Goal: Contribute content: Contribute content

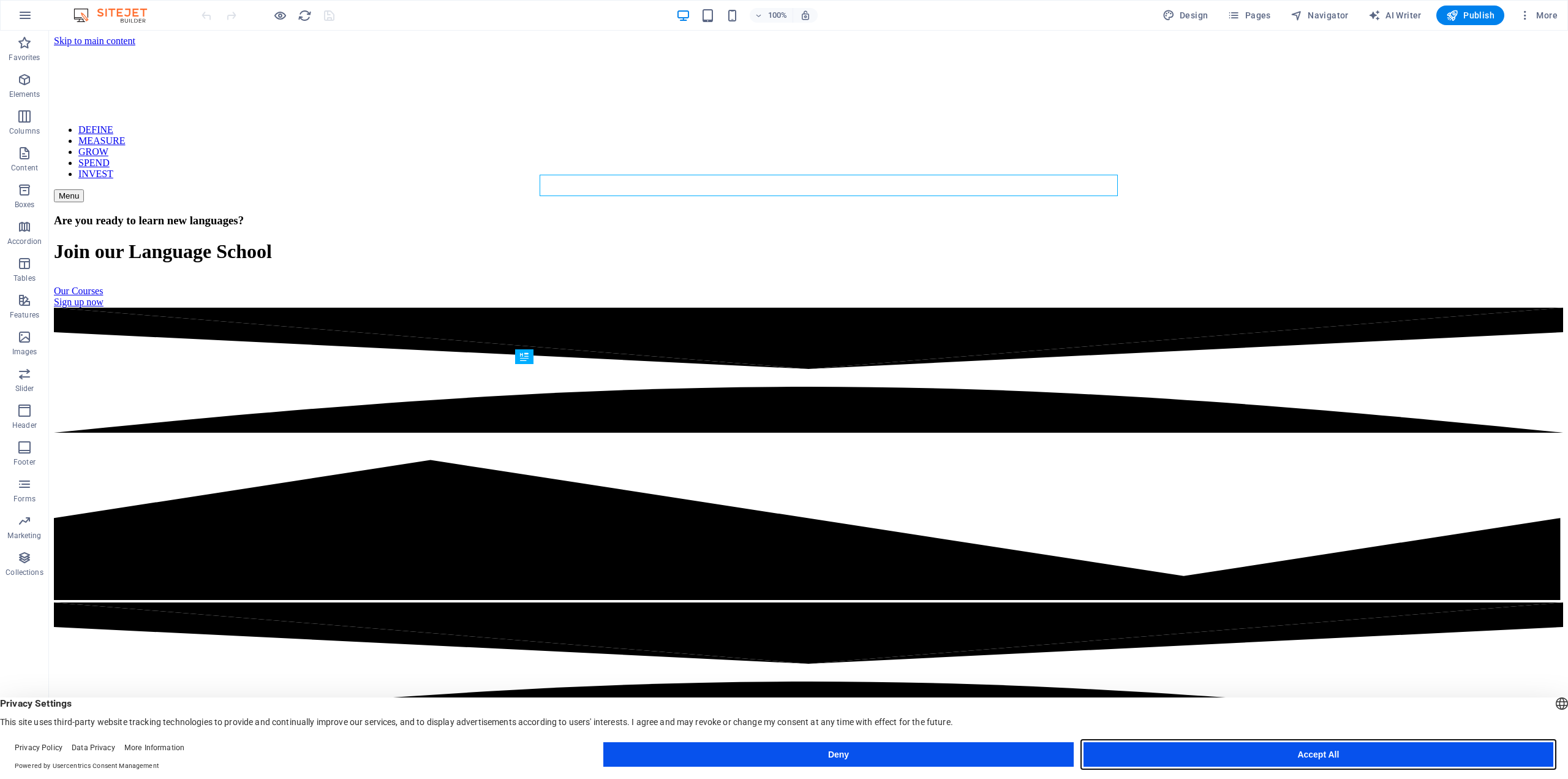
click at [1285, 750] on button "Accept All" at bounding box center [1319, 754] width 470 height 25
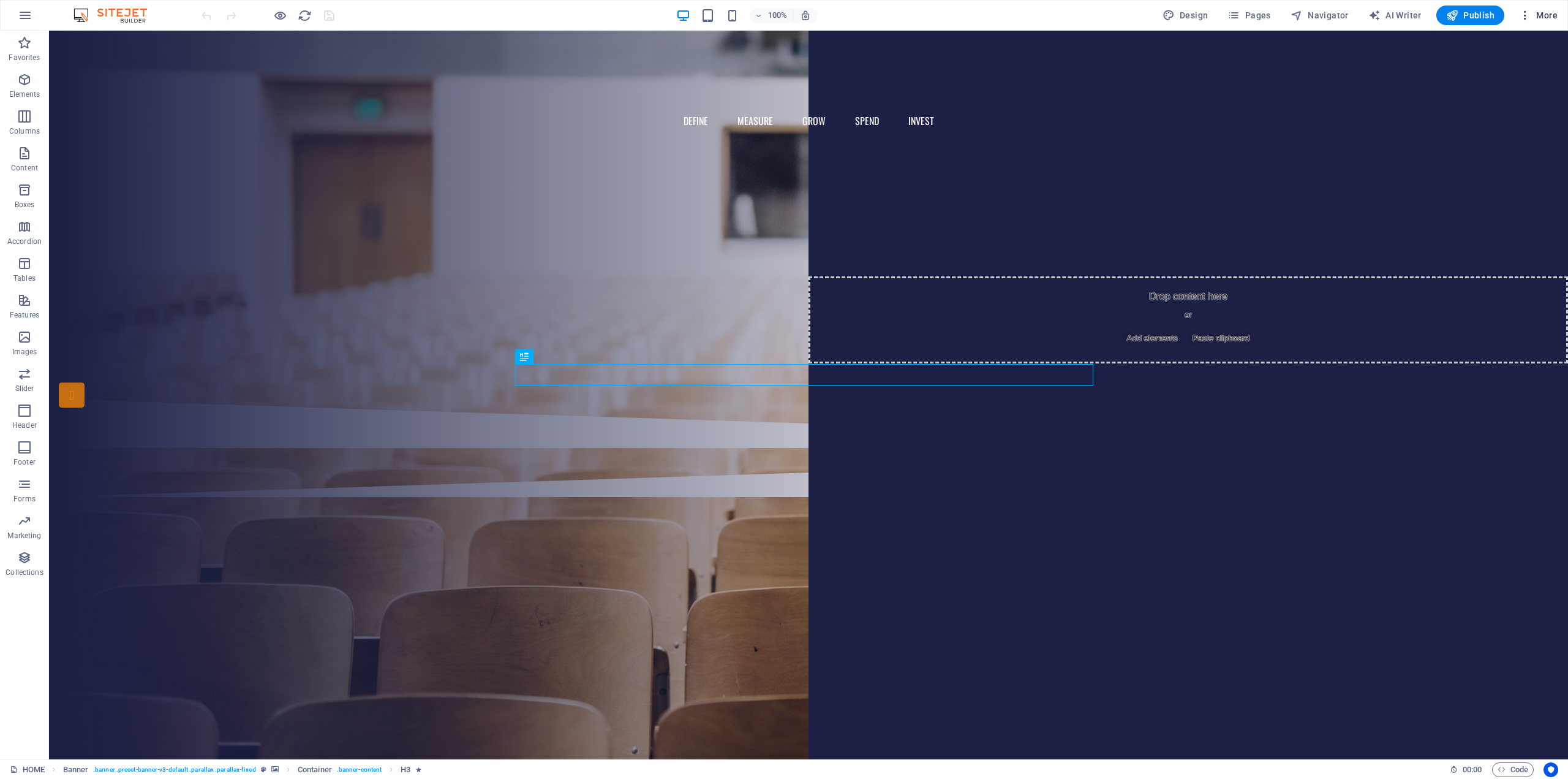
click at [1539, 16] on span "More" at bounding box center [1539, 15] width 39 height 12
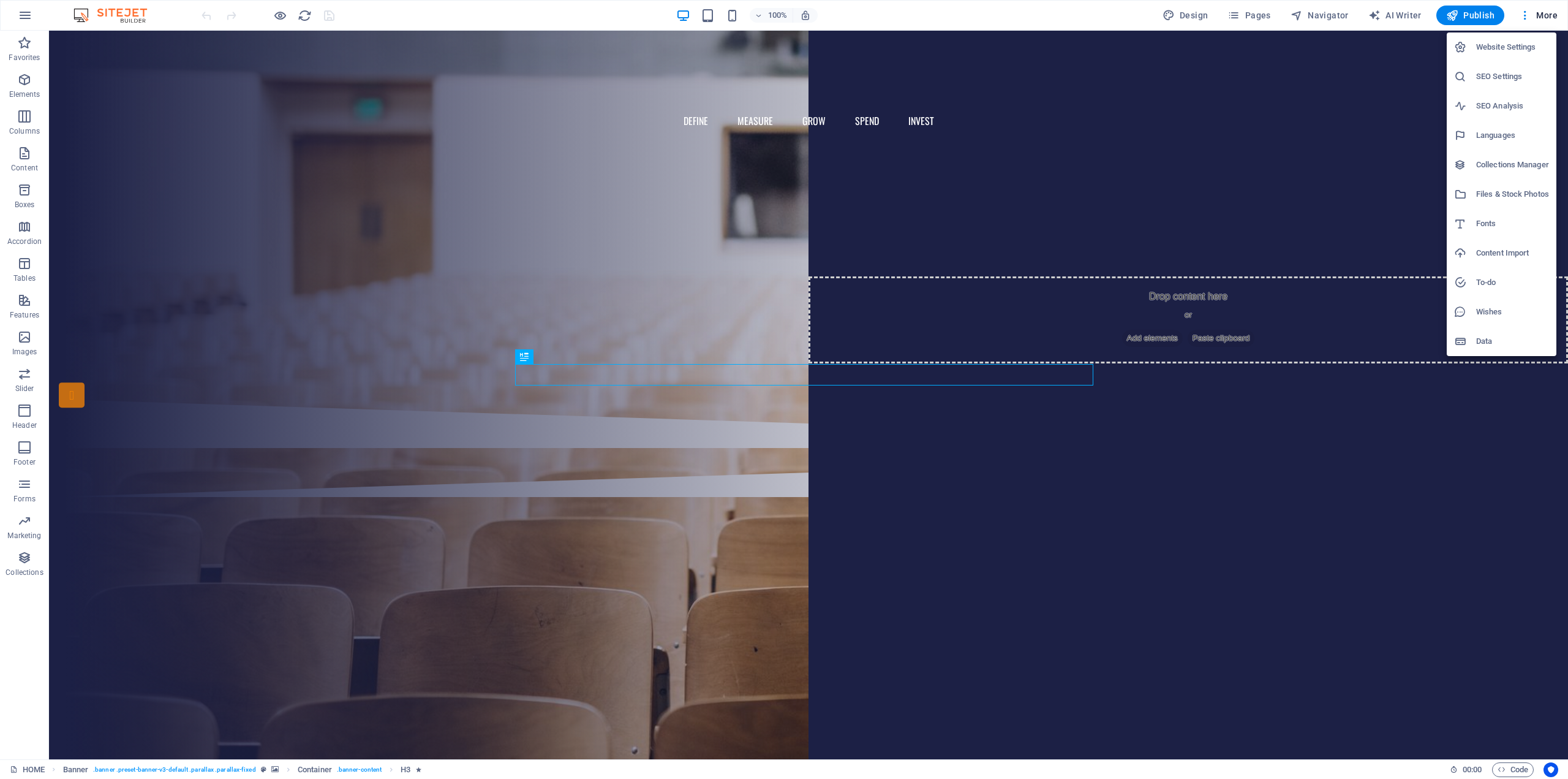
click at [1483, 218] on h6 "Fonts" at bounding box center [1513, 223] width 73 height 15
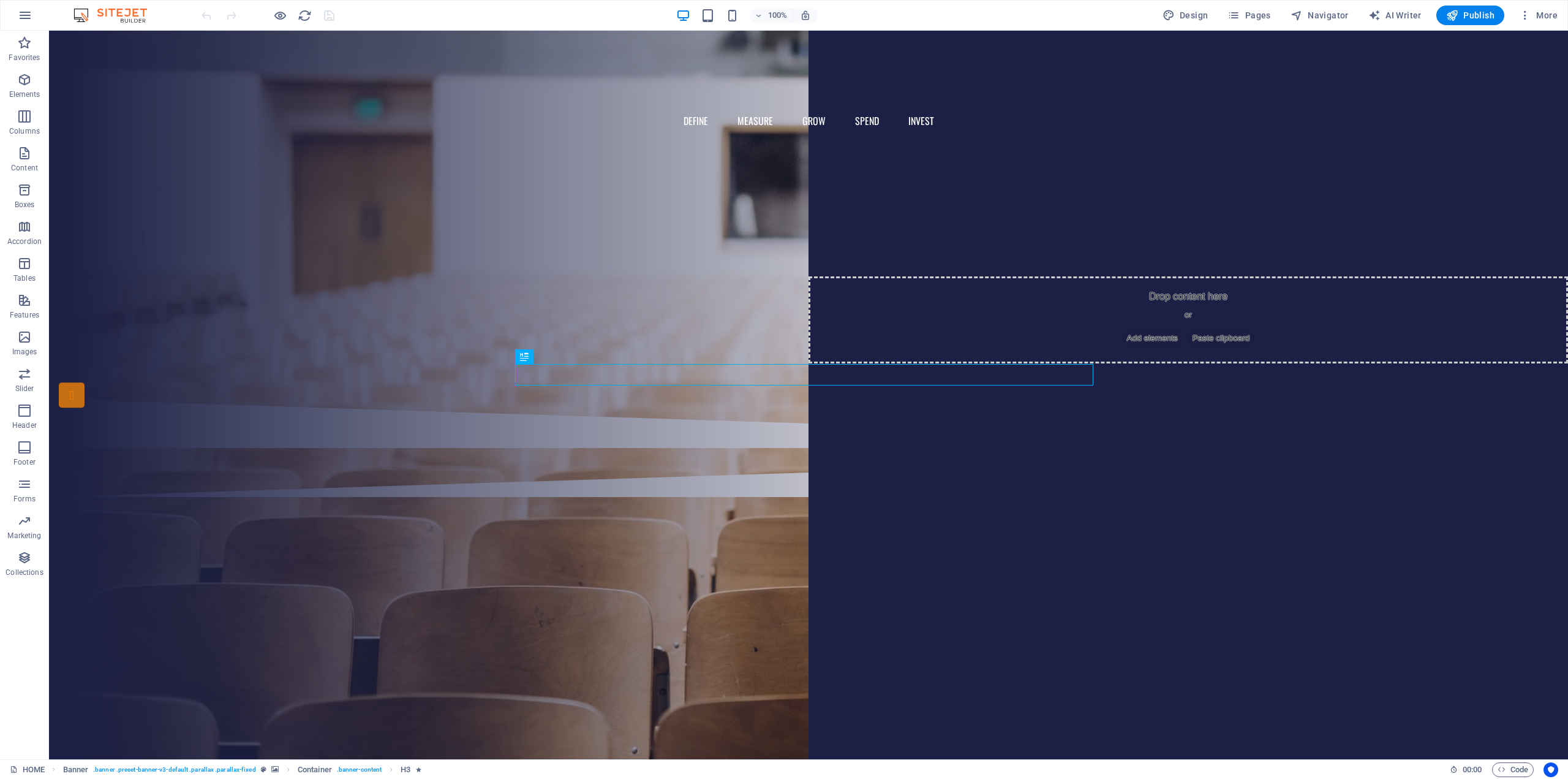
select select "popularity"
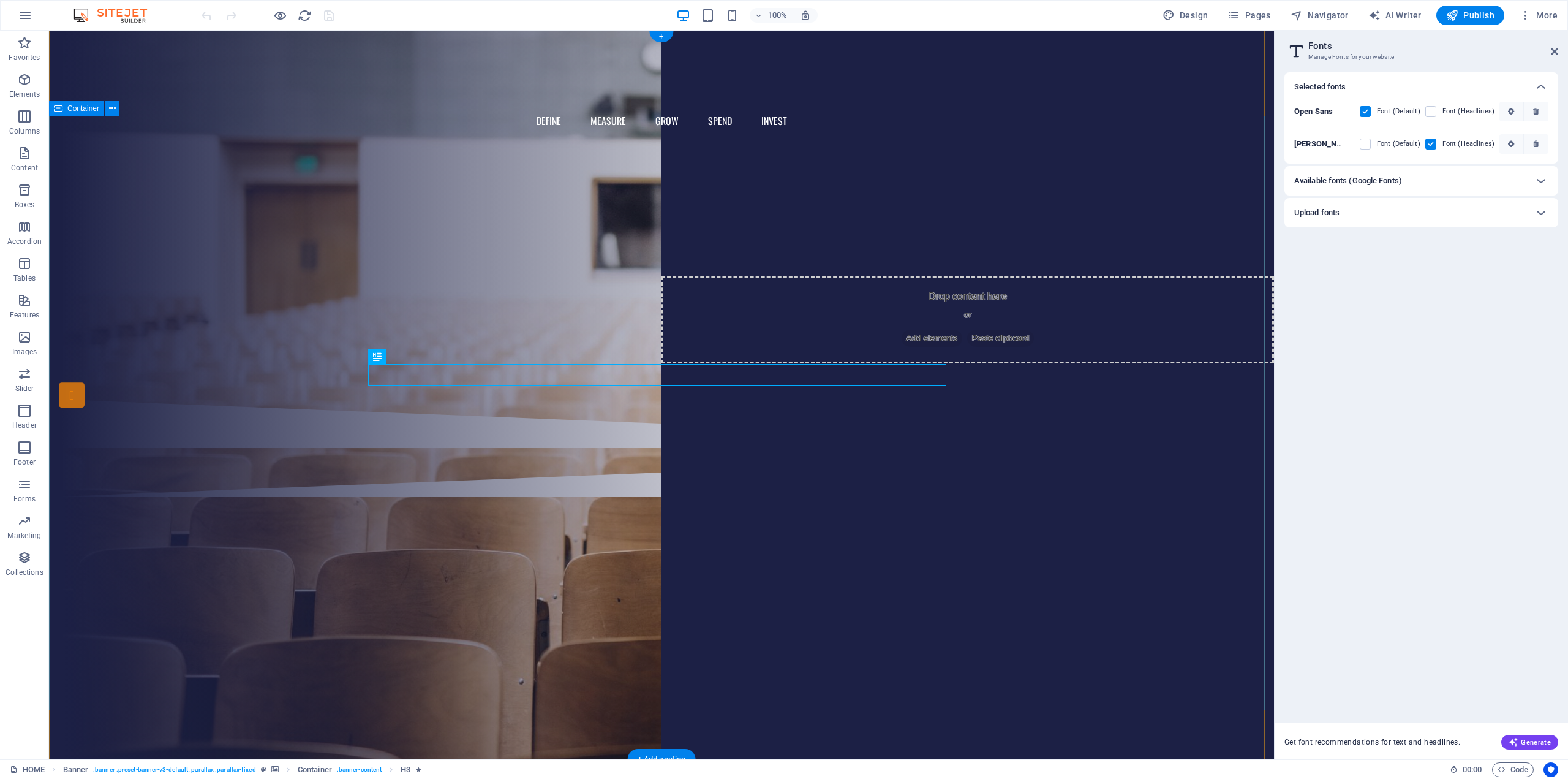
click at [715, 271] on div "Are you ready to learn new languages? Join our Language School Our Courses Sign…" at bounding box center [661, 272] width 1225 height 253
click at [654, 226] on div "Are you ready to learn new languages?" at bounding box center [661, 214] width 578 height 21
drag, startPoint x: 403, startPoint y: 357, endPoint x: 412, endPoint y: 360, distance: 9.5
click at [412, 360] on button at bounding box center [408, 357] width 15 height 15
click at [529, 226] on div "Are you ready to learn new languages?" at bounding box center [661, 214] width 578 height 21
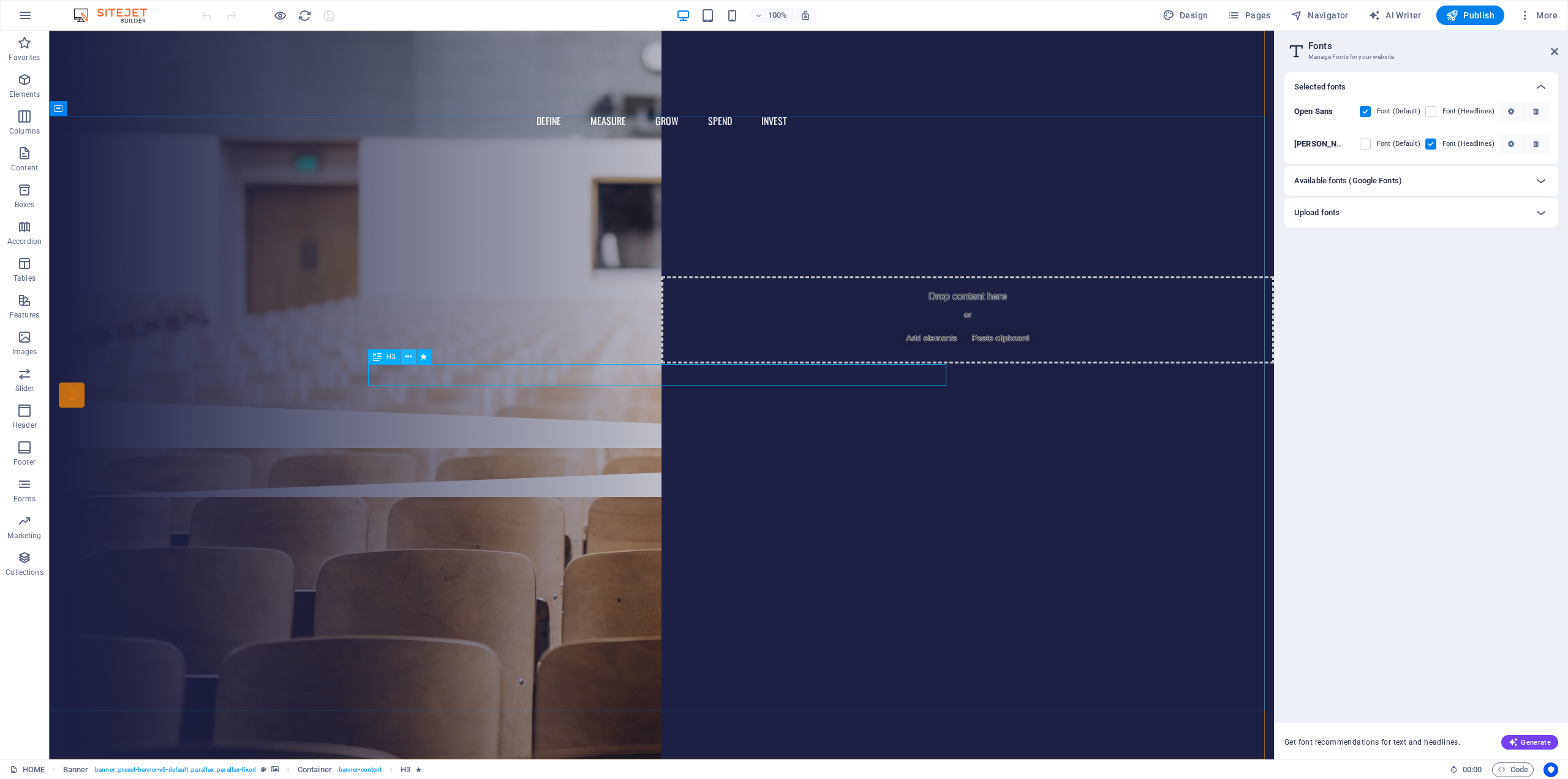
click at [405, 357] on icon at bounding box center [408, 357] width 6 height 13
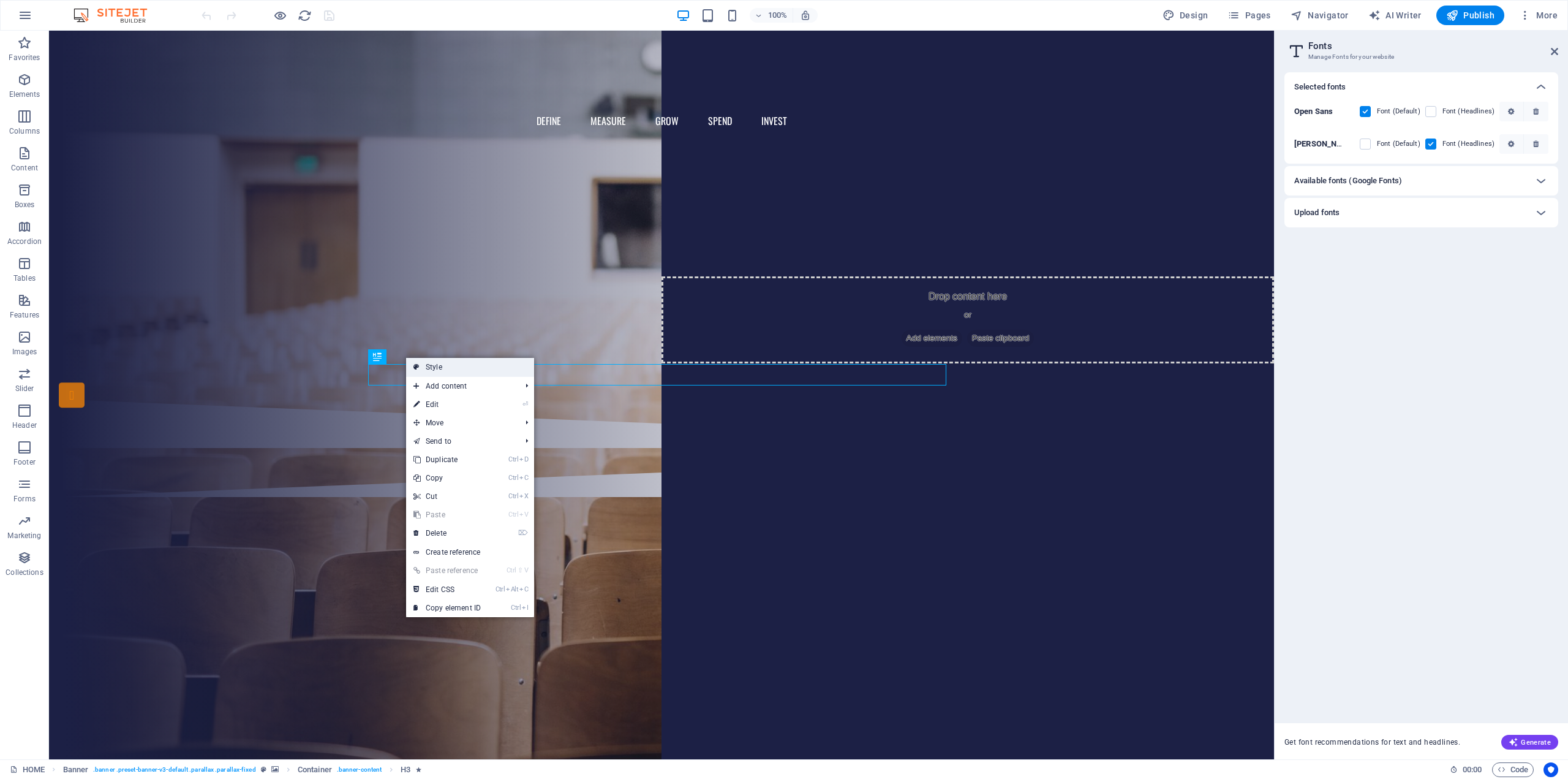
click at [440, 370] on link "Style" at bounding box center [470, 367] width 128 height 18
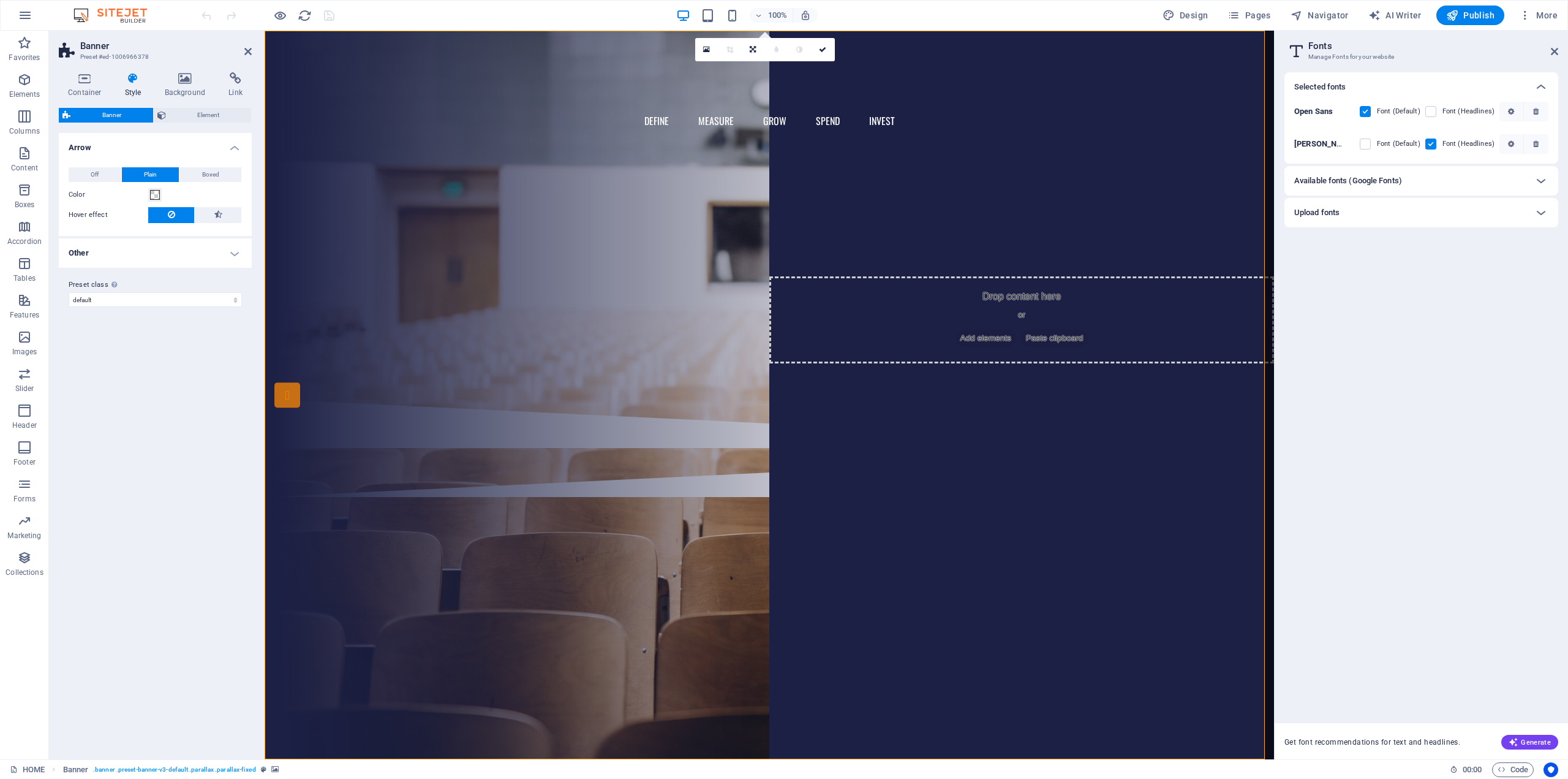
click at [135, 83] on icon at bounding box center [133, 78] width 35 height 12
click at [186, 115] on span "Element" at bounding box center [209, 115] width 79 height 15
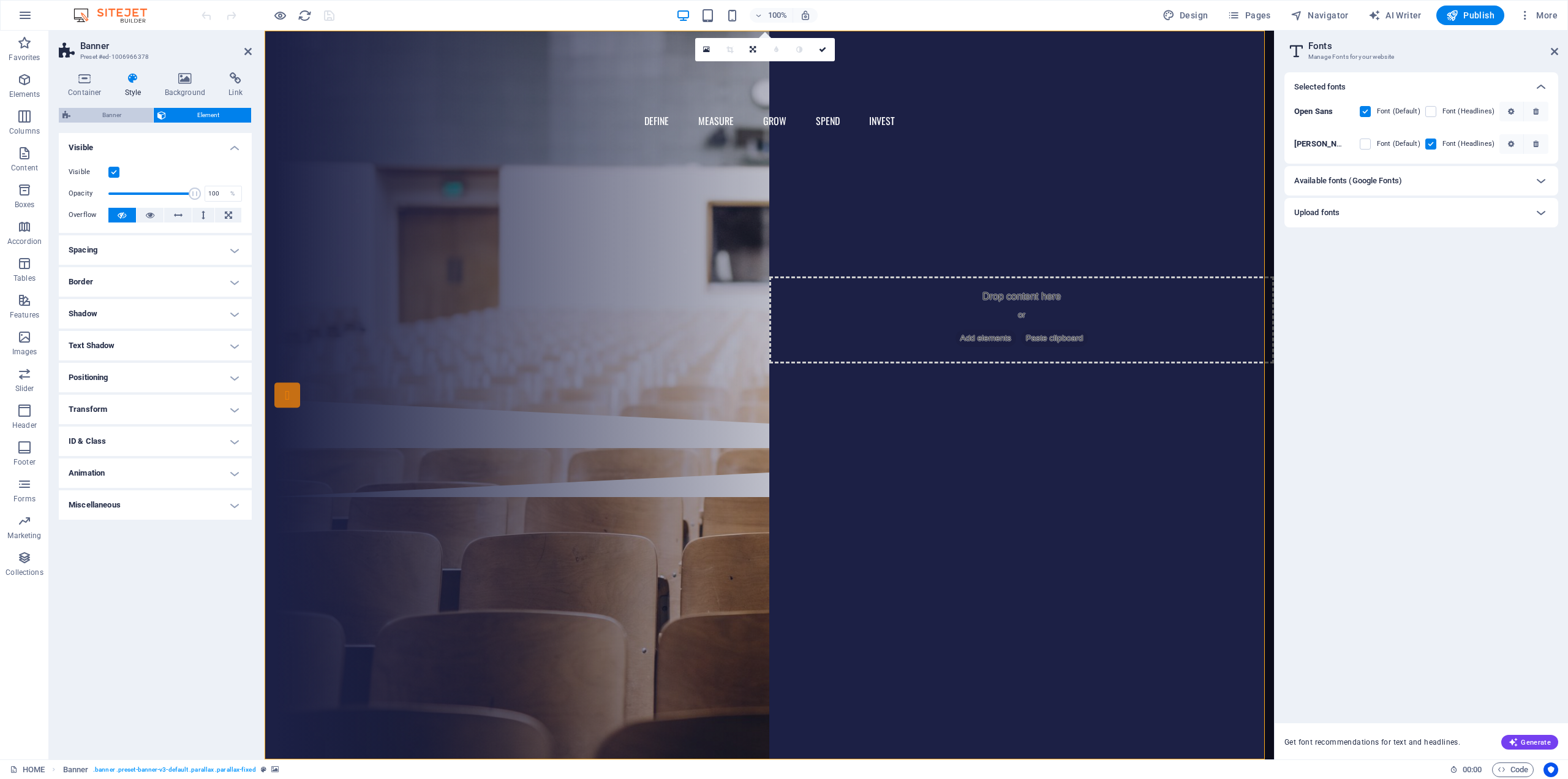
click at [109, 111] on span "Banner" at bounding box center [111, 115] width 75 height 15
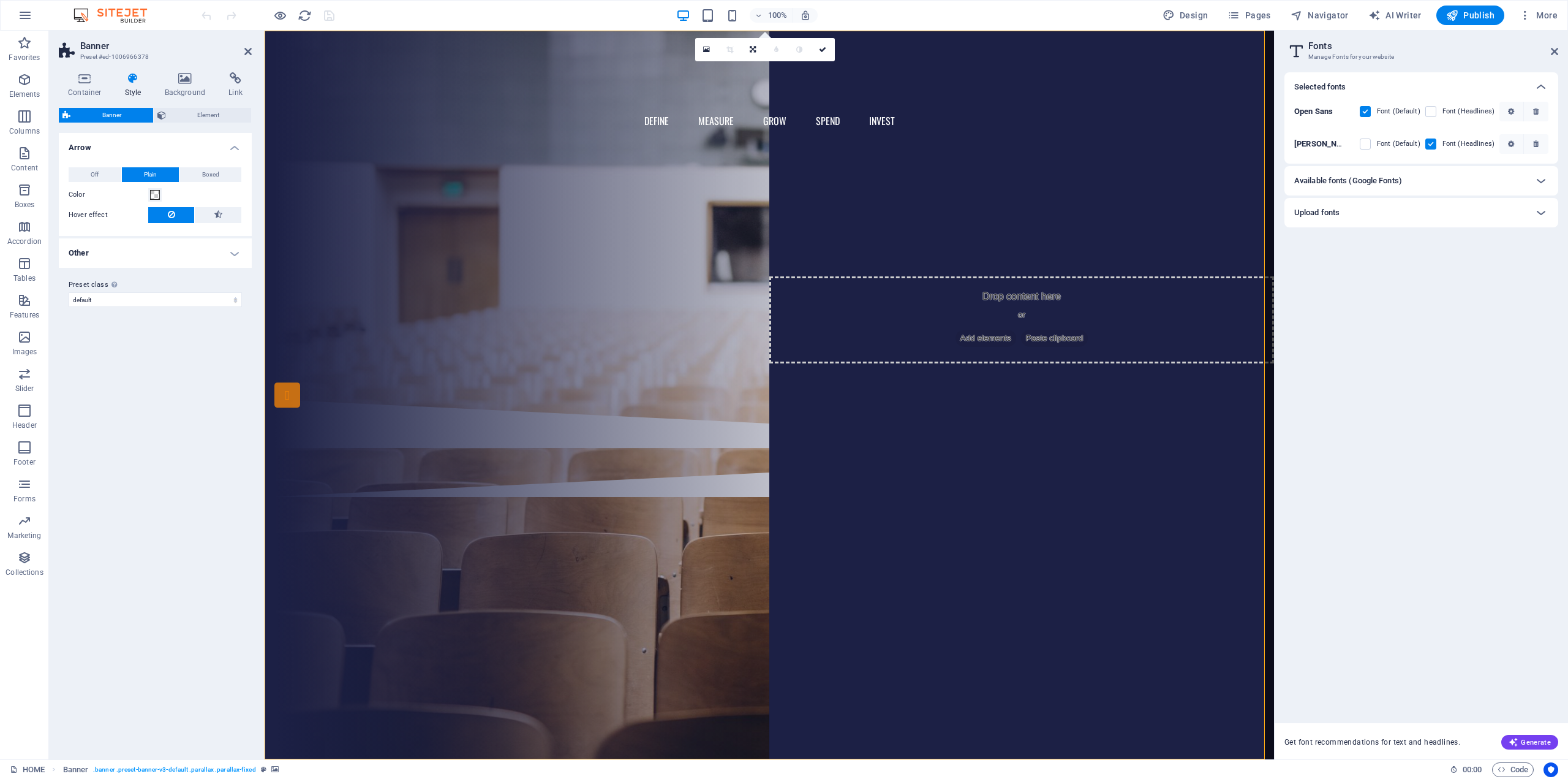
click at [138, 83] on icon at bounding box center [133, 78] width 35 height 12
click at [680, 226] on div "Are you ready to learn new languages?" at bounding box center [769, 214] width 578 height 21
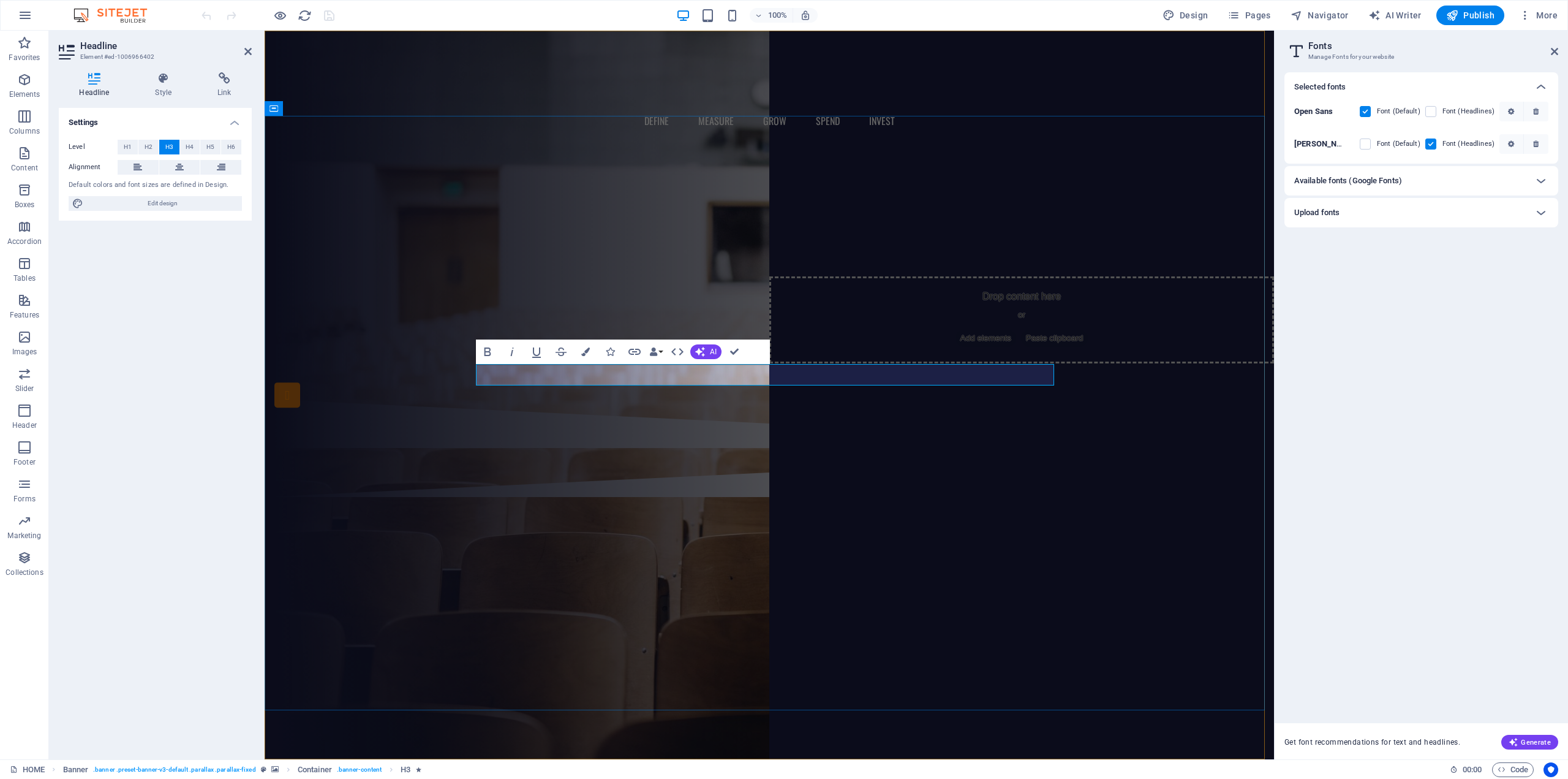
click at [682, 224] on span "Are you ready to learn new languages?" at bounding box center [769, 215] width 385 height 19
click at [160, 88] on h4 "Style" at bounding box center [166, 85] width 63 height 25
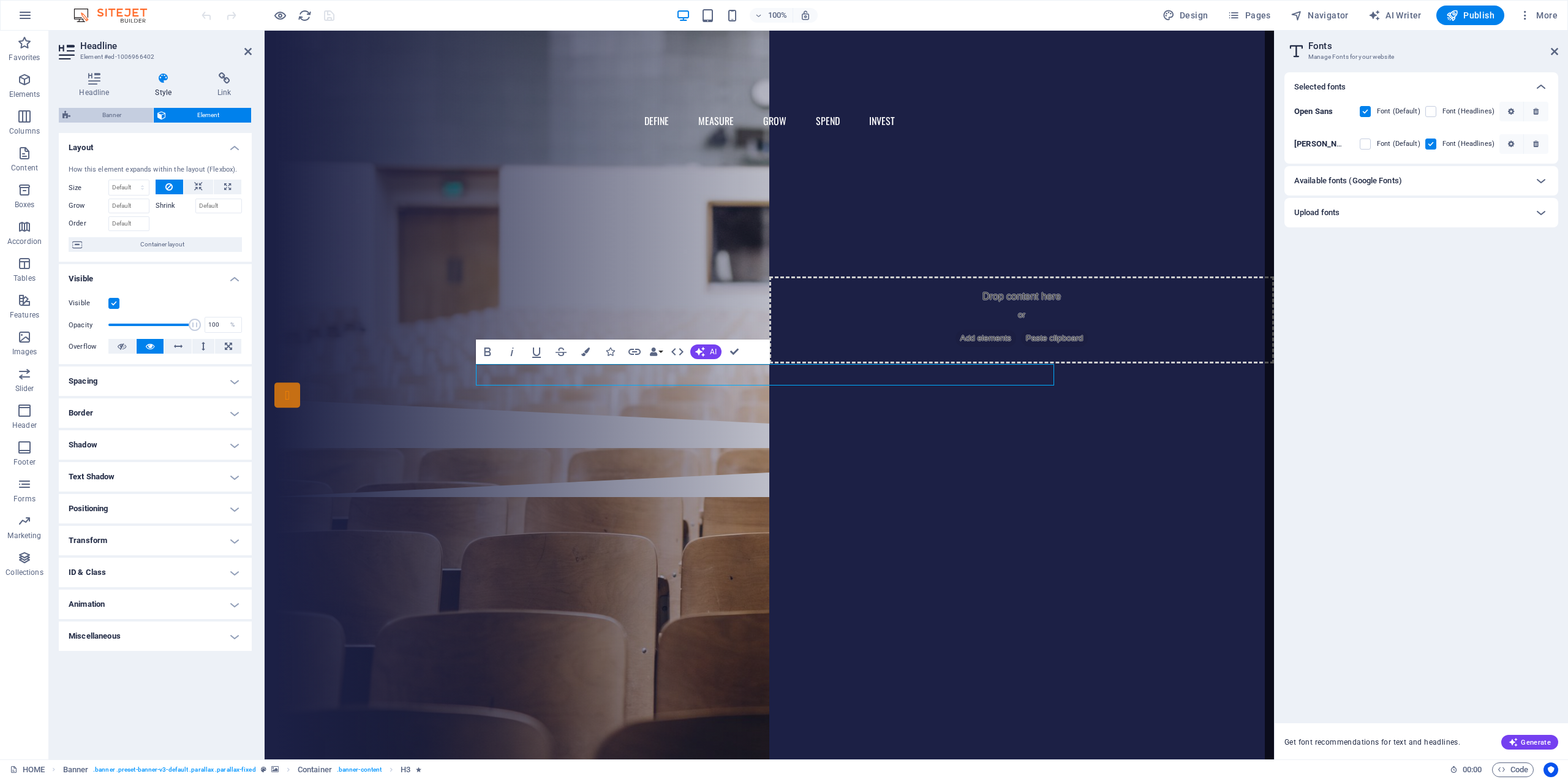
click at [114, 118] on span "Banner" at bounding box center [111, 115] width 75 height 15
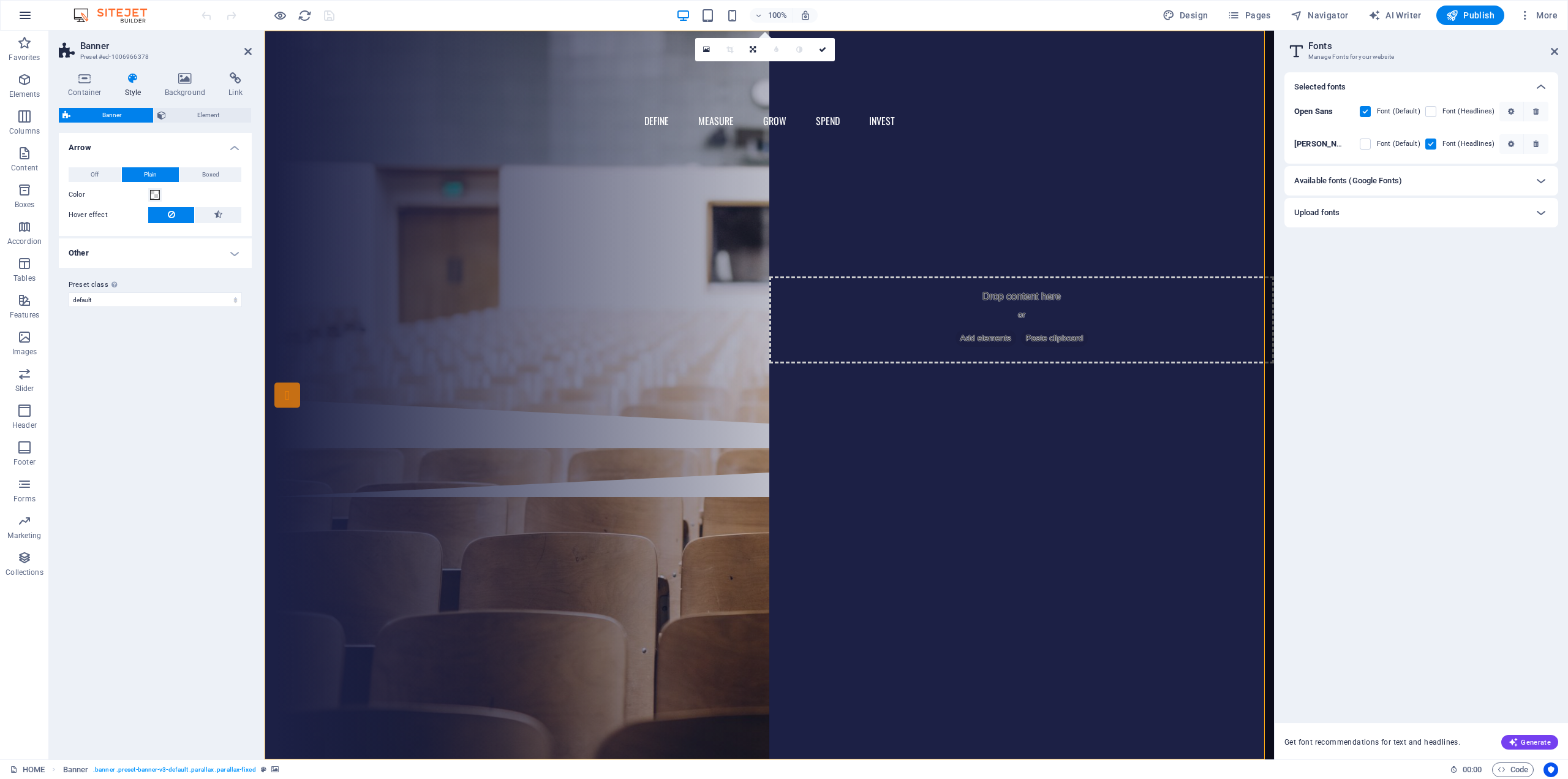
click at [30, 10] on icon "button" at bounding box center [25, 15] width 15 height 15
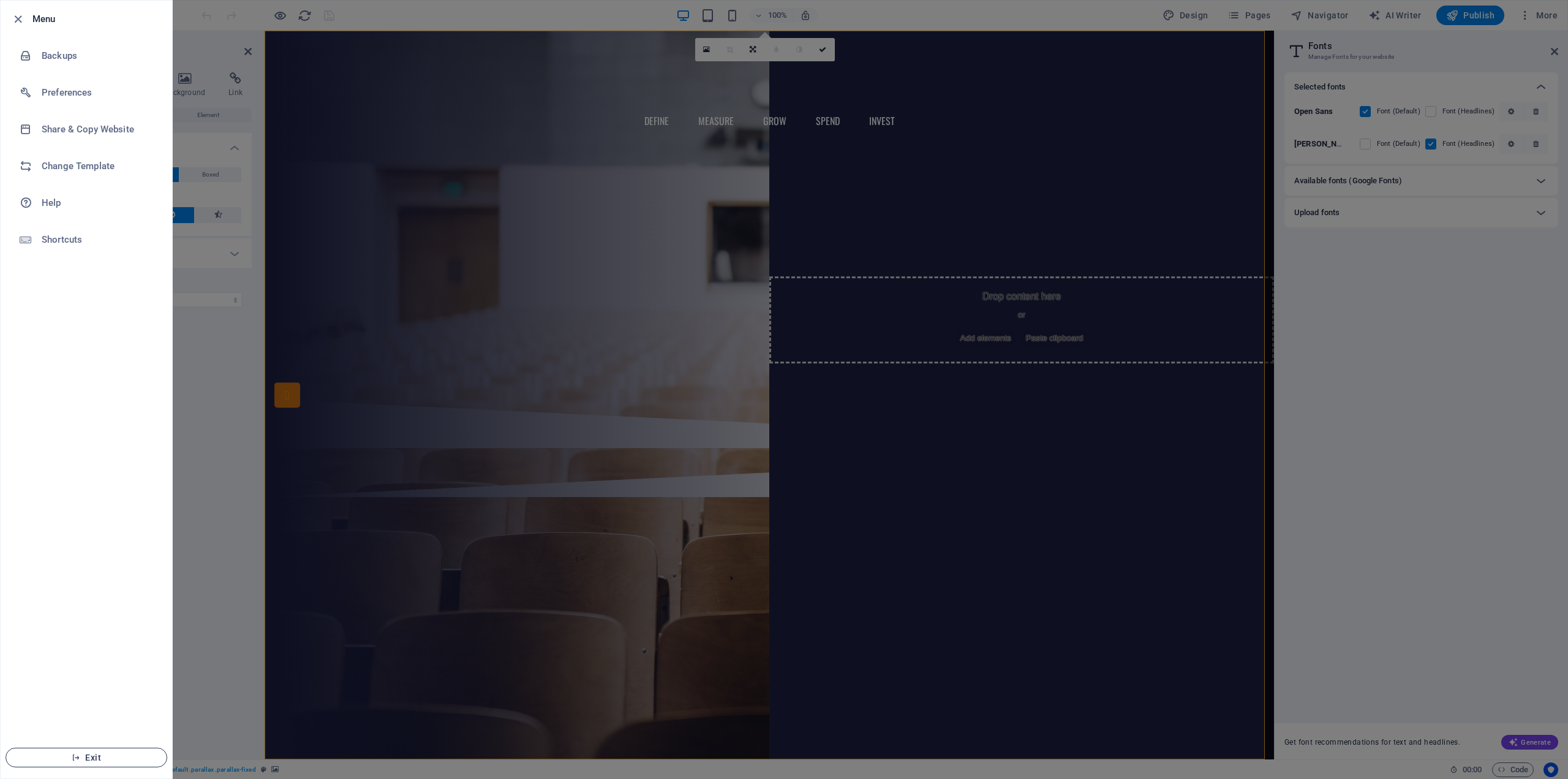
click at [124, 758] on span "Exit" at bounding box center [86, 758] width 141 height 10
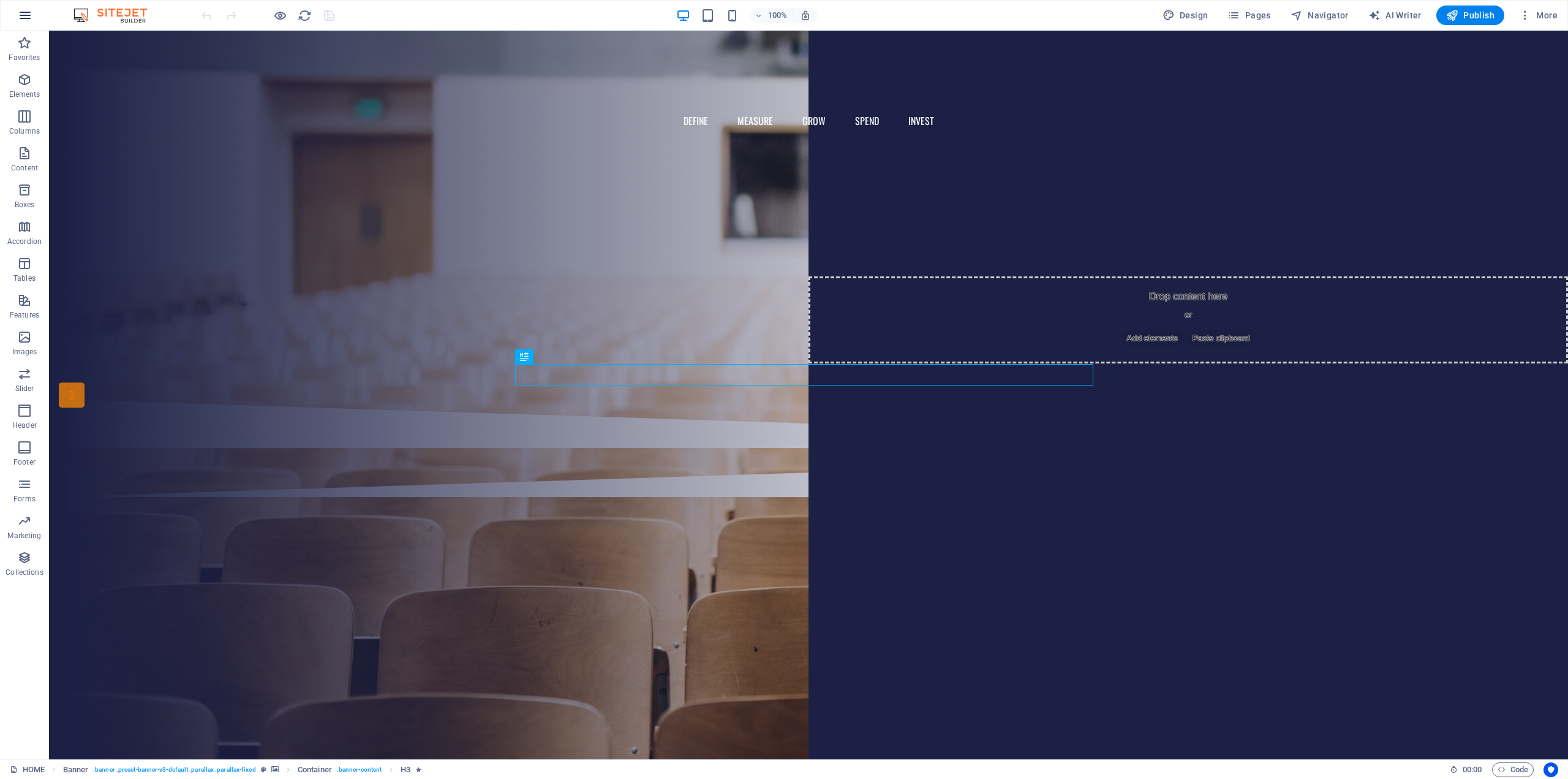
click at [21, 9] on icon "button" at bounding box center [25, 15] width 15 height 15
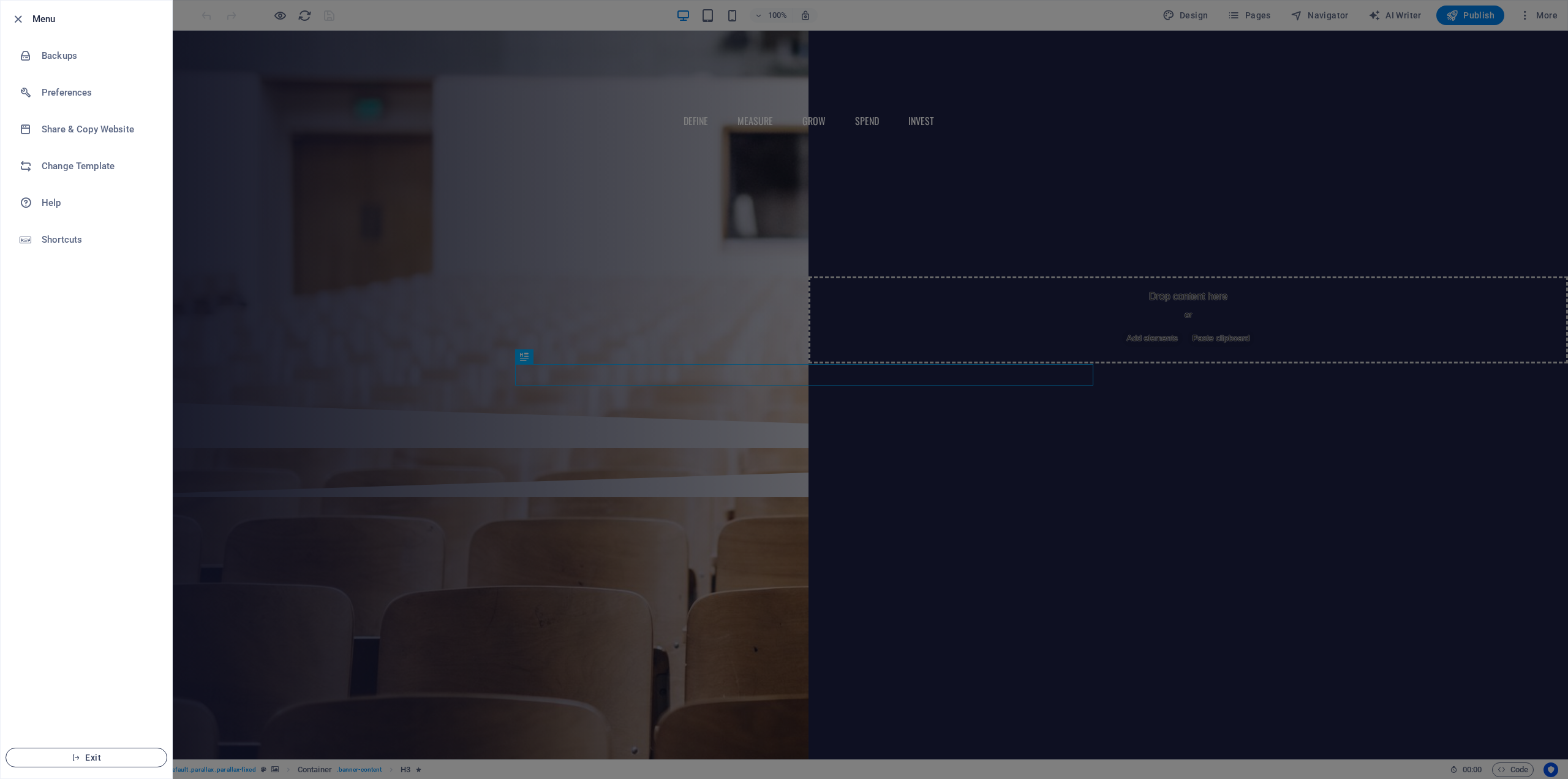
click at [75, 750] on button "Exit" at bounding box center [87, 757] width 162 height 20
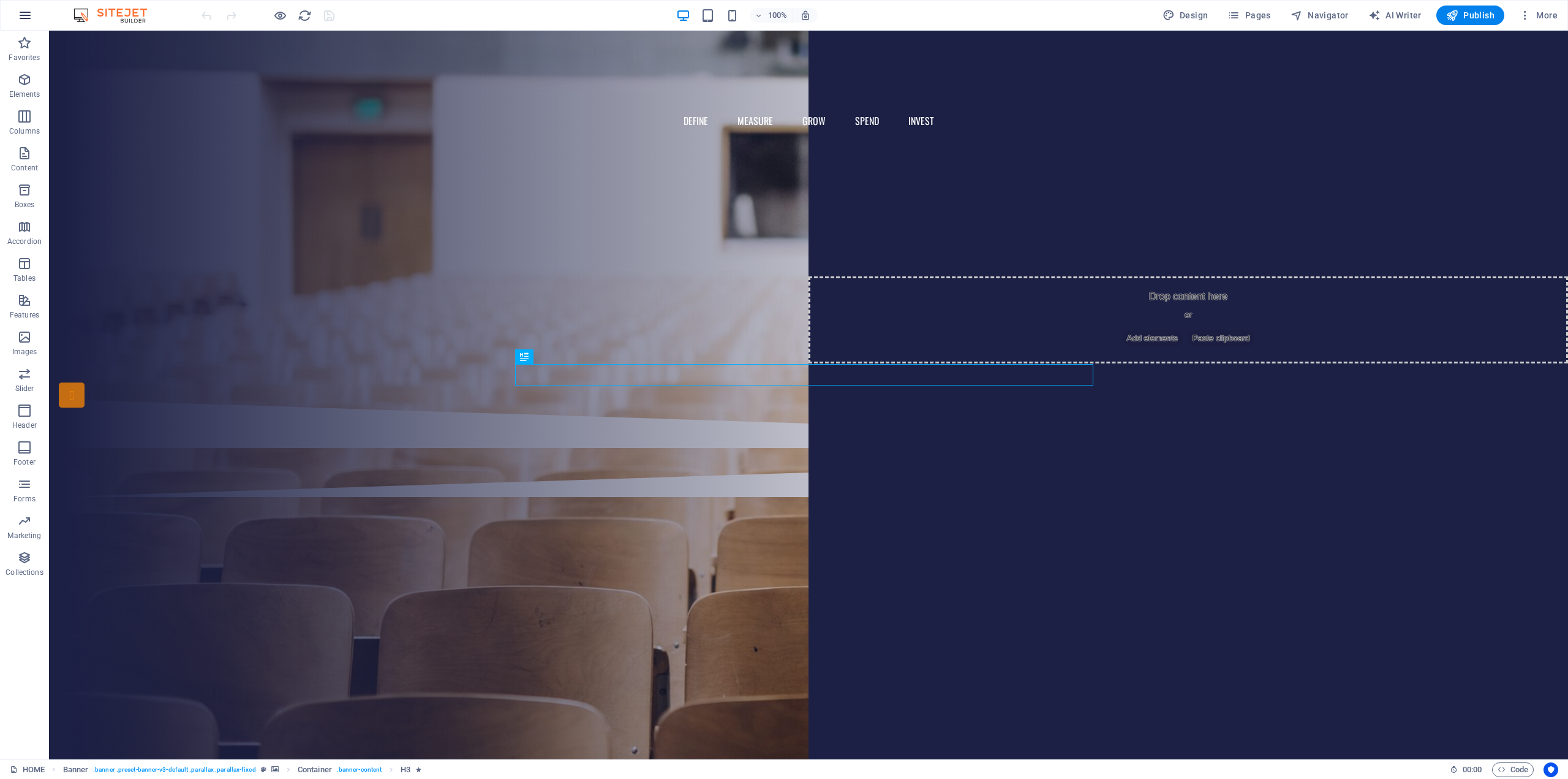
click at [20, 19] on icon "button" at bounding box center [25, 15] width 15 height 15
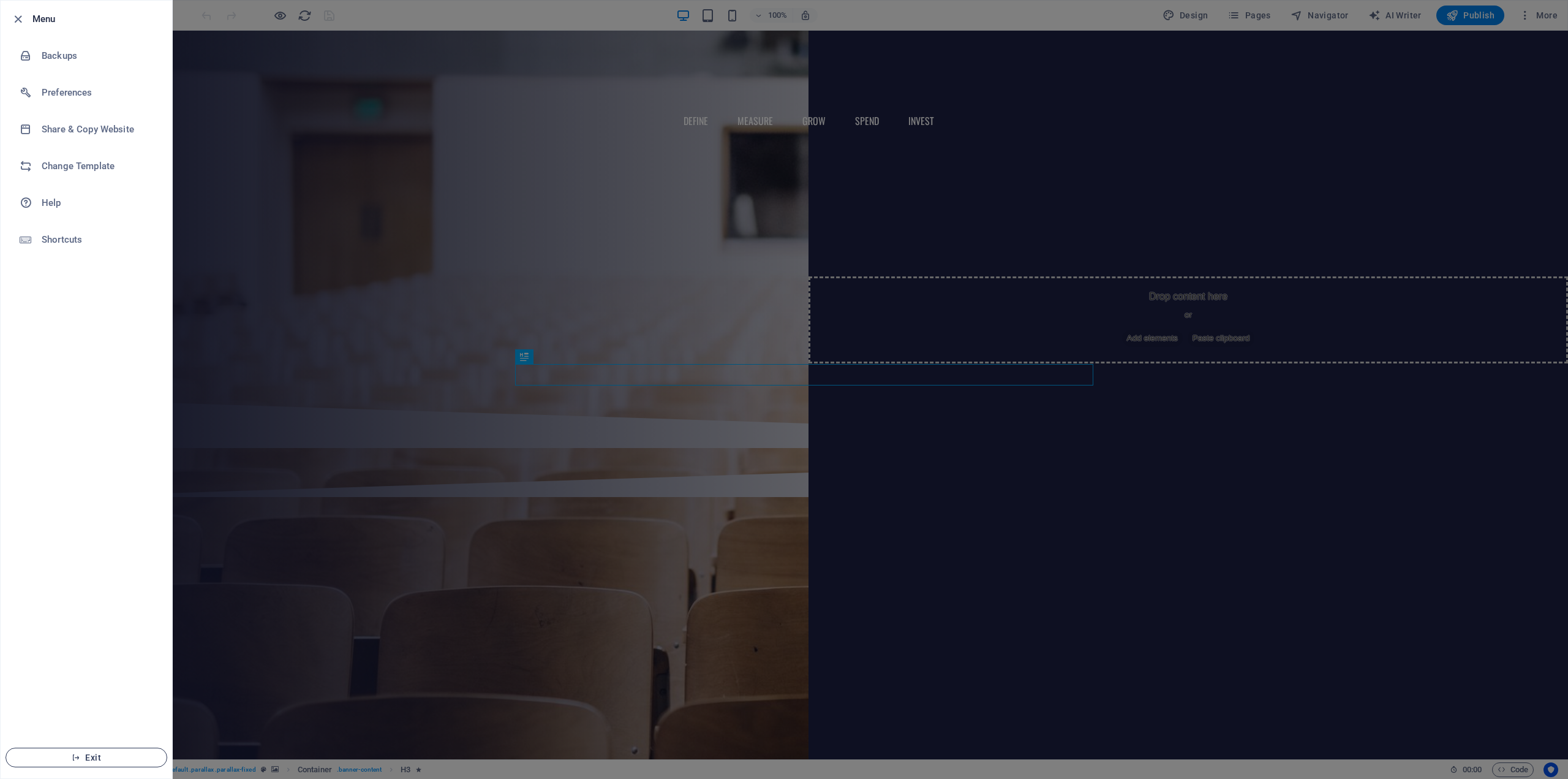
click at [110, 750] on button "Exit" at bounding box center [87, 757] width 162 height 20
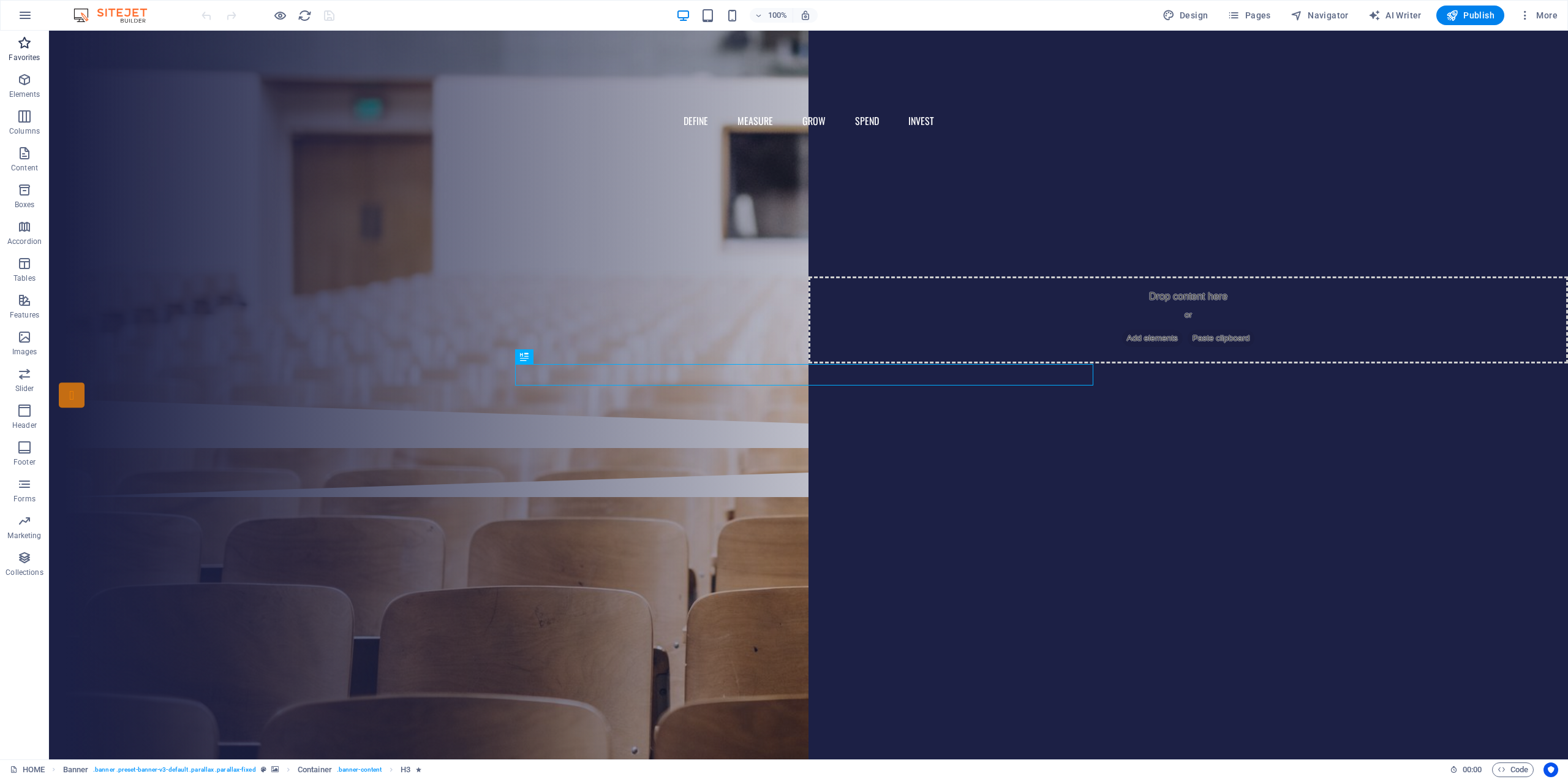
click at [29, 37] on icon "button" at bounding box center [25, 43] width 15 height 15
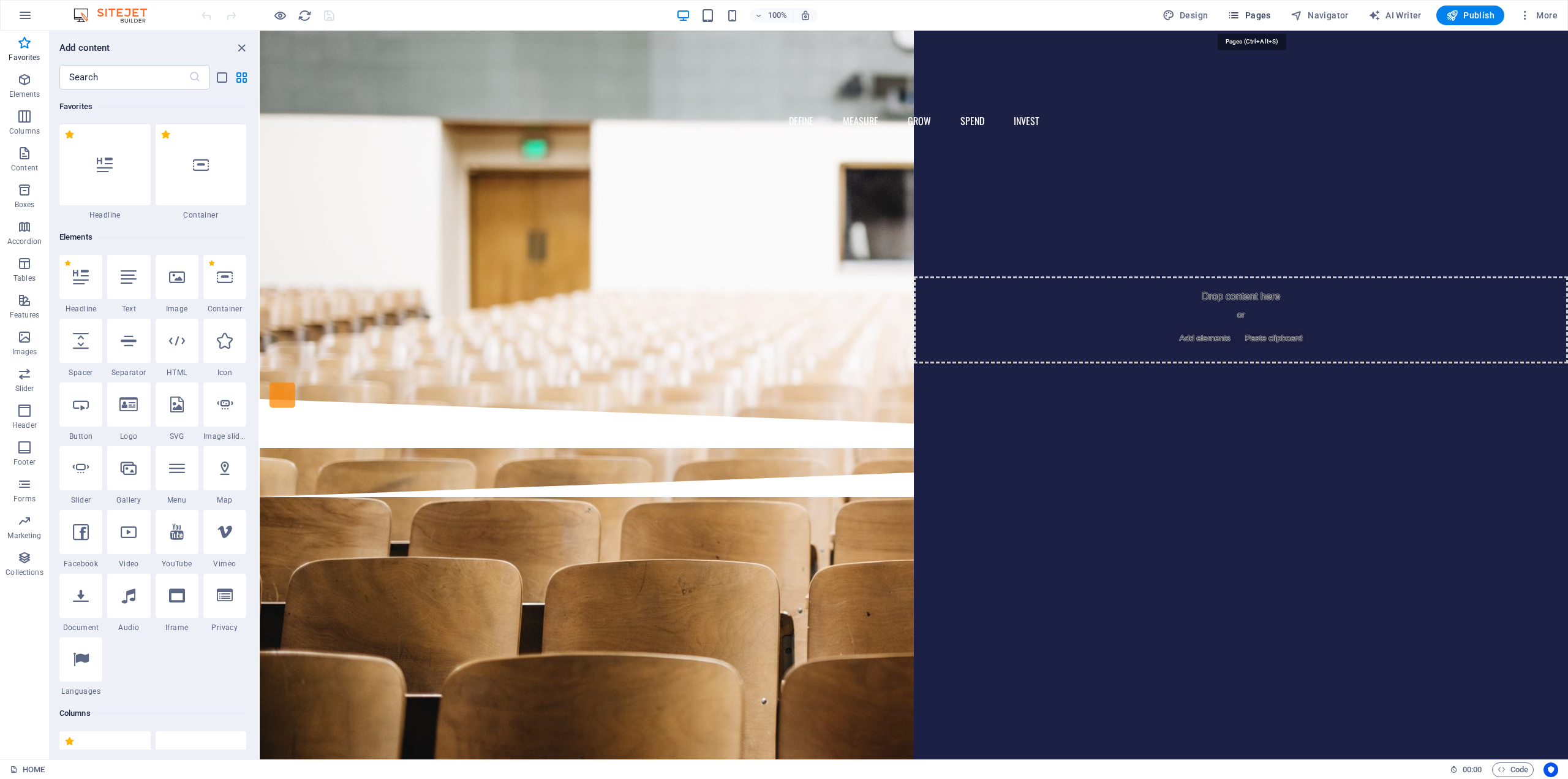
click at [1260, 19] on span "Pages" at bounding box center [1249, 15] width 43 height 12
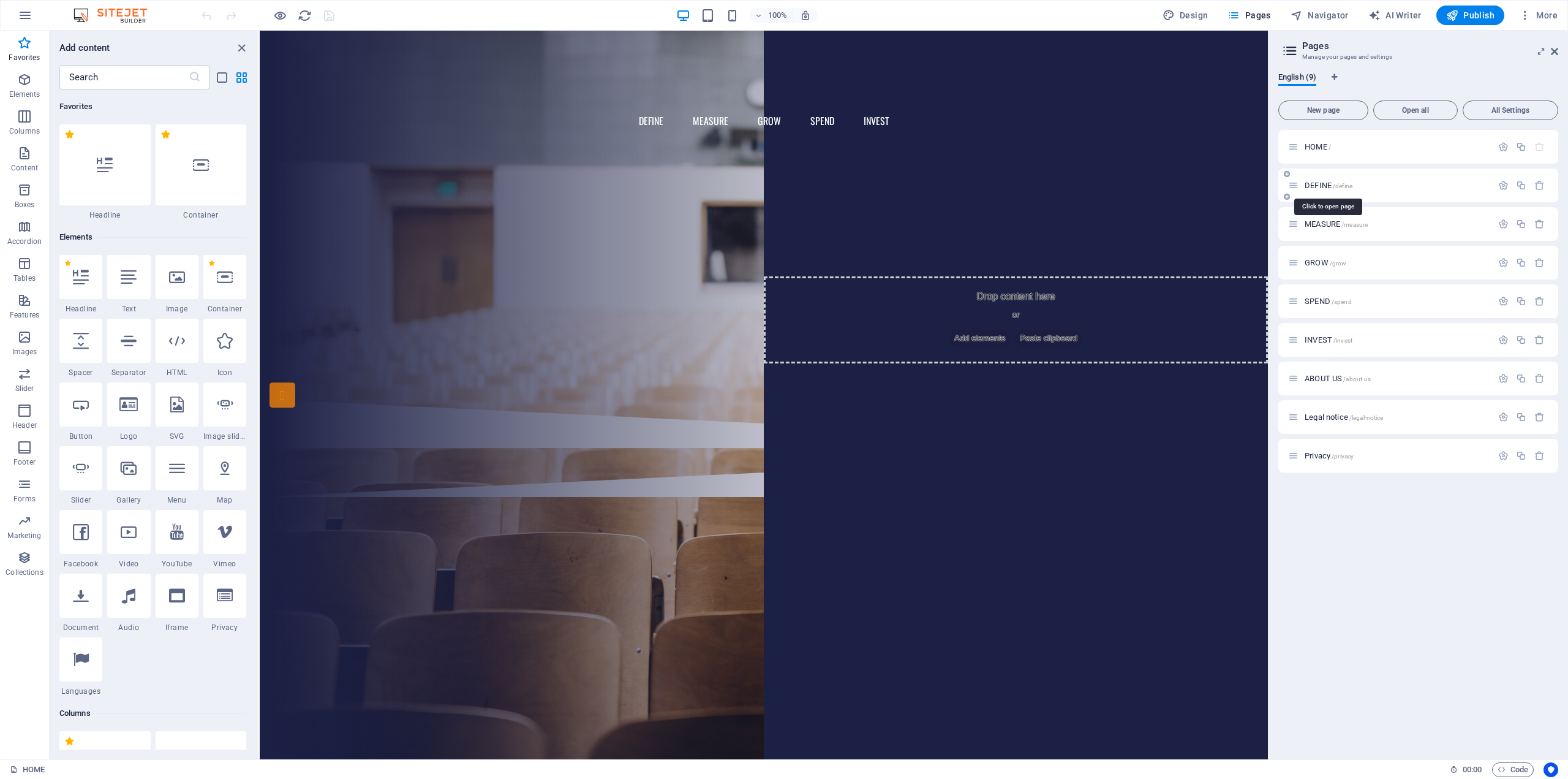
click at [1324, 183] on span "DEFINE /define" at bounding box center [1329, 186] width 48 height 10
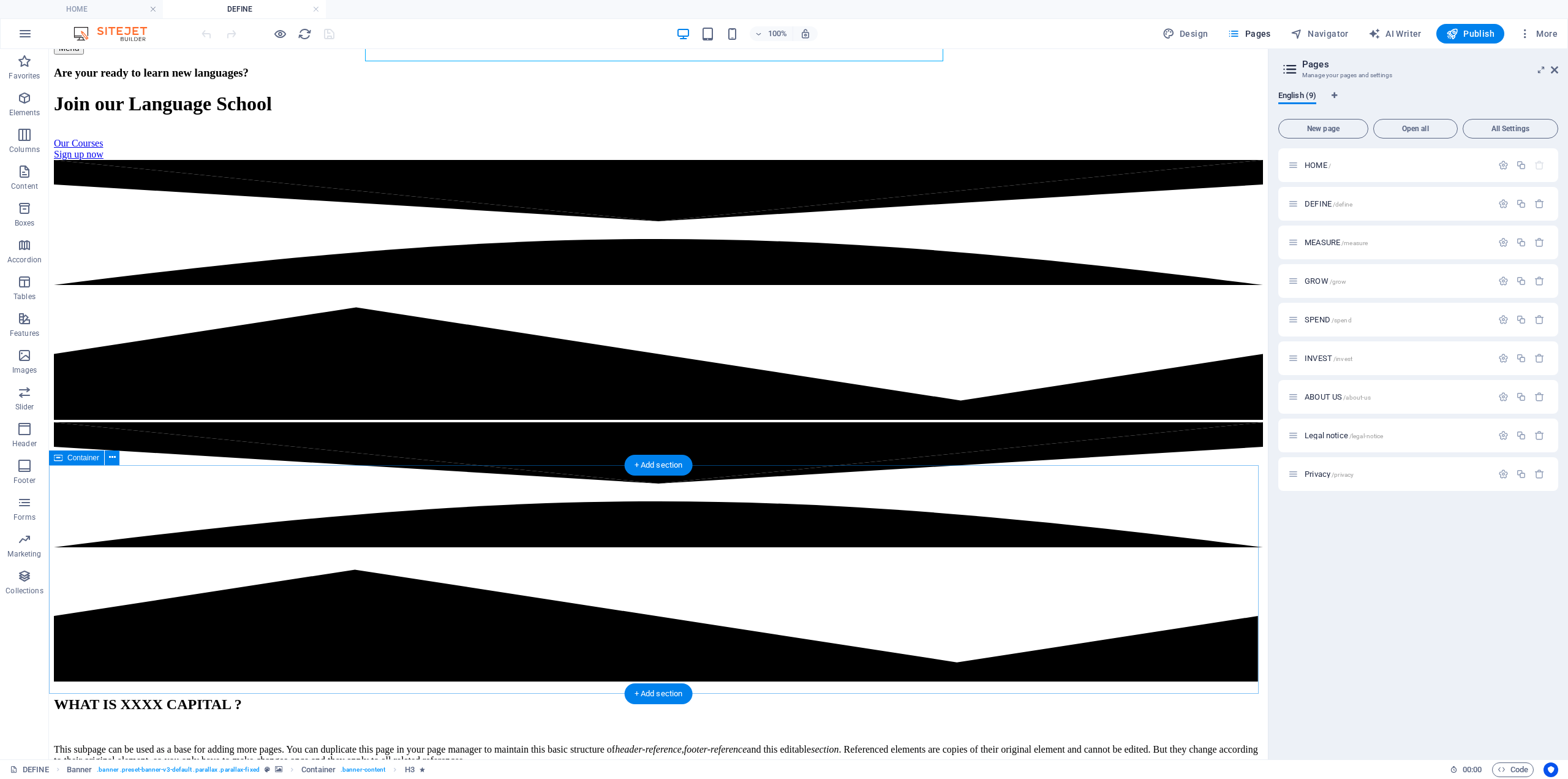
scroll to position [183, 0]
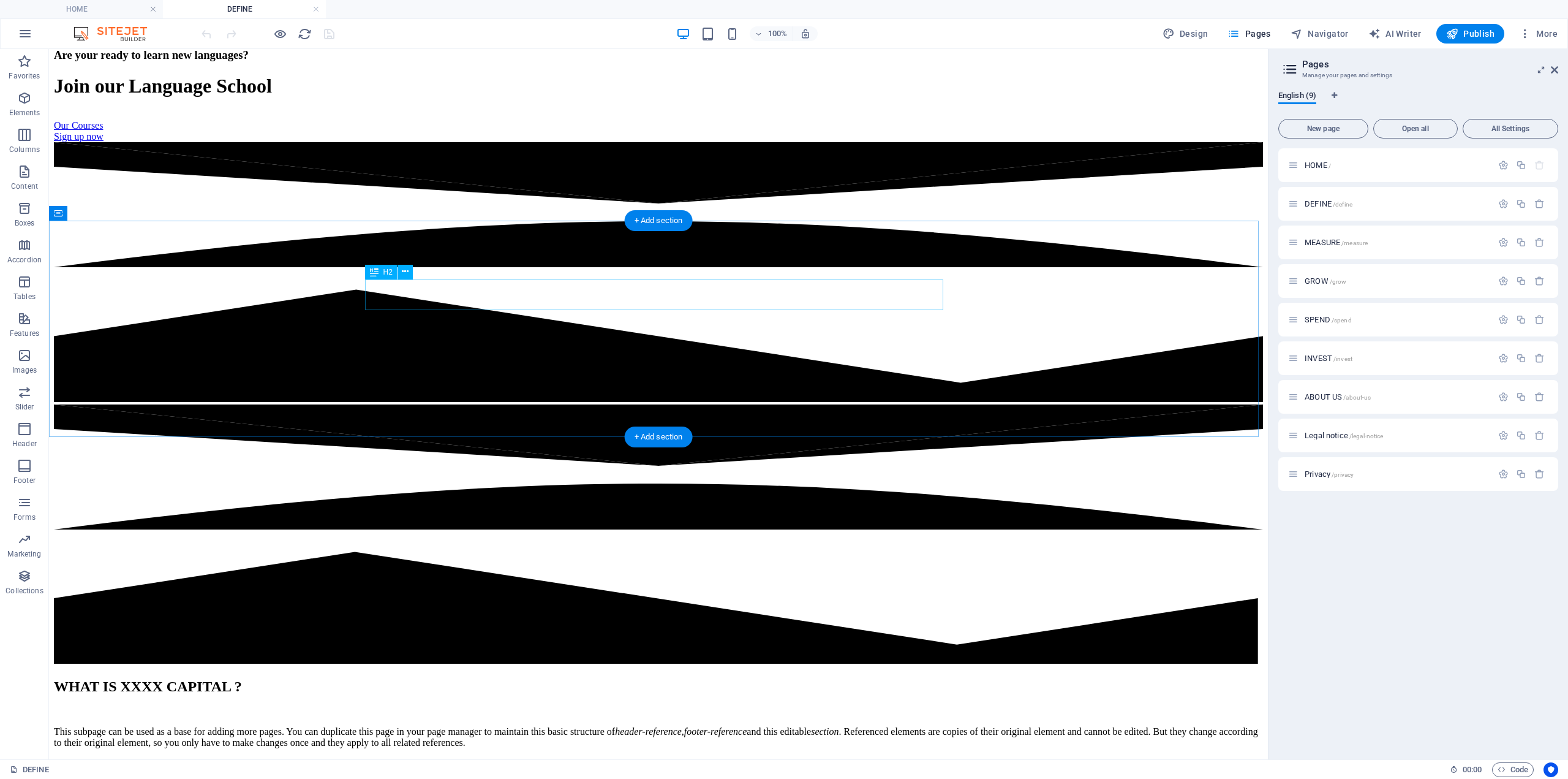
click at [633, 678] on div "WHAT IS XXXX CAPITAL ?" at bounding box center [658, 686] width 1209 height 17
click at [634, 678] on div "WHAT IS XXXX CAPITAL ?" at bounding box center [658, 686] width 1209 height 17
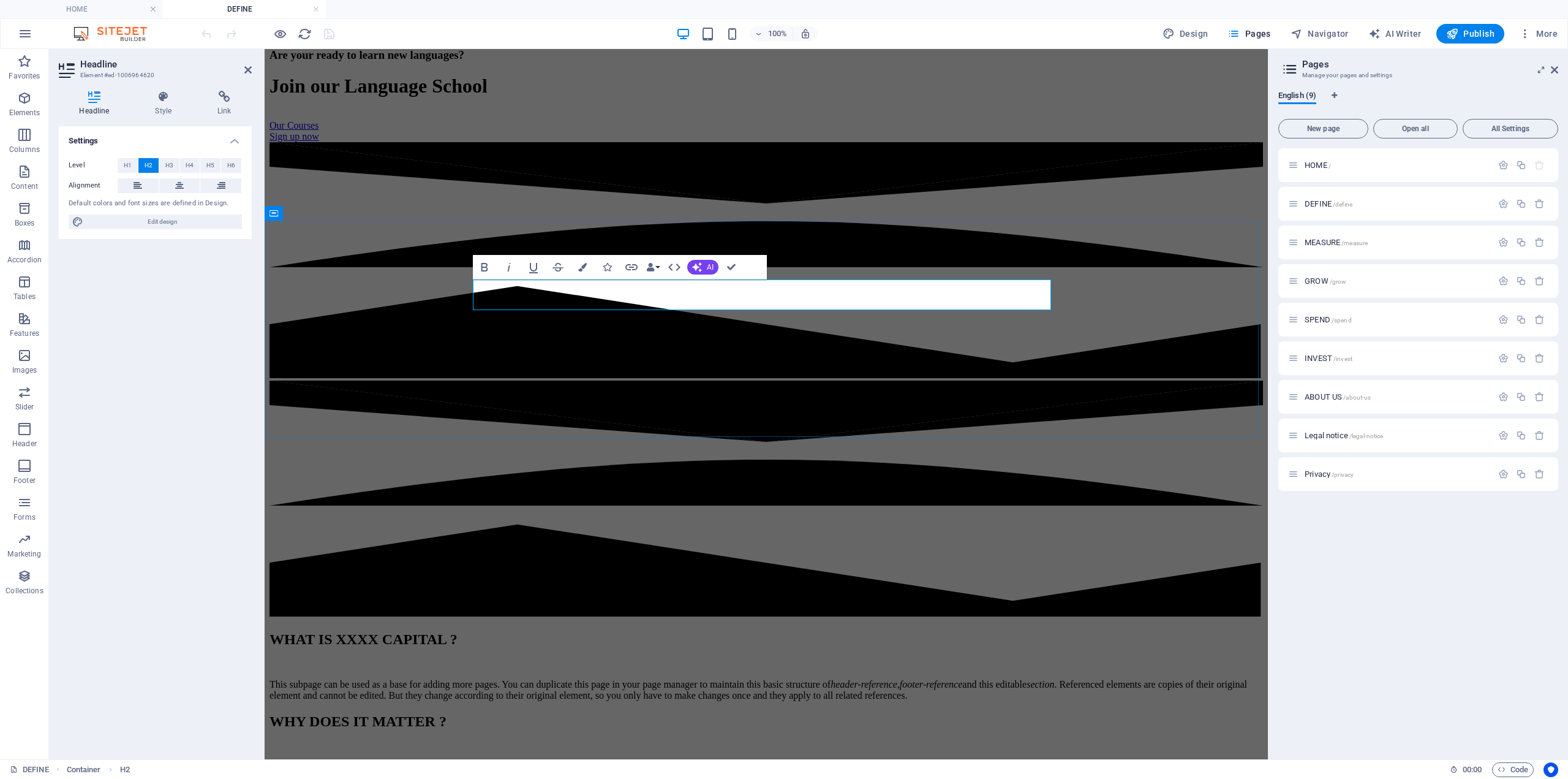
click at [760, 631] on h2 "WHAT IS XXXX CAPITAL ?" at bounding box center [767, 639] width 994 height 17
click at [702, 631] on h2 "WHAT IS financial CAPITAL ?" at bounding box center [767, 639] width 994 height 17
click at [896, 631] on h2 "WHAT IS "financial CAPITAL ?" at bounding box center [767, 639] width 994 height 17
click at [873, 679] on div "This subpage can be used as a base for adding more pages. You can duplicate thi…" at bounding box center [767, 690] width 994 height 22
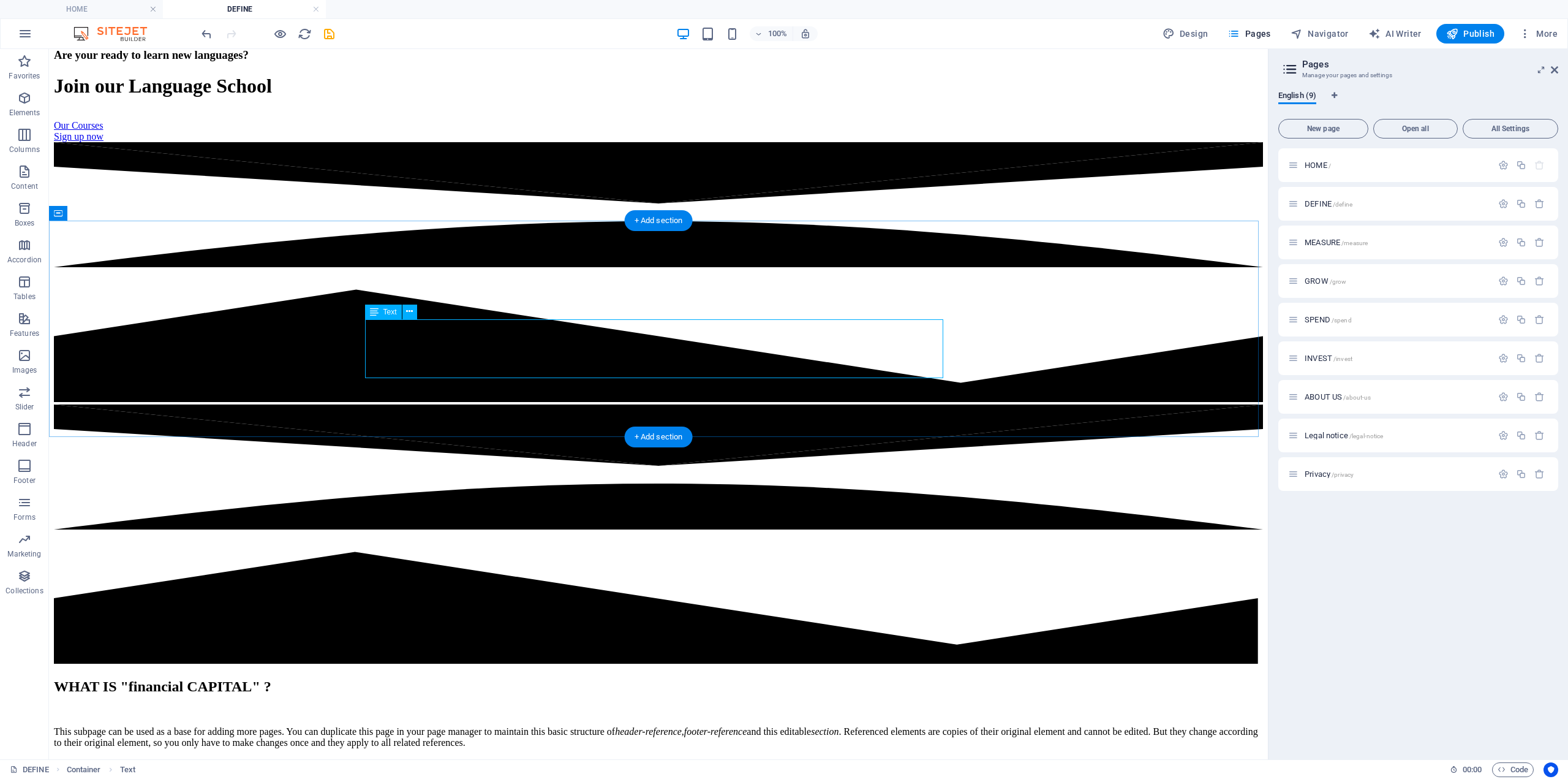
click at [405, 726] on div "This subpage can be used as a base for adding more pages. You can duplicate thi…" at bounding box center [658, 737] width 1209 height 22
click at [189, 678] on div "WHAT IS "financial CAPITAL" ? This subpage can be used as a base for adding mor…" at bounding box center [658, 713] width 1209 height 70
click at [566, 726] on div "This subpage can be used as a base for adding more pages. You can duplicate thi…" at bounding box center [658, 737] width 1209 height 22
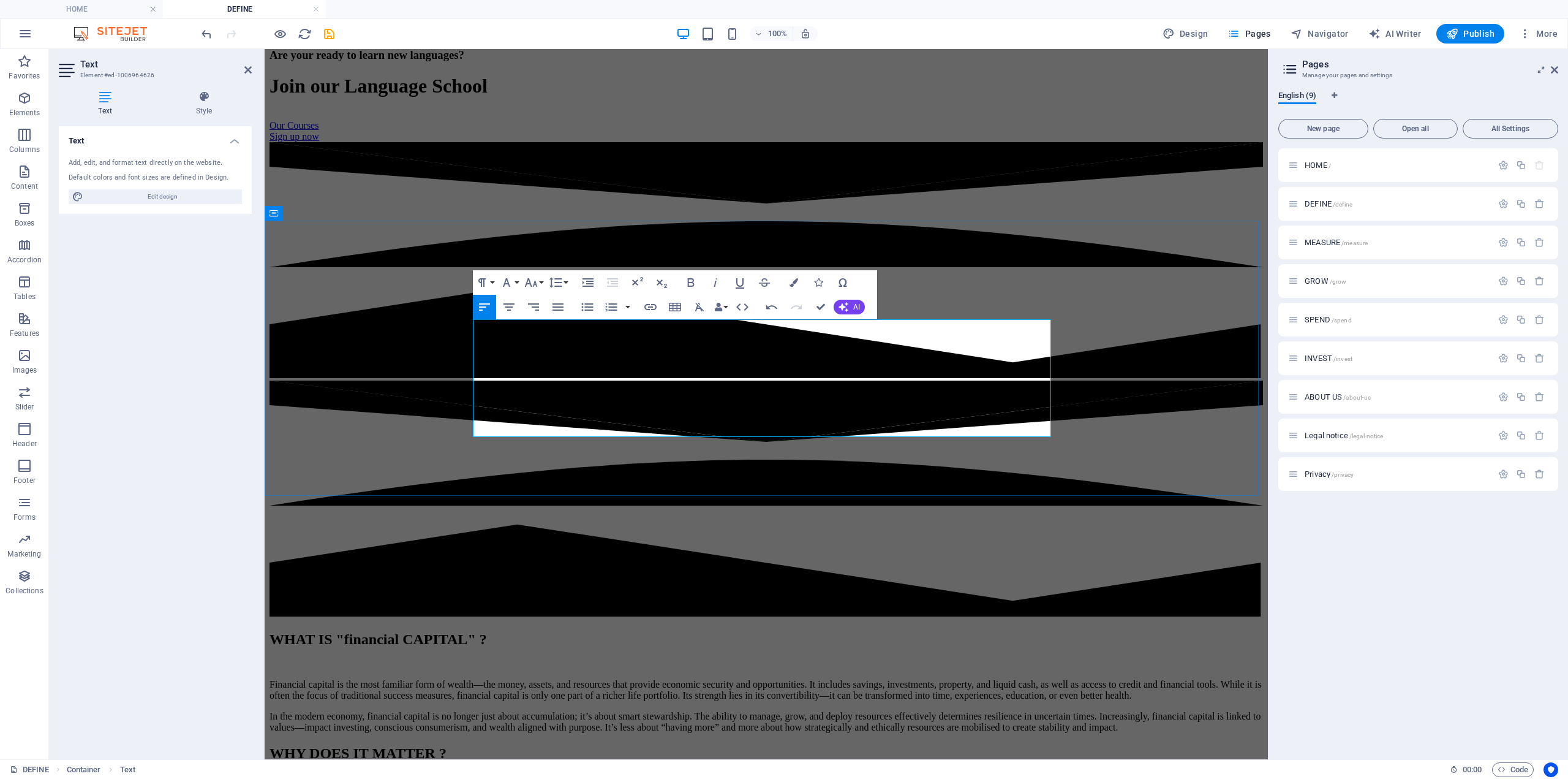
click at [697, 679] on p "Financial capital is the most familiar form of wealth—the money, assets, and re…" at bounding box center [767, 690] width 994 height 22
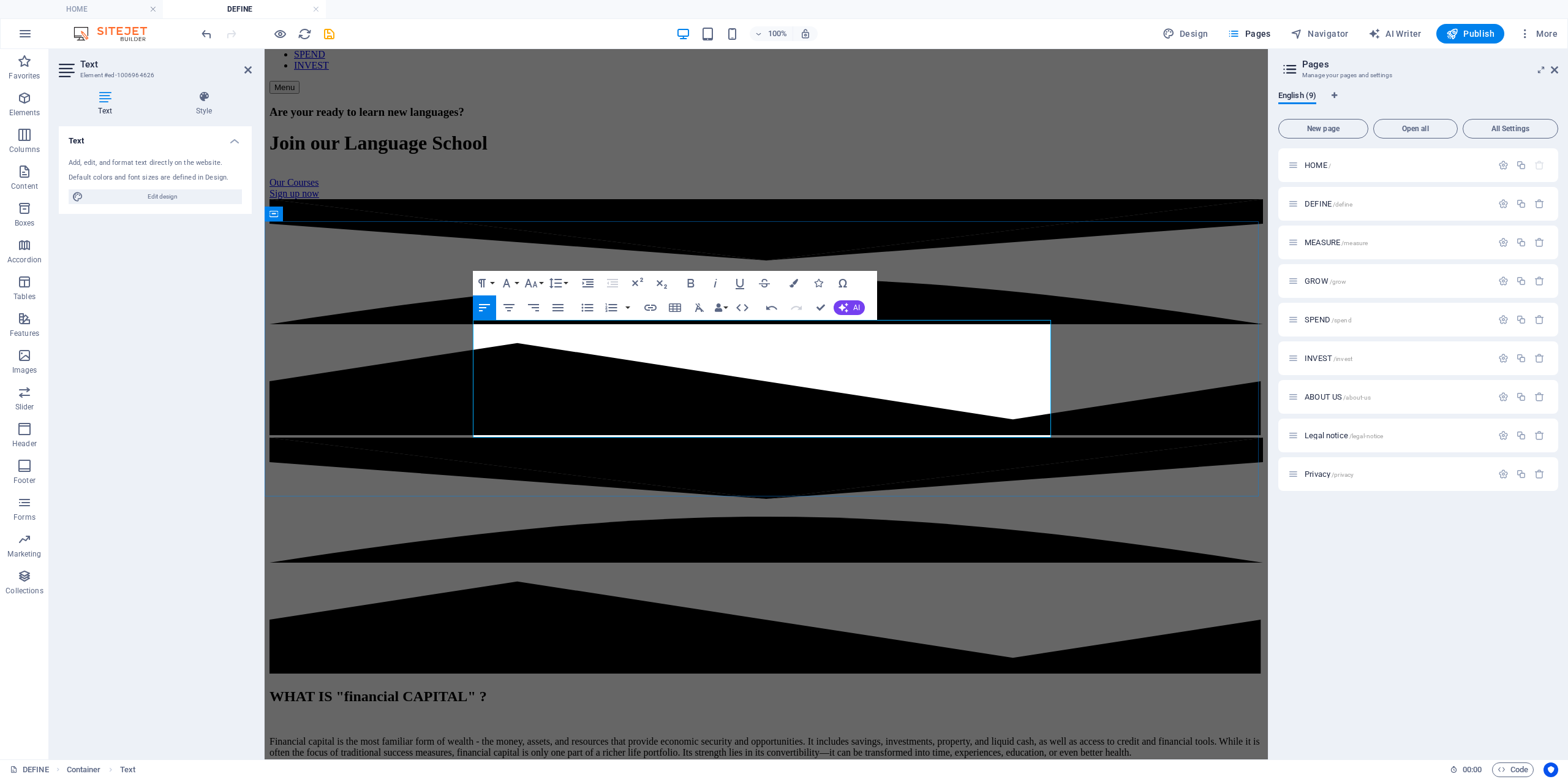
scroll to position [122, 0]
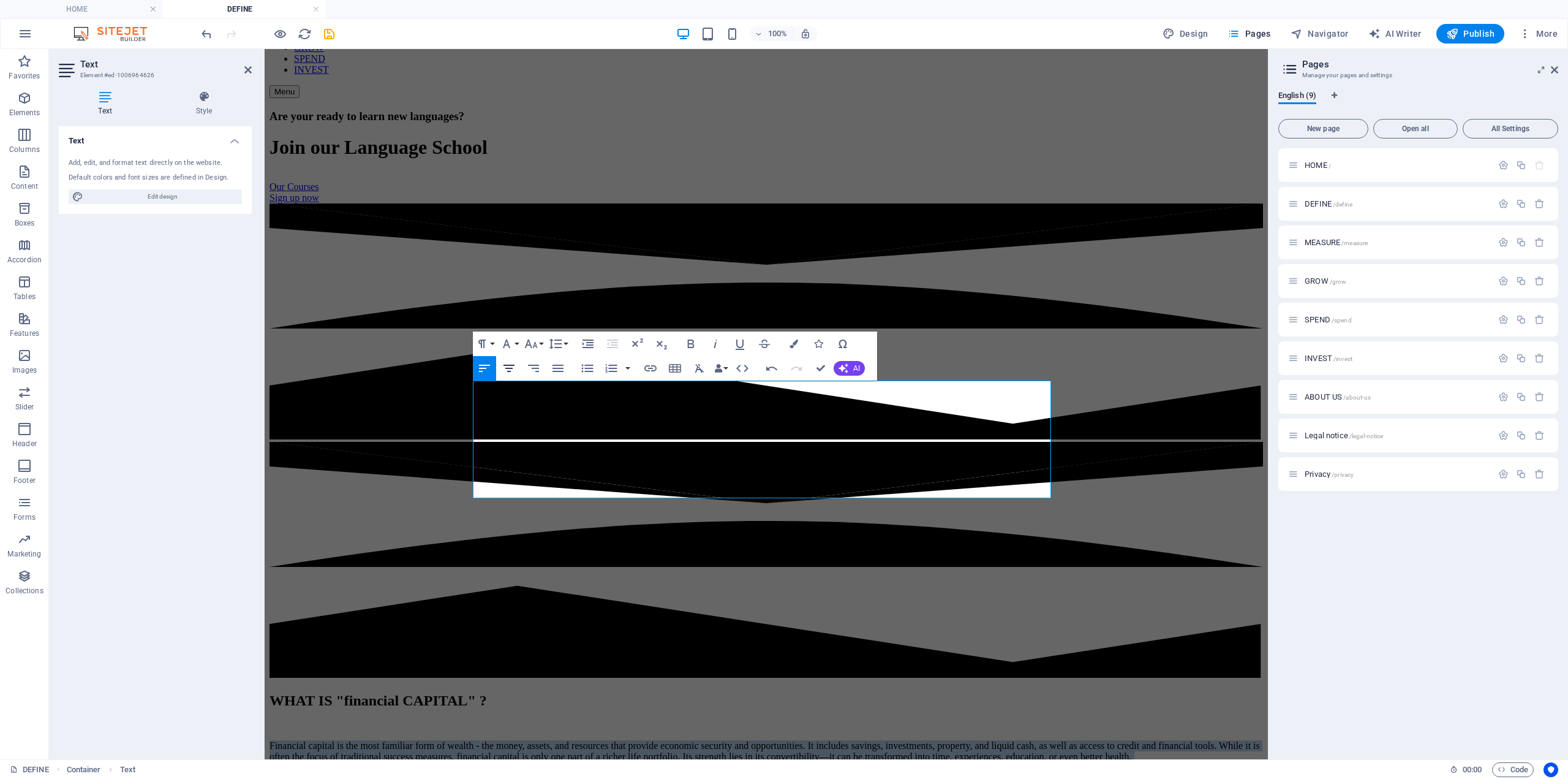
click at [510, 362] on icon "button" at bounding box center [509, 368] width 15 height 15
click at [526, 740] on p "Financial capital is the most familiar form of wealth - the money, assets, and …" at bounding box center [767, 751] width 994 height 22
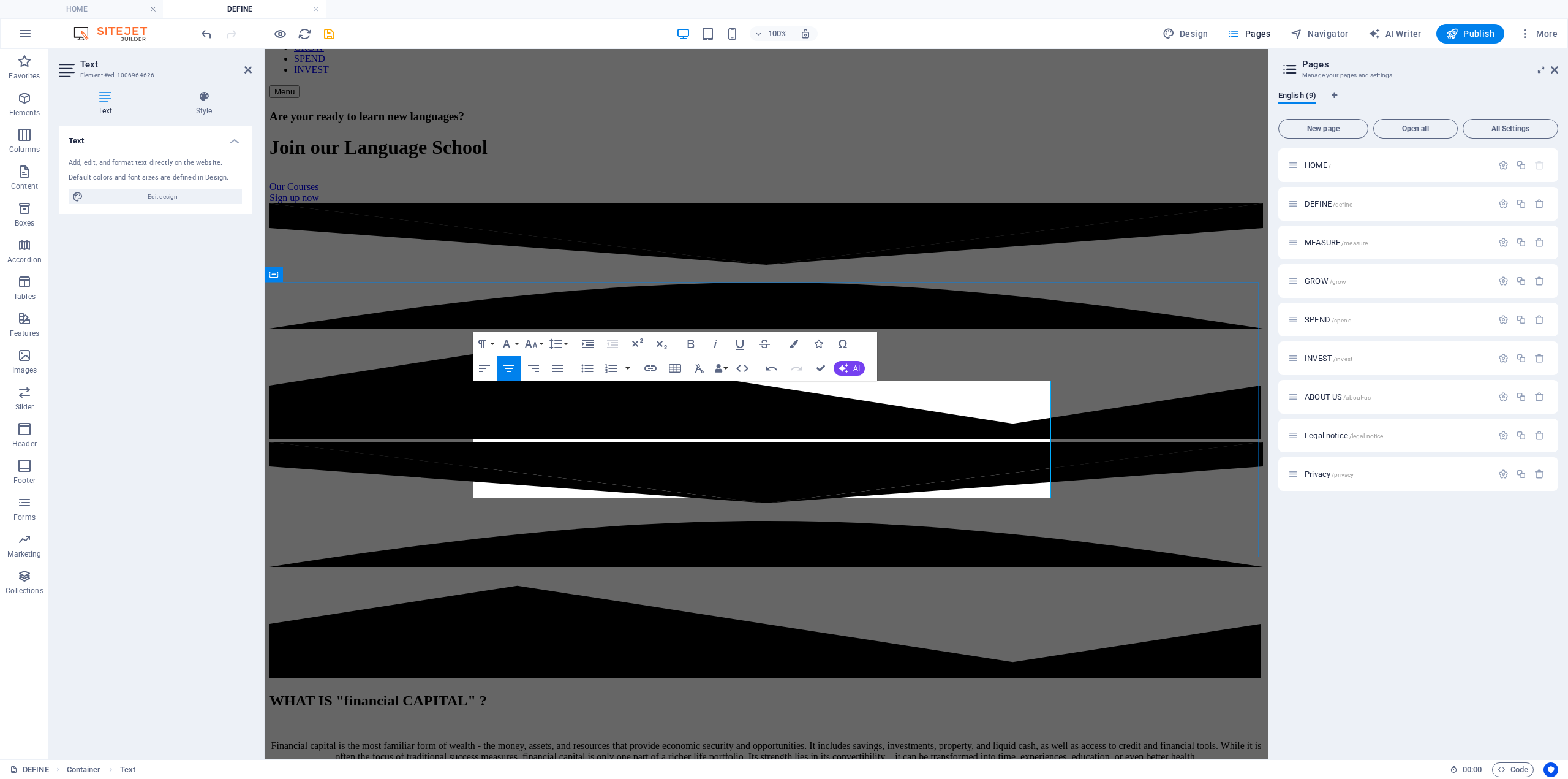
click at [1003, 740] on p "Financial capital is the most familiar form of wealth - the money, assets, and …" at bounding box center [767, 751] width 994 height 22
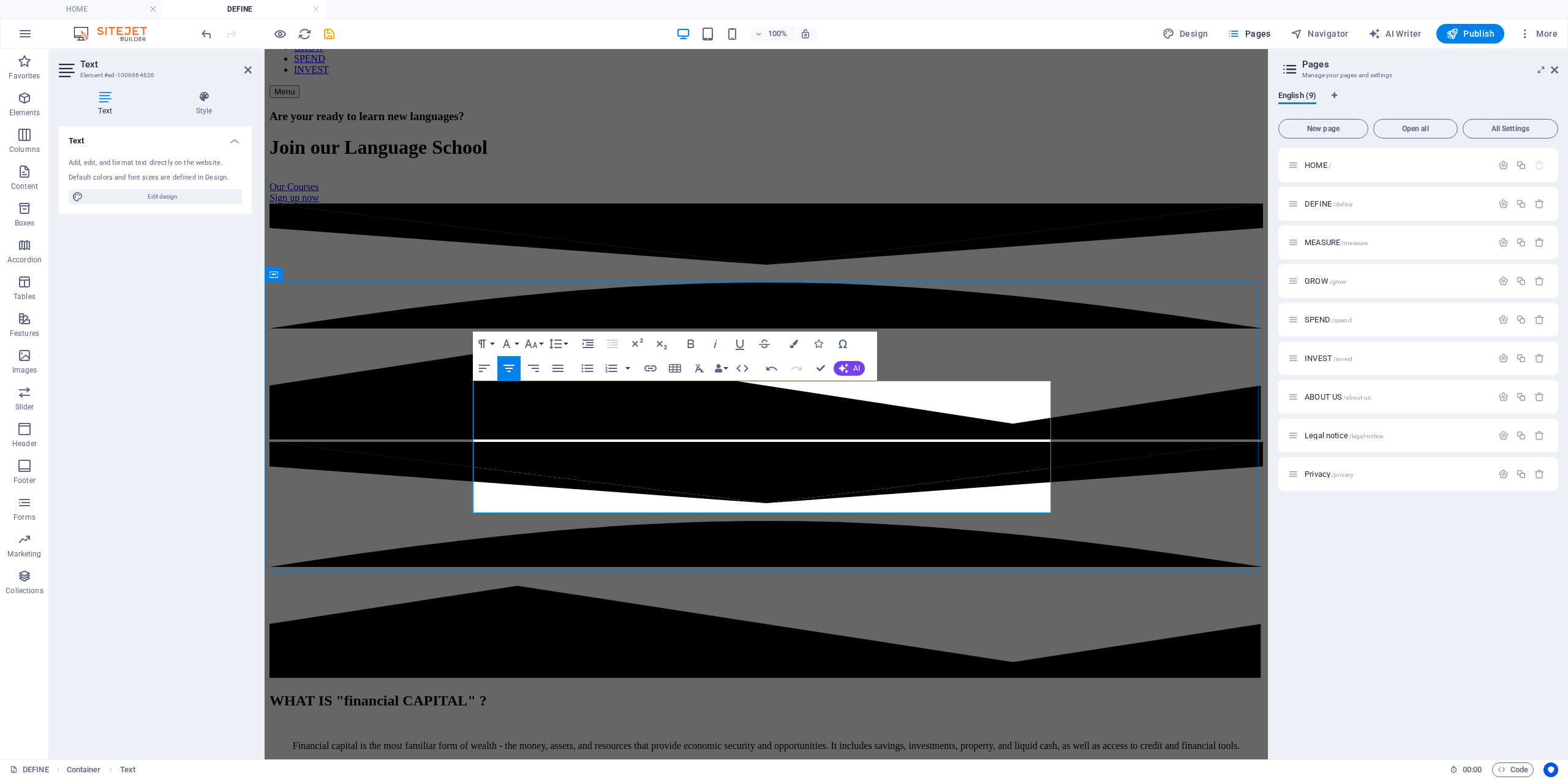
click at [911, 740] on p "Financial capital is the most familiar form of wealth - the money, assets, and …" at bounding box center [767, 757] width 994 height 33
click at [978, 740] on p "Financial capital is the most familiar form of wealth - the money, assets, and …" at bounding box center [767, 757] width 994 height 33
click at [1021, 740] on p "Financial capital is the most familiar form of wealth - the money, assets, and …" at bounding box center [767, 762] width 994 height 44
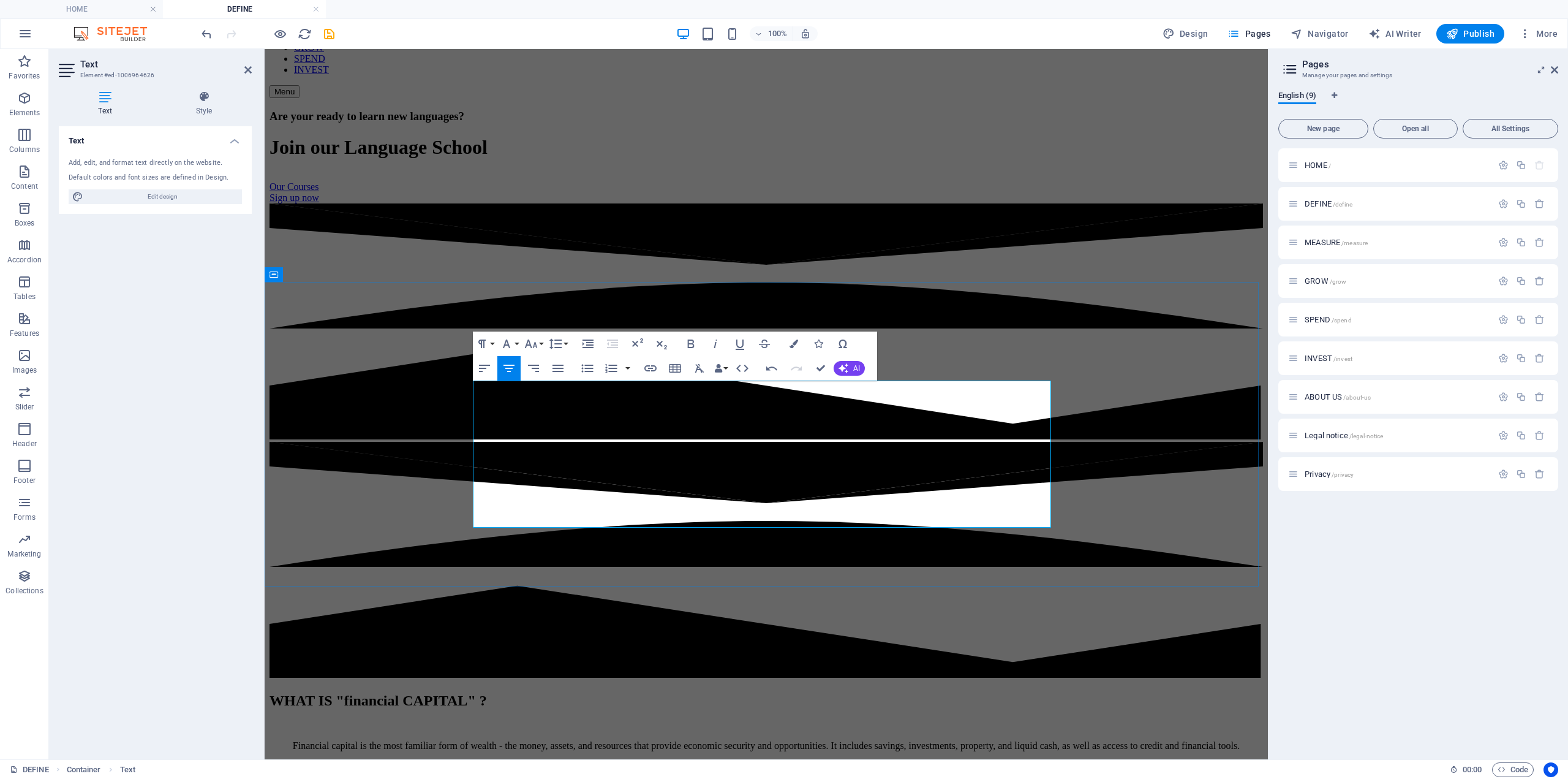
drag, startPoint x: 884, startPoint y: 514, endPoint x: 887, endPoint y: 519, distance: 5.8
drag, startPoint x: 825, startPoint y: 361, endPoint x: 774, endPoint y: 312, distance: 70.7
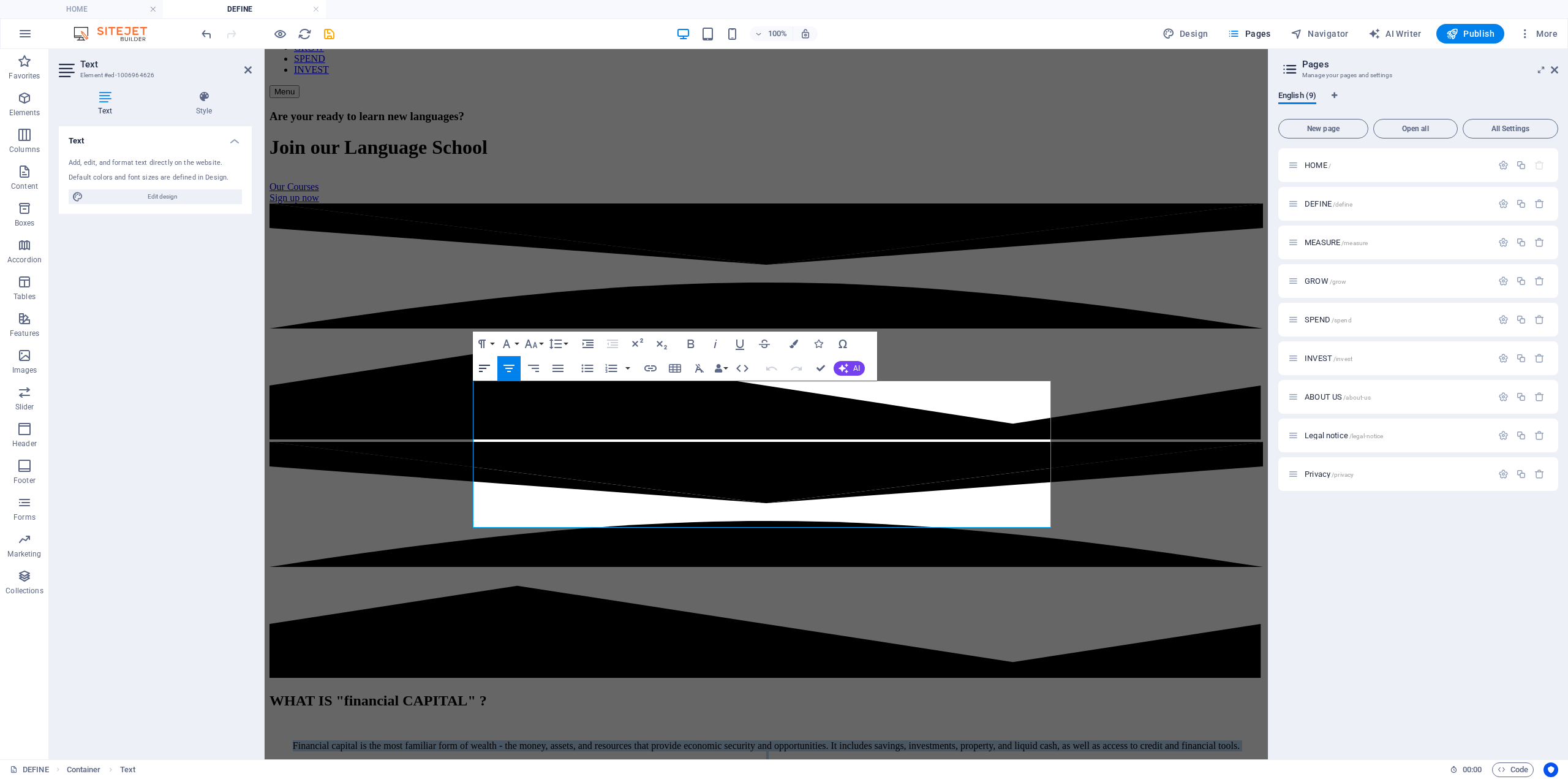
click at [483, 365] on icon "button" at bounding box center [484, 368] width 11 height 7
click at [984, 740] on p "Financial capital is the most familiar form of wealth - the money, assets, and …" at bounding box center [767, 767] width 994 height 55
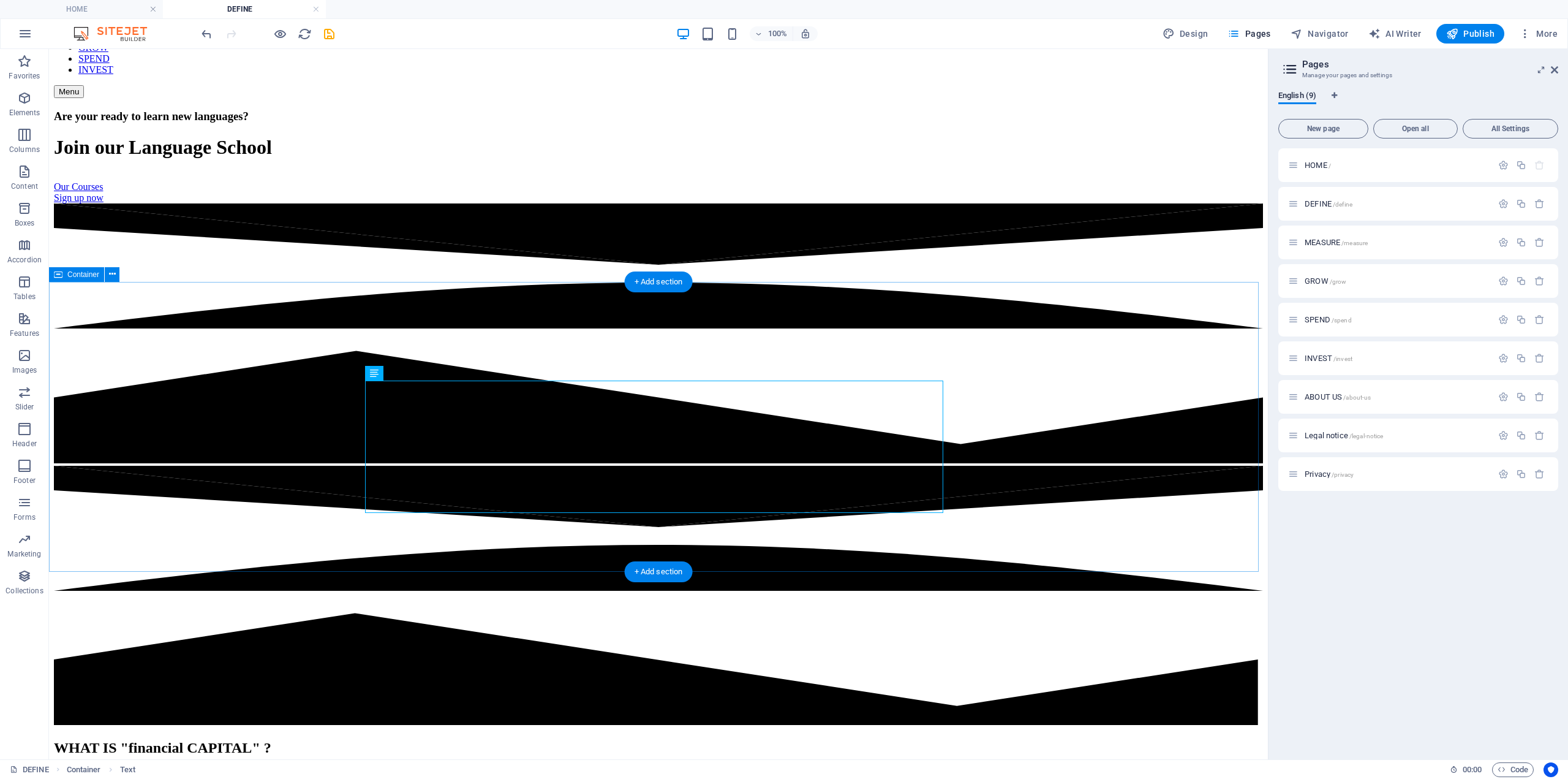
click at [326, 33] on icon "save" at bounding box center [329, 34] width 14 height 14
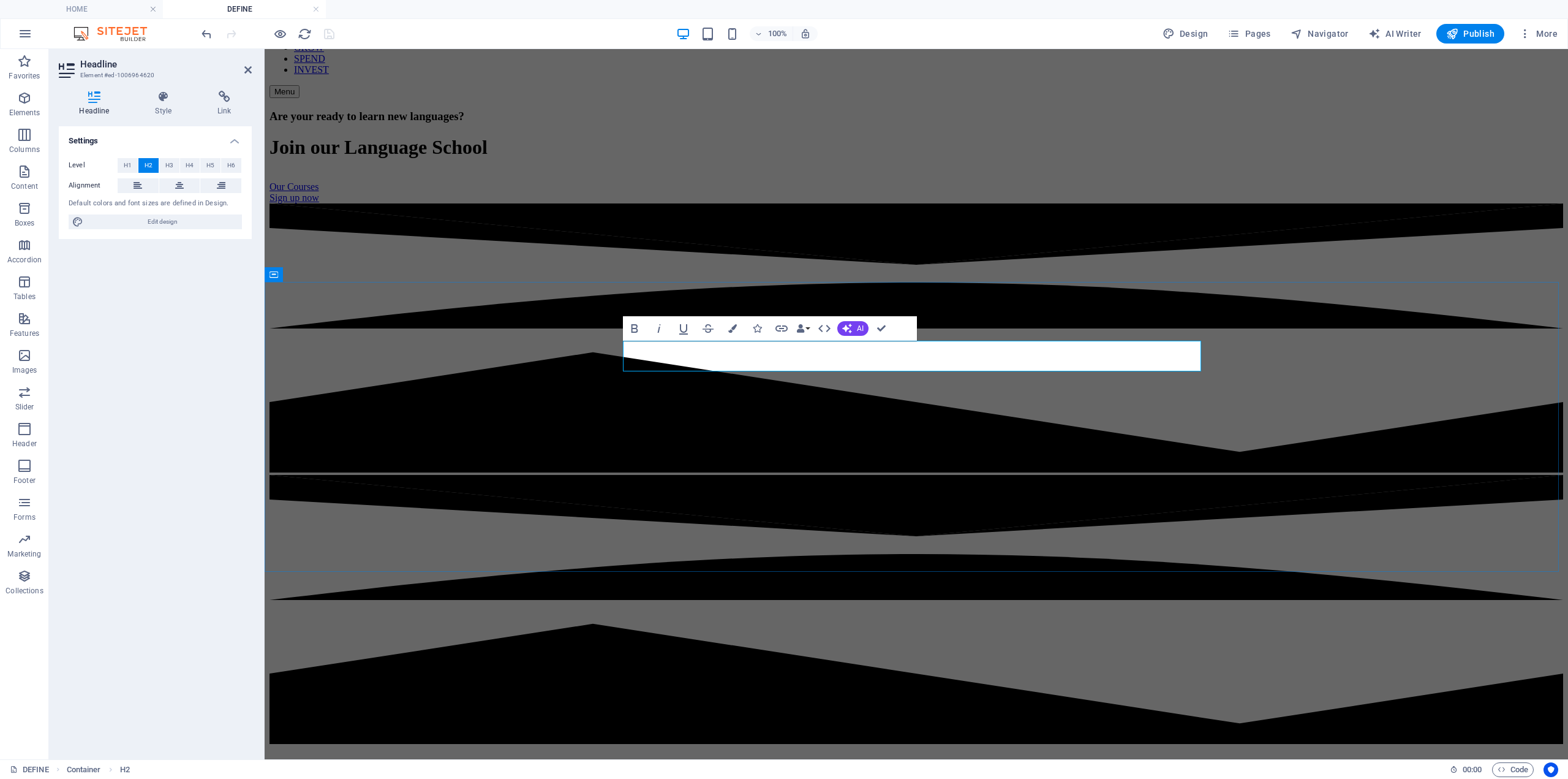
click at [801, 758] on h2 "WHAT IS "financial CAPITAL" ?" at bounding box center [917, 766] width 1294 height 17
click at [138, 188] on icon at bounding box center [137, 186] width 9 height 15
click at [329, 33] on icon "save" at bounding box center [329, 34] width 14 height 14
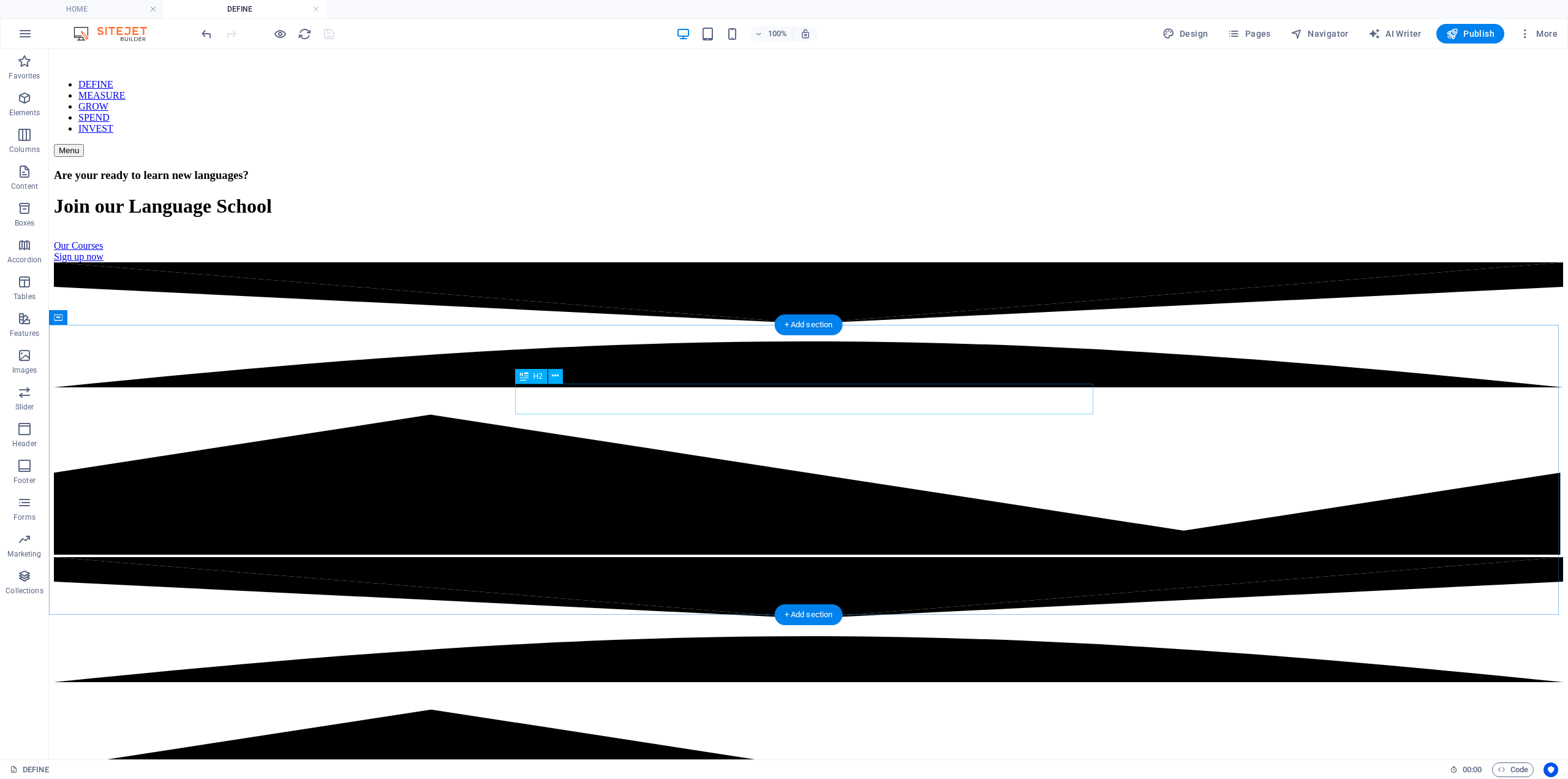
scroll to position [61, 0]
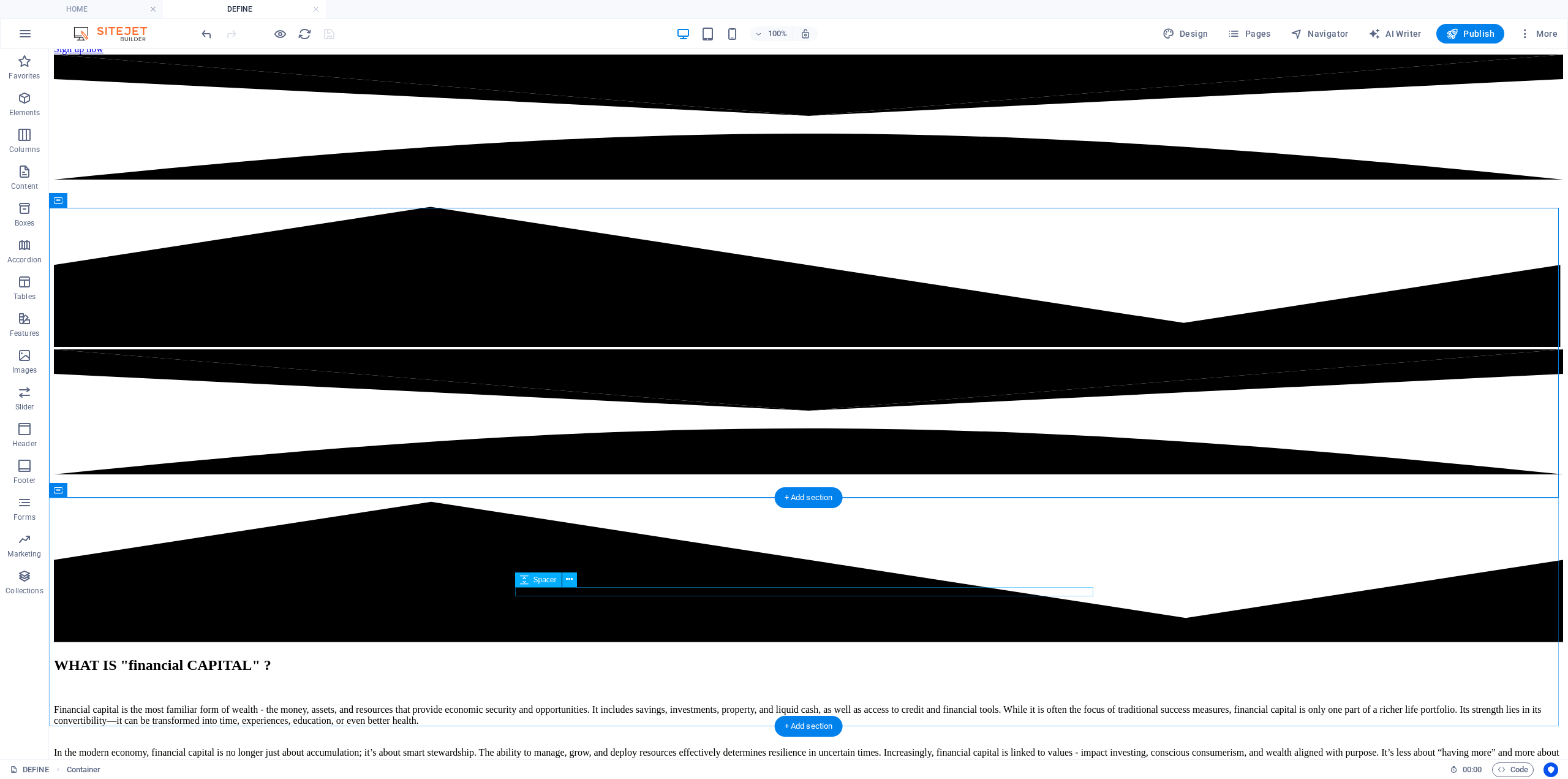
scroll to position [307, 0]
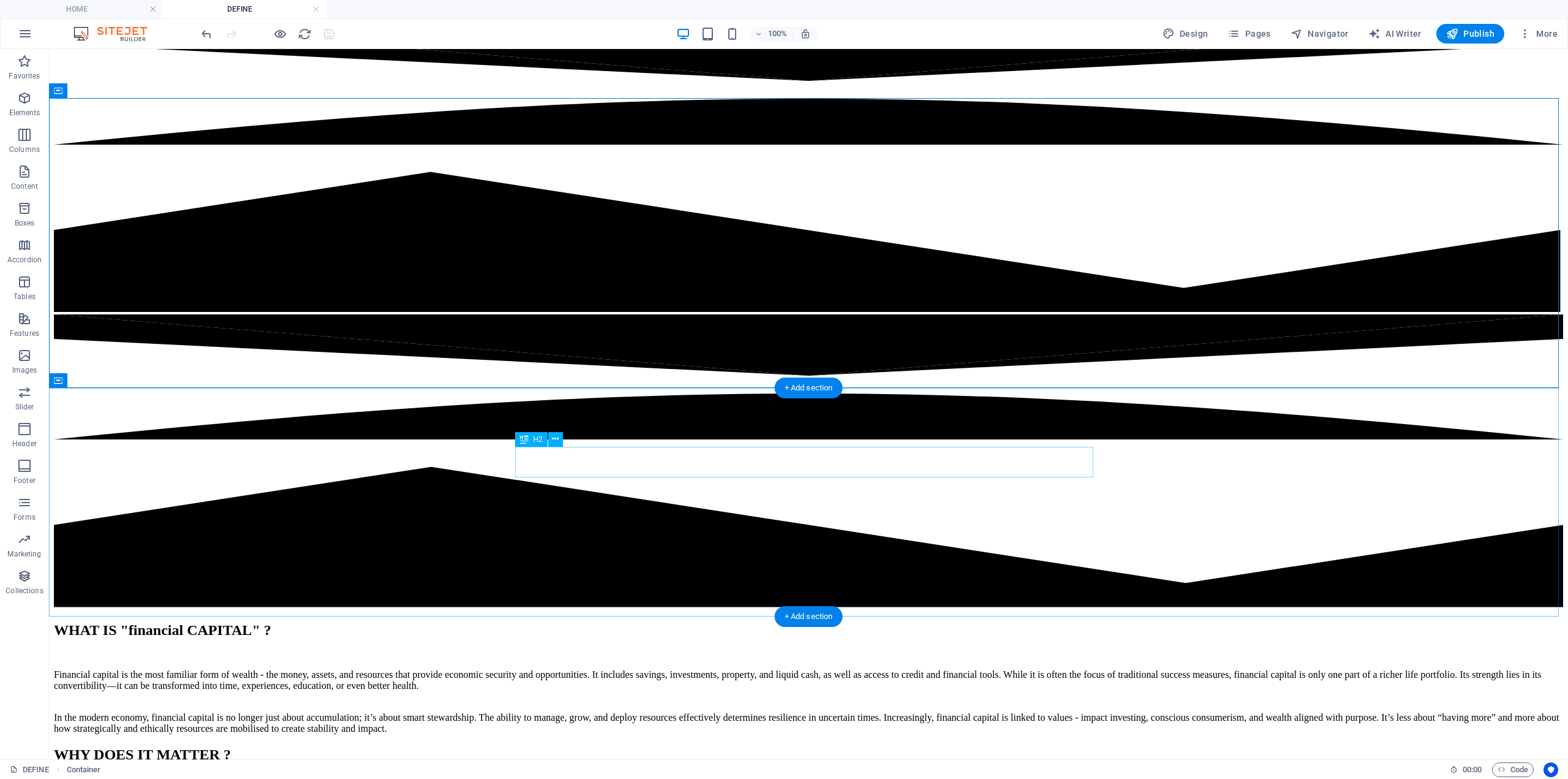
click at [734, 746] on div "WHY DOES IT MATTER ?" at bounding box center [808, 754] width 1509 height 17
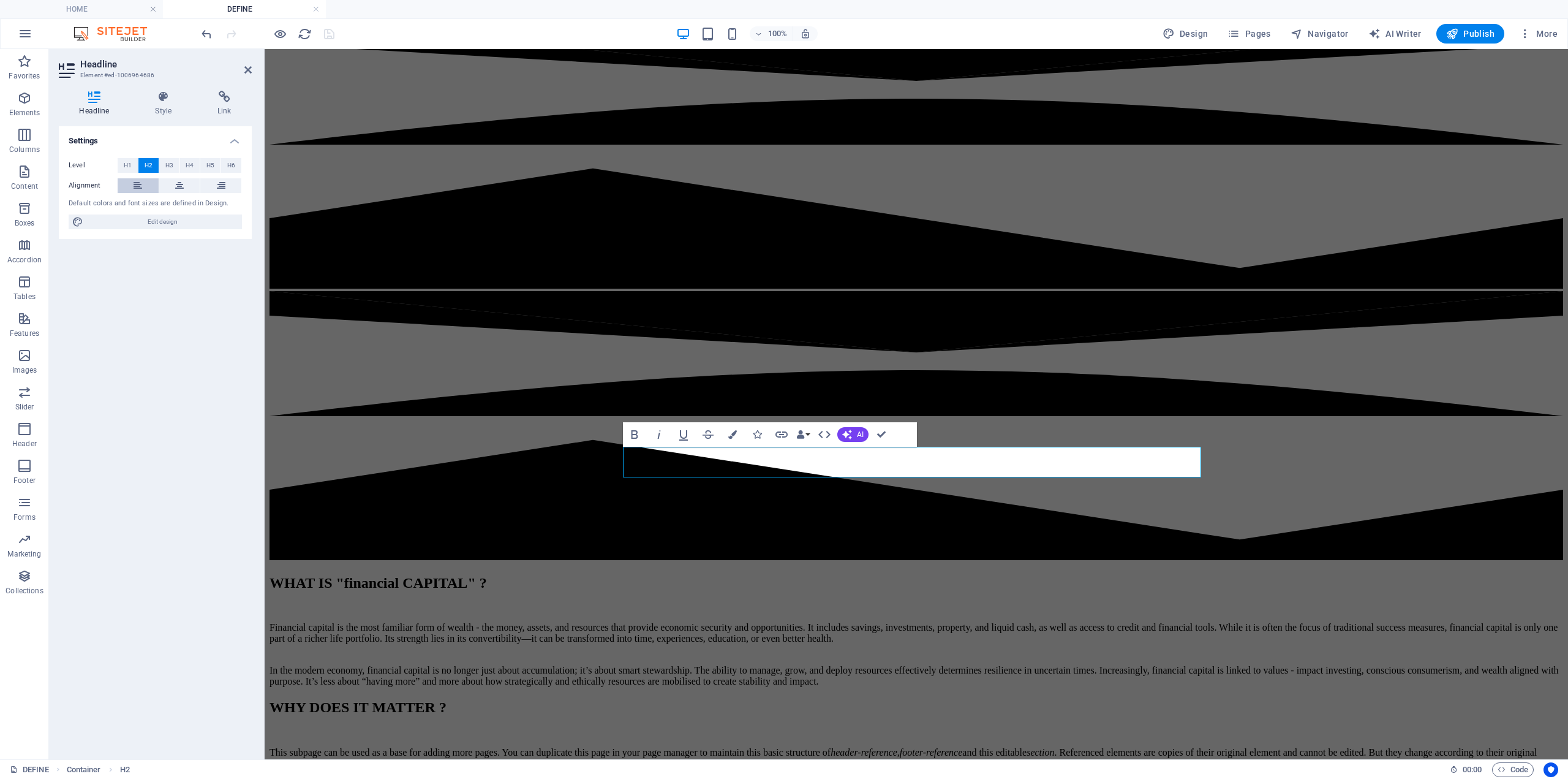
click at [144, 192] on button at bounding box center [138, 186] width 41 height 15
click at [869, 747] on div "This subpage can be used as a base for adding more pages. You can duplicate thi…" at bounding box center [917, 758] width 1294 height 22
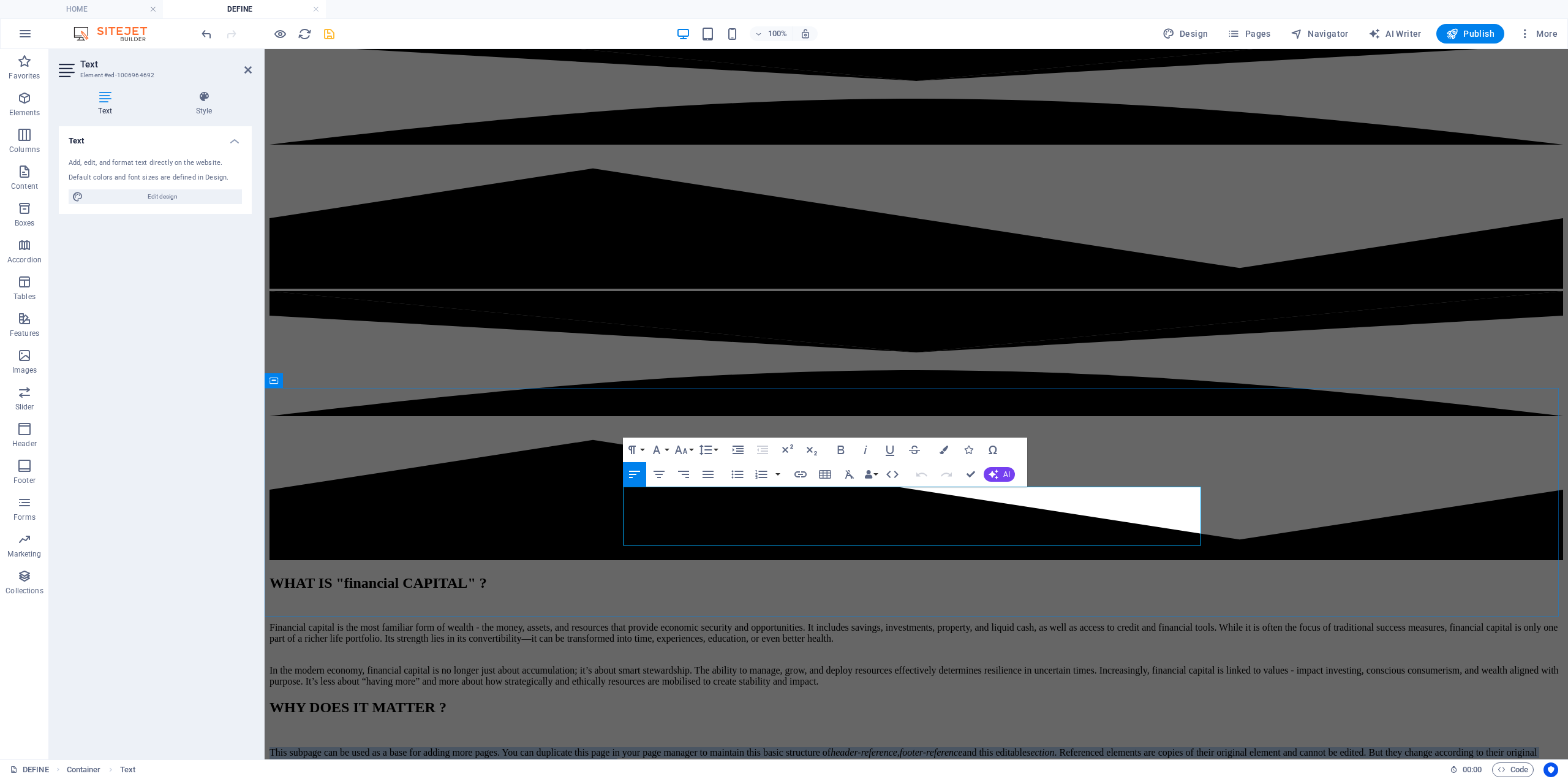
click at [696, 747] on p "This subpage can be used as a base for adding more pages. You can duplicate thi…" at bounding box center [917, 758] width 1294 height 22
click at [697, 747] on p "This subpage can be used as a base for adding more pages. You can duplicate thi…" at bounding box center [917, 758] width 1294 height 22
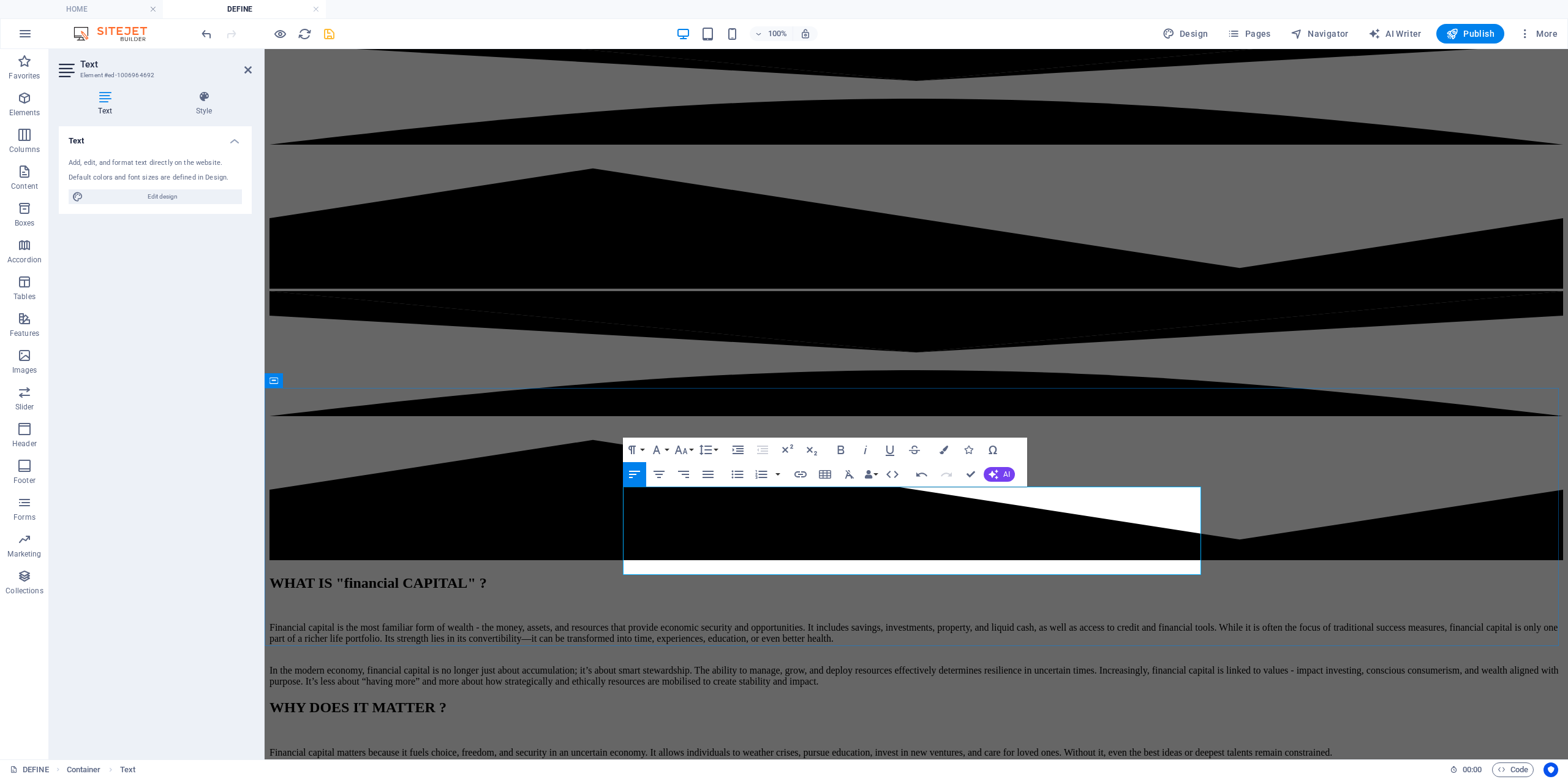
click at [699, 747] on p "Financial capital matters because it fuels choice, freedom, and security in an …" at bounding box center [917, 753] width 1294 height 11
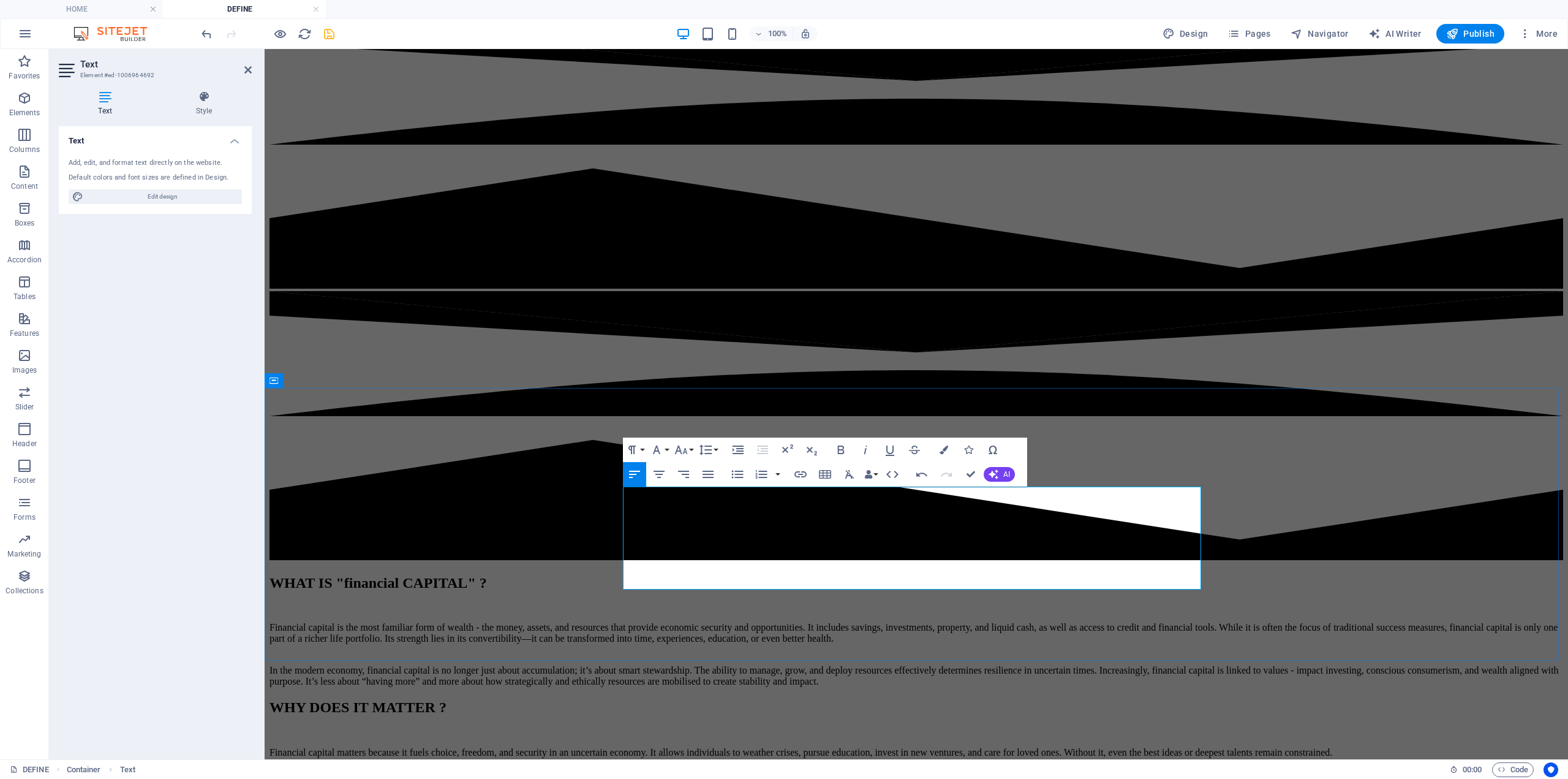
click at [838, 778] on p "In the modern age, money is more than material—it’s leverage. Financial capital…" at bounding box center [917, 785] width 1294 height 11
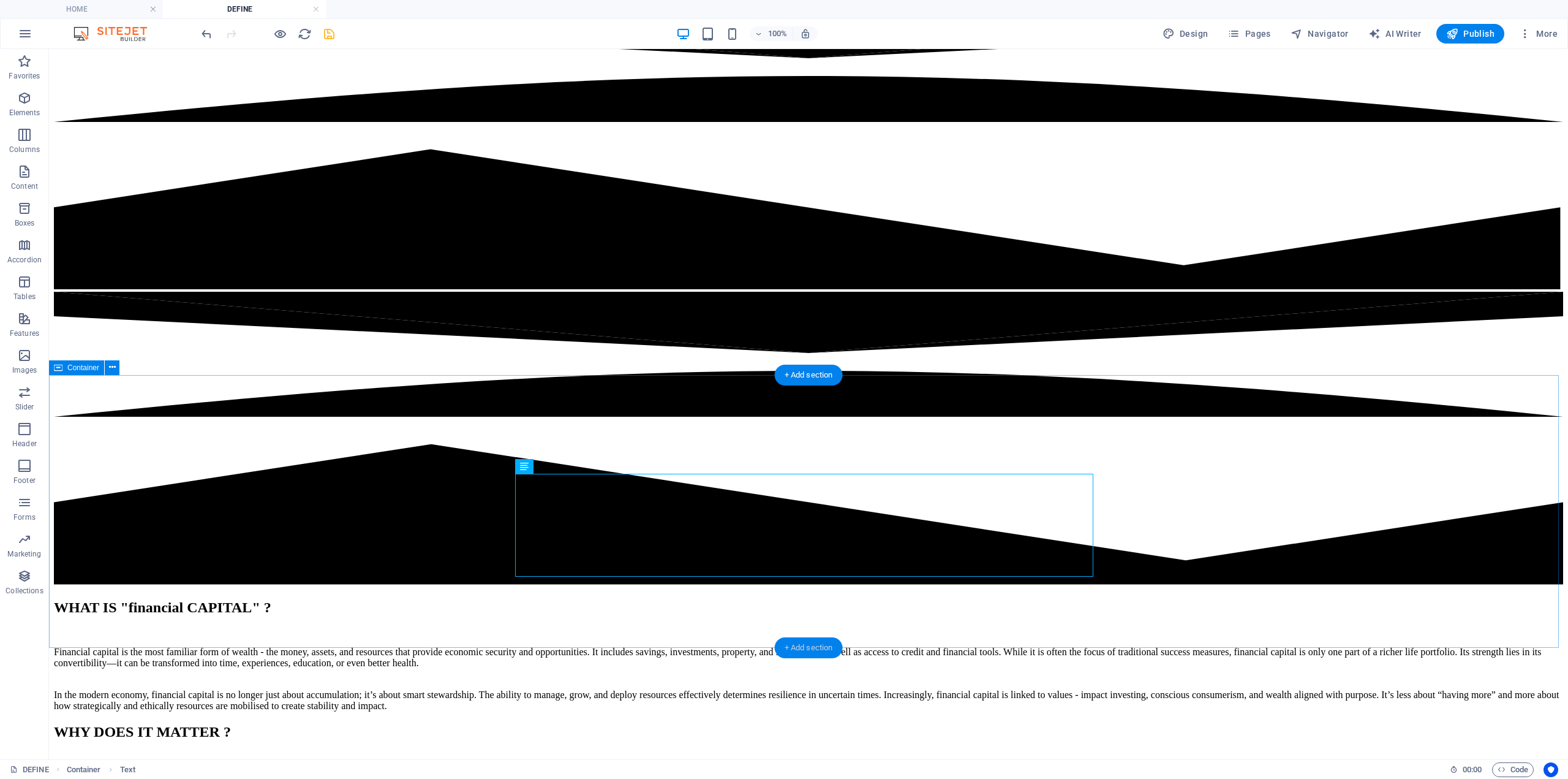
scroll to position [368, 0]
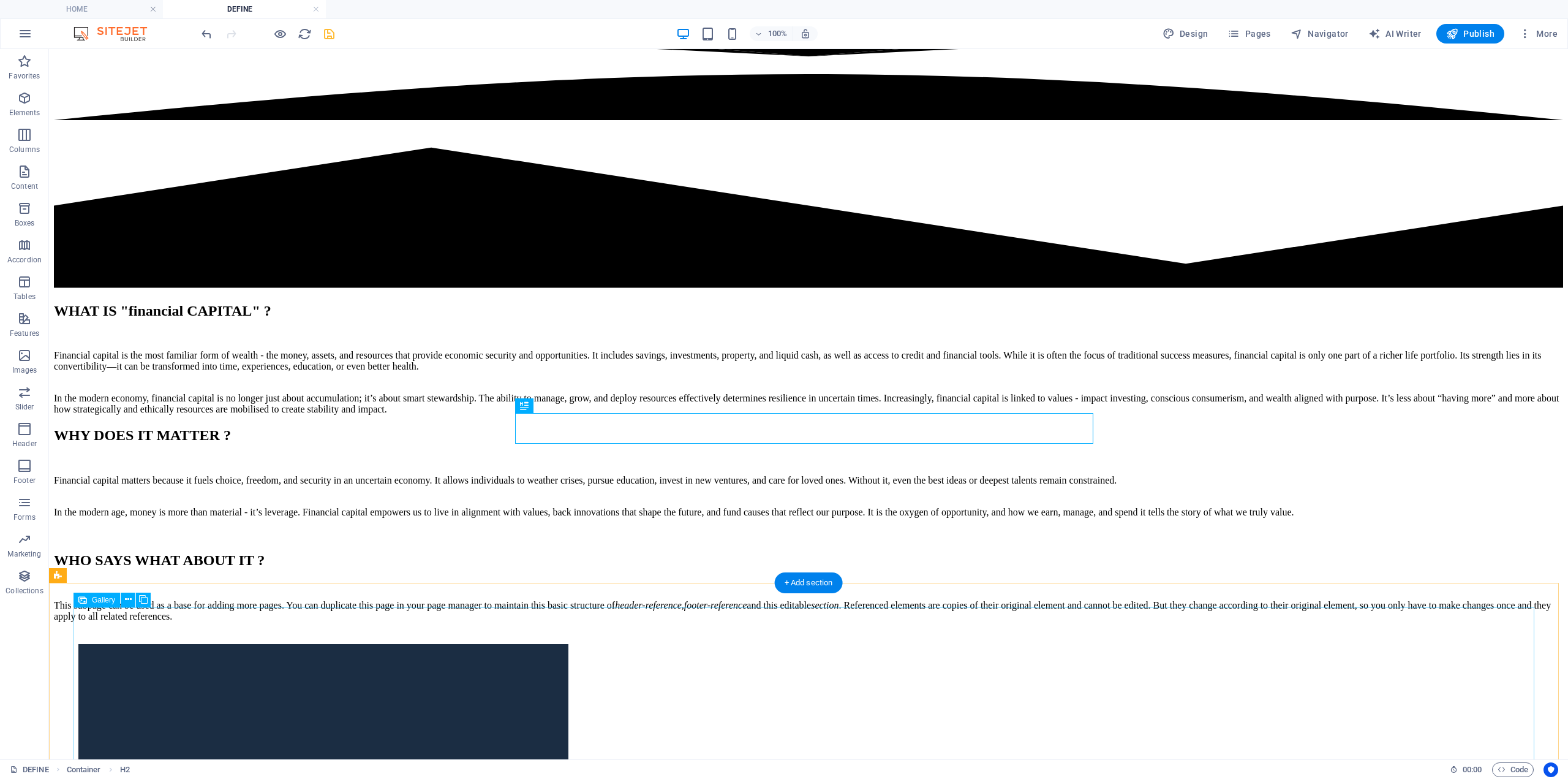
scroll to position [613, 0]
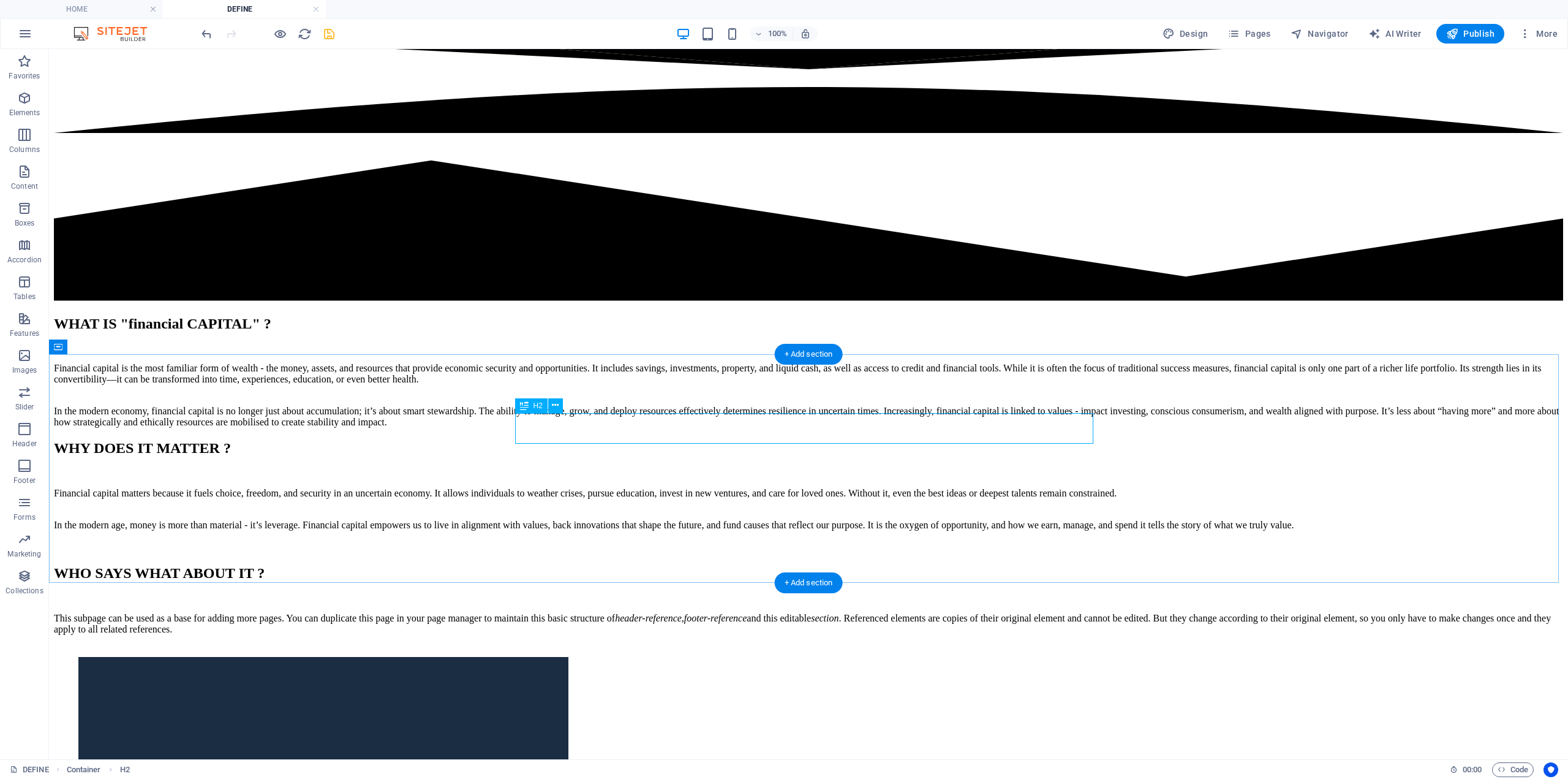
click at [685, 565] on div "WHO SAYS WHAT ABOUT IT ?" at bounding box center [808, 573] width 1509 height 17
click at [684, 565] on div "WHO SAYS WHAT ABOUT IT ?" at bounding box center [808, 573] width 1509 height 17
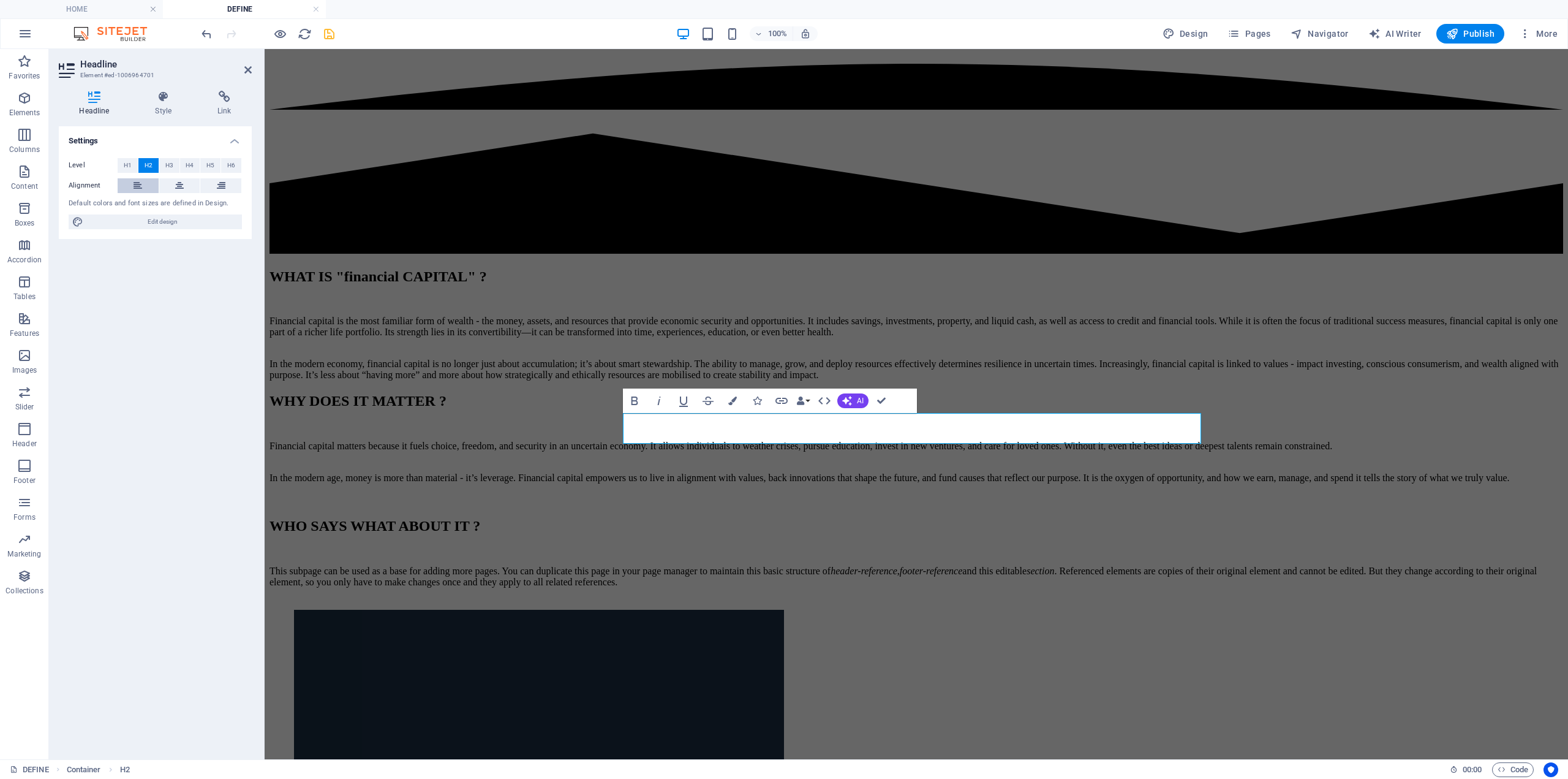
click at [135, 184] on icon at bounding box center [137, 186] width 9 height 15
click at [729, 565] on div "This subpage can be used as a base for adding more pages. You can duplicate thi…" at bounding box center [917, 577] width 1294 height 22
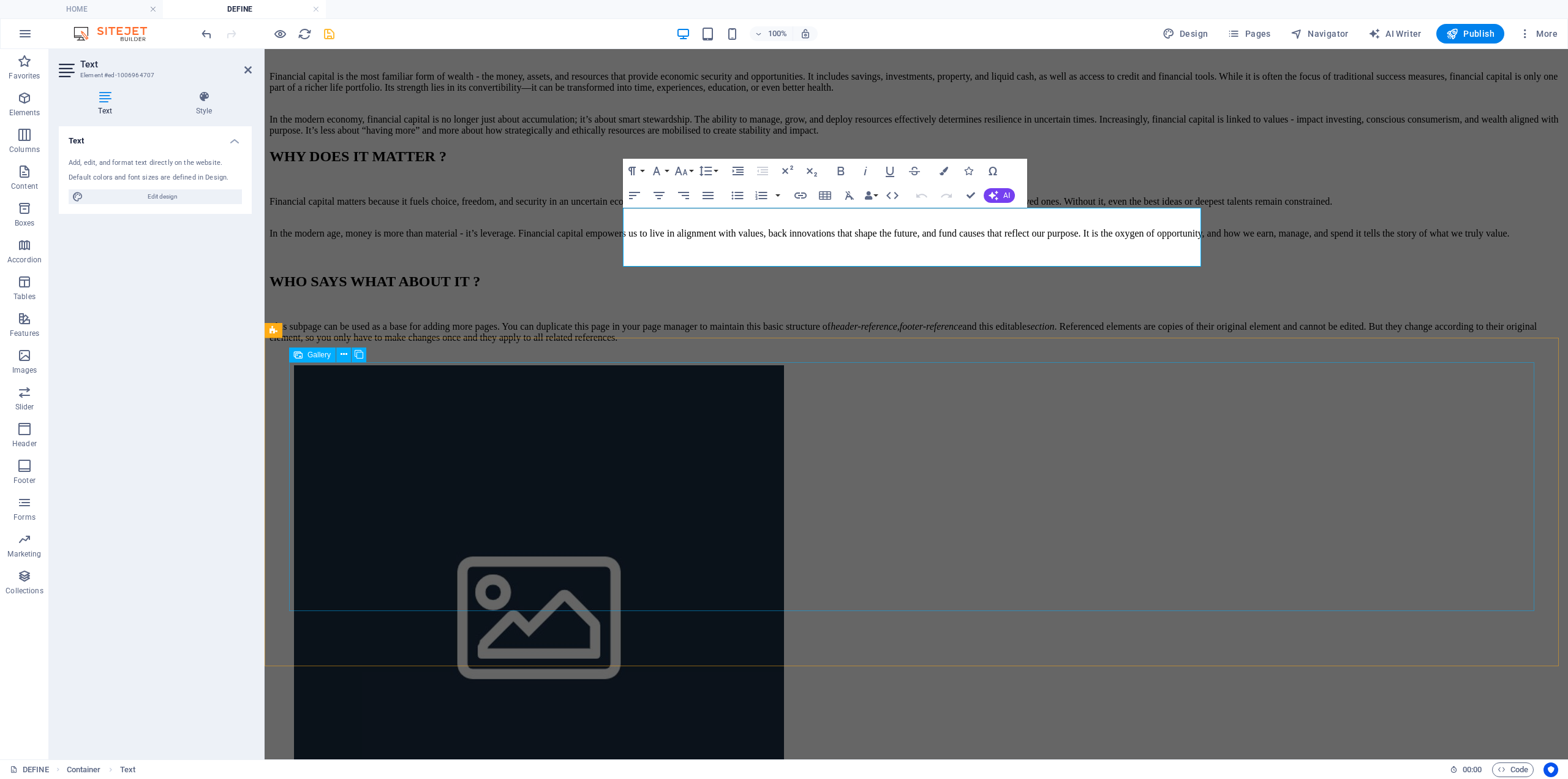
scroll to position [858, 0]
click at [790, 321] on p "This subpage can be used as a base for adding more pages. You can duplicate thi…" at bounding box center [917, 332] width 1294 height 22
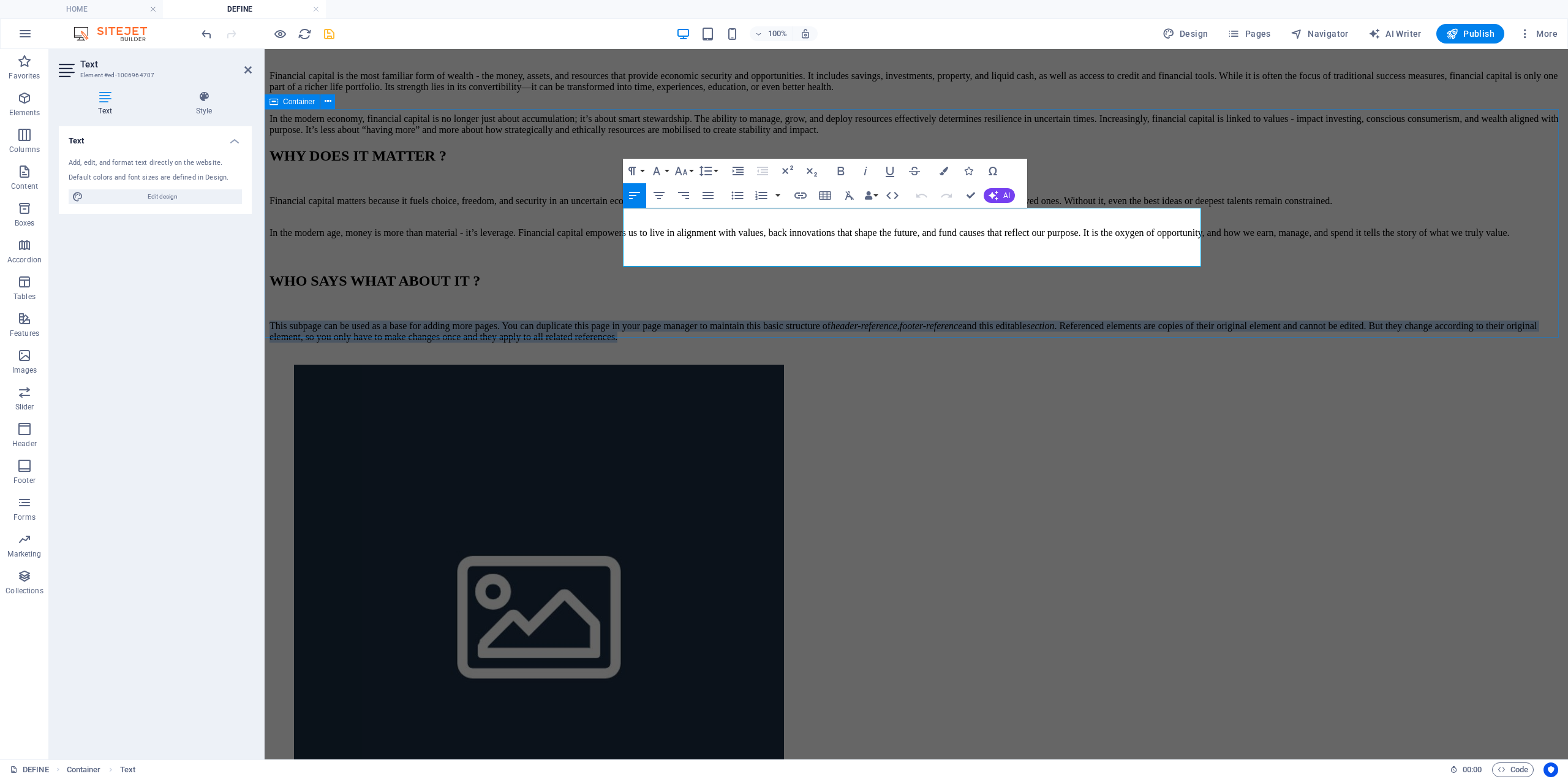
drag, startPoint x: 784, startPoint y: 261, endPoint x: 606, endPoint y: 217, distance: 183.4
click at [606, 272] on div "WHO SAYS WHAT ABOUT IT ? This subpage can be used as a base for adding more pag…" at bounding box center [917, 318] width 1294 height 92
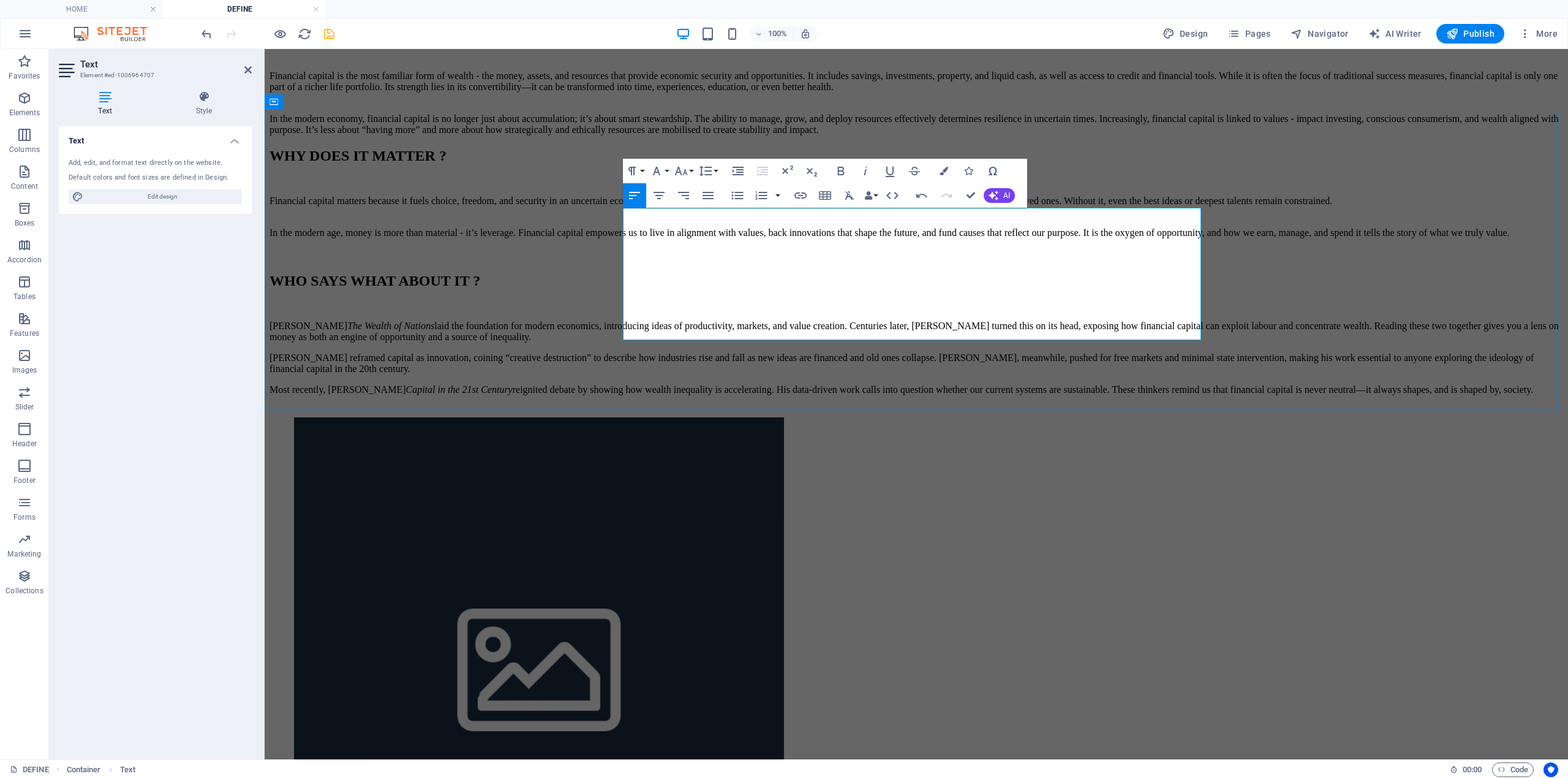
click at [683, 384] on p "Most recently, Thomas Piketty’s Capital in the 21st Century reignited debate by…" at bounding box center [917, 390] width 1294 height 11
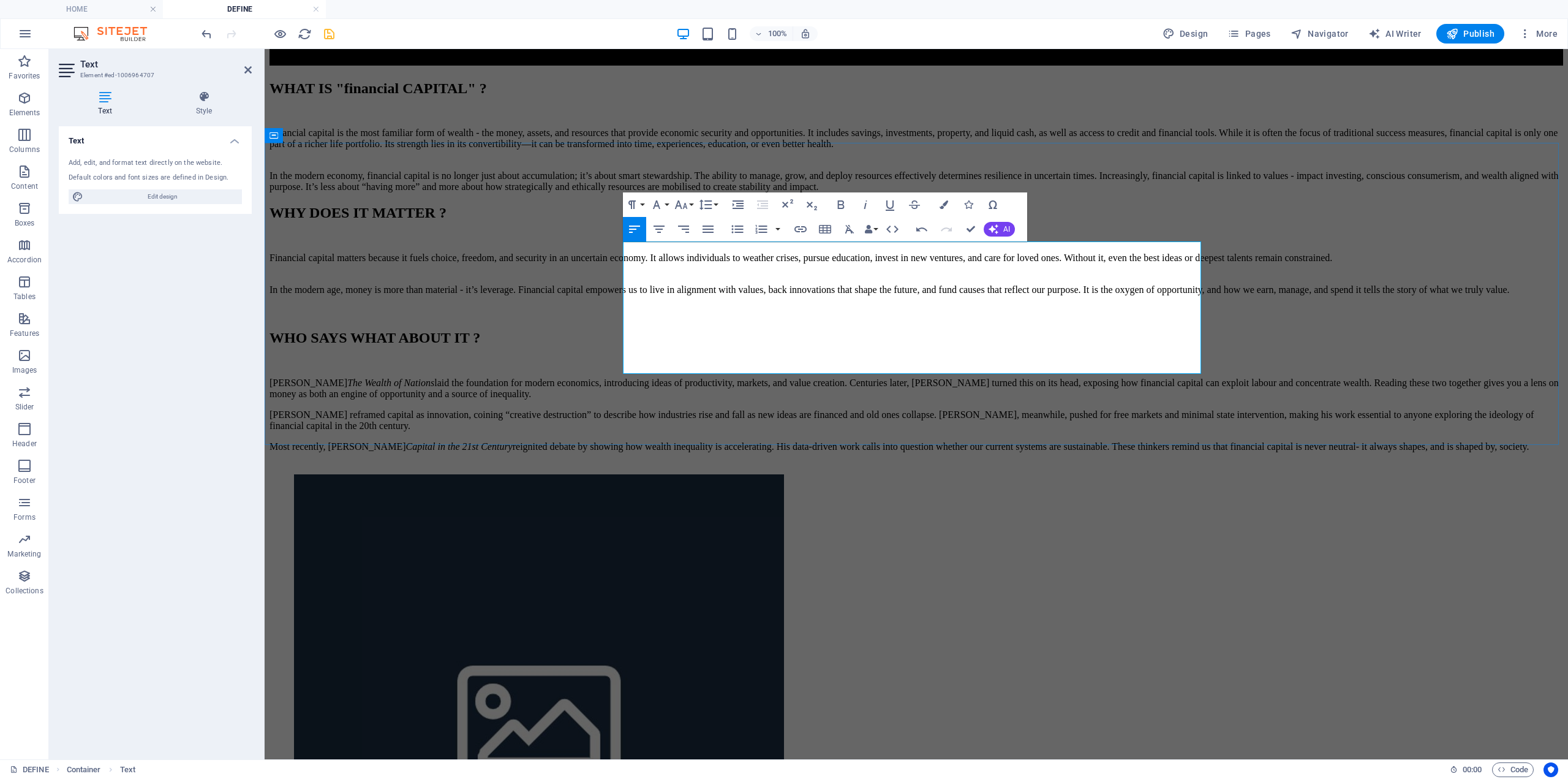
scroll to position [796, 0]
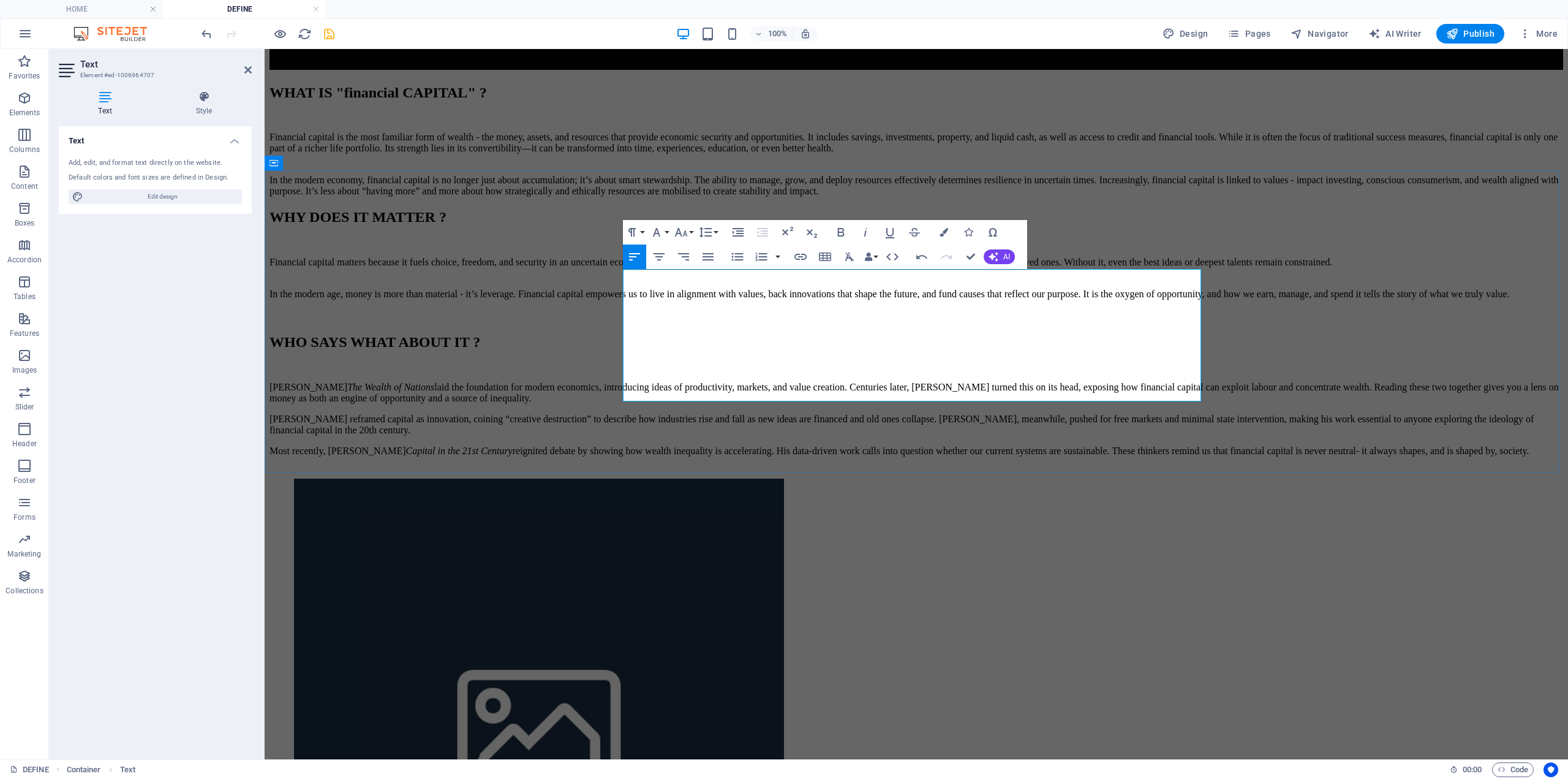
click at [1171, 382] on p "Adam Smith’s The Wealth of Nations laid the foundation for modern economics, in…" at bounding box center [917, 393] width 1294 height 22
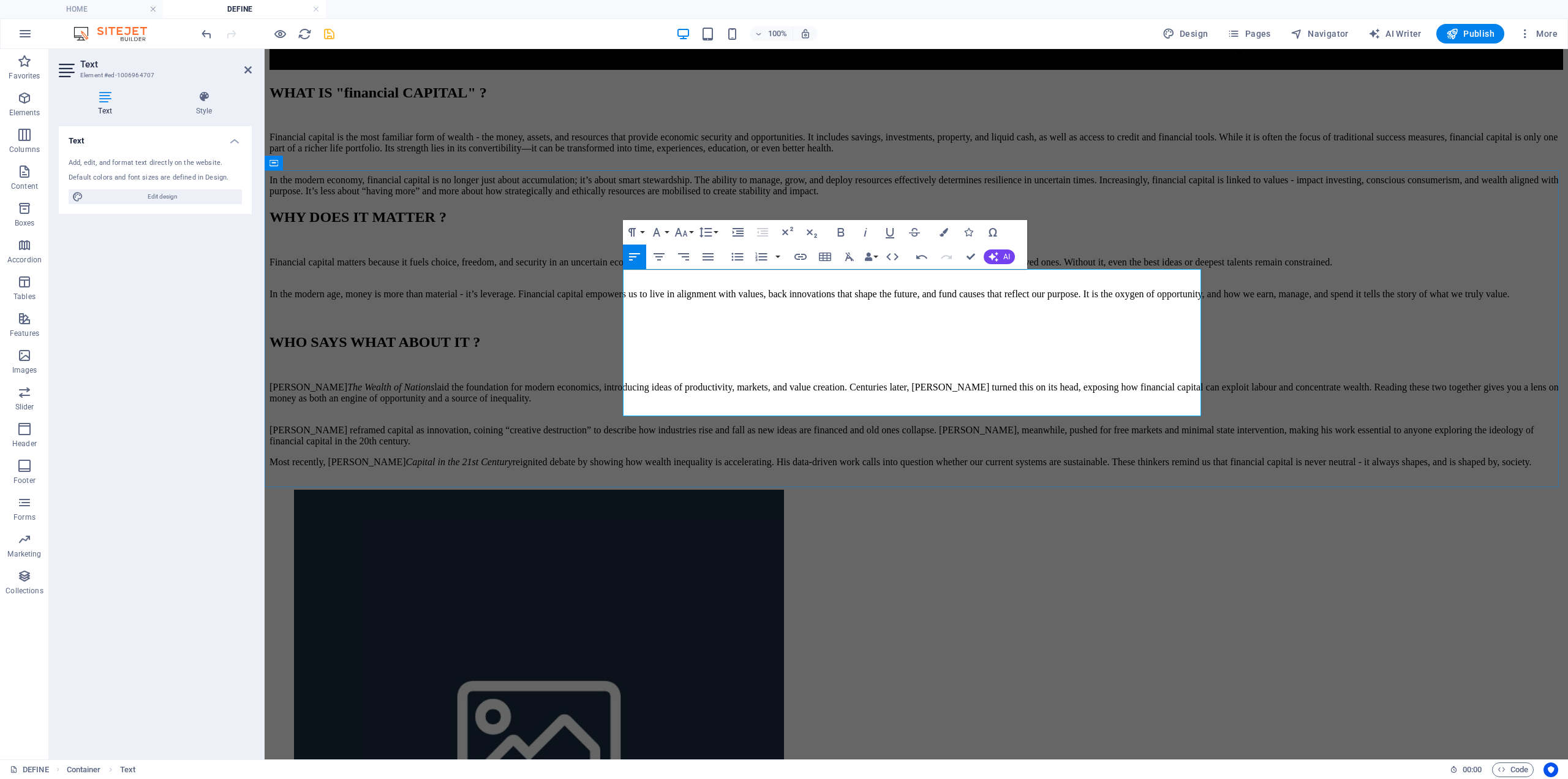
click at [1105, 425] on p "Joseph Schumpeter reframed capital as innovation, coining “creative destruction…" at bounding box center [917, 436] width 1294 height 22
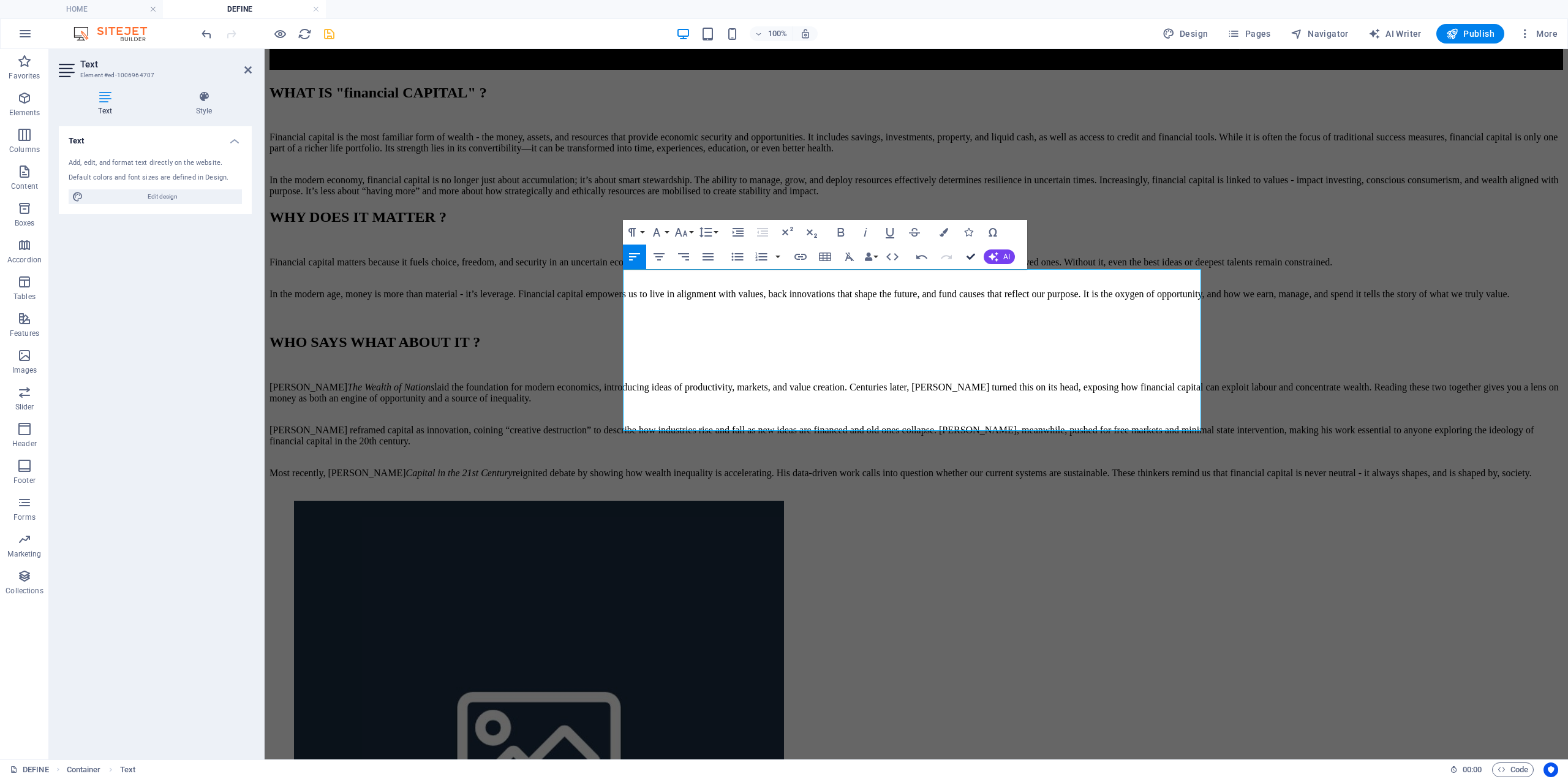
drag, startPoint x: 970, startPoint y: 256, endPoint x: 922, endPoint y: 206, distance: 69.3
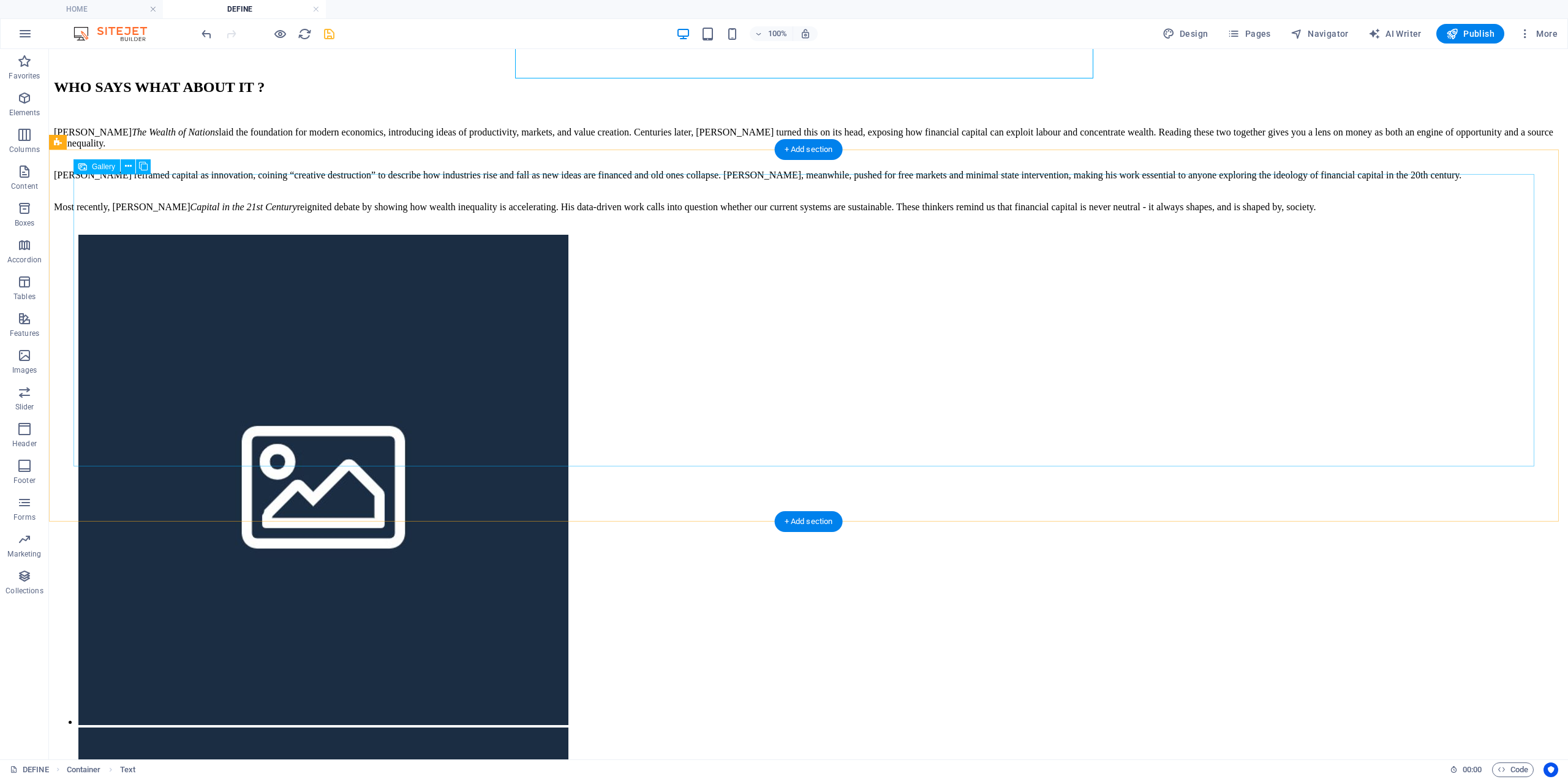
scroll to position [1096, 0]
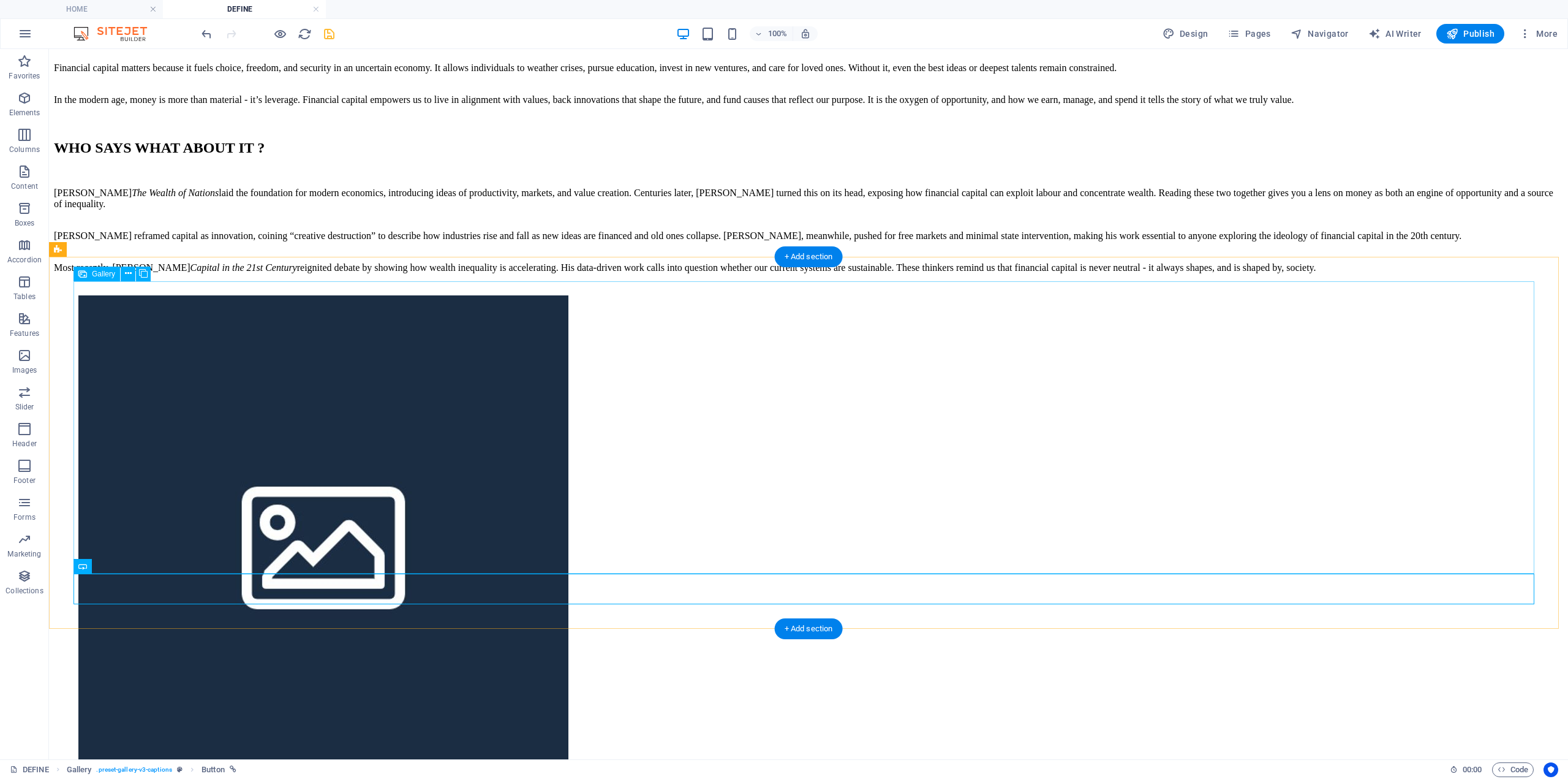
scroll to position [1035, 0]
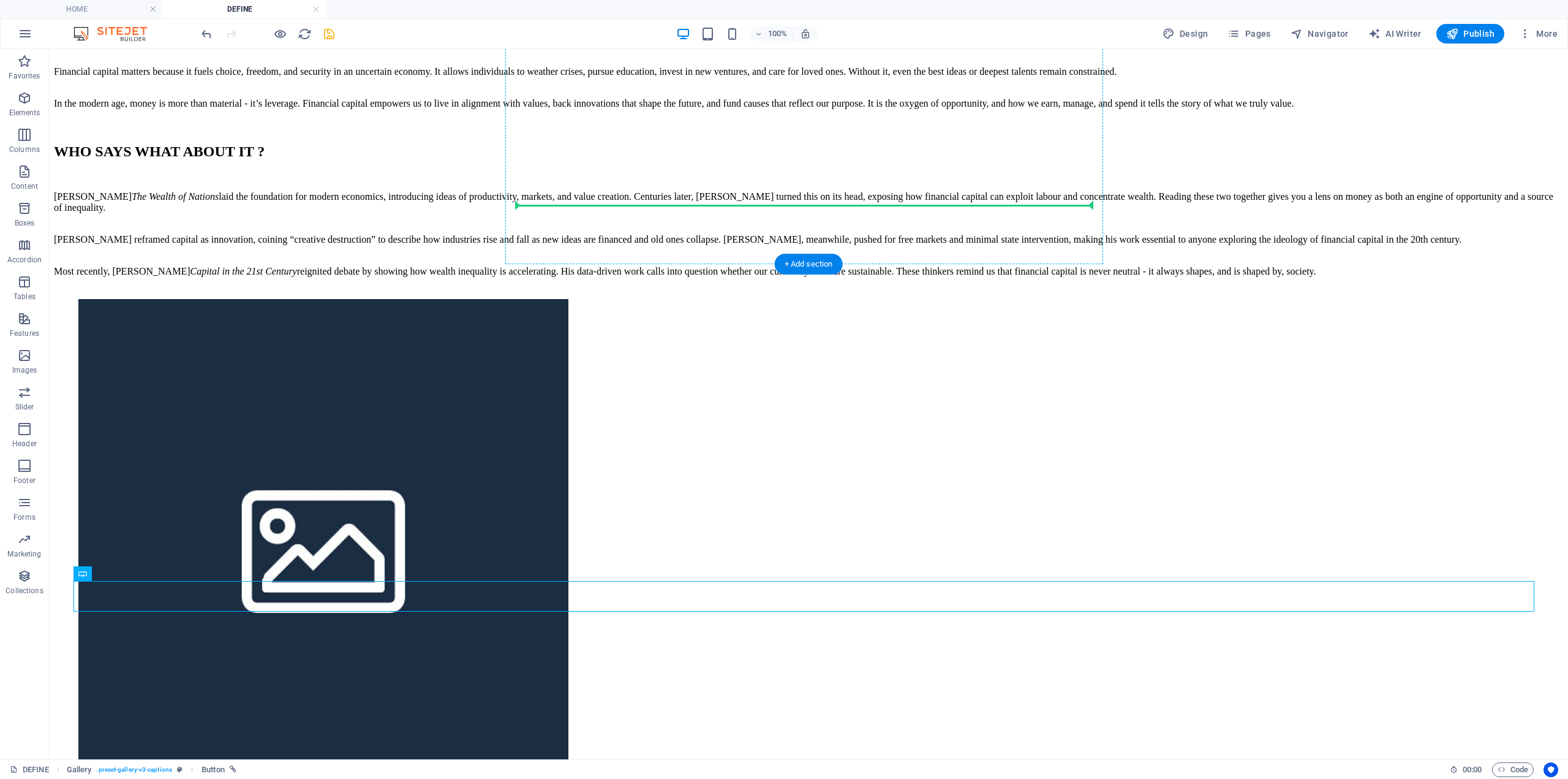
drag, startPoint x: 146, startPoint y: 626, endPoint x: 718, endPoint y: 201, distance: 712.6
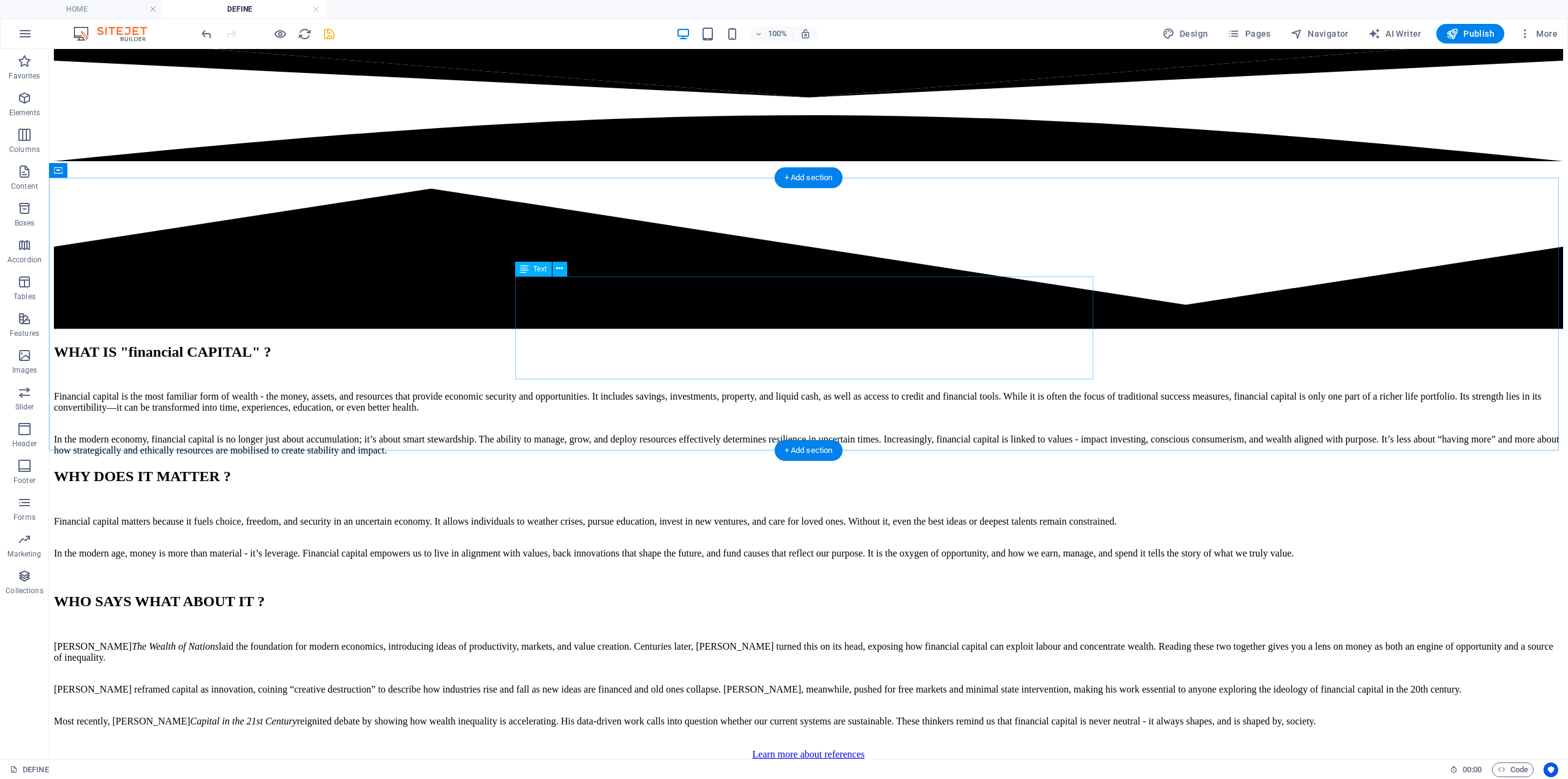
scroll to position [605, 0]
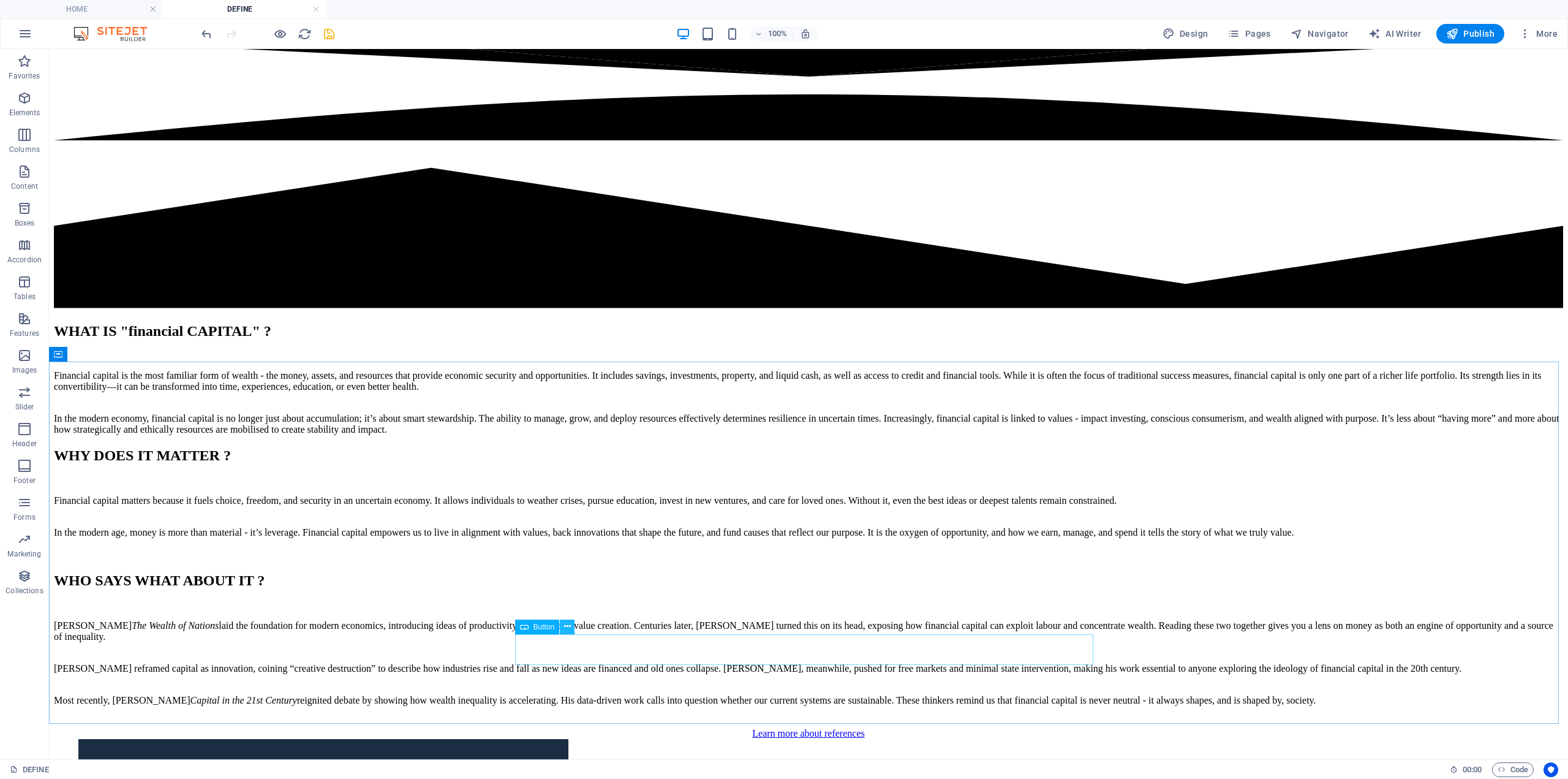
click at [564, 628] on icon at bounding box center [568, 627] width 6 height 13
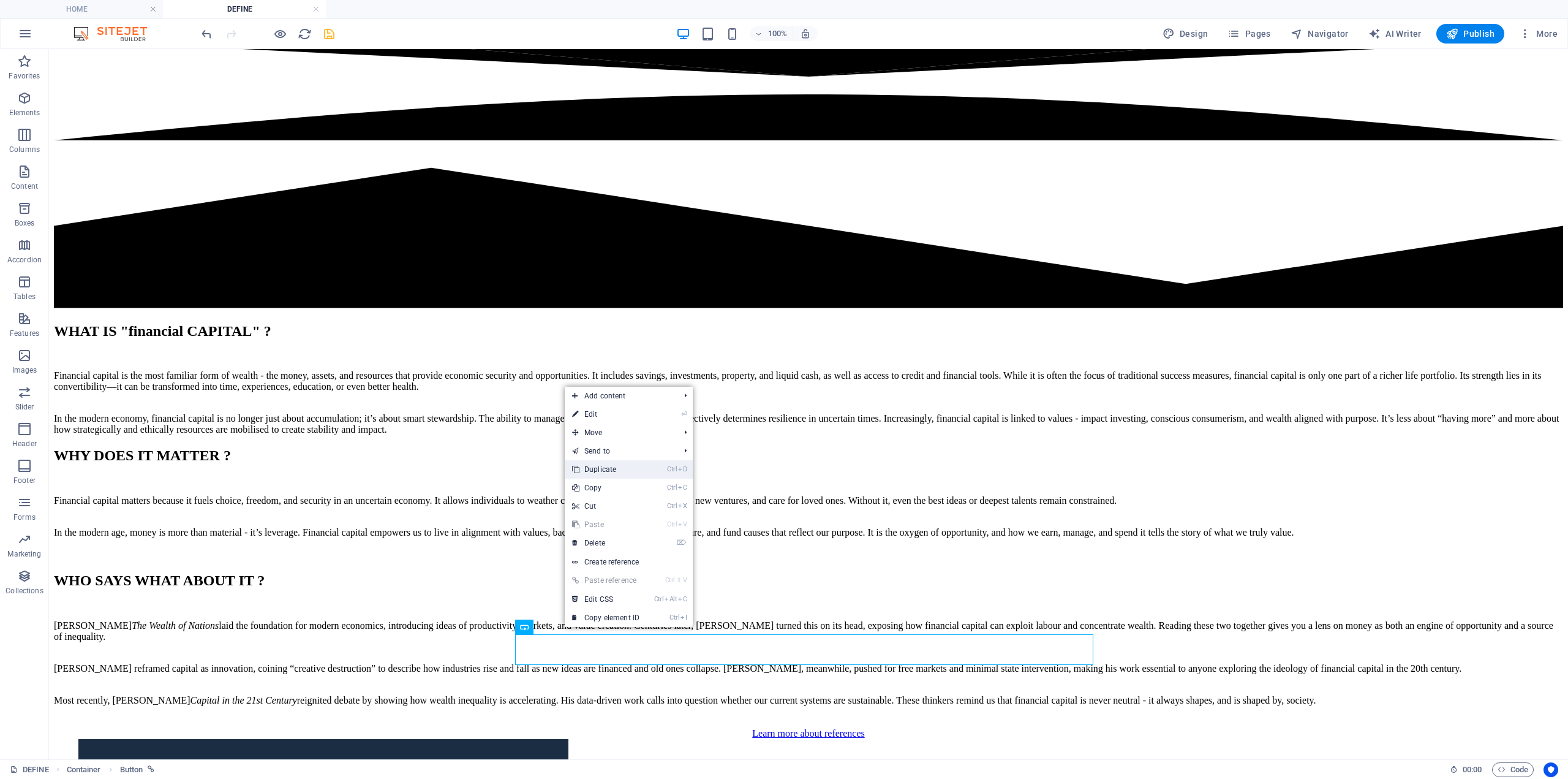
click at [611, 464] on link "Ctrl D Duplicate" at bounding box center [605, 469] width 82 height 18
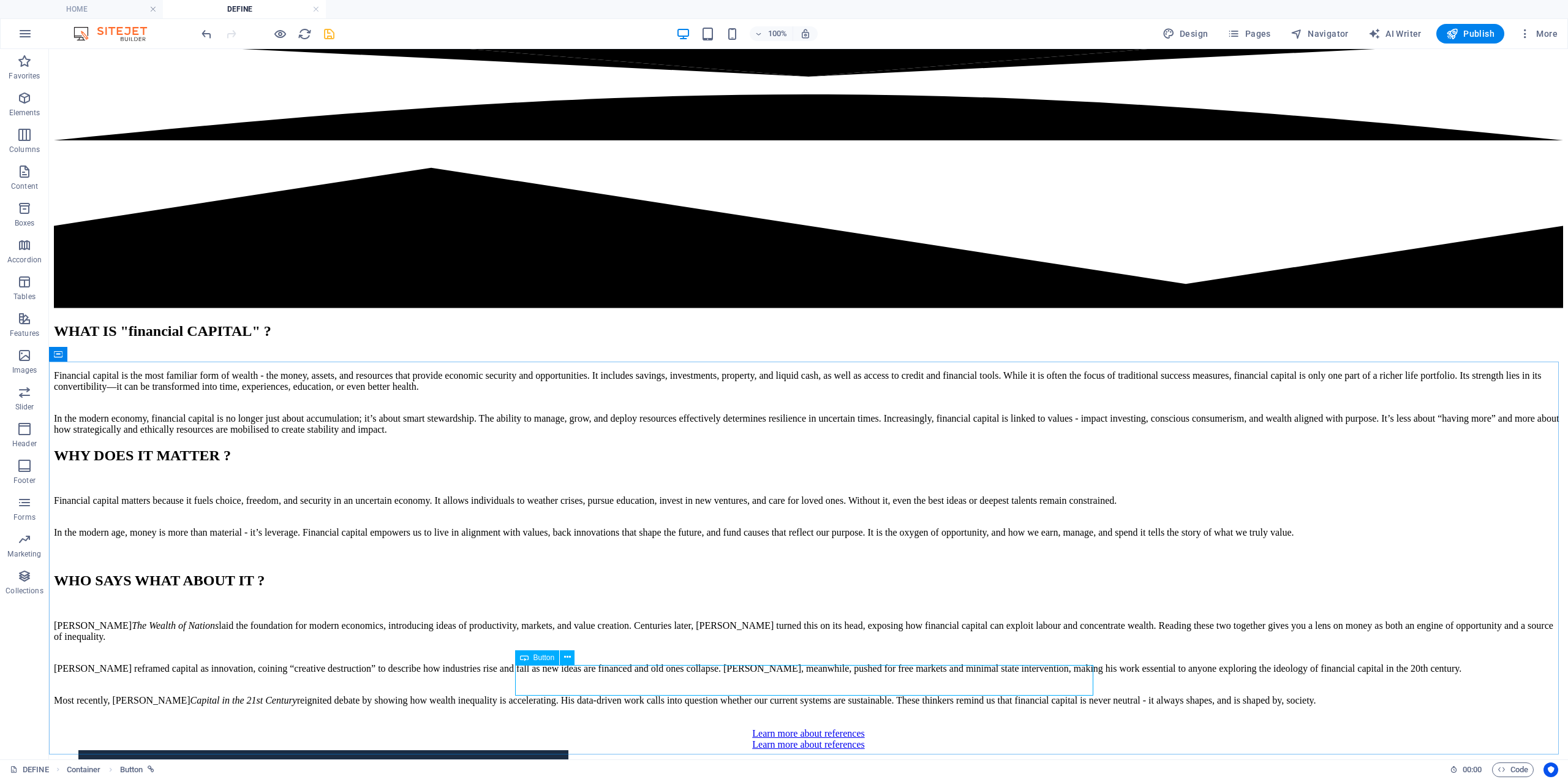
scroll to position [609, 0]
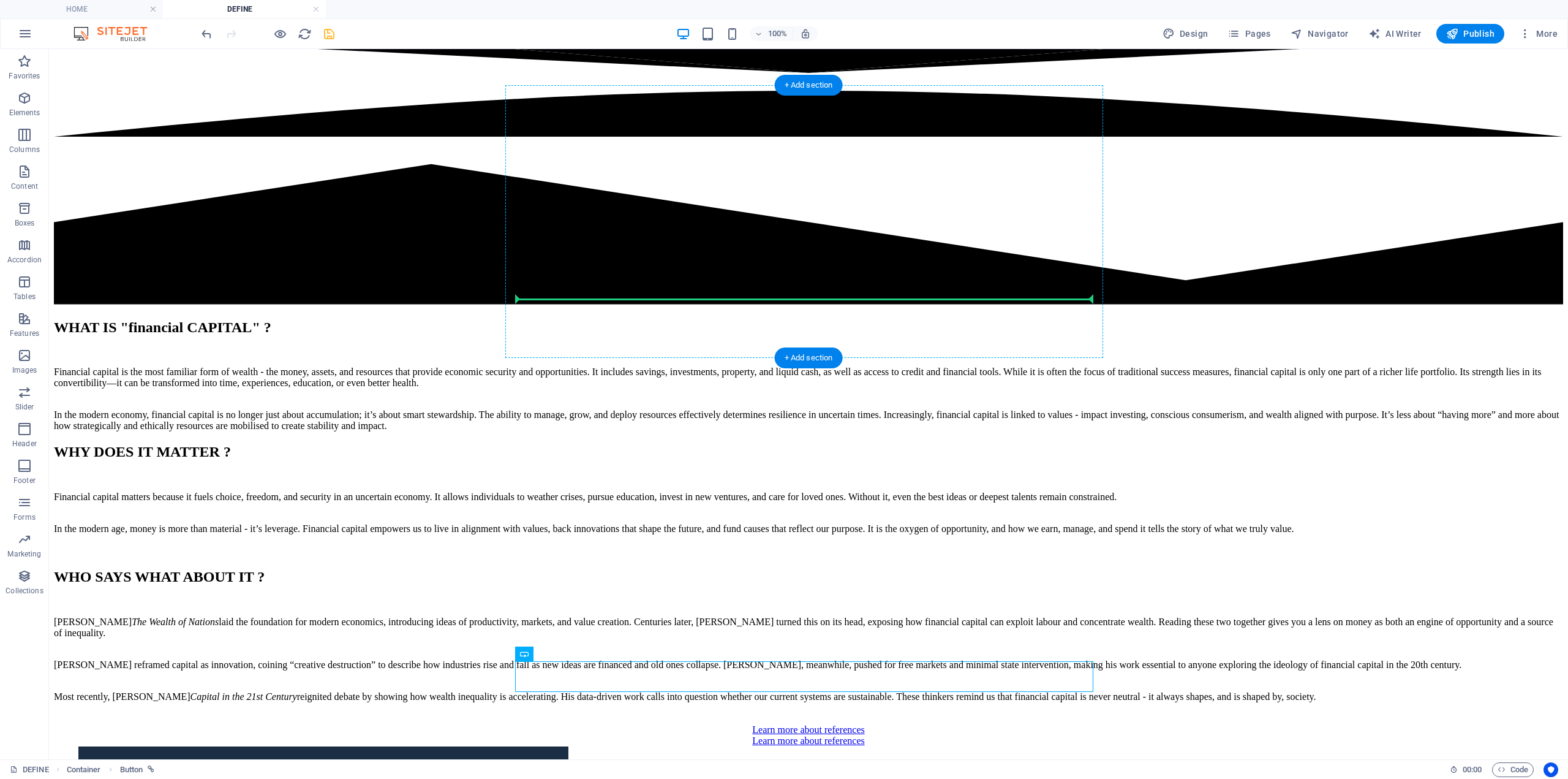
drag, startPoint x: 590, startPoint y: 706, endPoint x: 606, endPoint y: 294, distance: 412.3
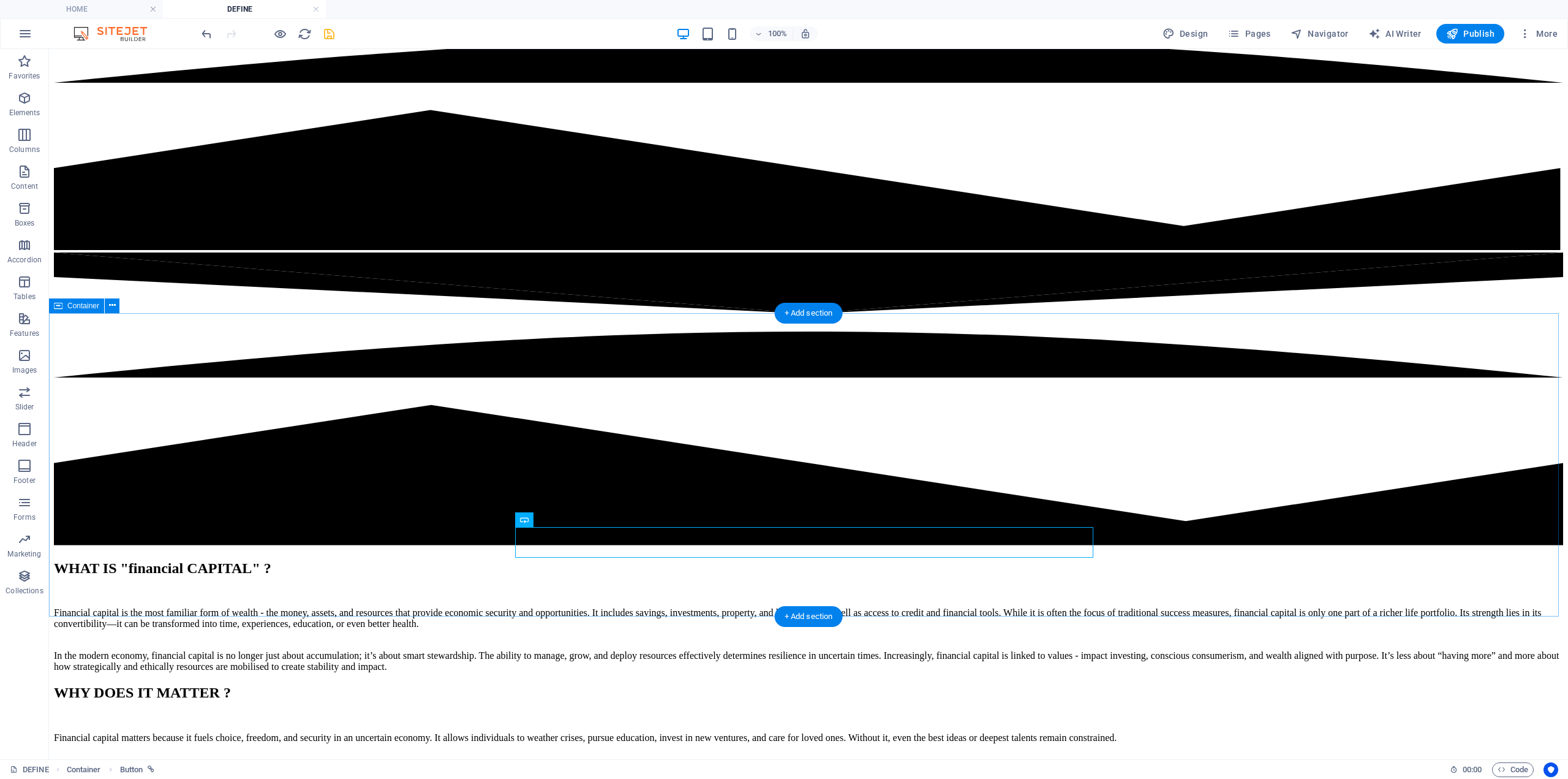
scroll to position [364, 0]
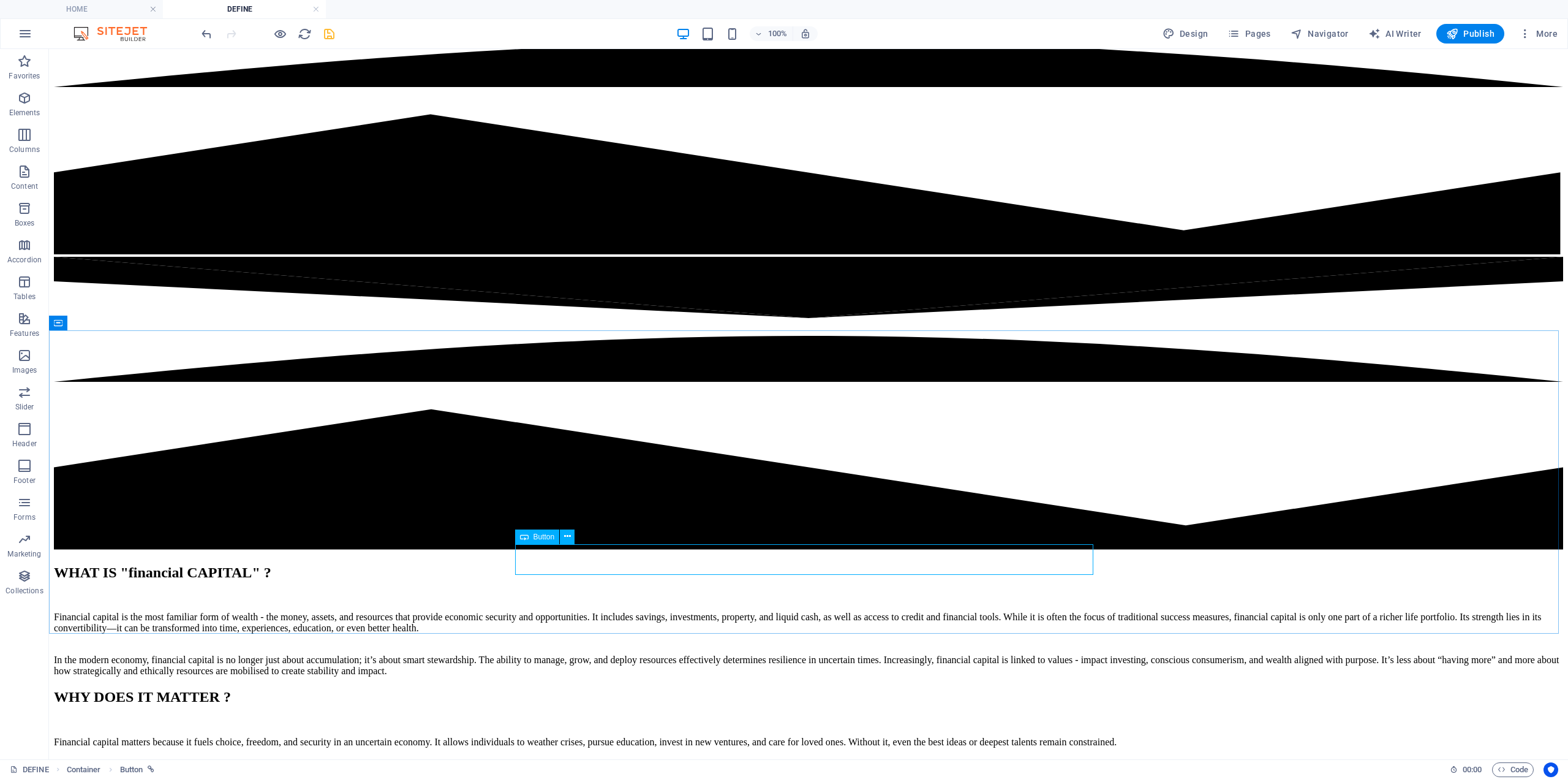
click at [542, 535] on span "Button" at bounding box center [544, 536] width 21 height 7
click at [564, 537] on icon at bounding box center [568, 536] width 6 height 13
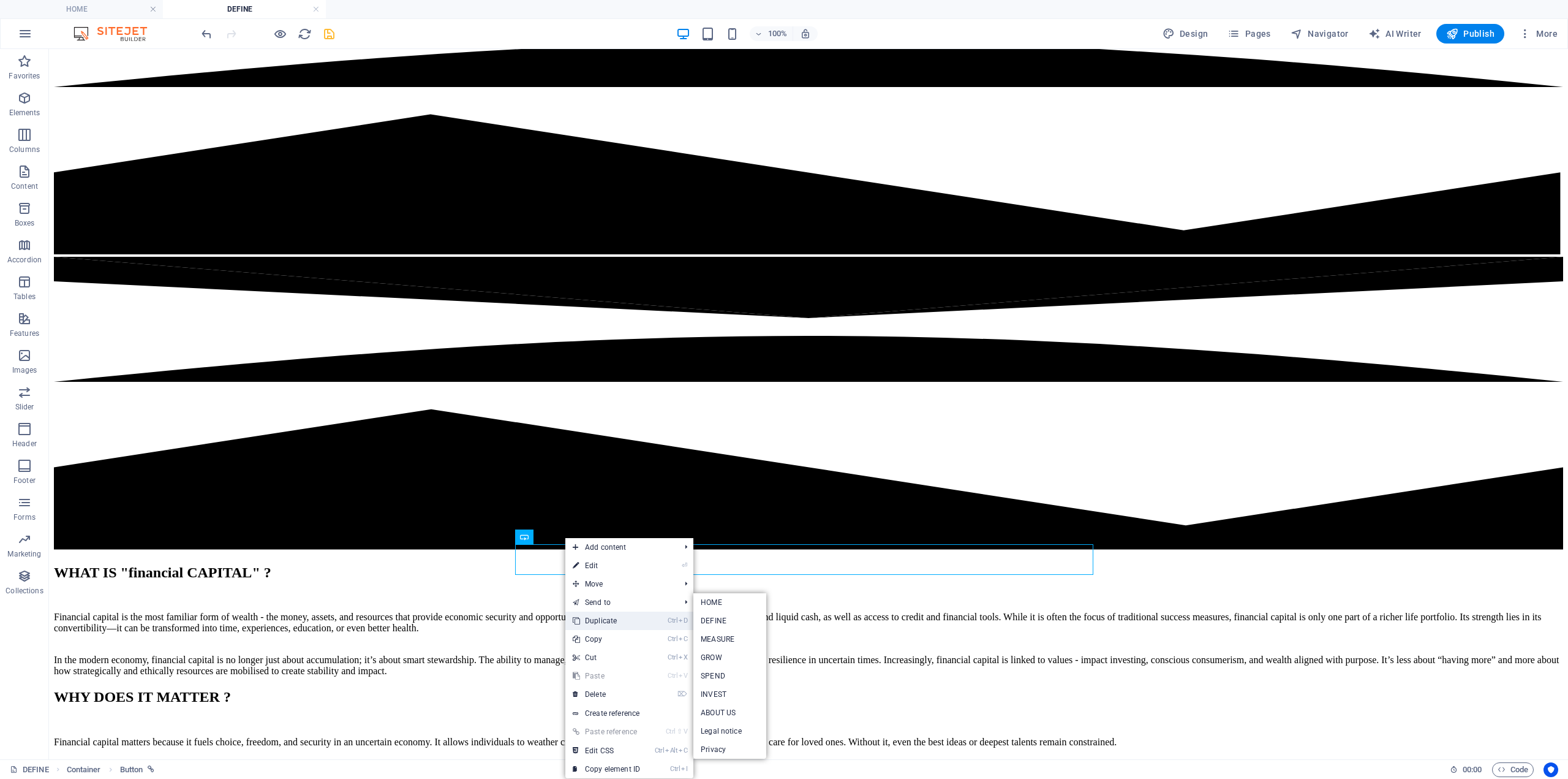
click at [605, 620] on link "Ctrl D Duplicate" at bounding box center [606, 620] width 82 height 18
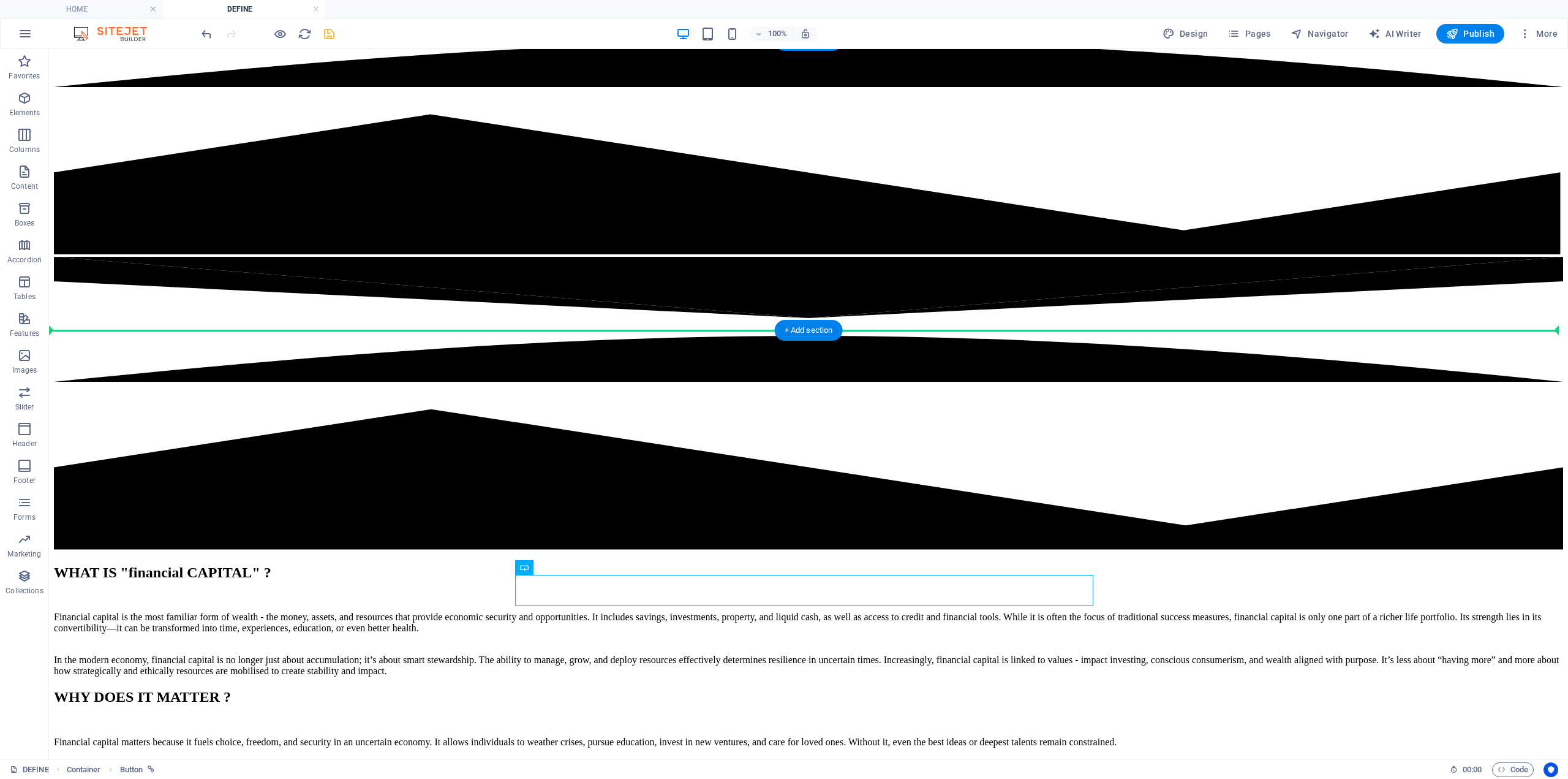
drag, startPoint x: 578, startPoint y: 608, endPoint x: 558, endPoint y: 280, distance: 328.6
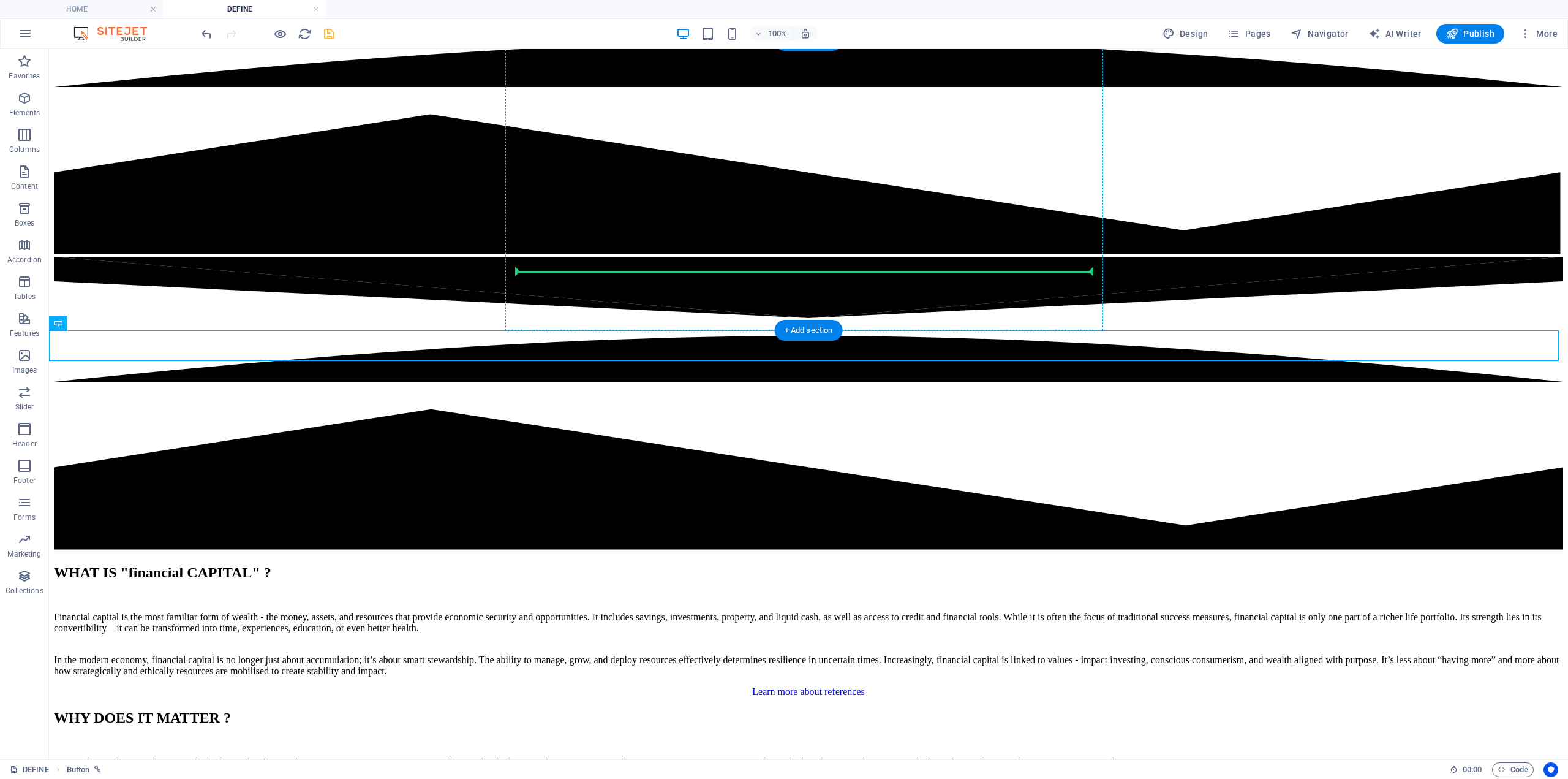
drag, startPoint x: 106, startPoint y: 372, endPoint x: 611, endPoint y: 265, distance: 516.2
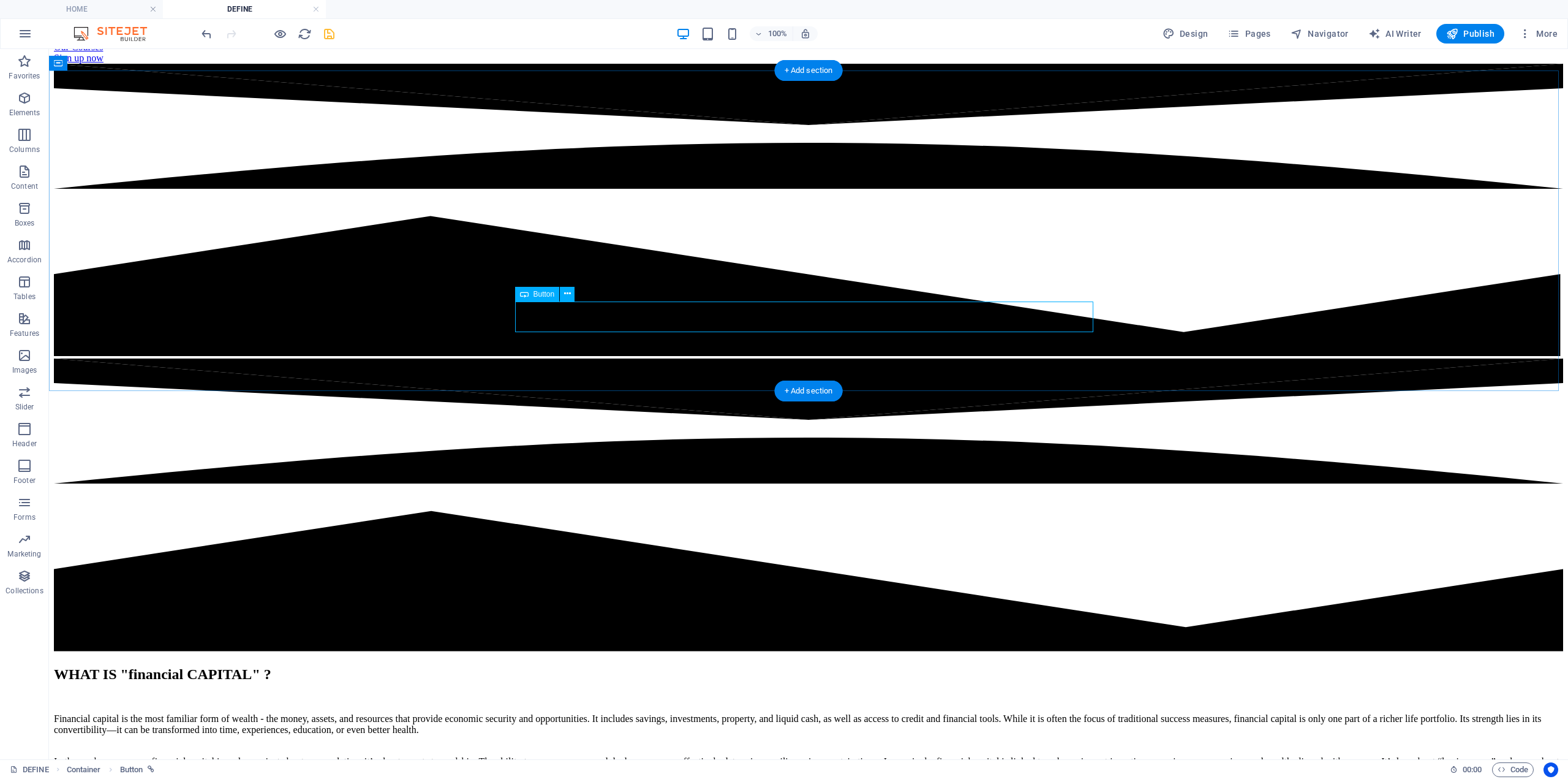
scroll to position [180, 0]
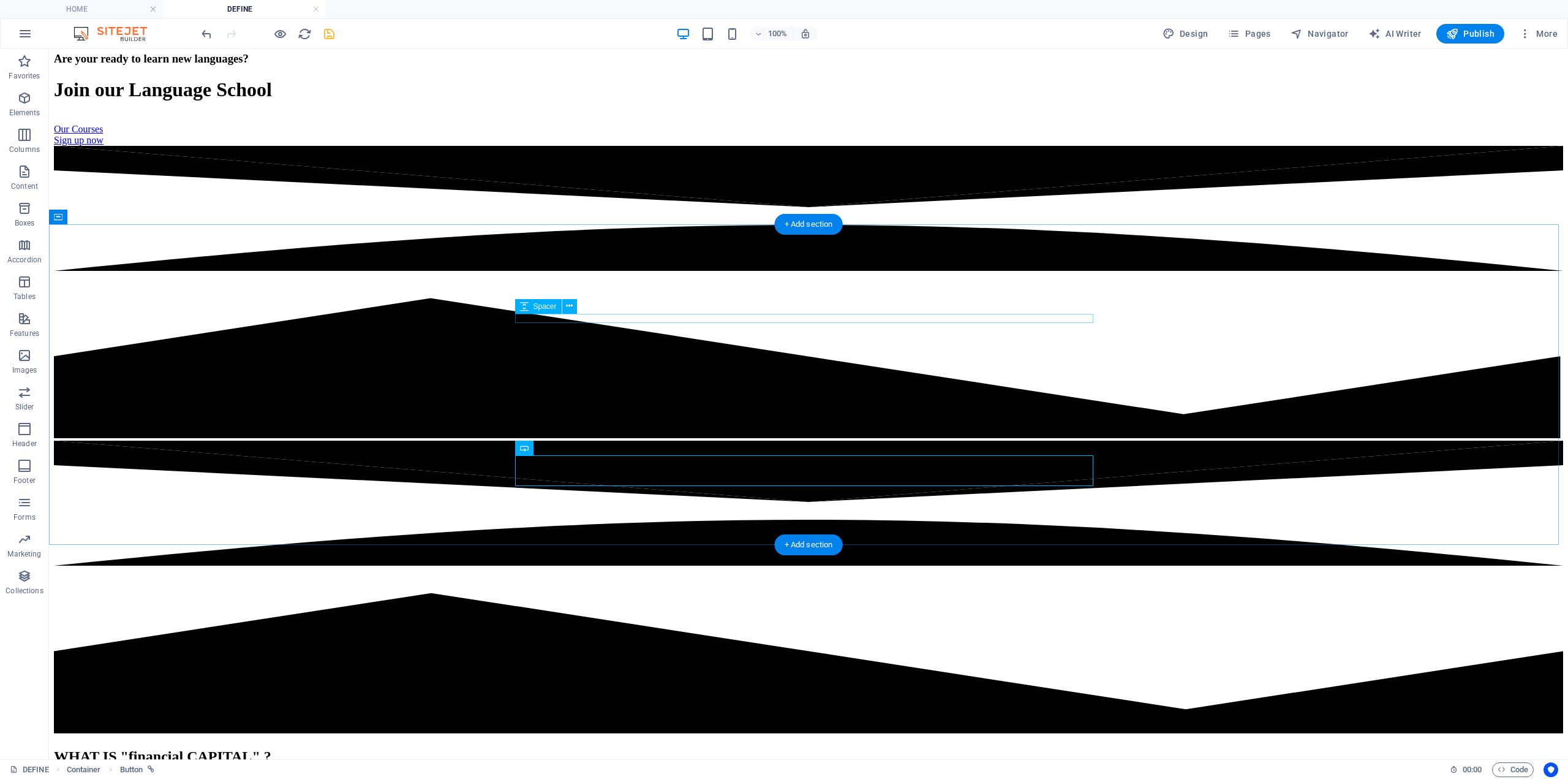
click at [680, 777] on div at bounding box center [808, 781] width 1509 height 10
click at [565, 307] on button at bounding box center [569, 307] width 15 height 15
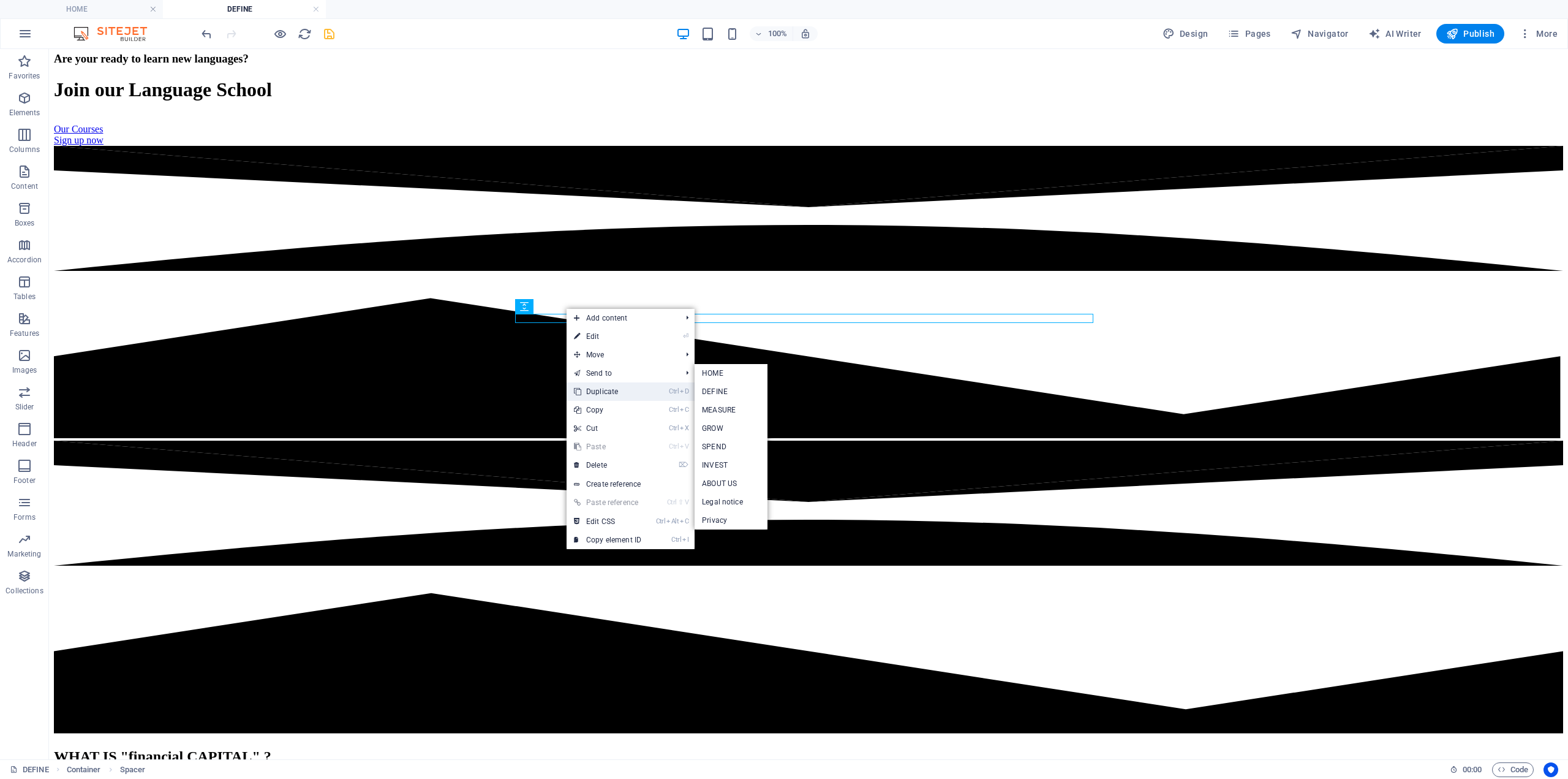
click at [611, 391] on link "Ctrl D Duplicate" at bounding box center [607, 391] width 82 height 18
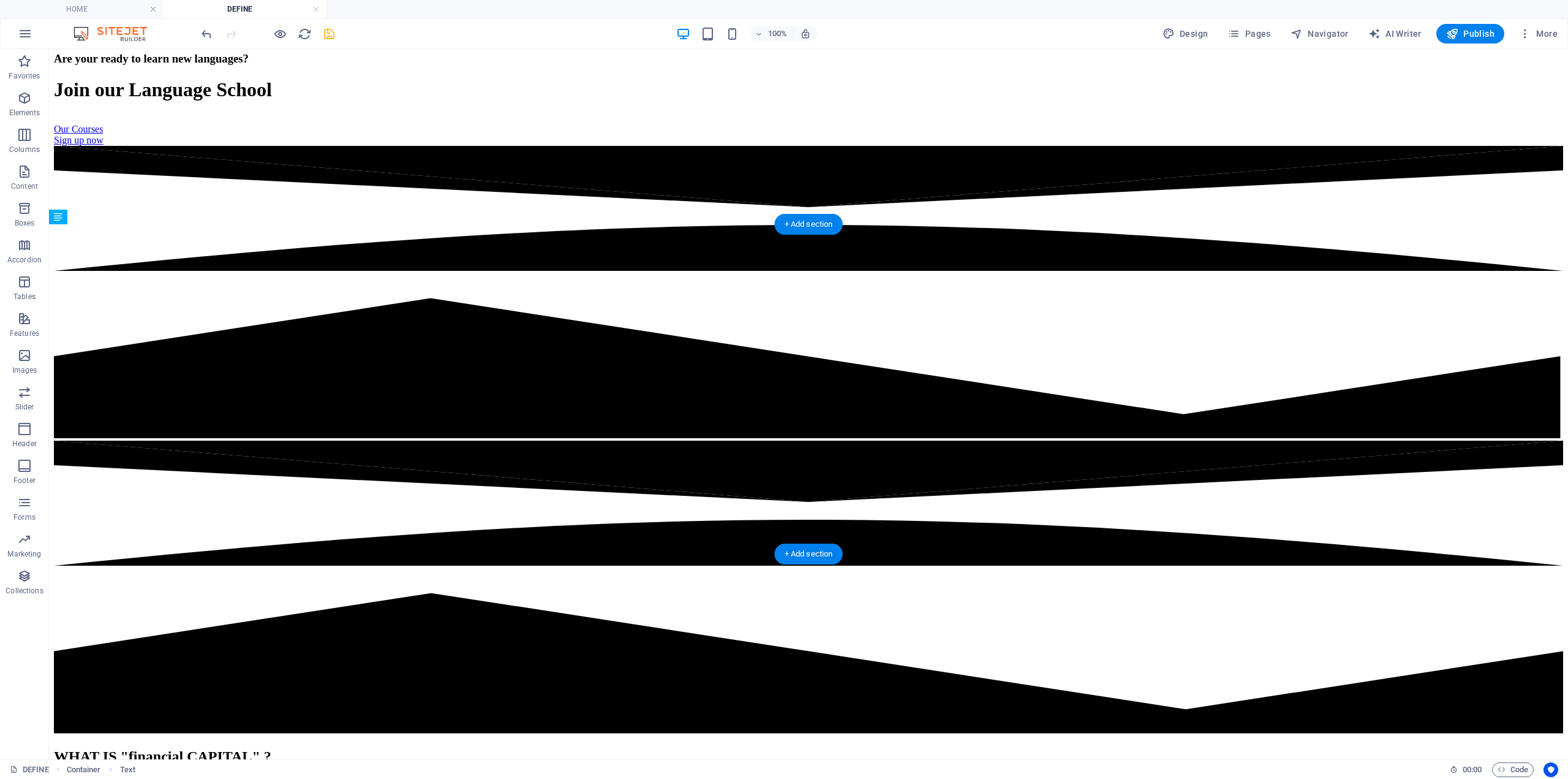
drag, startPoint x: 589, startPoint y: 372, endPoint x: 591, endPoint y: 444, distance: 72.0
click at [607, 777] on div at bounding box center [808, 781] width 1509 height 10
click at [602, 777] on div at bounding box center [808, 781] width 1509 height 10
click at [581, 777] on div at bounding box center [808, 781] width 1509 height 10
click at [570, 306] on icon at bounding box center [569, 306] width 6 height 13
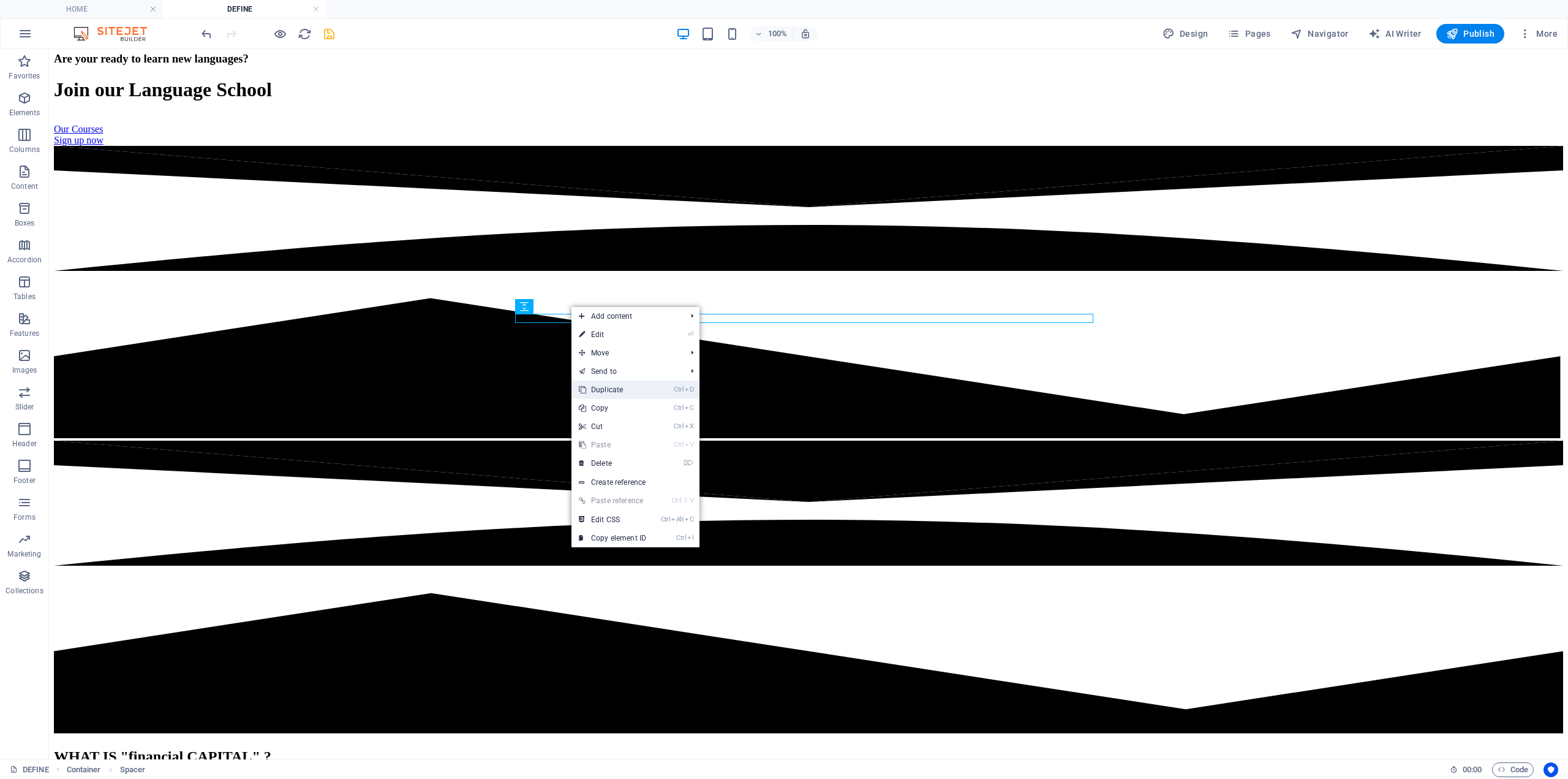
click at [602, 393] on link "Ctrl D Duplicate" at bounding box center [612, 389] width 82 height 18
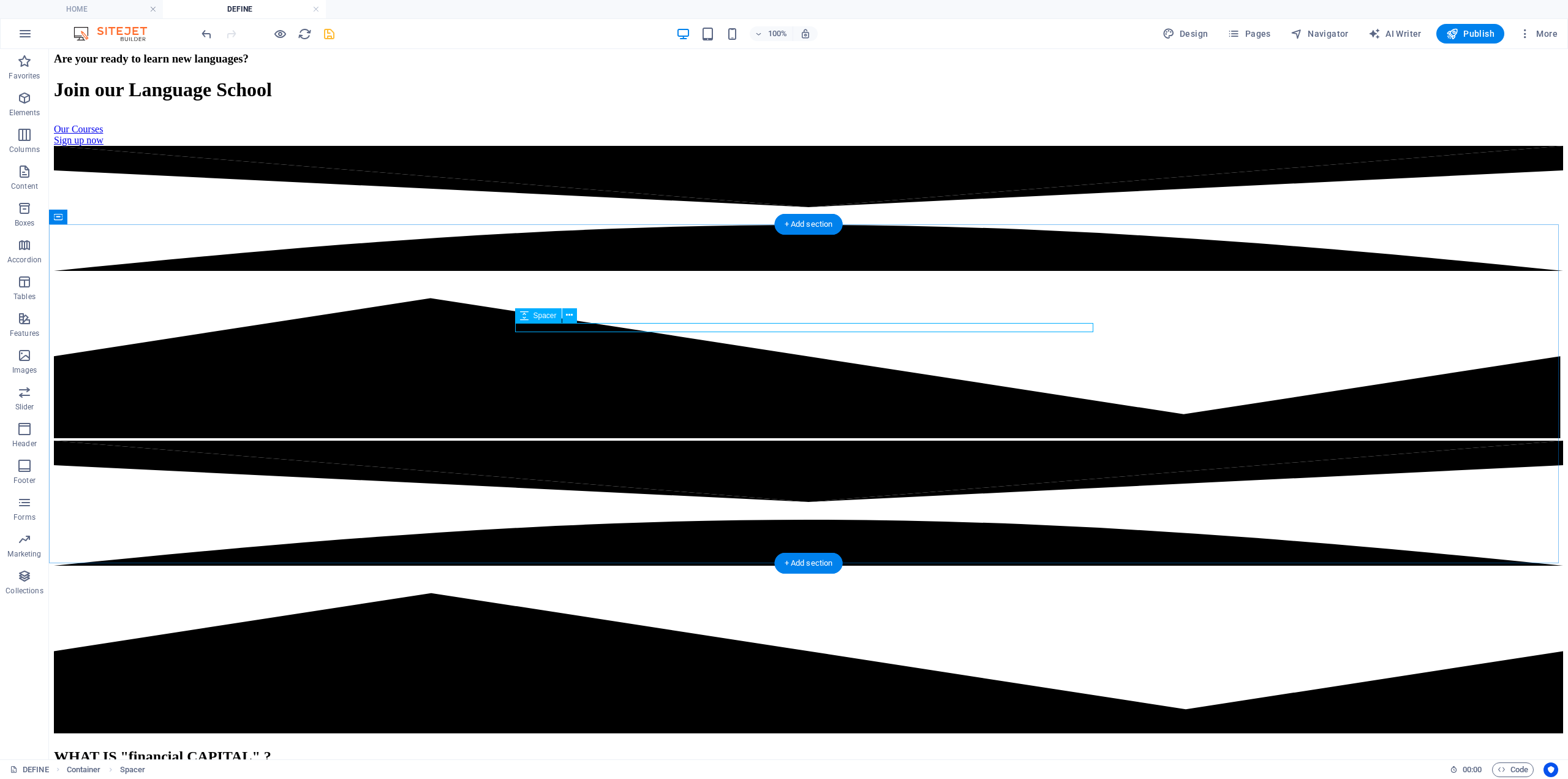
click at [586, 778] on div at bounding box center [808, 790] width 1509 height 10
drag, startPoint x: 584, startPoint y: 365, endPoint x: 588, endPoint y: 465, distance: 100.1
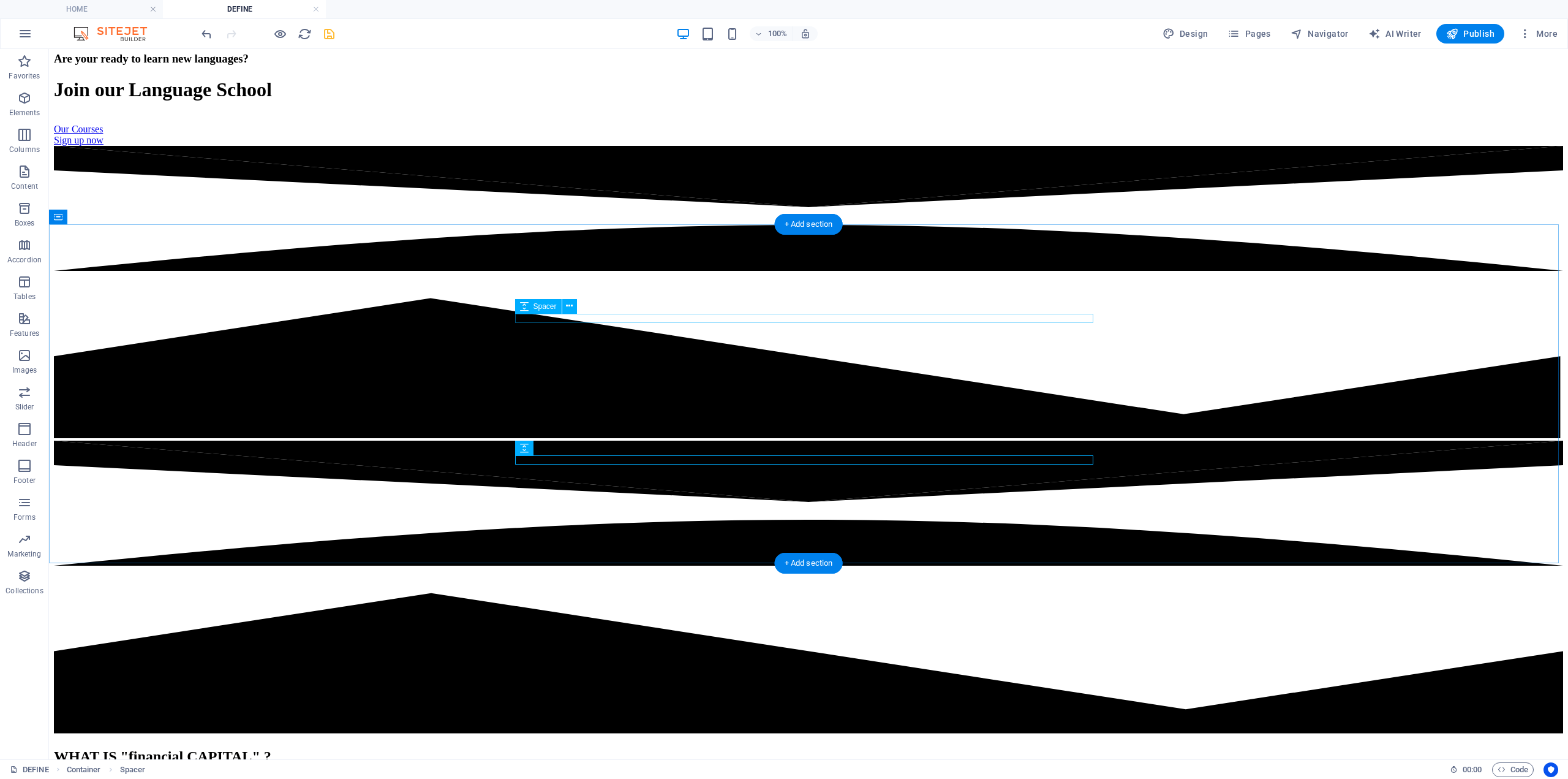
click at [599, 777] on div at bounding box center [808, 781] width 1509 height 10
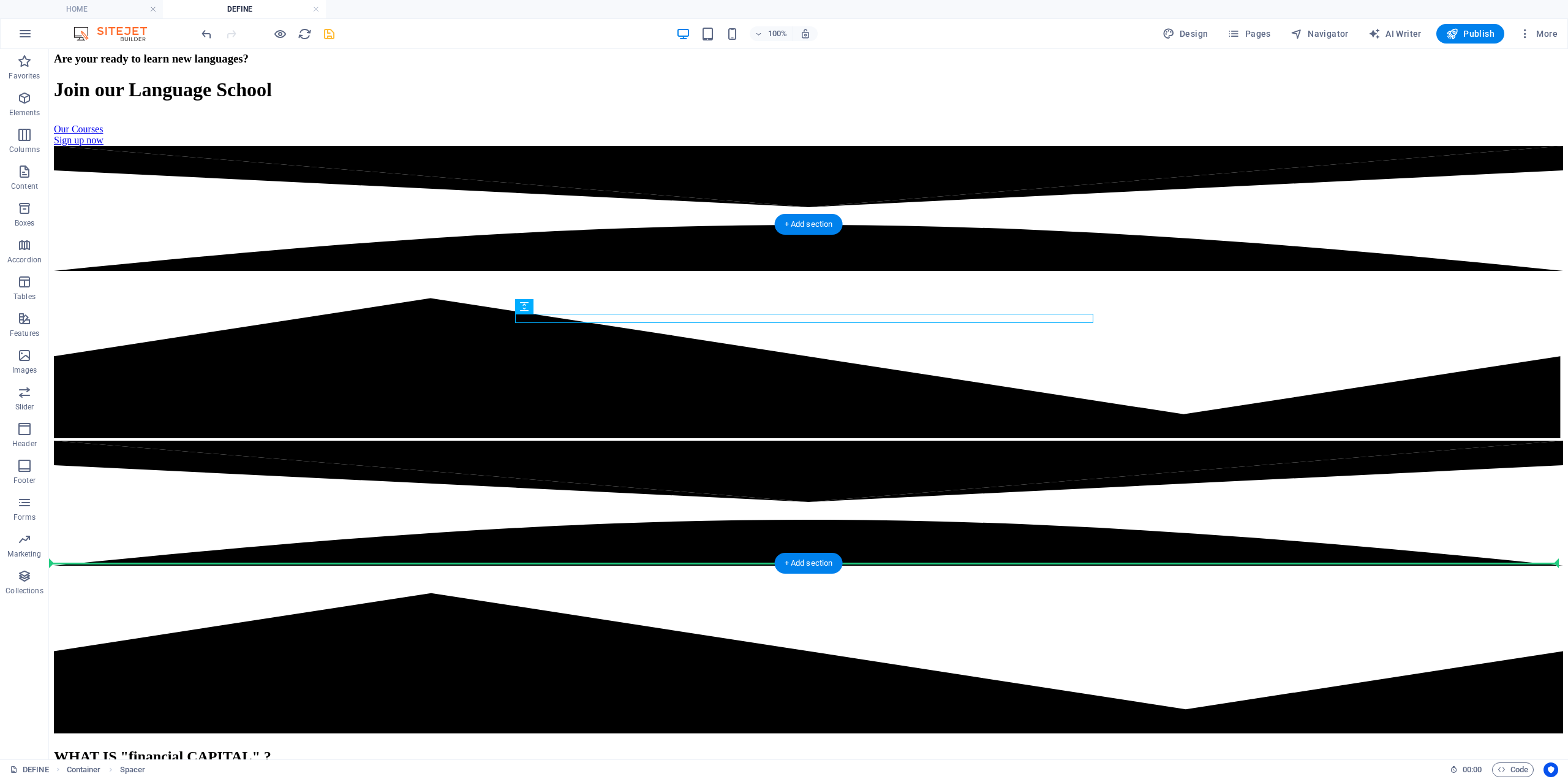
drag, startPoint x: 925, startPoint y: 319, endPoint x: 896, endPoint y: 505, distance: 188.2
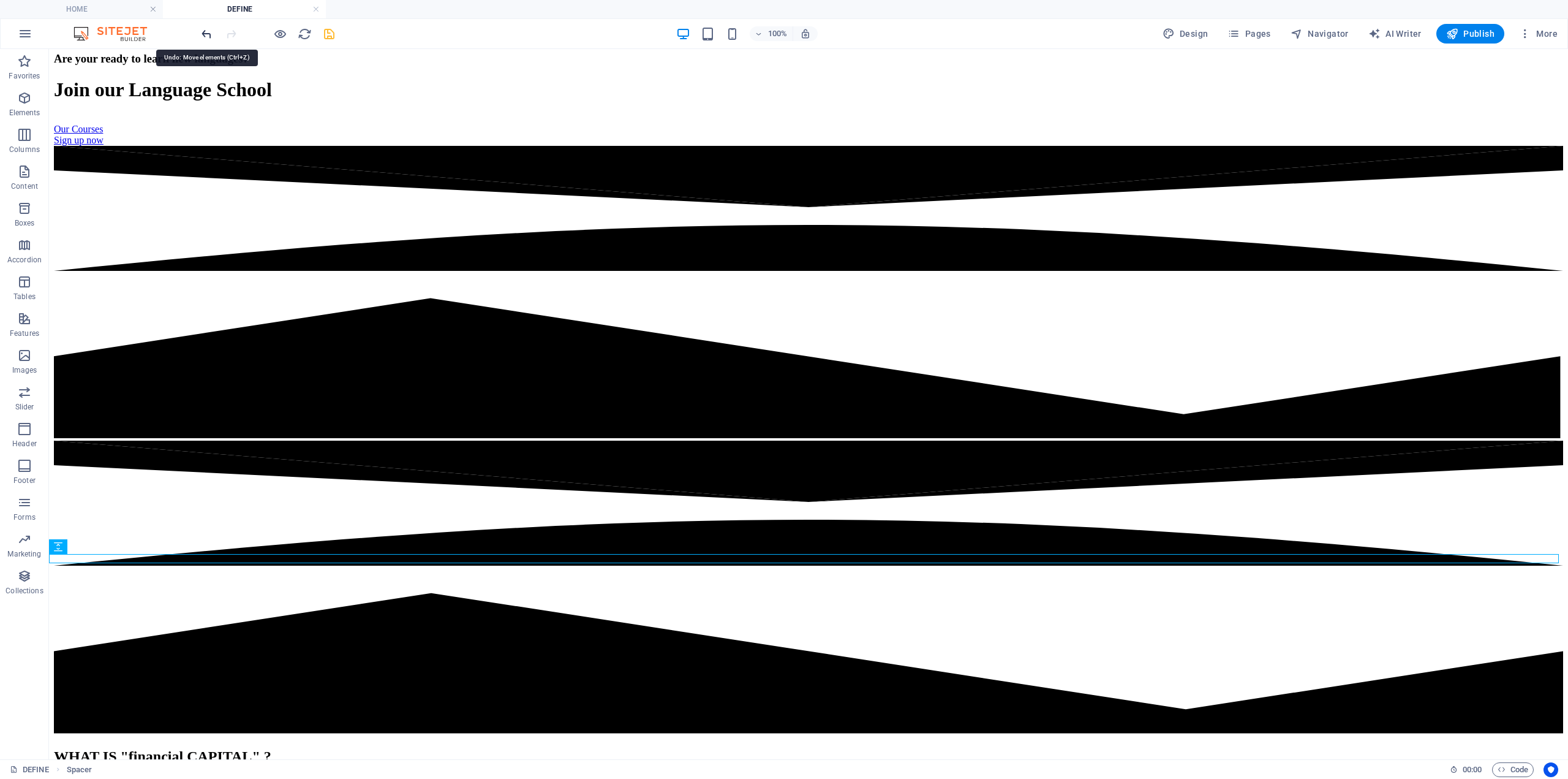
click at [210, 31] on icon "undo" at bounding box center [207, 34] width 14 height 14
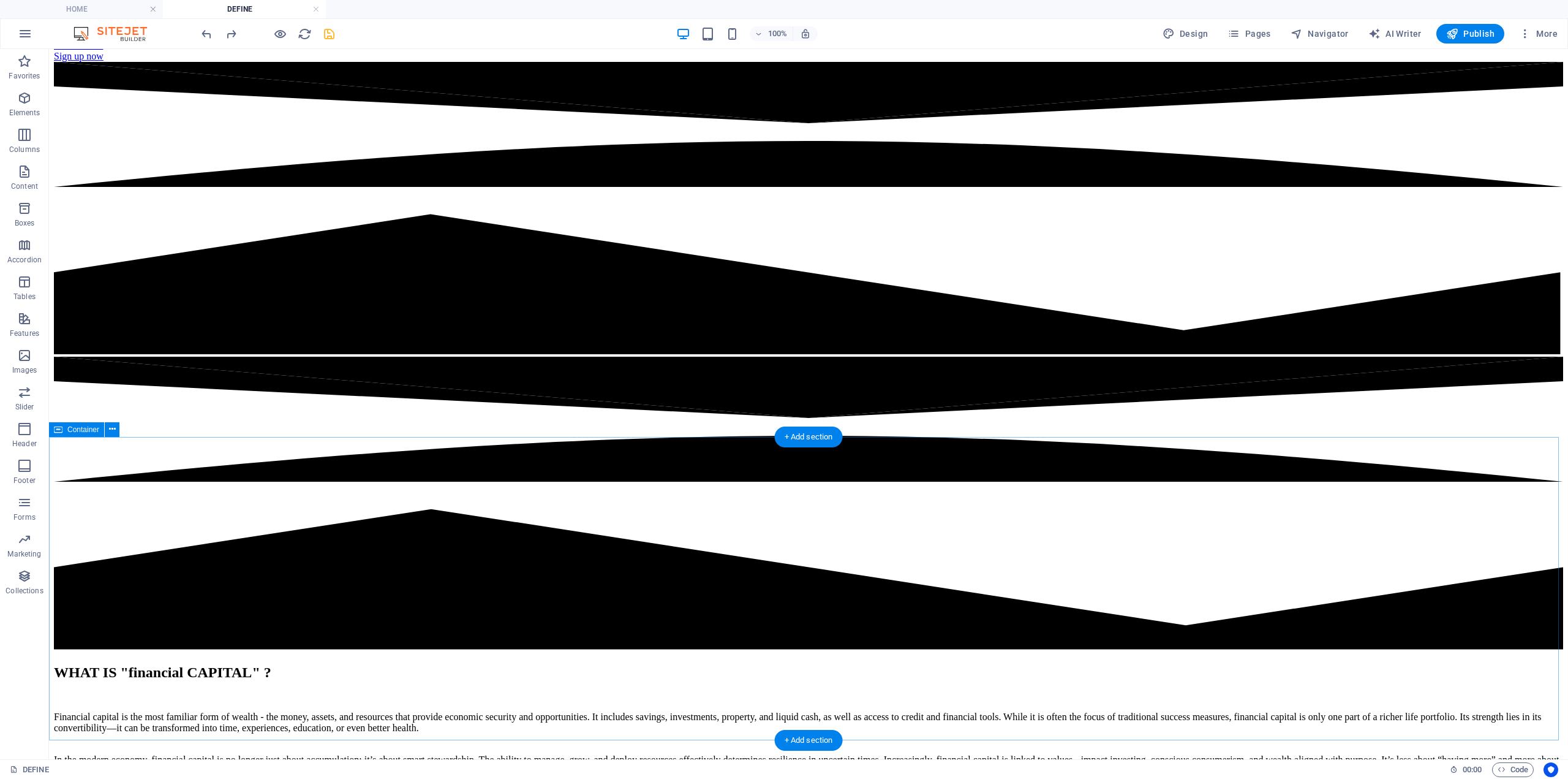
scroll to position [0, 0]
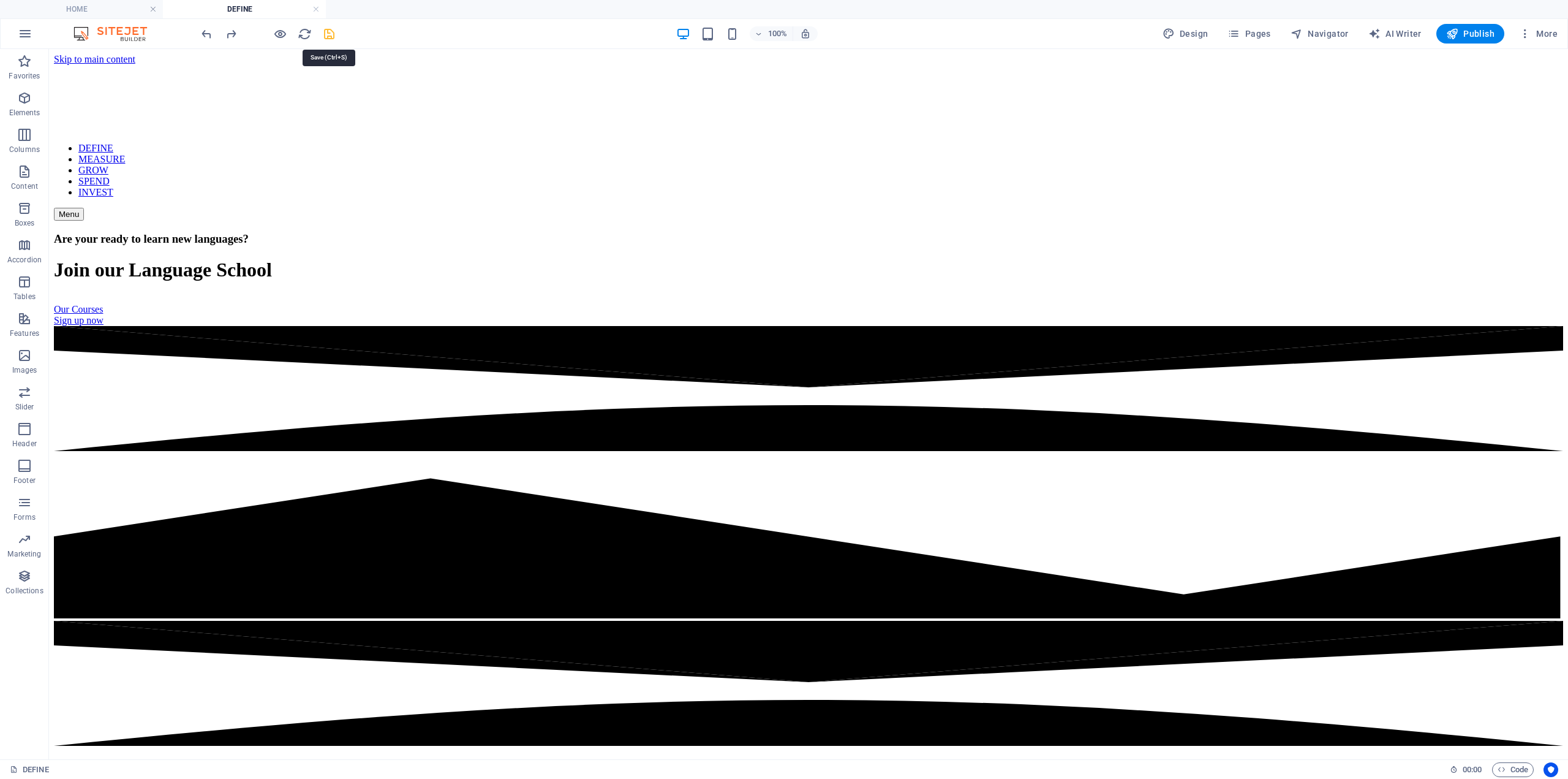
click at [329, 29] on icon "save" at bounding box center [329, 34] width 14 height 14
click at [1490, 33] on span "Publish" at bounding box center [1470, 33] width 48 height 12
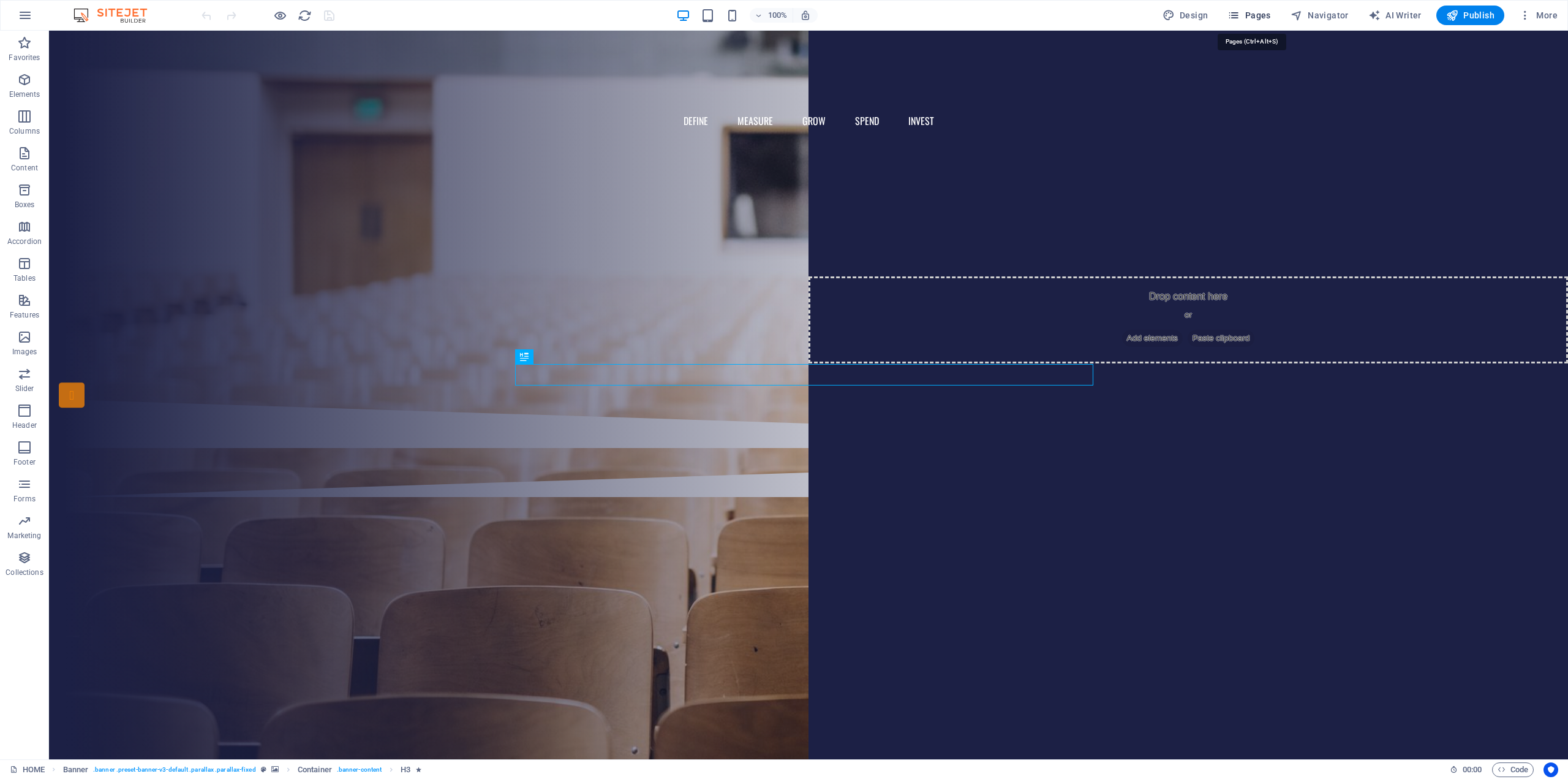
click at [1247, 11] on span "Pages" at bounding box center [1249, 15] width 43 height 12
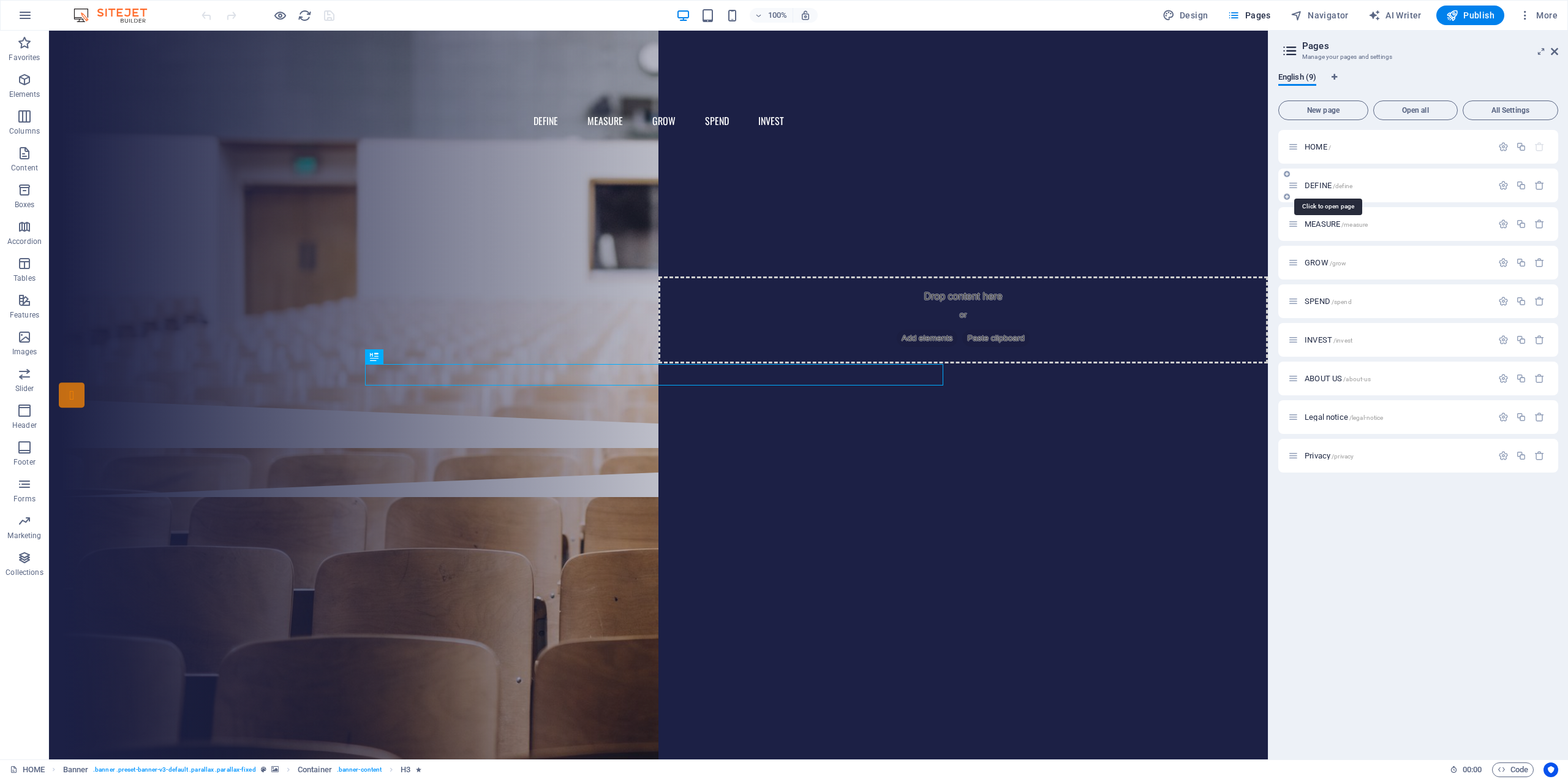
click at [1330, 188] on span "DEFINE /define" at bounding box center [1329, 186] width 48 height 10
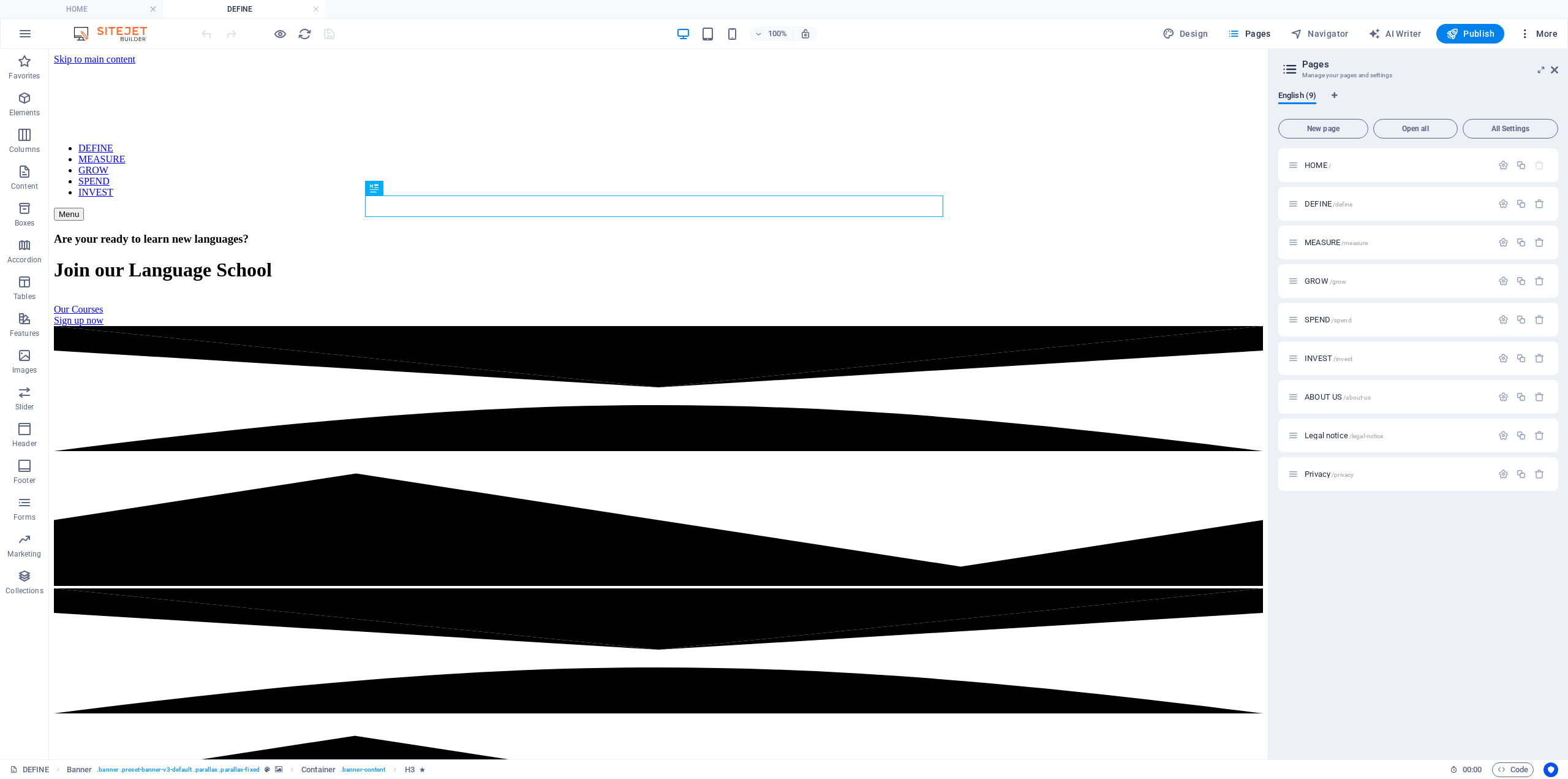
click at [1548, 32] on span "More" at bounding box center [1539, 33] width 39 height 12
click at [1495, 63] on h6 "Website Settings" at bounding box center [1513, 65] width 73 height 15
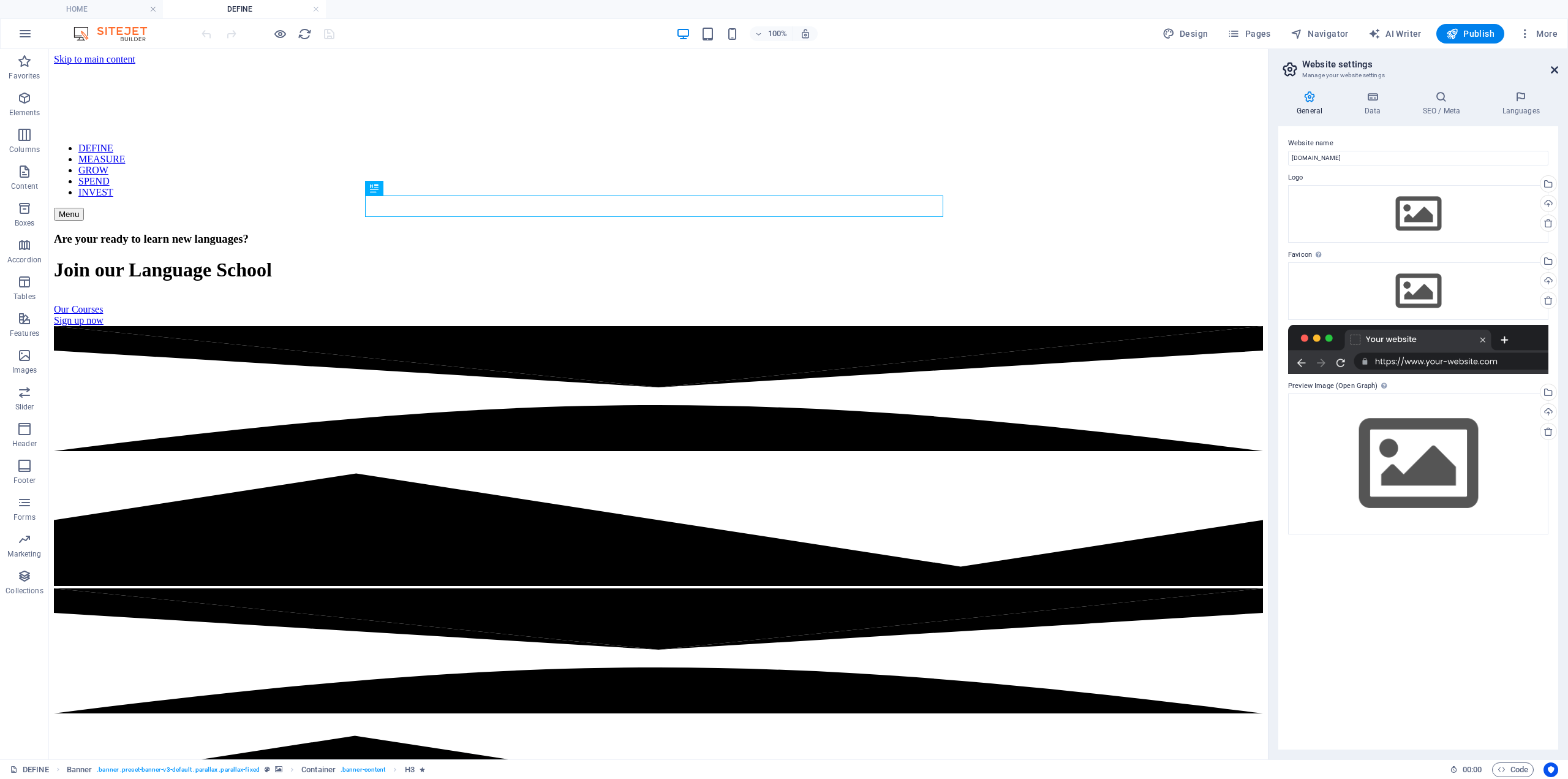
click at [1552, 67] on icon at bounding box center [1555, 70] width 7 height 10
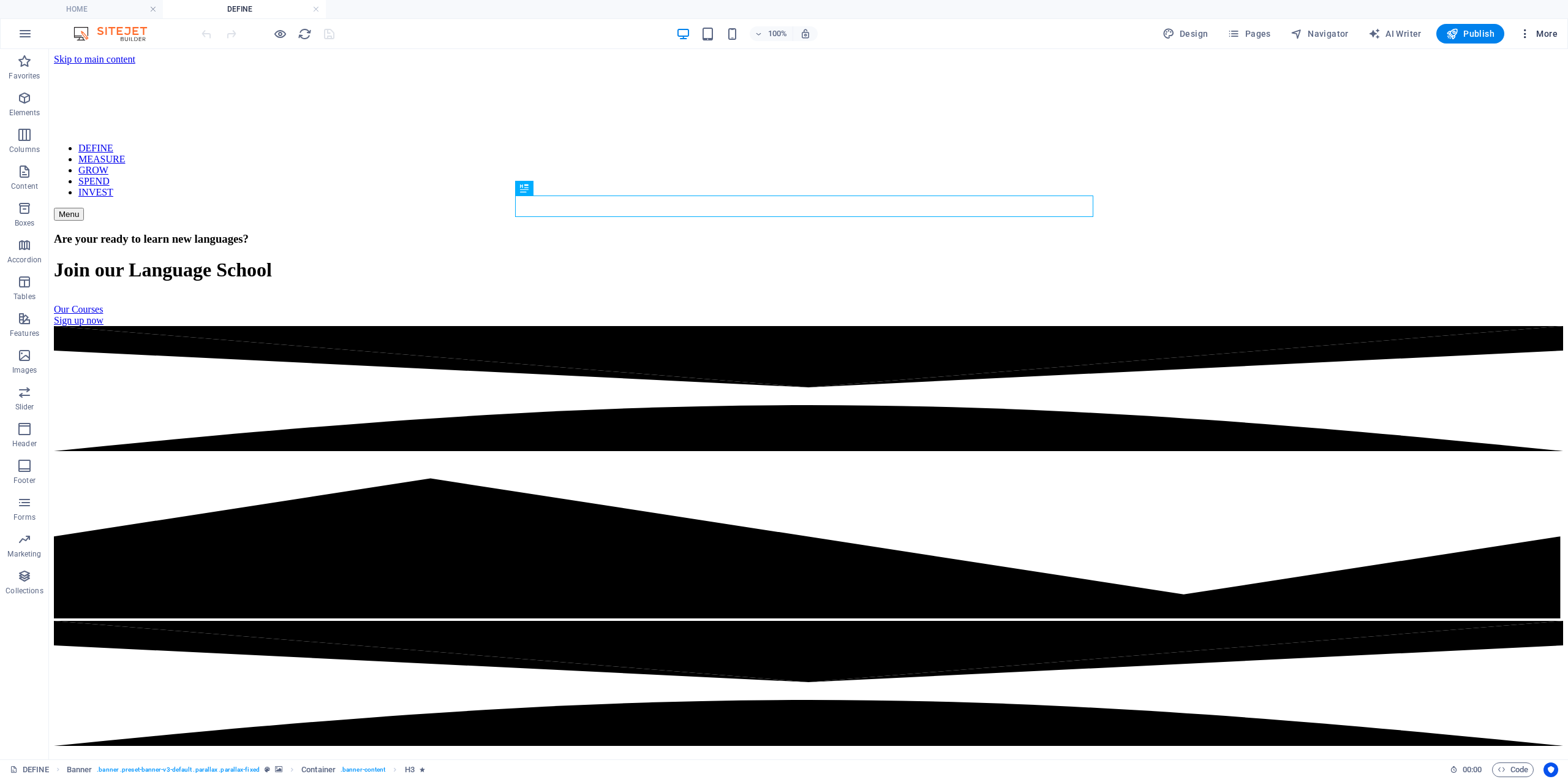
click at [1551, 33] on span "More" at bounding box center [1539, 33] width 39 height 12
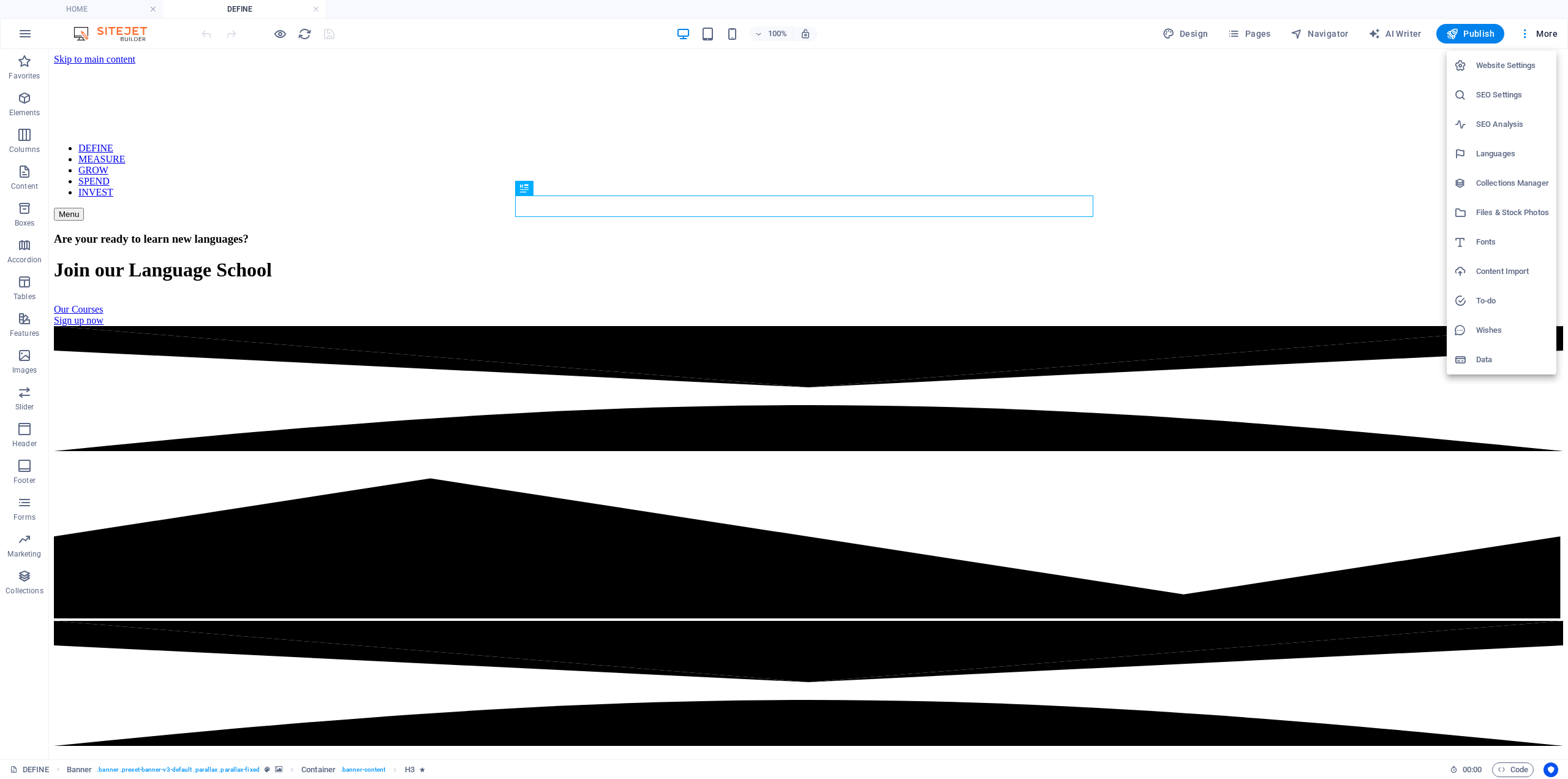
click at [1474, 245] on div at bounding box center [1466, 241] width 22 height 12
select select "popularity"
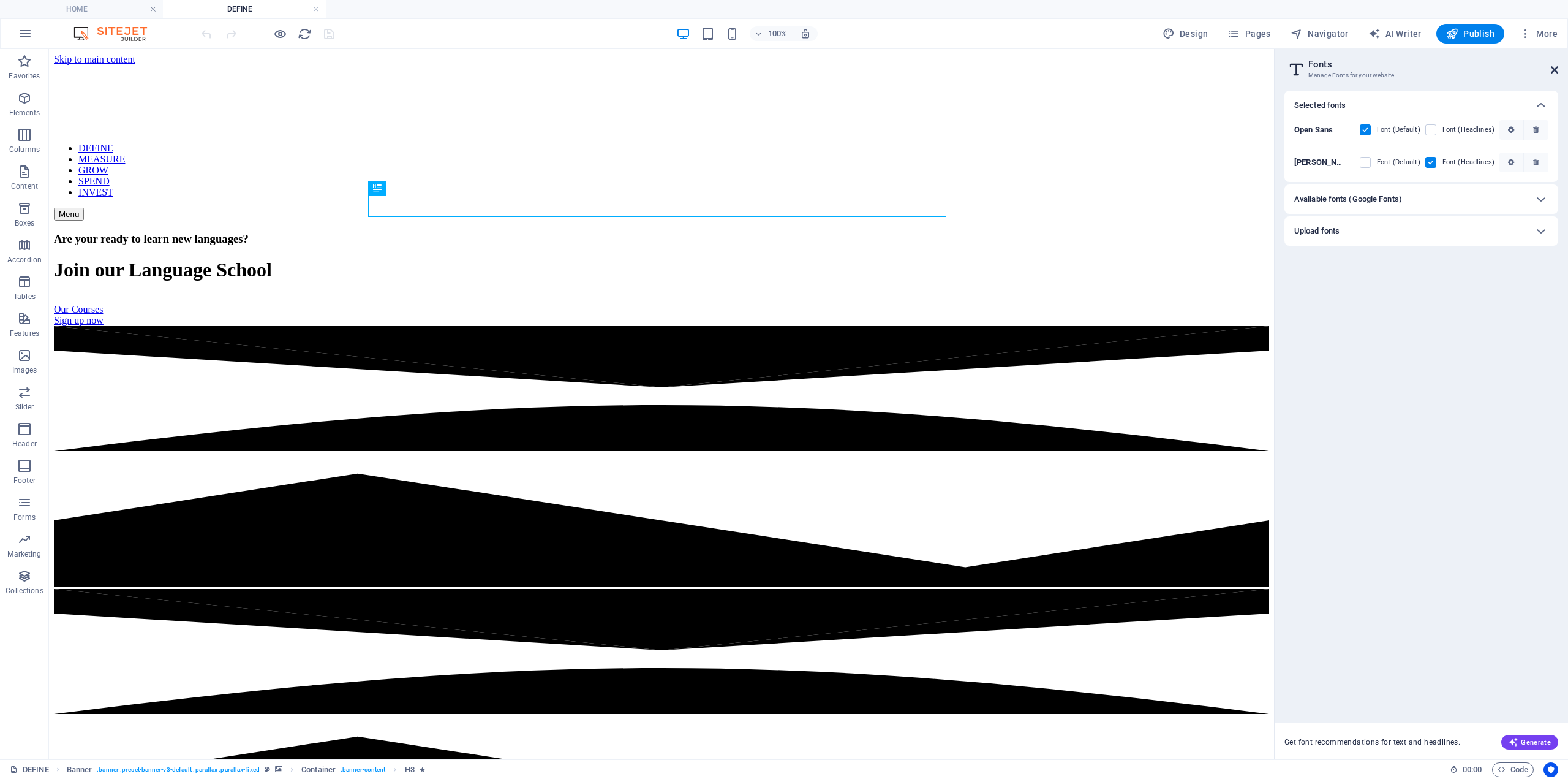
click at [1556, 68] on icon at bounding box center [1555, 70] width 7 height 10
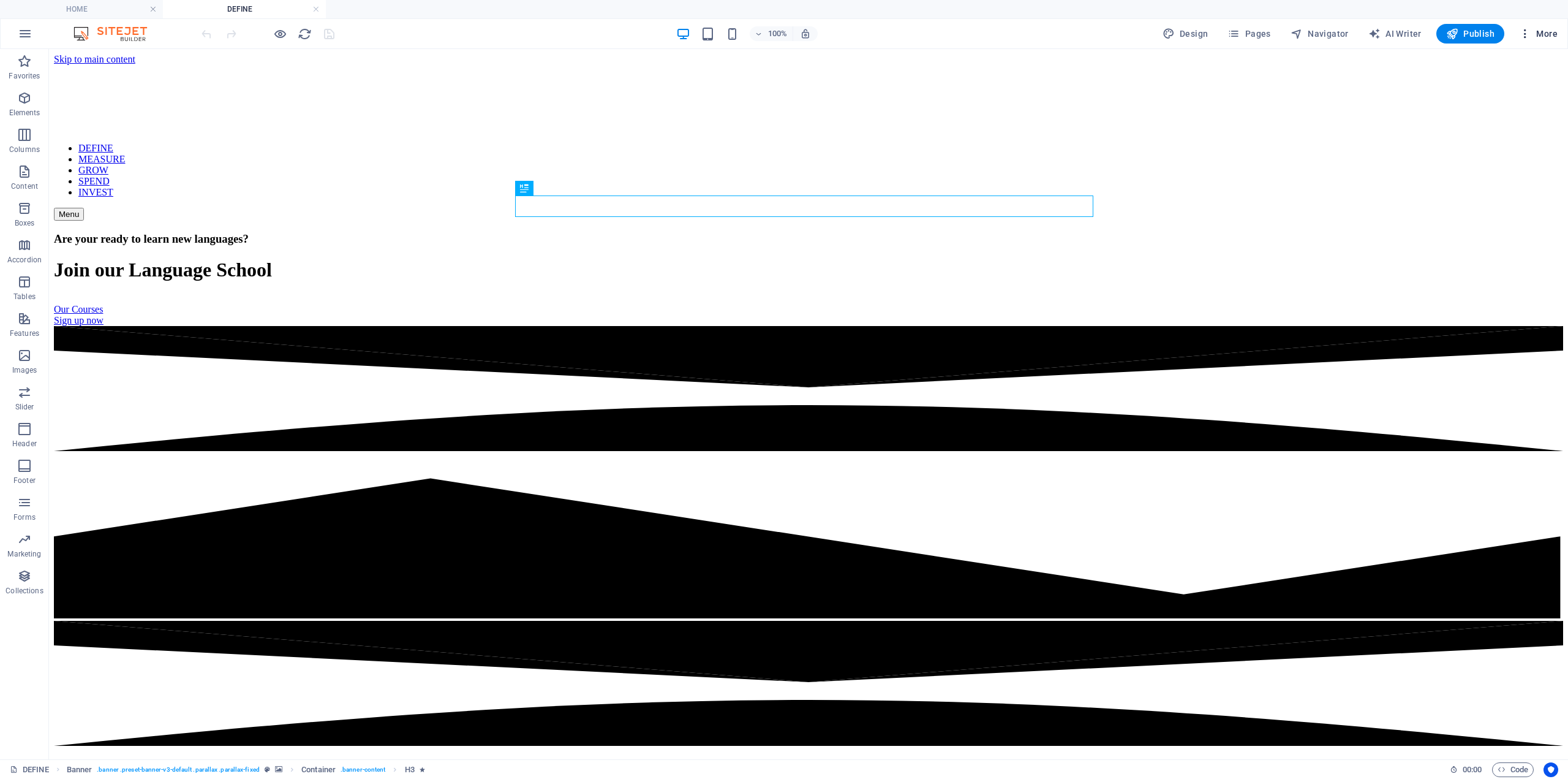
click at [1541, 31] on span "More" at bounding box center [1539, 33] width 39 height 12
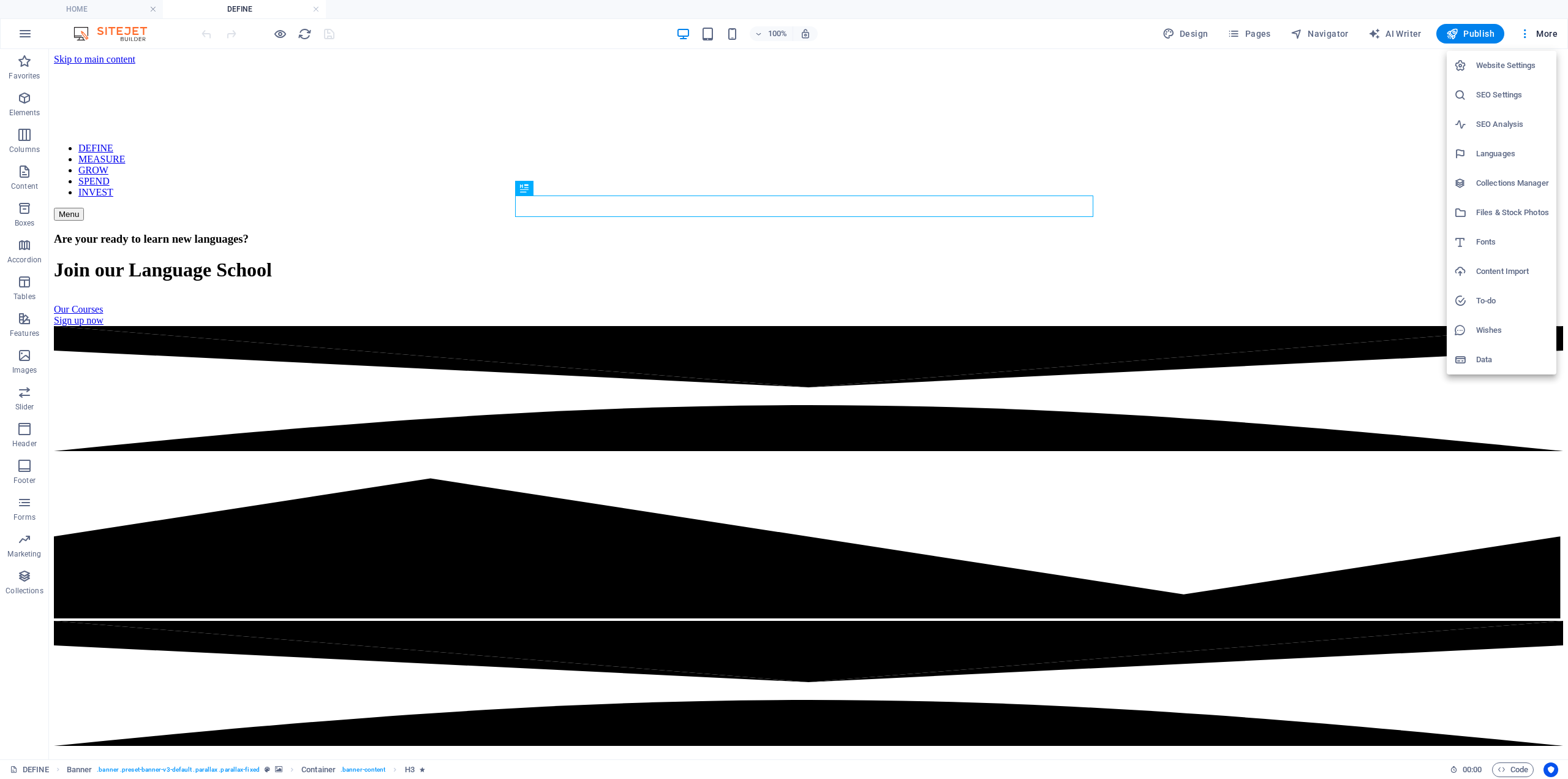
click at [1197, 30] on div at bounding box center [784, 389] width 1568 height 779
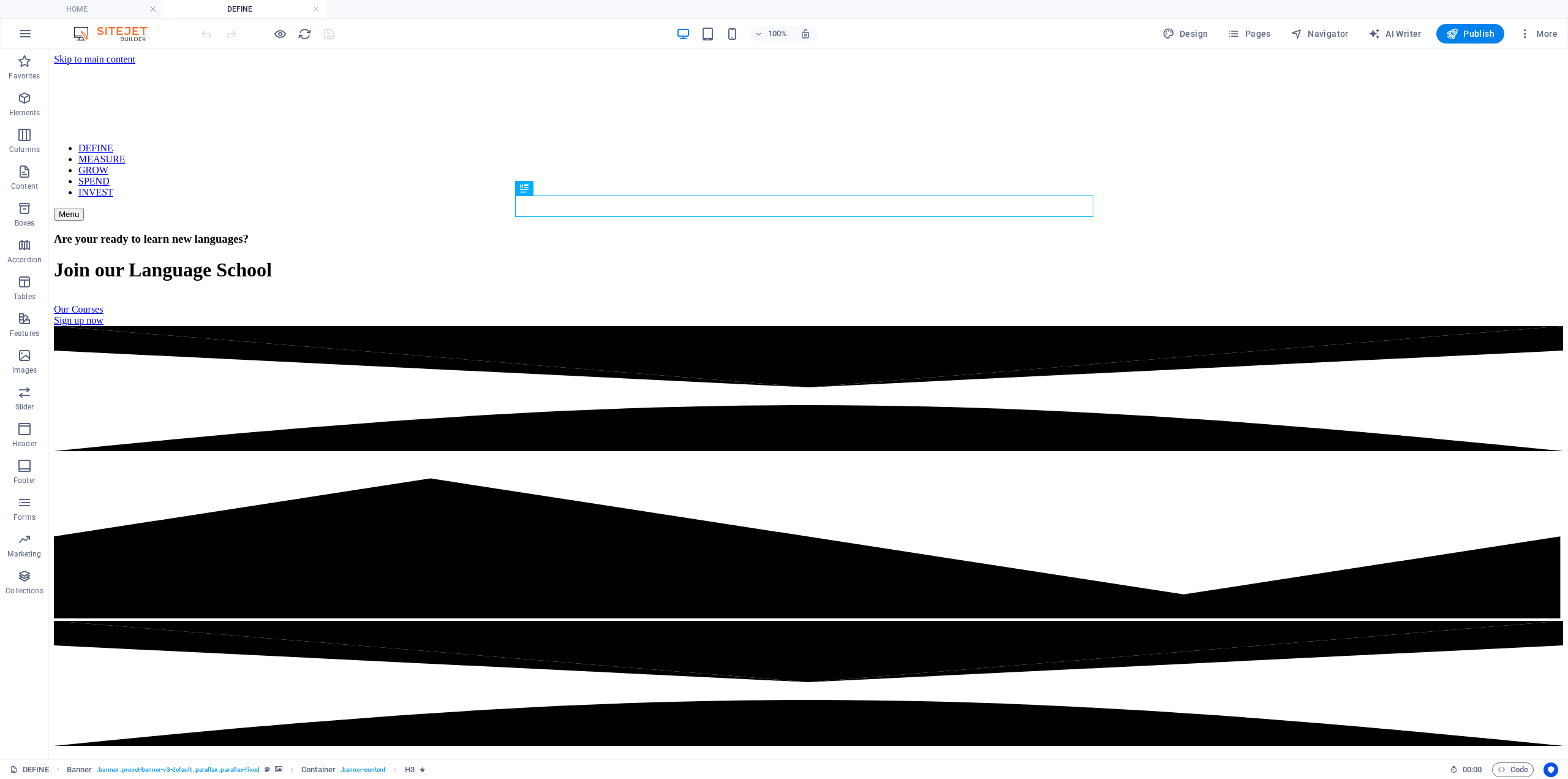
click at [1192, 35] on span "Design" at bounding box center [1186, 33] width 46 height 12
select select "px"
select select "300"
select select "px"
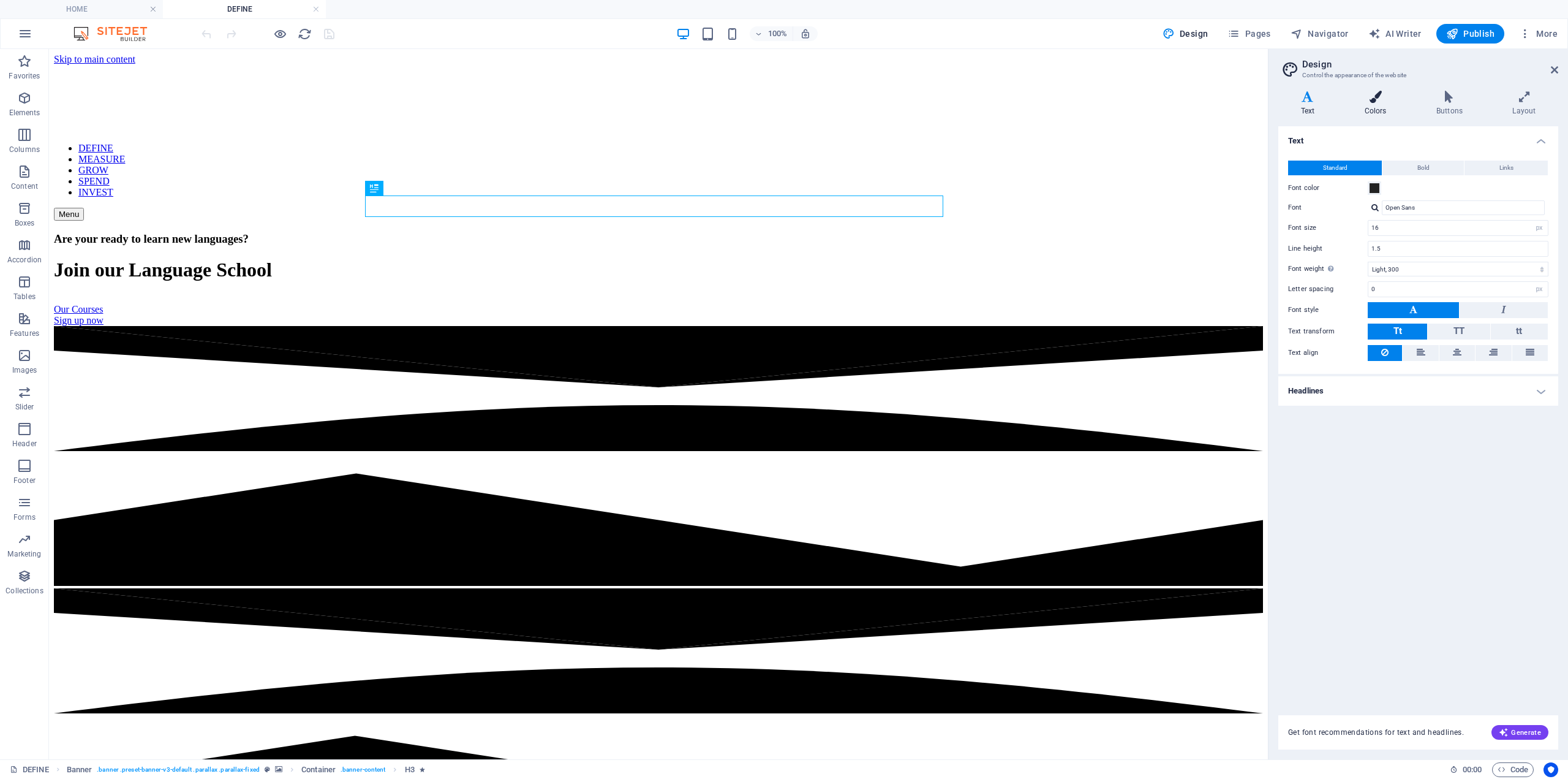
click at [1385, 98] on icon at bounding box center [1376, 96] width 67 height 12
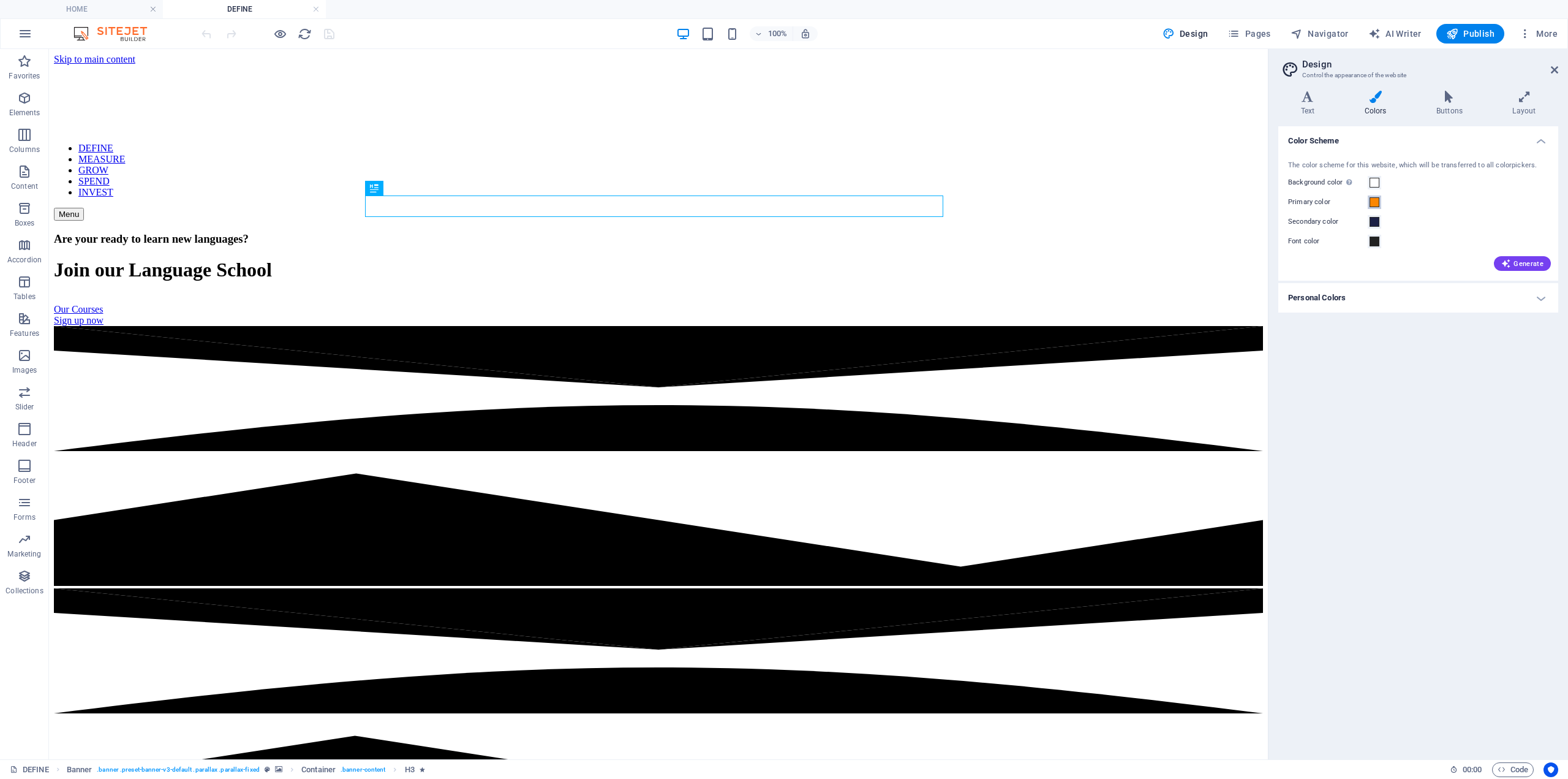
click at [1373, 201] on span at bounding box center [1374, 202] width 10 height 10
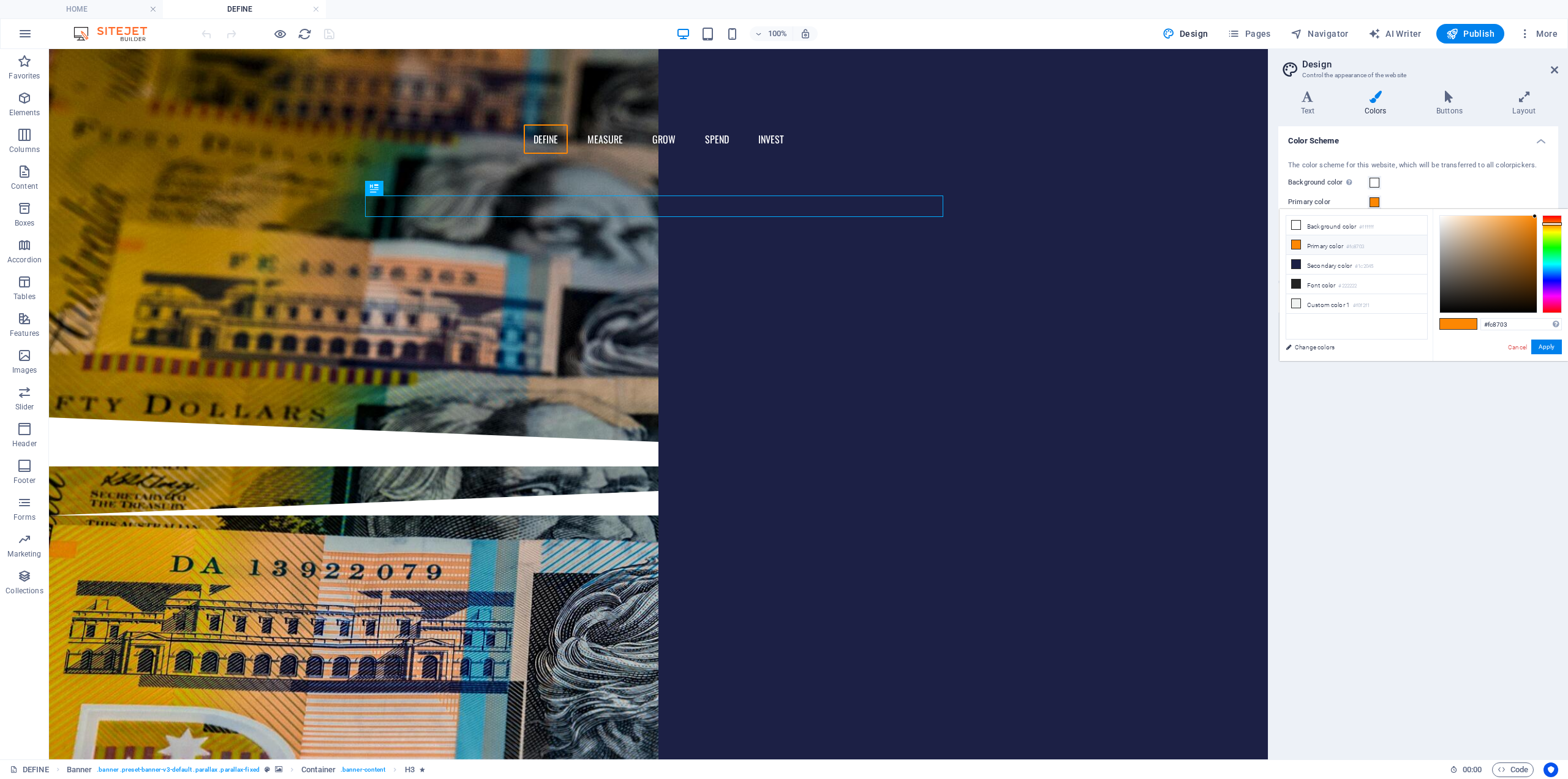
click at [1312, 245] on li "Primary color #fc8703" at bounding box center [1356, 245] width 141 height 20
click at [1553, 275] on div at bounding box center [1552, 264] width 20 height 98
type input "#fc03f0"
click at [1558, 296] on div at bounding box center [1552, 264] width 20 height 98
click at [1539, 345] on button "Apply" at bounding box center [1547, 346] width 31 height 15
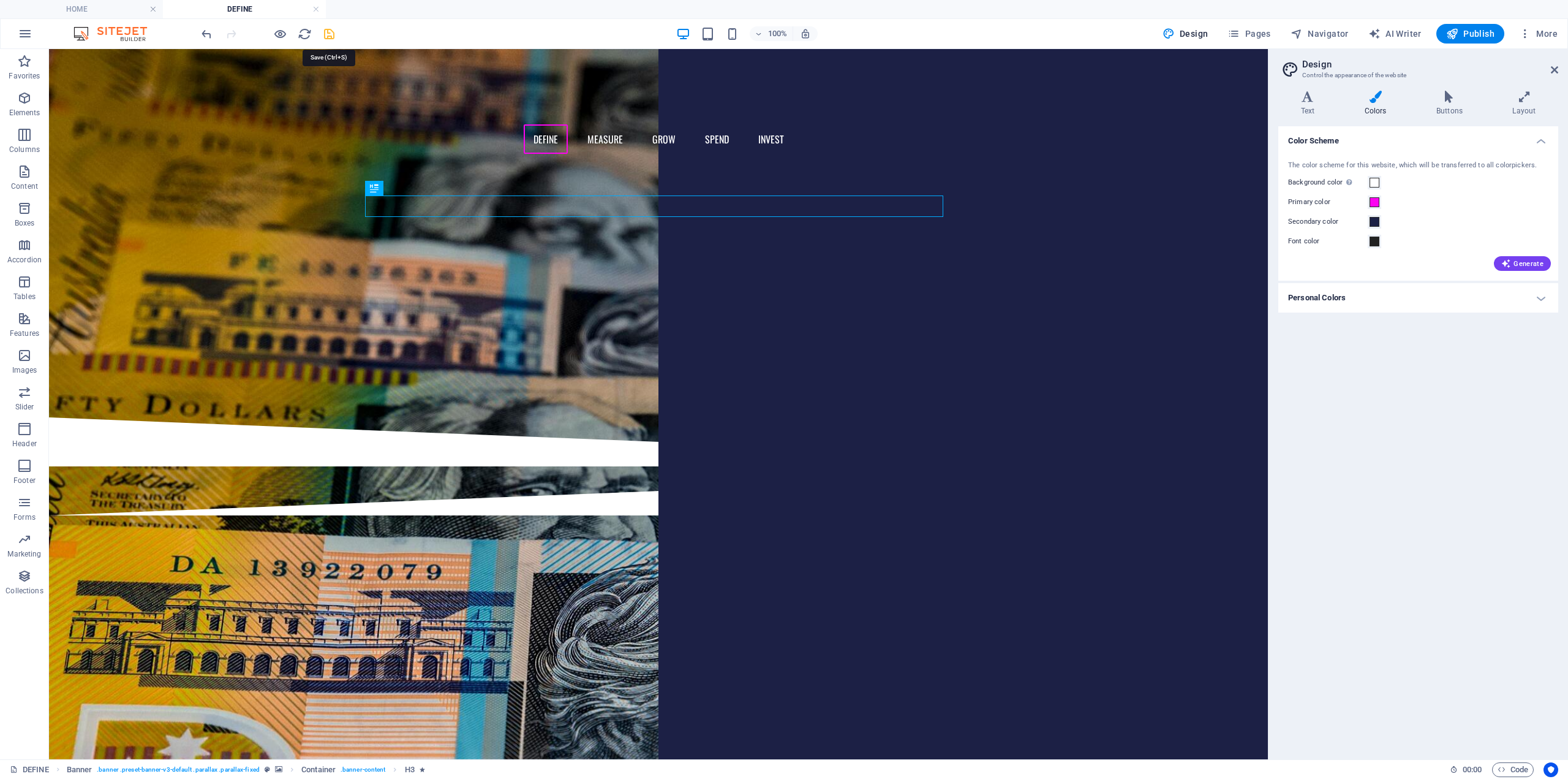
click at [331, 33] on icon "save" at bounding box center [329, 34] width 14 height 14
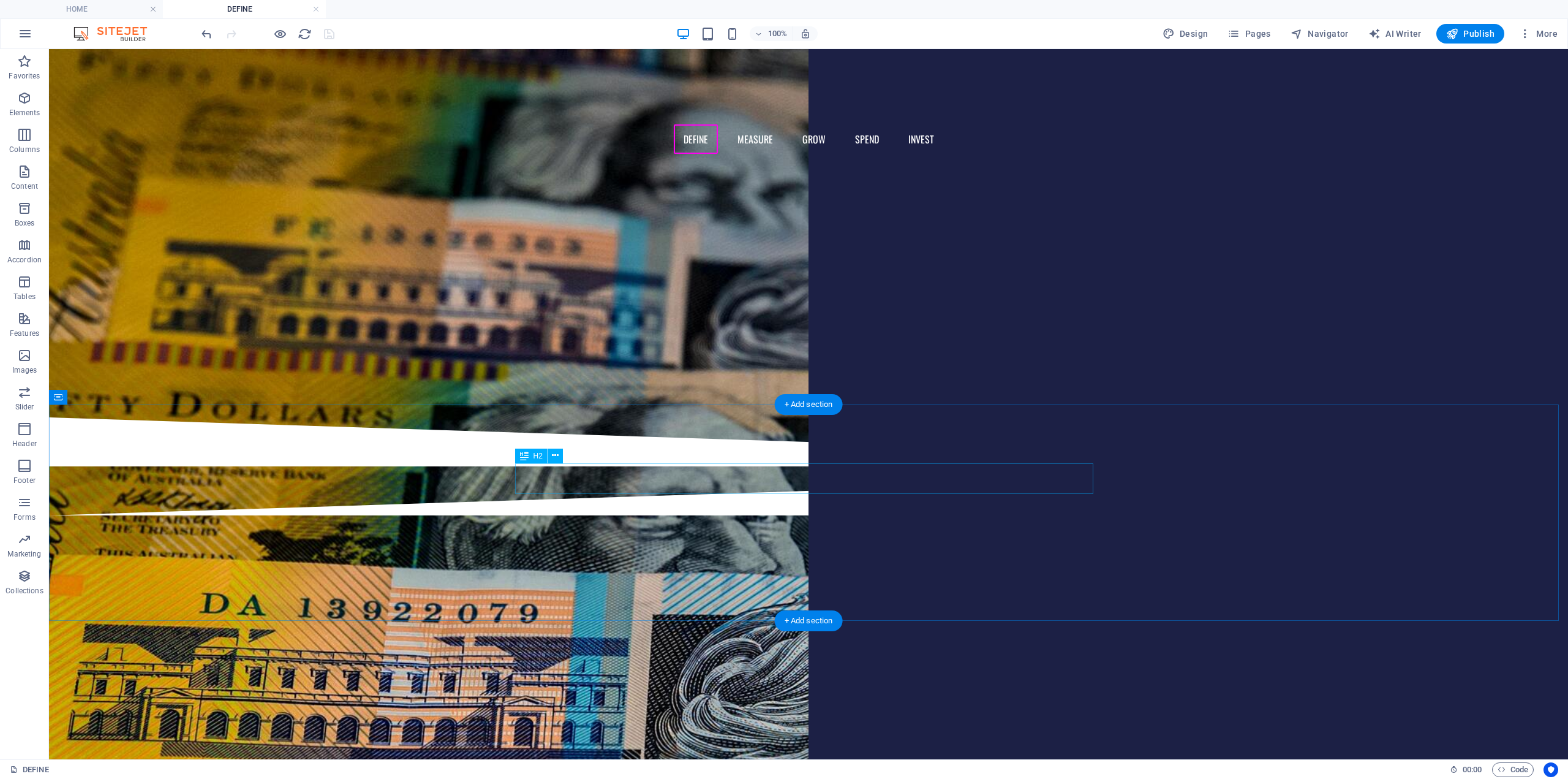
click at [798, 574] on div "WHAT IS XXXX CAPITAL ?" at bounding box center [808, 589] width 578 height 31
drag, startPoint x: 798, startPoint y: 482, endPoint x: 583, endPoint y: 481, distance: 215.0
click at [798, 574] on div "WHAT IS XXXX CAPITAL ?" at bounding box center [808, 589] width 578 height 31
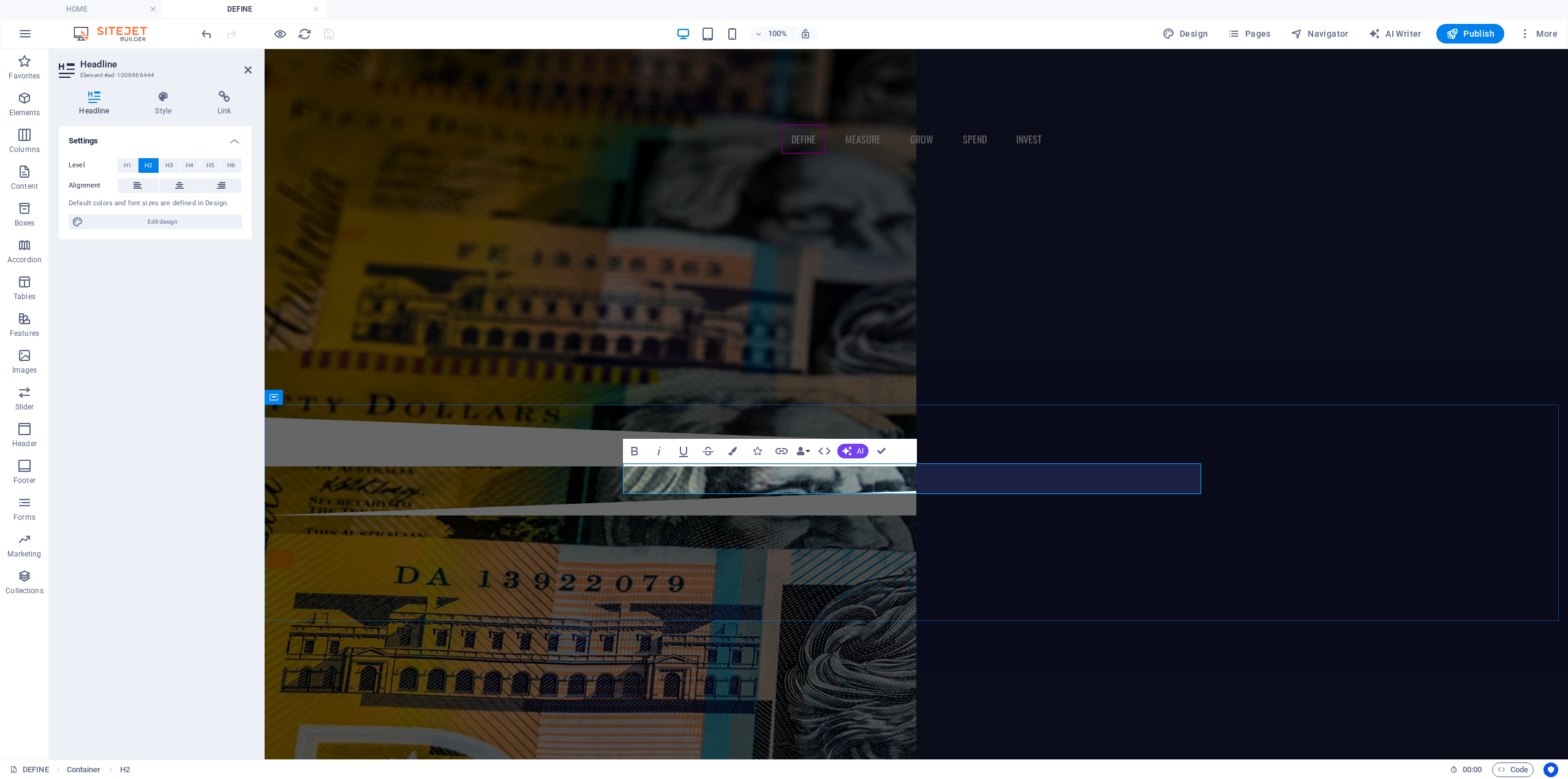
click at [830, 574] on h2 "WHAT IS XXXX CAPITAL ?" at bounding box center [916, 589] width 578 height 31
drag, startPoint x: 880, startPoint y: 469, endPoint x: 1019, endPoint y: 455, distance: 139.7
click at [1019, 515] on div "WHAT IS XXXX CAPITAL ? This subpage can be used as a base for adding more pages…" at bounding box center [916, 623] width 1304 height 216
click at [943, 614] on div "This subpage can be used as a base for adding more pages. You can duplicate thi…" at bounding box center [916, 643] width 578 height 59
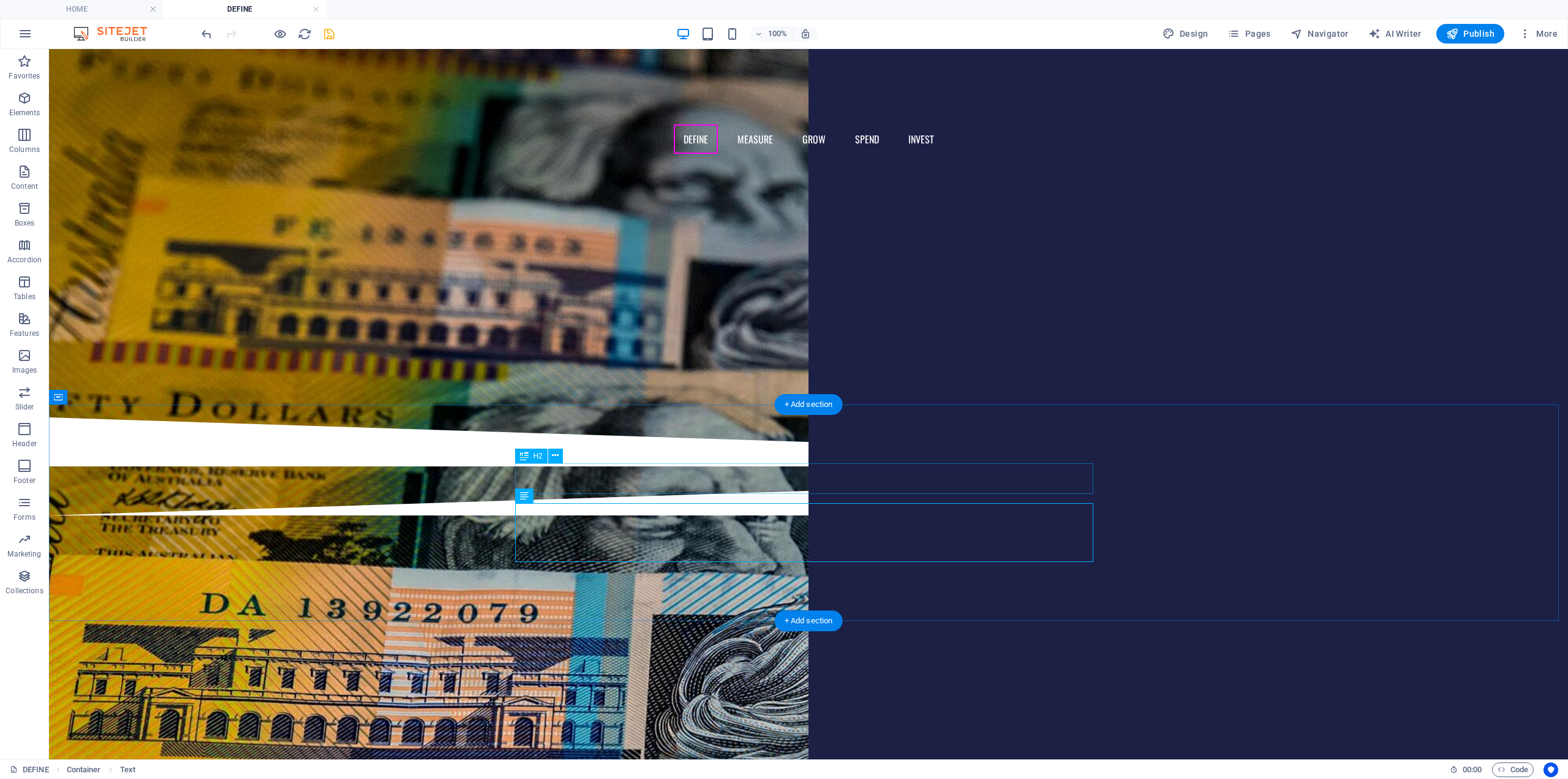
click at [809, 574] on div "WHAT IS "cultural capital" ?" at bounding box center [808, 589] width 578 height 31
click at [557, 453] on icon at bounding box center [555, 456] width 6 height 13
click at [599, 574] on div "WHAT IS "cultural capital" ?" at bounding box center [808, 589] width 578 height 31
click at [523, 459] on icon at bounding box center [524, 456] width 9 height 15
click at [557, 452] on icon at bounding box center [555, 456] width 6 height 13
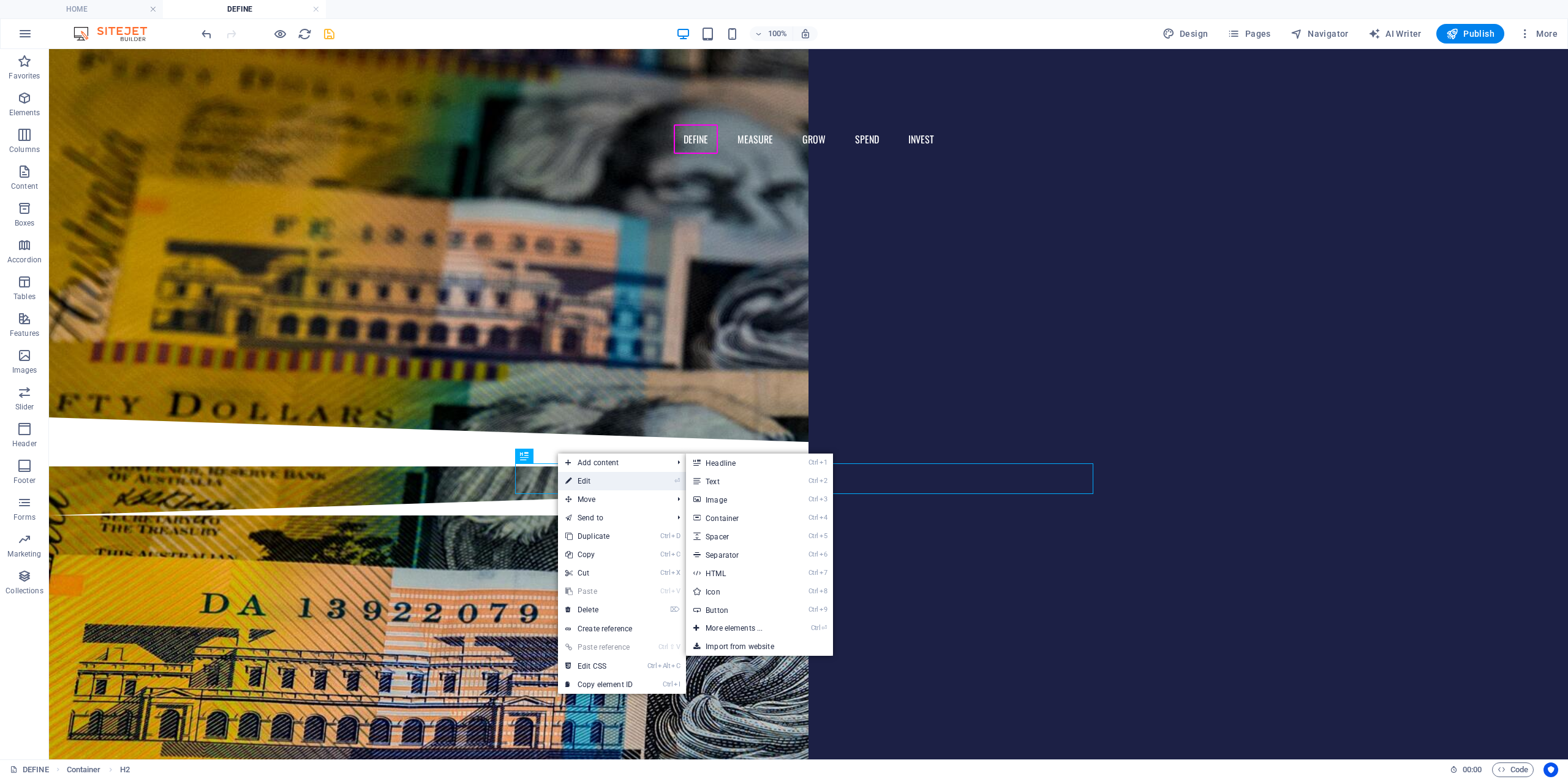
click at [577, 472] on link "⏎ Edit" at bounding box center [599, 480] width 82 height 18
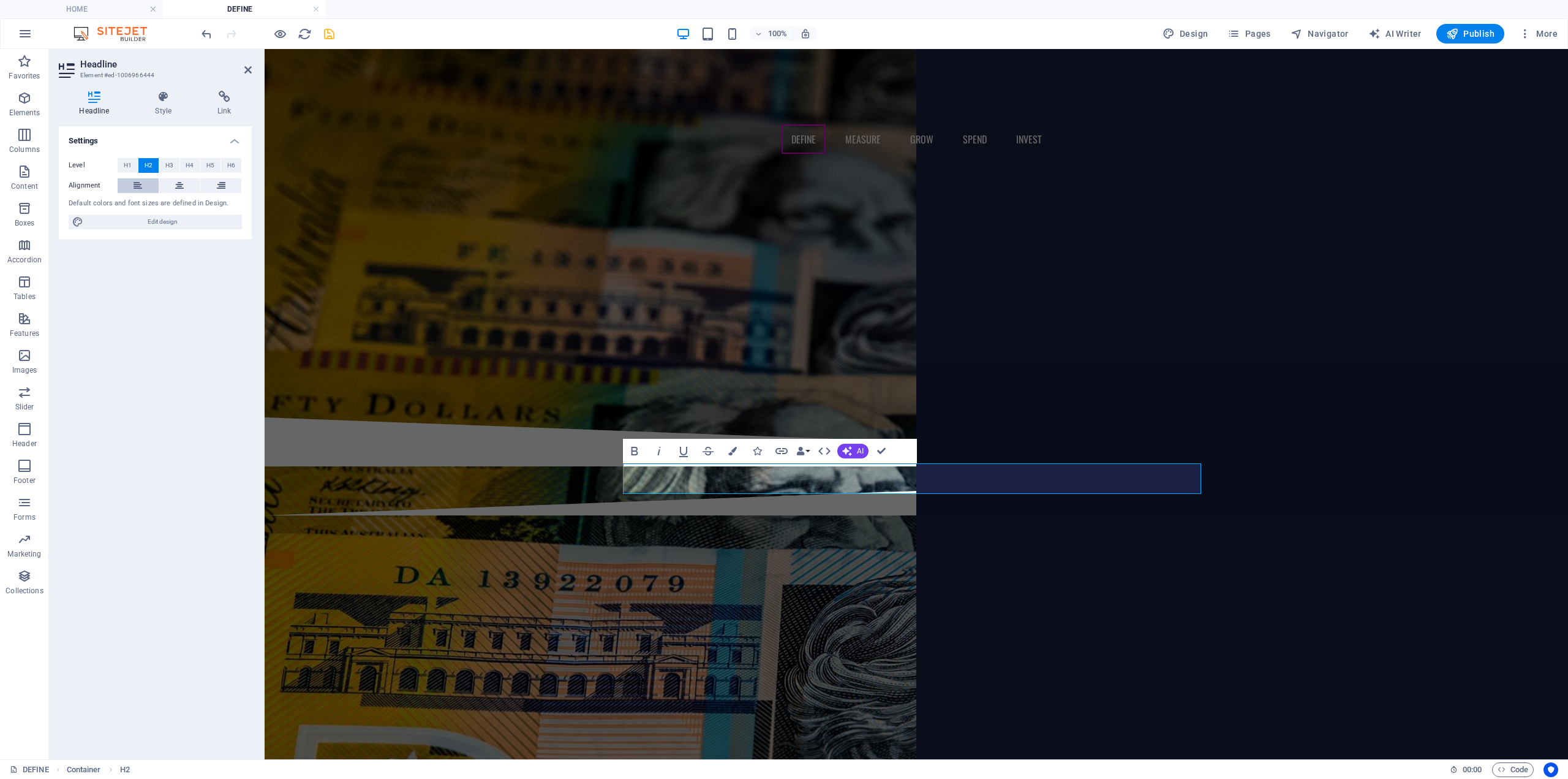
click at [130, 183] on button at bounding box center [138, 186] width 41 height 15
click at [727, 614] on div "This subpage can be used as a base for adding more pages. You can duplicate thi…" at bounding box center [916, 643] width 578 height 59
click at [943, 614] on div "This subpage can be used as a base for adding more pages. You can duplicate thi…" at bounding box center [916, 643] width 578 height 59
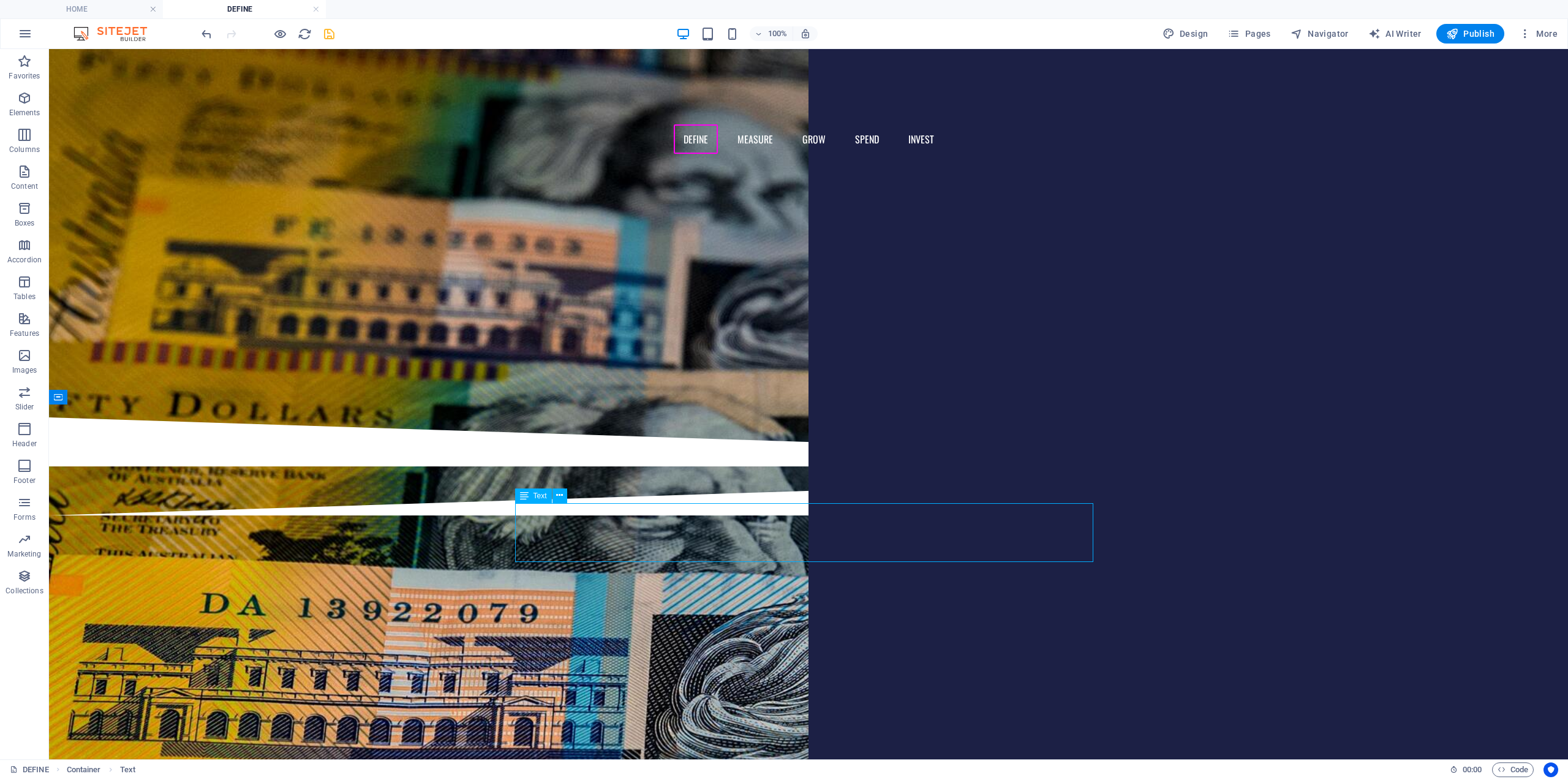
click at [727, 614] on div "This subpage can be used as a base for adding more pages. You can duplicate thi…" at bounding box center [808, 643] width 578 height 59
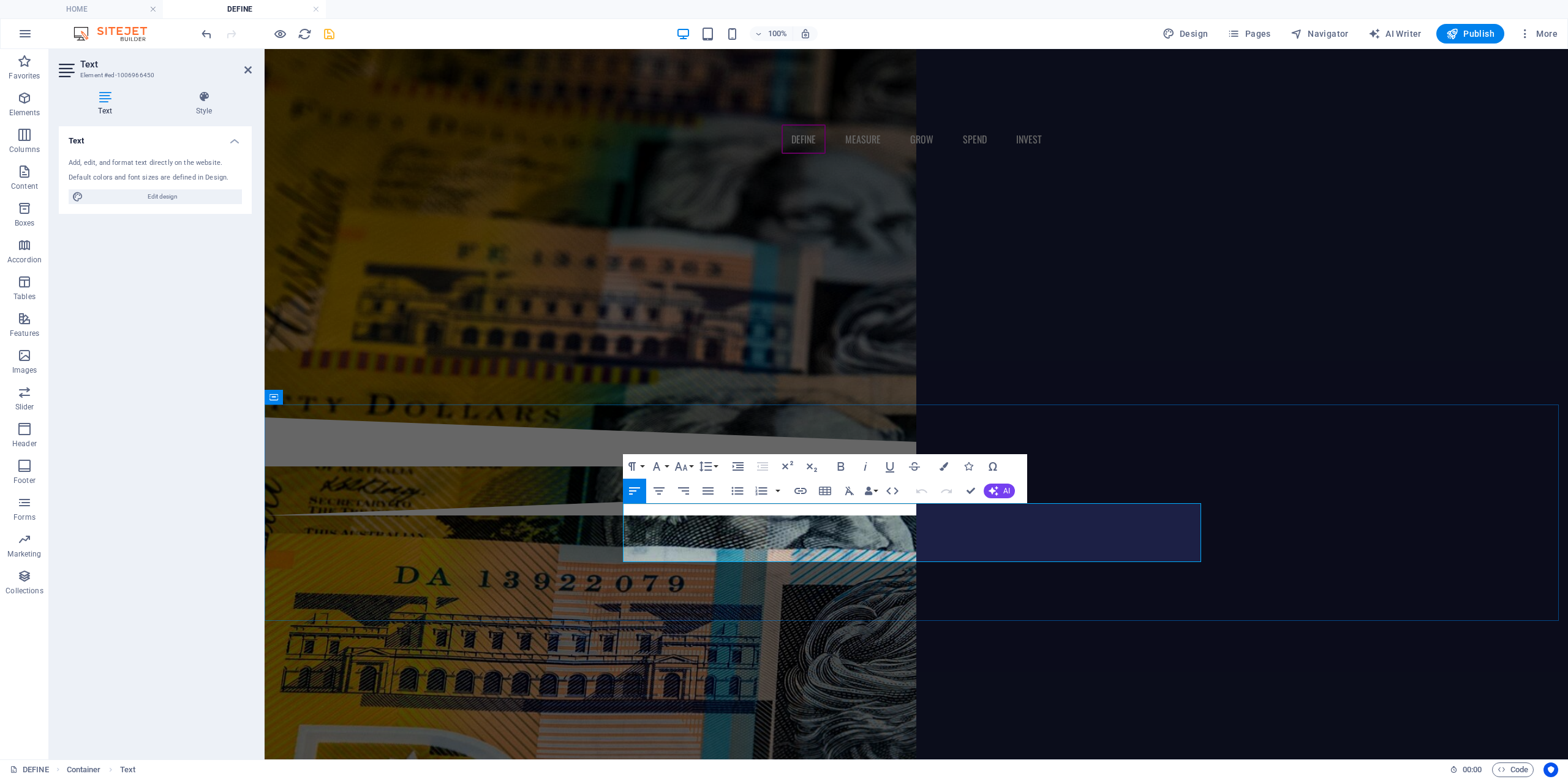
click at [727, 629] on em "header-reference" at bounding box center [715, 635] width 77 height 13
click at [699, 614] on p "This subpage can be used as a base for adding more pages. You can duplicate thi…" at bounding box center [916, 643] width 578 height 59
click at [701, 614] on p "This subpage can be used as a base for adding more pages. You can duplicate thi…" at bounding box center [916, 643] width 578 height 59
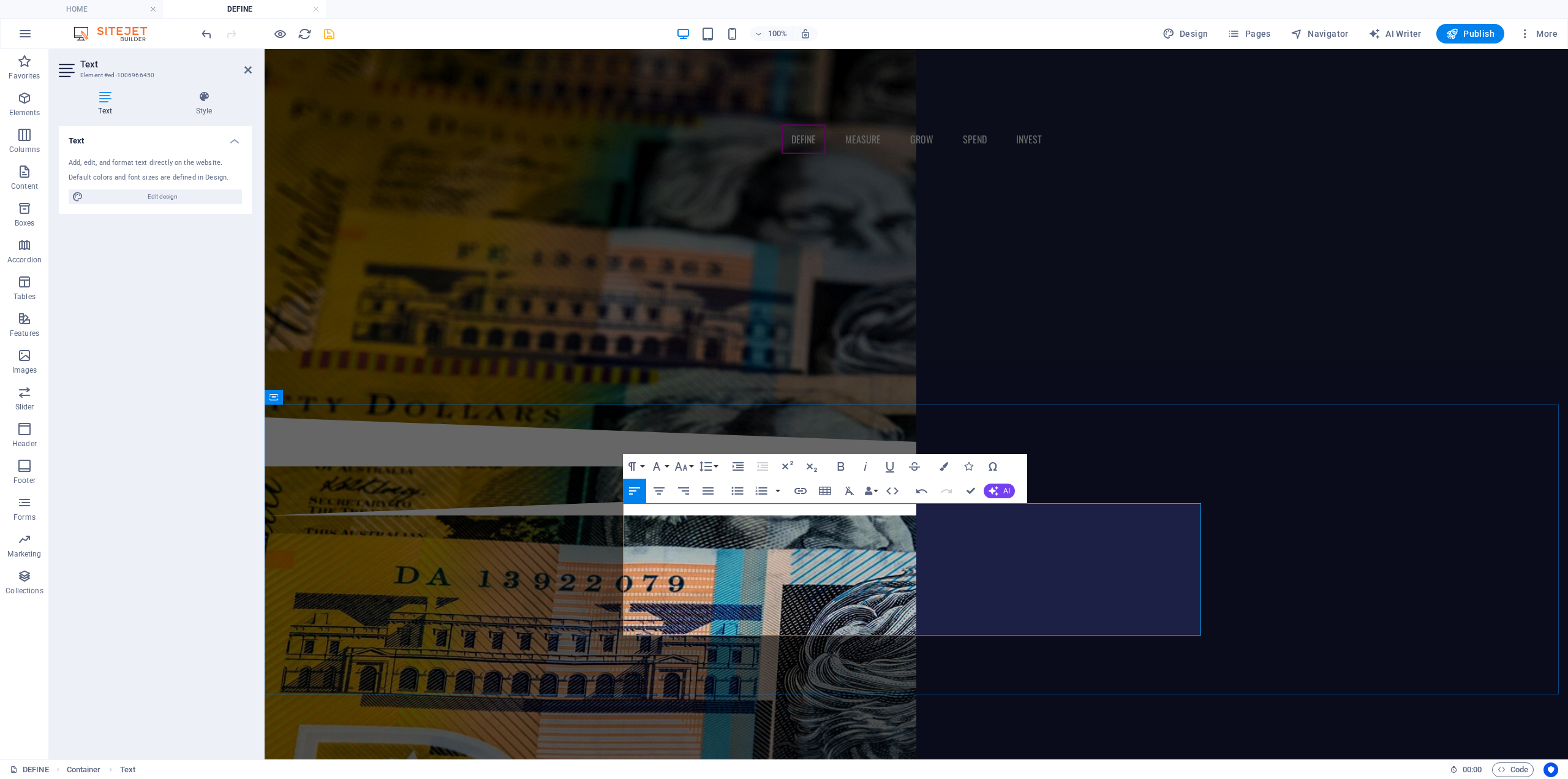
click at [750, 614] on p "Cultural capital refers to the knowledge, habits, skills, tastes, and ways of b…" at bounding box center [916, 650] width 578 height 74
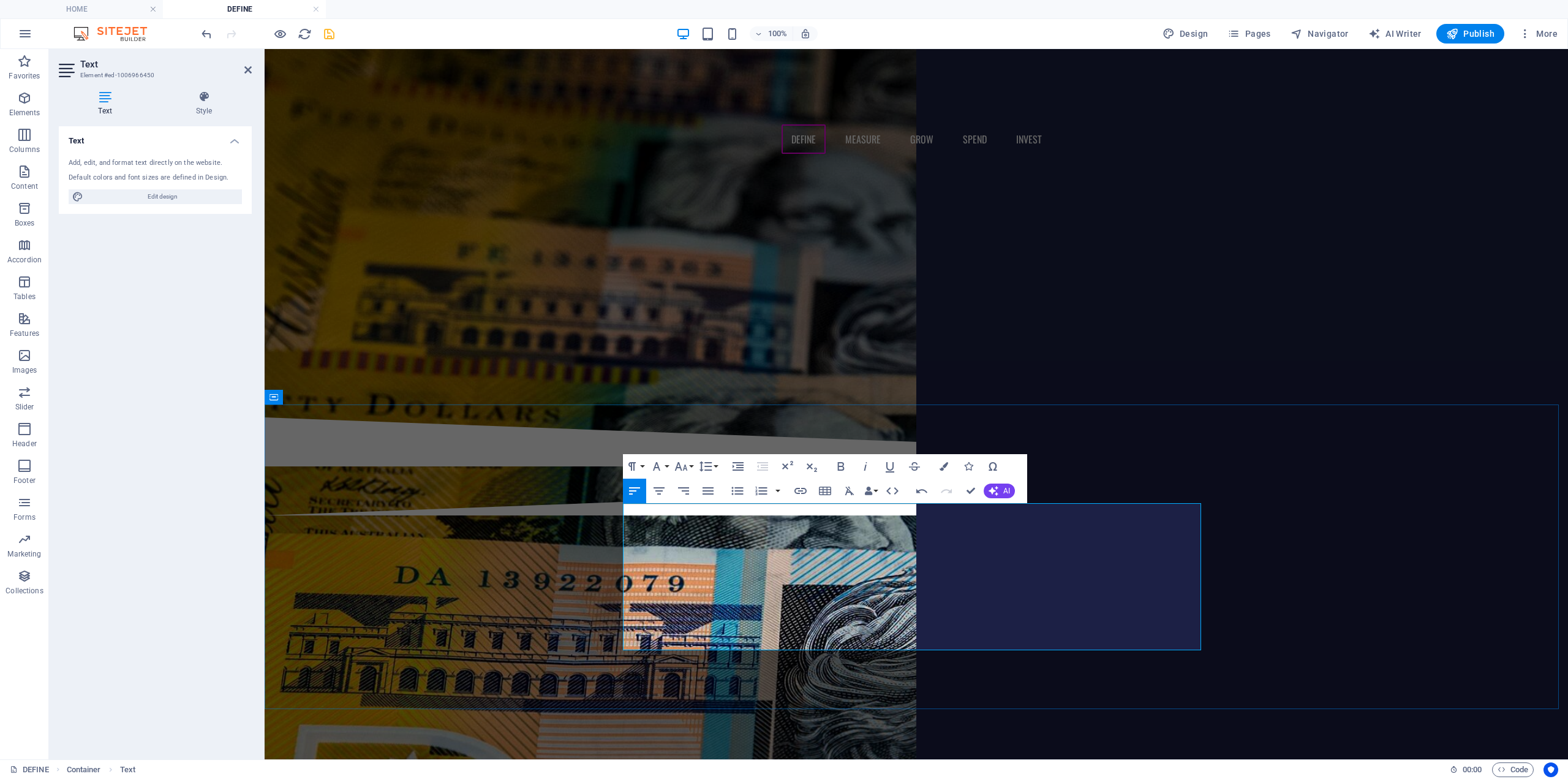
click at [817, 614] on p "Cultural capital refers to the knowledge, habits, skills, tastes, and ways of b…" at bounding box center [916, 658] width 578 height 88
click at [892, 702] on p "In contemporary life, cultural capital matters because it is both a bridge and …" at bounding box center [916, 731] width 578 height 59
click at [889, 702] on p "In contemporary life, cultural capital matters because it is both a bridge and …" at bounding box center [916, 731] width 578 height 59
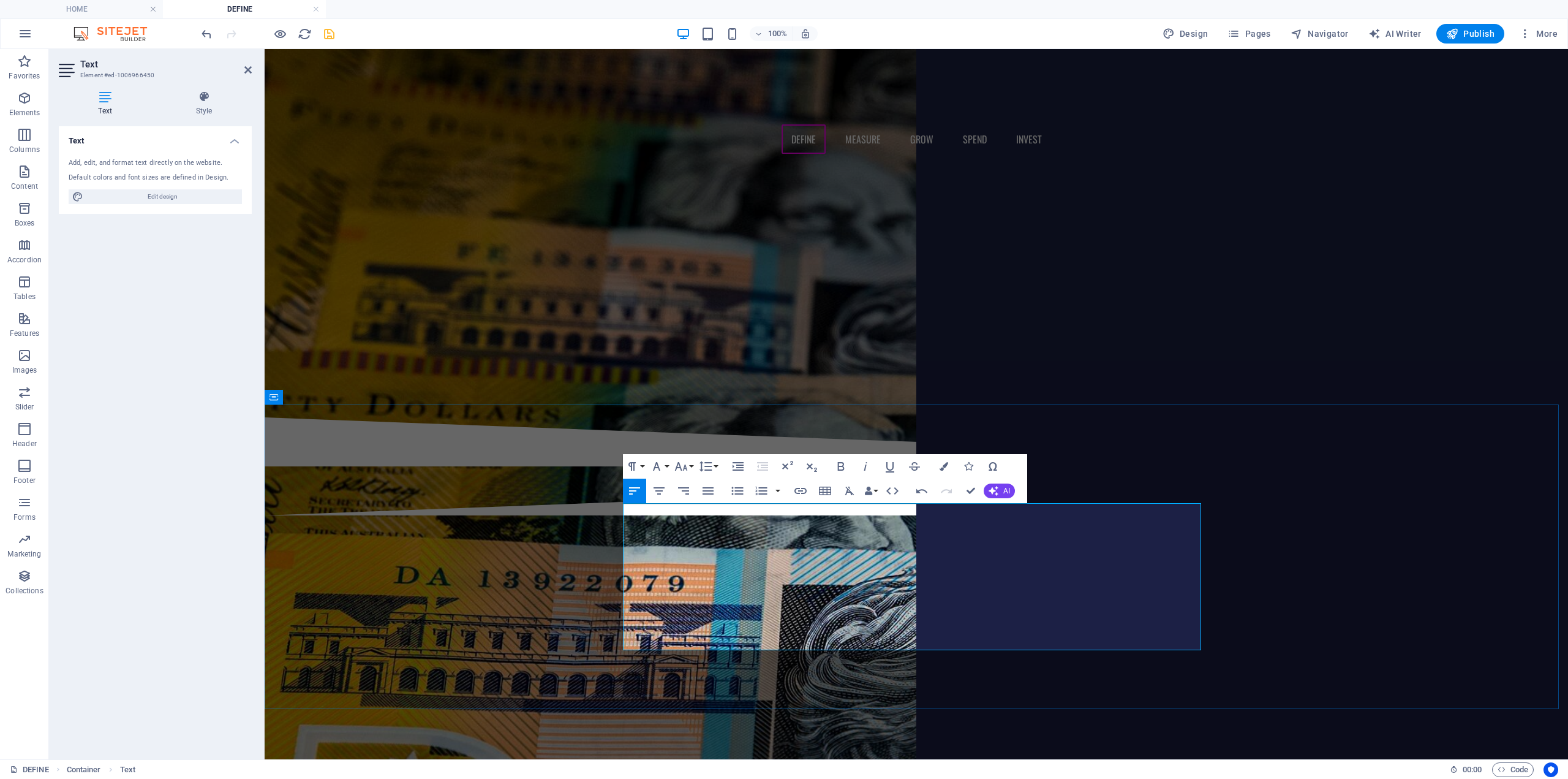
click at [889, 702] on p "In contemporary life, cultural capital matters because it is both a bridge and …" at bounding box center [916, 731] width 578 height 59
drag, startPoint x: 972, startPoint y: 488, endPoint x: 919, endPoint y: 439, distance: 72.2
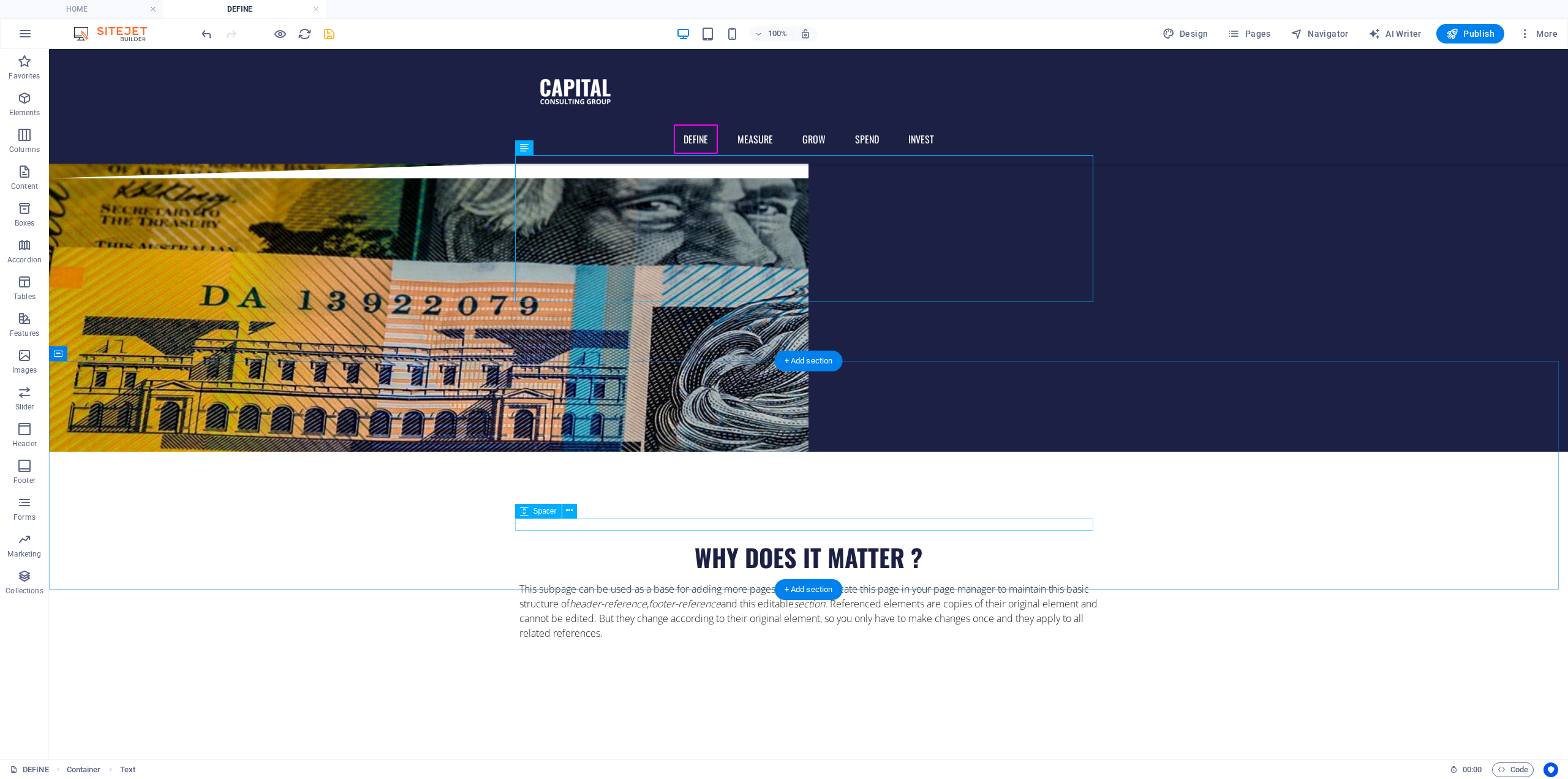
scroll to position [307, 0]
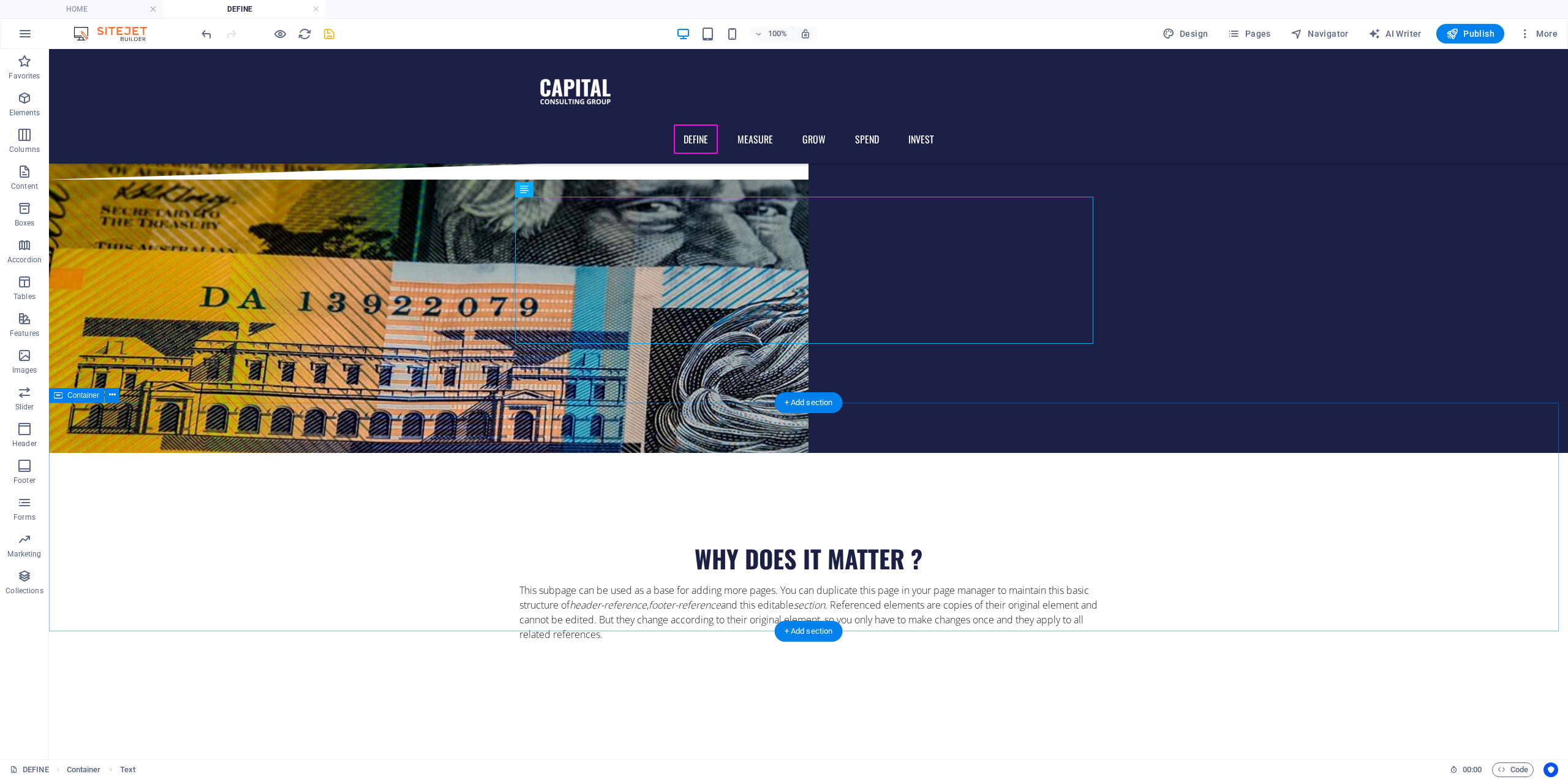
click at [734, 484] on div "WHY DOES IT MATTER ? This subpage can be used as a base for adding more pages. …" at bounding box center [809, 599] width 1520 height 229
click at [730, 543] on div "WHY DOES IT MATTER ?" at bounding box center [808, 558] width 578 height 31
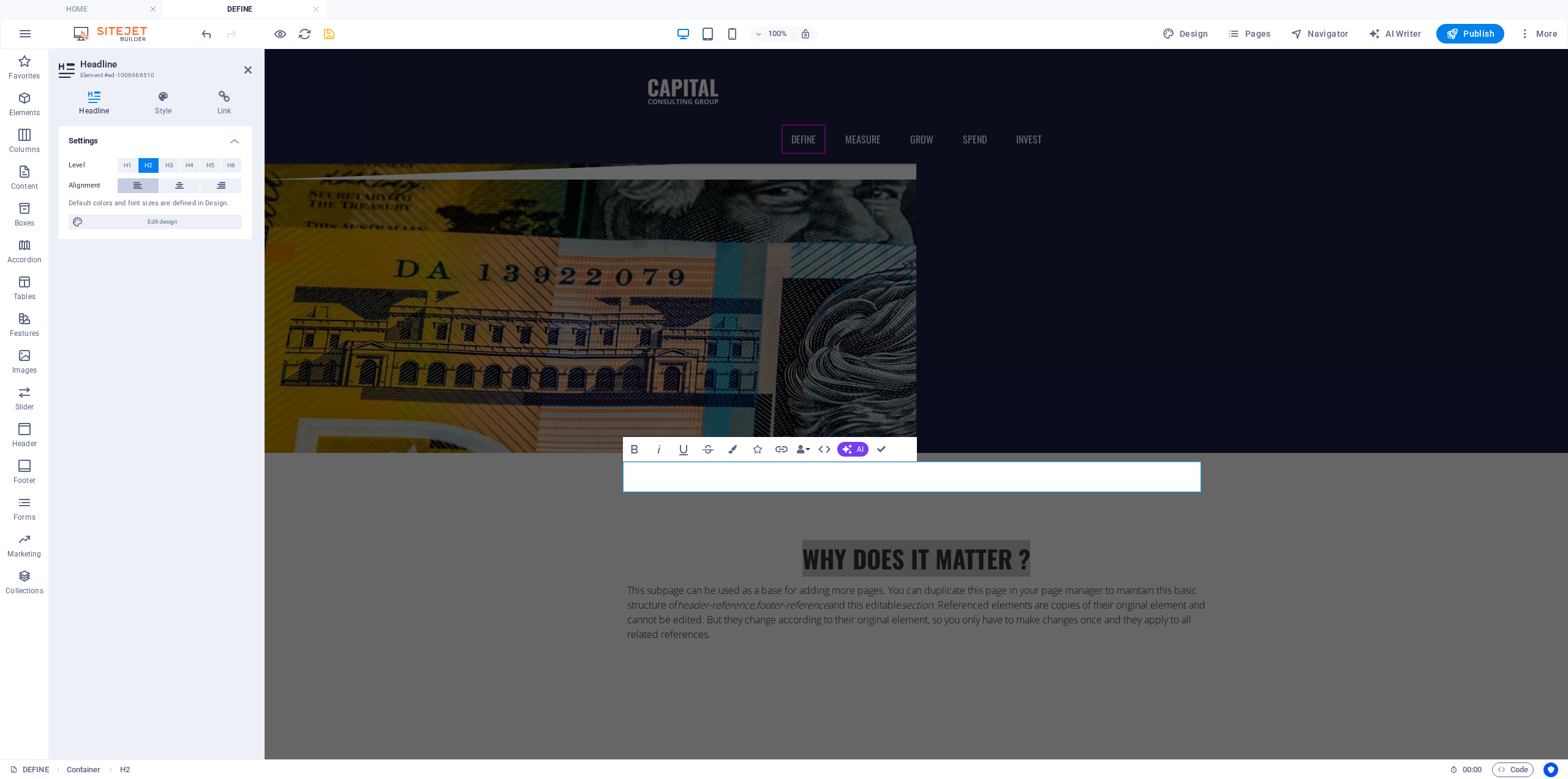
click at [144, 181] on button at bounding box center [138, 186] width 41 height 15
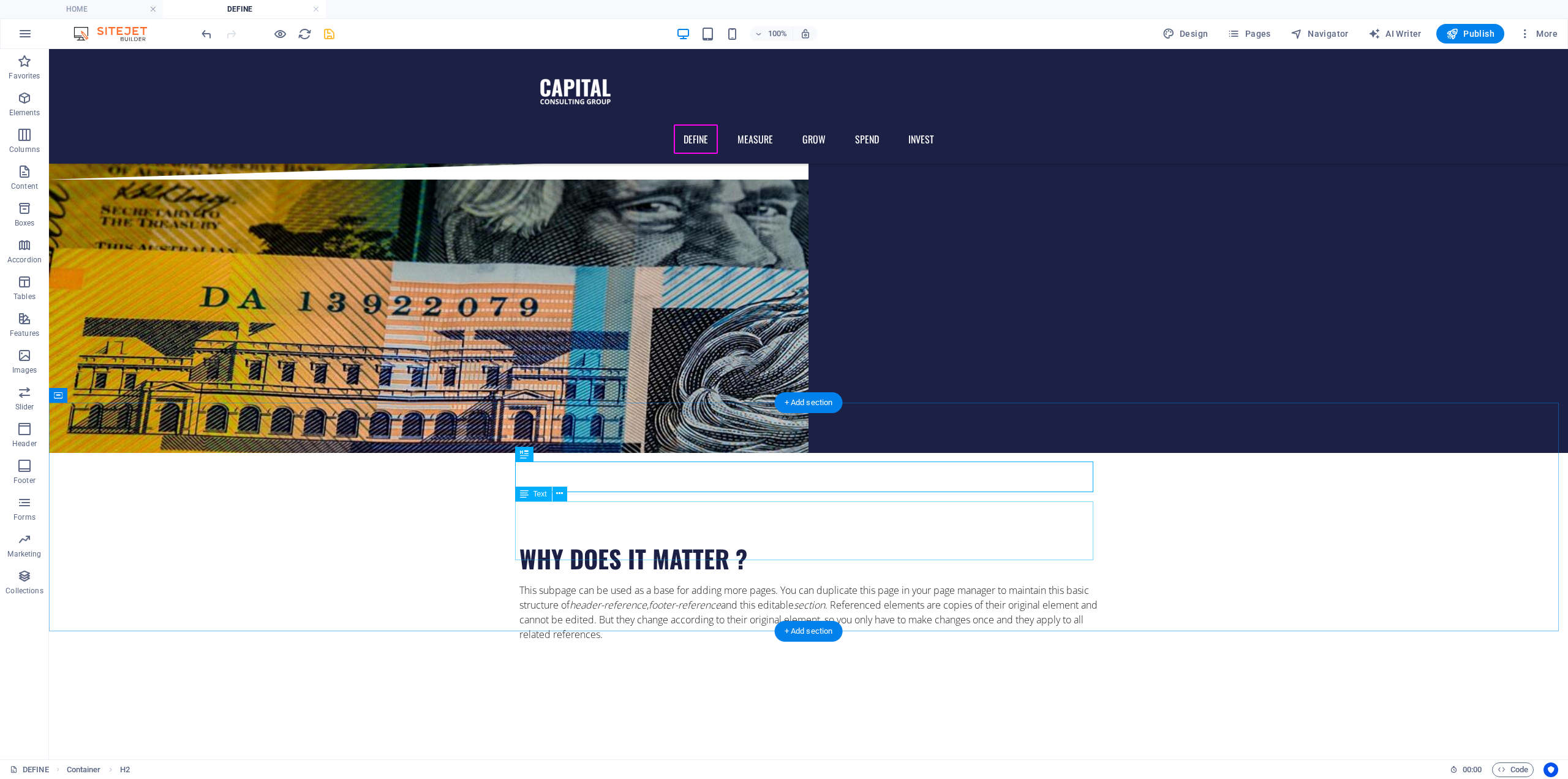
click at [676, 583] on div "This subpage can be used as a base for adding more pages. You can duplicate thi…" at bounding box center [808, 612] width 578 height 59
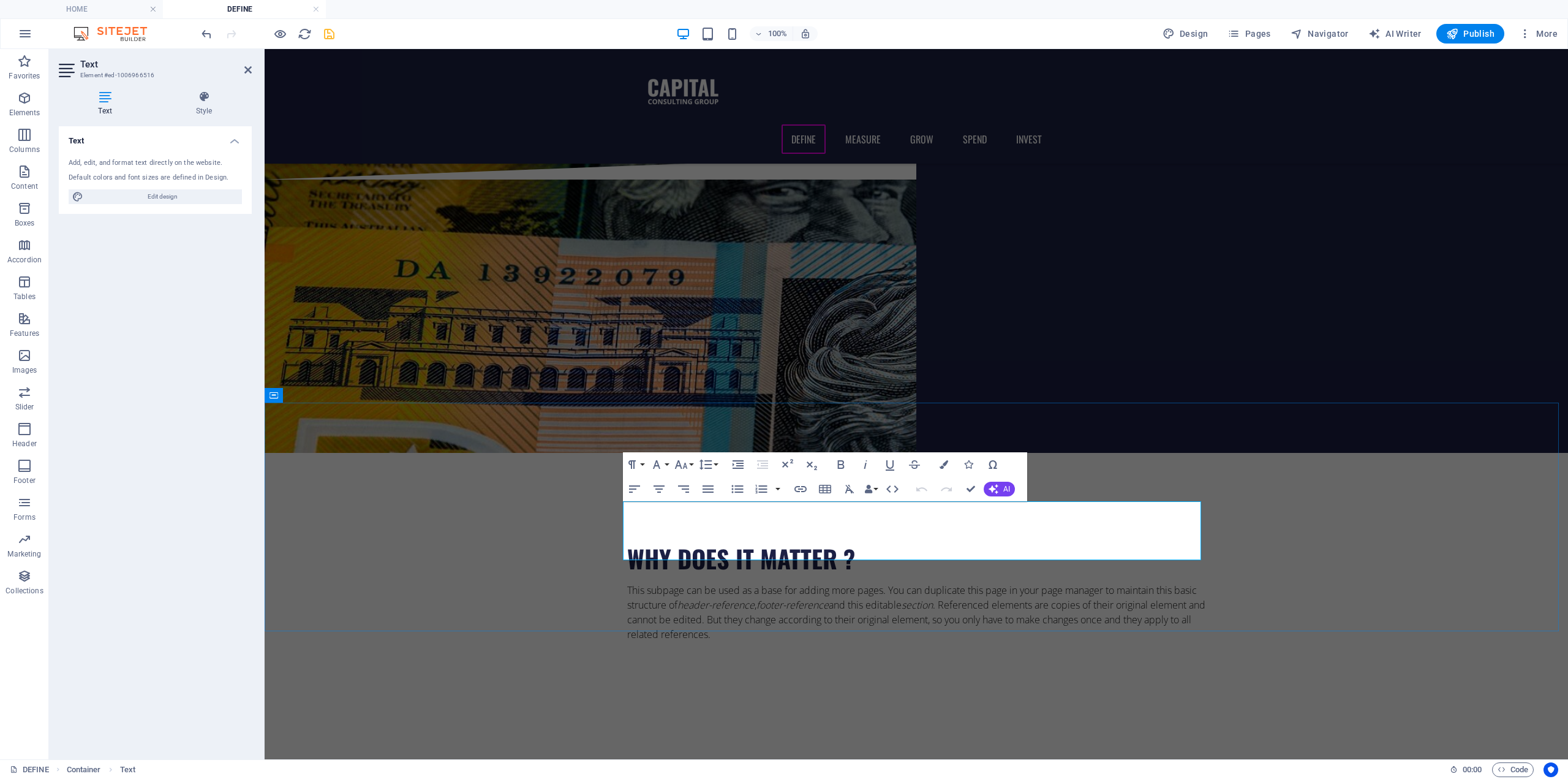
click at [708, 583] on p "This subpage can be used as a base for adding more pages. You can duplicate thi…" at bounding box center [916, 612] width 578 height 59
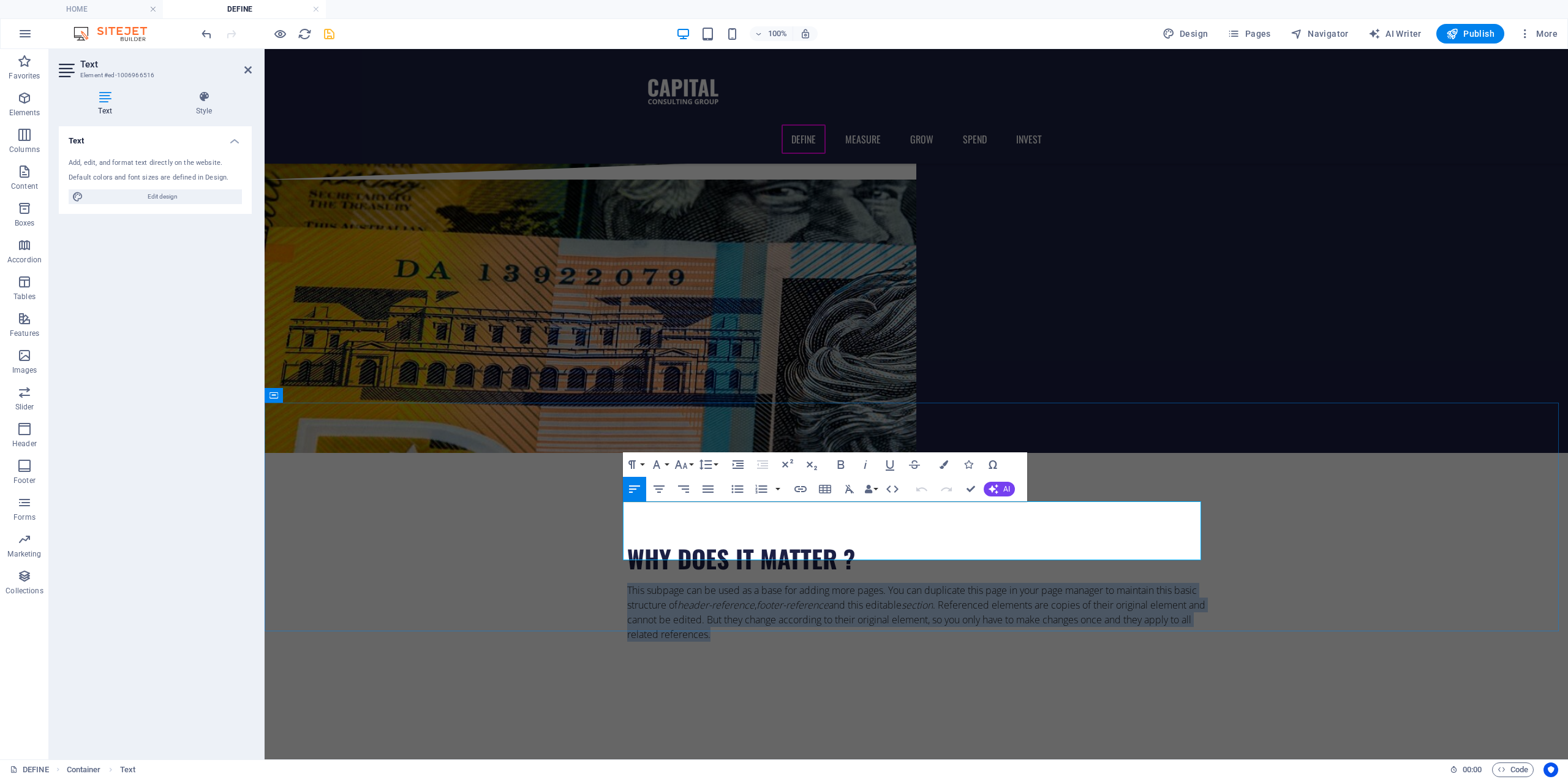
click at [708, 583] on p "This subpage can be used as a base for adding more pages. You can duplicate thi…" at bounding box center [916, 612] width 578 height 59
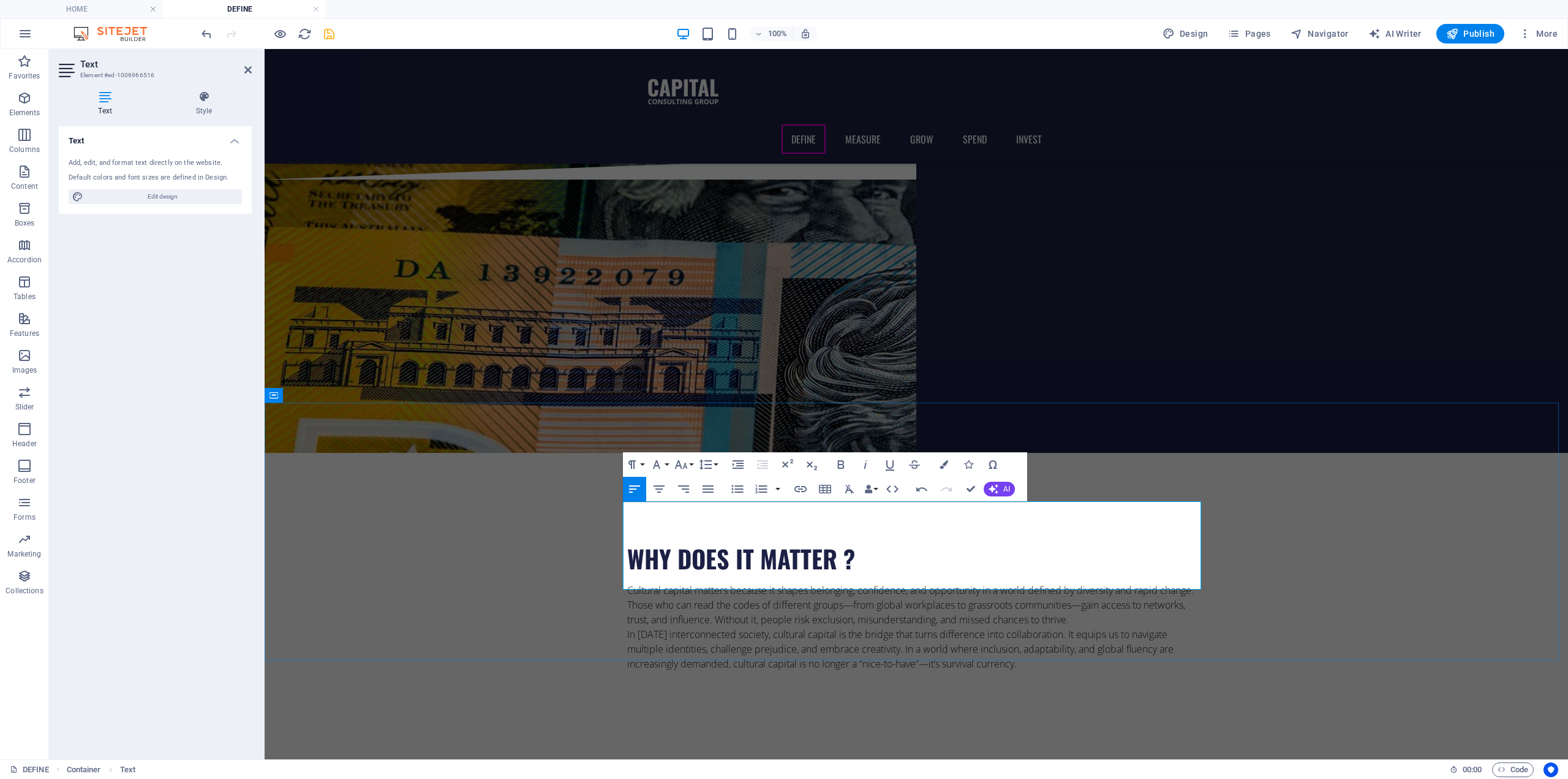
click at [846, 583] on p "Cultural capital matters because it shapes belonging, confidence, and opportuni…" at bounding box center [916, 605] width 578 height 44
click at [921, 627] on p "In today’s interconnected society, cultural capital is the bridge that turns di…" at bounding box center [916, 649] width 578 height 44
click at [1075, 583] on p "Cultural capital matters because it shapes belonging, confidence, and opportuni…" at bounding box center [916, 605] width 578 height 44
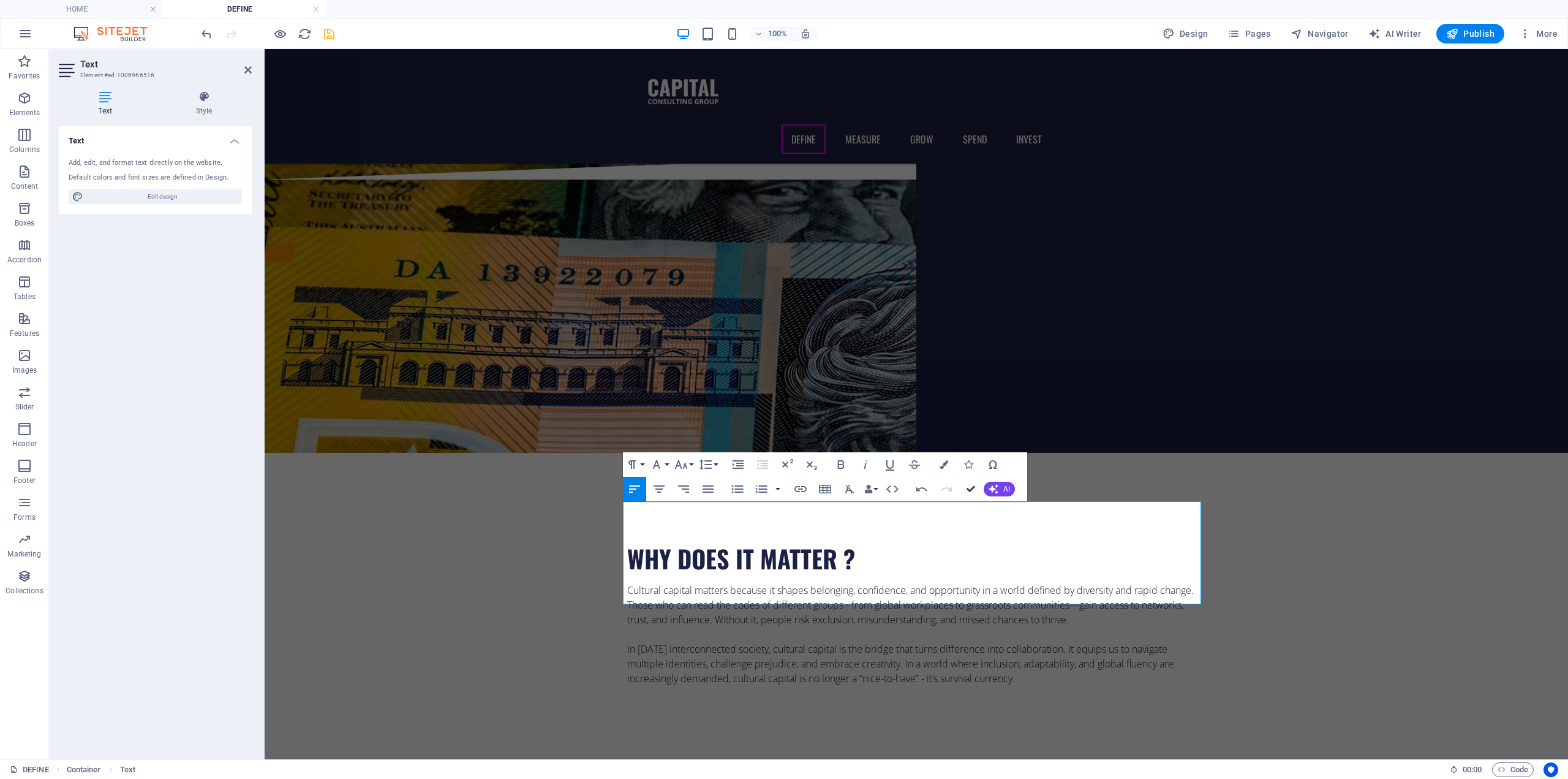
drag, startPoint x: 924, startPoint y: 437, endPoint x: 973, endPoint y: 486, distance: 69.3
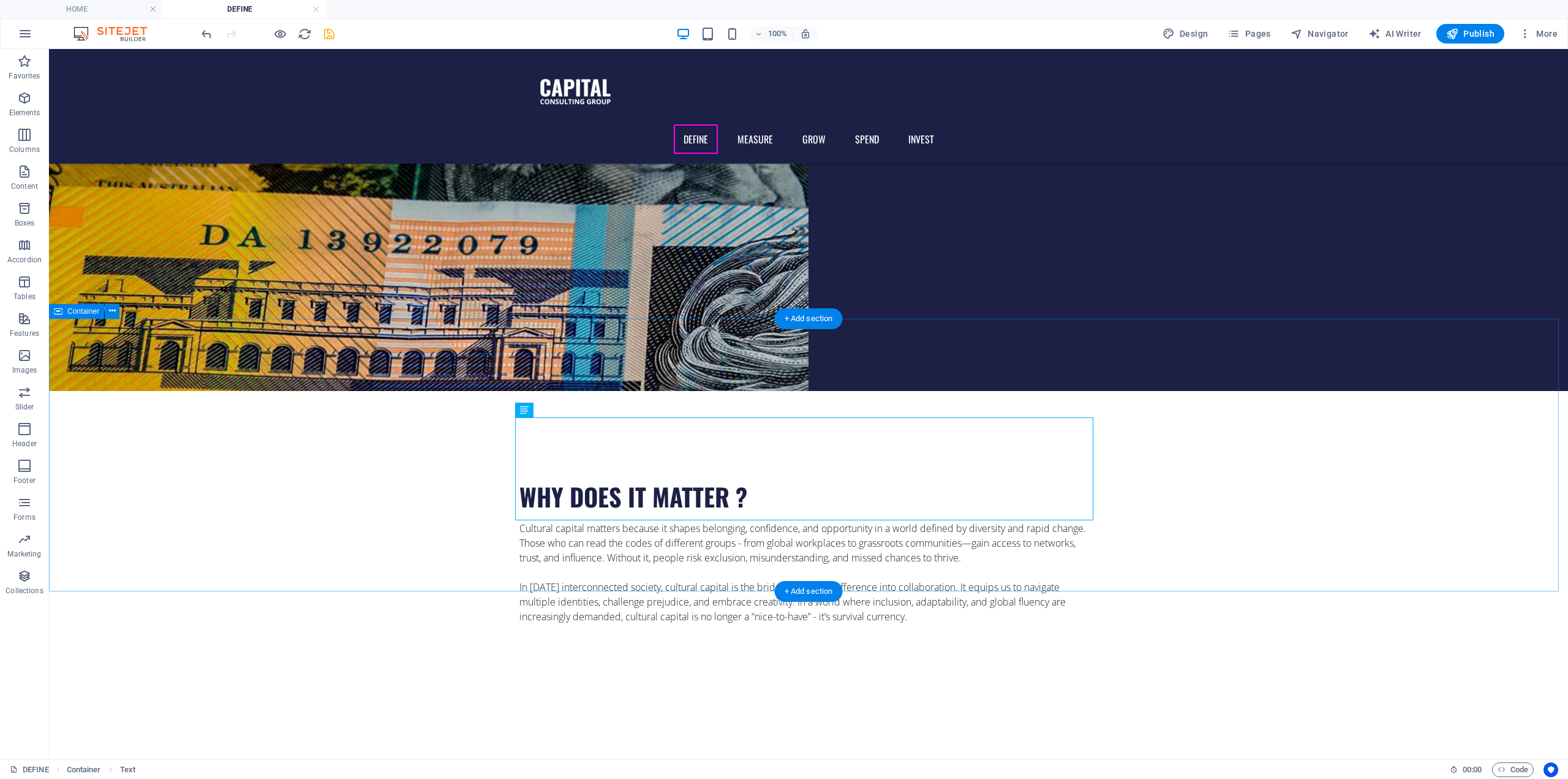
scroll to position [429, 0]
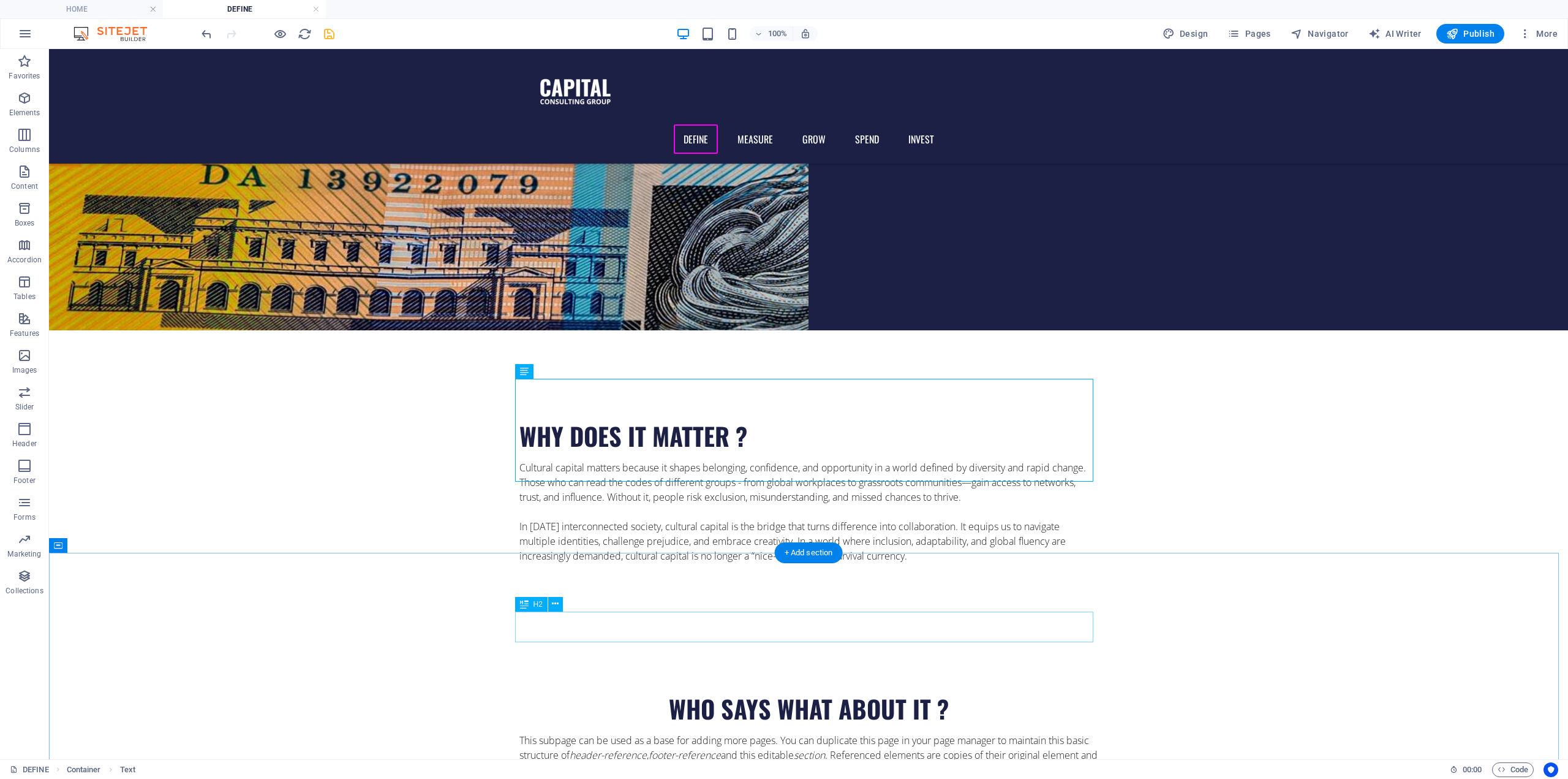
click at [811, 693] on div "WHO SAYS WHAT ABOUT IT ?" at bounding box center [808, 708] width 578 height 31
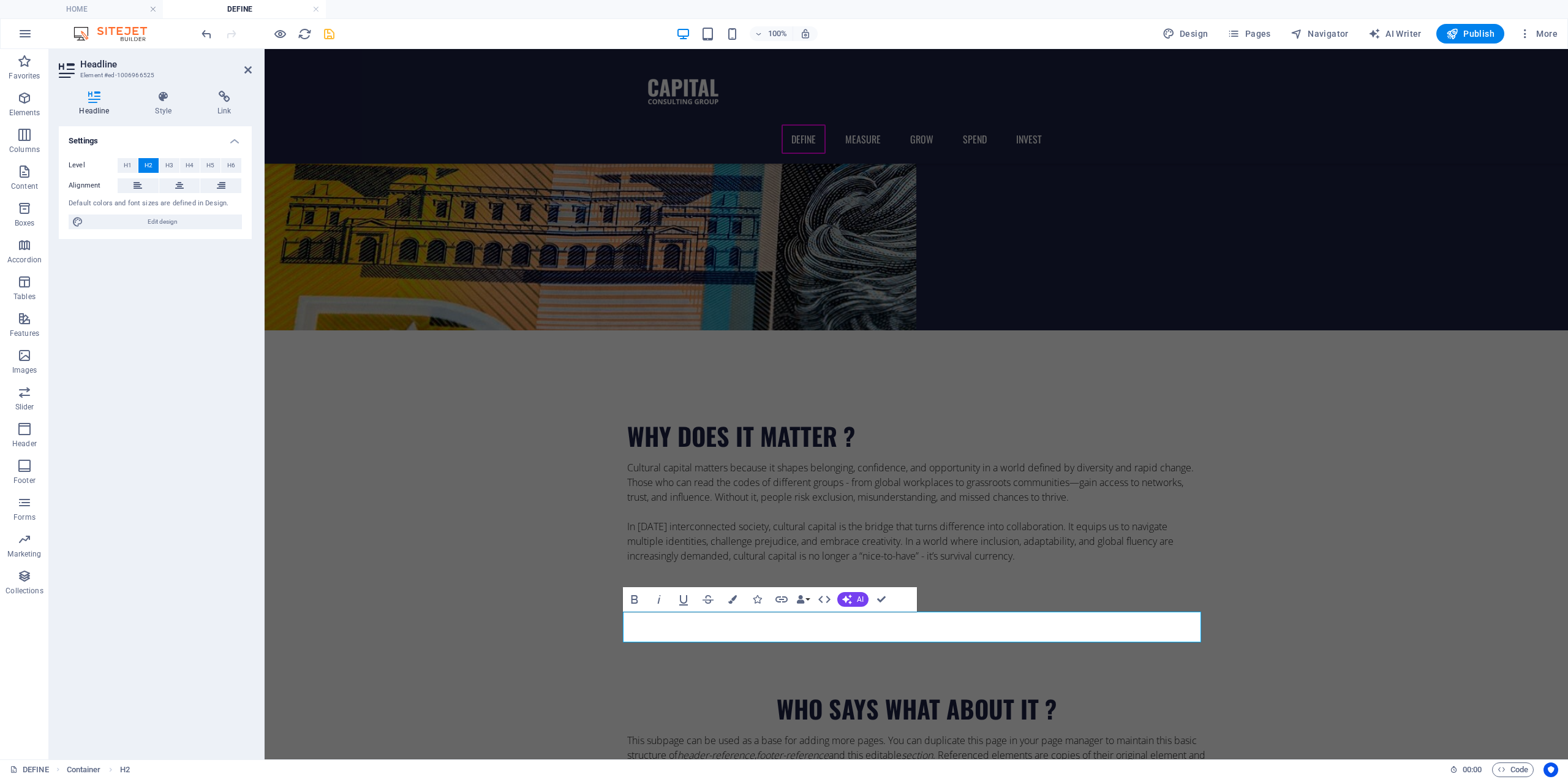
click at [134, 177] on div "Level H1 H2 H3 H4 H5 H6 Alignment Default colors and font sizes are defined in …" at bounding box center [155, 194] width 193 height 91
click at [138, 187] on icon at bounding box center [137, 186] width 9 height 15
click at [758, 733] on div "This subpage can be used as a base for adding more pages. You can duplicate thi…" at bounding box center [916, 762] width 578 height 59
click at [757, 733] on div "This subpage can be used as a base for adding more pages. You can duplicate thi…" at bounding box center [916, 762] width 578 height 59
click at [755, 748] on em "header-reference" at bounding box center [715, 754] width 77 height 13
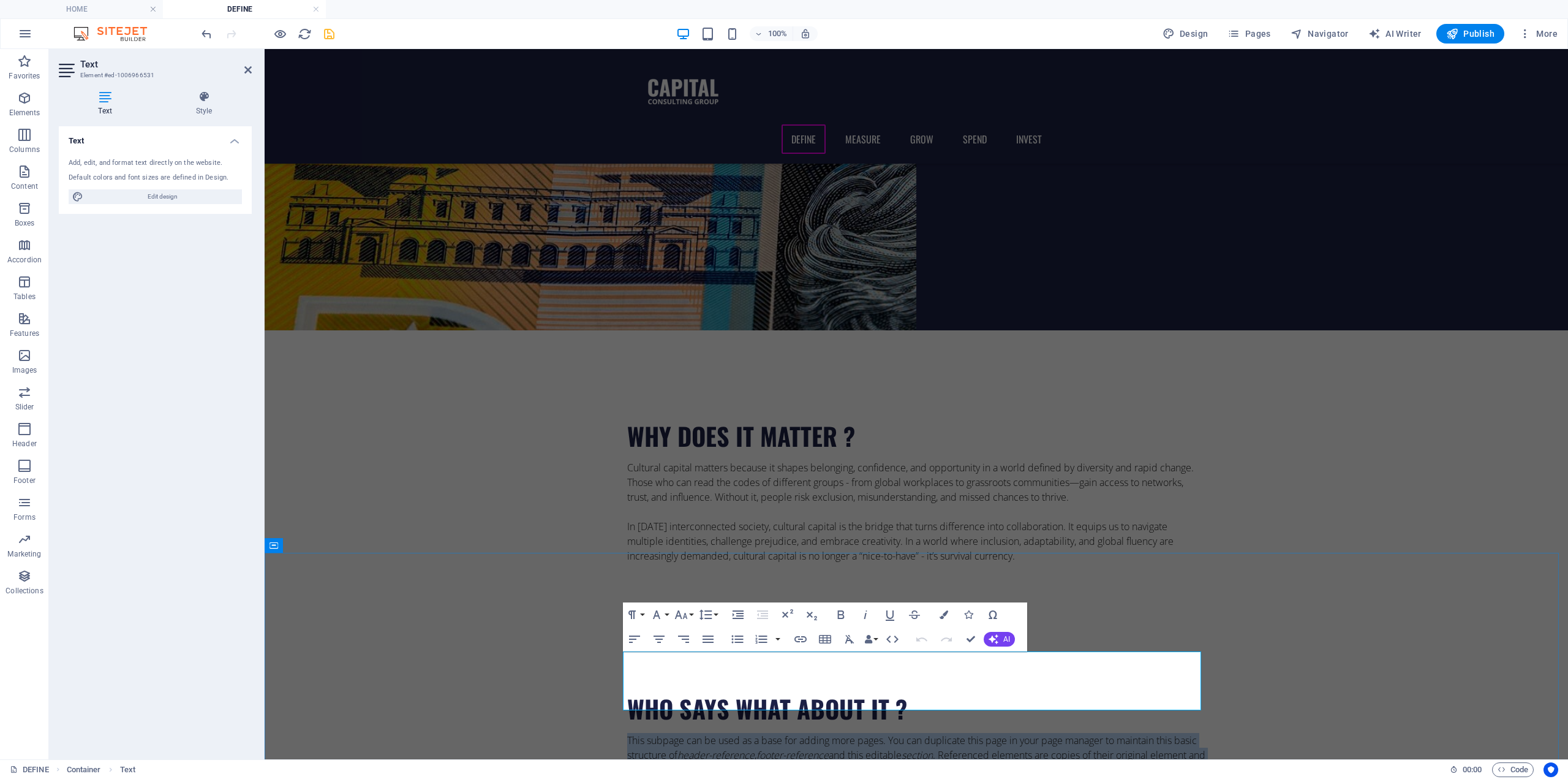
click at [753, 733] on p "This subpage can be used as a base for adding more pages. You can duplicate thi…" at bounding box center [916, 762] width 578 height 59
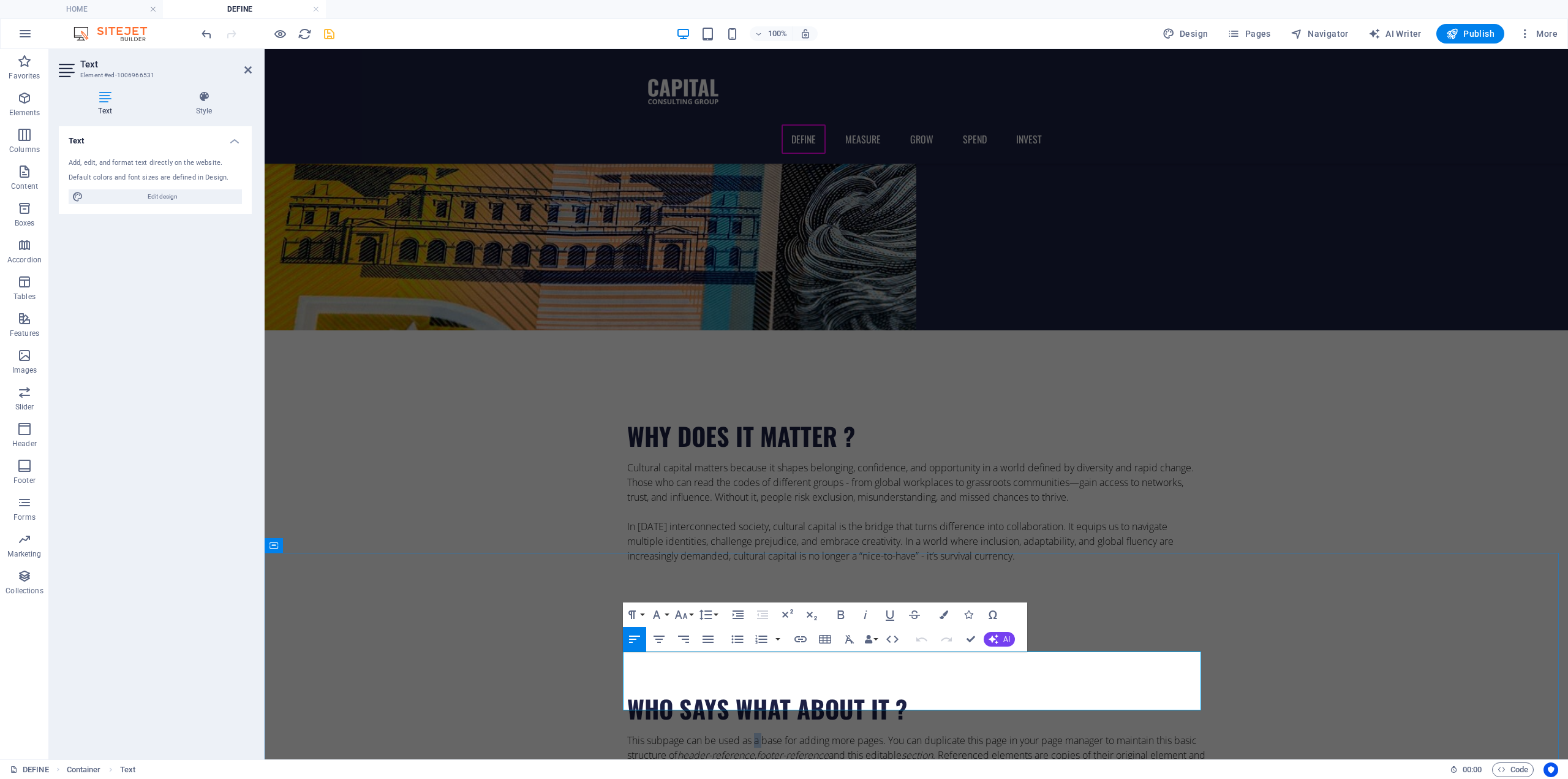
click at [753, 733] on p "This subpage can be used as a base for adding more pages. You can duplicate thi…" at bounding box center [916, 762] width 578 height 59
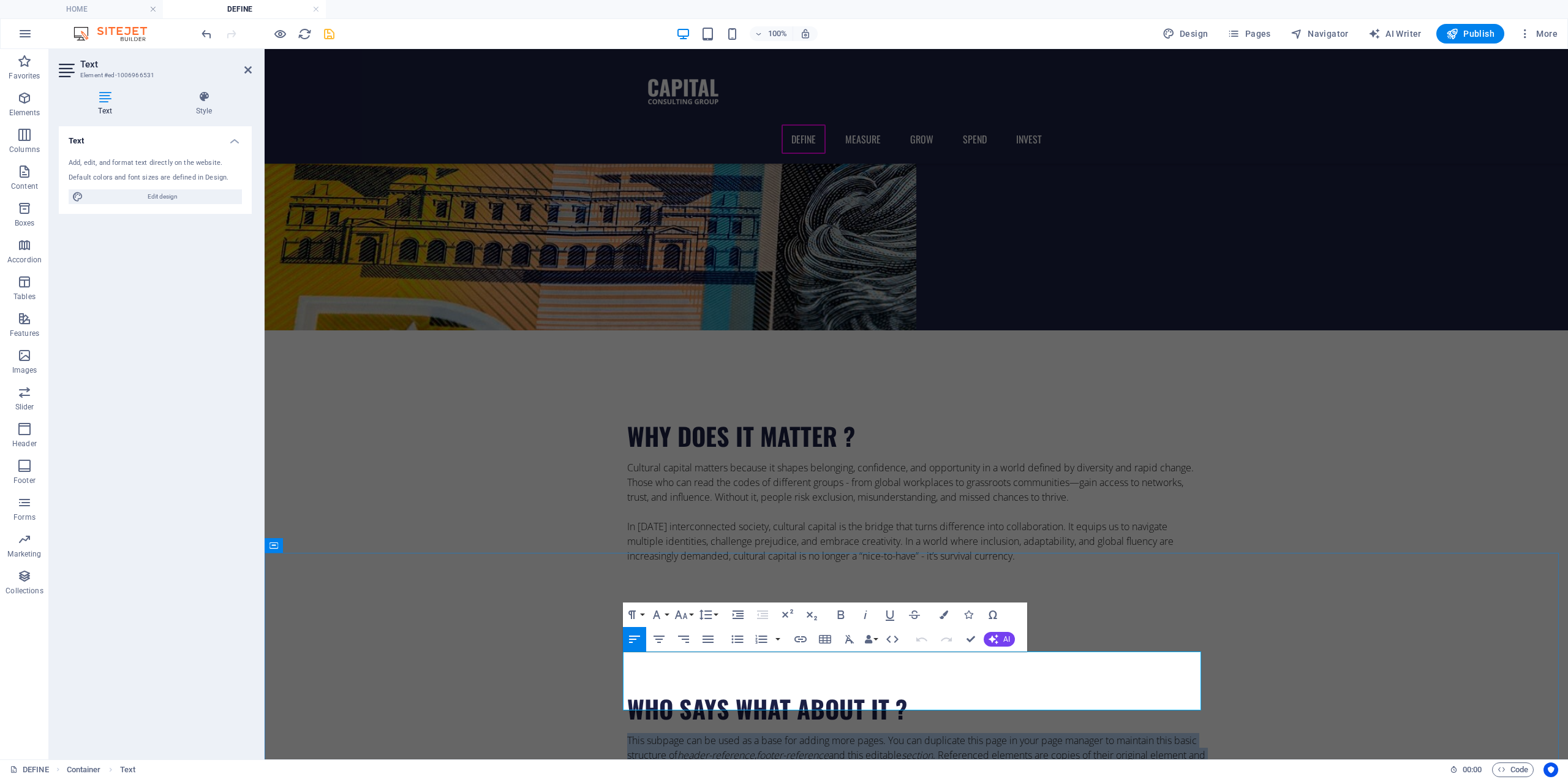
click at [754, 733] on p "This subpage can be used as a base for adding more pages. You can duplicate thi…" at bounding box center [916, 762] width 578 height 59
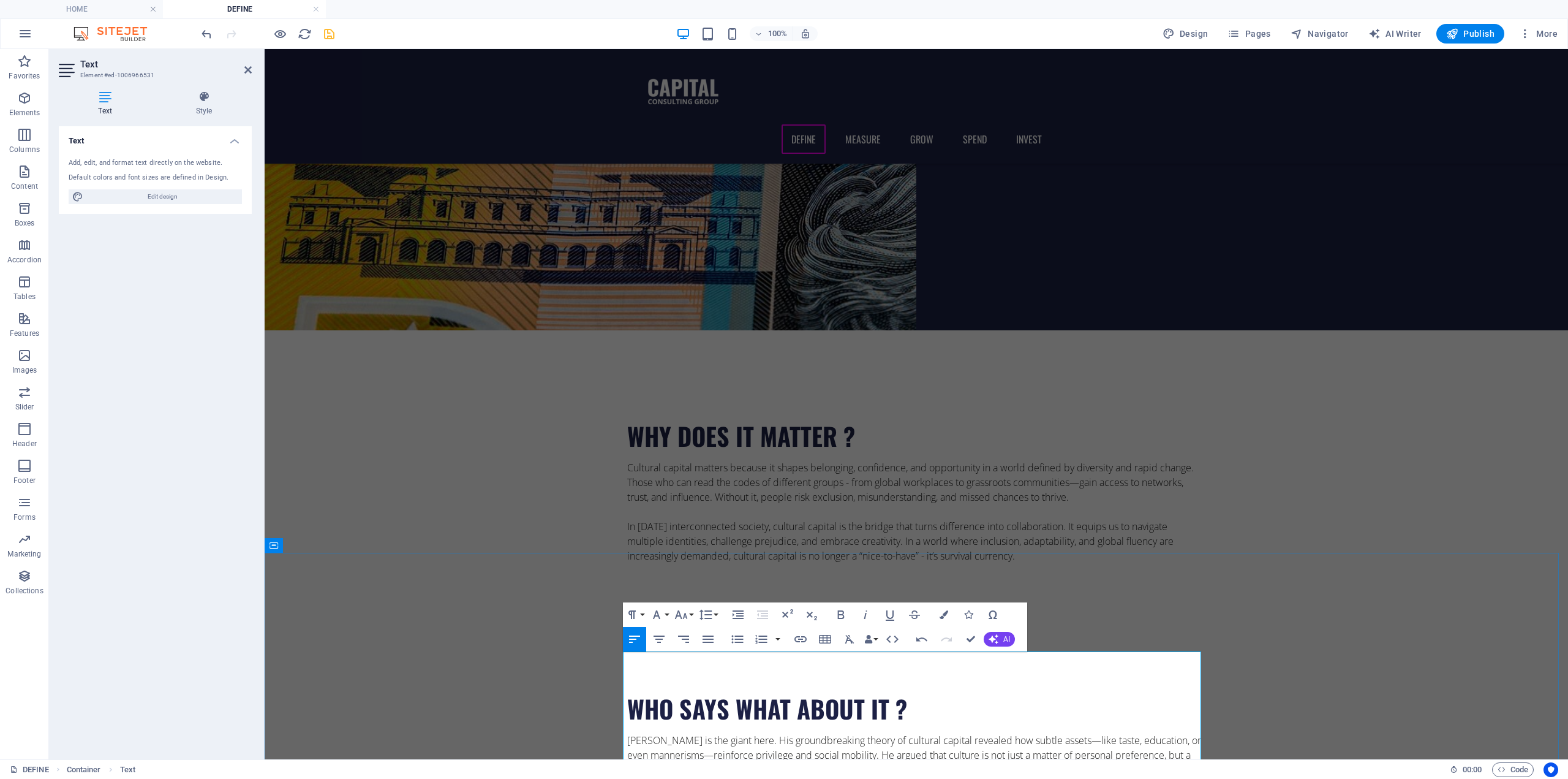
click at [707, 733] on p "Pierre Bourdieu is the giant here. His groundbreaking theory of cultural capita…" at bounding box center [916, 755] width 578 height 44
click at [703, 733] on p "Pierre Bourdieu is the giant here. His groundbreaking theory of cultural capita…" at bounding box center [916, 755] width 578 height 44
click at [1089, 733] on p "Pierre Bourdieu is the giant here. His groundbreaking theory of cultural capita…" at bounding box center [916, 755] width 578 height 44
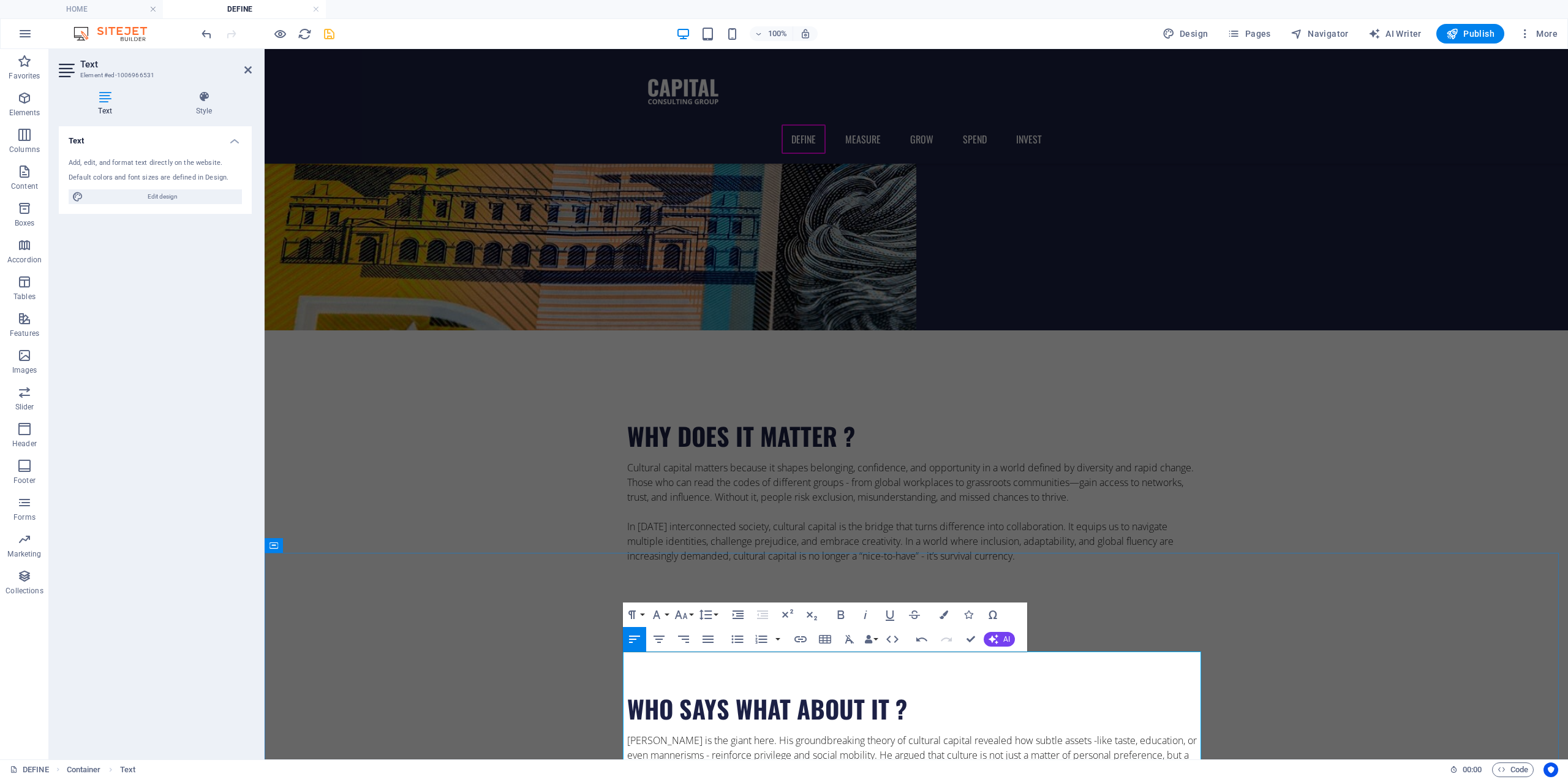
click at [1128, 733] on p "Pierre Bourdieu is the giant here. His groundbreaking theory of cultural capita…" at bounding box center [916, 755] width 578 height 44
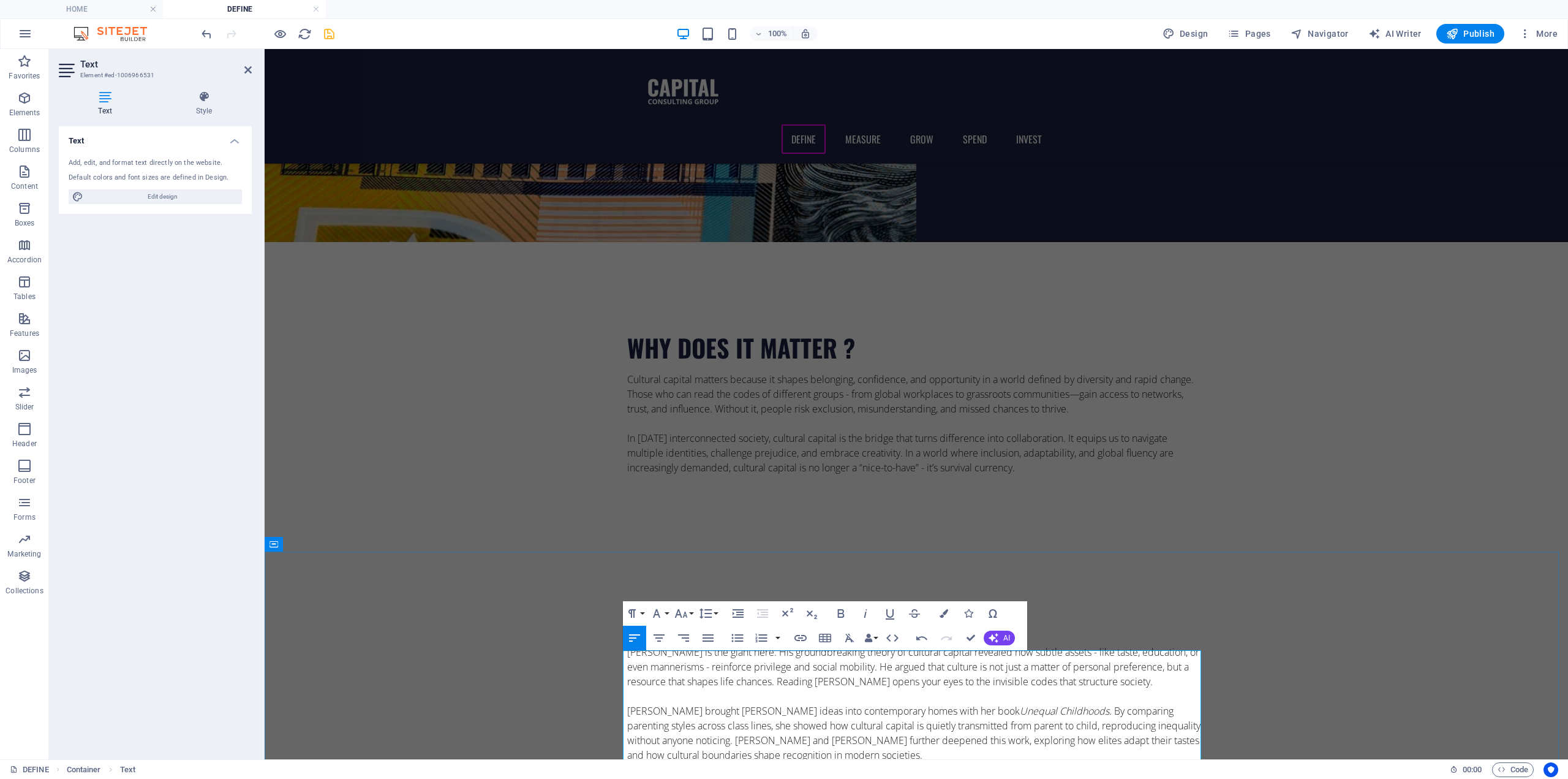
scroll to position [551, 0]
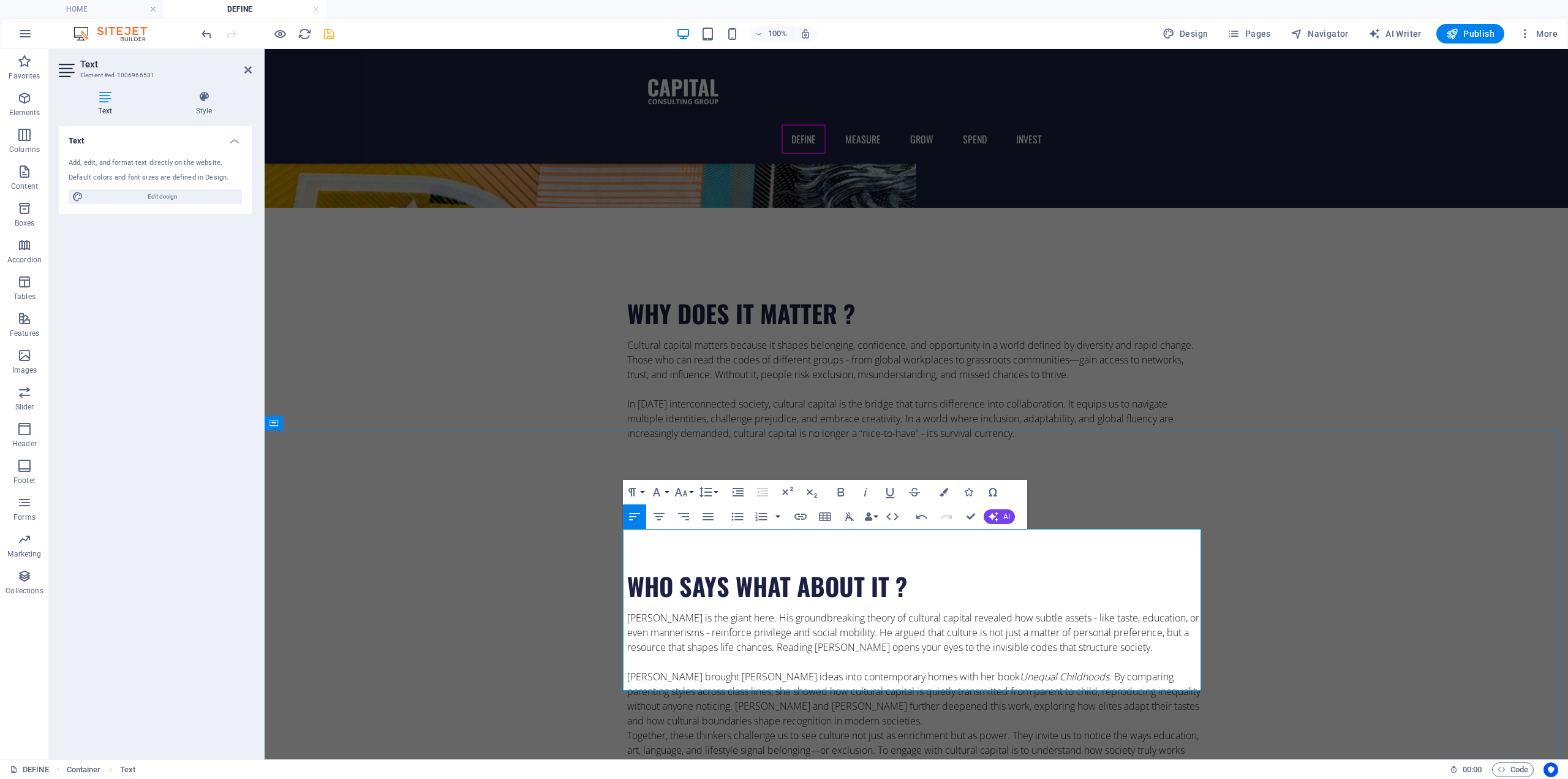
click at [909, 669] on p "Annette Lareau brought Bourdieu’s ideas into contemporary homes with her book U…" at bounding box center [916, 699] width 578 height 59
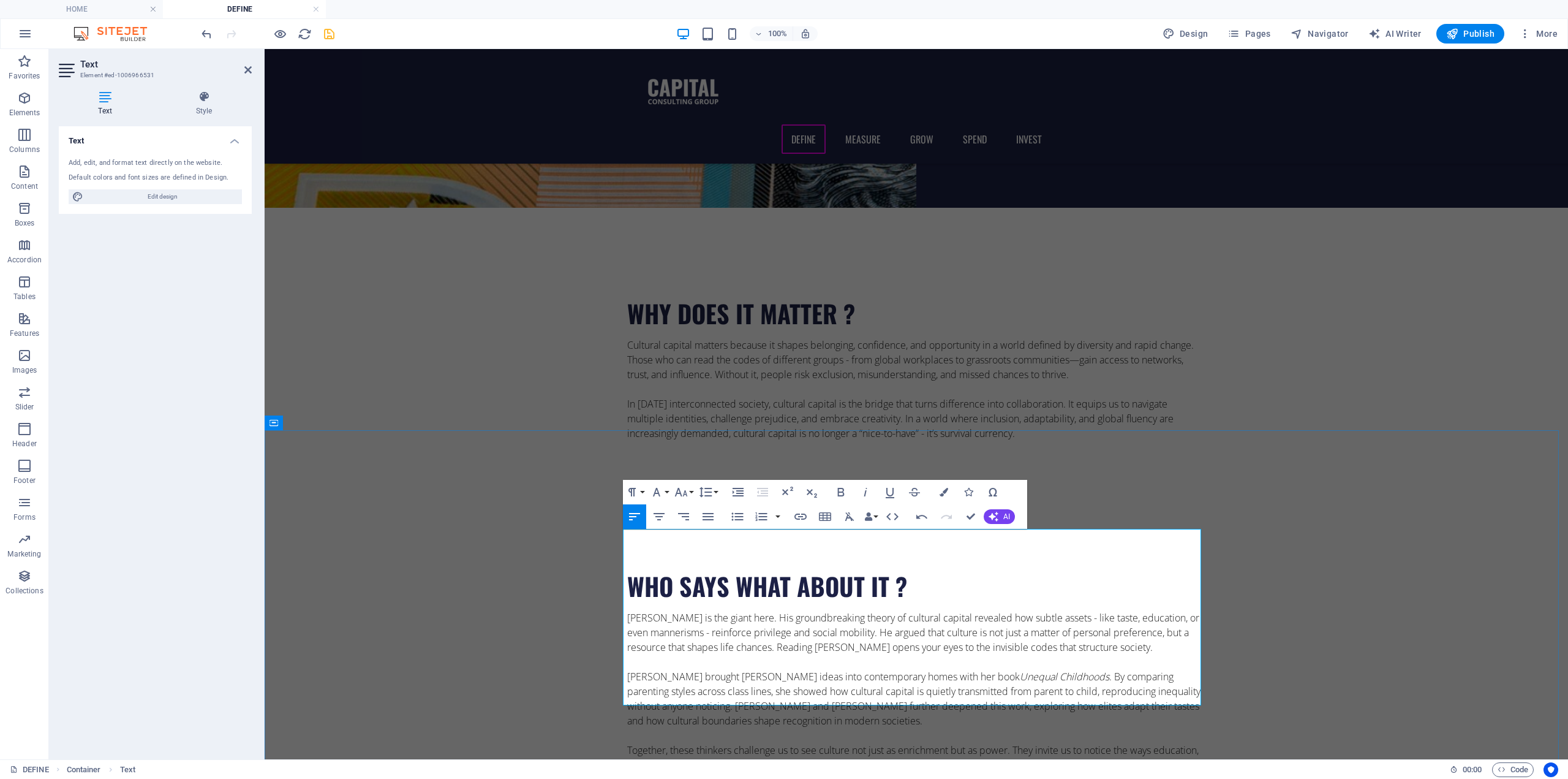
click at [861, 742] on p "Together, these thinkers challenge us to see culture not just as enrichment but…" at bounding box center [916, 765] width 578 height 44
click at [860, 742] on p "Together, these thinkers challenge us to see culture not just as enrichment but…" at bounding box center [916, 765] width 578 height 44
click at [864, 742] on p "Together, these thinkers challenge us to see culture not just as enrichment but…" at bounding box center [916, 765] width 578 height 44
click at [862, 742] on p "Together, these thinkers challenge us to see culture not just as enrichment but…" at bounding box center [916, 765] width 578 height 44
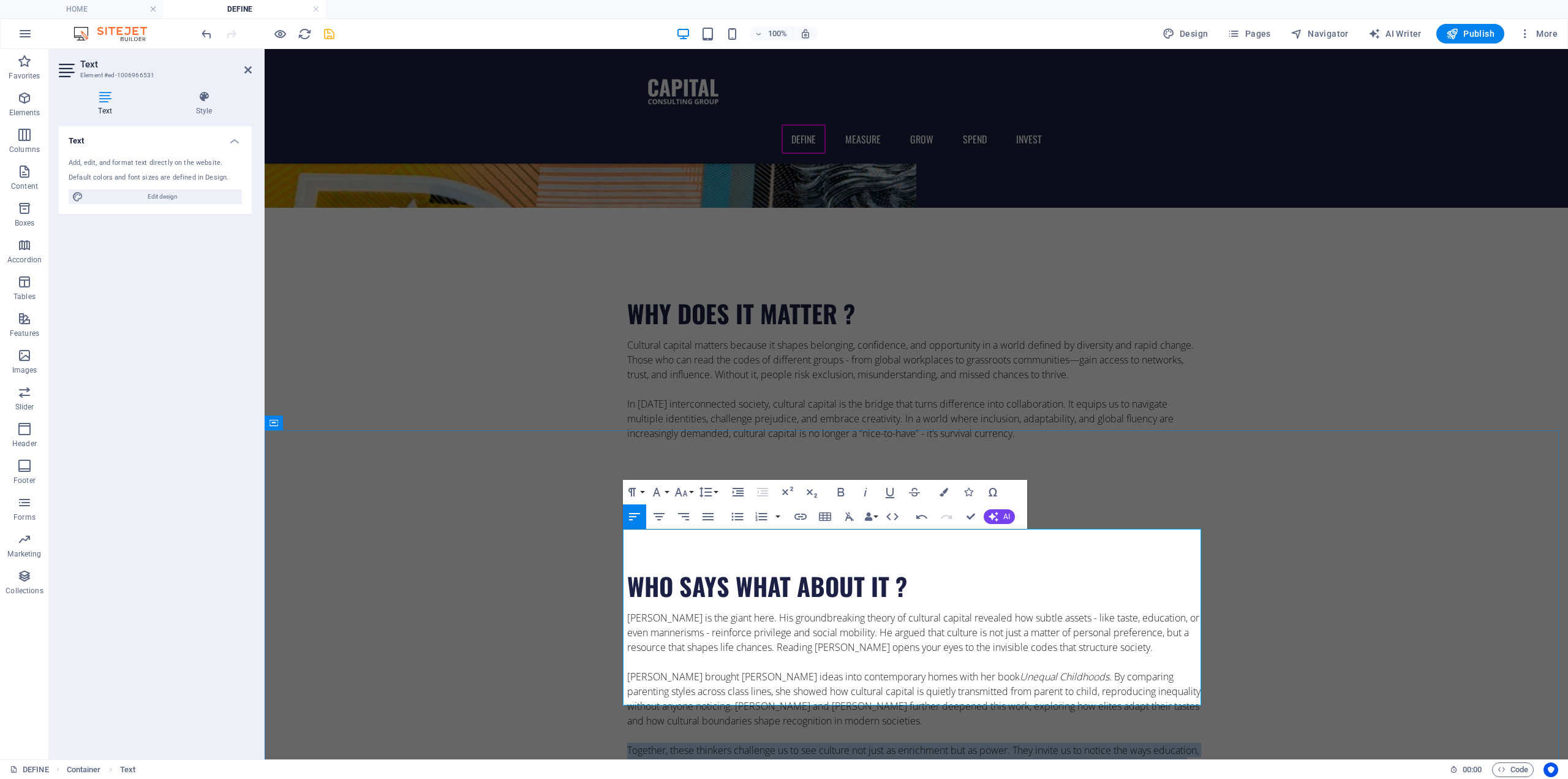
click at [861, 742] on p "Together, these thinkers challenge us to see culture not just as enrichment but…" at bounding box center [916, 765] width 578 height 44
drag, startPoint x: 970, startPoint y: 519, endPoint x: 922, endPoint y: 469, distance: 69.3
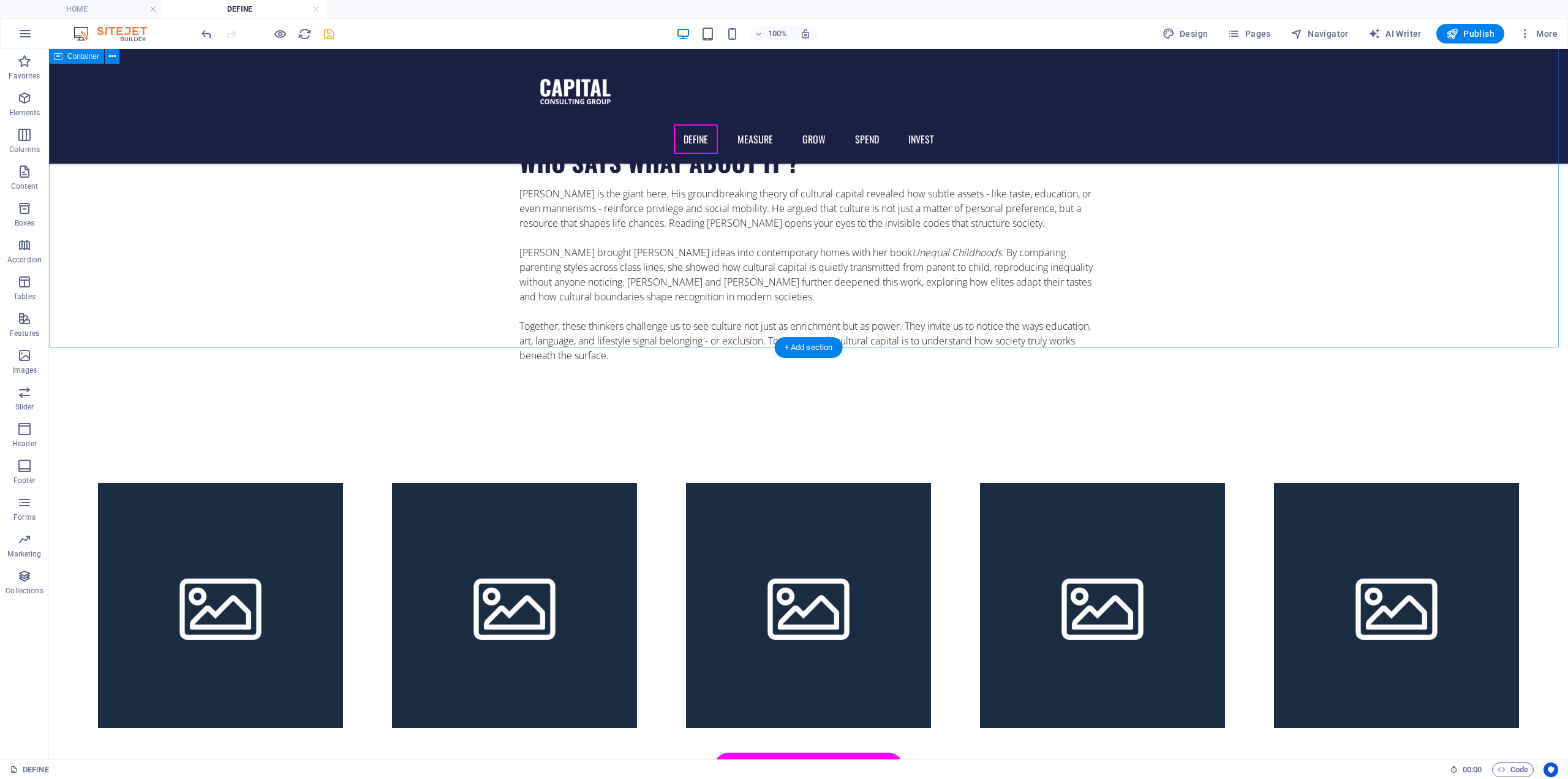
scroll to position [981, 0]
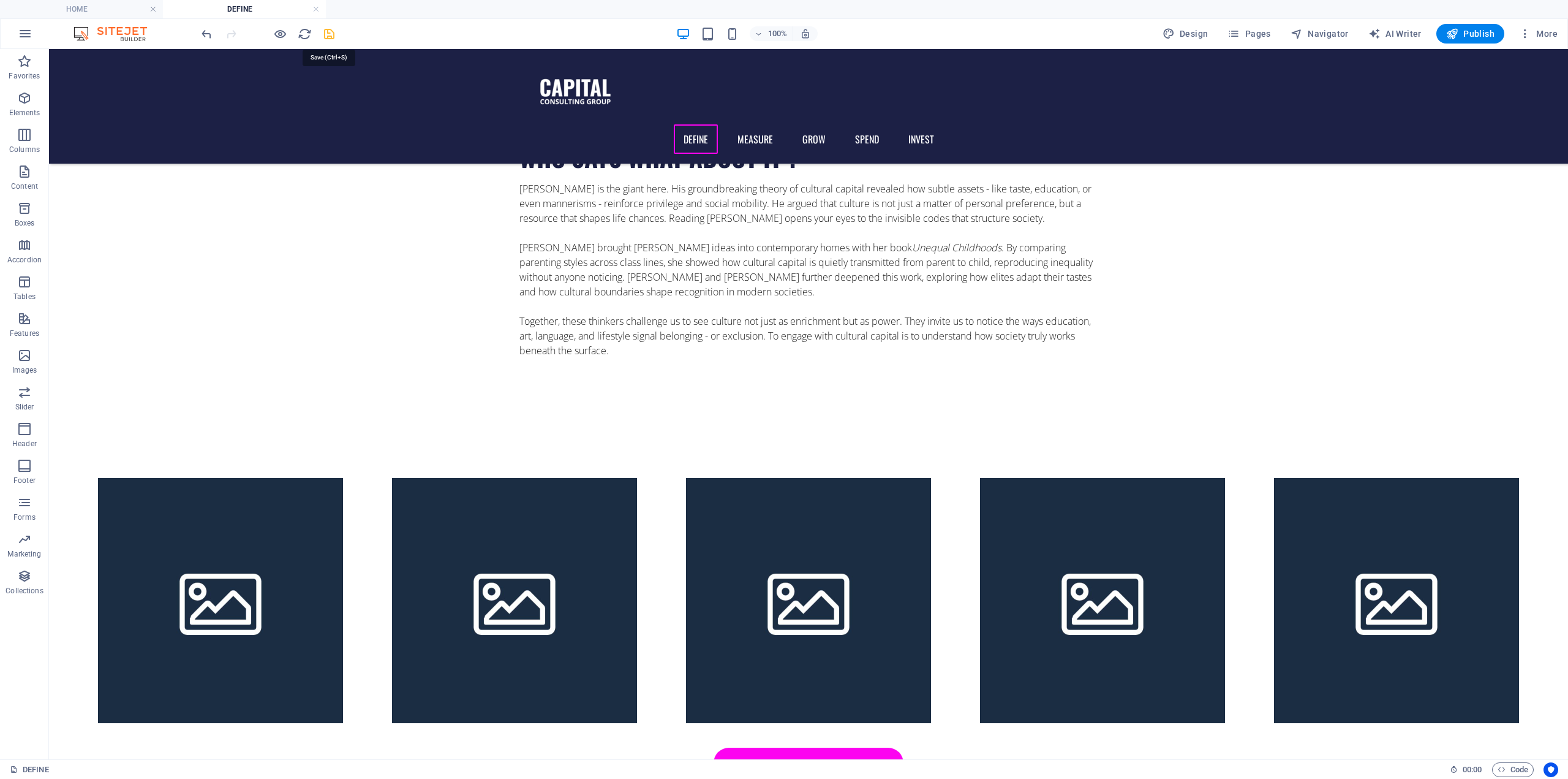
click at [333, 34] on icon "save" at bounding box center [329, 34] width 14 height 14
click at [1463, 23] on div "100% Design Pages Navigator AI Writer Publish More" at bounding box center [784, 33] width 1567 height 29
click at [1461, 29] on span "Publish" at bounding box center [1470, 33] width 48 height 12
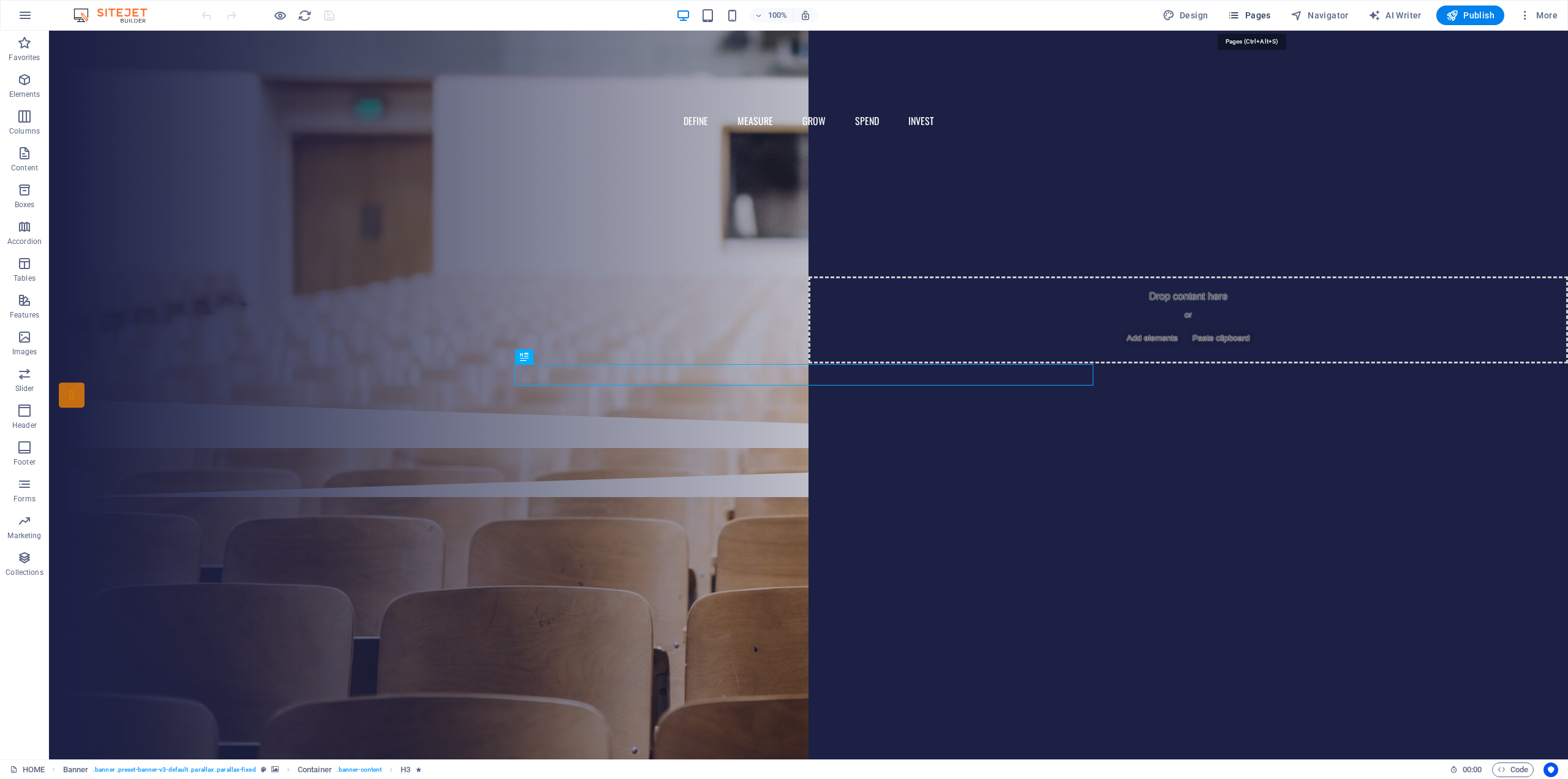
click at [1246, 13] on span "Pages" at bounding box center [1249, 15] width 43 height 12
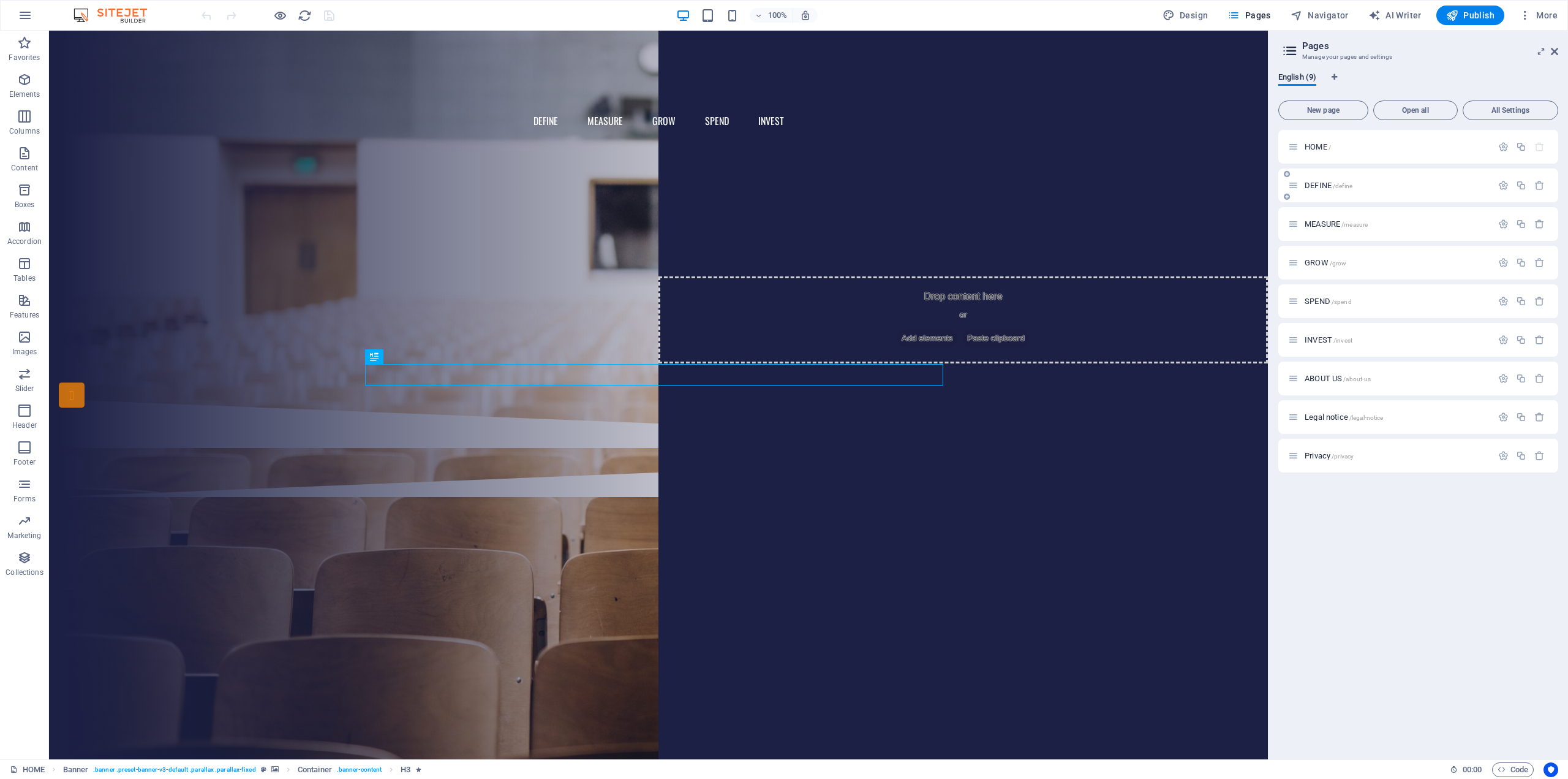
click at [1308, 180] on div "DEFINE /define" at bounding box center [1390, 186] width 204 height 14
click at [1308, 189] on div "DEFINE /define" at bounding box center [1390, 186] width 204 height 14
click at [1321, 180] on div "DEFINE /define" at bounding box center [1390, 186] width 204 height 14
click at [1316, 183] on span "DEFINE /define" at bounding box center [1329, 186] width 48 height 10
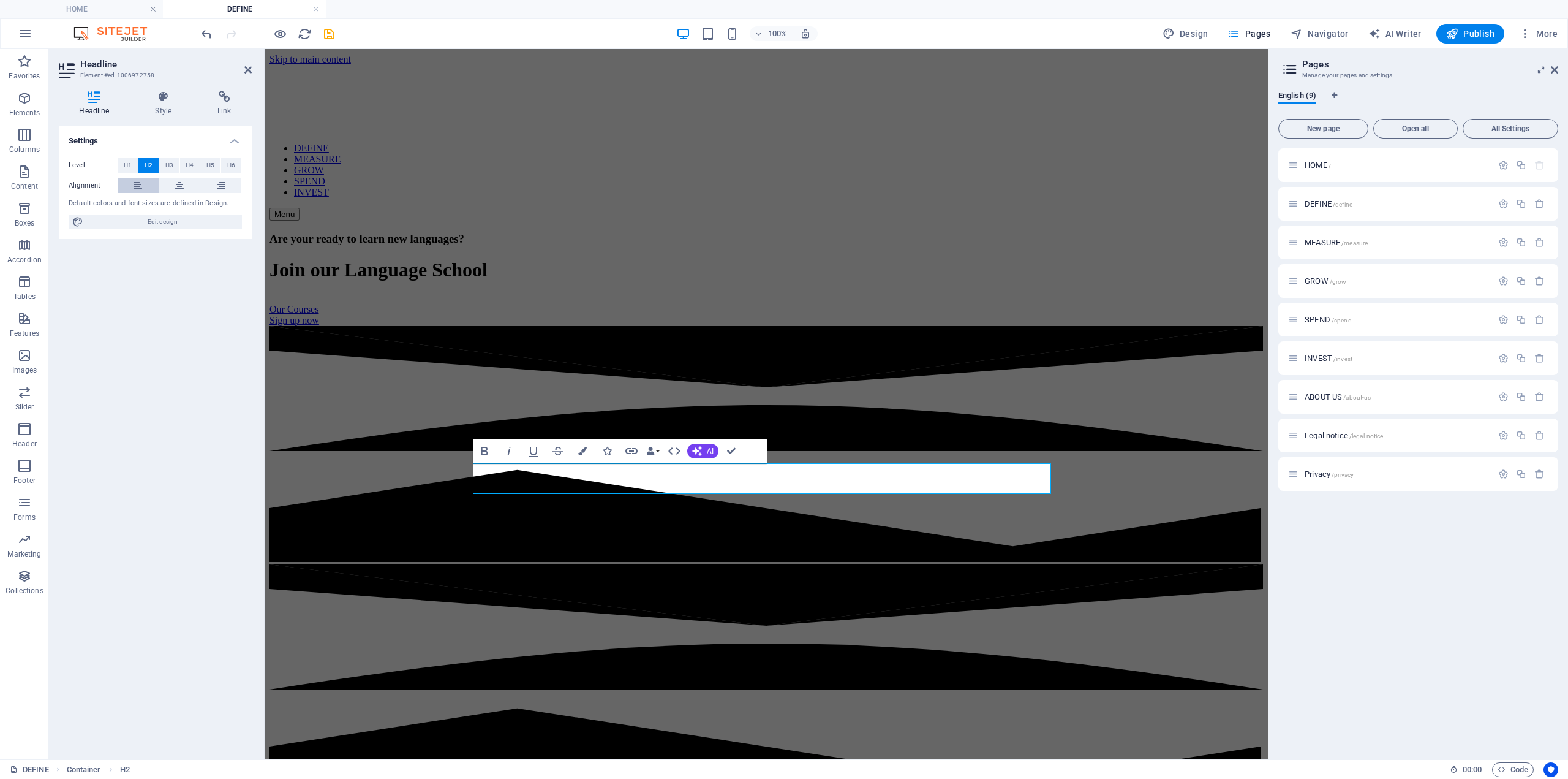
click at [135, 179] on icon at bounding box center [137, 186] width 9 height 15
drag, startPoint x: 730, startPoint y: 452, endPoint x: 677, endPoint y: 395, distance: 77.8
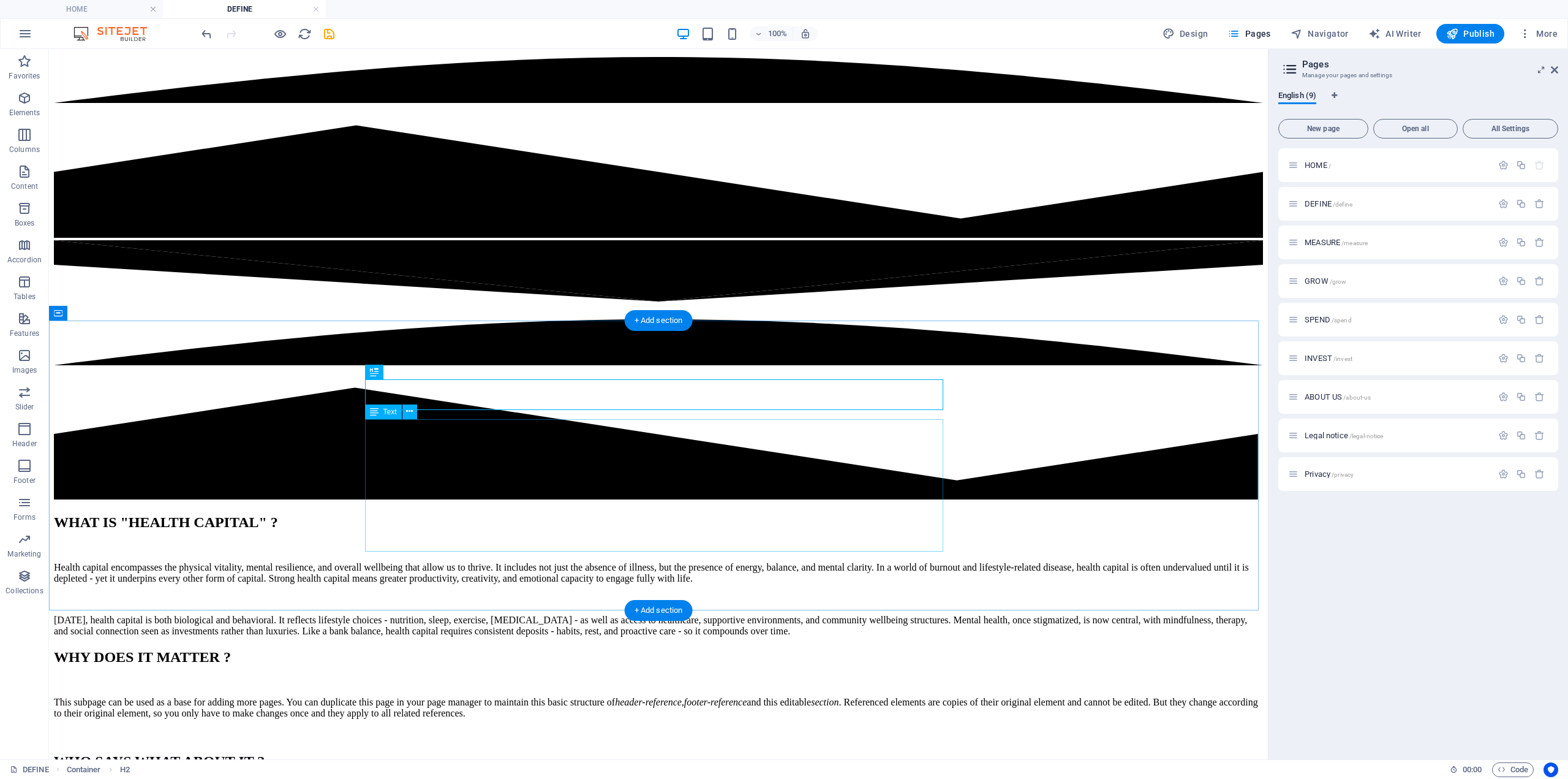
scroll to position [368, 0]
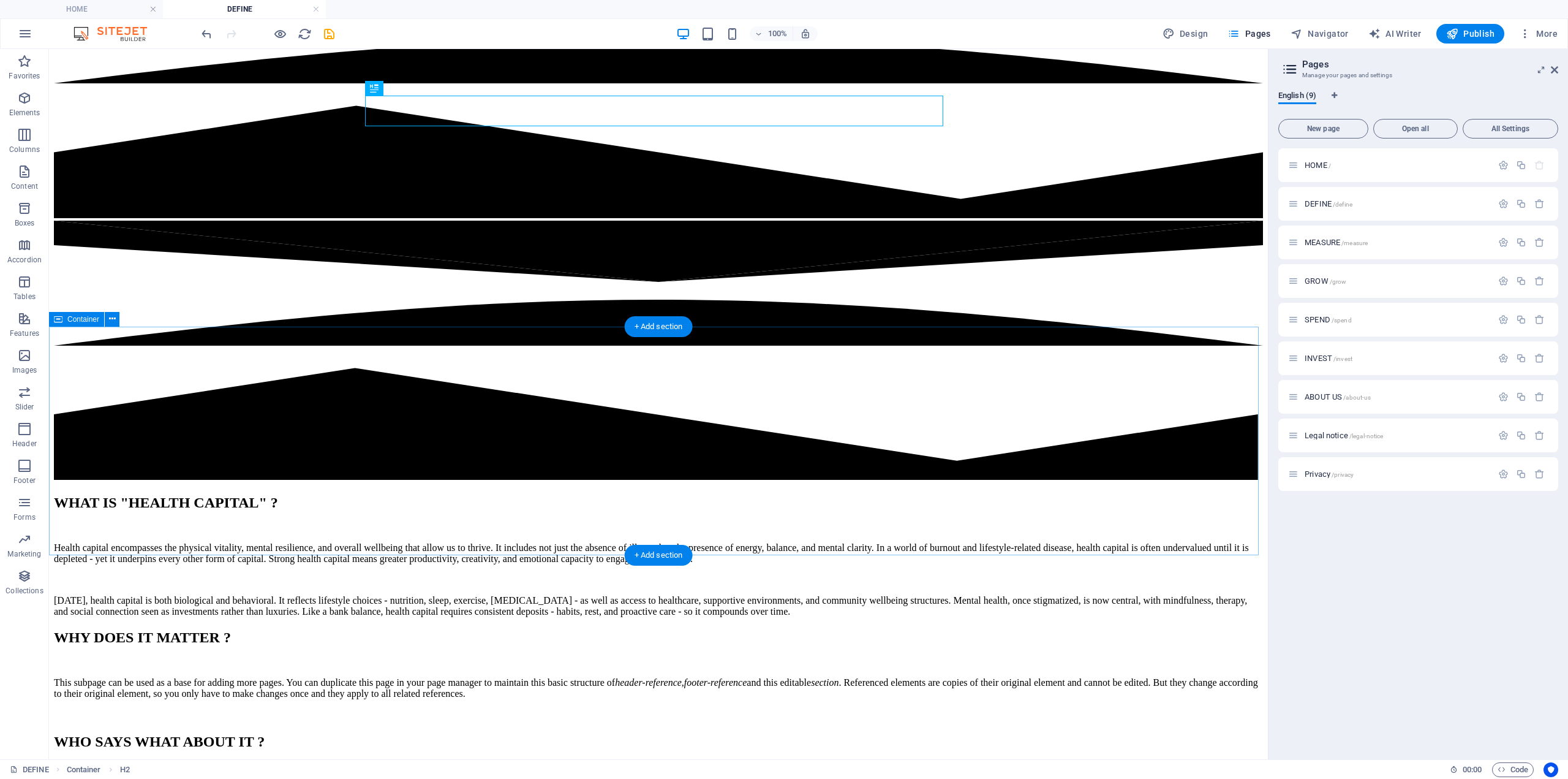
click at [652, 629] on div "WHY DOES IT MATTER ? This subpage can be used as a base for adding more pages. …" at bounding box center [658, 675] width 1209 height 92
click at [661, 629] on div "WHY DOES IT MATTER ?" at bounding box center [658, 637] width 1209 height 17
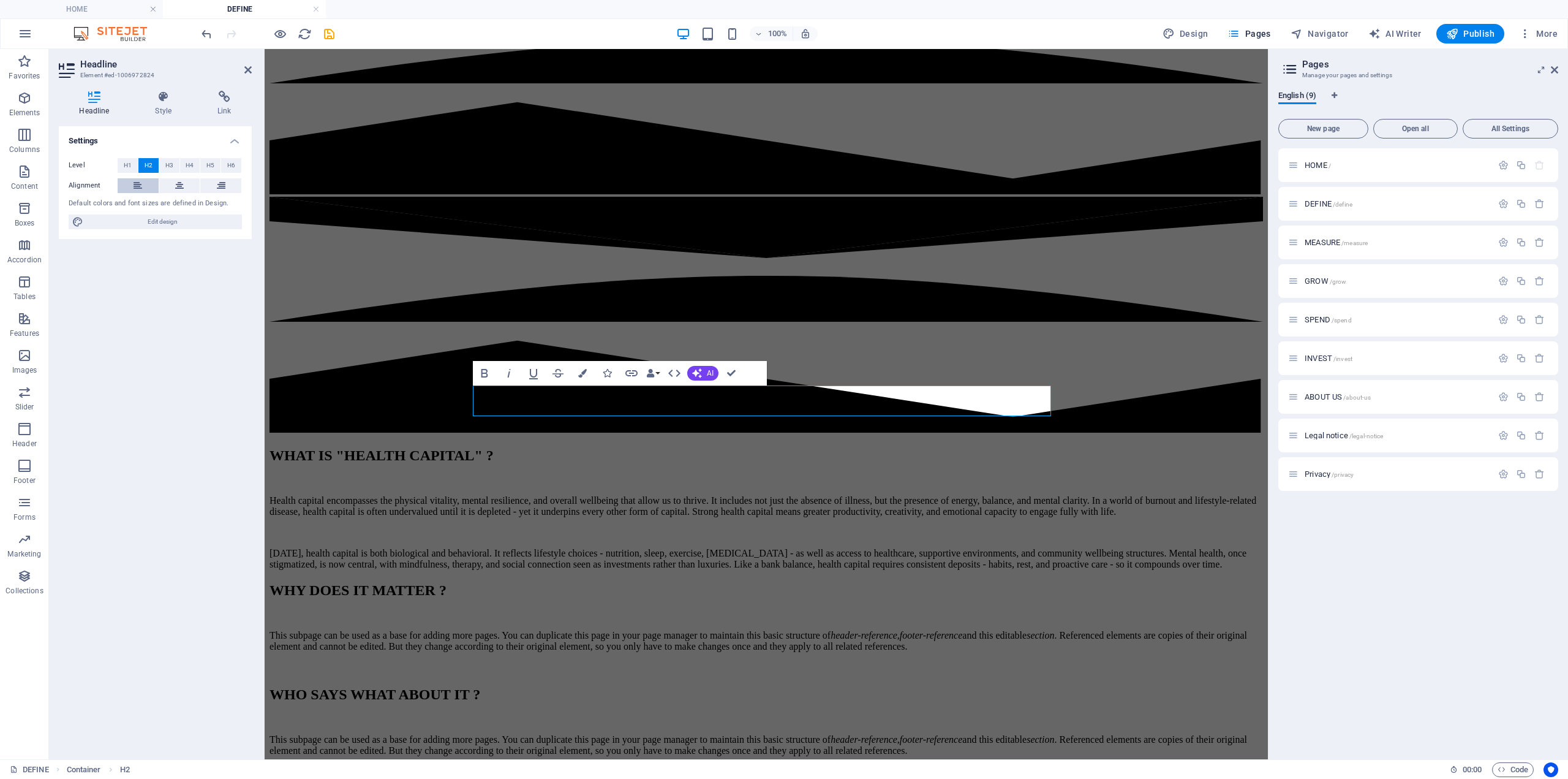
drag, startPoint x: 139, startPoint y: 187, endPoint x: 149, endPoint y: 185, distance: 10.2
click at [141, 187] on icon at bounding box center [137, 186] width 9 height 15
click at [682, 630] on div "This subpage can be used as a base for adding more pages. You can duplicate thi…" at bounding box center [767, 641] width 994 height 22
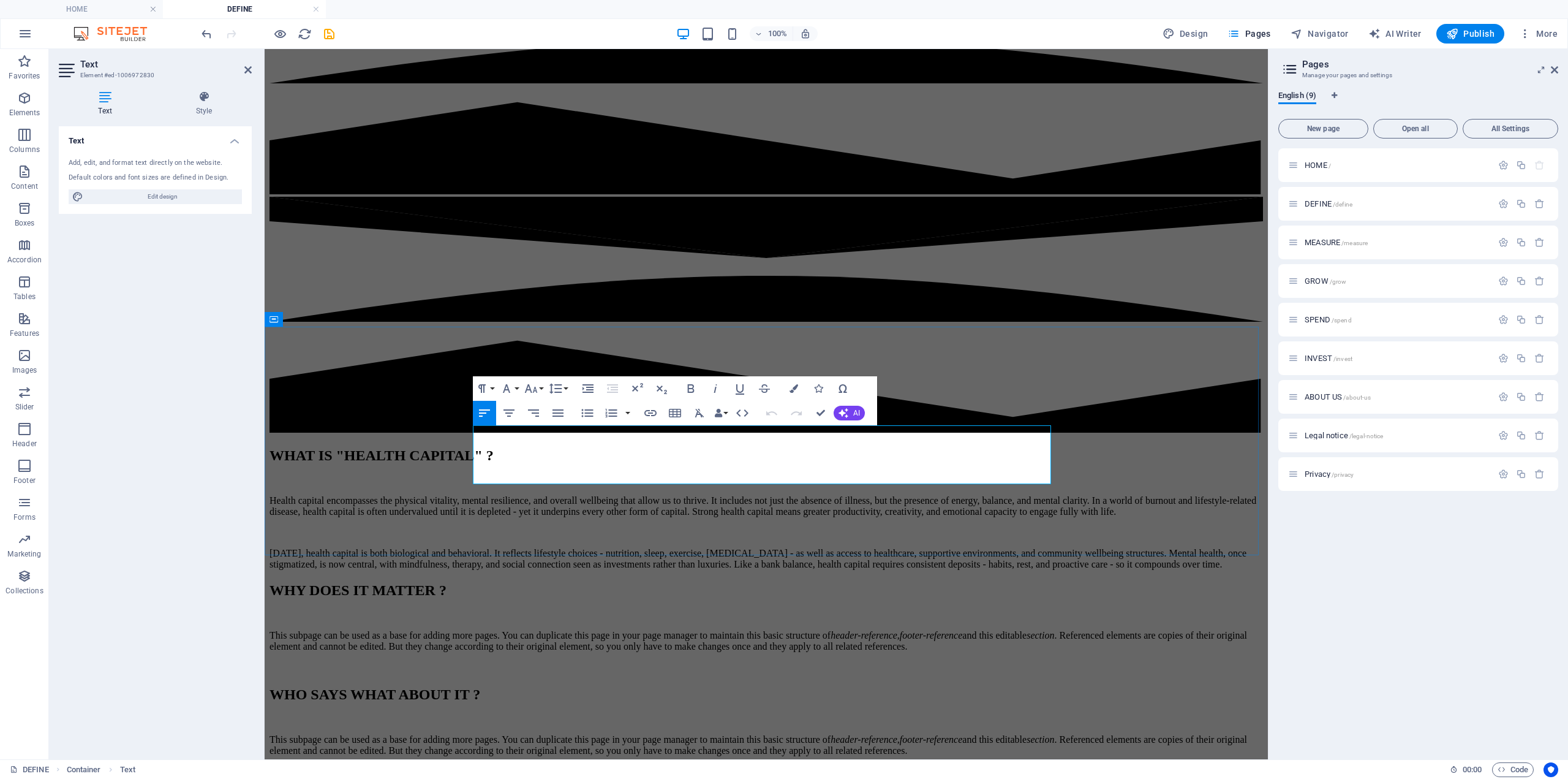
click at [900, 630] on em "footer-reference" at bounding box center [931, 634] width 63 height 10
click at [830, 630] on em "header-reference" at bounding box center [864, 634] width 67 height 10
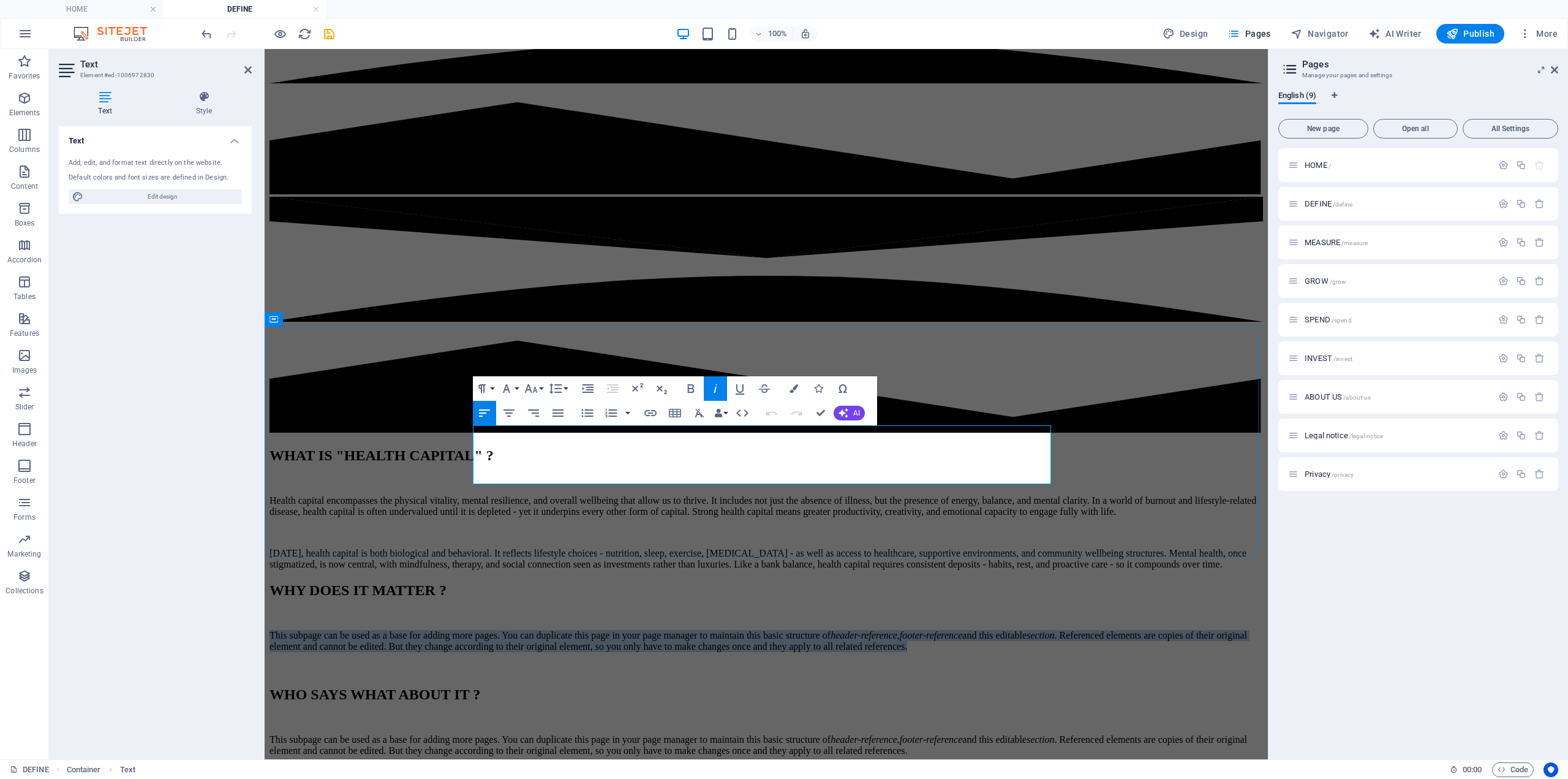
click at [830, 630] on em "header-reference" at bounding box center [864, 634] width 67 height 10
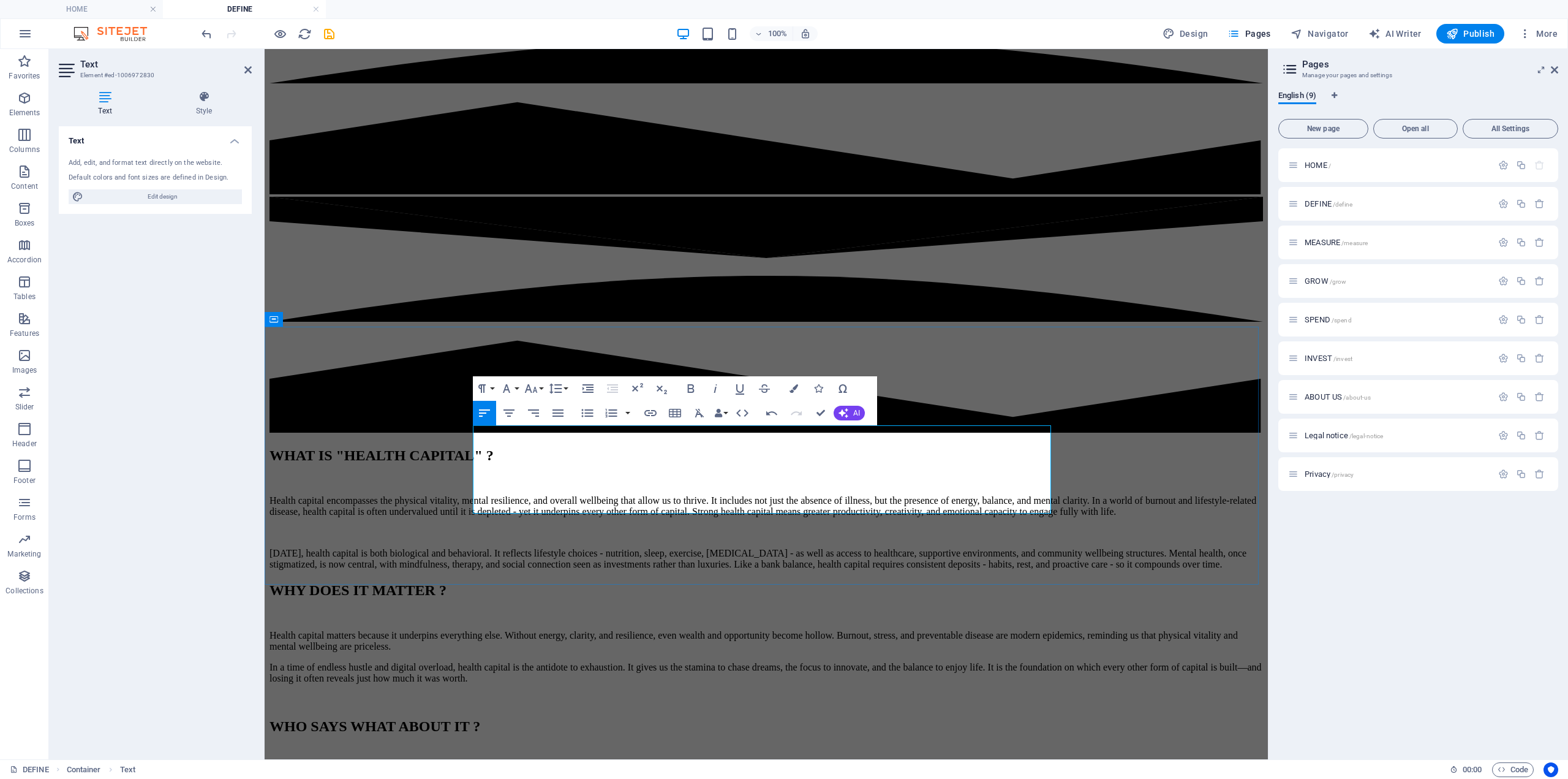
click at [583, 630] on p "Health capital matters because it underpins everything else. Without energy, cl…" at bounding box center [767, 641] width 994 height 22
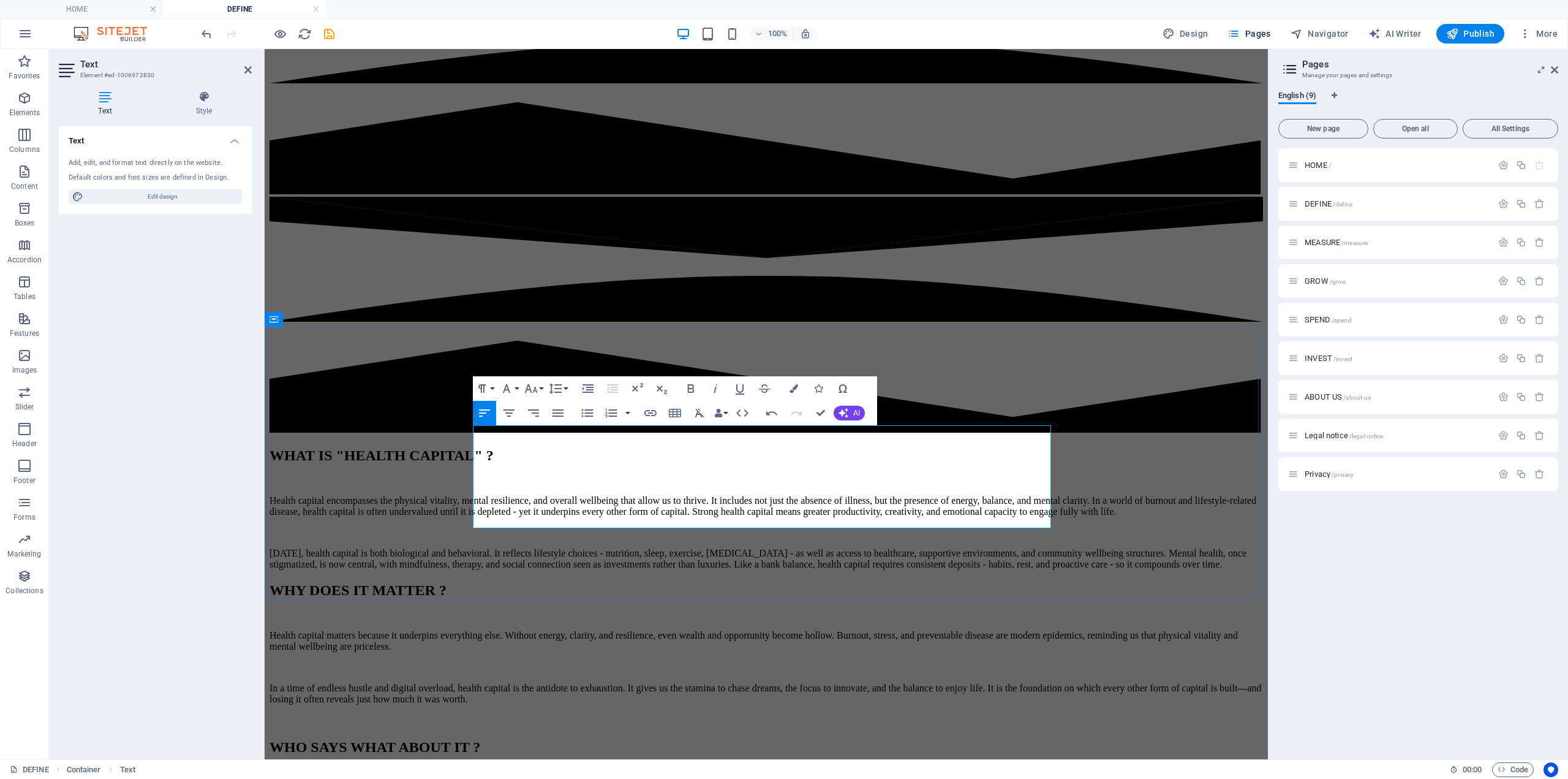
click at [976, 683] on p "In a time of endless hustle and digital overload, health capital is the antidot…" at bounding box center [767, 694] width 994 height 22
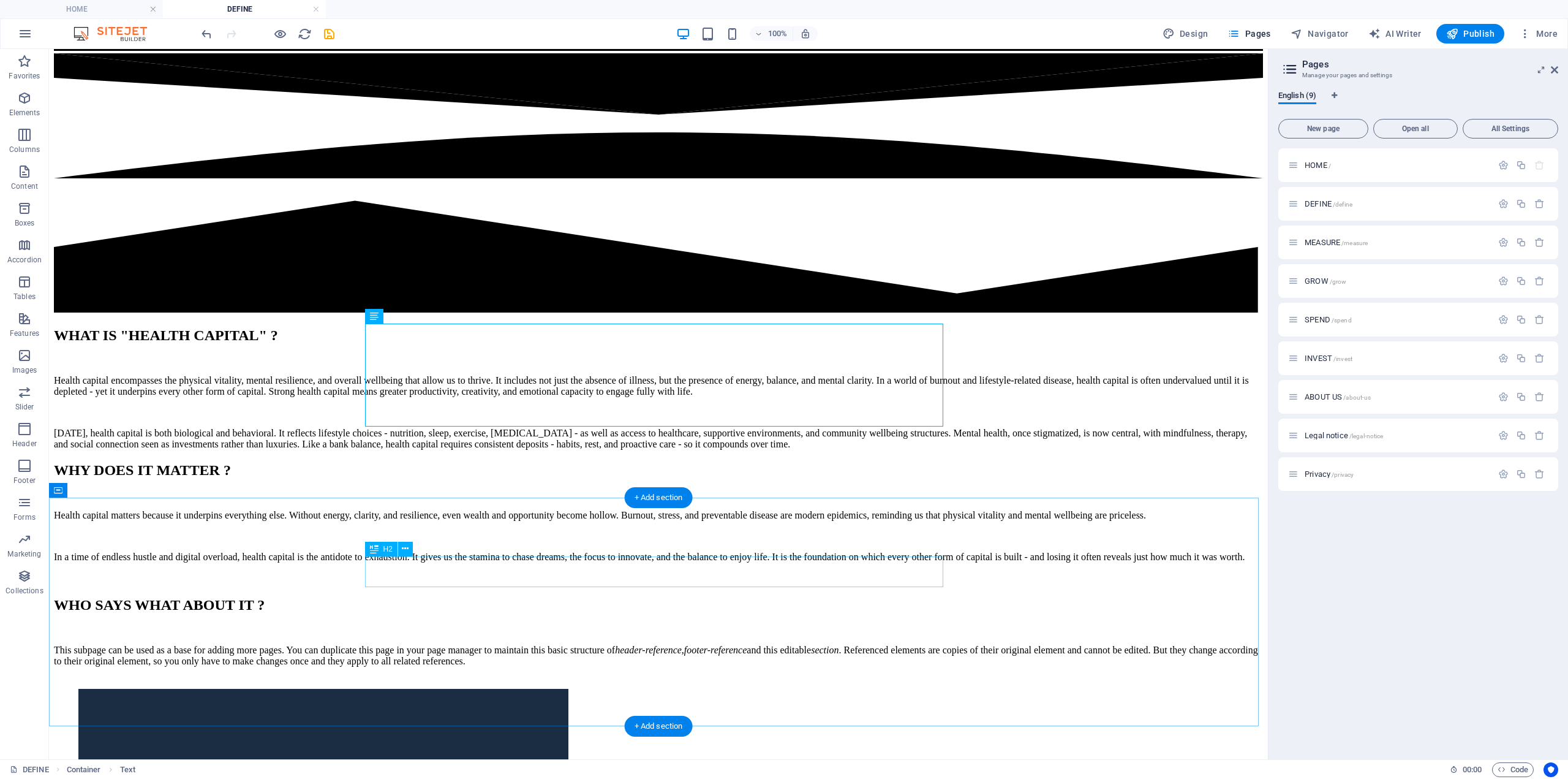
scroll to position [551, 0]
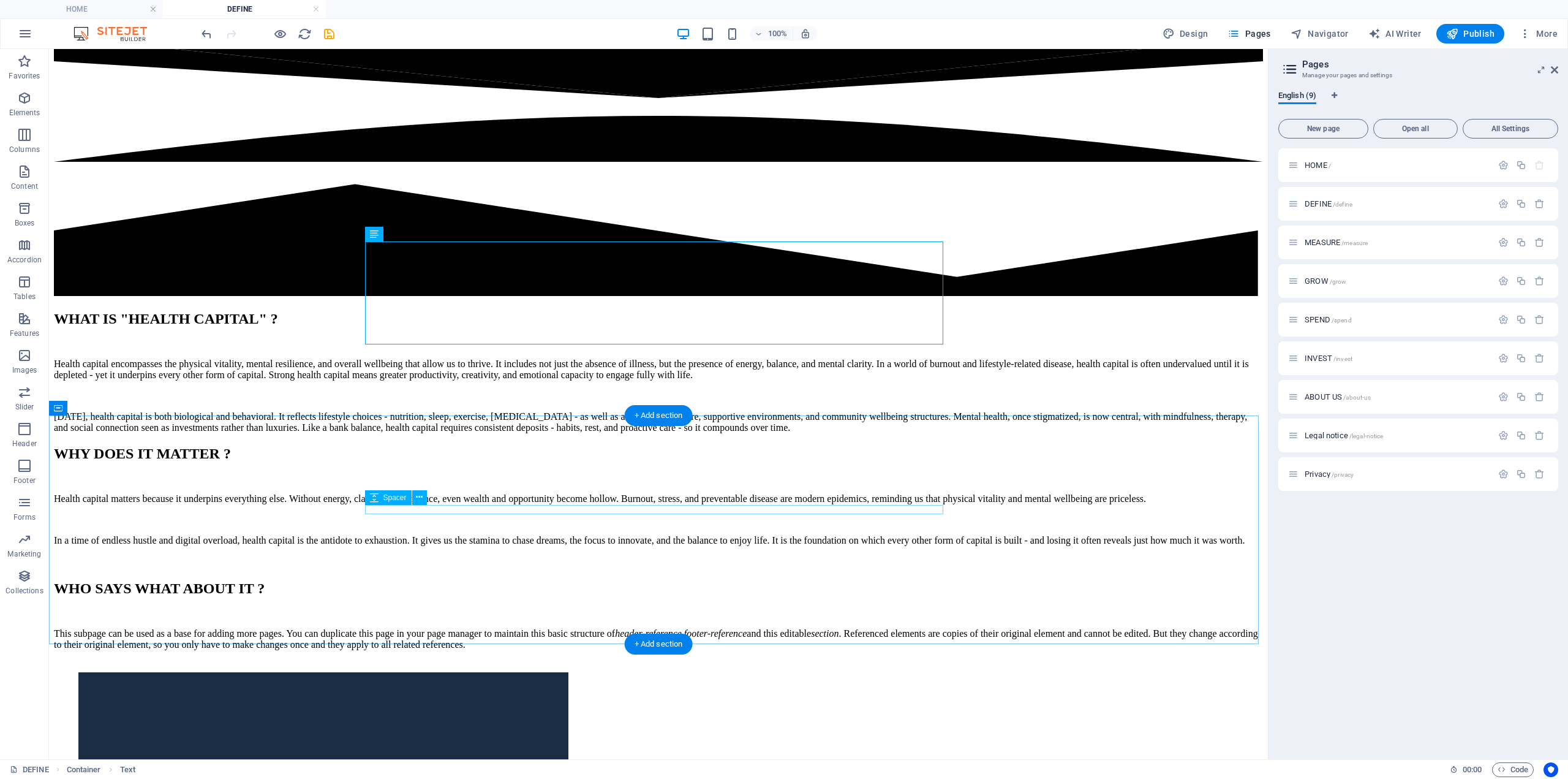
click at [582, 609] on div at bounding box center [658, 614] width 1209 height 10
click at [578, 628] on div "This subpage can be used as a base for adding more pages. You can duplicate thi…" at bounding box center [658, 639] width 1209 height 22
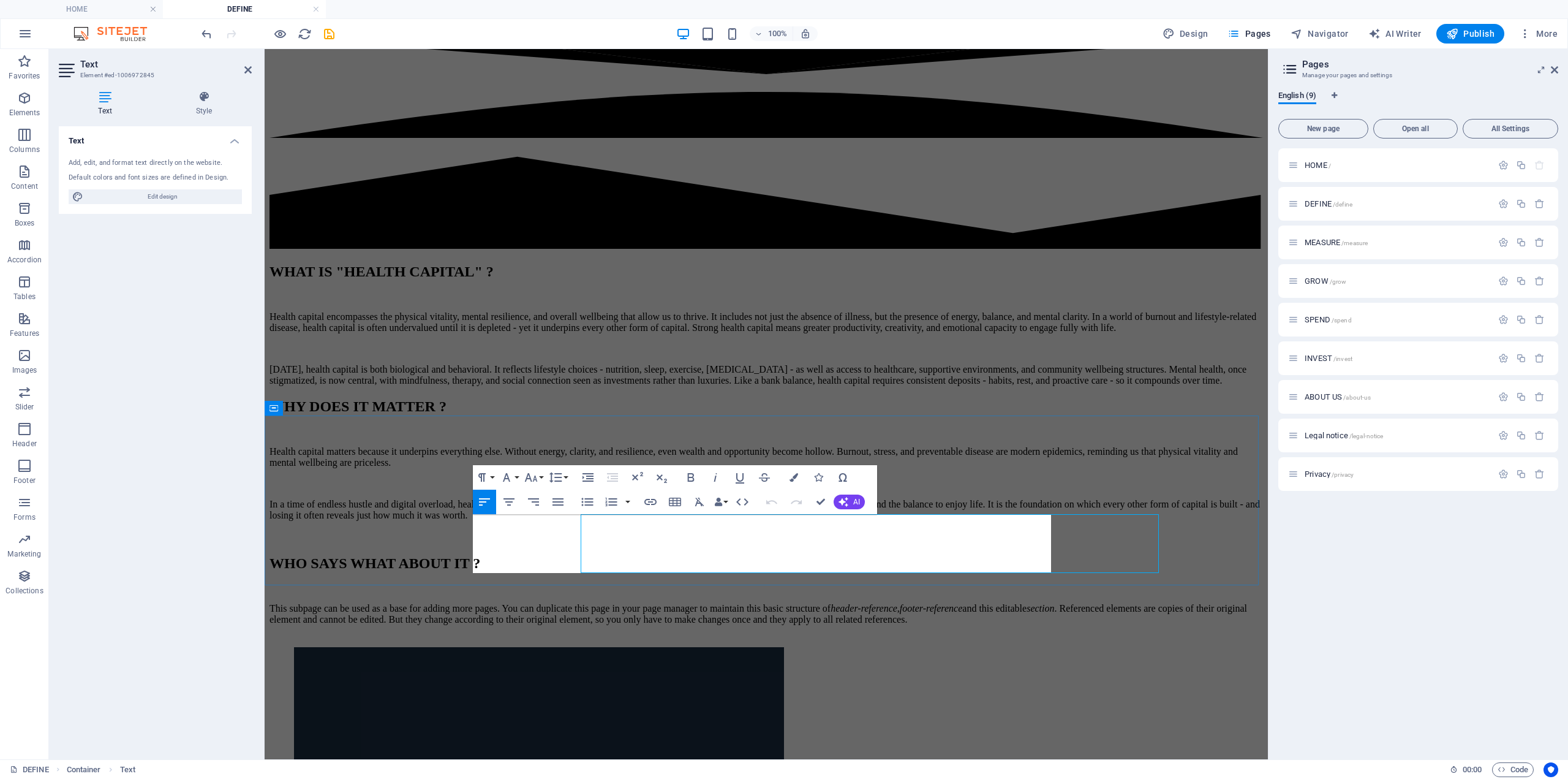
click at [830, 603] on em "header-reference" at bounding box center [864, 607] width 67 height 10
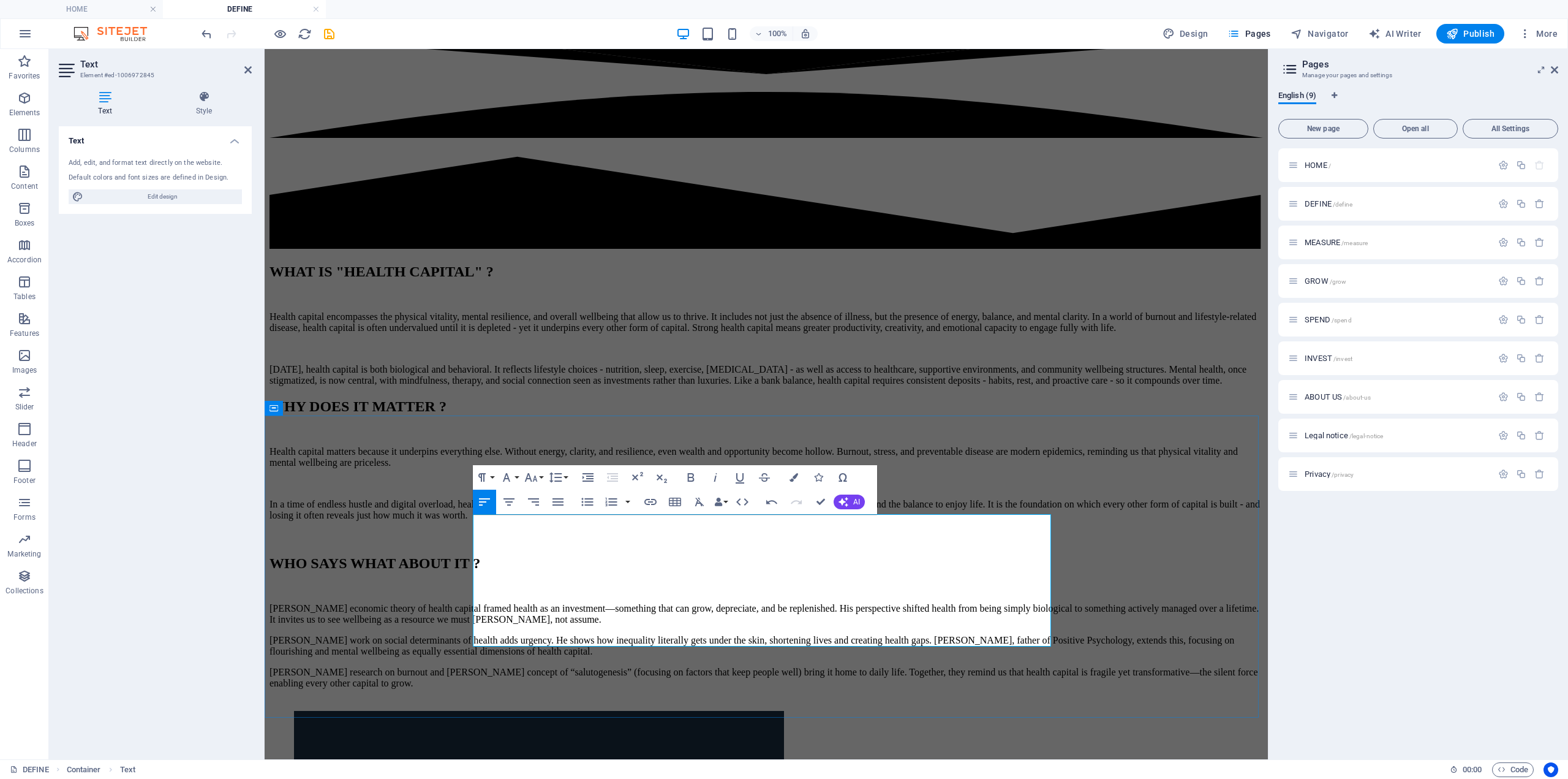
click at [786, 603] on p "[PERSON_NAME] economic theory of health capital framed health as an investment—…" at bounding box center [767, 614] width 994 height 22
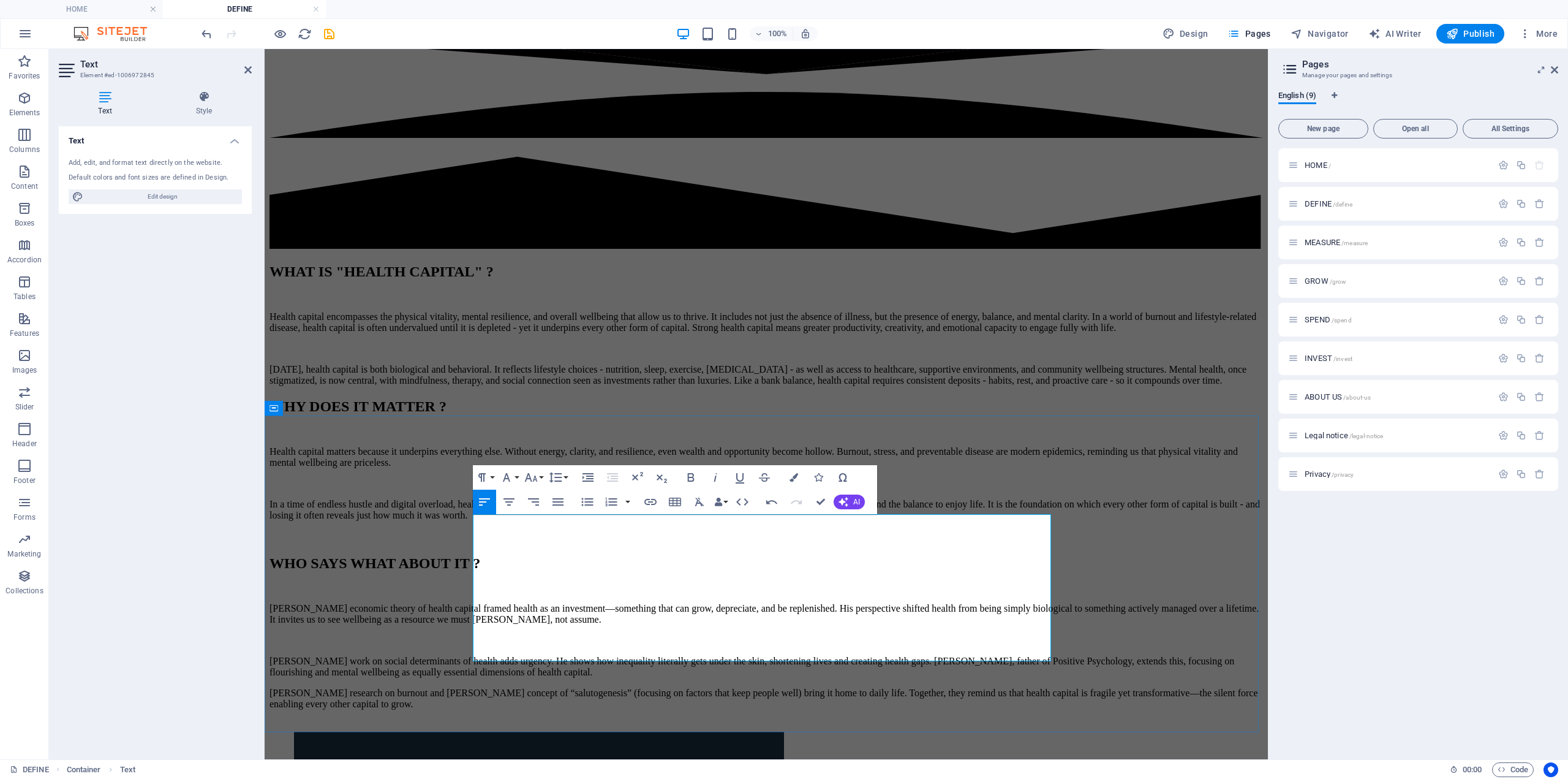
click at [780, 656] on p "[PERSON_NAME] work on social determinants of health adds urgency. He shows how …" at bounding box center [767, 667] width 994 height 22
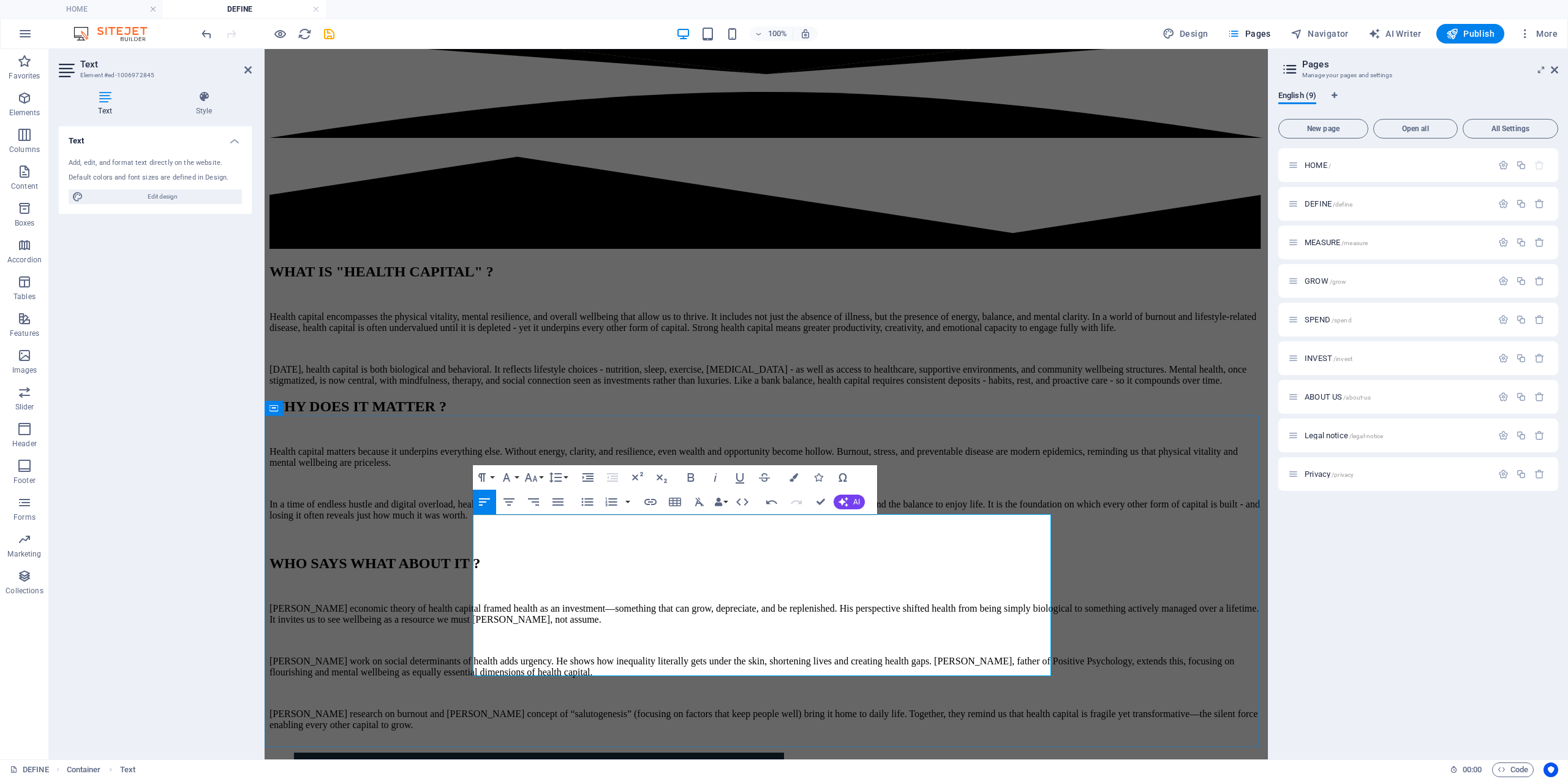
click at [857, 603] on p "[PERSON_NAME] economic theory of health capital framed health as an investment—…" at bounding box center [767, 614] width 994 height 22
click at [853, 603] on p "[PERSON_NAME] economic theory of health capital framed health as an investment—…" at bounding box center [767, 614] width 994 height 22
click at [924, 708] on p "[PERSON_NAME] research on burnout and [PERSON_NAME] concept of “salutogenesis” …" at bounding box center [767, 719] width 994 height 22
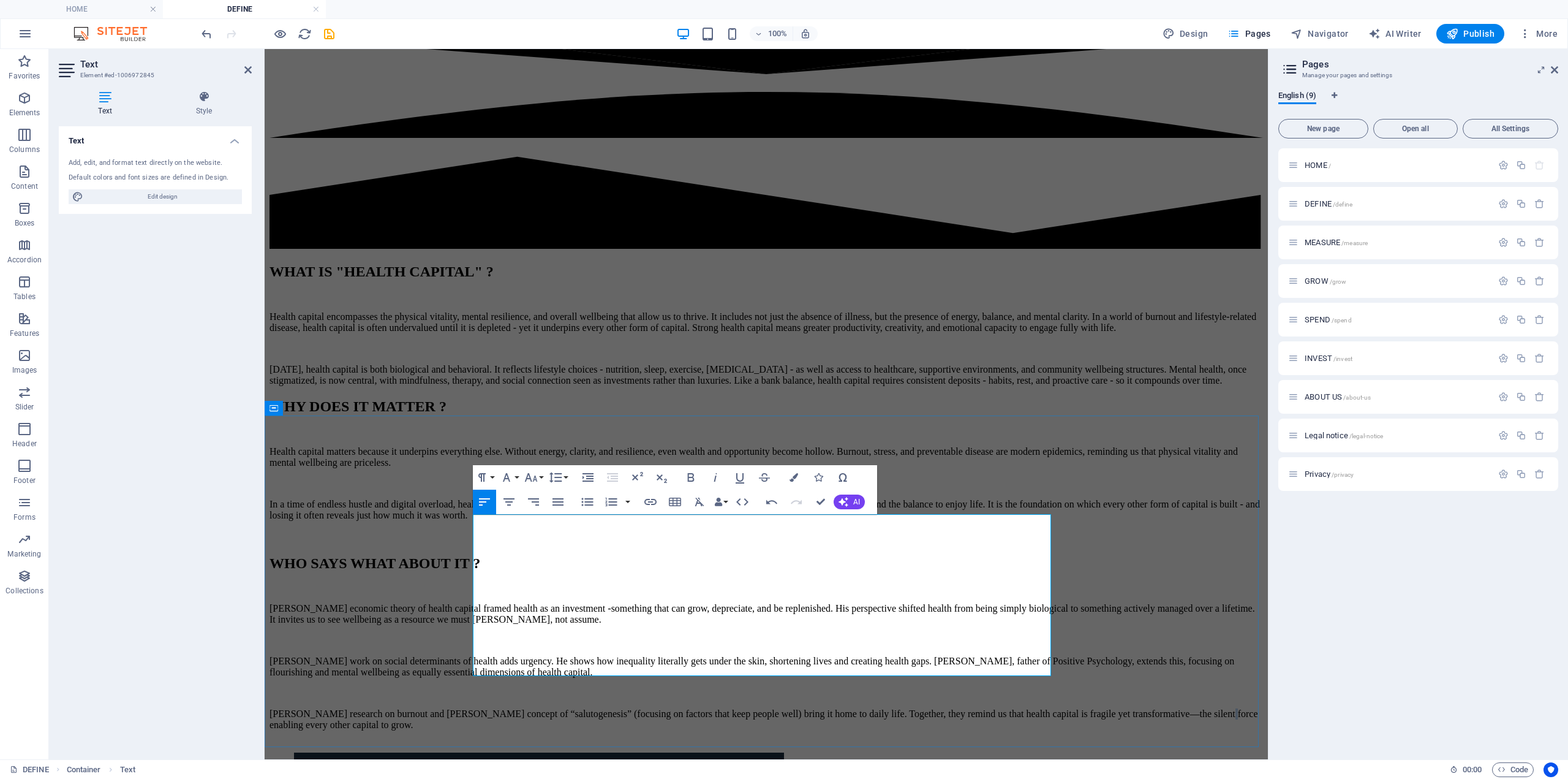
click at [924, 708] on p "[PERSON_NAME] research on burnout and [PERSON_NAME] concept of “salutogenesis” …" at bounding box center [767, 719] width 994 height 22
drag, startPoint x: 823, startPoint y: 500, endPoint x: 769, endPoint y: 449, distance: 74.3
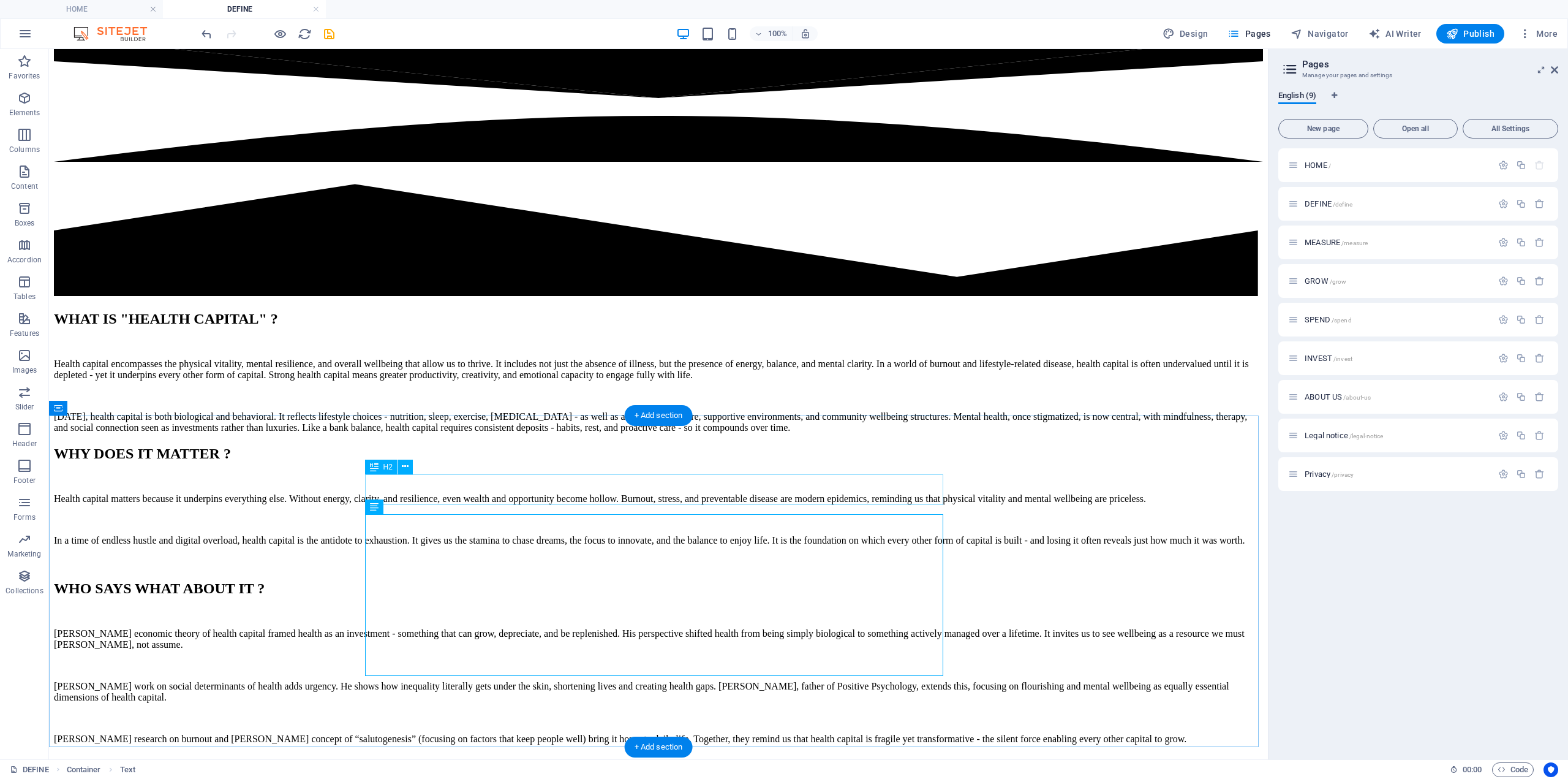
click at [670, 580] on div "WHO SAYS WHAT ABOUT IT ?" at bounding box center [658, 588] width 1209 height 17
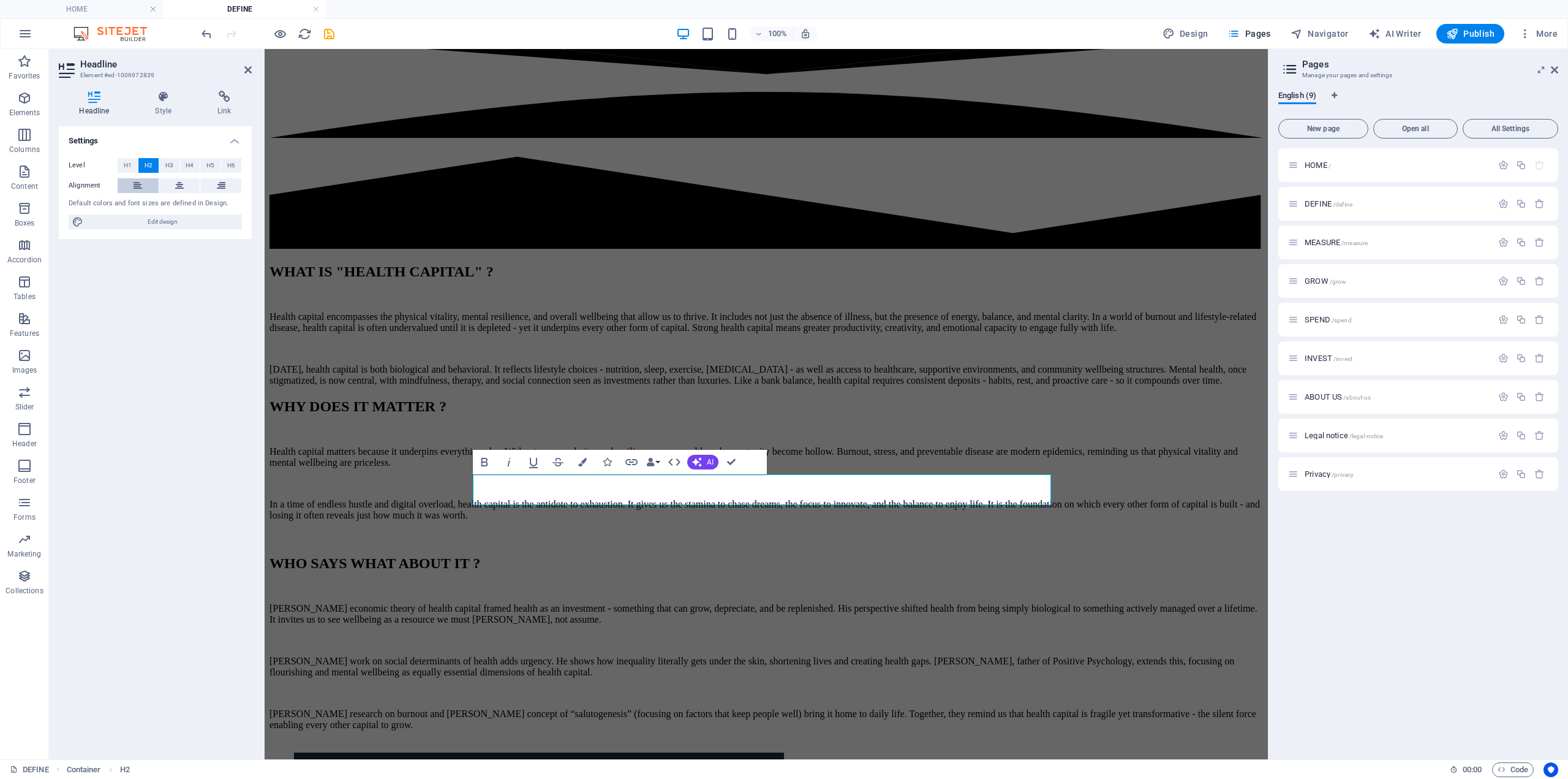
click at [141, 181] on icon at bounding box center [137, 186] width 9 height 15
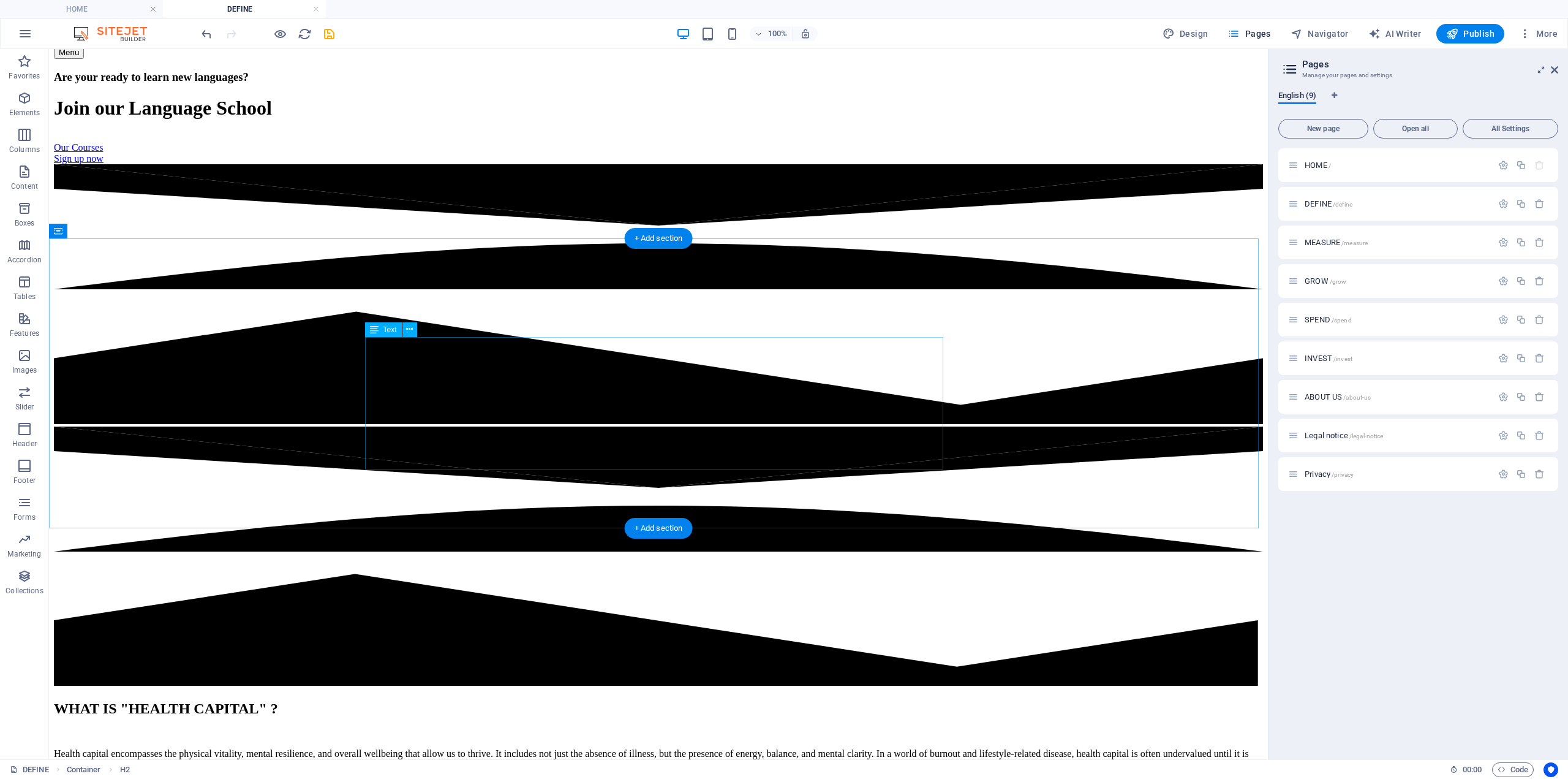
scroll to position [122, 0]
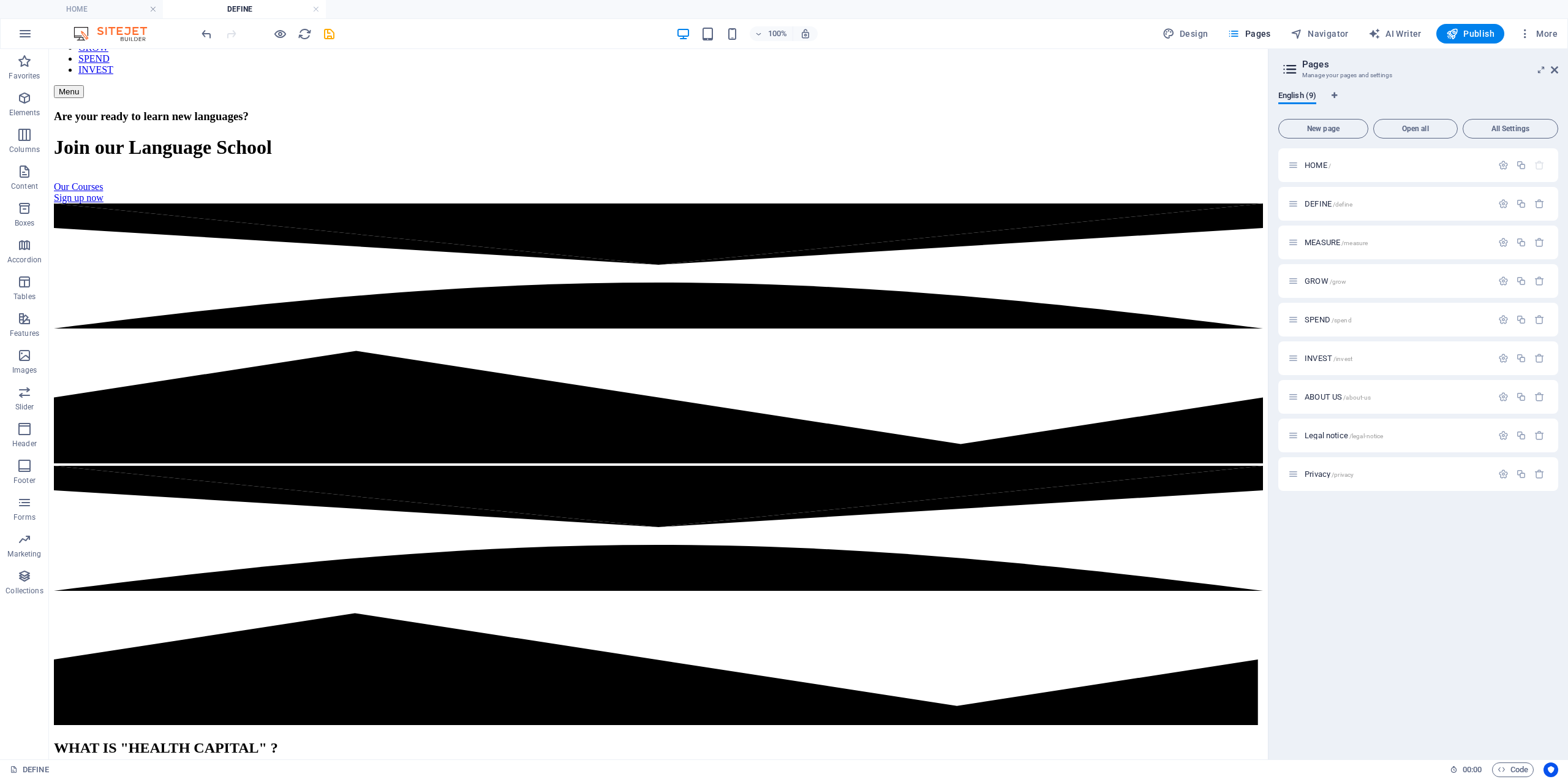
click at [337, 39] on div "100% Design Pages Navigator AI Writer Publish More" at bounding box center [881, 33] width 1364 height 20
click at [322, 33] on icon "save" at bounding box center [329, 34] width 14 height 14
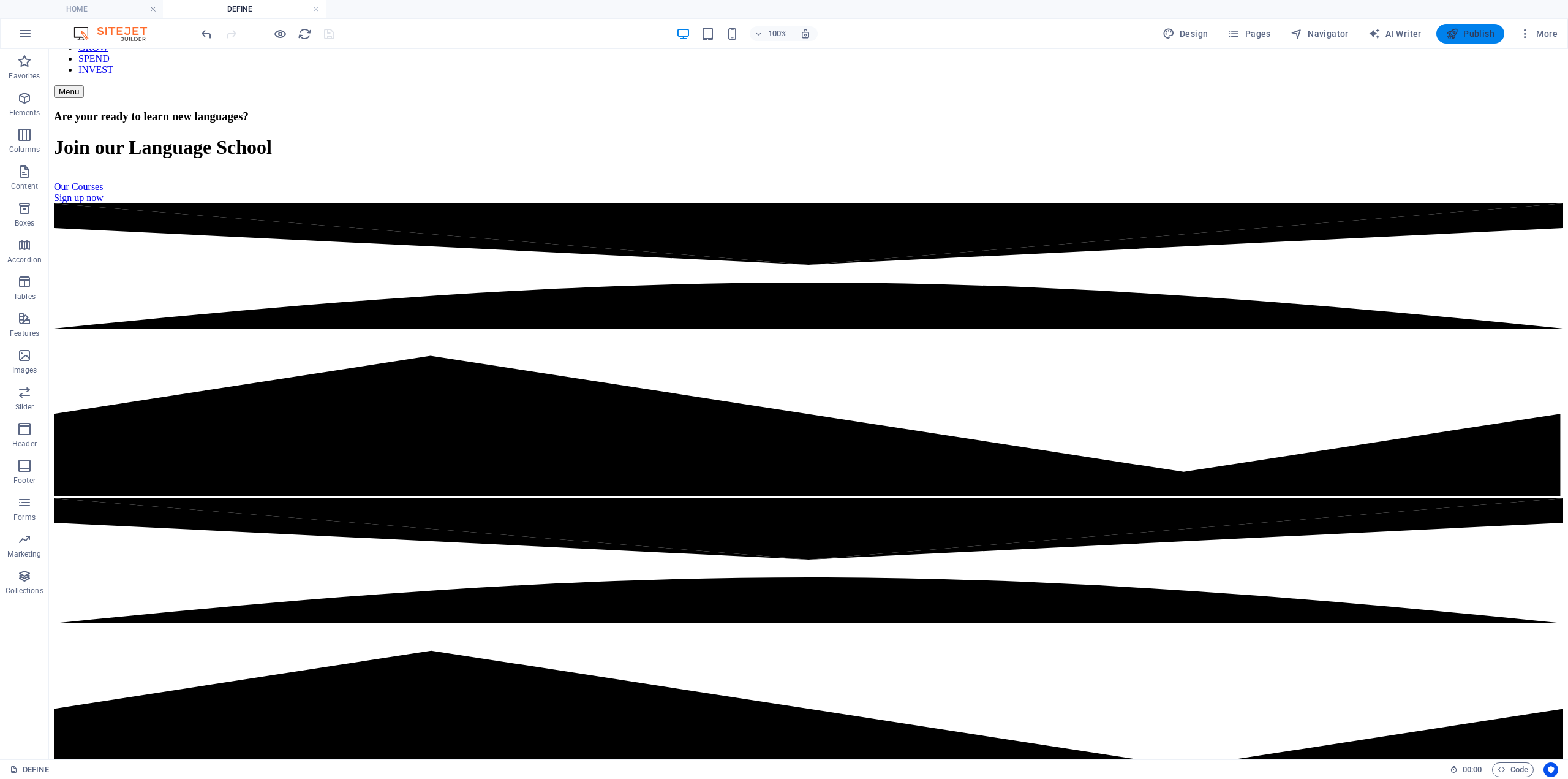
click at [1480, 40] on button "Publish" at bounding box center [1471, 33] width 68 height 20
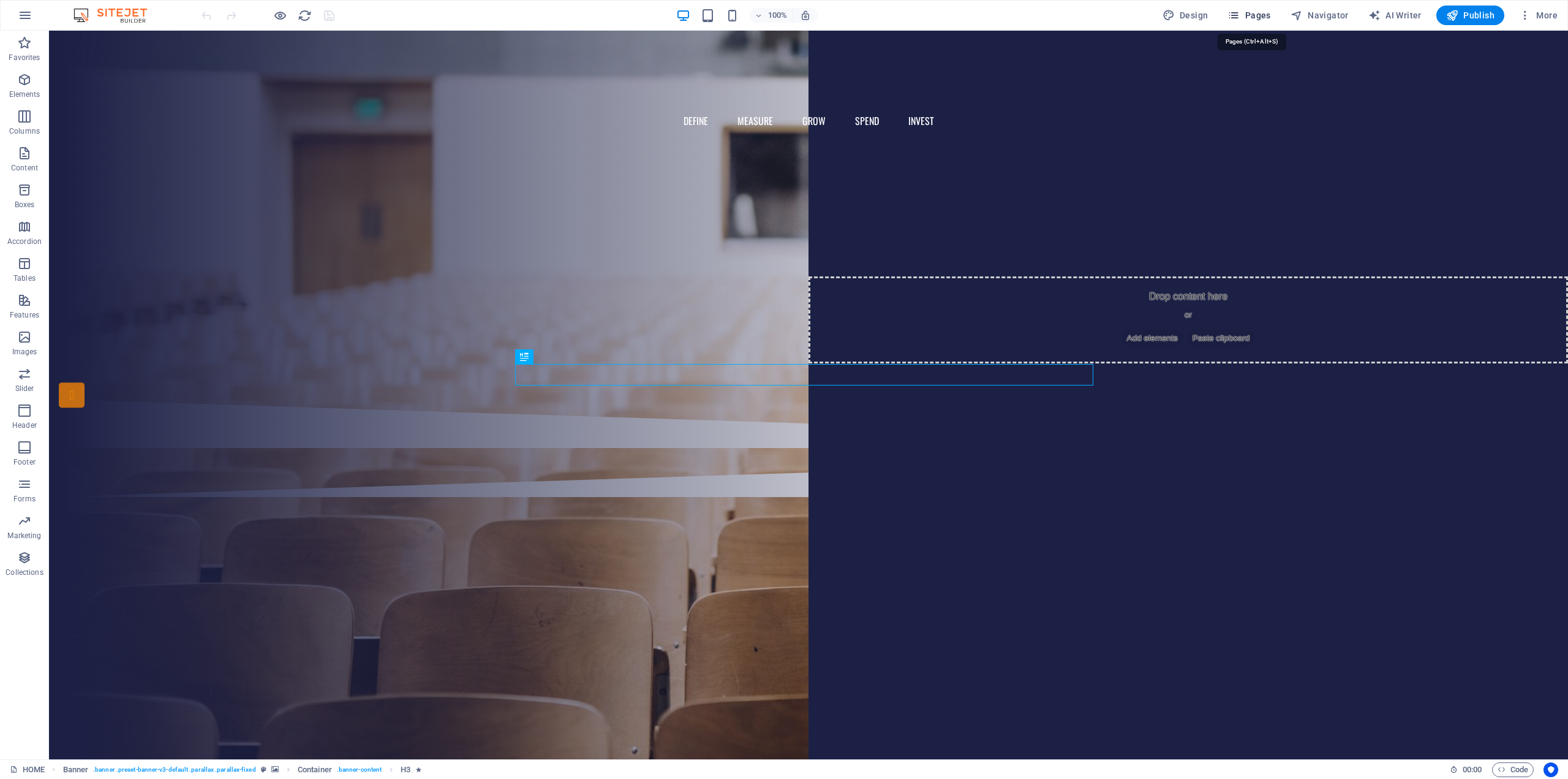
click at [1264, 9] on button "Pages" at bounding box center [1249, 15] width 52 height 20
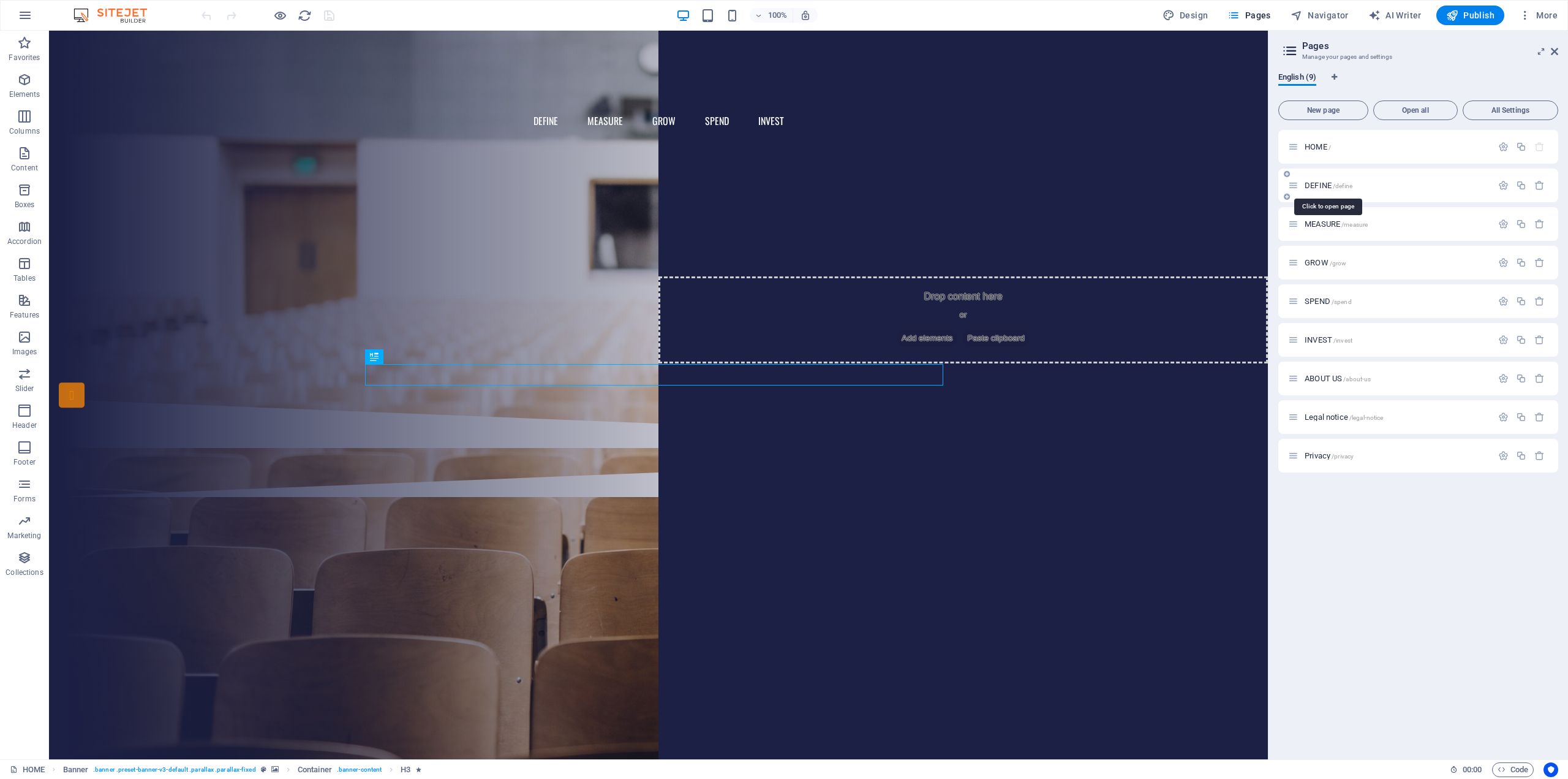
click at [1324, 183] on span "DEFINE /define" at bounding box center [1329, 186] width 48 height 10
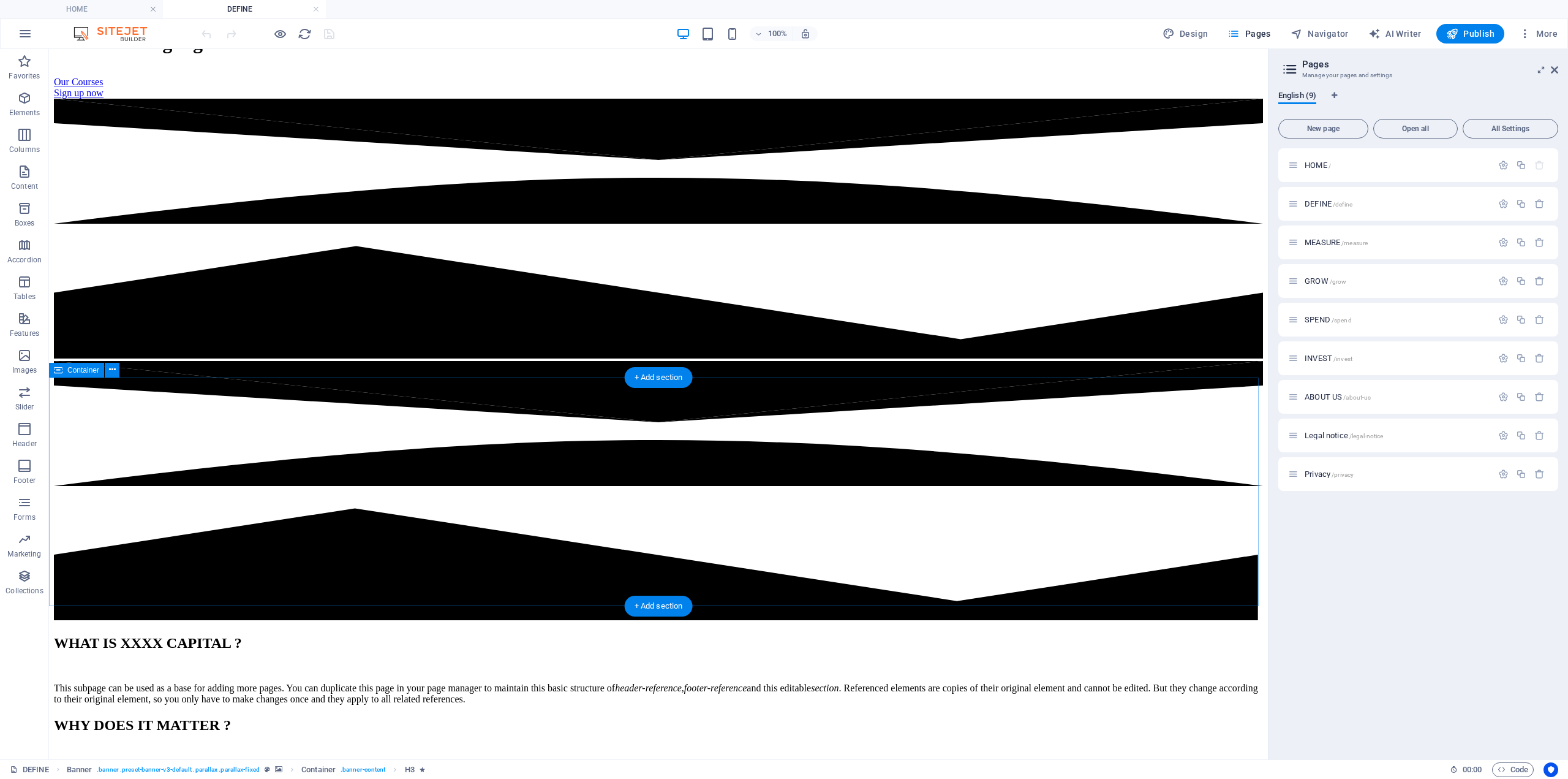
scroll to position [245, 0]
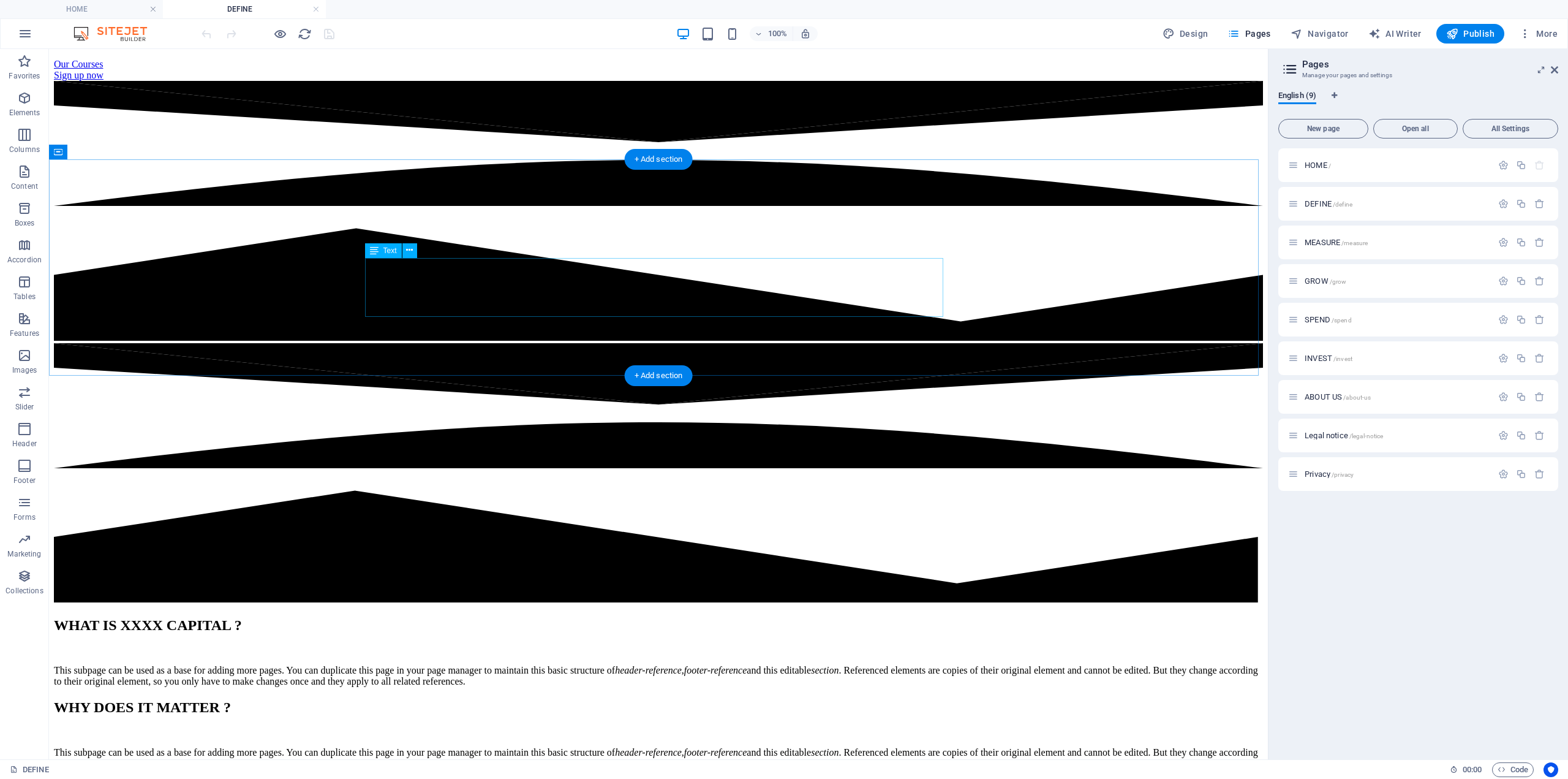
click at [444, 665] on div "This subpage can be used as a base for adding more pages. You can duplicate thi…" at bounding box center [658, 676] width 1209 height 22
click at [229, 617] on div "WHAT IS XXXX CAPITAL ? This subpage can be used as a base for adding more pages…" at bounding box center [658, 652] width 1209 height 70
click at [559, 665] on div "This subpage can be used as a base for adding more pages. You can duplicate thi…" at bounding box center [658, 676] width 1209 height 22
click at [541, 665] on div "This subpage can be used as a base for adding more pages. You can duplicate thi…" at bounding box center [658, 676] width 1209 height 22
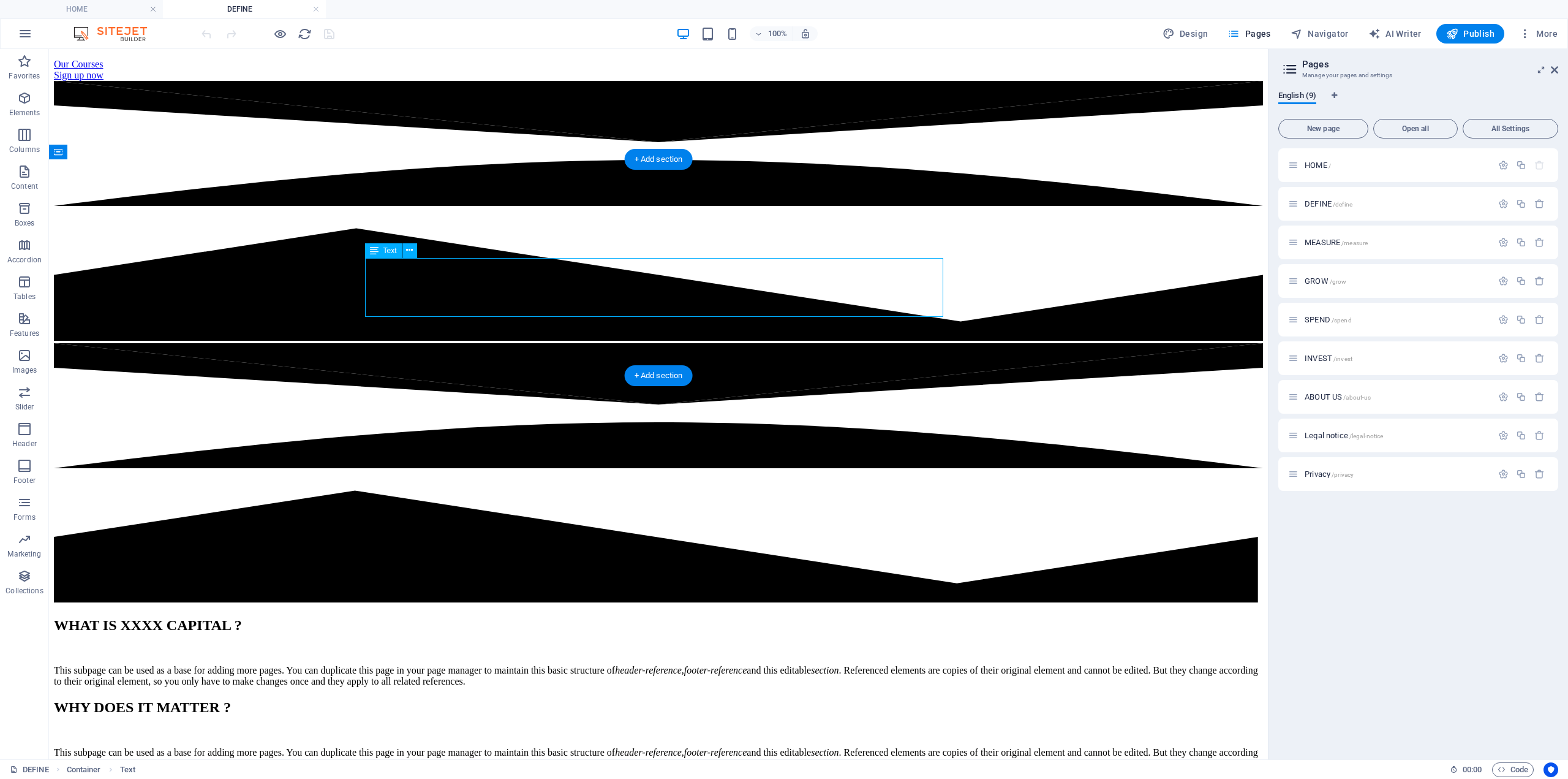
click at [541, 665] on div "This subpage can be used as a base for adding more pages. You can duplicate thi…" at bounding box center [658, 676] width 1209 height 22
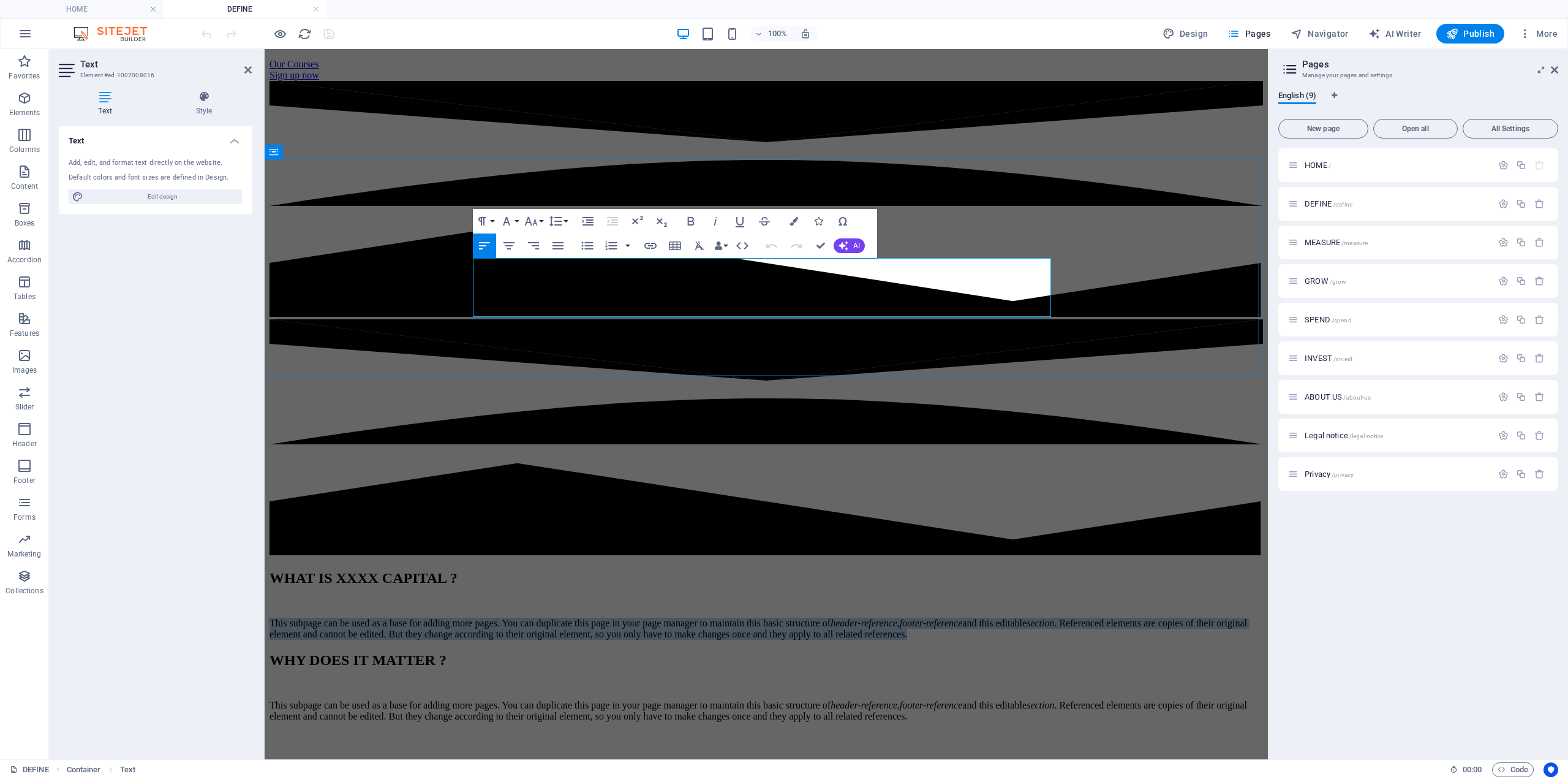
drag, startPoint x: 757, startPoint y: 280, endPoint x: 542, endPoint y: 280, distance: 215.0
click at [542, 618] on p "This subpage can be used as a base for adding more pages. You can duplicate thi…" at bounding box center [767, 629] width 994 height 22
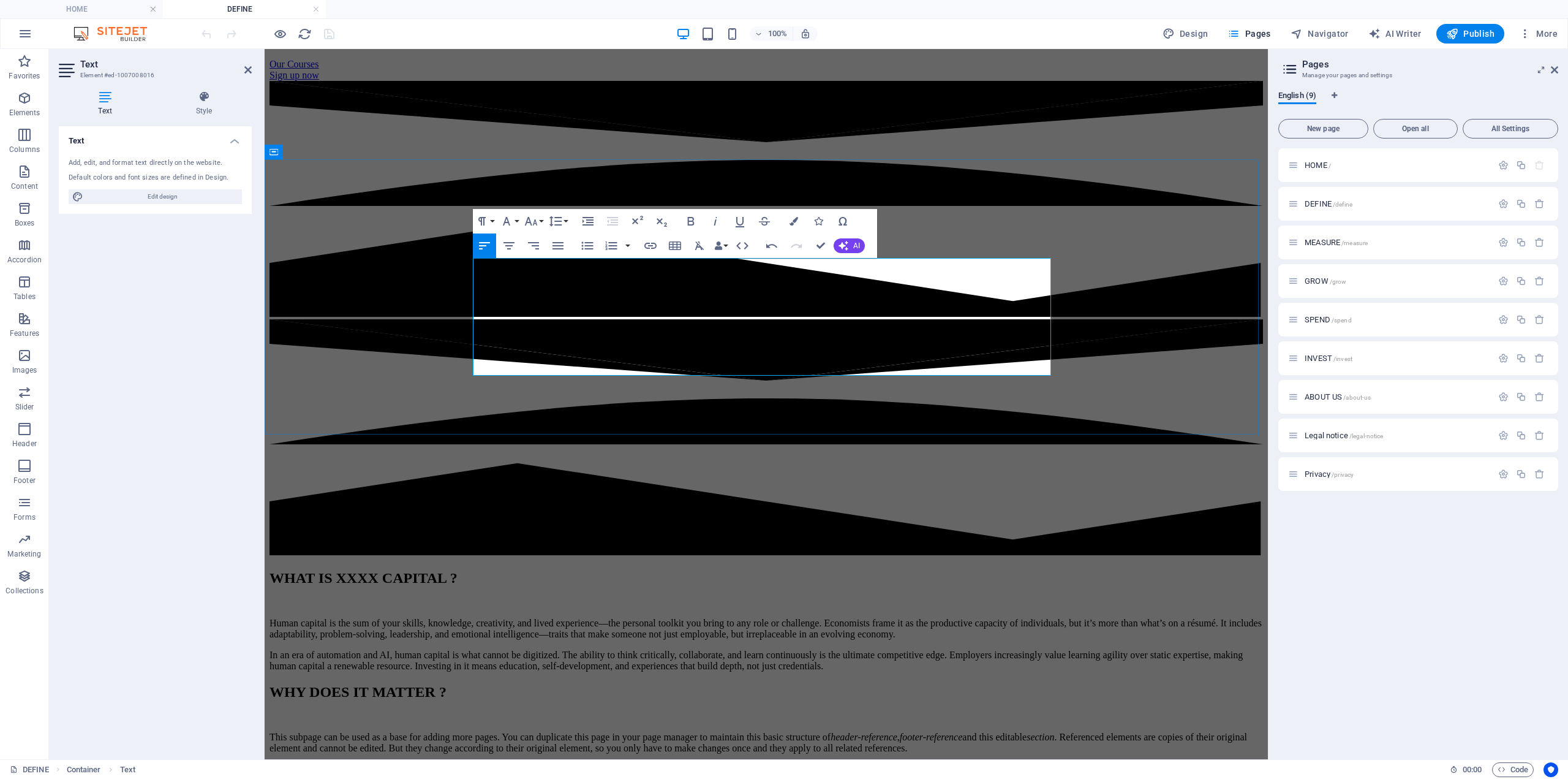
click at [667, 618] on p "Human capital is the sum of your skills, knowledge, creativity, and lived exper…" at bounding box center [767, 629] width 994 height 22
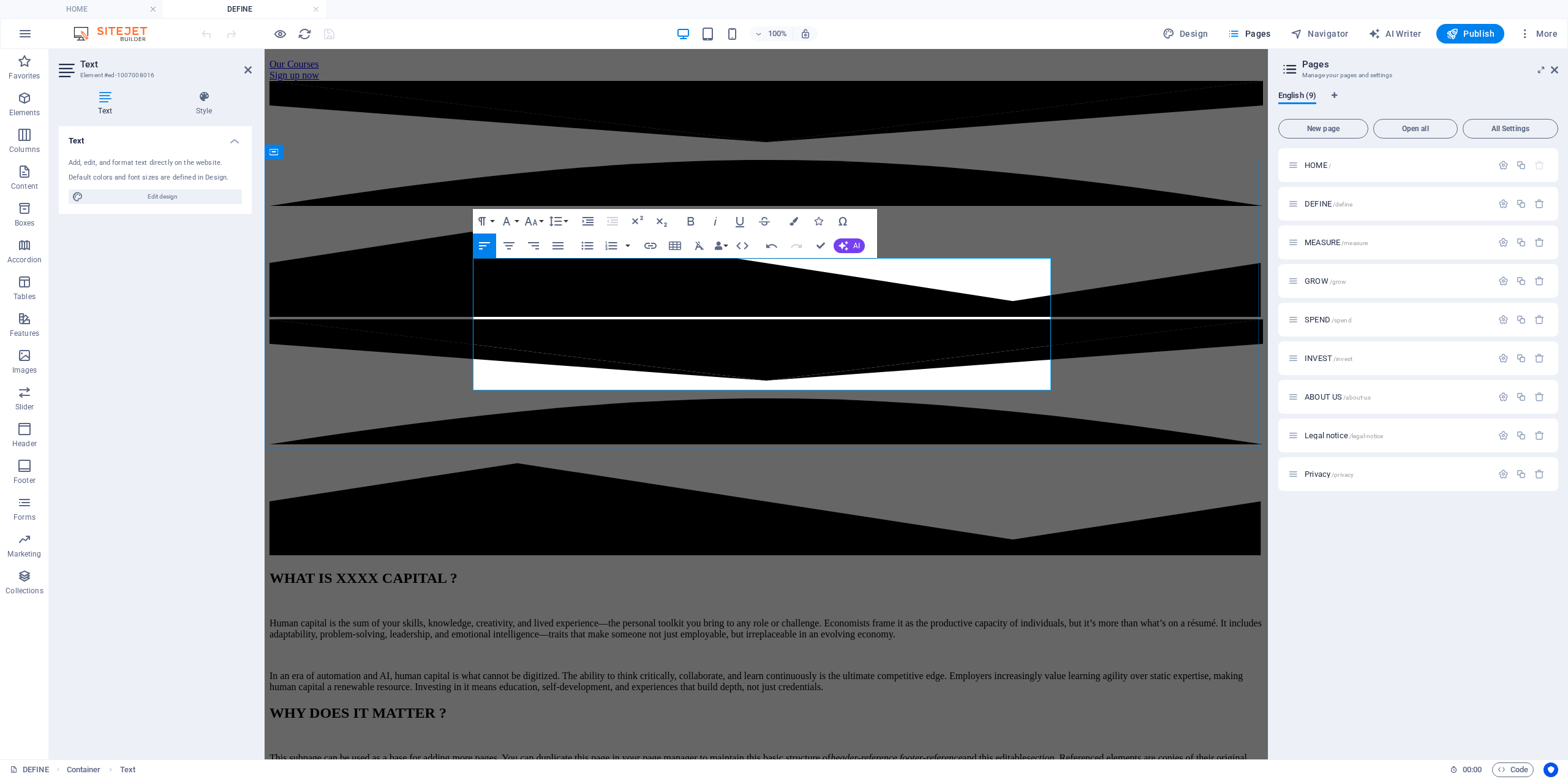
click at [772, 618] on p "Human capital is the sum of your skills, knowledge, creativity, and lived exper…" at bounding box center [767, 629] width 994 height 22
click at [772, 618] on p "Human capital is the sum of your skills, knowledge, creativity, and lived exper…" at bounding box center [767, 629] width 994 height 22
click at [835, 618] on p "Human capital is the sum of your skills, knowledge, creativity, and lived exper…" at bounding box center [767, 629] width 994 height 22
drag, startPoint x: 819, startPoint y: 246, endPoint x: 772, endPoint y: 197, distance: 67.9
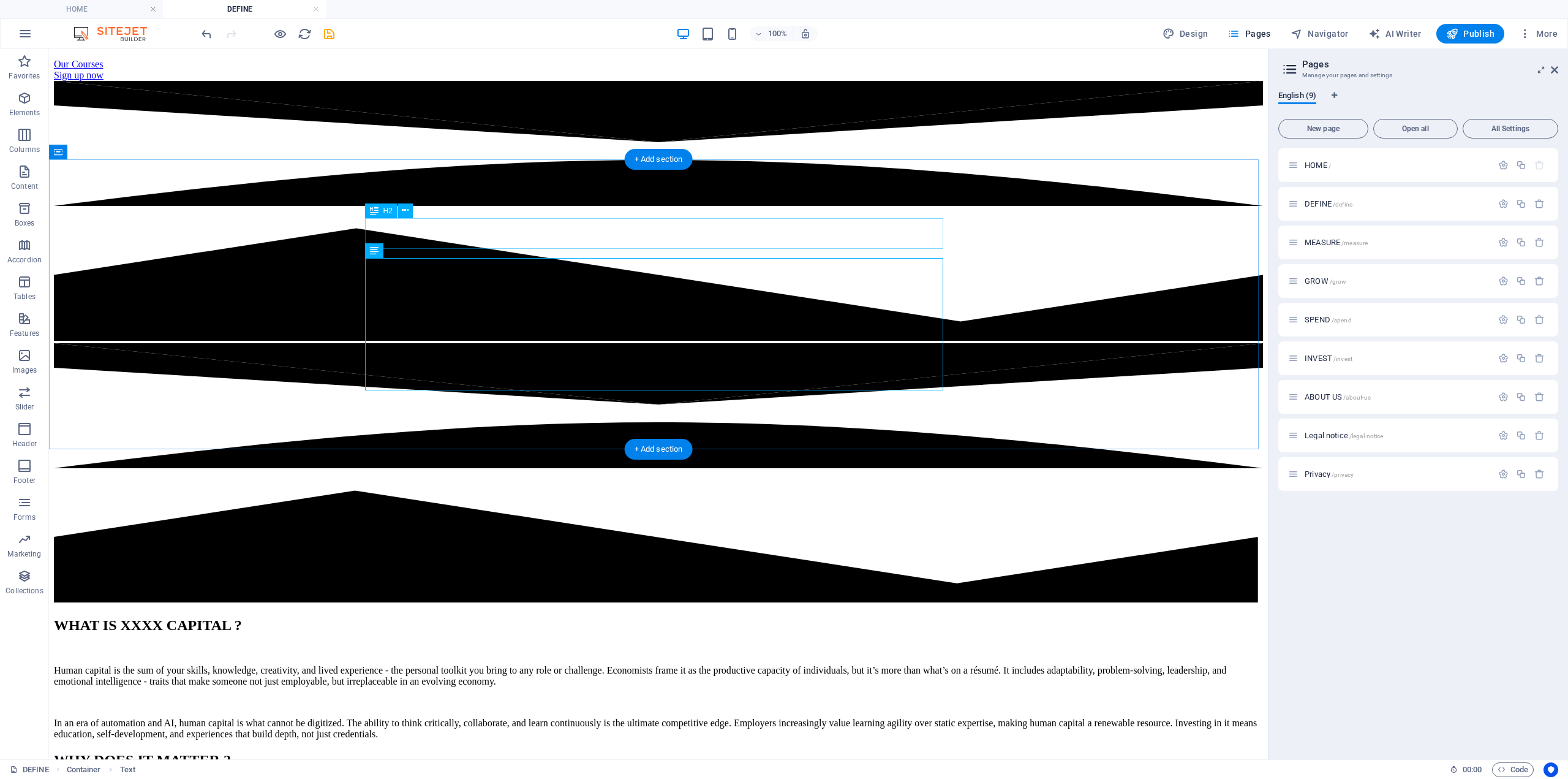
click at [652, 617] on div "WHAT IS XXXX CAPITAL ?" at bounding box center [658, 625] width 1209 height 17
click at [653, 617] on div "WHAT IS XXXX CAPITAL ?" at bounding box center [658, 625] width 1209 height 17
click at [638, 617] on div "WHAT IS XXXX CAPITAL ?" at bounding box center [658, 625] width 1209 height 17
click at [634, 617] on div "WHAT IS XXXX CAPITAL ?" at bounding box center [658, 625] width 1209 height 17
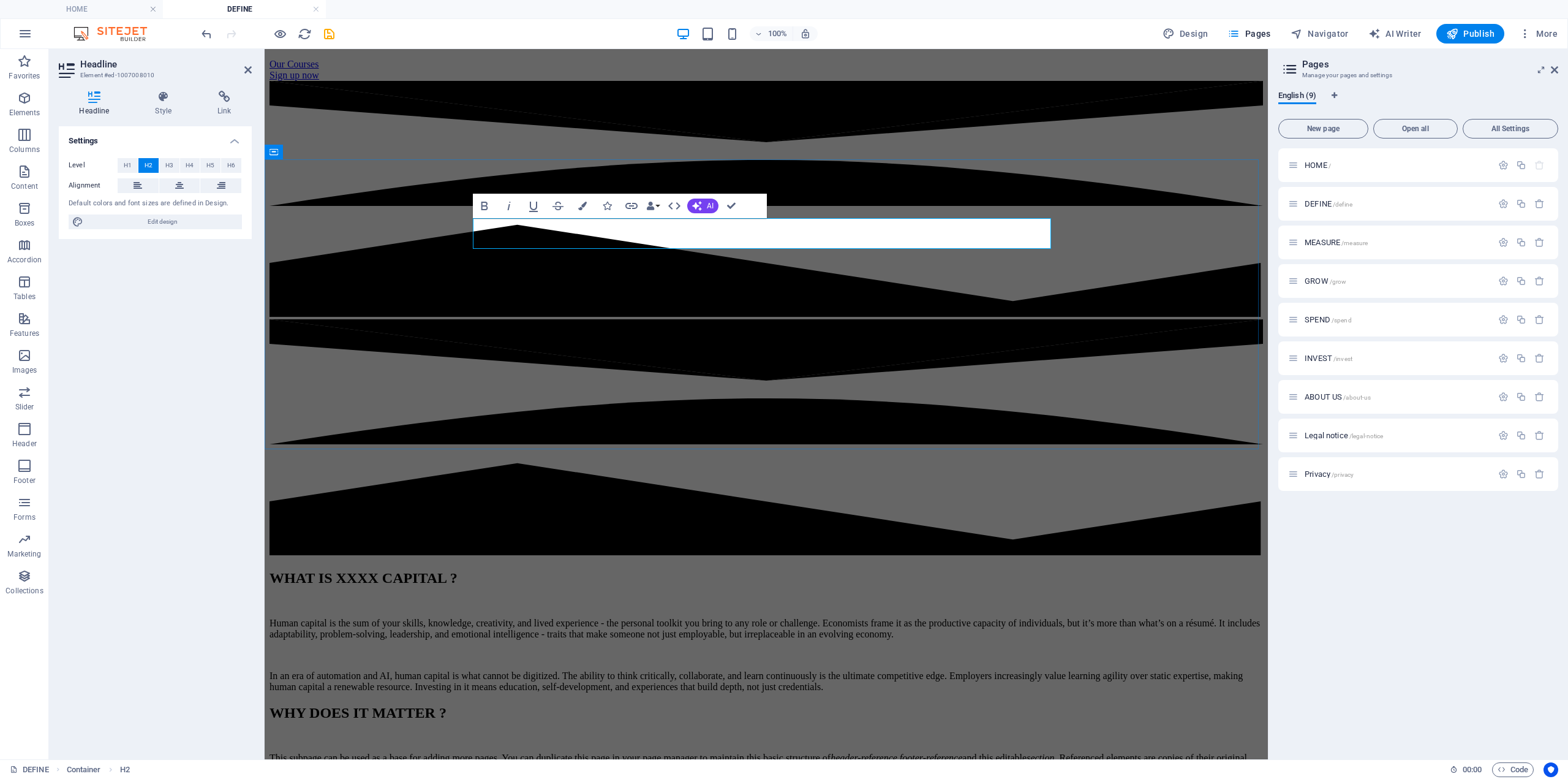
click at [730, 570] on h2 "WHAT IS XXXX CAPITAL ?" at bounding box center [767, 578] width 994 height 17
click at [734, 570] on h2 "WHAT IS XXXX CAPITAL ?" at bounding box center [767, 578] width 994 height 17
click at [138, 188] on icon at bounding box center [137, 186] width 9 height 15
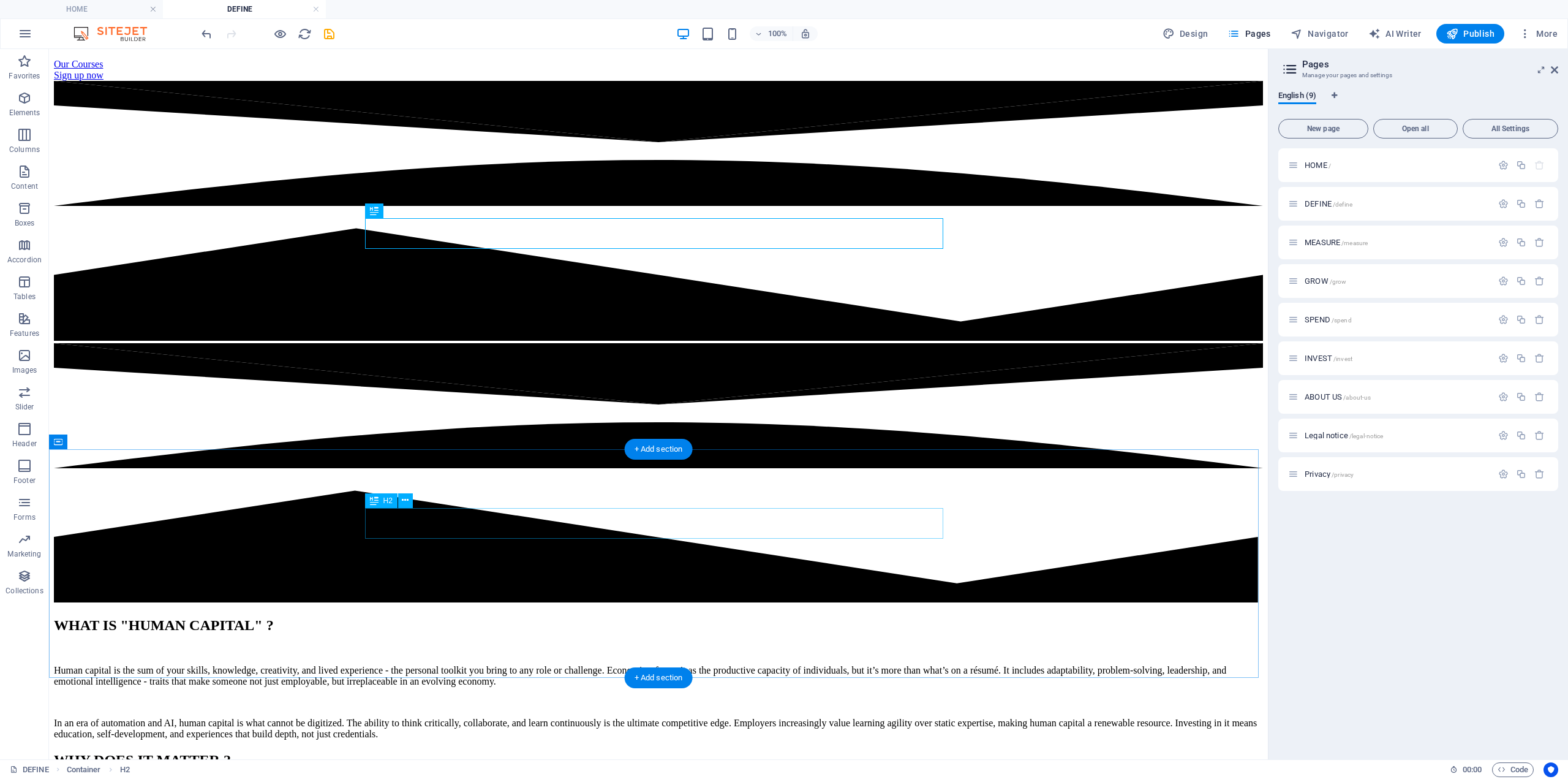
click at [633, 752] on div "WHY DOES IT MATTER ?" at bounding box center [658, 760] width 1209 height 17
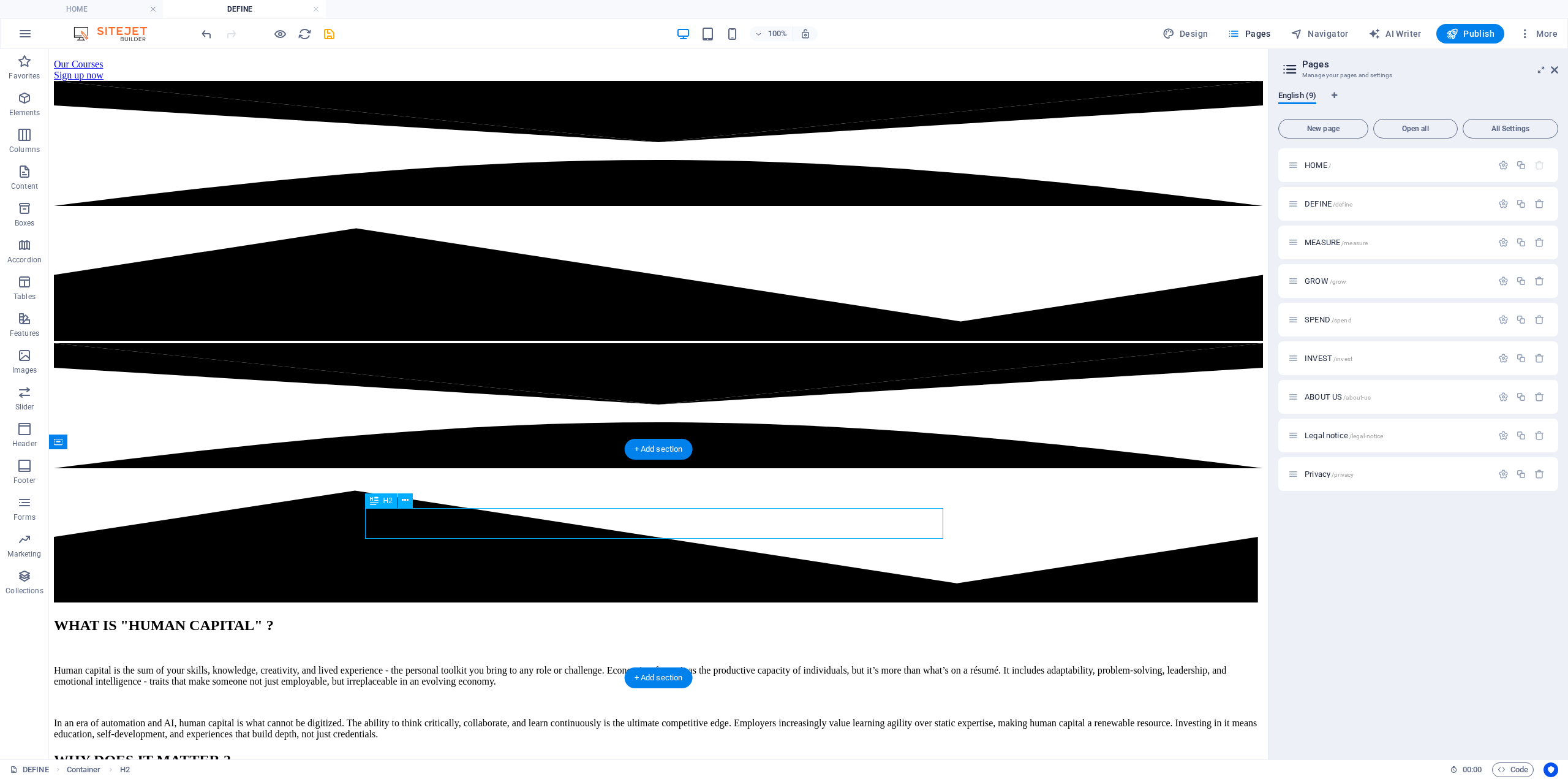
click at [636, 752] on div "WHY DOES IT MATTER ?" at bounding box center [658, 760] width 1209 height 17
click at [655, 752] on div "WHY DOES IT MATTER ?" at bounding box center [658, 760] width 1209 height 17
drag, startPoint x: 655, startPoint y: 519, endPoint x: 661, endPoint y: 516, distance: 6.7
click at [661, 752] on div "WHY DOES IT MATTER ?" at bounding box center [658, 760] width 1209 height 17
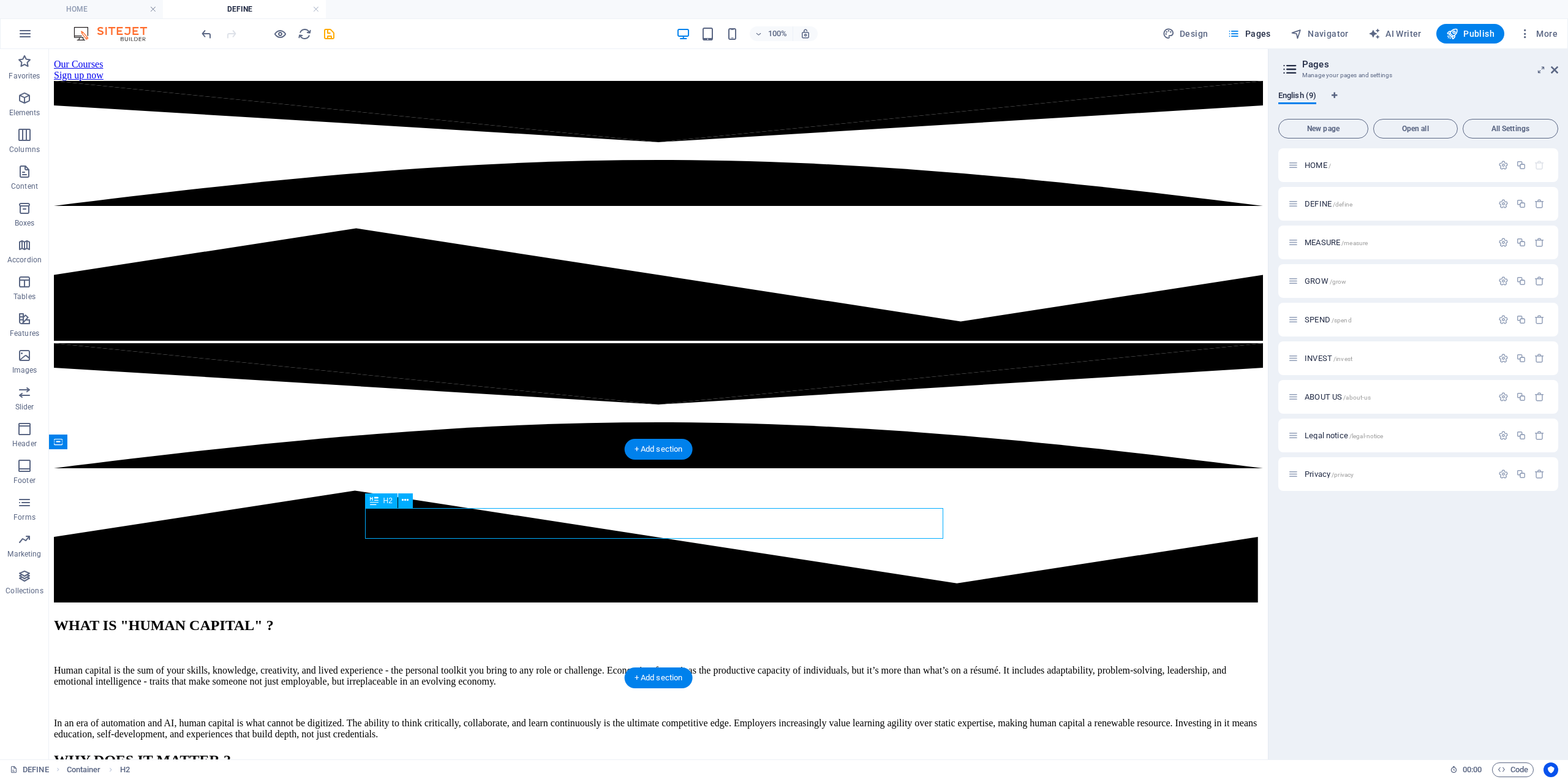
click at [661, 752] on div "WHY DOES IT MATTER ?" at bounding box center [658, 760] width 1209 height 17
click at [659, 752] on div "WHY DOES IT MATTER ?" at bounding box center [658, 760] width 1209 height 17
click at [443, 752] on h2 "WHY DOES IT MATTER ?" at bounding box center [658, 760] width 1209 height 17
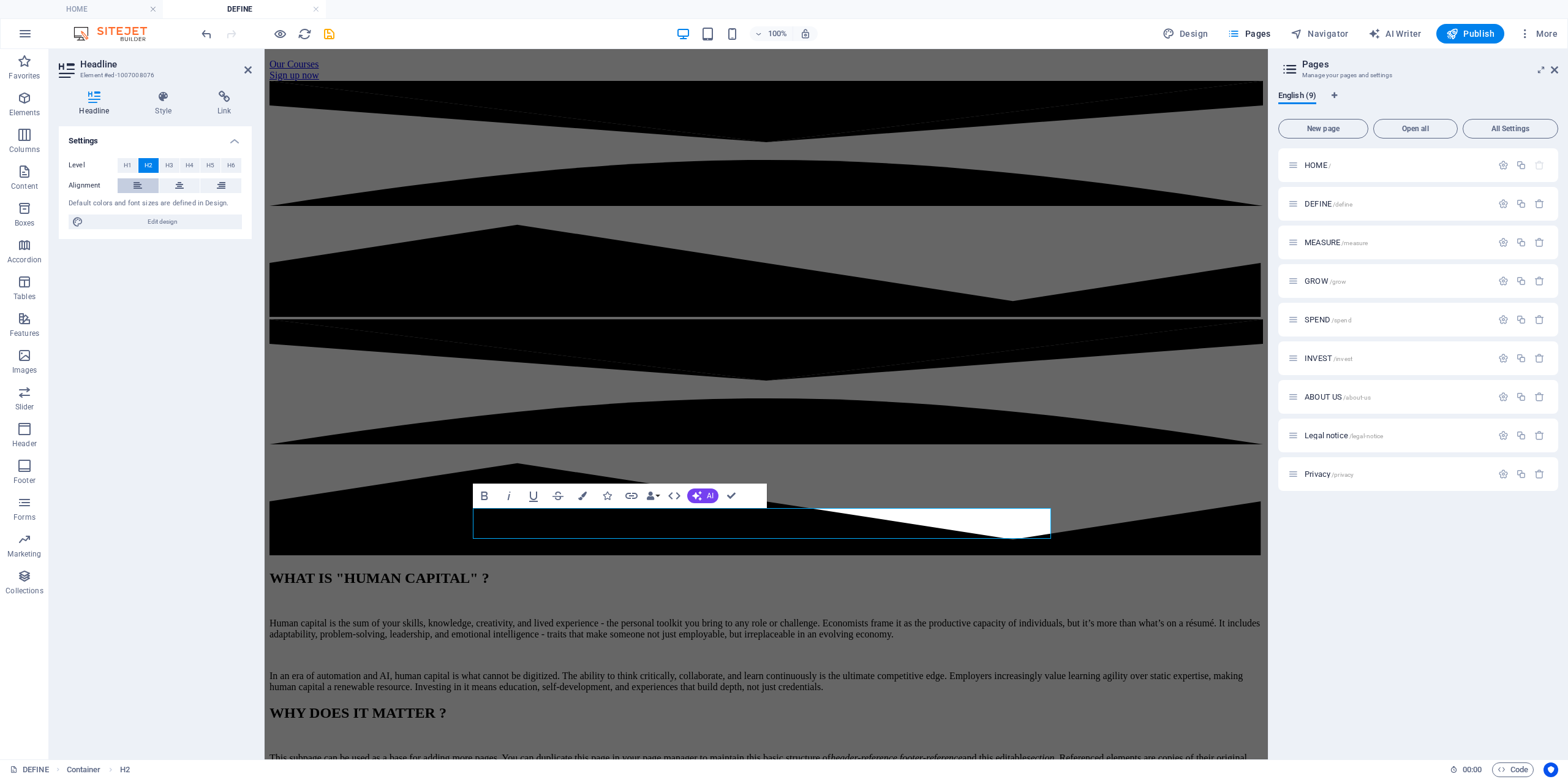
click at [138, 187] on icon at bounding box center [137, 186] width 9 height 15
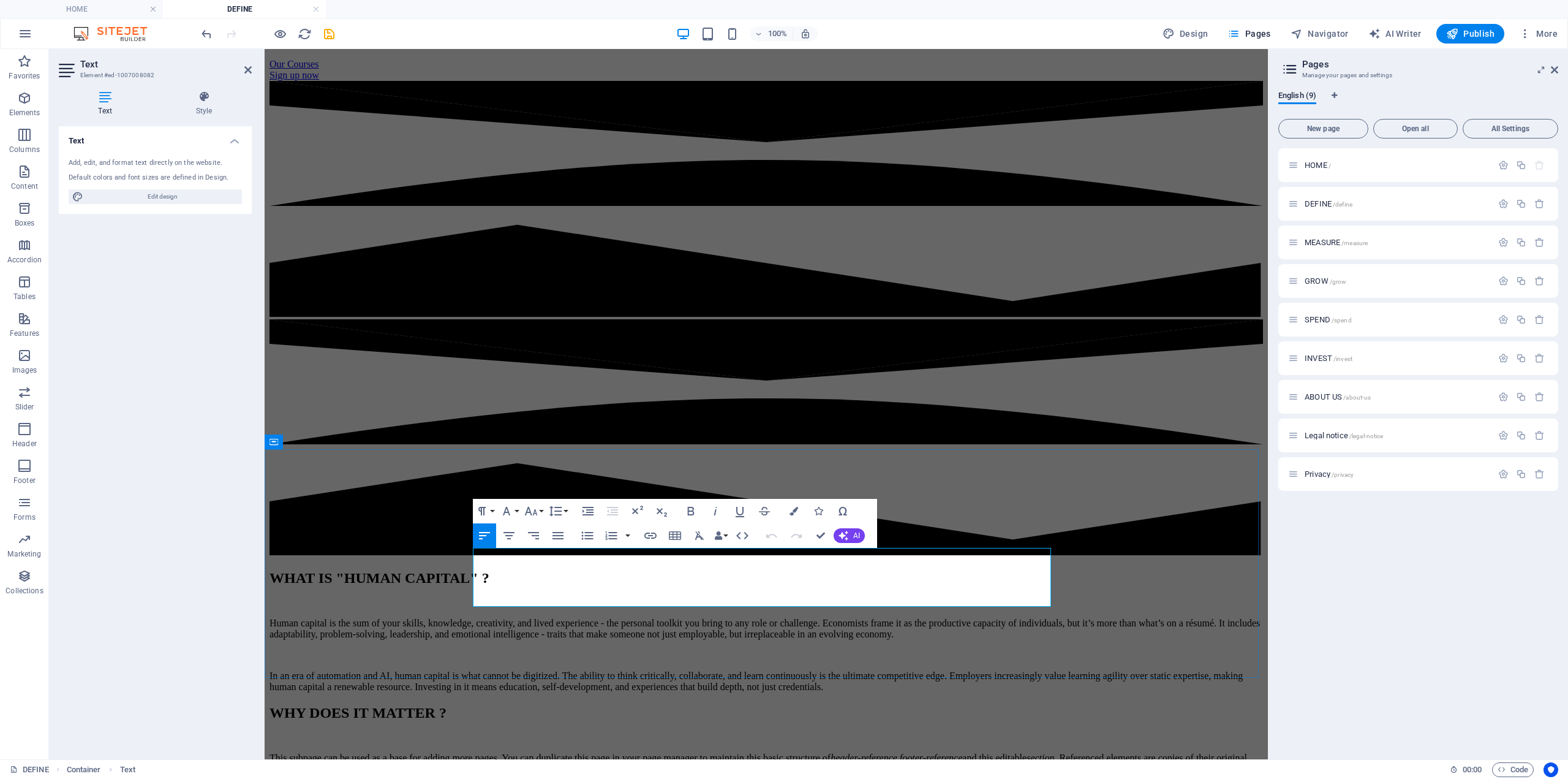
click at [482, 753] on p "This subpage can be used as a base for adding more pages. You can duplicate thi…" at bounding box center [767, 764] width 994 height 22
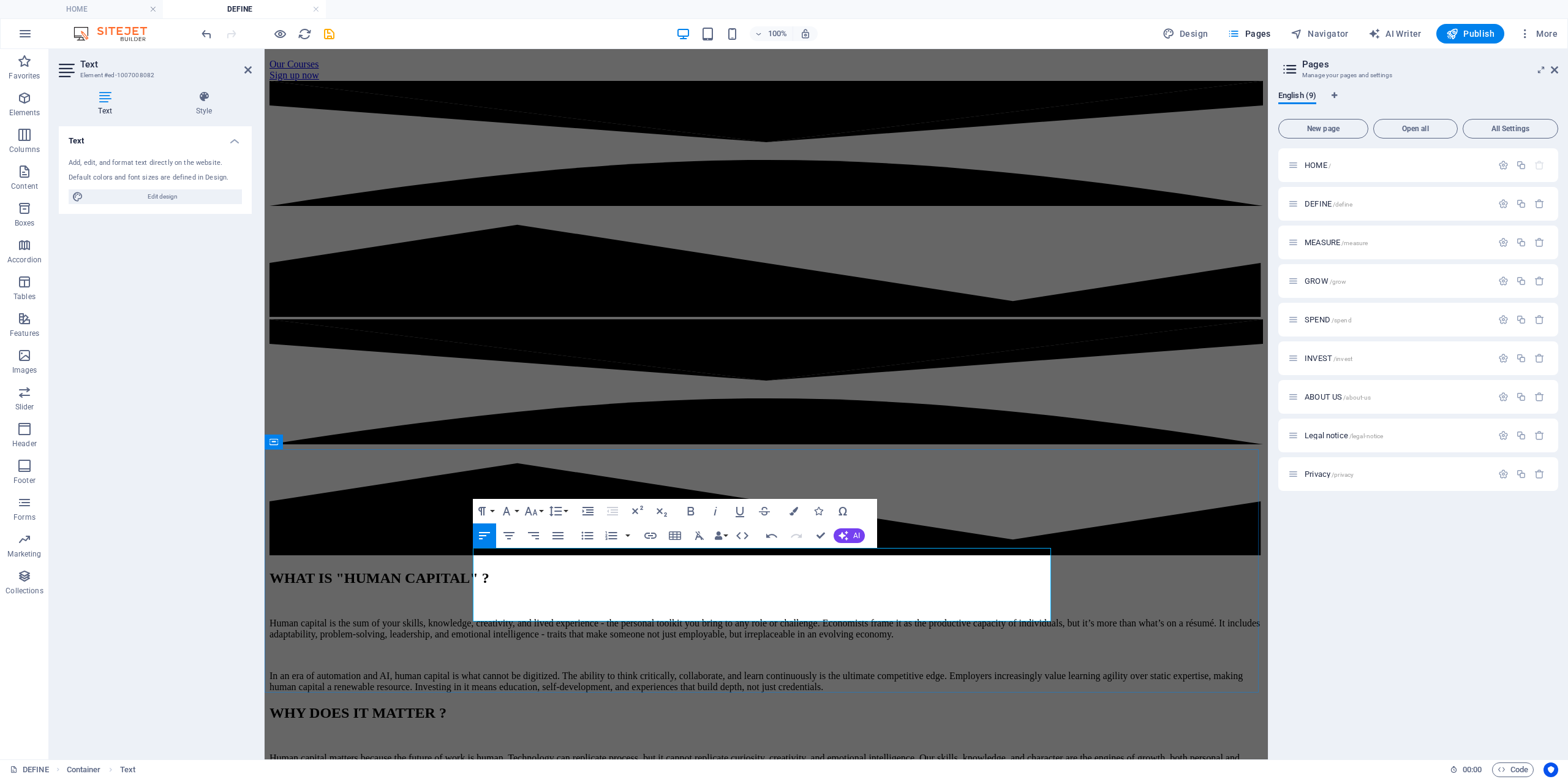
click at [1040, 753] on p "Human capital matters because the future of work is human. Technology can repli…" at bounding box center [767, 764] width 994 height 22
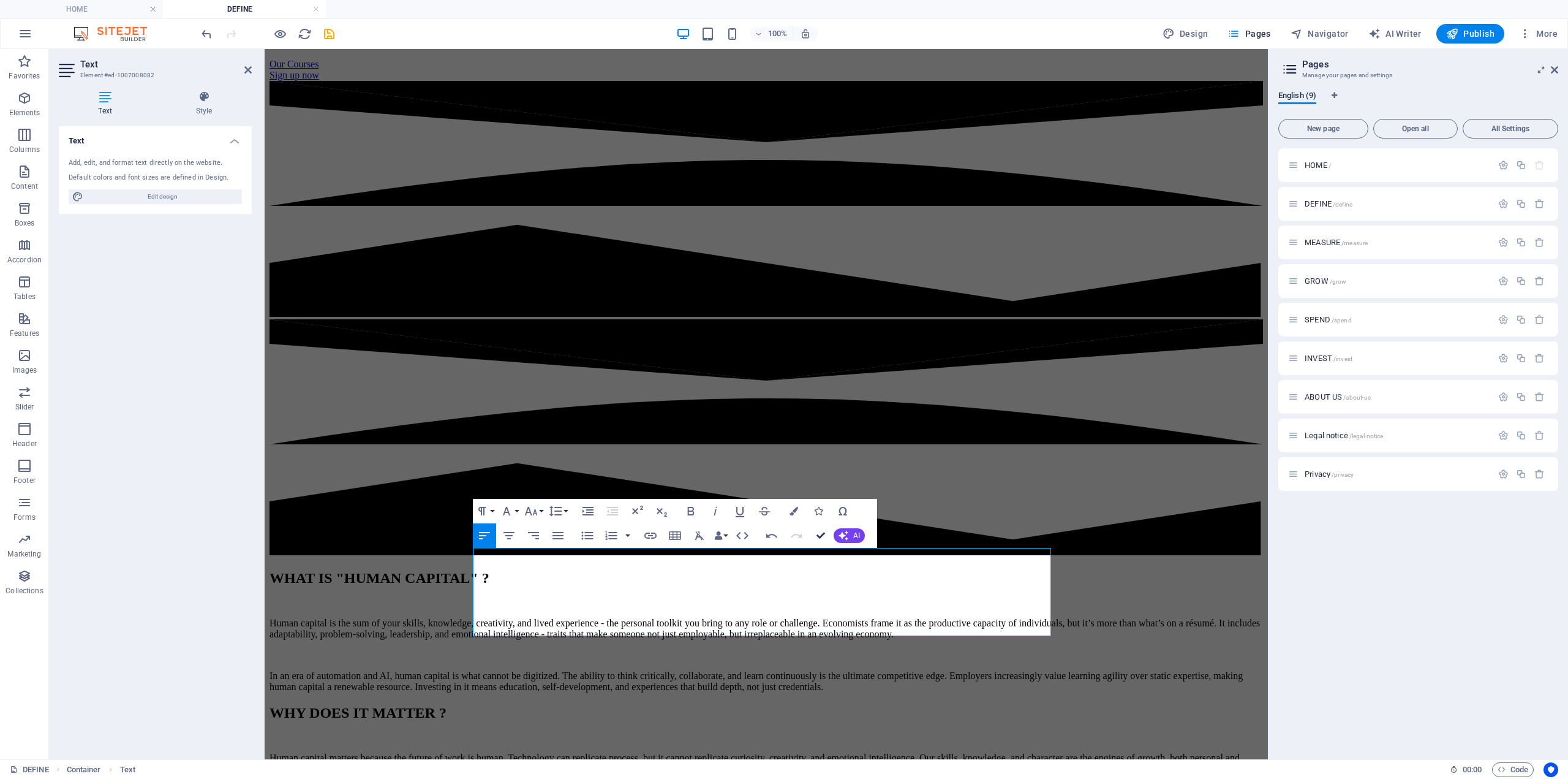
drag, startPoint x: 819, startPoint y: 534, endPoint x: 772, endPoint y: 482, distance: 70.1
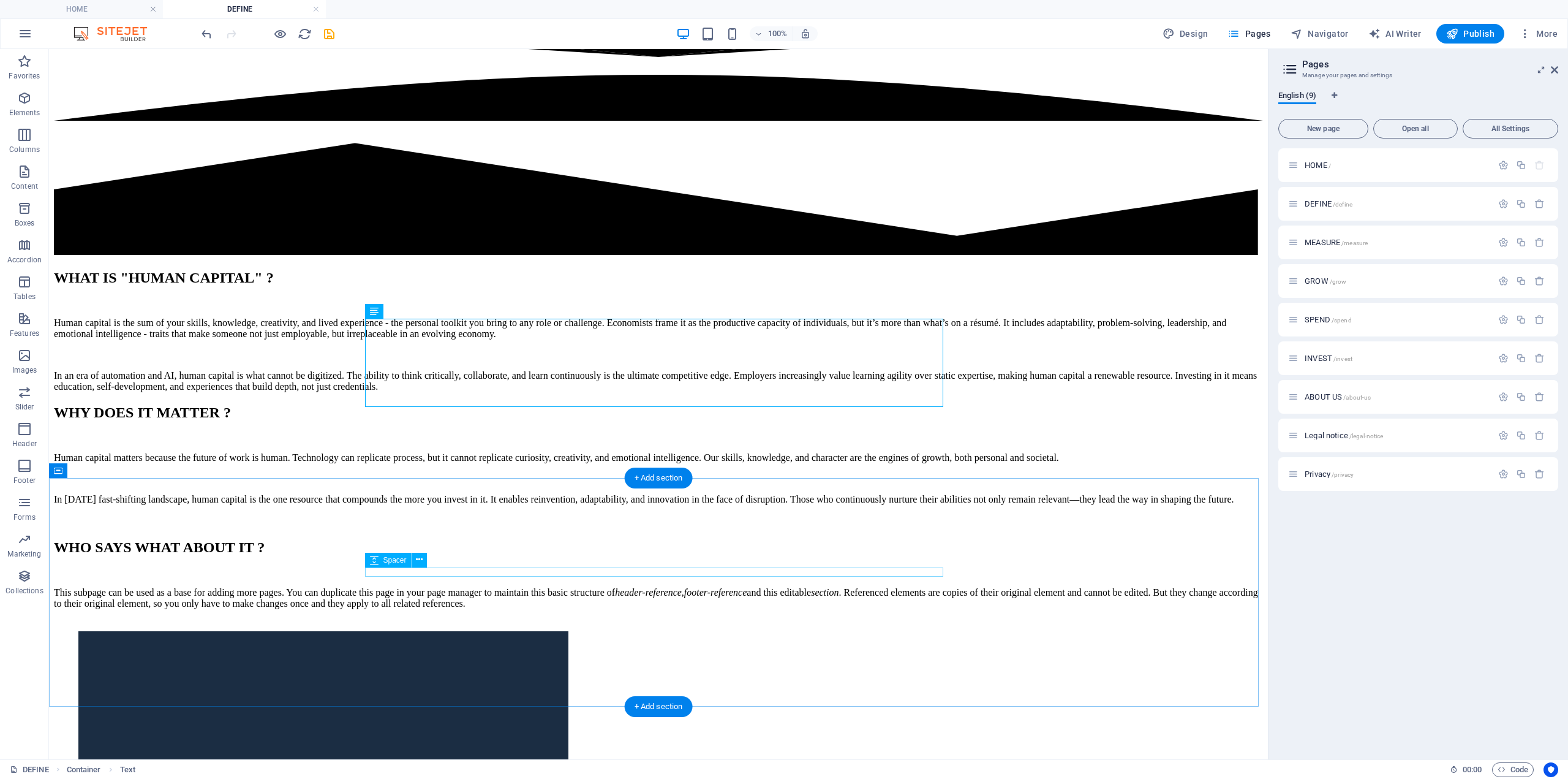
scroll to position [613, 0]
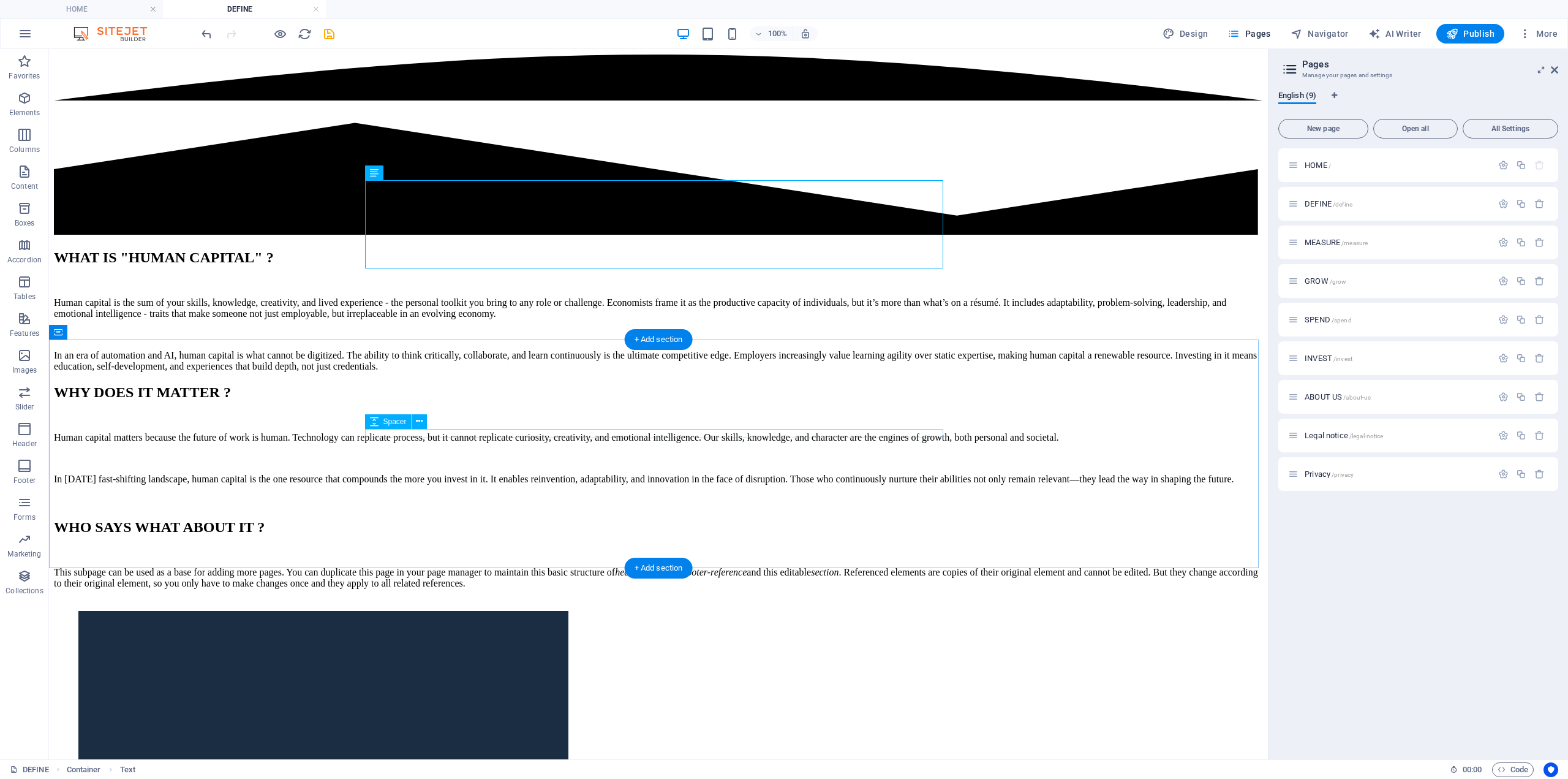
click at [574, 519] on div "WHO SAYS WHAT ABOUT IT ?" at bounding box center [658, 527] width 1209 height 17
click at [576, 519] on div "WHO SAYS WHAT ABOUT IT ?" at bounding box center [658, 527] width 1209 height 17
drag, startPoint x: 576, startPoint y: 418, endPoint x: 361, endPoint y: 418, distance: 215.0
click at [577, 519] on div "WHO SAYS WHAT ABOUT IT ?" at bounding box center [658, 527] width 1209 height 17
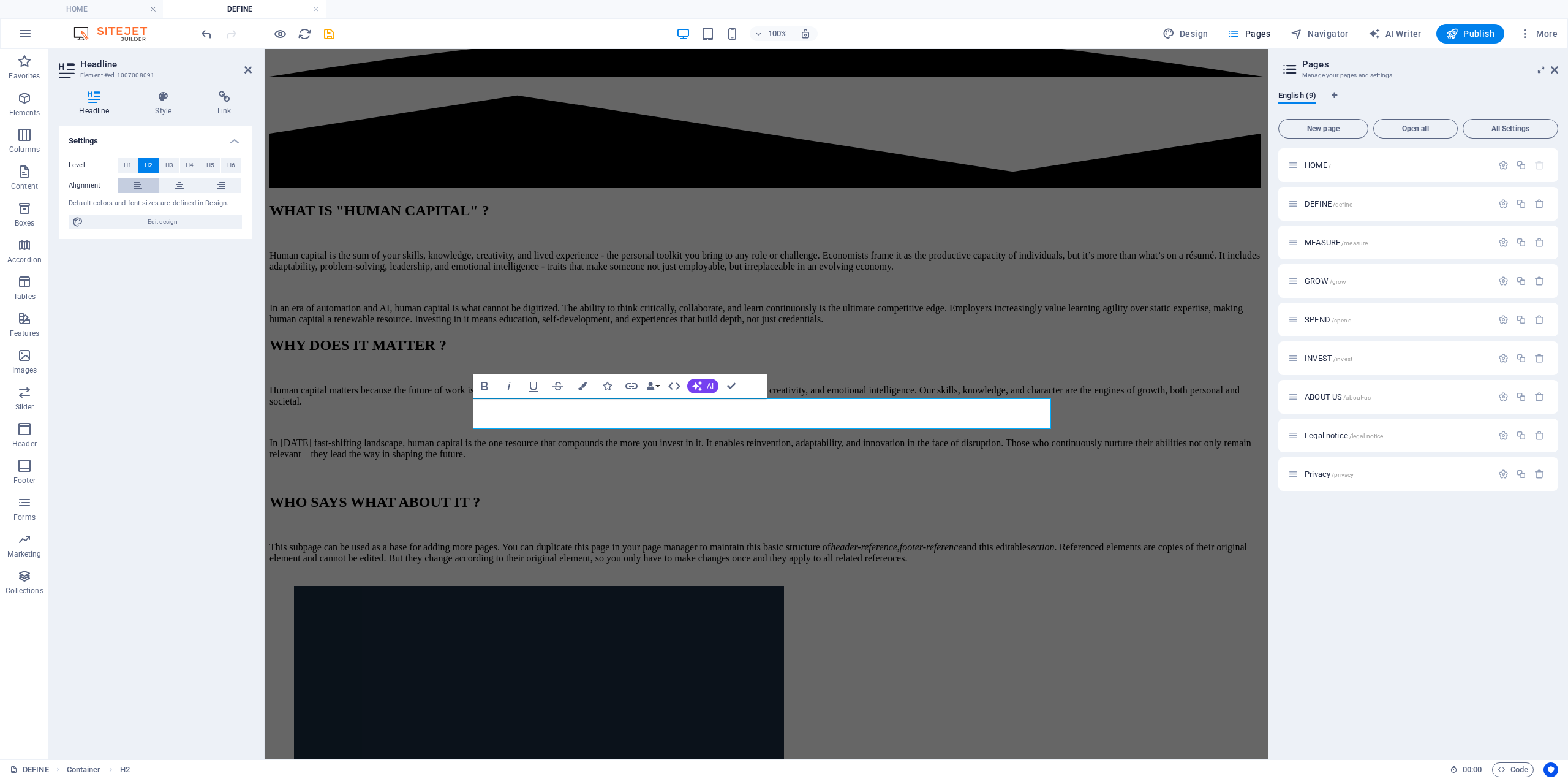
click at [148, 181] on button at bounding box center [138, 186] width 41 height 15
click at [599, 542] on div "This subpage can be used as a base for adding more pages. You can duplicate thi…" at bounding box center [767, 553] width 994 height 22
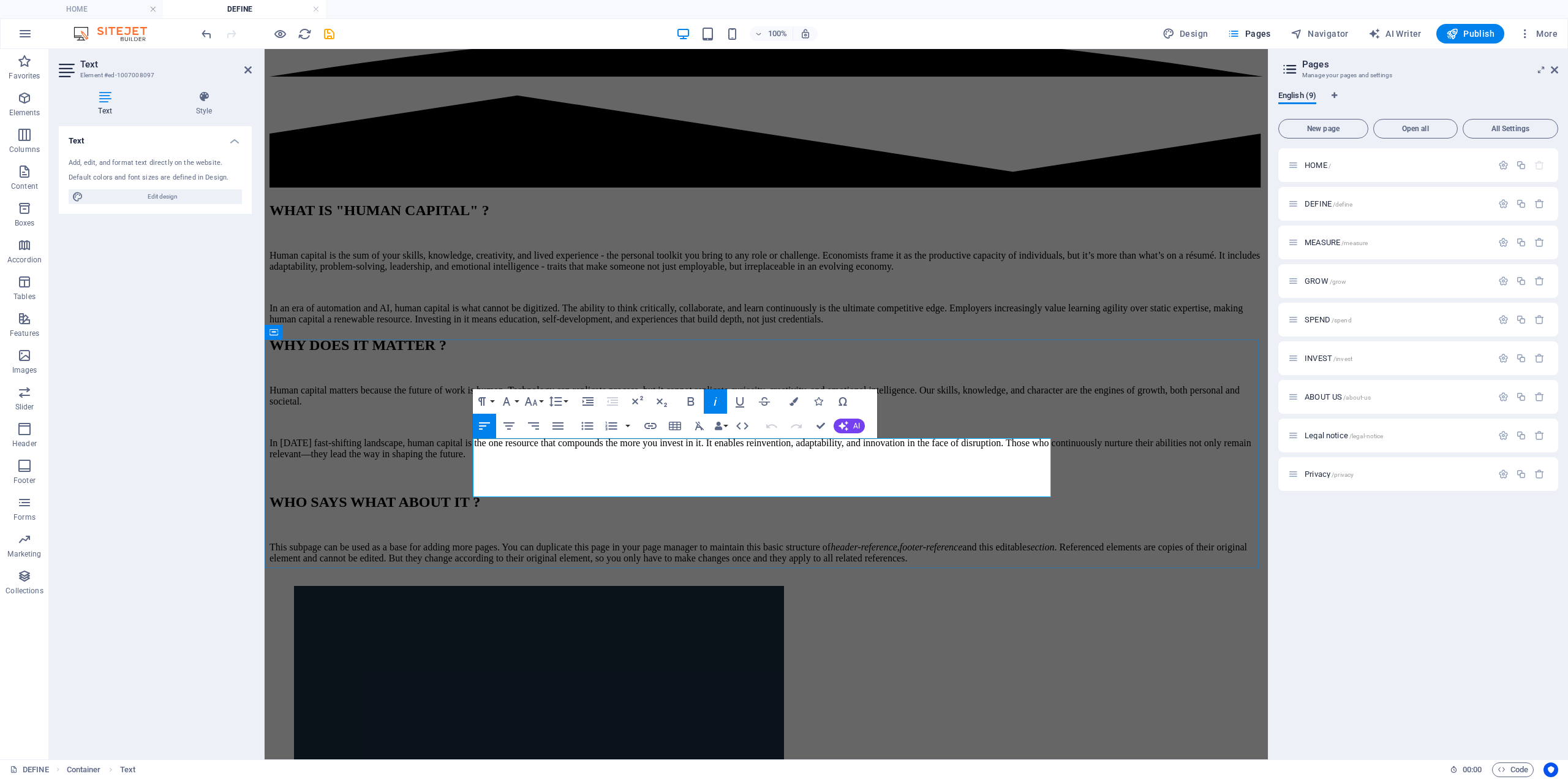
click at [830, 542] on em "header-reference" at bounding box center [864, 546] width 67 height 10
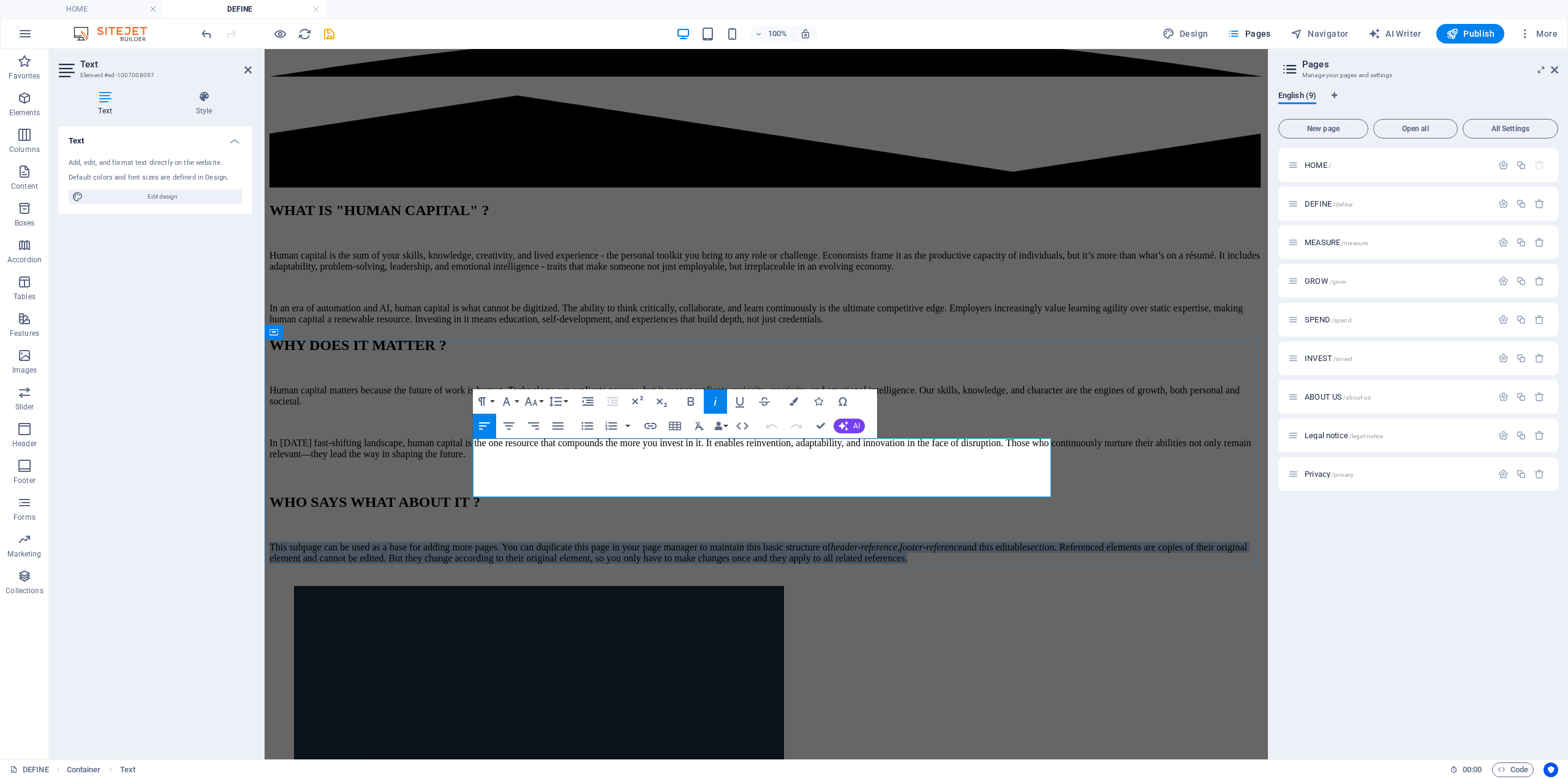
click at [830, 542] on em "header-reference" at bounding box center [864, 546] width 67 height 10
click at [584, 542] on p "This subpage can be used as a base for adding more pages. You can duplicate thi…" at bounding box center [767, 553] width 994 height 22
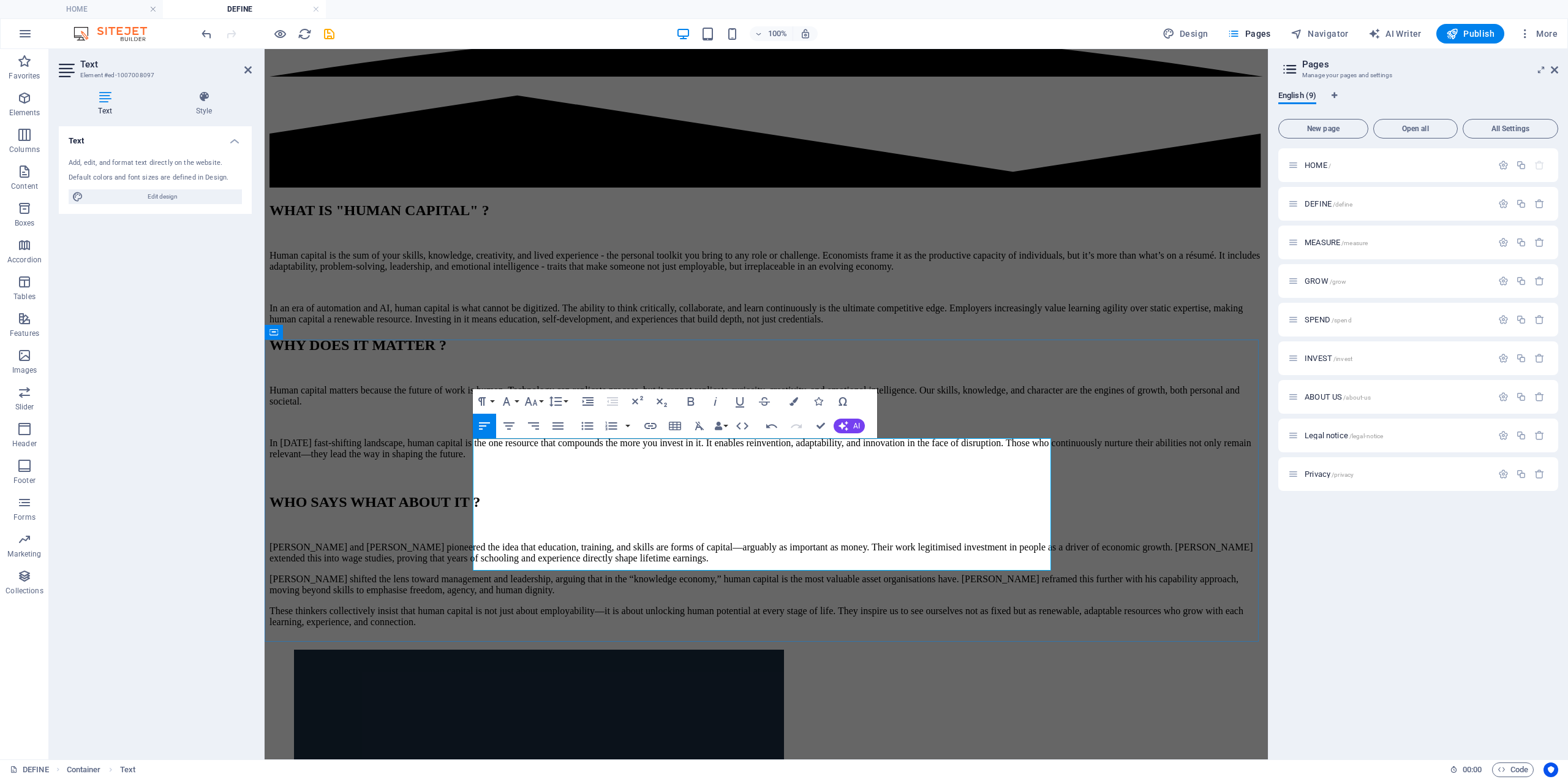
click at [916, 542] on p "[PERSON_NAME] and [PERSON_NAME] pioneered the idea that education, training, an…" at bounding box center [767, 553] width 994 height 22
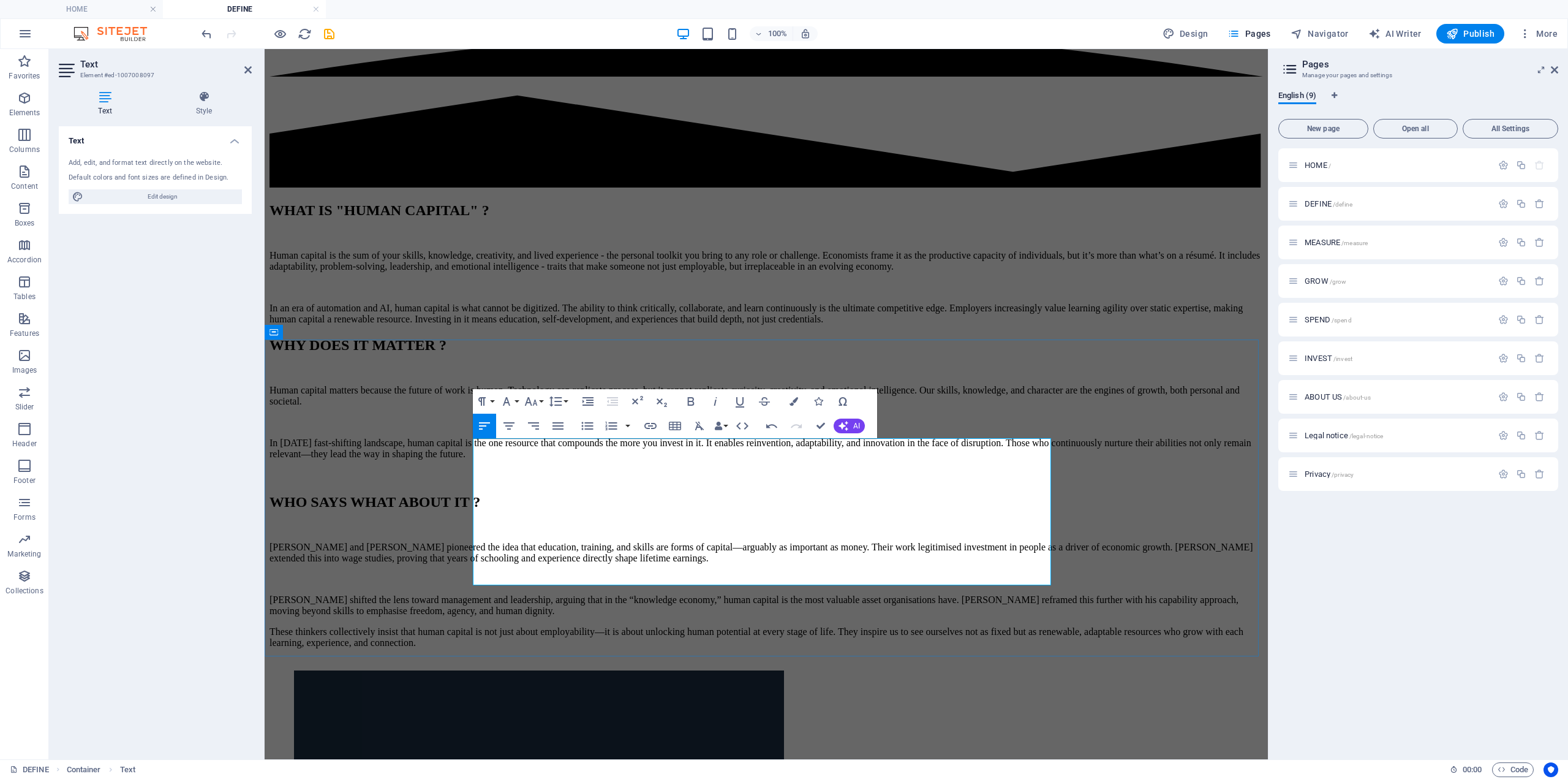
click at [707, 595] on p "[PERSON_NAME] shifted the lens toward management and leadership, arguing that i…" at bounding box center [767, 606] width 994 height 22
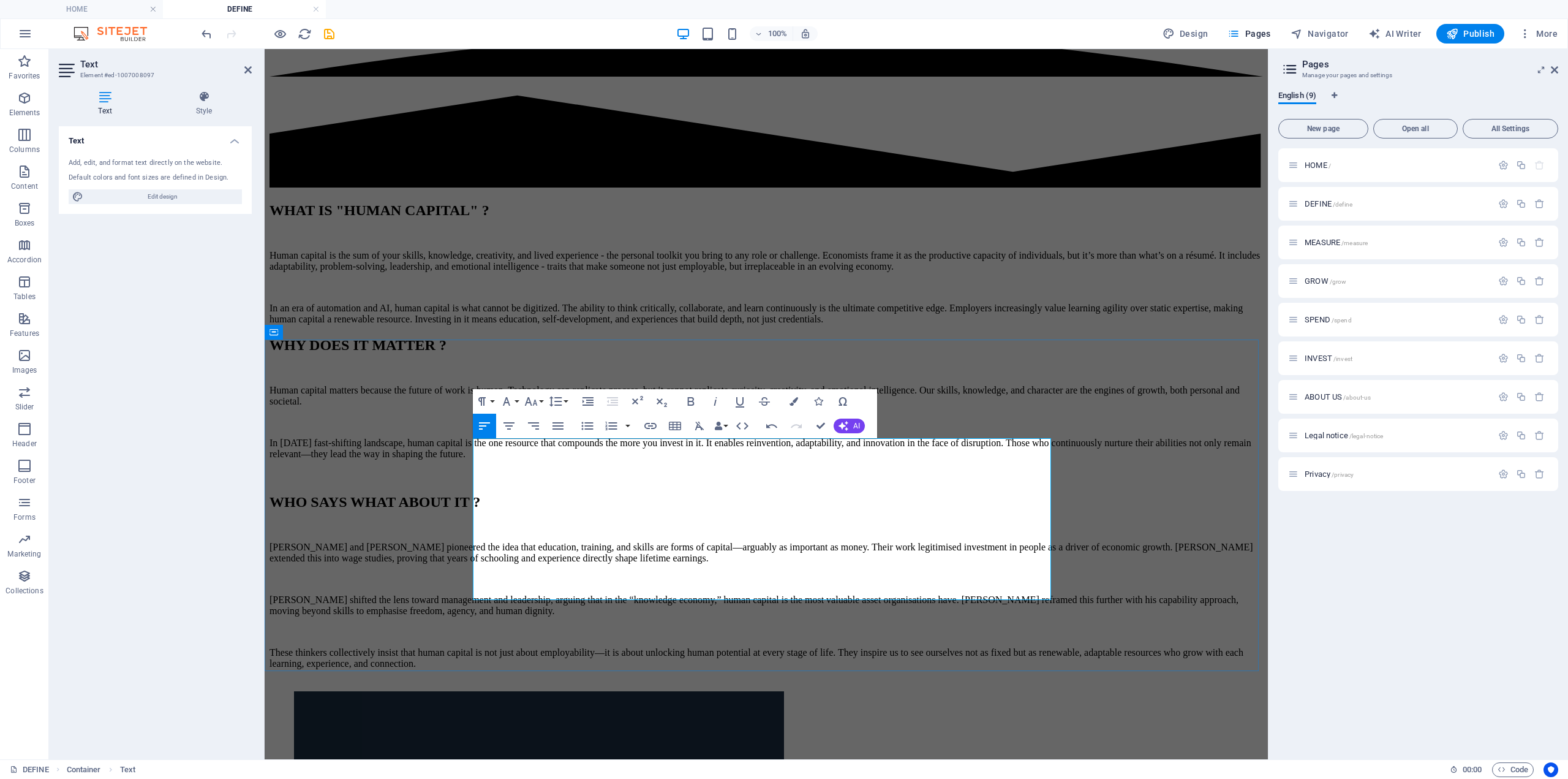
click at [836, 647] on p "These thinkers collectively insist that human capital is not just about employa…" at bounding box center [767, 658] width 994 height 22
click at [830, 647] on p "These thinkers collectively insist that human capital is not just about employa…" at bounding box center [767, 658] width 994 height 22
click at [950, 542] on p "[PERSON_NAME] and [PERSON_NAME] pioneered the idea that education, training, an…" at bounding box center [767, 553] width 994 height 22
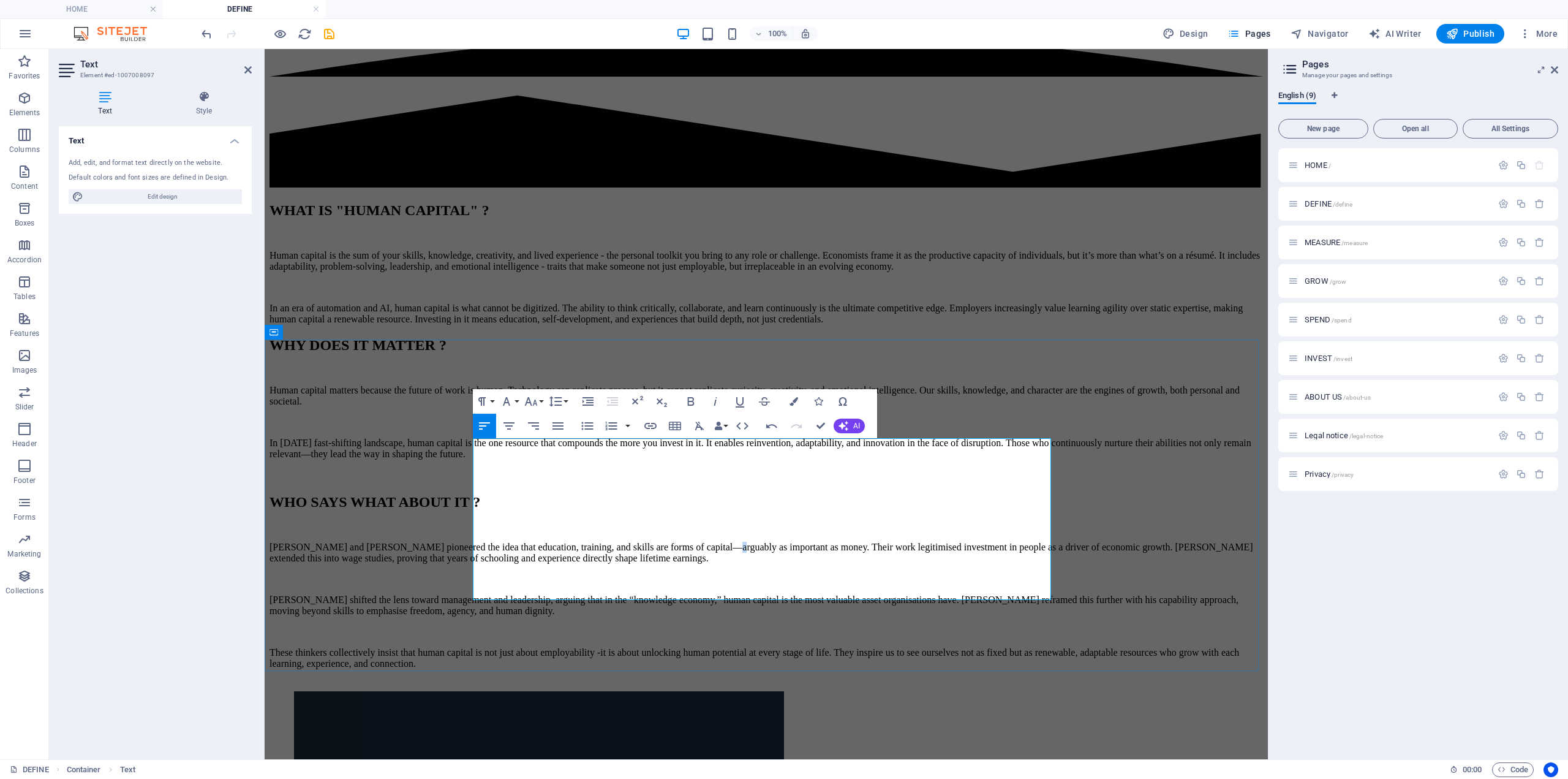
click at [950, 542] on p "[PERSON_NAME] and [PERSON_NAME] pioneered the idea that education, training, an…" at bounding box center [767, 553] width 994 height 22
click at [629, 542] on p "[PERSON_NAME] and [PERSON_NAME] pioneered the idea that education, training, an…" at bounding box center [767, 553] width 994 height 22
drag, startPoint x: 629, startPoint y: 461, endPoint x: 584, endPoint y: 486, distance: 51.5
click at [585, 573] on p at bounding box center [767, 579] width 994 height 11
drag, startPoint x: 818, startPoint y: 424, endPoint x: 769, endPoint y: 374, distance: 70.0
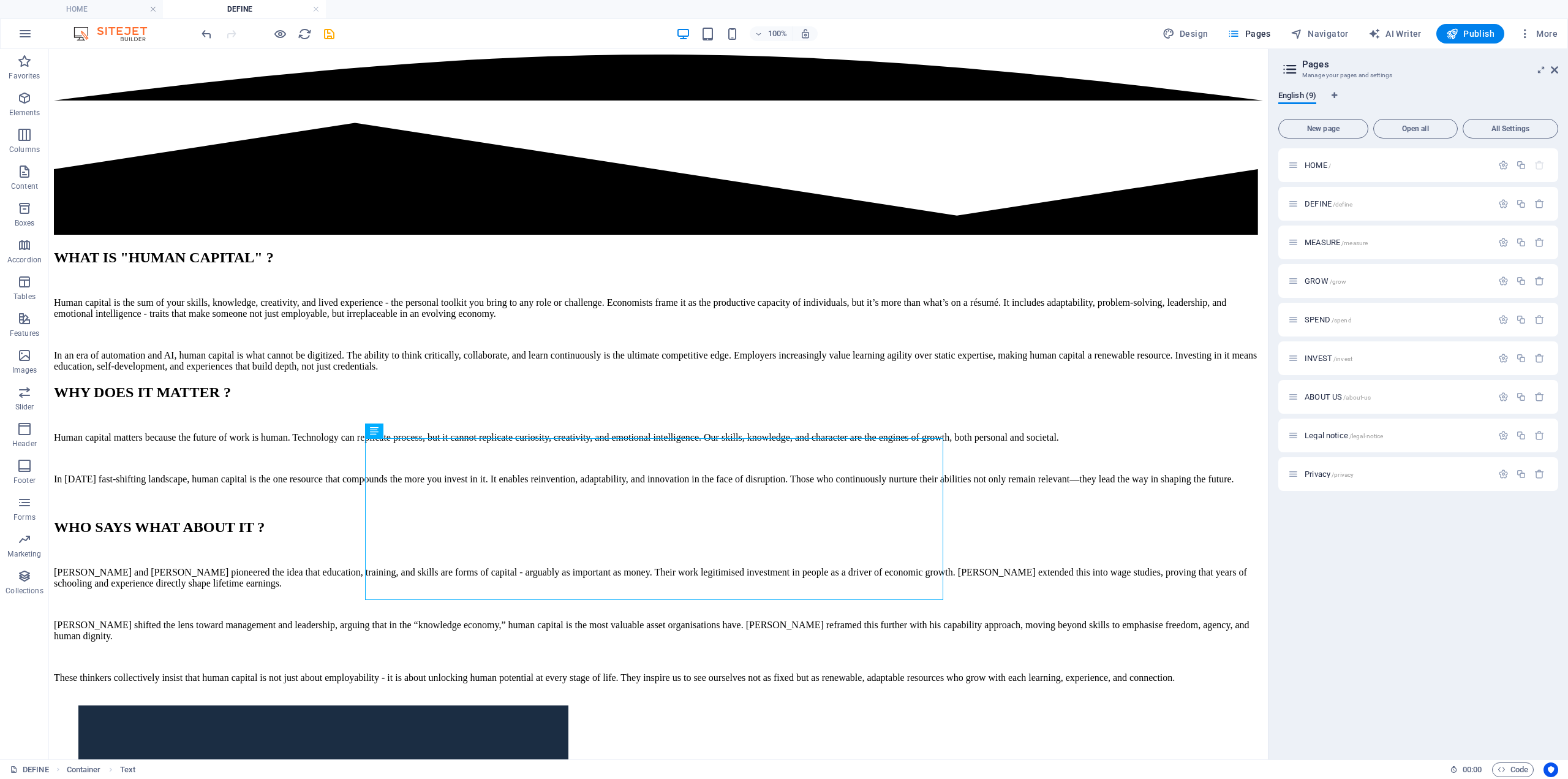
click at [337, 29] on div "100% Design Pages Navigator AI Writer Publish More" at bounding box center [881, 33] width 1364 height 20
click at [327, 37] on icon "save" at bounding box center [329, 34] width 14 height 14
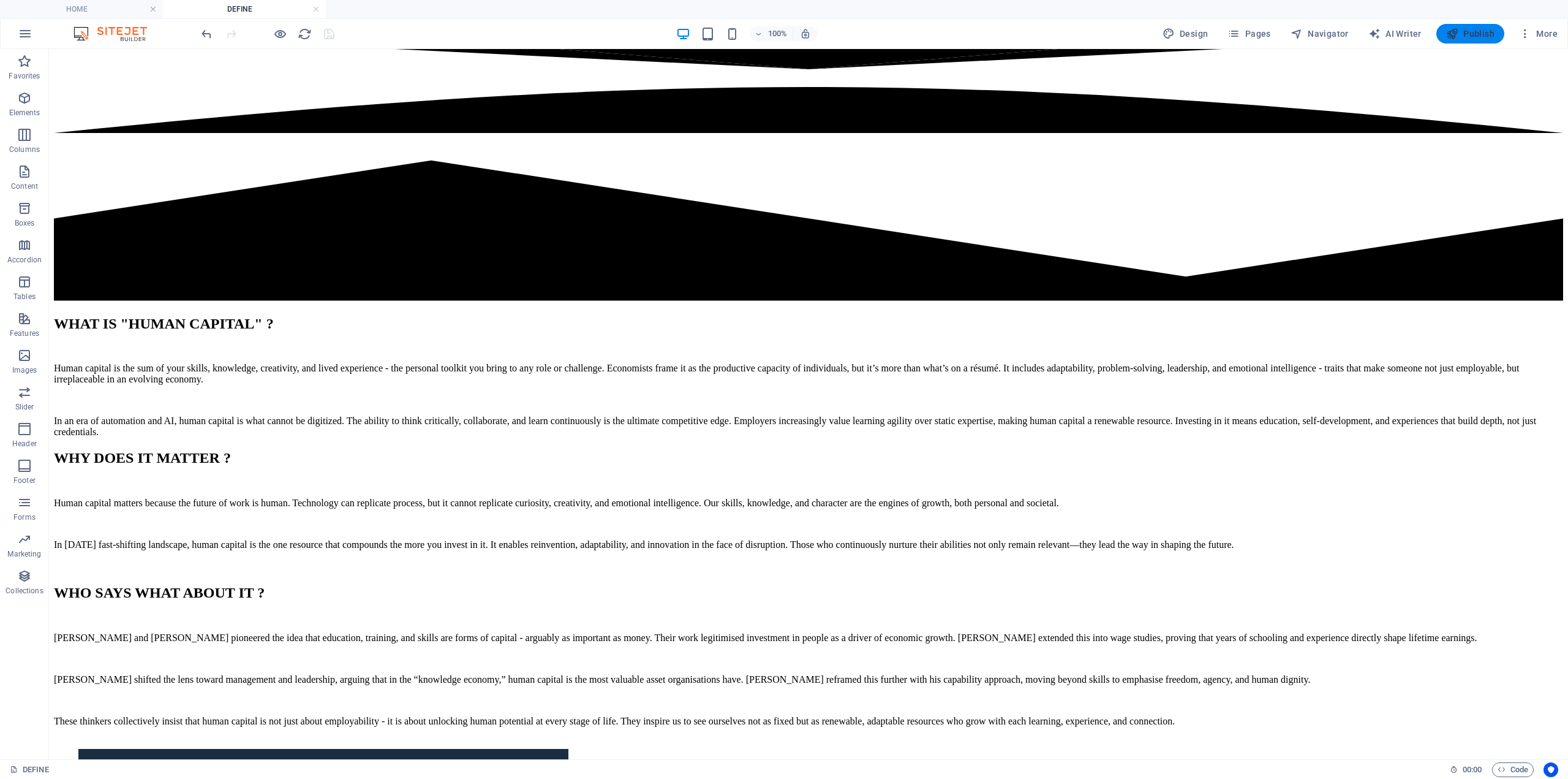
click at [1477, 30] on span "Publish" at bounding box center [1470, 33] width 48 height 12
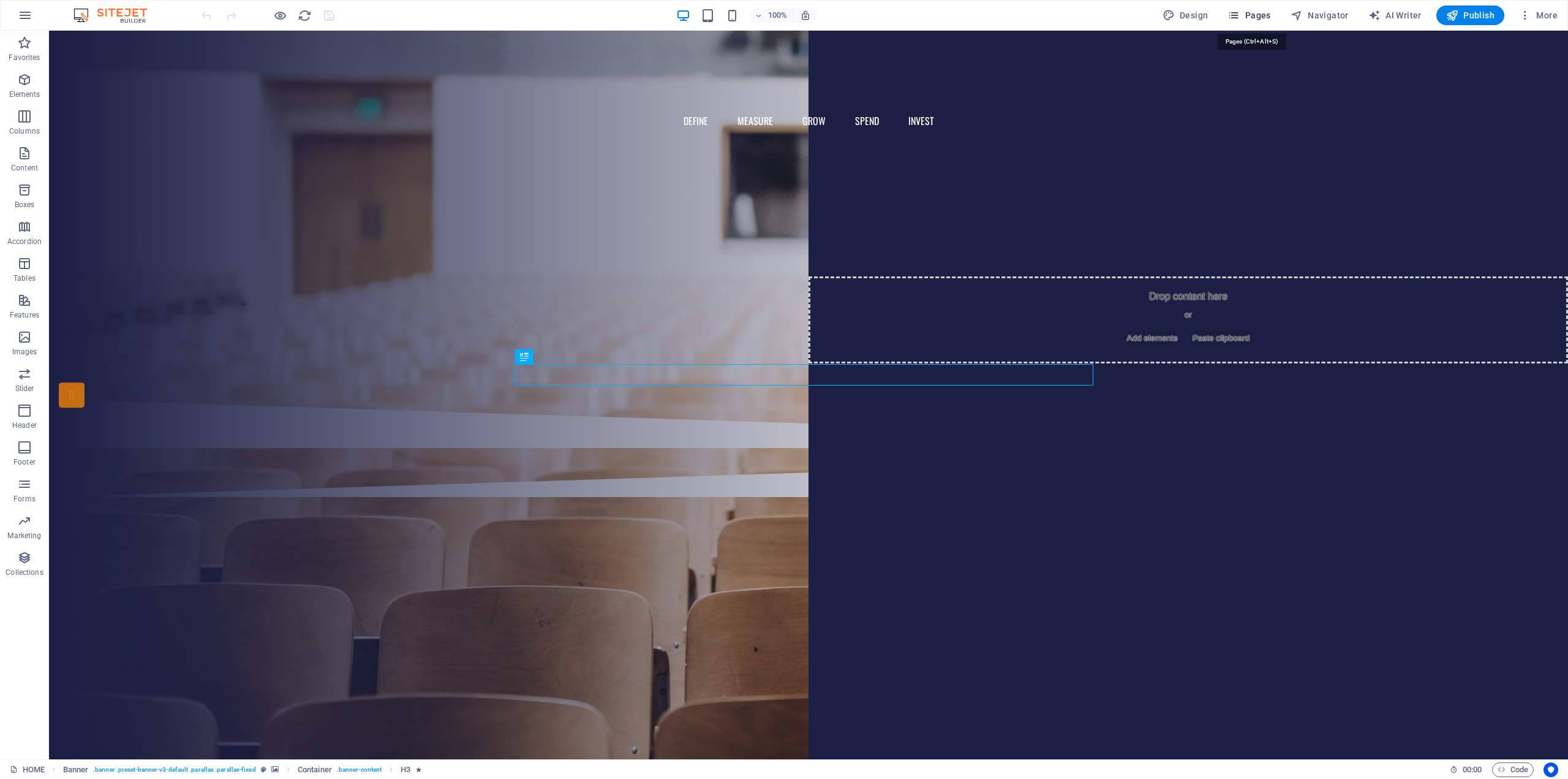
click at [1250, 13] on span "Pages" at bounding box center [1249, 15] width 43 height 12
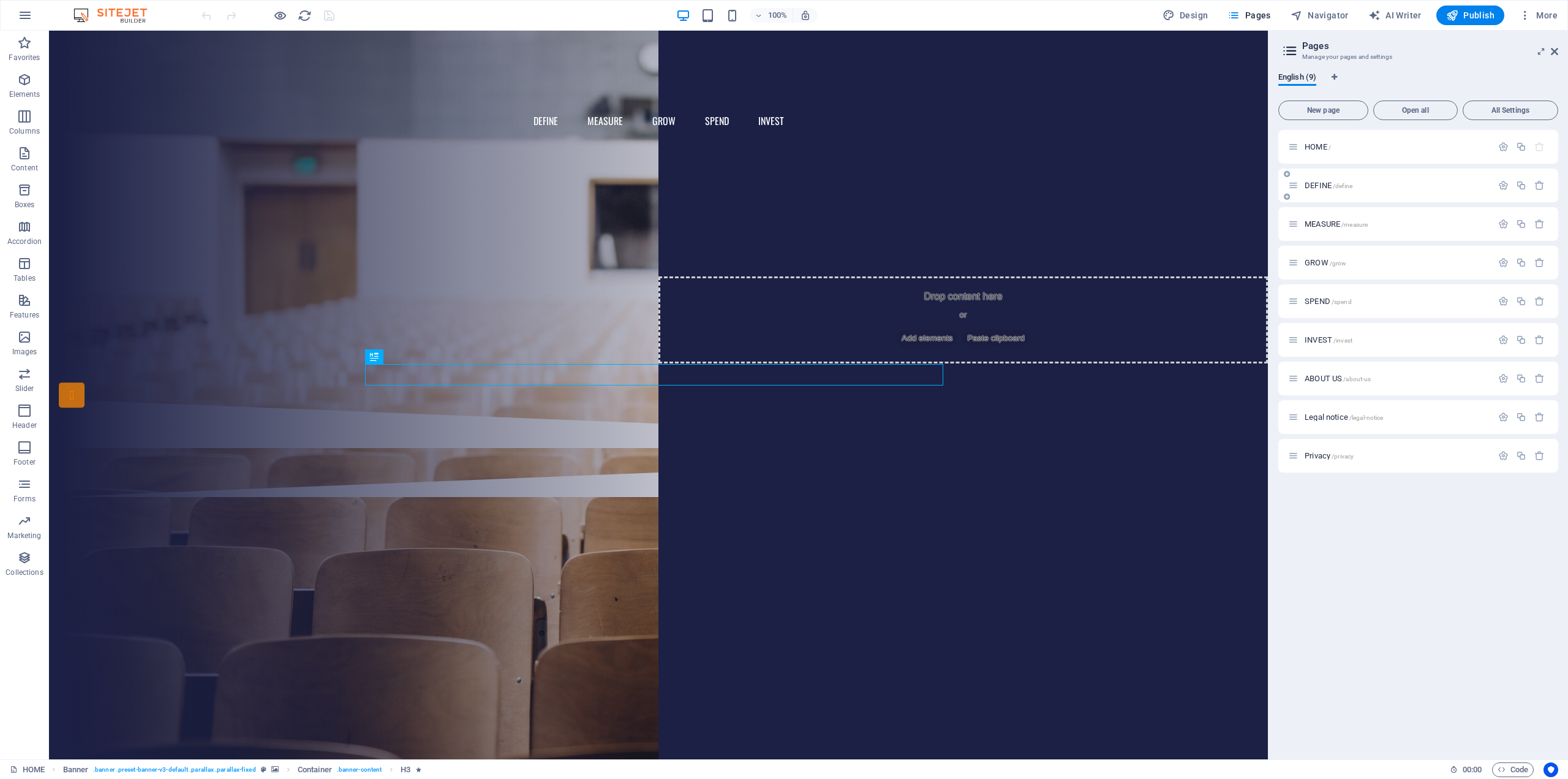
click at [1319, 188] on div "DEFINE /define" at bounding box center [1390, 186] width 204 height 14
click at [1319, 183] on span "DEFINE /define" at bounding box center [1329, 186] width 48 height 10
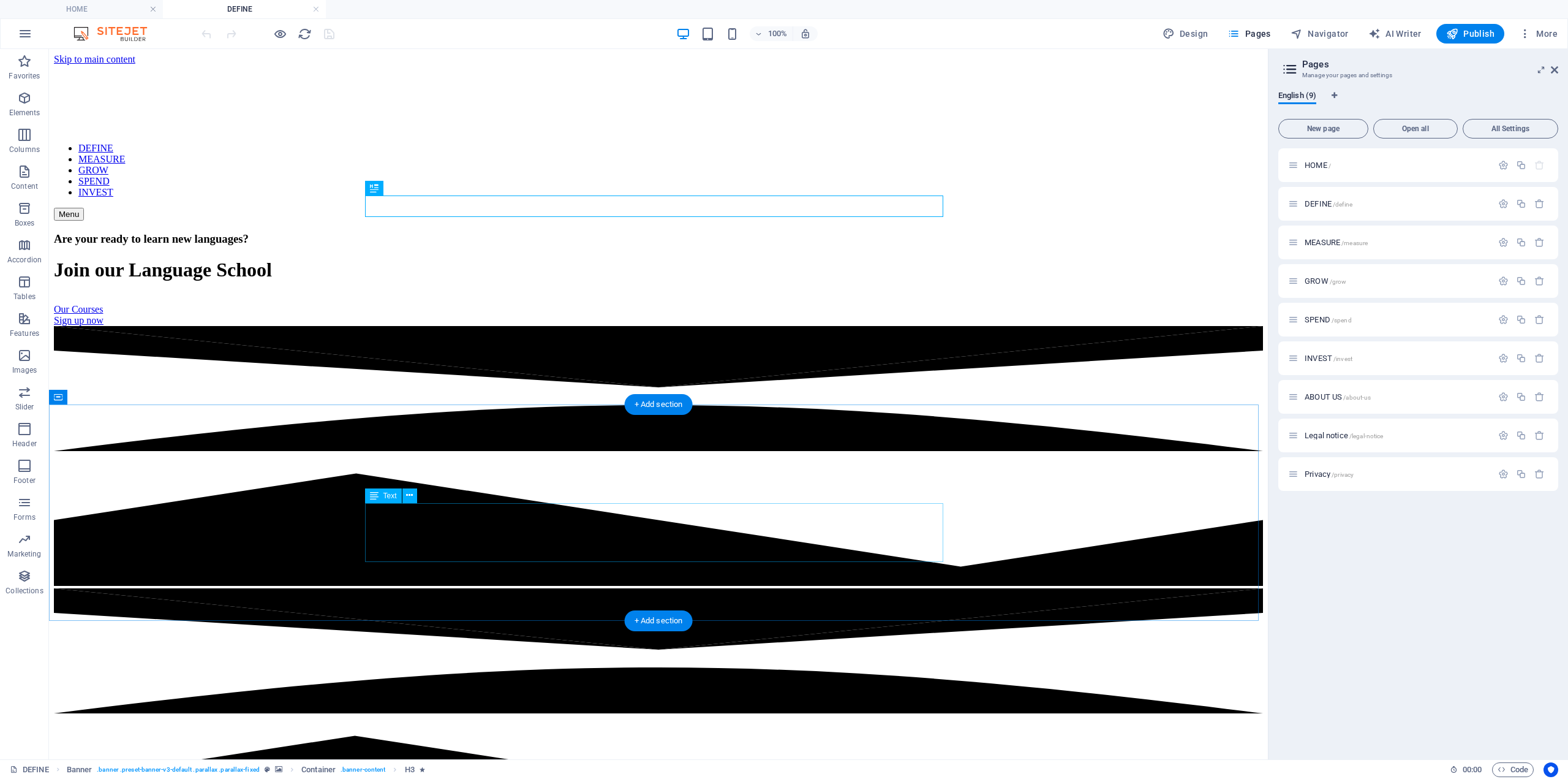
drag, startPoint x: 474, startPoint y: 532, endPoint x: 259, endPoint y: 531, distance: 215.0
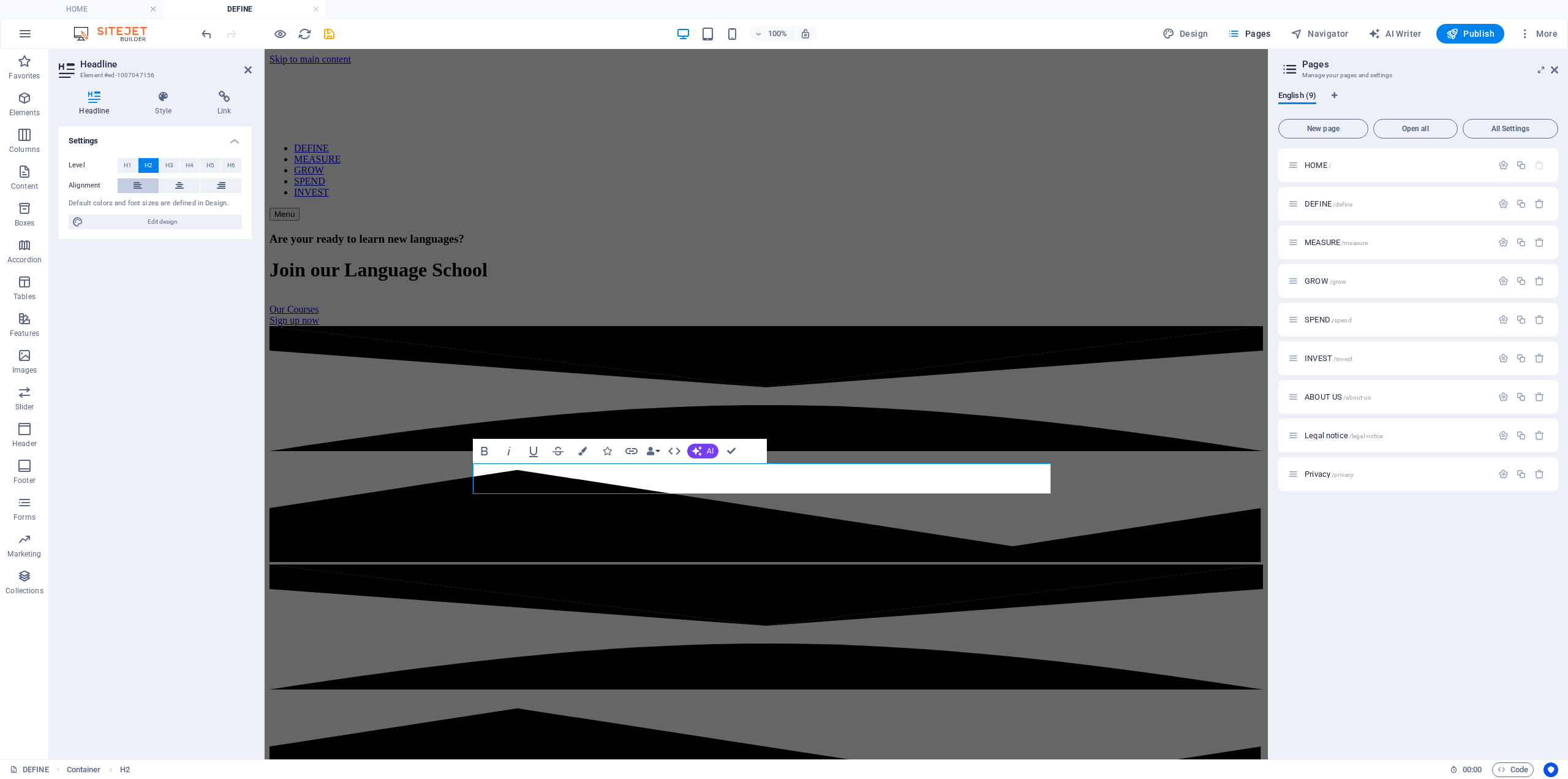
click at [136, 187] on icon at bounding box center [137, 186] width 9 height 15
drag, startPoint x: 729, startPoint y: 452, endPoint x: 680, endPoint y: 403, distance: 69.3
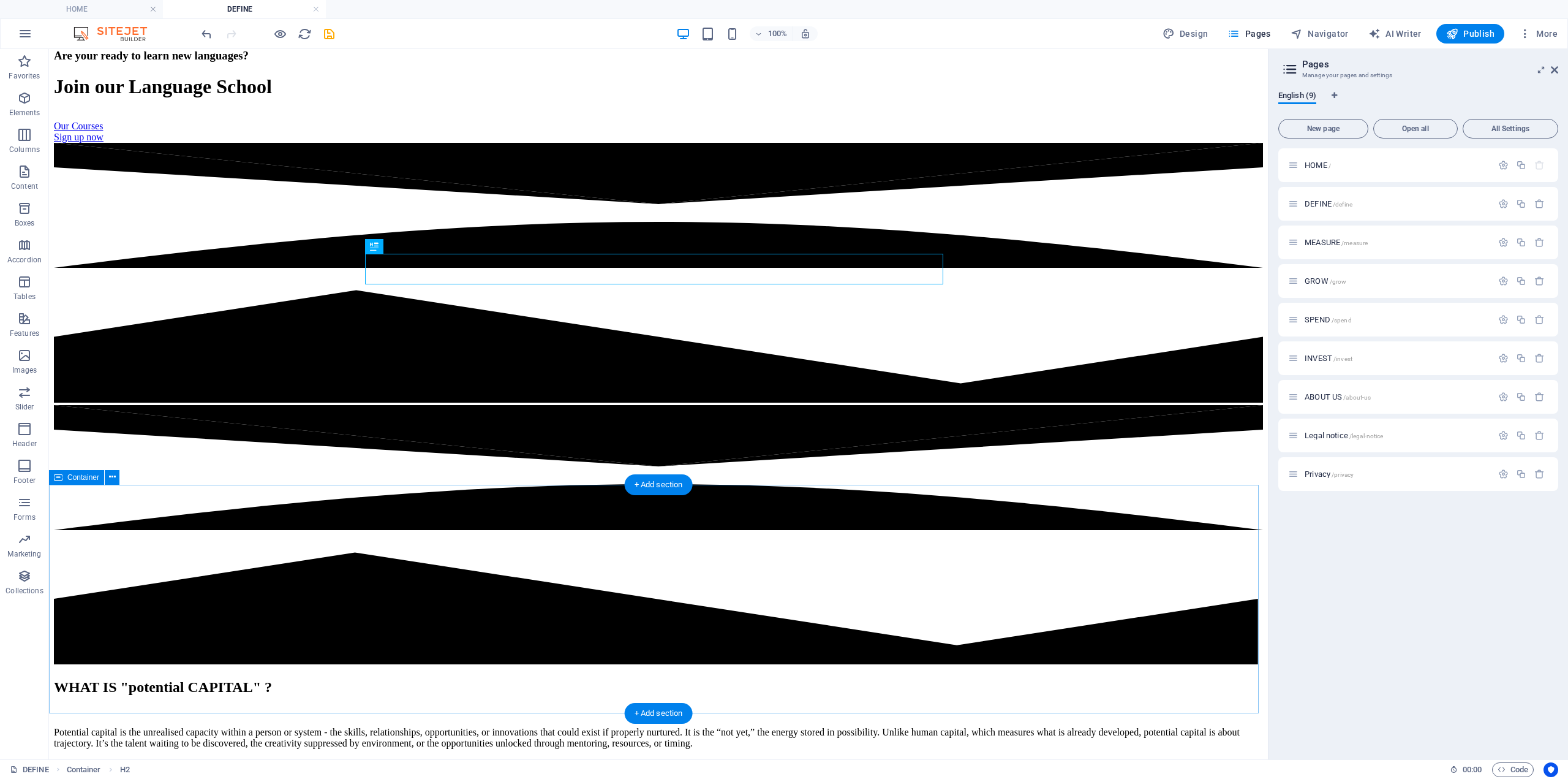
scroll to position [245, 0]
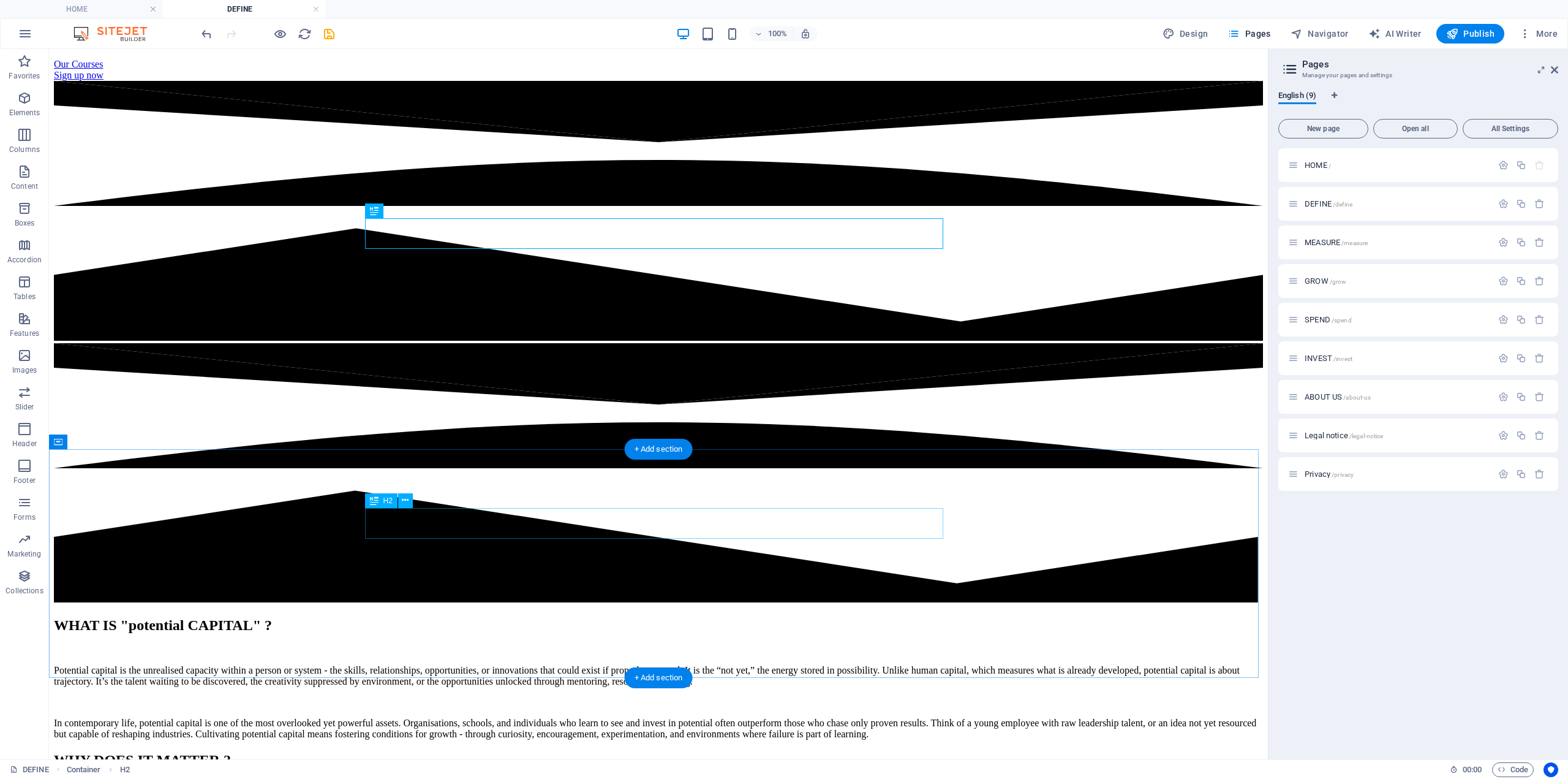
click at [658, 752] on div "WHY DOES IT MATTER ?" at bounding box center [658, 760] width 1209 height 17
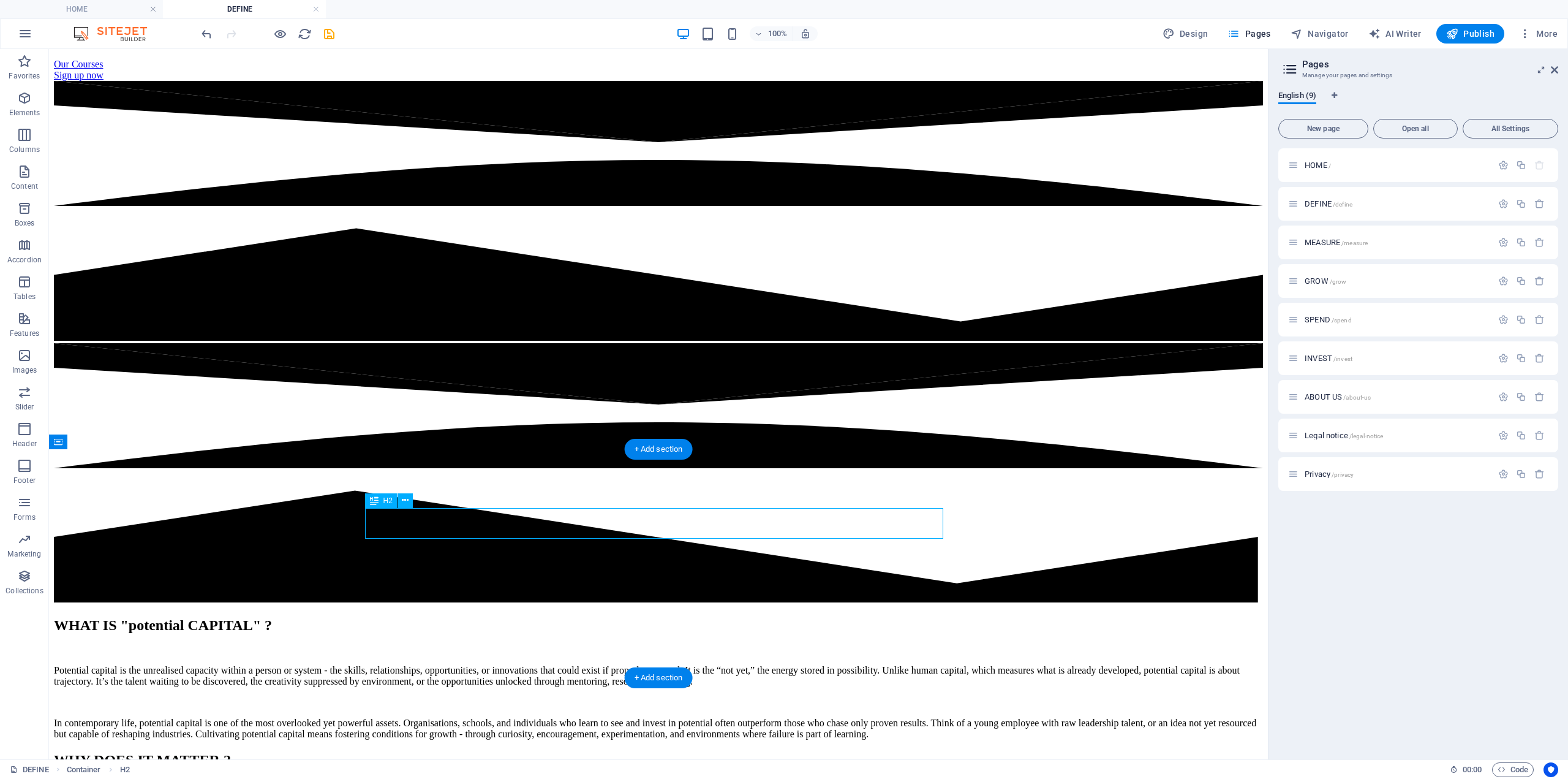
click at [658, 752] on div "WHY DOES IT MATTER ?" at bounding box center [658, 760] width 1209 height 17
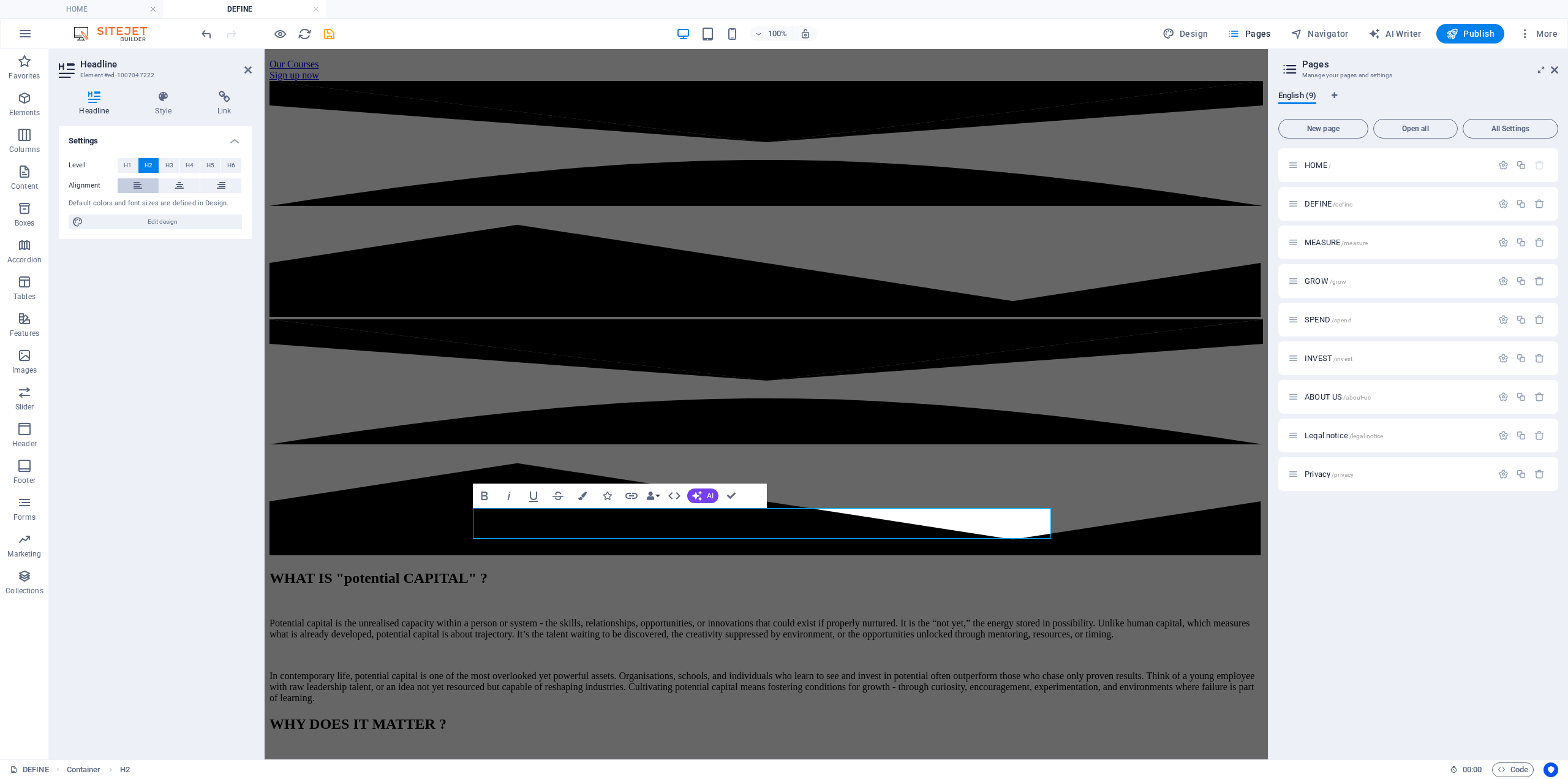
click at [133, 179] on button at bounding box center [138, 186] width 41 height 15
click at [662, 763] on div "This subpage can be used as a base for adding more pages. You can duplicate thi…" at bounding box center [767, 774] width 994 height 22
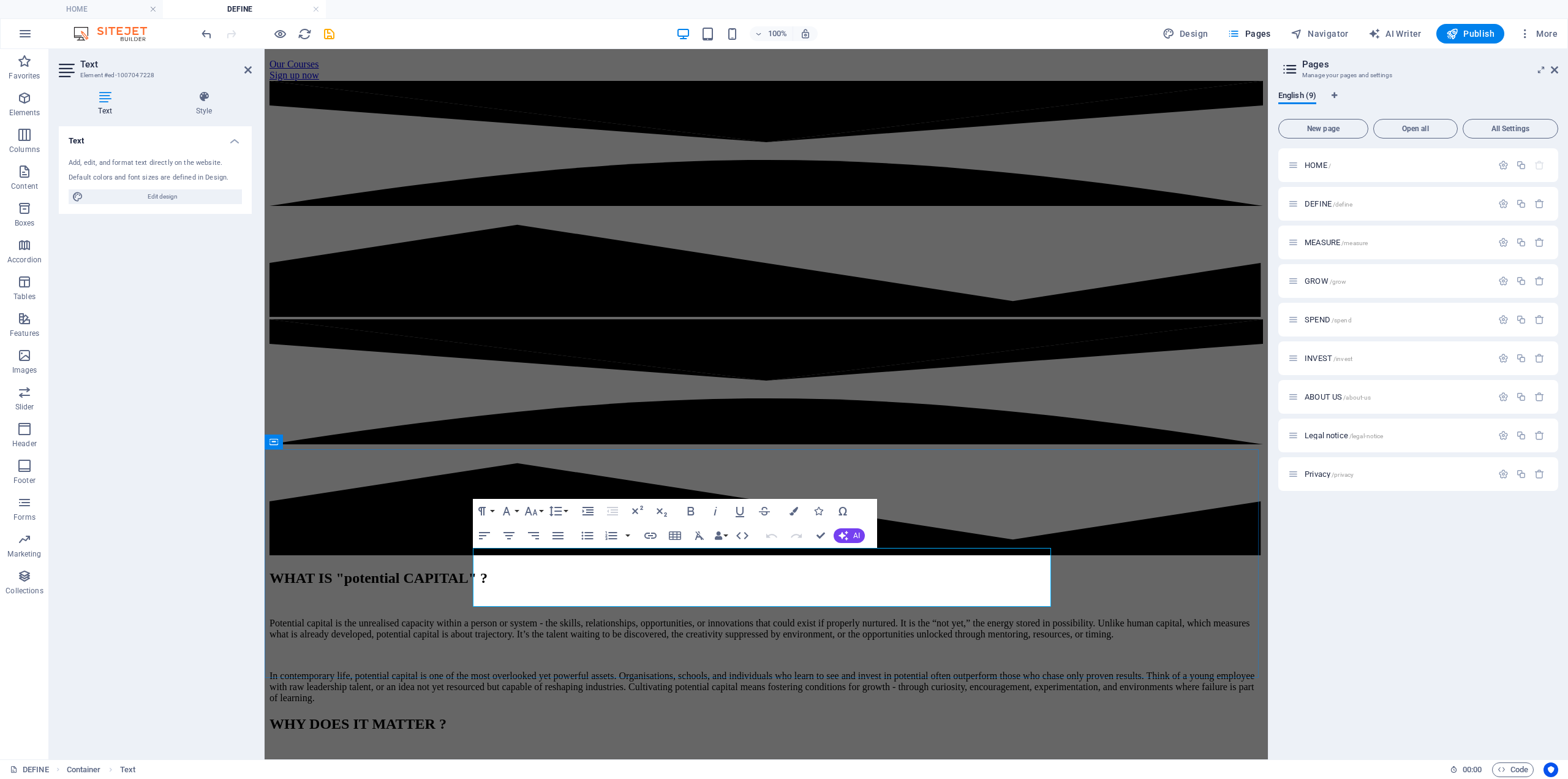
click at [830, 763] on em "header-reference" at bounding box center [864, 768] width 67 height 10
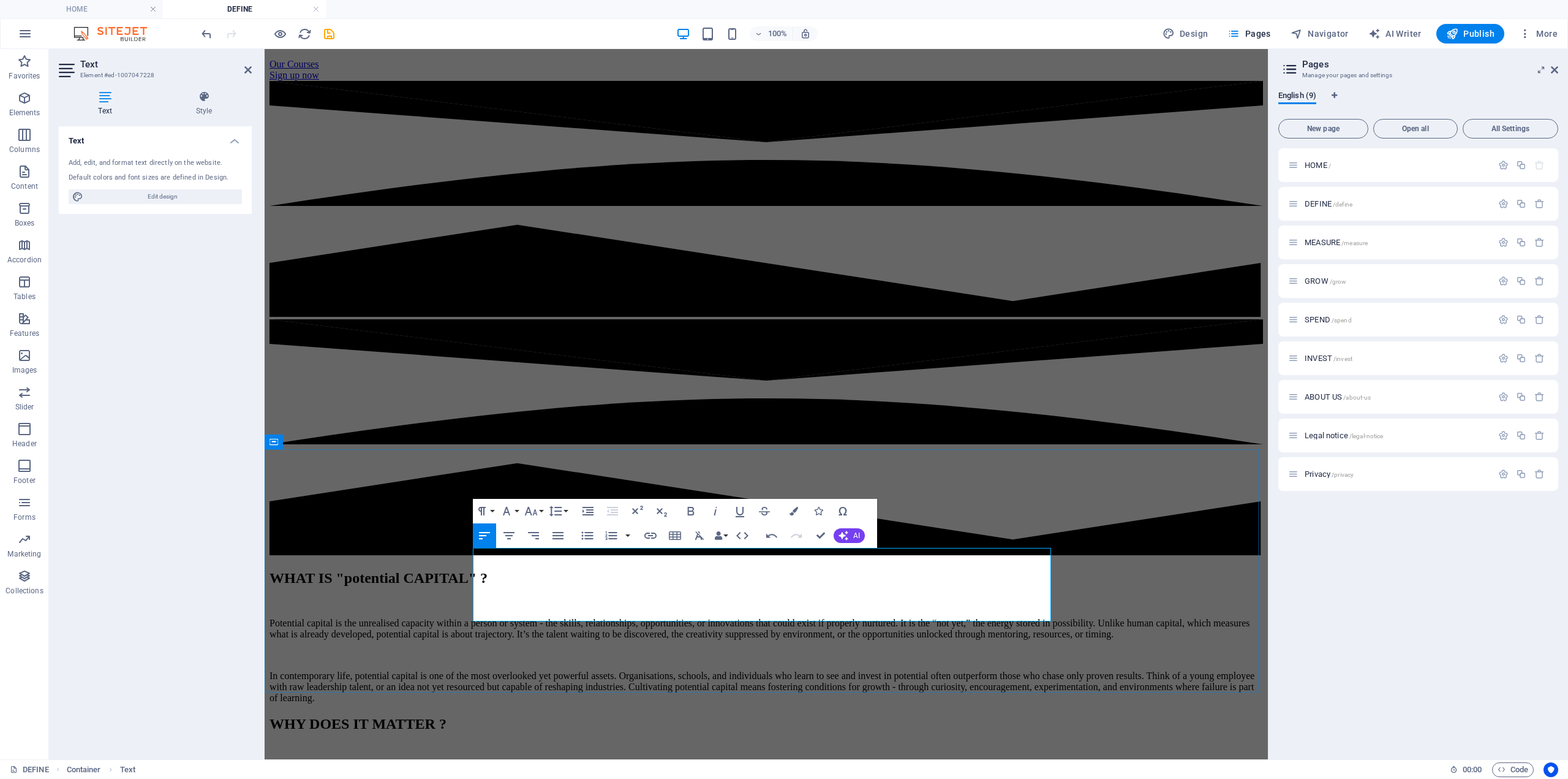
click at [1019, 763] on p "Potential capital matters because it represents what could be. It is the spark …" at bounding box center [767, 769] width 994 height 11
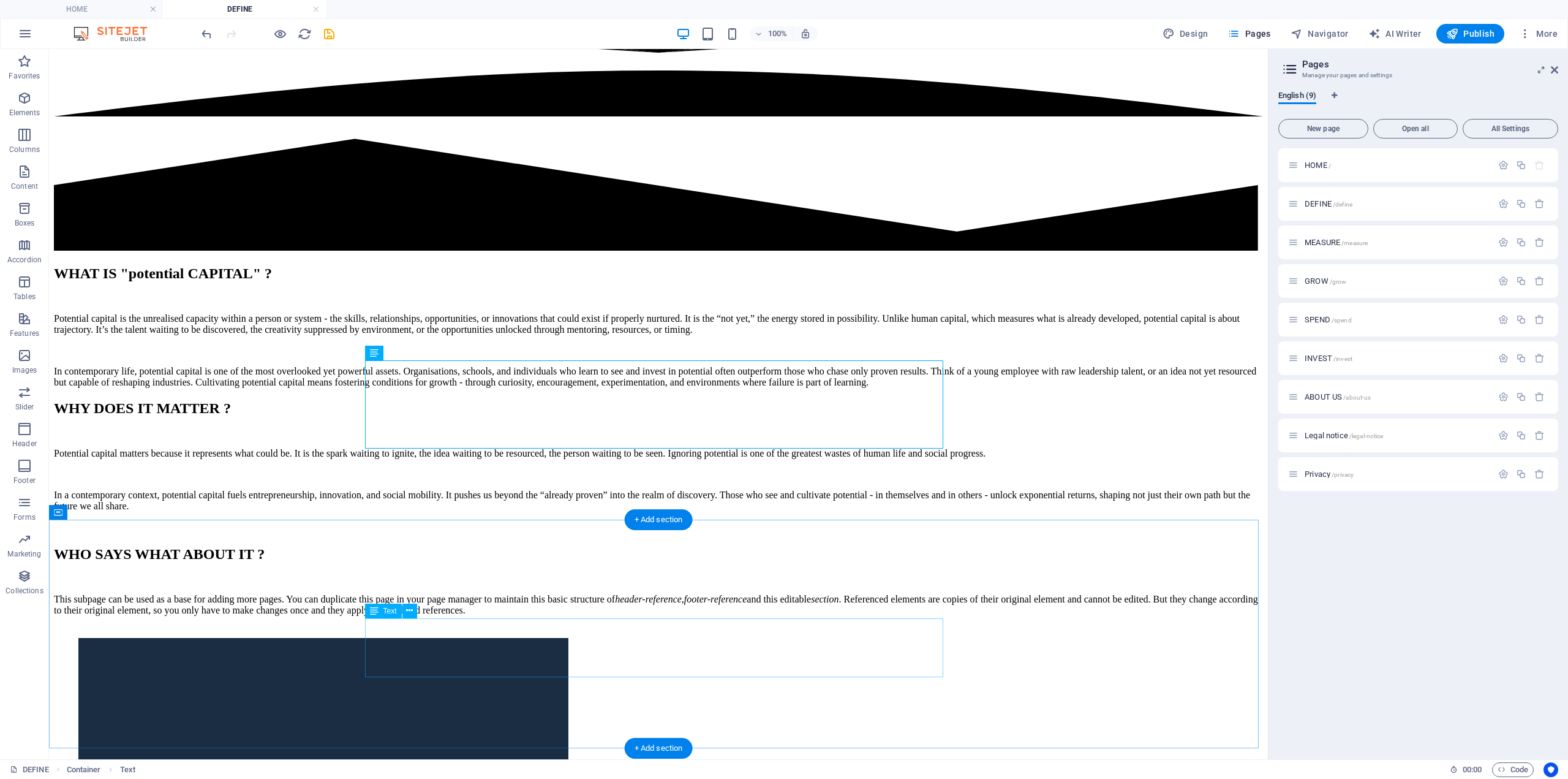
scroll to position [613, 0]
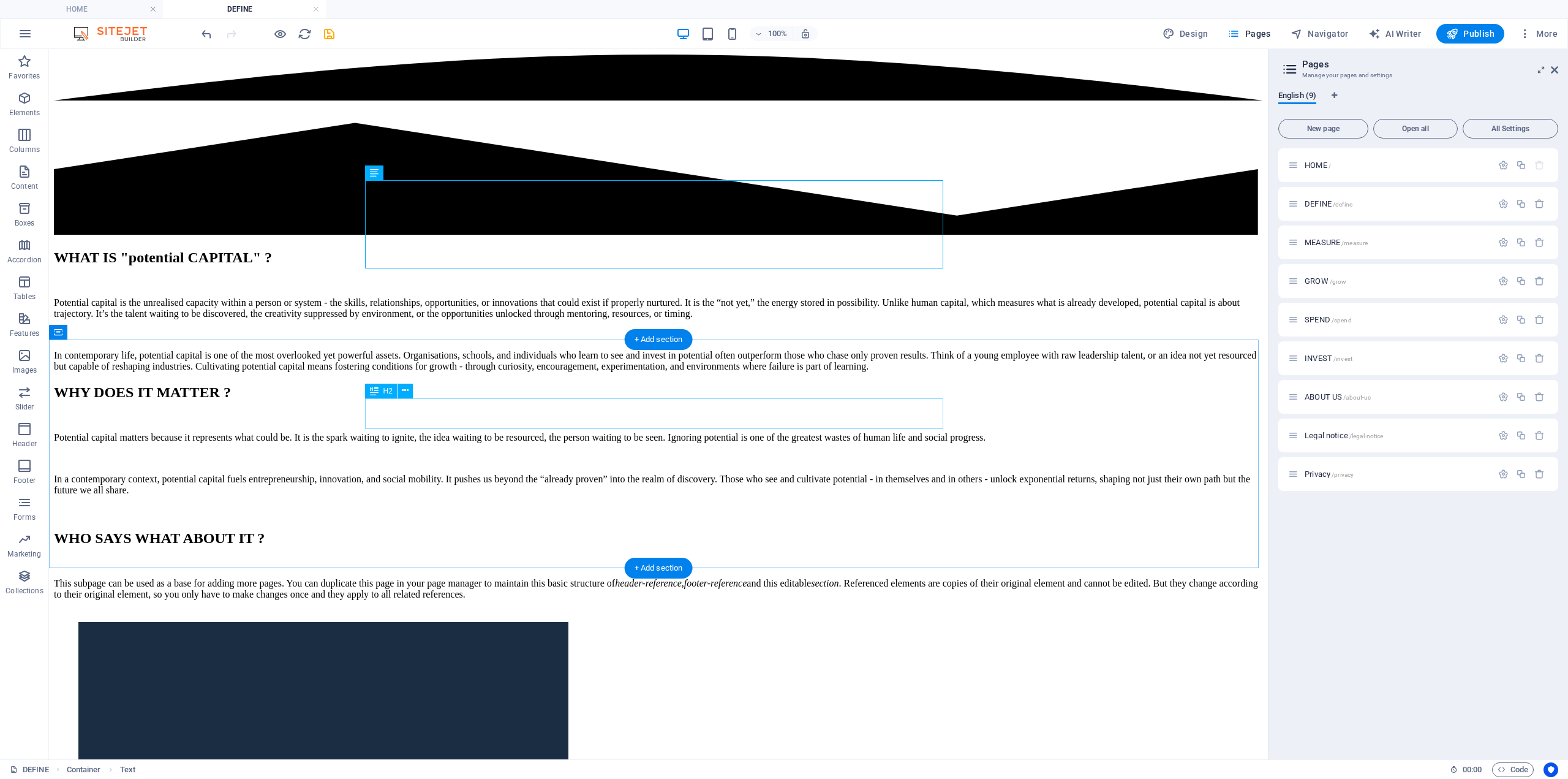
click at [665, 530] on div "WHO SAYS WHAT ABOUT IT ?" at bounding box center [658, 538] width 1209 height 17
click at [664, 530] on div "WHO SAYS WHAT ABOUT IT ?" at bounding box center [658, 538] width 1209 height 17
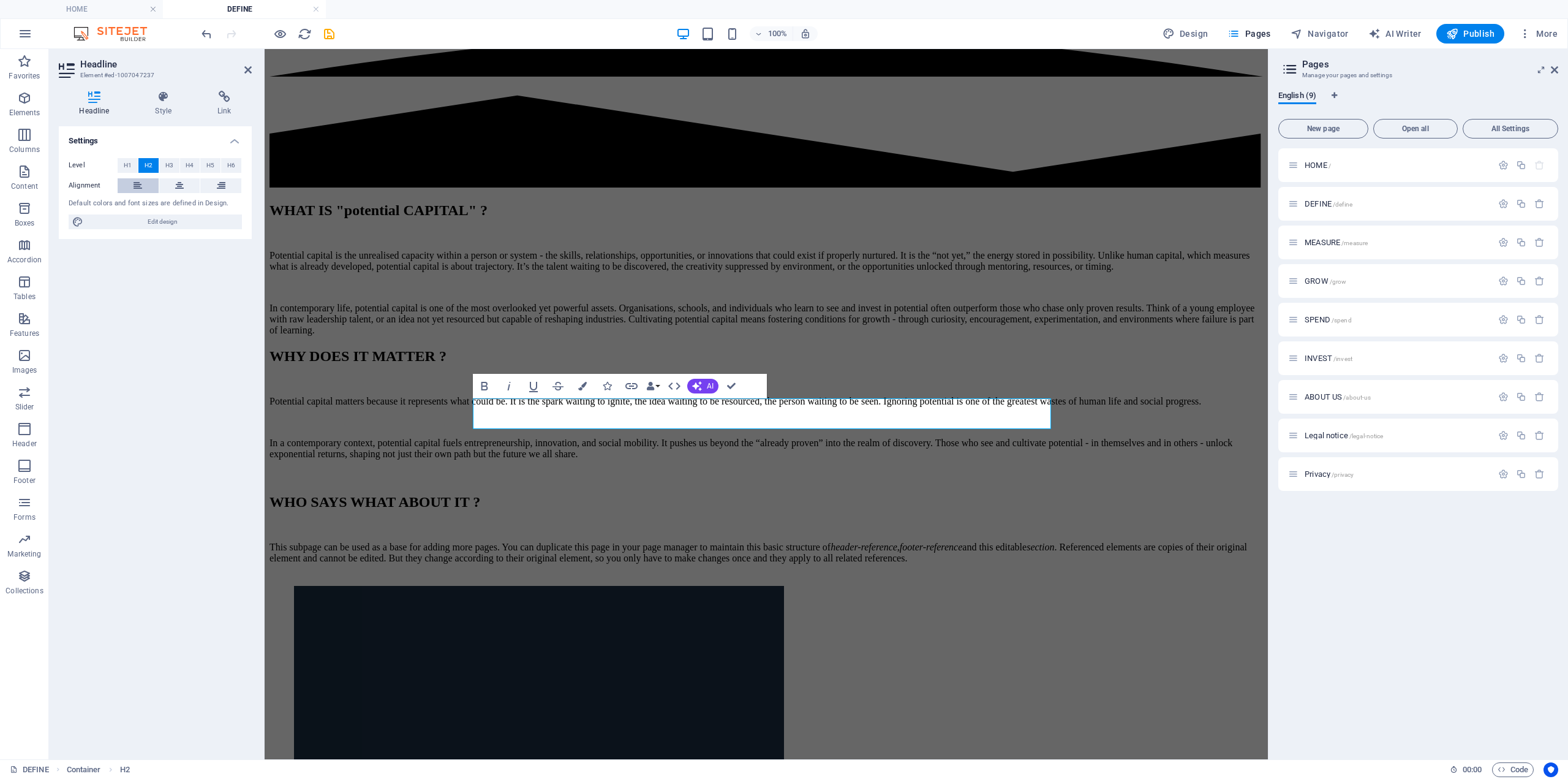
click at [138, 186] on icon at bounding box center [137, 186] width 9 height 15
click at [630, 542] on div "This subpage can be used as a base for adding more pages. You can duplicate thi…" at bounding box center [767, 553] width 994 height 22
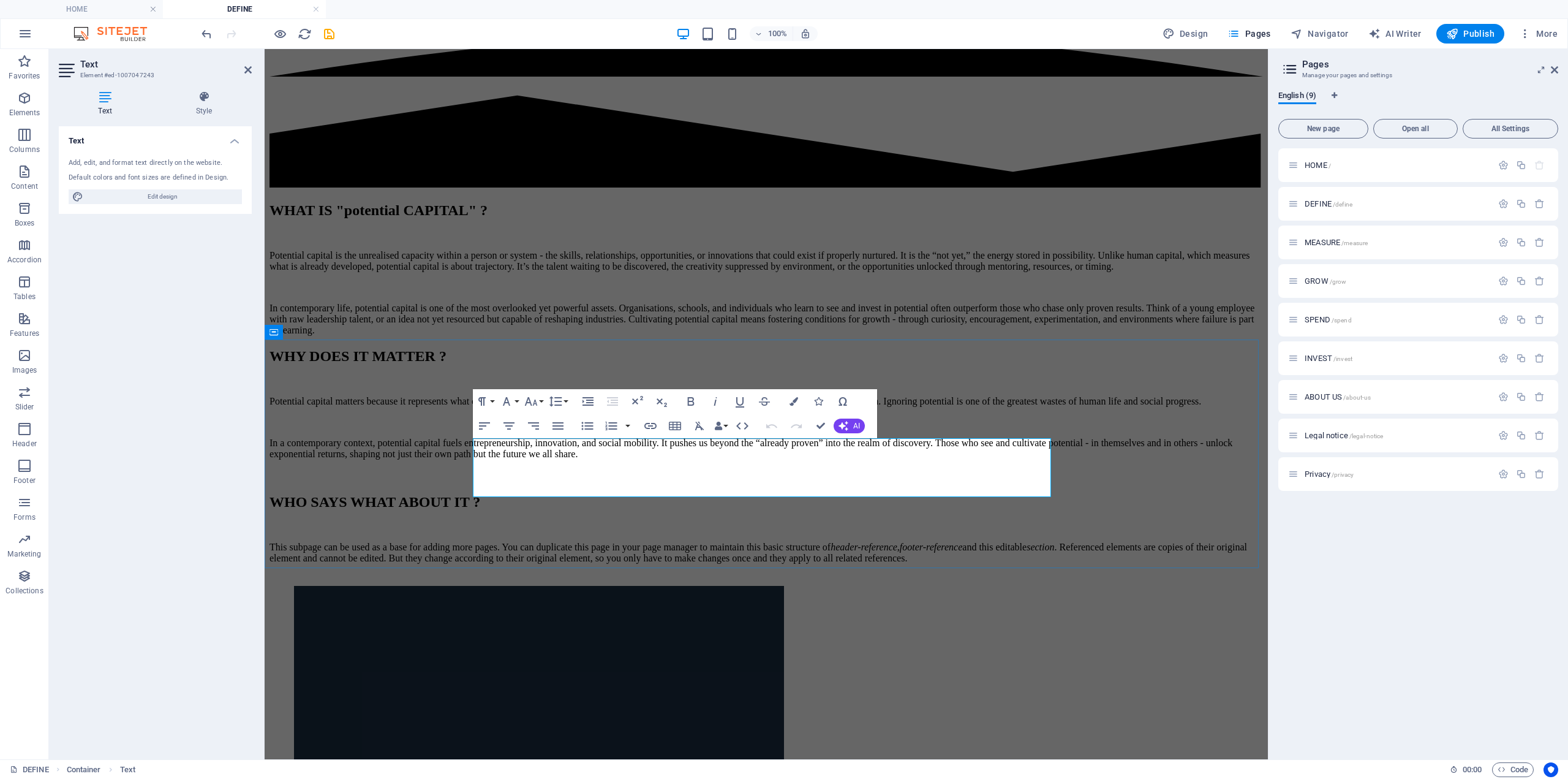
click at [830, 542] on em "header-reference" at bounding box center [864, 546] width 67 height 10
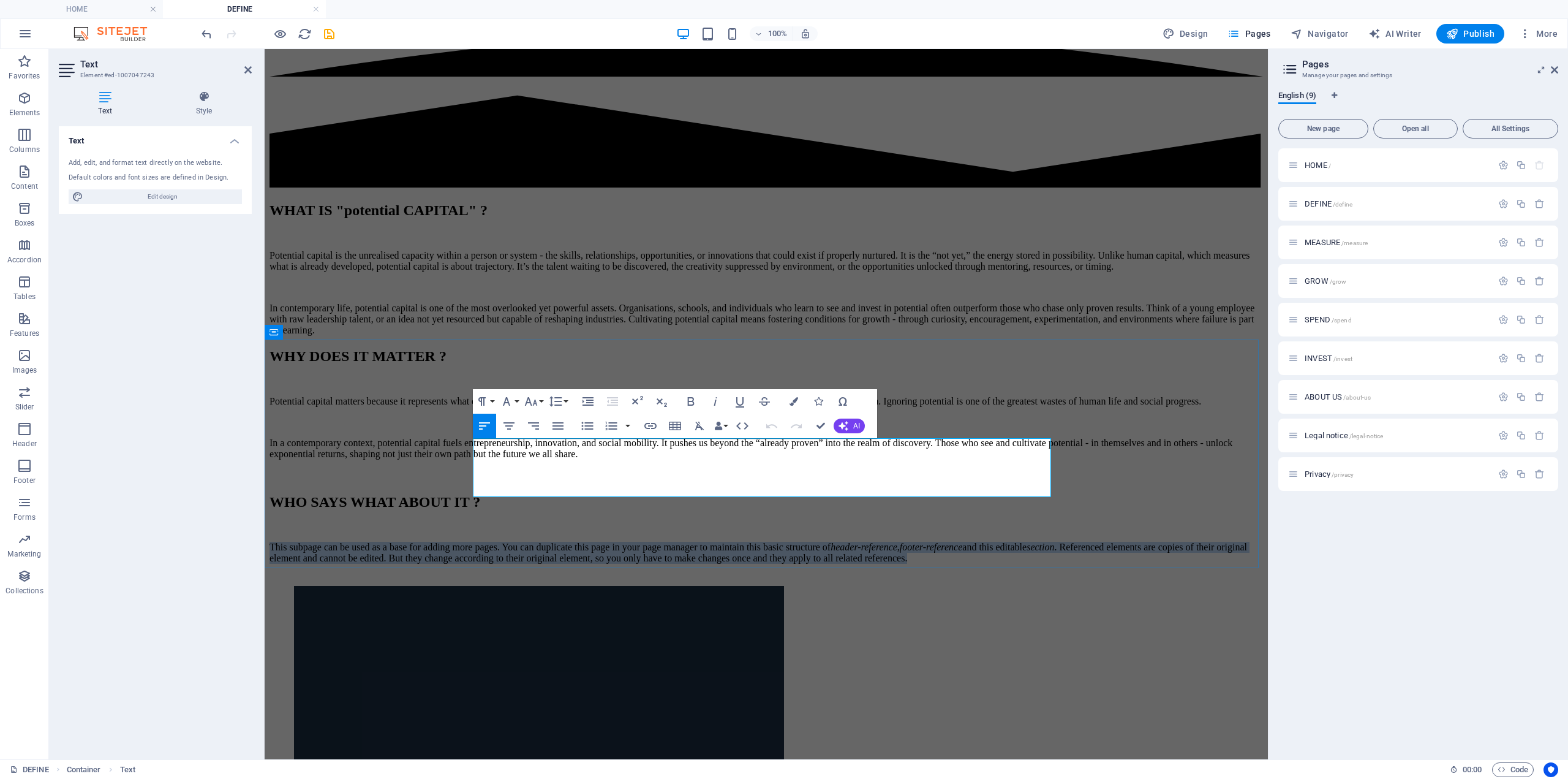
click at [830, 542] on em "header-reference" at bounding box center [864, 546] width 67 height 10
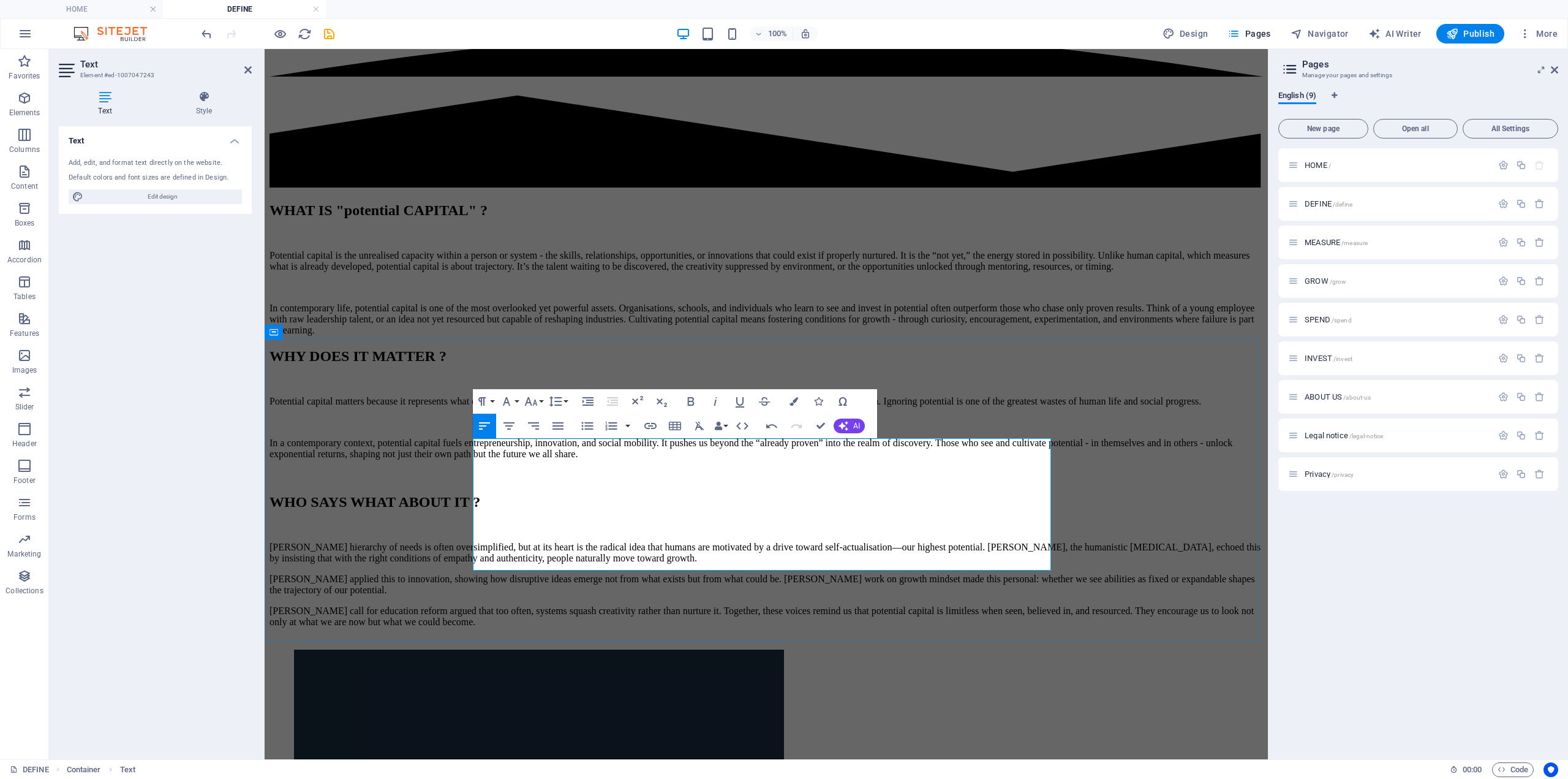
click at [876, 542] on p "Abraham Maslow’s hierarchy of needs is often oversimplified, but at its heart i…" at bounding box center [767, 553] width 994 height 22
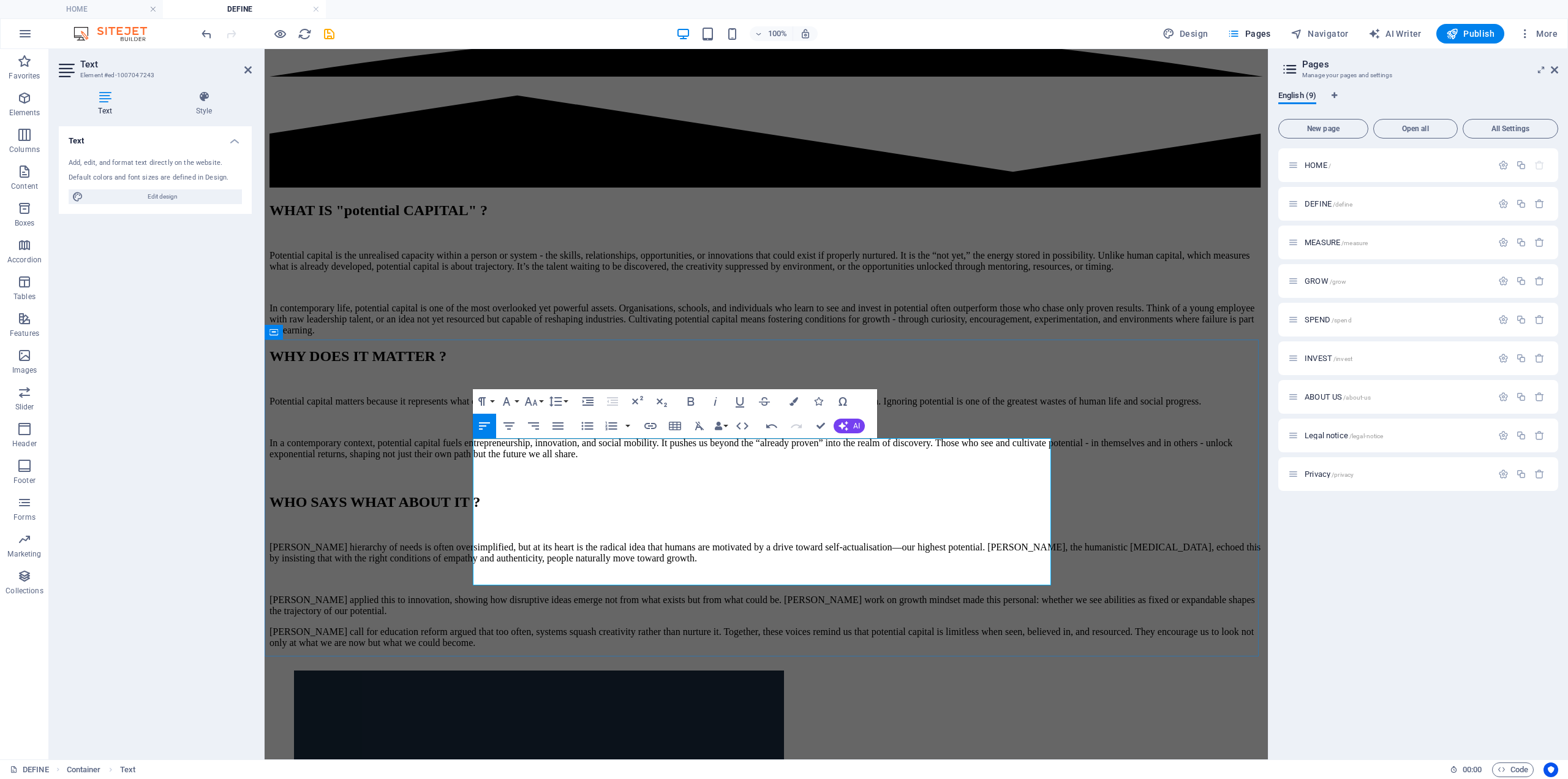
click at [549, 595] on p "Clayton Christensen applied this to innovation, showing how disruptive ideas em…" at bounding box center [767, 606] width 994 height 22
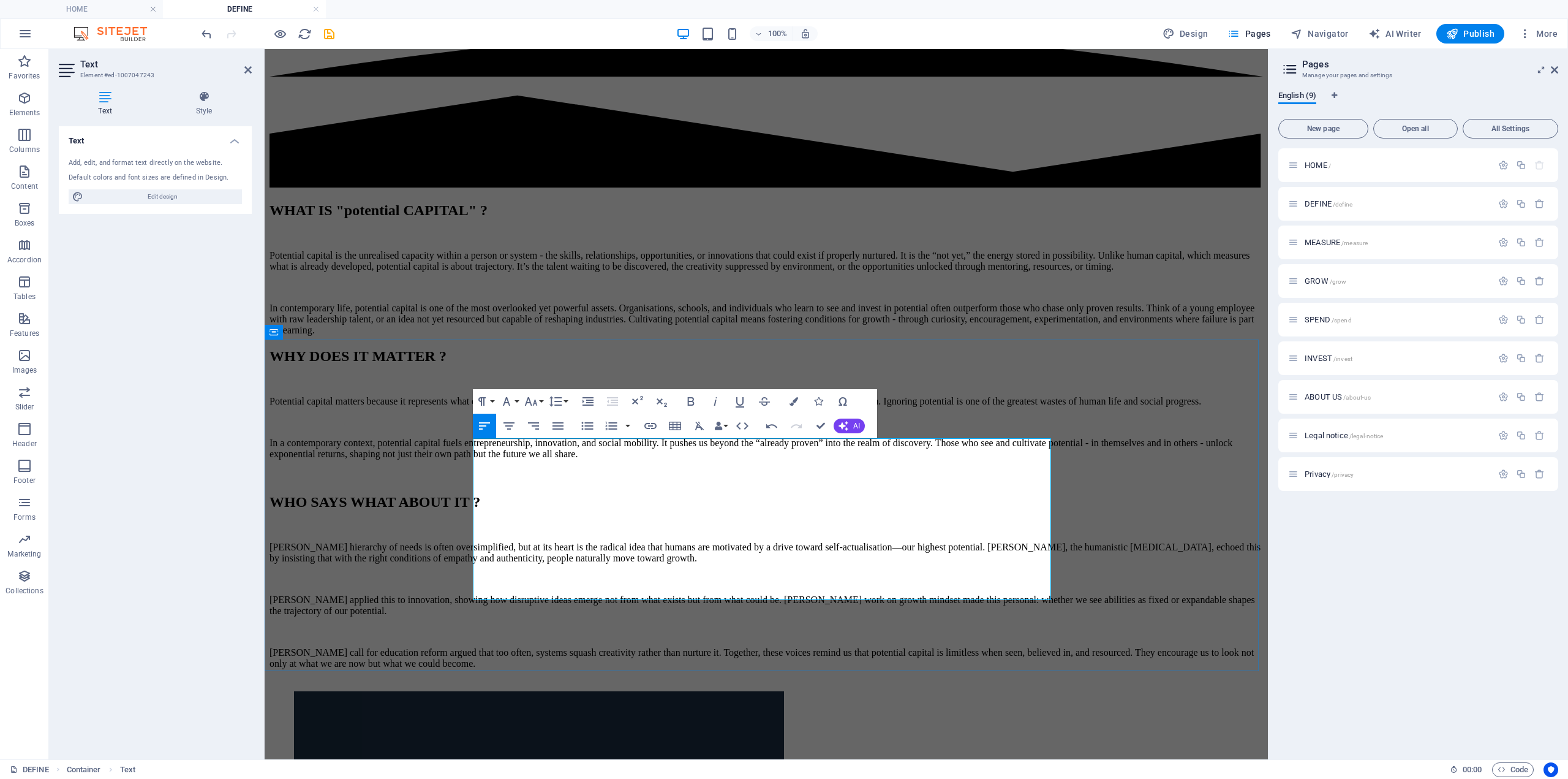
click at [610, 542] on p "Abraham Maslow’s hierarchy of needs is often oversimplified, but at its heart i…" at bounding box center [767, 553] width 994 height 22
click at [605, 542] on p "Abraham Maslow’s hierarchy of needs is often oversimplified, but at its heart i…" at bounding box center [767, 553] width 994 height 22
click at [574, 542] on p "Abraham Maslow’s hierarchy of needs is often oversimplified, but at its heart i…" at bounding box center [767, 553] width 994 height 22
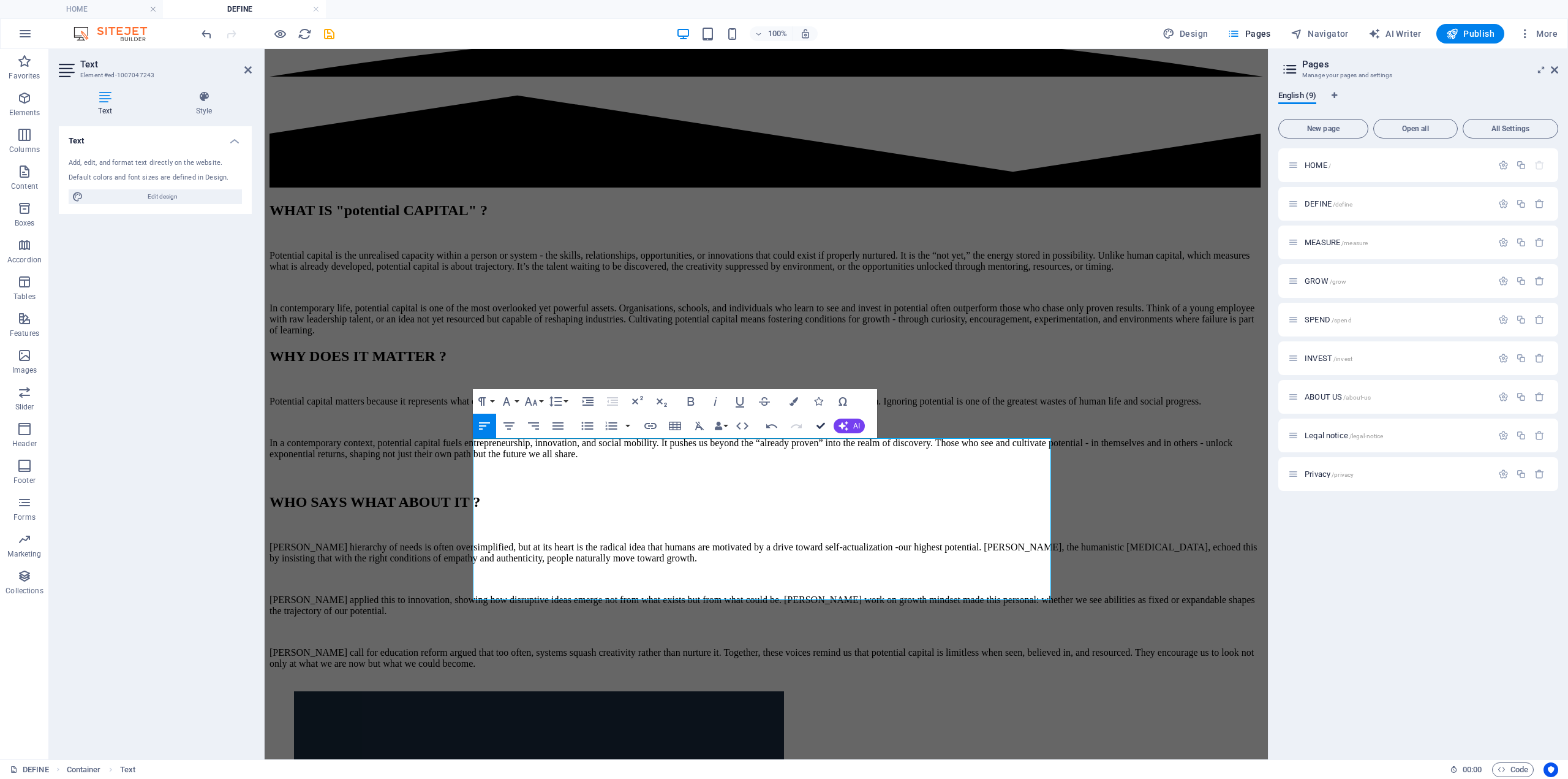
drag, startPoint x: 817, startPoint y: 424, endPoint x: 766, endPoint y: 375, distance: 70.7
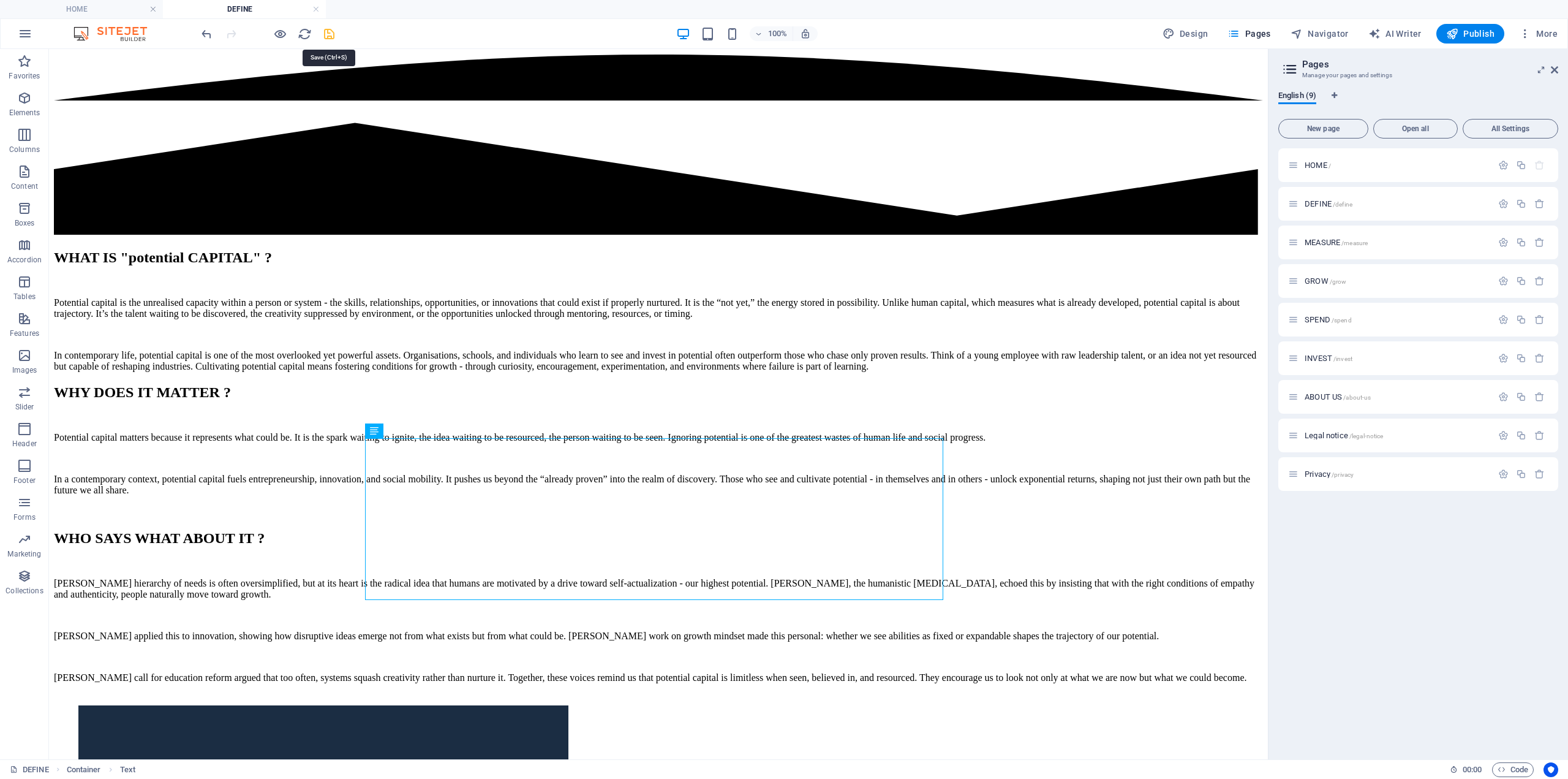
click at [326, 38] on icon "save" at bounding box center [329, 34] width 14 height 14
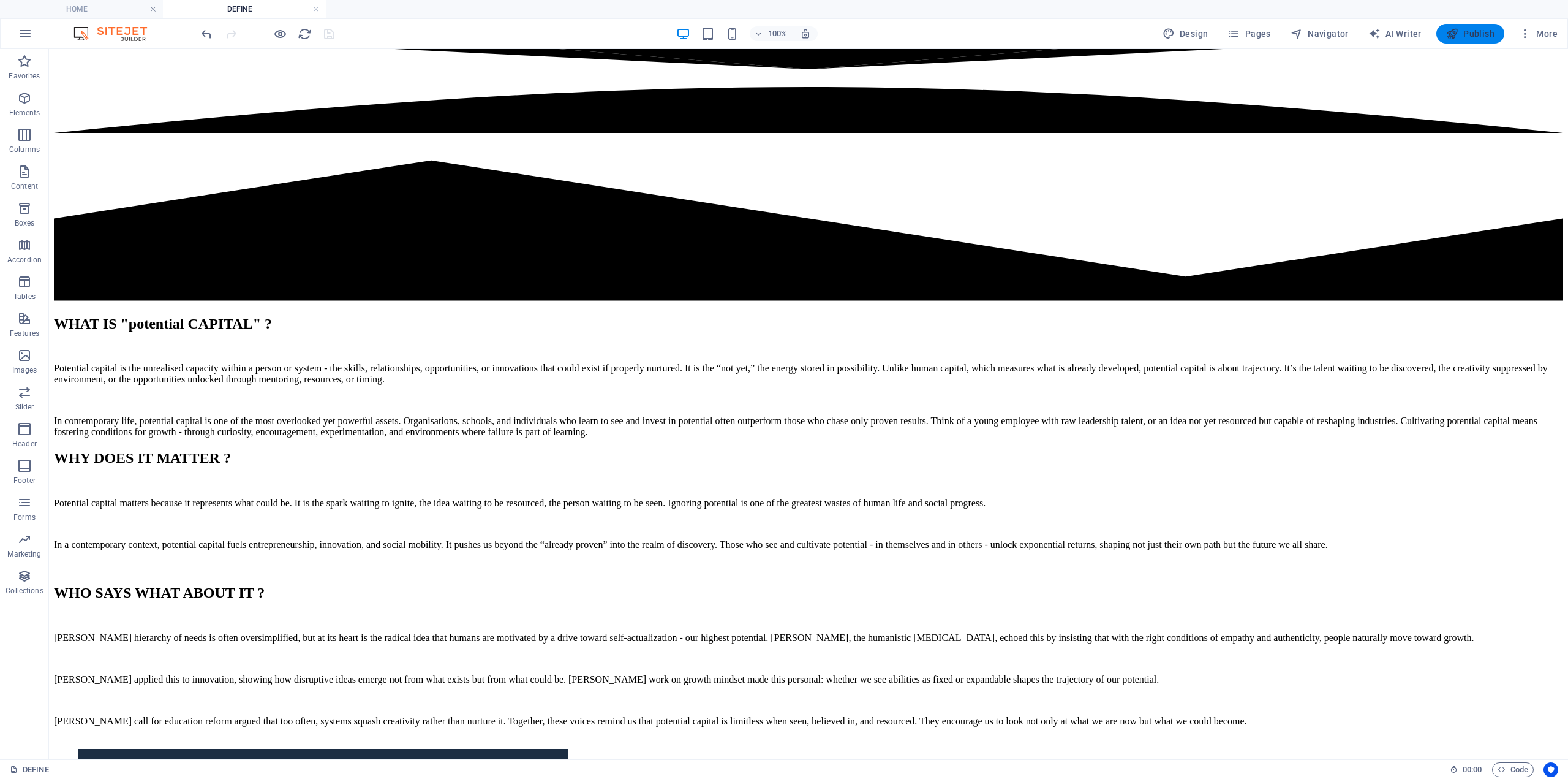
click at [1463, 29] on span "Publish" at bounding box center [1470, 33] width 48 height 12
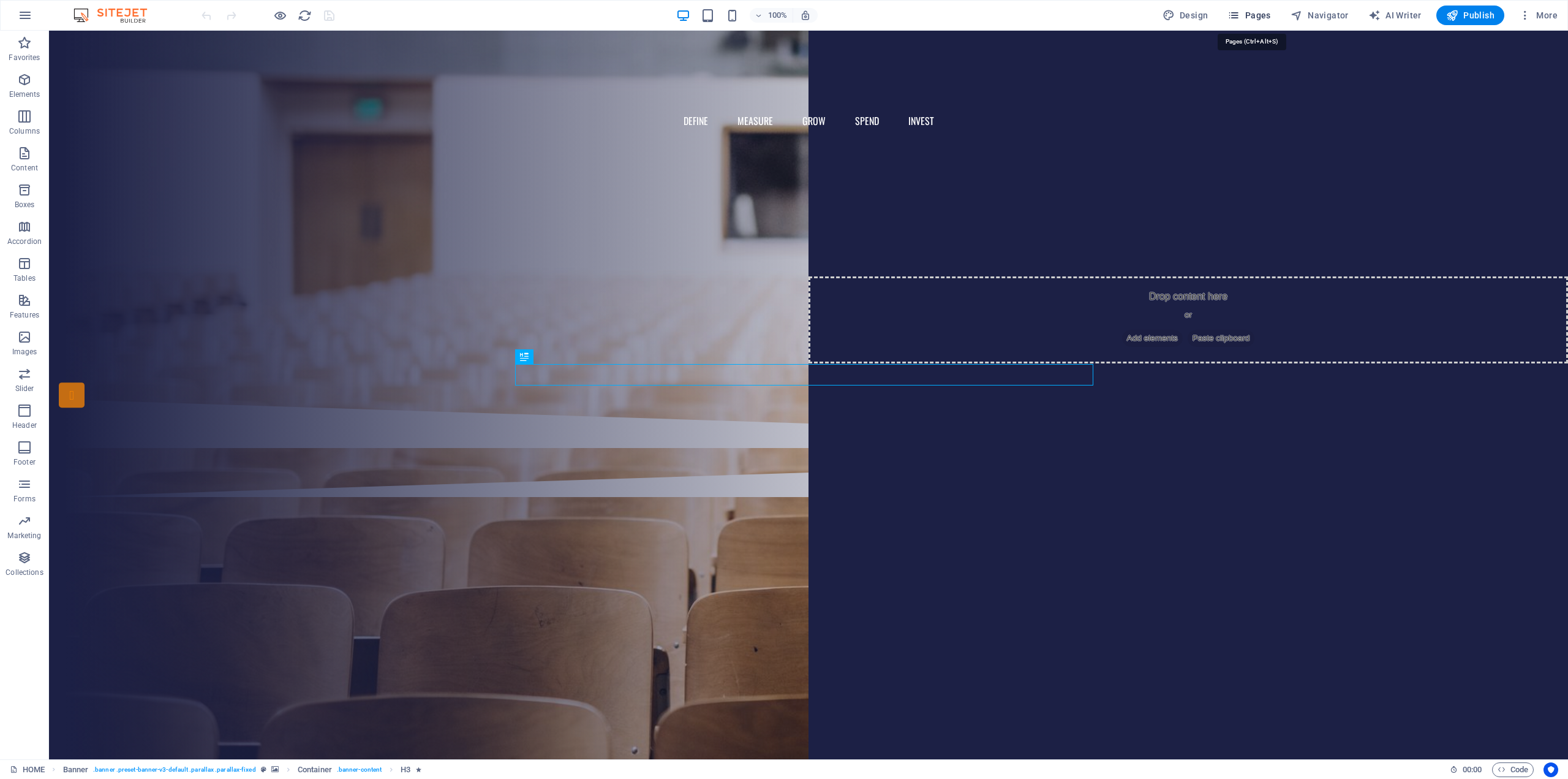
click at [1262, 13] on span "Pages" at bounding box center [1249, 15] width 43 height 12
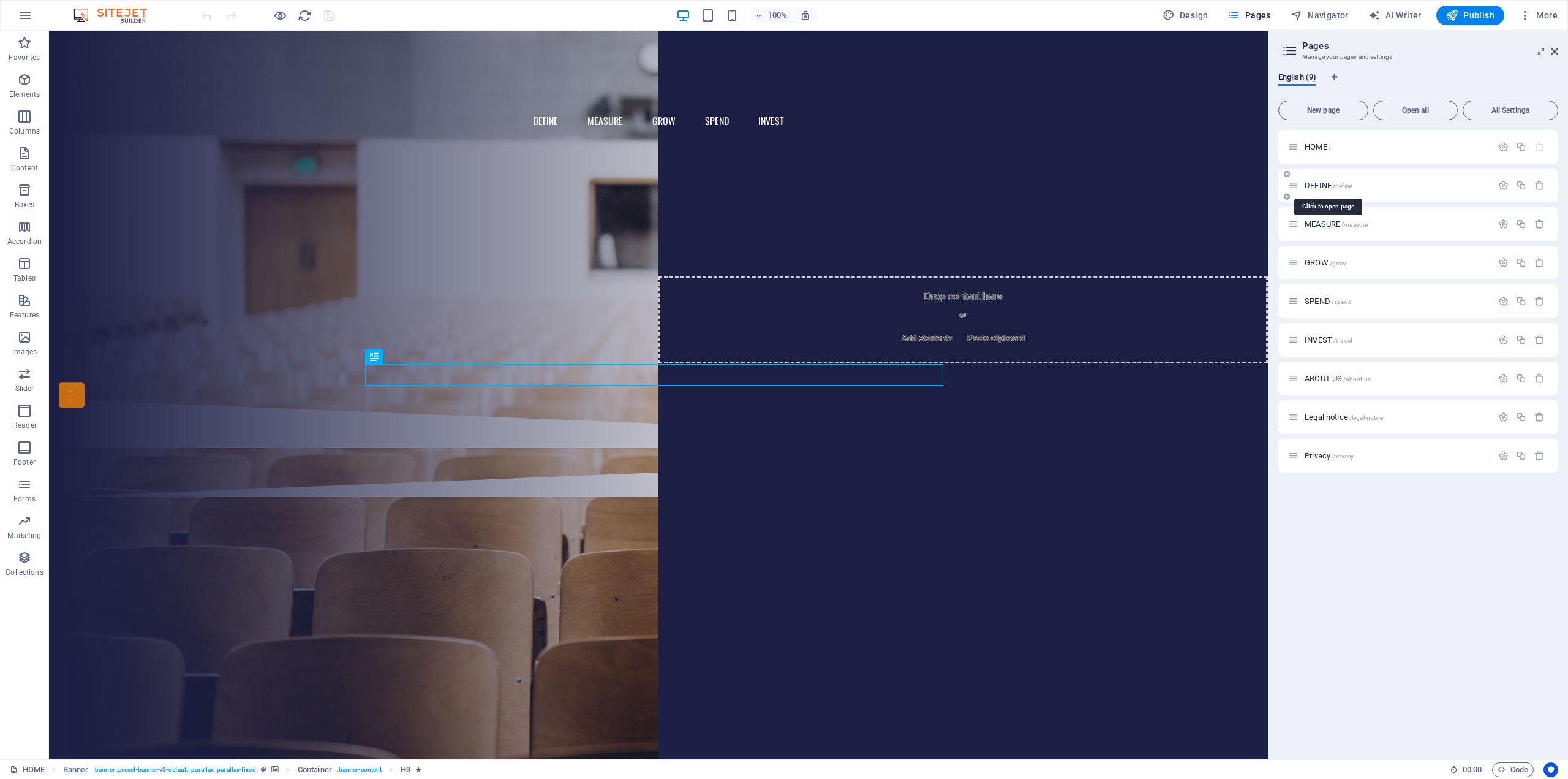
click at [1322, 183] on span "DEFINE /define" at bounding box center [1329, 186] width 48 height 10
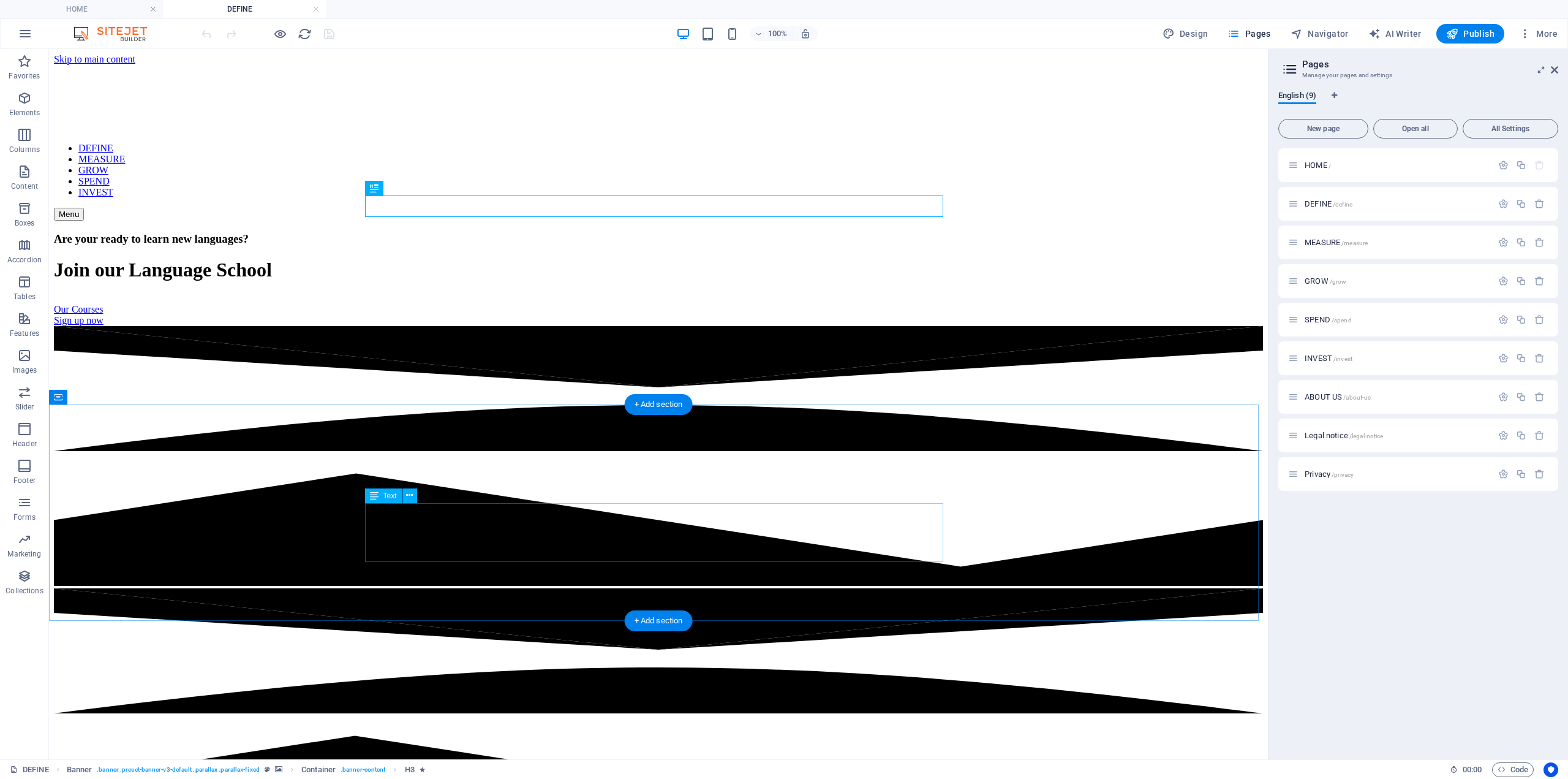
drag, startPoint x: 557, startPoint y: 527, endPoint x: 342, endPoint y: 523, distance: 215.0
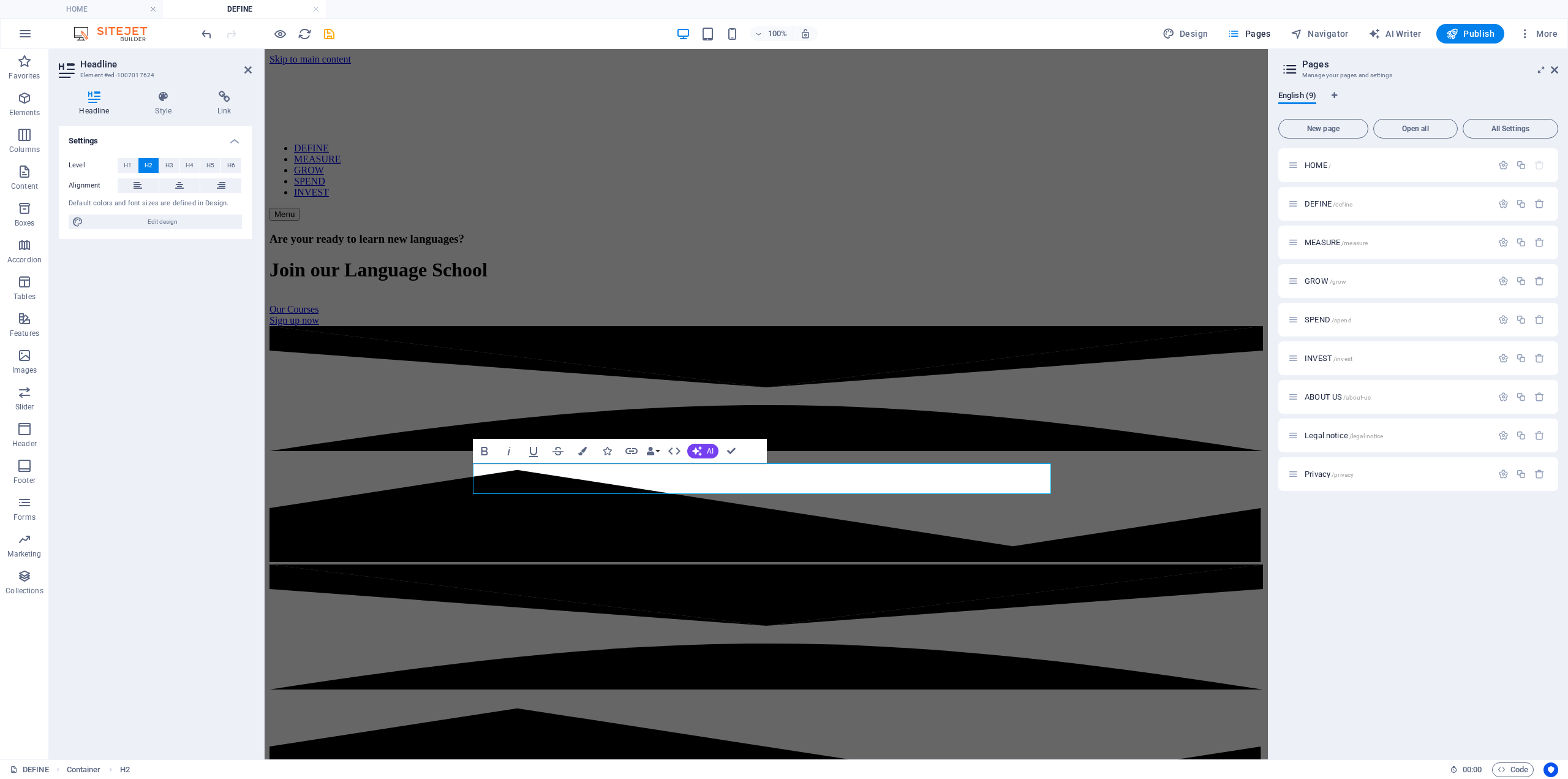
click at [126, 175] on div "Level H1 H2 H3 H4 H5 H6 Alignment Default colors and font sizes are defined in …" at bounding box center [155, 194] width 193 height 91
click at [133, 182] on button at bounding box center [138, 186] width 41 height 15
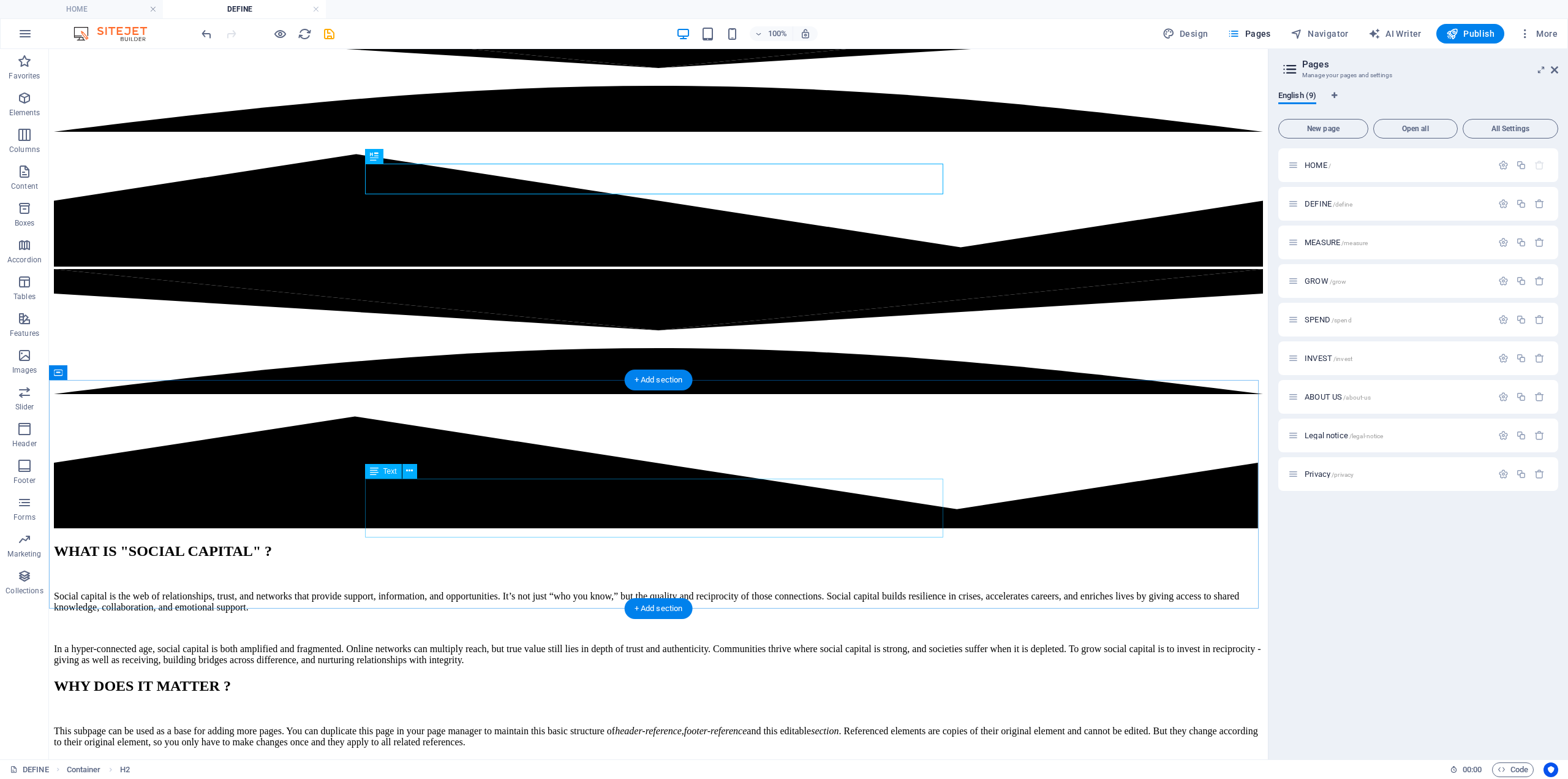
scroll to position [368, 0]
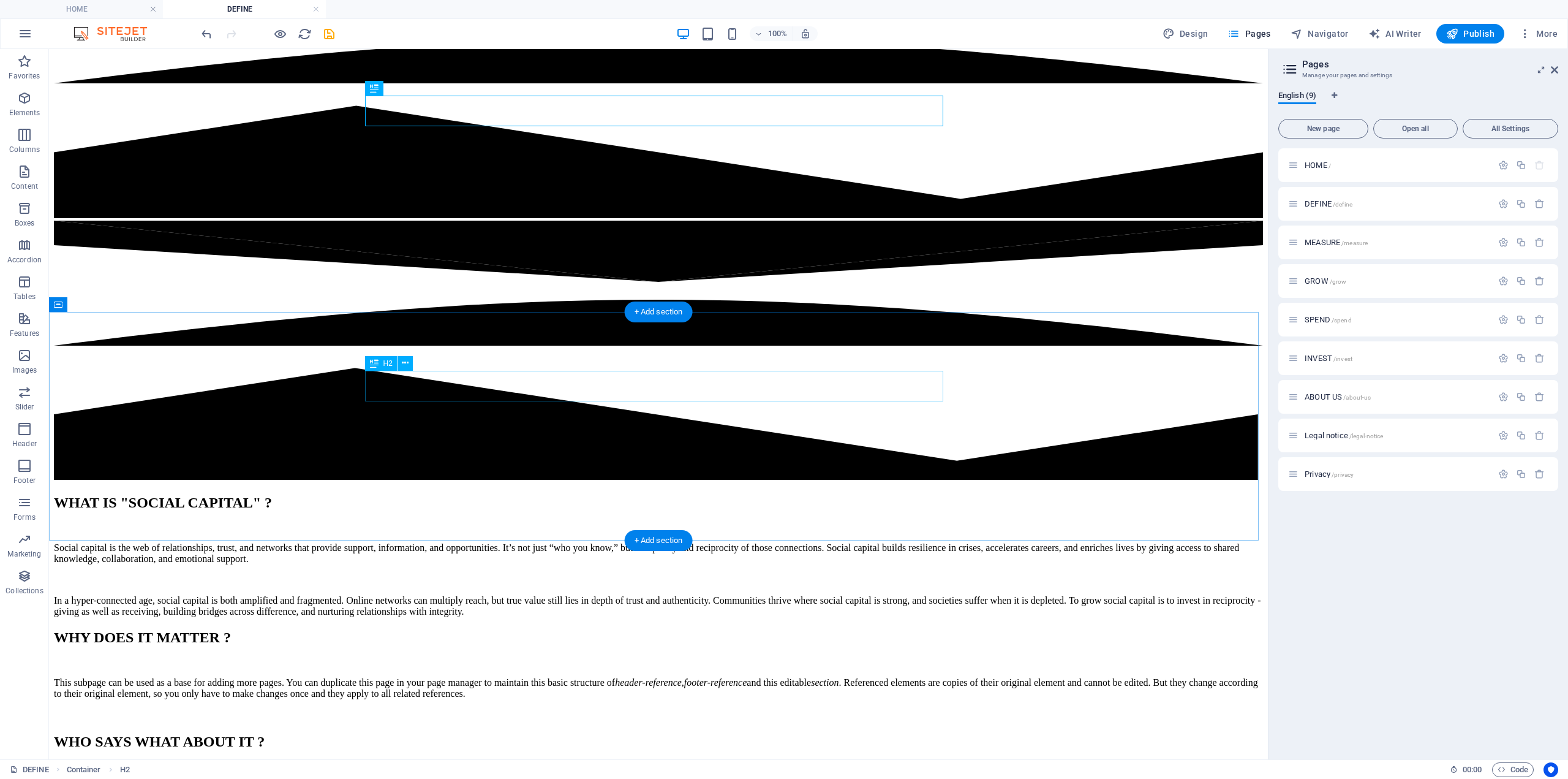
click at [607, 629] on div "WHY DOES IT MATTER ?" at bounding box center [658, 637] width 1209 height 17
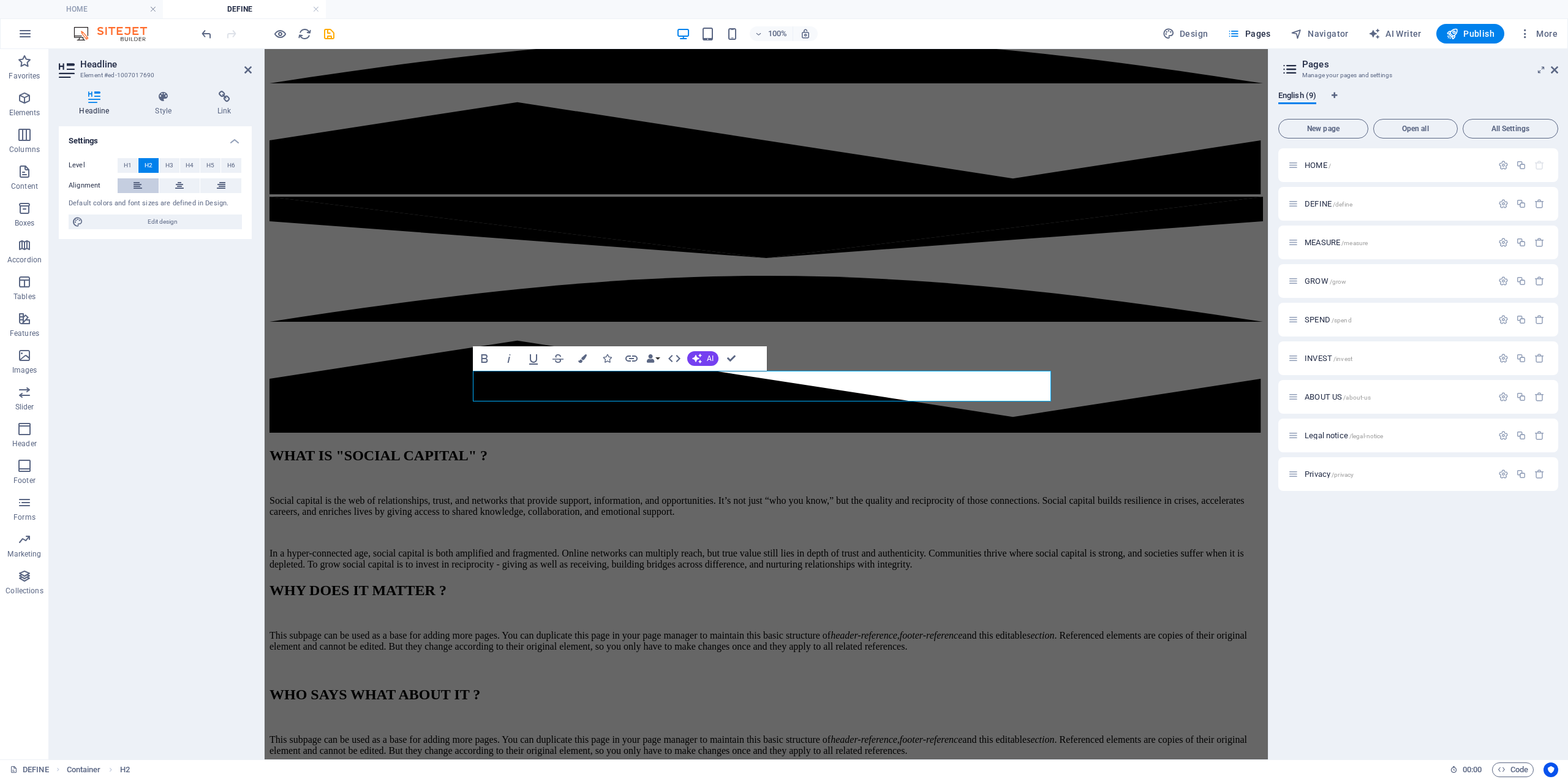
click at [122, 187] on button at bounding box center [138, 186] width 41 height 15
click at [588, 630] on div "This subpage can be used as a base for adding more pages. You can duplicate thi…" at bounding box center [767, 641] width 994 height 22
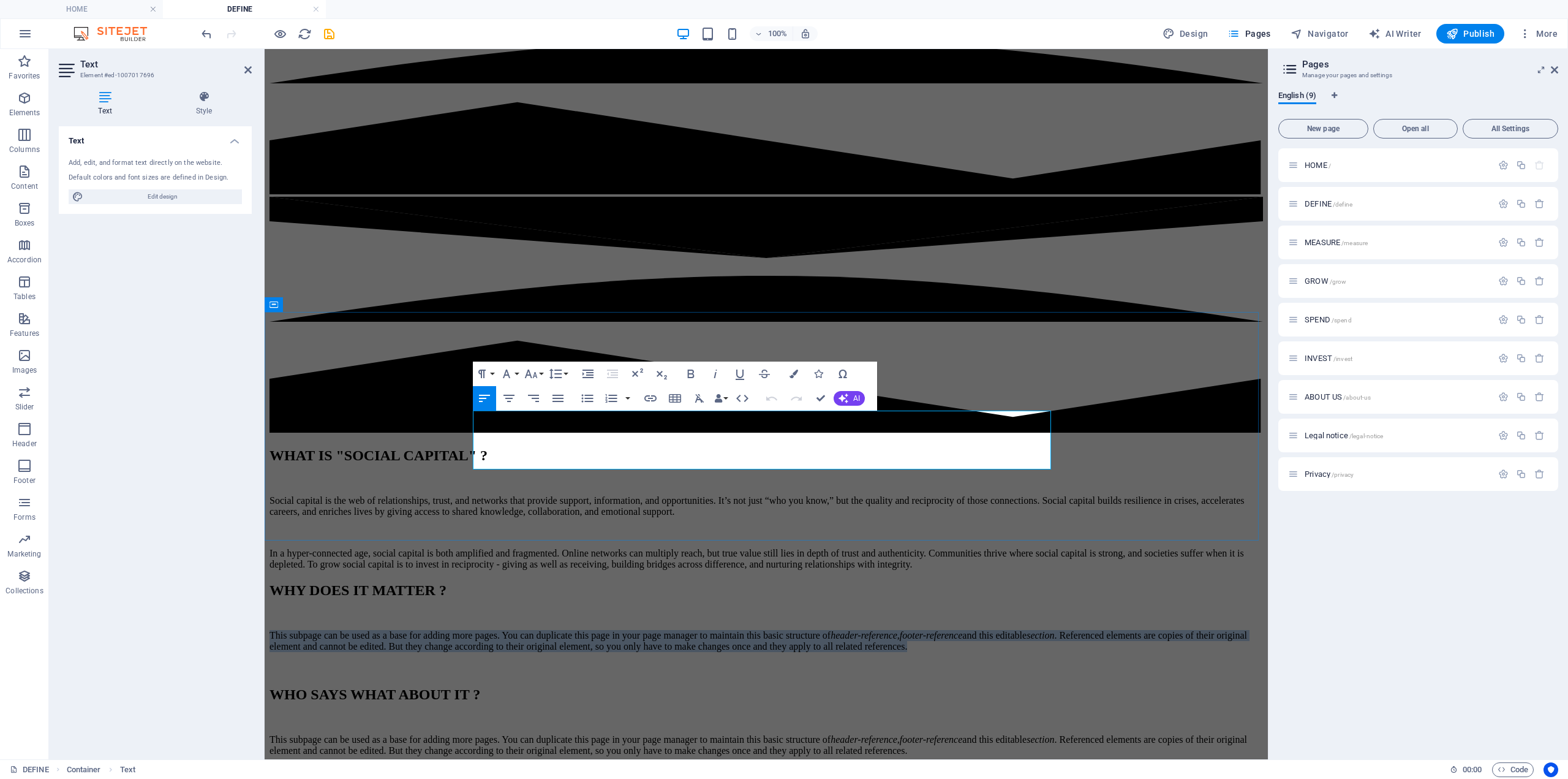
click at [830, 630] on em "header-reference" at bounding box center [864, 634] width 67 height 10
click at [549, 630] on p "This subpage can be used as a base for adding more pages. You can duplicate thi…" at bounding box center [767, 641] width 994 height 22
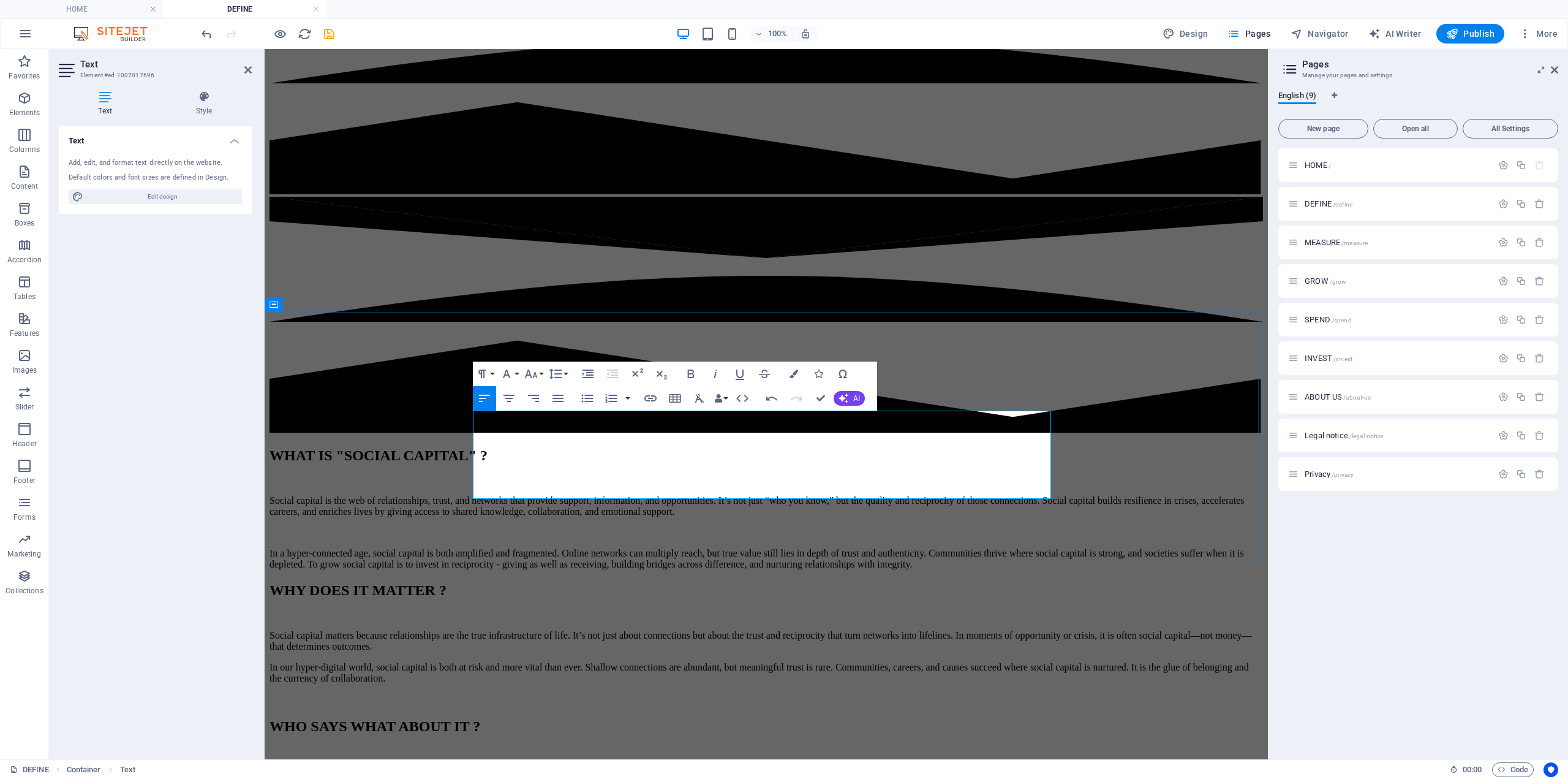
click at [587, 661] on p "In our hyper-digital world, social capital is both at risk and more vital than …" at bounding box center [767, 673] width 994 height 22
click at [587, 630] on p "Social capital matters because relationships are the true infrastructure of lif…" at bounding box center [767, 641] width 994 height 22
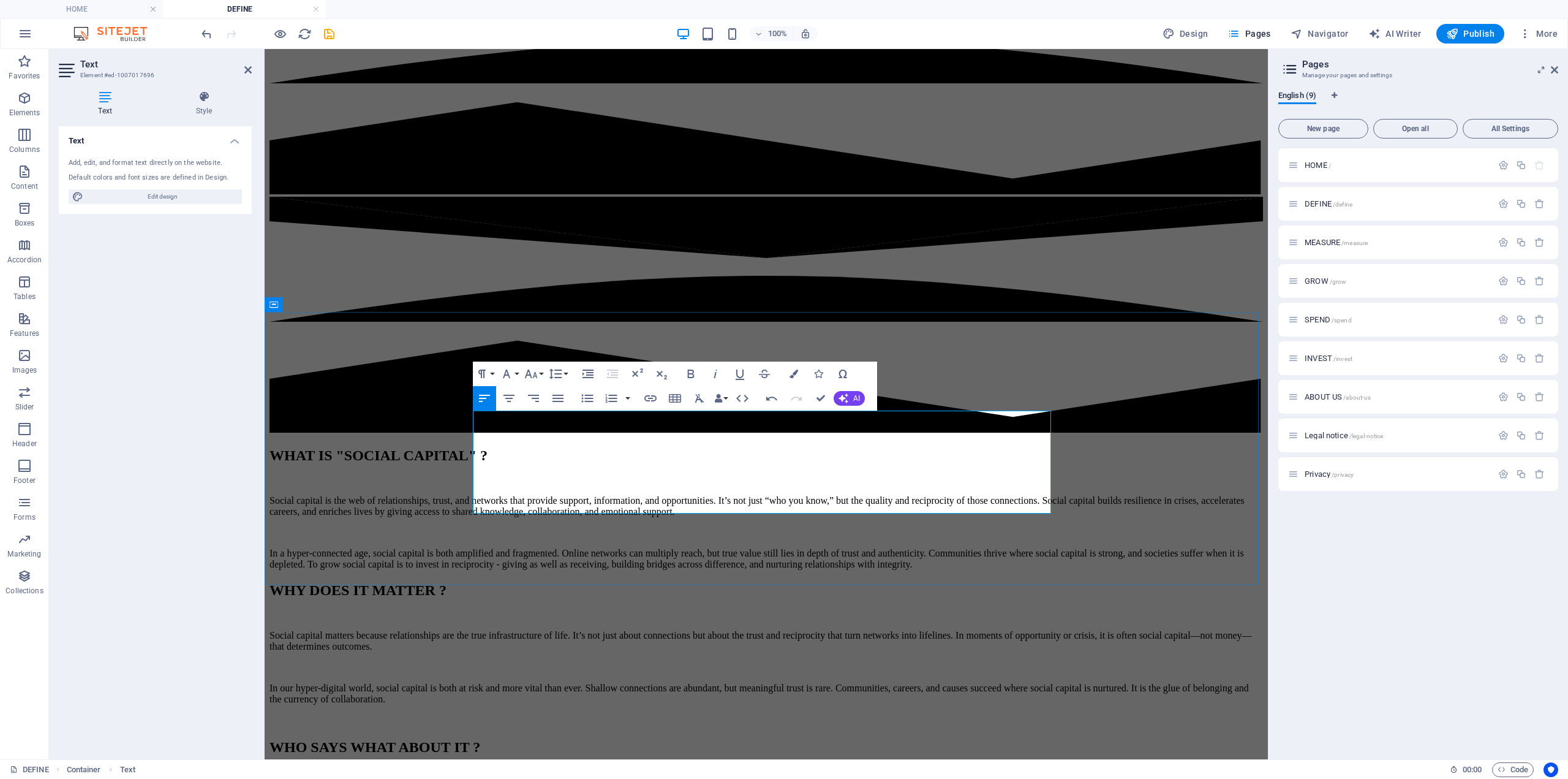
click at [925, 630] on p "Social capital matters because relationships are the true infrastructure of lif…" at bounding box center [767, 641] width 994 height 22
click at [979, 630] on p "Social capital matters because relationships are the true infrastructure of lif…" at bounding box center [767, 641] width 994 height 22
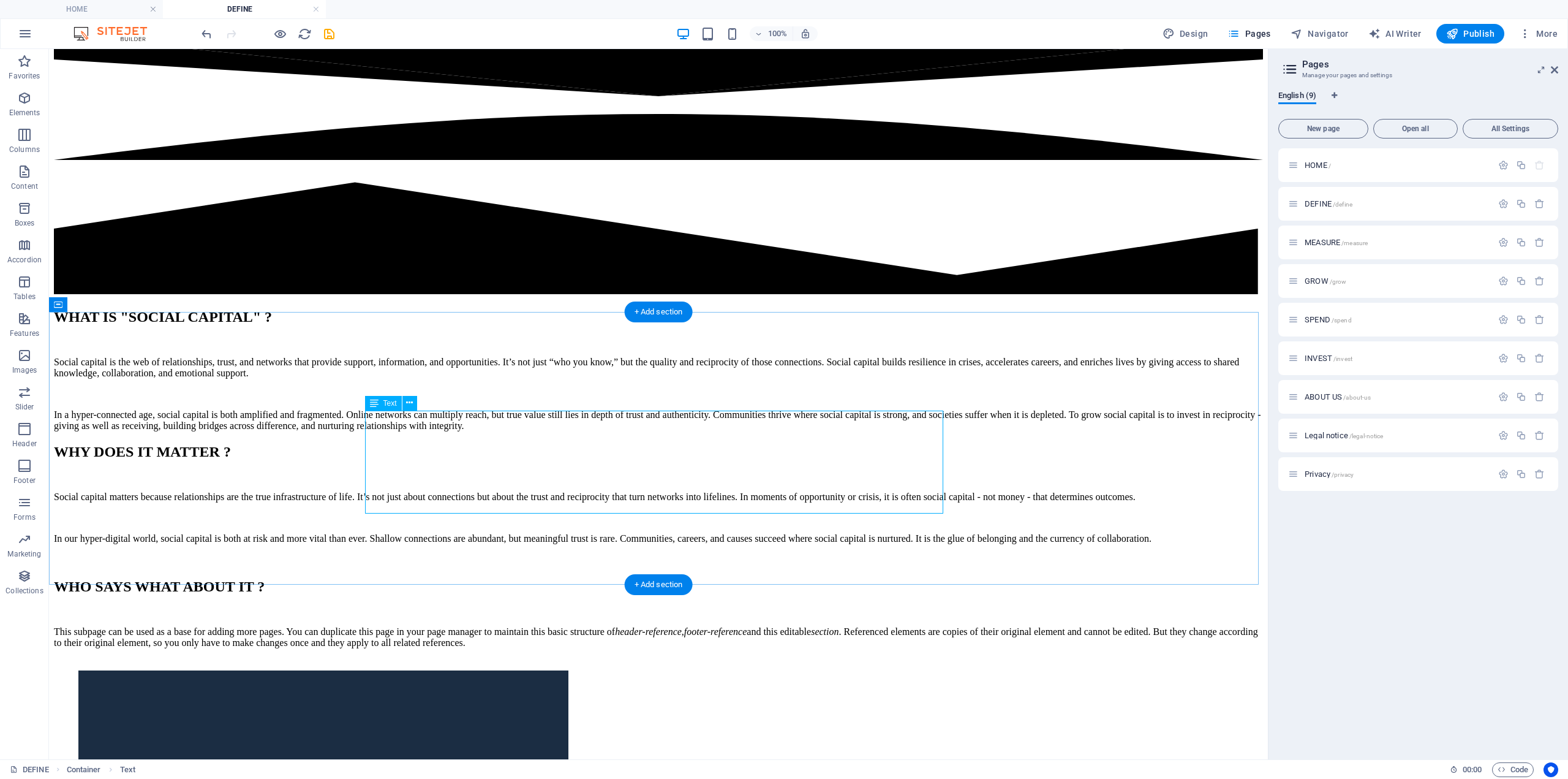
scroll to position [613, 0]
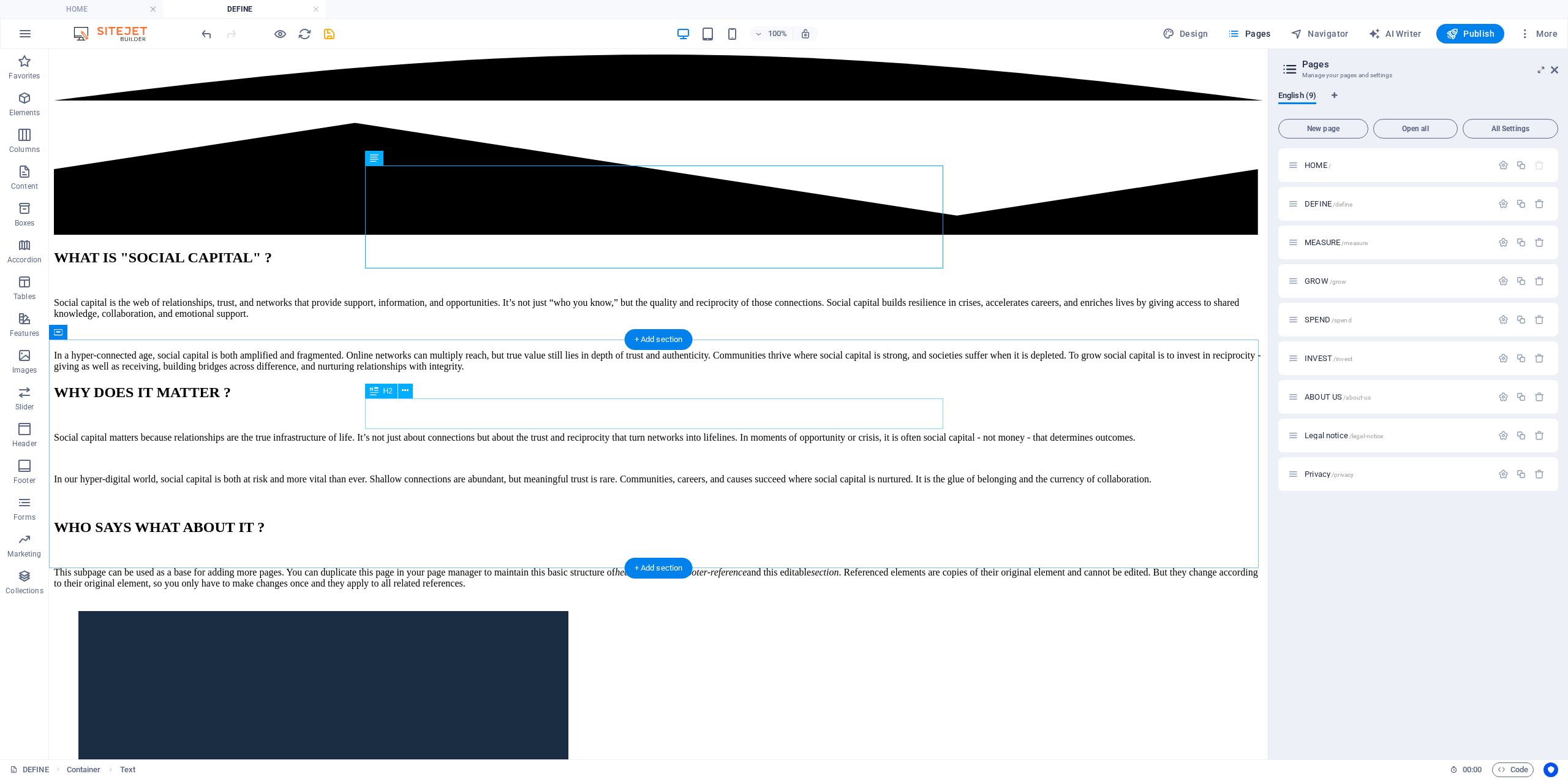
click at [605, 519] on div "WHO SAYS WHAT ABOUT IT ?" at bounding box center [658, 527] width 1209 height 17
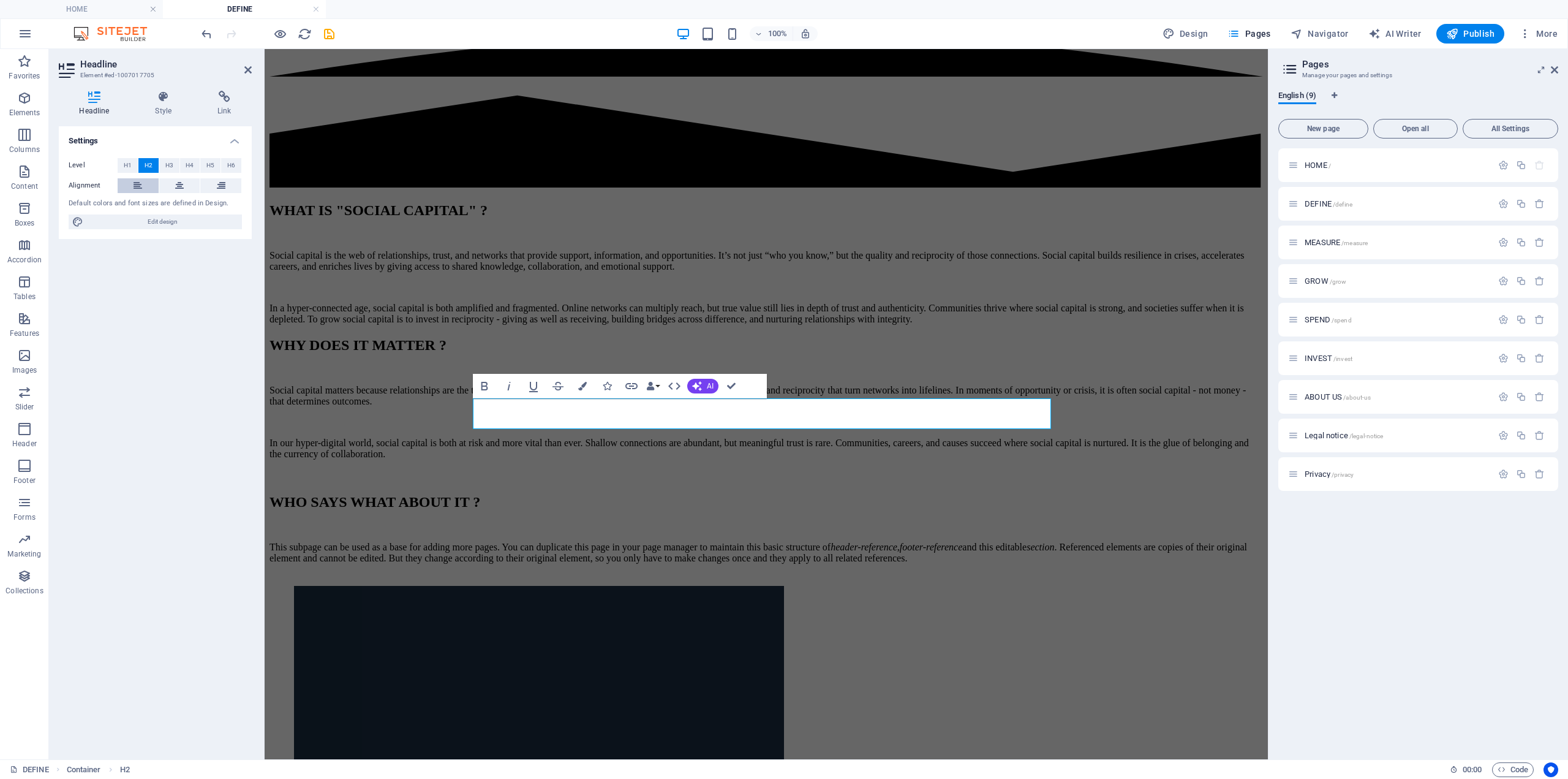
click at [130, 179] on button at bounding box center [138, 186] width 41 height 15
drag, startPoint x: 597, startPoint y: 461, endPoint x: 814, endPoint y: 461, distance: 217.0
click at [814, 542] on div "This subpage can be used as a base for adding more pages. You can duplicate thi…" at bounding box center [767, 553] width 994 height 22
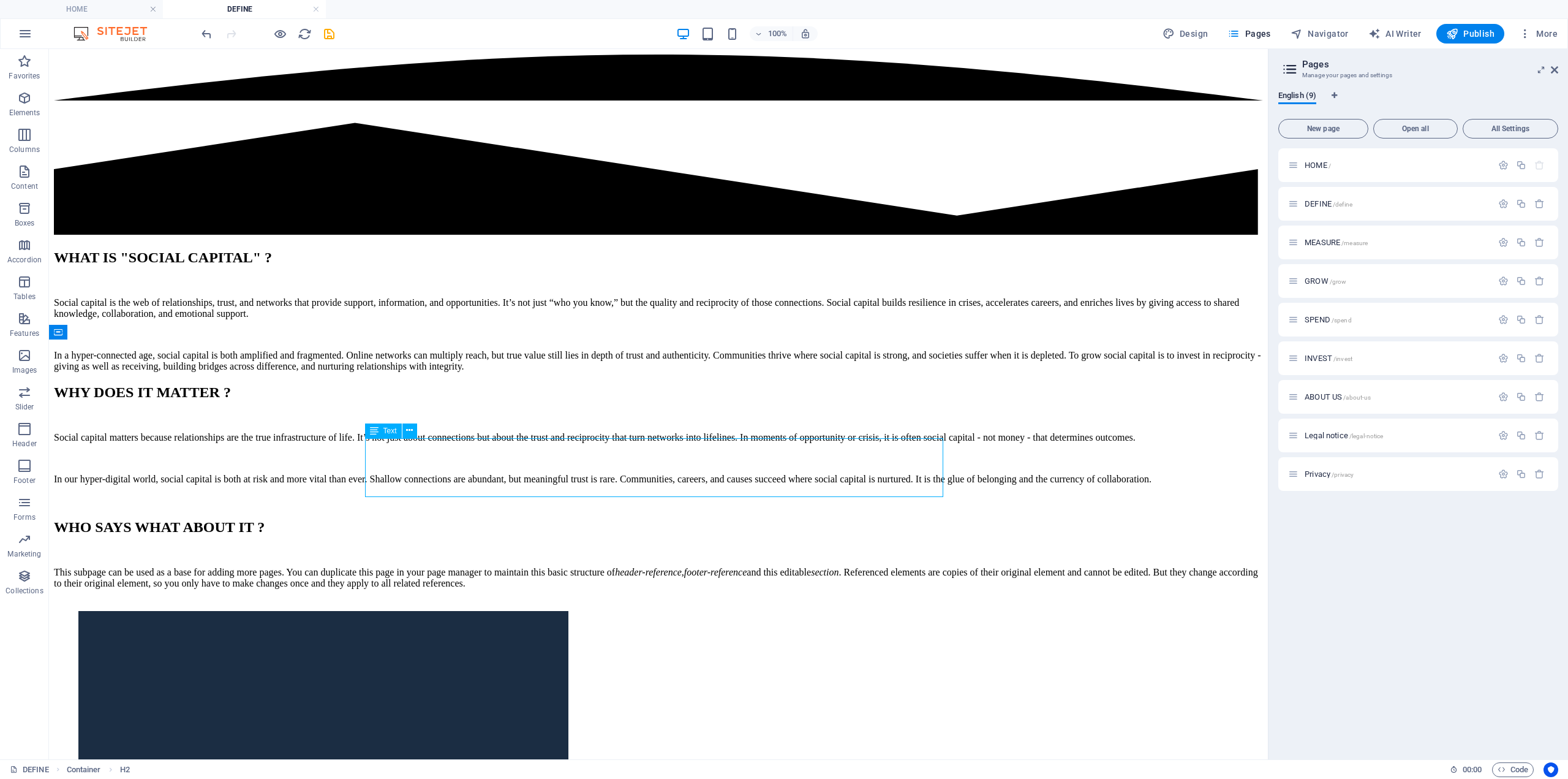
click at [598, 567] on div "This subpage can be used as a base for adding more pages. You can duplicate thi…" at bounding box center [658, 578] width 1209 height 22
click at [615, 567] on em "header-reference" at bounding box center [649, 572] width 67 height 10
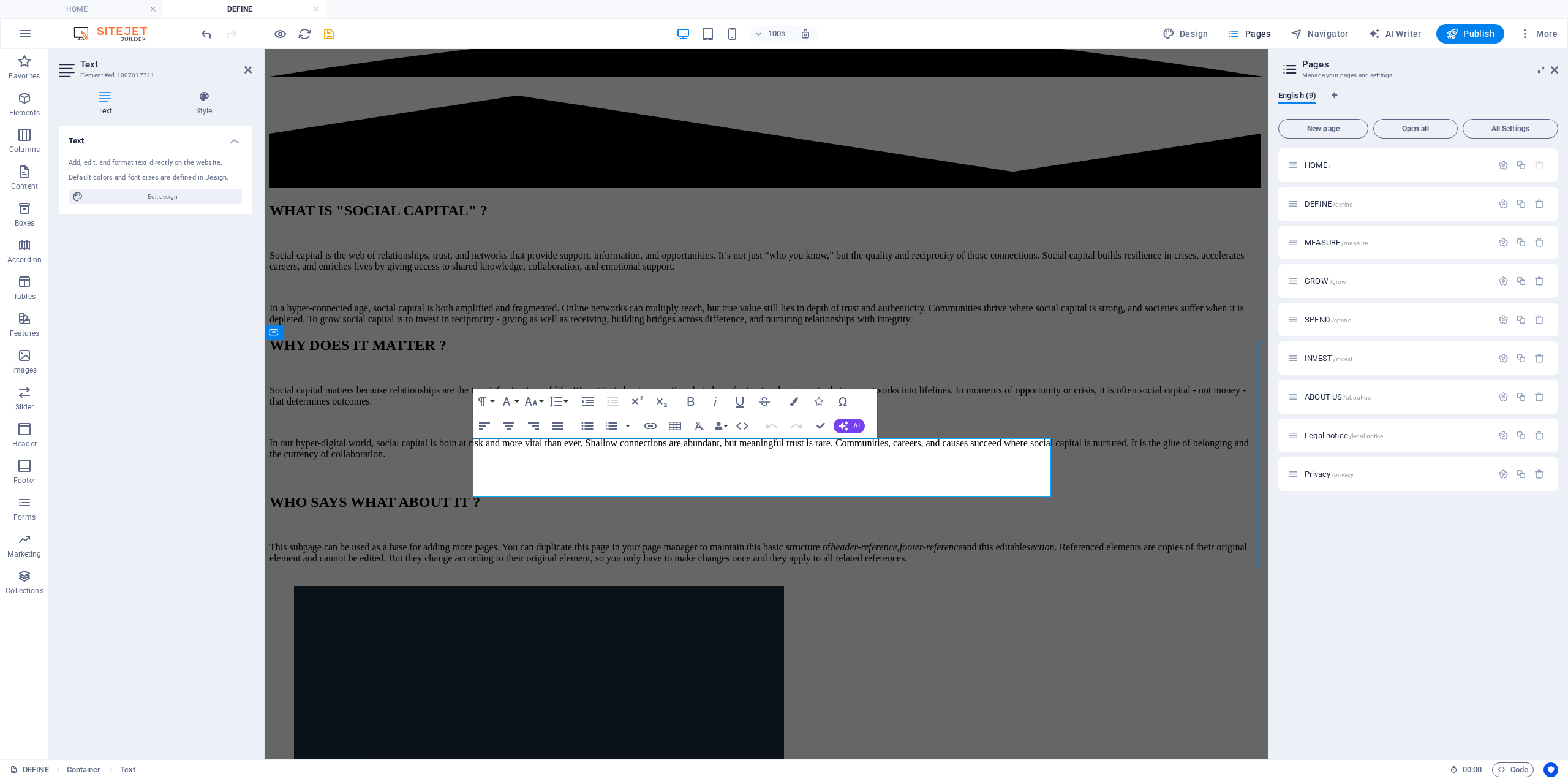
click at [830, 542] on em "header-reference" at bounding box center [864, 546] width 67 height 10
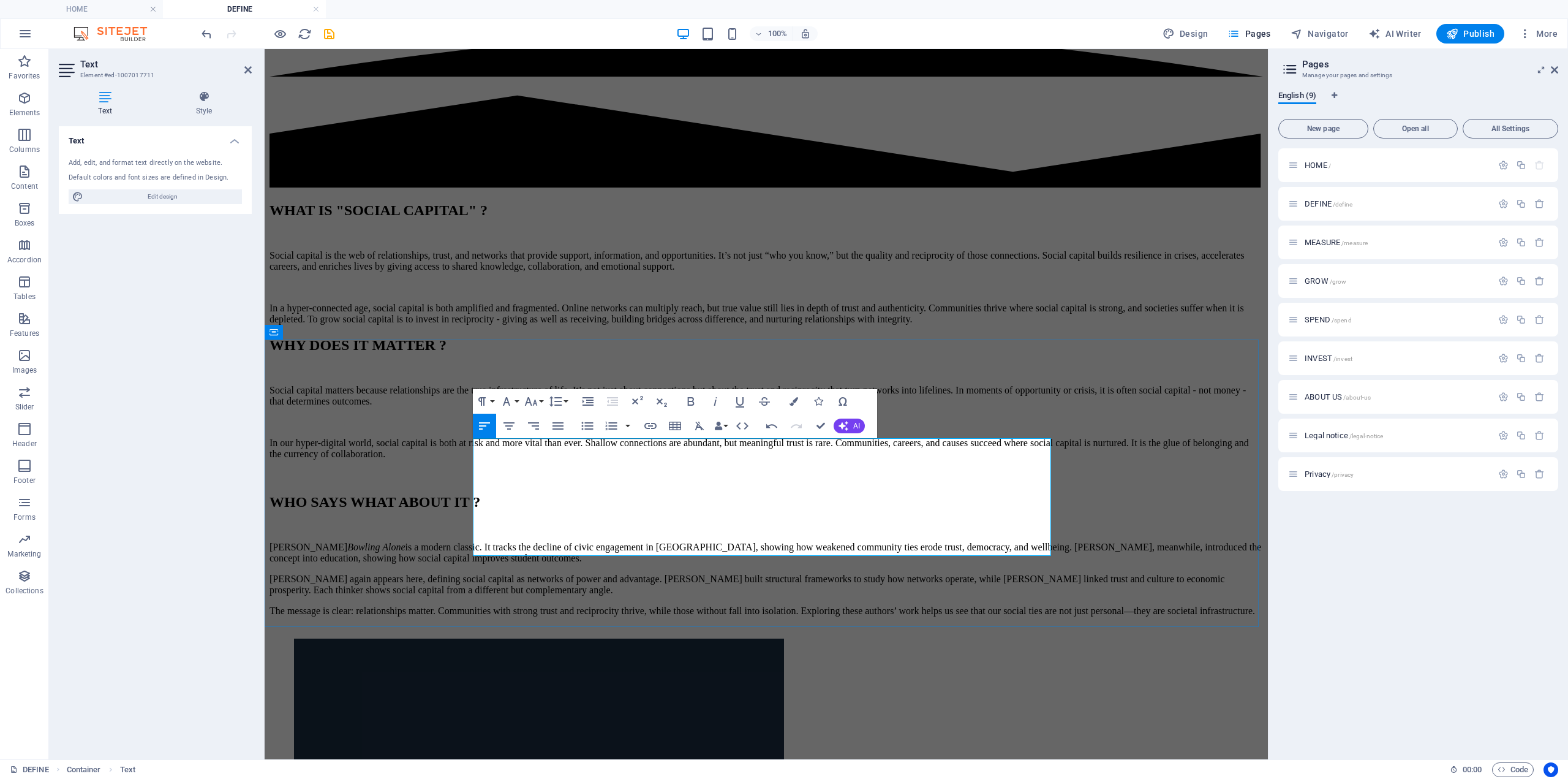
click at [691, 542] on p "Robert Putnam’s Bowling Alone is a modern classic. It tracks the decline of civ…" at bounding box center [767, 553] width 994 height 22
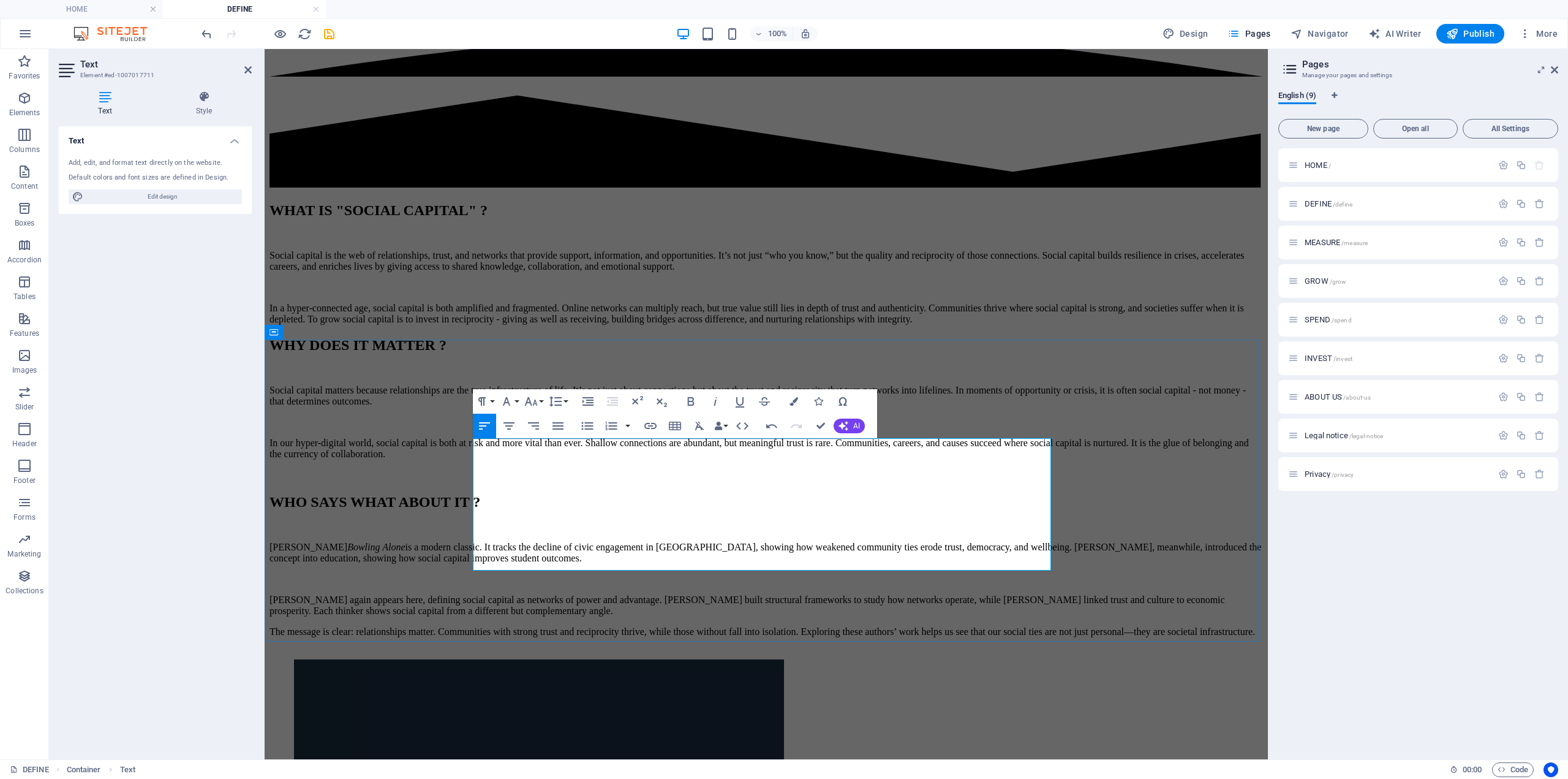
click at [768, 595] on p "Pierre Bourdieu again appears here, defining social capital as networks of powe…" at bounding box center [767, 606] width 994 height 22
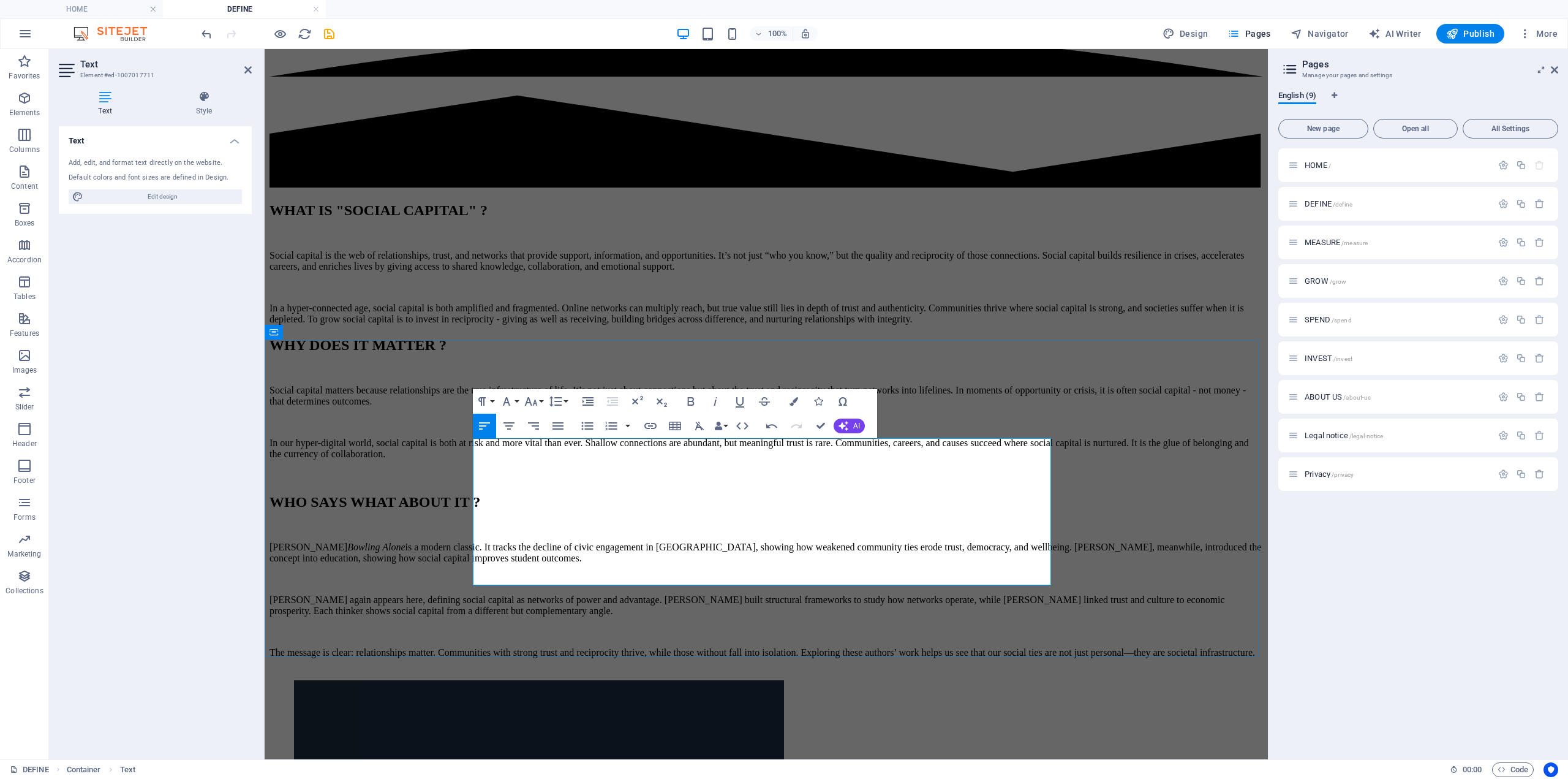
click at [881, 647] on p "The message is clear: relationships matter. Communities with strong trust and r…" at bounding box center [767, 653] width 994 height 11
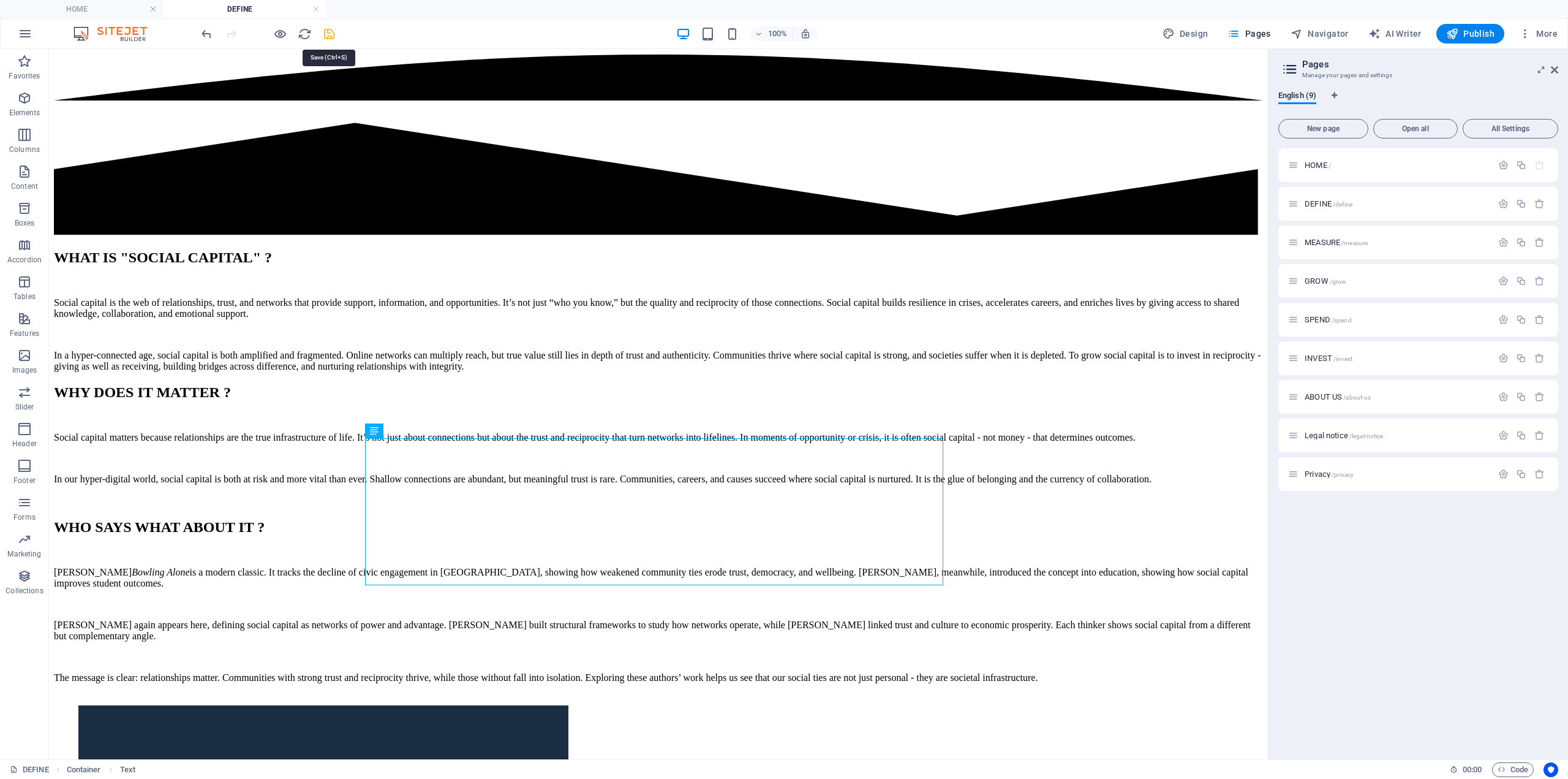
click at [325, 37] on icon "save" at bounding box center [329, 34] width 14 height 14
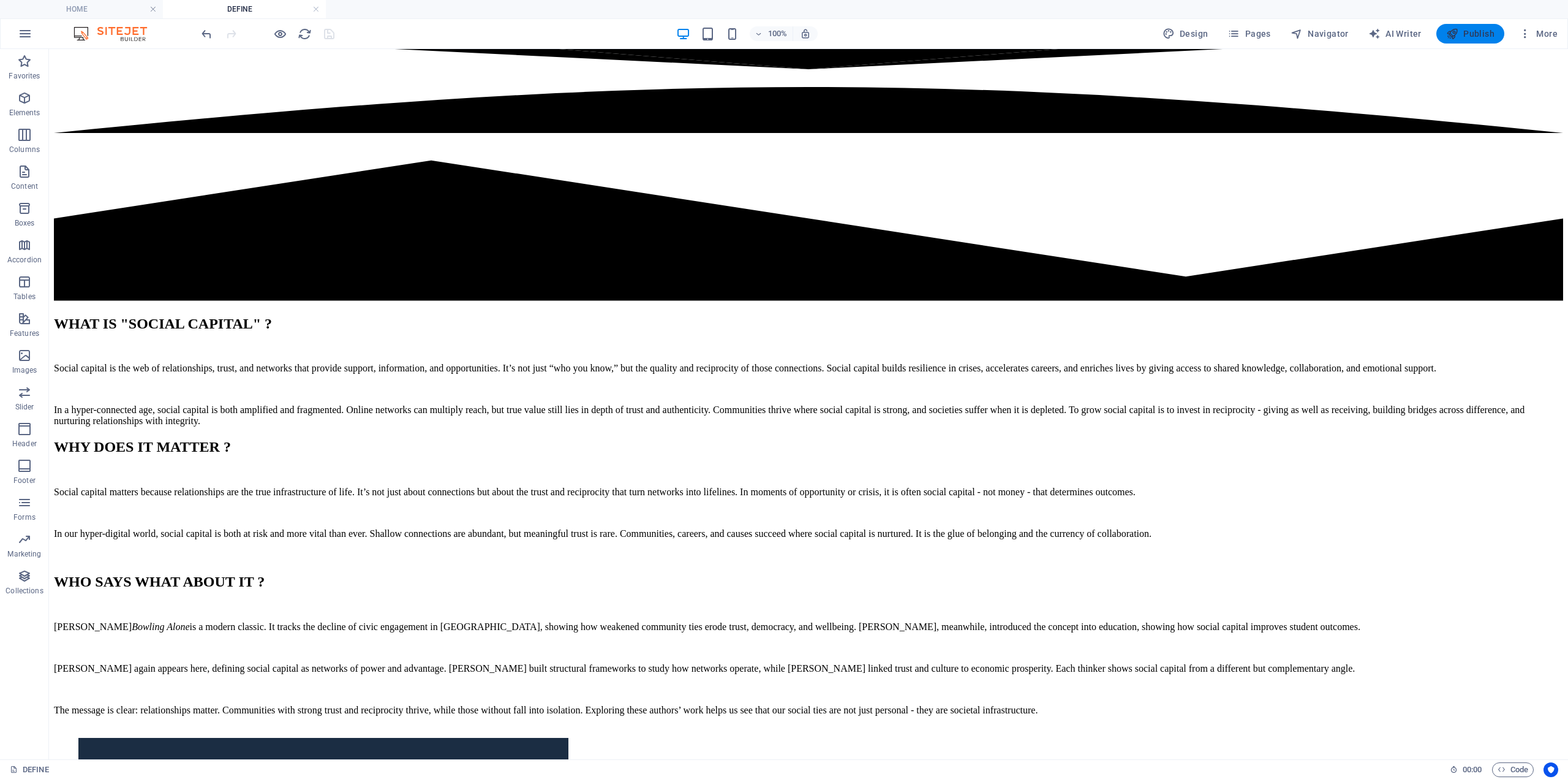
click at [1477, 26] on button "Publish" at bounding box center [1471, 33] width 68 height 20
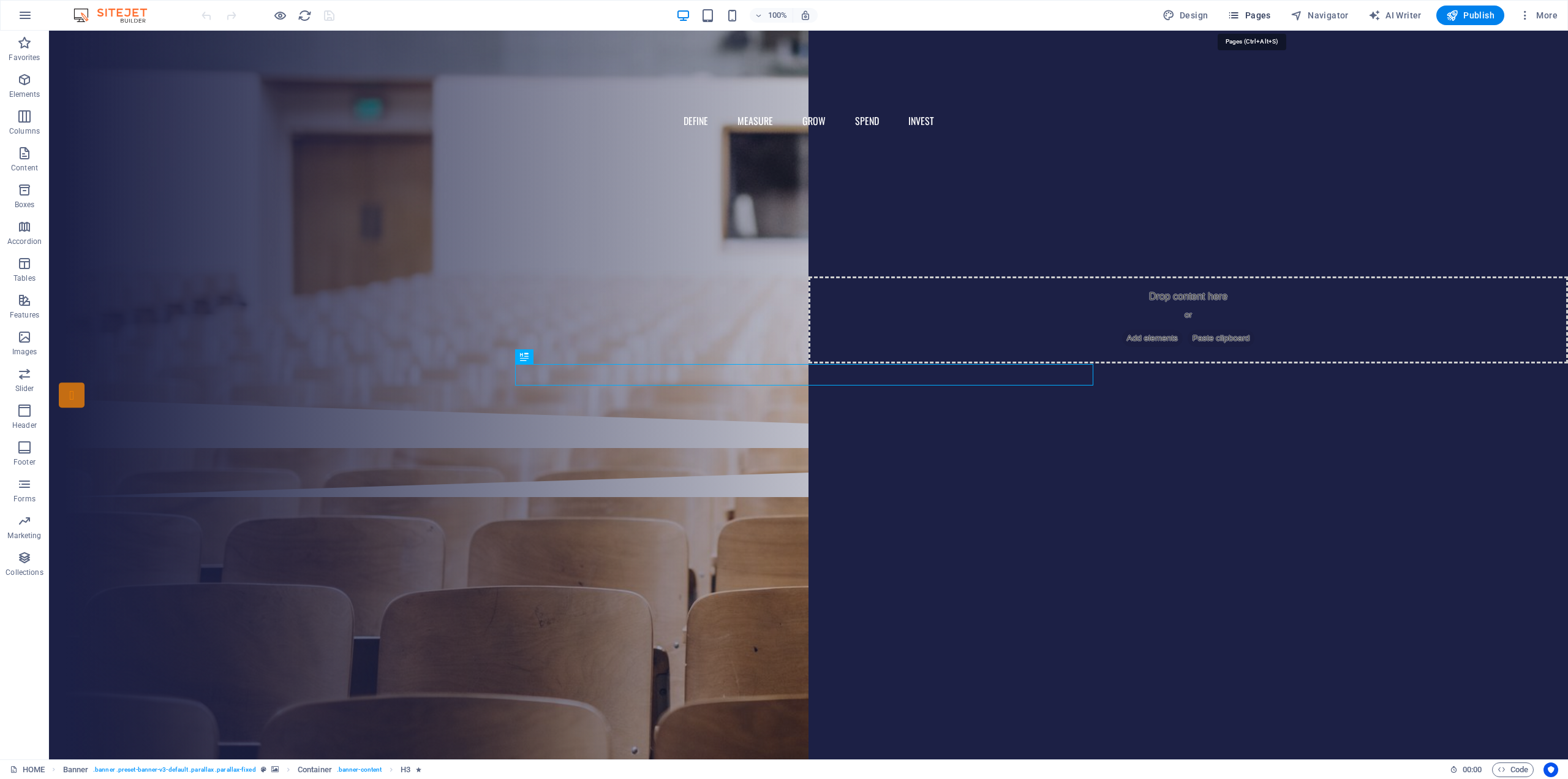
click at [1251, 9] on button "Pages" at bounding box center [1249, 15] width 52 height 20
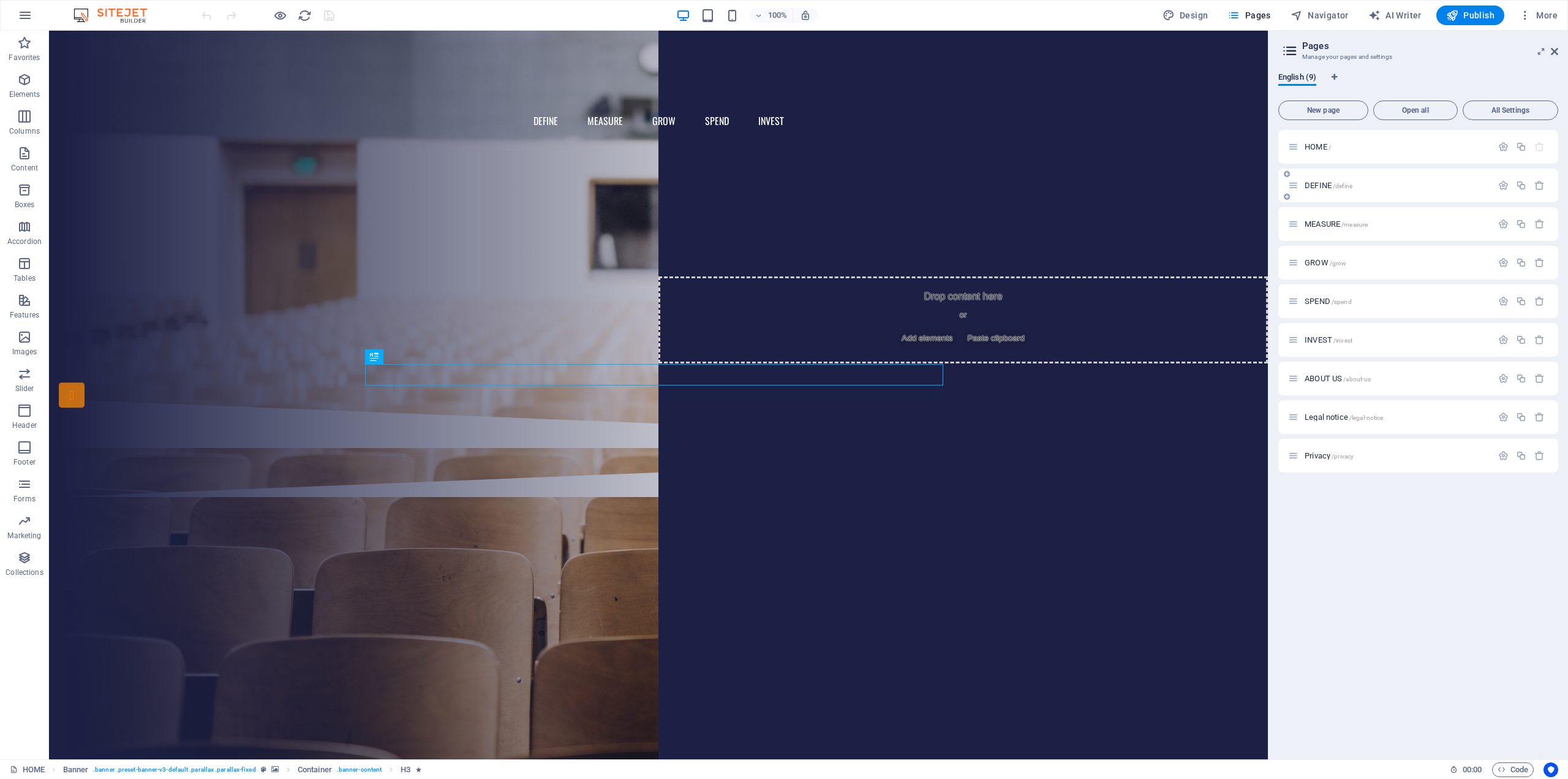
click at [1305, 183] on span "DEFINE /define" at bounding box center [1329, 186] width 48 height 10
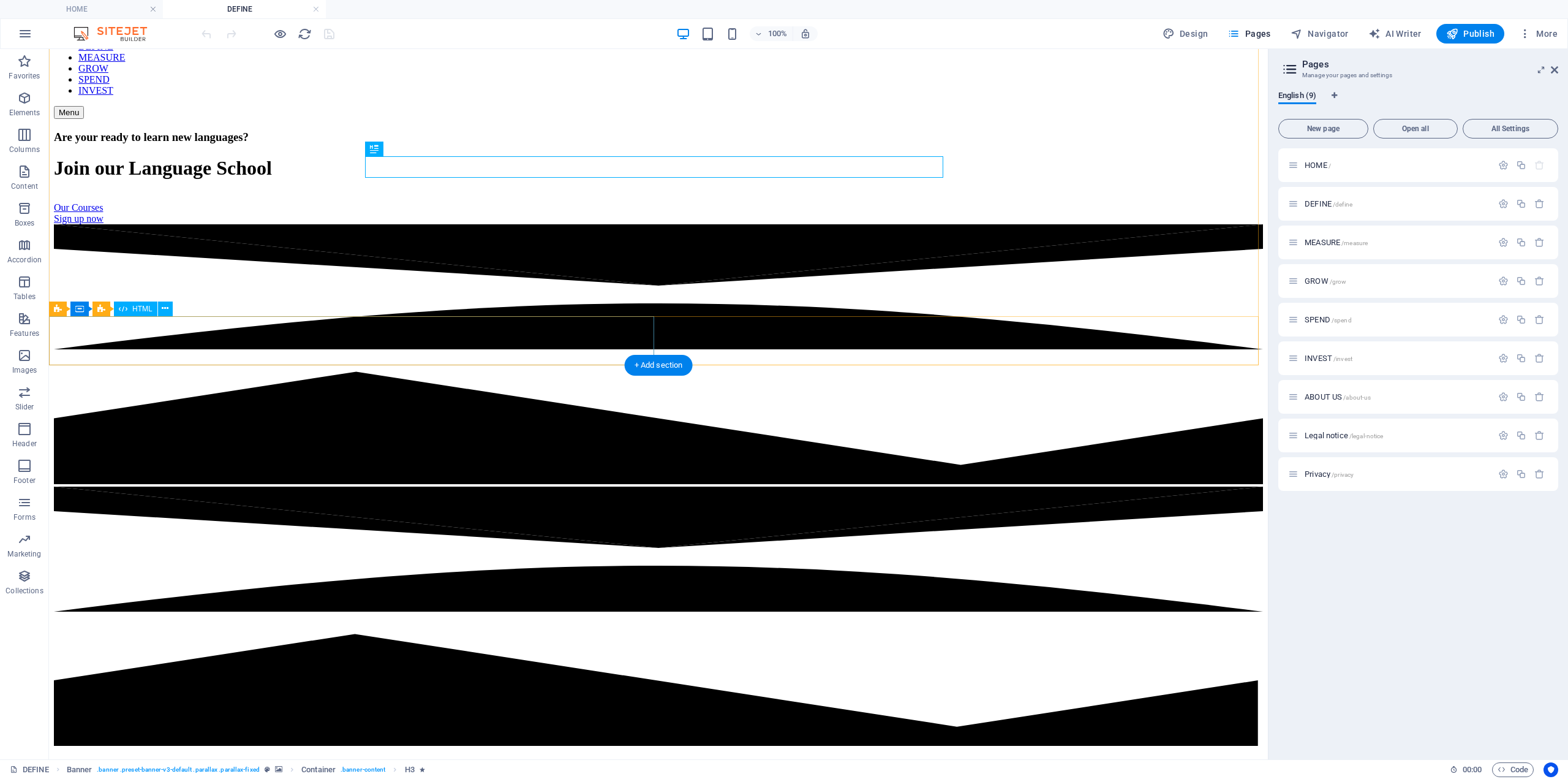
scroll to position [183, 0]
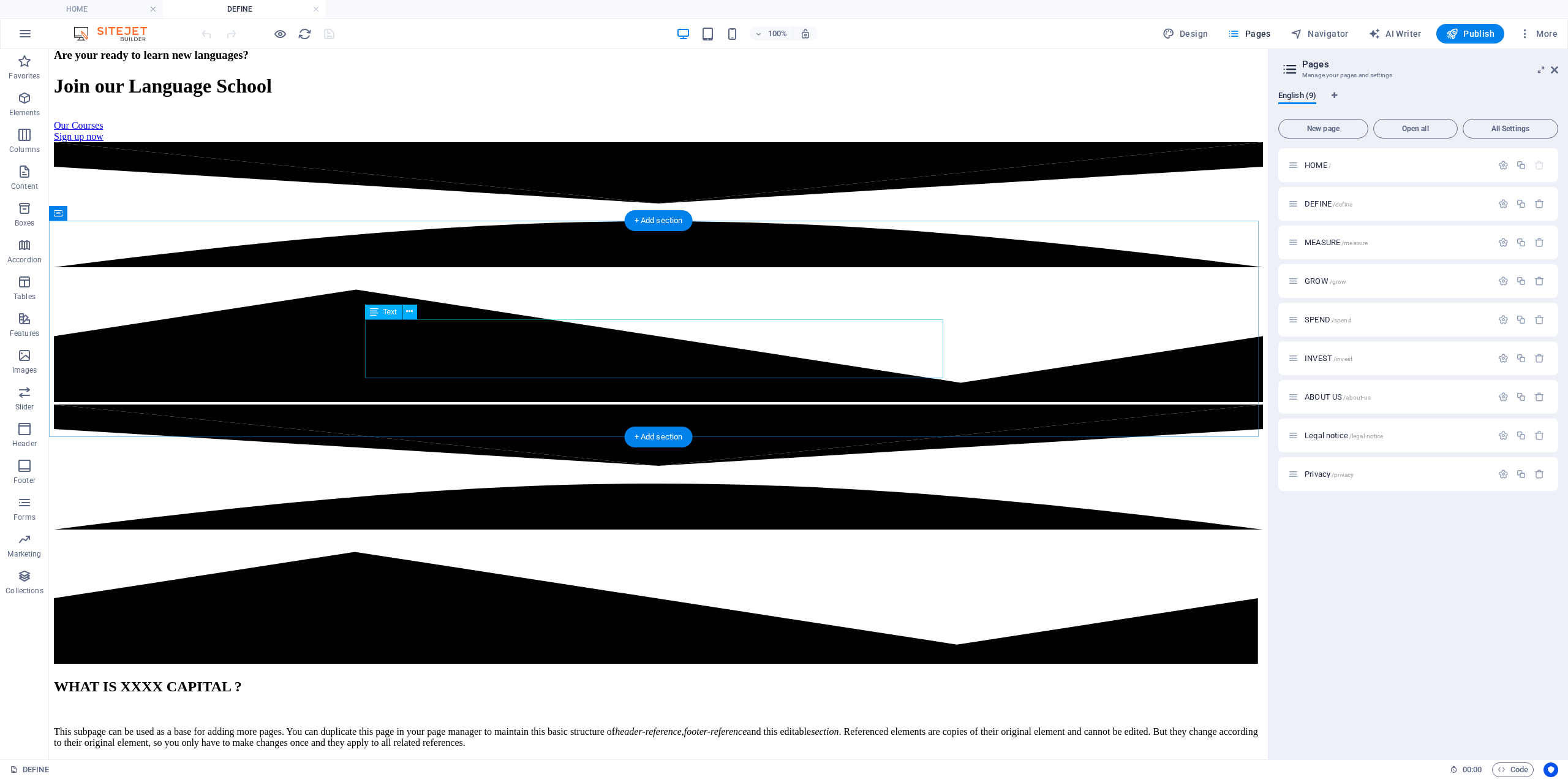
click at [514, 726] on div "This subpage can be used as a base for adding more pages. You can duplicate thi…" at bounding box center [658, 737] width 1209 height 22
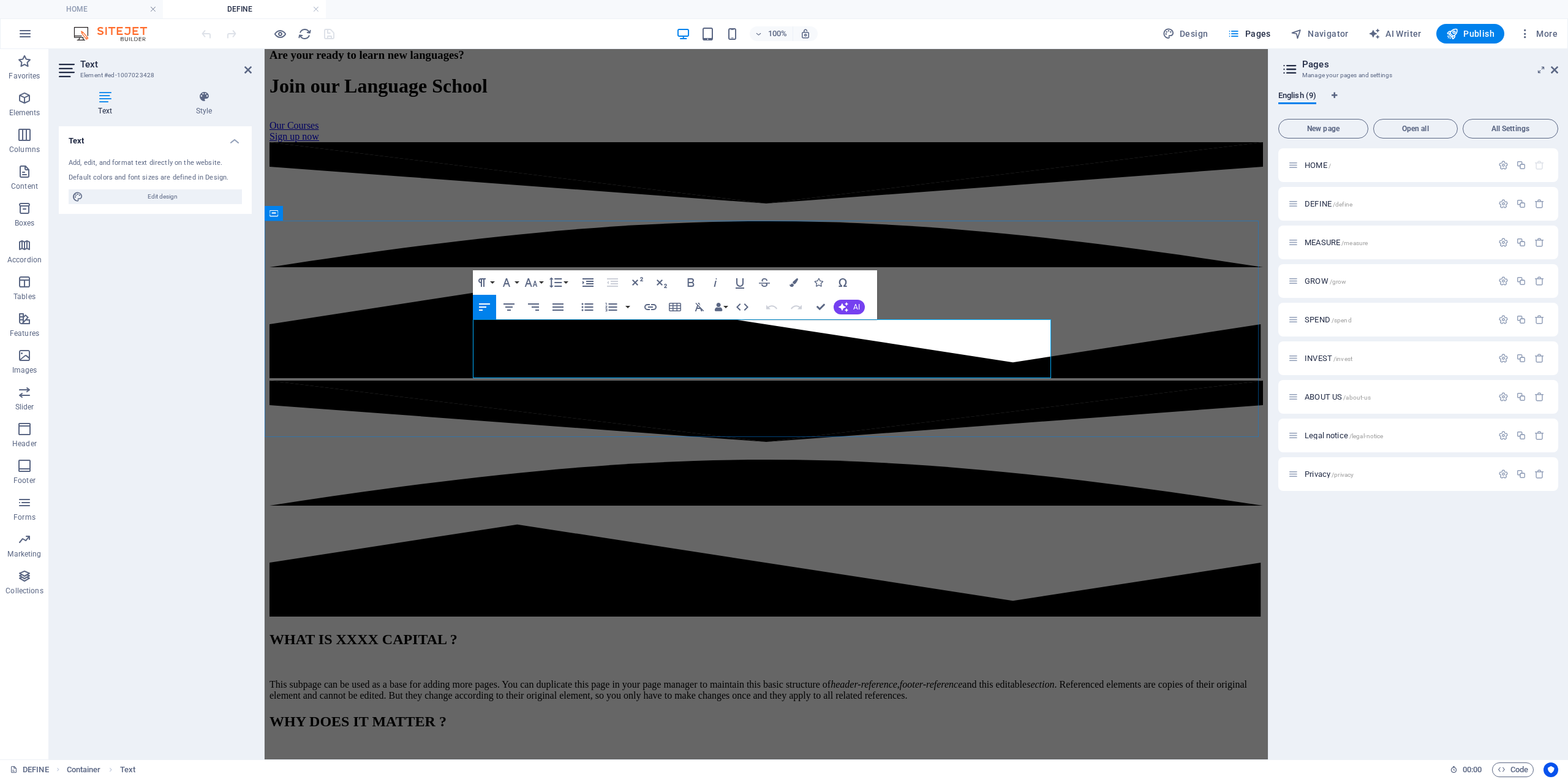
drag, startPoint x: 730, startPoint y: 358, endPoint x: 514, endPoint y: 357, distance: 216.0
click at [514, 679] on p "This subpage can be used as a base for adding more pages. You can duplicate thi…" at bounding box center [767, 690] width 994 height 22
click at [515, 679] on p "This subpage can be used as a base for adding more pages. You can duplicate thi…" at bounding box center [767, 690] width 994 height 22
click at [526, 679] on p "This subpage can be used as a base for adding more pages. You can duplicate thi…" at bounding box center [767, 690] width 994 height 22
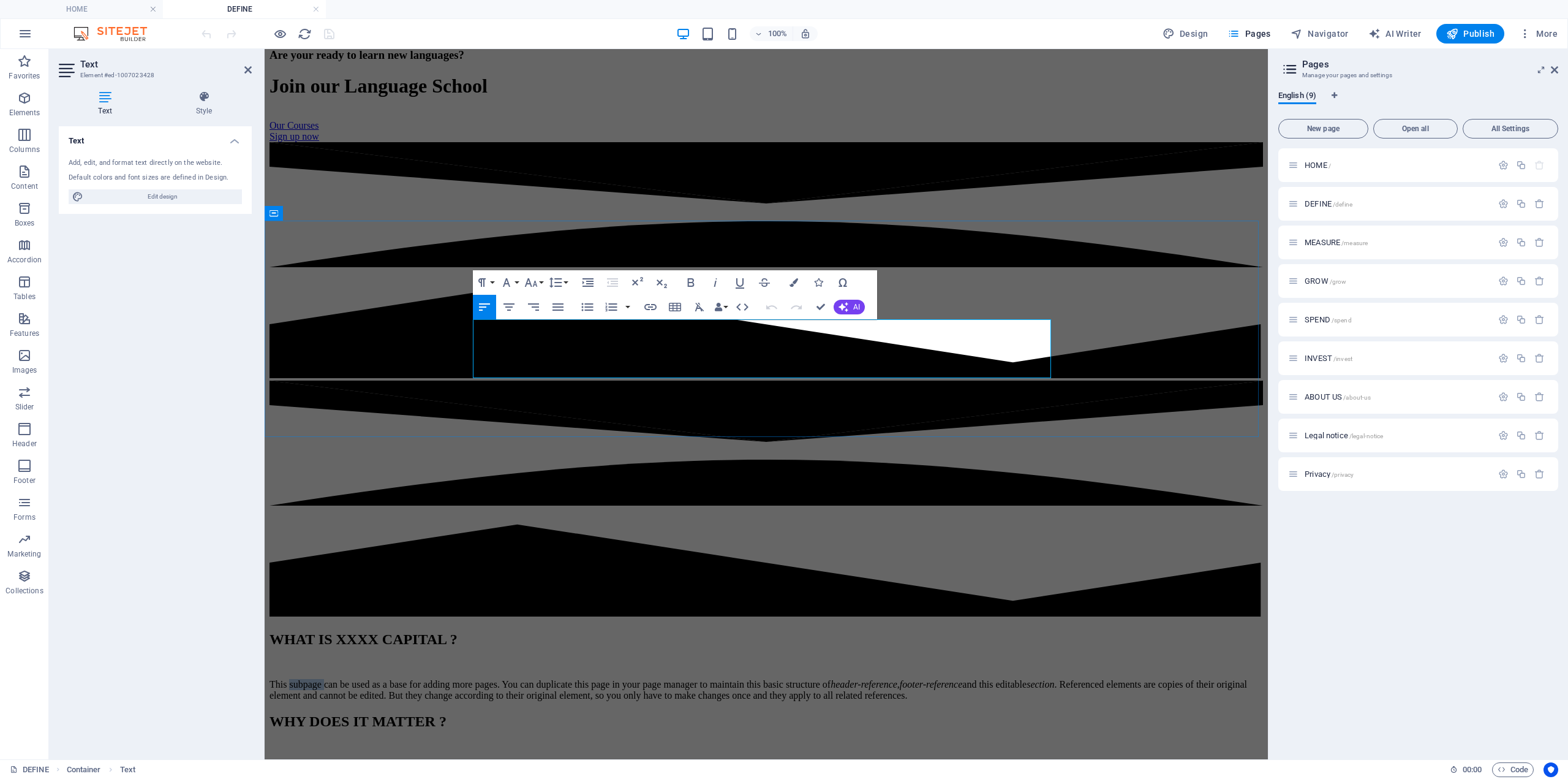
click at [526, 679] on p "This subpage can be used as a base for adding more pages. You can duplicate thi…" at bounding box center [767, 690] width 994 height 22
click at [527, 679] on p "This subpage can be used as a base for adding more pages. You can duplicate thi…" at bounding box center [767, 690] width 994 height 22
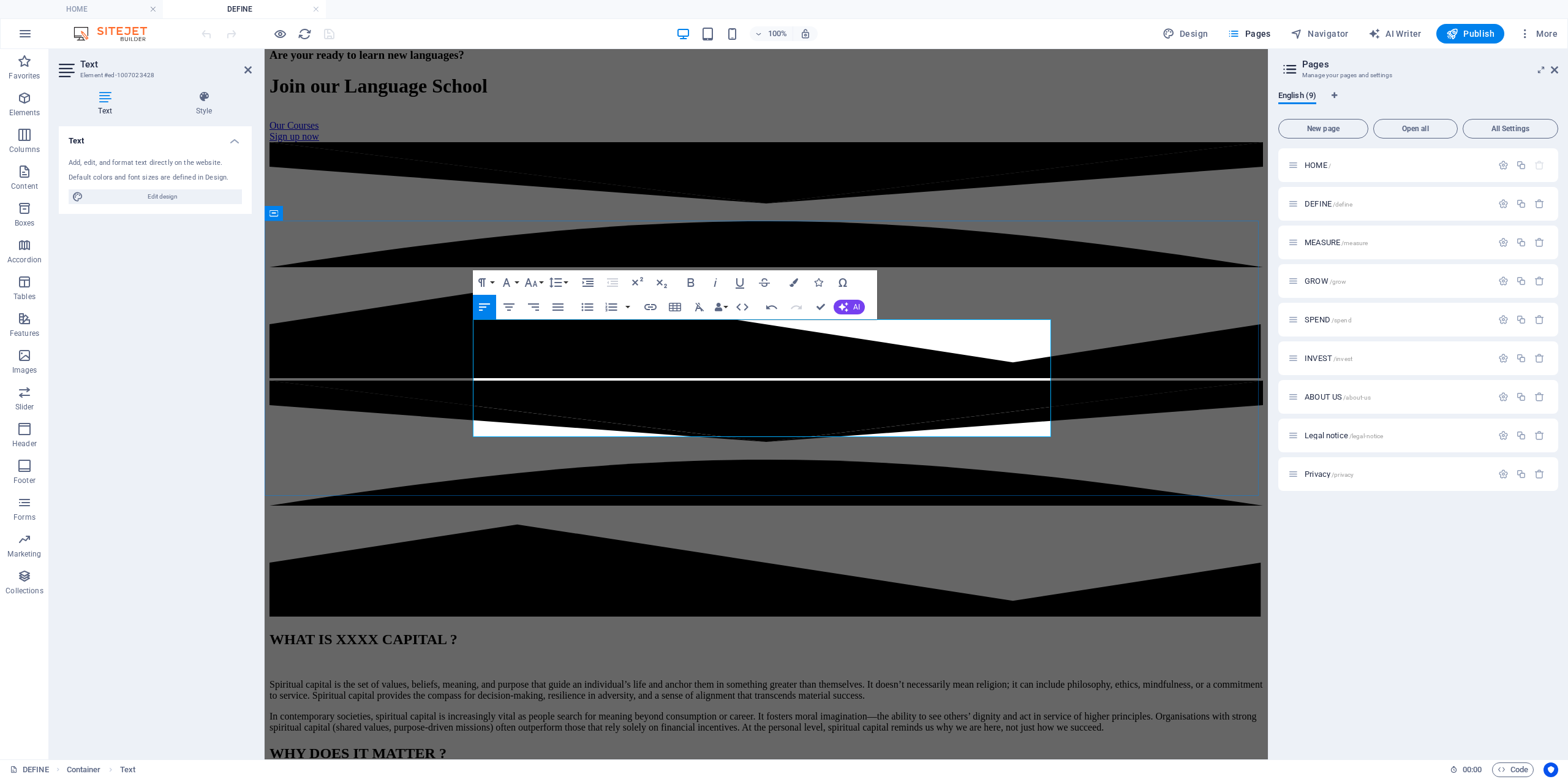
click at [605, 679] on p "Spiritual capital is the set of values, beliefs, meaning, and purpose that guid…" at bounding box center [767, 690] width 994 height 22
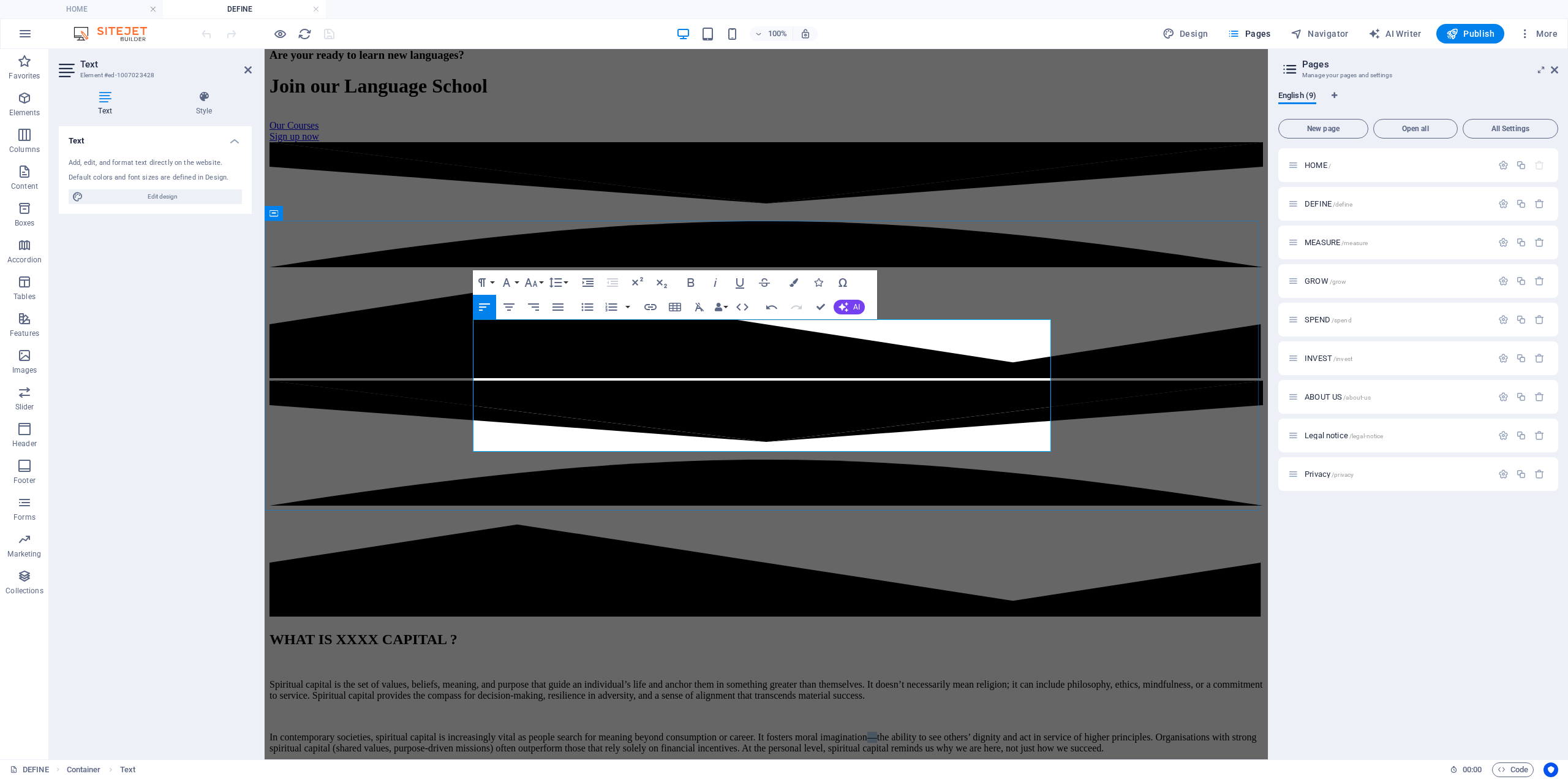
click at [591, 731] on p "In contemporary societies, spiritual capital is increasingly vital as people se…" at bounding box center [767, 742] width 994 height 22
drag, startPoint x: 814, startPoint y: 306, endPoint x: 765, endPoint y: 256, distance: 70.0
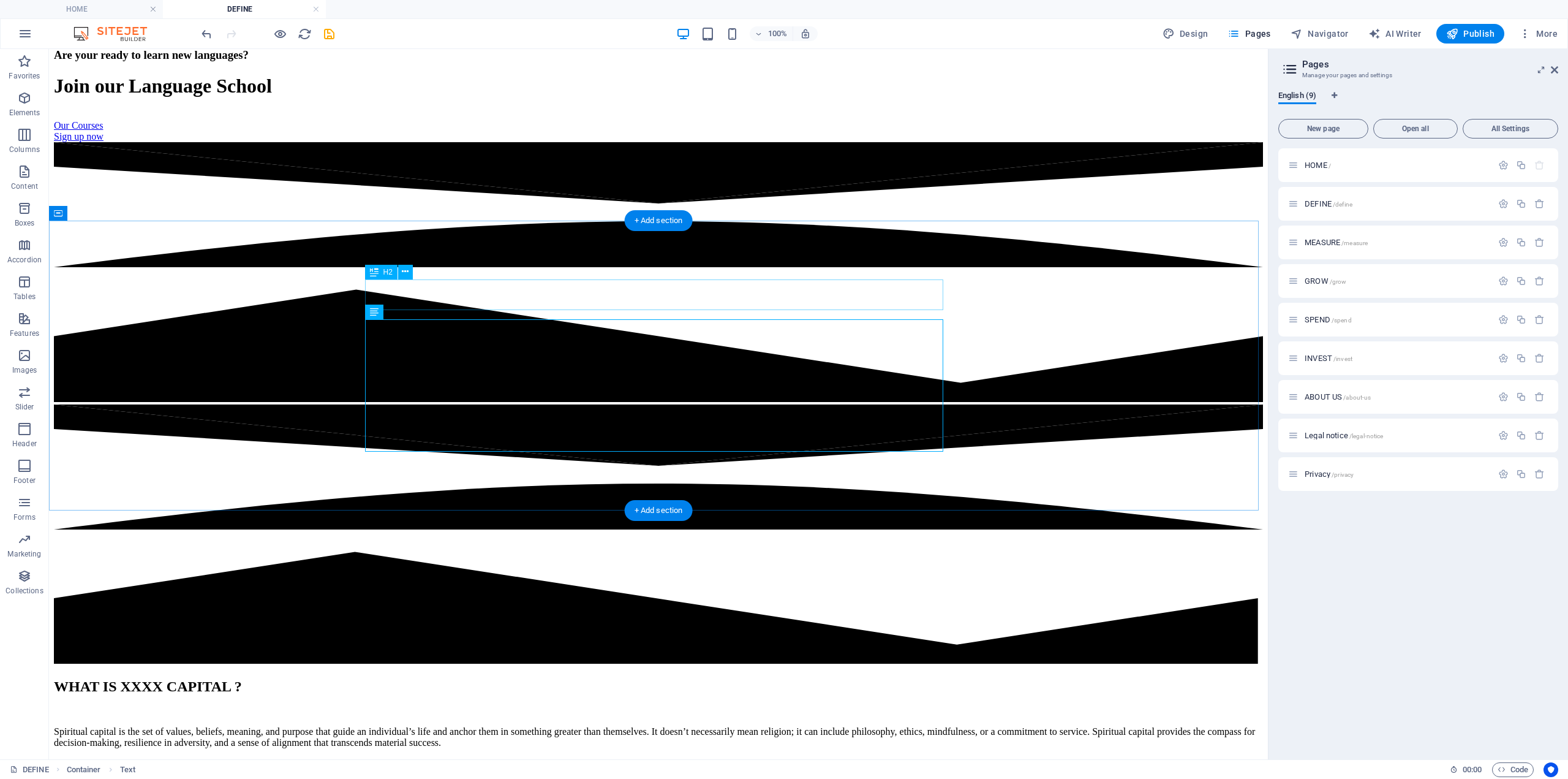
click at [626, 678] on div "WHAT IS XXXX CAPITAL ?" at bounding box center [658, 686] width 1209 height 17
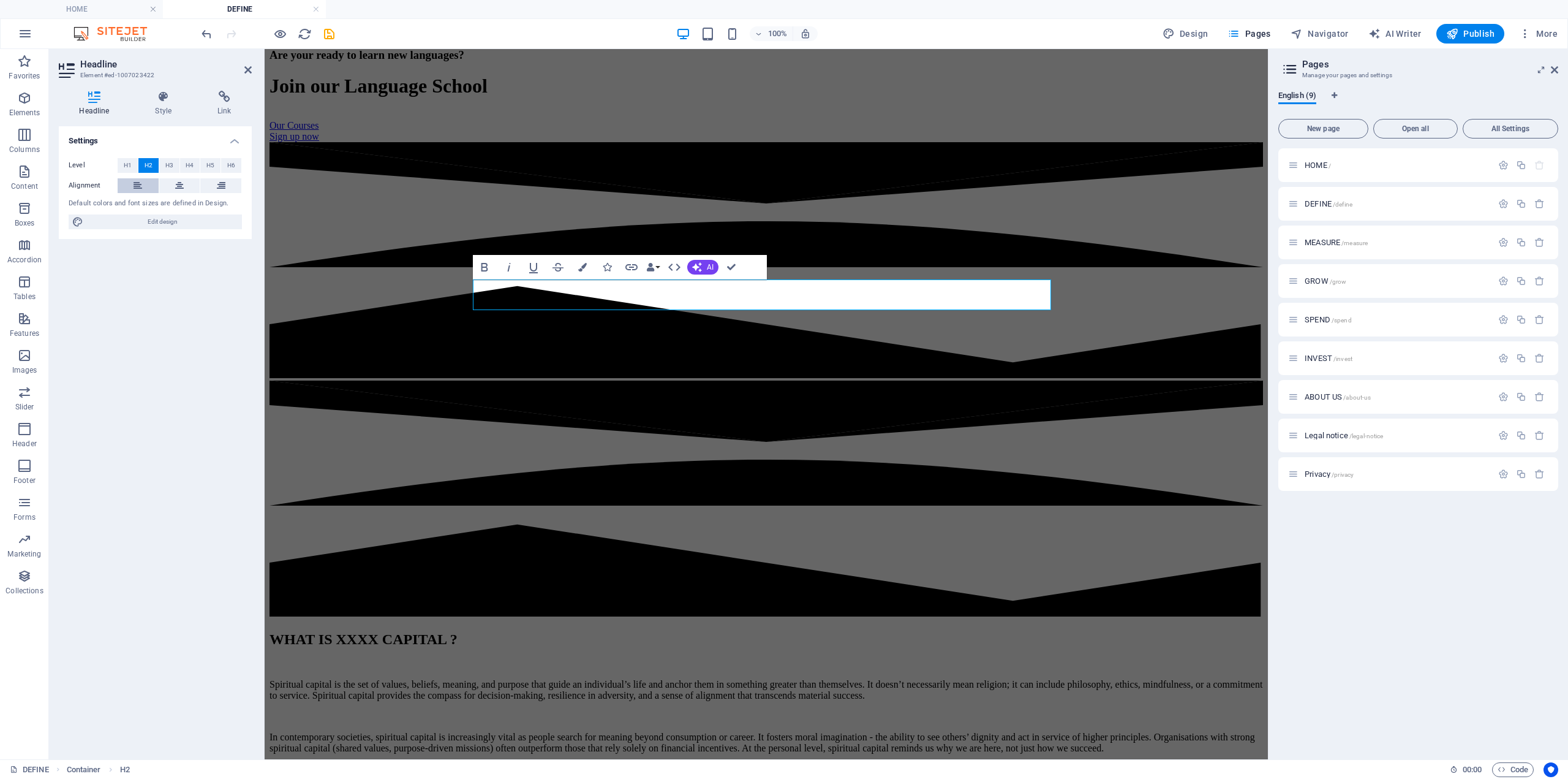
click at [132, 191] on button at bounding box center [138, 186] width 41 height 15
click at [564, 631] on h2 "WHAT IS XXXX CAPITAL ?" at bounding box center [767, 639] width 994 height 17
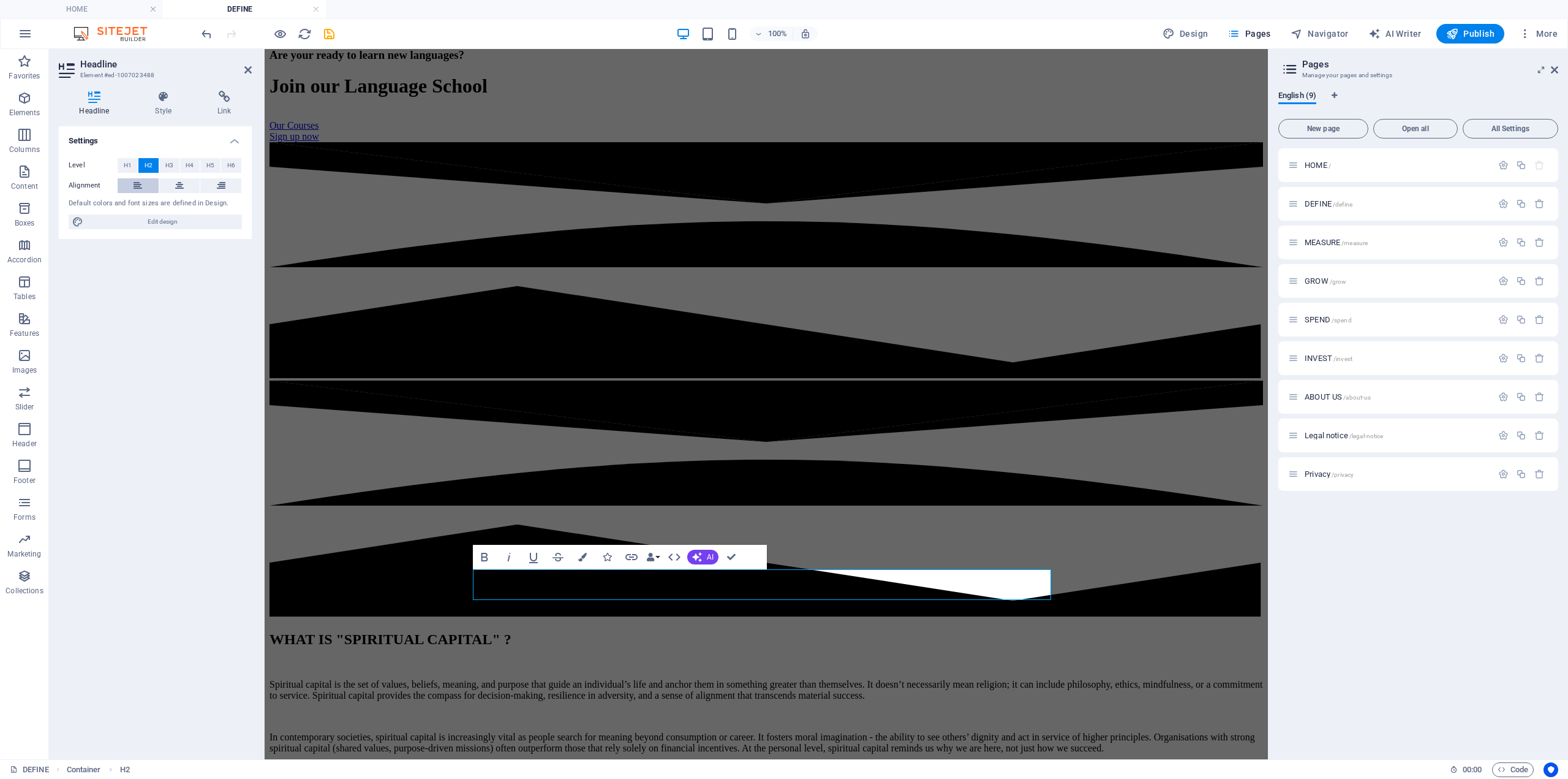
click at [136, 183] on icon at bounding box center [137, 186] width 9 height 15
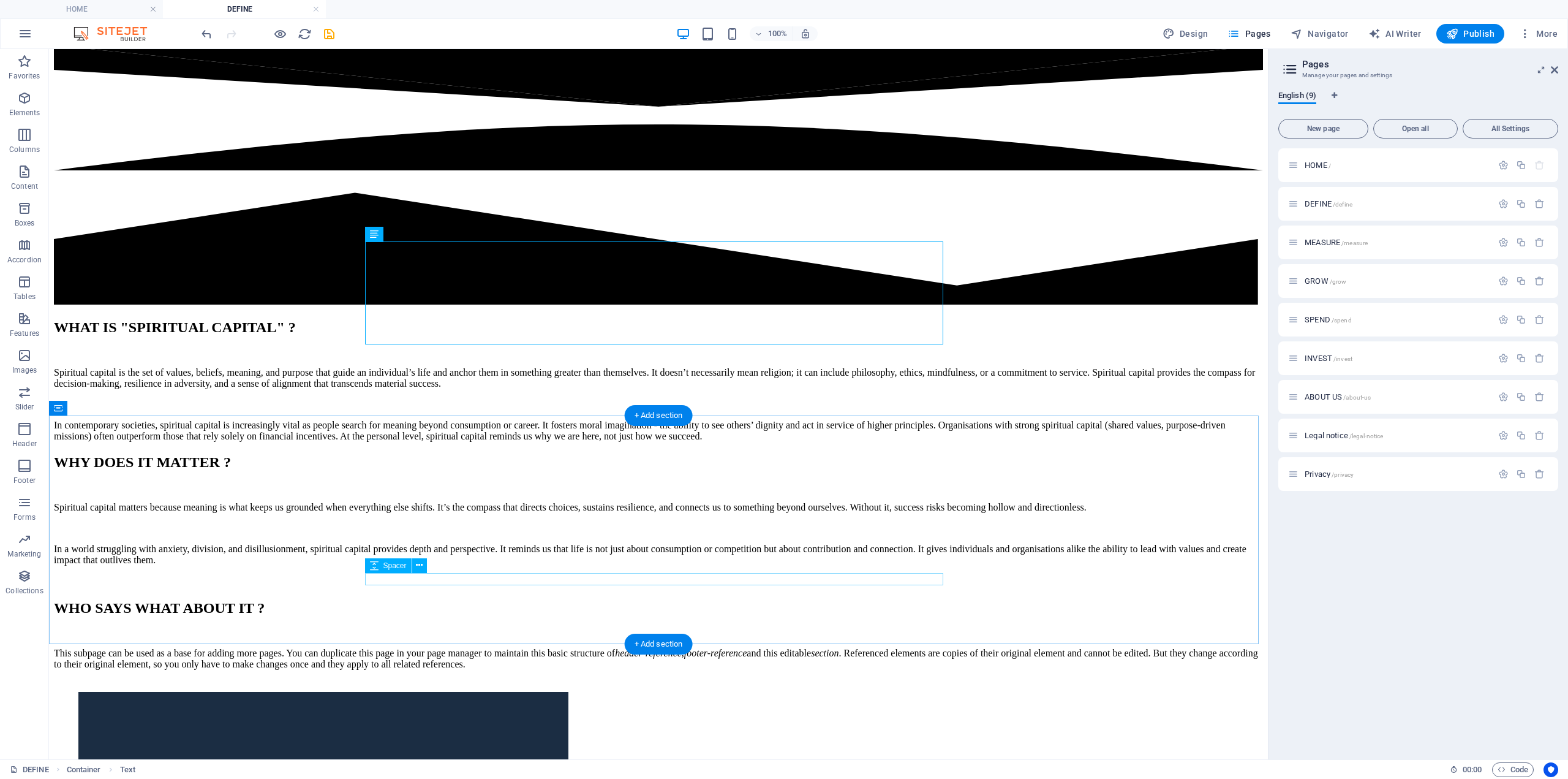
scroll to position [551, 0]
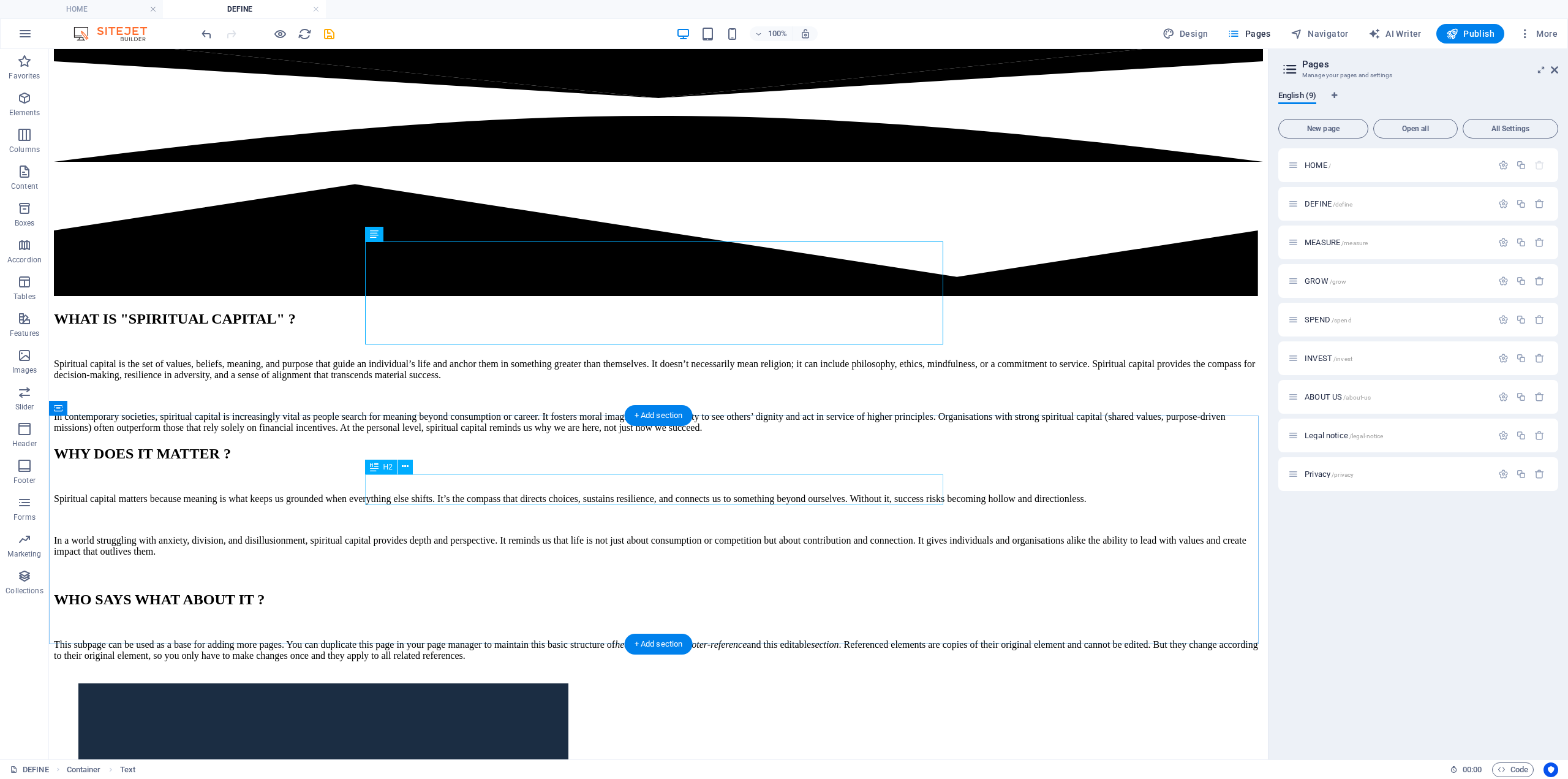
click at [554, 592] on div "WHO SAYS WHAT ABOUT IT ?" at bounding box center [658, 600] width 1209 height 17
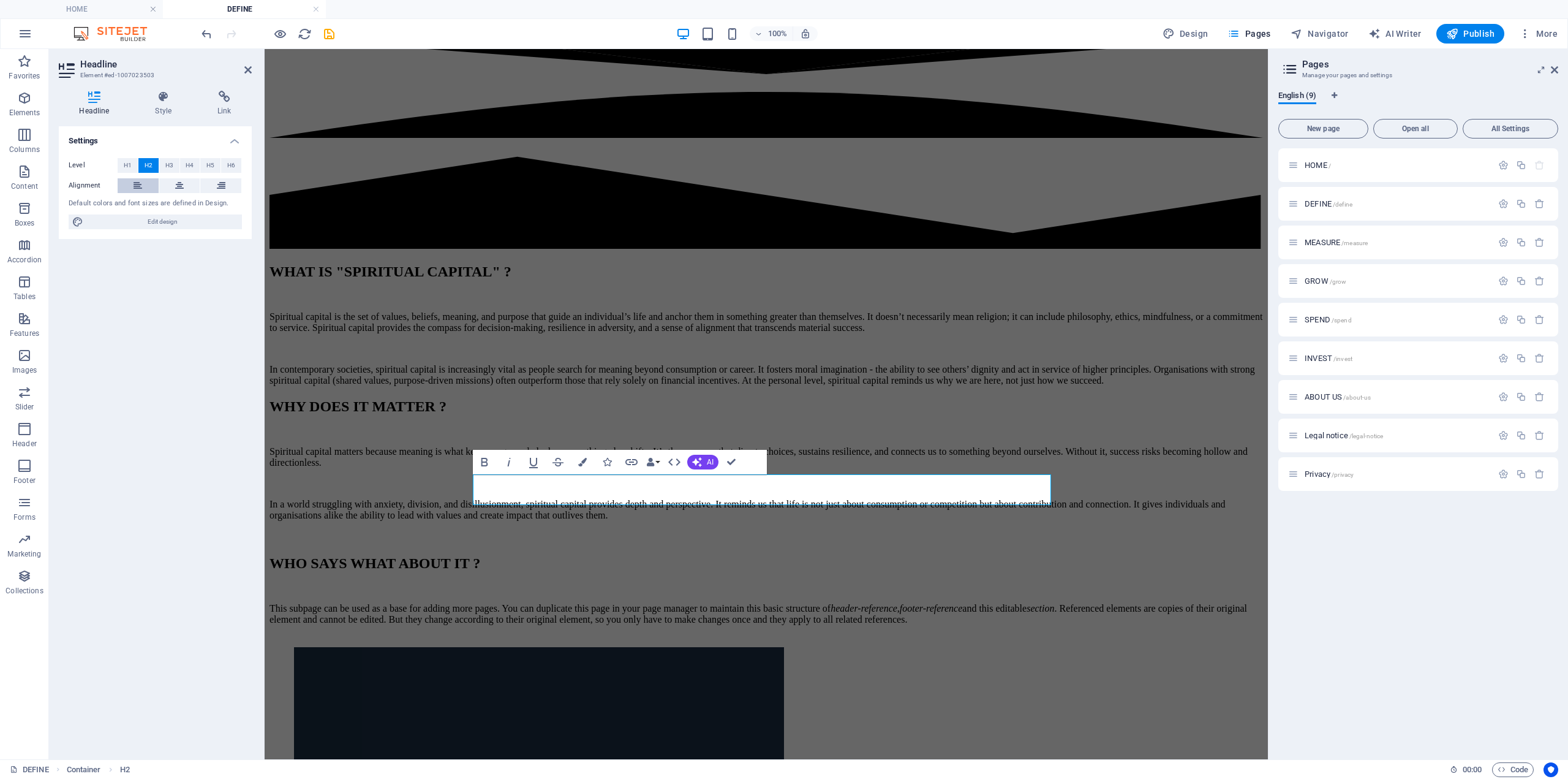
drag, startPoint x: 138, startPoint y: 182, endPoint x: 133, endPoint y: 186, distance: 6.4
click at [138, 183] on icon at bounding box center [137, 186] width 9 height 15
click at [662, 603] on div "This subpage can be used as a base for adding more pages. You can duplicate thi…" at bounding box center [767, 614] width 994 height 22
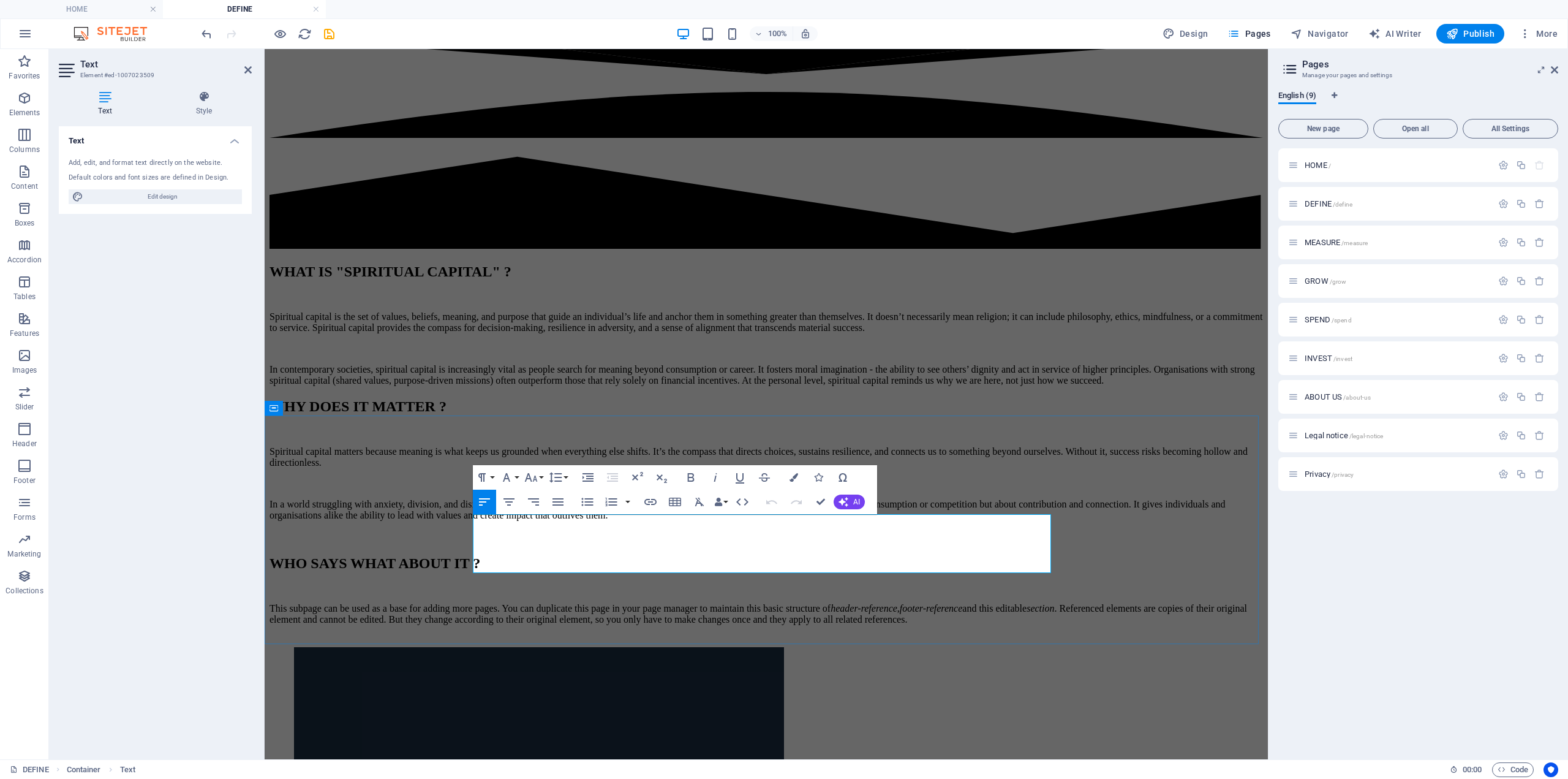
click at [661, 603] on p "This subpage can be used as a base for adding more pages. You can duplicate thi…" at bounding box center [767, 614] width 994 height 22
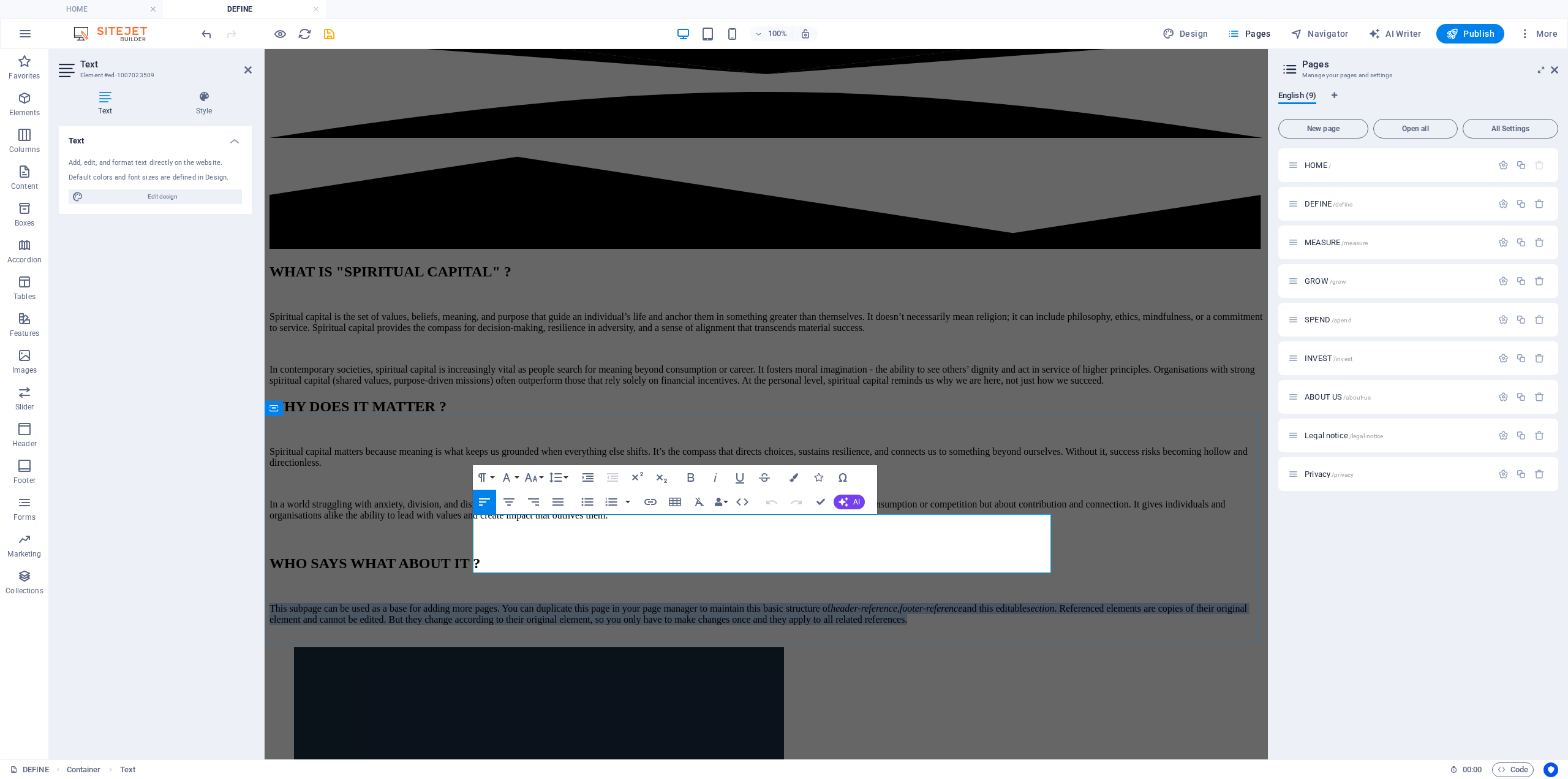
click at [661, 603] on p "This subpage can be used as a base for adding more pages. You can duplicate thi…" at bounding box center [767, 614] width 994 height 22
click at [547, 603] on p "This subpage can be used as a base for adding more pages. You can duplicate thi…" at bounding box center [767, 614] width 994 height 22
click at [549, 603] on p "This subpage can be used as a base for adding more pages. You can duplicate thi…" at bounding box center [767, 614] width 994 height 22
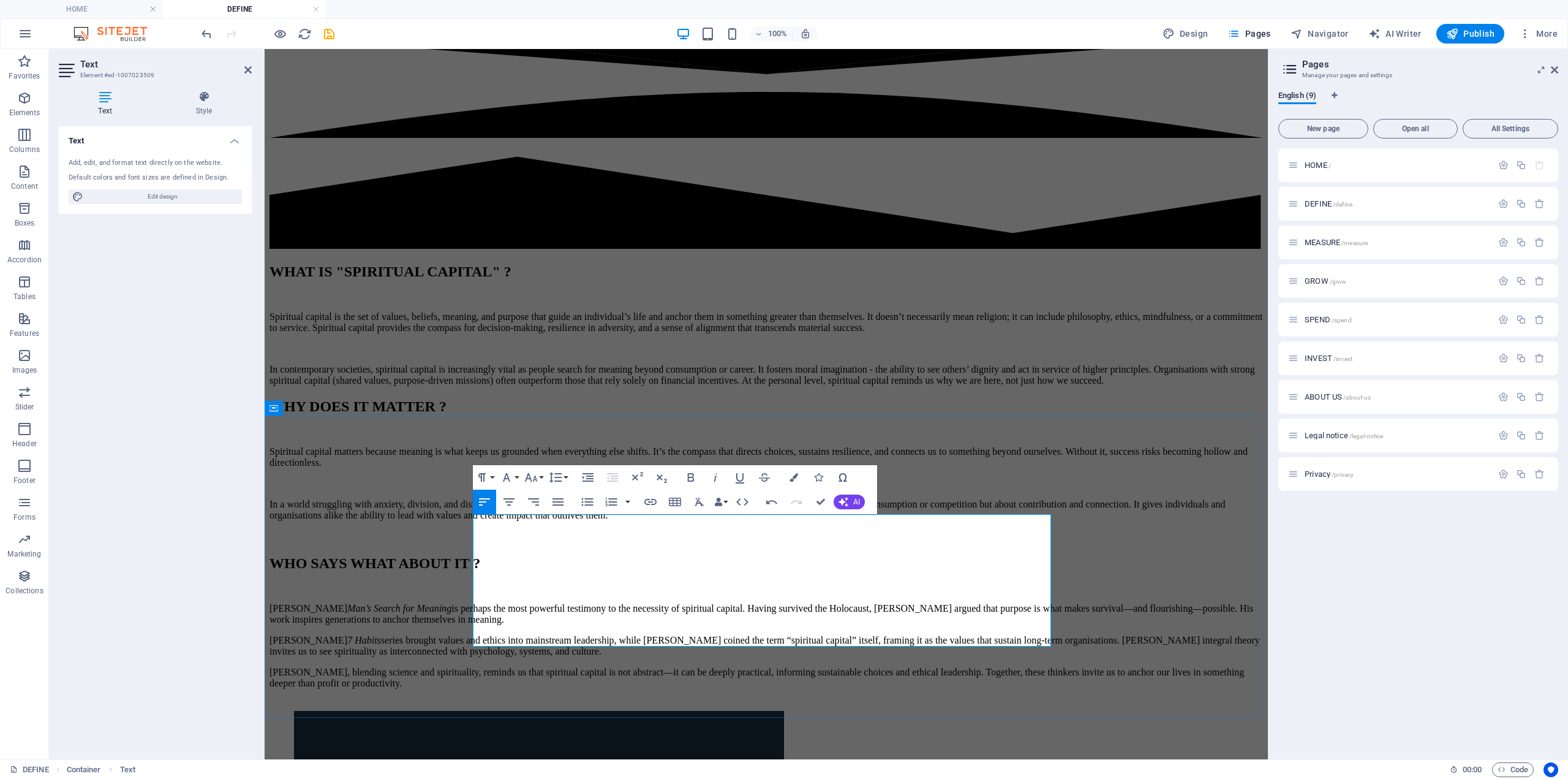
click at [688, 603] on p "Victor Frankl’s Man’s Search for Meaning is perhaps the most powerful testimony…" at bounding box center [767, 614] width 994 height 22
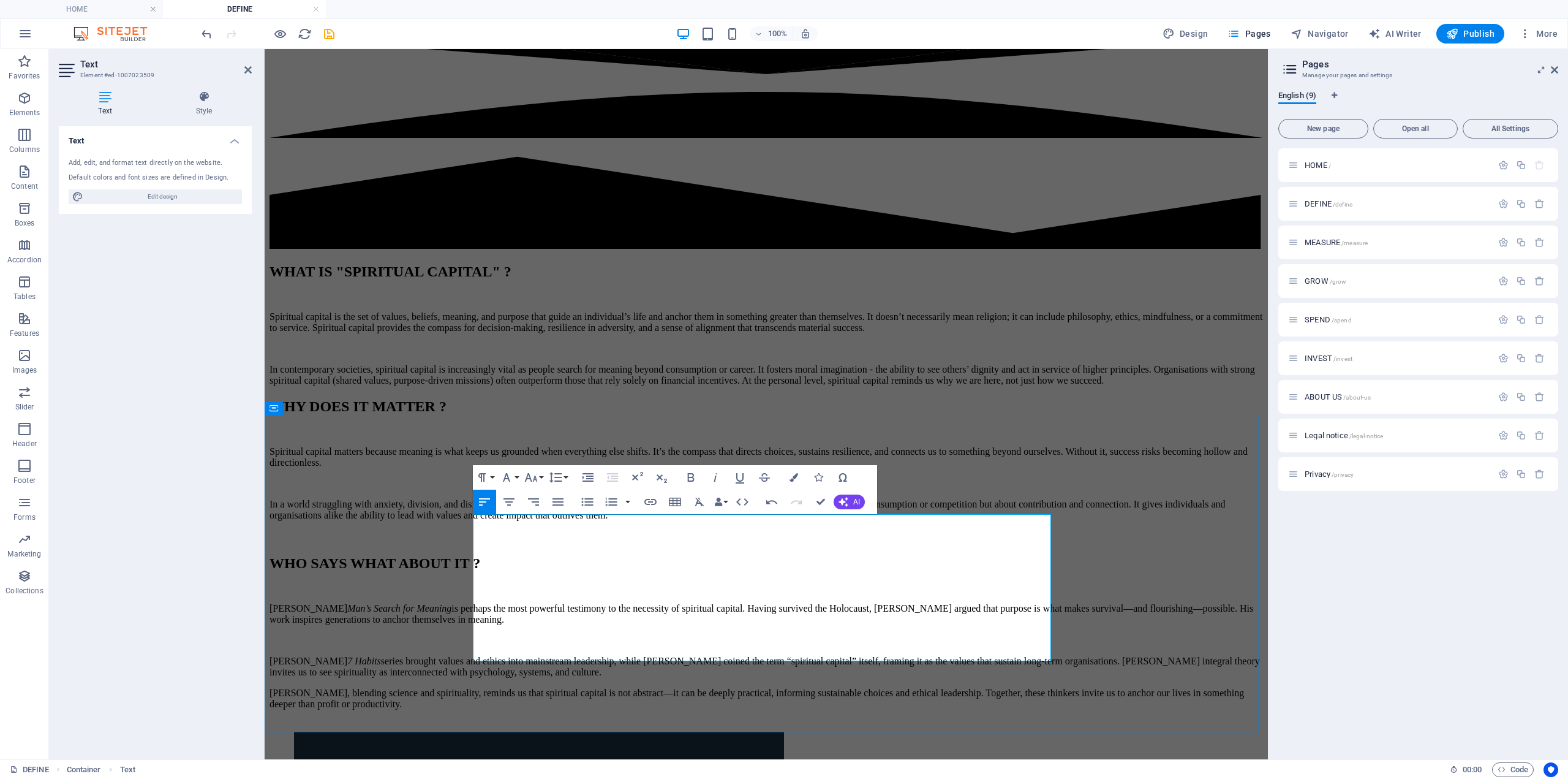
click at [780, 656] on p "Stephen Covey’s 7 Habits series brought values and ethics into mainstream leade…" at bounding box center [767, 667] width 994 height 22
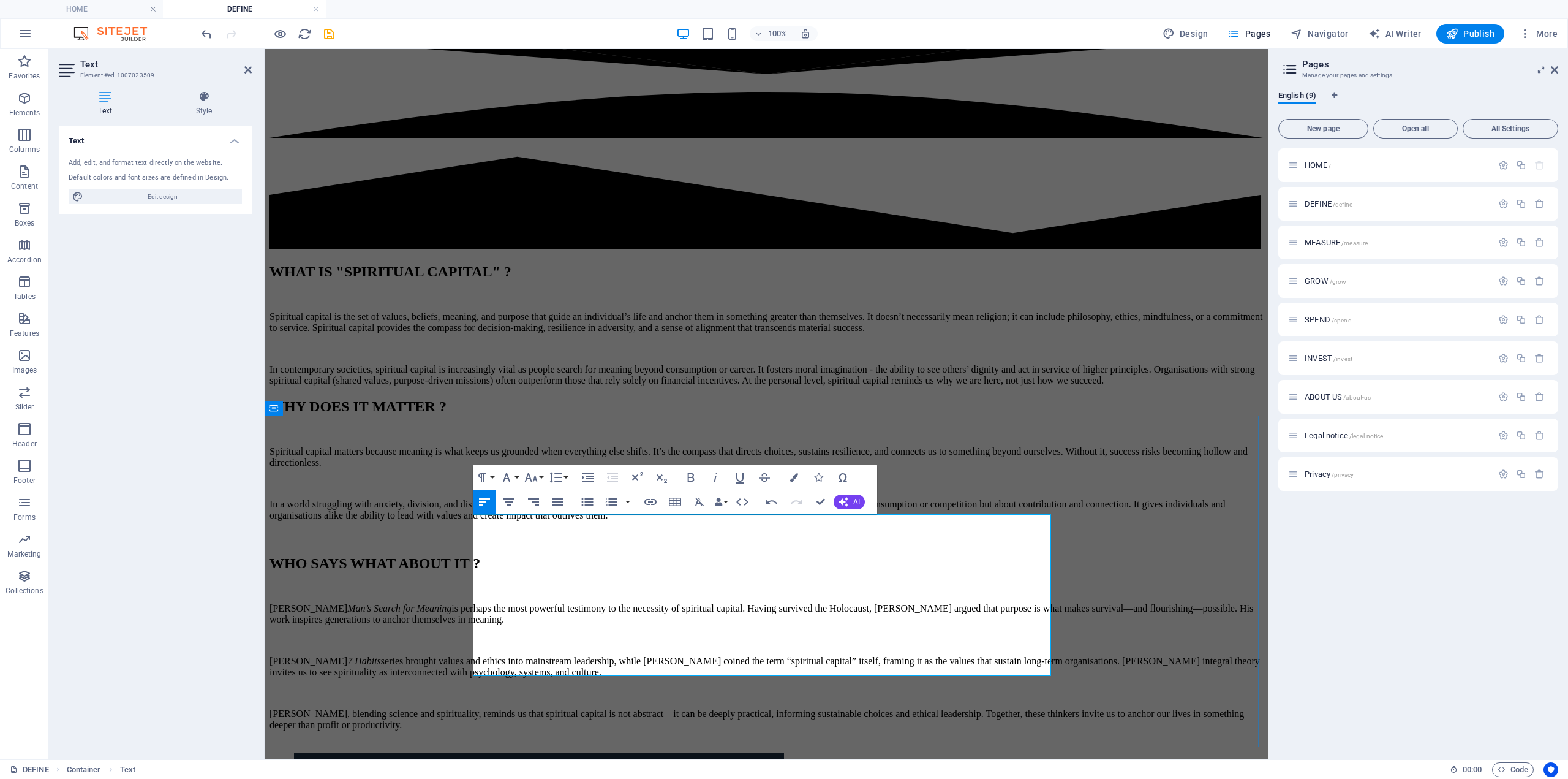
click at [882, 708] on p "Fritjof Capra, blending science and spirituality, reminds us that spiritual cap…" at bounding box center [767, 719] width 994 height 22
click at [803, 603] on p "Victor Frankl’s Man’s Search for Meaning is perhaps the most powerful testimony…" at bounding box center [767, 614] width 994 height 22
click at [798, 603] on p "Victor Frankl’s Man’s Search for Meaning is perhaps the most powerful testimony…" at bounding box center [767, 614] width 994 height 22
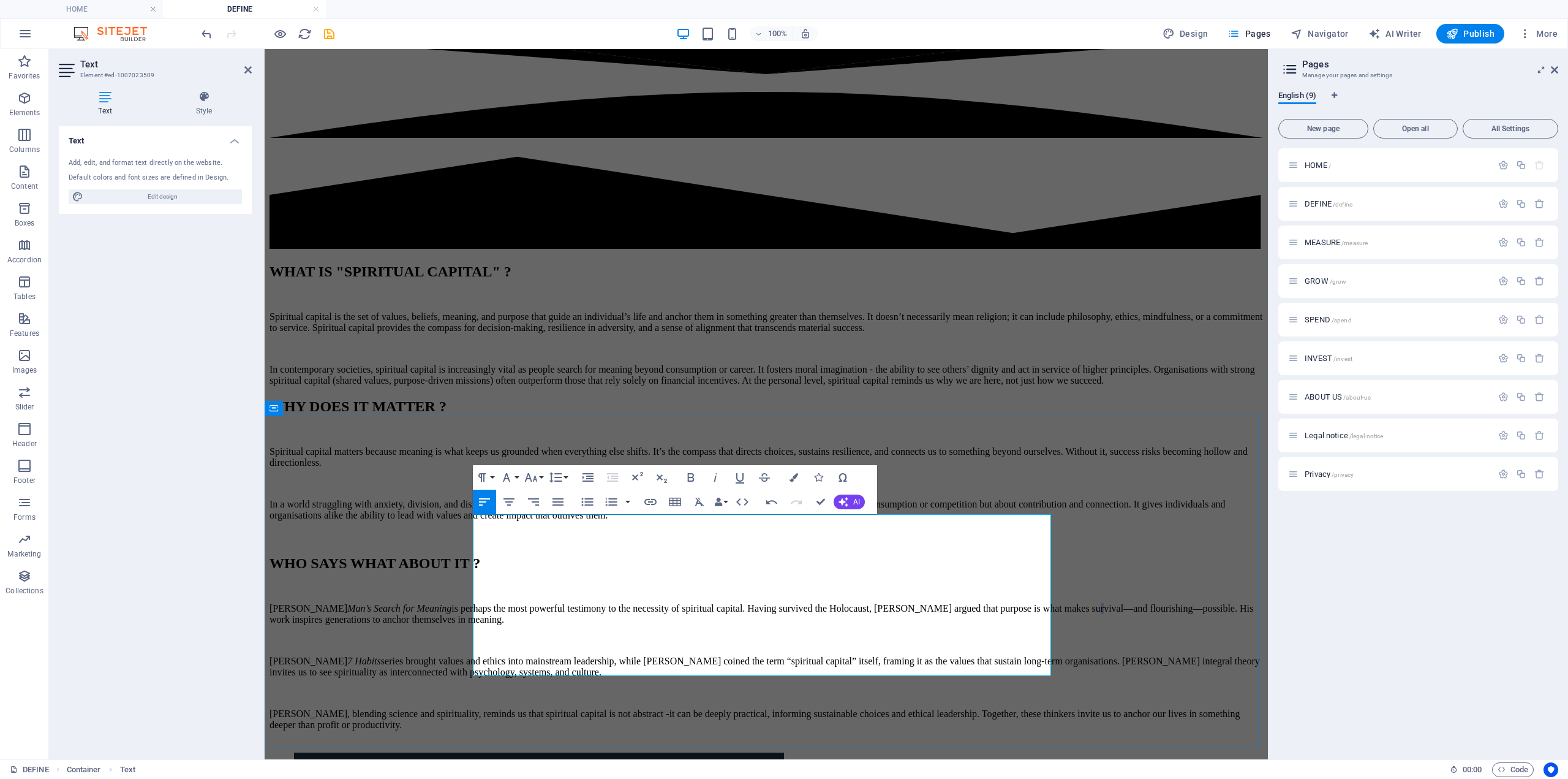
click at [798, 603] on p "Victor Frankl’s Man’s Search for Meaning is perhaps the most powerful testimony…" at bounding box center [767, 614] width 994 height 22
click at [873, 603] on p "Victor Frankl’s Man’s Search for Meaning is perhaps the most powerful testimony…" at bounding box center [767, 614] width 994 height 22
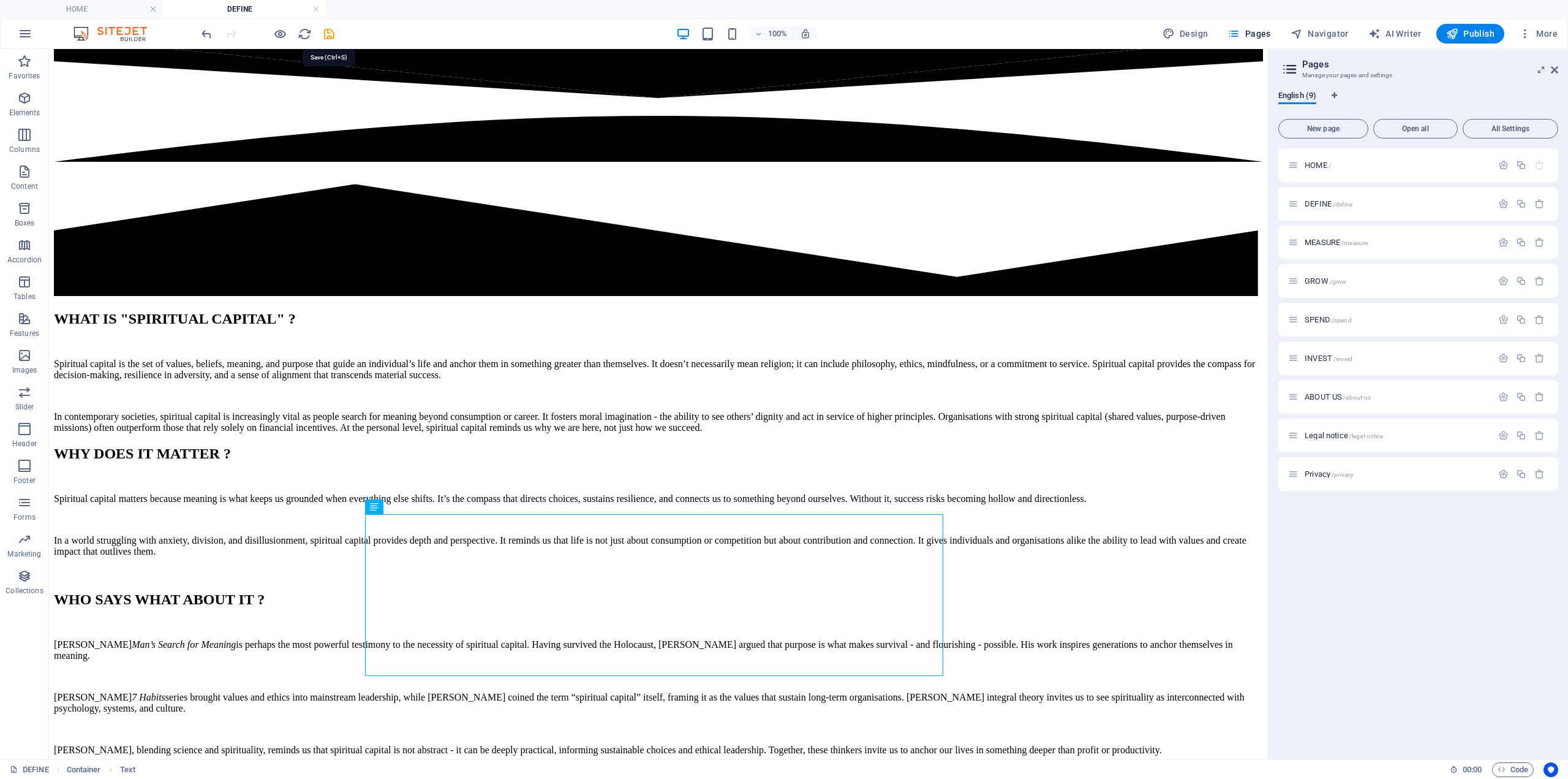
click at [323, 32] on icon "save" at bounding box center [329, 34] width 14 height 14
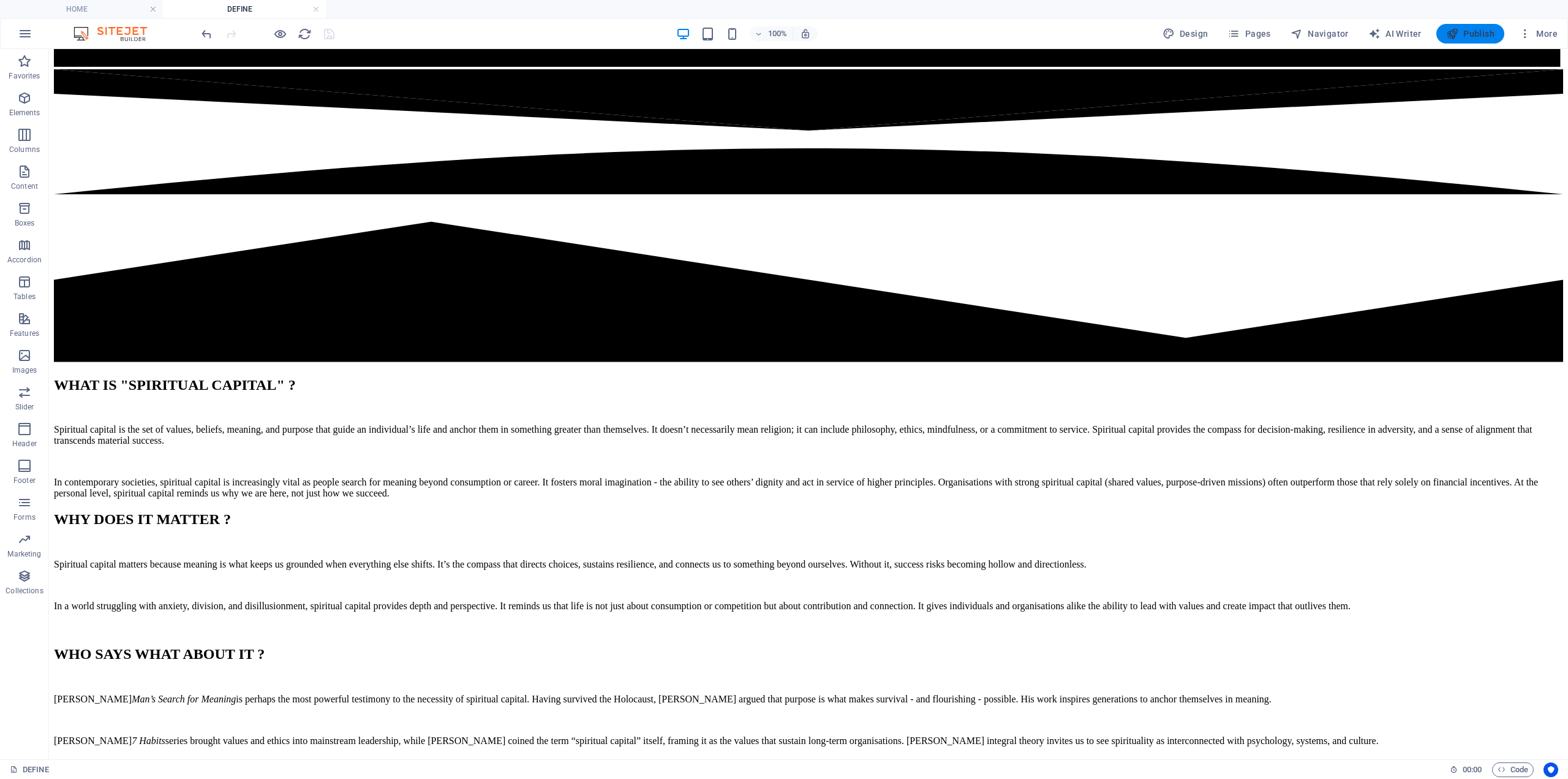
click at [1468, 30] on span "Publish" at bounding box center [1470, 33] width 48 height 12
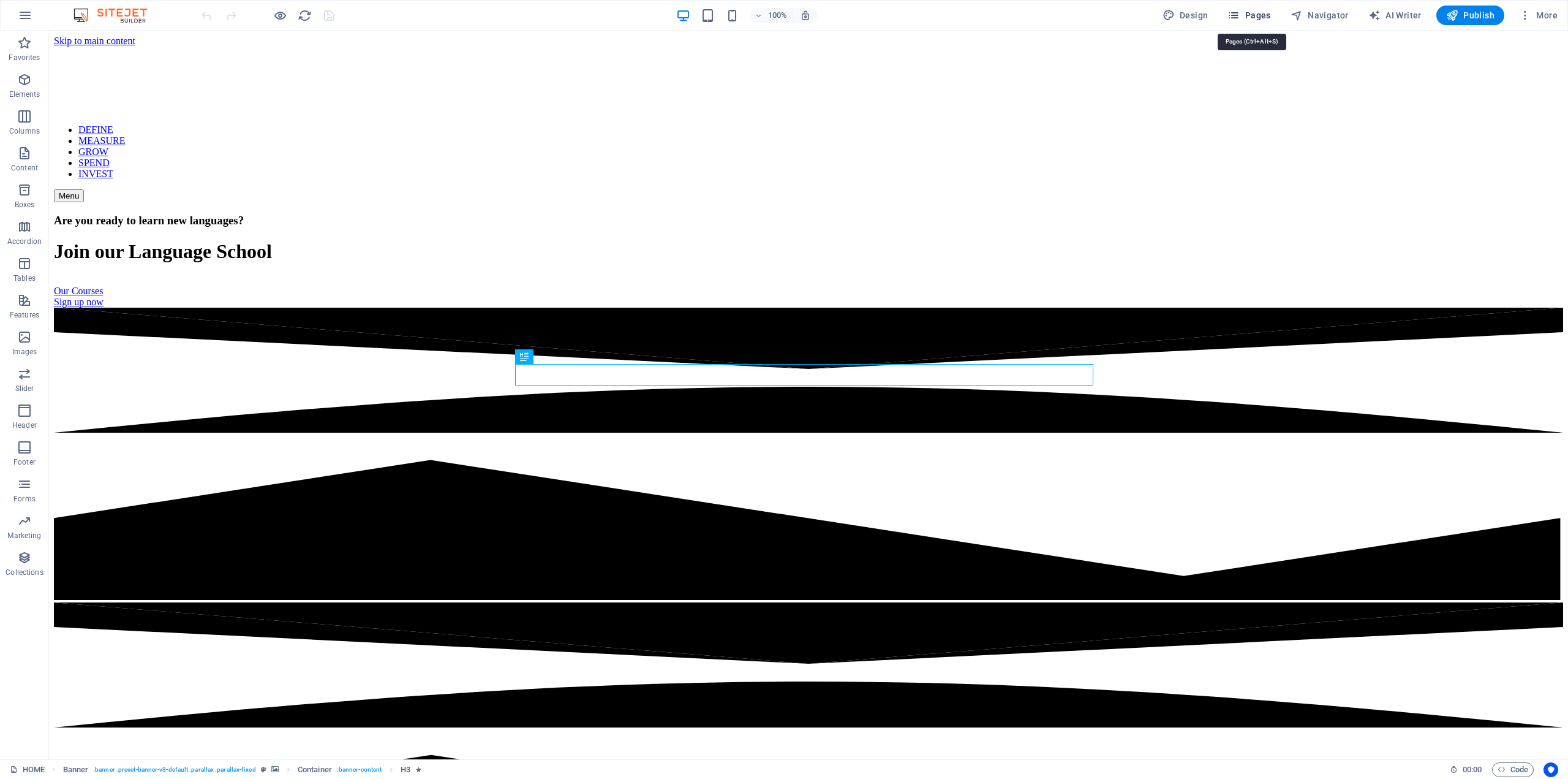
click at [1248, 7] on button "Pages" at bounding box center [1249, 15] width 52 height 20
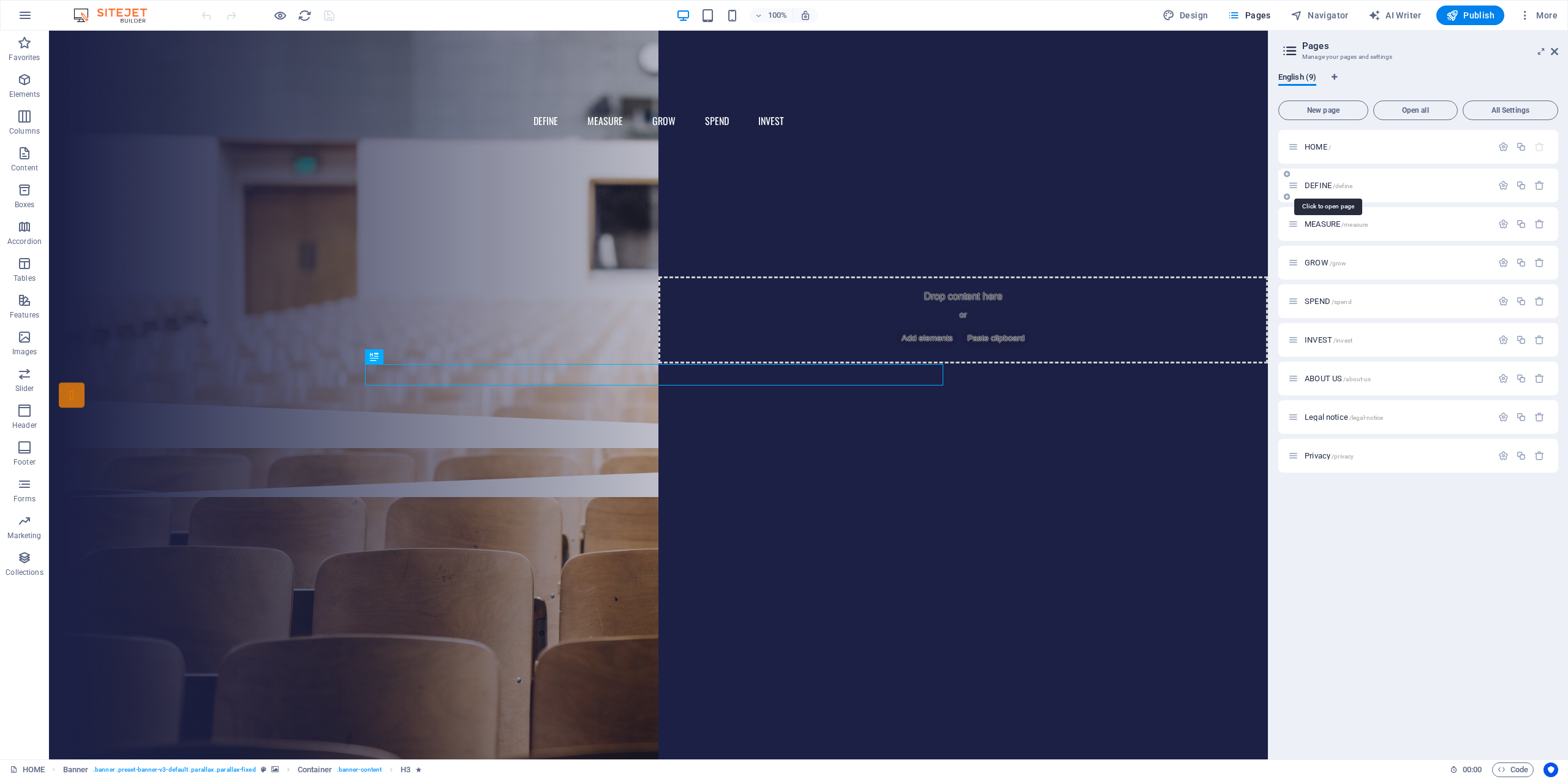
click at [1321, 183] on span "DEFINE /define" at bounding box center [1329, 186] width 48 height 10
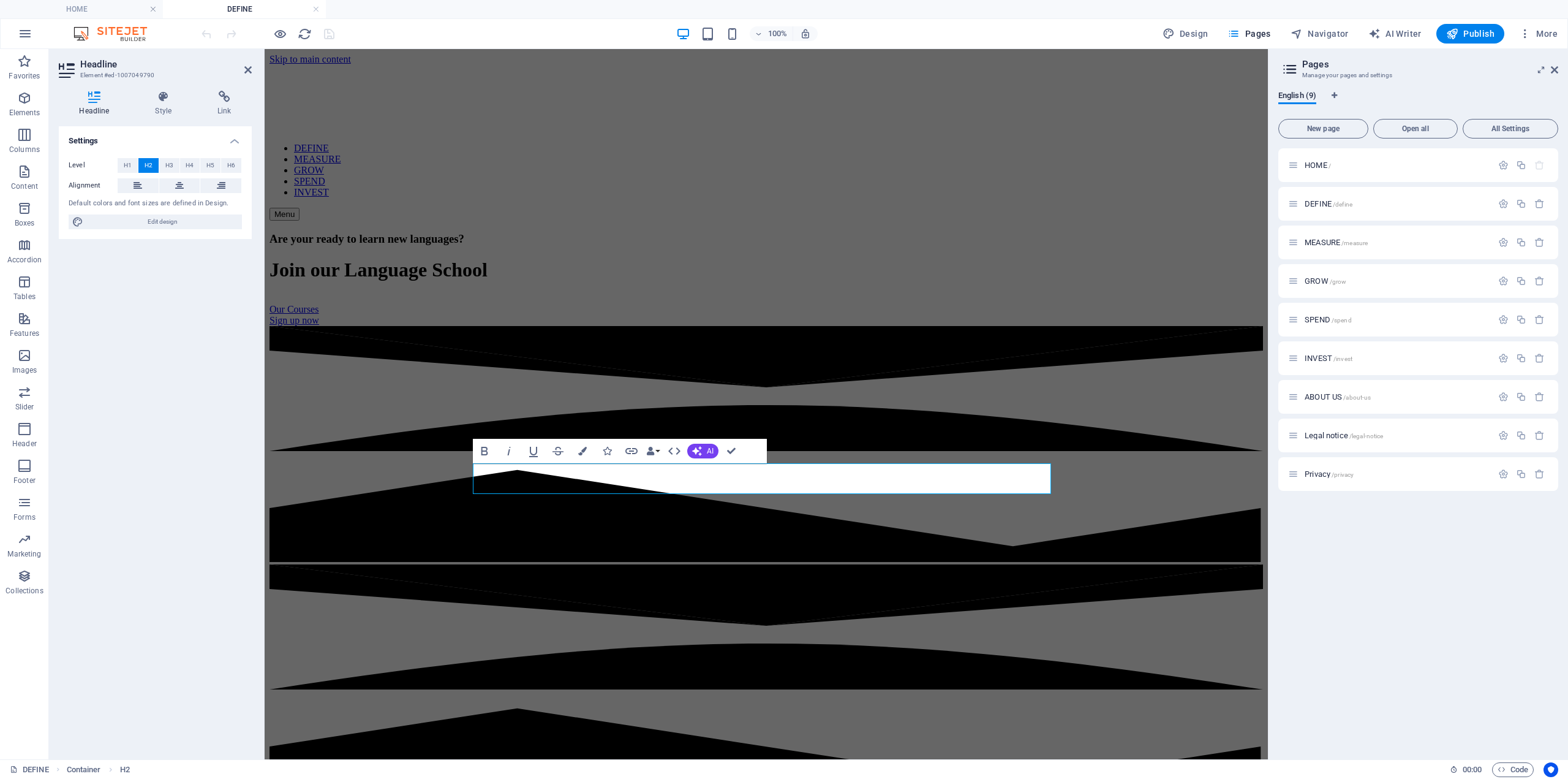
drag, startPoint x: 136, startPoint y: 187, endPoint x: 245, endPoint y: 241, distance: 121.6
click at [134, 187] on icon at bounding box center [137, 186] width 9 height 15
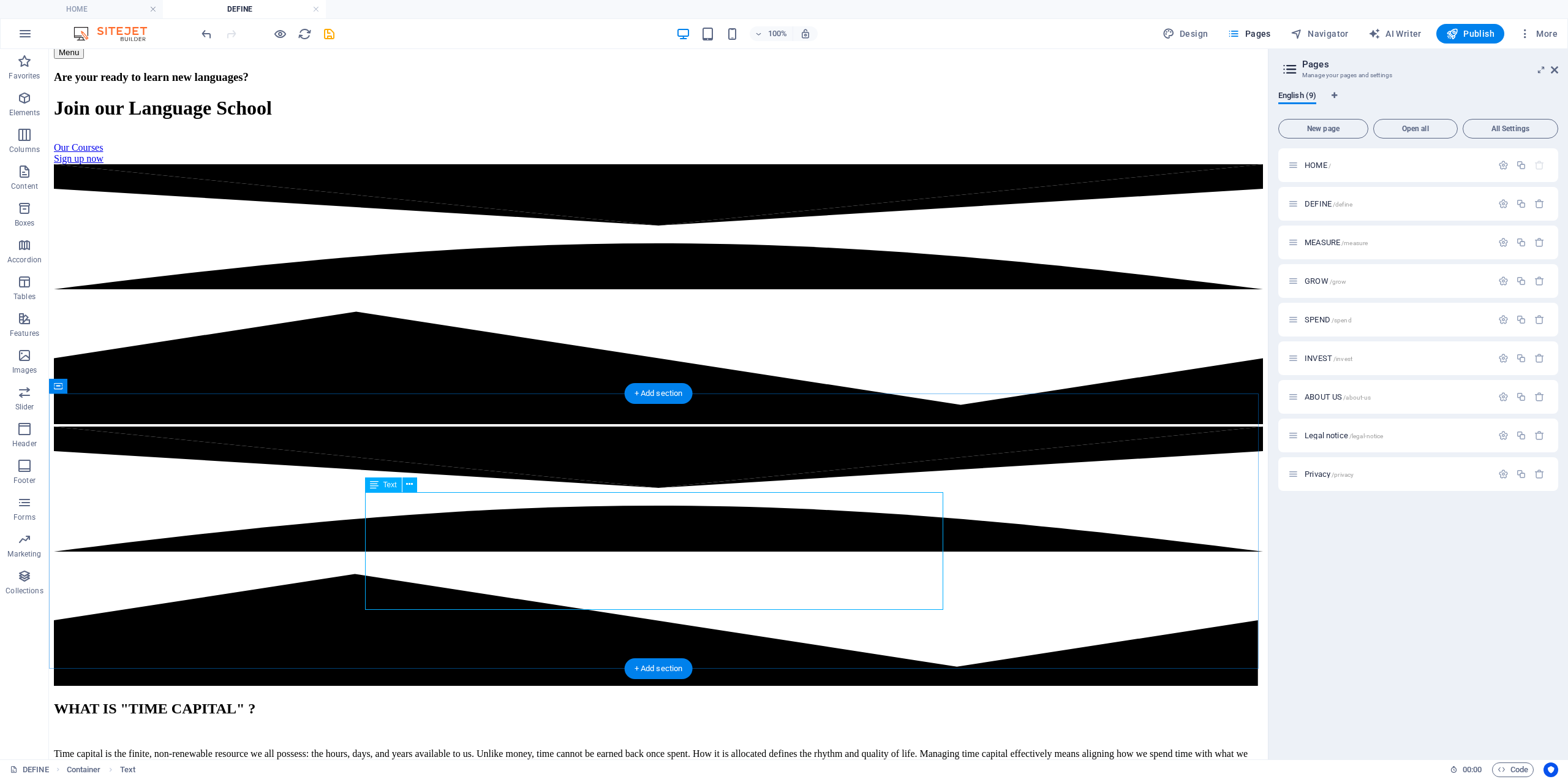
scroll to position [307, 0]
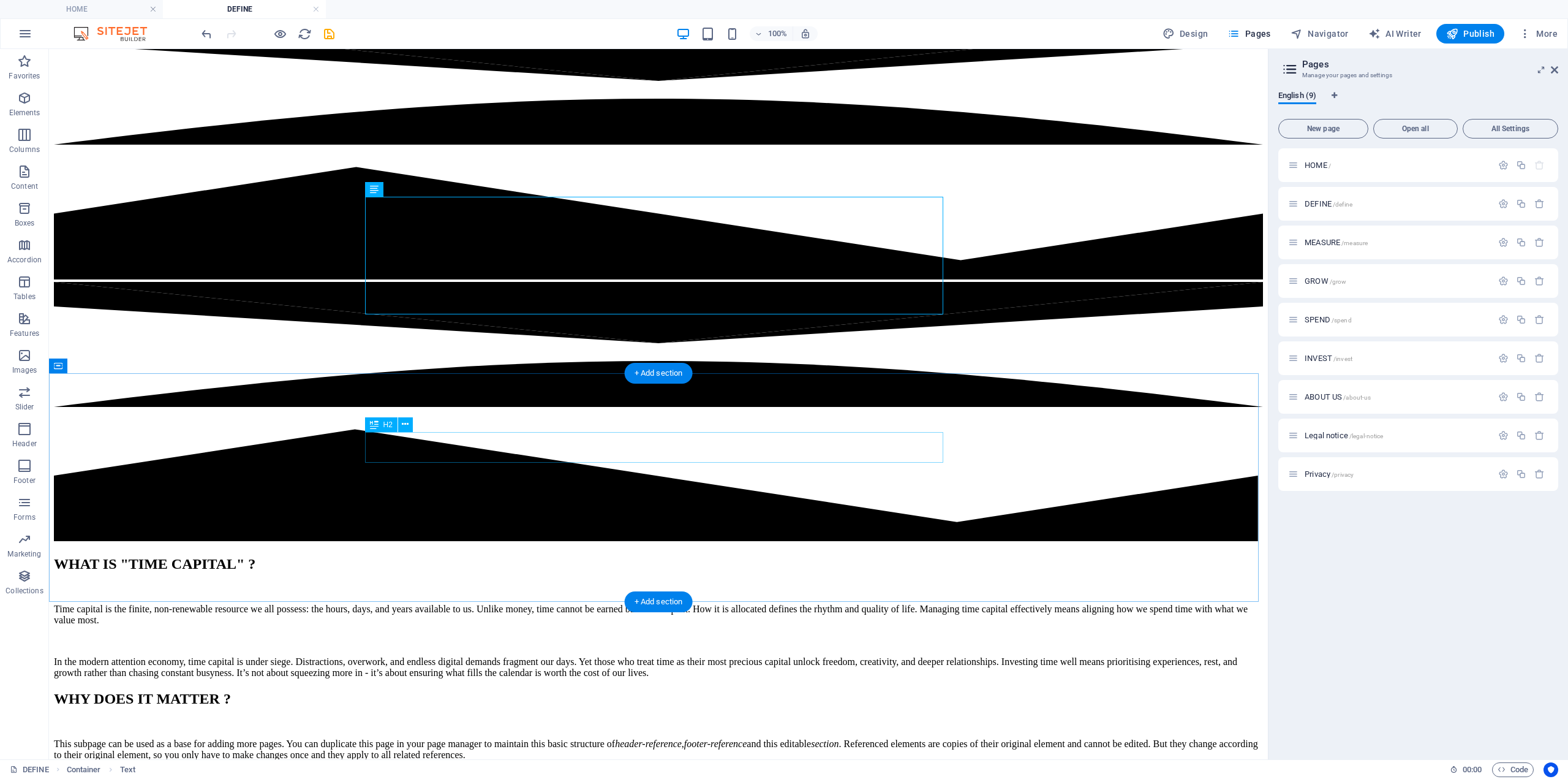
click at [602, 691] on div "WHY DOES IT MATTER ?" at bounding box center [658, 699] width 1209 height 17
click at [599, 691] on div "WHY DOES IT MATTER ?" at bounding box center [658, 699] width 1209 height 17
click at [597, 691] on div "WHY DOES IT MATTER ?" at bounding box center [658, 699] width 1209 height 17
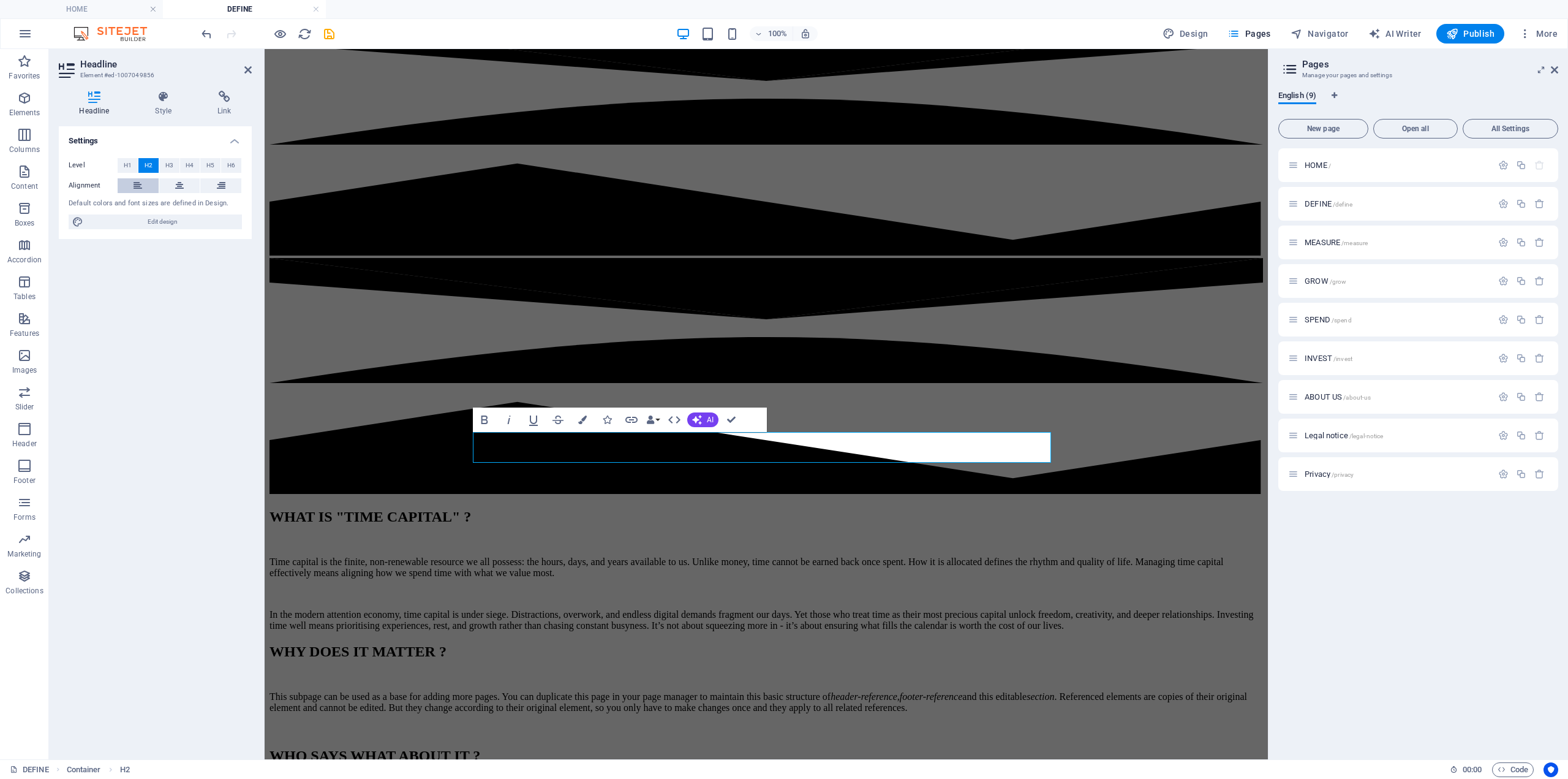
click at [133, 179] on button at bounding box center [138, 186] width 41 height 15
click at [632, 691] on div "This subpage can be used as a base for adding more pages. You can duplicate thi…" at bounding box center [767, 702] width 994 height 22
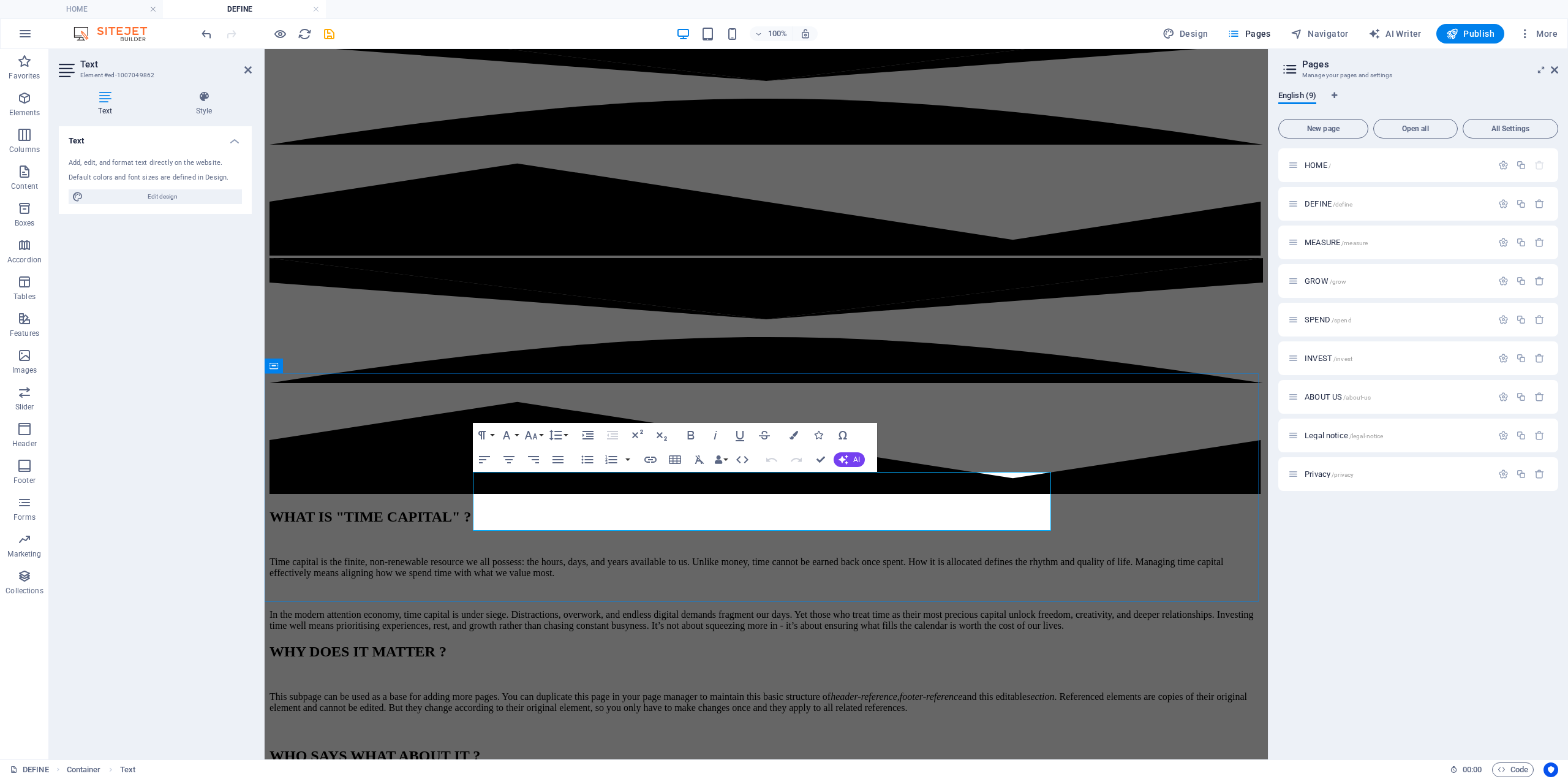
click at [553, 691] on p "This subpage can be used as a base for adding more pages. You can duplicate thi…" at bounding box center [767, 702] width 994 height 22
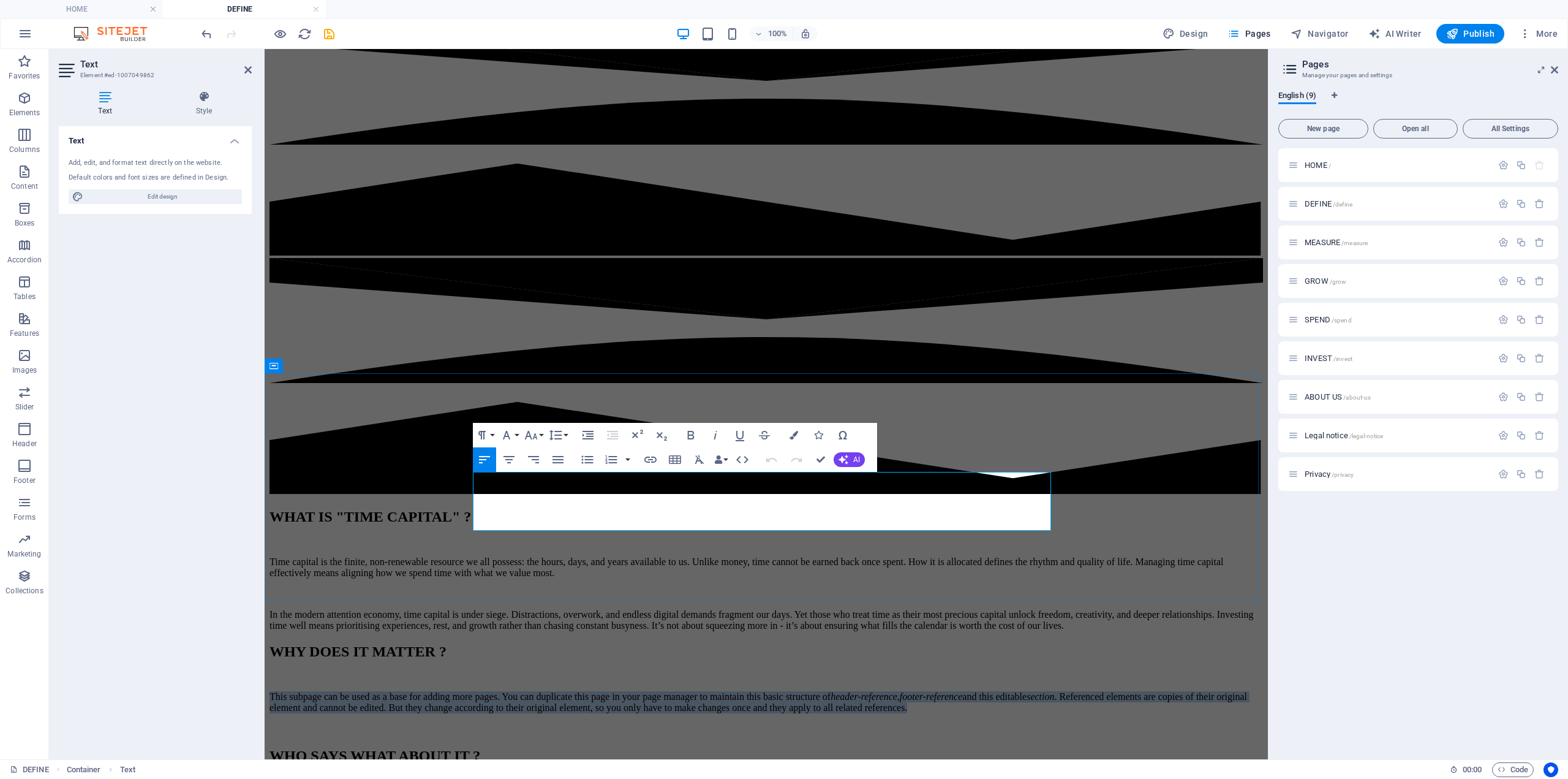
click at [554, 691] on p "This subpage can be used as a base for adding more pages. You can duplicate thi…" at bounding box center [767, 702] width 994 height 22
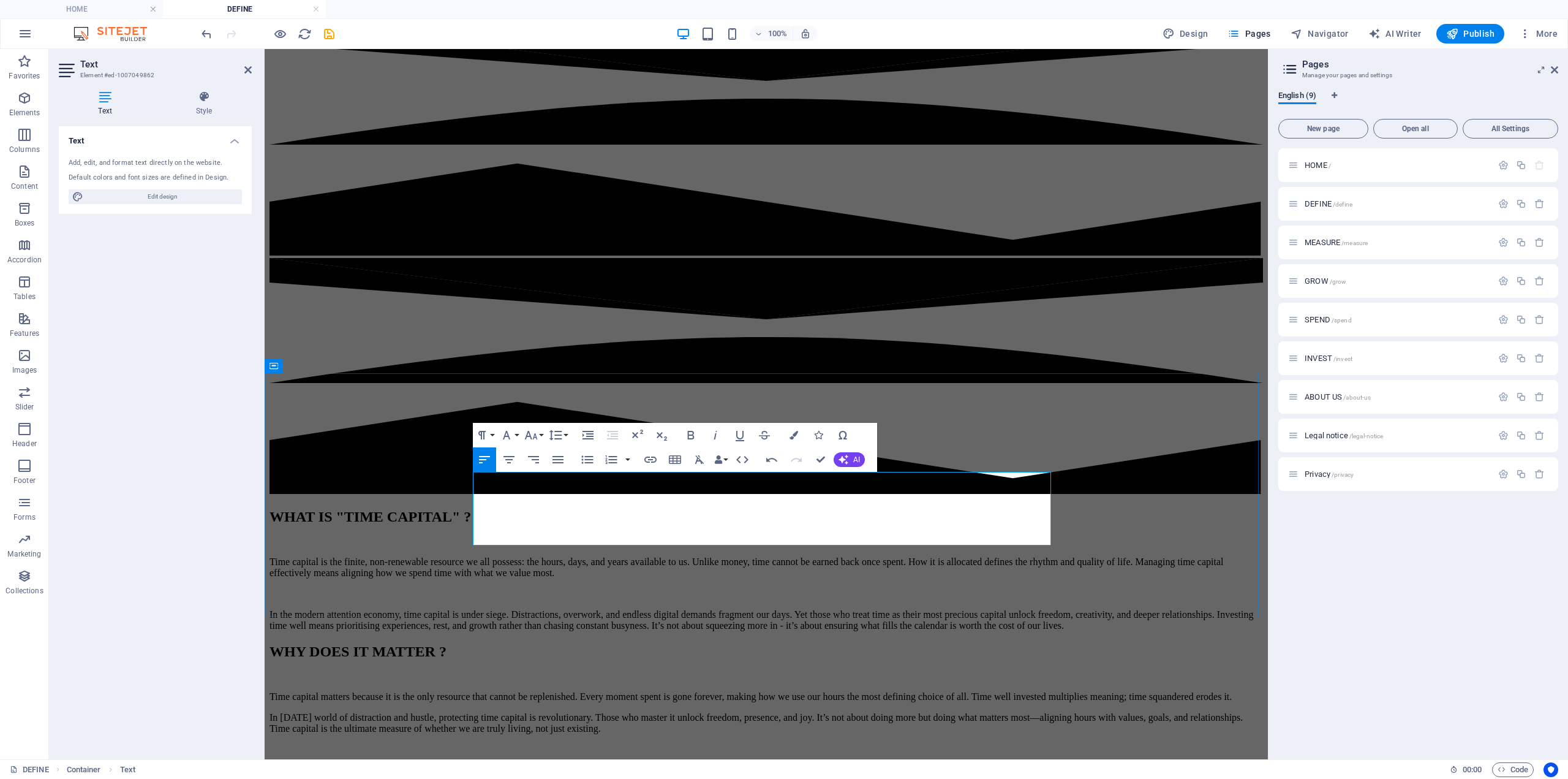
click at [1000, 691] on p "Time capital matters because it is the only resource that cannot be replenished…" at bounding box center [767, 696] width 994 height 11
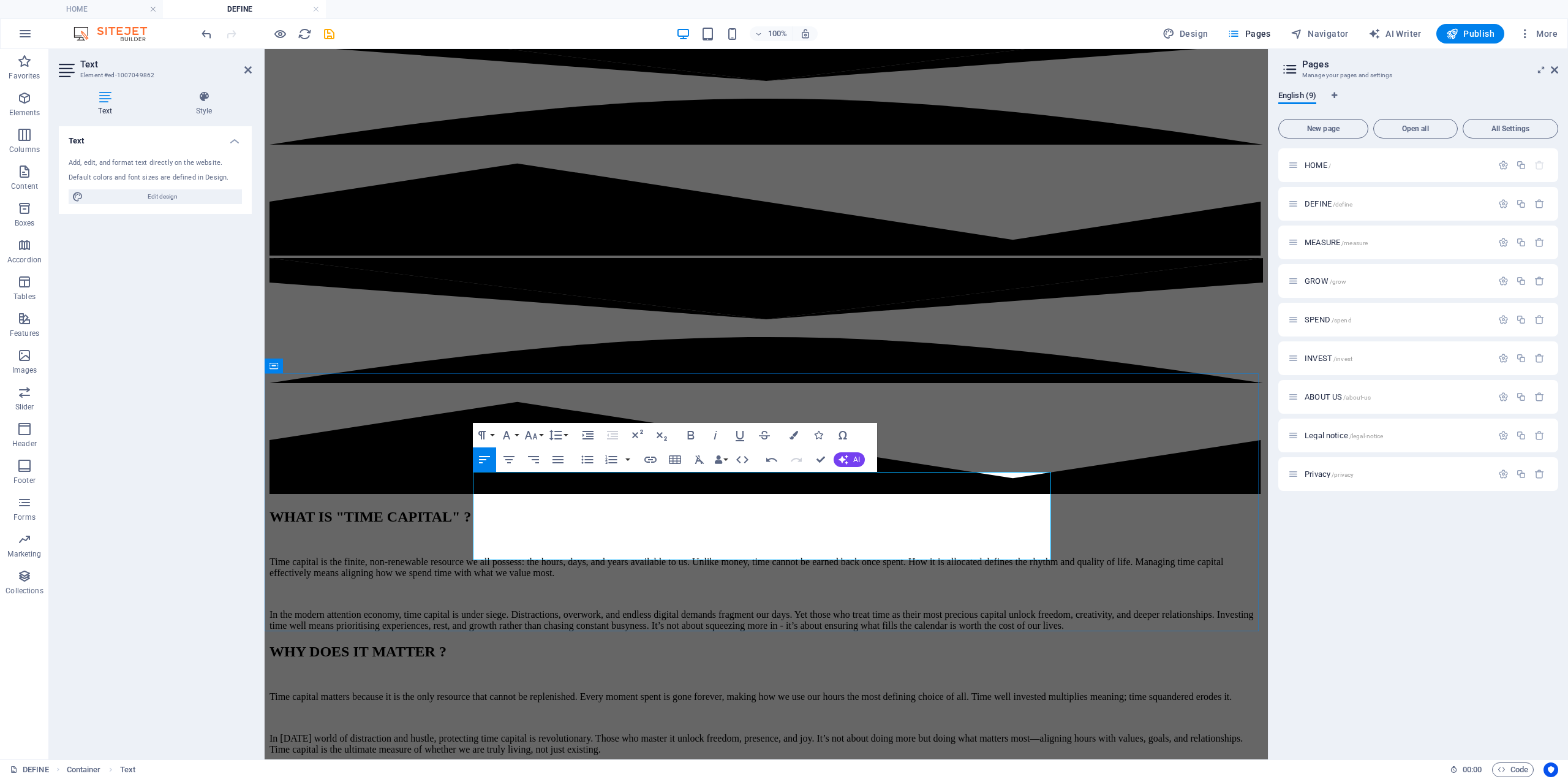
click at [756, 733] on p "In today’s world of distraction and hustle, protecting time capital is revoluti…" at bounding box center [767, 744] width 994 height 22
click at [752, 733] on p "In today’s world of distraction and hustle, protecting time capital is revoluti…" at bounding box center [767, 744] width 994 height 22
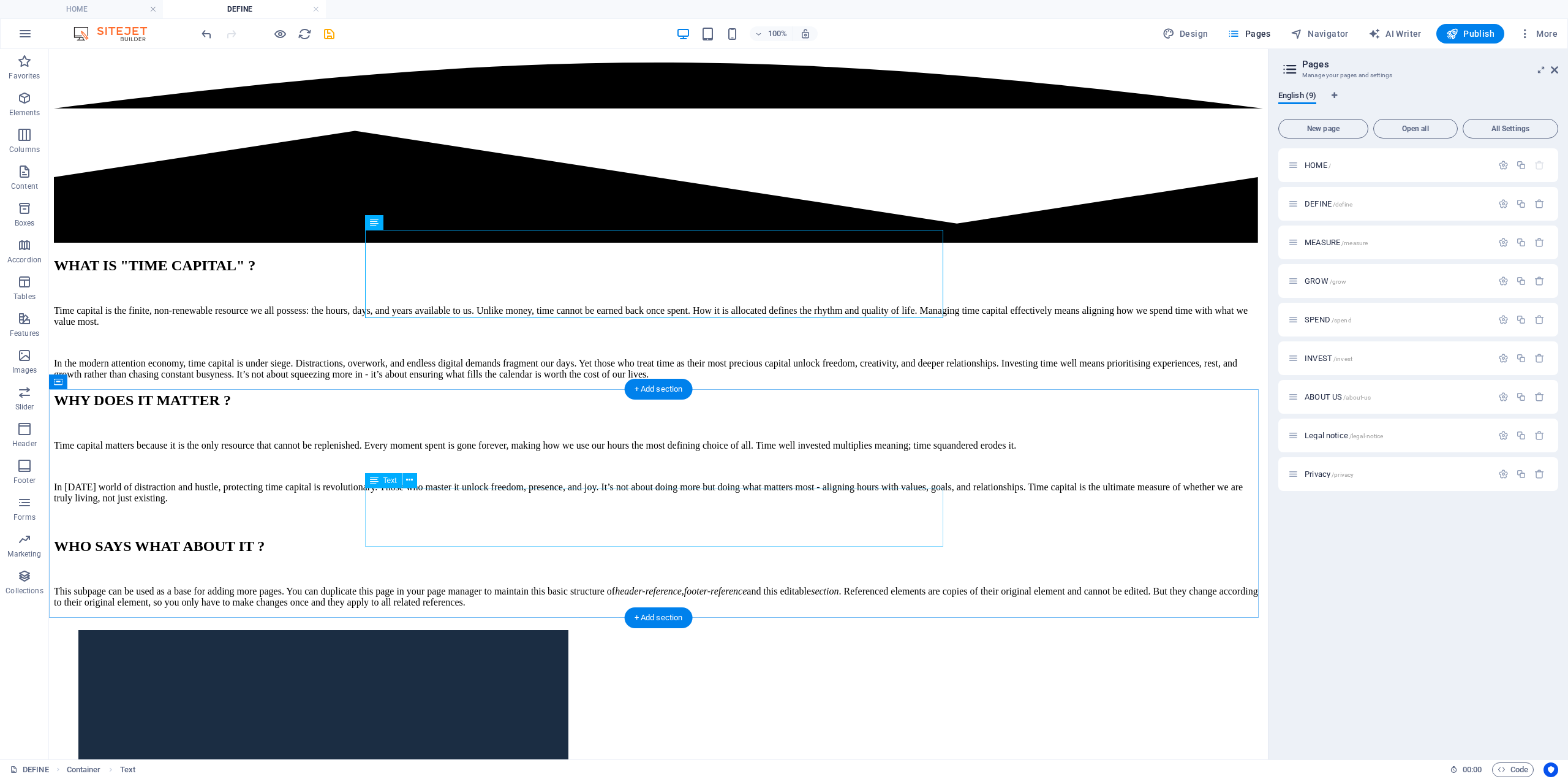
scroll to position [613, 0]
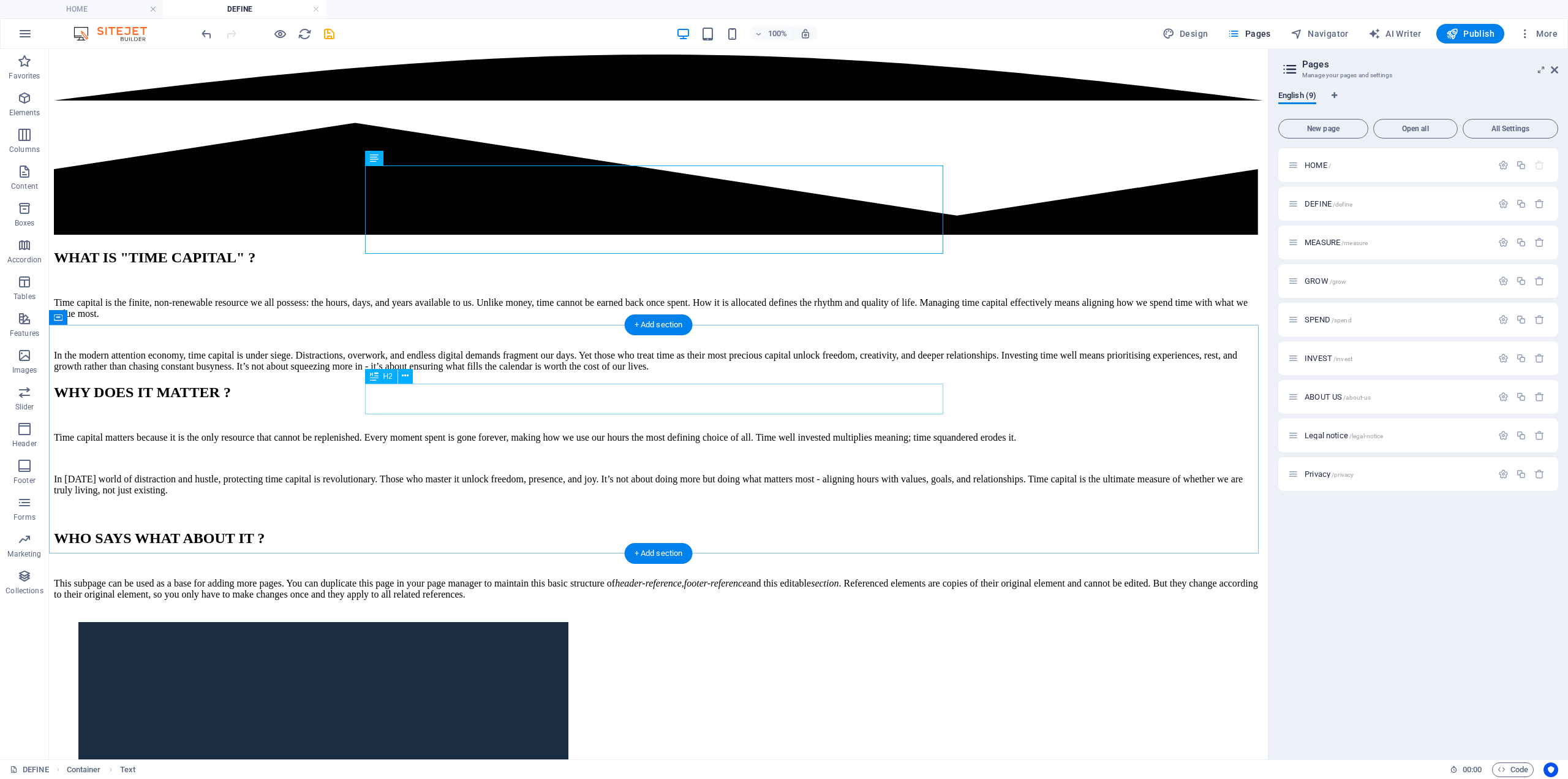
click at [602, 530] on div "WHO SAYS WHAT ABOUT IT ?" at bounding box center [658, 538] width 1209 height 17
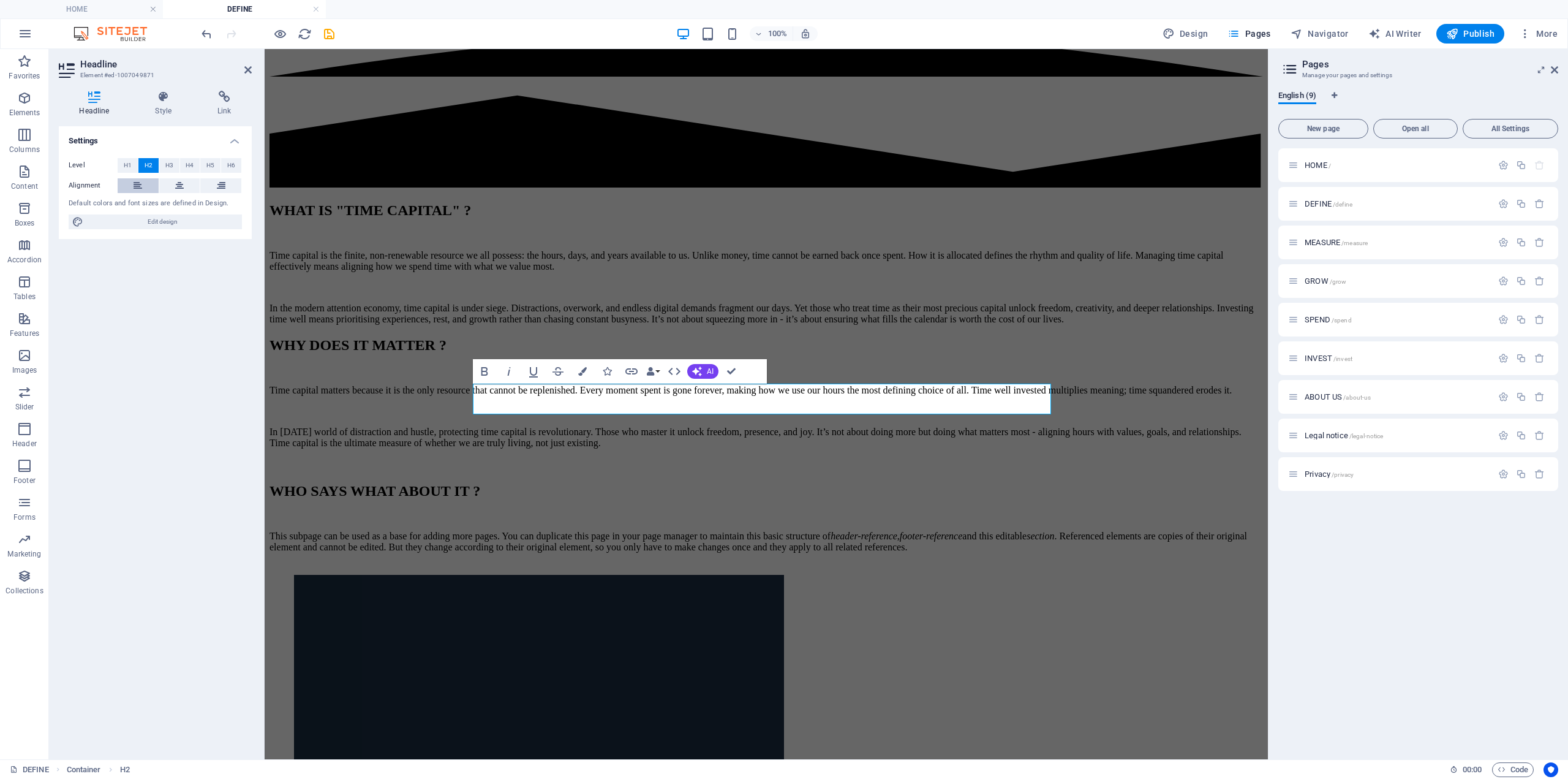
click at [133, 183] on button at bounding box center [138, 186] width 41 height 15
click at [634, 530] on div "This subpage can be used as a base for adding more pages. You can duplicate thi…" at bounding box center [767, 542] width 994 height 22
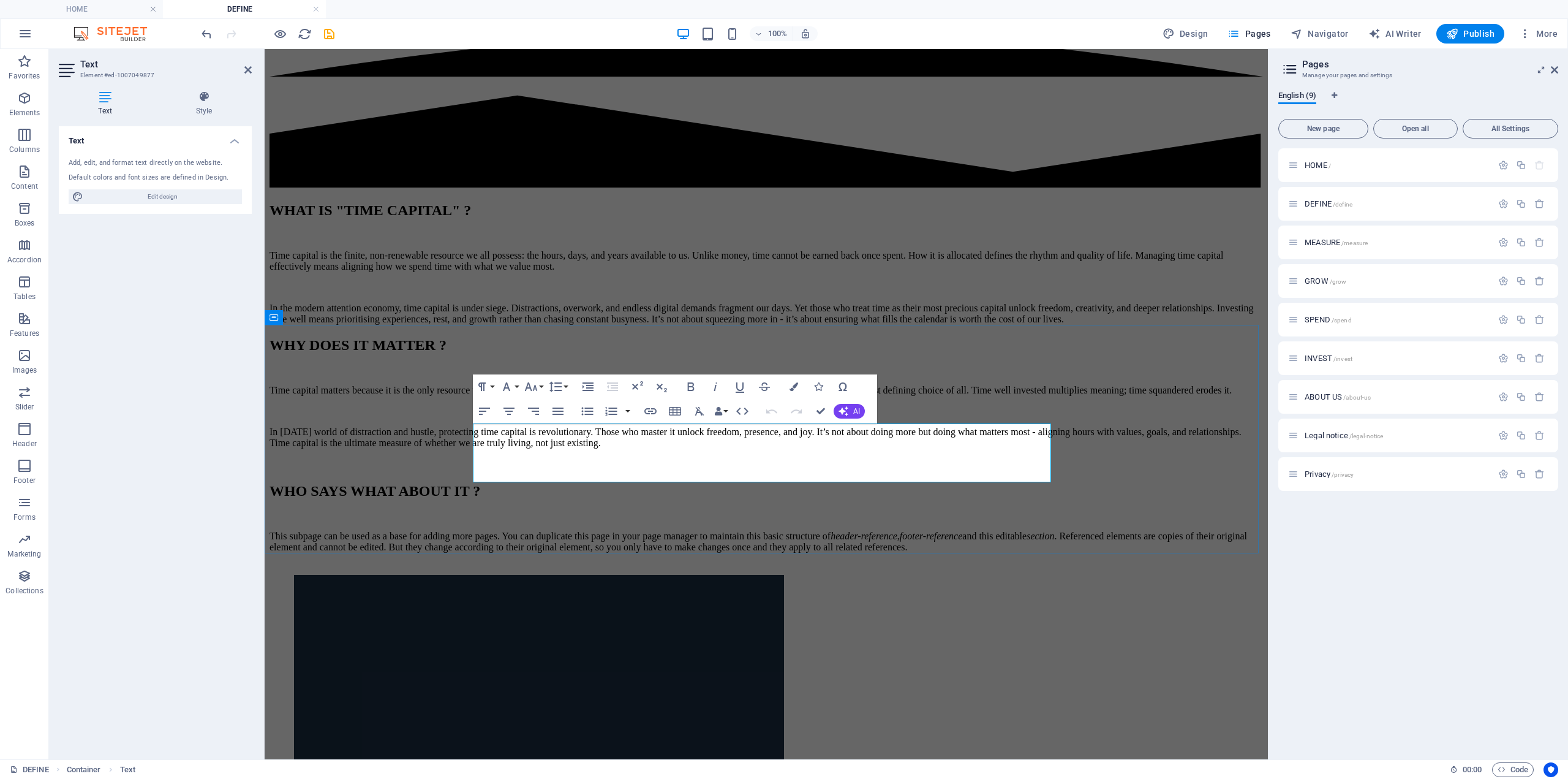
click at [623, 530] on p "This subpage can be used as a base for adding more pages. You can duplicate thi…" at bounding box center [767, 542] width 994 height 22
click at [830, 530] on em "header-reference" at bounding box center [864, 535] width 67 height 10
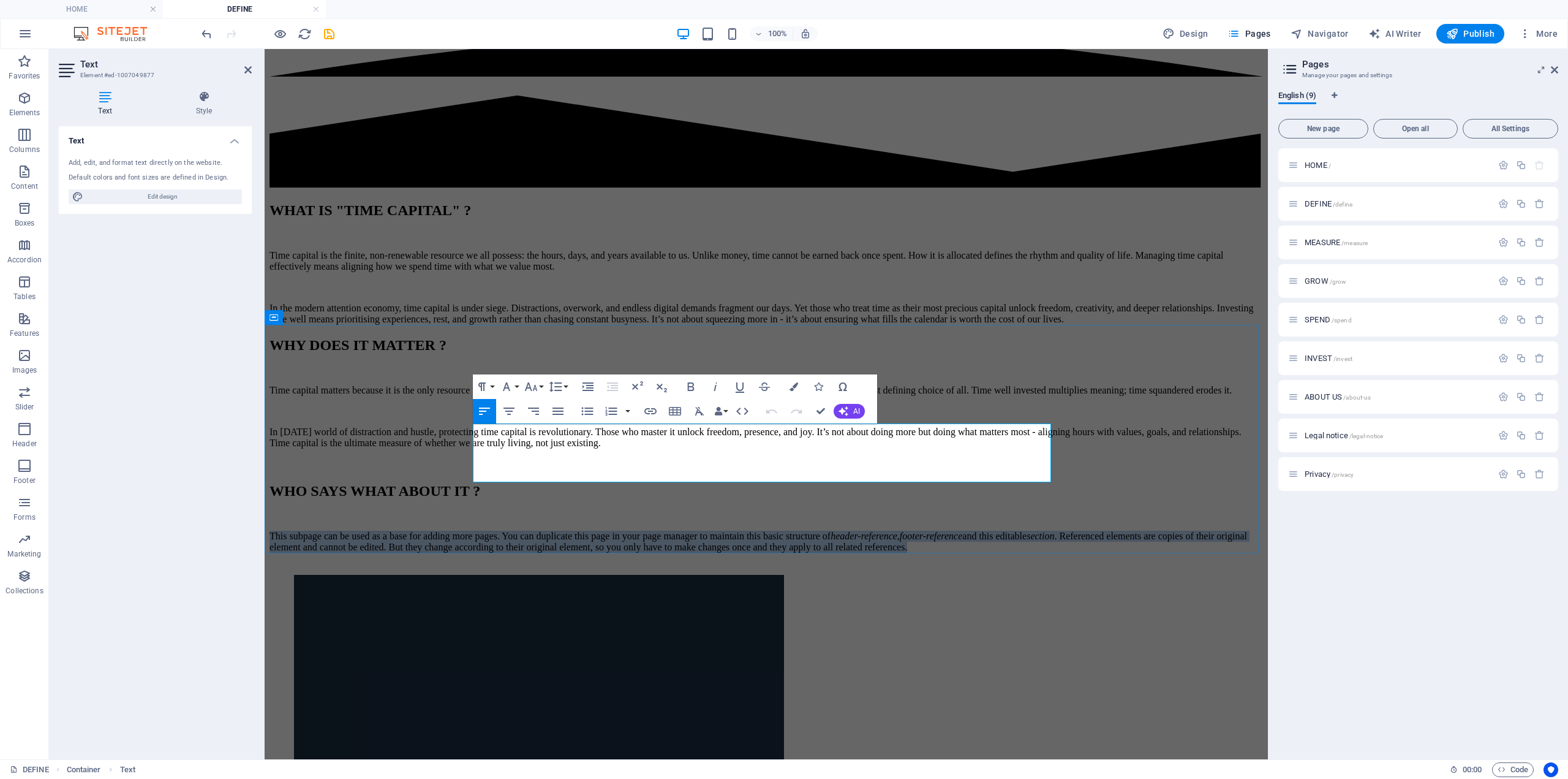
click at [830, 530] on em "header-reference" at bounding box center [864, 535] width 67 height 10
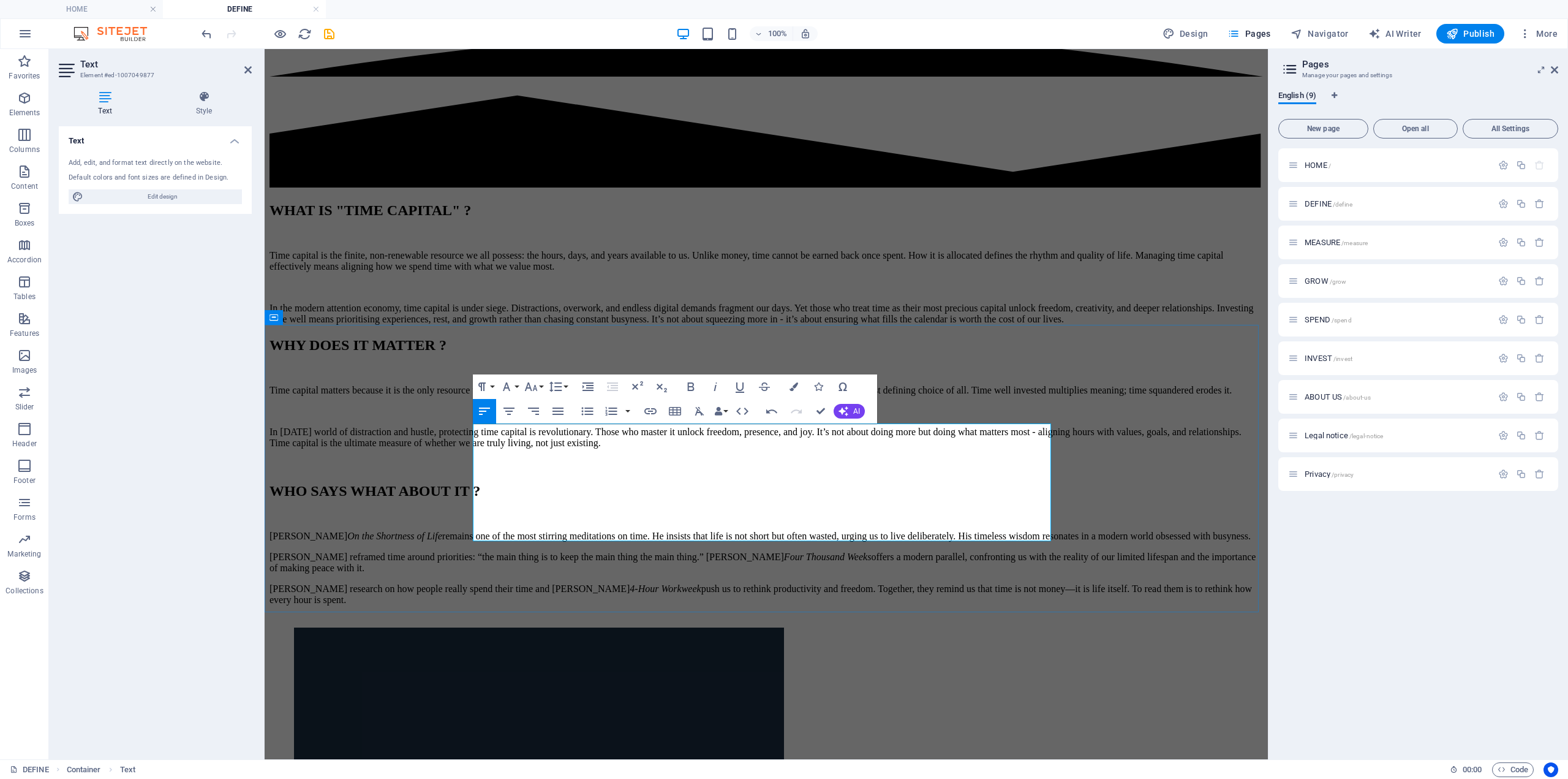
click at [994, 530] on p "Seneca’s On the Shortness of Life remains one of the most stirring meditations …" at bounding box center [767, 536] width 994 height 11
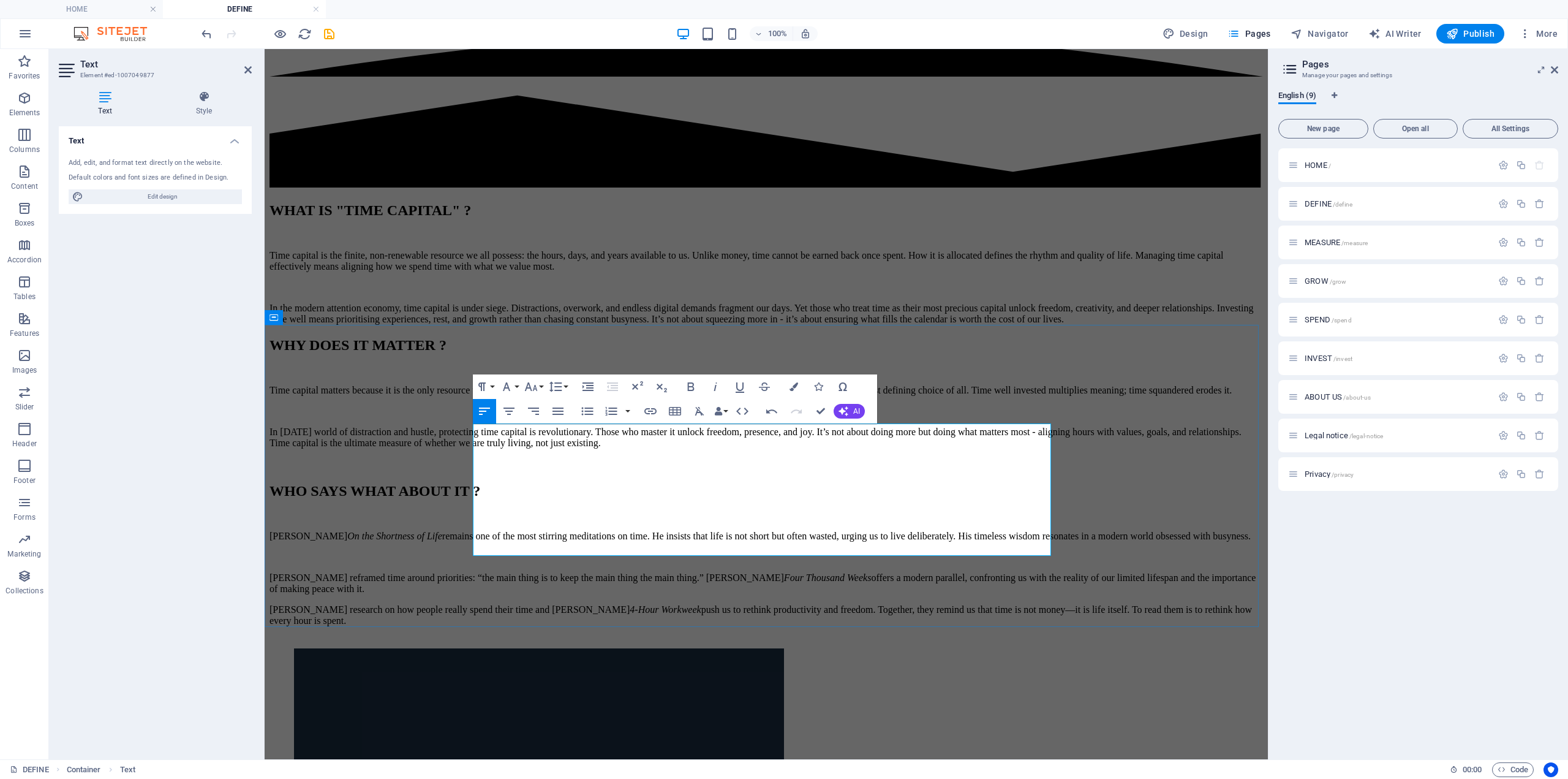
click at [545, 573] on p "Stephen Covey reframed time around priorities: “the main thing is to keep the m…" at bounding box center [767, 584] width 994 height 22
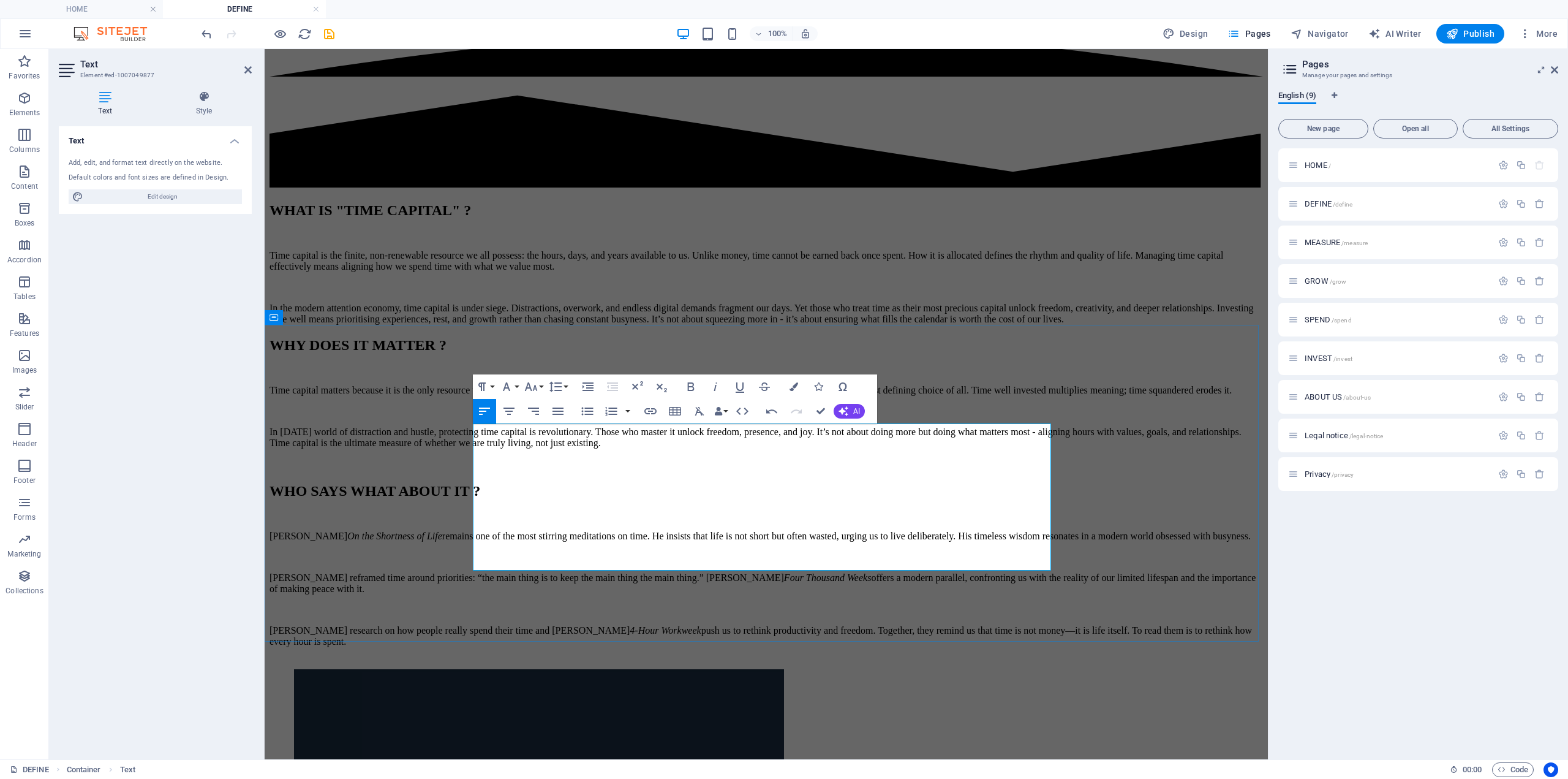
click at [804, 625] on p "Laura Vanderkam’s research on how people really spend their time and Tim Ferris…" at bounding box center [767, 636] width 994 height 22
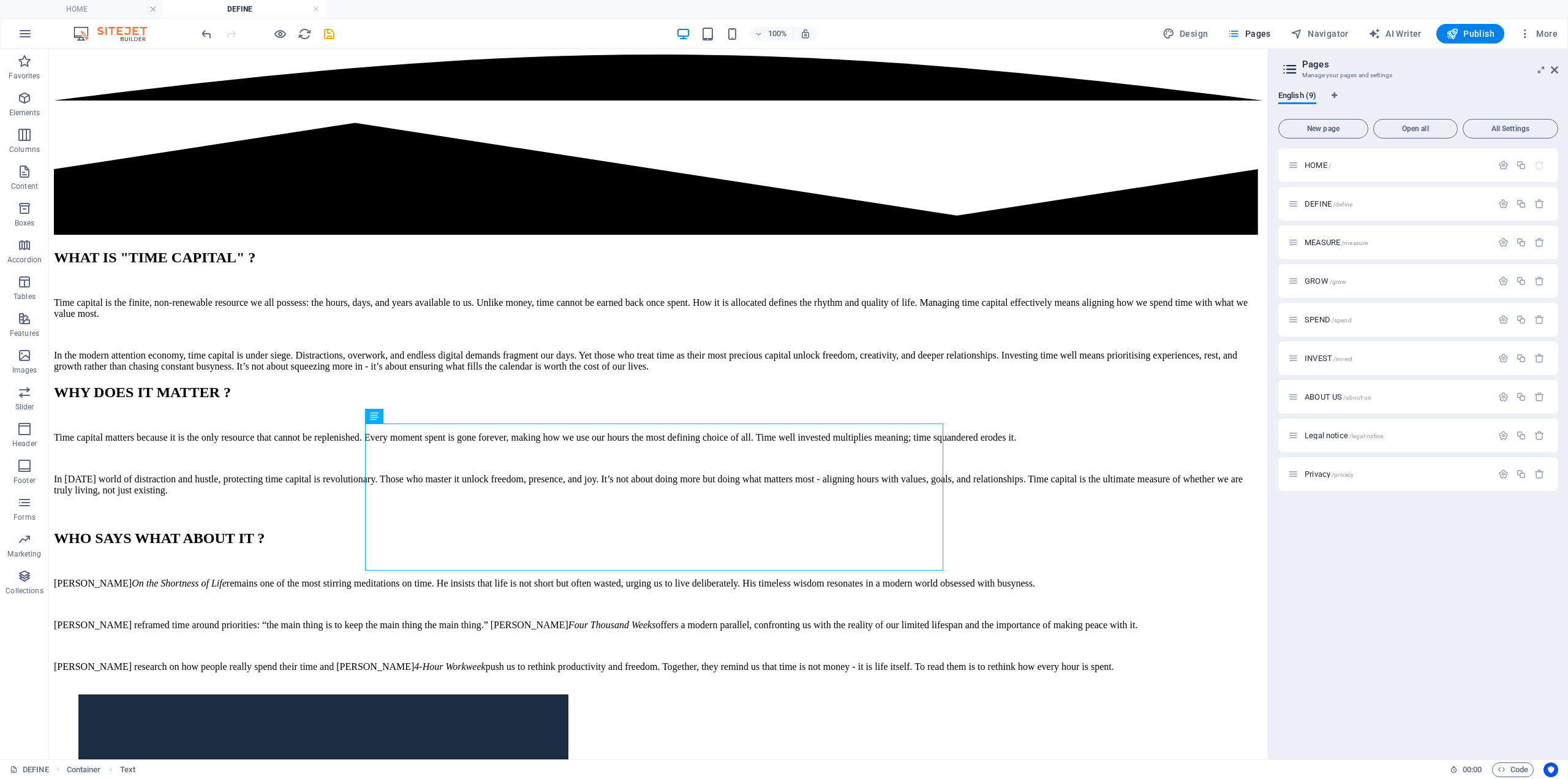
click at [324, 33] on icon "save" at bounding box center [329, 34] width 14 height 14
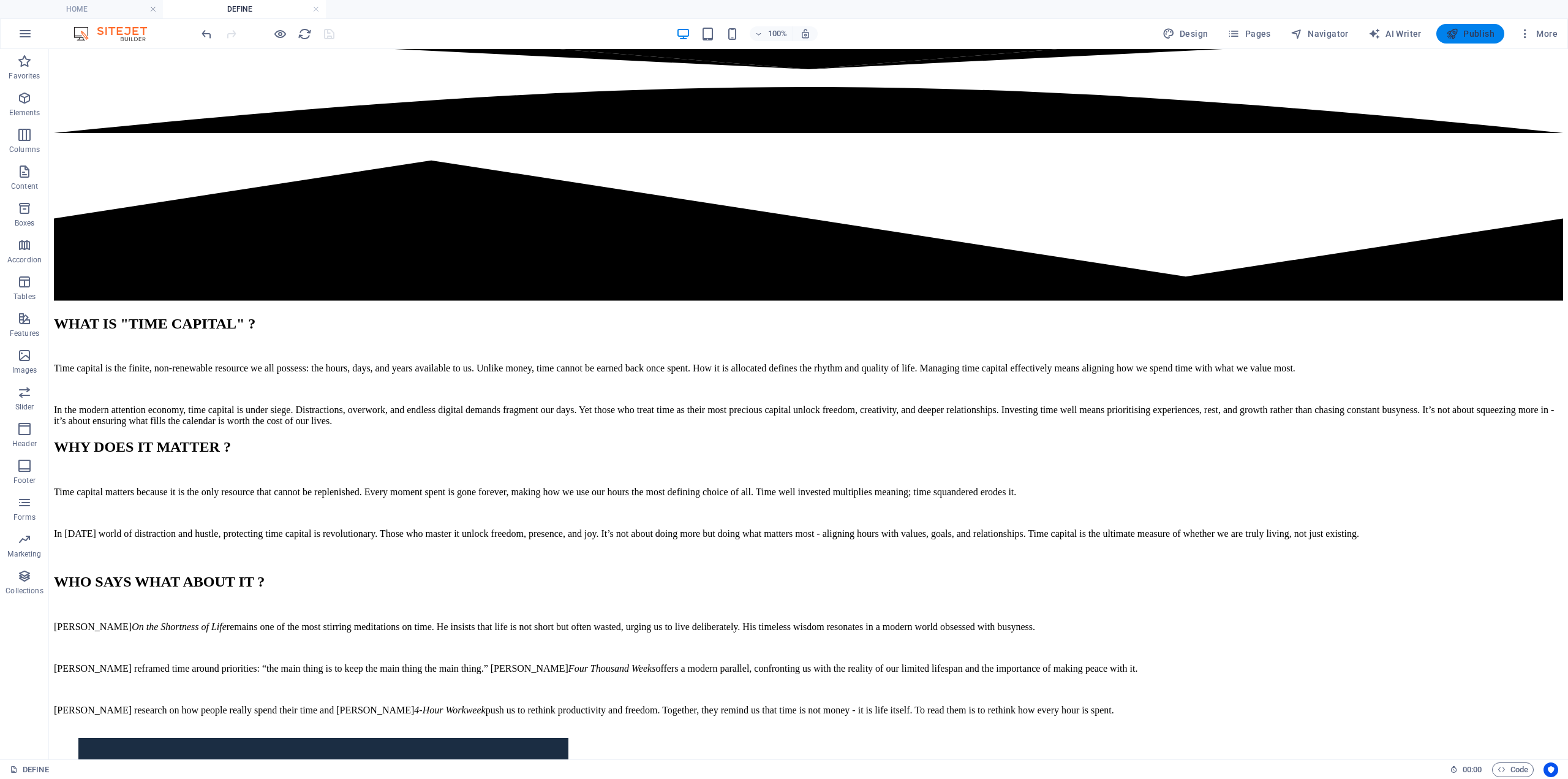
click at [1470, 27] on button "Publish" at bounding box center [1471, 33] width 68 height 20
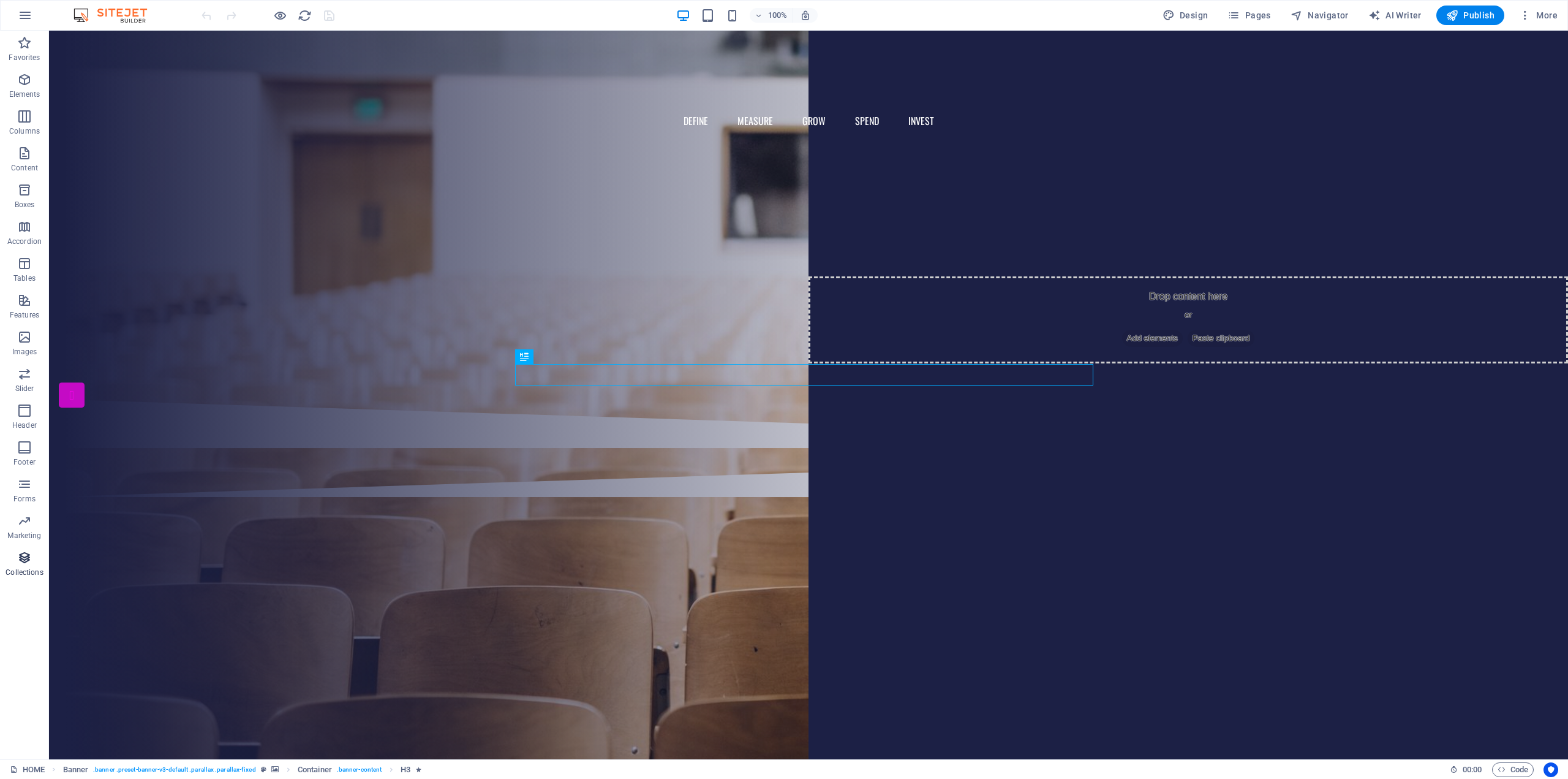
click at [27, 553] on icon "button" at bounding box center [25, 557] width 15 height 15
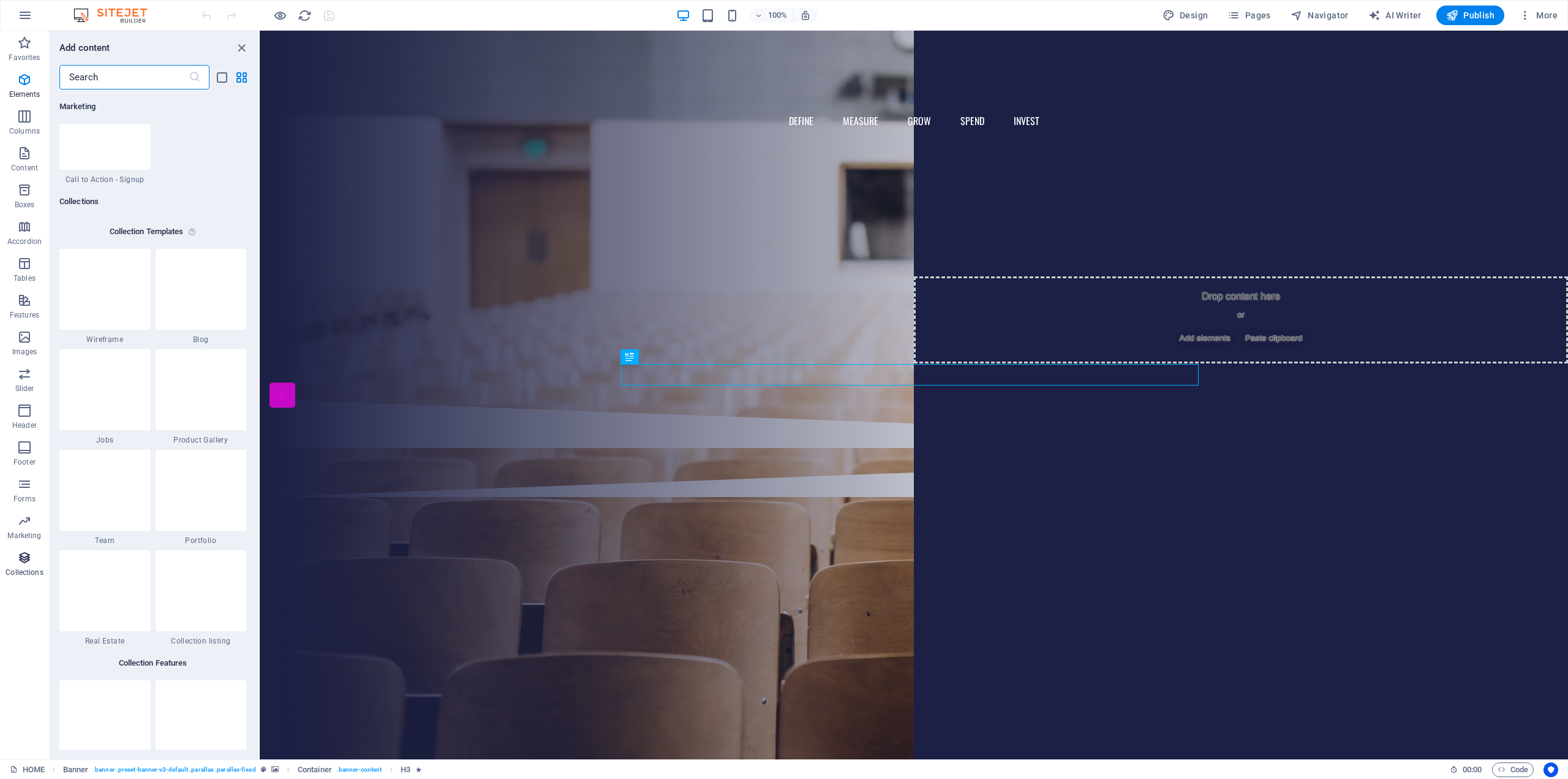
scroll to position [11217, 0]
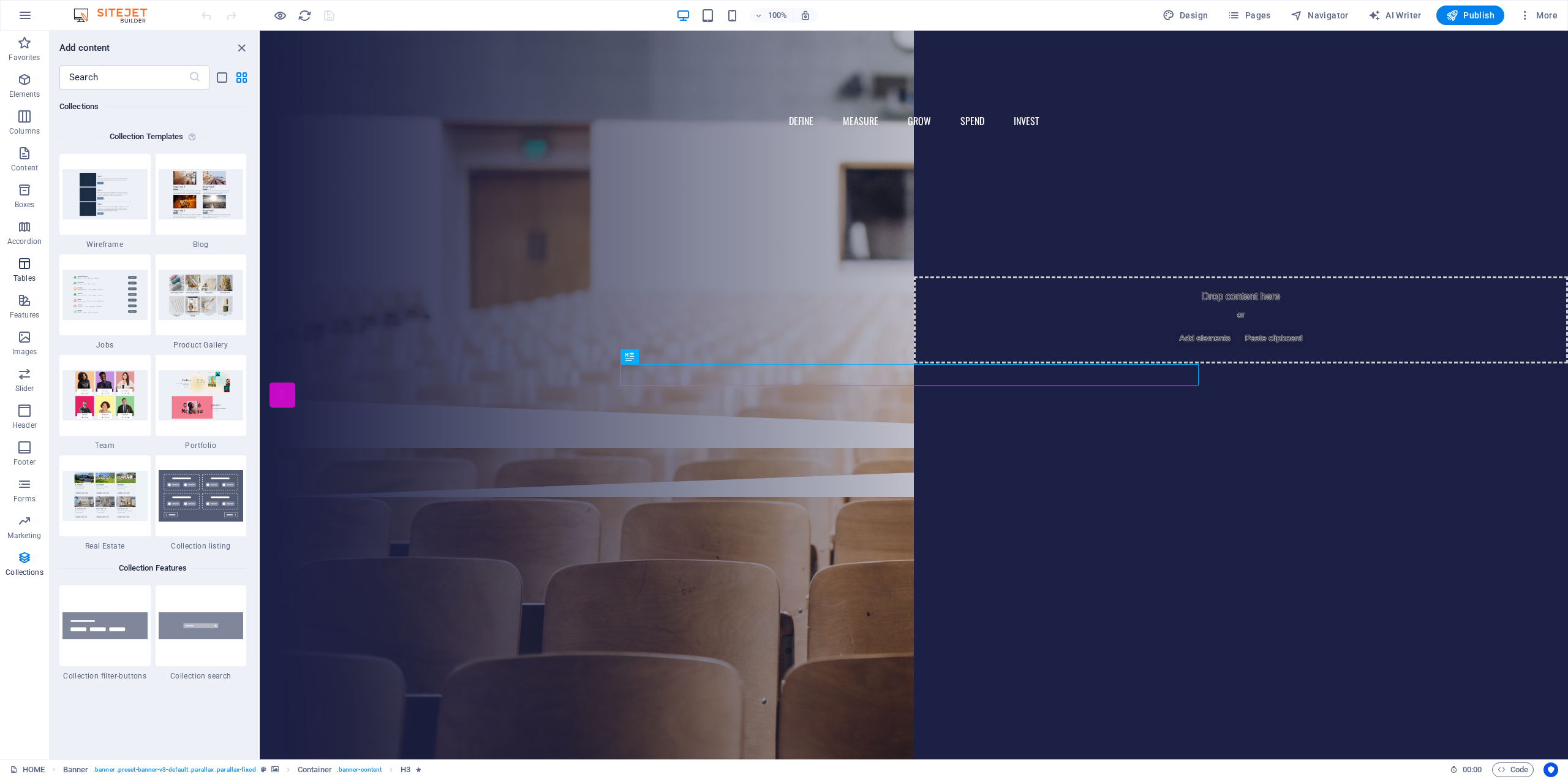
click at [25, 265] on icon "button" at bounding box center [25, 264] width 15 height 15
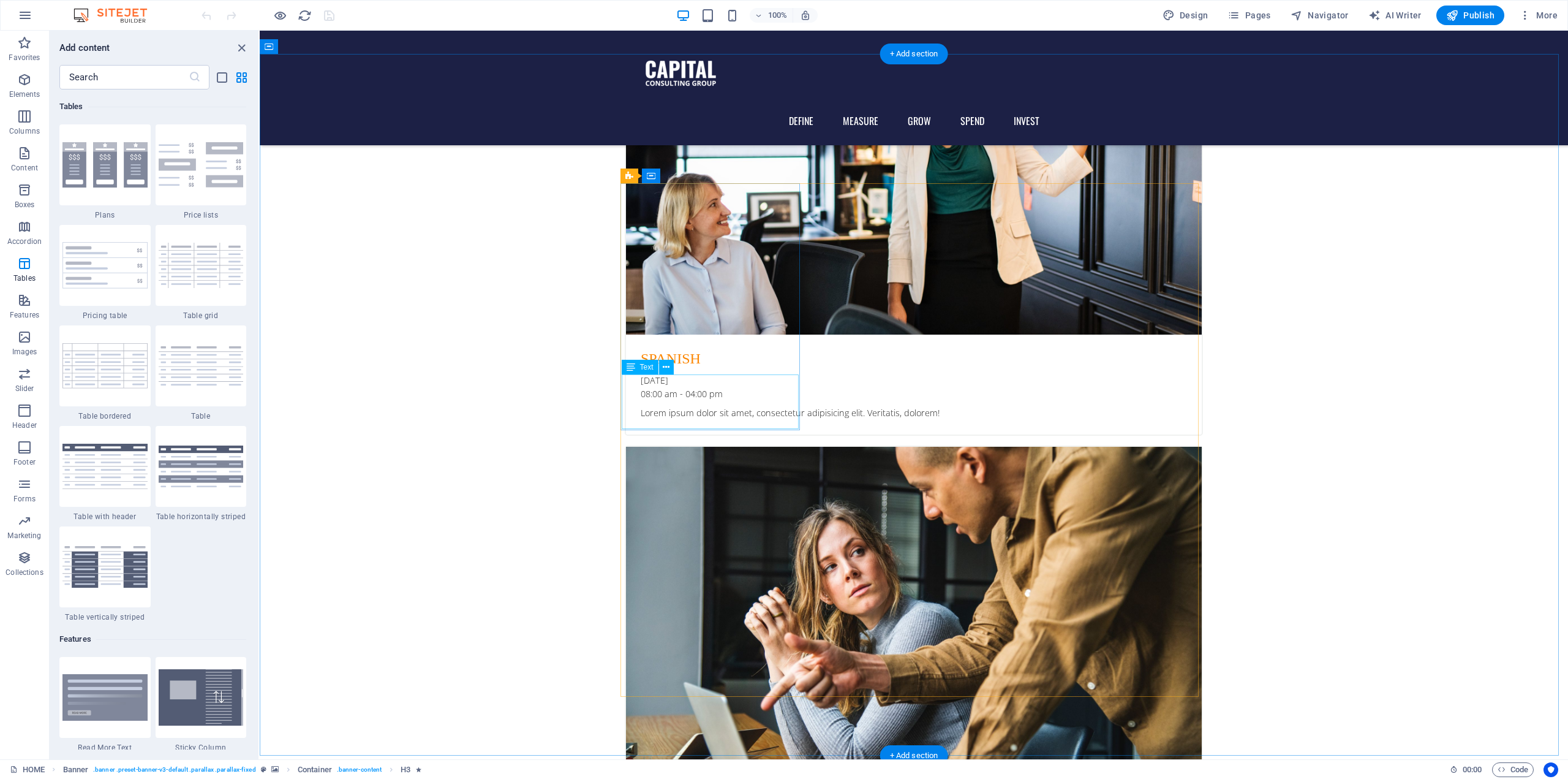
scroll to position [1042, 0]
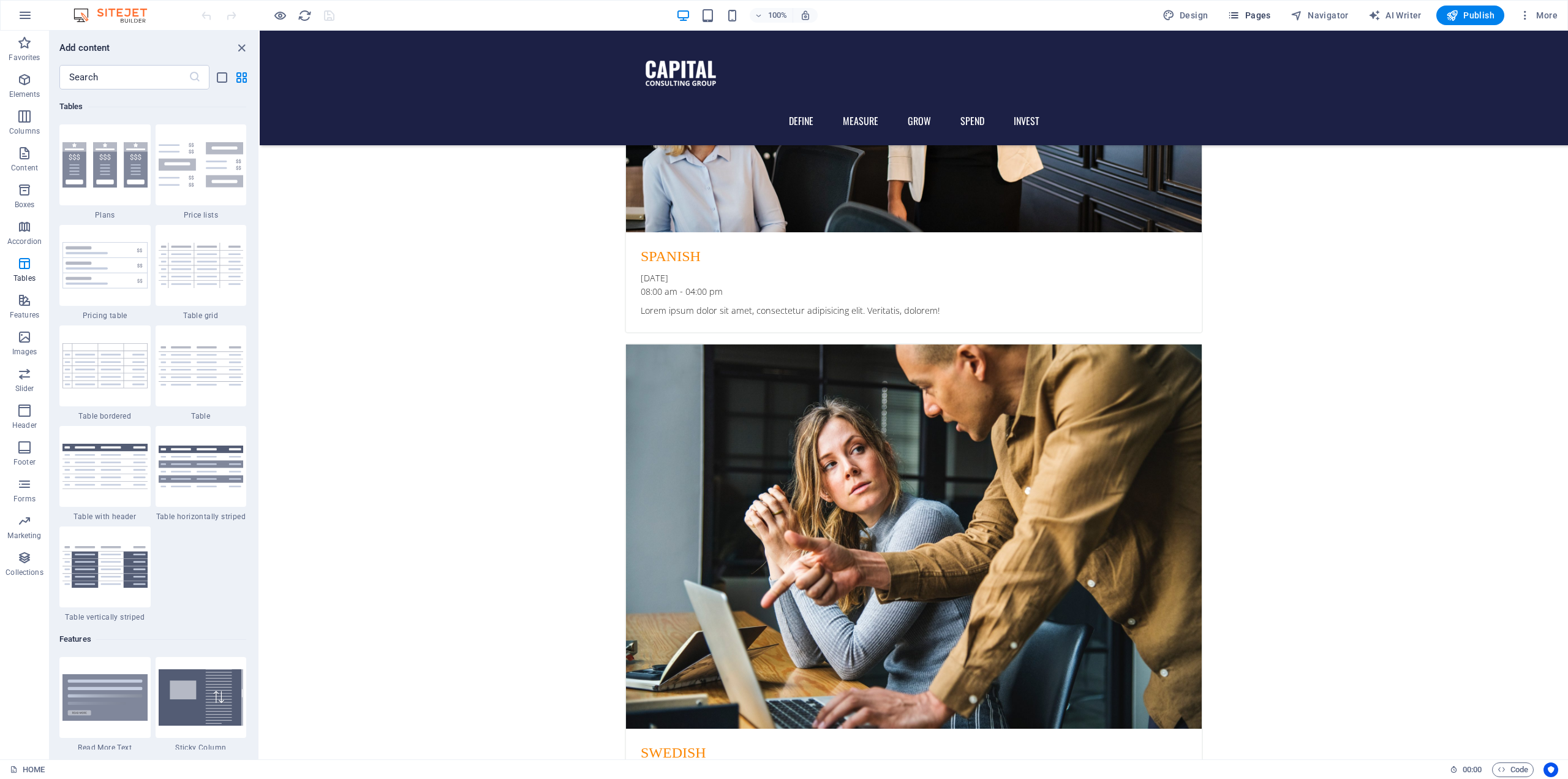
click at [1252, 14] on span "Pages" at bounding box center [1249, 15] width 43 height 12
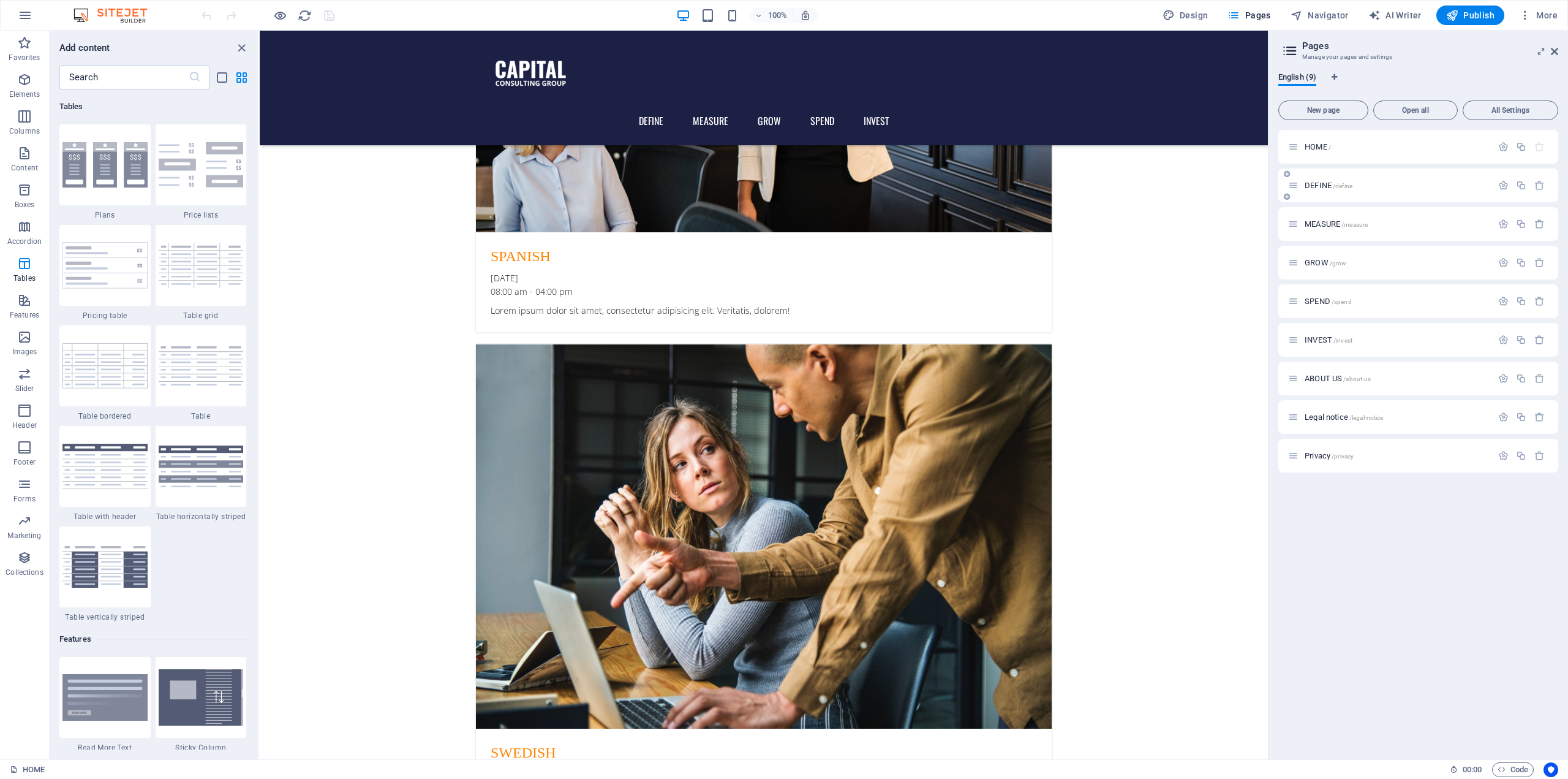
click at [1320, 189] on div "DEFINE /define" at bounding box center [1390, 186] width 204 height 14
click at [1314, 183] on span "DEFINE /define" at bounding box center [1329, 186] width 48 height 10
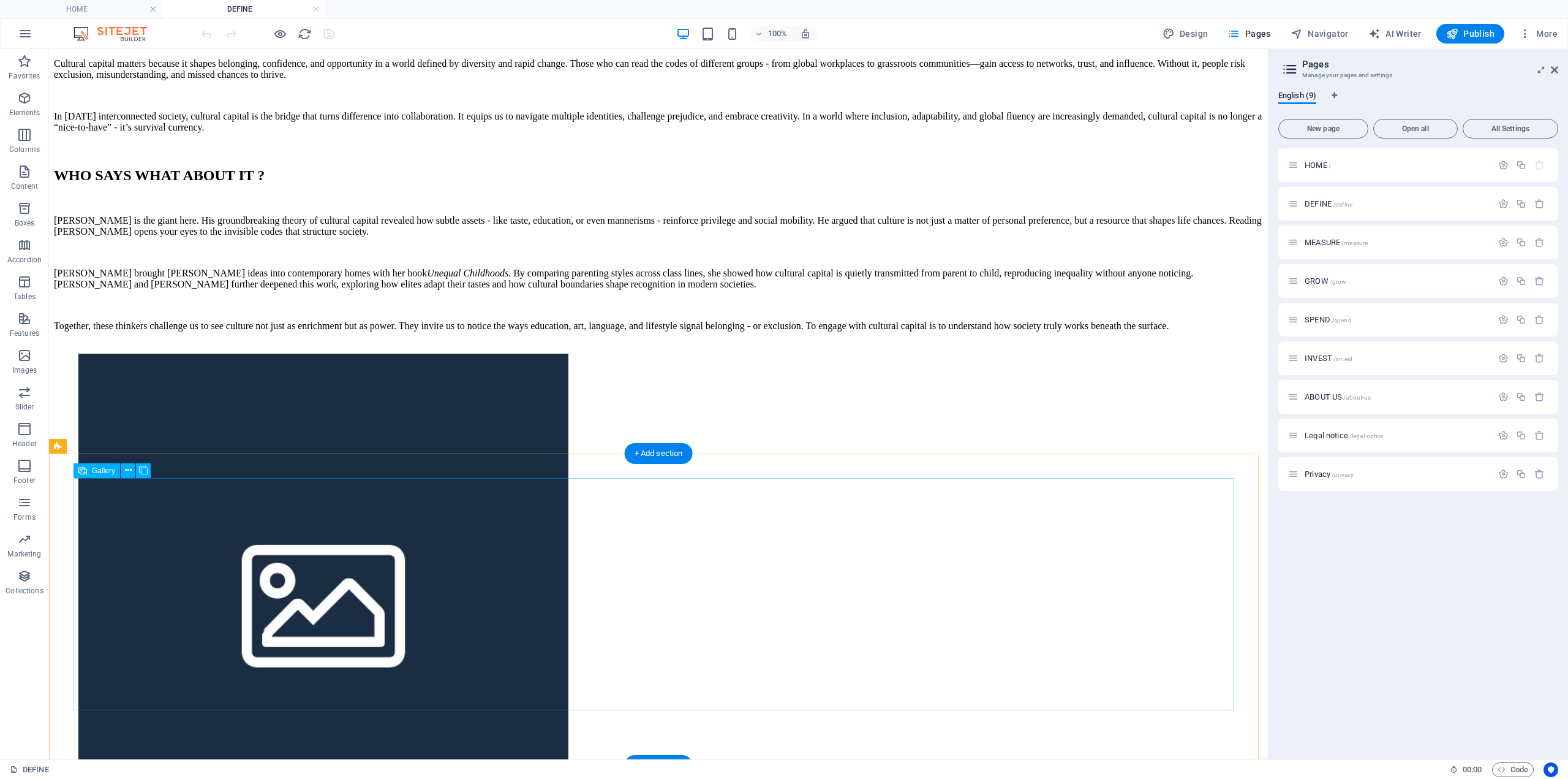
scroll to position [981, 0]
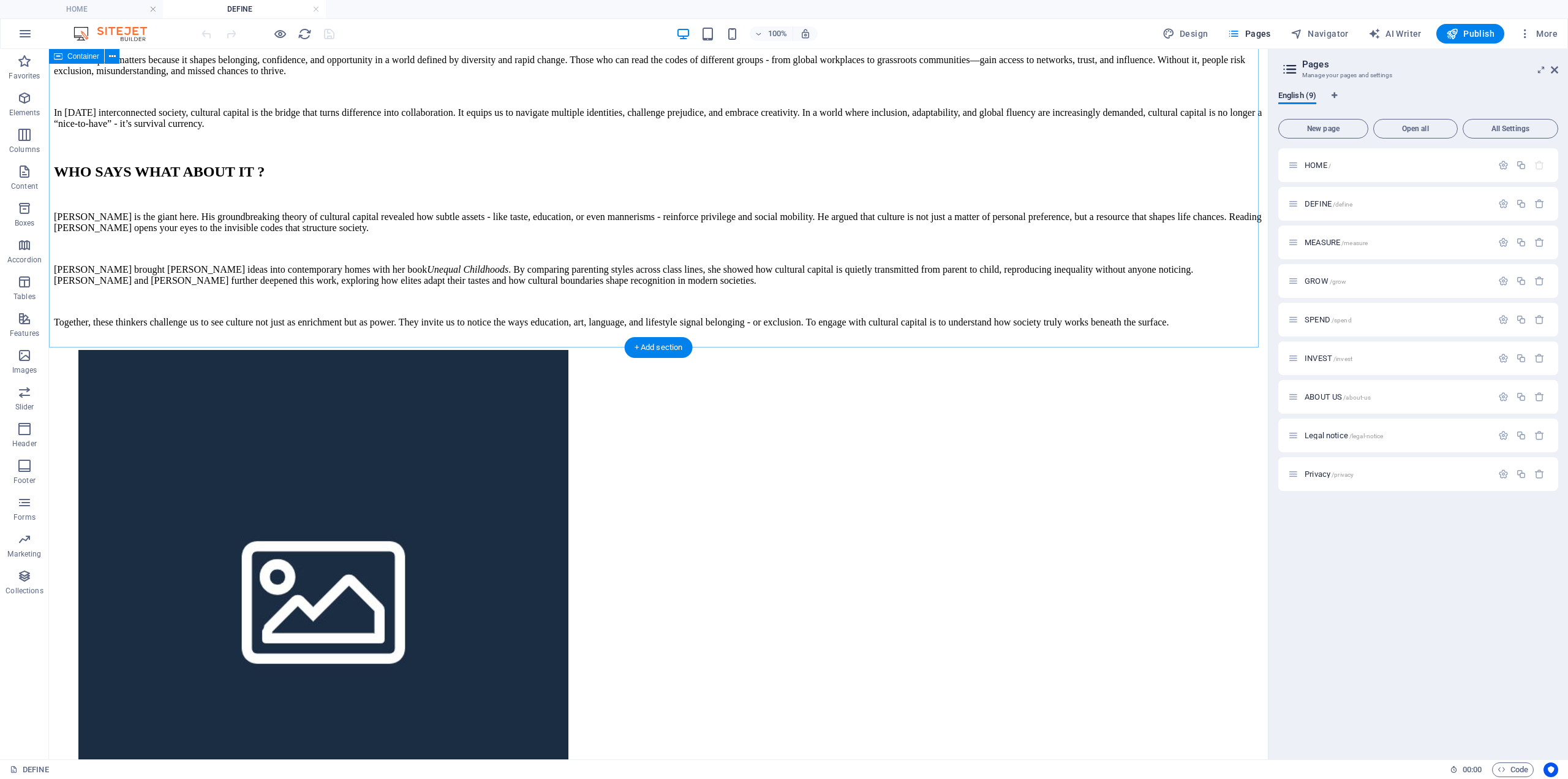
click at [613, 320] on div "WHO SAYS WHAT ABOUT IT ? [PERSON_NAME] is the giant here. His groundbreaking th…" at bounding box center [658, 256] width 1209 height 187
click at [647, 341] on div "+ Add section" at bounding box center [659, 347] width 68 height 21
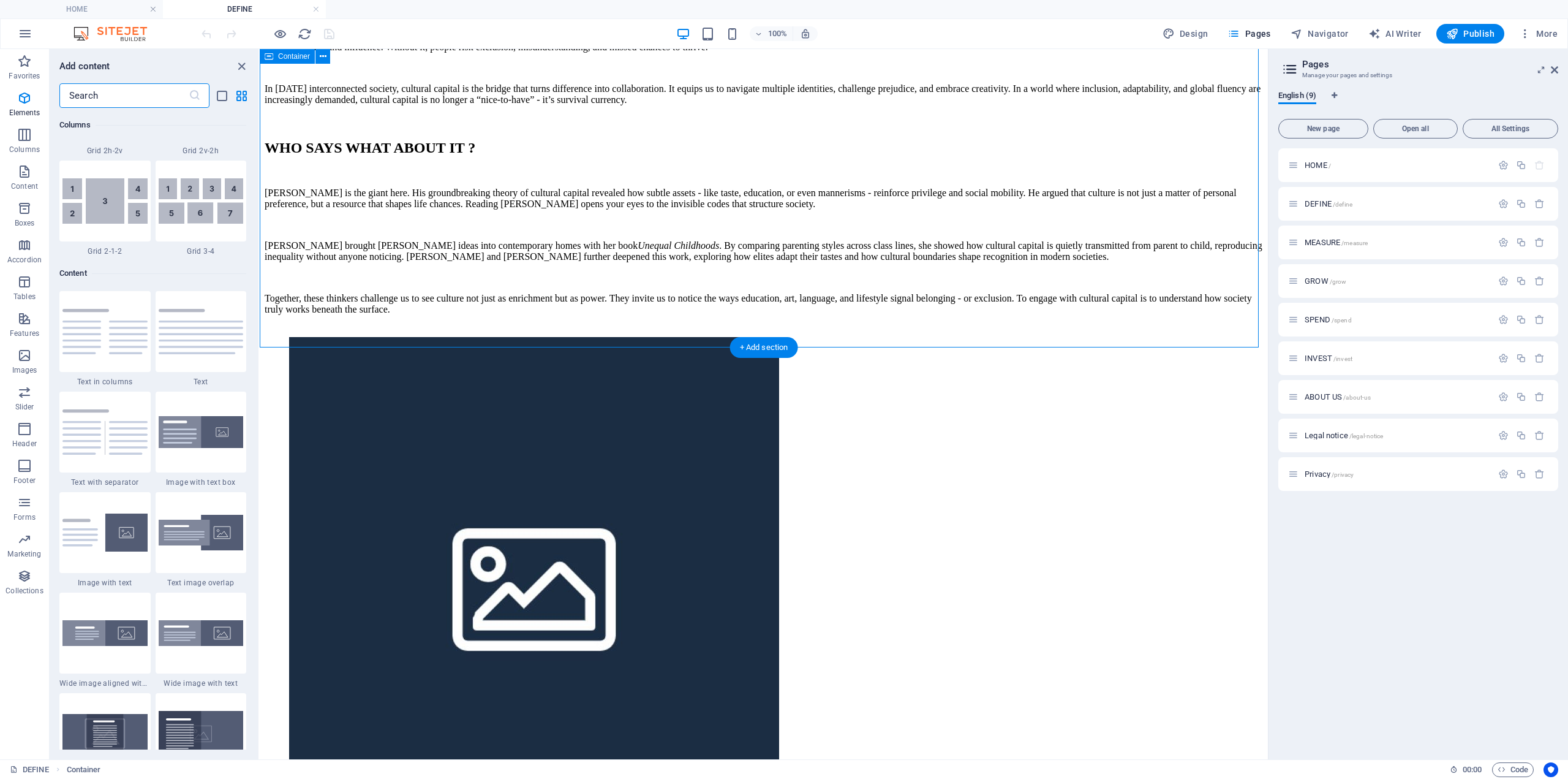
scroll to position [2144, 0]
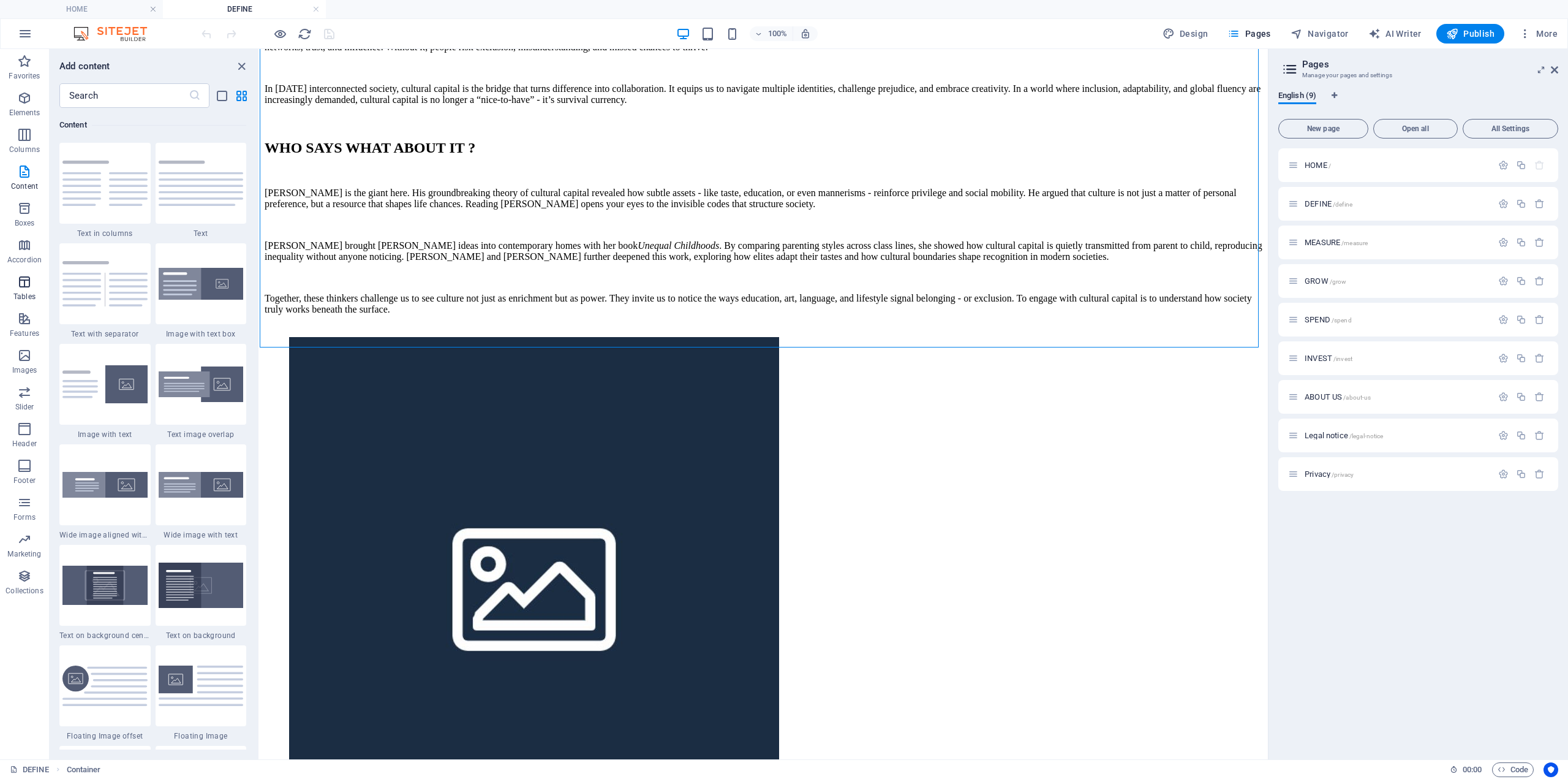
click at [30, 288] on icon "button" at bounding box center [25, 282] width 15 height 15
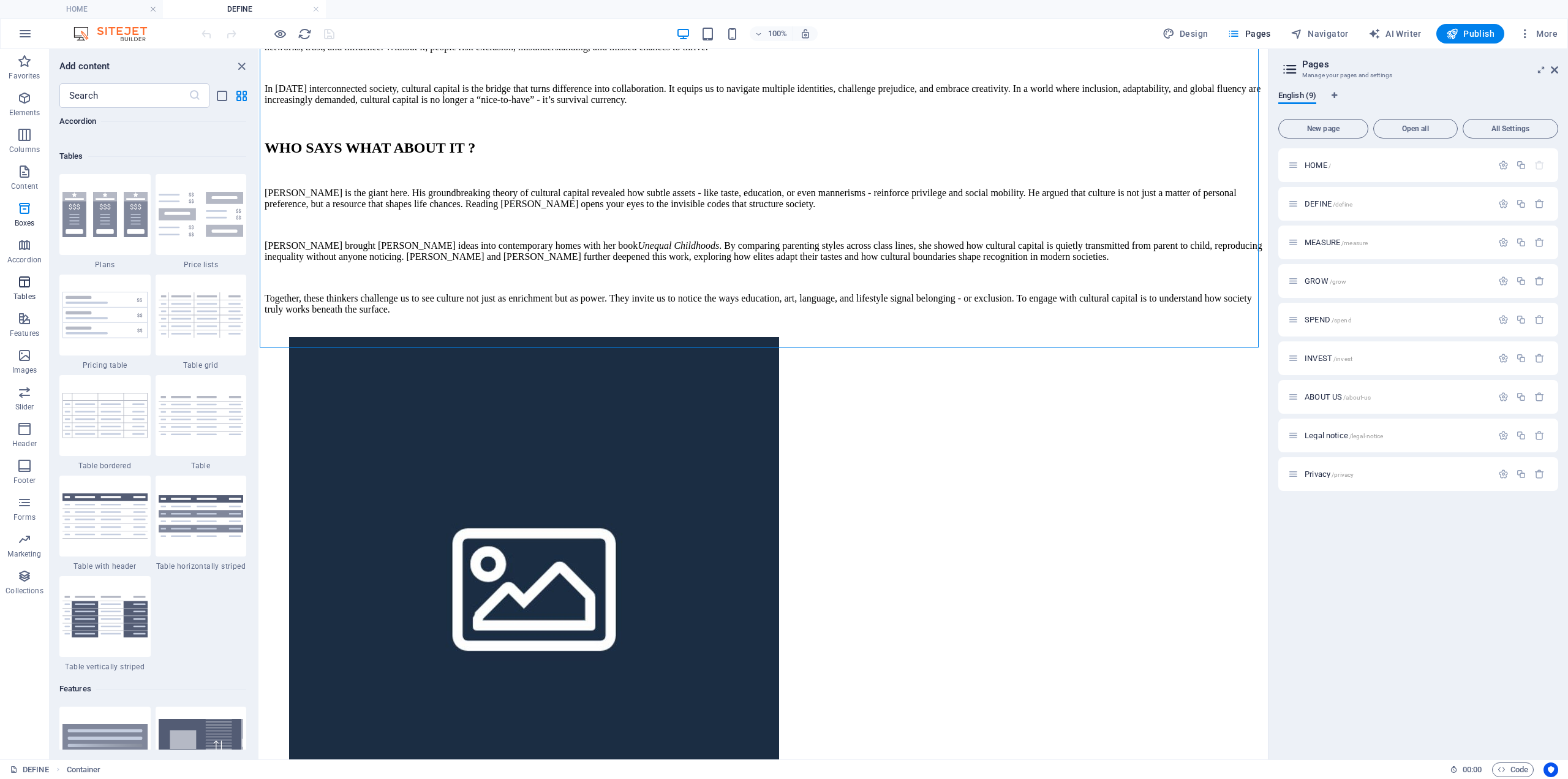
scroll to position [4244, 0]
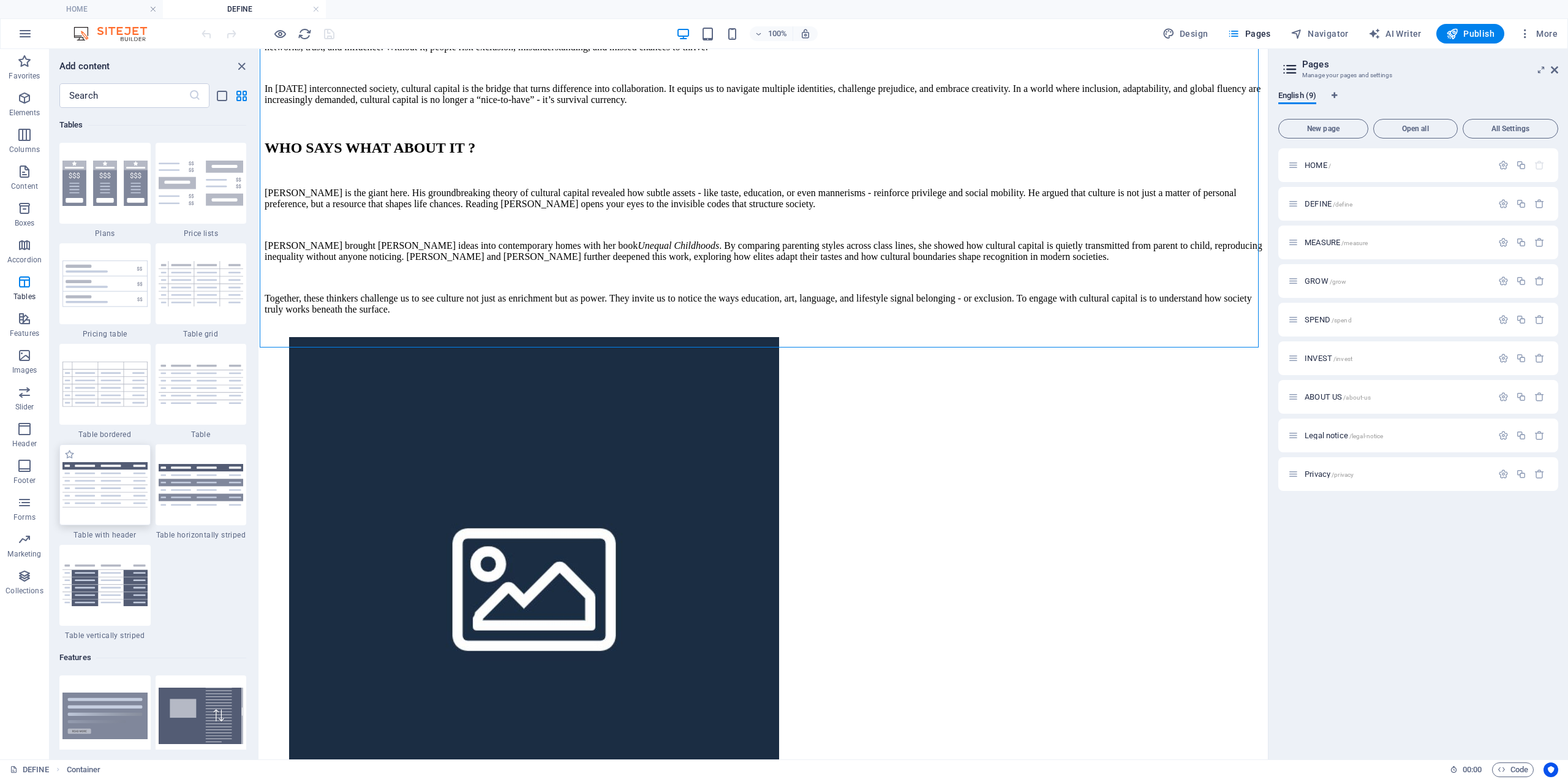
click at [85, 484] on img at bounding box center [105, 484] width 85 height 44
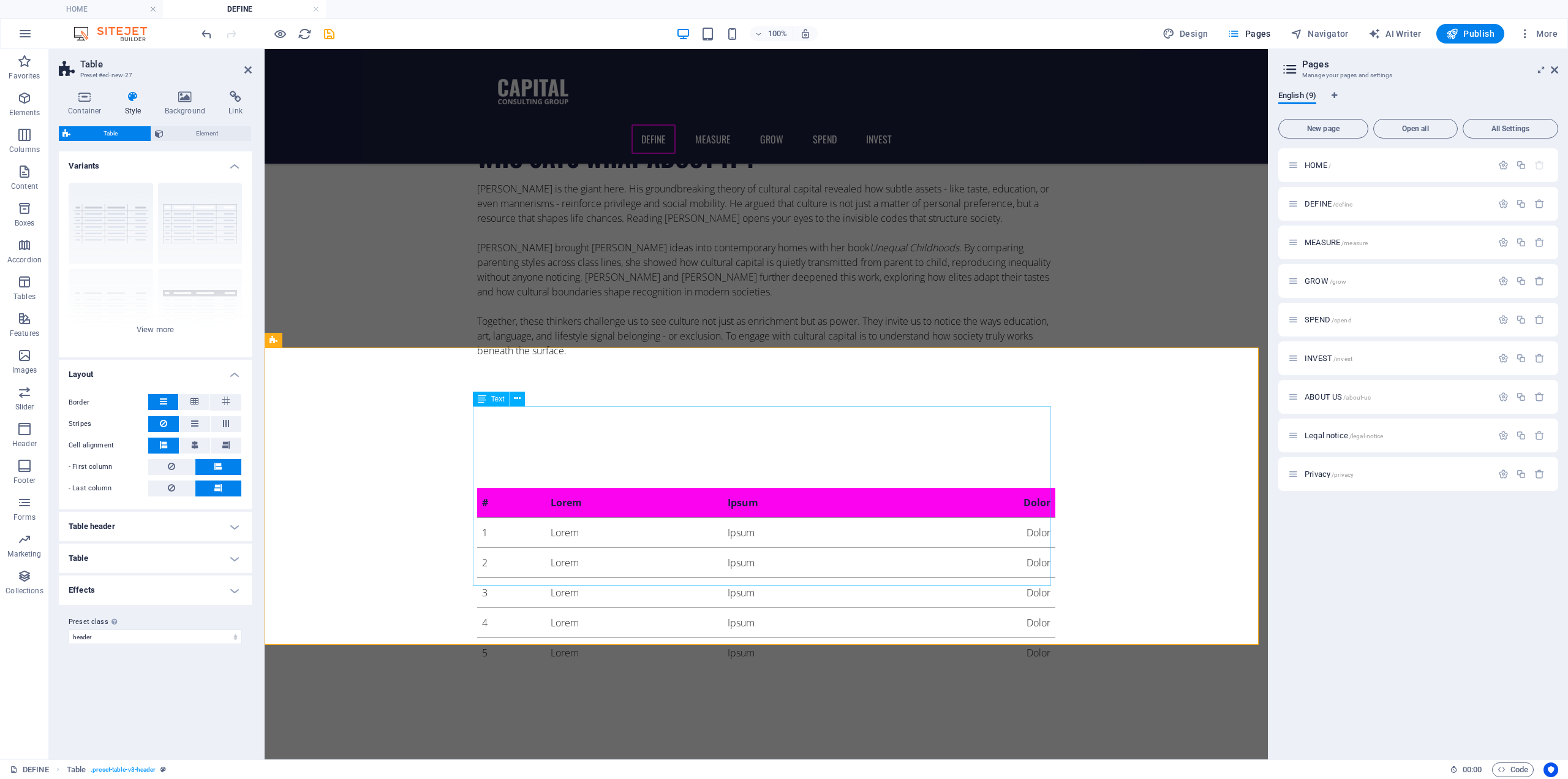
click at [554, 488] on div "# Lorem Ipsum Dolor 1 Lorem Ipsum Dolor 2 Lorem Ipsum Dolor 3 Lorem Ipsum Dolor…" at bounding box center [766, 577] width 578 height 179
click at [549, 488] on div "# Lorem Ipsum Dolor 1 Lorem Ipsum Dolor 2 Lorem Ipsum Dolor 3 Lorem Ipsum Dolor…" at bounding box center [766, 577] width 578 height 179
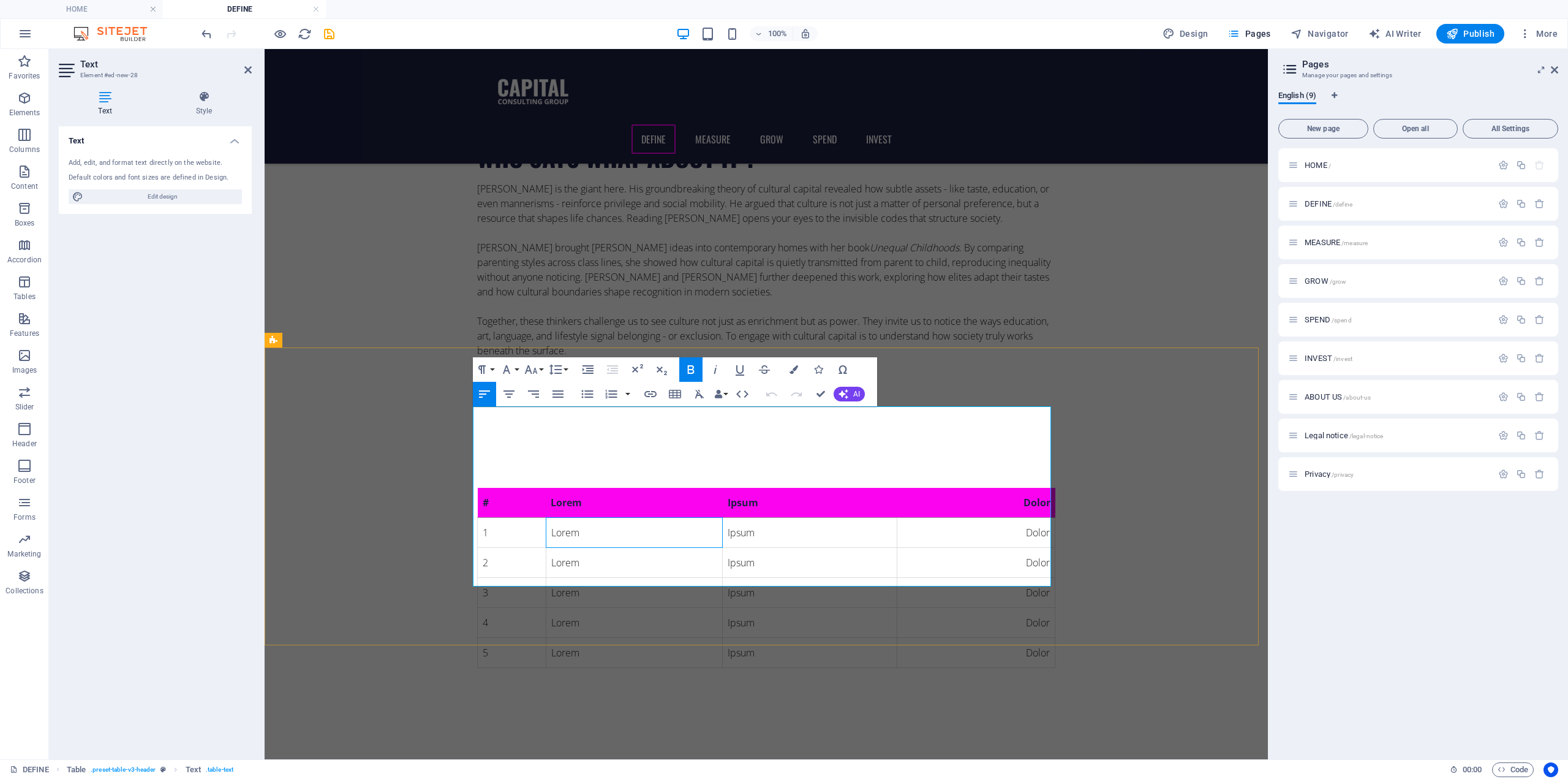
click at [579, 518] on td "Lorem" at bounding box center [634, 533] width 176 height 30
click at [526, 518] on td "1" at bounding box center [512, 533] width 68 height 30
click at [798, 638] on td "Ipsum" at bounding box center [810, 653] width 174 height 30
click at [636, 638] on td "Lorem" at bounding box center [634, 653] width 176 height 30
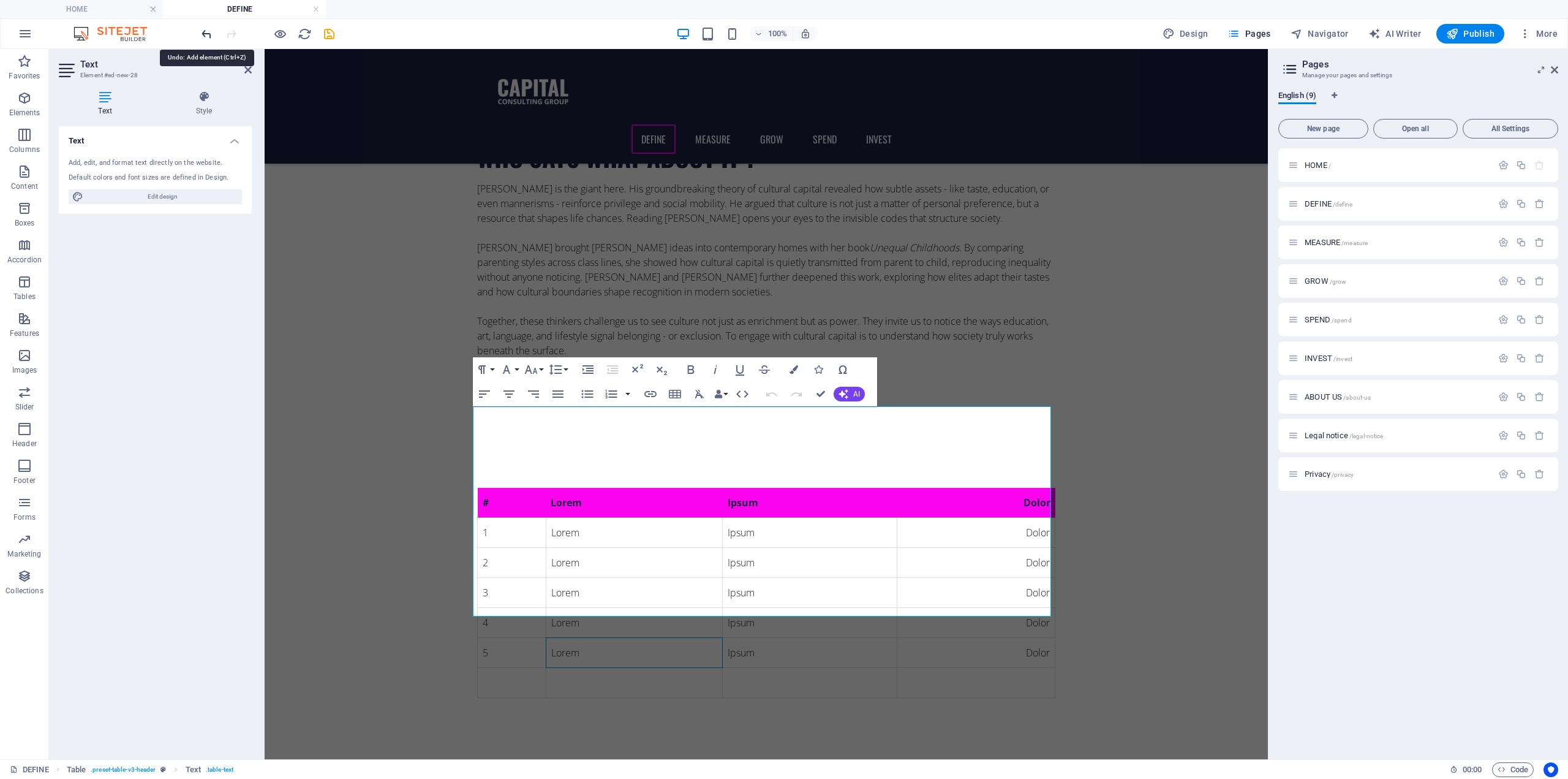
click at [201, 35] on icon "undo" at bounding box center [207, 34] width 14 height 14
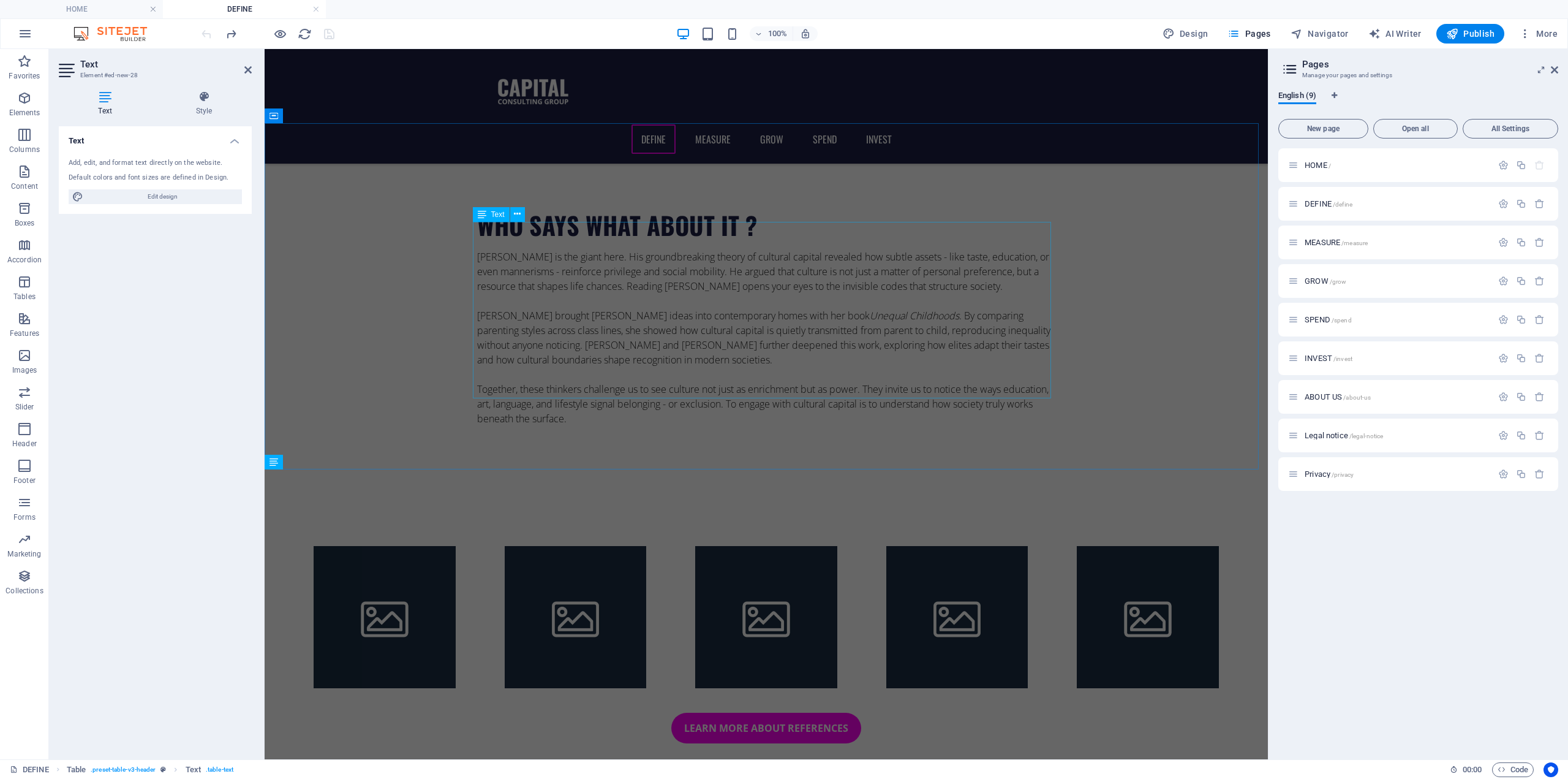
scroll to position [919, 0]
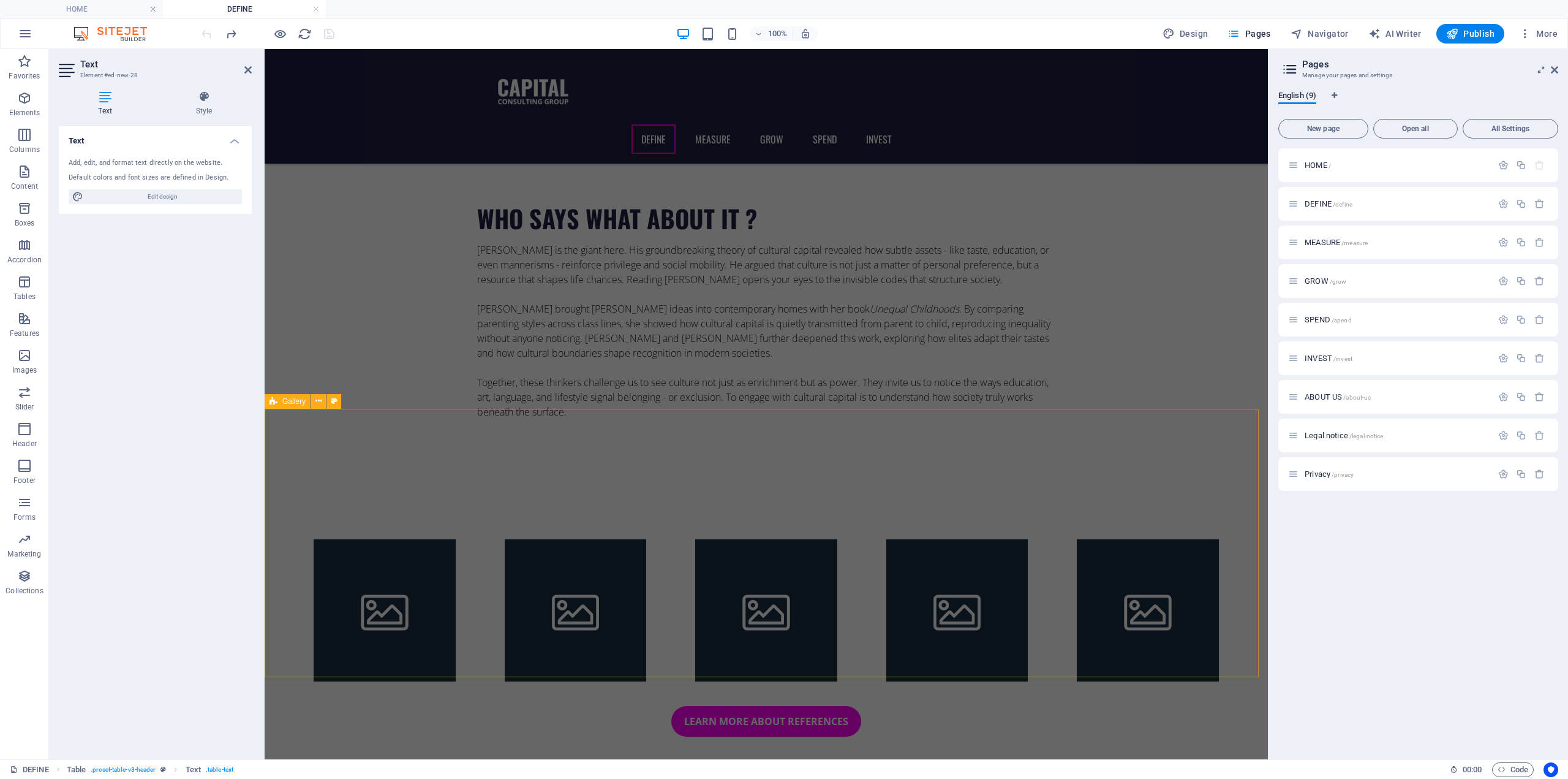
click at [746, 490] on div "Learn more about references" at bounding box center [766, 625] width 1004 height 271
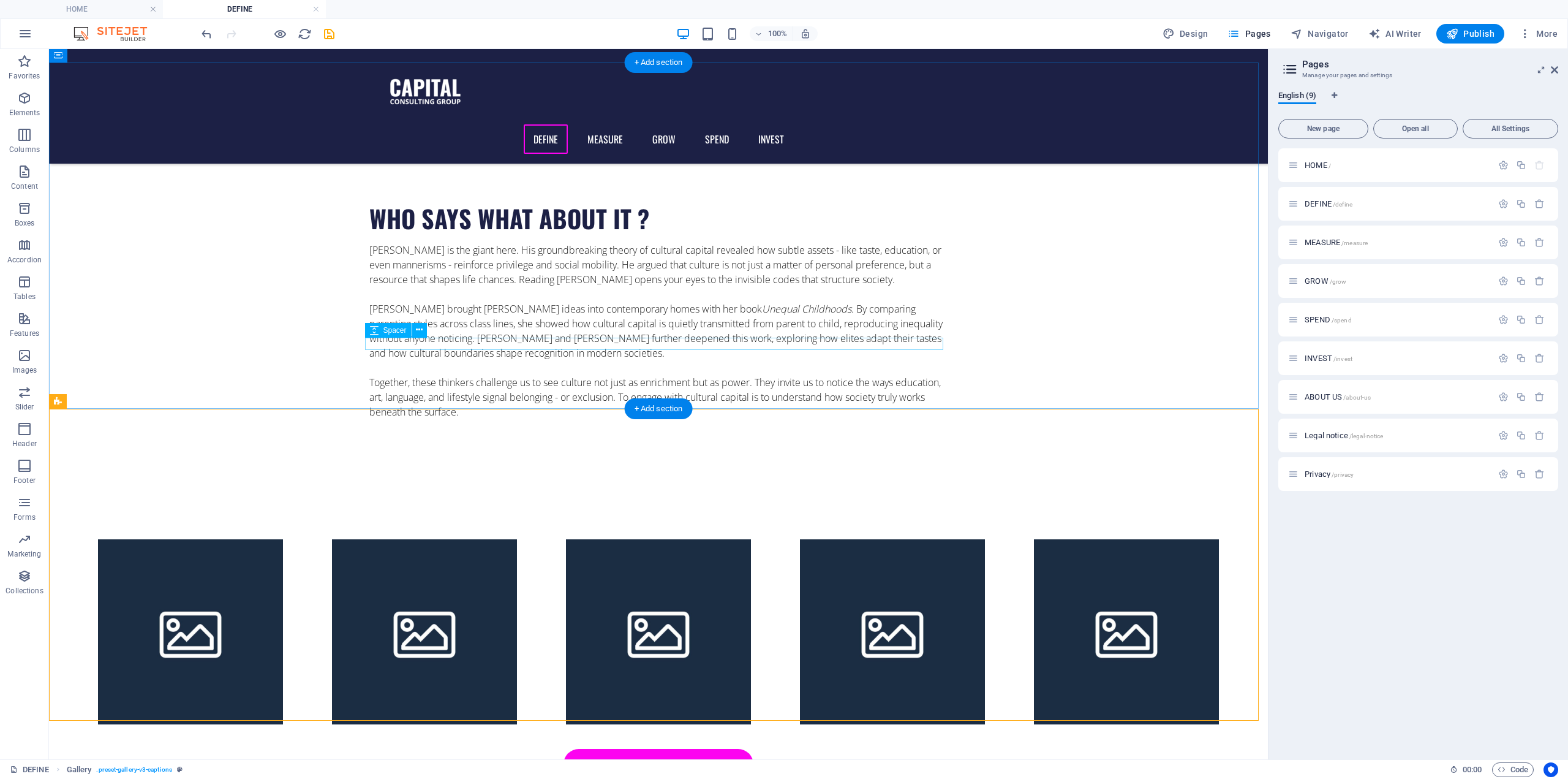
click at [674, 419] on div at bounding box center [658, 425] width 578 height 12
click at [659, 372] on div "WHO SAYS WHAT ABOUT IT ? Pierre Bourdieu is the giant here. His groundbreaking …" at bounding box center [659, 317] width 1219 height 346
click at [651, 410] on div "+ Add section" at bounding box center [659, 409] width 68 height 21
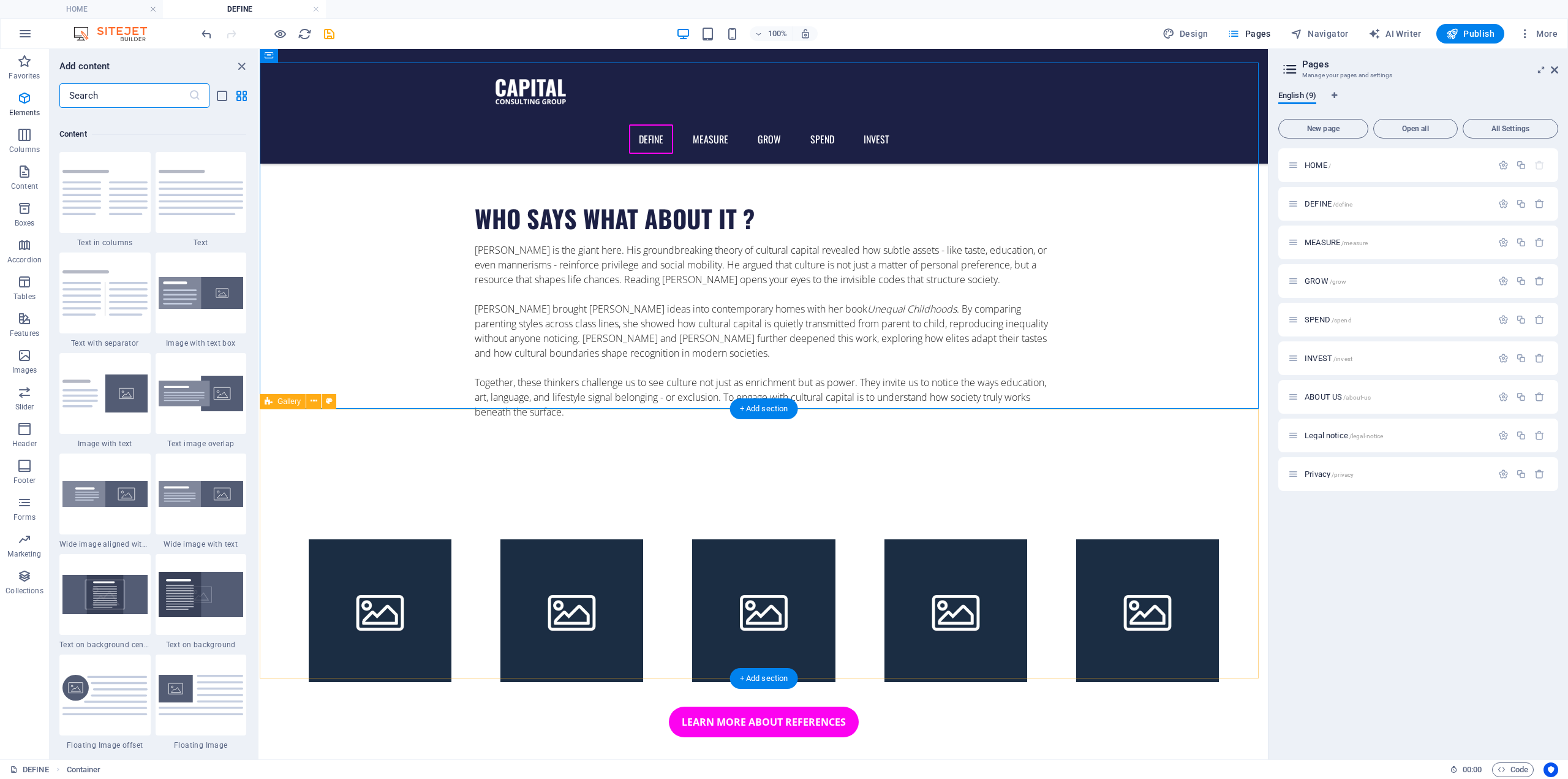
scroll to position [2144, 0]
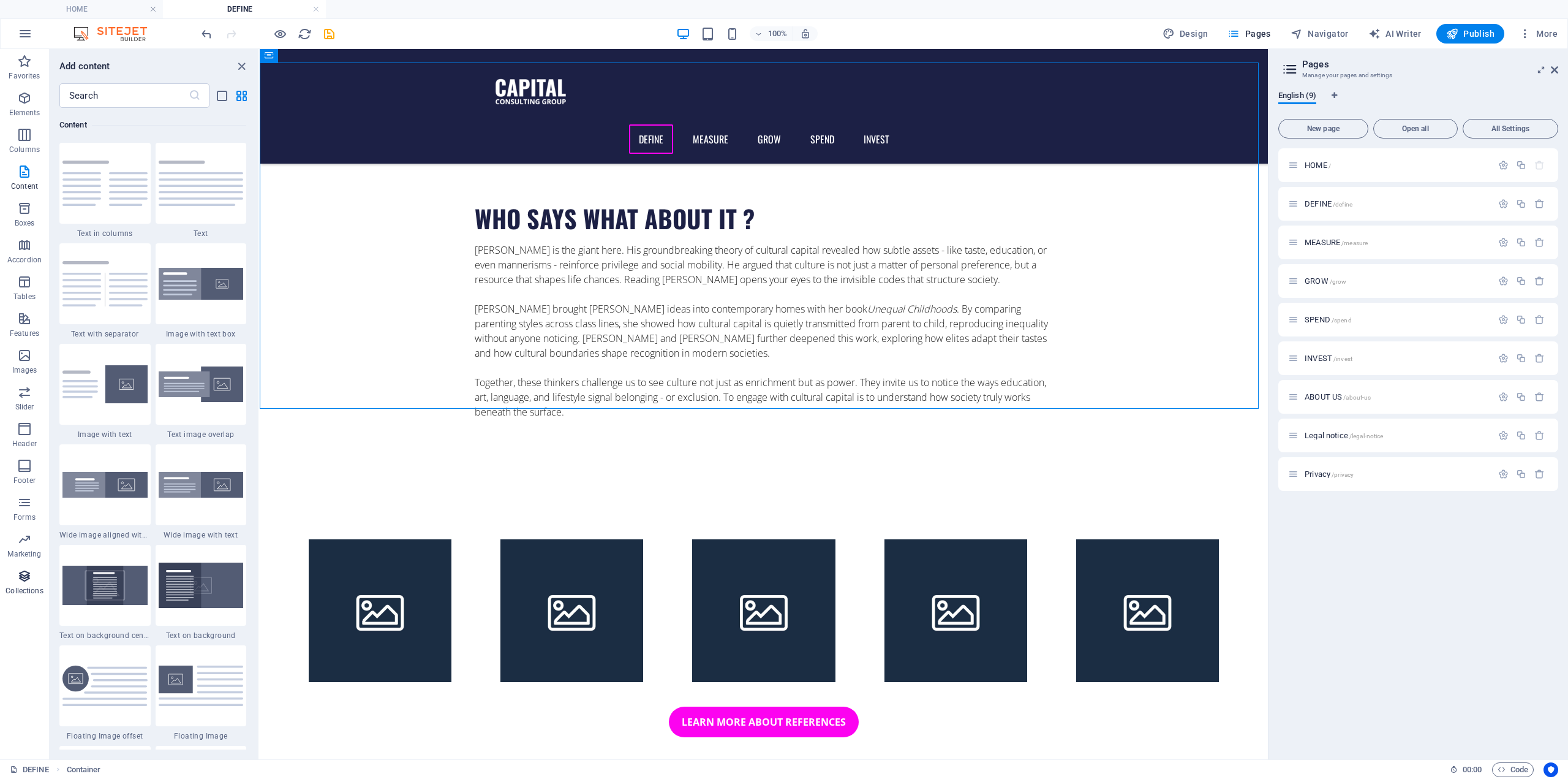
click at [30, 579] on icon "button" at bounding box center [25, 576] width 15 height 15
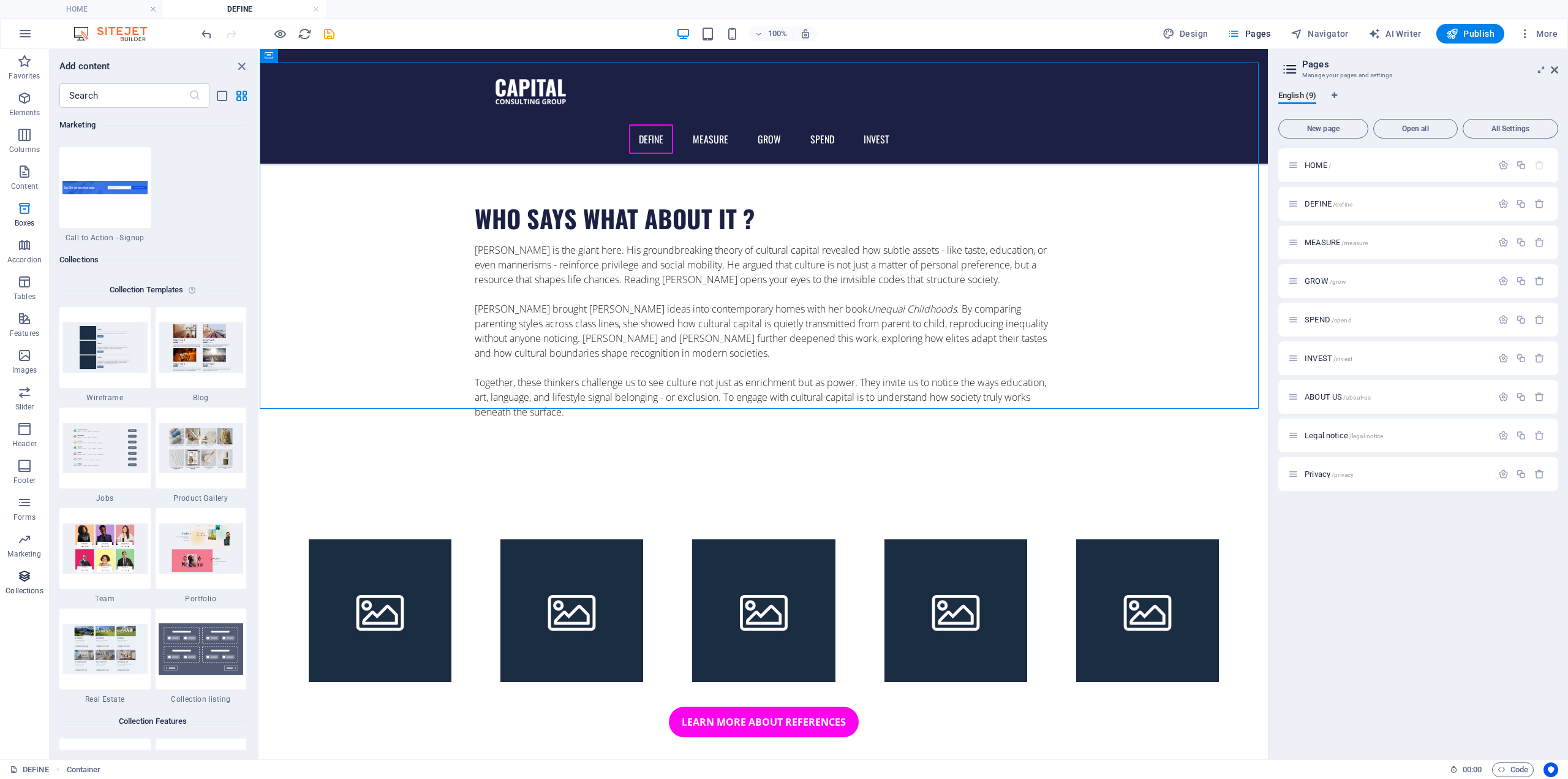
scroll to position [11217, 0]
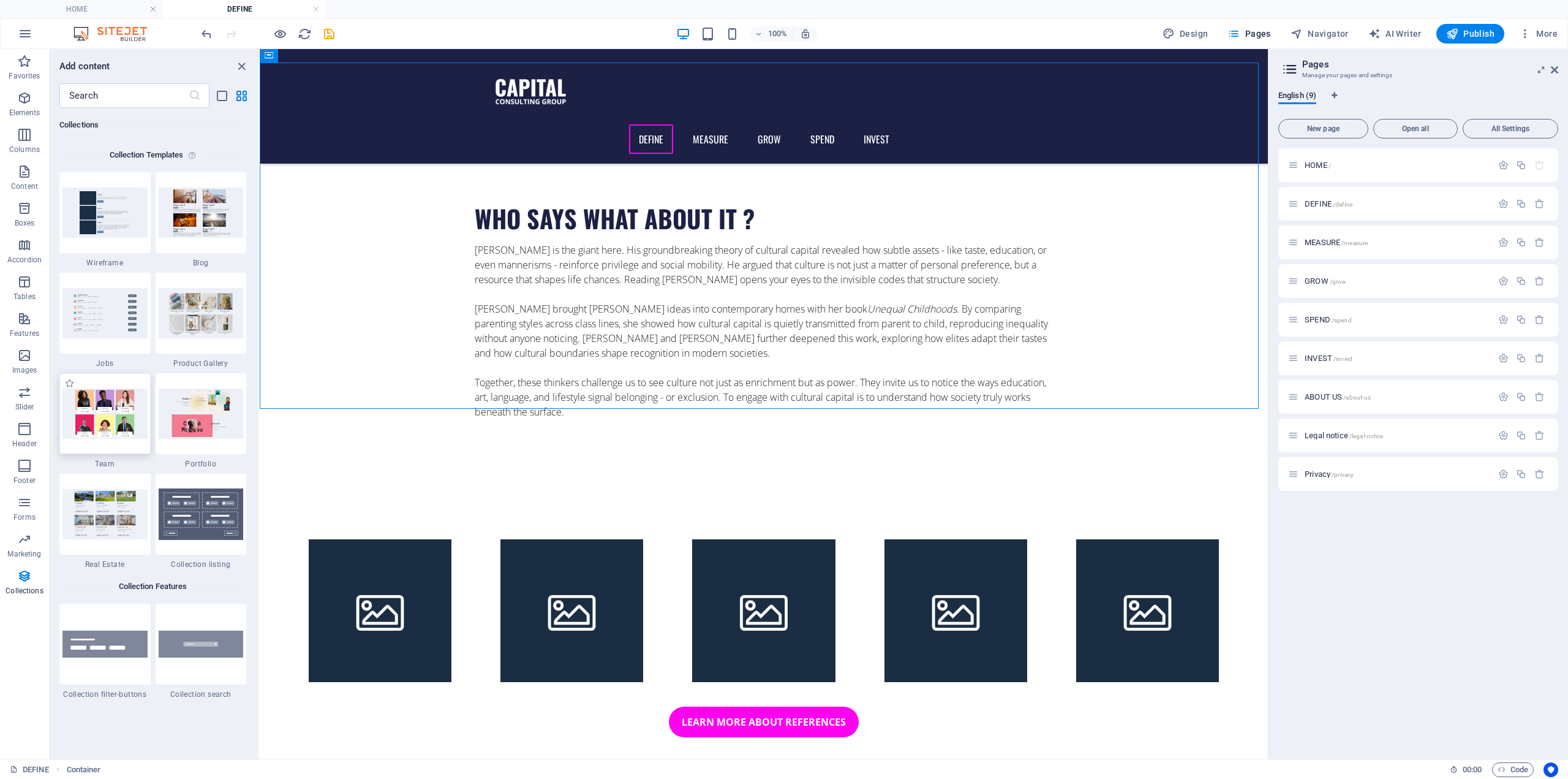
click at [106, 422] on img at bounding box center [105, 413] width 85 height 50
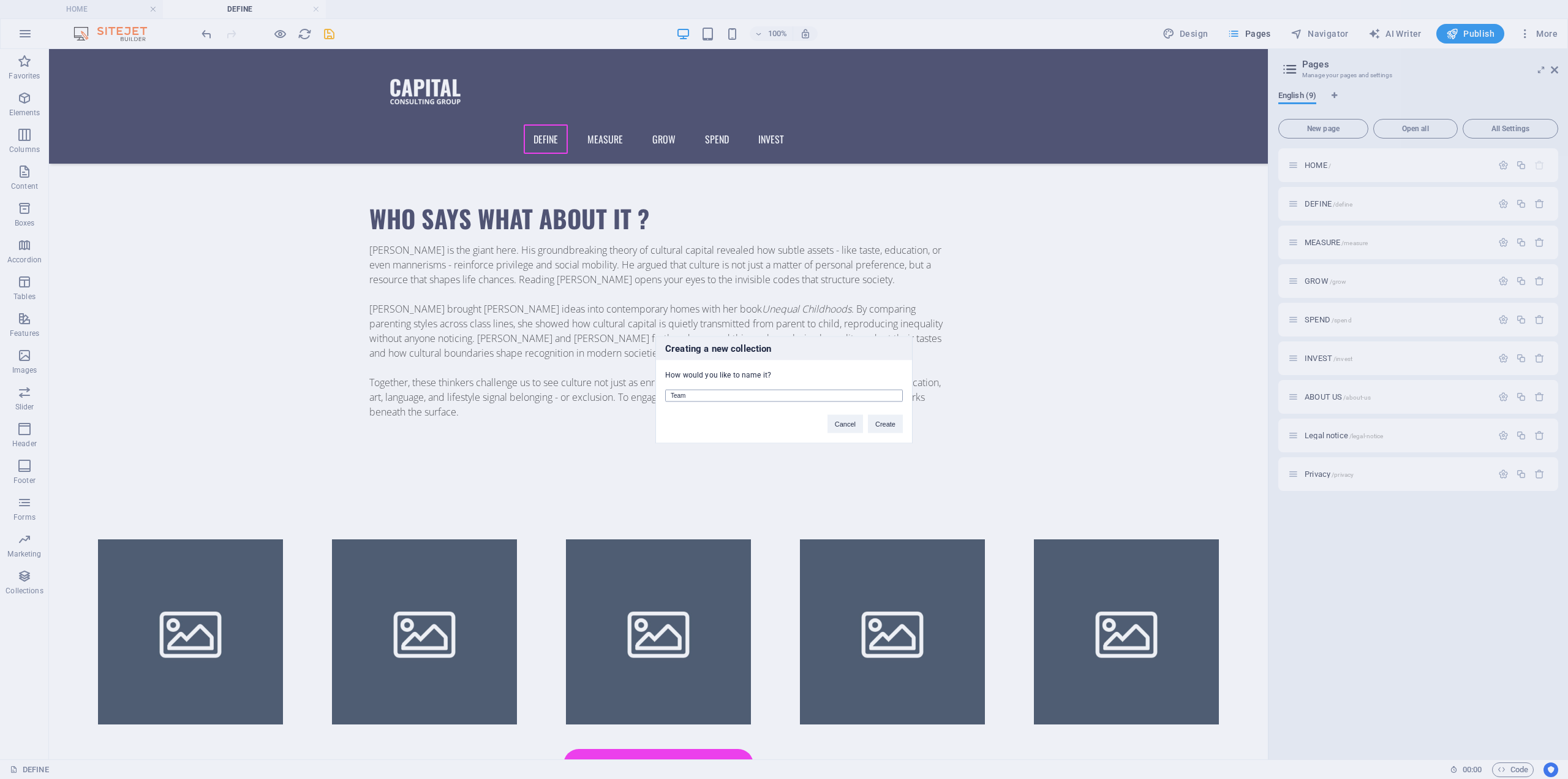
click at [707, 396] on input "Team" at bounding box center [784, 395] width 237 height 12
type input "THINKERS"
click at [900, 418] on button "Create" at bounding box center [885, 423] width 35 height 18
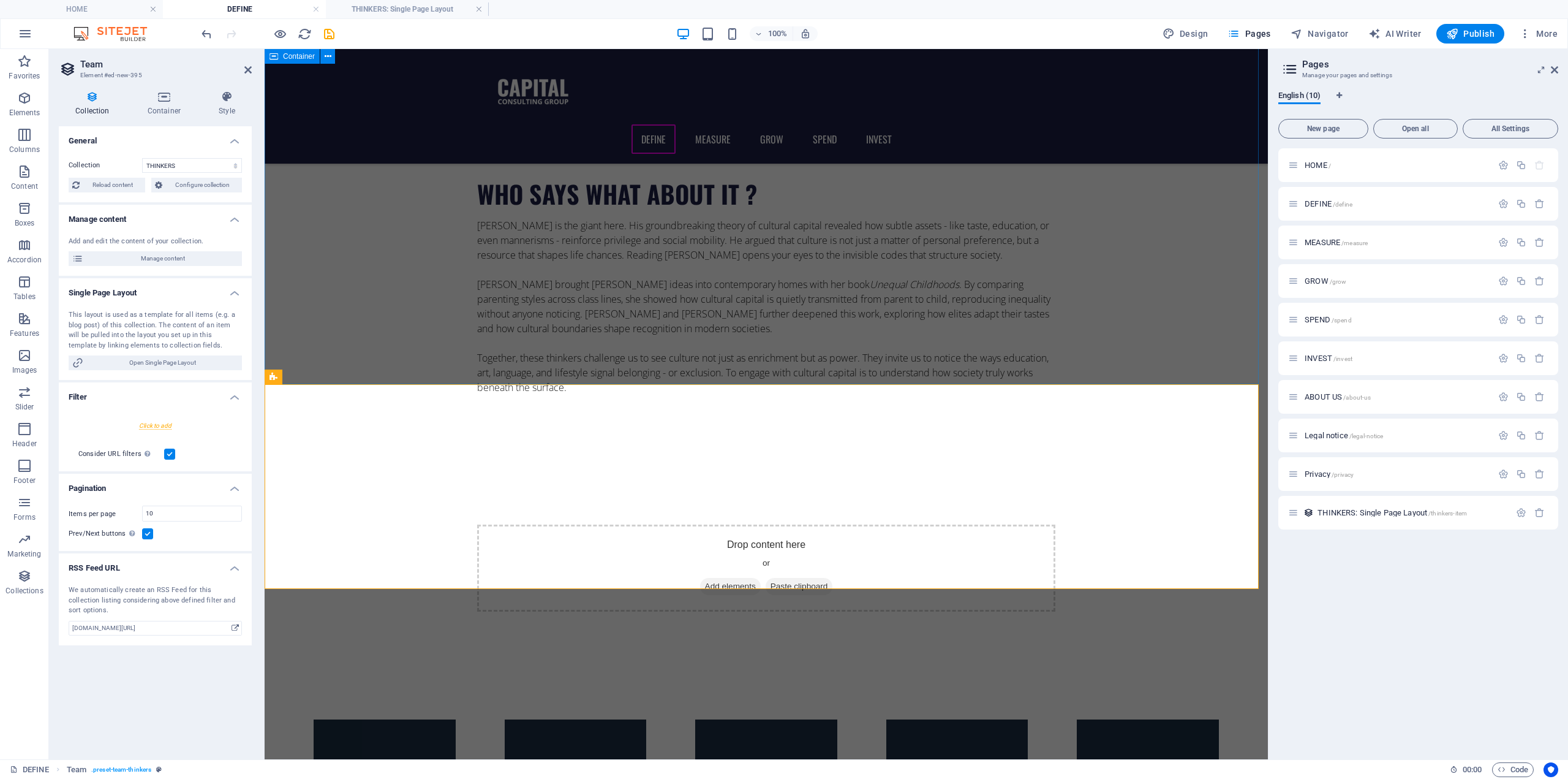
scroll to position [0, 0]
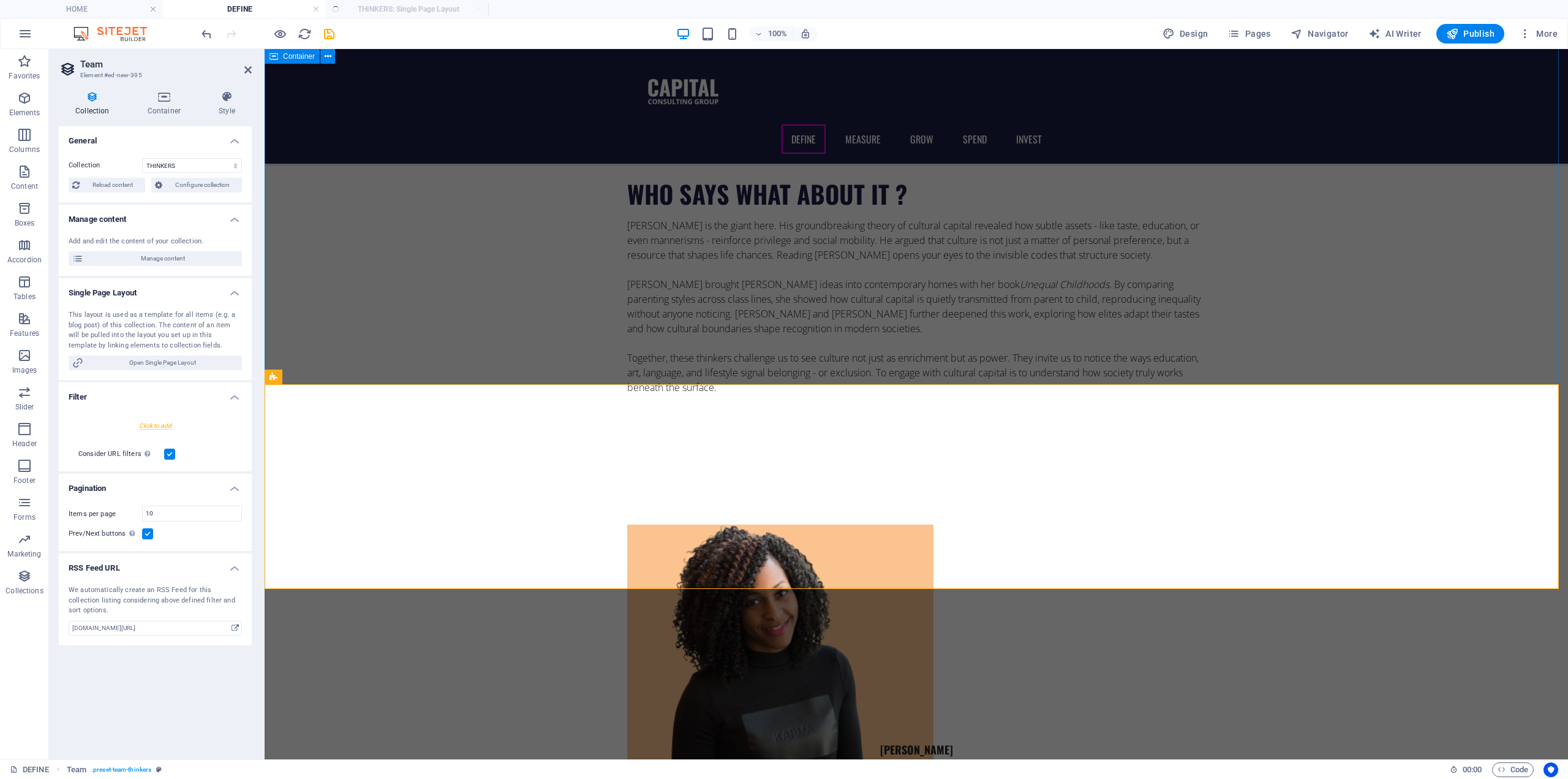
select select "createdAt_DESC"
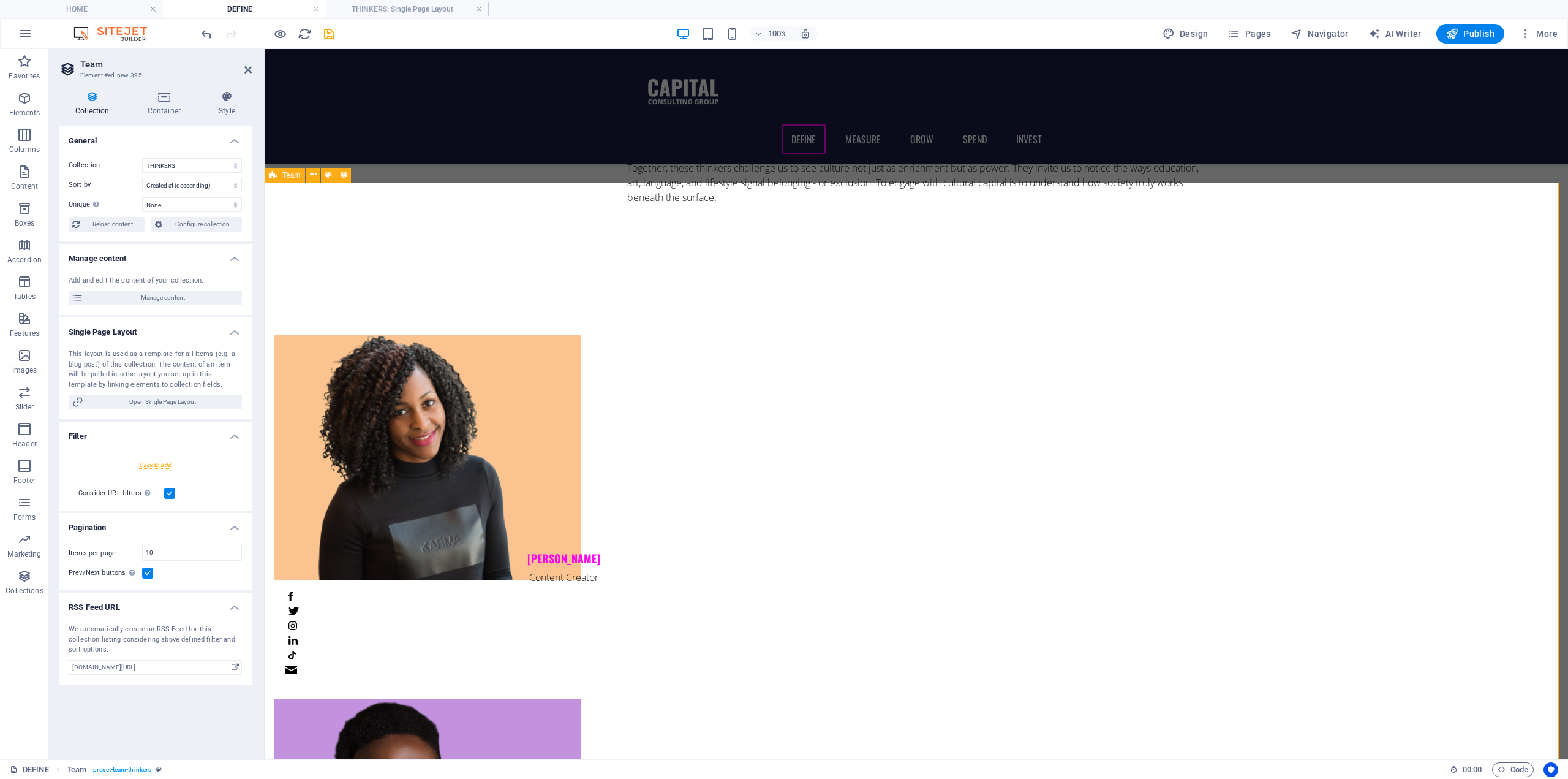
scroll to position [1128, 0]
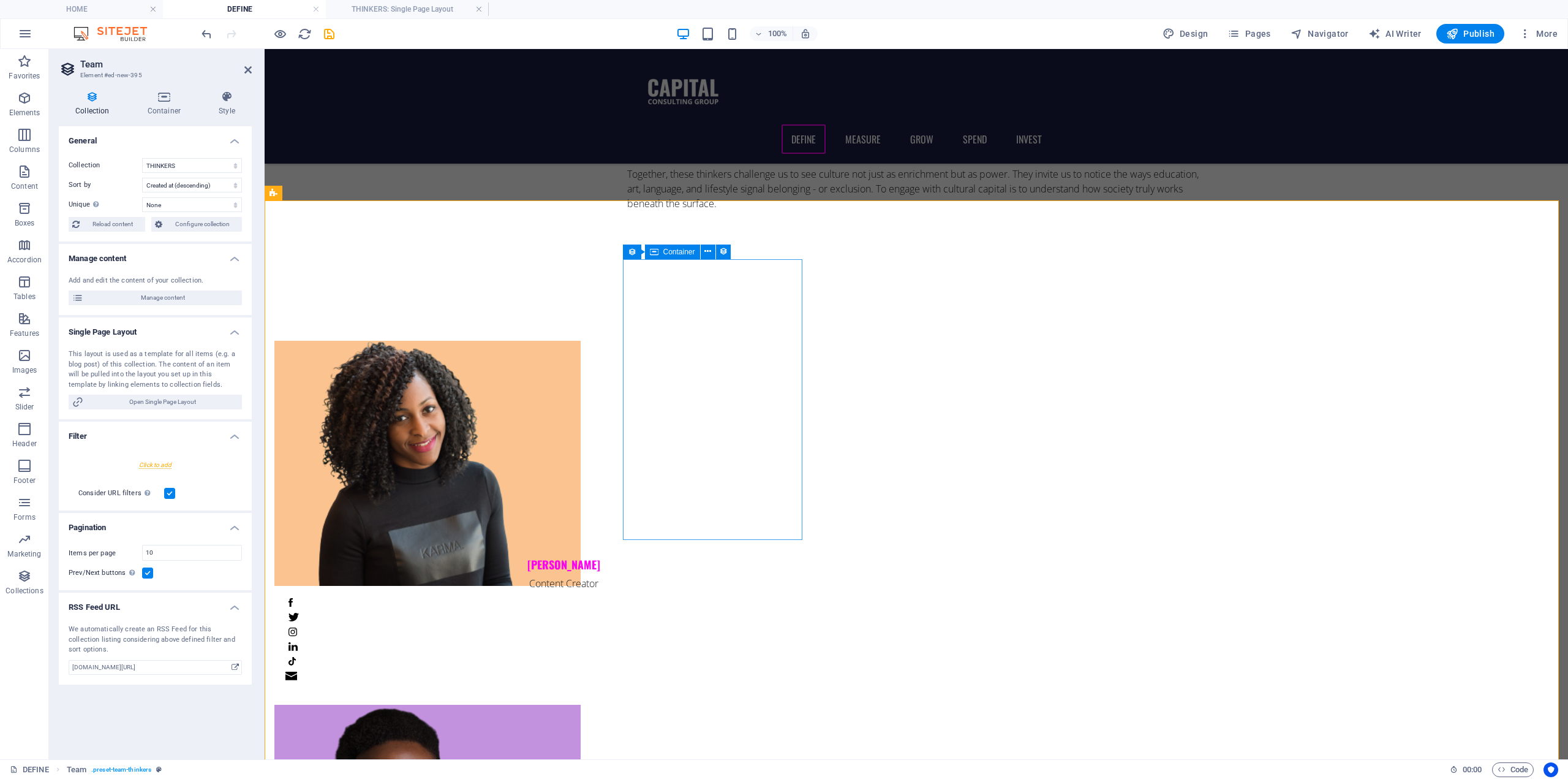
click at [676, 251] on span "Container" at bounding box center [680, 252] width 32 height 7
click at [709, 252] on icon at bounding box center [707, 252] width 6 height 13
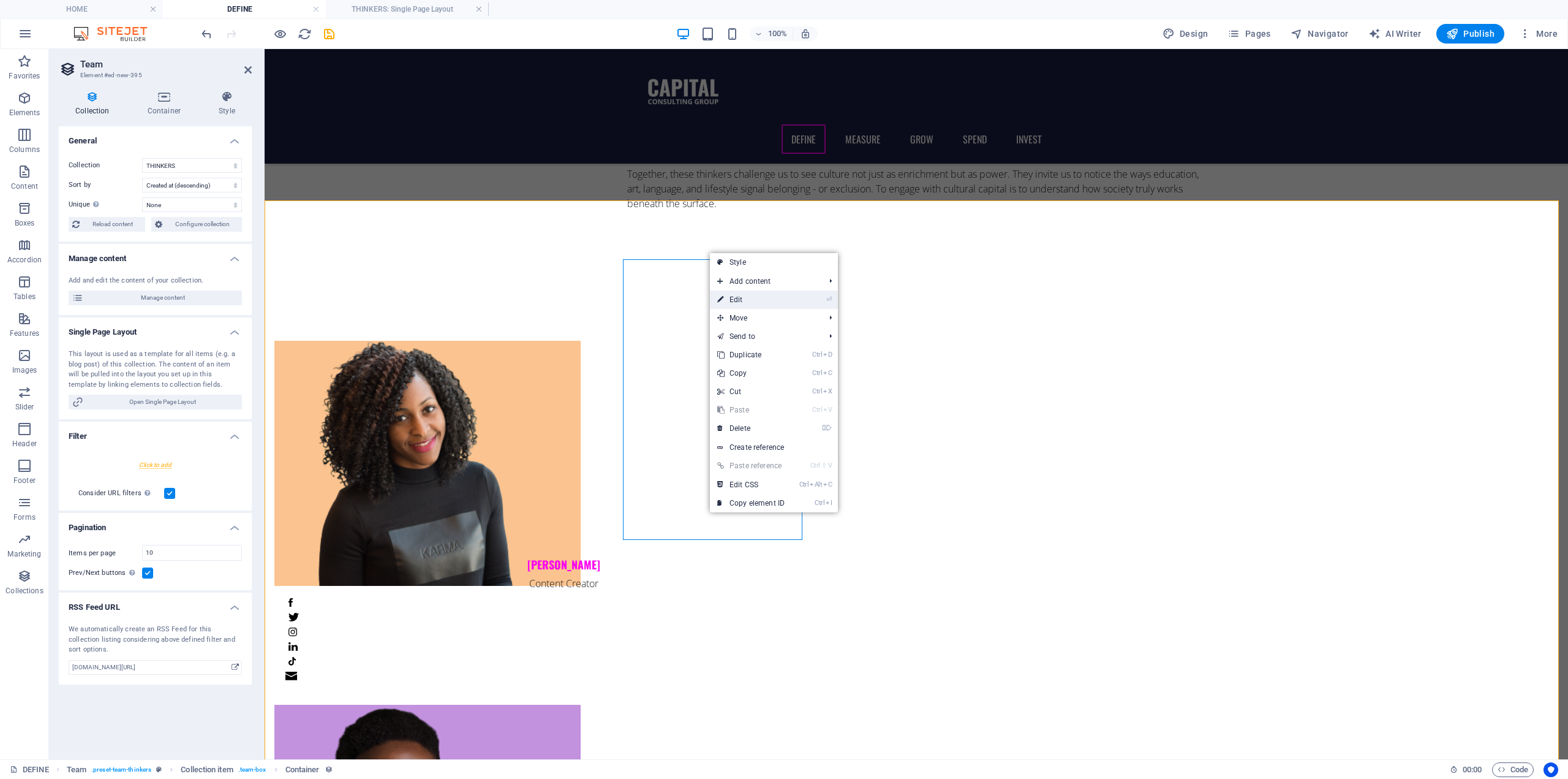
click at [731, 303] on link "⏎ Edit" at bounding box center [750, 299] width 82 height 18
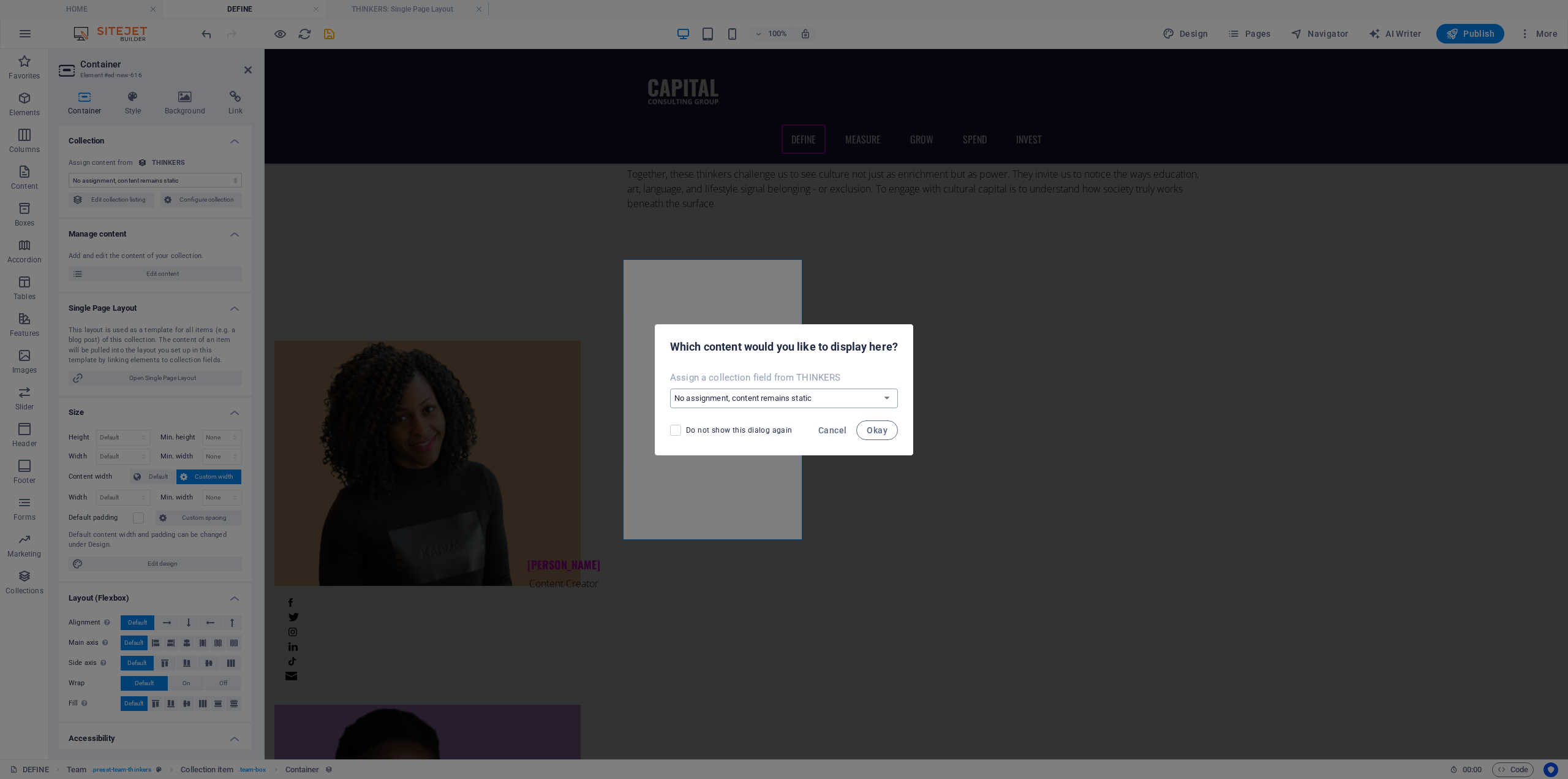
click at [749, 400] on select "No assignment, content remains static Create a new field Created at (Date) Upda…" at bounding box center [784, 398] width 228 height 20
click at [809, 356] on div "Which content would you like to display here?" at bounding box center [784, 345] width 257 height 41
click at [825, 426] on span "Cancel" at bounding box center [832, 430] width 28 height 10
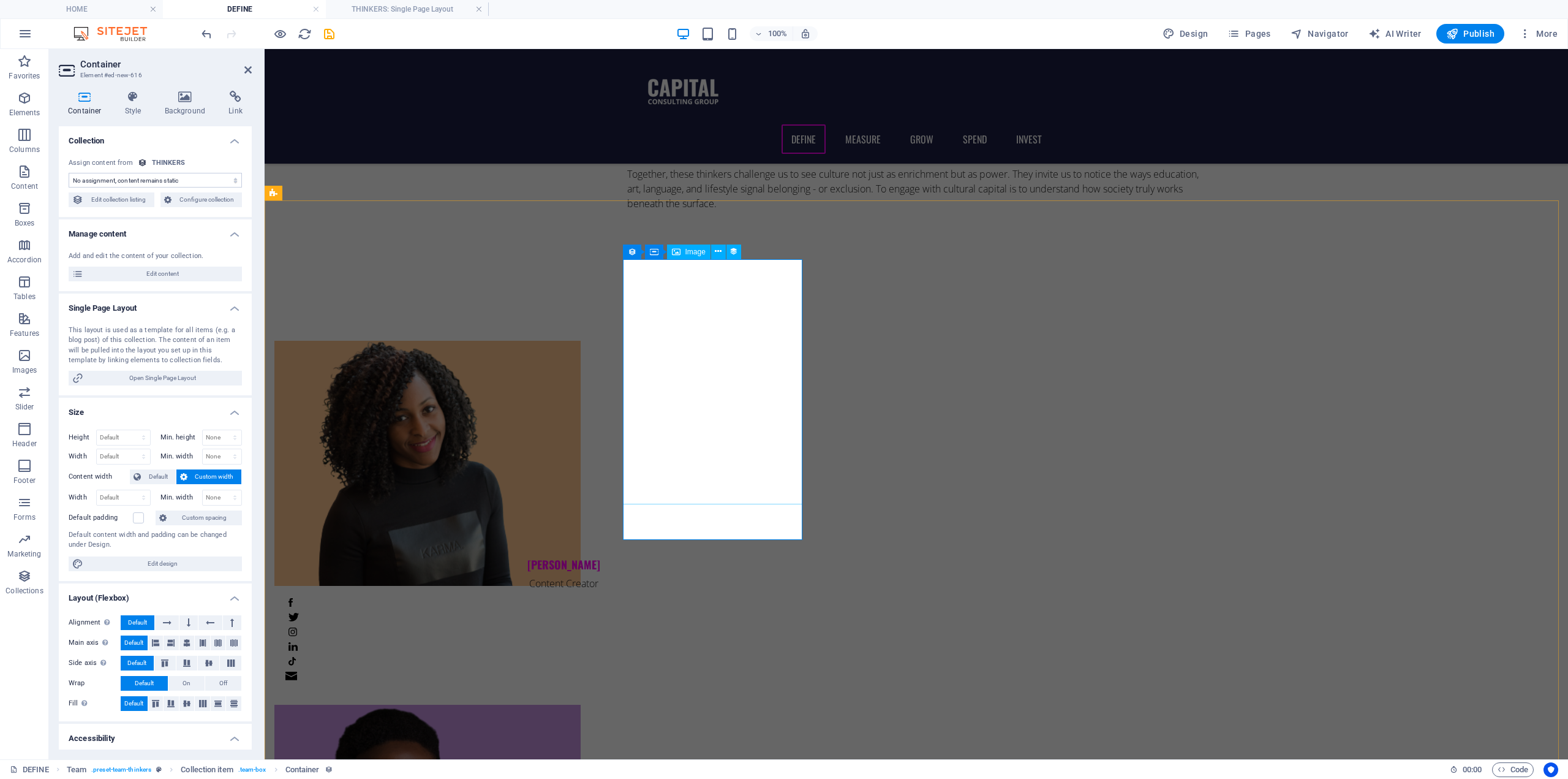
click at [725, 357] on div at bounding box center [564, 463] width 578 height 245
click at [702, 253] on icon at bounding box center [702, 252] width 6 height 13
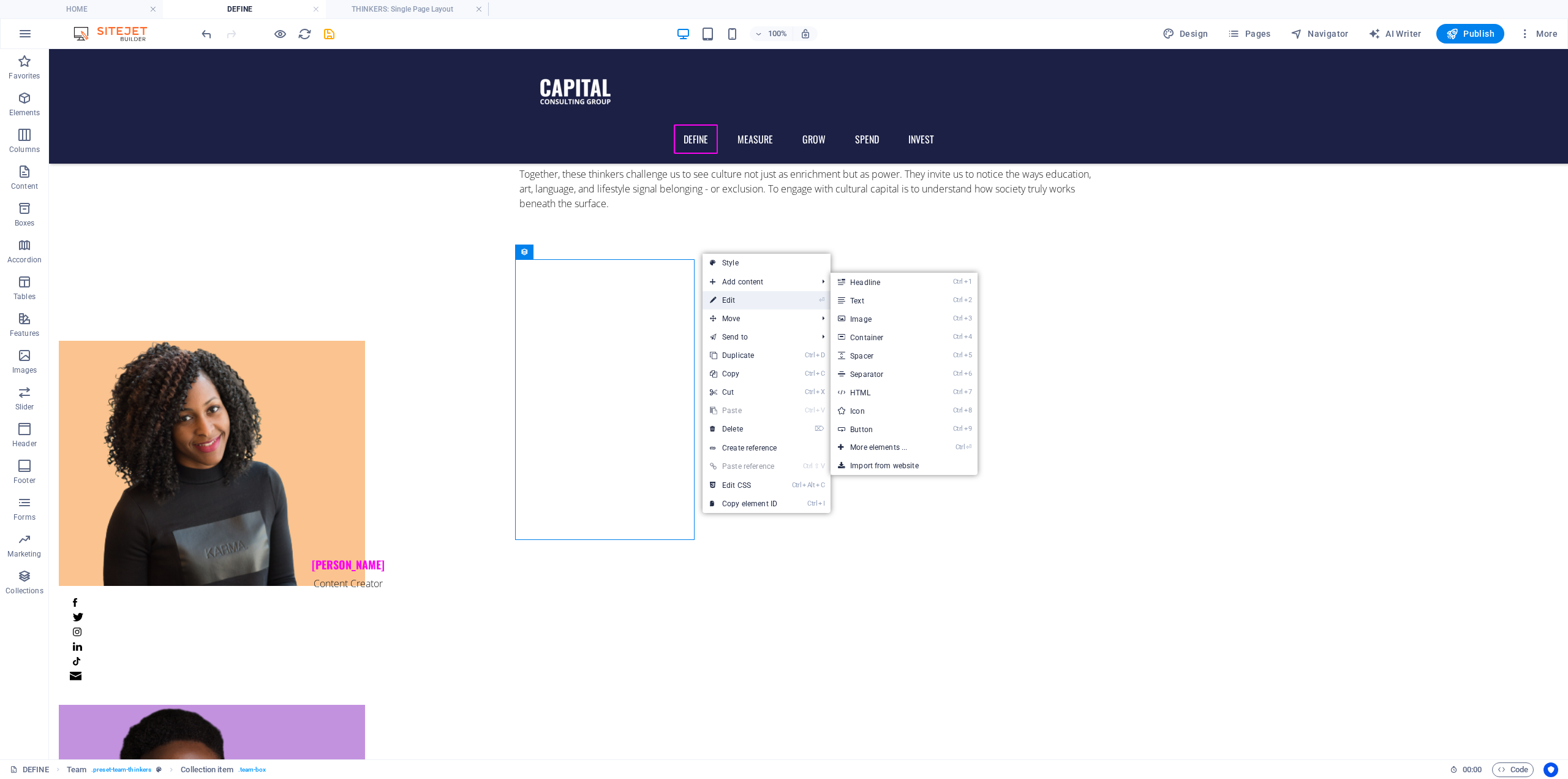
click at [723, 296] on link "⏎ Edit" at bounding box center [743, 300] width 82 height 18
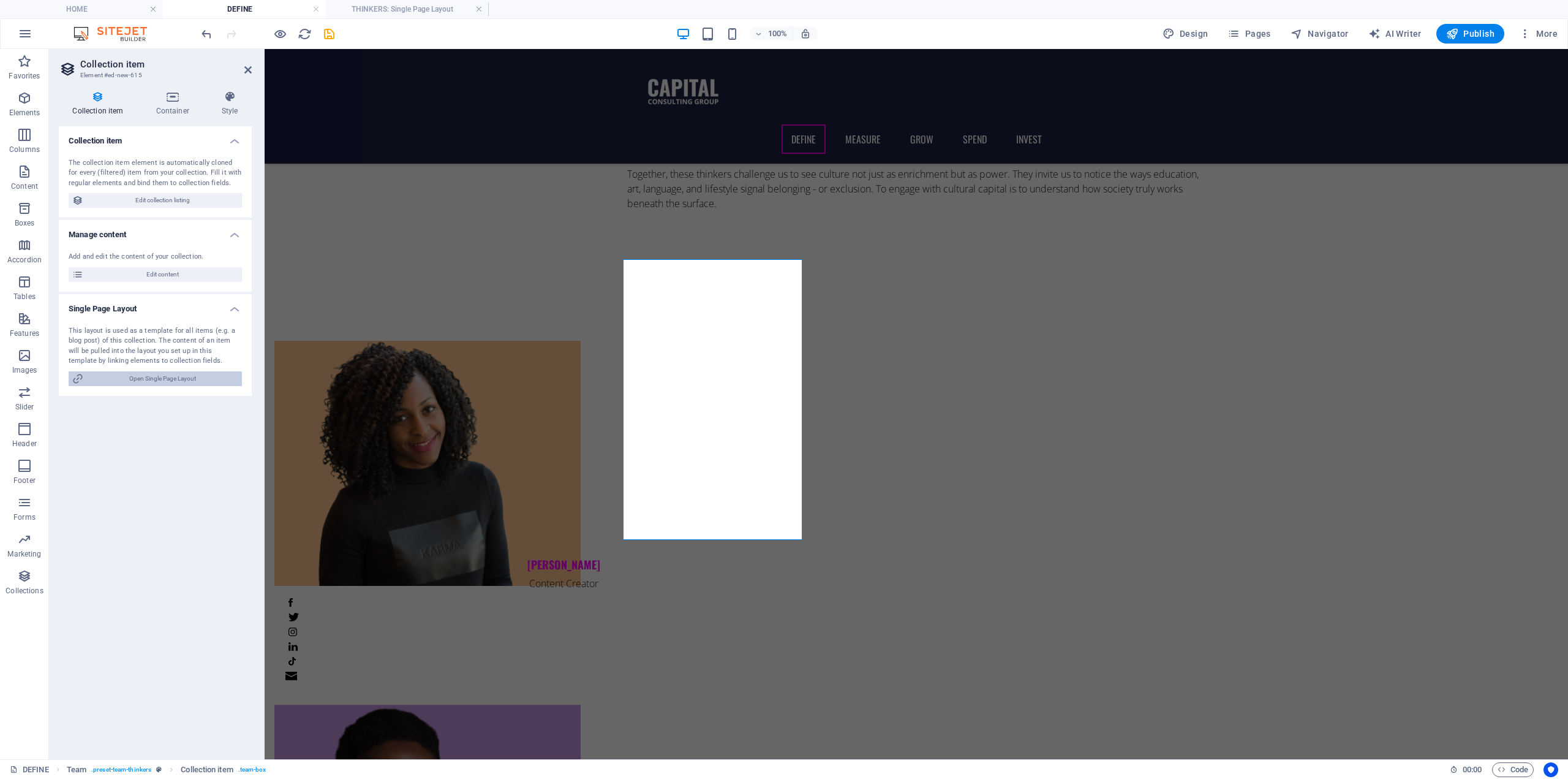
click at [149, 382] on span "Open Single Page Layout" at bounding box center [163, 379] width 152 height 15
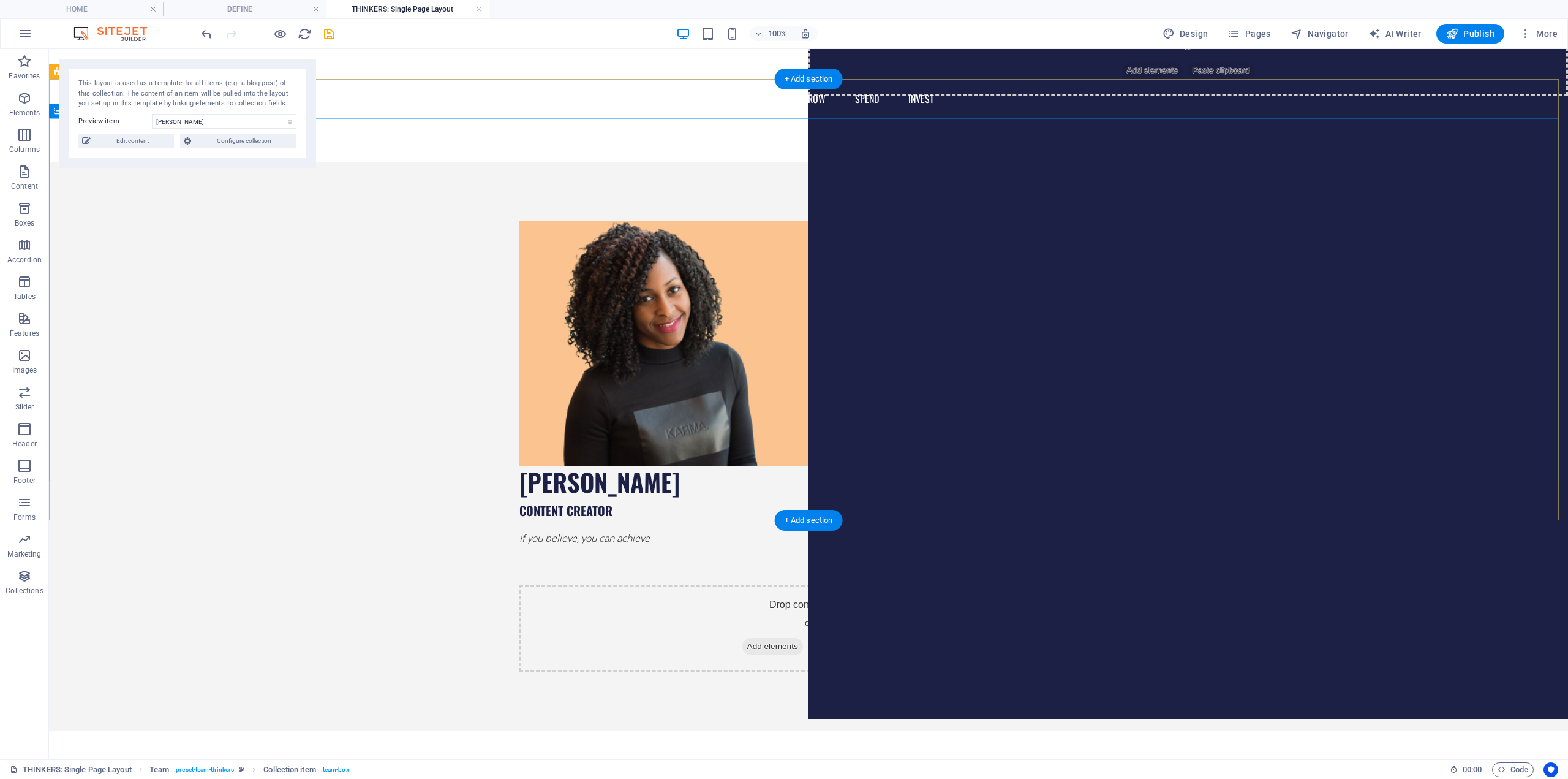
scroll to position [0, 0]
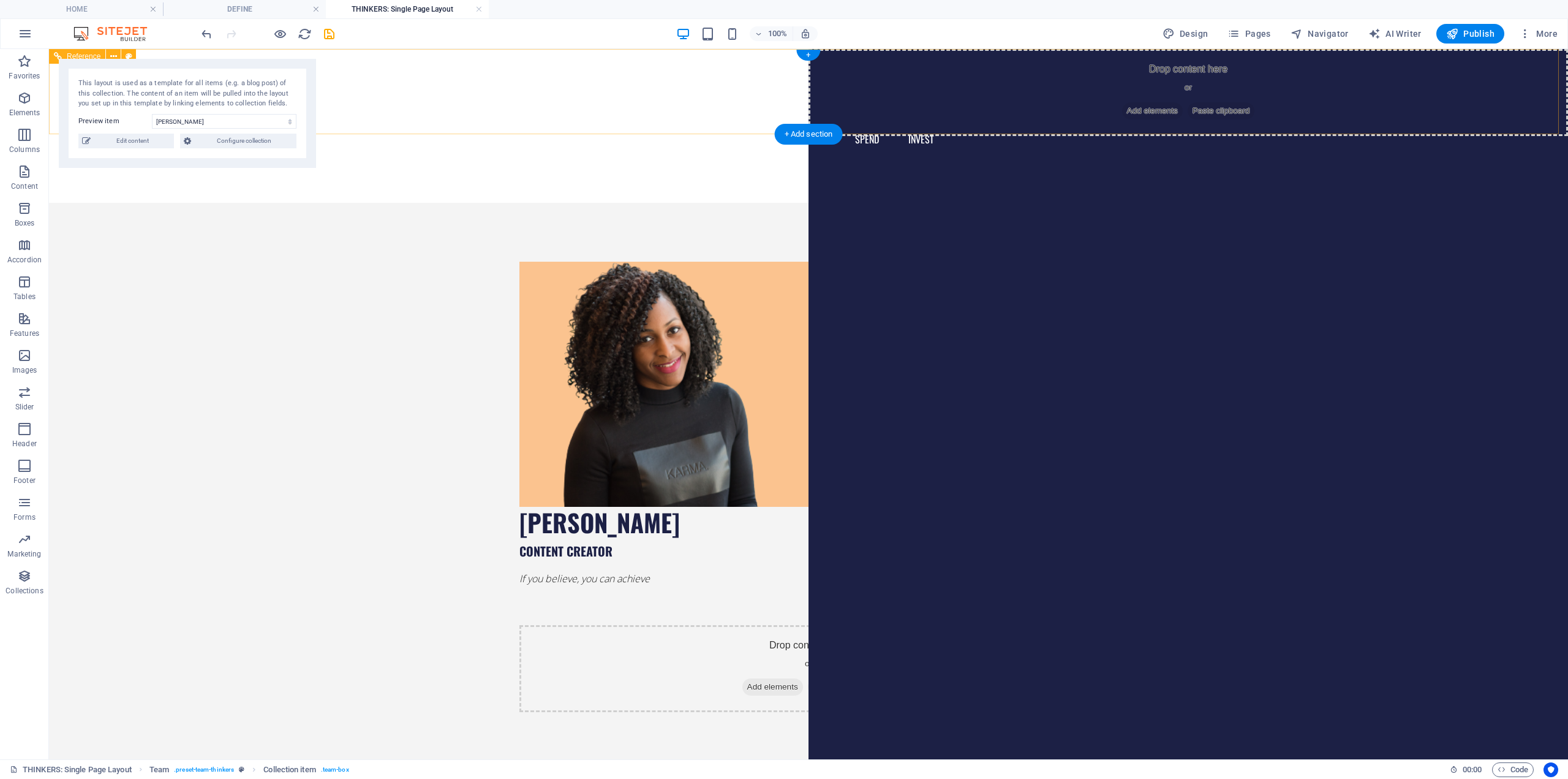
click at [808, 125] on nav "DEFINE MEASURE GROW SPEND INVEST" at bounding box center [808, 139] width 578 height 29
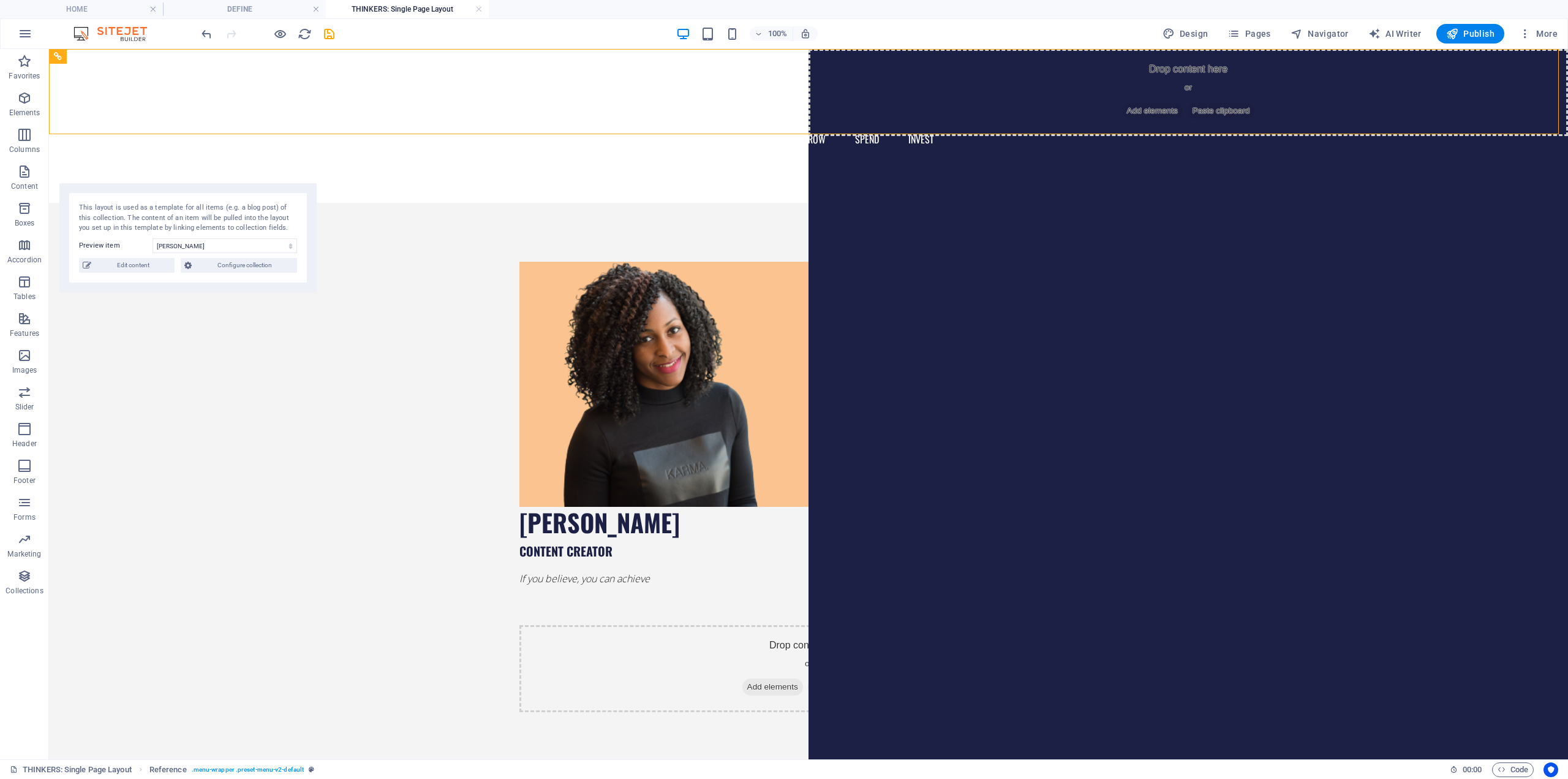
drag, startPoint x: 160, startPoint y: 66, endPoint x: 161, endPoint y: 183, distance: 117.0
click at [160, 189] on div "This layout is used as a template for all items (e.g. a blog post) of this coll…" at bounding box center [188, 237] width 257 height 109
click at [175, 75] on div "DEFINE MEASURE GROW SPEND INVEST Menu" at bounding box center [809, 106] width 1520 height 114
click at [112, 55] on icon at bounding box center [114, 56] width 6 height 13
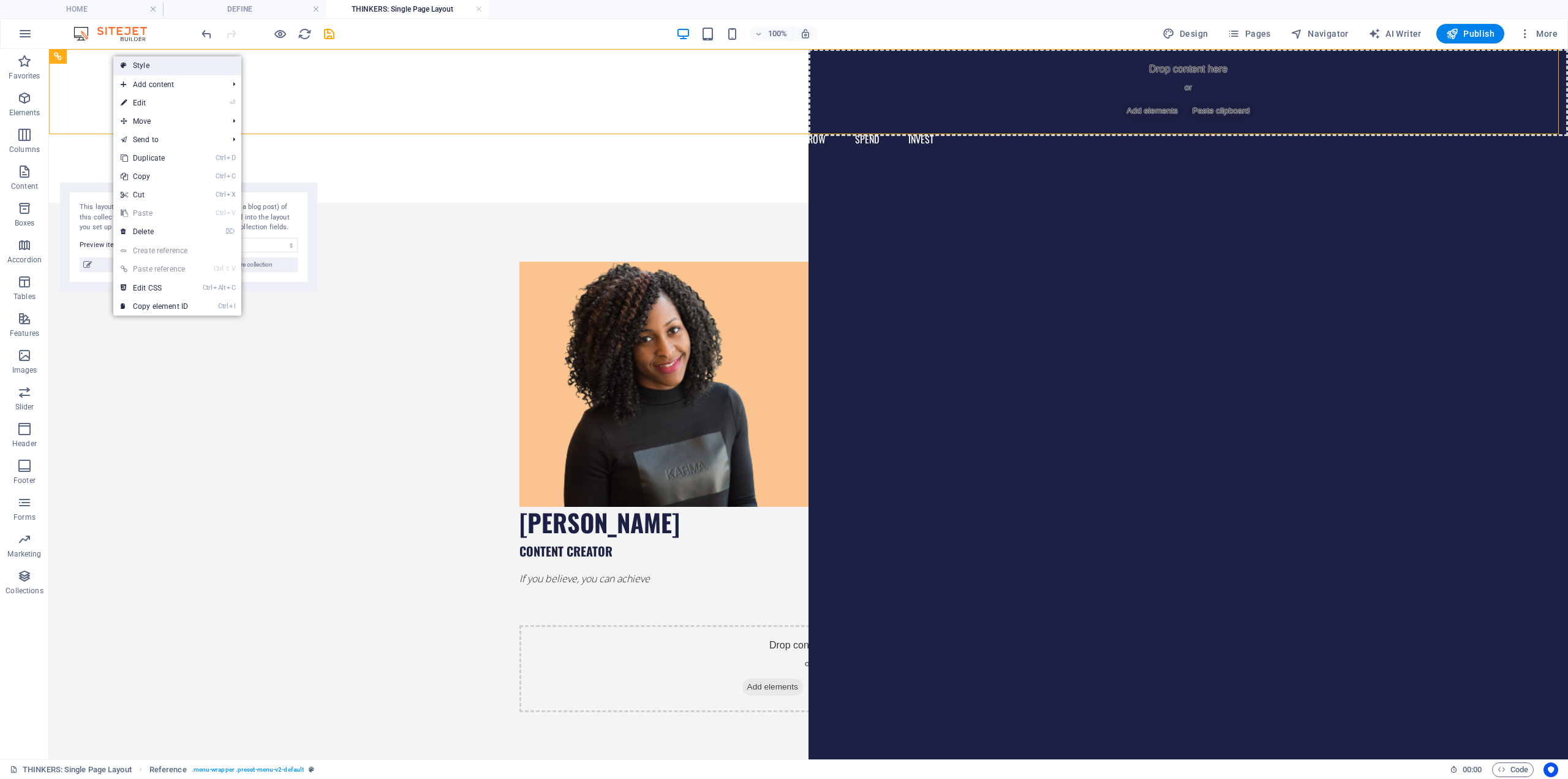
click at [132, 68] on link "Style" at bounding box center [177, 65] width 128 height 18
select select "rem"
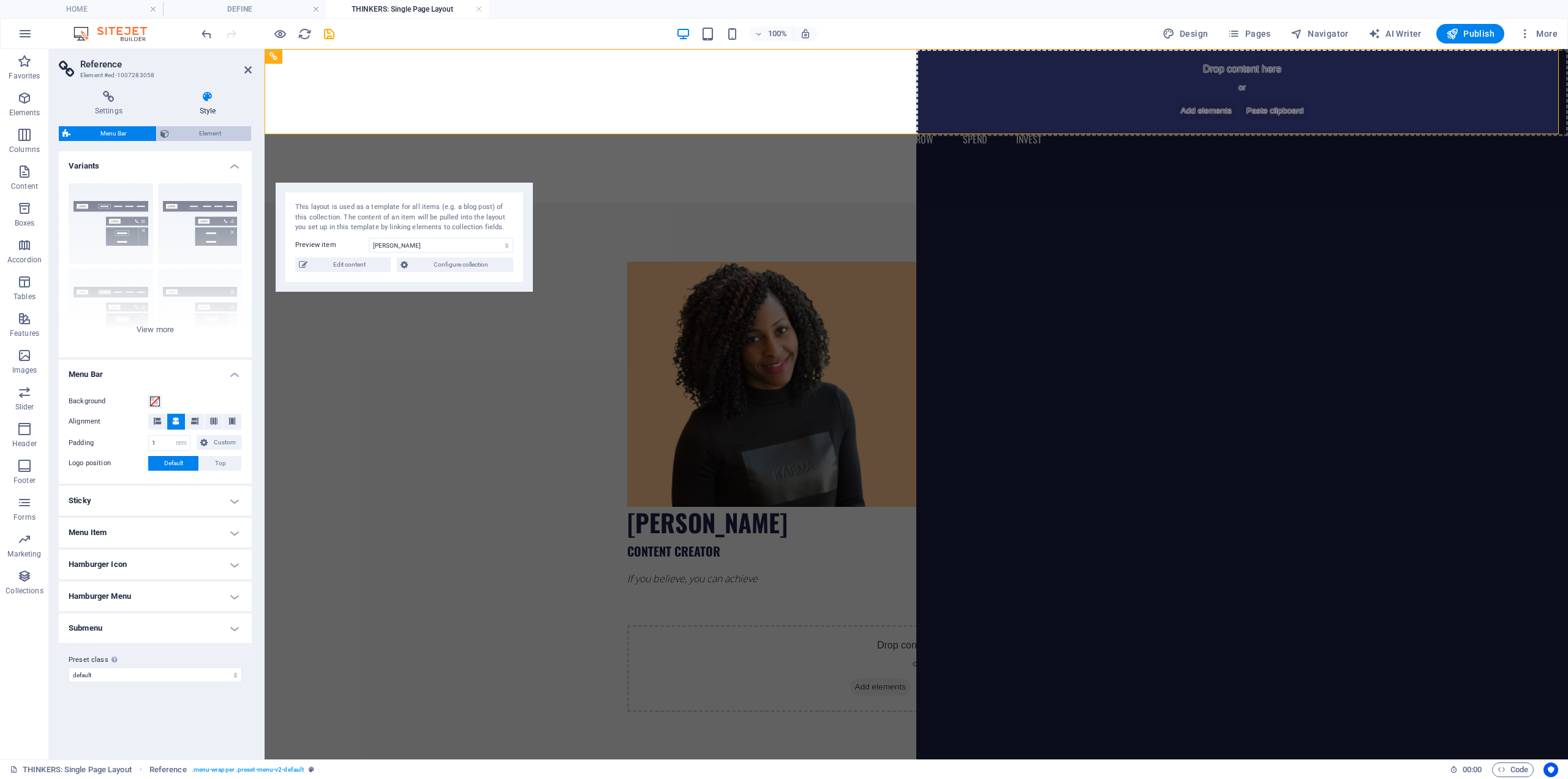
click at [212, 134] on span "Element" at bounding box center [210, 133] width 75 height 15
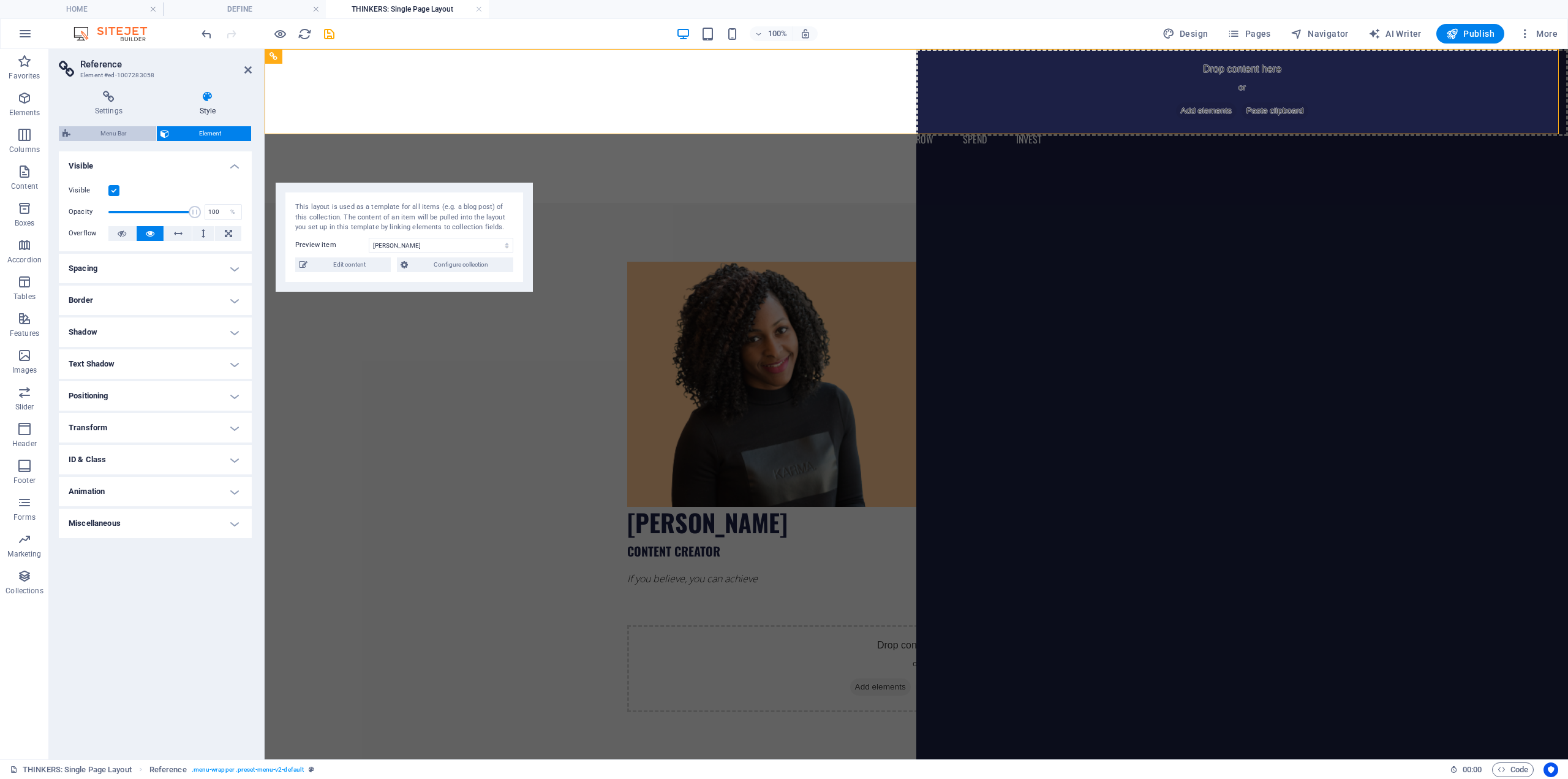
click at [90, 133] on span "Menu Bar" at bounding box center [113, 133] width 79 height 15
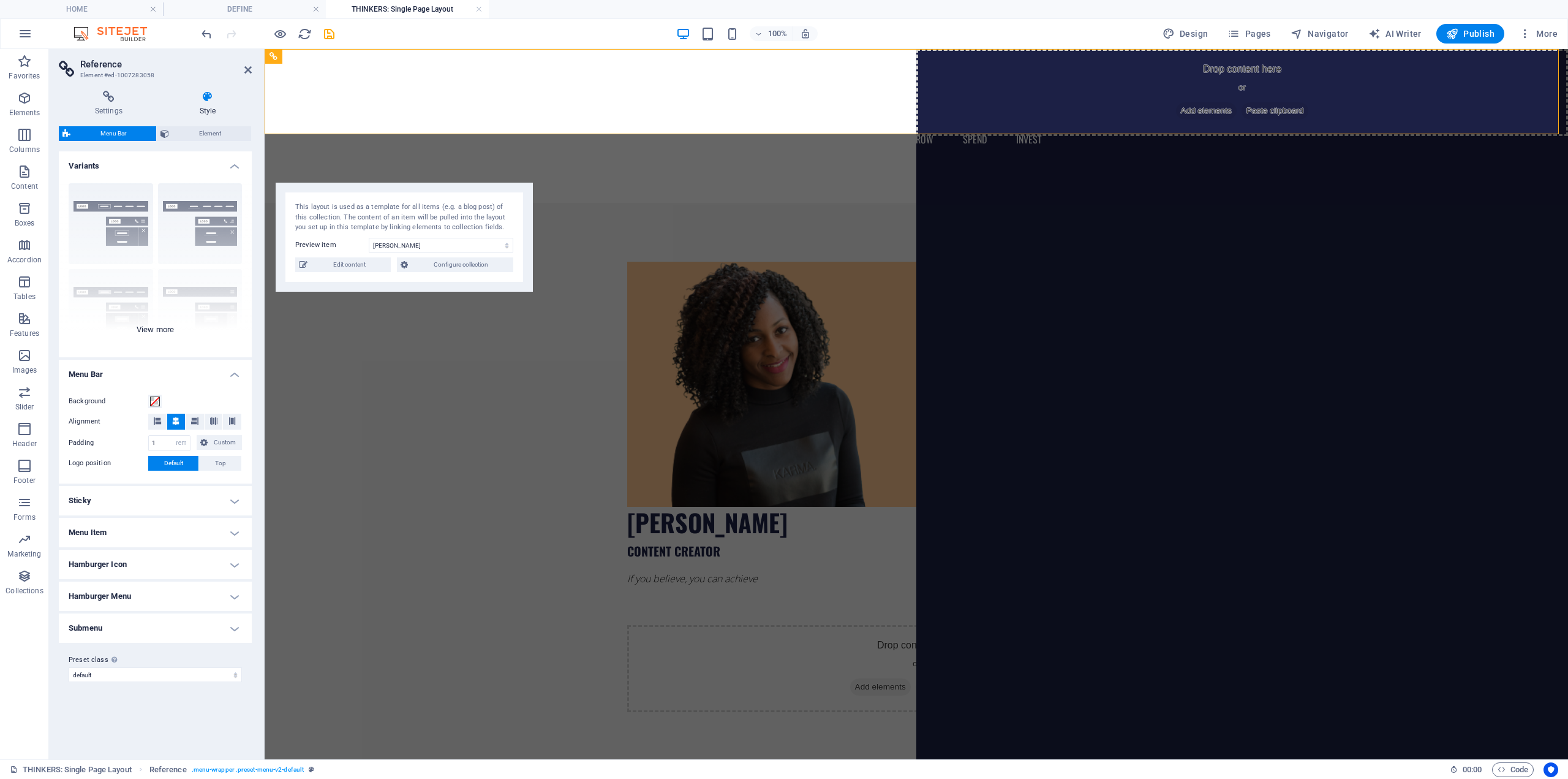
click at [112, 232] on div "Border Centered Default Fixed Loki Trigger Wide XXL" at bounding box center [155, 264] width 193 height 183
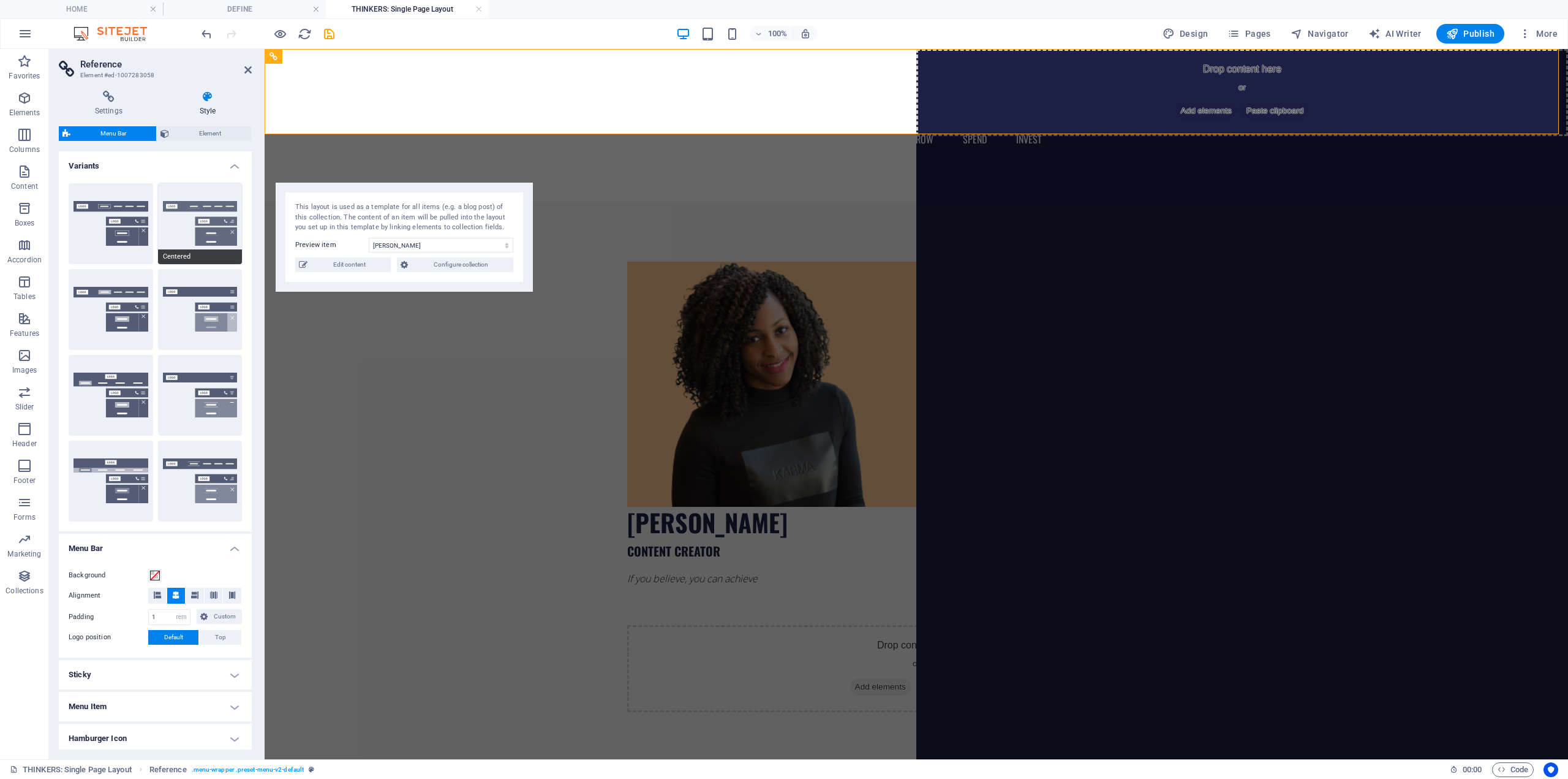
click at [192, 222] on button "Centered" at bounding box center [200, 224] width 84 height 81
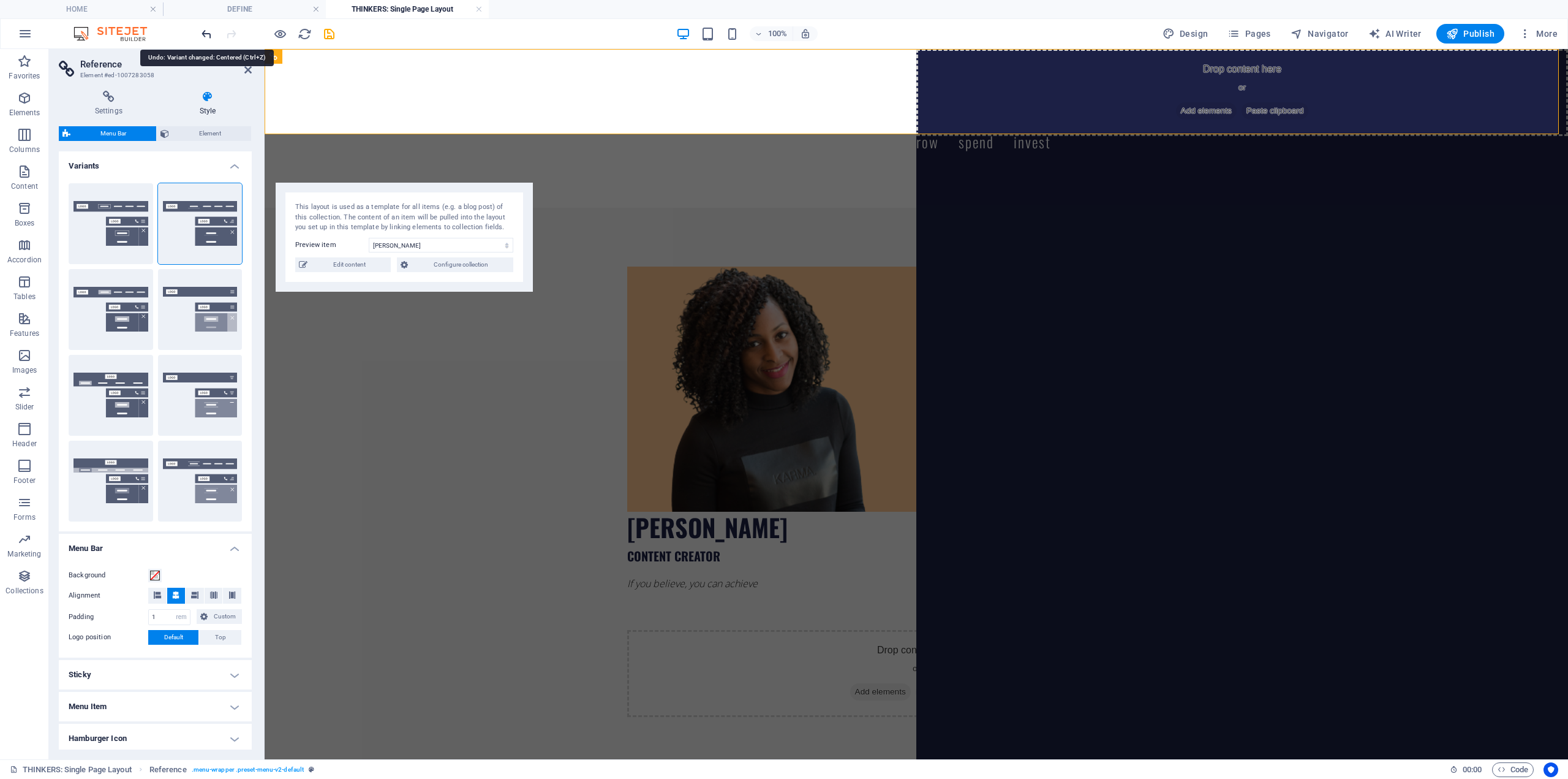
click at [210, 36] on icon "undo" at bounding box center [207, 34] width 14 height 14
click at [204, 31] on icon "undo" at bounding box center [207, 34] width 14 height 14
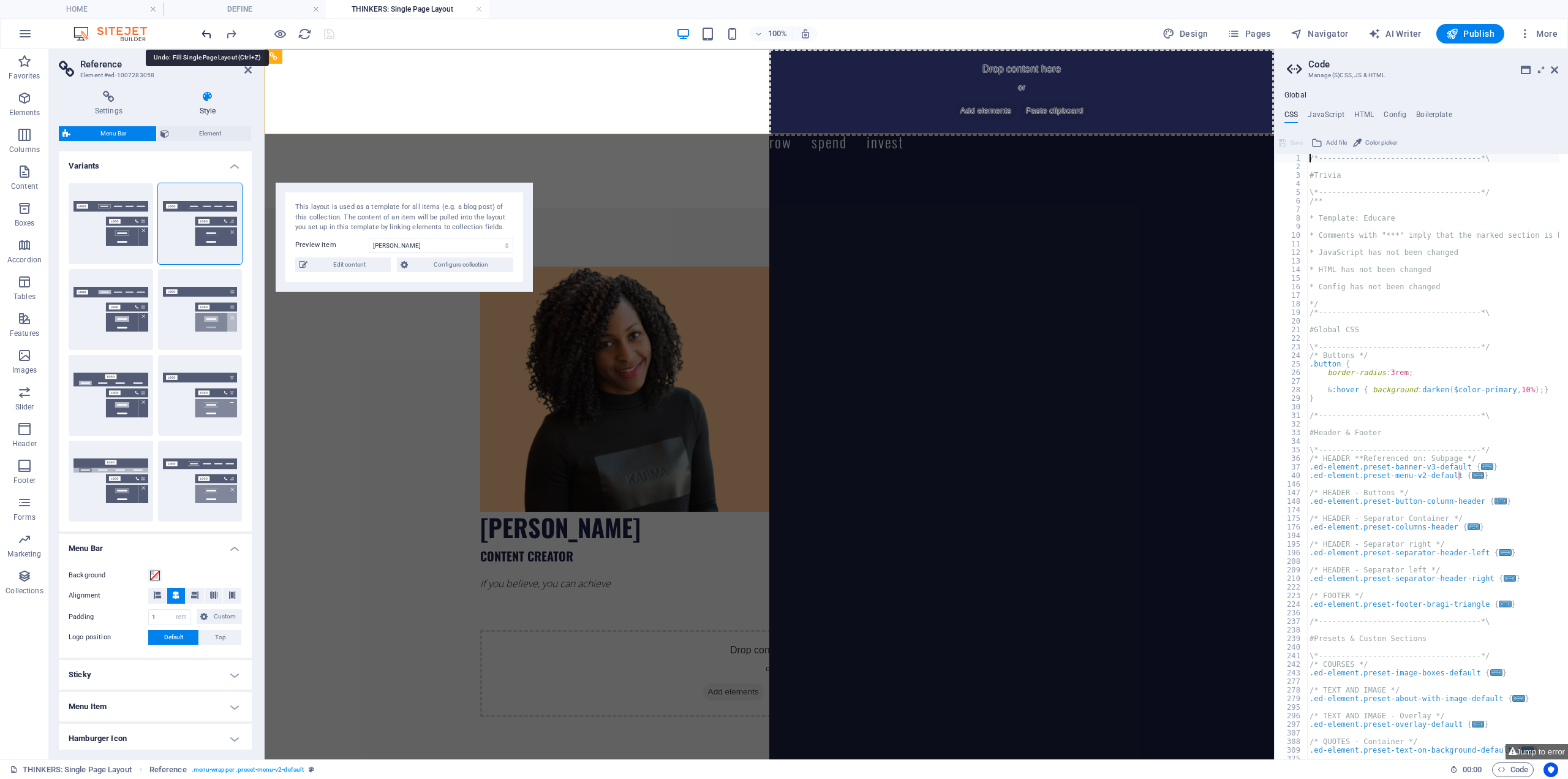
click at [202, 31] on icon "undo" at bounding box center [207, 34] width 14 height 14
click at [208, 33] on icon "undo" at bounding box center [207, 34] width 14 height 14
click at [1556, 71] on aside "Code Manage (S)CSS, JS & HTML Global CSS JavaScript HTML Config Boilerplate /*-…" at bounding box center [1421, 404] width 294 height 710
click at [1555, 70] on icon at bounding box center [1555, 70] width 7 height 10
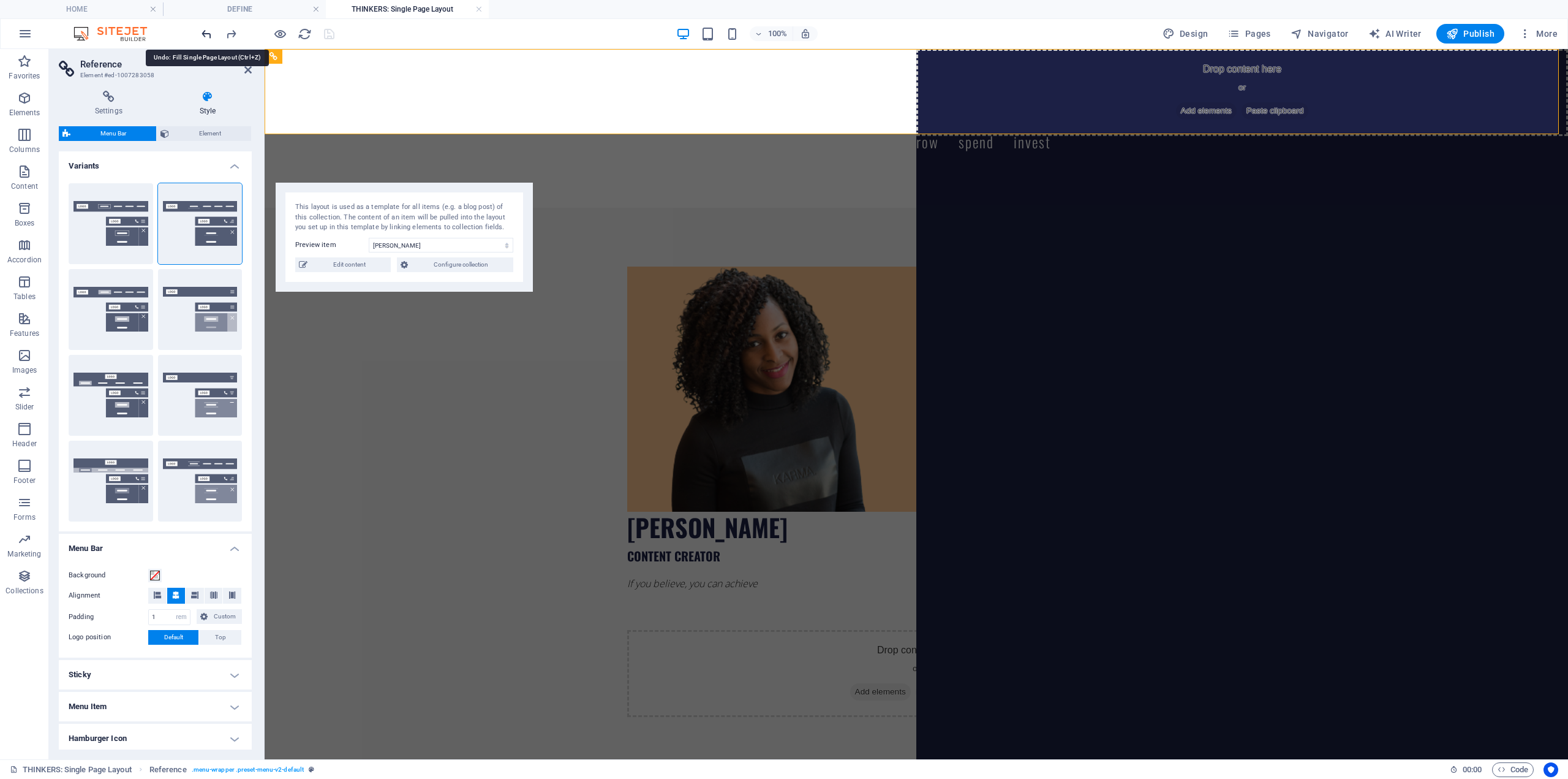
click at [201, 34] on icon "undo" at bounding box center [207, 34] width 14 height 14
drag, startPoint x: 202, startPoint y: 33, endPoint x: 211, endPoint y: 31, distance: 9.2
click at [202, 33] on icon "undo" at bounding box center [207, 34] width 14 height 14
click at [213, 36] on icon "undo" at bounding box center [207, 34] width 14 height 14
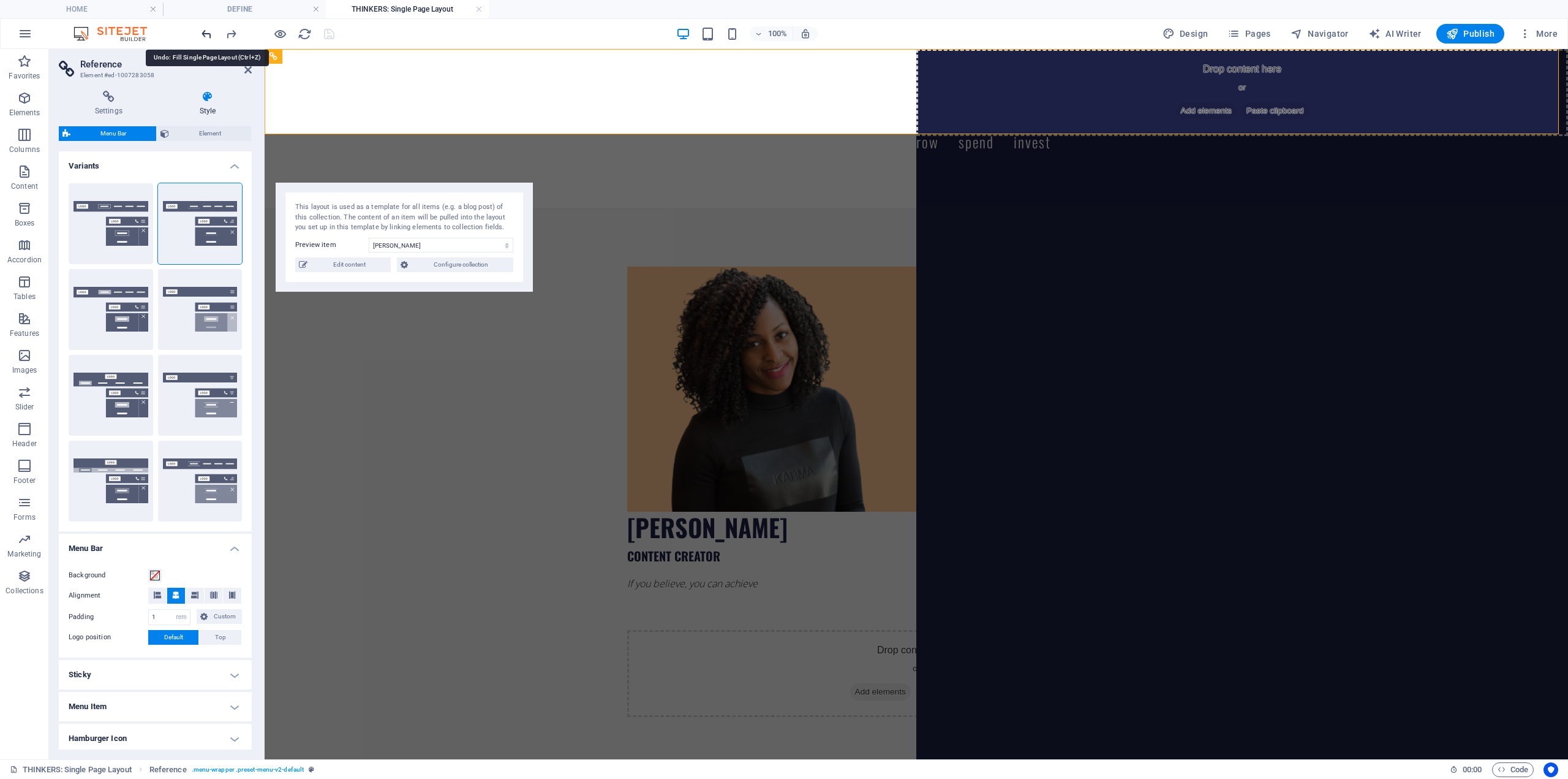
click at [210, 36] on icon "undo" at bounding box center [207, 34] width 14 height 14
click at [345, 262] on span "Edit content" at bounding box center [349, 264] width 76 height 15
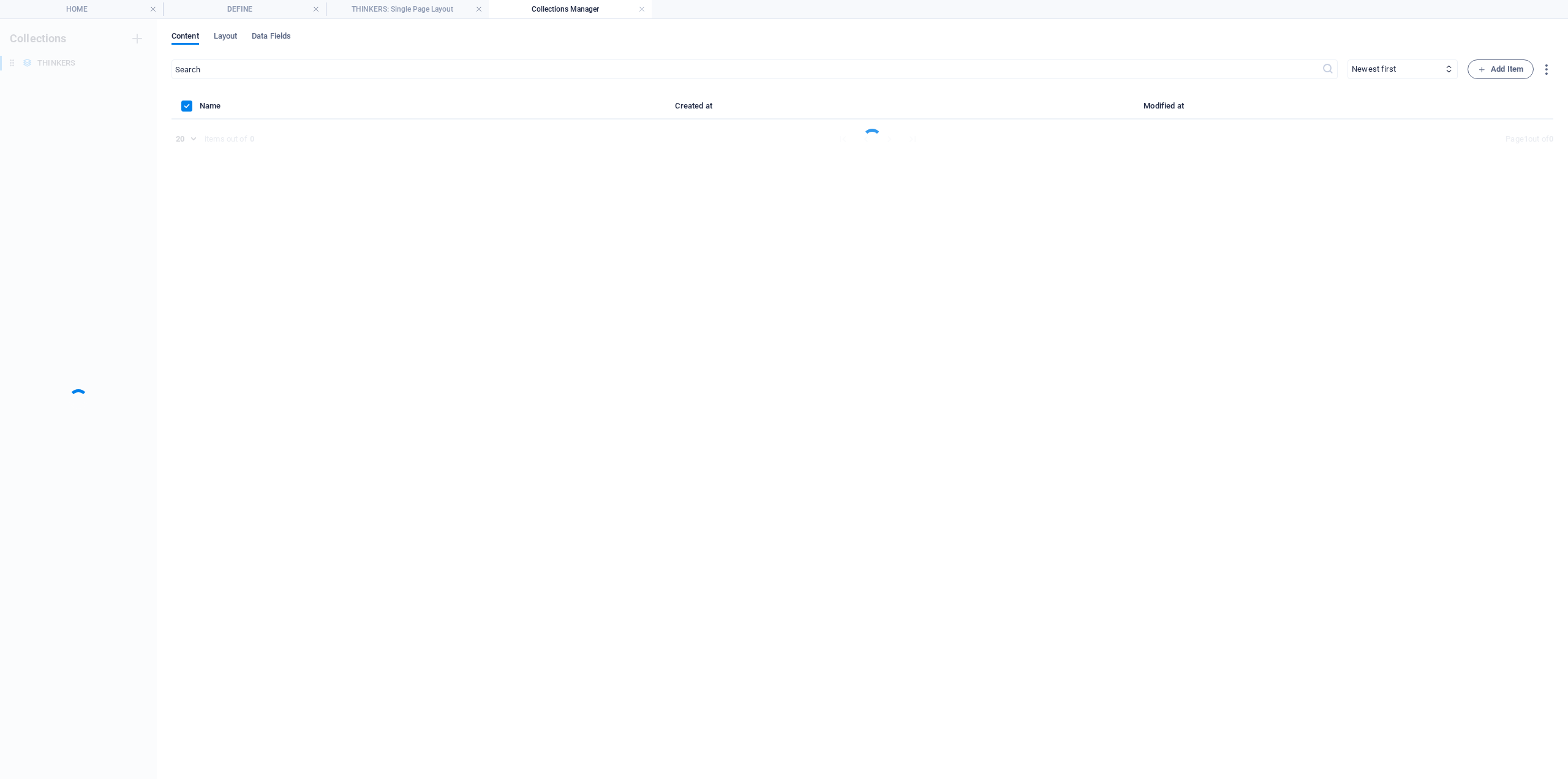
click at [855, 43] on div "Content Layout Data Fields" at bounding box center [862, 42] width 1382 height 23
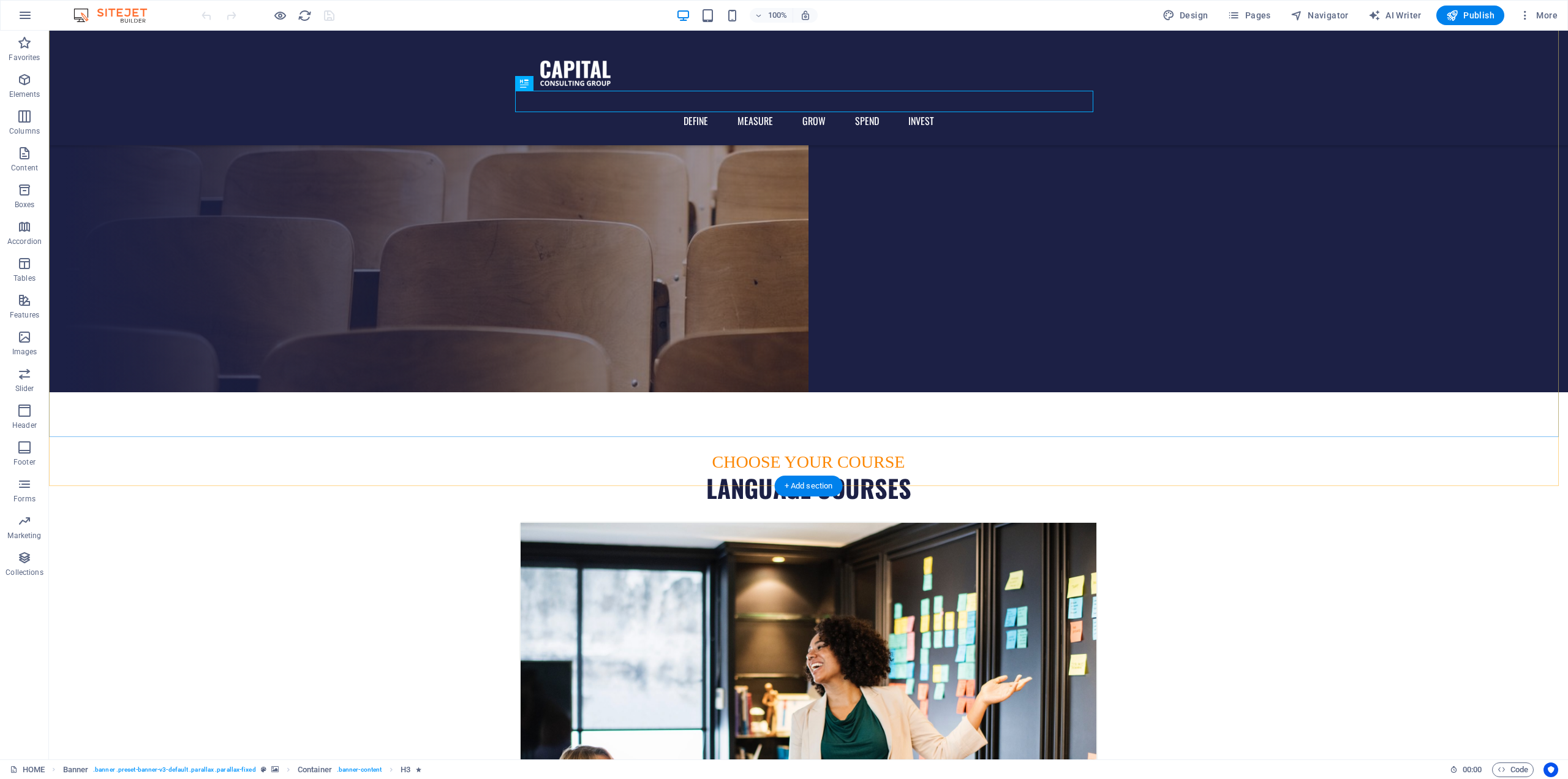
scroll to position [368, 0]
click at [29, 570] on p "Collections" at bounding box center [24, 573] width 37 height 10
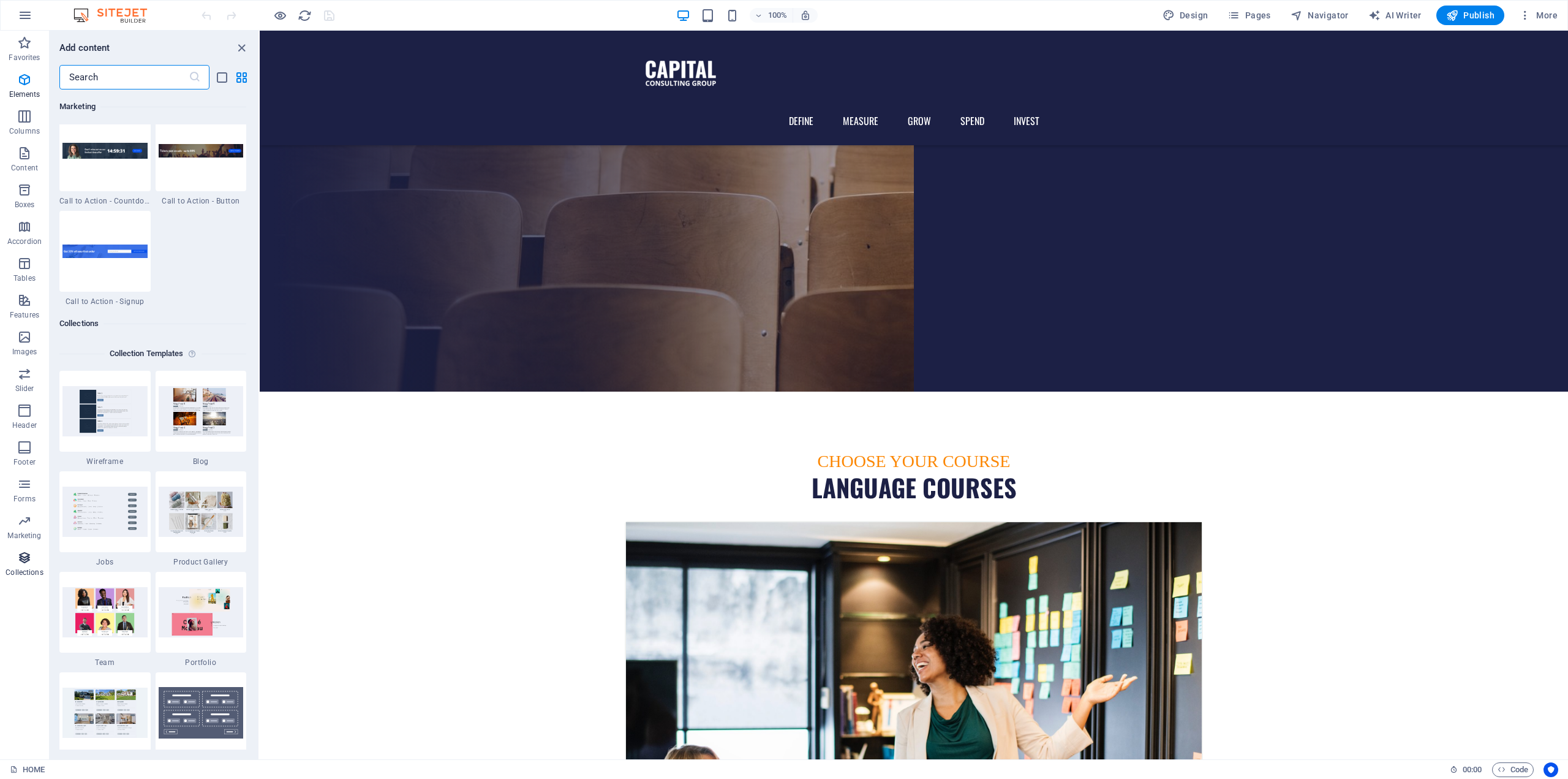
scroll to position [11217, 0]
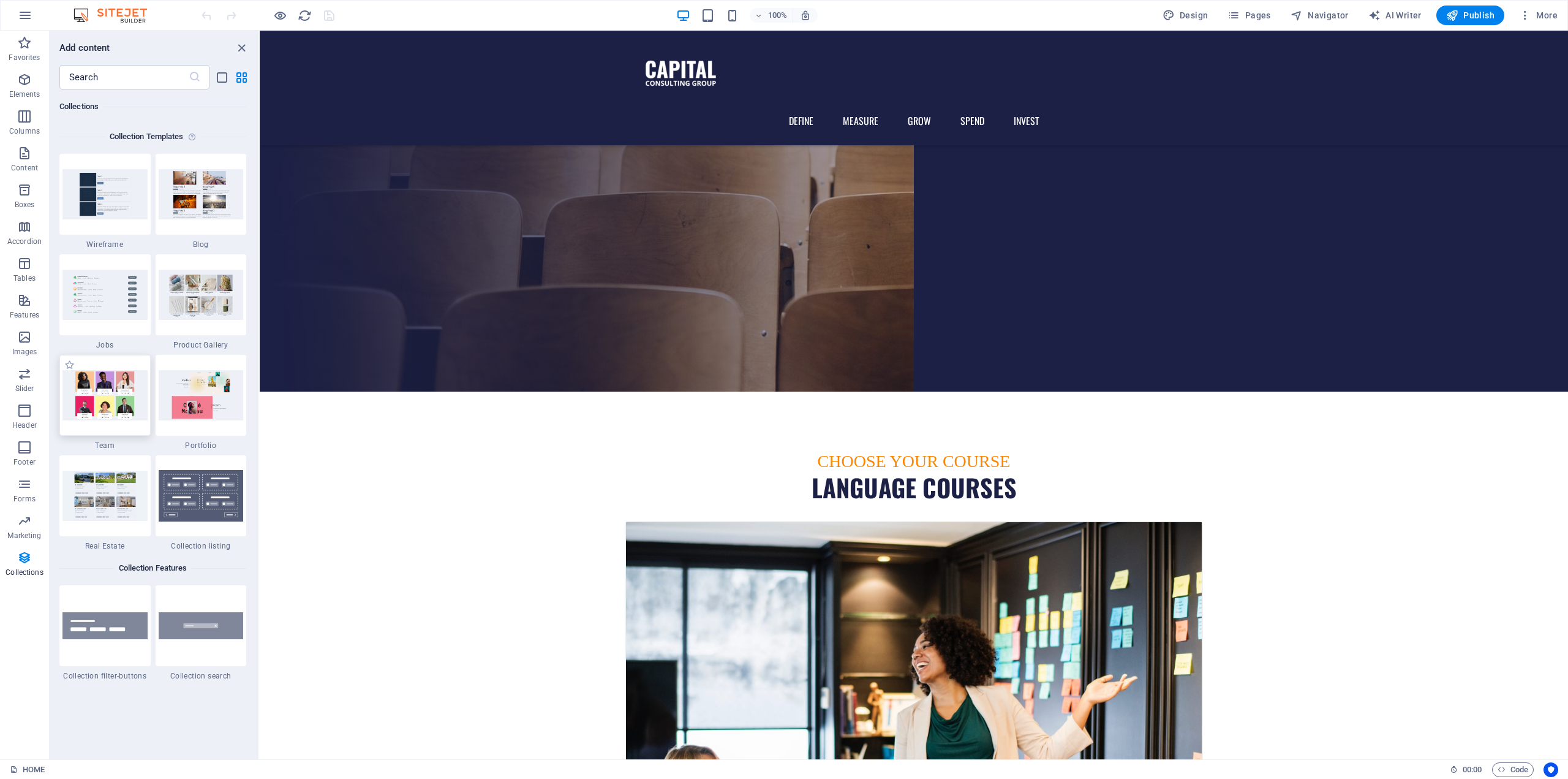
click at [117, 404] on img at bounding box center [105, 395] width 85 height 50
click at [1267, 20] on span "Pages" at bounding box center [1249, 15] width 43 height 12
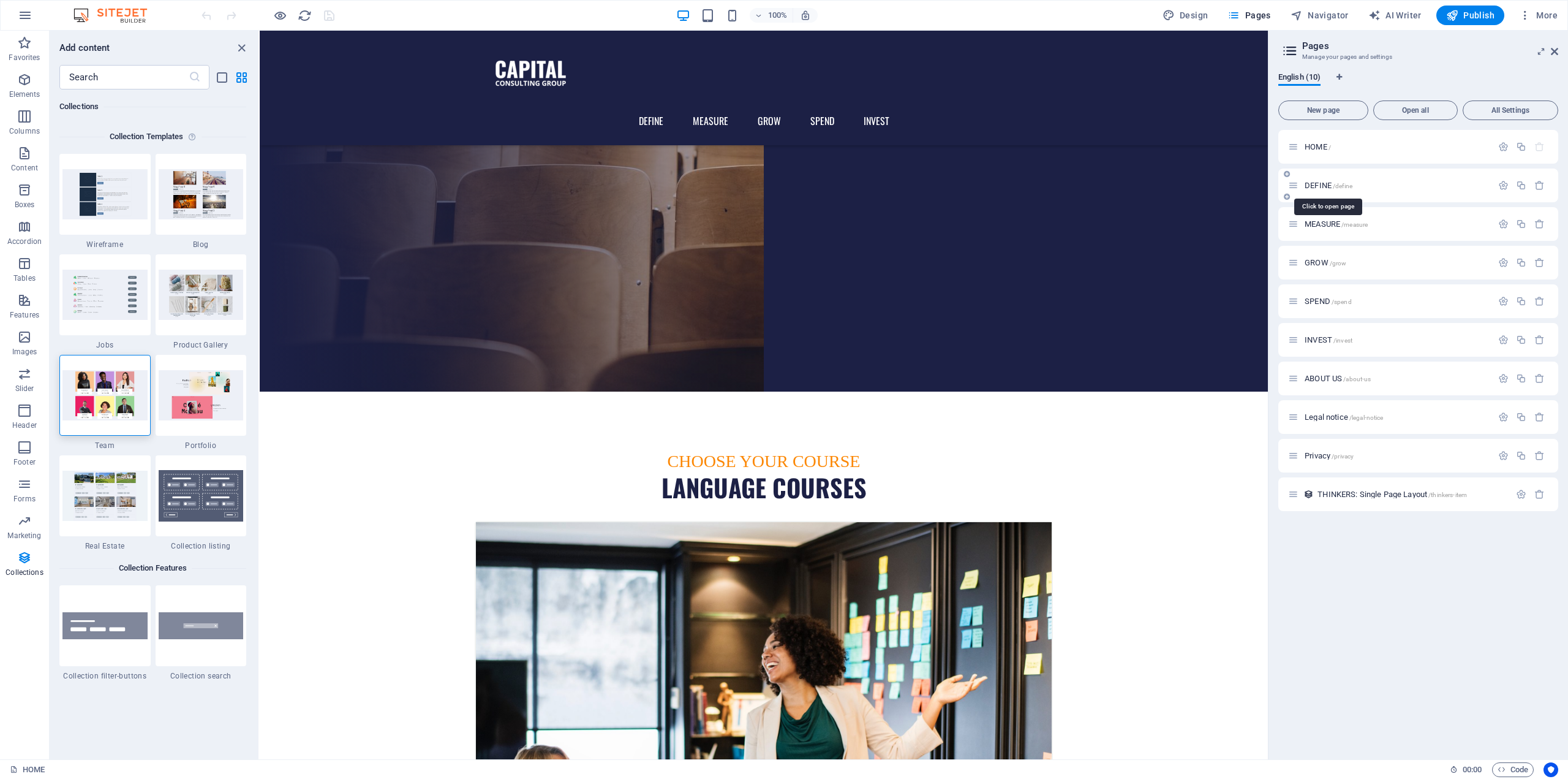
click at [1319, 180] on div "DEFINE /define" at bounding box center [1390, 186] width 204 height 14
click at [1313, 188] on span "DEFINE /define" at bounding box center [1329, 186] width 48 height 10
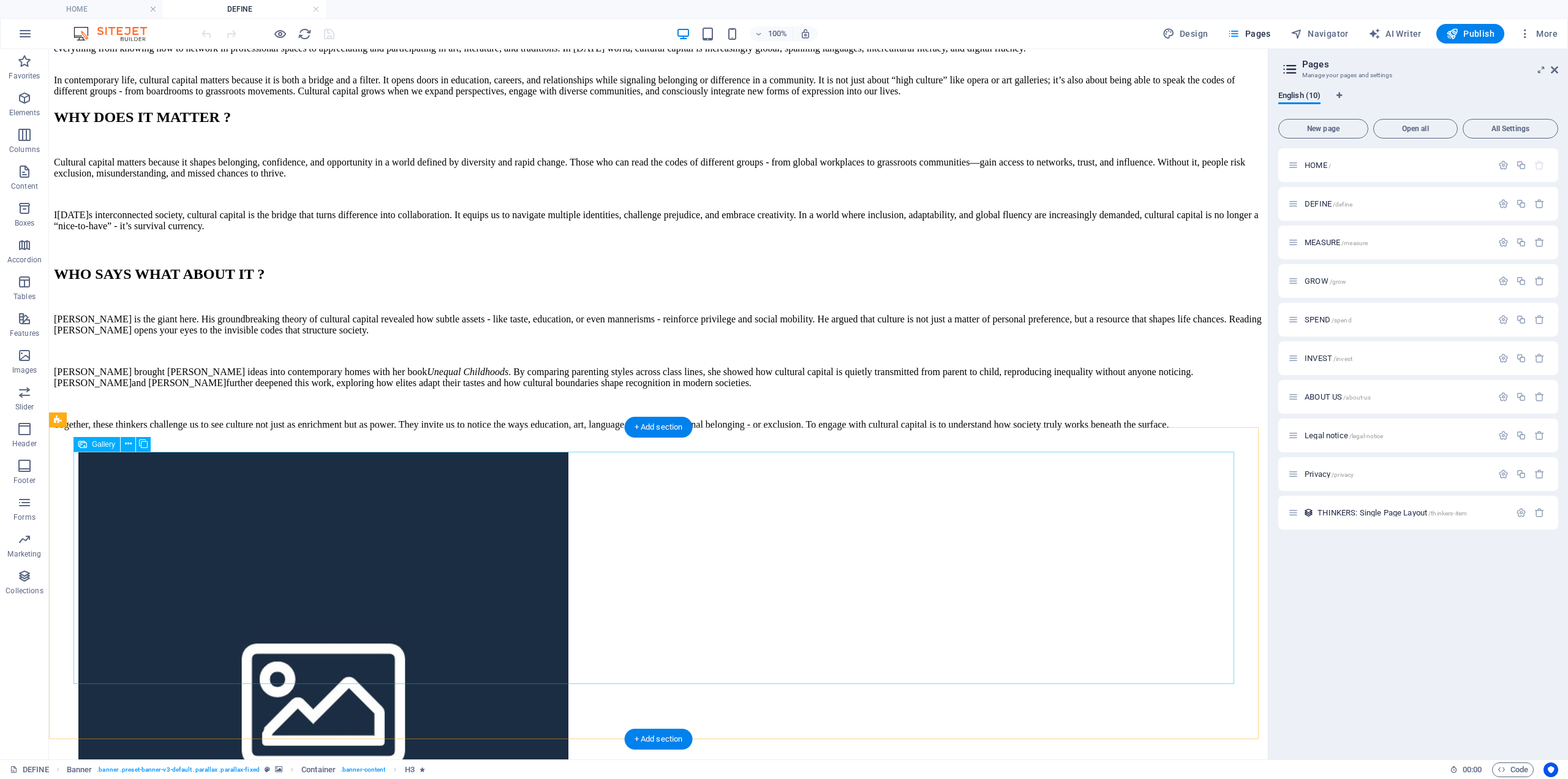
scroll to position [919, 0]
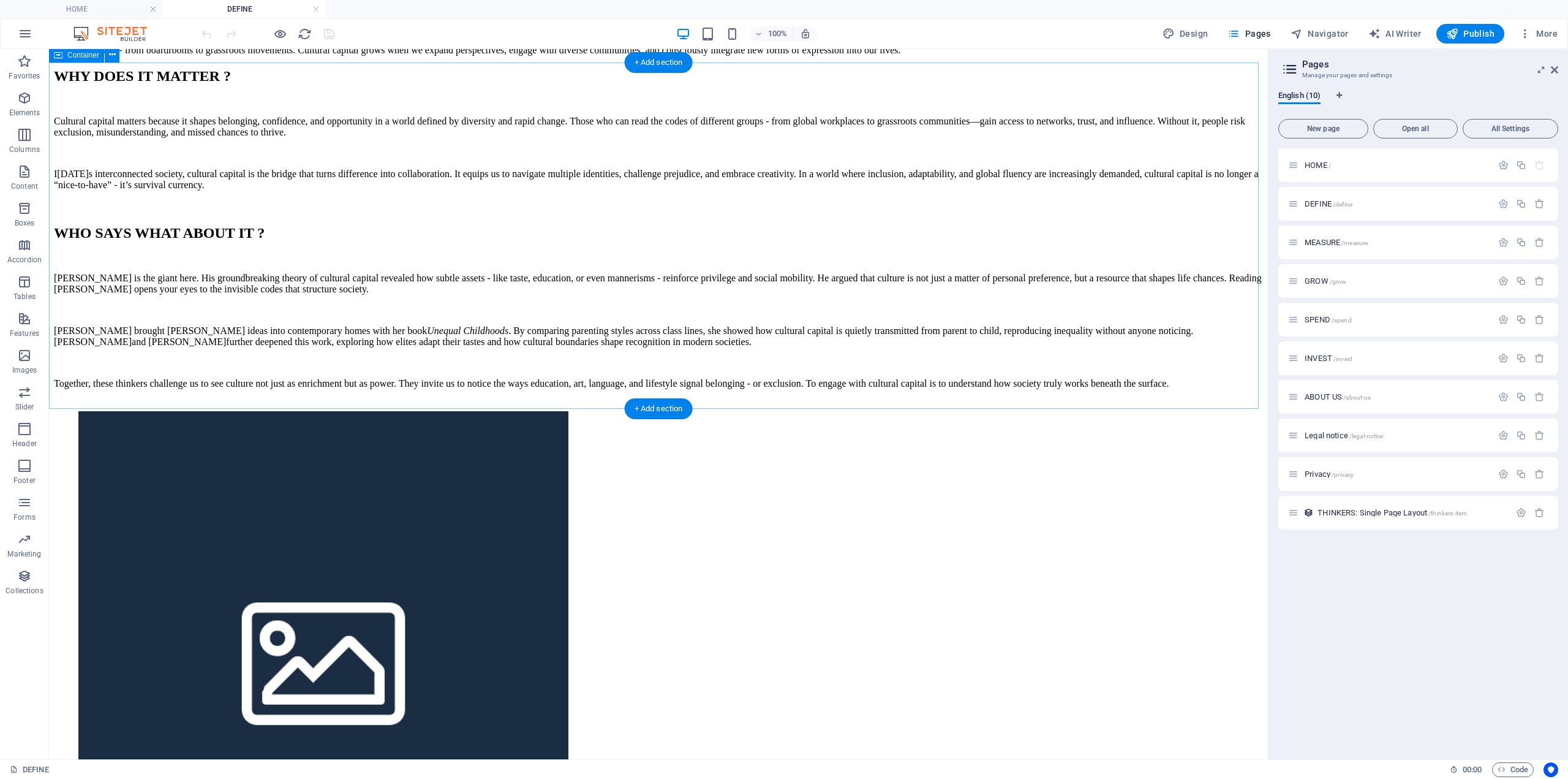
click at [645, 376] on div "WHO SAYS WHAT ABOUT IT ? [PERSON_NAME] is the giant here. His groundbreaking th…" at bounding box center [658, 318] width 1209 height 187
click at [664, 412] on div "+ Add section" at bounding box center [659, 409] width 68 height 21
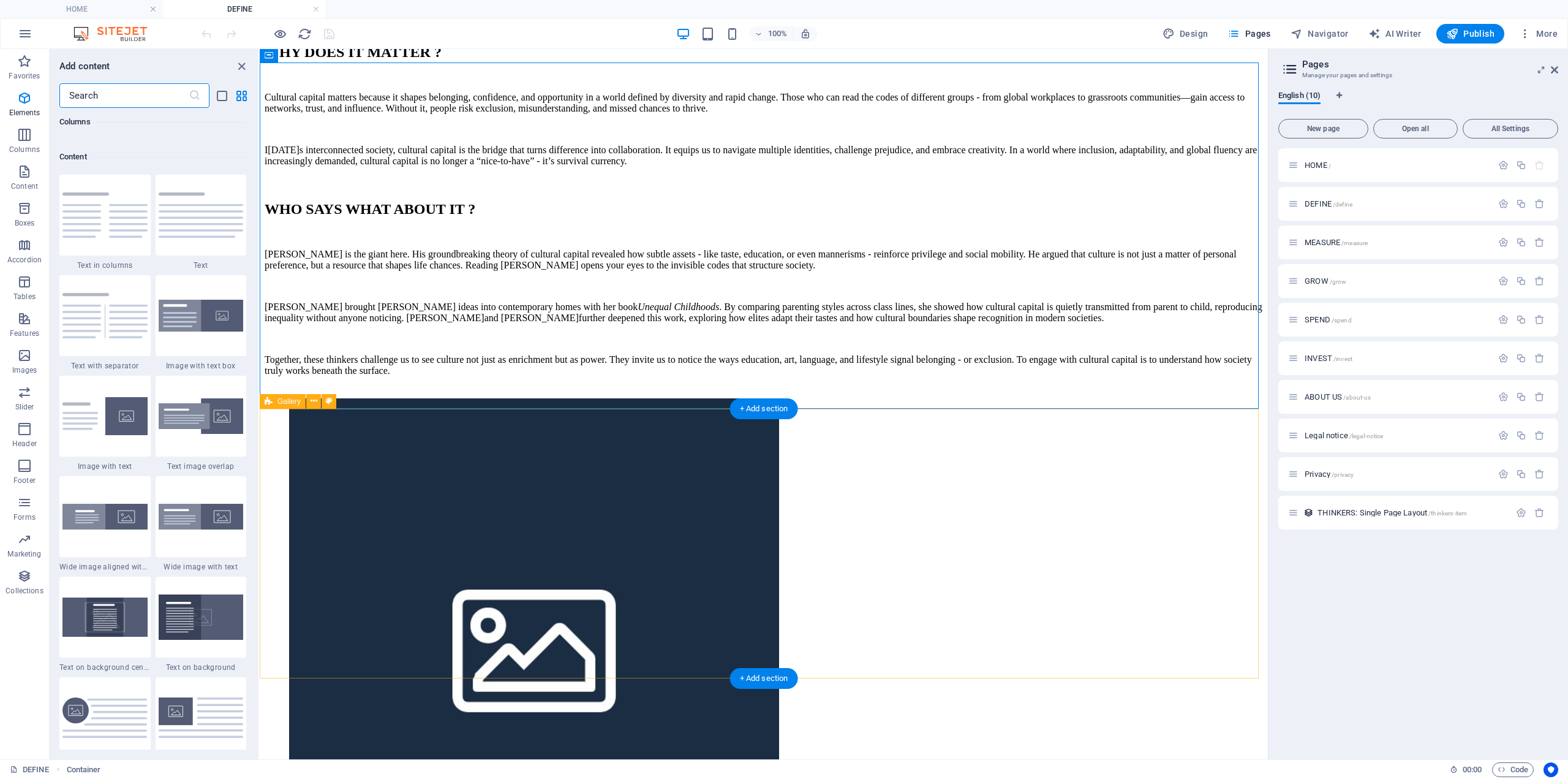
scroll to position [2144, 0]
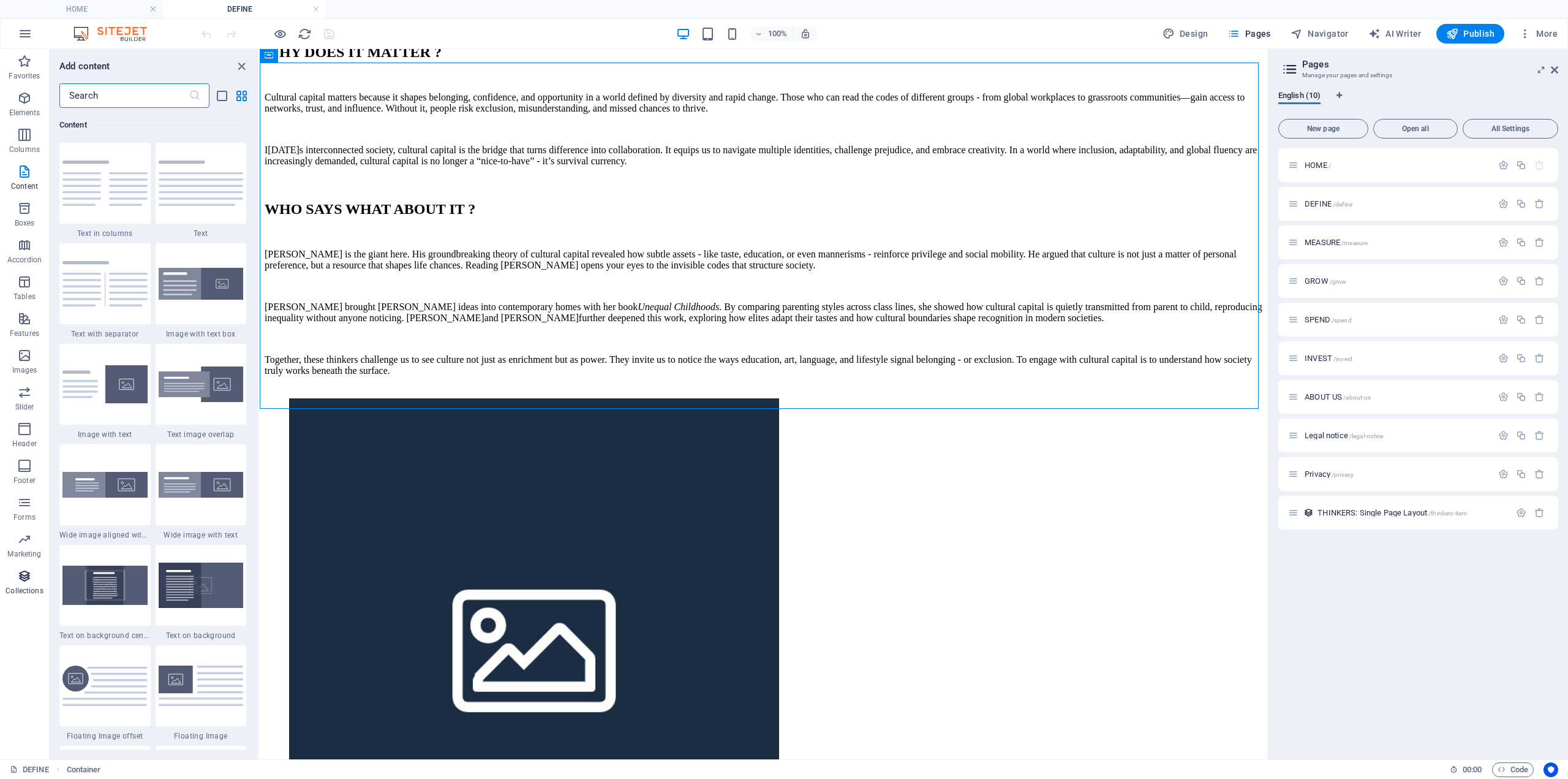
click at [28, 577] on icon "button" at bounding box center [25, 576] width 15 height 15
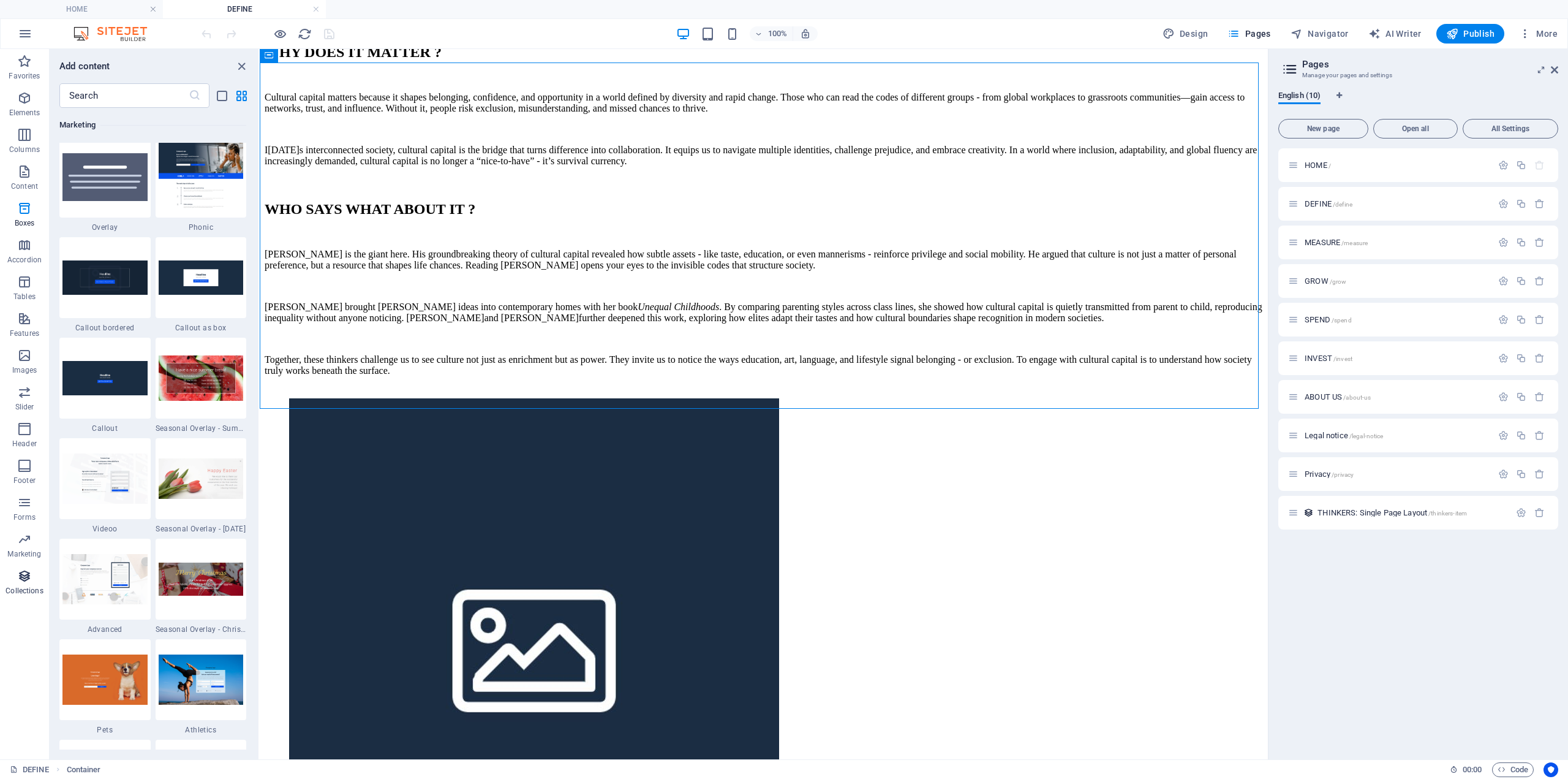
scroll to position [11217, 0]
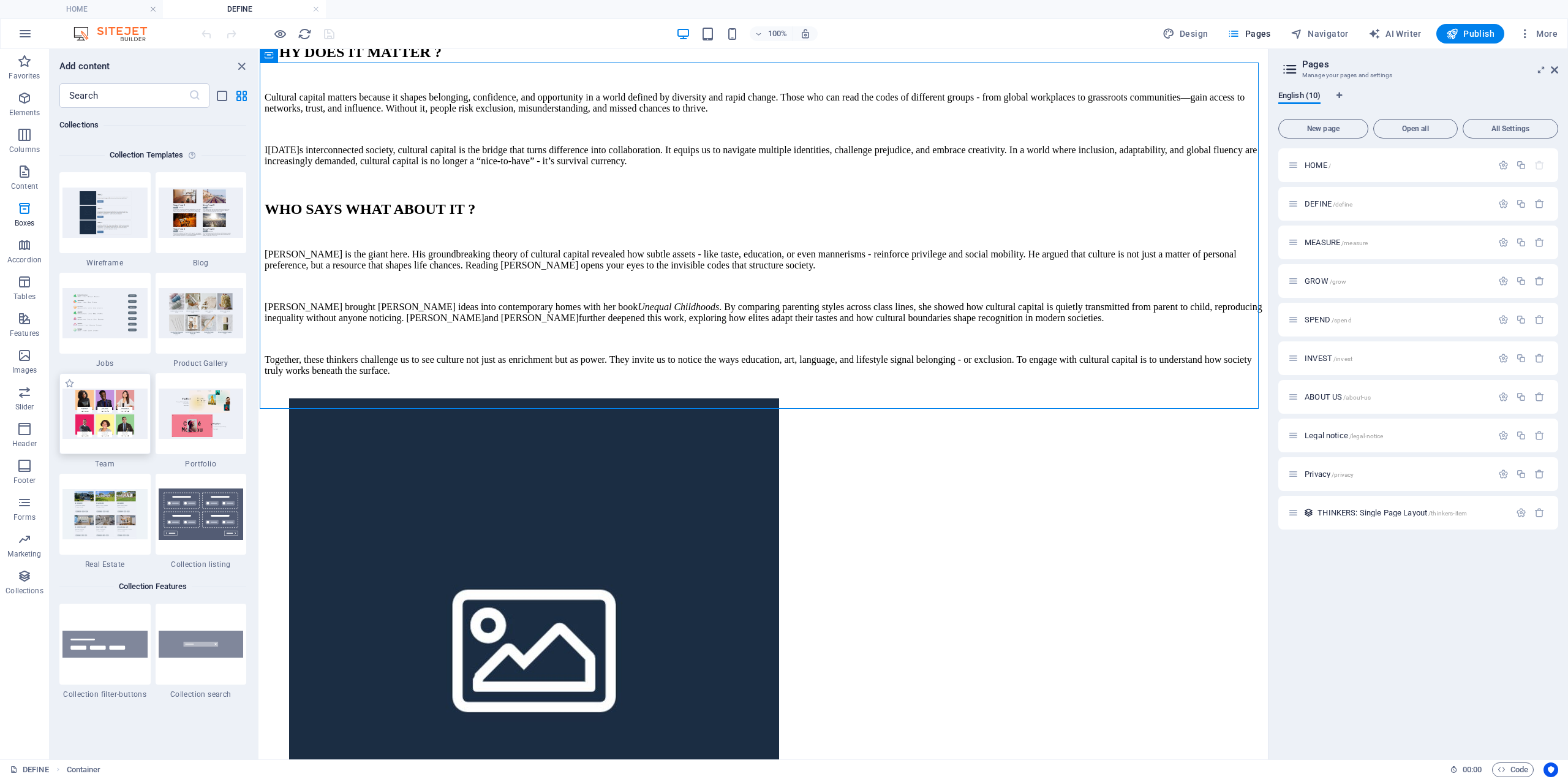
drag, startPoint x: 123, startPoint y: 426, endPoint x: 122, endPoint y: 416, distance: 10.0
click at [123, 426] on img at bounding box center [105, 413] width 85 height 50
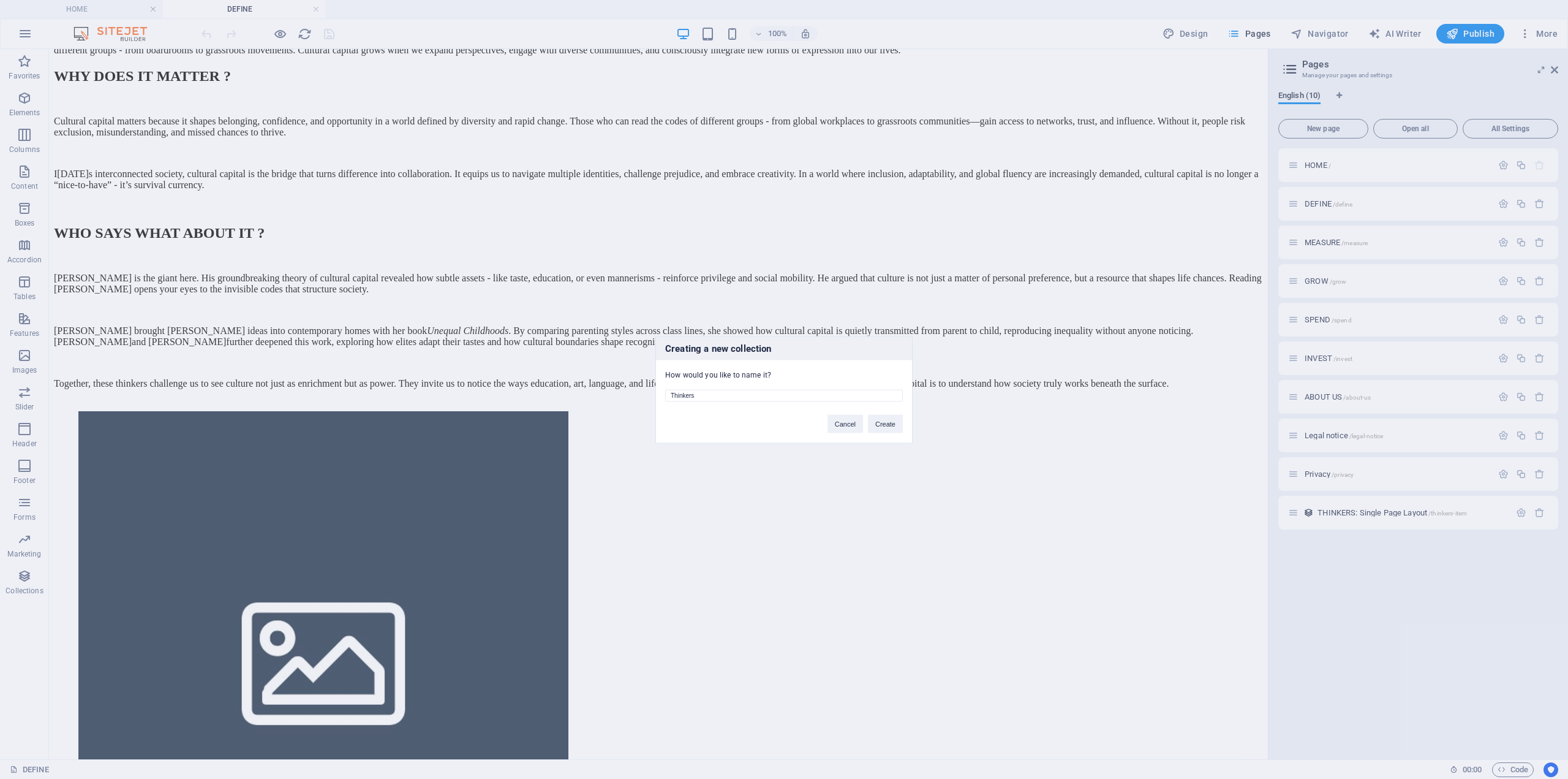
type input "Thinkers"
click at [876, 423] on button "Create" at bounding box center [885, 423] width 35 height 18
click at [876, 419] on button "Delete and re-create" at bounding box center [865, 423] width 76 height 18
click at [856, 422] on button "Delete and re-create" at bounding box center [865, 423] width 76 height 18
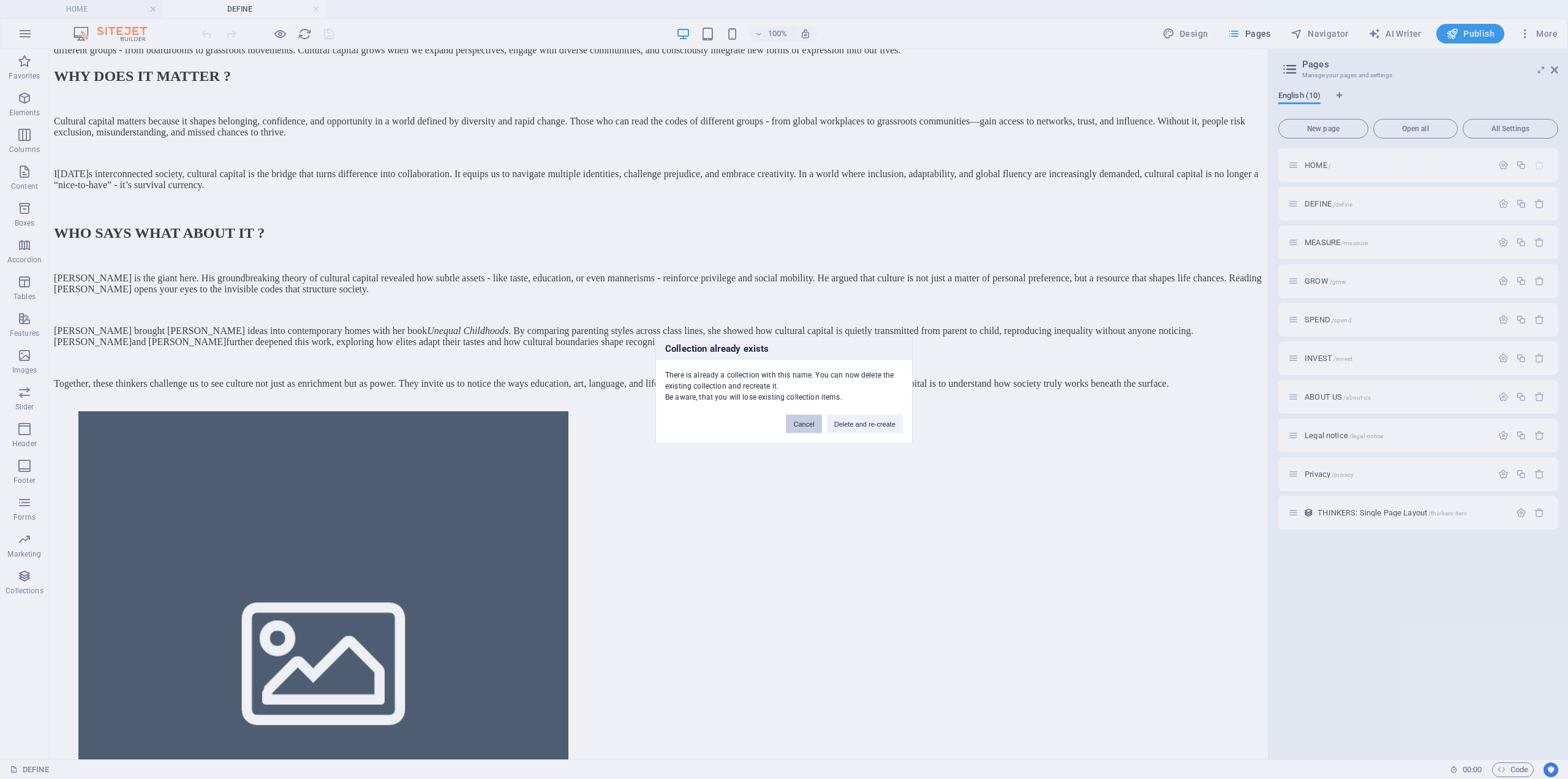
click at [803, 426] on button "Cancel" at bounding box center [803, 423] width 36 height 18
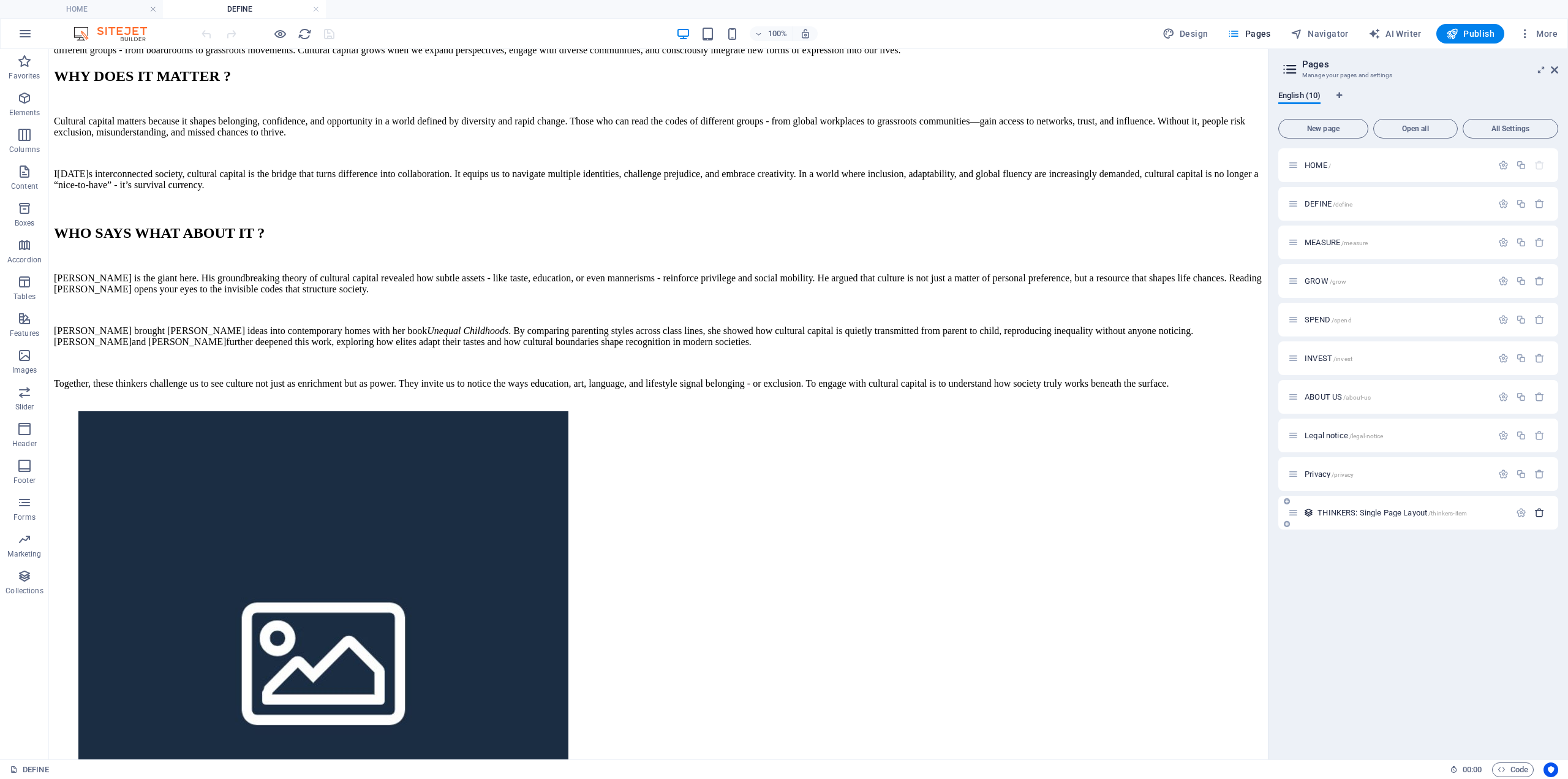
click at [1539, 512] on icon "button" at bounding box center [1539, 512] width 10 height 10
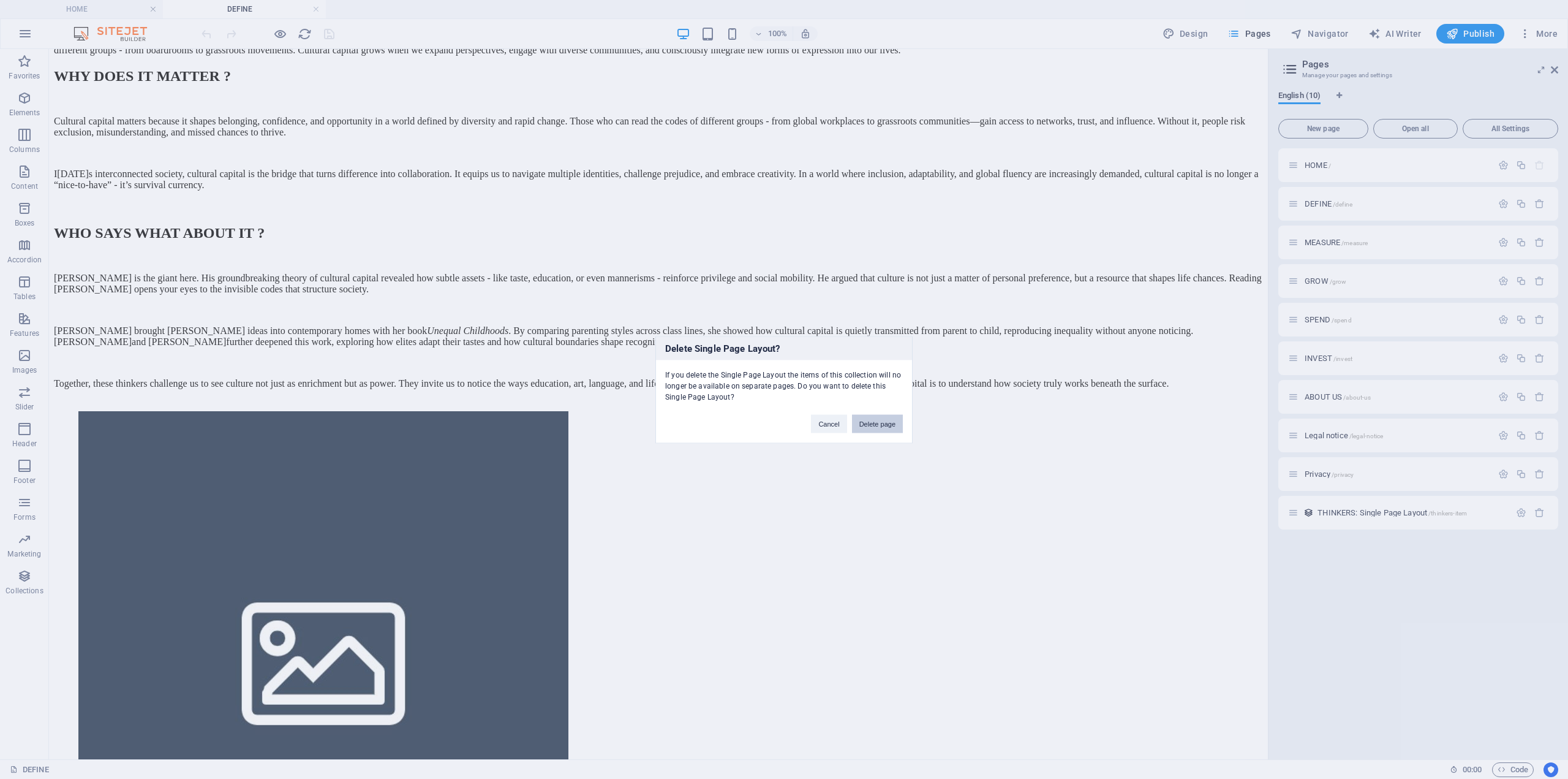
click at [897, 418] on button "Delete page" at bounding box center [877, 423] width 51 height 18
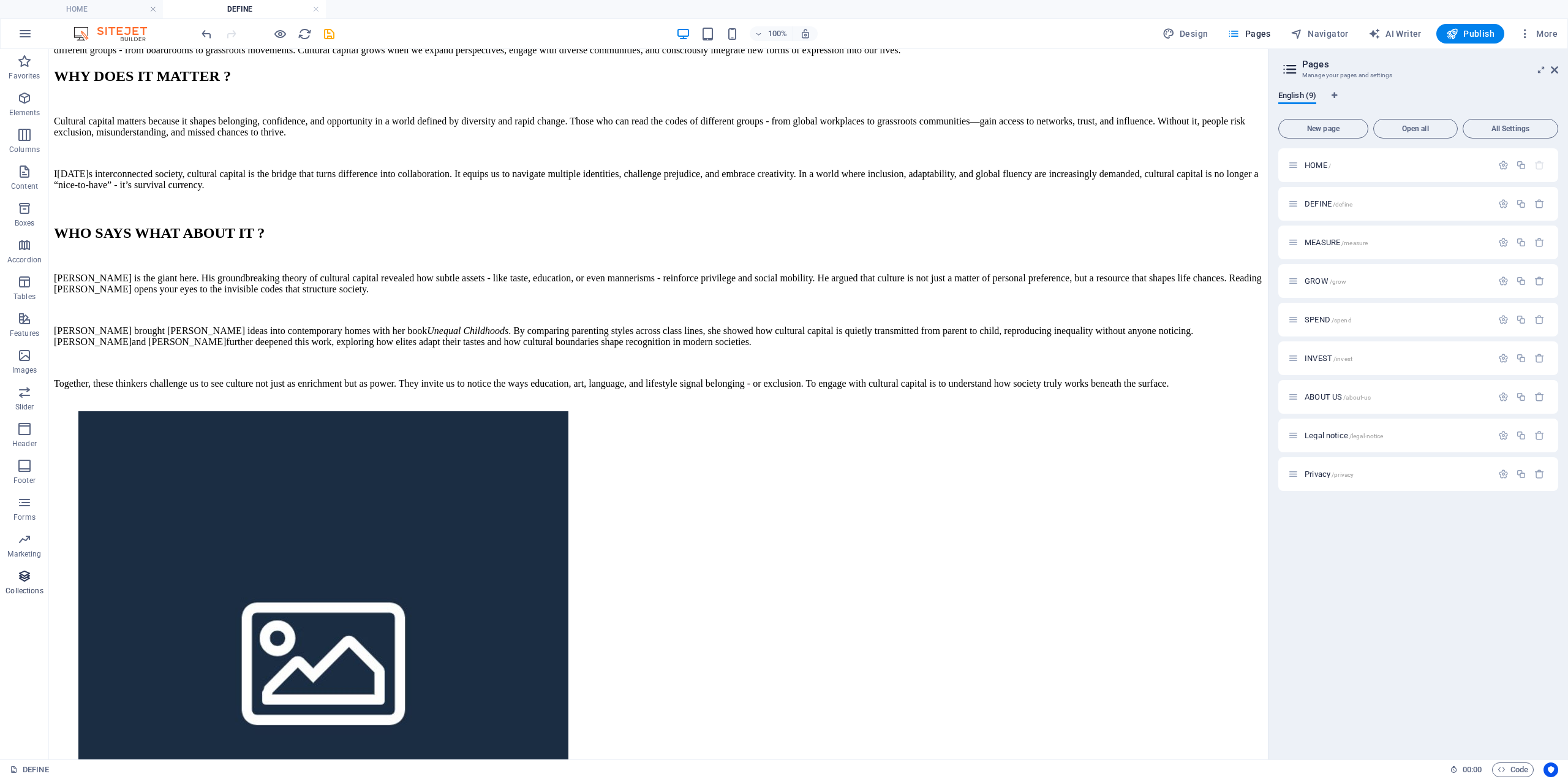
click at [29, 592] on p "Collections" at bounding box center [24, 591] width 37 height 10
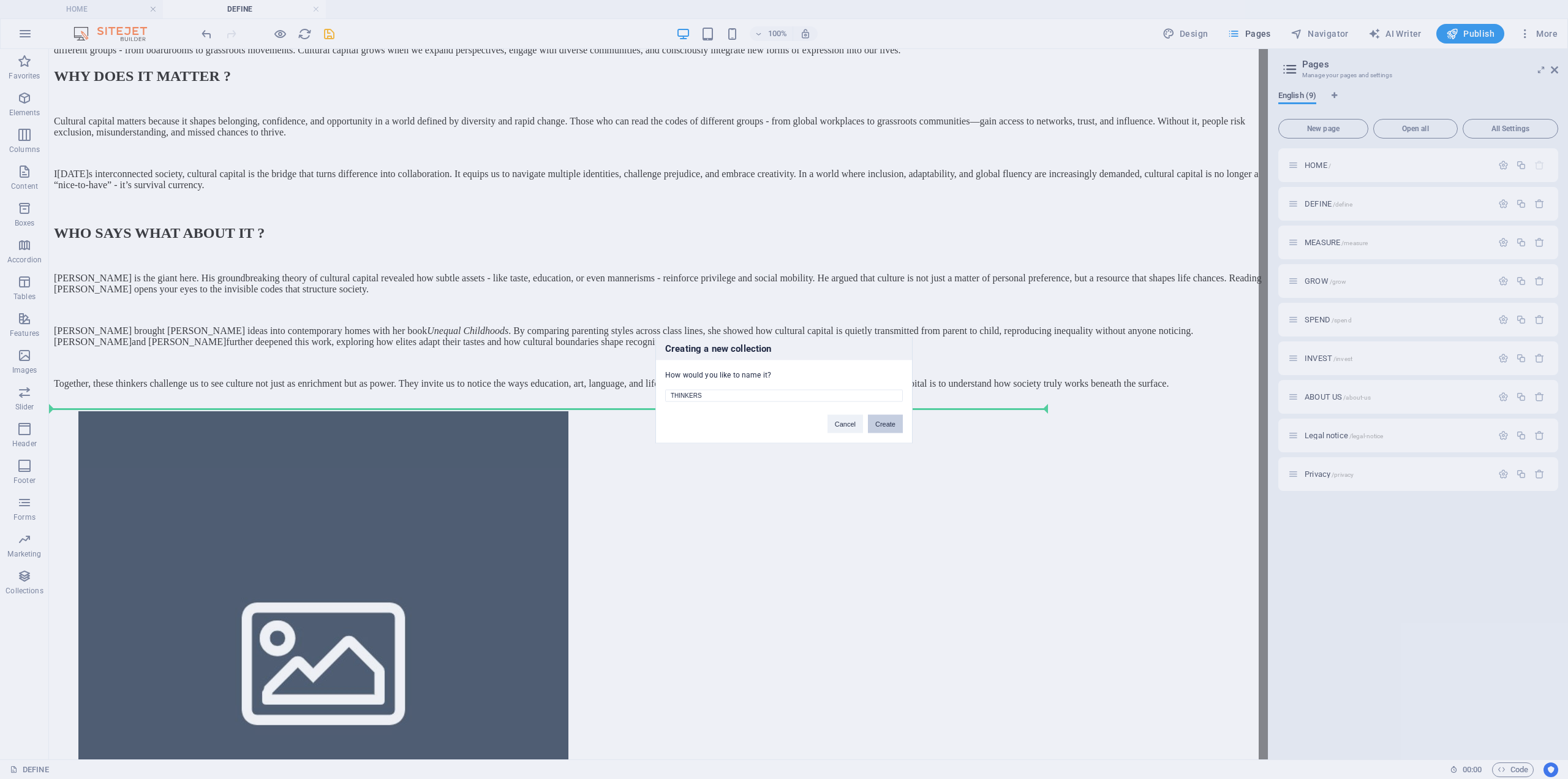
type input "THINKERS"
click at [876, 415] on button "Create" at bounding box center [885, 423] width 35 height 18
click at [804, 423] on button "Cancel" at bounding box center [803, 423] width 36 height 18
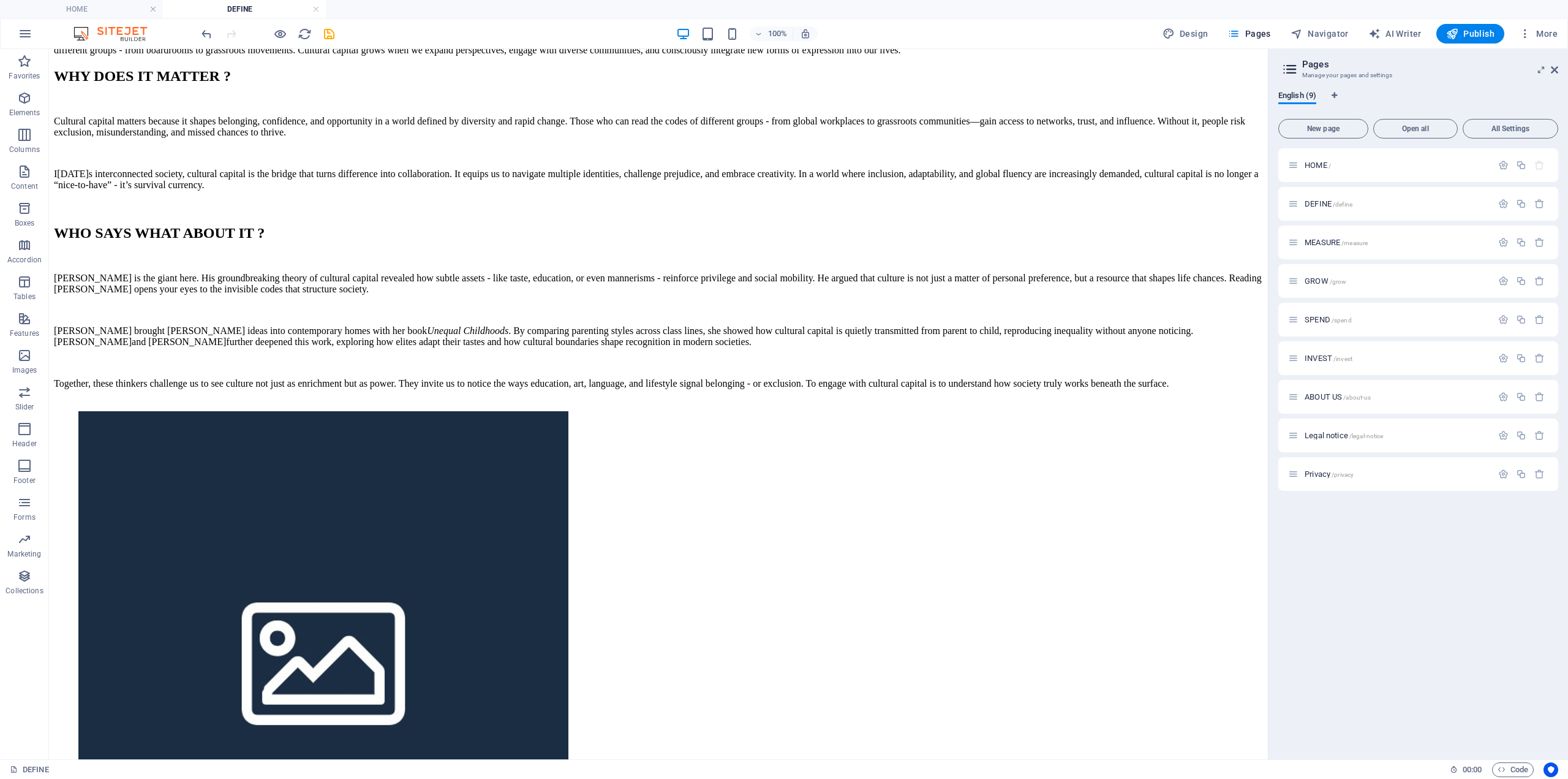
click at [1539, 22] on div "100% Design Pages Navigator AI Writer Publish More" at bounding box center [784, 33] width 1567 height 29
click at [1538, 33] on span "More" at bounding box center [1539, 33] width 39 height 12
click at [1498, 189] on h6 "Collections Manager" at bounding box center [1513, 183] width 73 height 15
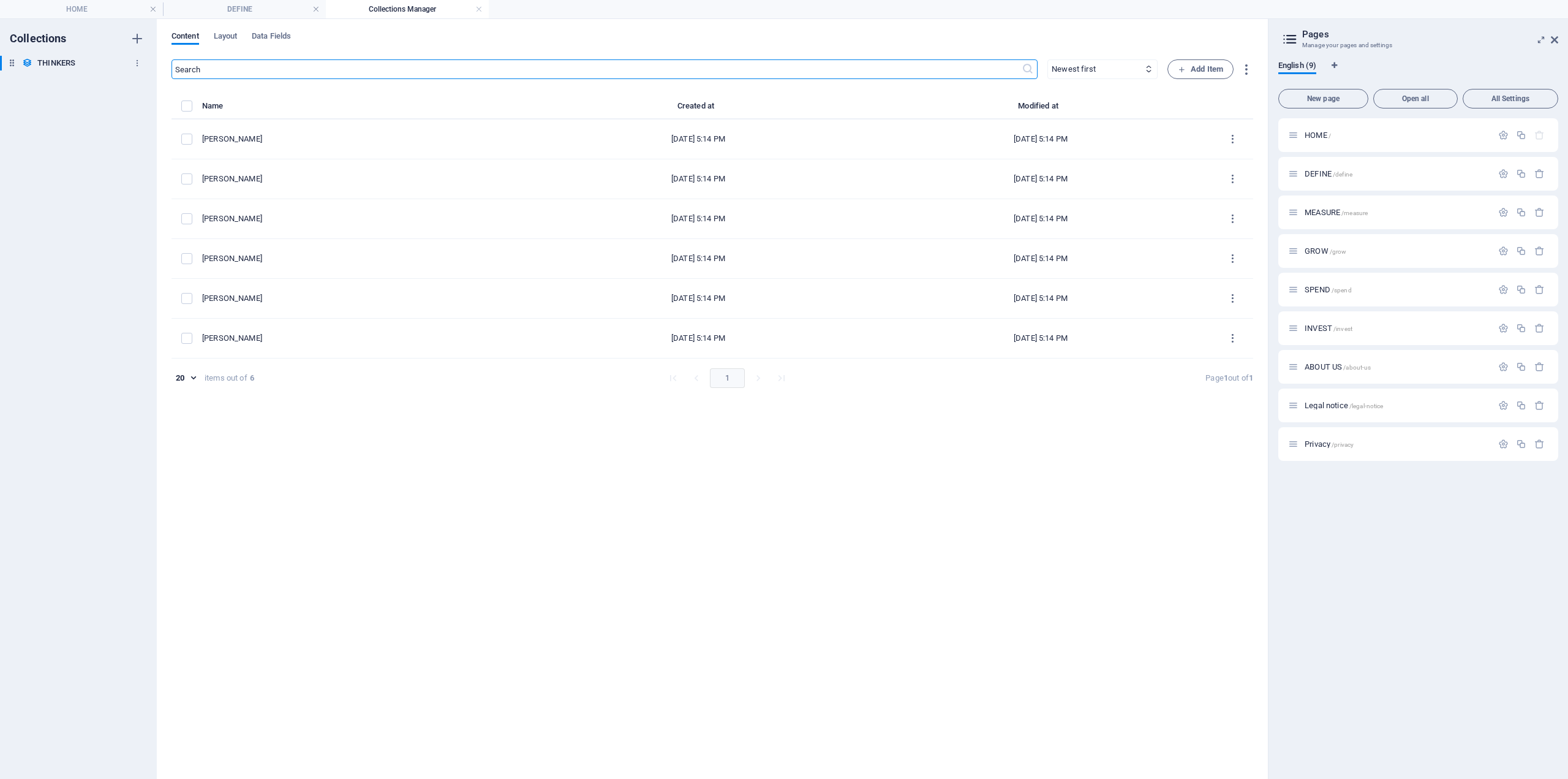
click at [15, 63] on icon at bounding box center [11, 63] width 10 height 10
click at [133, 66] on icon "button" at bounding box center [137, 63] width 9 height 9
click at [141, 154] on li "Delete" at bounding box center [137, 146] width 70 height 29
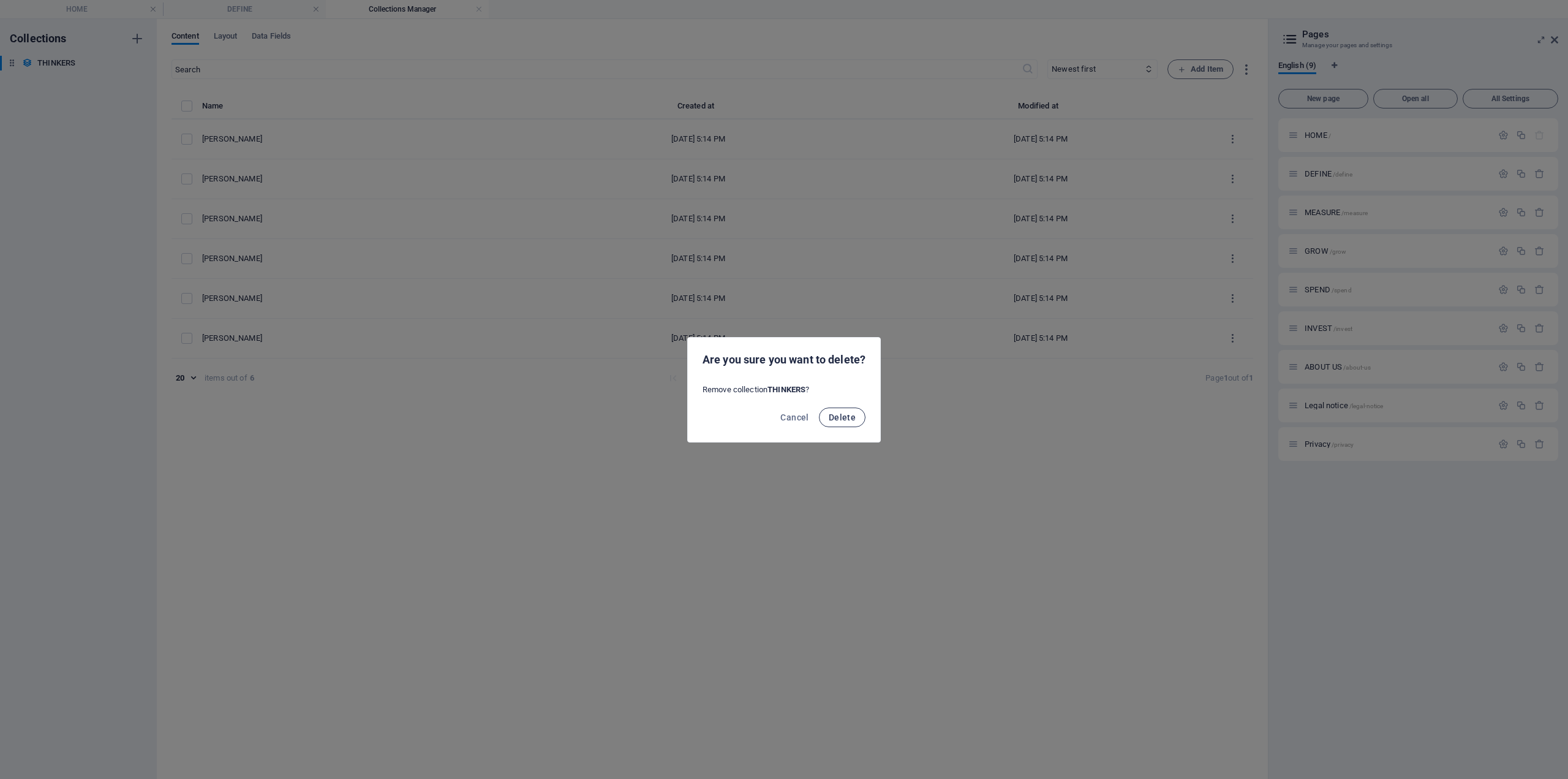
click at [838, 420] on span "Delete" at bounding box center [842, 417] width 27 height 10
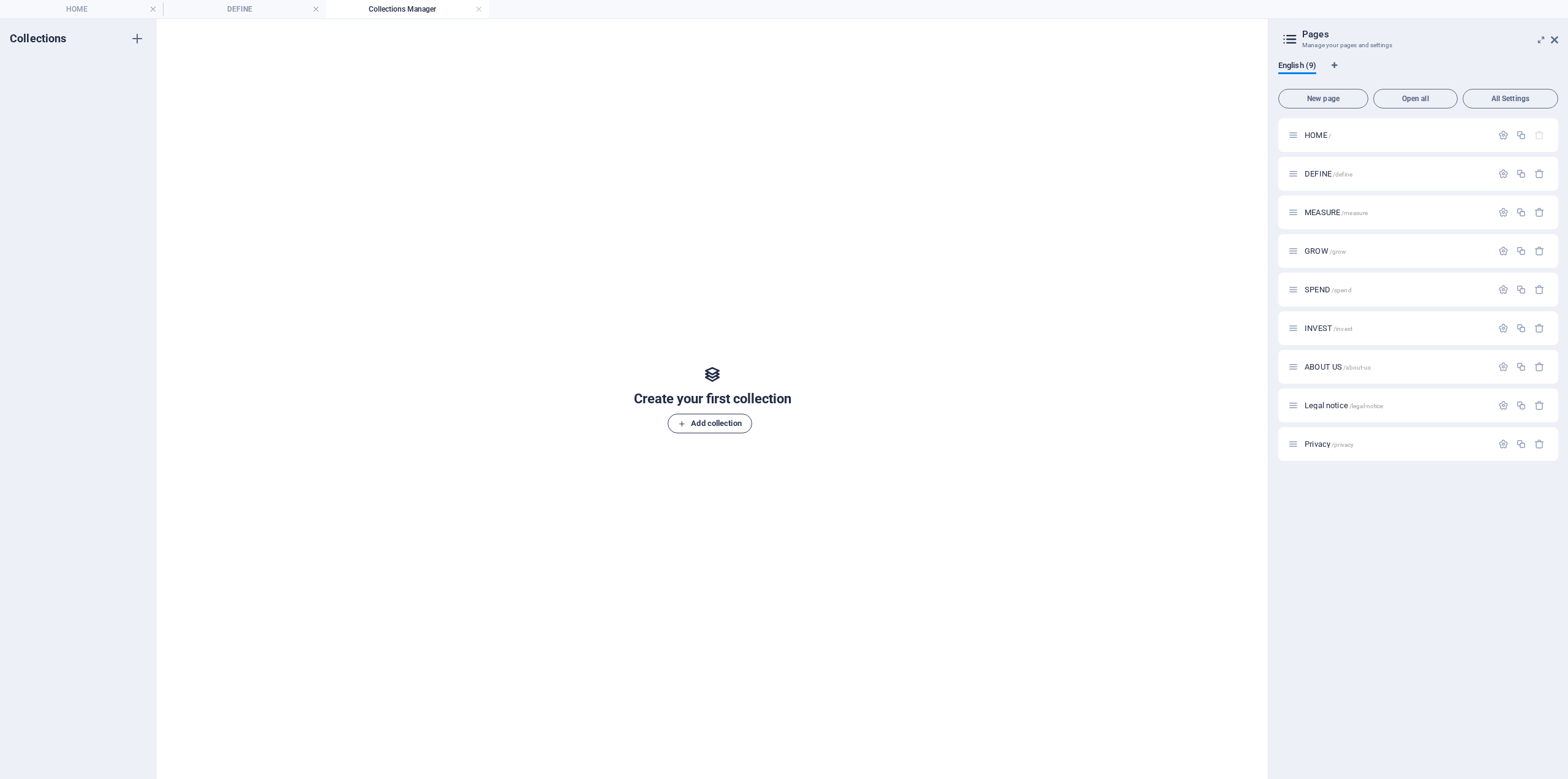
click at [724, 426] on span "Add collection" at bounding box center [709, 423] width 63 height 15
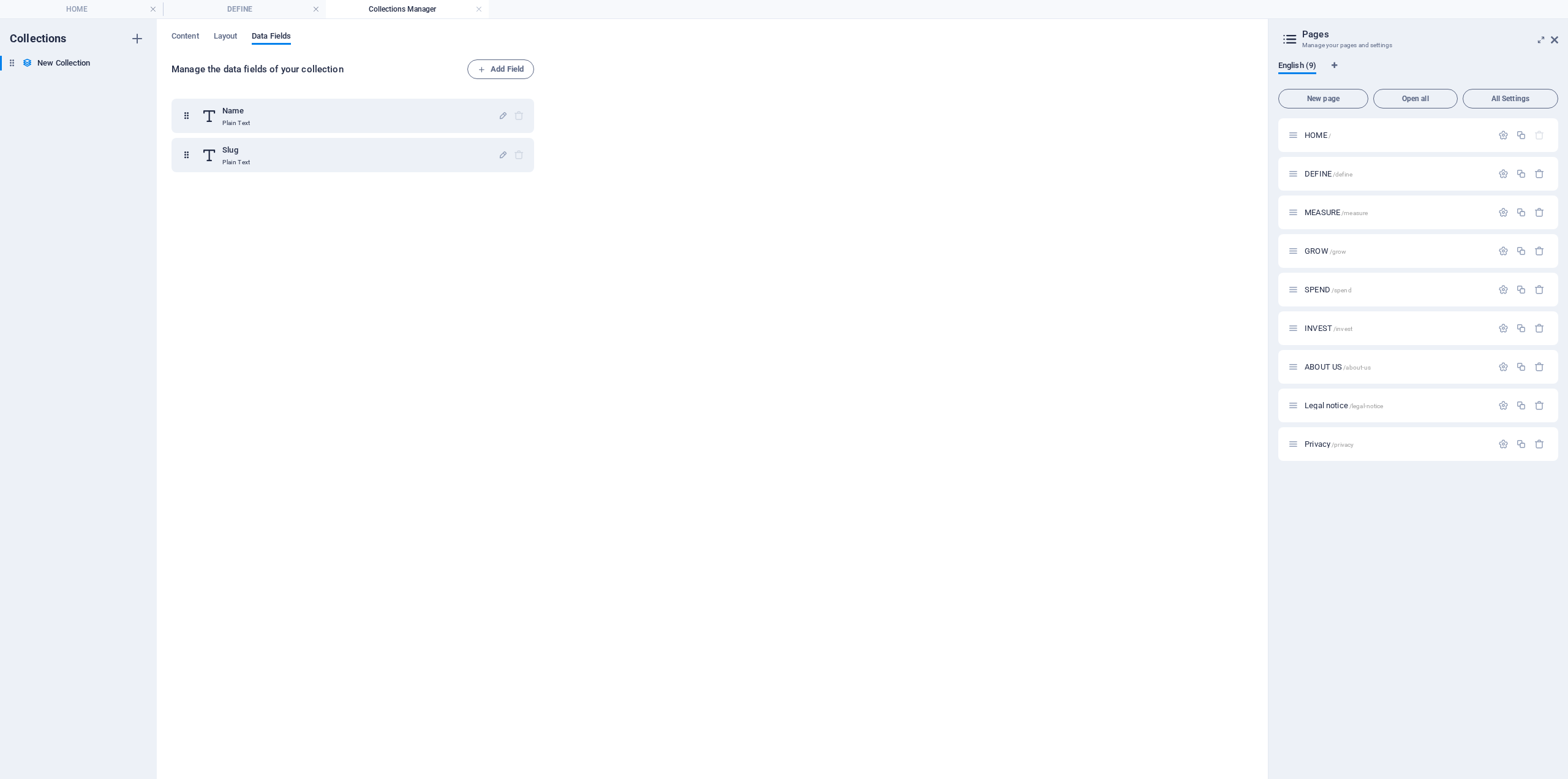
click at [401, 12] on h4 "Collections Manager" at bounding box center [407, 9] width 163 height 13
click at [477, 9] on link at bounding box center [479, 10] width 7 height 12
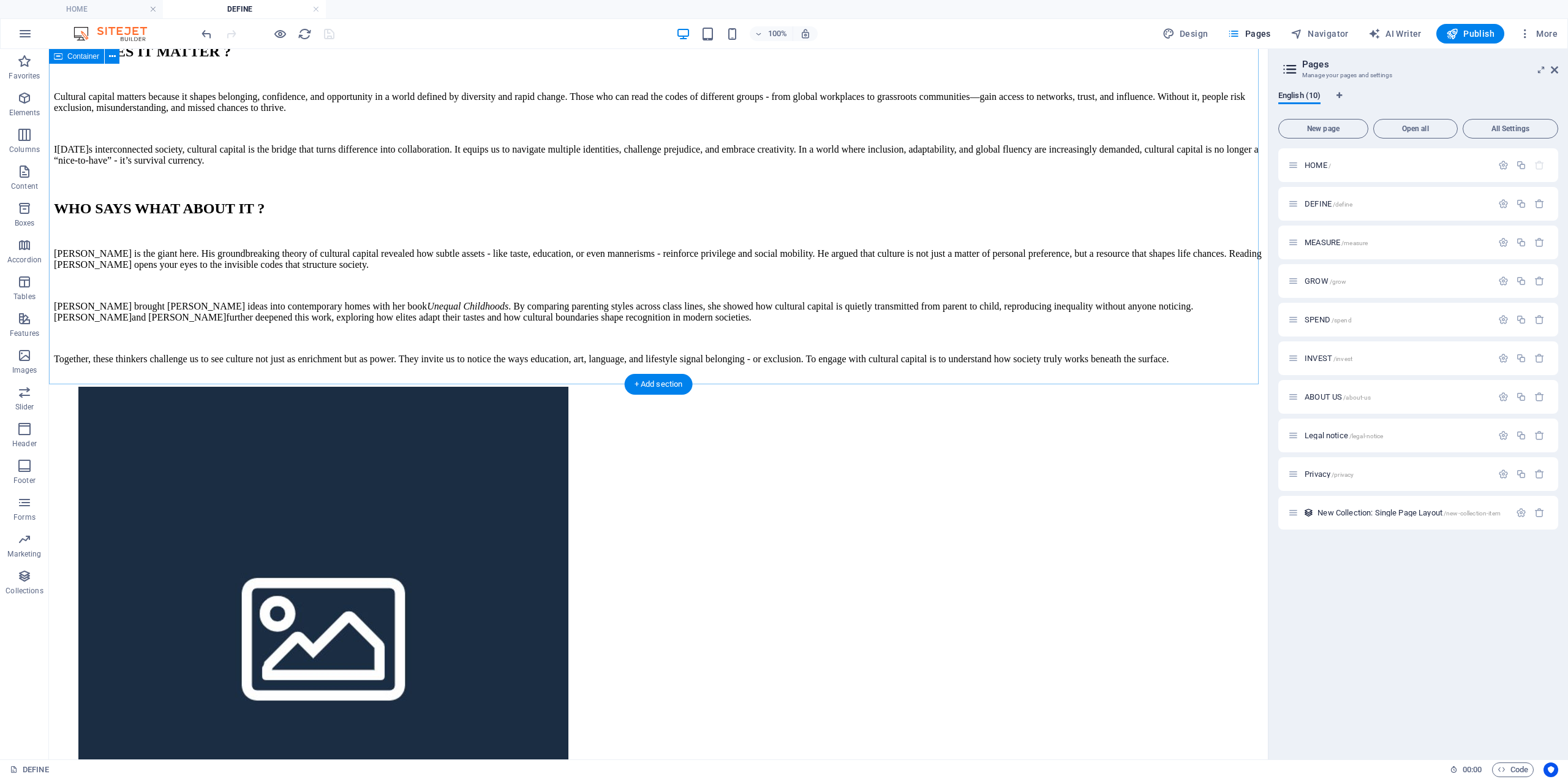
click at [545, 353] on div "WHO SAYS WHAT ABOUT IT ? [PERSON_NAME] is the giant here. His groundbreaking th…" at bounding box center [658, 293] width 1209 height 187
click at [19, 585] on span "Collections" at bounding box center [25, 583] width 49 height 29
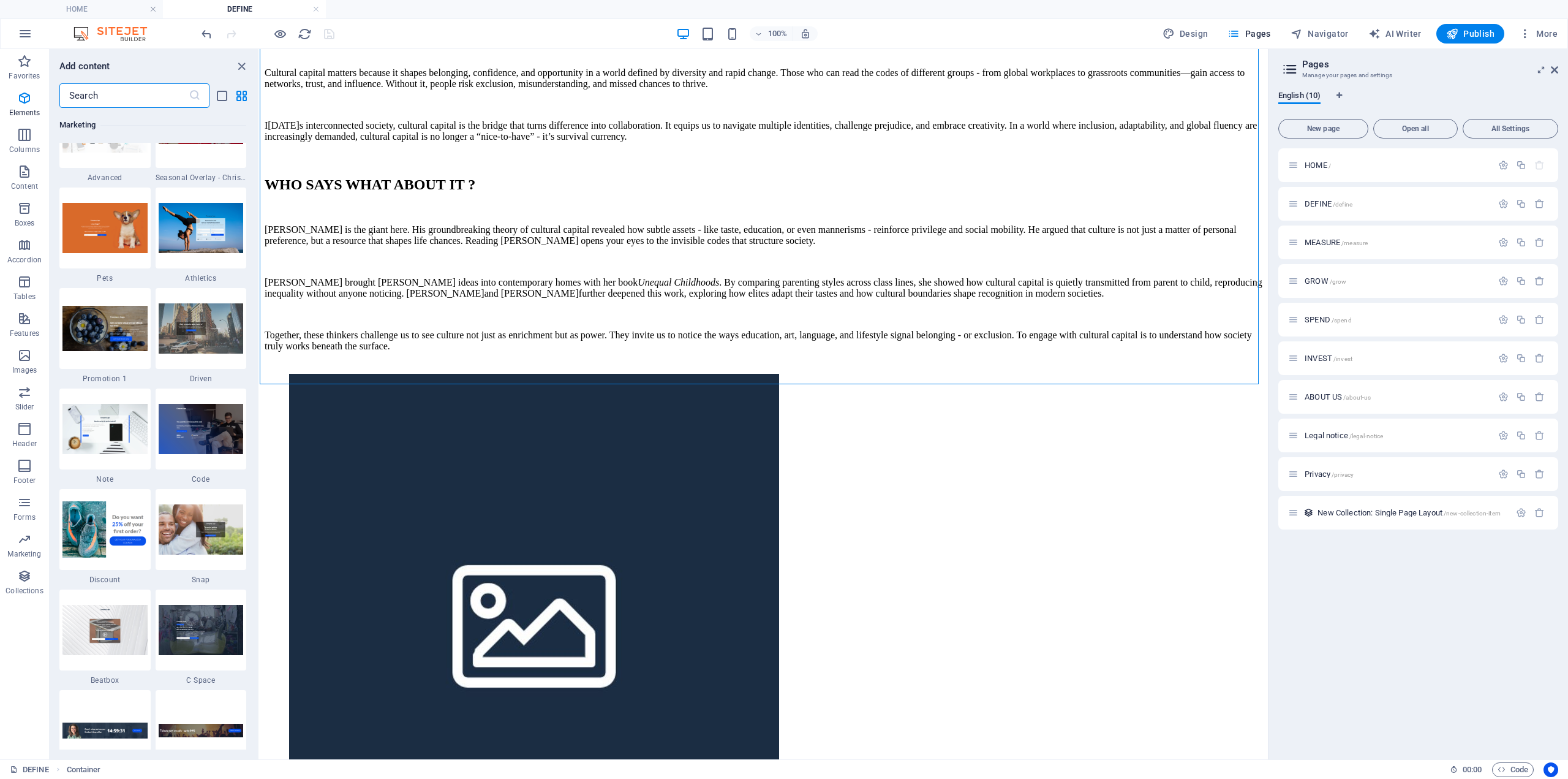
scroll to position [11217, 0]
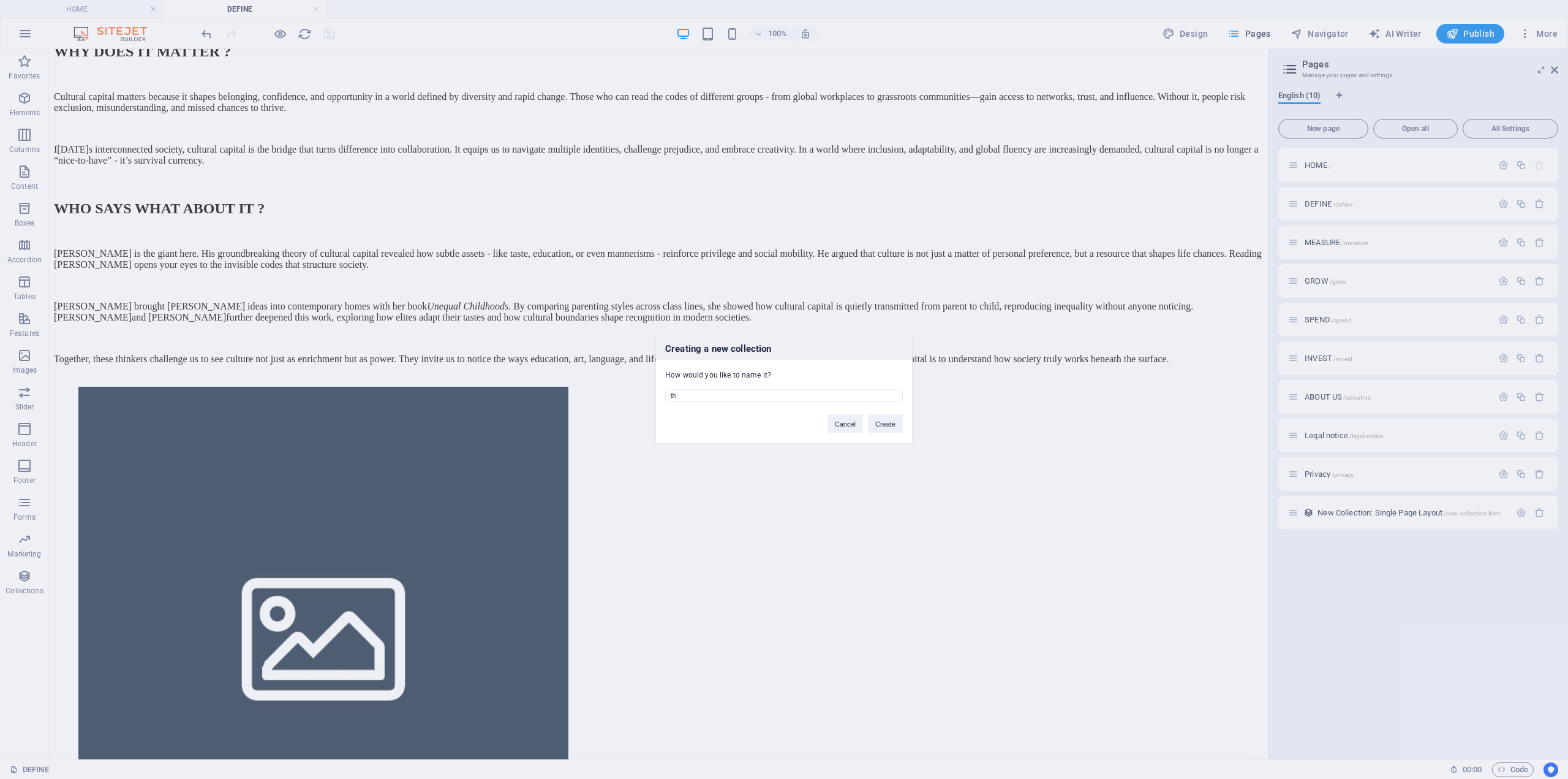
type input "t"
type input "THINKERS"
click at [877, 418] on button "Create" at bounding box center [885, 423] width 35 height 18
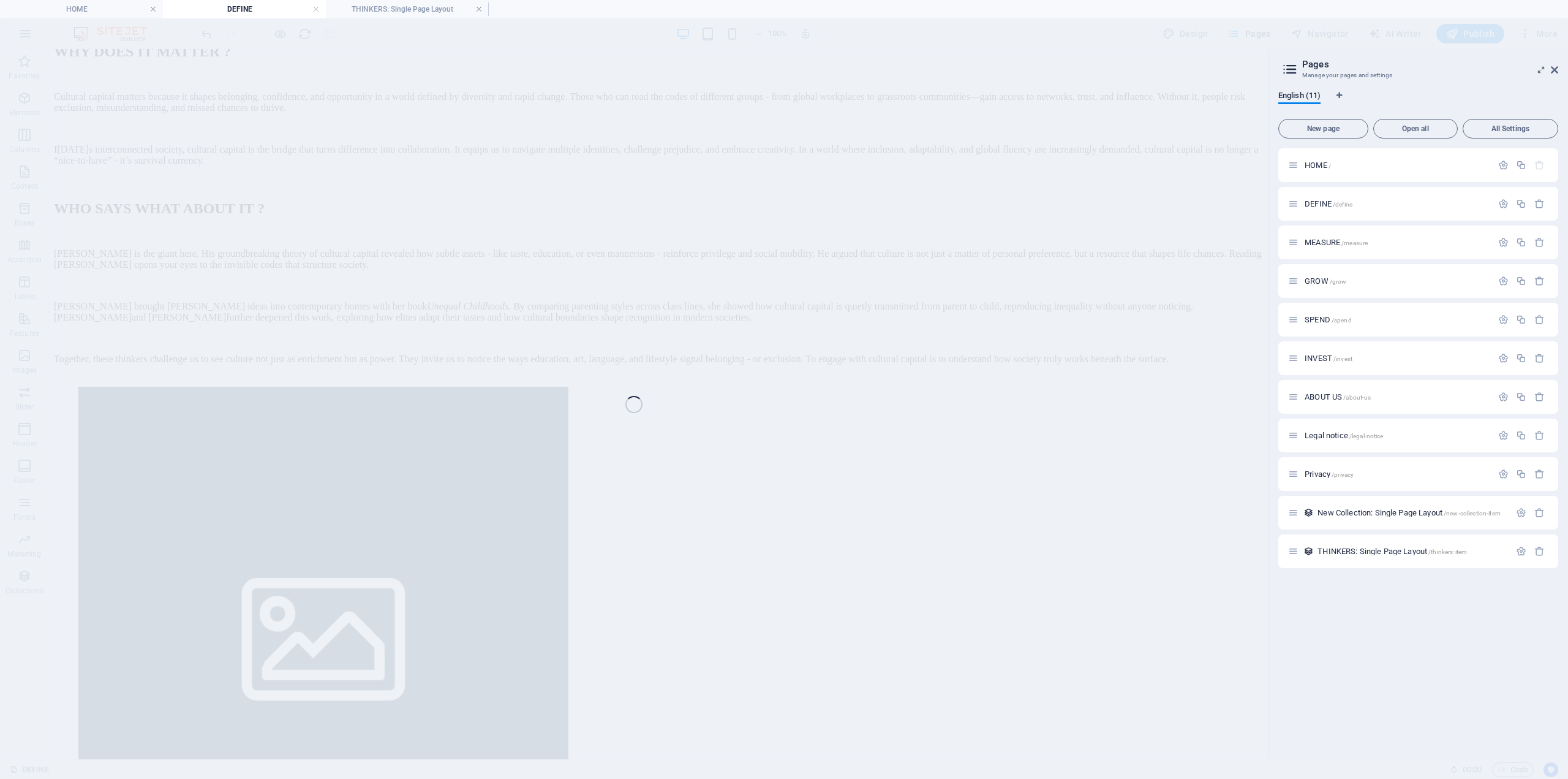
scroll to position [968, 0]
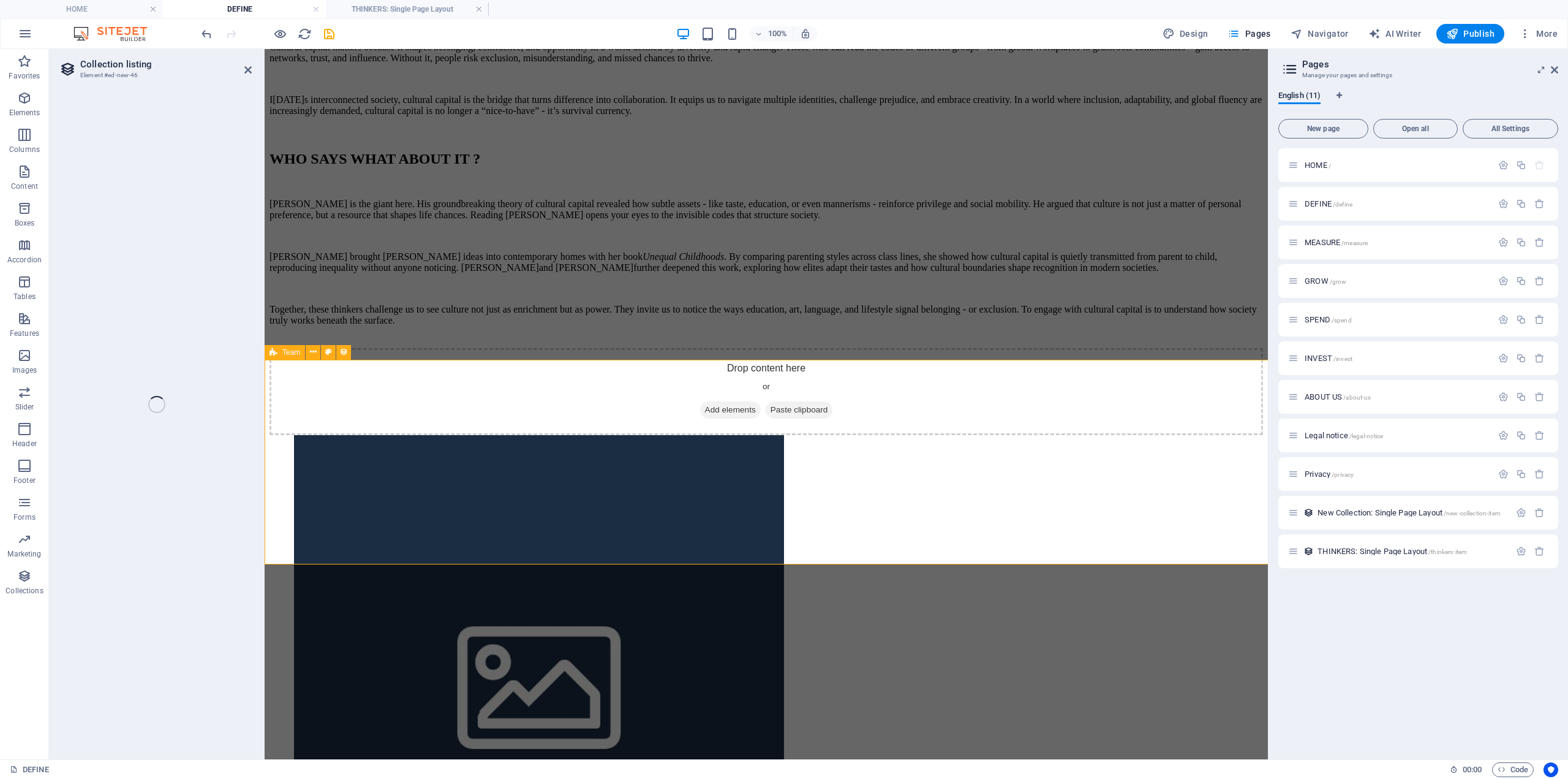
select select "68df796acc9f97393b034098"
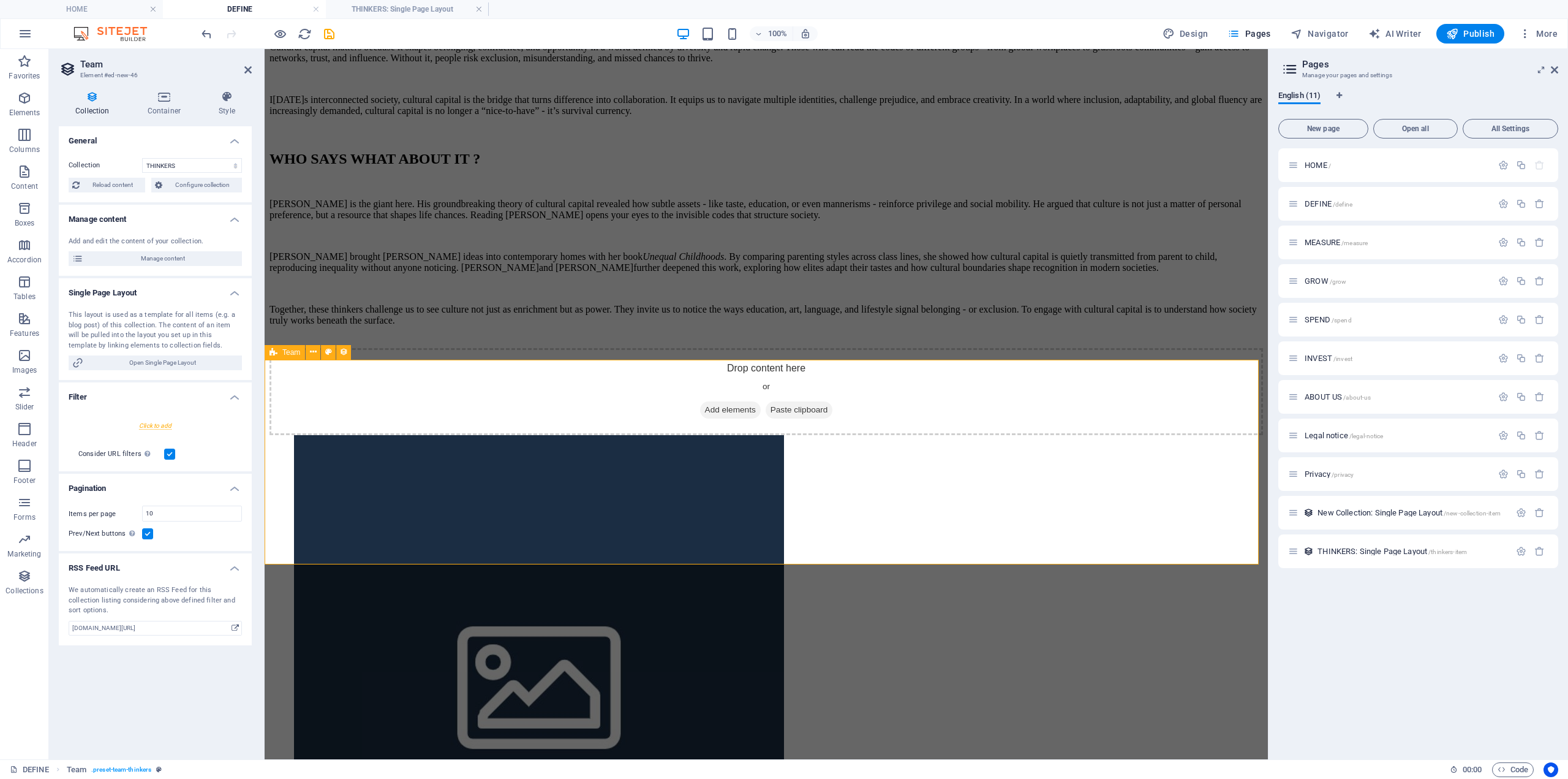
scroll to position [0, 0]
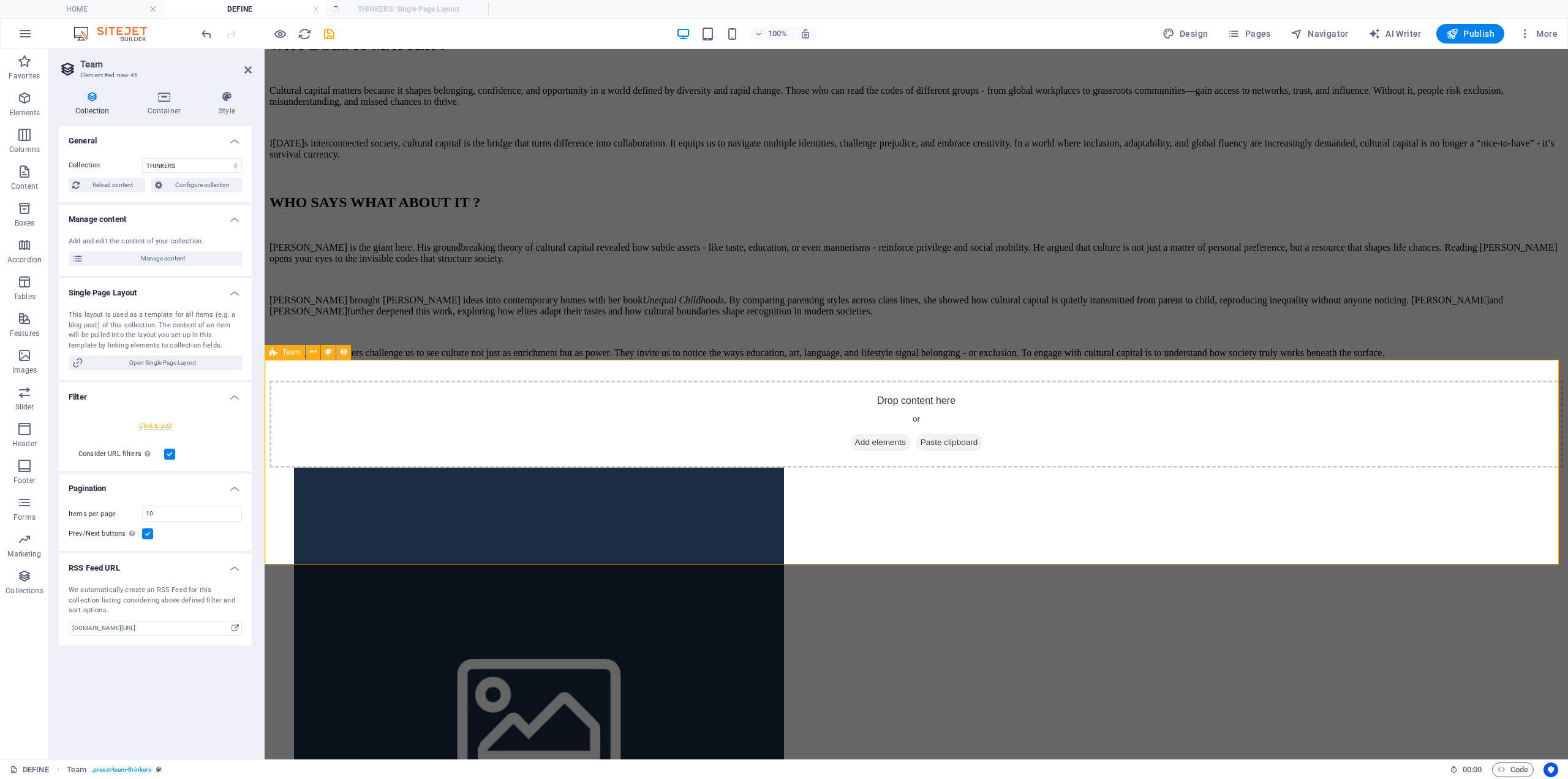
select select "createdAt_DESC"
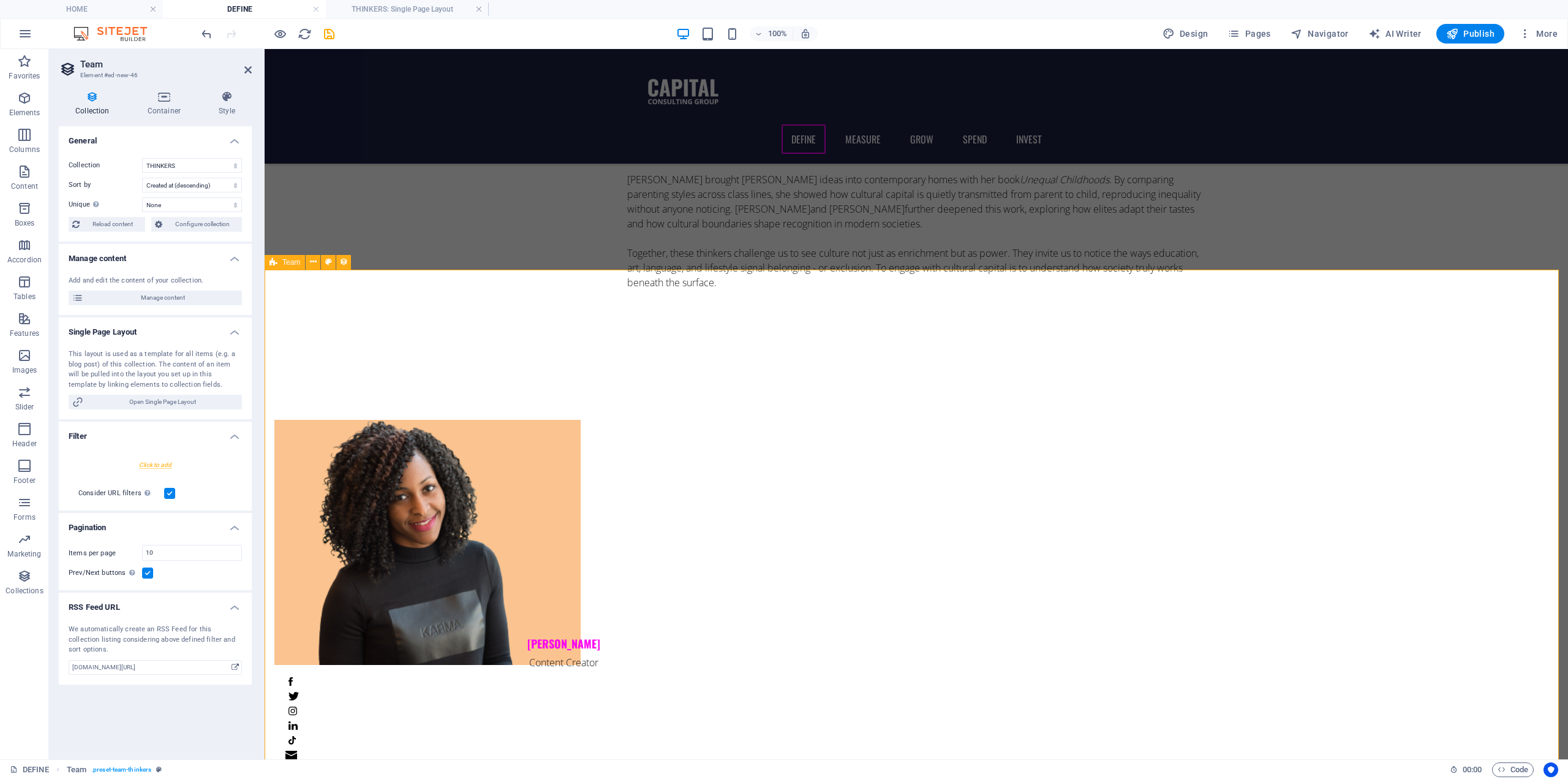
scroll to position [1029, 0]
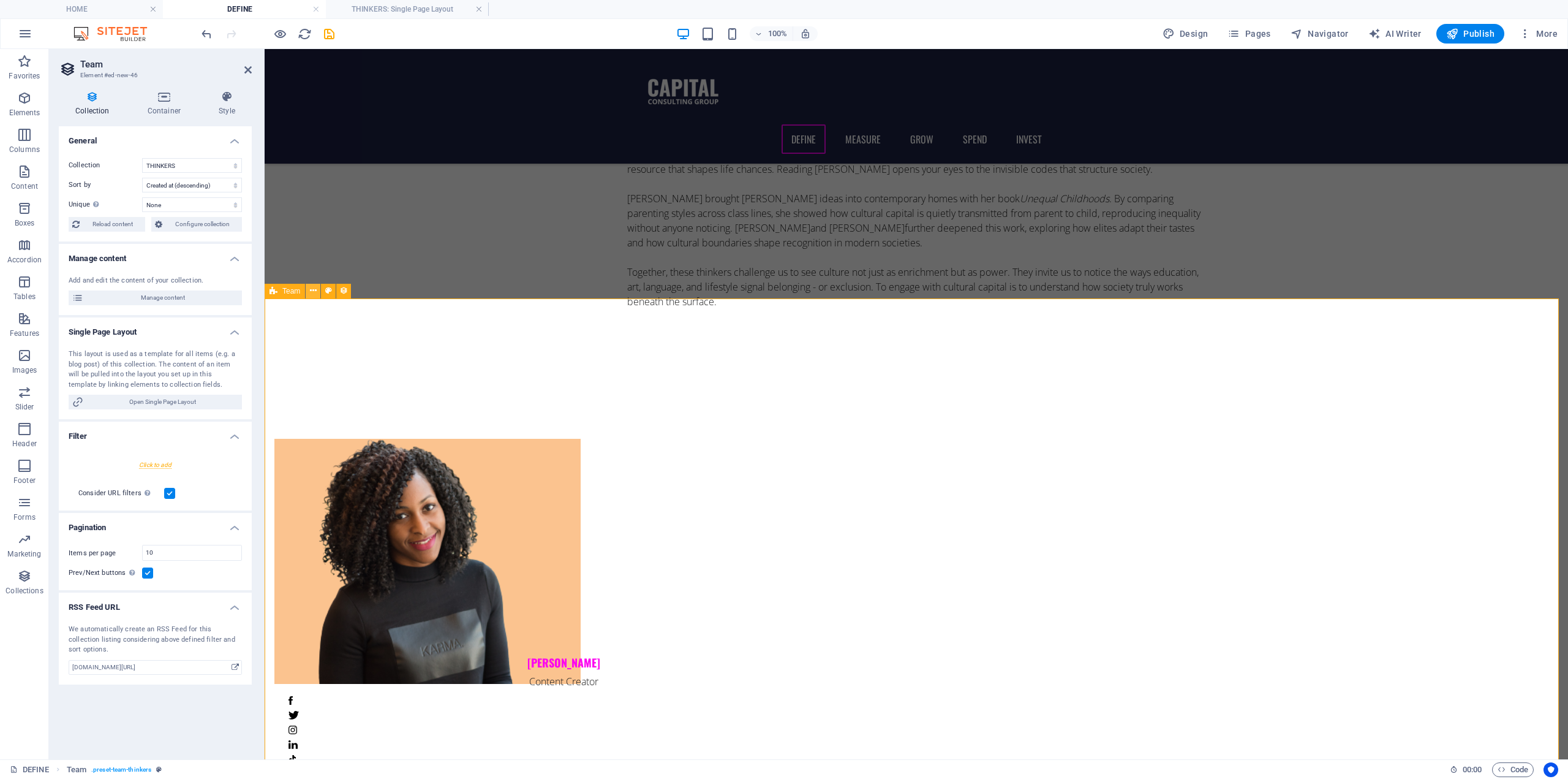
click at [311, 291] on icon at bounding box center [313, 291] width 6 height 13
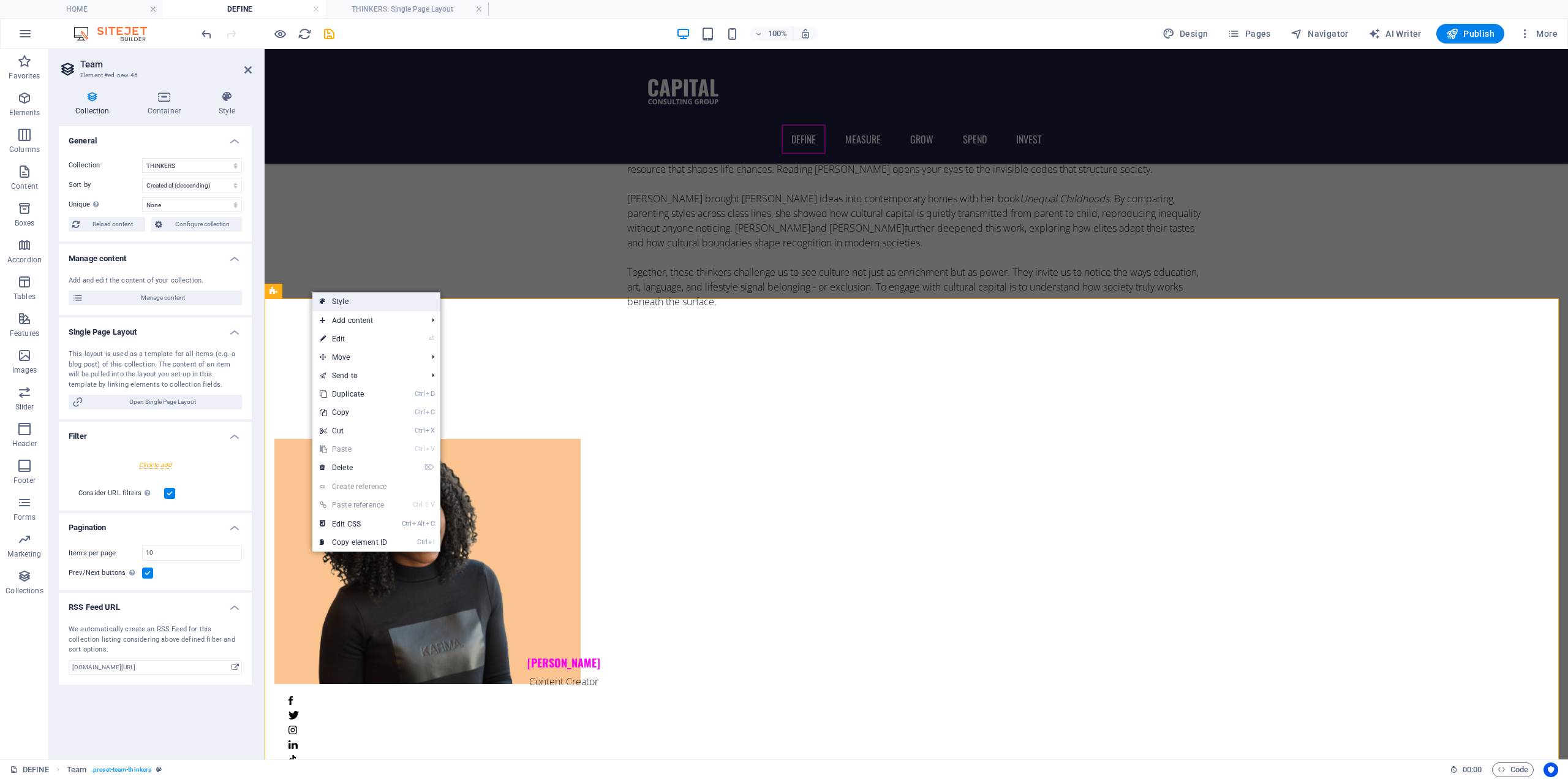
click at [350, 302] on link "Style" at bounding box center [376, 301] width 128 height 18
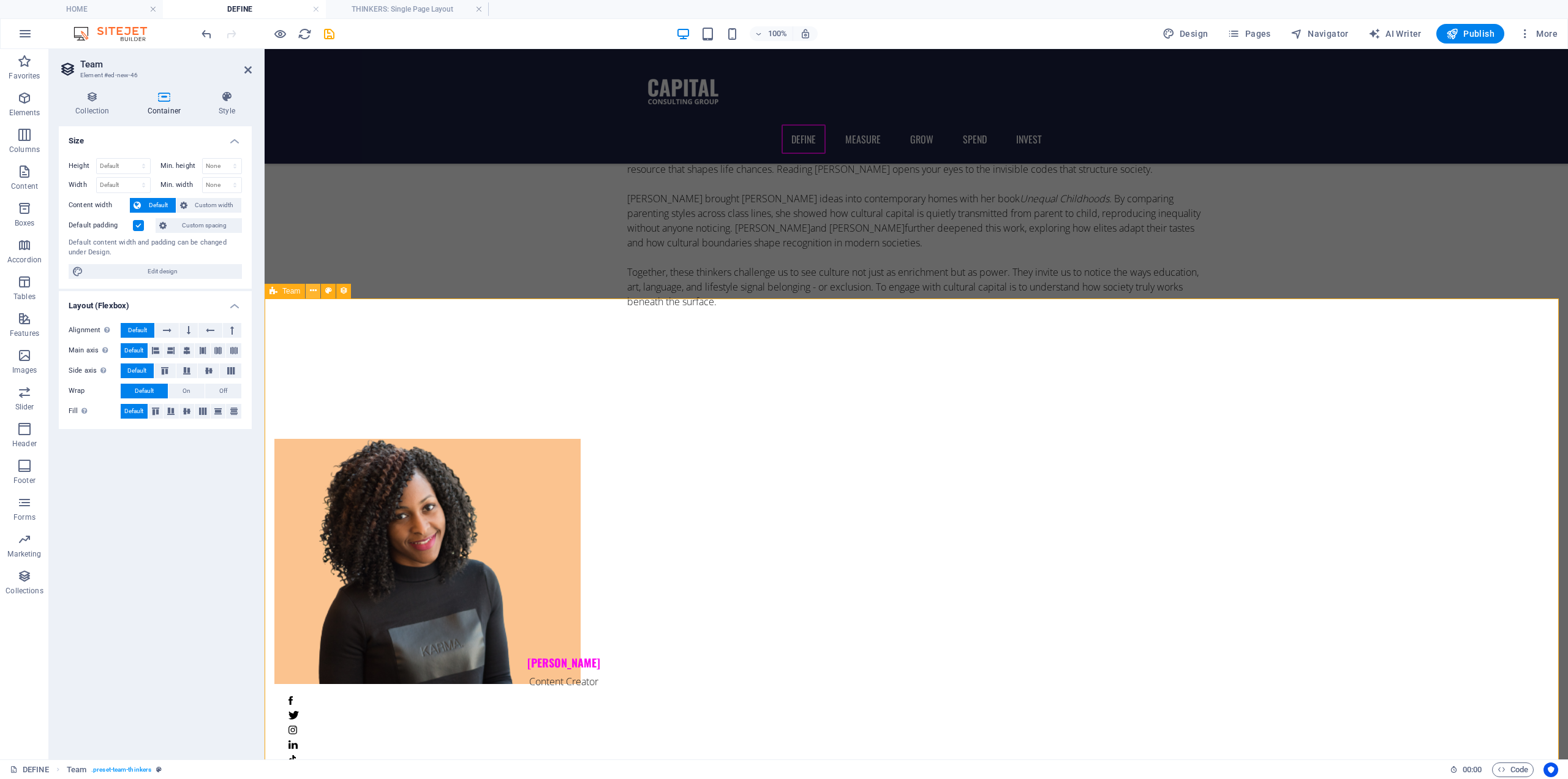
click at [314, 288] on icon at bounding box center [313, 291] width 6 height 13
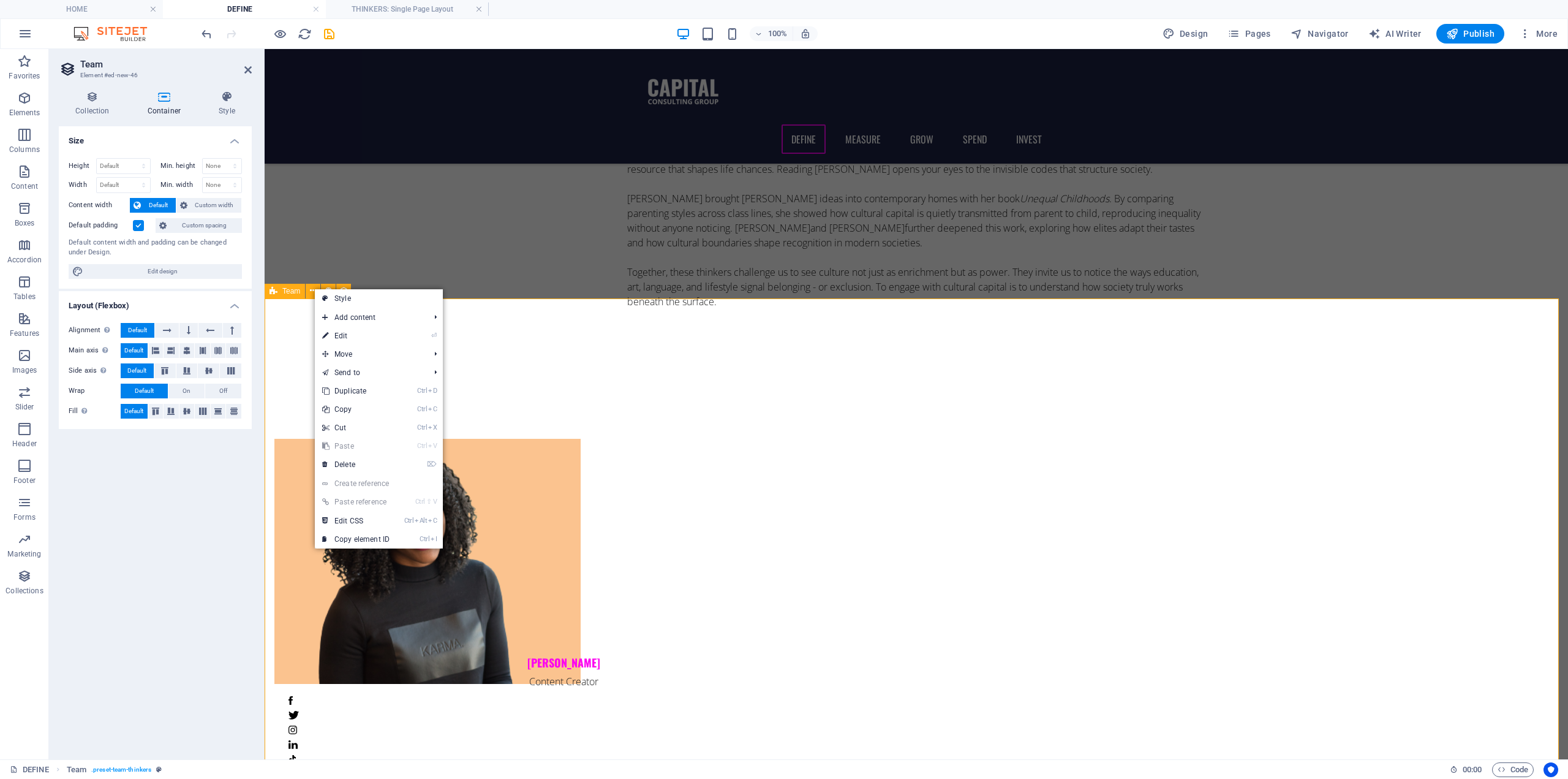
click at [285, 291] on span "Team" at bounding box center [291, 291] width 17 height 7
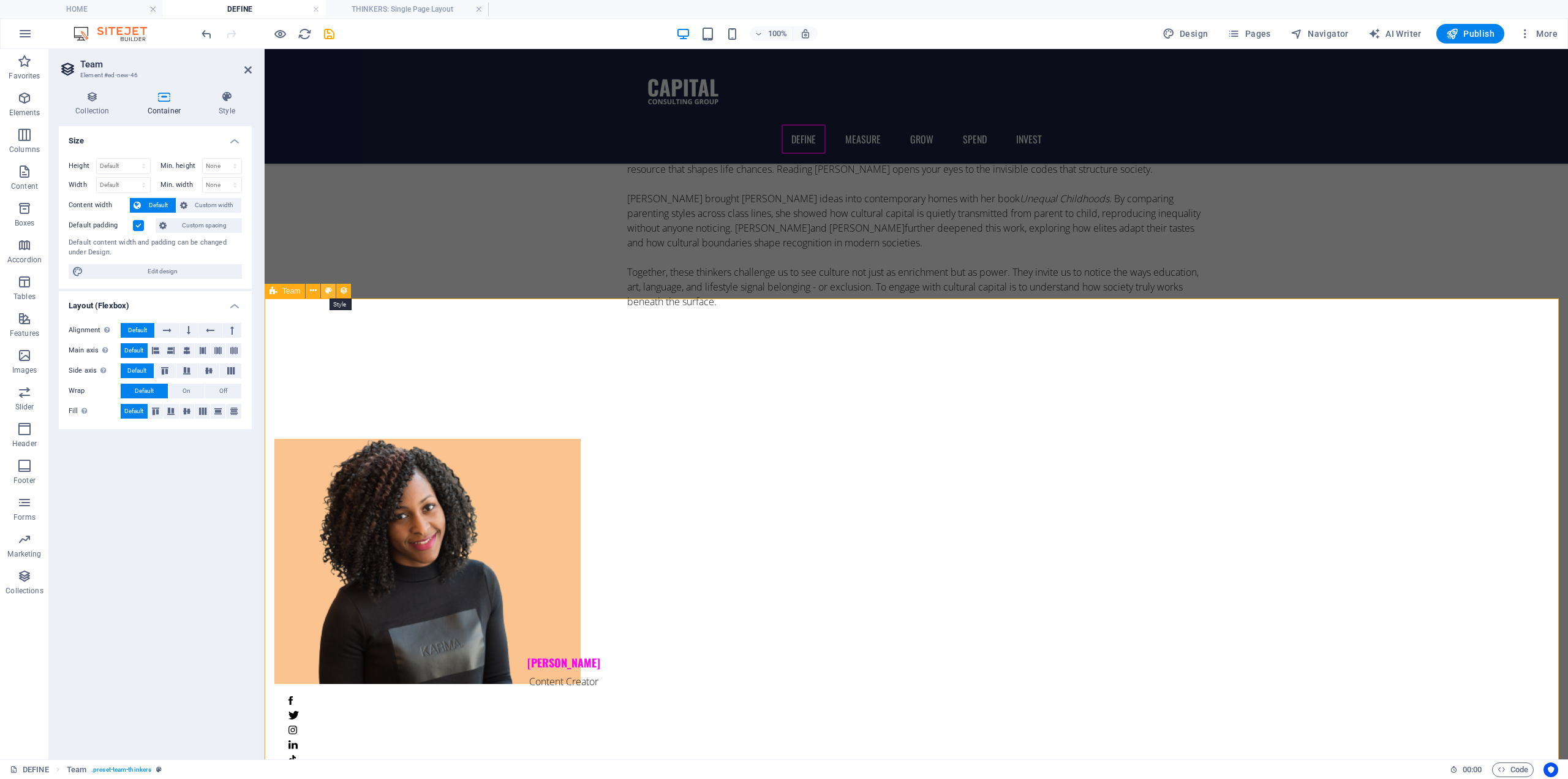
click at [332, 289] on button at bounding box center [328, 291] width 15 height 15
click at [314, 294] on icon at bounding box center [313, 291] width 6 height 13
click at [329, 291] on icon at bounding box center [329, 291] width 6 height 13
click at [218, 166] on select "None px rem % vh vw" at bounding box center [222, 166] width 39 height 15
click at [119, 164] on select "Default px rem % vh vw" at bounding box center [123, 166] width 53 height 15
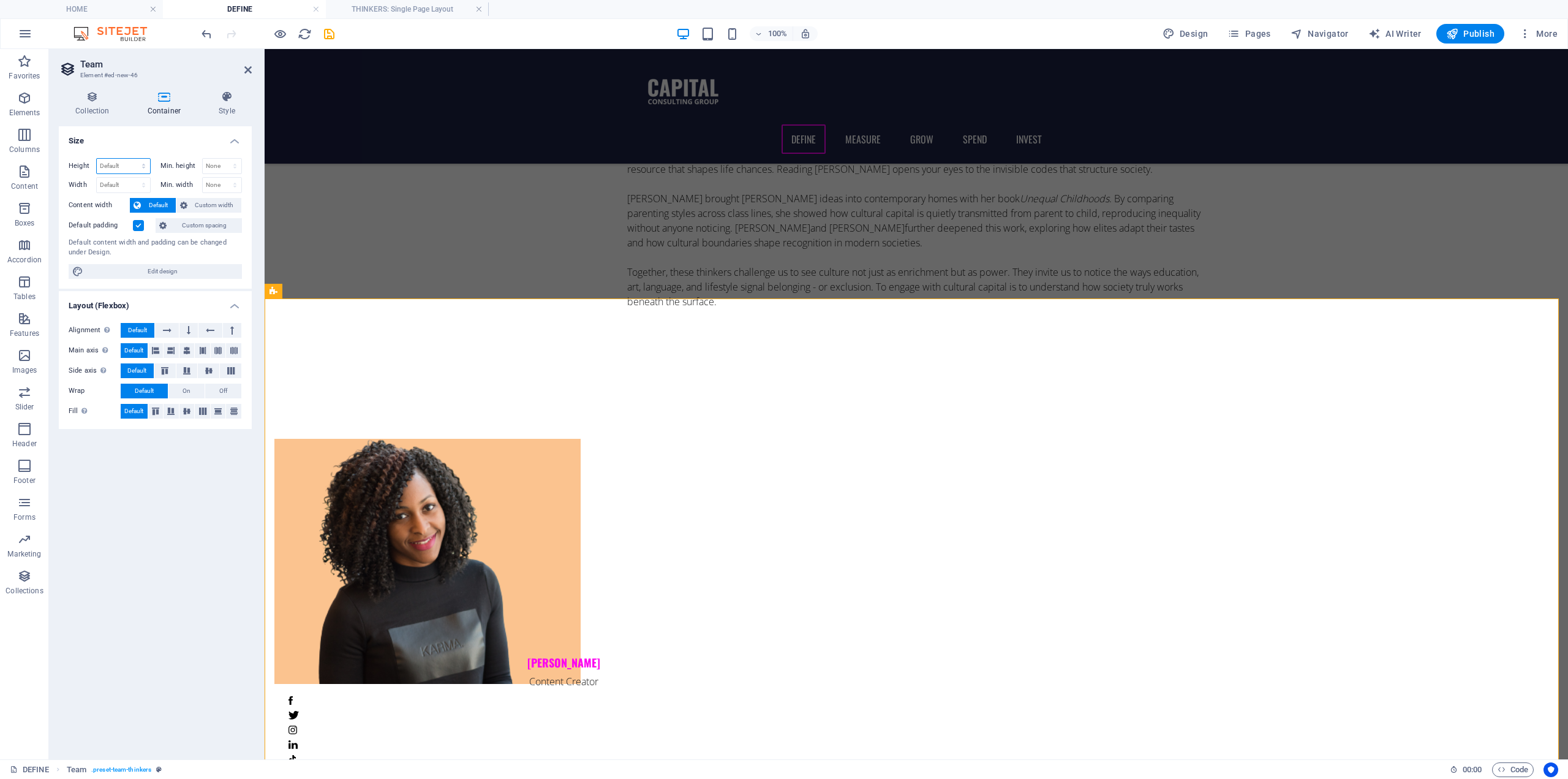
select select "px"
click at [133, 159] on select "Default px rem % vh vw" at bounding box center [123, 166] width 53 height 15
click at [210, 36] on icon "undo" at bounding box center [207, 34] width 14 height 14
type input "1254"
click at [203, 32] on icon "undo" at bounding box center [207, 34] width 14 height 14
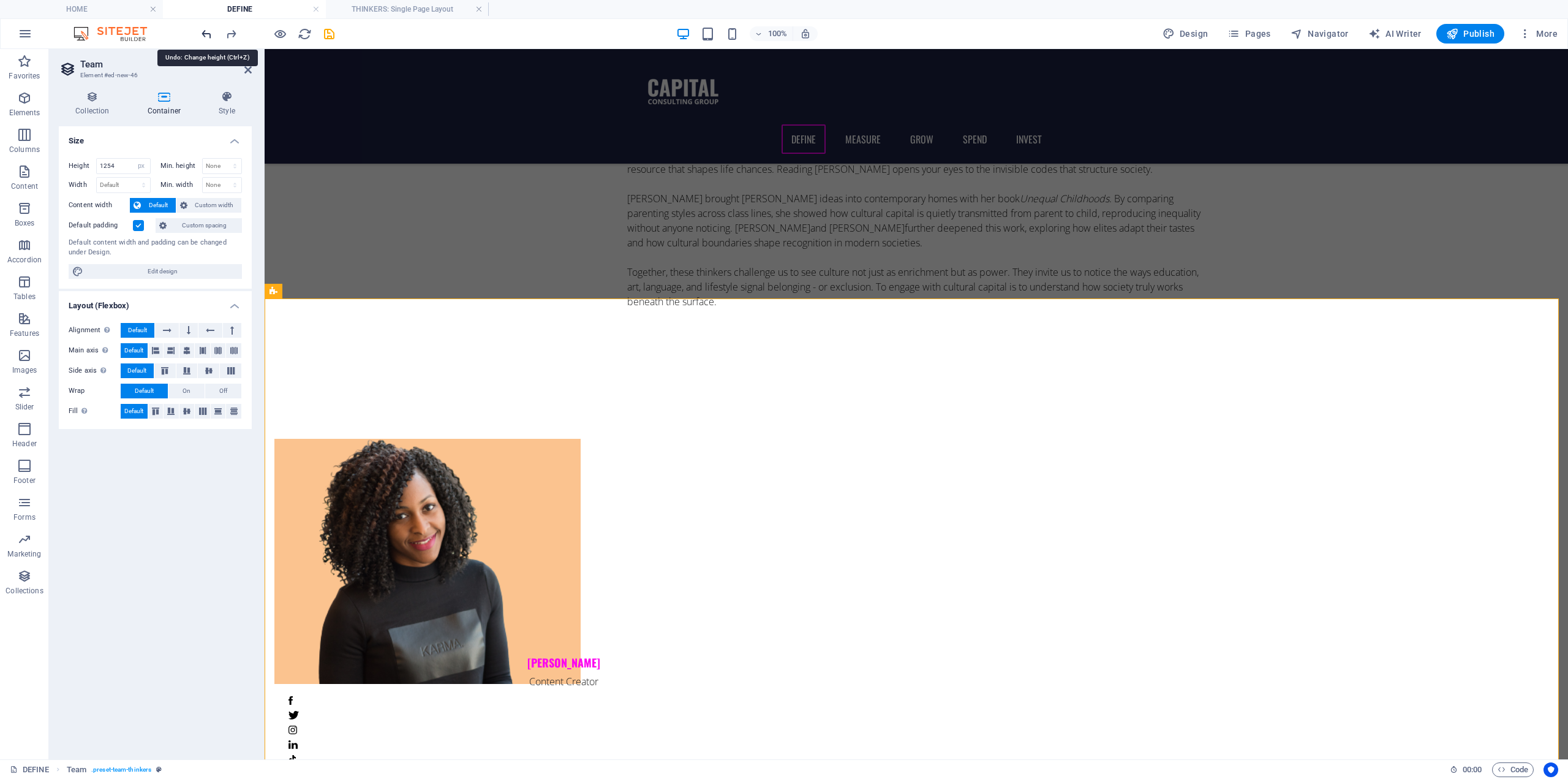
select select "DISABLED_OPTION_VALUE"
click at [224, 101] on icon at bounding box center [227, 96] width 50 height 12
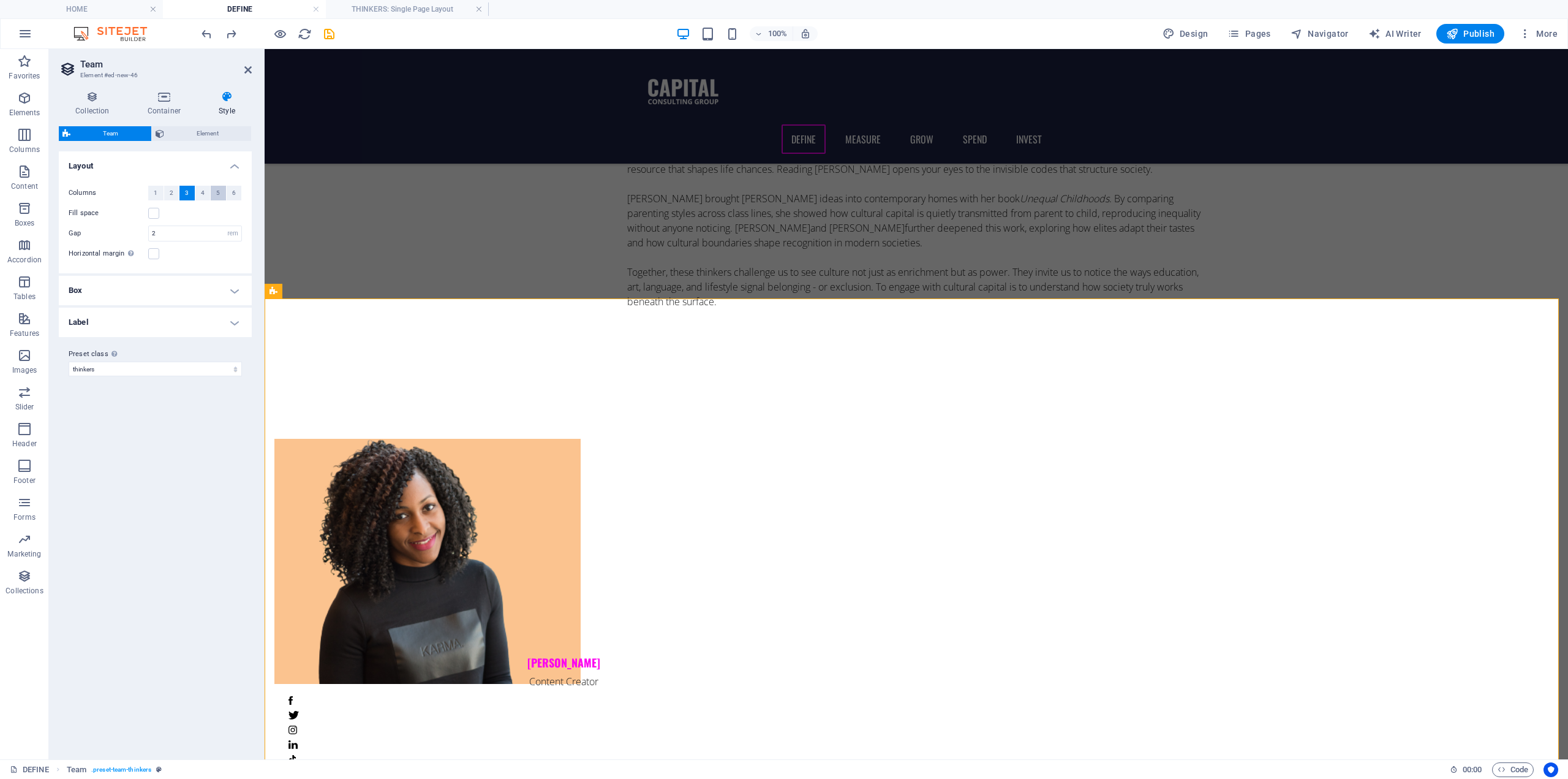
click at [217, 192] on span "5" at bounding box center [218, 193] width 4 height 15
click at [187, 192] on span "3" at bounding box center [187, 193] width 4 height 15
click at [217, 192] on span "5" at bounding box center [218, 193] width 4 height 15
click at [154, 212] on label at bounding box center [154, 214] width 11 height 11
click at [0, 0] on input "Fill space" at bounding box center [0, 0] width 0 height 0
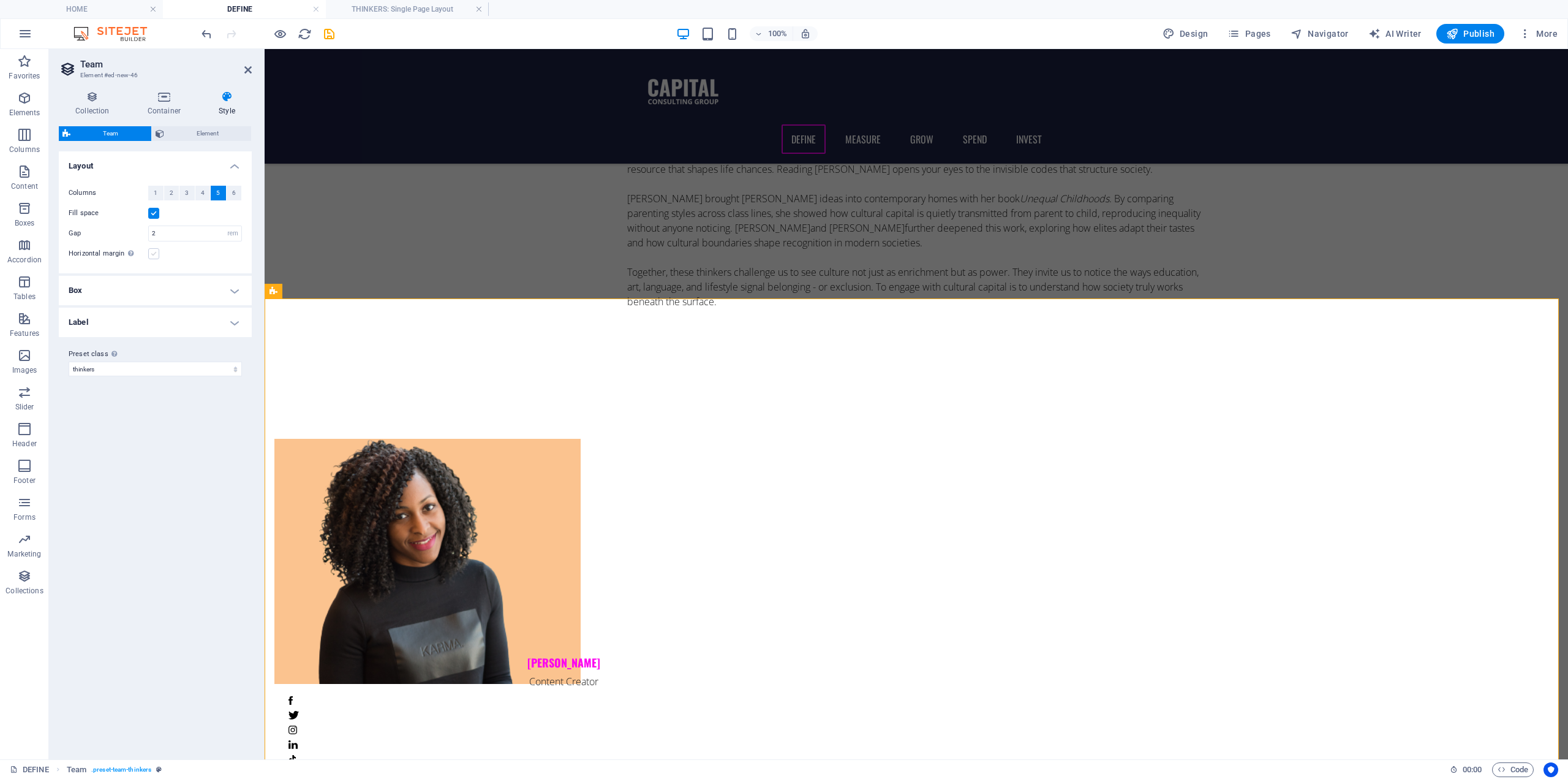
click at [157, 253] on label at bounding box center [154, 254] width 11 height 11
click at [0, 0] on input "Horizontal margin Only if the containers "Content width" is not set to "Default"" at bounding box center [0, 0] width 0 height 0
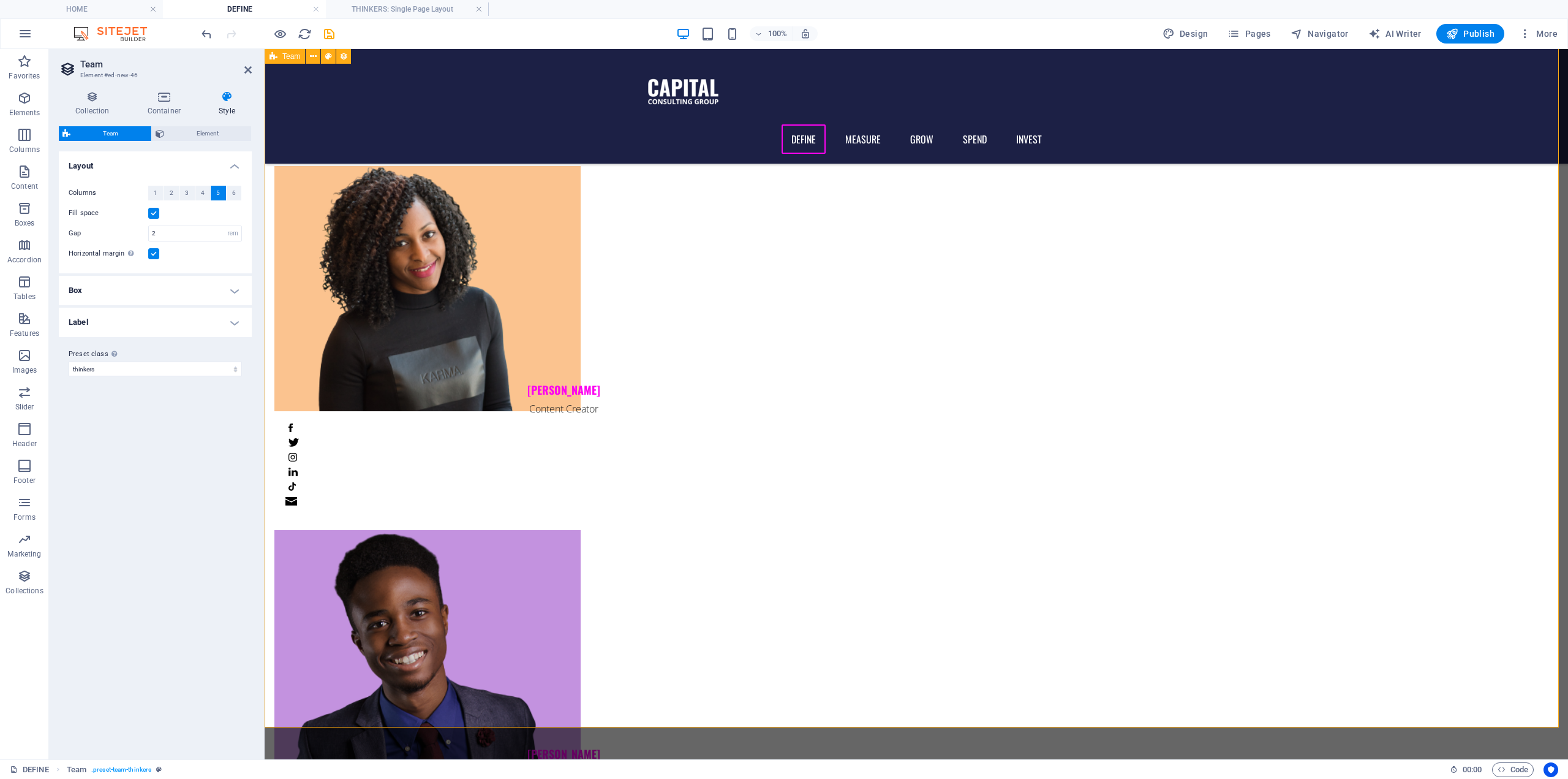
scroll to position [1275, 0]
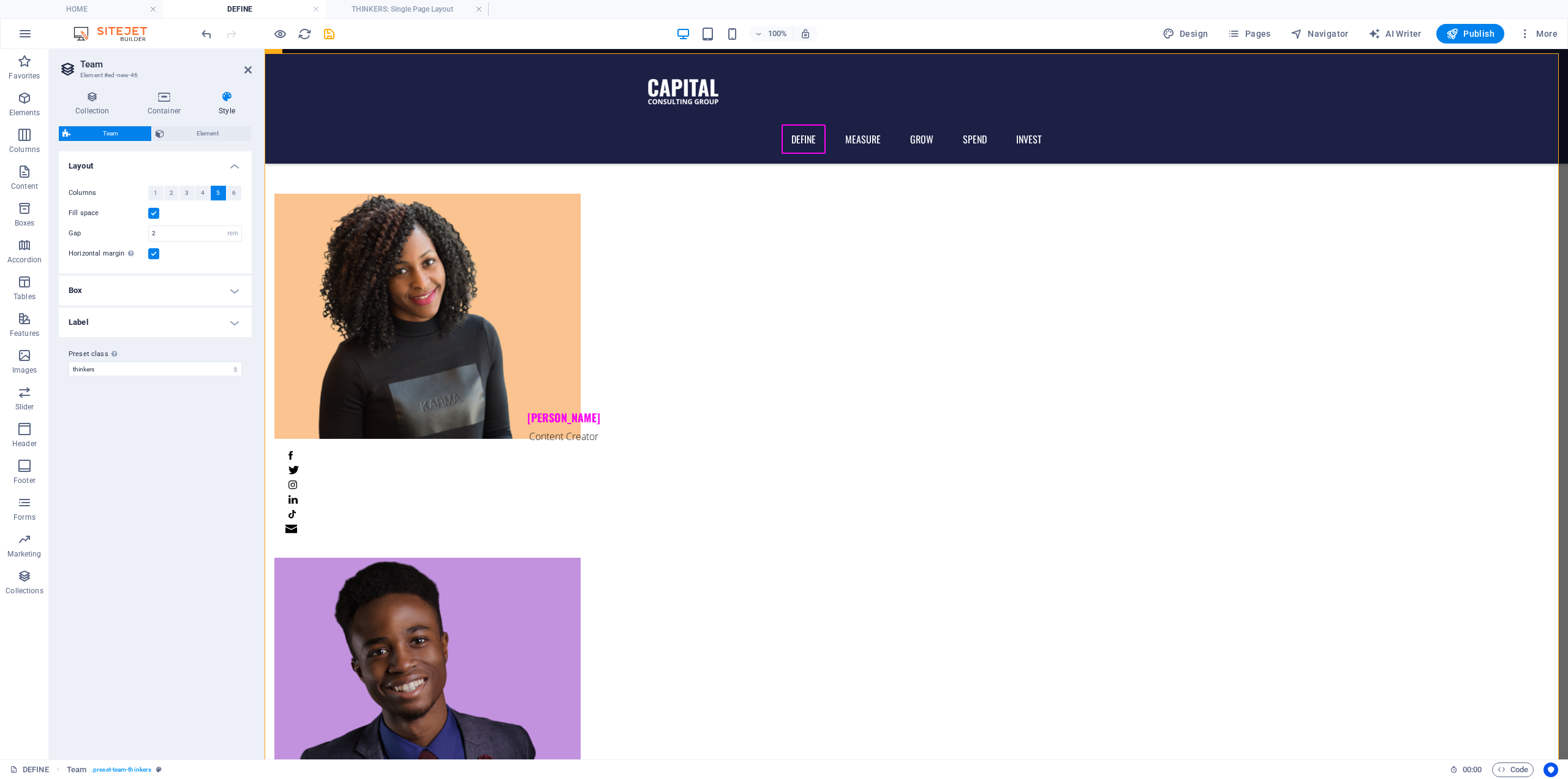
click at [151, 208] on label at bounding box center [154, 214] width 11 height 11
click at [0, 0] on input "Fill space" at bounding box center [0, 0] width 0 height 0
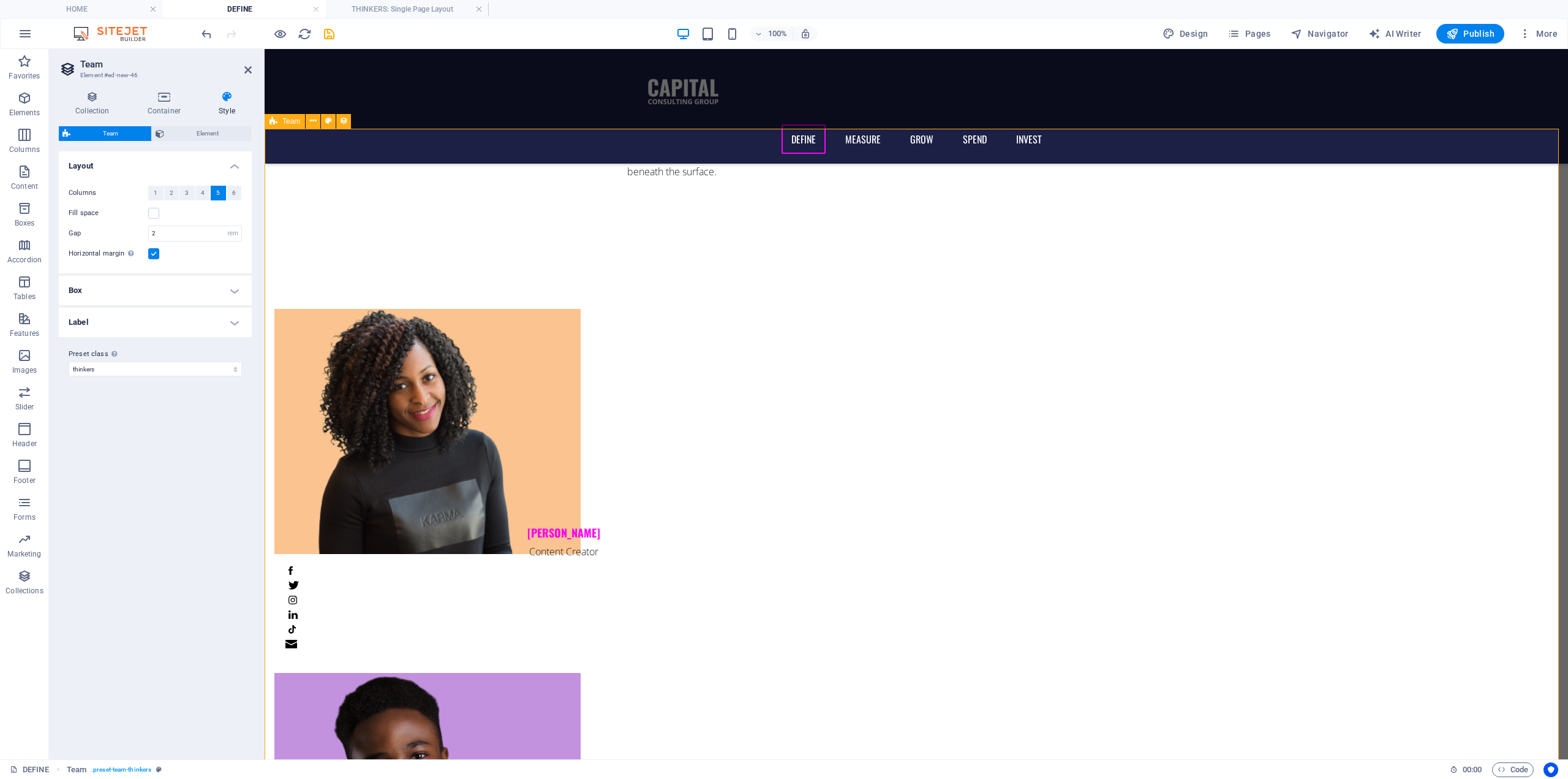
scroll to position [1152, 0]
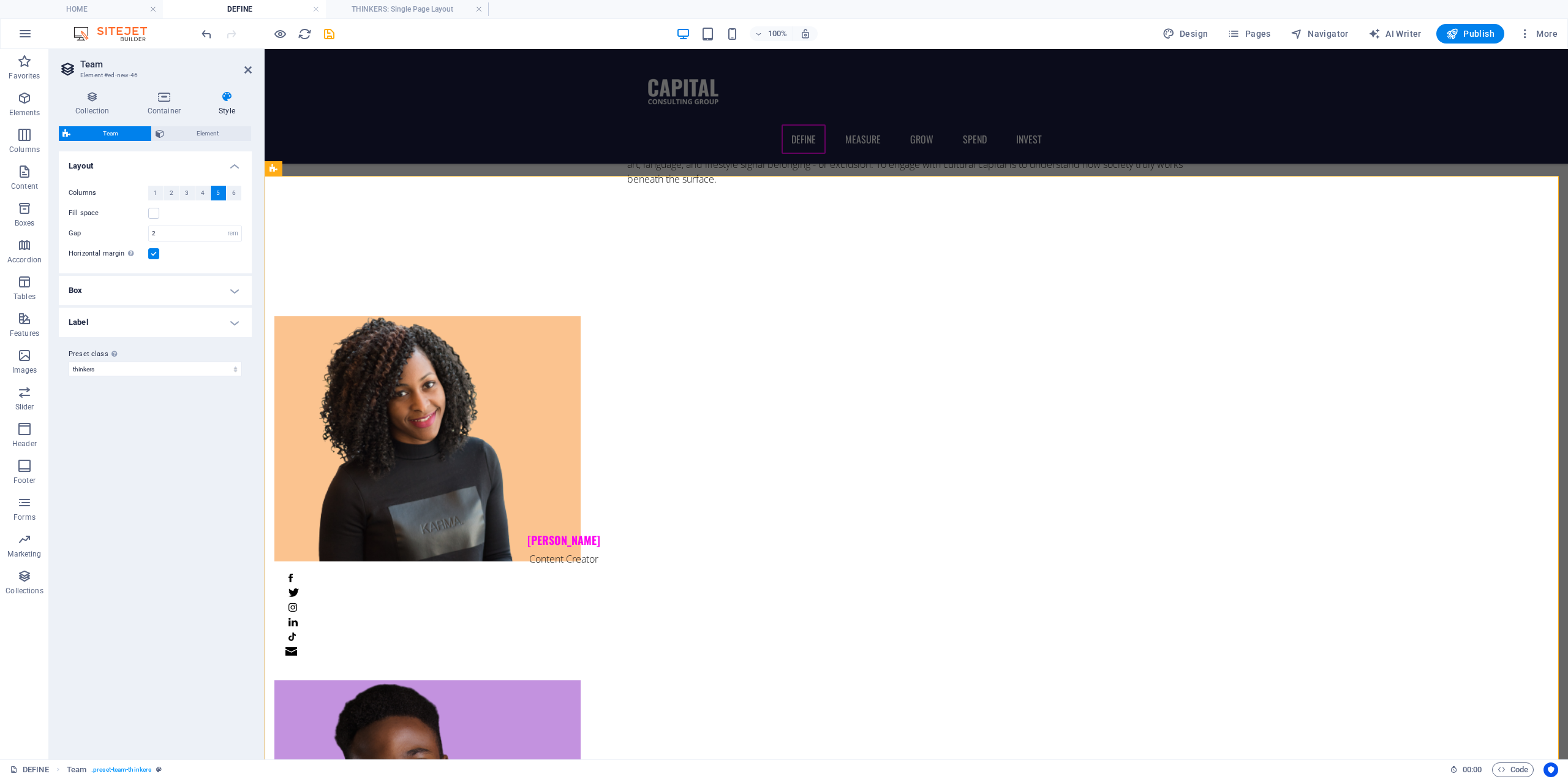
click at [125, 296] on h4 "Box" at bounding box center [155, 290] width 193 height 29
click at [122, 435] on h4 "Label" at bounding box center [155, 436] width 193 height 29
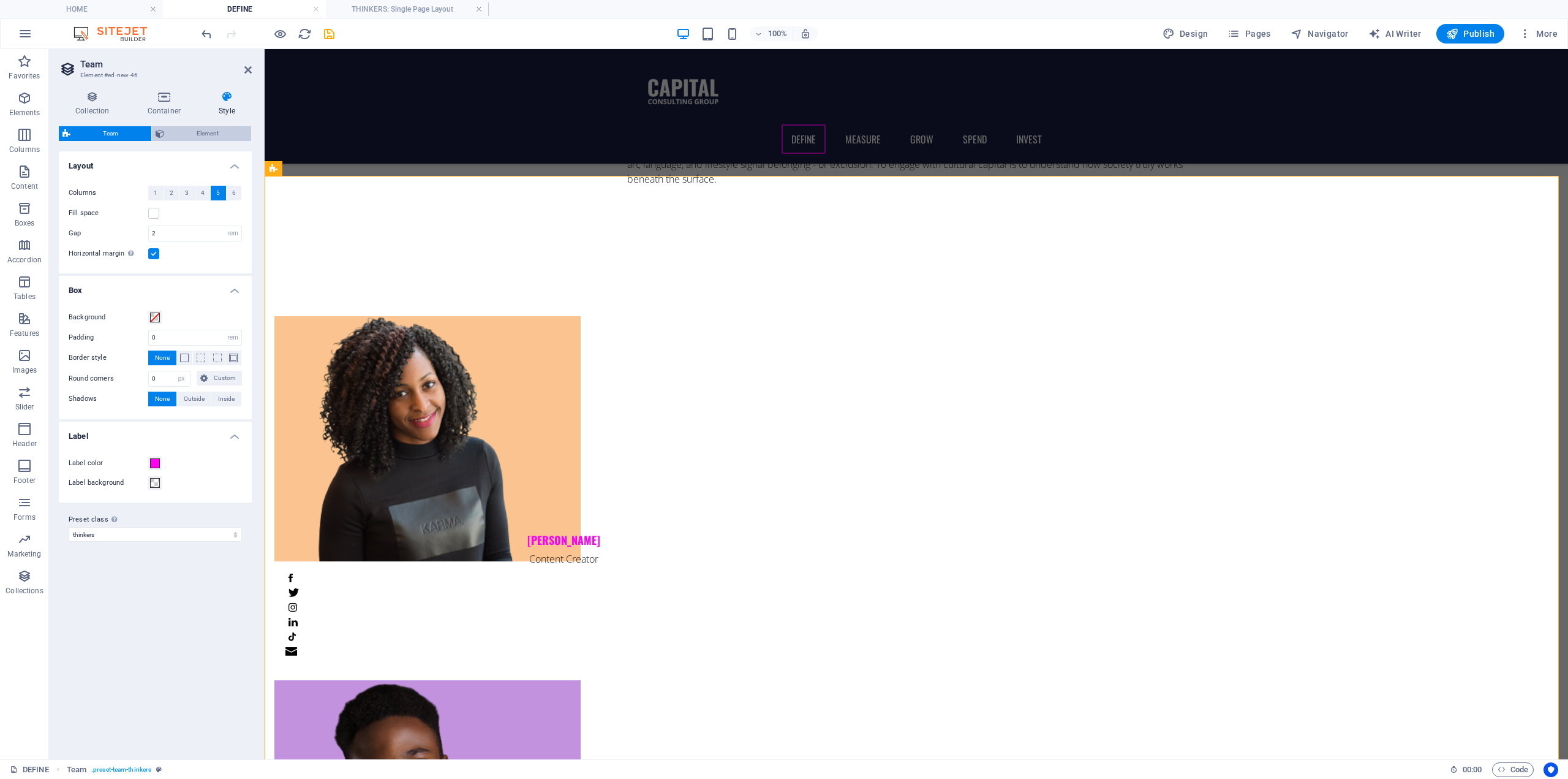
click at [218, 137] on span "Element" at bounding box center [207, 133] width 80 height 15
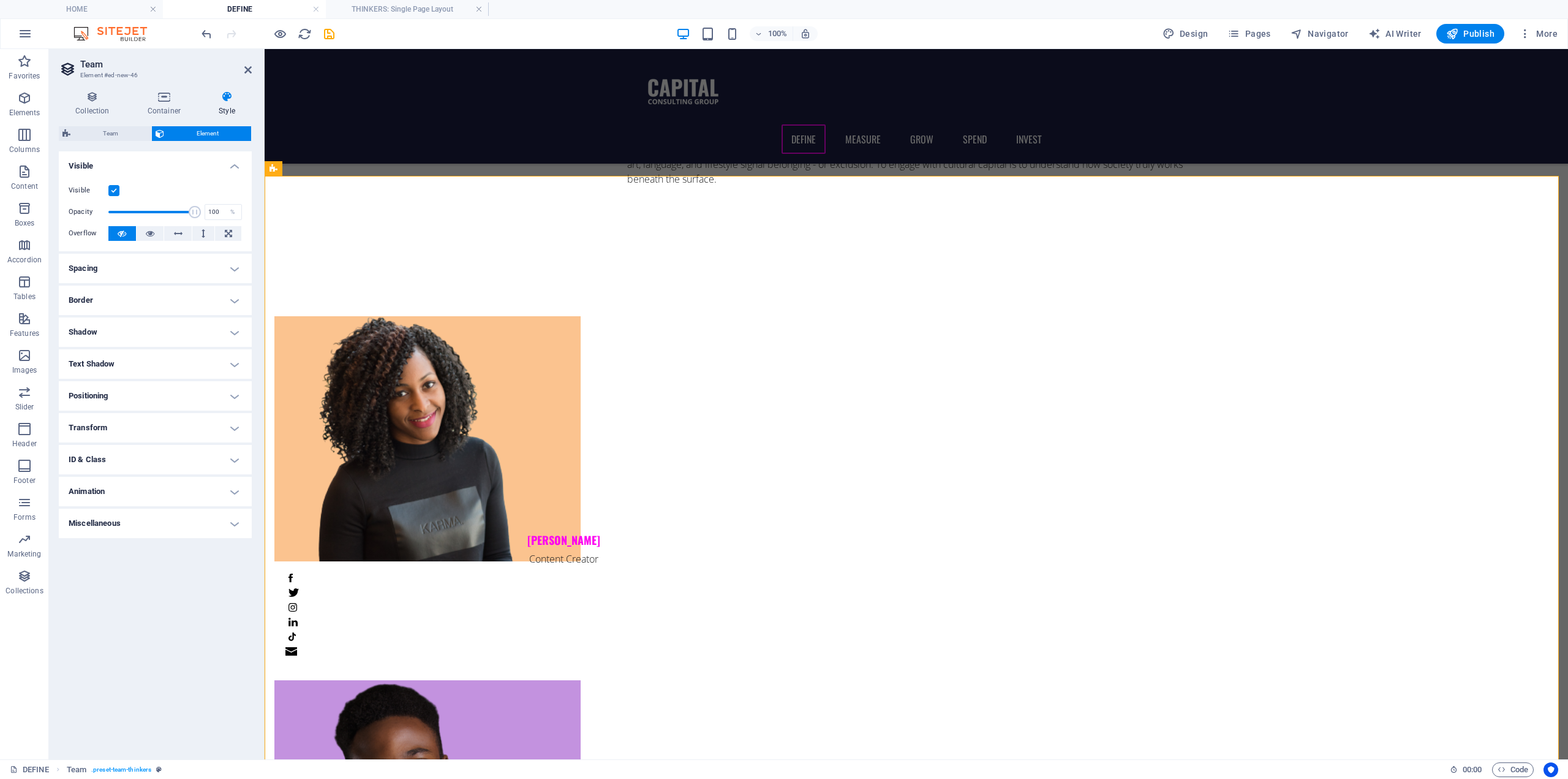
click at [111, 188] on label at bounding box center [114, 191] width 11 height 11
click at [0, 0] on input "Visible" at bounding box center [0, 0] width 0 height 0
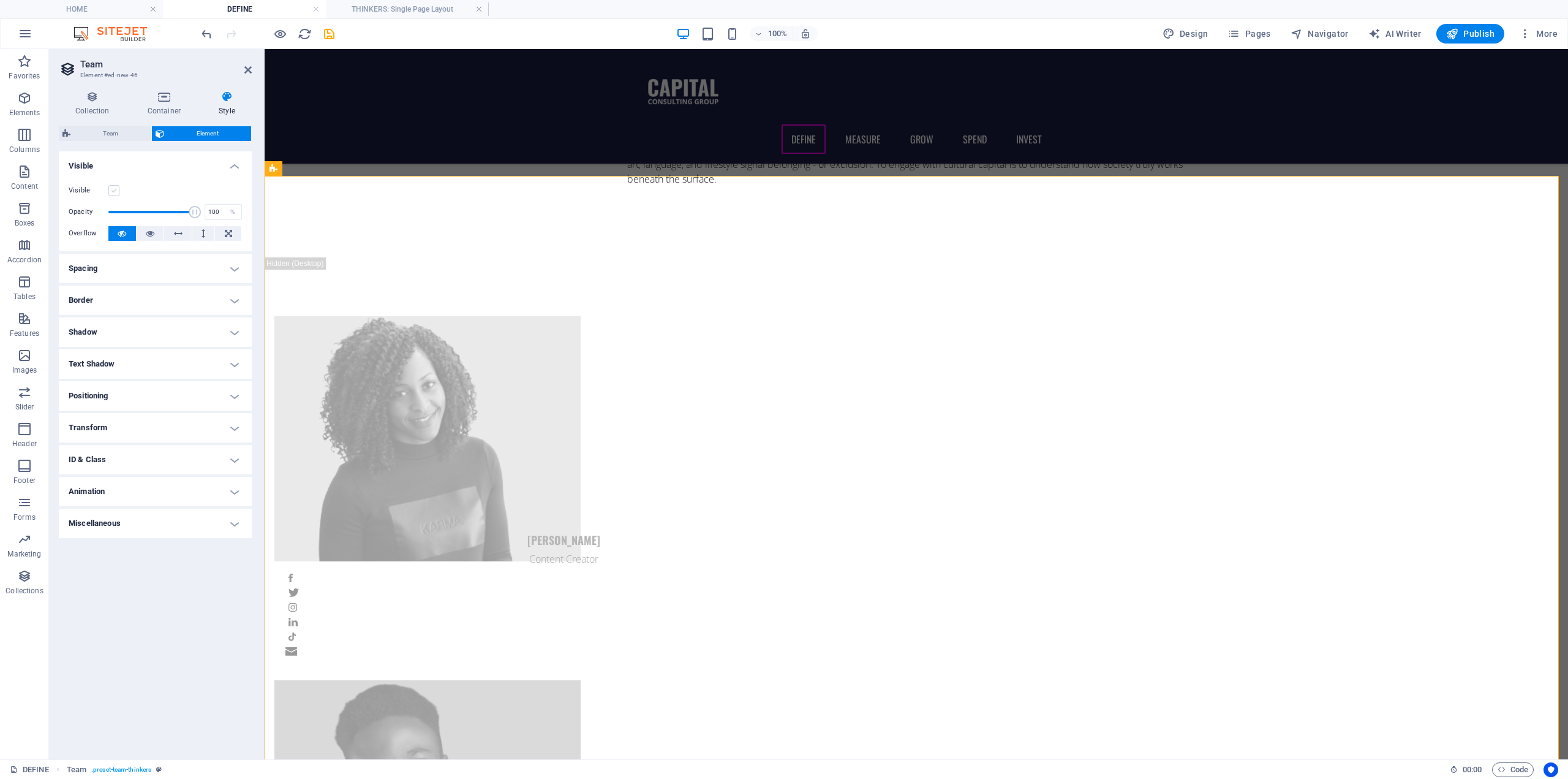
click at [111, 188] on label at bounding box center [114, 191] width 11 height 11
click at [0, 0] on input "Visible" at bounding box center [0, 0] width 0 height 0
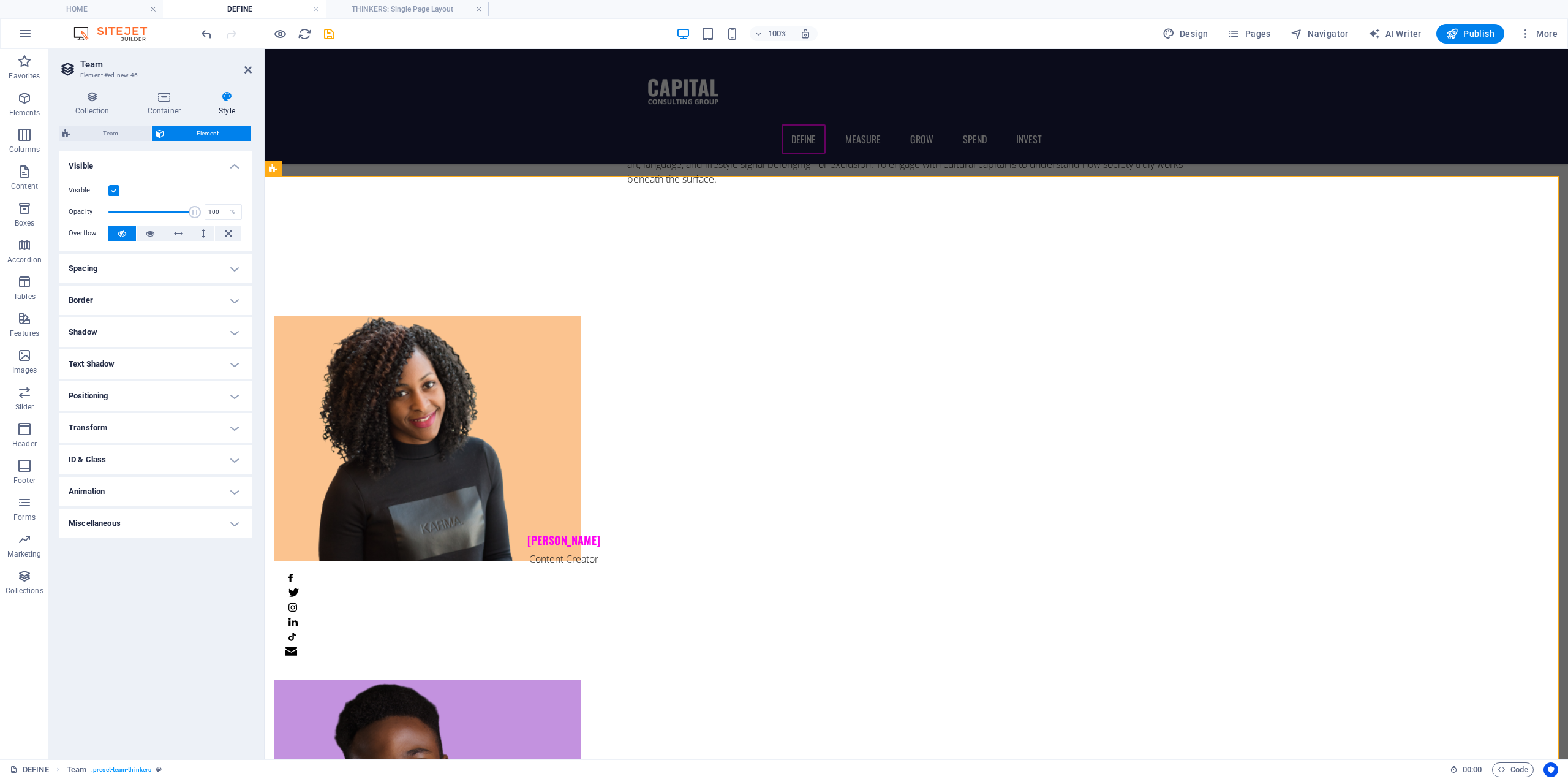
click at [229, 270] on h4 "Spacing" at bounding box center [155, 268] width 193 height 29
click at [236, 270] on h4 "Spacing" at bounding box center [155, 264] width 193 height 22
click at [691, 316] on div at bounding box center [564, 438] width 578 height 245
click at [716, 228] on icon at bounding box center [719, 227] width 6 height 13
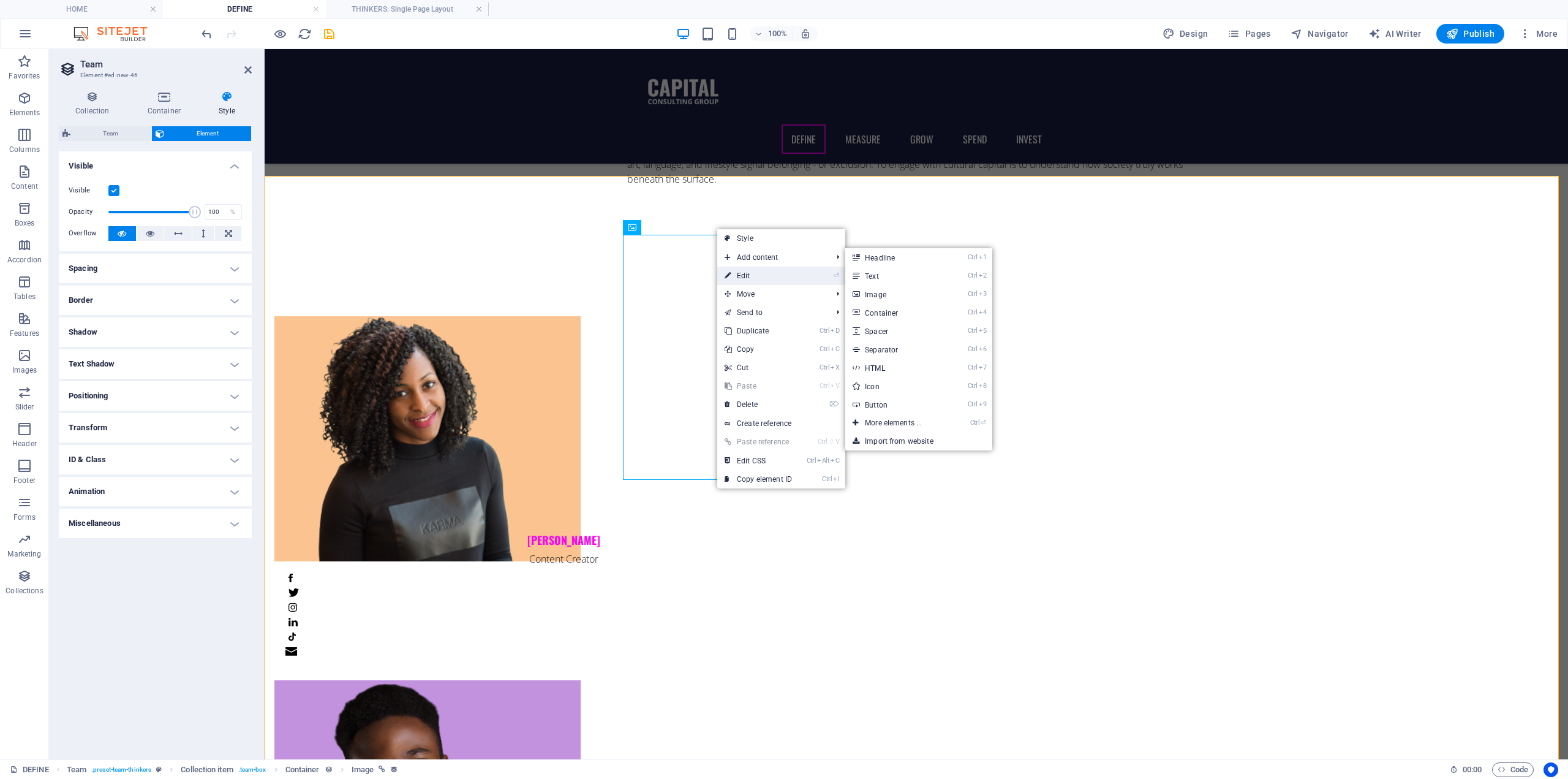
click at [749, 276] on link "⏎ Edit" at bounding box center [758, 276] width 82 height 18
select select "px"
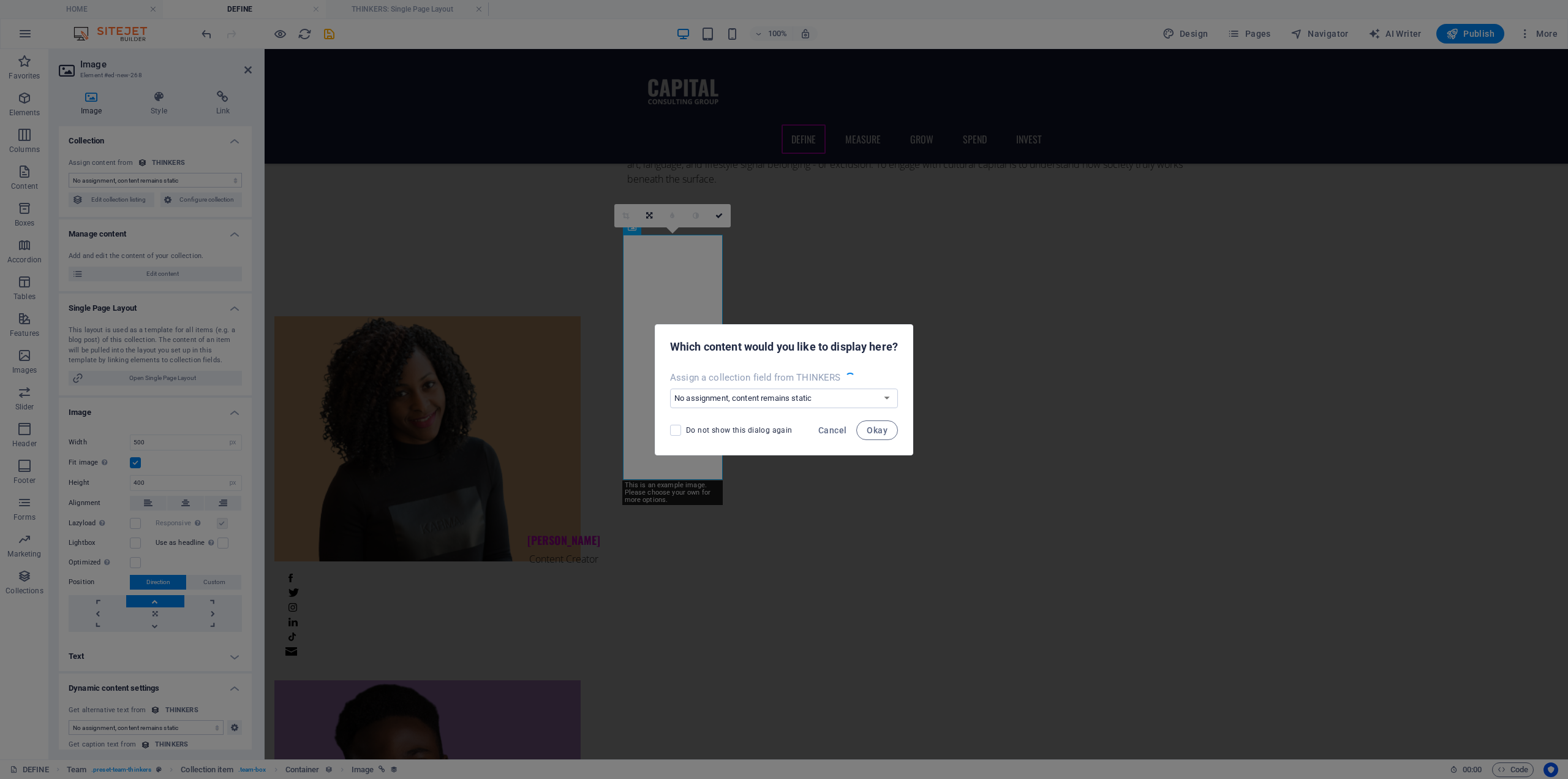
select select "image"
click at [826, 434] on span "Cancel" at bounding box center [832, 430] width 28 height 10
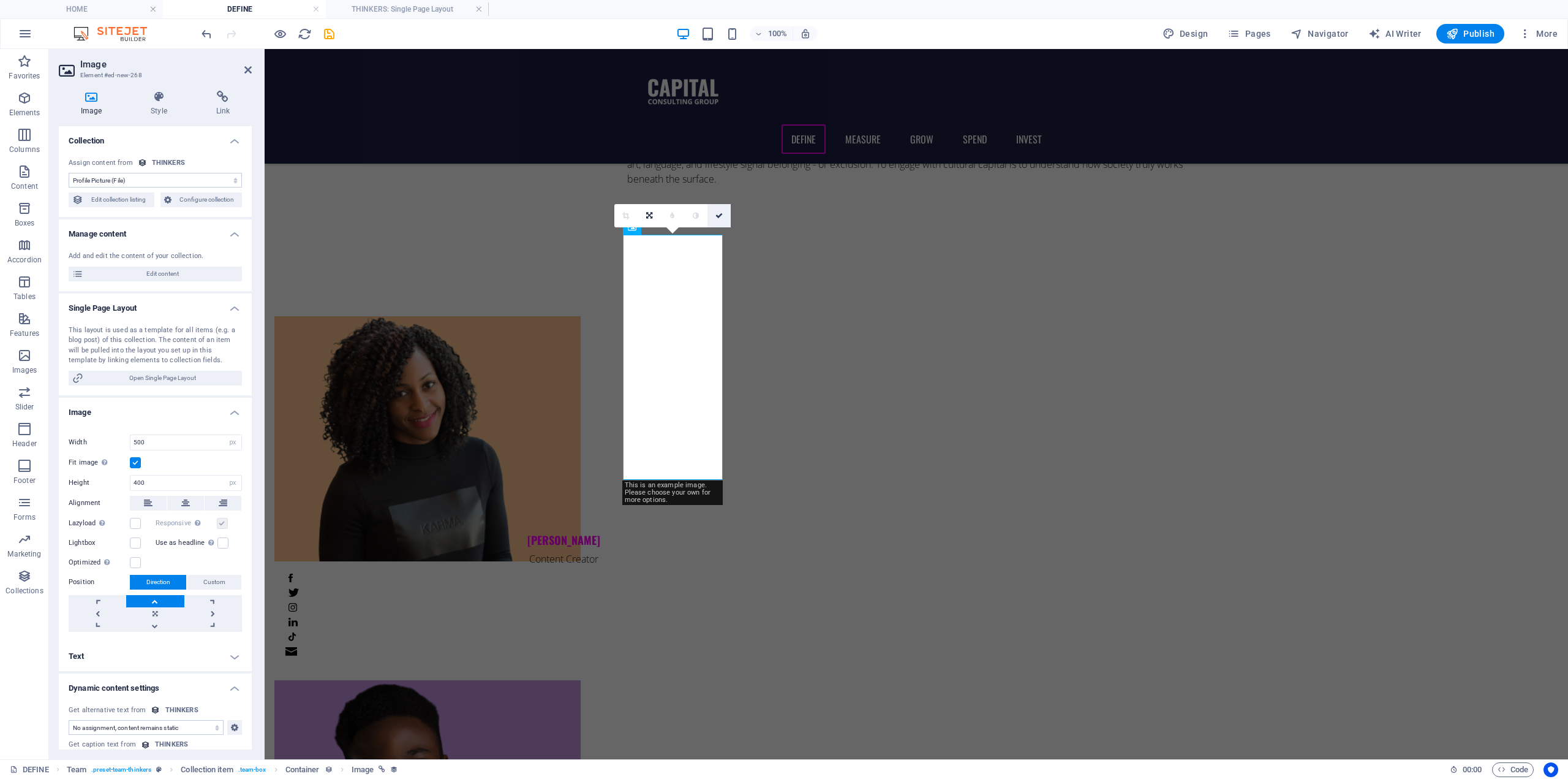
click at [717, 216] on icon at bounding box center [719, 215] width 7 height 7
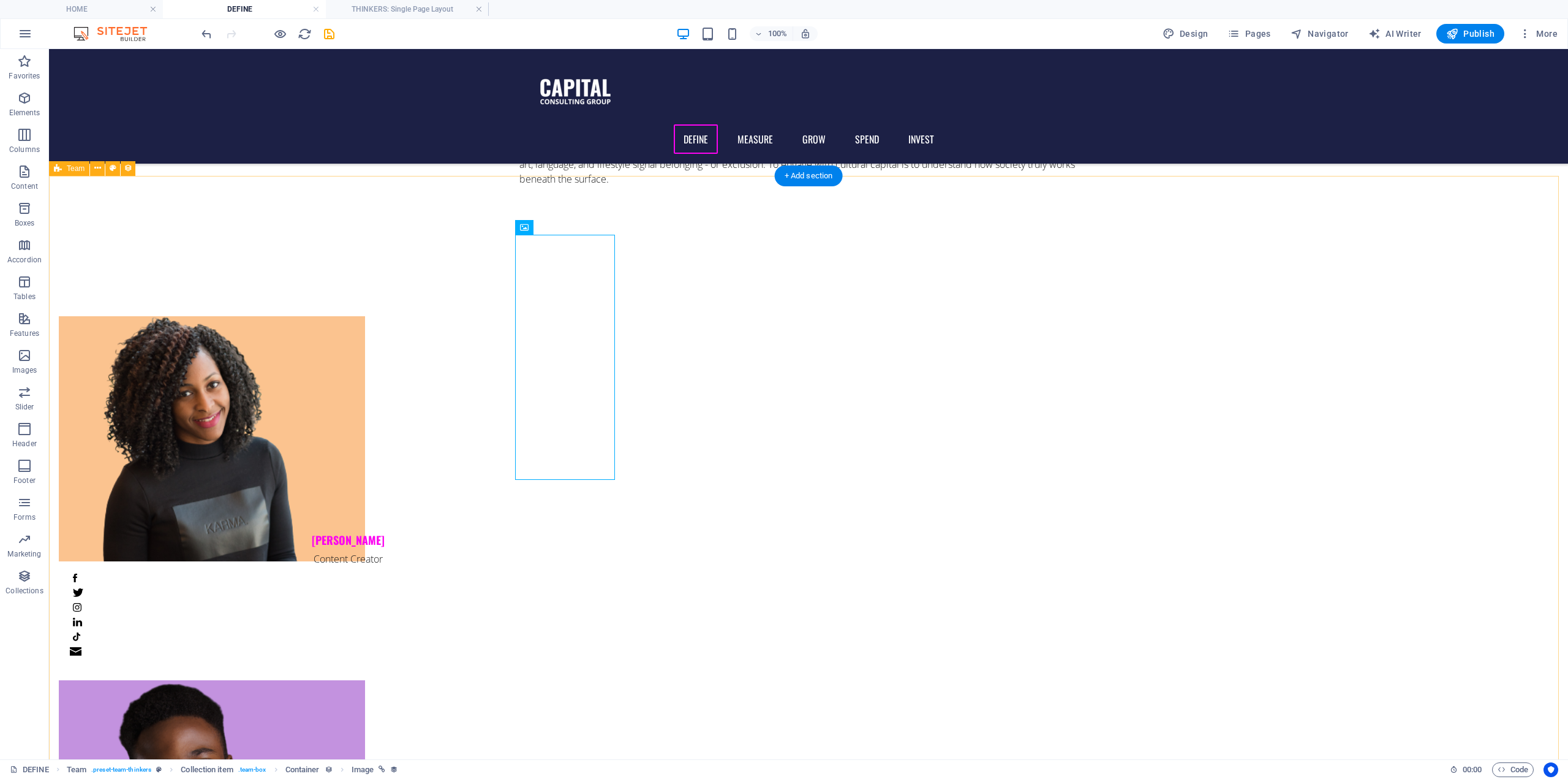
click at [102, 165] on button at bounding box center [97, 168] width 15 height 15
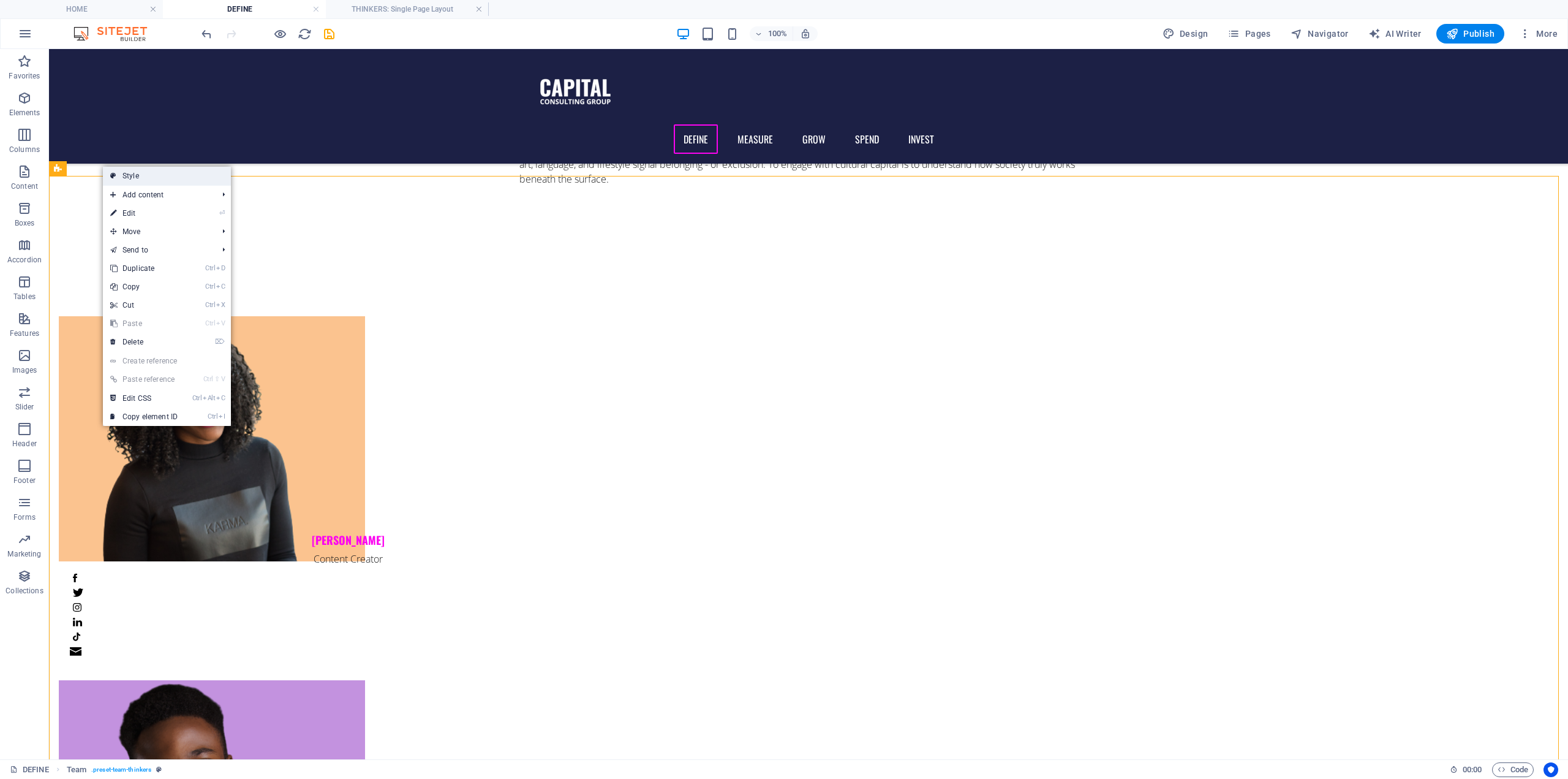
click at [137, 174] on link "Style" at bounding box center [167, 175] width 128 height 18
select select "rem"
select select "px"
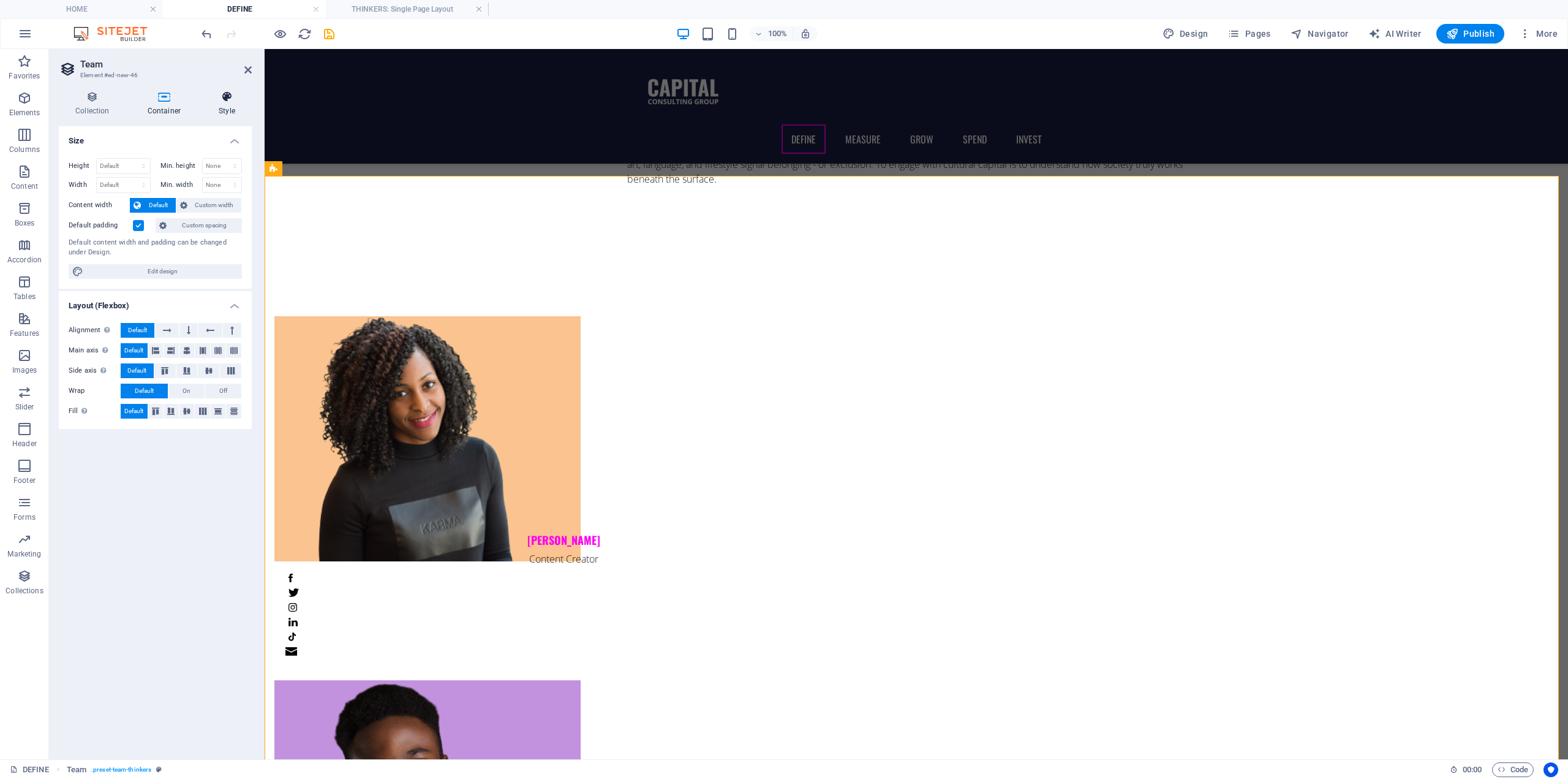
click at [222, 105] on h4 "Style" at bounding box center [227, 103] width 50 height 25
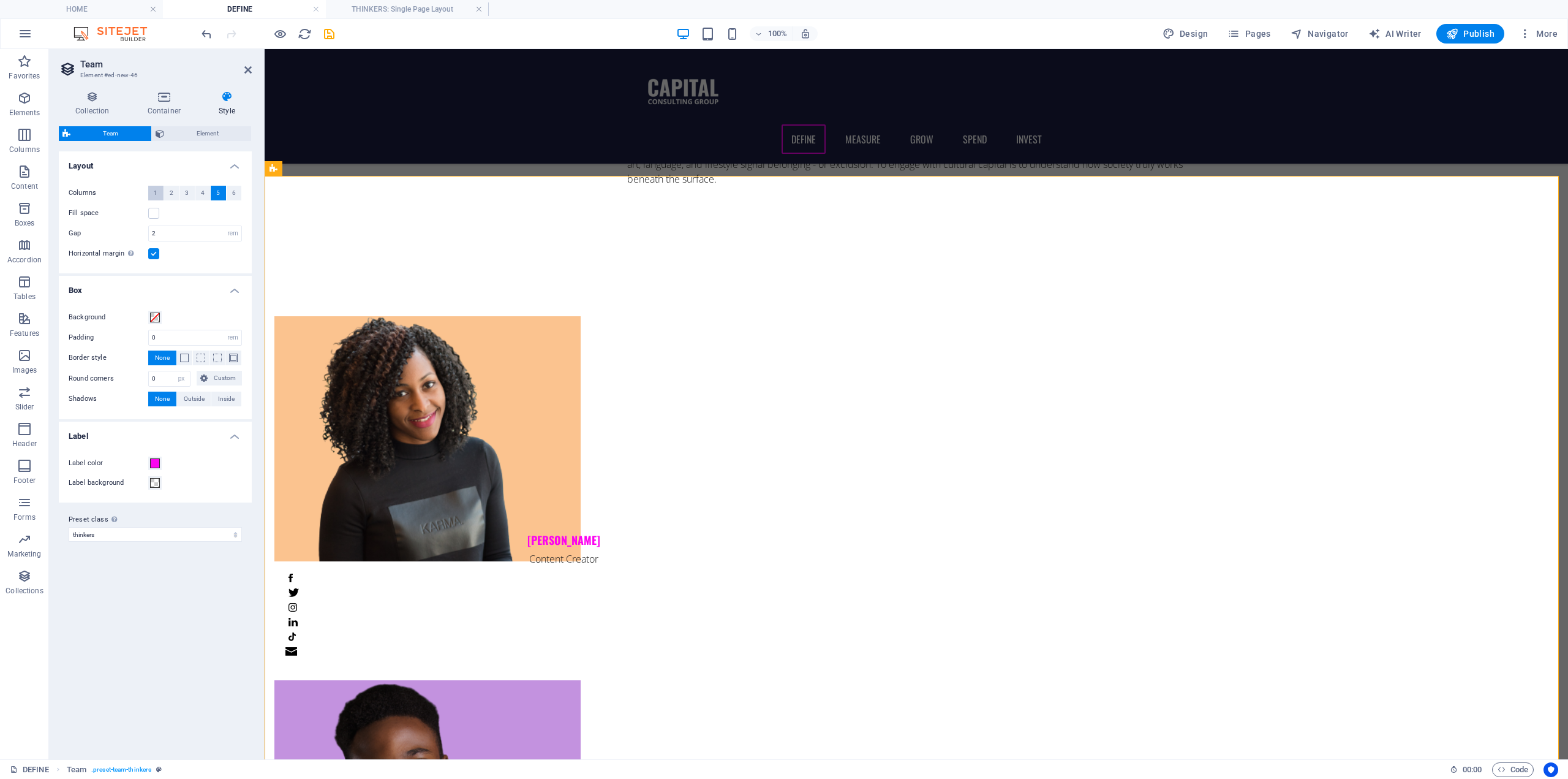
click at [156, 195] on span "1" at bounding box center [156, 193] width 4 height 15
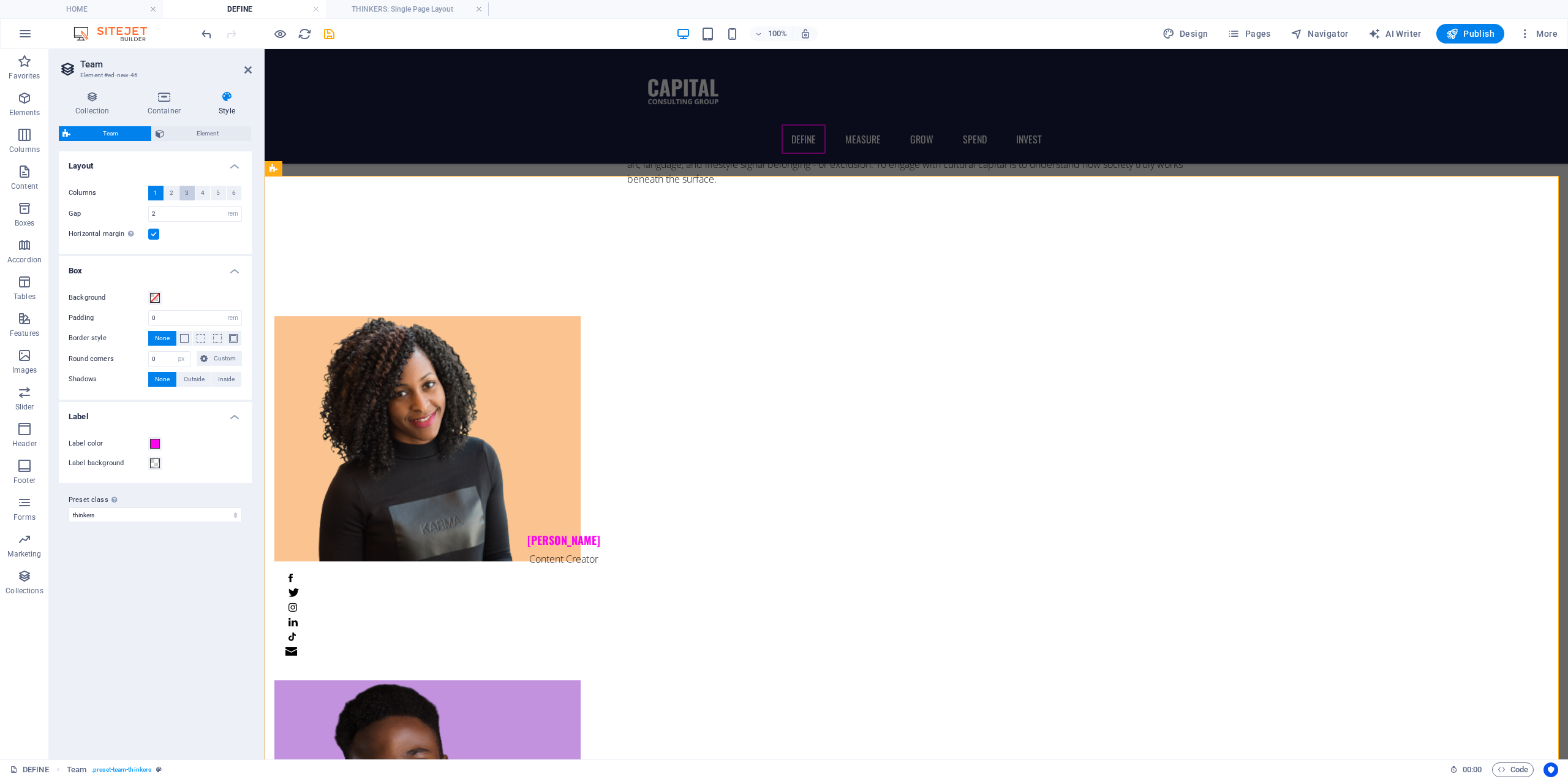
click at [186, 191] on span "3" at bounding box center [187, 193] width 4 height 15
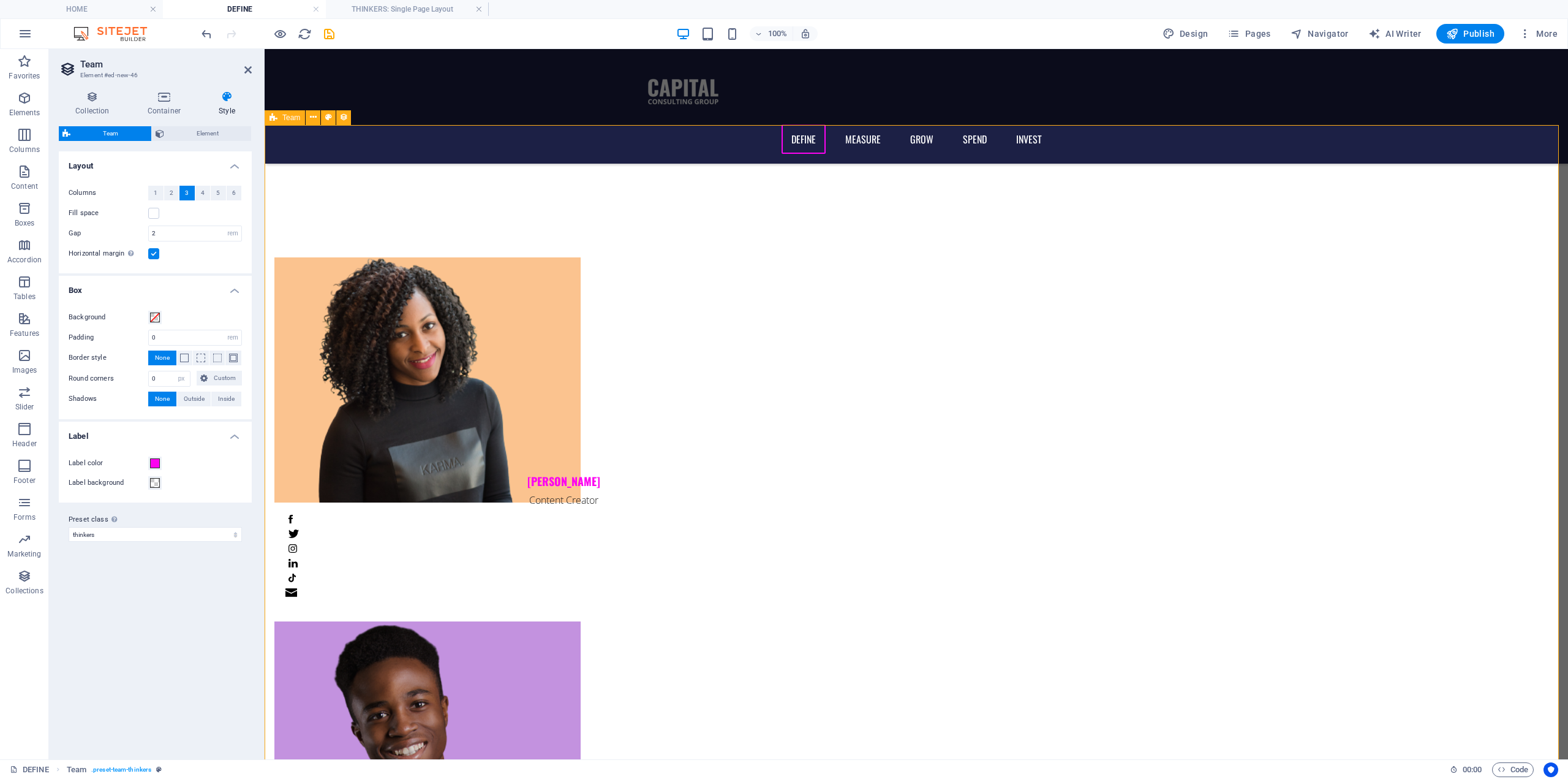
scroll to position [1213, 0]
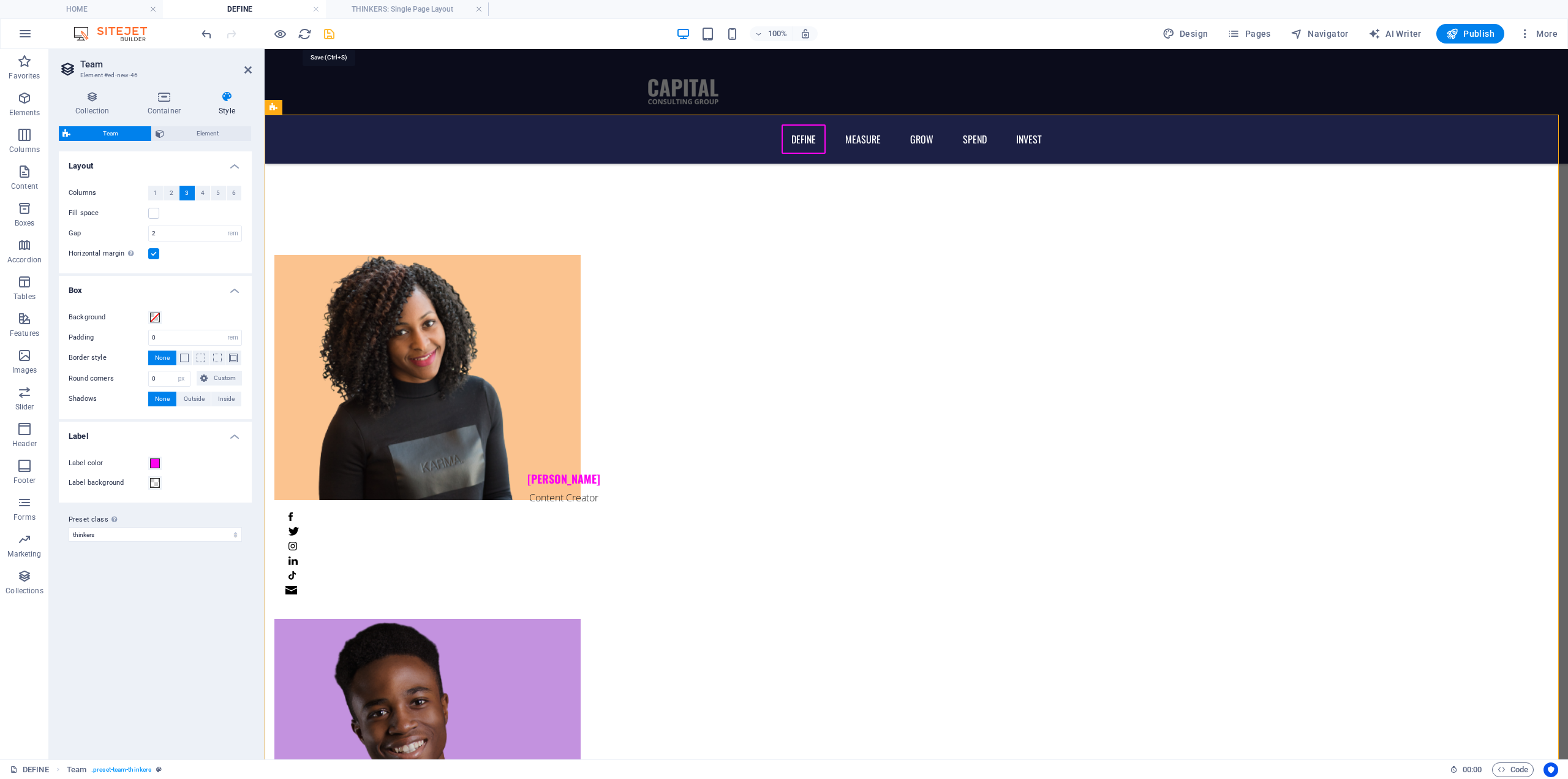
click at [329, 32] on icon "save" at bounding box center [329, 34] width 14 height 14
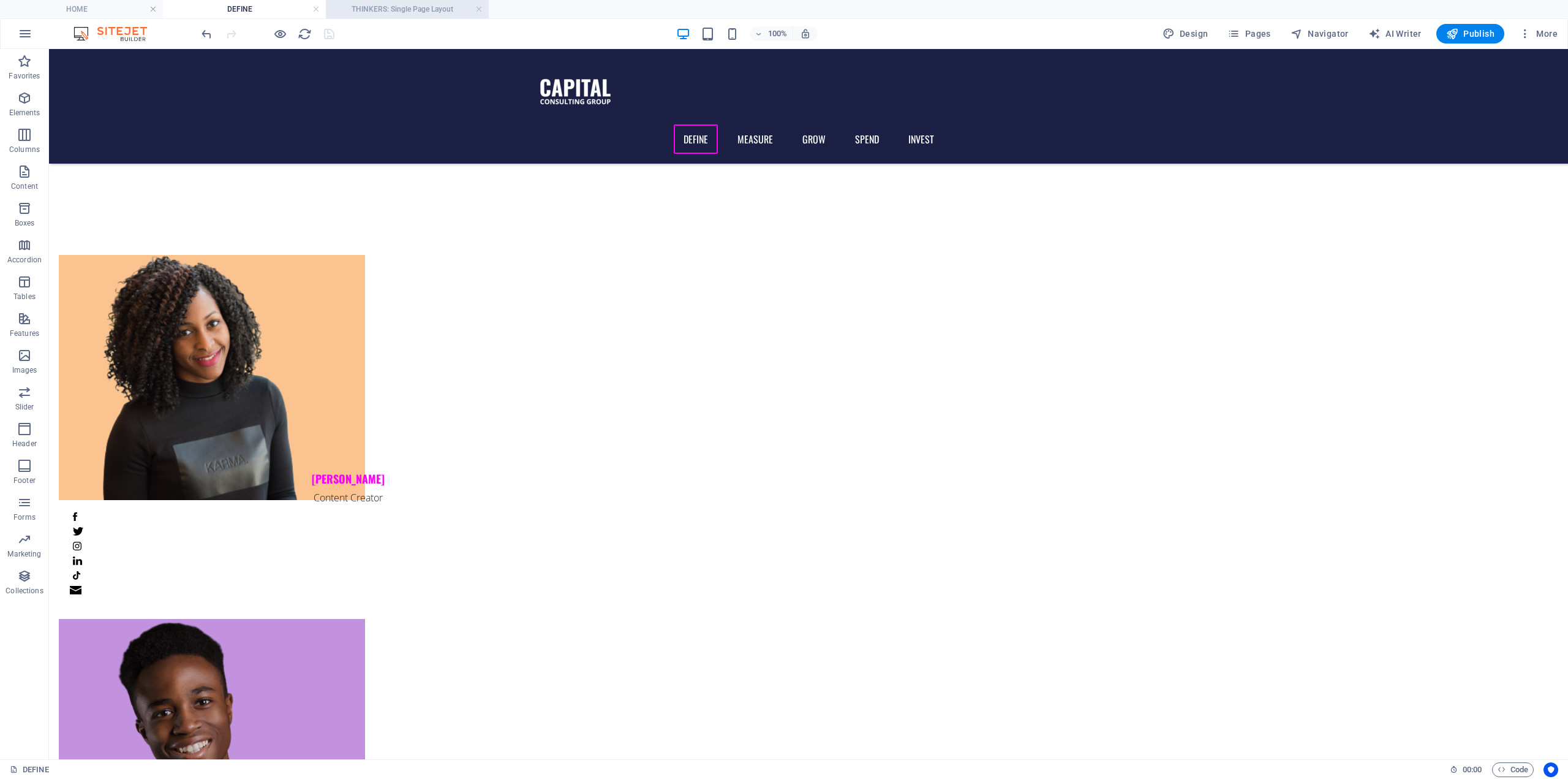
click at [365, 8] on h4 "THINKERS: Single Page Layout" at bounding box center [407, 9] width 163 height 13
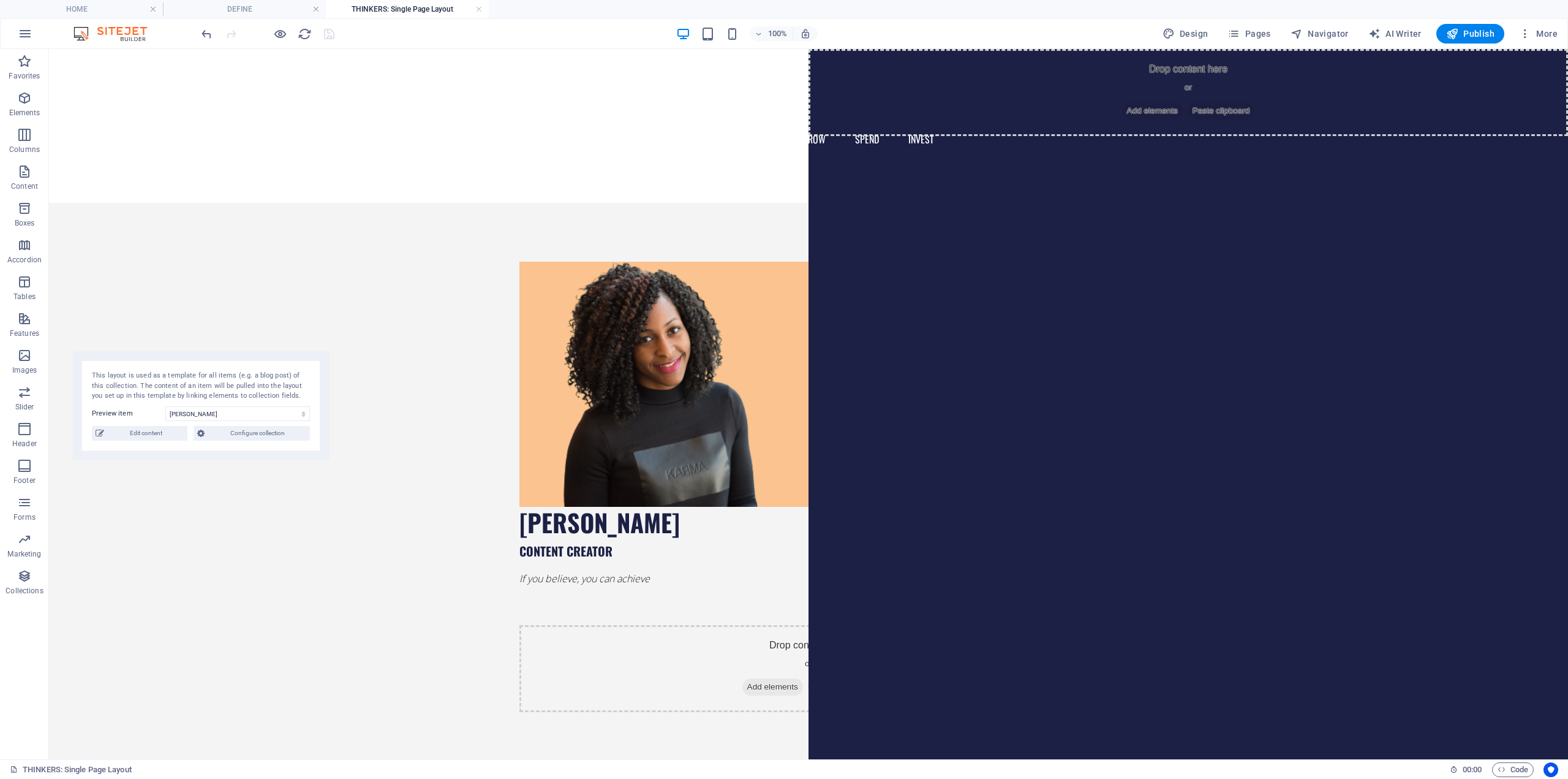
drag, startPoint x: 200, startPoint y: 63, endPoint x: 215, endPoint y: 345, distance: 282.4
click at [214, 351] on div "This layout is used as a template for all items (e.g. a blog post) of this coll…" at bounding box center [201, 405] width 257 height 109
click at [277, 32] on icon "button" at bounding box center [280, 34] width 14 height 14
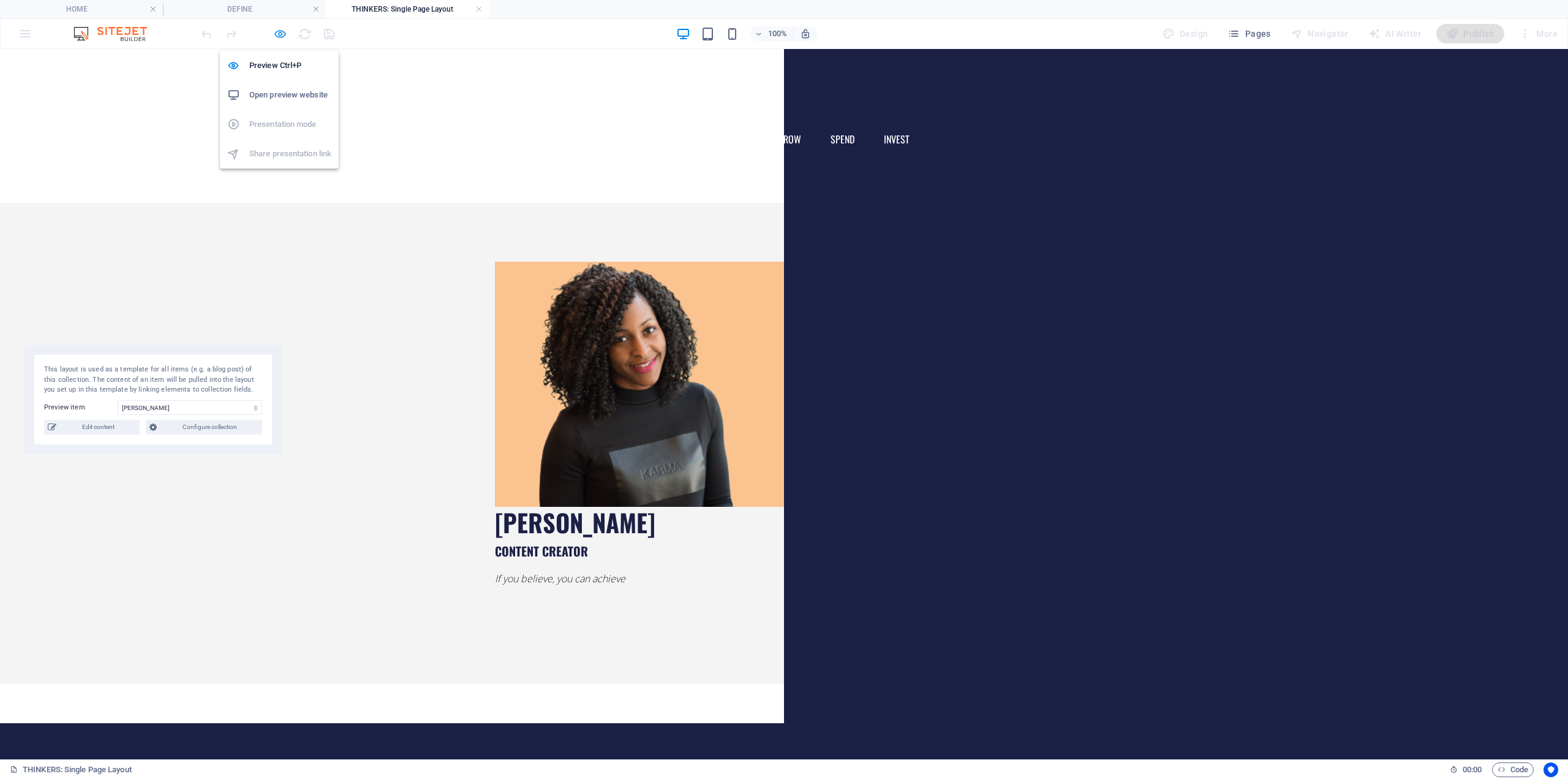
click at [276, 31] on icon "button" at bounding box center [280, 34] width 14 height 14
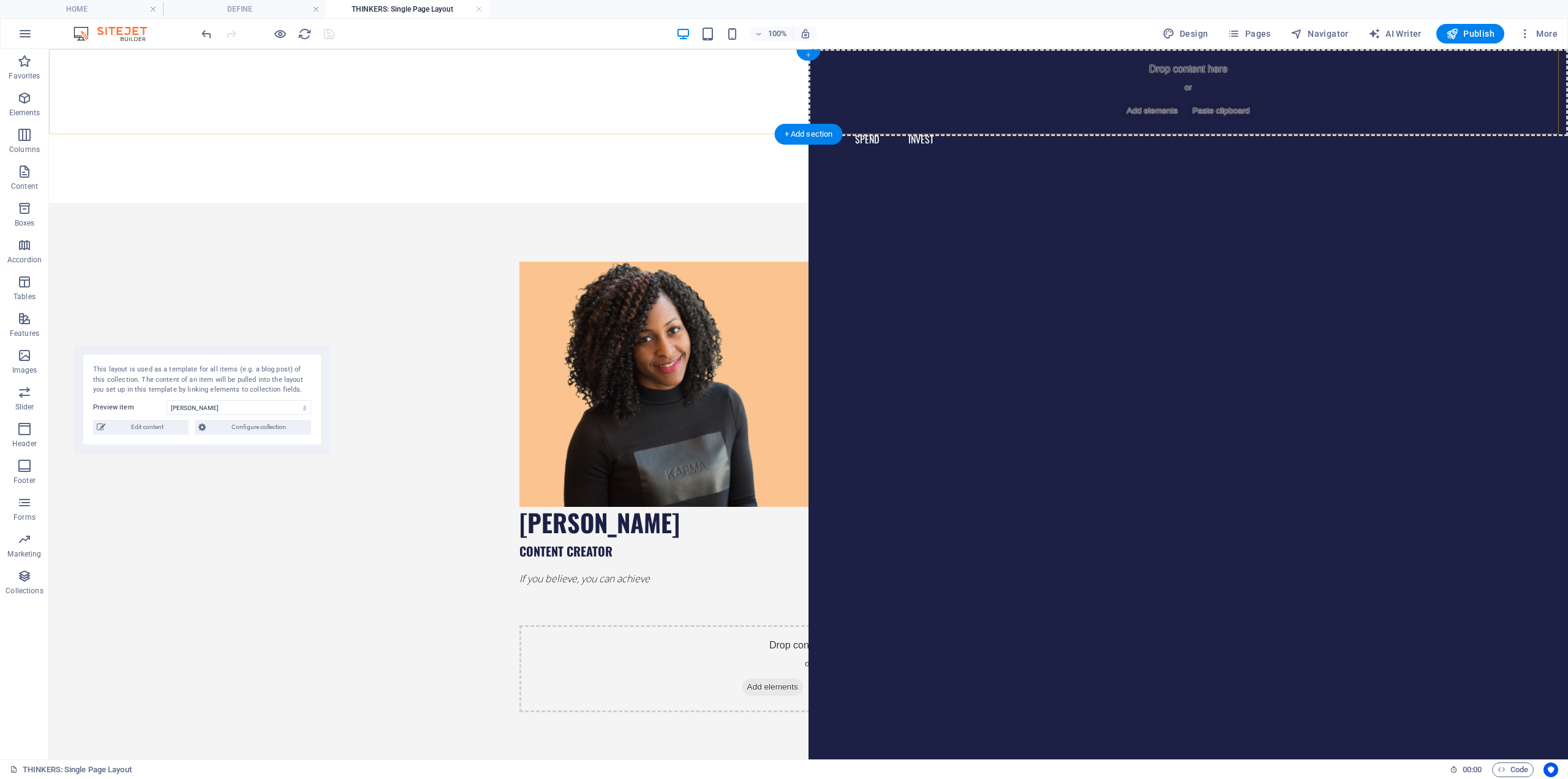
click at [811, 50] on div "+" at bounding box center [808, 56] width 24 height 11
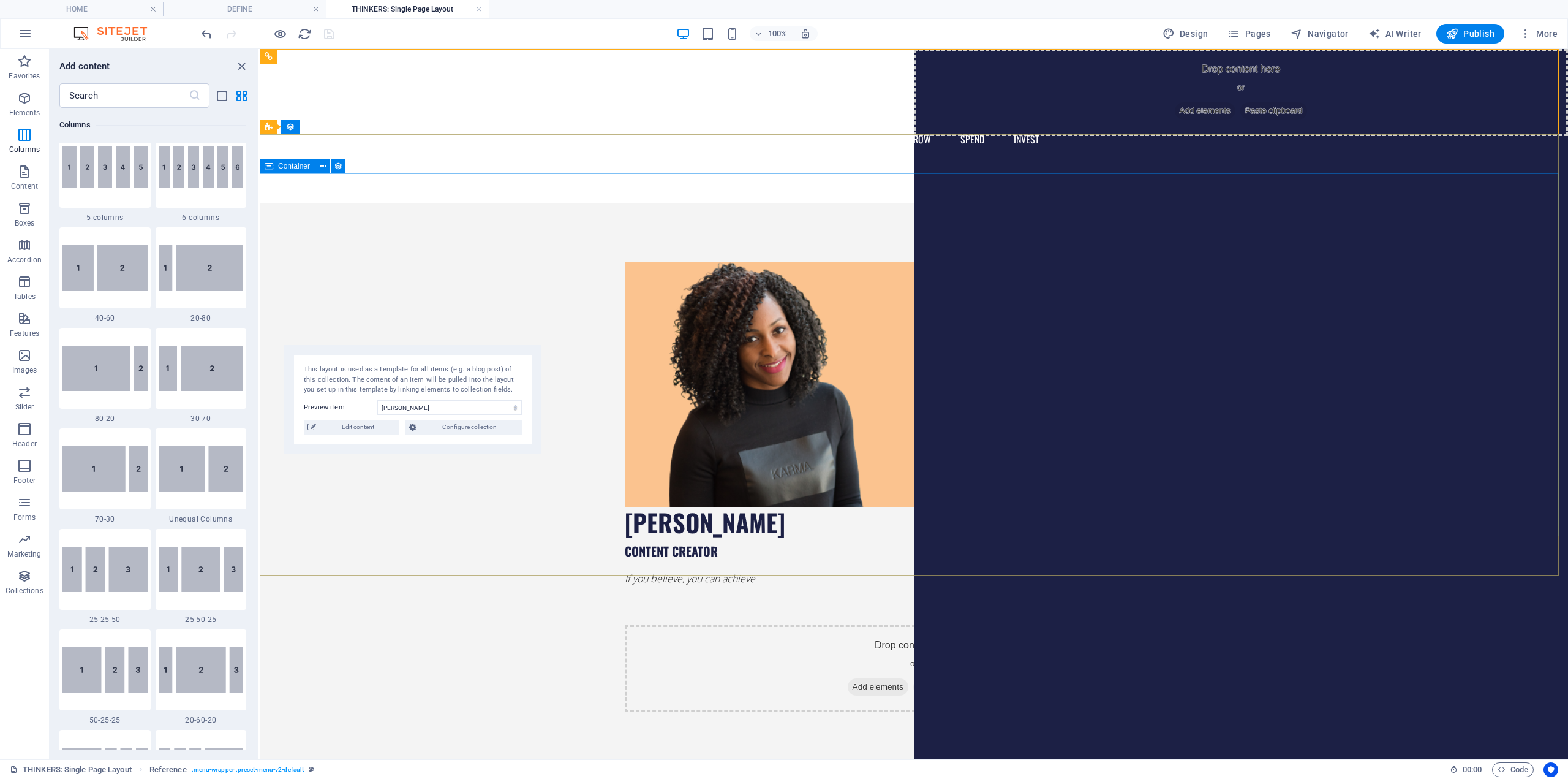
scroll to position [796, 0]
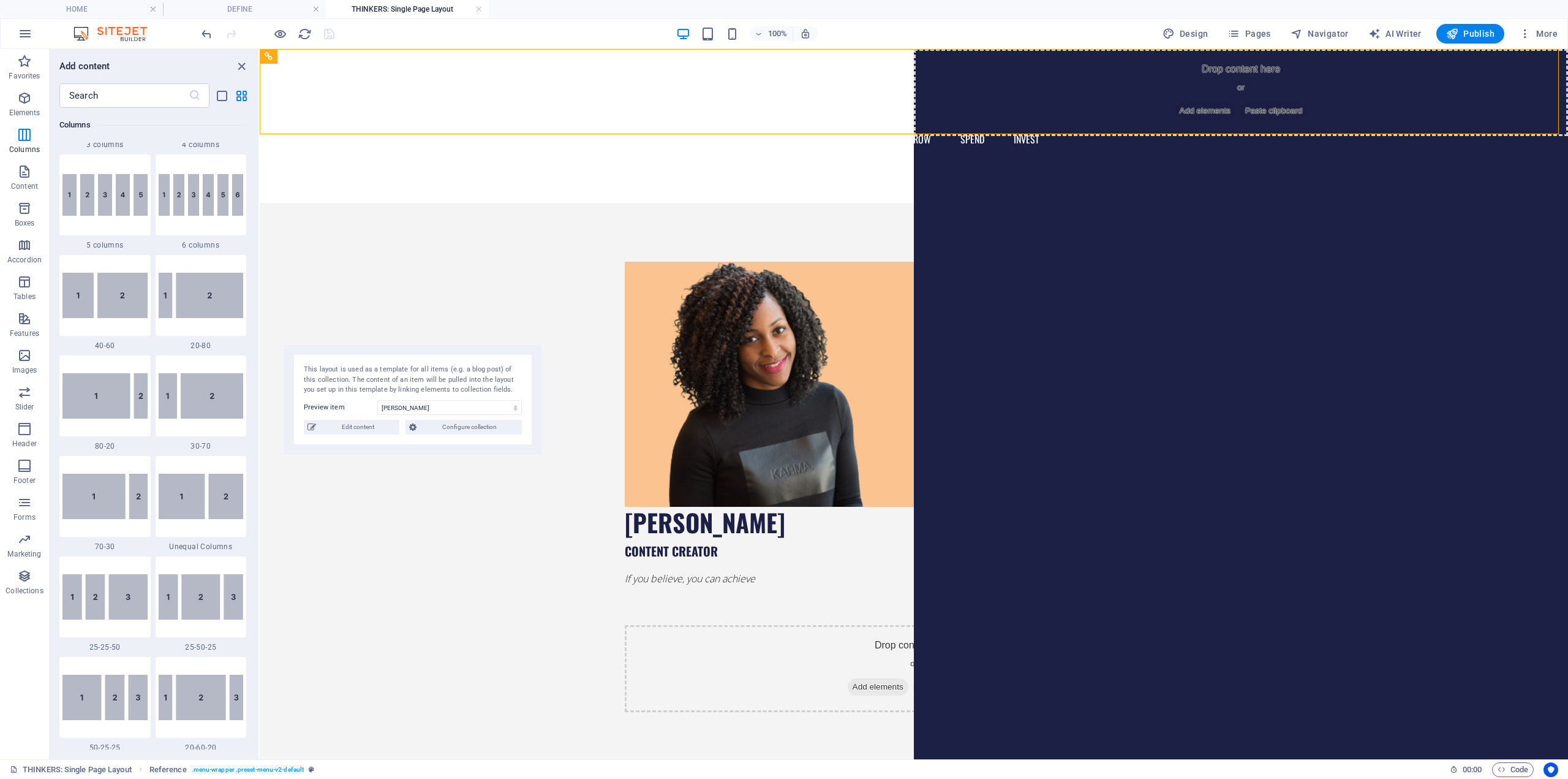
drag, startPoint x: 256, startPoint y: 165, endPoint x: 253, endPoint y: 82, distance: 83.1
click at [253, 82] on div "Add content ​ Favorites 1 Star Headline 1 Star Container Elements 1 Star Headli…" at bounding box center [154, 404] width 209 height 710
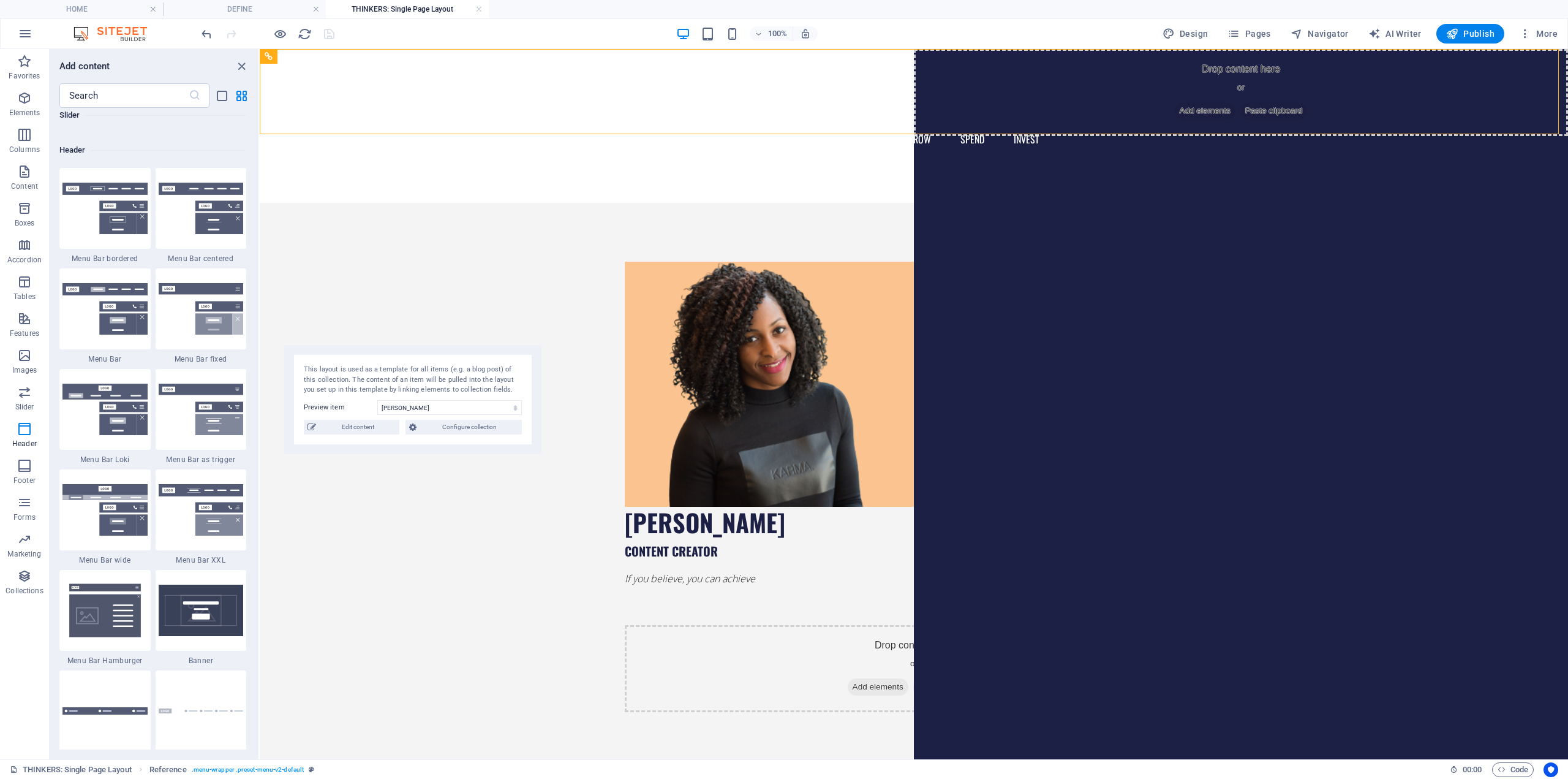
scroll to position [7353, 0]
click at [94, 192] on img at bounding box center [105, 209] width 85 height 52
select select "rem"
select select "preset-menu-v2-border"
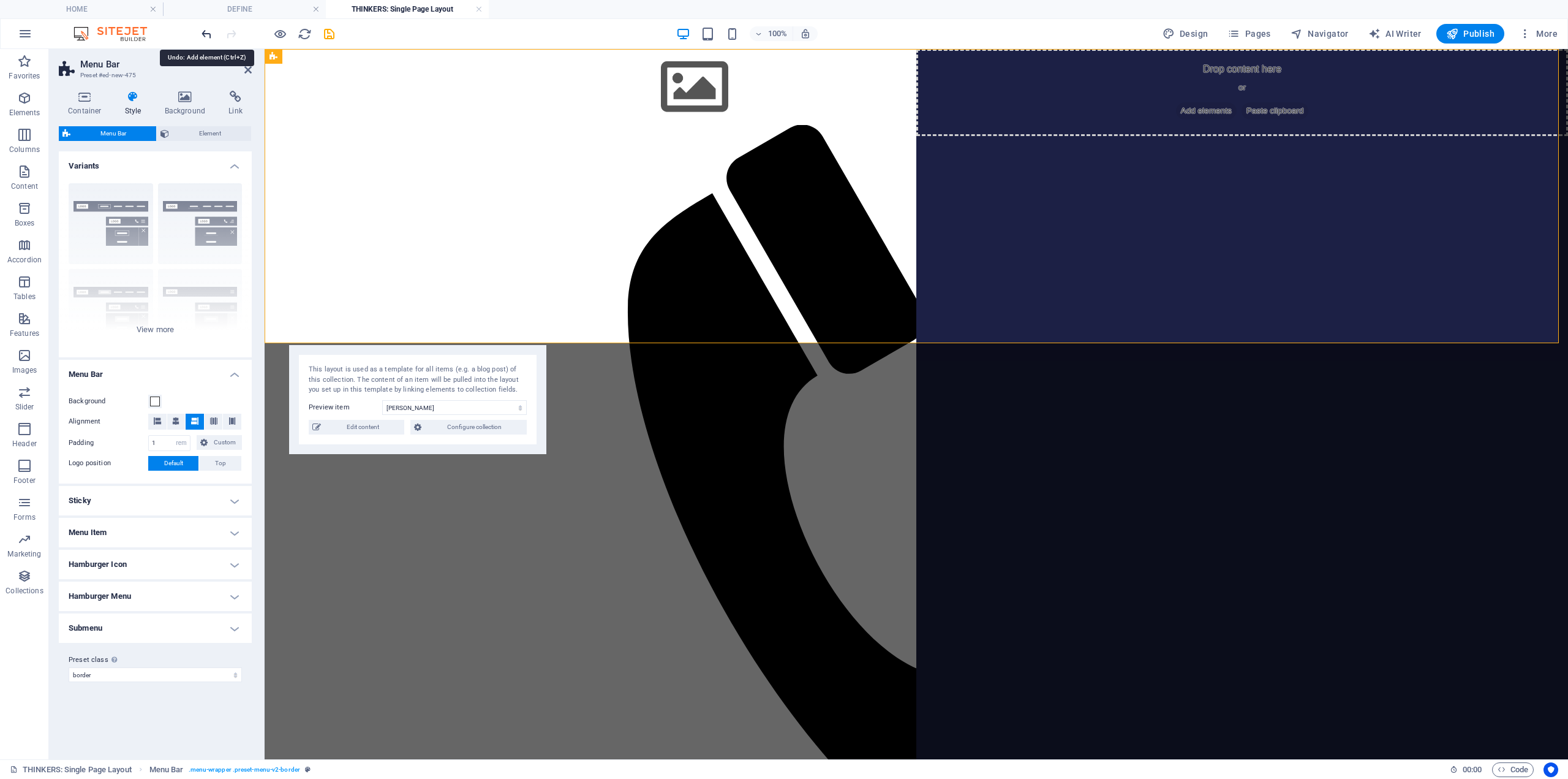
click at [206, 38] on icon "undo" at bounding box center [207, 34] width 14 height 14
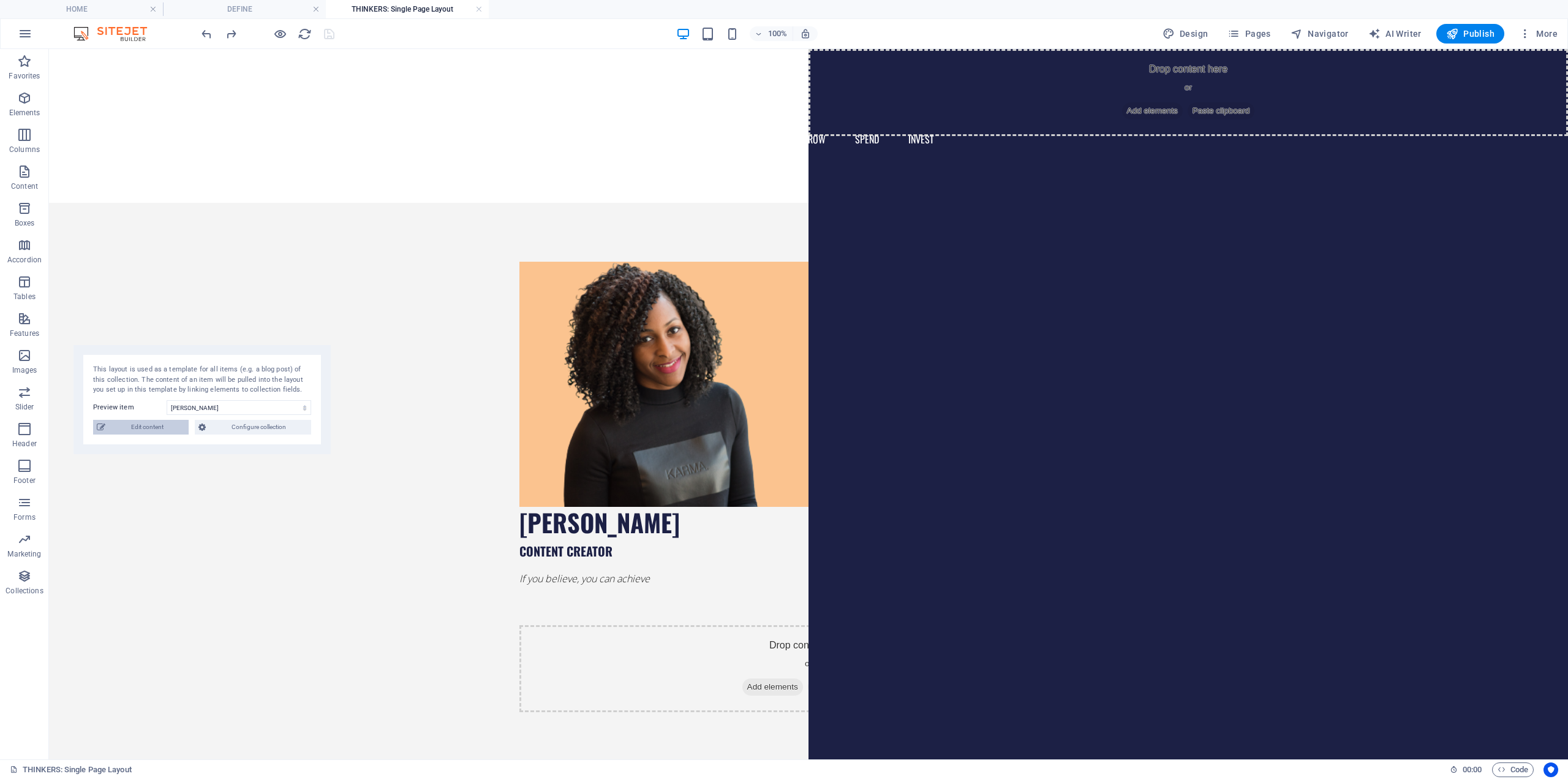
click at [138, 430] on span "Edit content" at bounding box center [147, 427] width 76 height 15
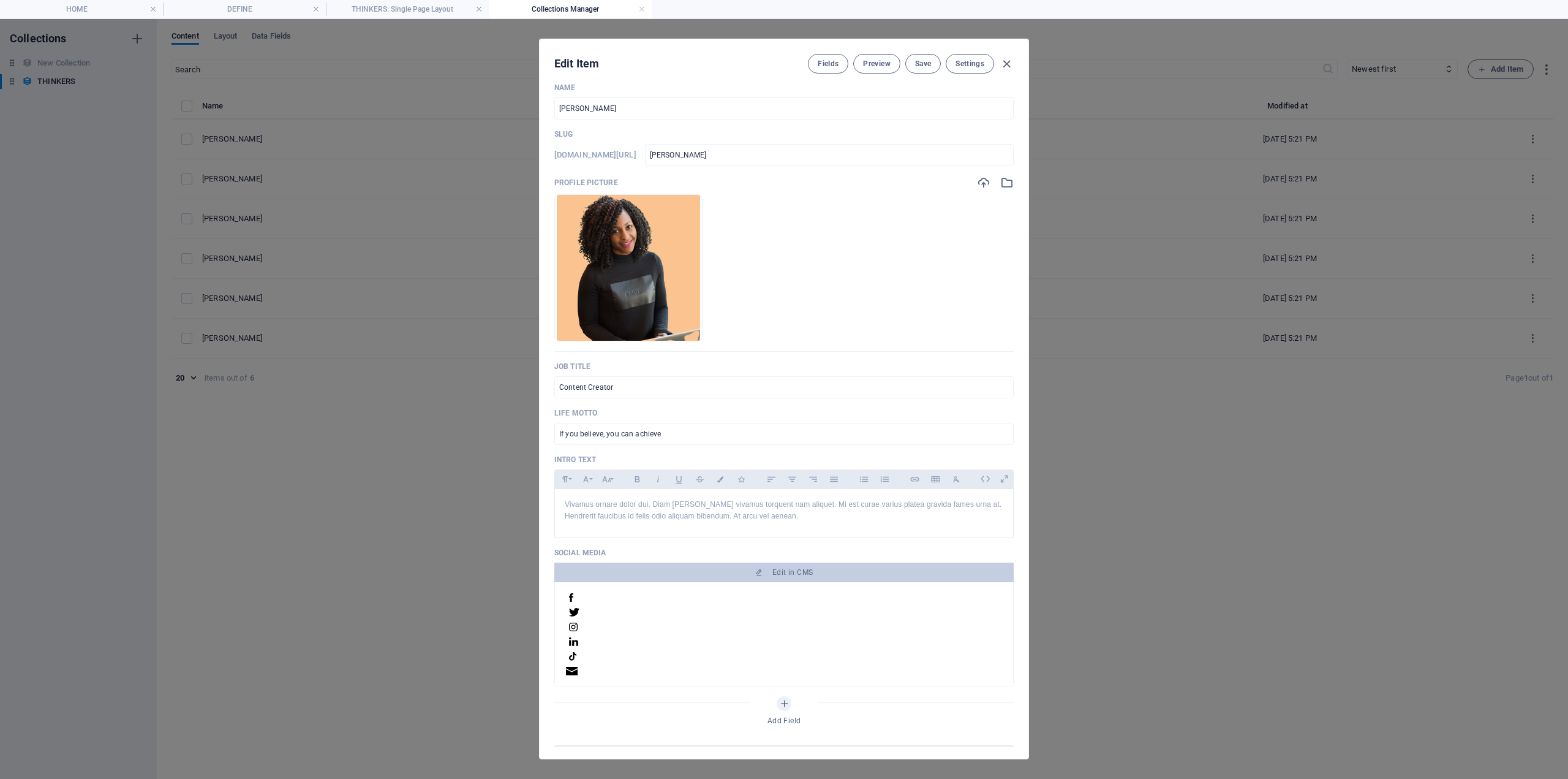
scroll to position [0, 0]
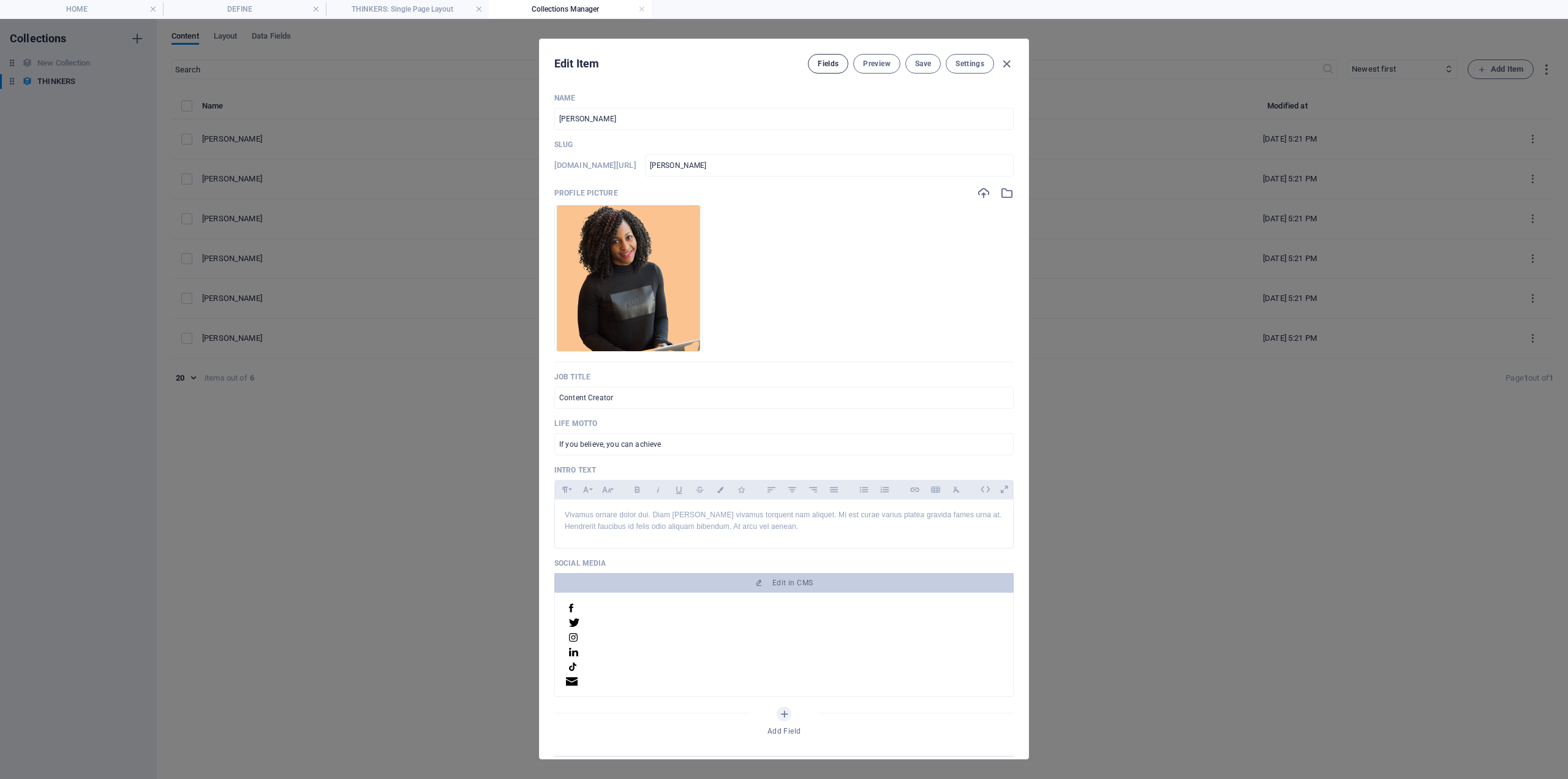
click at [826, 63] on span "Fields" at bounding box center [828, 64] width 21 height 10
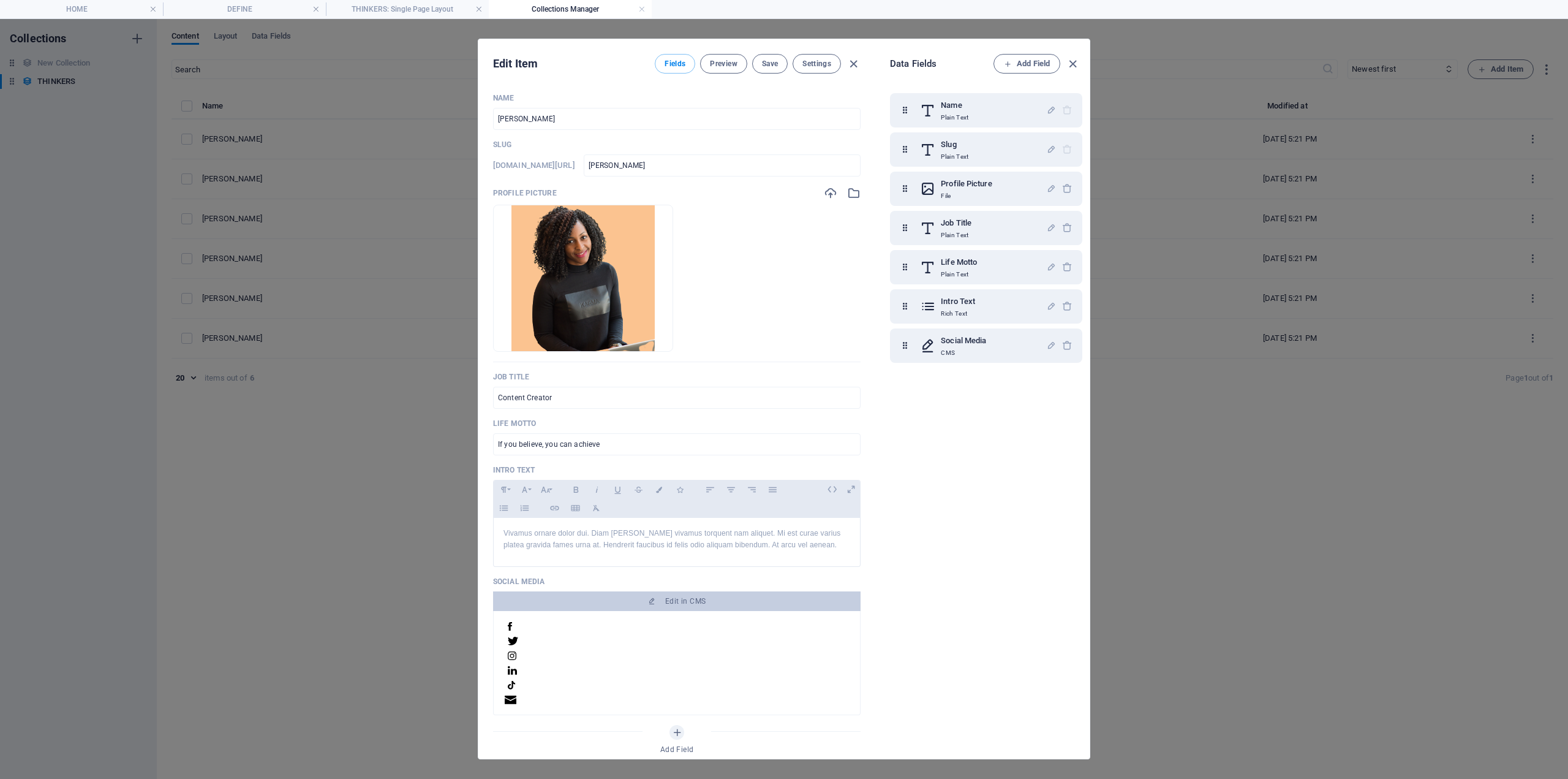
click at [1072, 66] on icon "button" at bounding box center [1073, 64] width 14 height 14
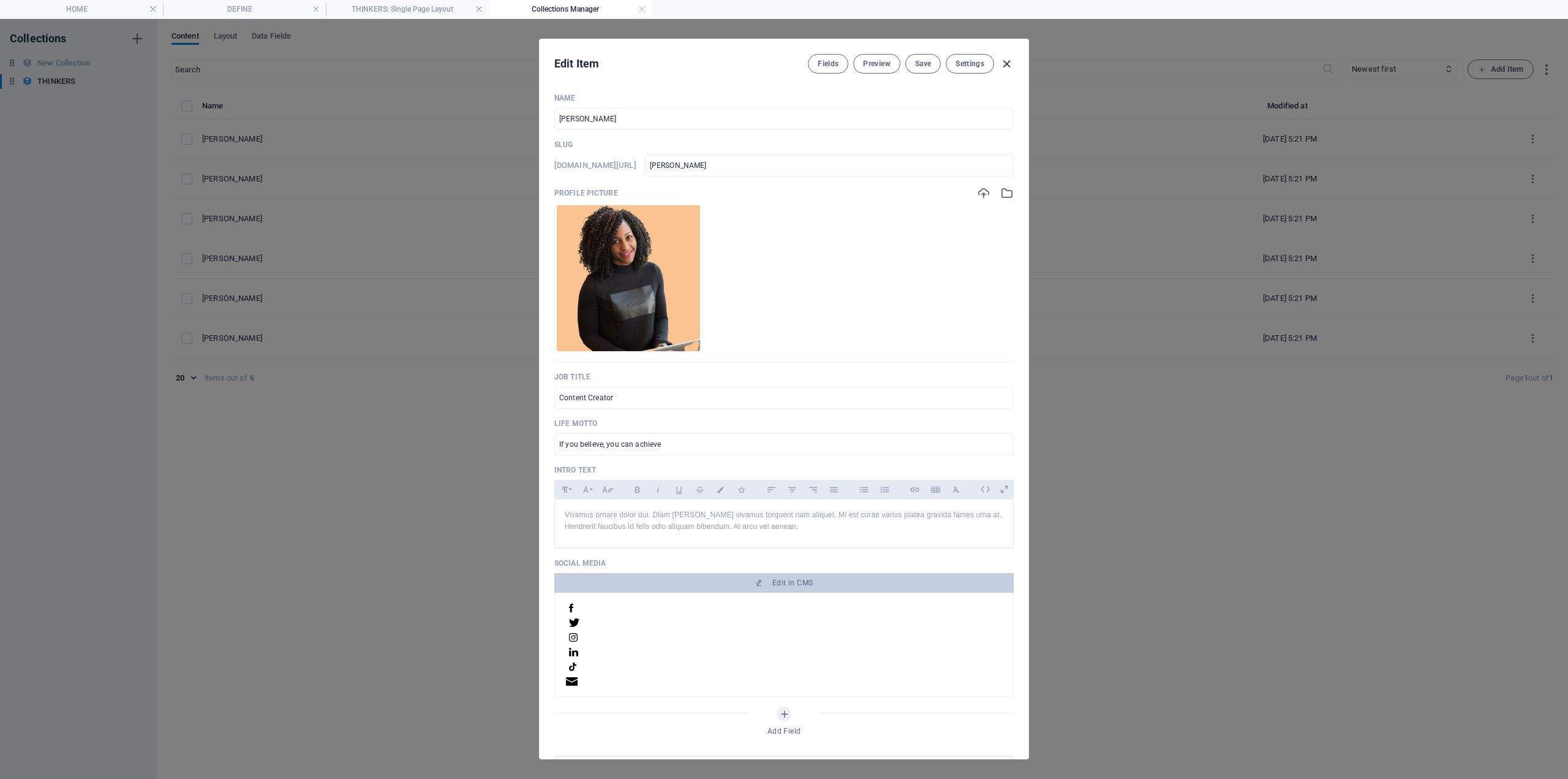
click at [1011, 67] on icon "button" at bounding box center [1007, 64] width 14 height 14
type input "emily-nichols"
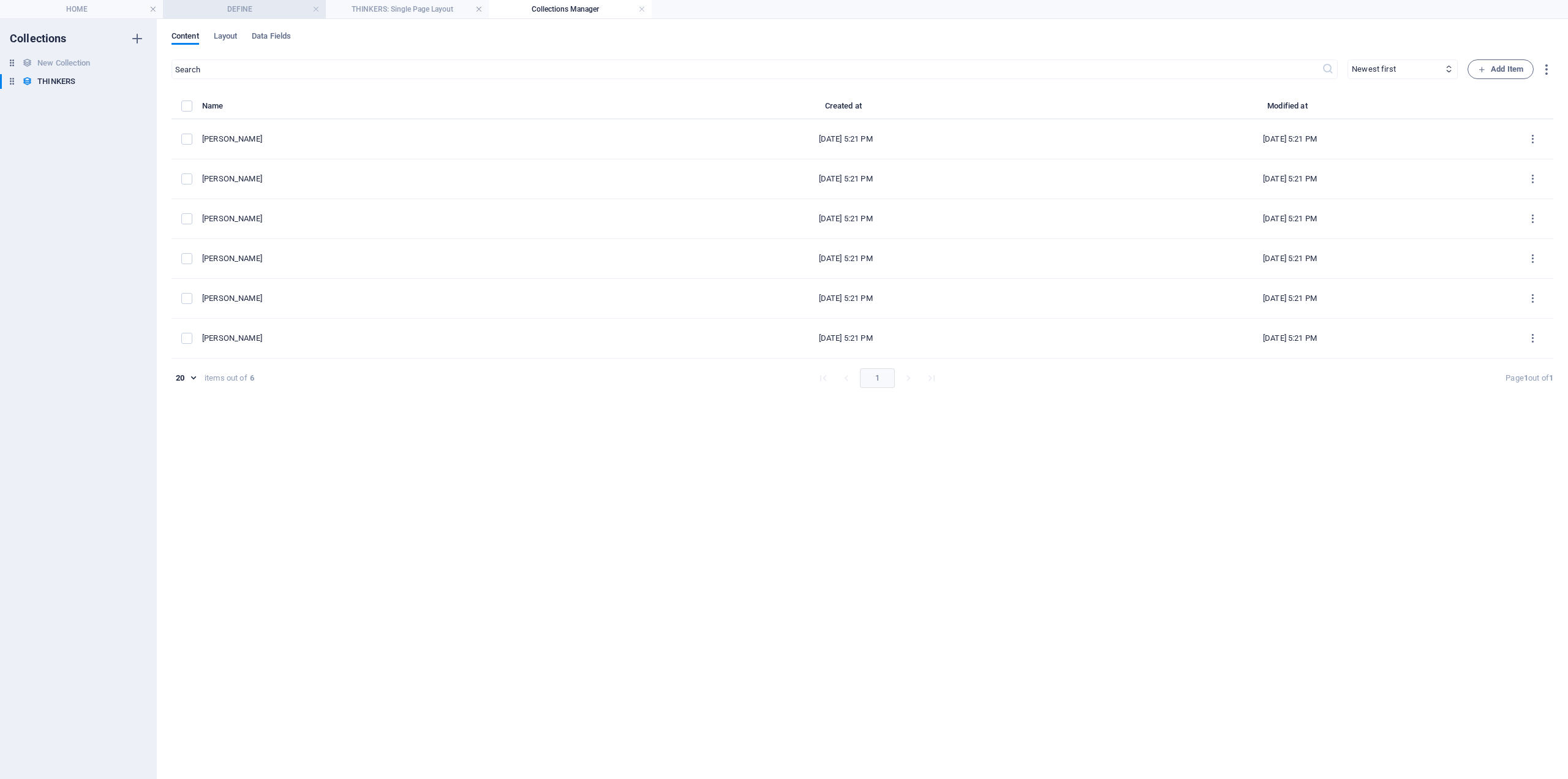
click at [280, 12] on h4 "DEFINE" at bounding box center [244, 9] width 163 height 13
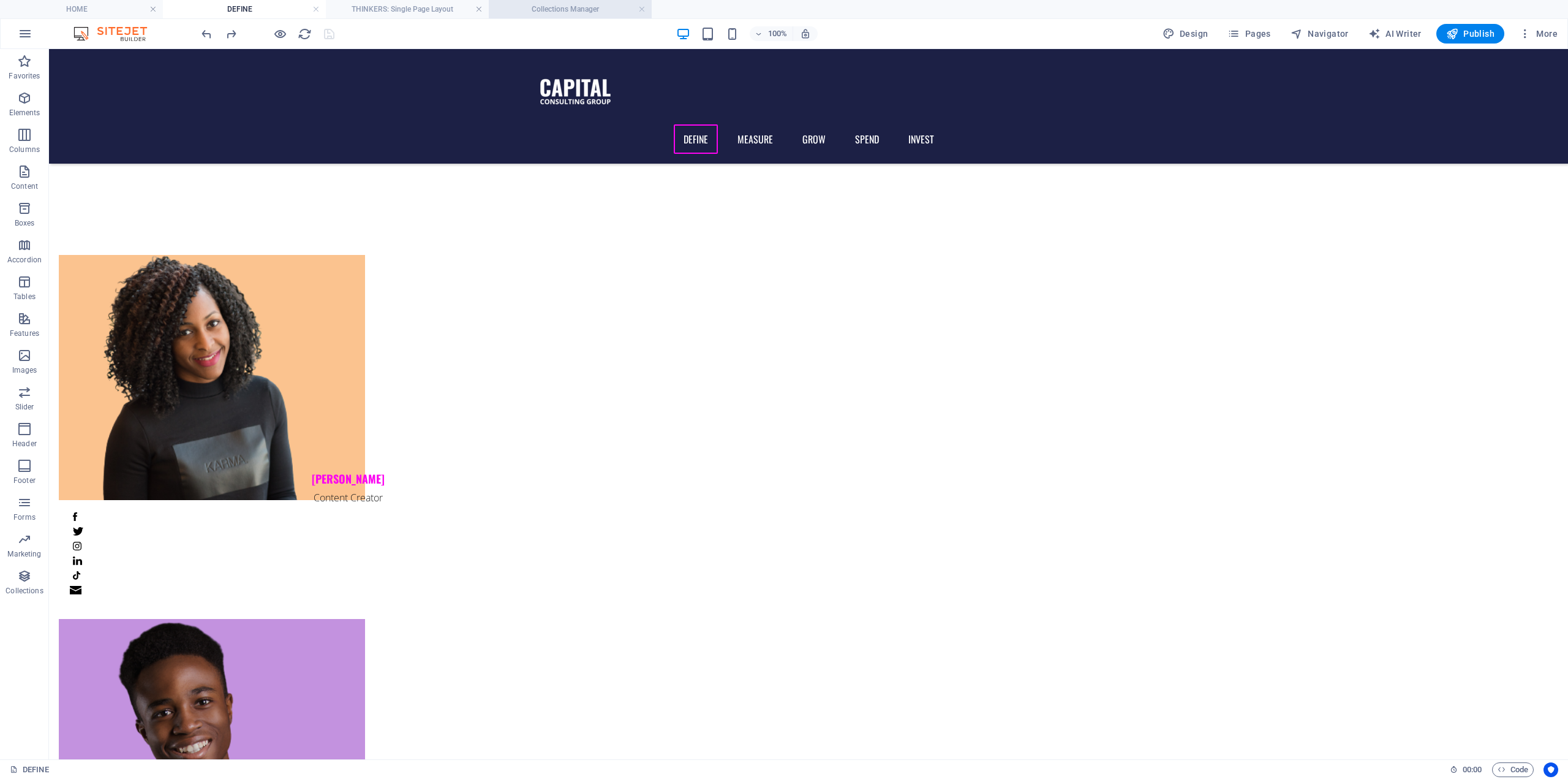
click at [551, 6] on h4 "Collections Manager" at bounding box center [570, 9] width 163 height 13
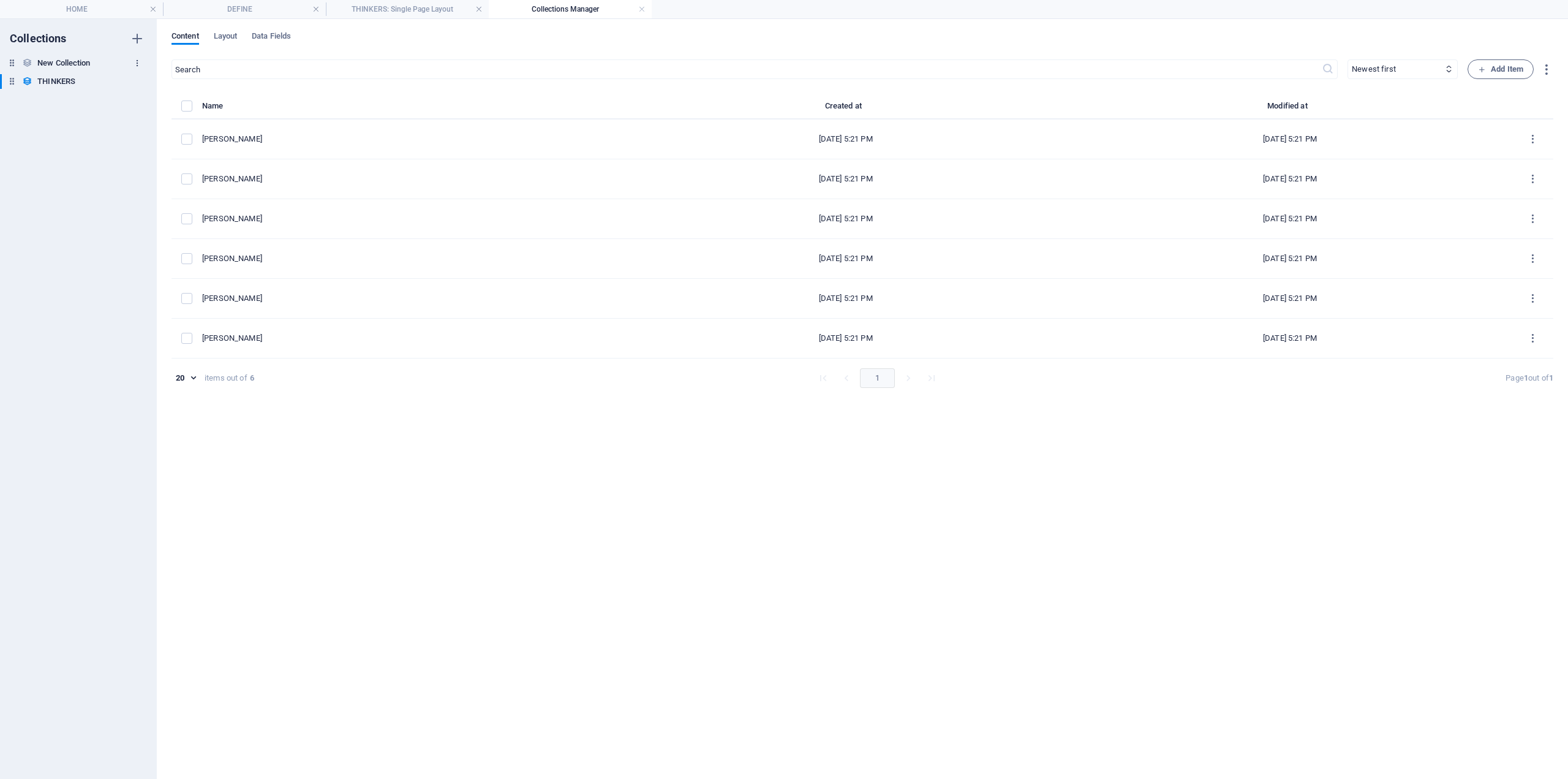
click at [137, 59] on icon "button" at bounding box center [137, 63] width 9 height 9
click at [145, 151] on h6 "Delete" at bounding box center [148, 146] width 33 height 15
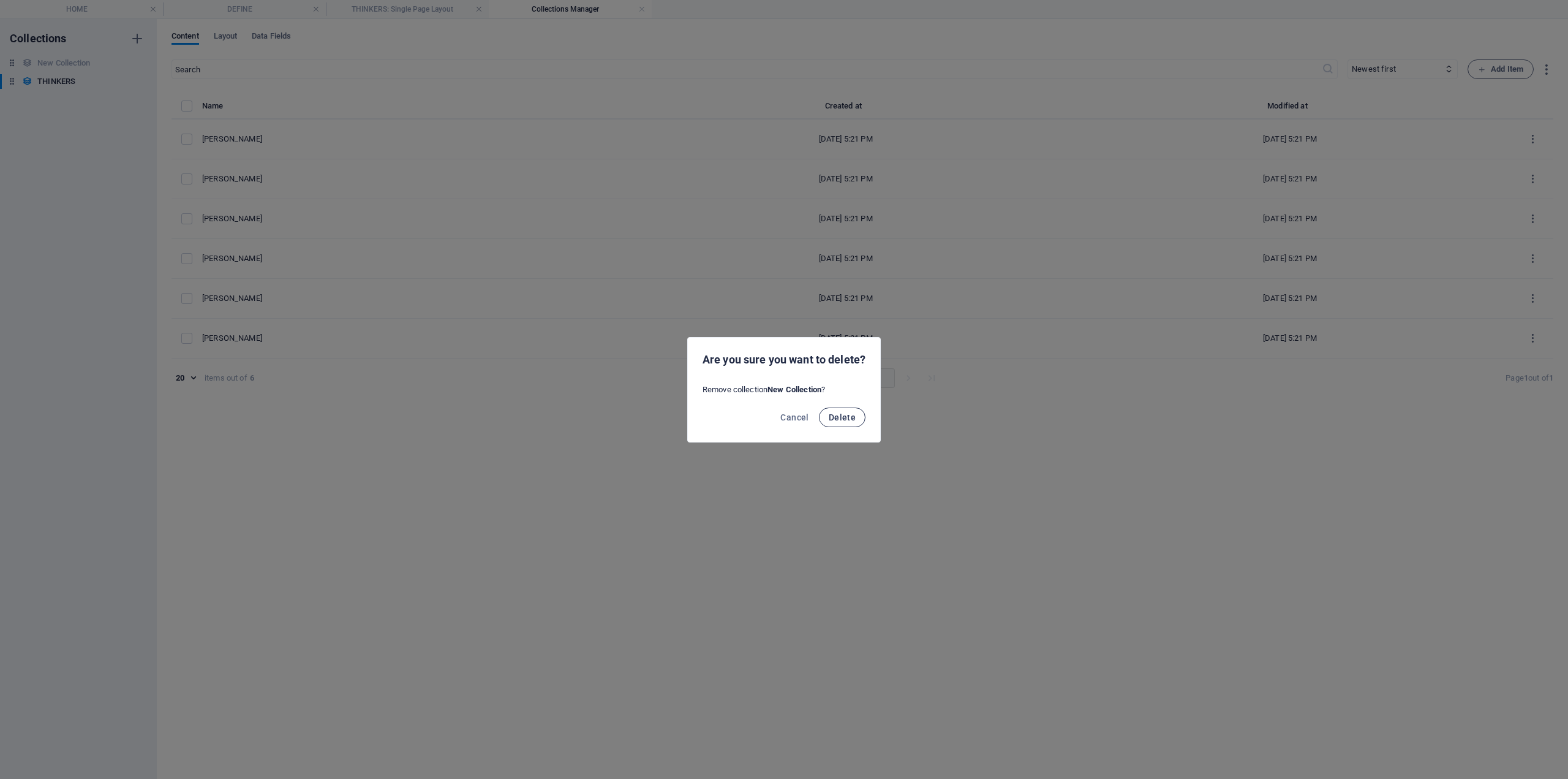
click at [842, 417] on span "Delete" at bounding box center [842, 417] width 27 height 10
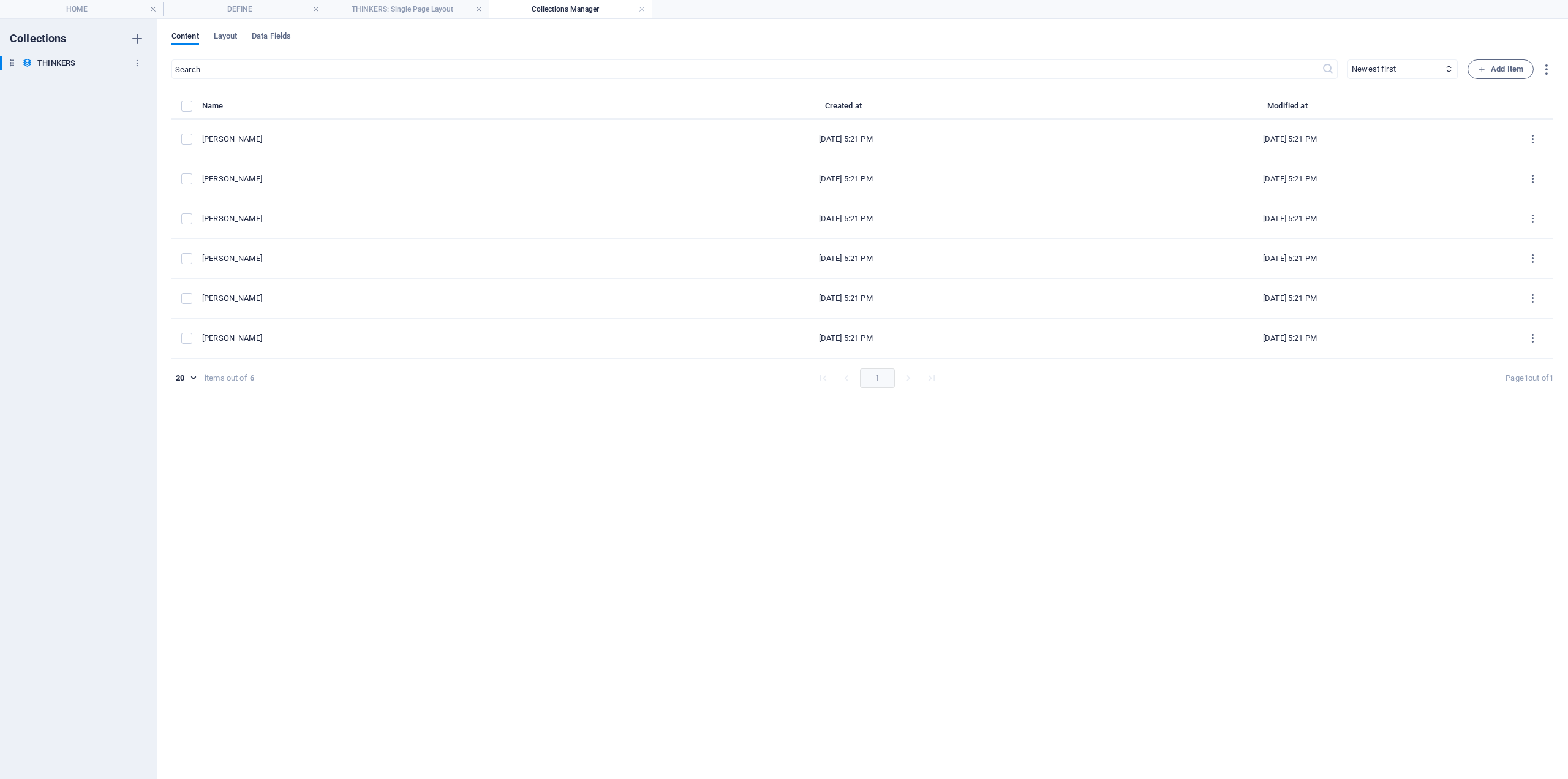
click at [57, 60] on h6 "THINKERS" at bounding box center [56, 63] width 38 height 15
click at [264, 37] on span "Data Fields" at bounding box center [271, 37] width 39 height 17
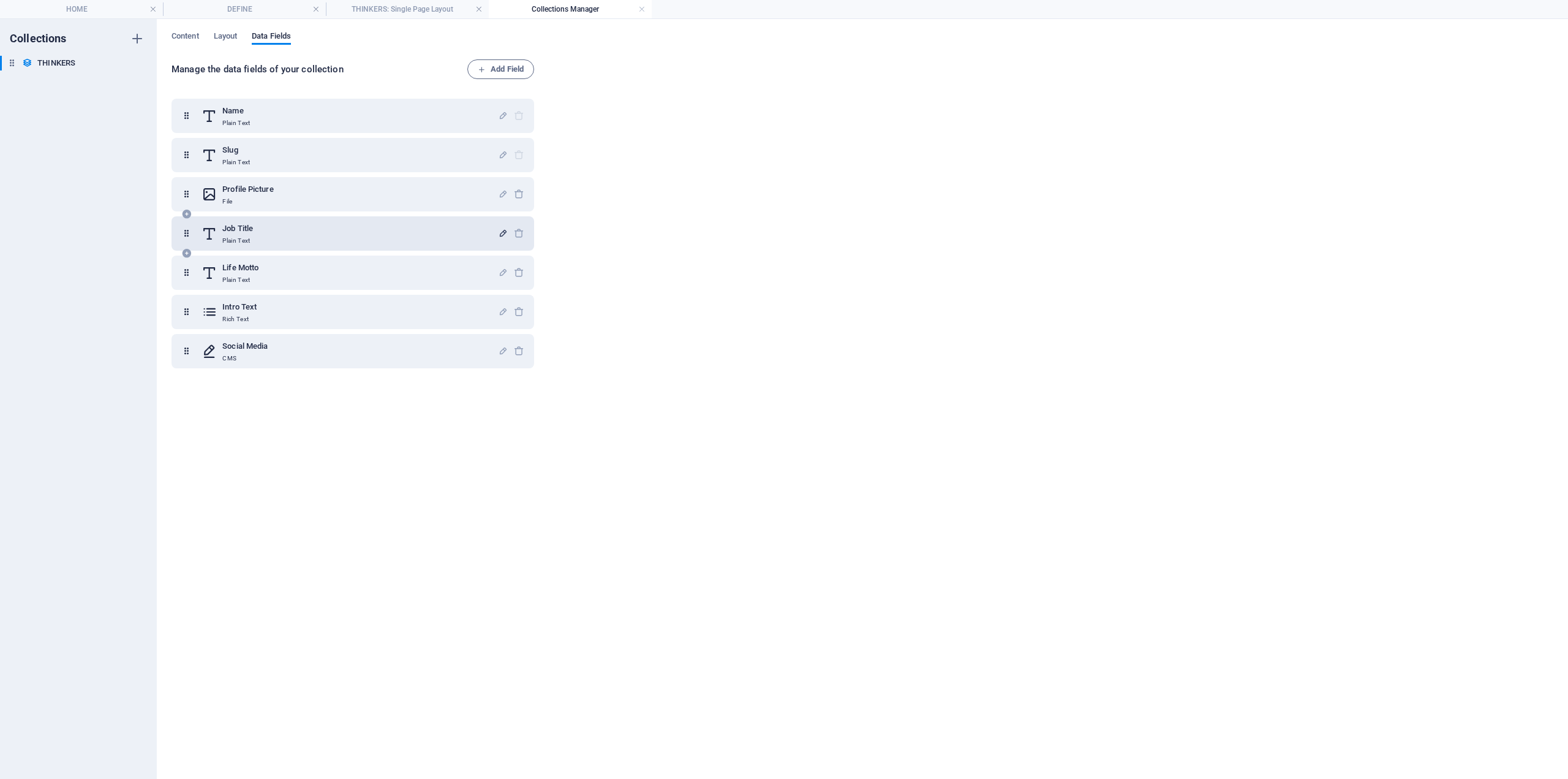
click at [499, 235] on icon "button" at bounding box center [503, 233] width 10 height 10
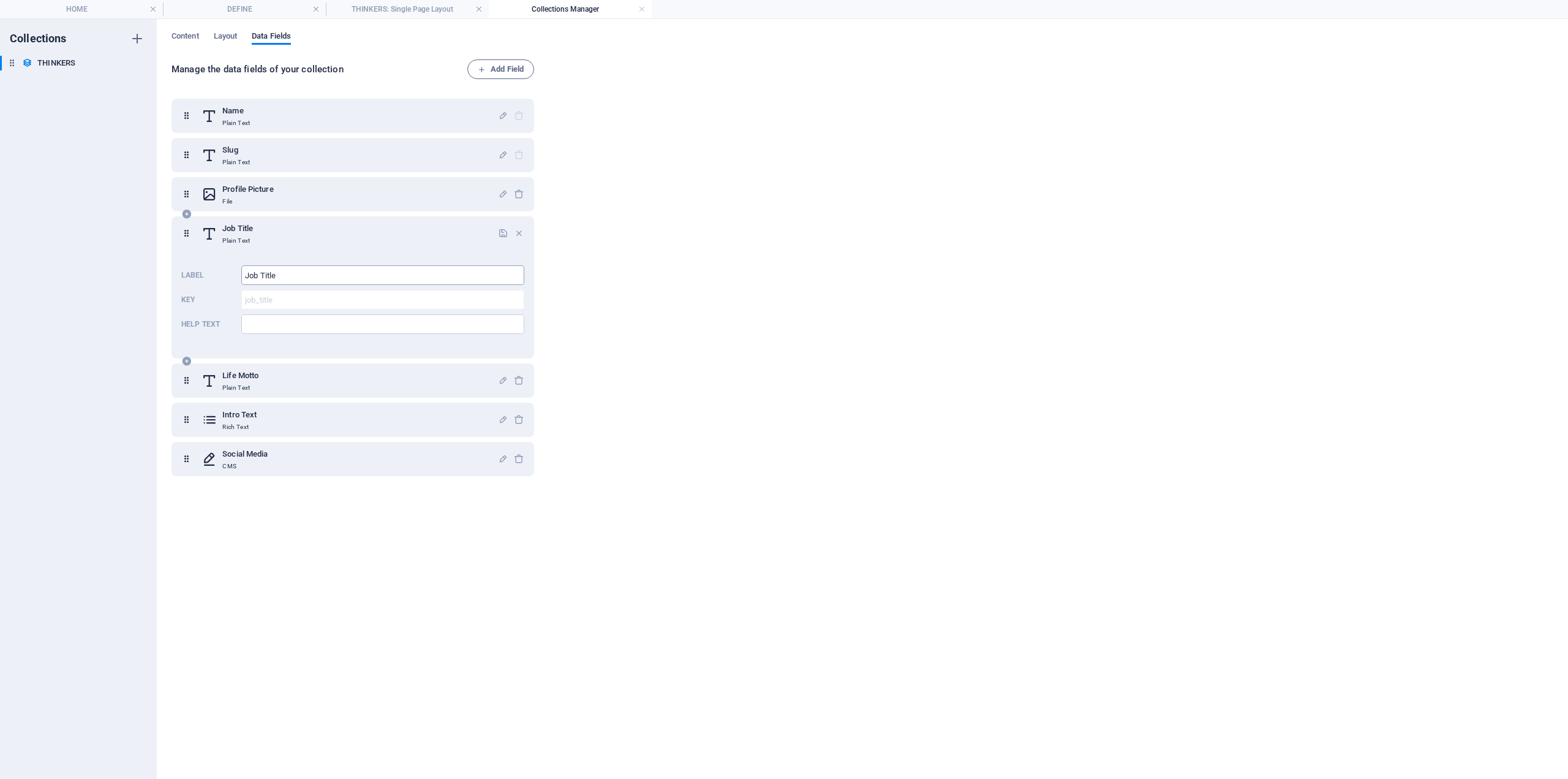
click at [311, 272] on input "Job Title" at bounding box center [383, 275] width 283 height 20
click at [311, 272] on input "Job Title" at bounding box center [383, 275] width 283 height 20
type input "t"
type input "3 Words"
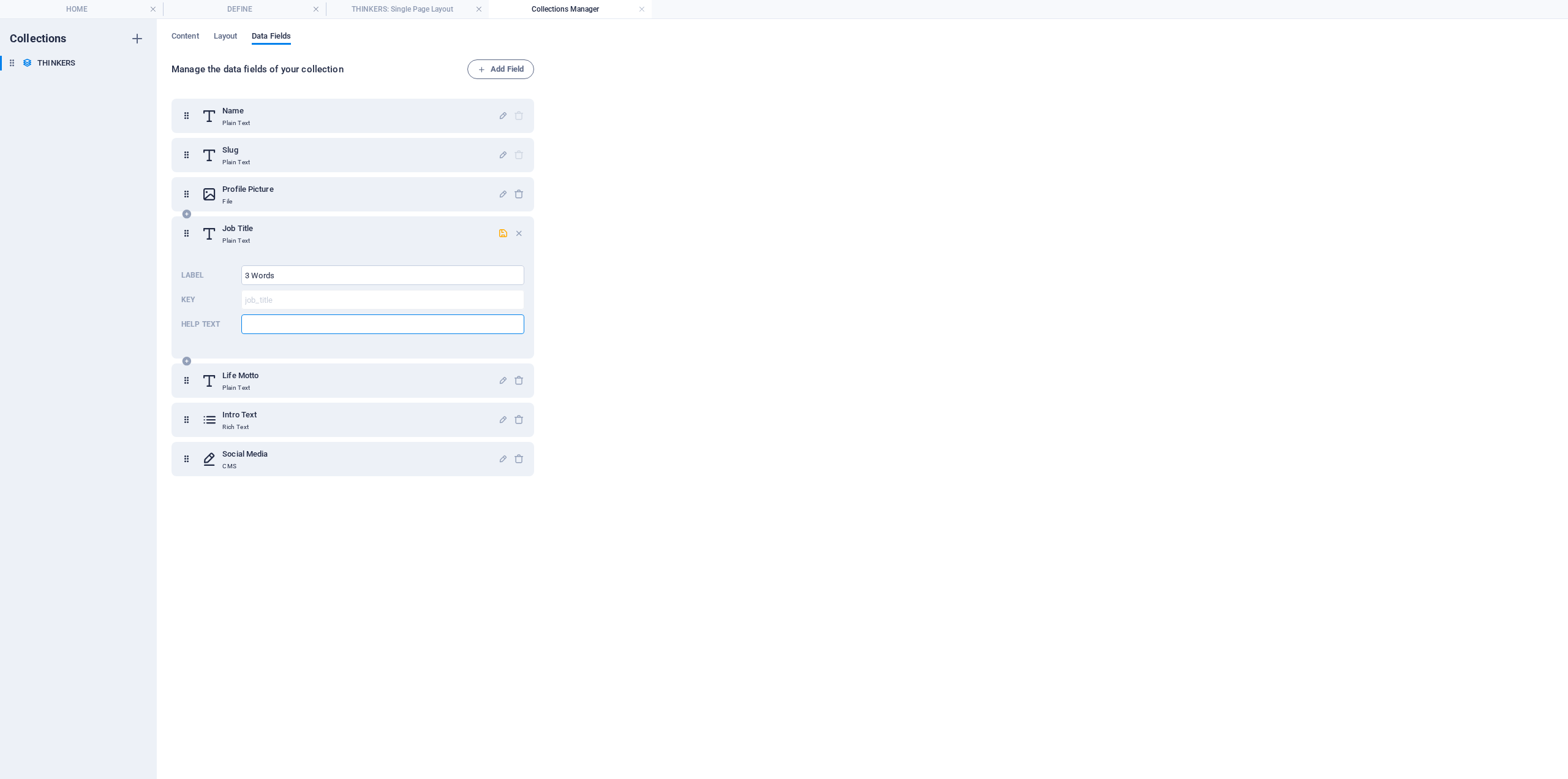
drag, startPoint x: 300, startPoint y: 288, endPoint x: 294, endPoint y: 295, distance: 9.2
click at [299, 288] on div "Label 3 Words ​ Key job_title ​ Help text ​" at bounding box center [353, 299] width 343 height 79
click at [278, 321] on input "Help text" at bounding box center [383, 324] width 283 height 20
click at [264, 287] on div "Label 3 Words ​ Key job_title ​ Help text ​" at bounding box center [353, 299] width 343 height 79
click at [515, 234] on icon "button" at bounding box center [518, 233] width 10 height 10
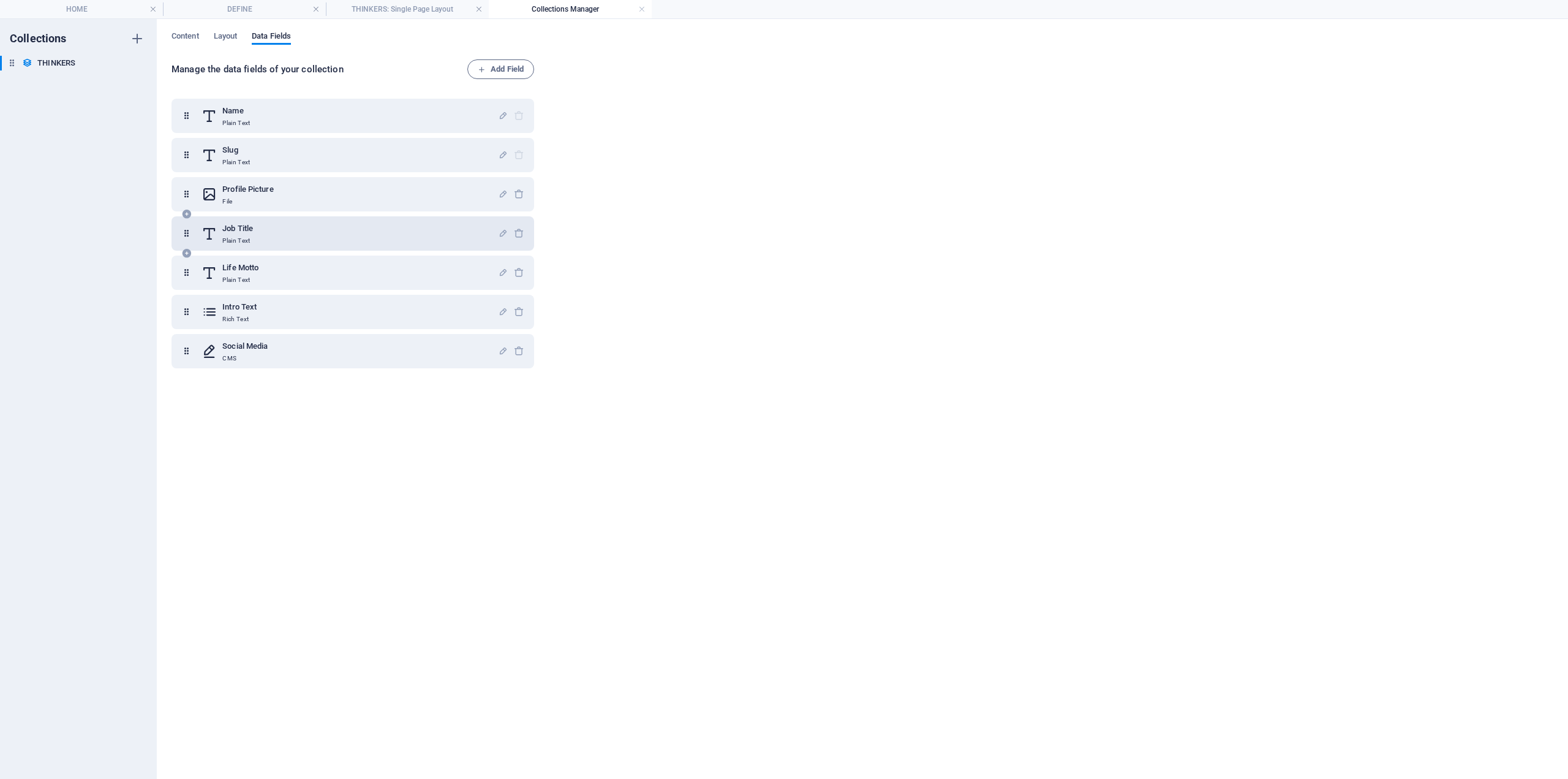
click at [220, 232] on div "Job Title Plain Text" at bounding box center [349, 233] width 296 height 25
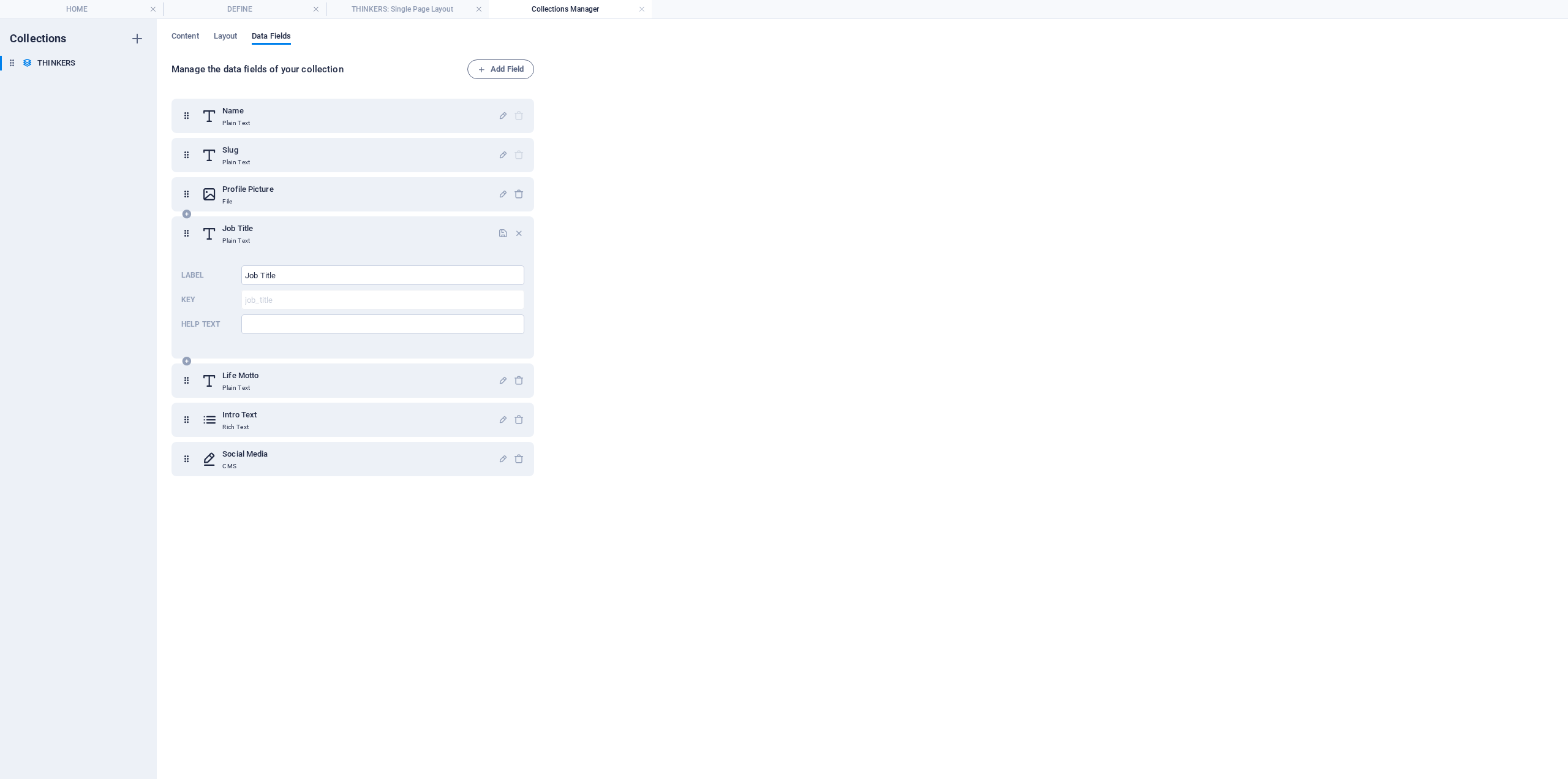
click at [222, 232] on div "Job Title Plain Text" at bounding box center [349, 233] width 296 height 25
click at [189, 235] on icon at bounding box center [186, 233] width 10 height 25
click at [519, 235] on icon "button" at bounding box center [518, 233] width 10 height 10
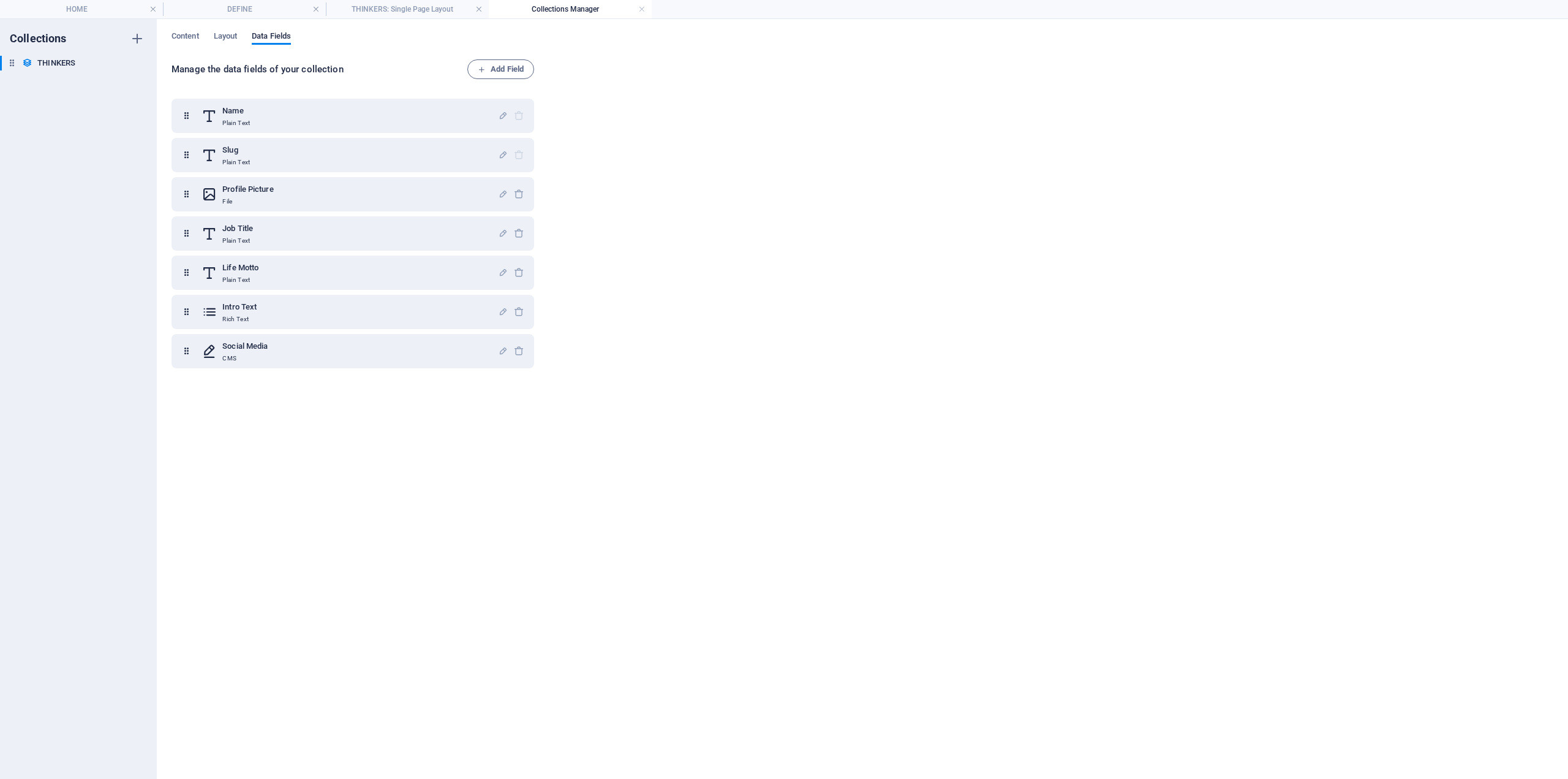
click at [495, 79] on div "Manage the data fields of your collection Add Field Name Plain Text Slug Plain …" at bounding box center [355, 413] width 368 height 707
click at [495, 78] on button "Add Field" at bounding box center [501, 69] width 67 height 20
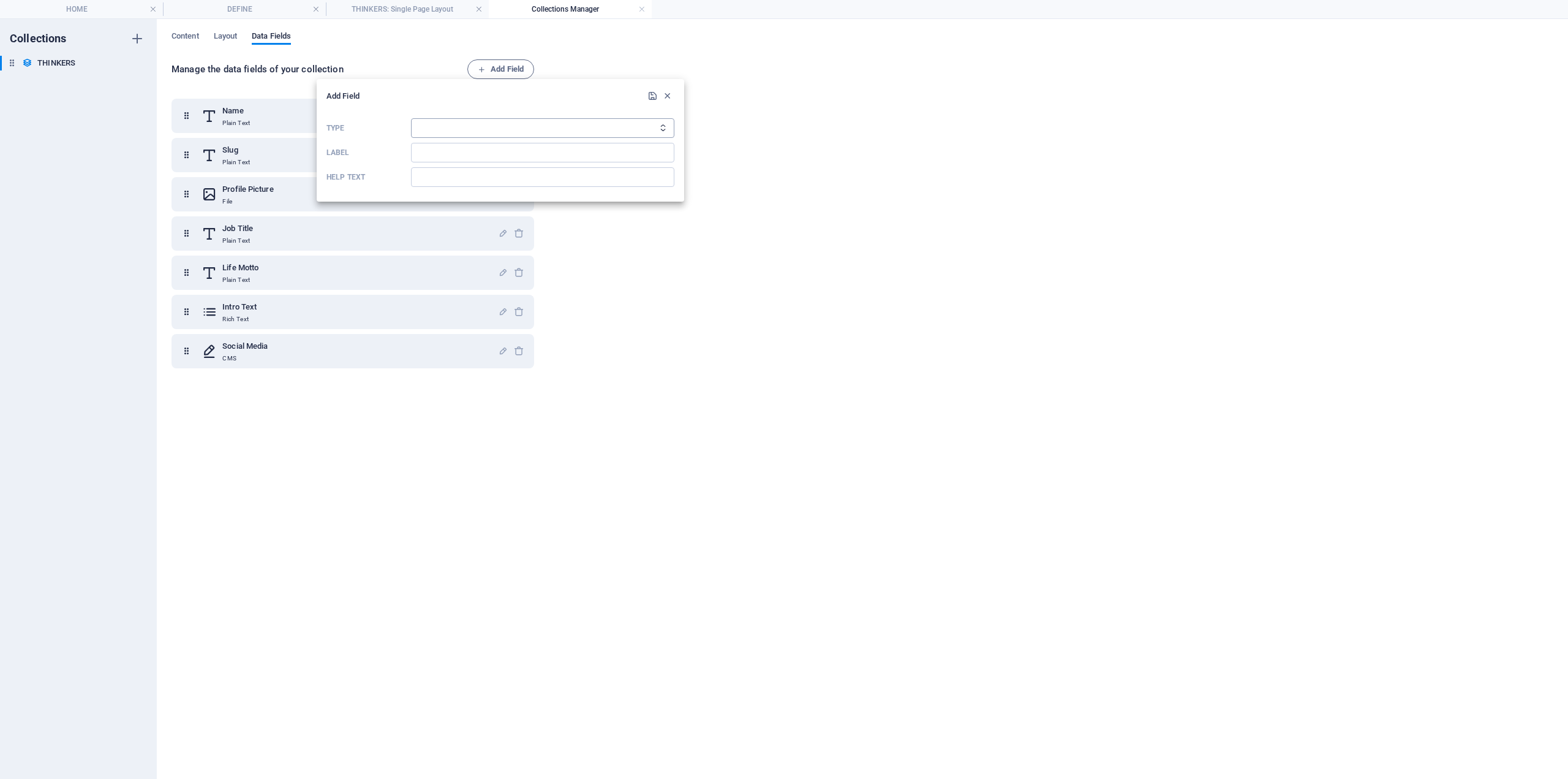
click at [465, 121] on select "Plain Text Link CMS Rich Text File Multiple Files Checkbox Choice Date Number" at bounding box center [543, 128] width 264 height 20
select select "link"
click at [411, 118] on select "Plain Text Link CMS Rich Text File Multiple Files Checkbox Choice Date Number" at bounding box center [543, 128] width 264 height 20
click at [457, 154] on input "Label" at bounding box center [543, 152] width 264 height 20
type input "b"
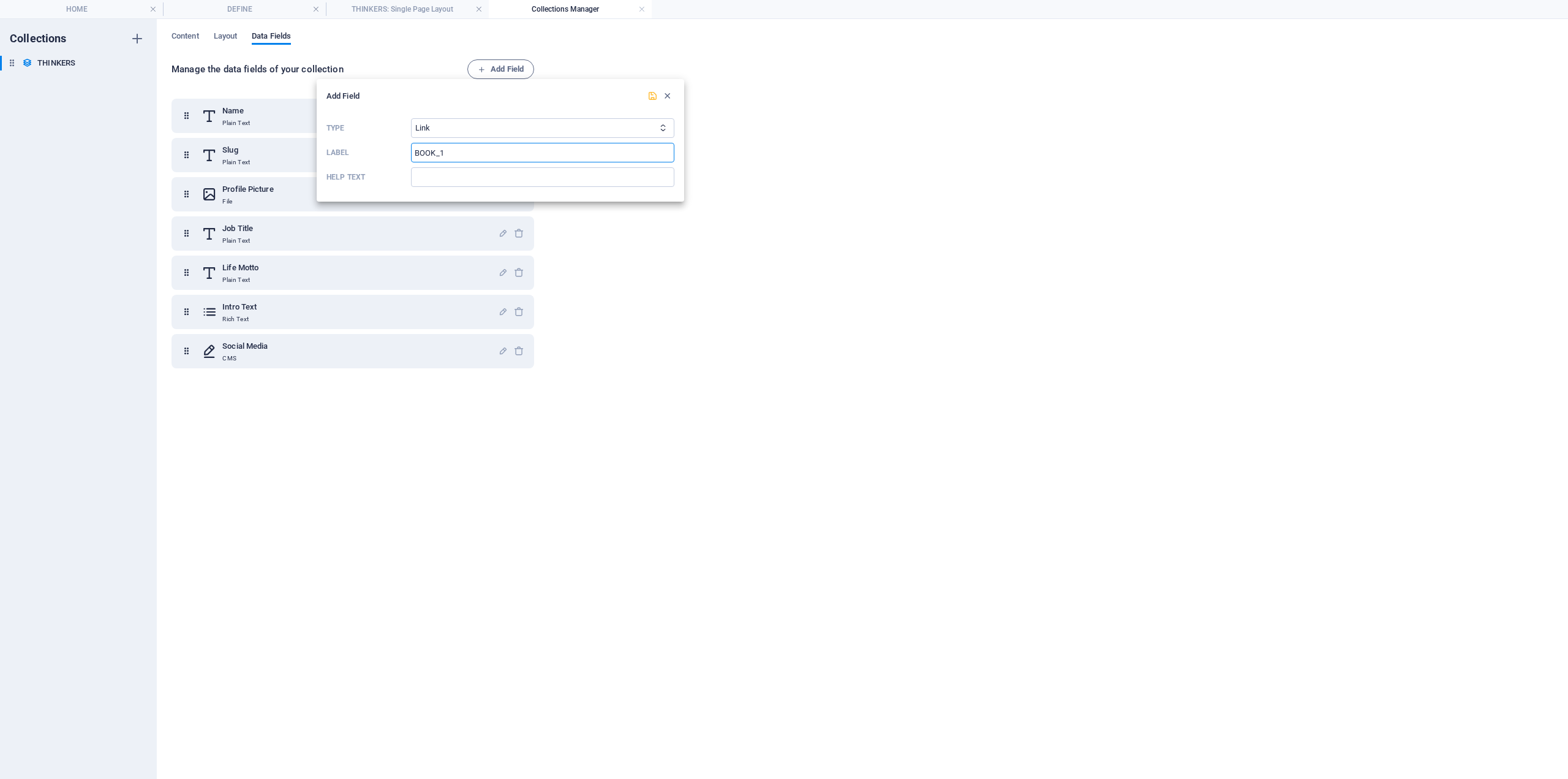
type input "BOOK_1"
click at [651, 98] on icon "submit" at bounding box center [653, 95] width 10 height 10
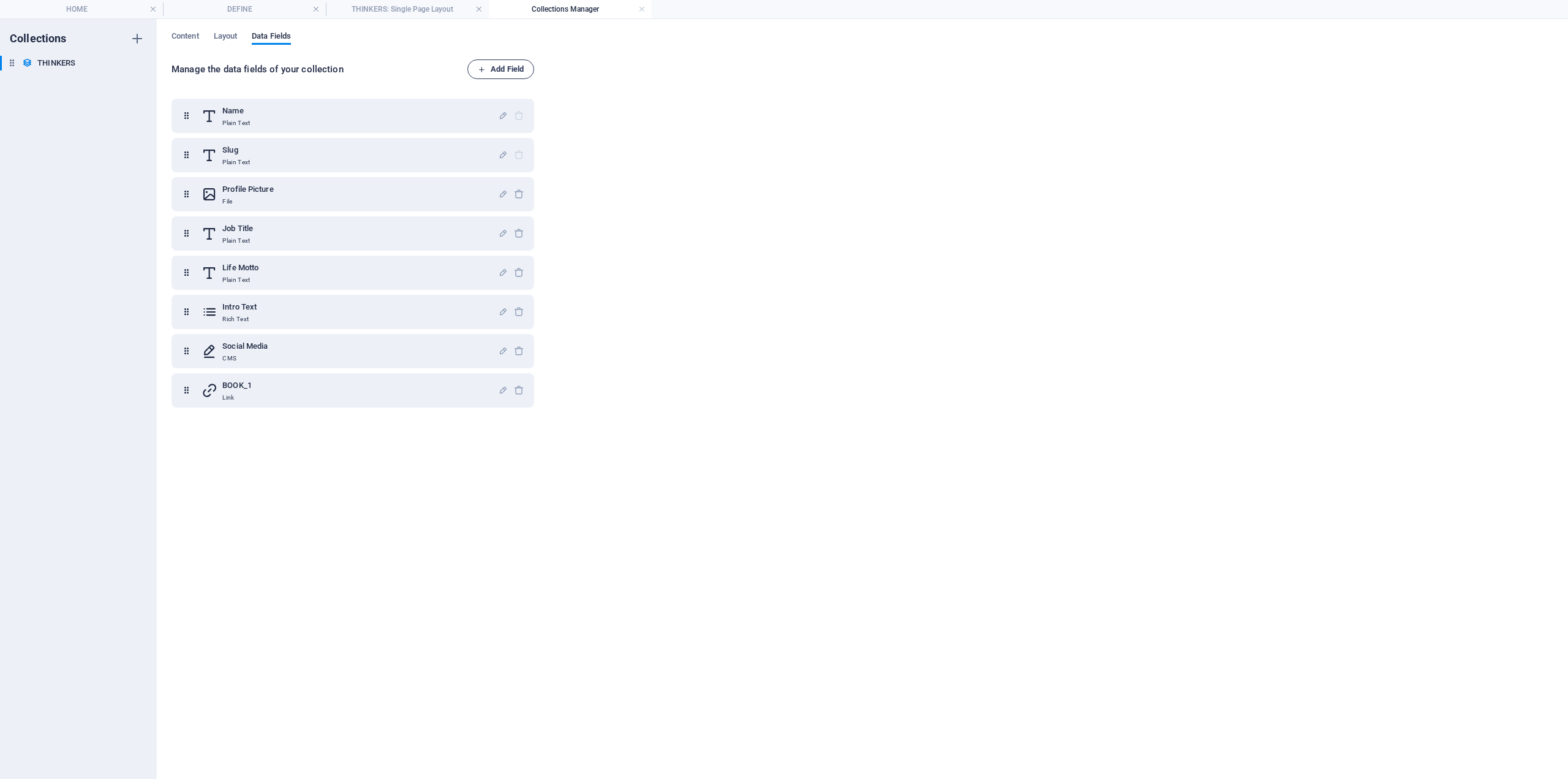
click at [503, 73] on span "Add Field" at bounding box center [501, 69] width 46 height 15
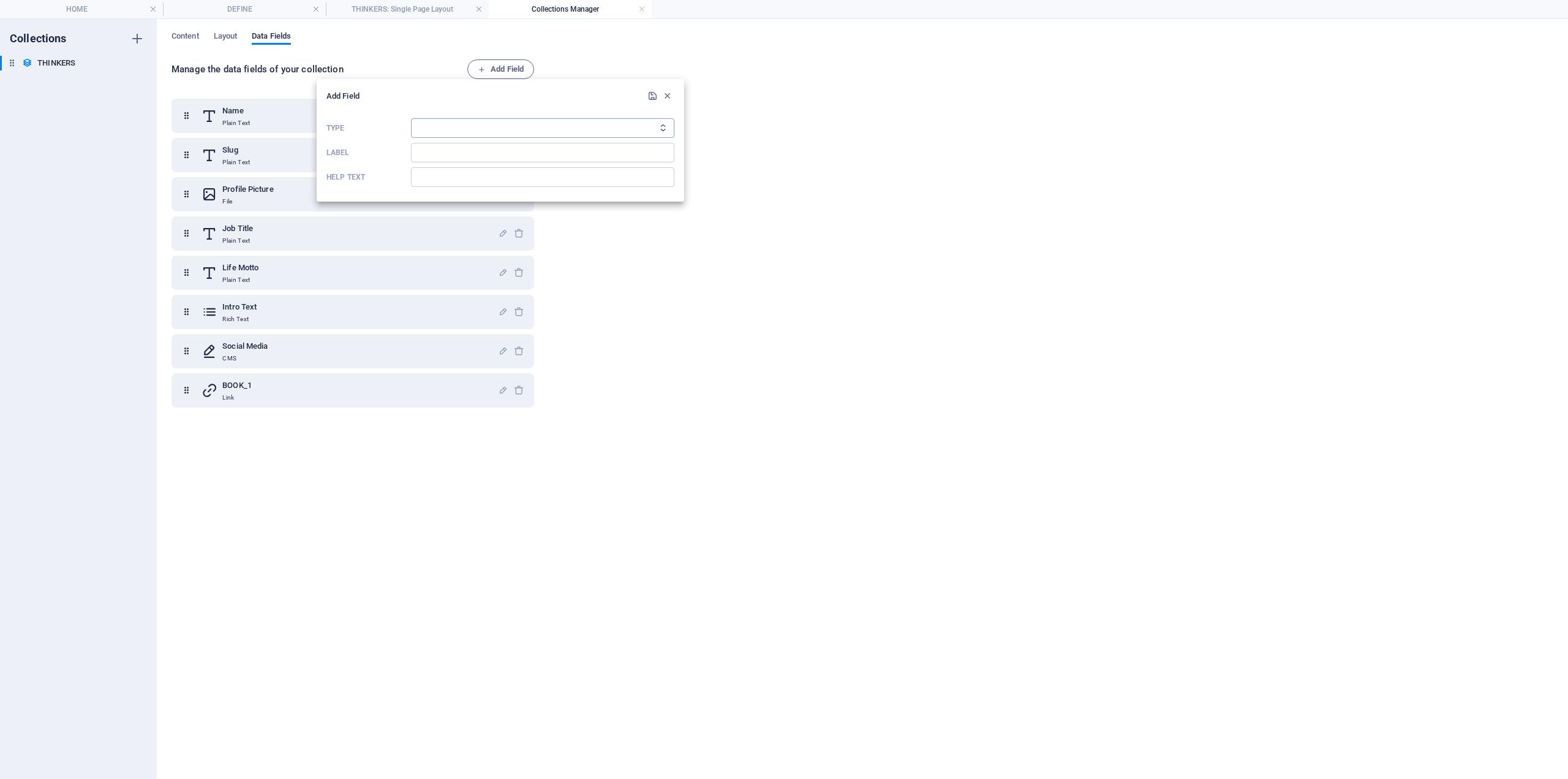
click at [452, 128] on select "Plain Text Link CMS Rich Text File Multiple Files Checkbox Choice Date Number" at bounding box center [543, 128] width 264 height 20
select select "link"
click at [411, 118] on select "Plain Text Link CMS Rich Text File Multiple Files Checkbox Choice Date Number" at bounding box center [543, 128] width 264 height 20
click at [457, 155] on input "Label" at bounding box center [543, 152] width 264 height 20
type input "b"
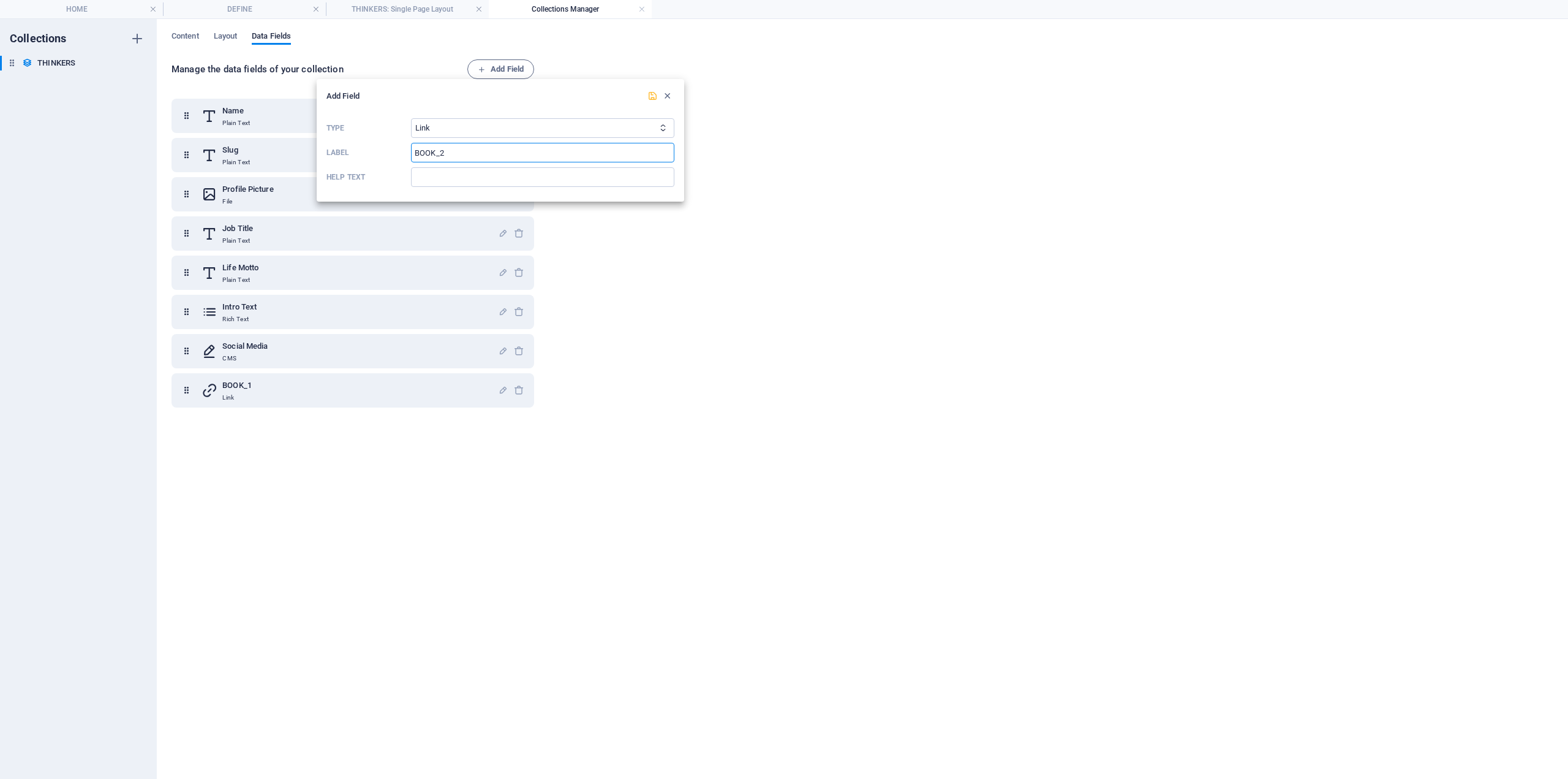
type input "BOOK_2"
click at [653, 92] on icon "submit" at bounding box center [653, 95] width 10 height 10
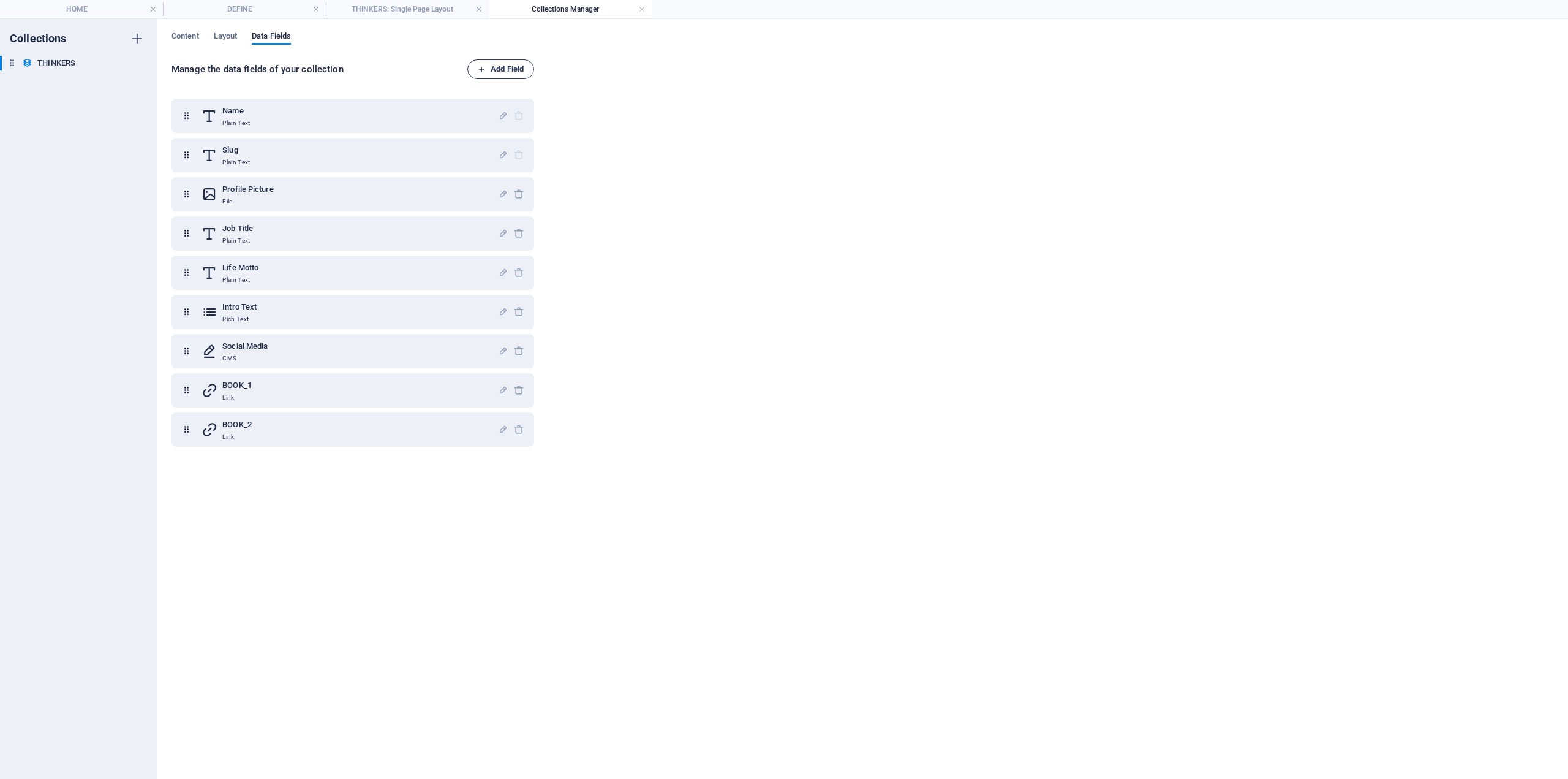
click at [491, 64] on span "Add Field" at bounding box center [501, 69] width 46 height 15
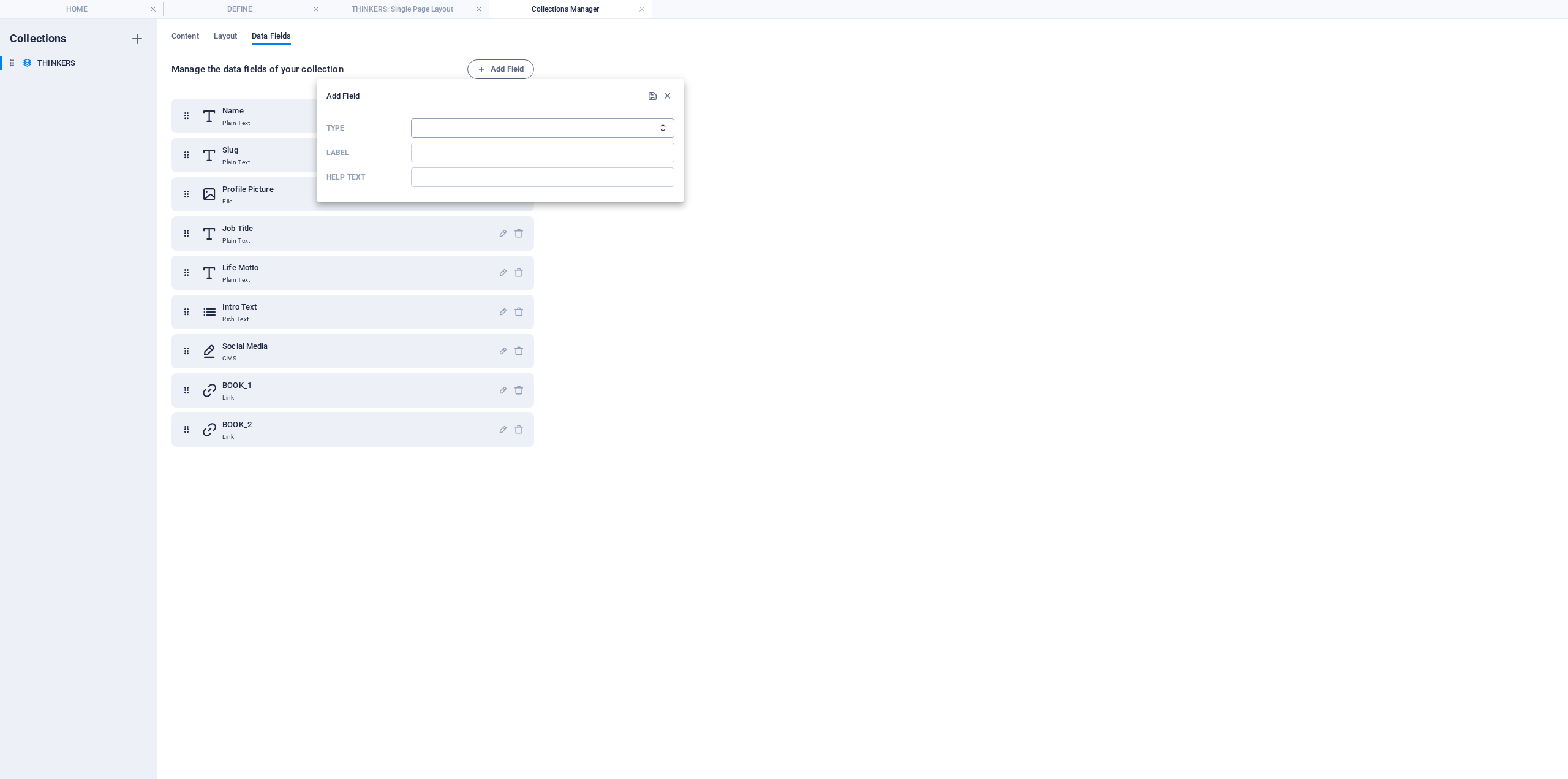
click at [431, 132] on select "Plain Text Link CMS Rich Text File Multiple Files Checkbox Choice Date Number" at bounding box center [543, 128] width 264 height 20
select select "link"
click at [411, 118] on select "Plain Text Link CMS Rich Text File Multiple Files Checkbox Choice Date Number" at bounding box center [543, 128] width 264 height 20
click at [454, 129] on select "Plain Text Link CMS Rich Text File Multiple Files Checkbox Choice Date Number" at bounding box center [543, 128] width 264 height 20
click at [411, 118] on select "Plain Text Link CMS Rich Text File Multiple Files Checkbox Choice Date Number" at bounding box center [543, 128] width 264 height 20
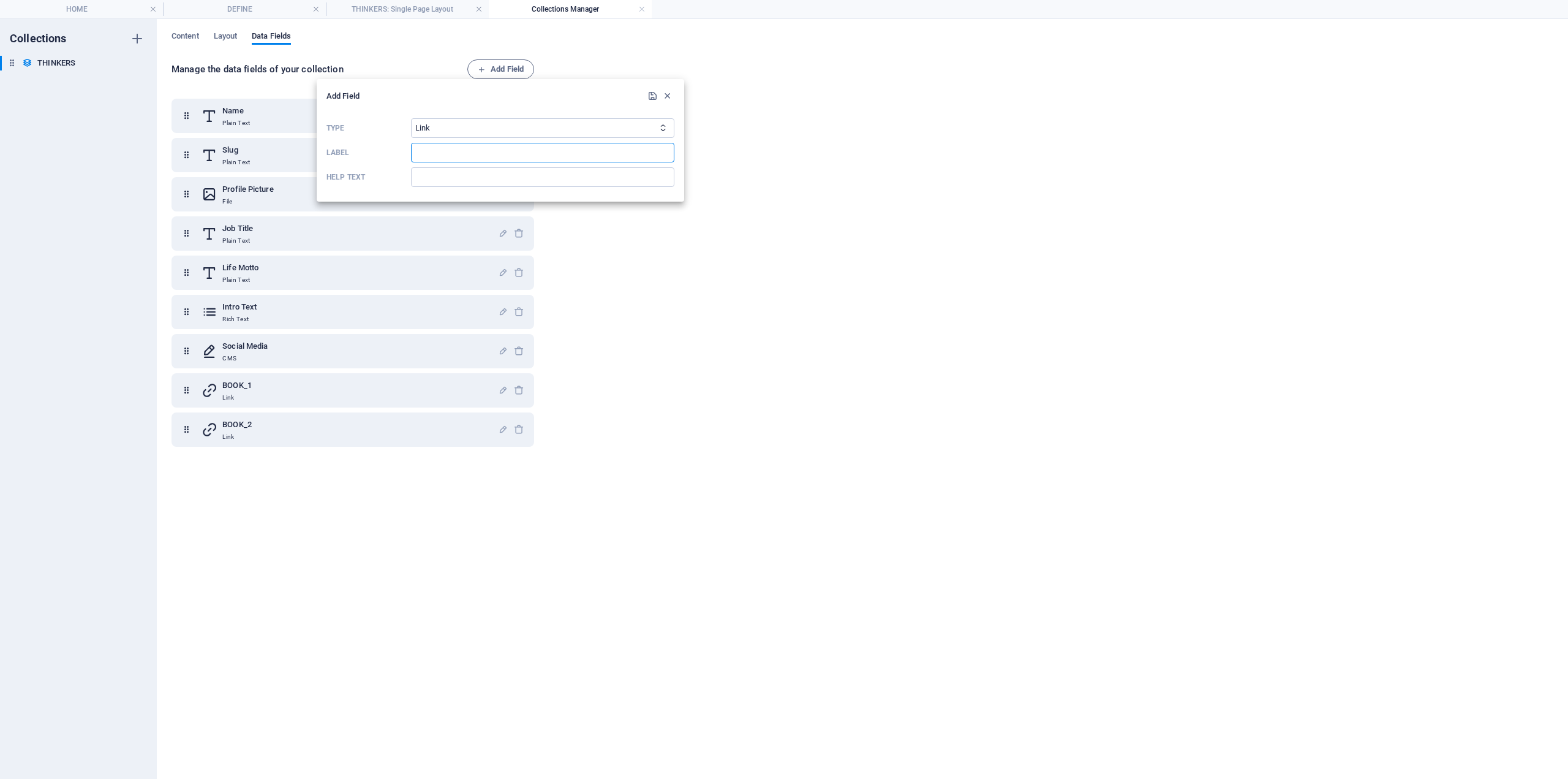
click at [448, 146] on input "Label" at bounding box center [543, 152] width 264 height 20
click at [482, 162] on input "BOOK_2" at bounding box center [543, 152] width 264 height 20
click at [485, 144] on input "BOOK_2" at bounding box center [543, 152] width 264 height 20
click at [485, 149] on input "BOOK_2" at bounding box center [543, 152] width 264 height 20
type input "BOOK_3"
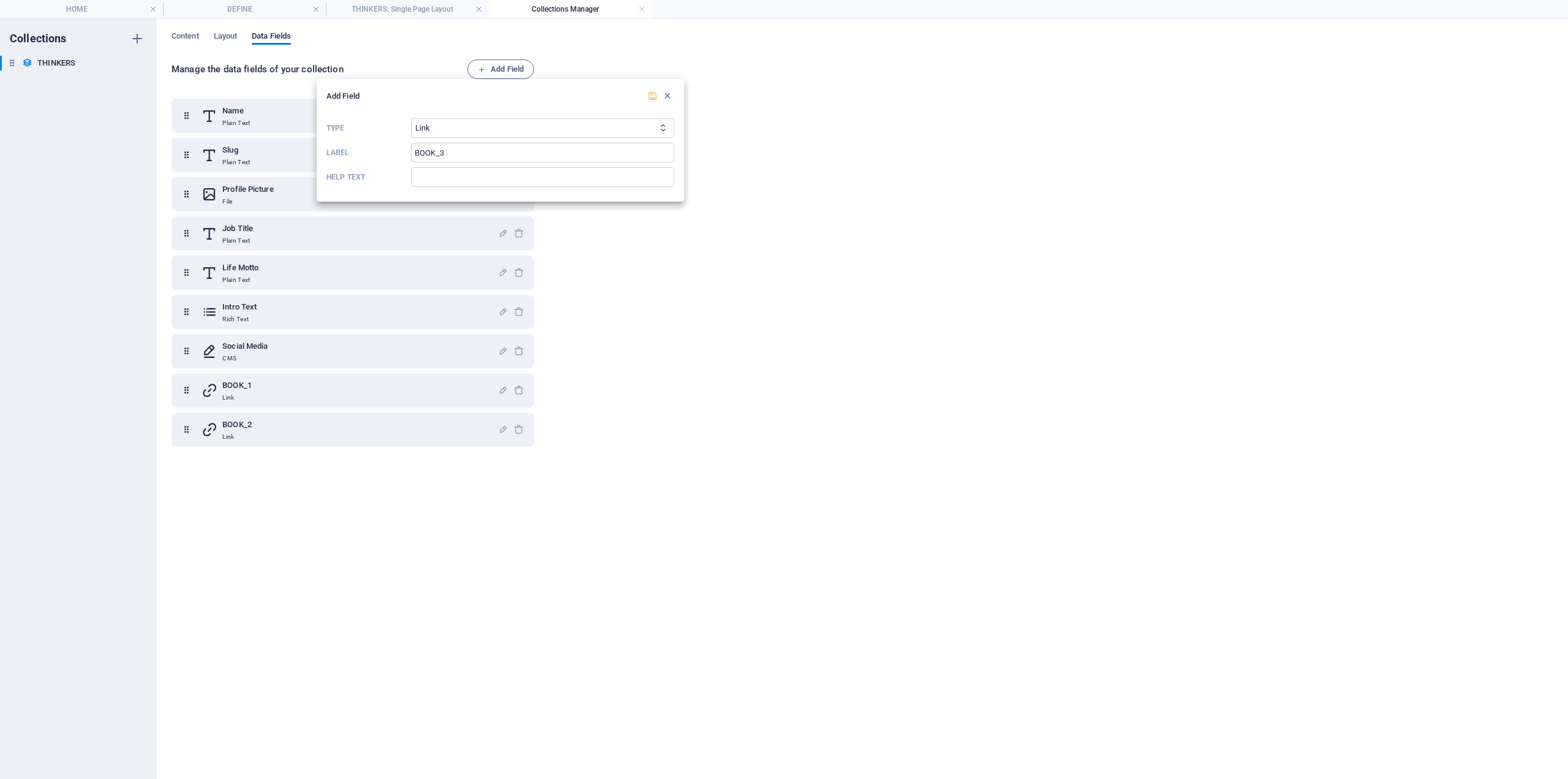
click at [650, 95] on icon "submit" at bounding box center [653, 95] width 10 height 10
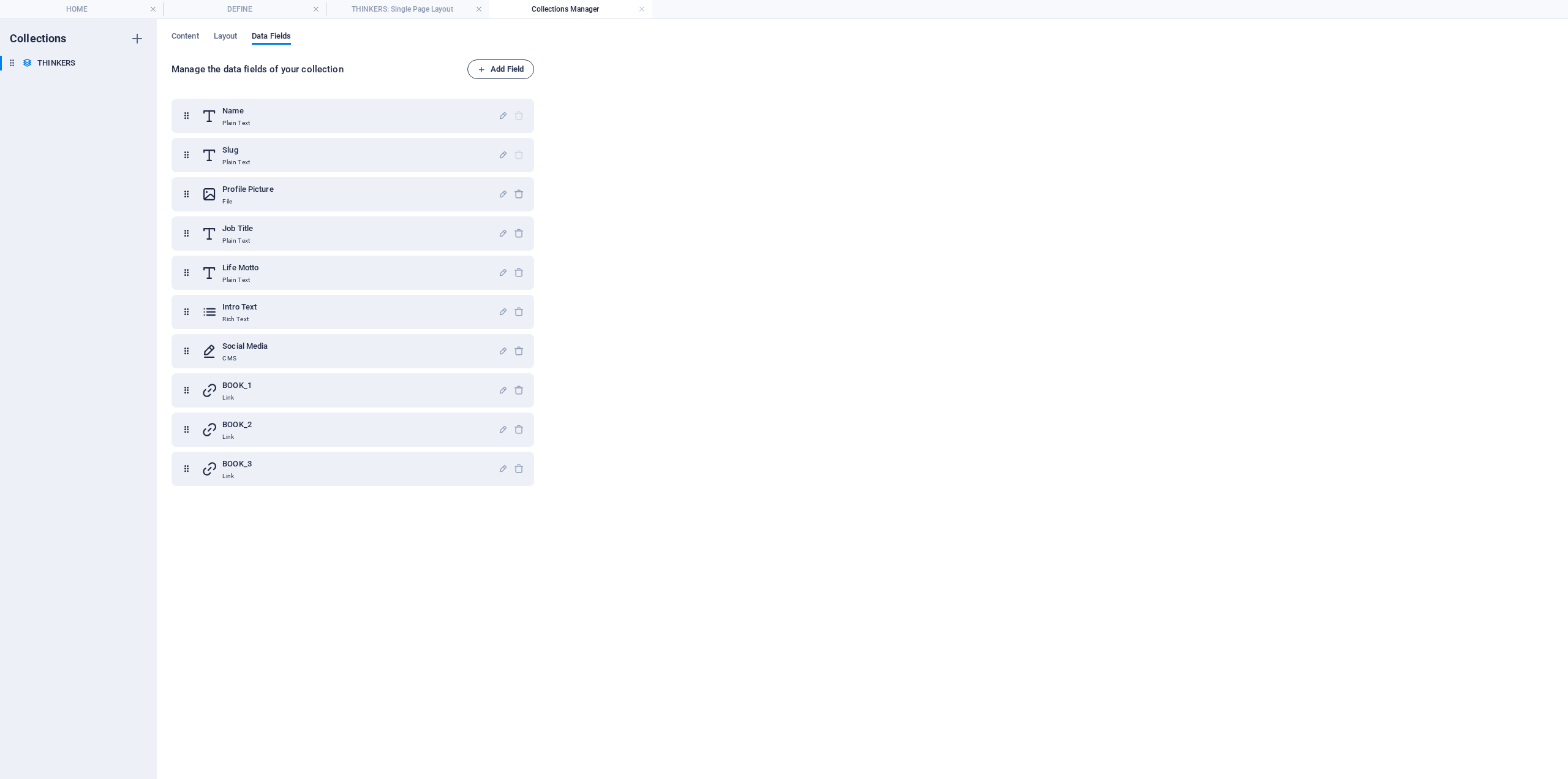
click at [525, 74] on button "Add Field" at bounding box center [501, 69] width 67 height 20
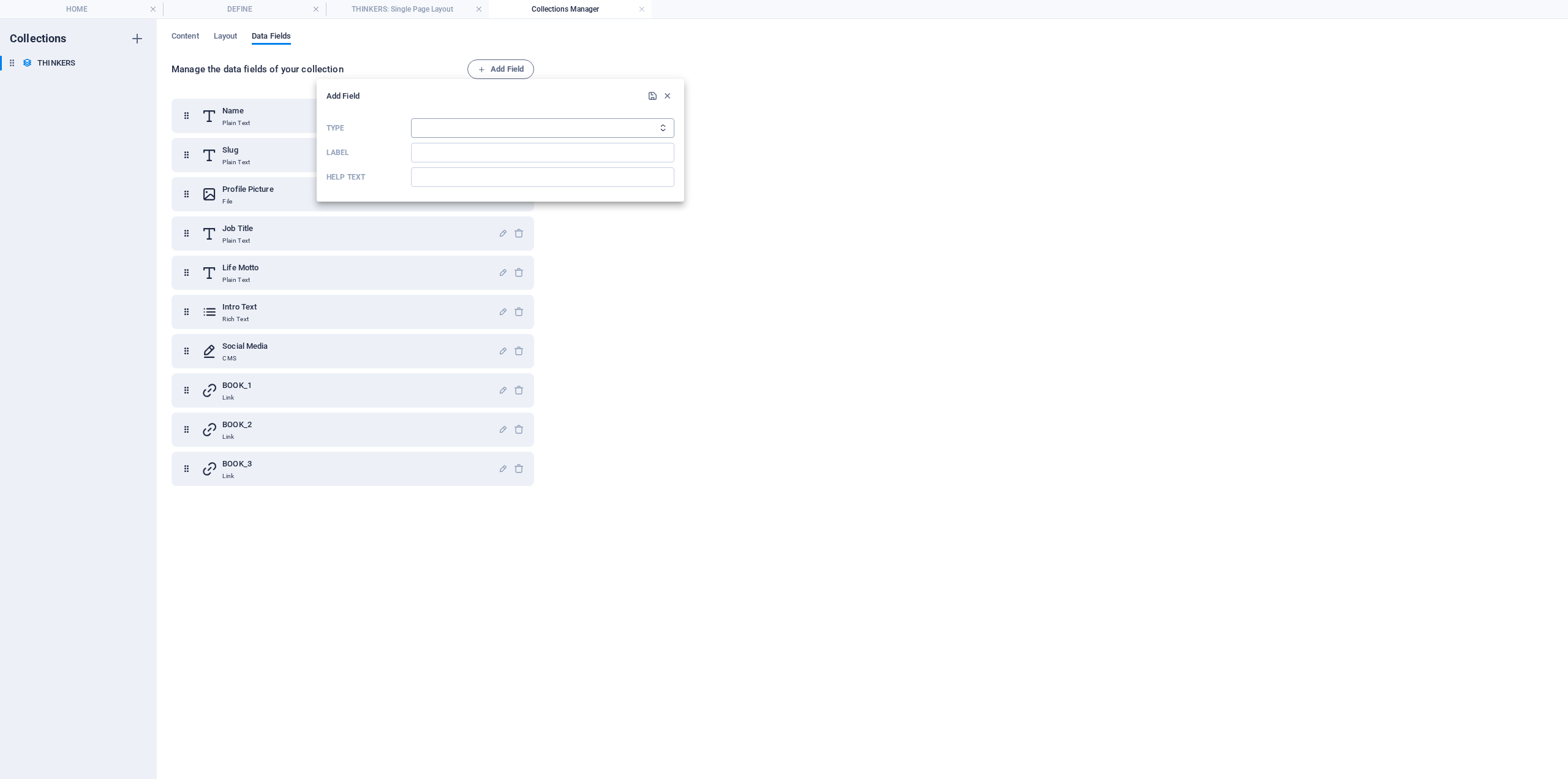
click at [464, 125] on select "Plain Text Link CMS Rich Text File Multiple Files Checkbox Choice Date Number" at bounding box center [543, 128] width 264 height 20
select select "link"
click at [411, 118] on select "Plain Text Link CMS Rich Text File Multiple Files Checkbox Choice Date Number" at bounding box center [543, 128] width 264 height 20
click at [434, 155] on input "Label" at bounding box center [543, 152] width 264 height 20
click at [420, 152] on input "book_4" at bounding box center [543, 152] width 264 height 20
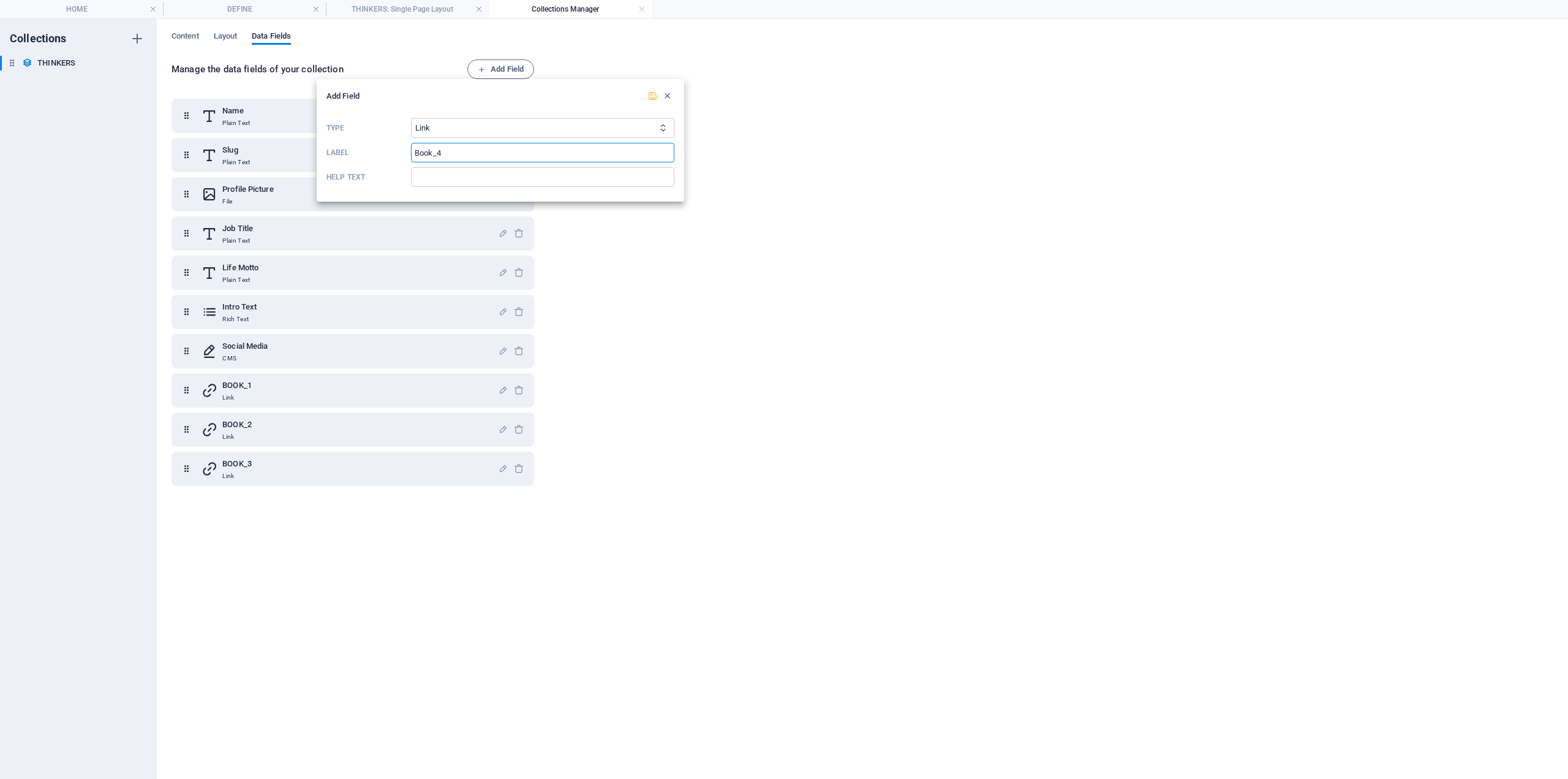
type input "Book_4"
click at [653, 95] on icon "submit" at bounding box center [653, 95] width 10 height 10
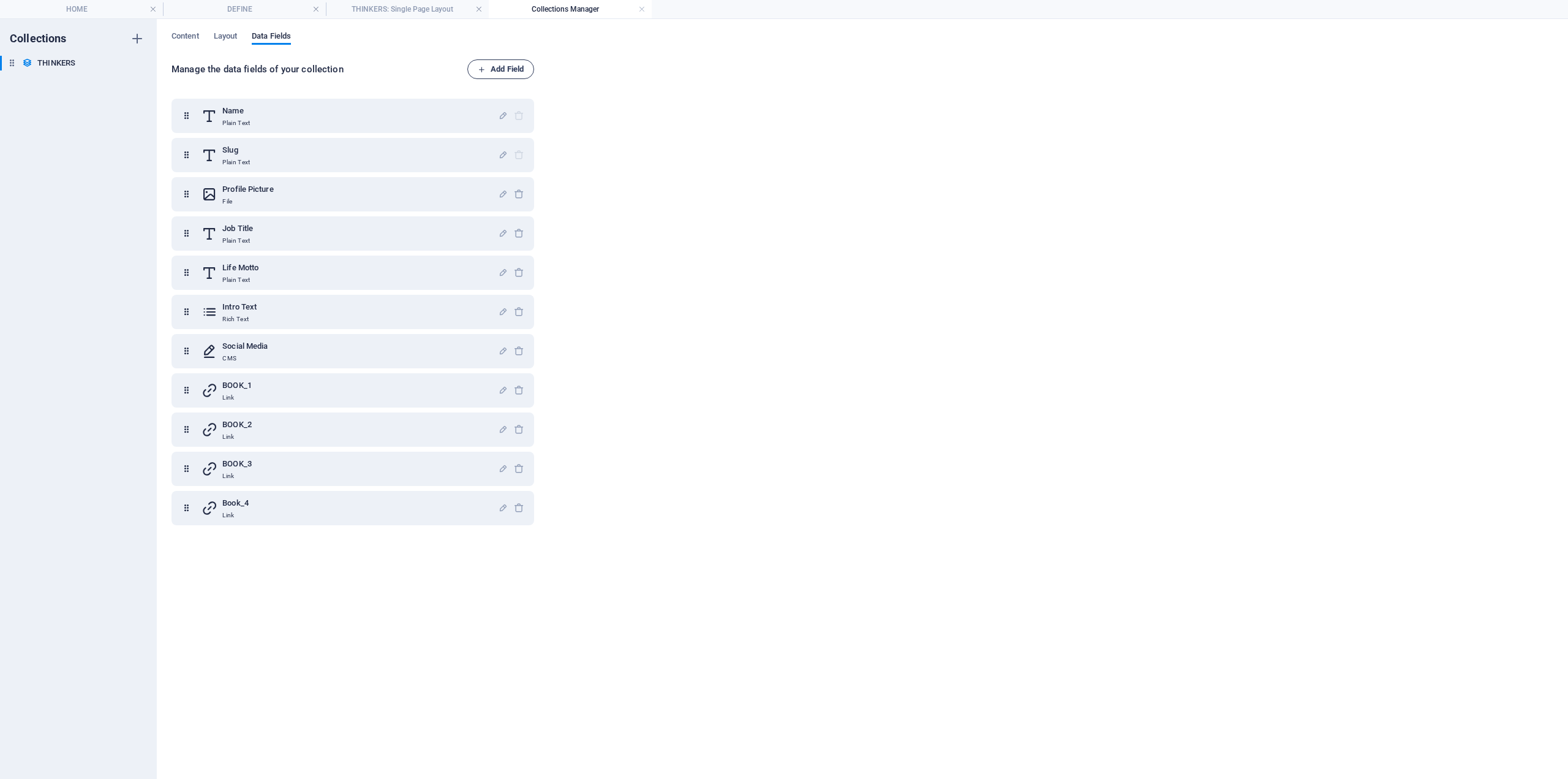
click at [489, 67] on span "Add Field" at bounding box center [501, 69] width 46 height 15
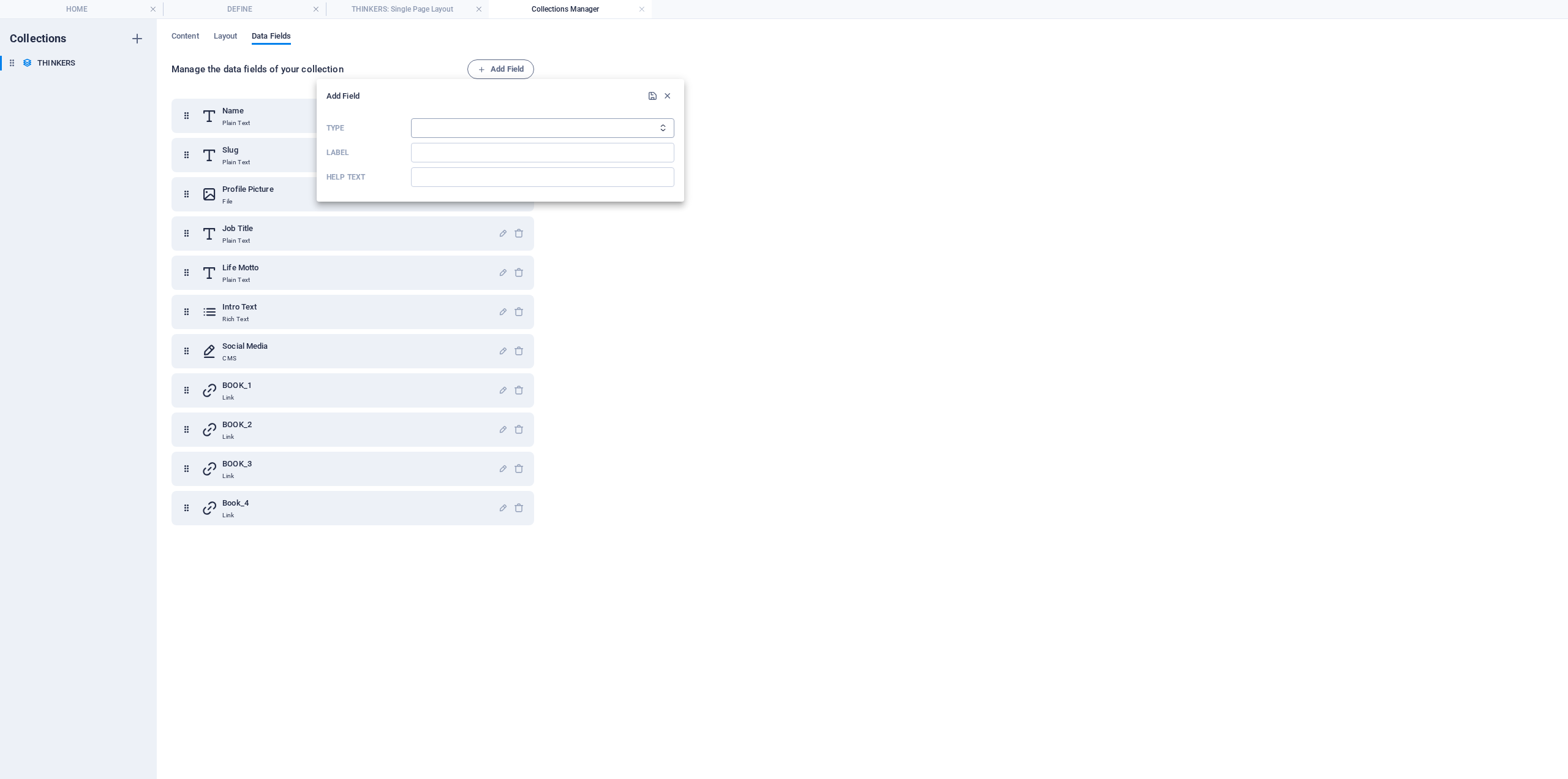
click at [432, 122] on select "Plain Text Link CMS Rich Text File Multiple Files Checkbox Choice Date Number" at bounding box center [543, 128] width 264 height 20
select select "link"
click at [411, 118] on select "Plain Text Link CMS Rich Text File Multiple Files Checkbox Choice Date Number" at bounding box center [543, 128] width 264 height 20
click at [460, 146] on input "Label" at bounding box center [543, 152] width 264 height 20
type input "BOOK_5"
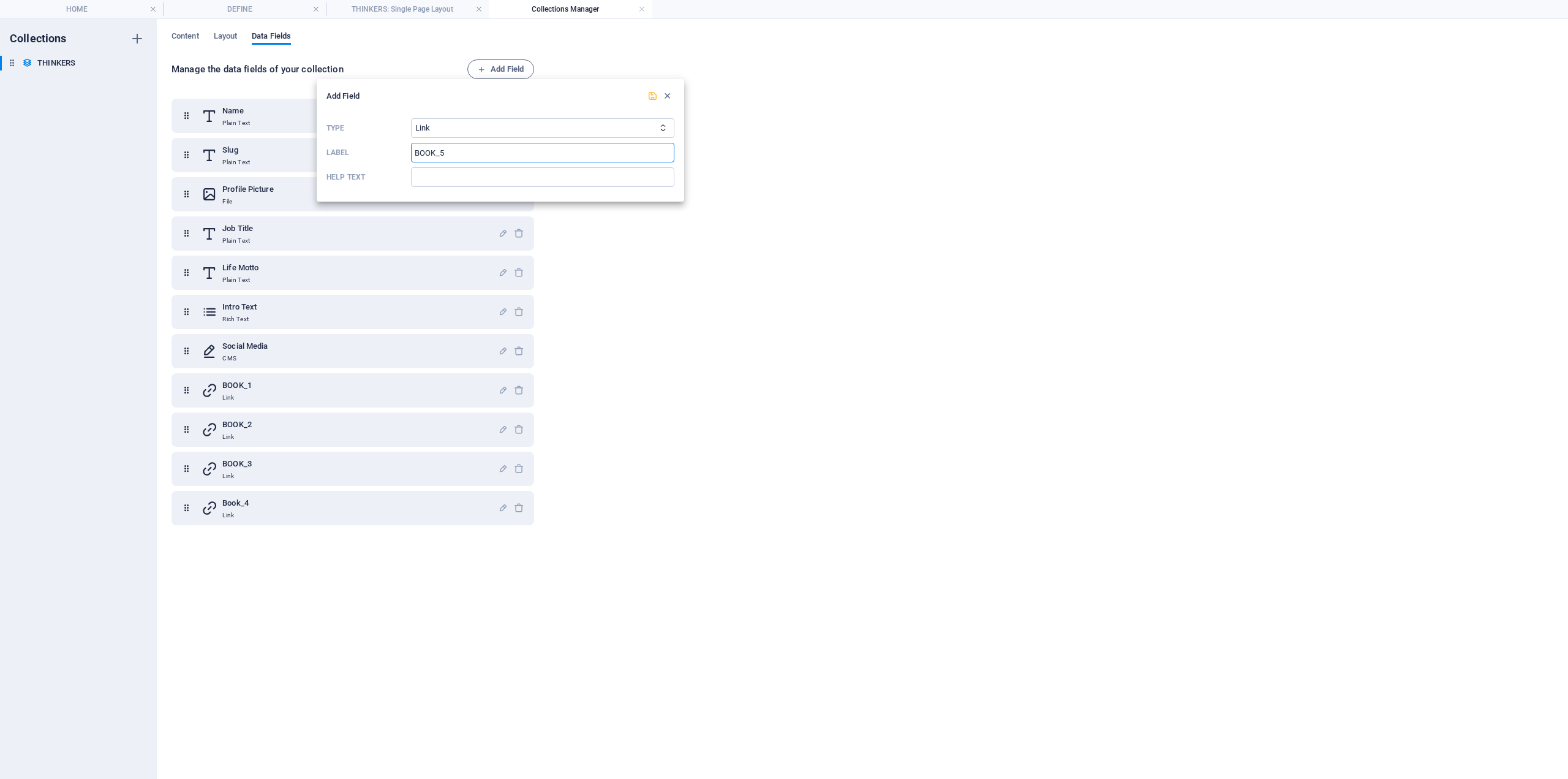
click at [656, 95] on icon "submit" at bounding box center [653, 95] width 10 height 10
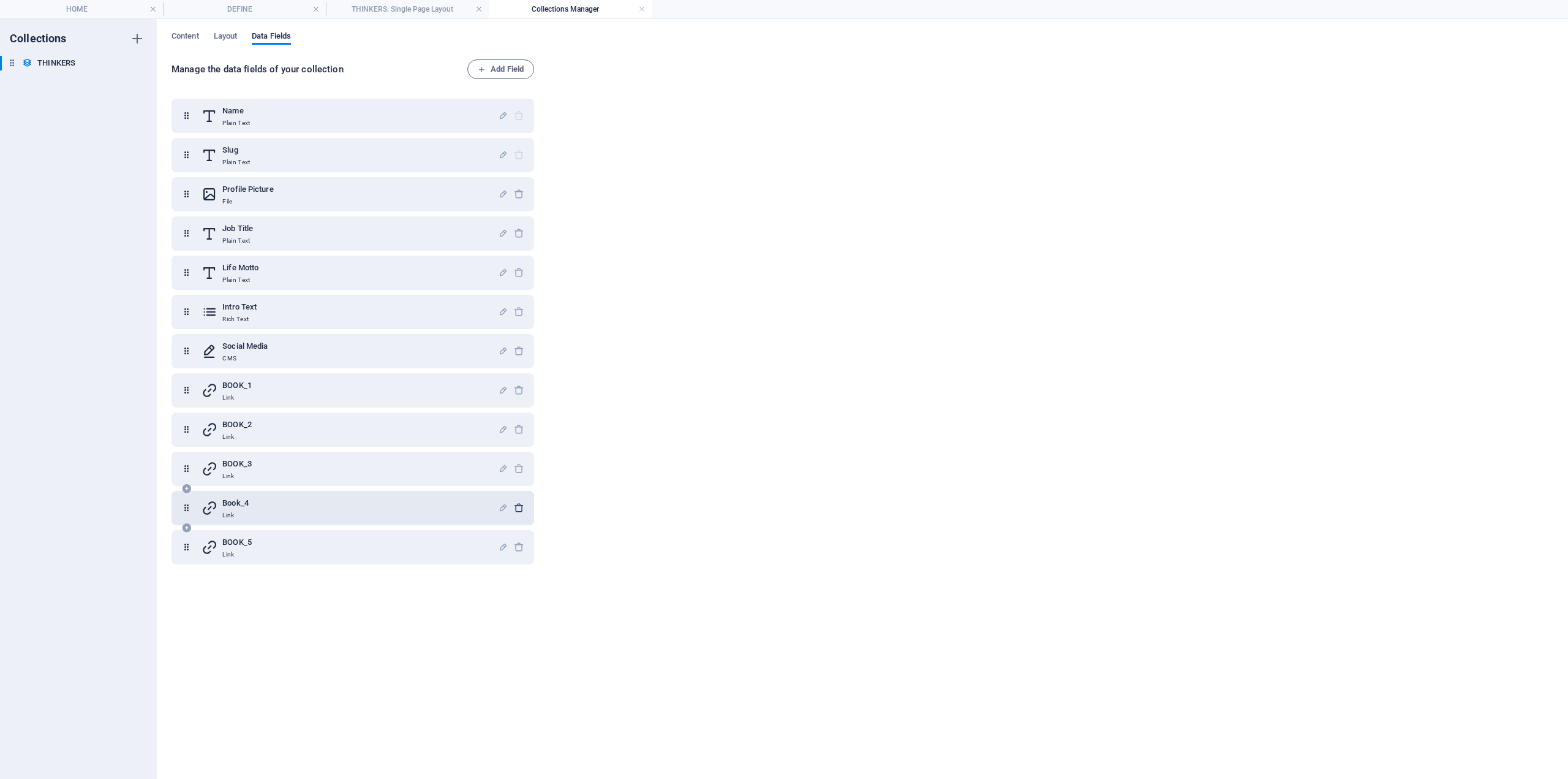
click at [517, 508] on icon "button" at bounding box center [518, 507] width 10 height 10
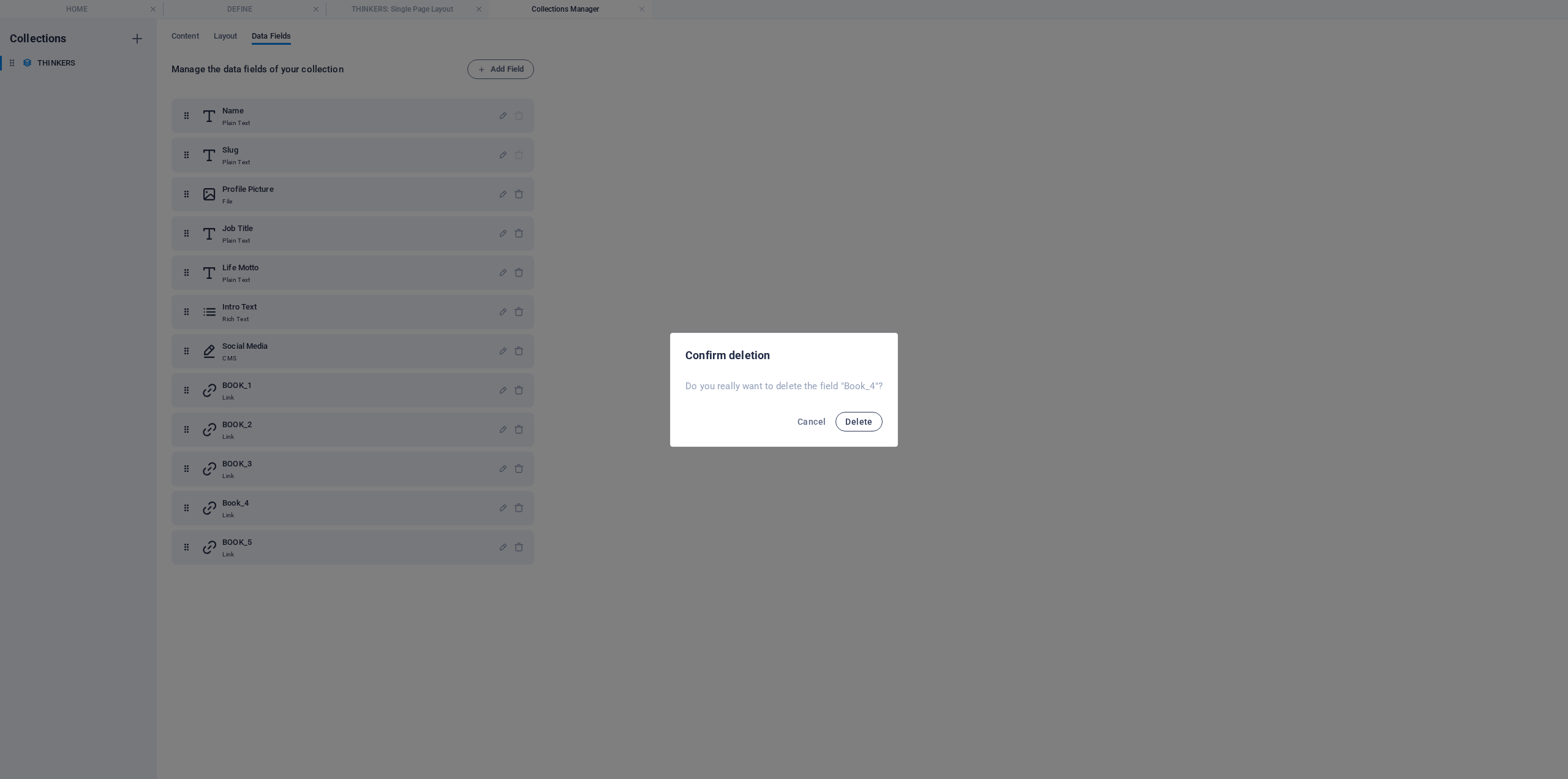
click at [874, 415] on button "Delete" at bounding box center [859, 422] width 47 height 20
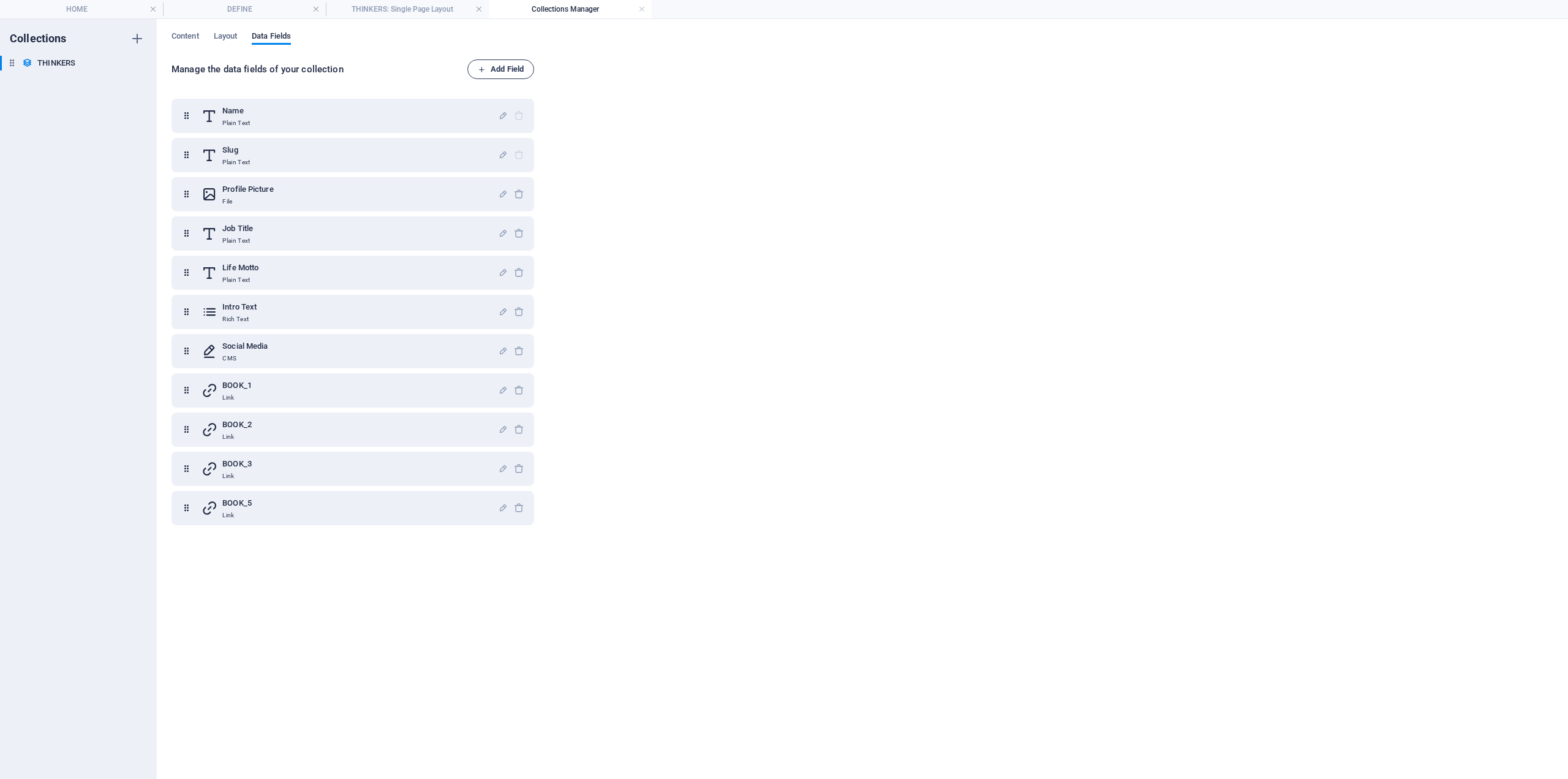
click at [498, 69] on span "Add Field" at bounding box center [501, 69] width 46 height 15
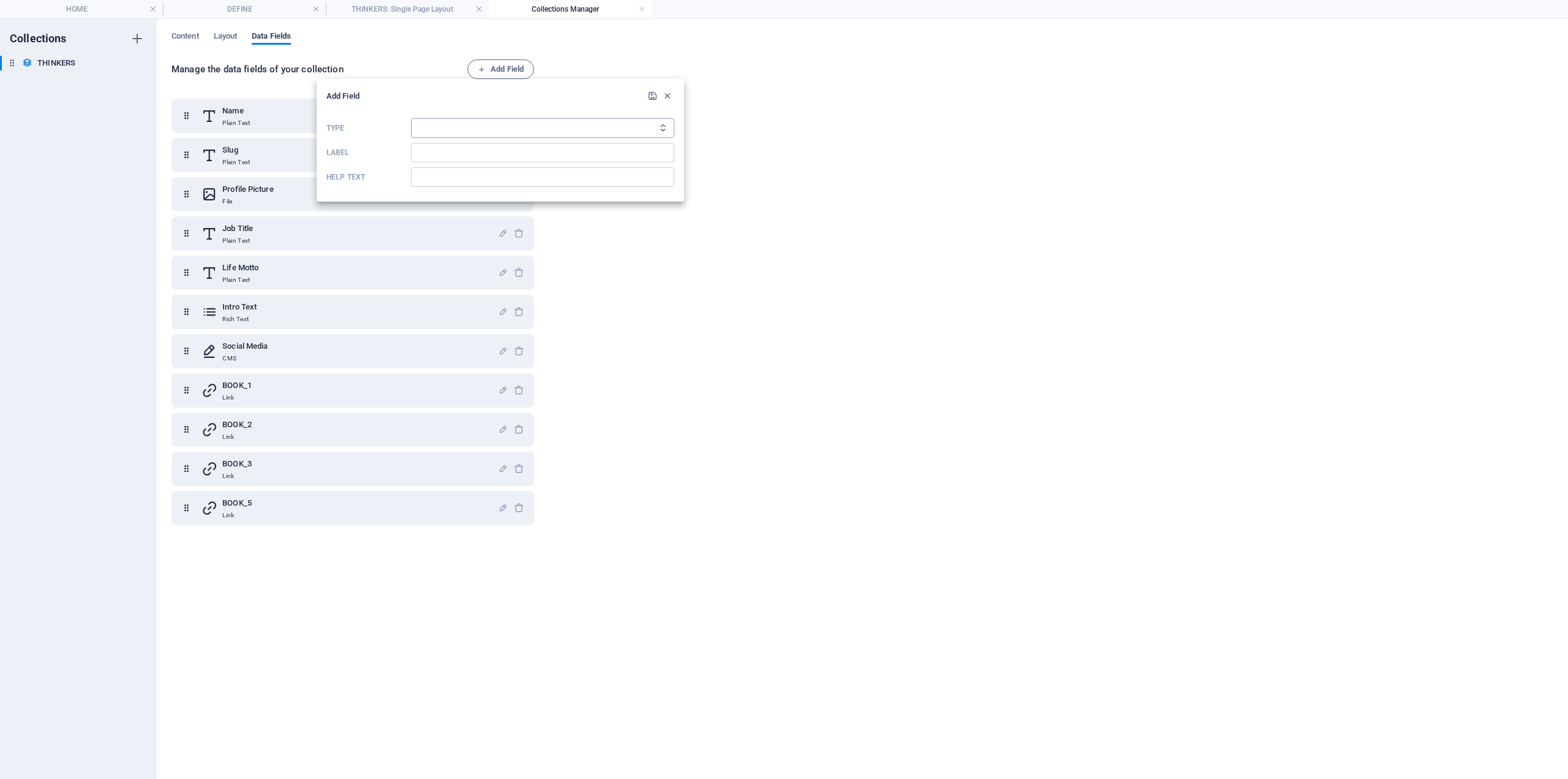
drag, startPoint x: 470, startPoint y: 122, endPoint x: 472, endPoint y: 130, distance: 8.2
click at [472, 130] on select "Plain Text Link CMS Rich Text File Multiple Files Checkbox Choice Date Number" at bounding box center [543, 128] width 264 height 20
select select "link"
click at [411, 118] on select "Plain Text Link CMS Rich Text File Multiple Files Checkbox Choice Date Number" at bounding box center [543, 128] width 264 height 20
click at [433, 160] on input "Label" at bounding box center [543, 152] width 264 height 20
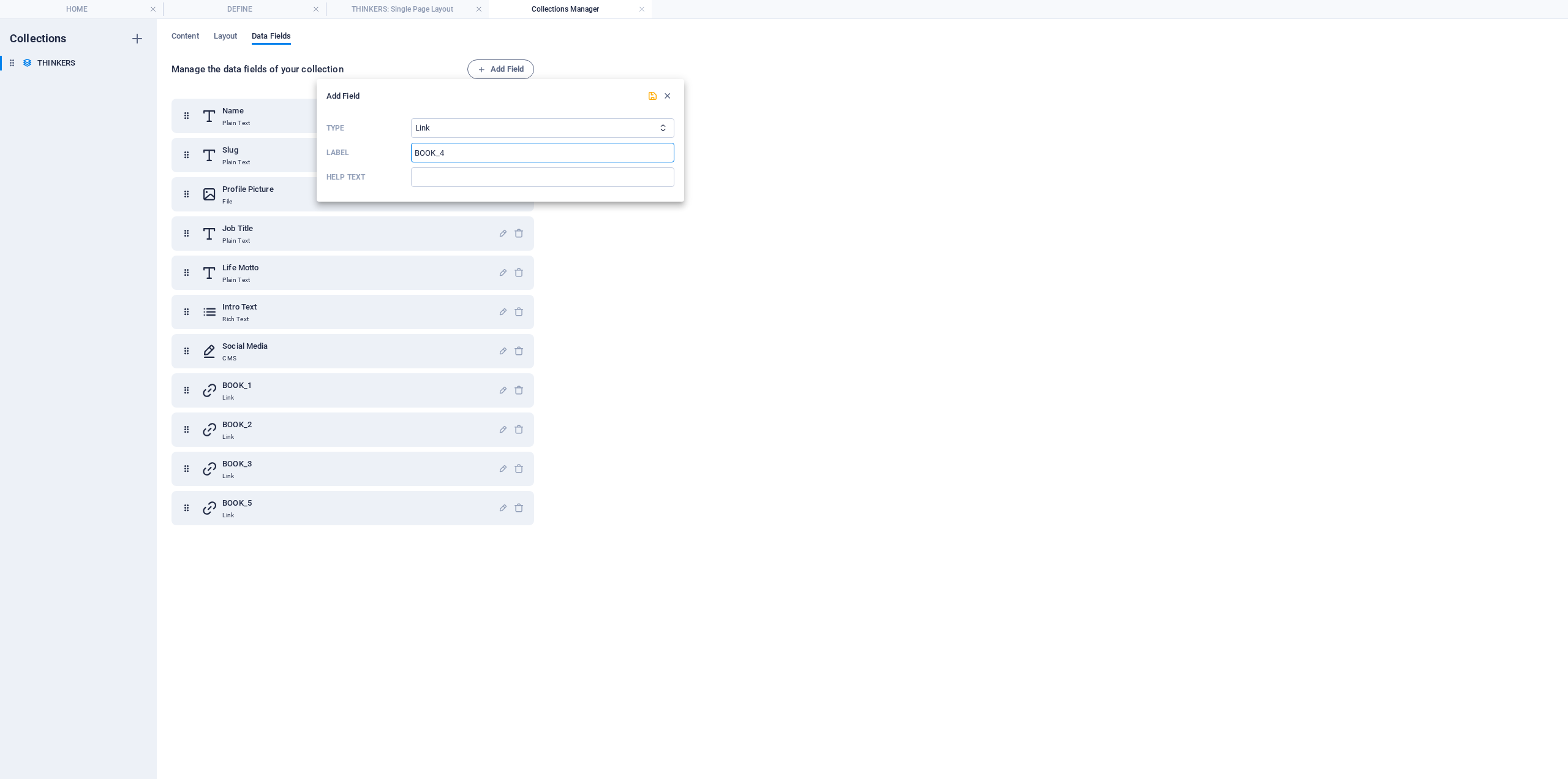
click at [476, 152] on input "BOOK_4" at bounding box center [543, 152] width 264 height 20
type input "BOOK_4"
click at [653, 96] on icon "submit" at bounding box center [653, 95] width 10 height 10
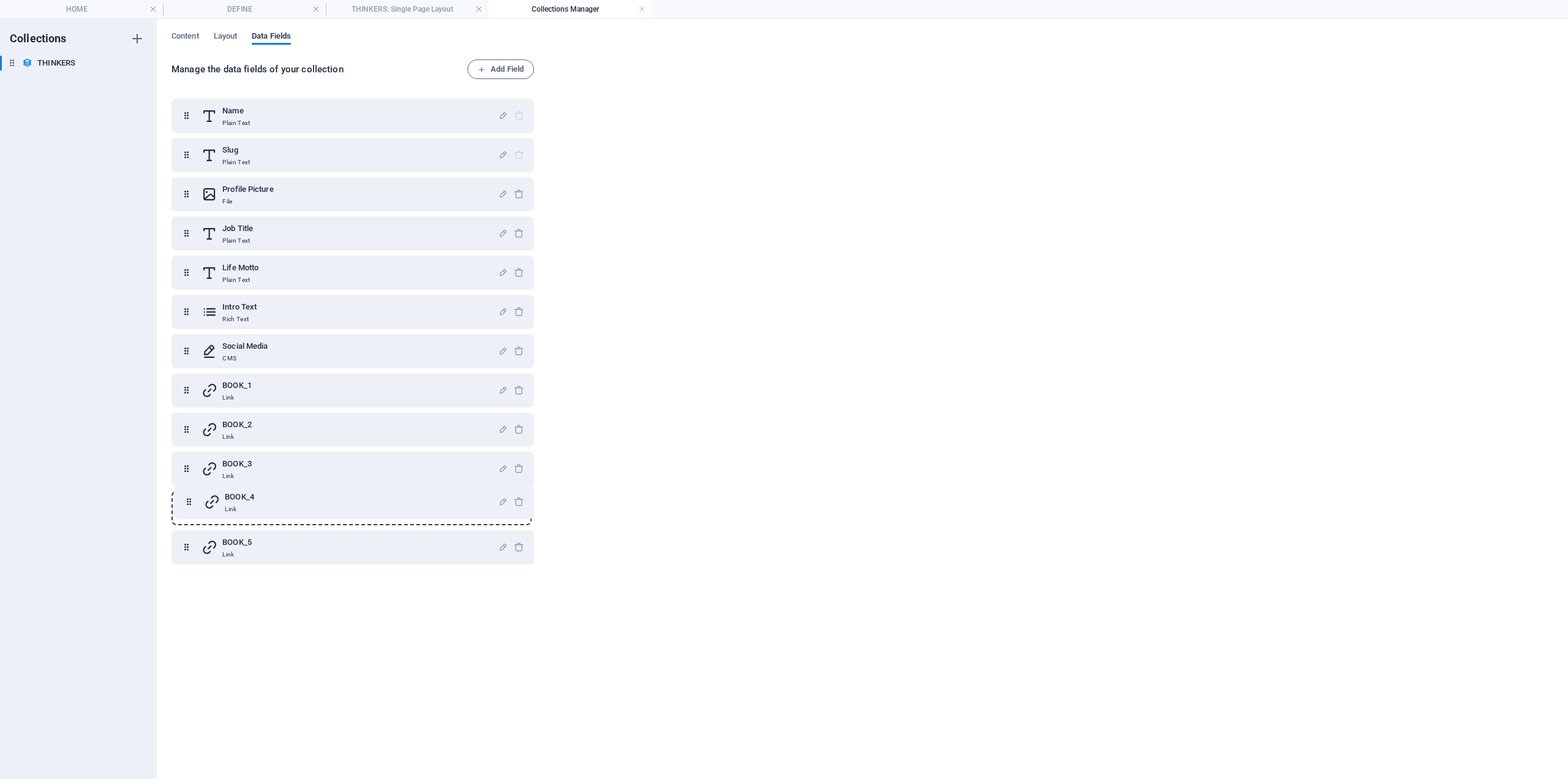
drag, startPoint x: 185, startPoint y: 548, endPoint x: 187, endPoint y: 499, distance: 49.0
click at [187, 499] on div "Name Plain Text Slug Plain Text Profile Picture File Job Title Plain Text Life …" at bounding box center [353, 331] width 363 height 465
click at [317, 315] on div "Intro Text Rich Text" at bounding box center [349, 311] width 296 height 25
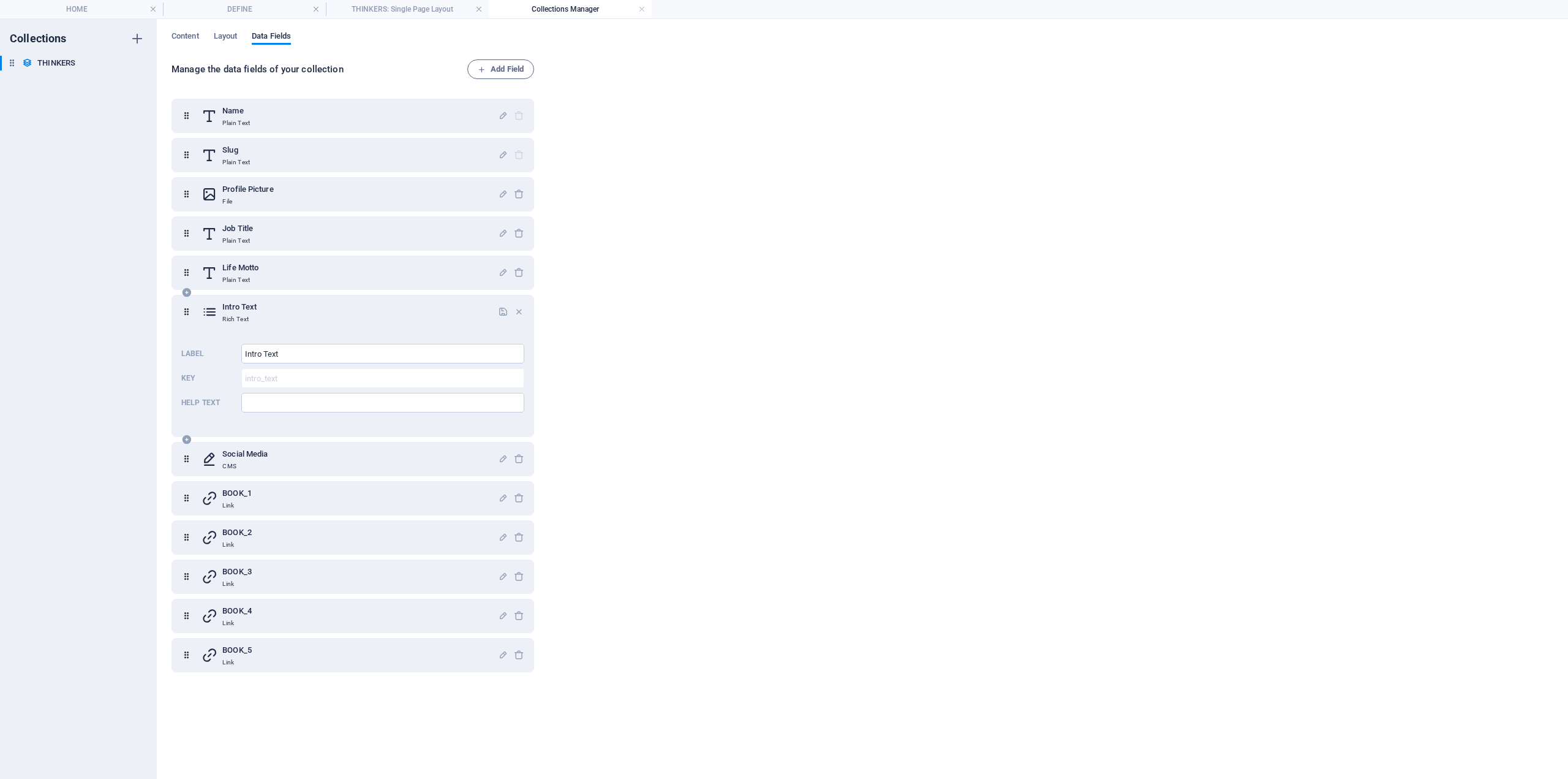
click at [317, 315] on div "Intro Text Rich Text" at bounding box center [349, 311] width 296 height 25
click at [510, 66] on span "Add Field" at bounding box center [501, 69] width 46 height 15
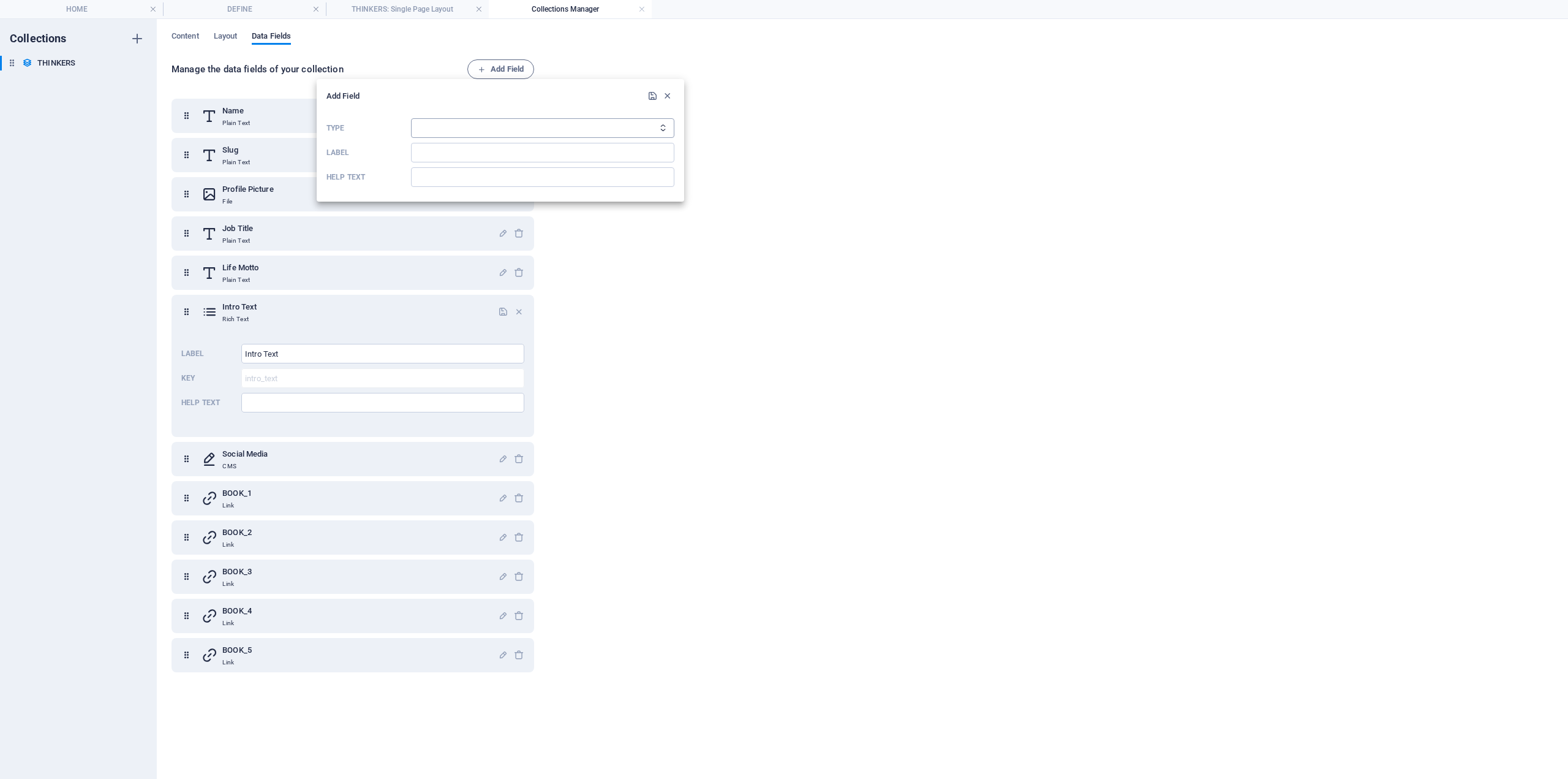
click at [495, 121] on select "Plain Text Link CMS Rich Text File Multiple Files Checkbox Choice Date Number" at bounding box center [543, 128] width 264 height 20
select select "cms"
click at [411, 118] on select "Plain Text Link CMS Rich Text File Multiple Files Checkbox Choice Date Number" at bounding box center [543, 128] width 264 height 20
click at [457, 148] on input "Label" at bounding box center [543, 152] width 264 height 20
type input "CONTEXT TEXT"
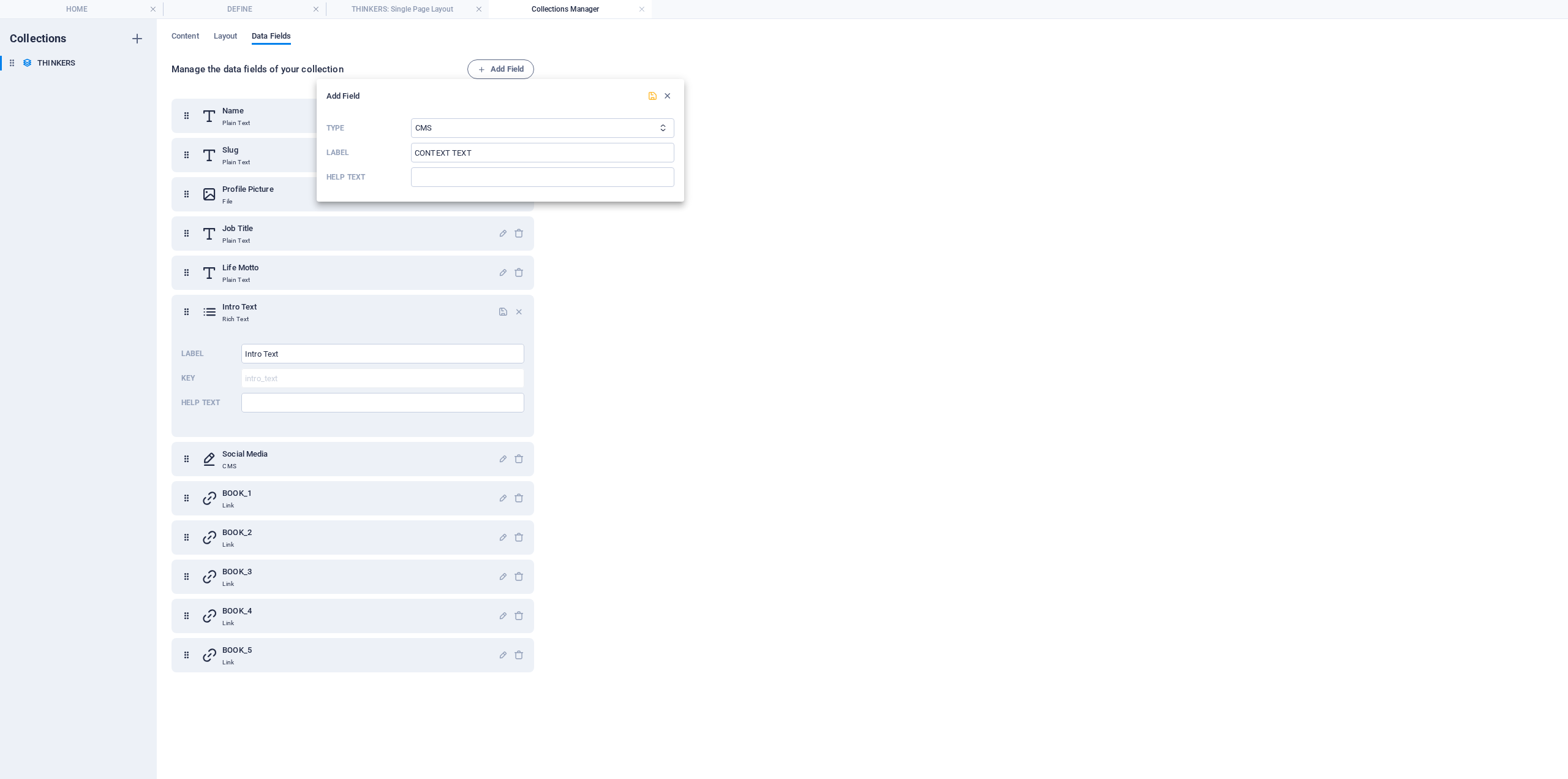
click at [653, 92] on icon "submit" at bounding box center [653, 95] width 10 height 10
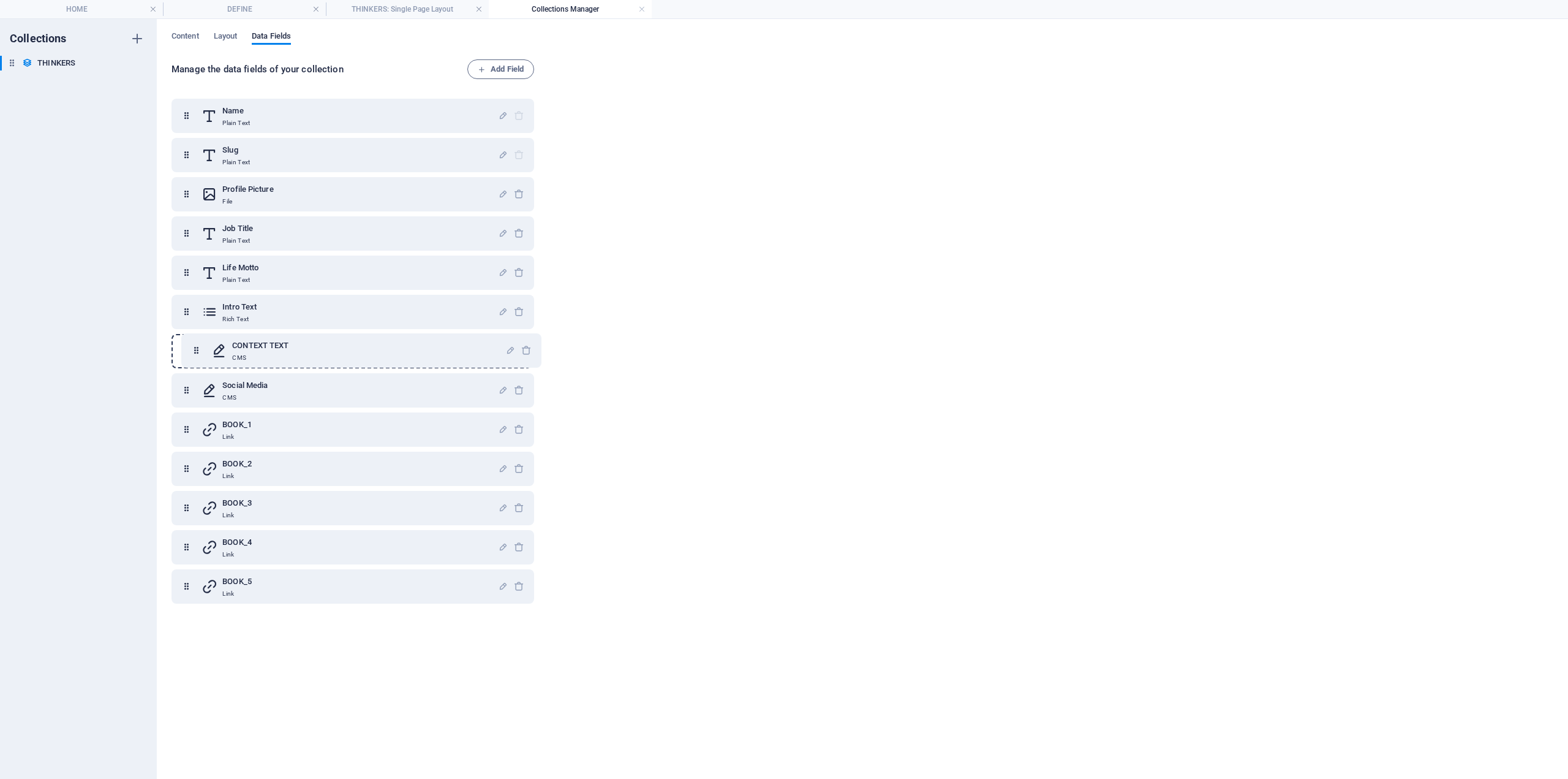
drag, startPoint x: 183, startPoint y: 584, endPoint x: 187, endPoint y: 341, distance: 243.0
click at [187, 341] on div "Name Plain Text Slug Plain Text Profile Picture File Job Title Plain Text Life …" at bounding box center [353, 351] width 363 height 505
click at [500, 68] on span "Add Field" at bounding box center [501, 69] width 46 height 15
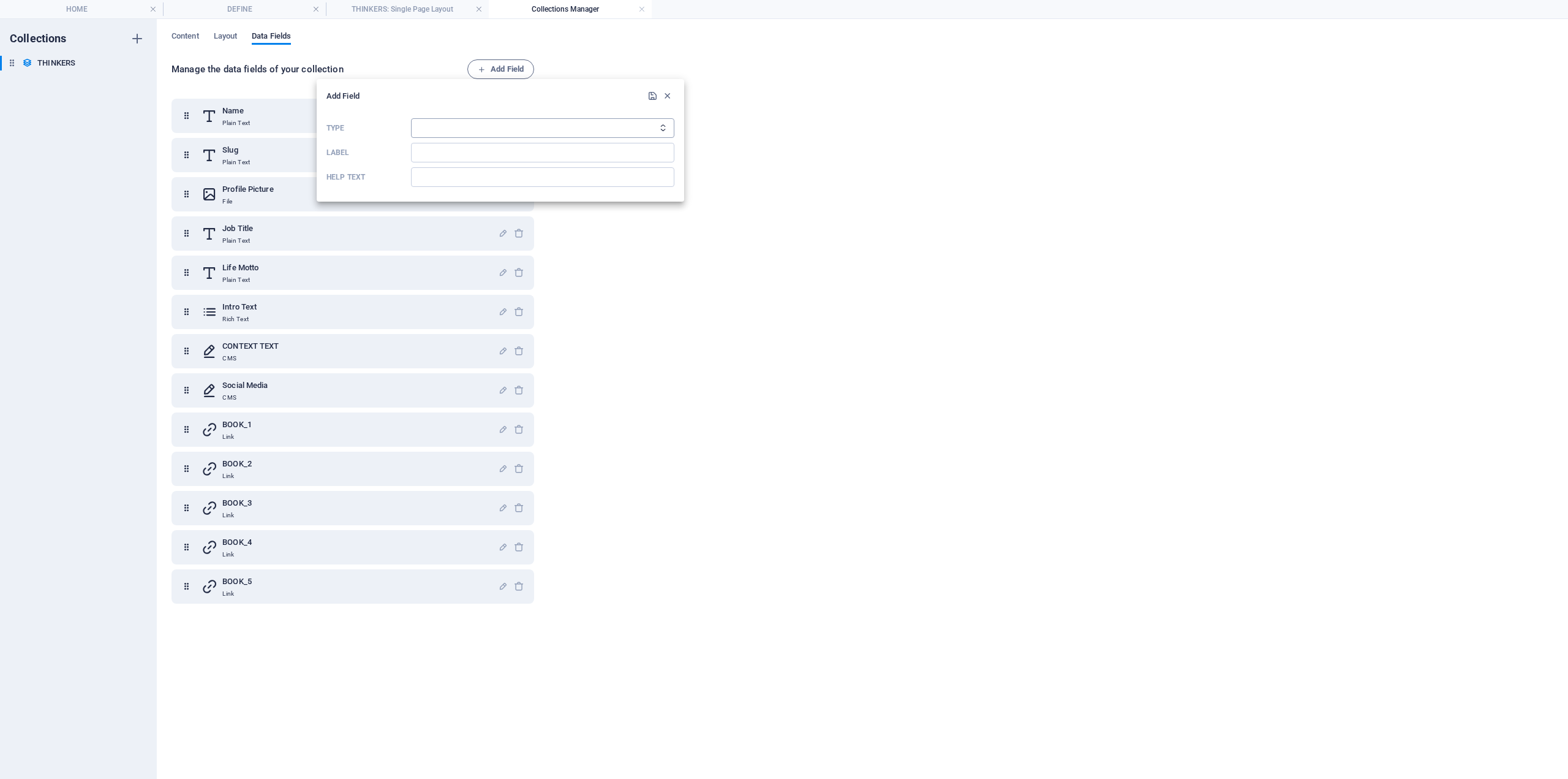
click at [503, 127] on select "Plain Text Link CMS Rich Text File Multiple Files Checkbox Choice Date Number" at bounding box center [543, 128] width 264 height 20
select select "cms"
click at [411, 118] on select "Plain Text Link CMS Rich Text File Multiple Files Checkbox Choice Date Number" at bounding box center [543, 128] width 264 height 20
click at [454, 157] on input "Label" at bounding box center [543, 152] width 264 height 20
type input "PRAISE TEXT"
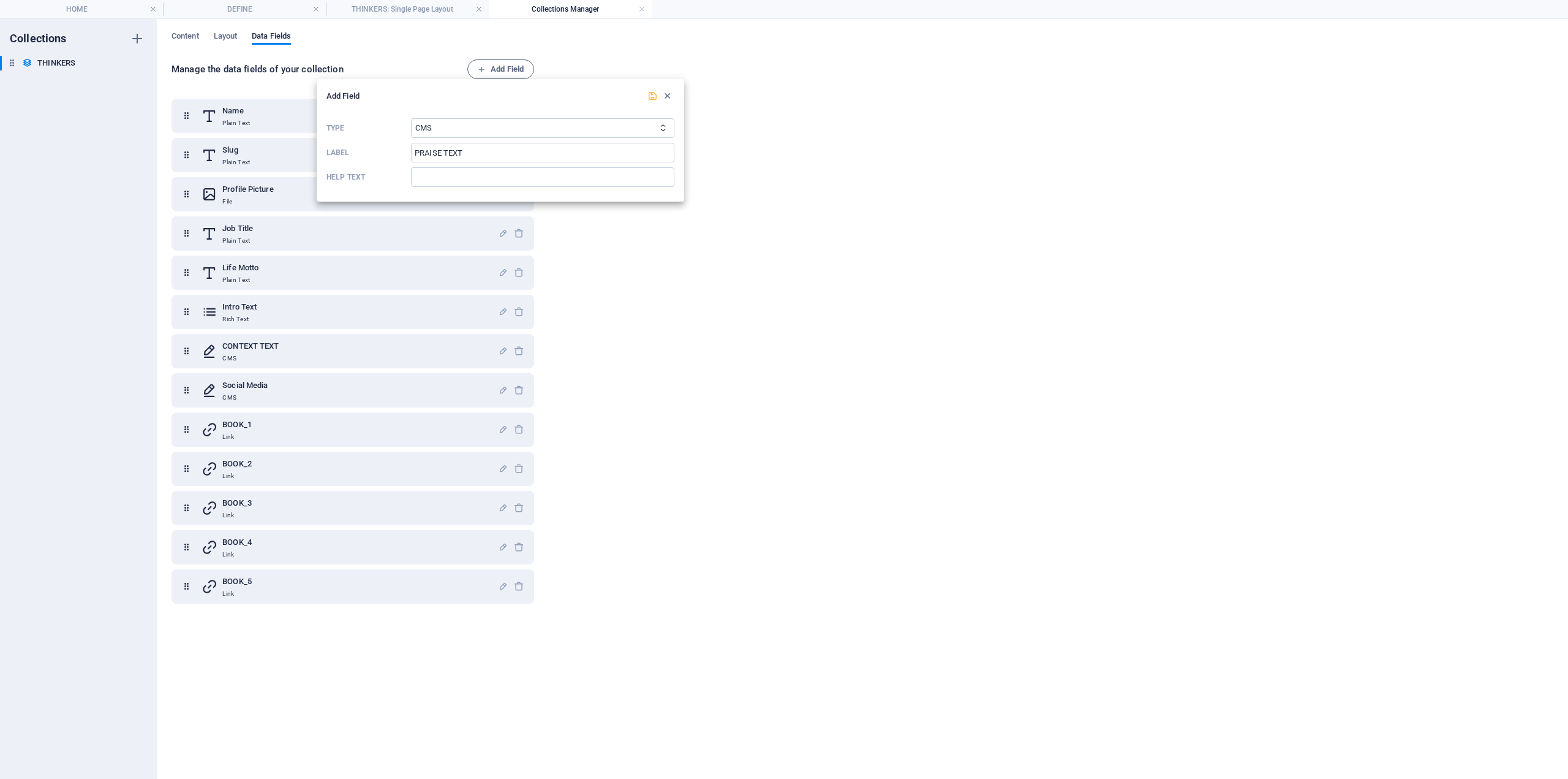
click at [655, 96] on icon "submit" at bounding box center [653, 95] width 10 height 10
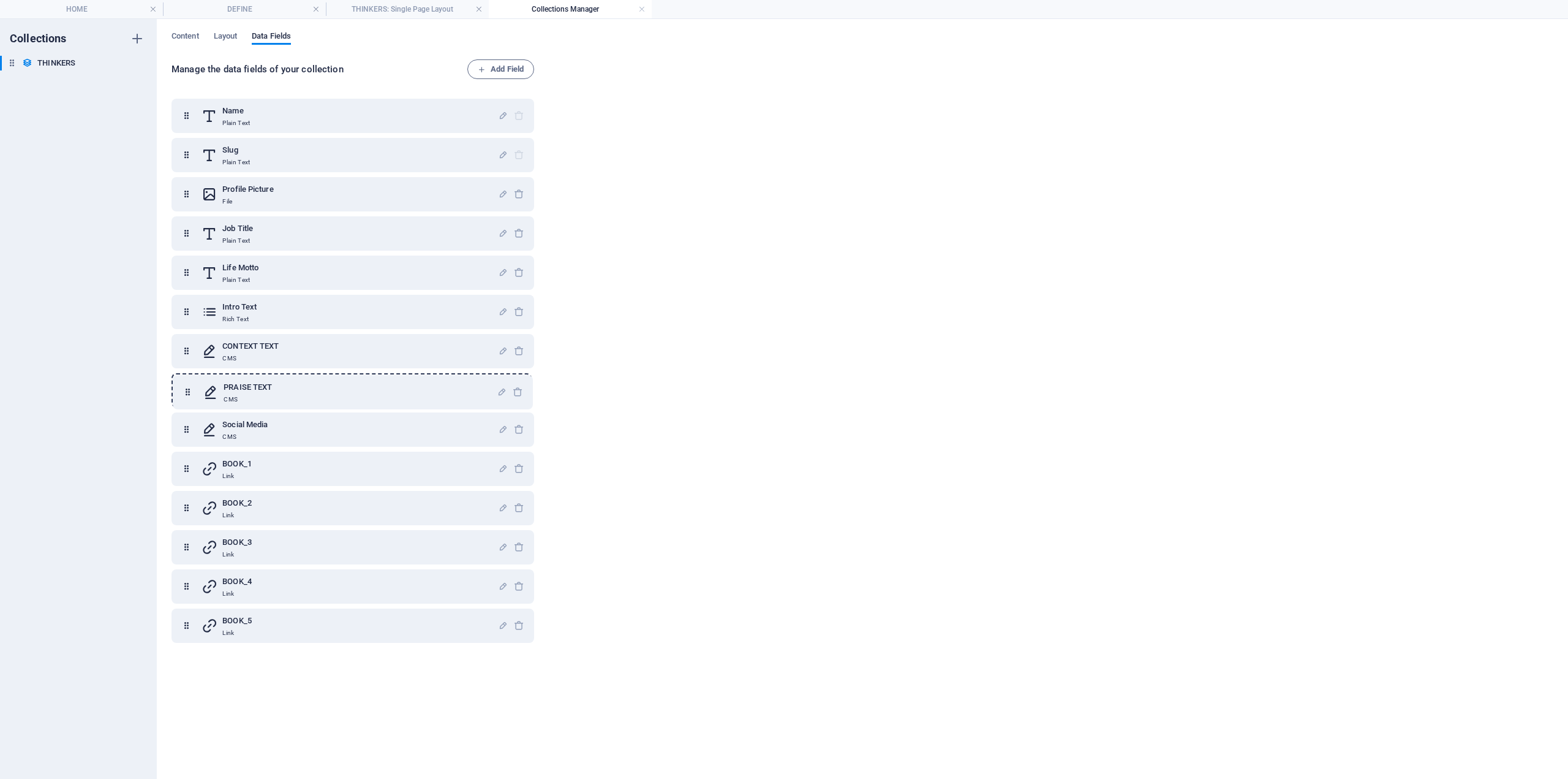
drag, startPoint x: 184, startPoint y: 627, endPoint x: 186, endPoint y: 388, distance: 239.0
click at [186, 388] on div "Name Plain Text Slug Plain Text Profile Picture File Job Title Plain Text Life …" at bounding box center [353, 370] width 363 height 544
click at [487, 67] on span "Add Field" at bounding box center [501, 69] width 46 height 15
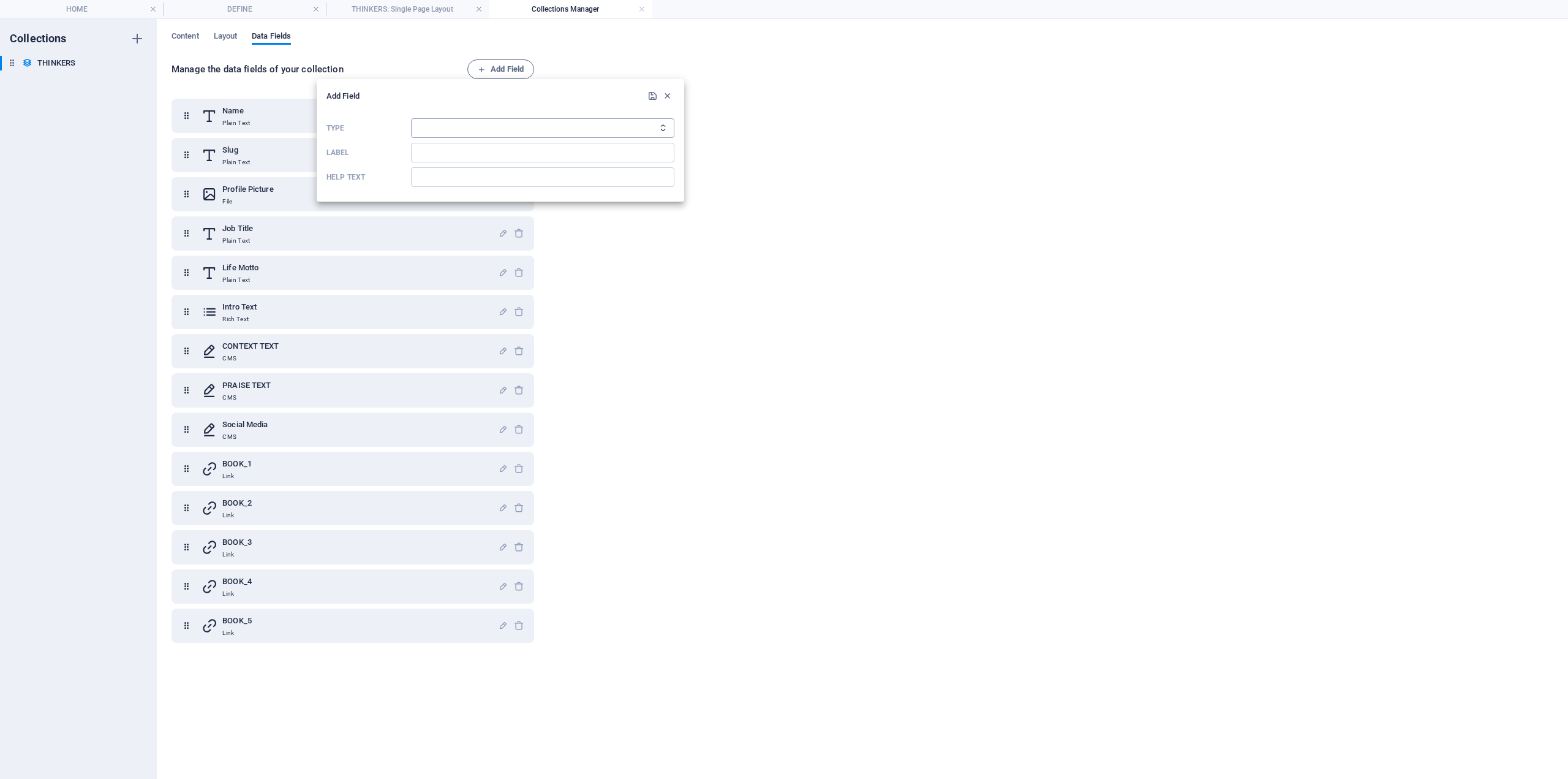
click at [433, 126] on select "Plain Text Link CMS Rich Text File Multiple Files Checkbox Choice Date Number" at bounding box center [543, 128] width 264 height 20
select select "cms"
click at [411, 118] on select "Plain Text Link CMS Rich Text File Multiple Files Checkbox Choice Date Number" at bounding box center [543, 128] width 264 height 20
click at [440, 151] on input "Label" at bounding box center [543, 152] width 264 height 20
type input "CRITIC TEXT"
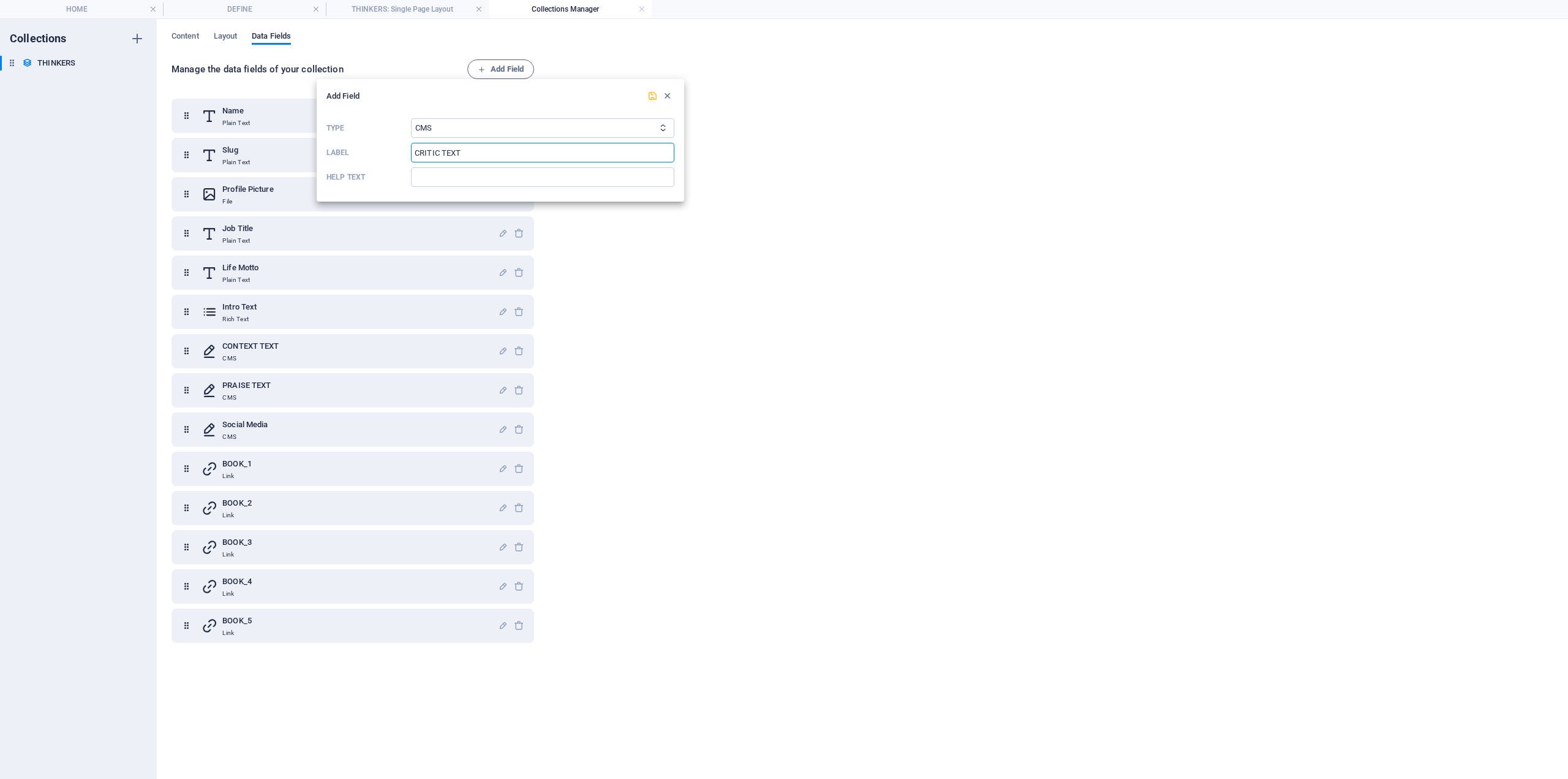
click at [651, 95] on icon "submit" at bounding box center [653, 95] width 10 height 10
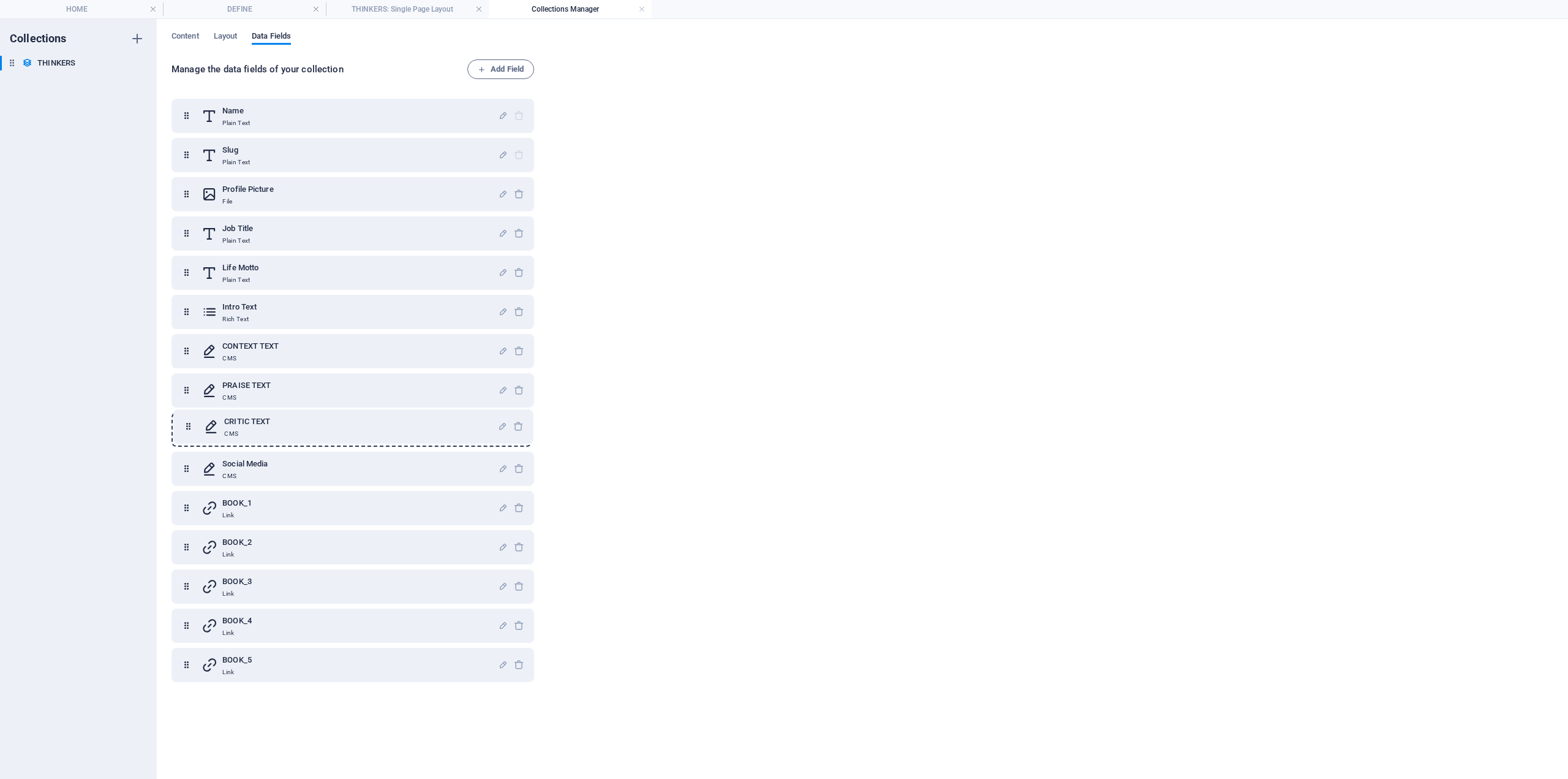
drag, startPoint x: 187, startPoint y: 673, endPoint x: 187, endPoint y: 425, distance: 248.0
click at [187, 430] on div "Name Plain Text Slug Plain Text Profile Picture File Job Title Plain Text Life …" at bounding box center [353, 390] width 363 height 584
click at [384, 7] on h4 "THINKERS: Single Page Layout" at bounding box center [407, 9] width 163 height 13
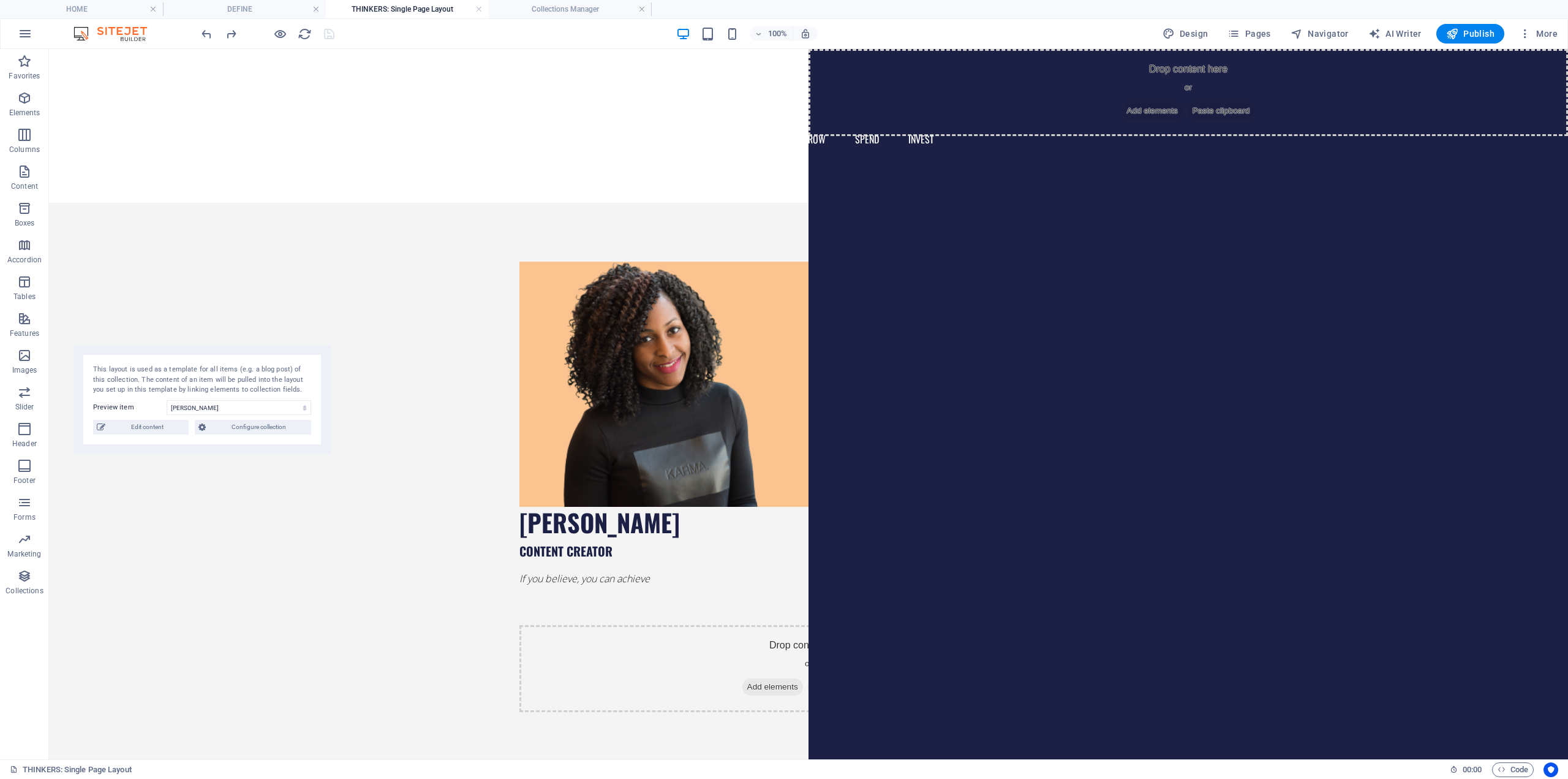
click at [437, 14] on h4 "THINKERS: Single Page Layout" at bounding box center [407, 9] width 163 height 13
click at [478, 6] on link at bounding box center [479, 10] width 7 height 12
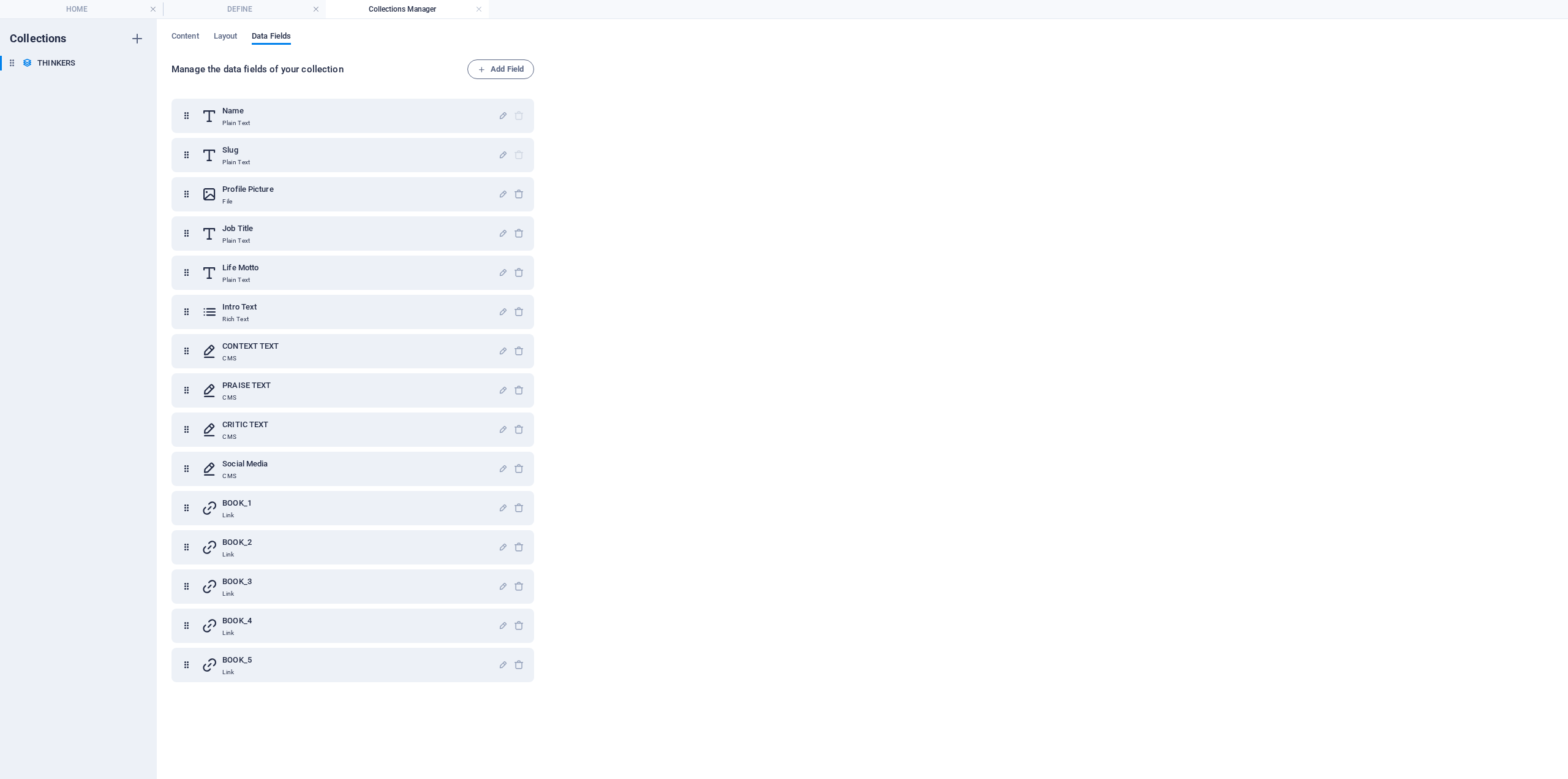
click at [421, 10] on h4 "Collections Manager" at bounding box center [407, 9] width 163 height 13
click at [480, 6] on link at bounding box center [479, 10] width 7 height 12
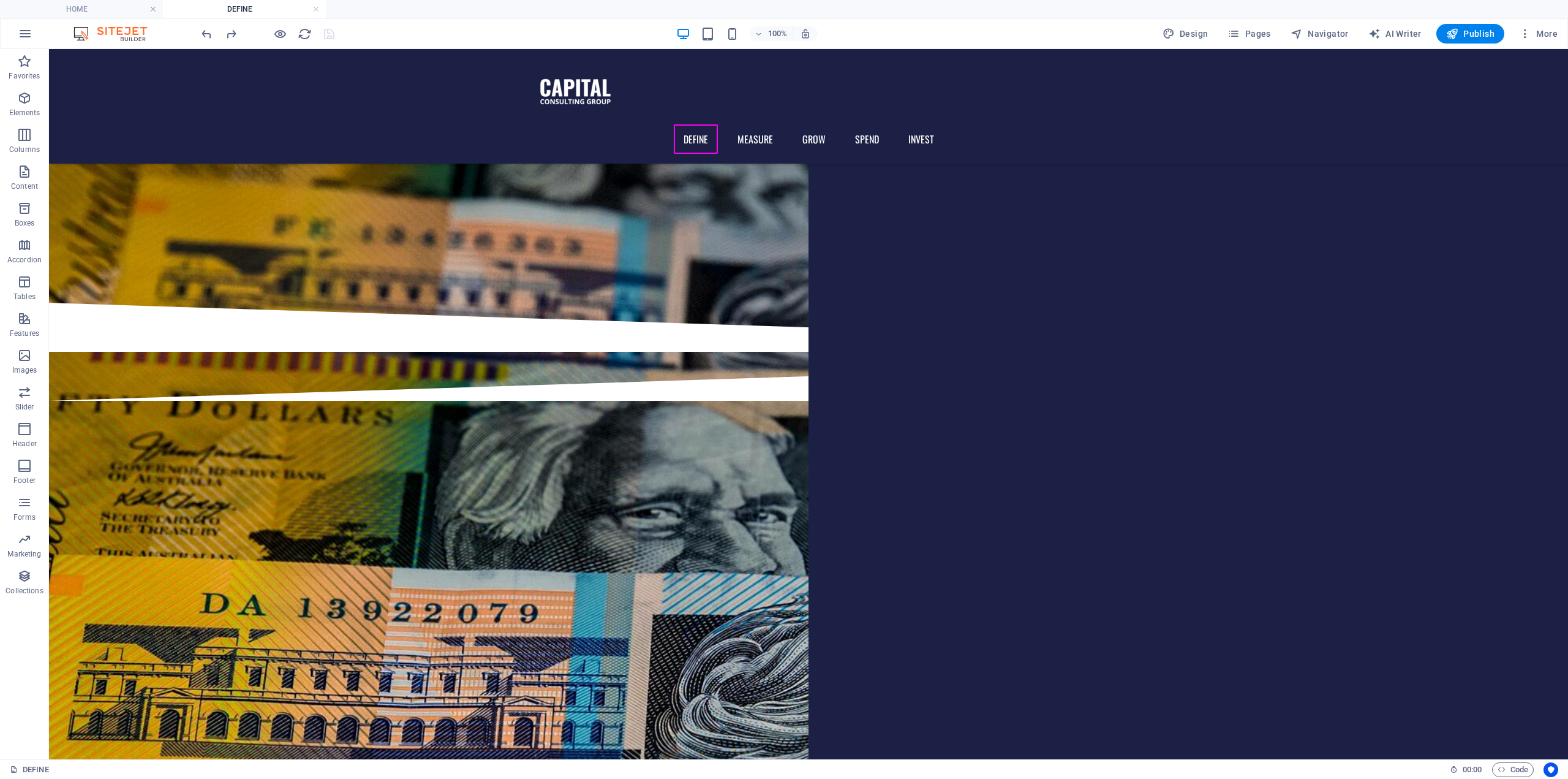
scroll to position [1213, 0]
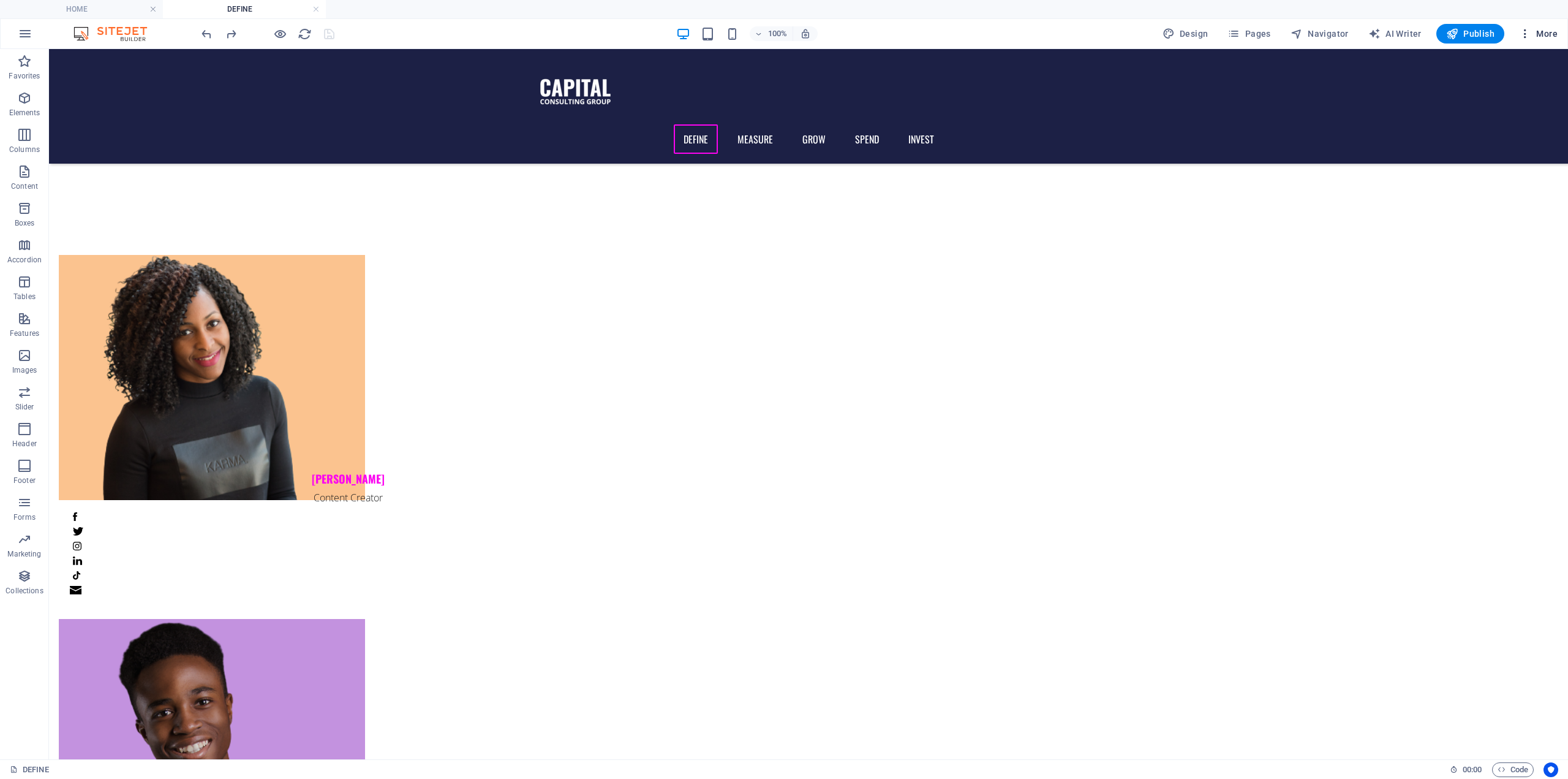
click at [1527, 31] on icon "button" at bounding box center [1525, 33] width 12 height 12
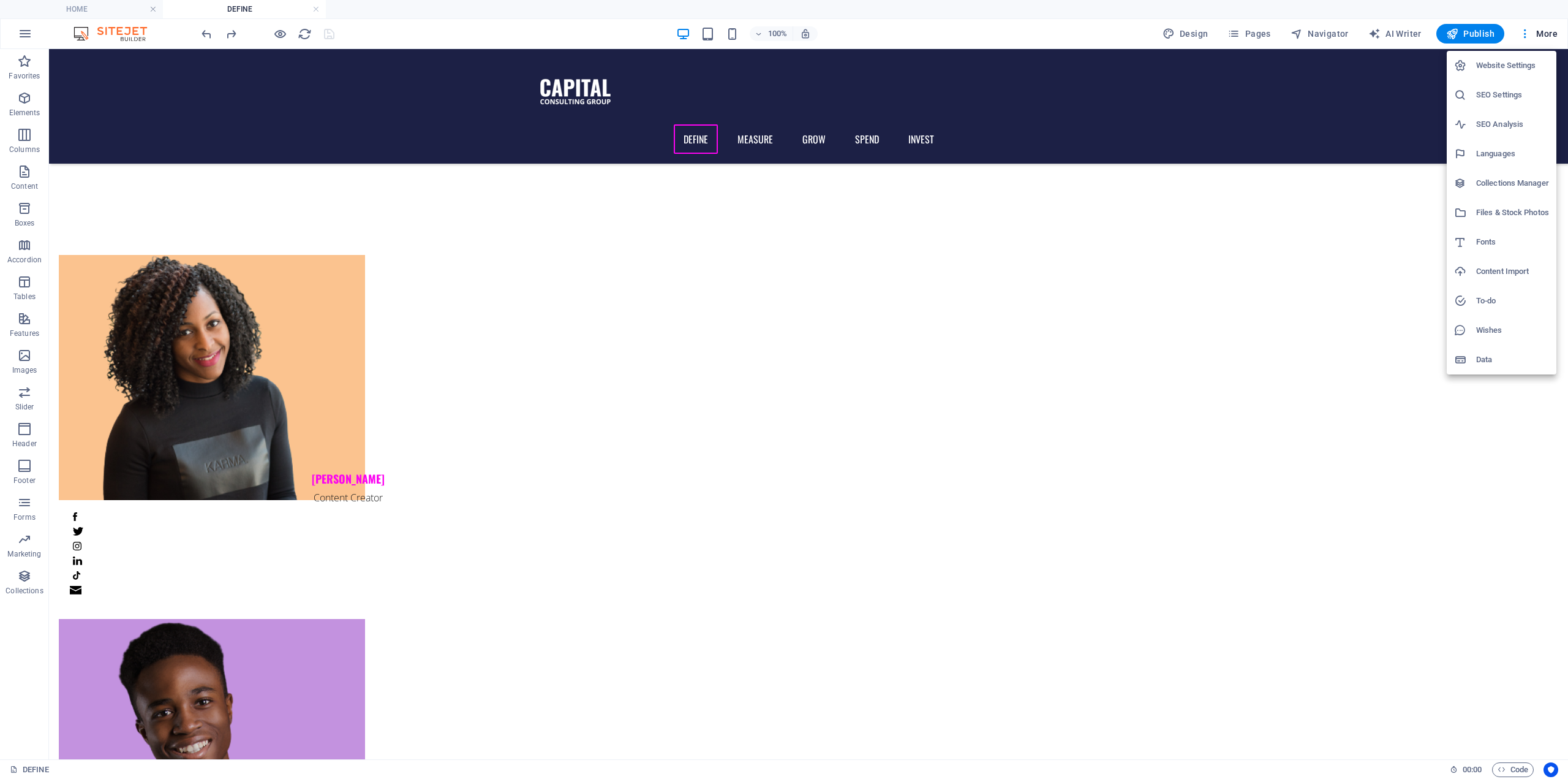
click at [1485, 187] on h6 "Collections Manager" at bounding box center [1513, 183] width 73 height 15
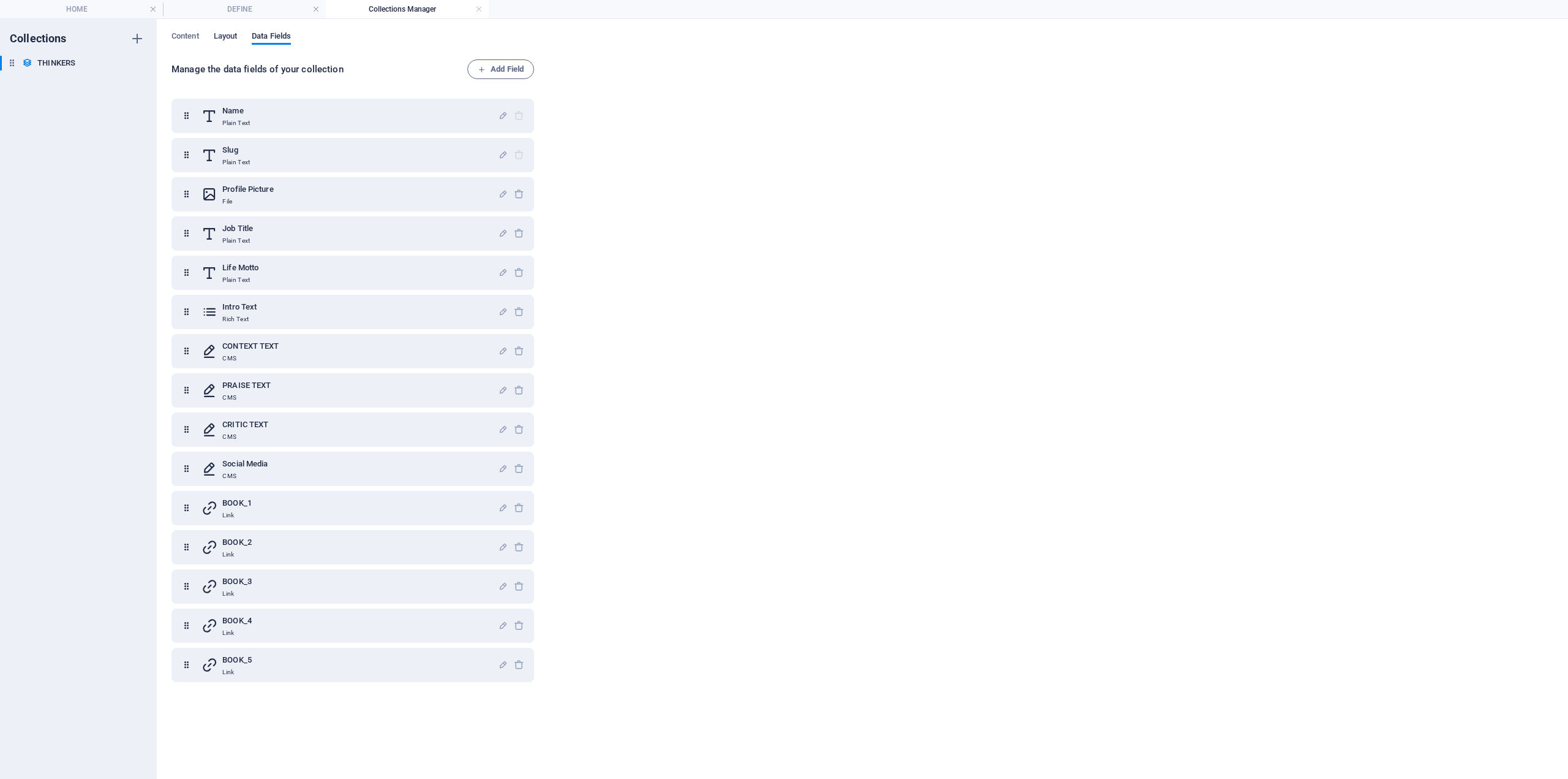
click at [230, 37] on span "Layout" at bounding box center [225, 37] width 24 height 17
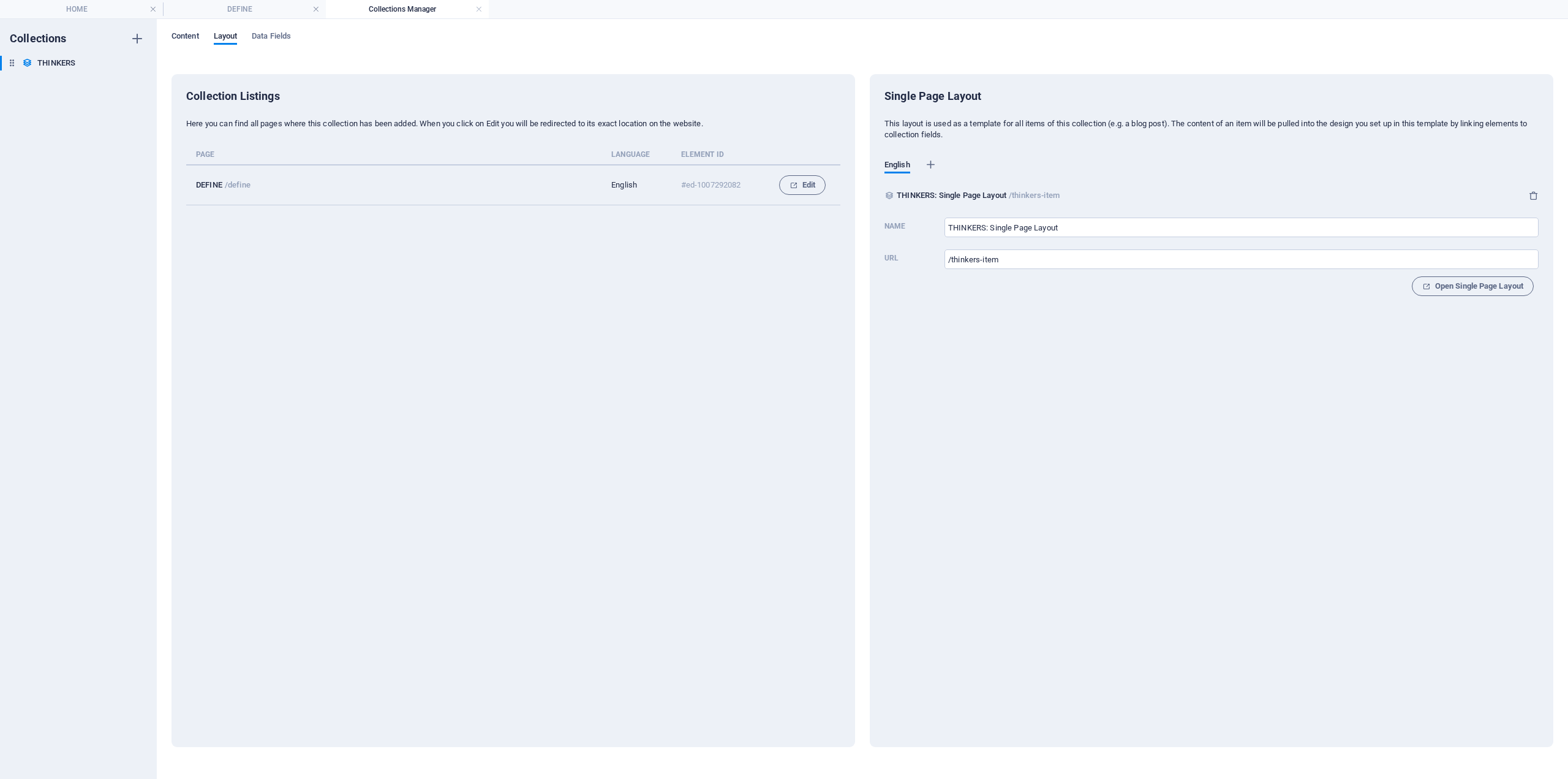
click at [181, 37] on span "Content" at bounding box center [185, 37] width 28 height 17
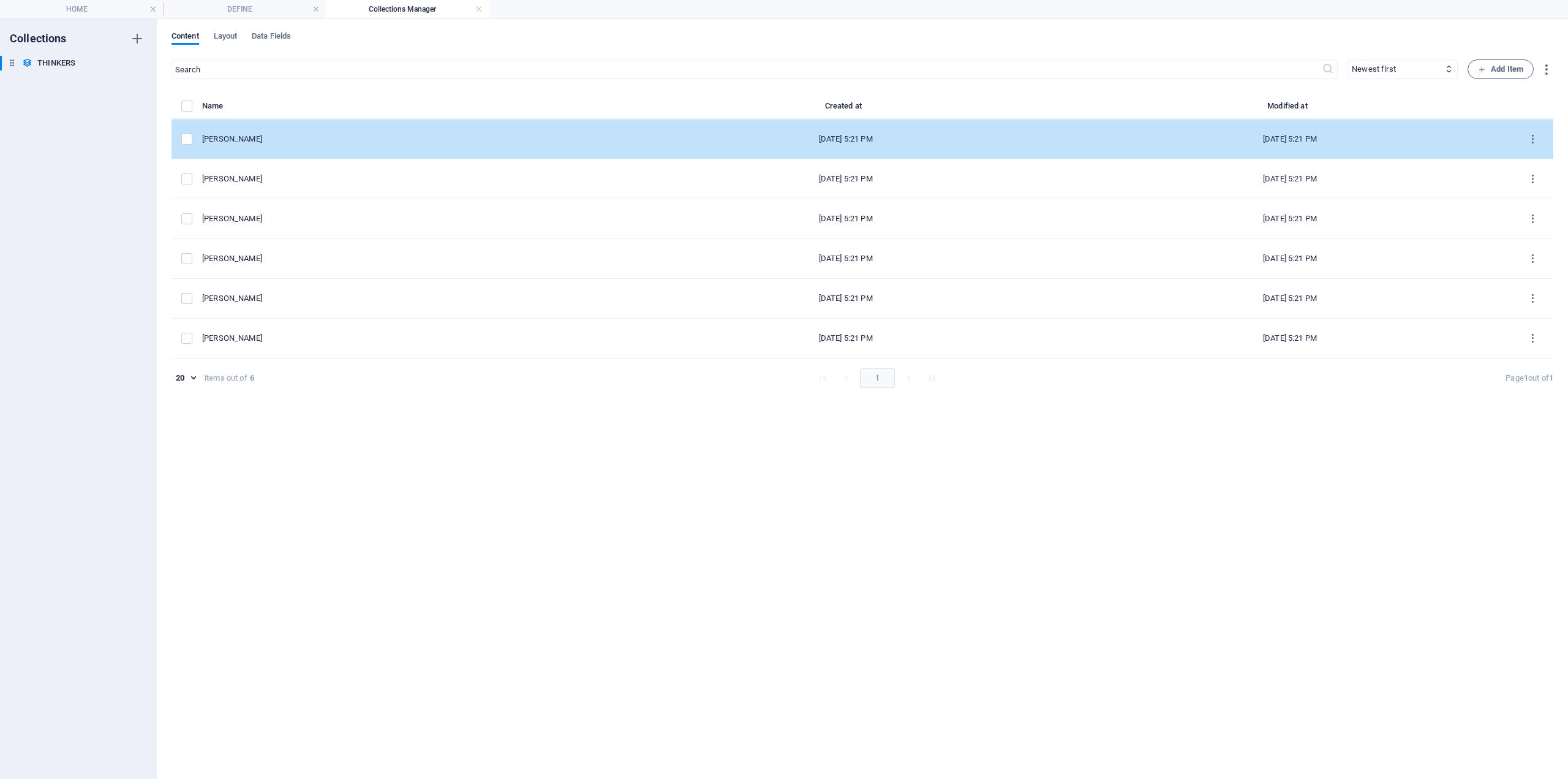
click at [256, 144] on div "[PERSON_NAME]" at bounding box center [408, 139] width 412 height 11
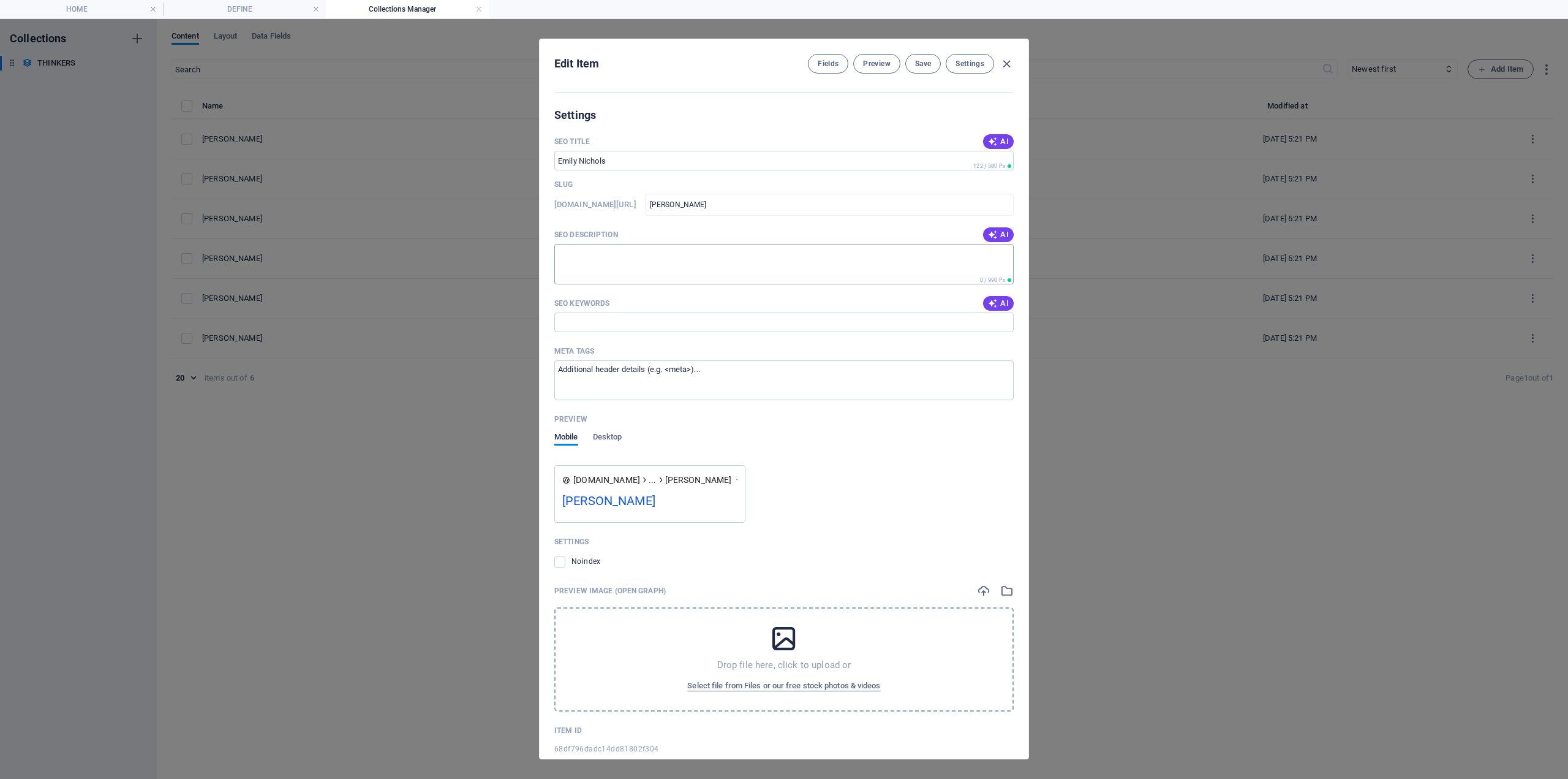
scroll to position [1147, 0]
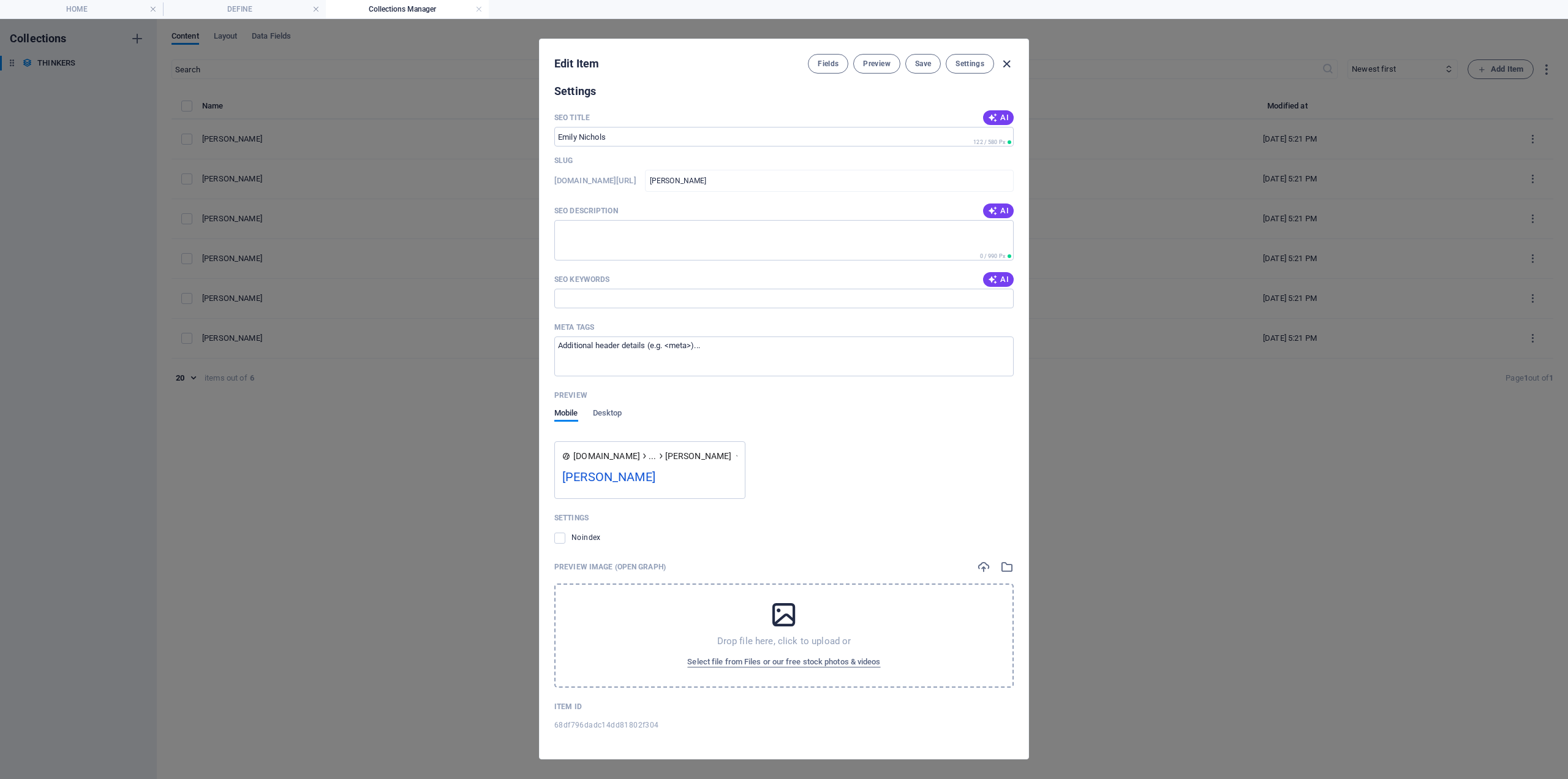
click at [1010, 65] on icon "button" at bounding box center [1007, 64] width 14 height 14
type input "emily-nichols"
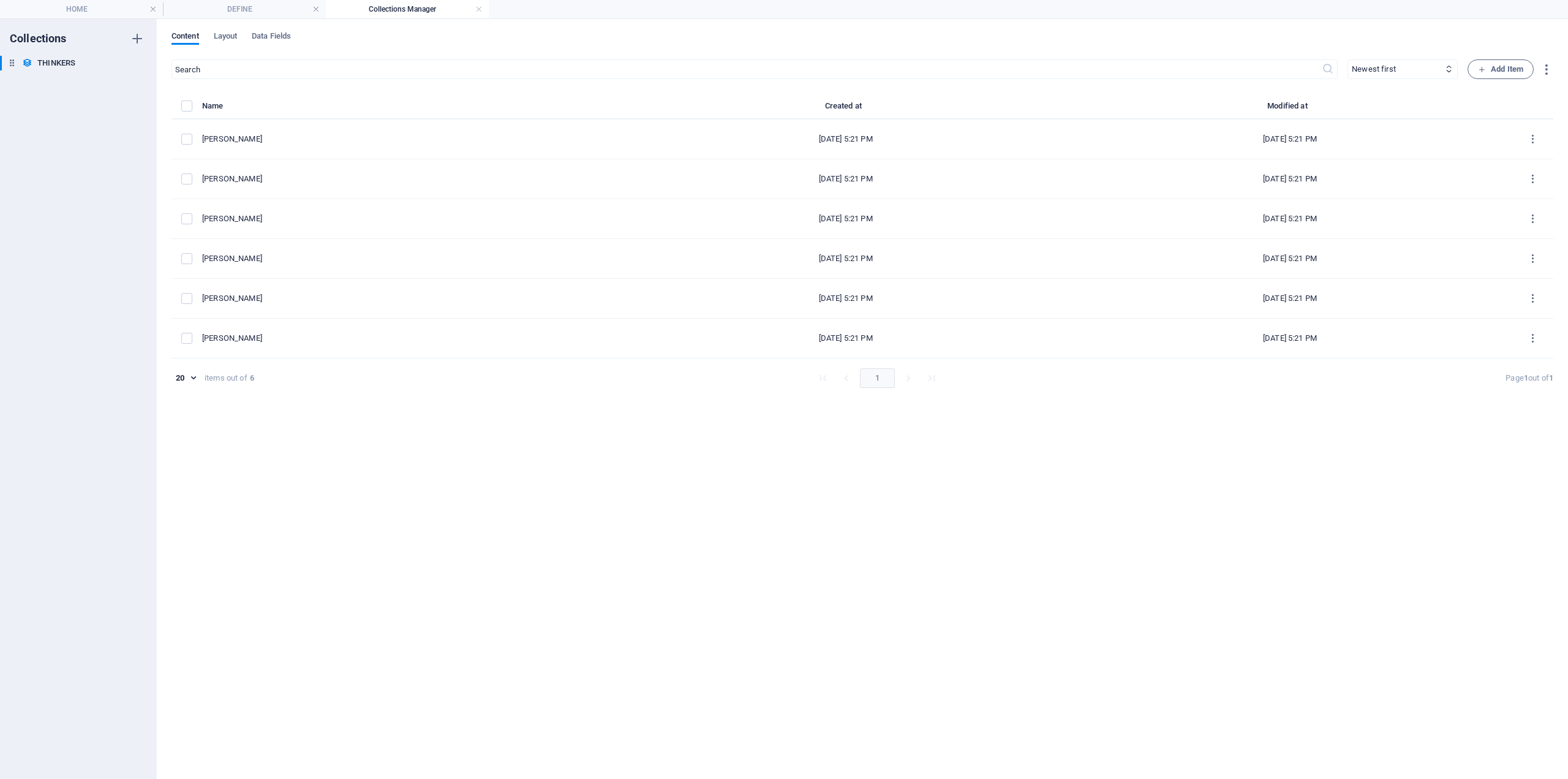
click at [195, 102] on div "items list" at bounding box center [187, 106] width 13 height 11
click at [183, 110] on label "items list" at bounding box center [187, 106] width 11 height 11
click at [0, 0] on input "items list" at bounding box center [0, 0] width 0 height 0
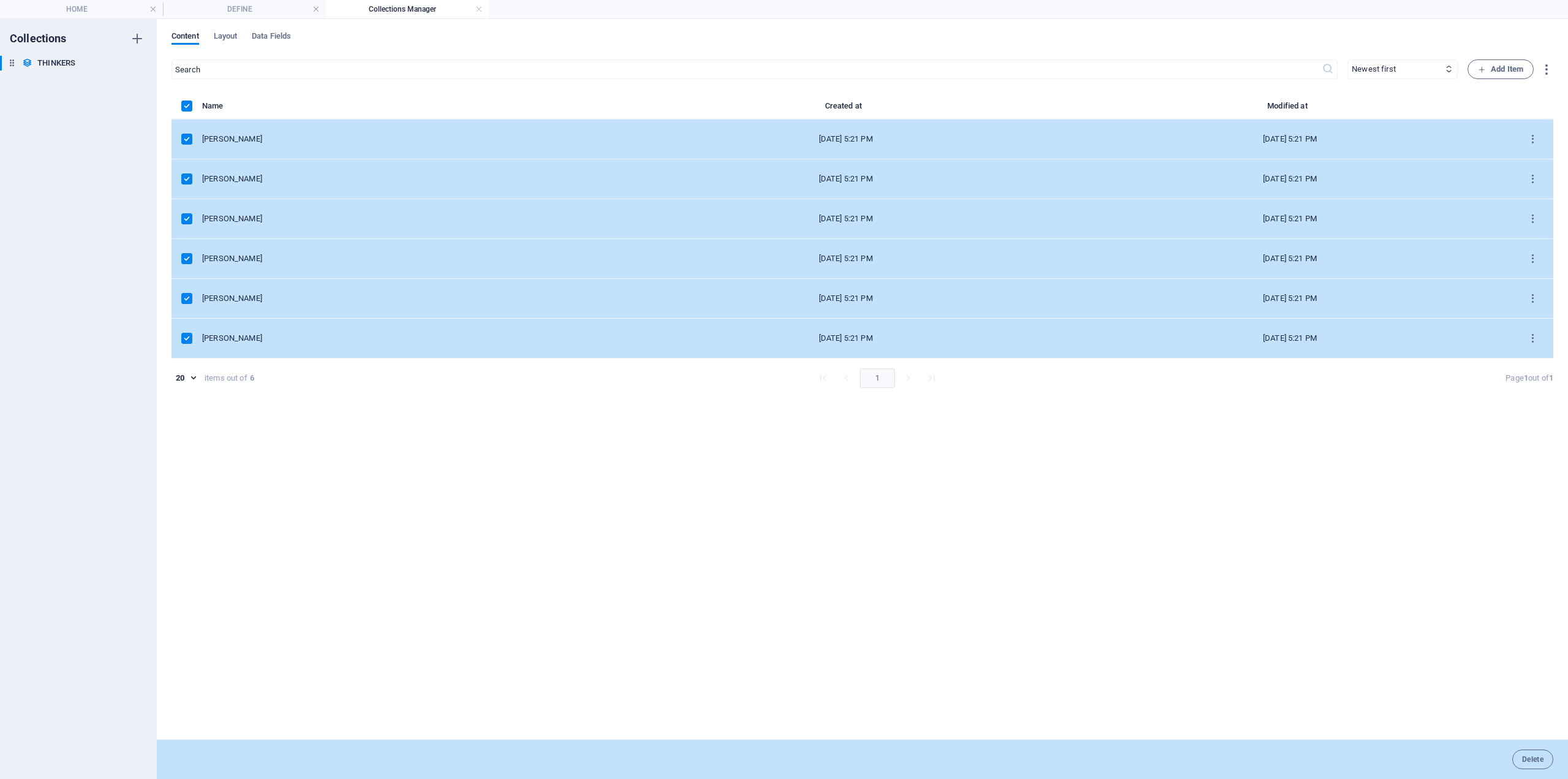
click at [191, 144] on label "items list" at bounding box center [187, 139] width 11 height 11
click at [0, 0] on input "items list" at bounding box center [0, 0] width 0 height 0
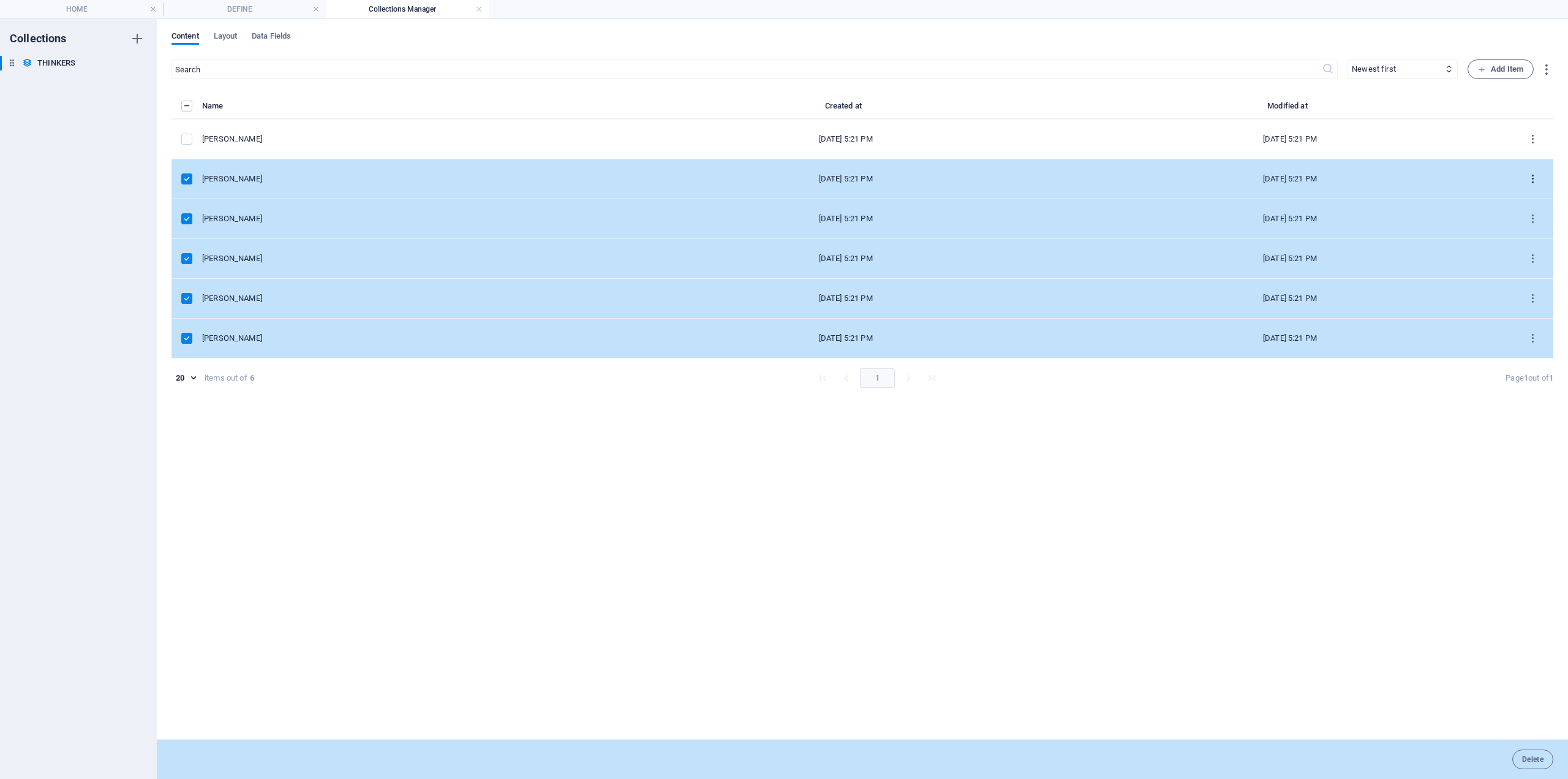
click at [1531, 181] on icon "items list" at bounding box center [1533, 179] width 12 height 12
click at [1523, 301] on h6 "Delete" at bounding box center [1534, 299] width 33 height 15
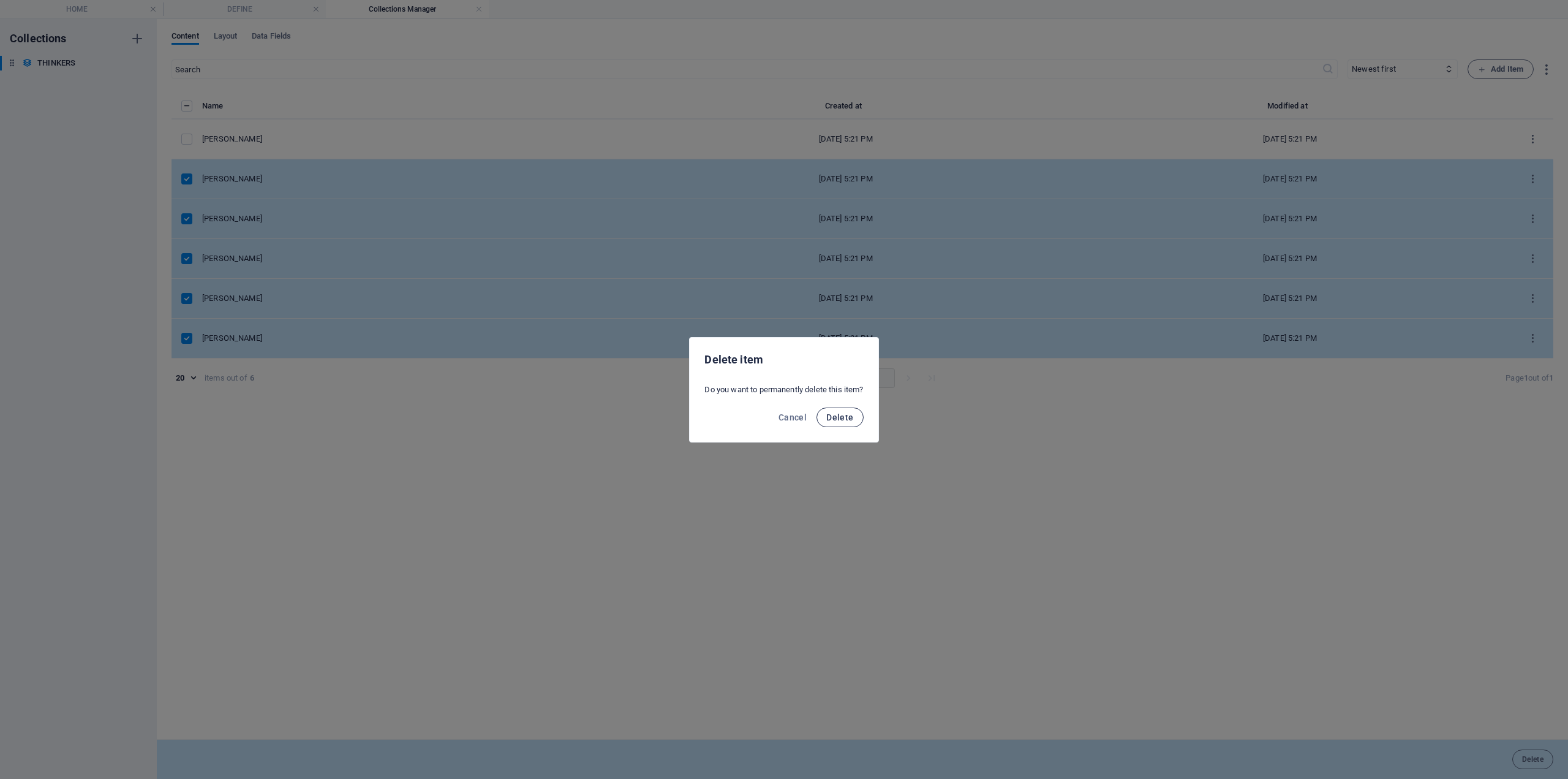
click at [846, 420] on span "Delete" at bounding box center [840, 417] width 27 height 10
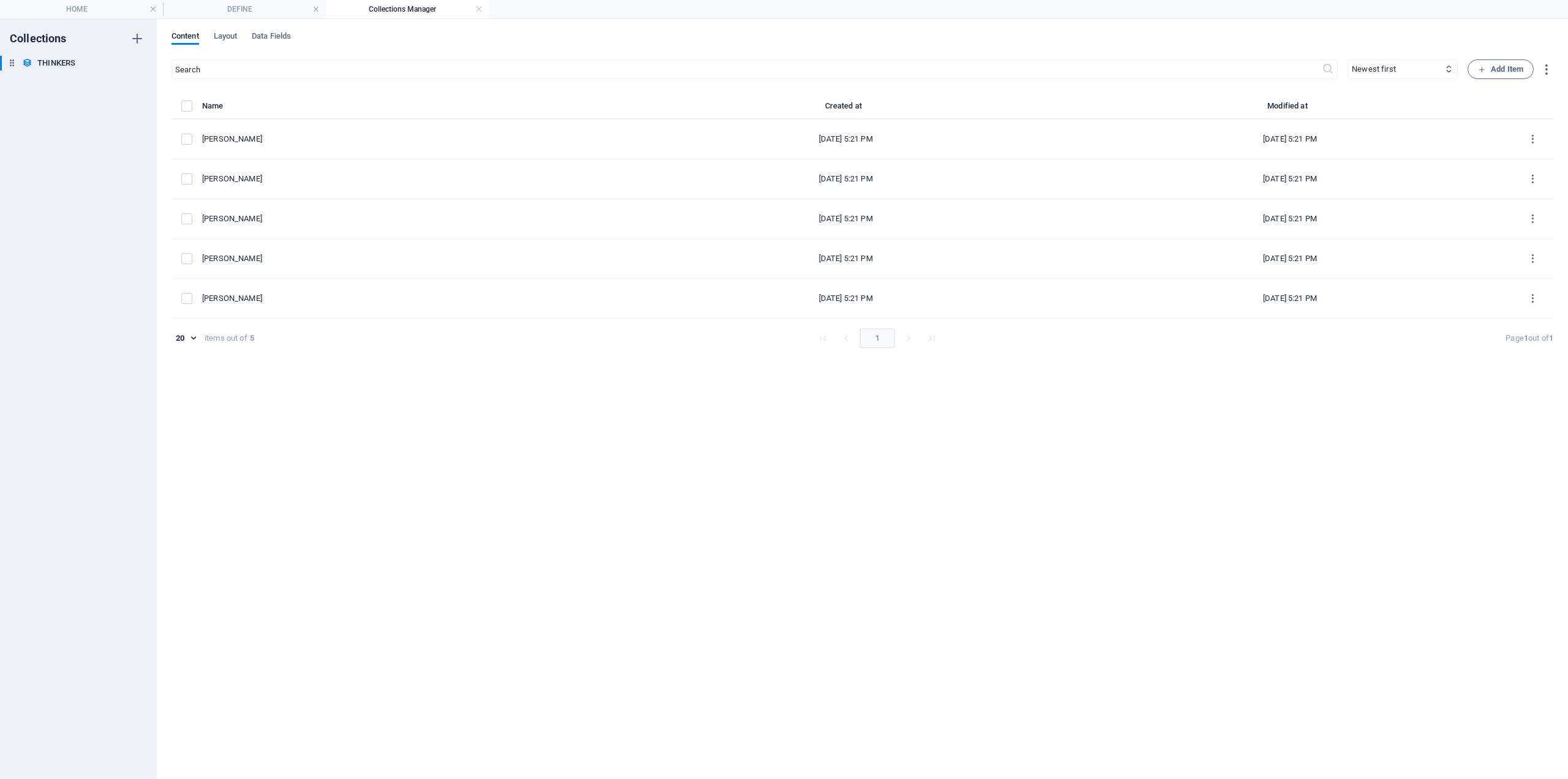
click at [193, 107] on div "items list" at bounding box center [187, 106] width 13 height 11
click at [187, 110] on label "items list" at bounding box center [187, 106] width 11 height 11
click at [0, 0] on input "items list" at bounding box center [0, 0] width 0 height 0
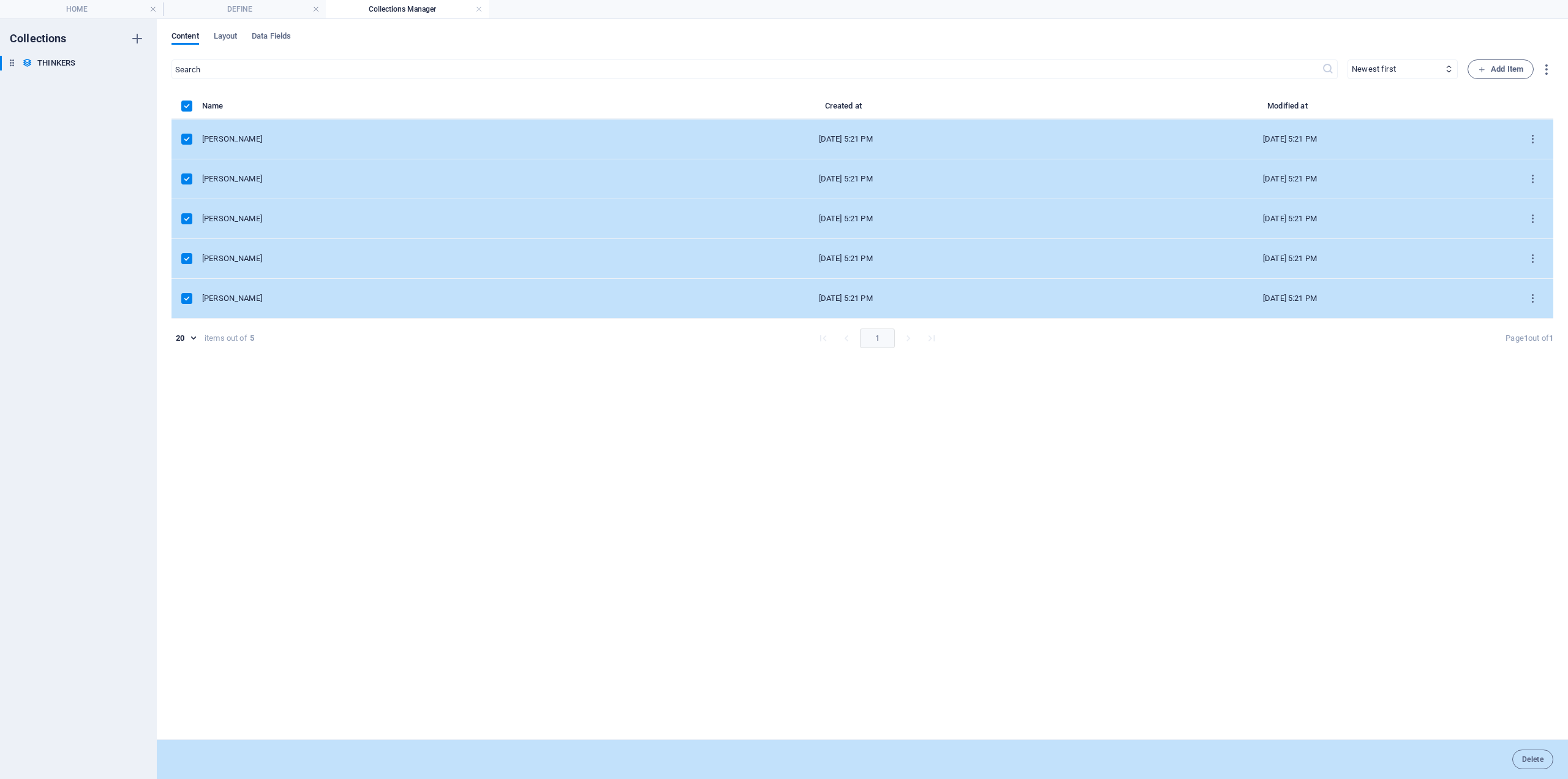
click at [187, 139] on label "items list" at bounding box center [187, 139] width 11 height 11
click at [0, 0] on input "items list" at bounding box center [0, 0] width 0 height 0
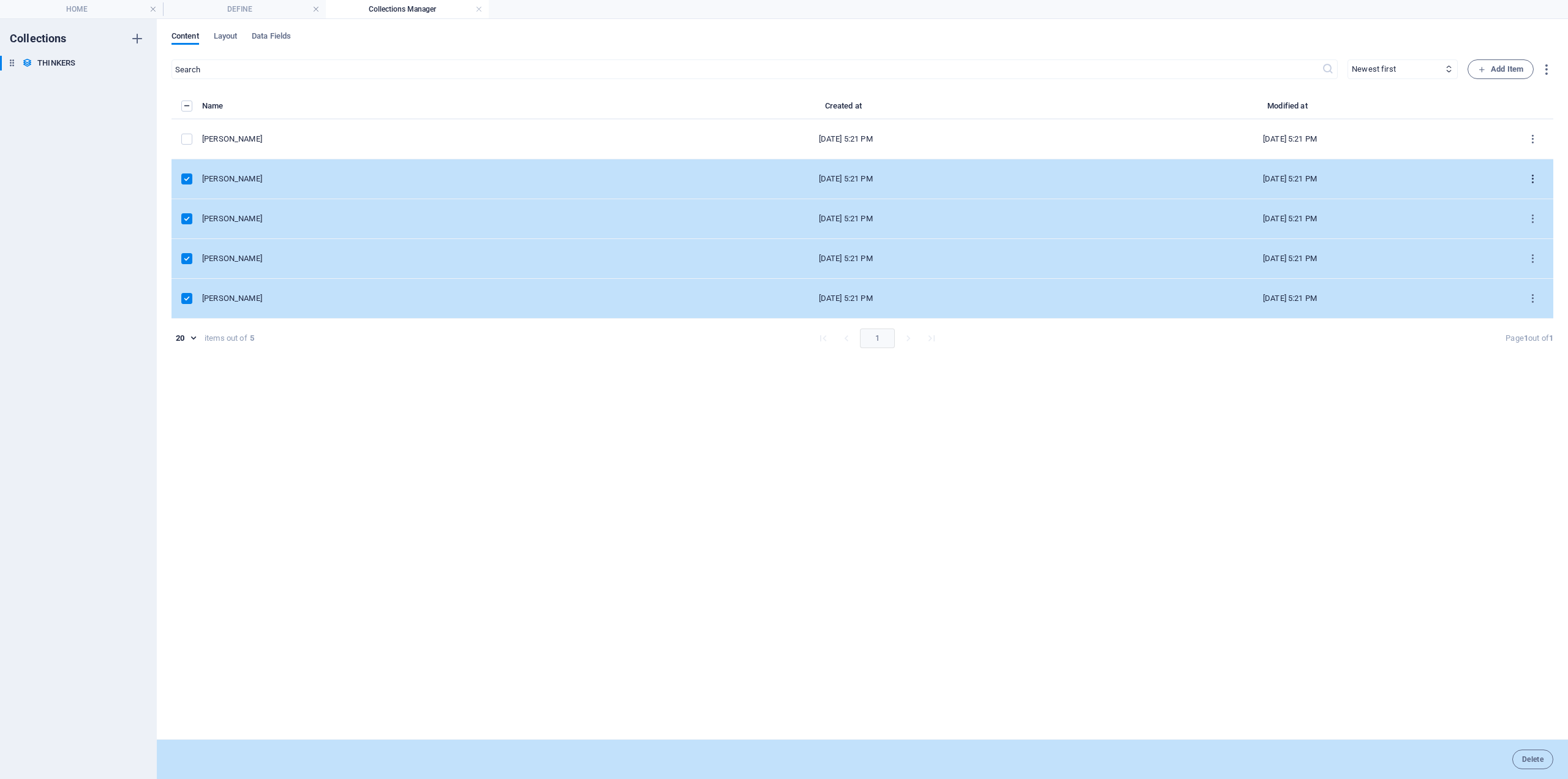
click at [1533, 177] on icon "items list" at bounding box center [1533, 179] width 12 height 12
click at [1524, 299] on h6 "Delete" at bounding box center [1534, 299] width 33 height 15
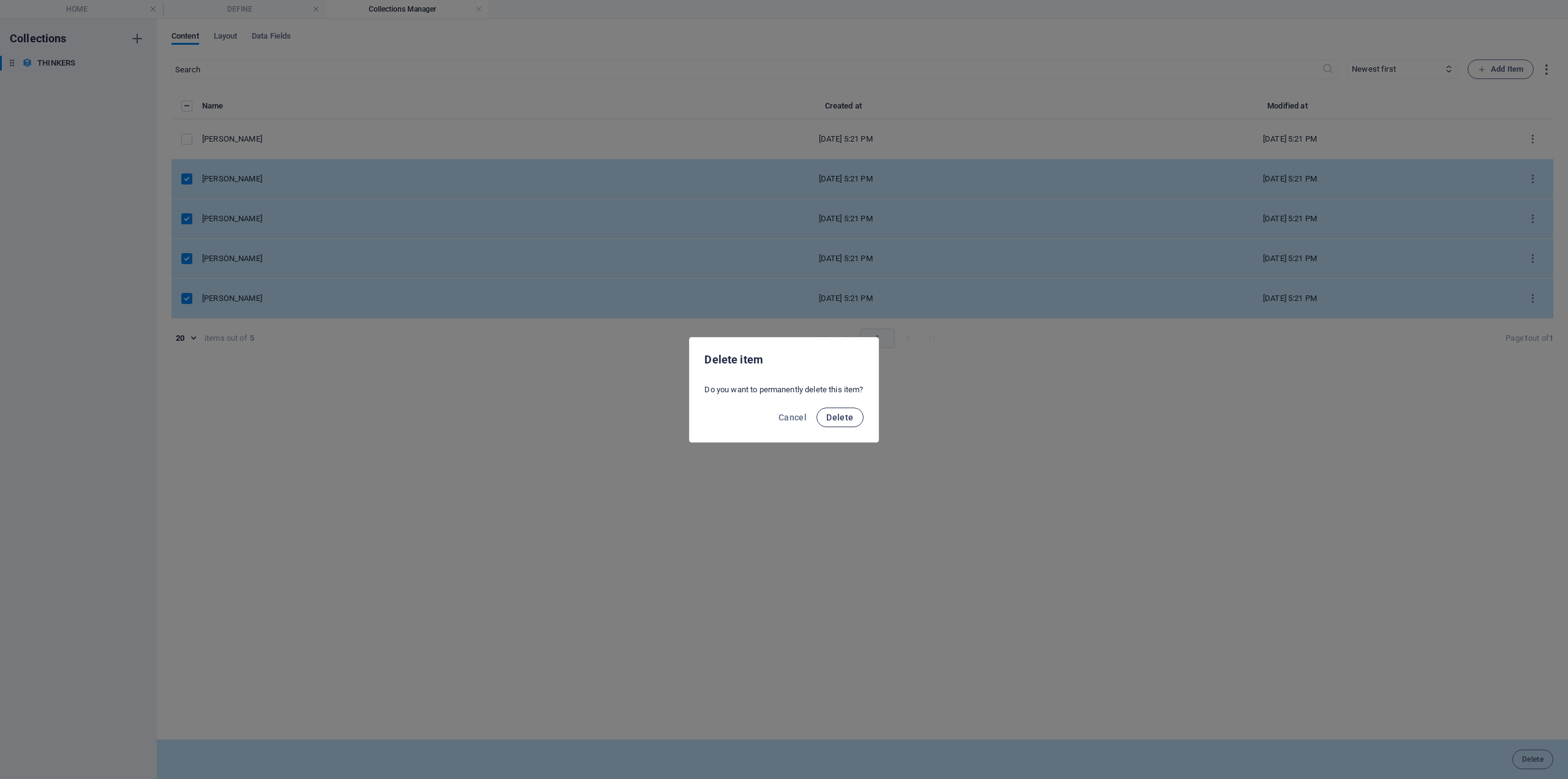
click at [848, 412] on span "Delete" at bounding box center [840, 417] width 27 height 10
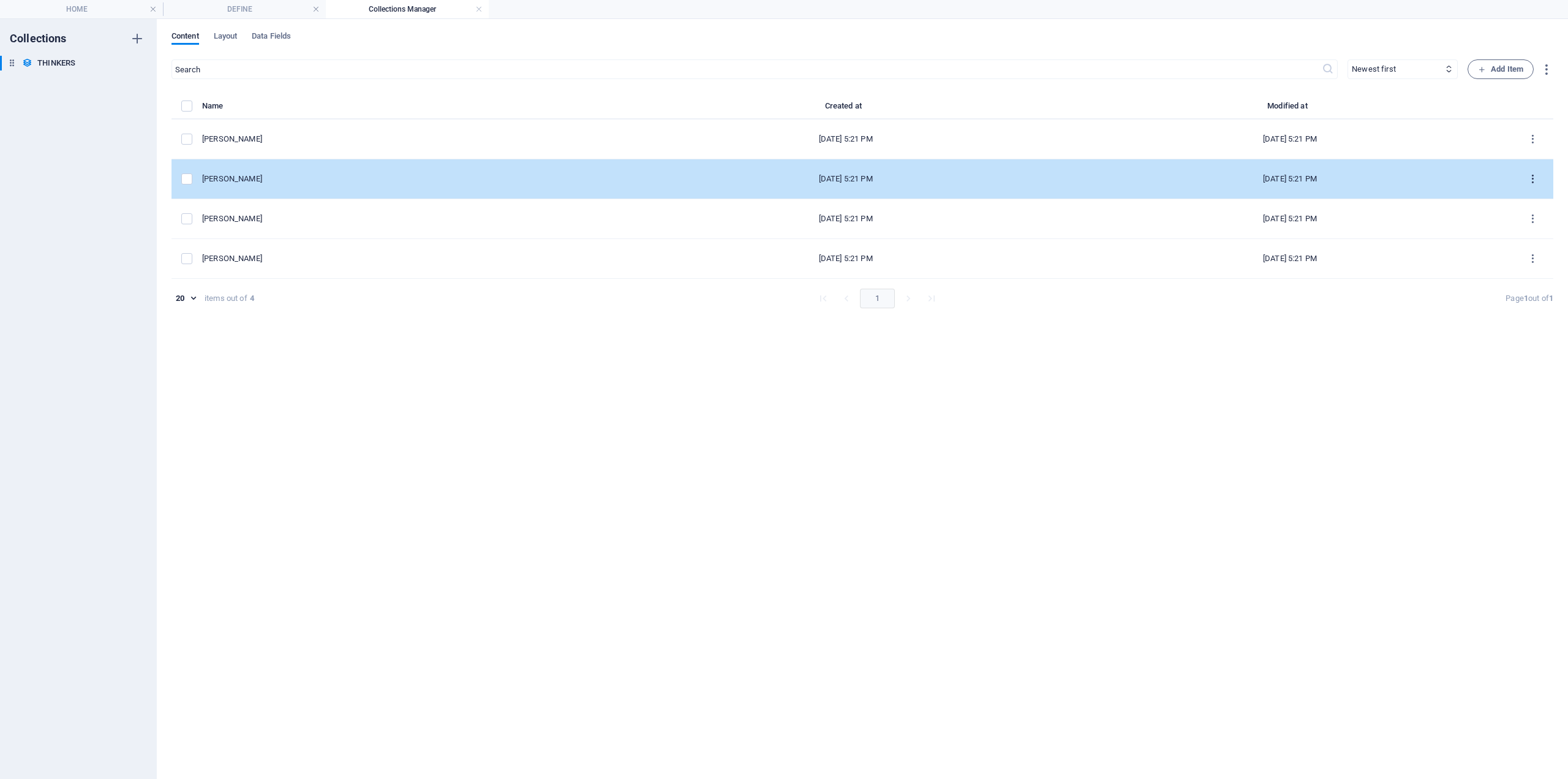
click at [1536, 179] on icon "items list" at bounding box center [1533, 179] width 12 height 12
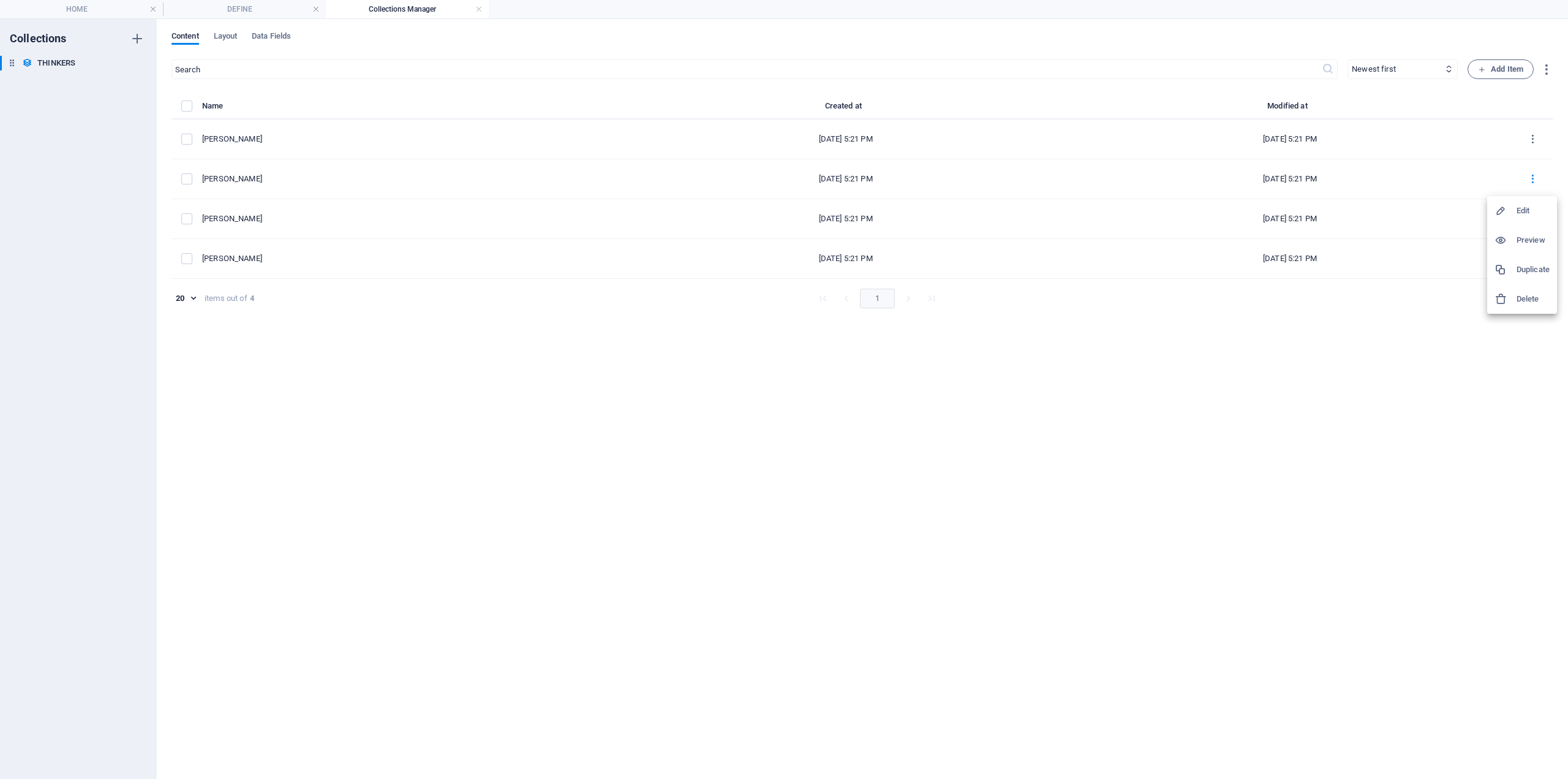
click at [1518, 307] on li "Delete" at bounding box center [1523, 299] width 70 height 29
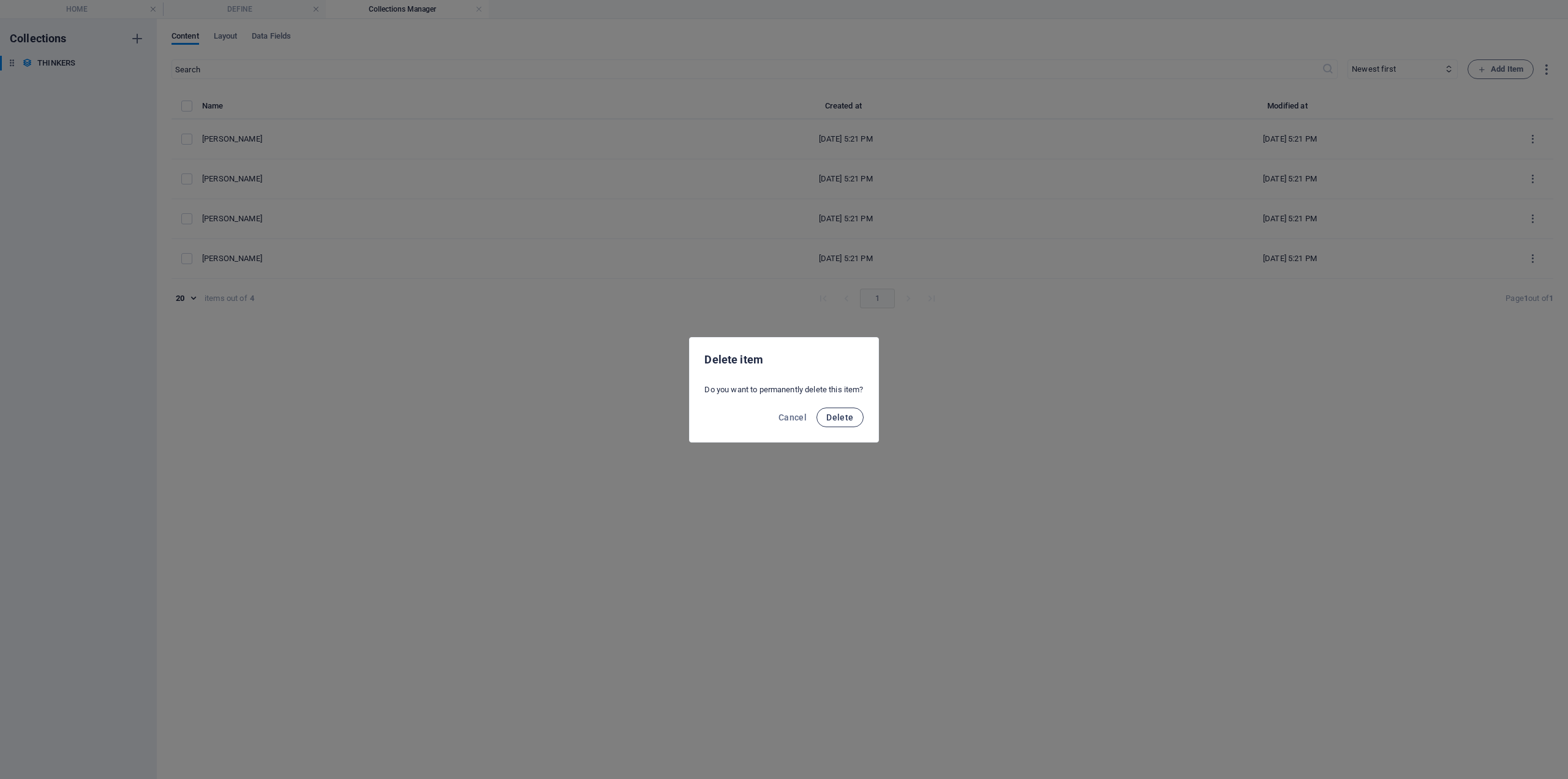
click at [831, 415] on span "Delete" at bounding box center [840, 417] width 27 height 10
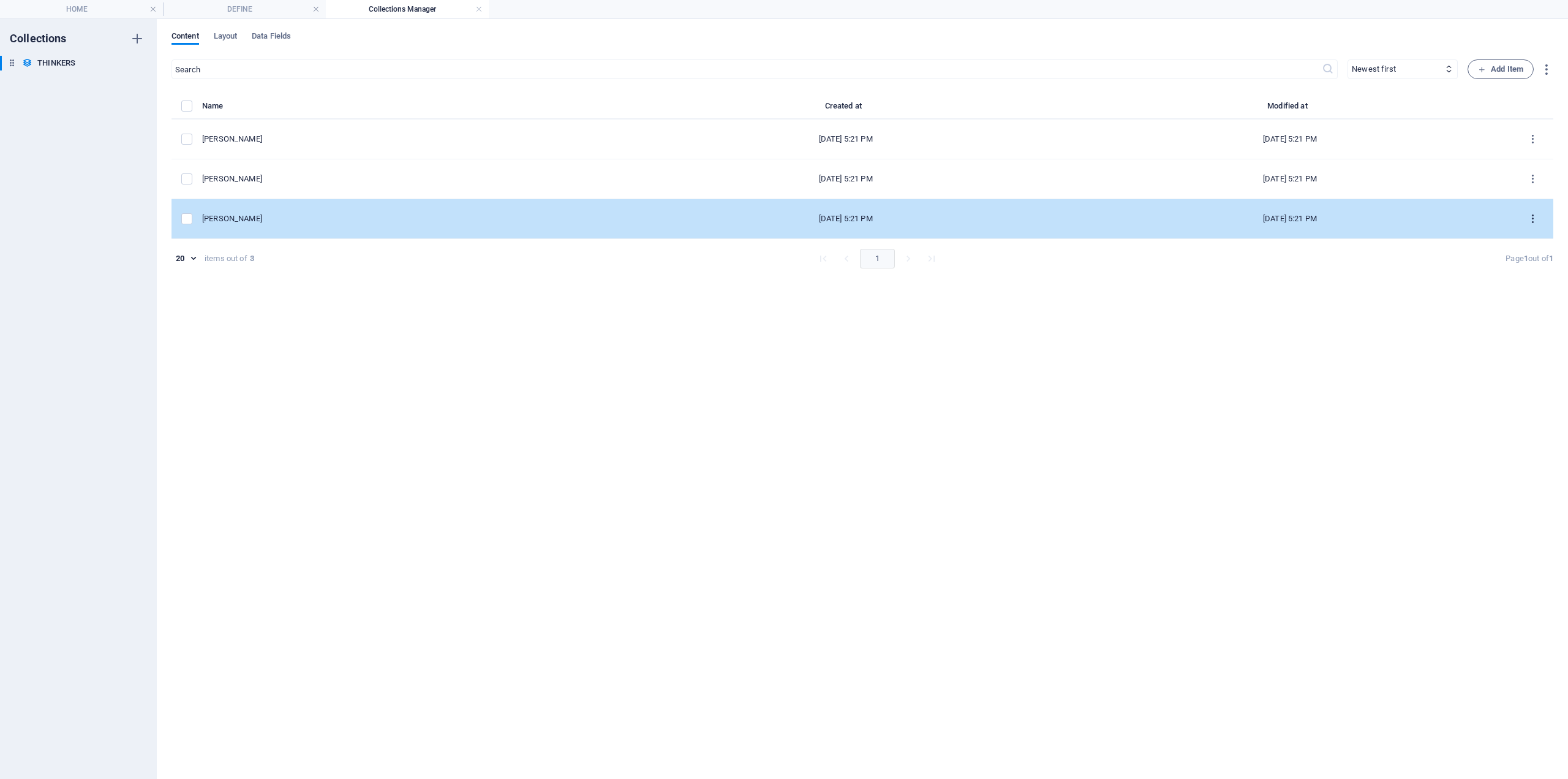
click at [1533, 218] on icon "items list" at bounding box center [1533, 219] width 12 height 12
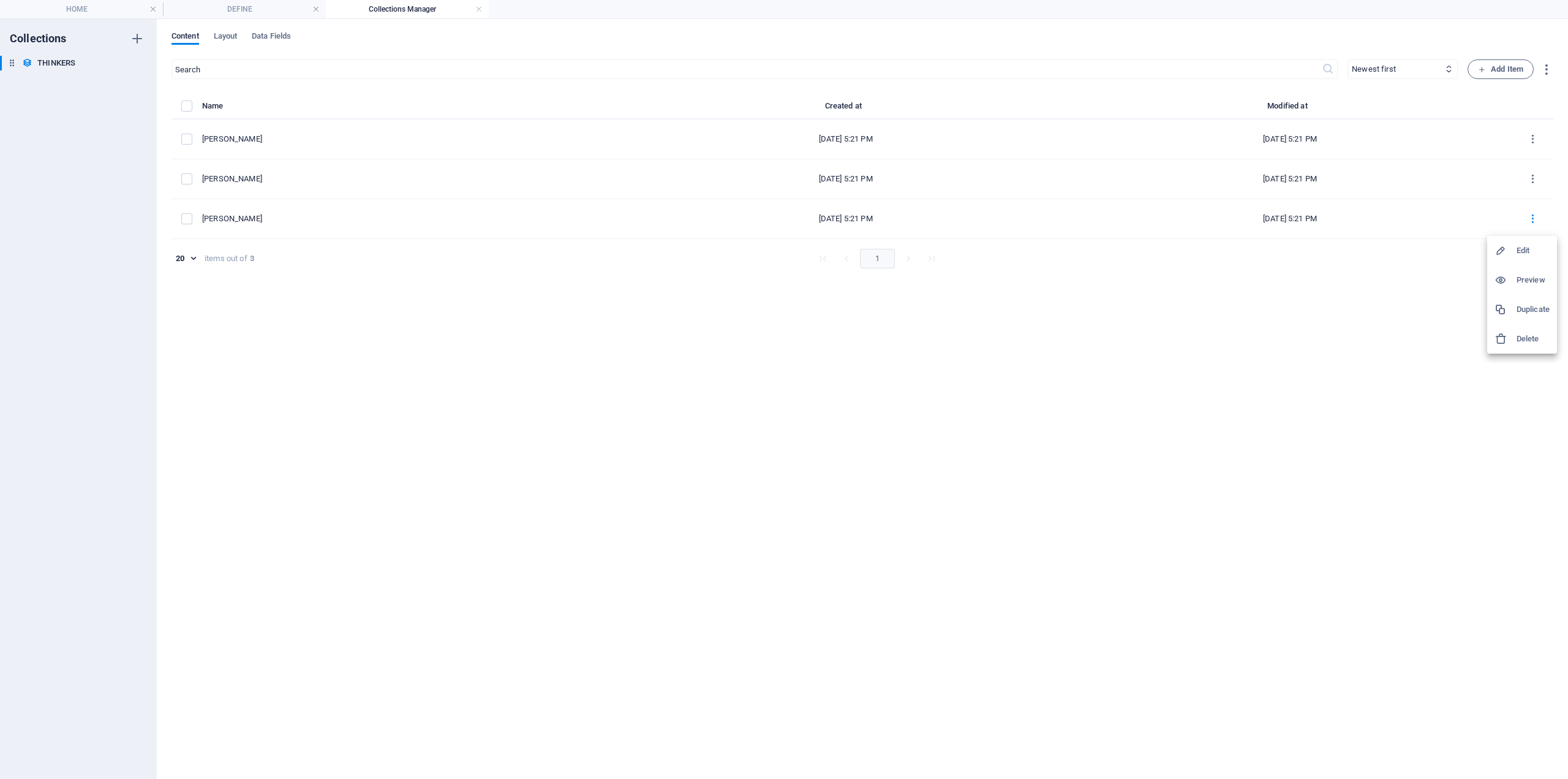
click at [1520, 334] on h6 "Delete" at bounding box center [1534, 338] width 33 height 15
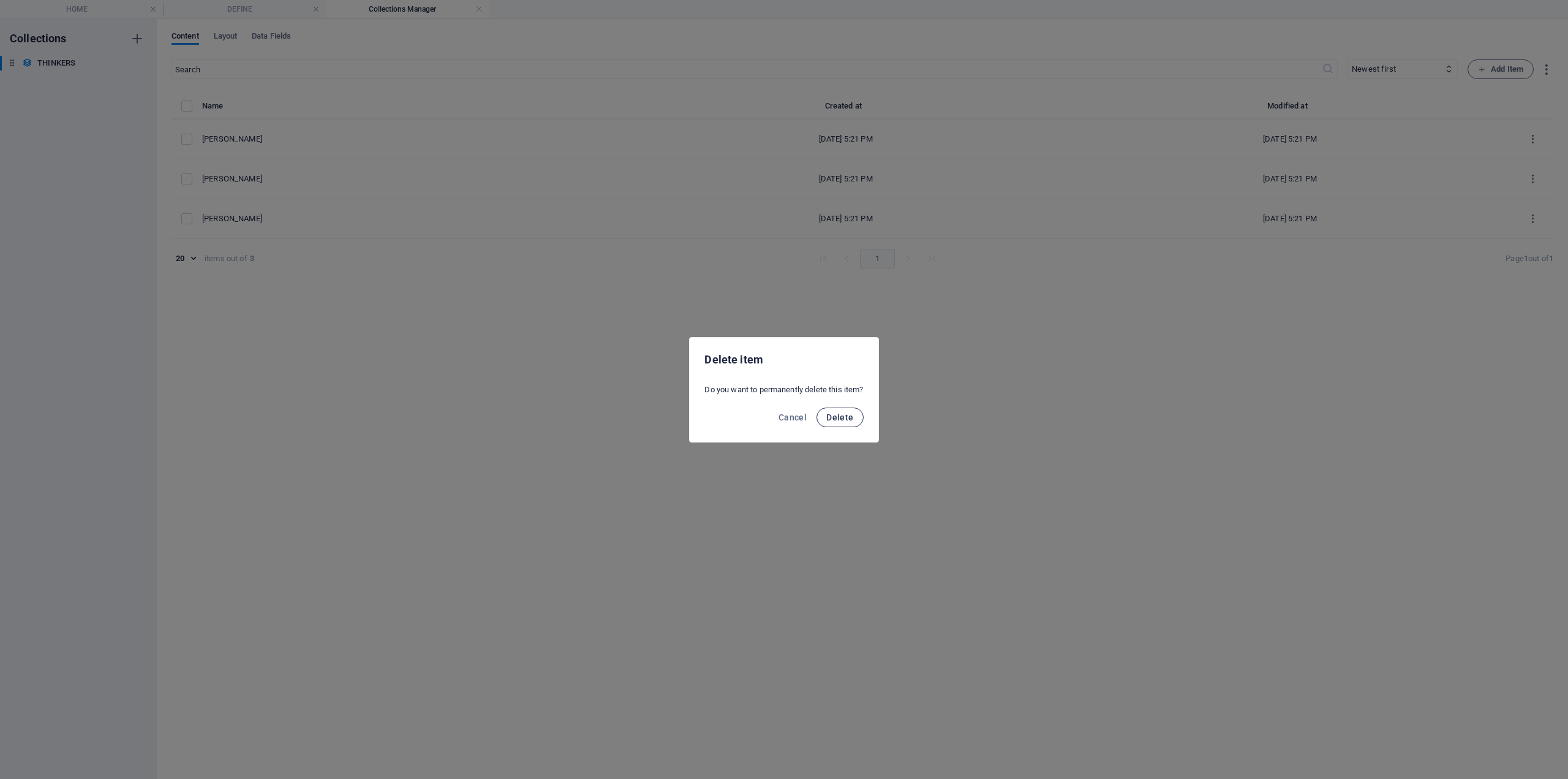
click at [857, 416] on button "Delete" at bounding box center [840, 417] width 47 height 20
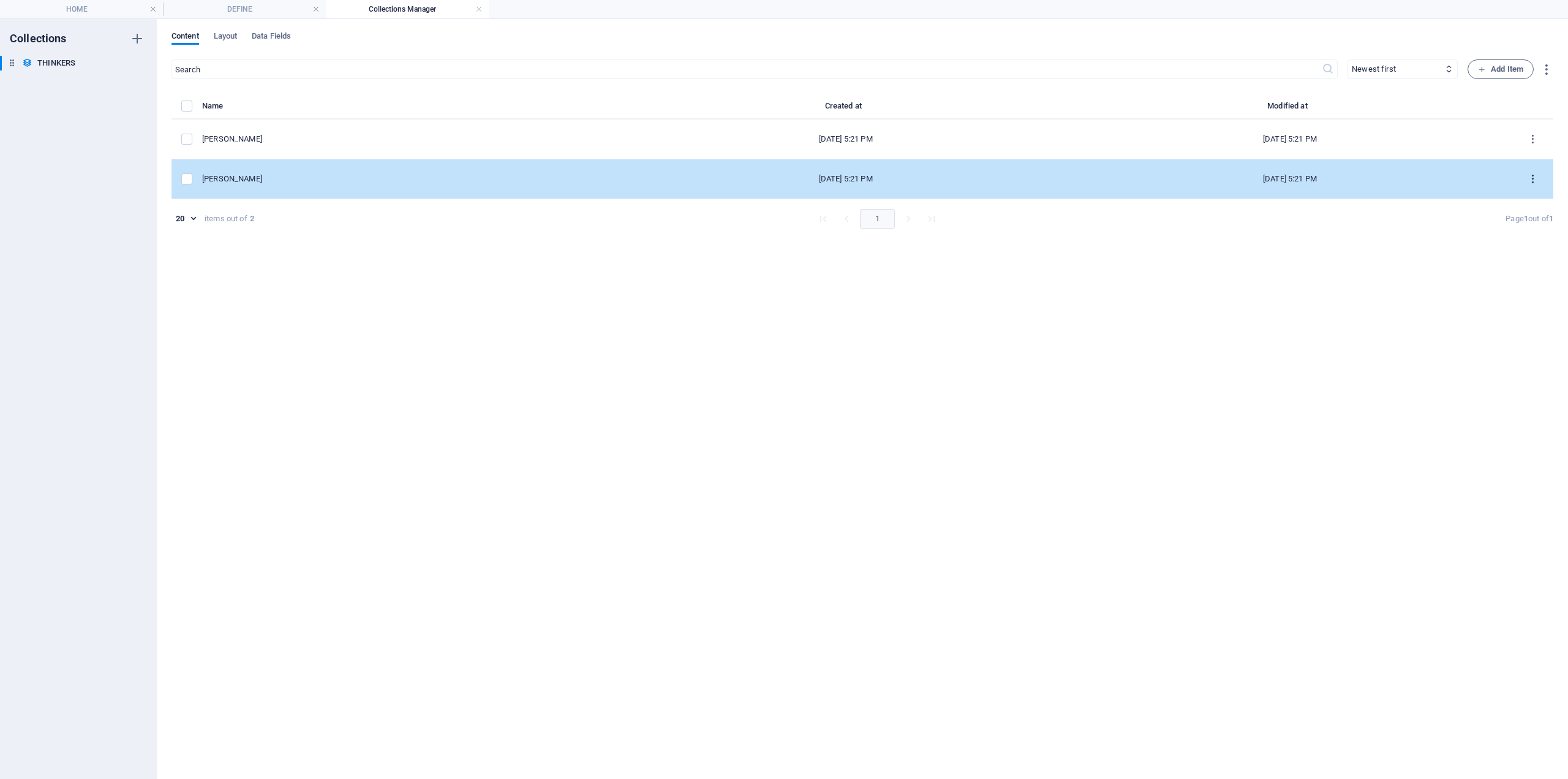
click at [1535, 178] on icon "items list" at bounding box center [1533, 179] width 12 height 12
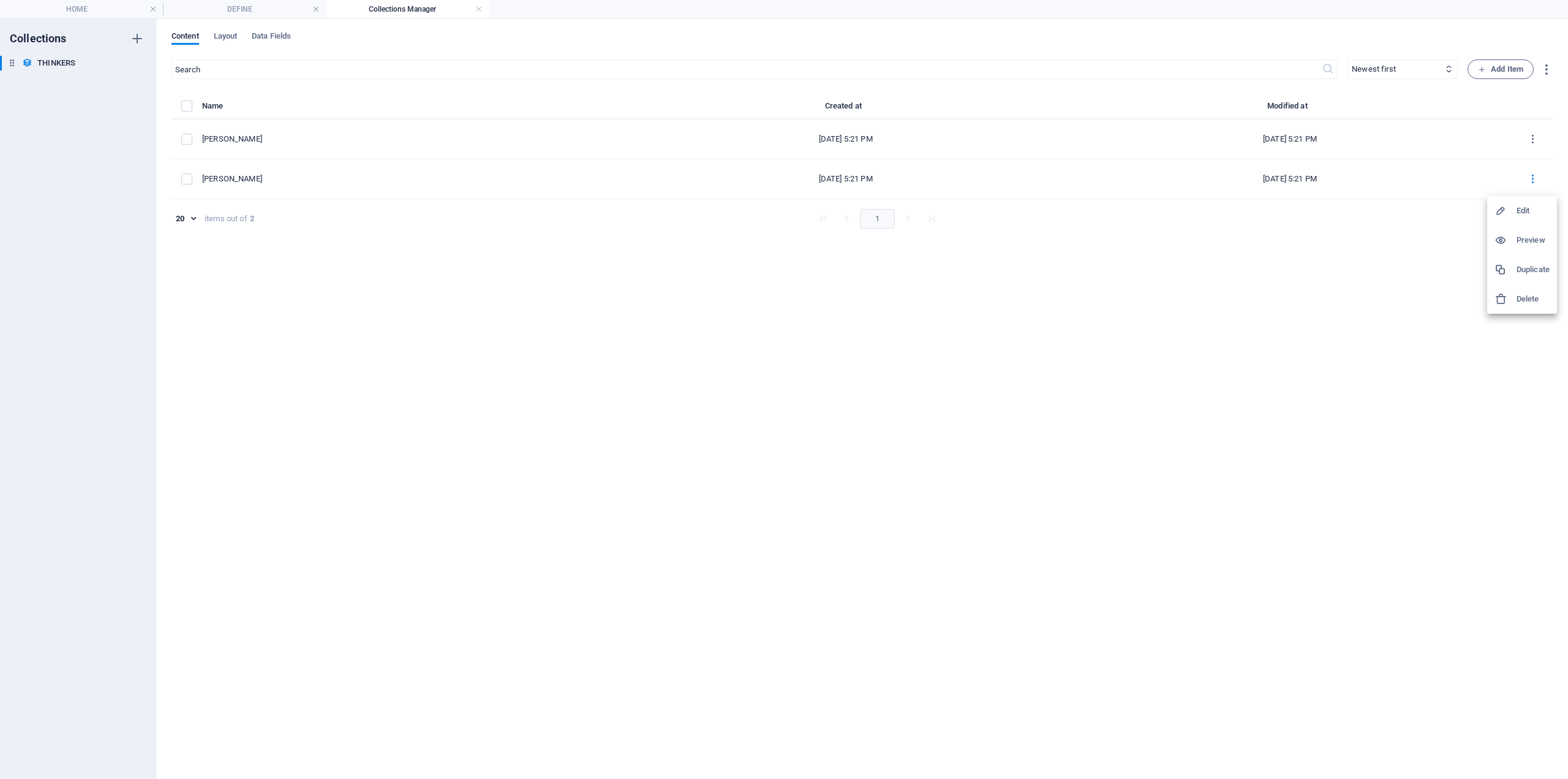
click at [1521, 297] on h6 "Delete" at bounding box center [1534, 299] width 33 height 15
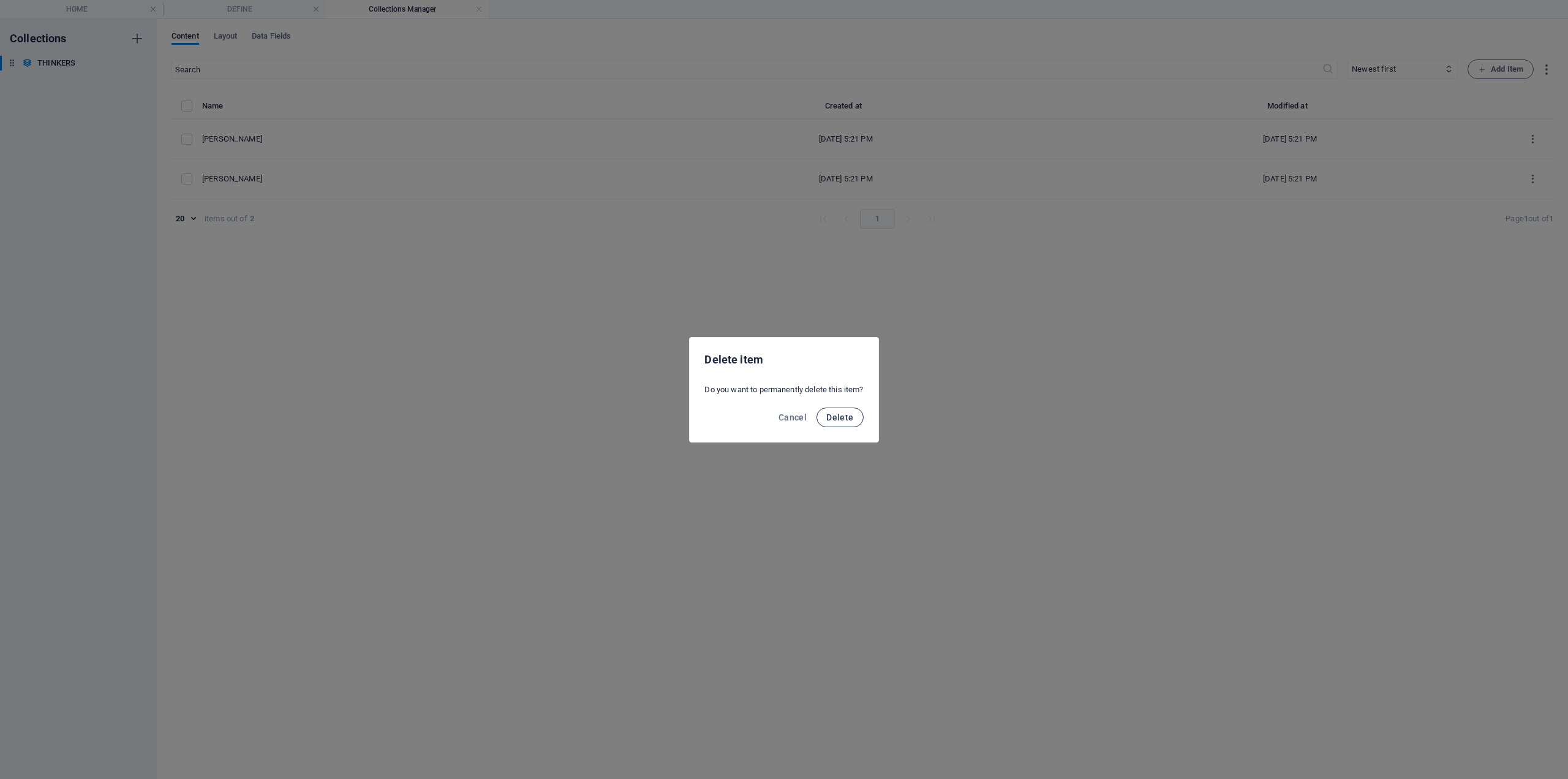
click at [831, 421] on span "Delete" at bounding box center [840, 417] width 27 height 10
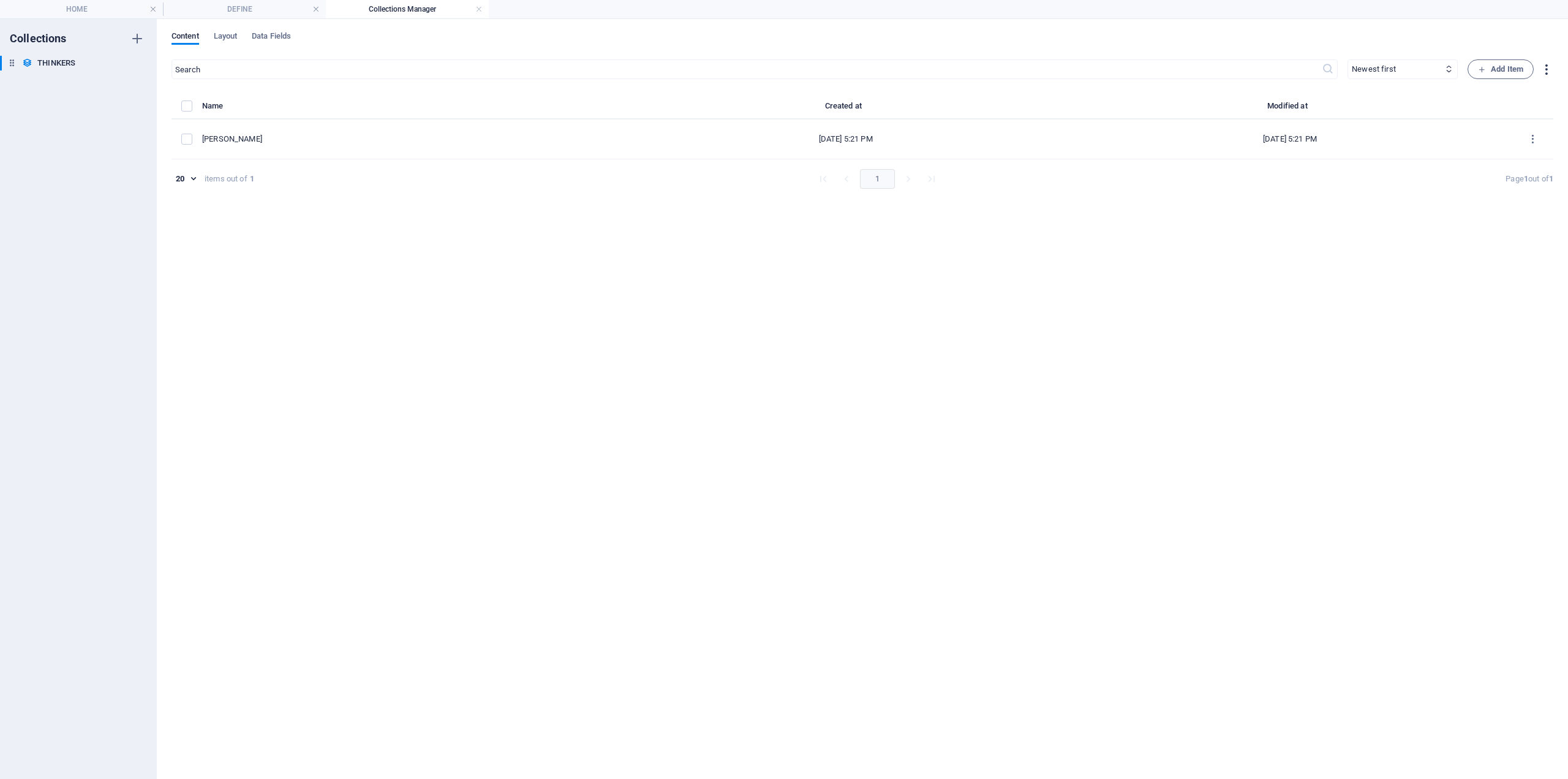
click at [1546, 67] on icon "button" at bounding box center [1547, 70] width 14 height 14
click at [1496, 156] on div at bounding box center [1488, 157] width 22 height 12
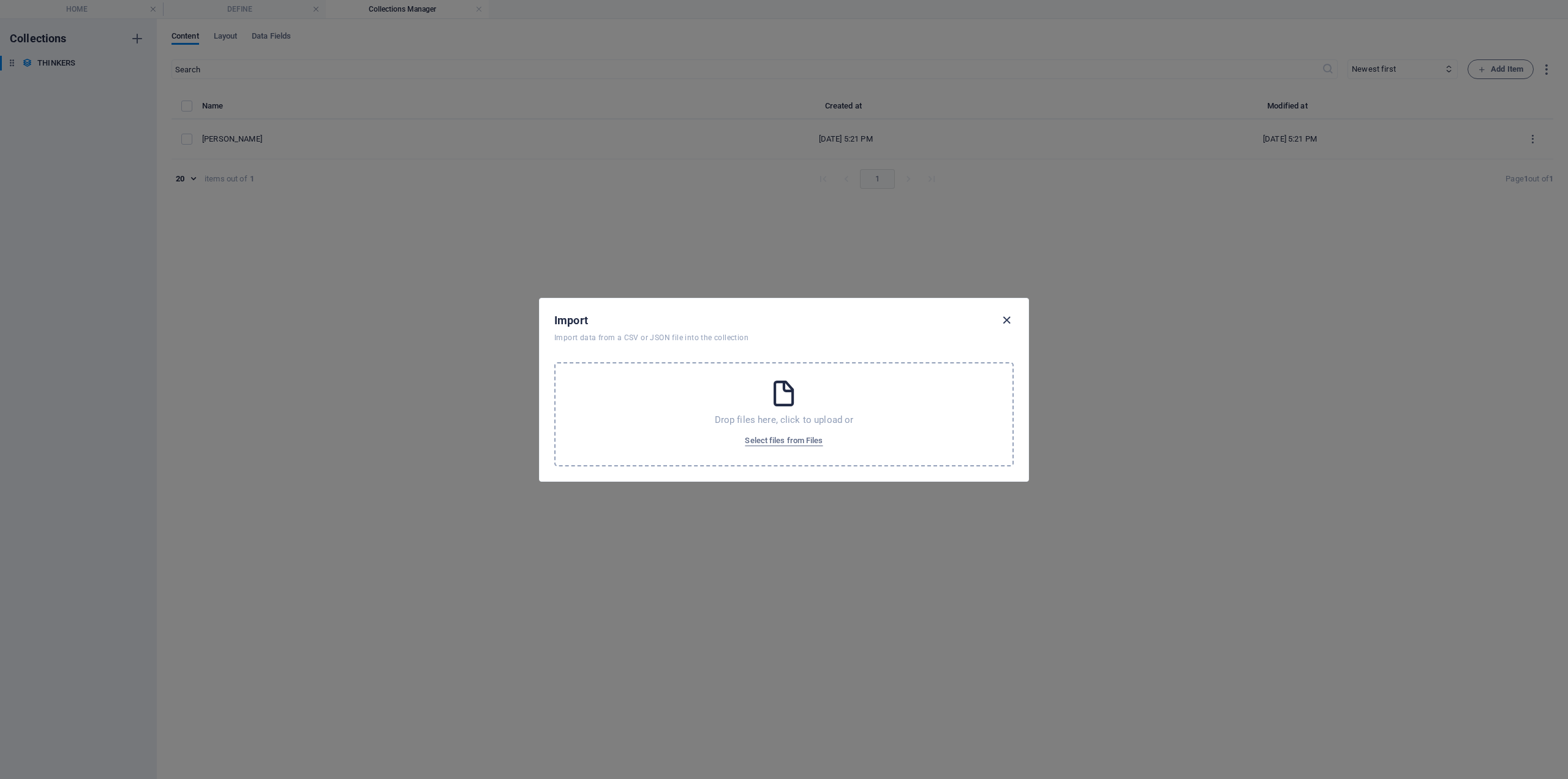
click at [1005, 321] on icon "button" at bounding box center [1007, 320] width 14 height 14
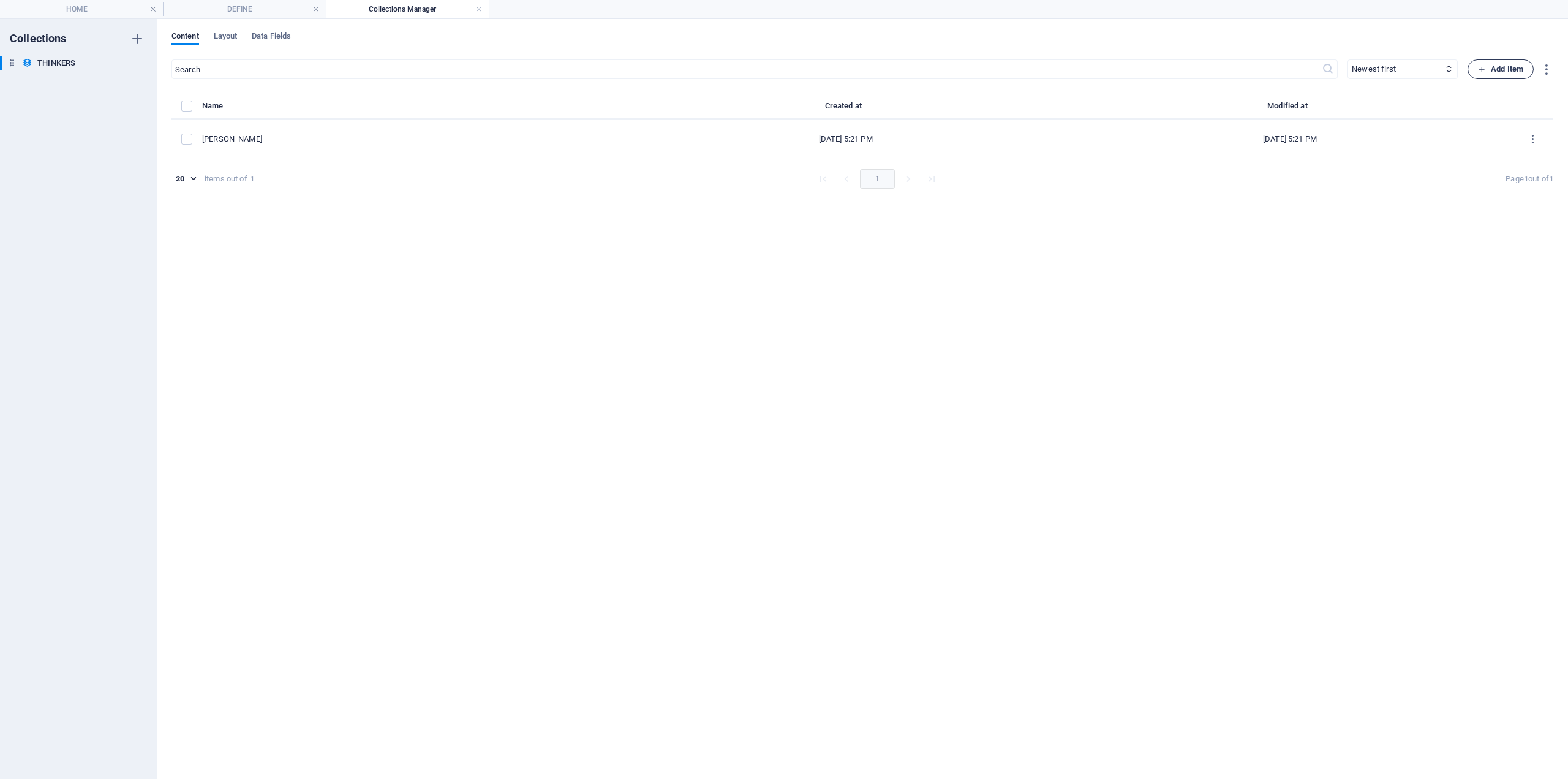
click at [1498, 67] on span "Add Item" at bounding box center [1501, 69] width 45 height 15
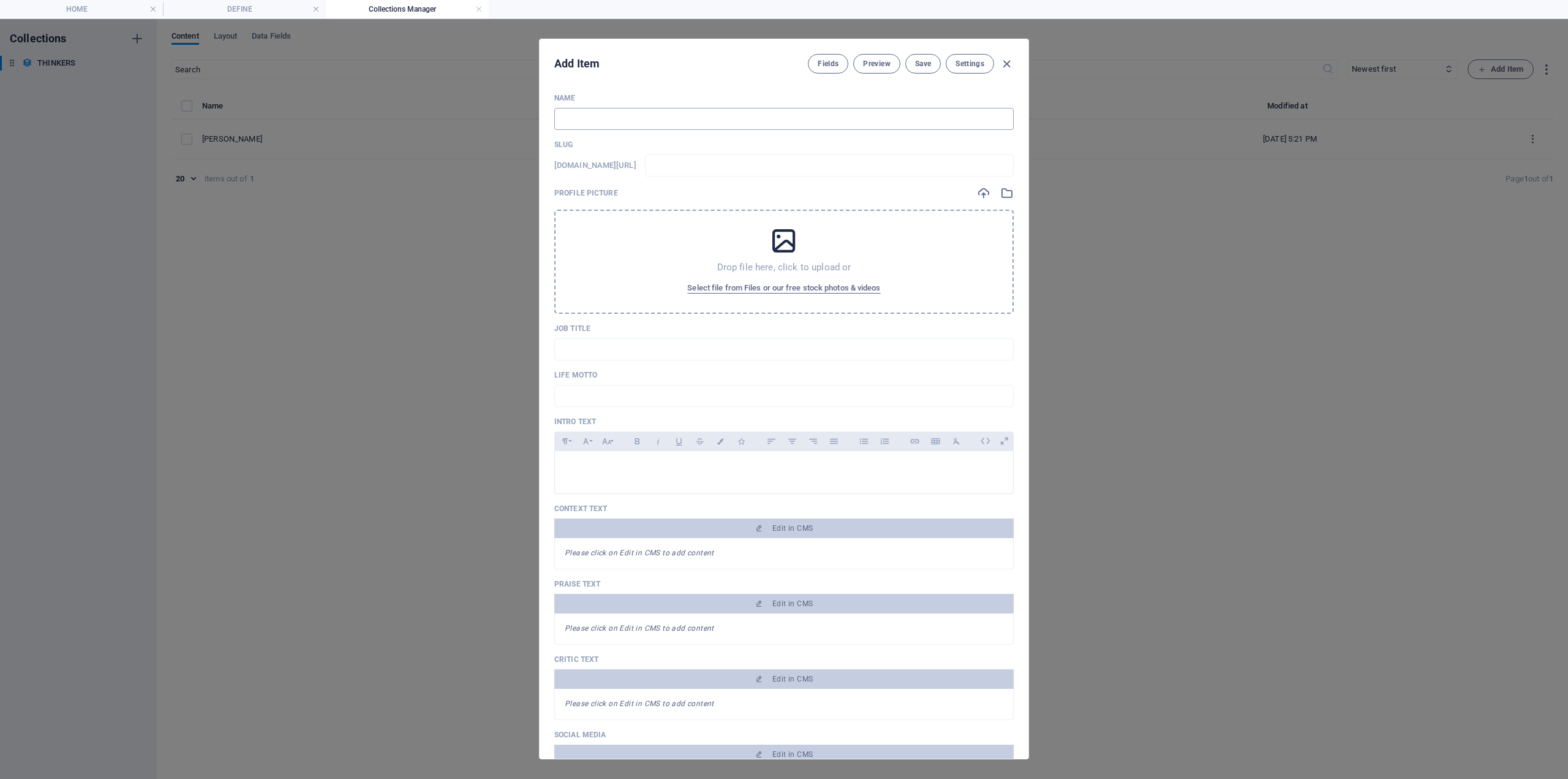
drag, startPoint x: 570, startPoint y: 117, endPoint x: 599, endPoint y: 119, distance: 29.1
click at [570, 117] on input "text" at bounding box center [784, 119] width 460 height 22
paste input "[PERSON_NAME]"
type input "[PERSON_NAME]"
type input "basil-bernstein"
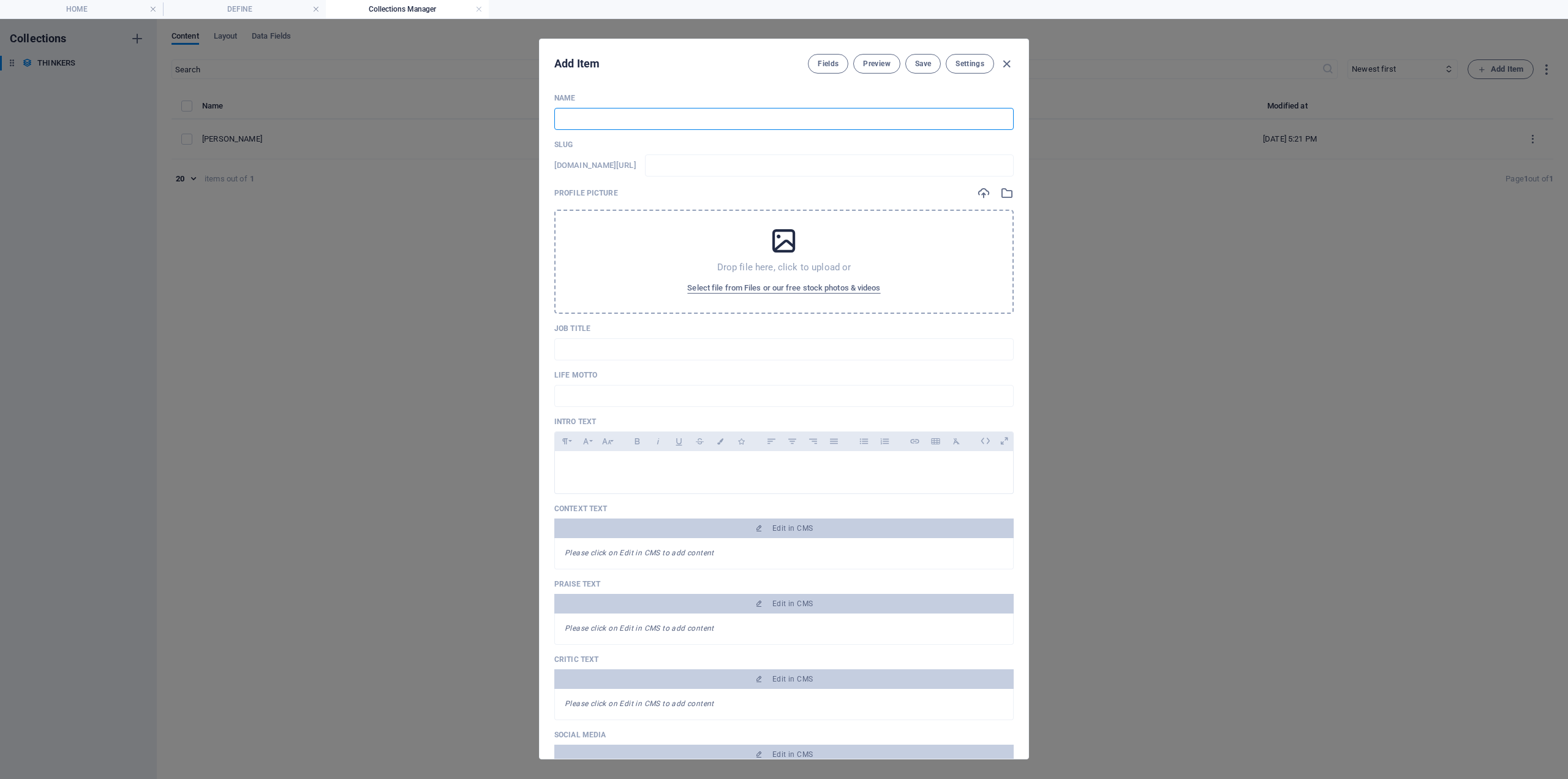
type input "basil-bernstein"
type input "[PERSON_NAME]"
click at [930, 64] on span "Save" at bounding box center [923, 64] width 16 height 10
click at [916, 66] on span "Save" at bounding box center [923, 64] width 16 height 10
click at [1005, 62] on icon "button" at bounding box center [1007, 64] width 14 height 14
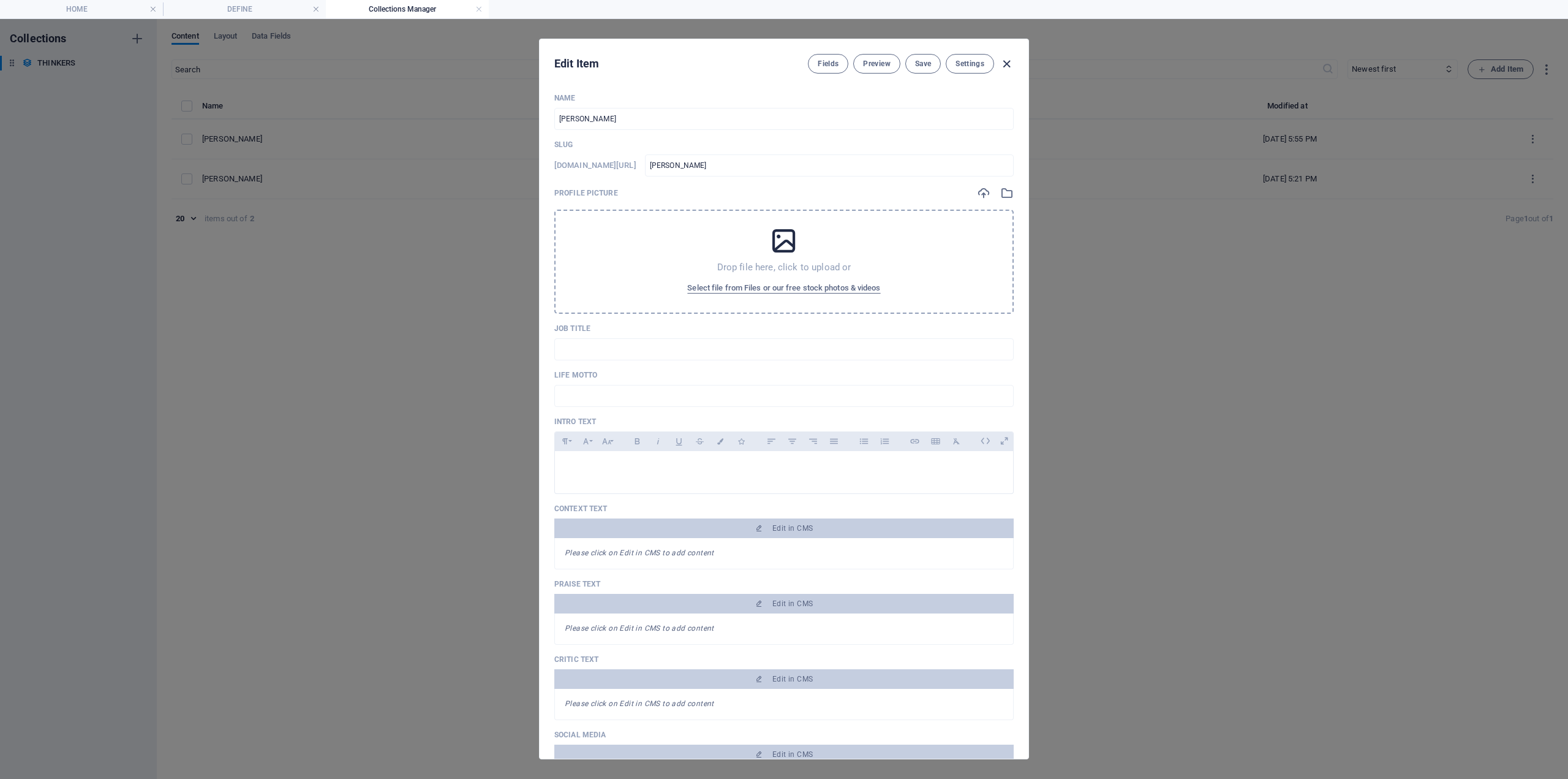
type input "basil-bernstein"
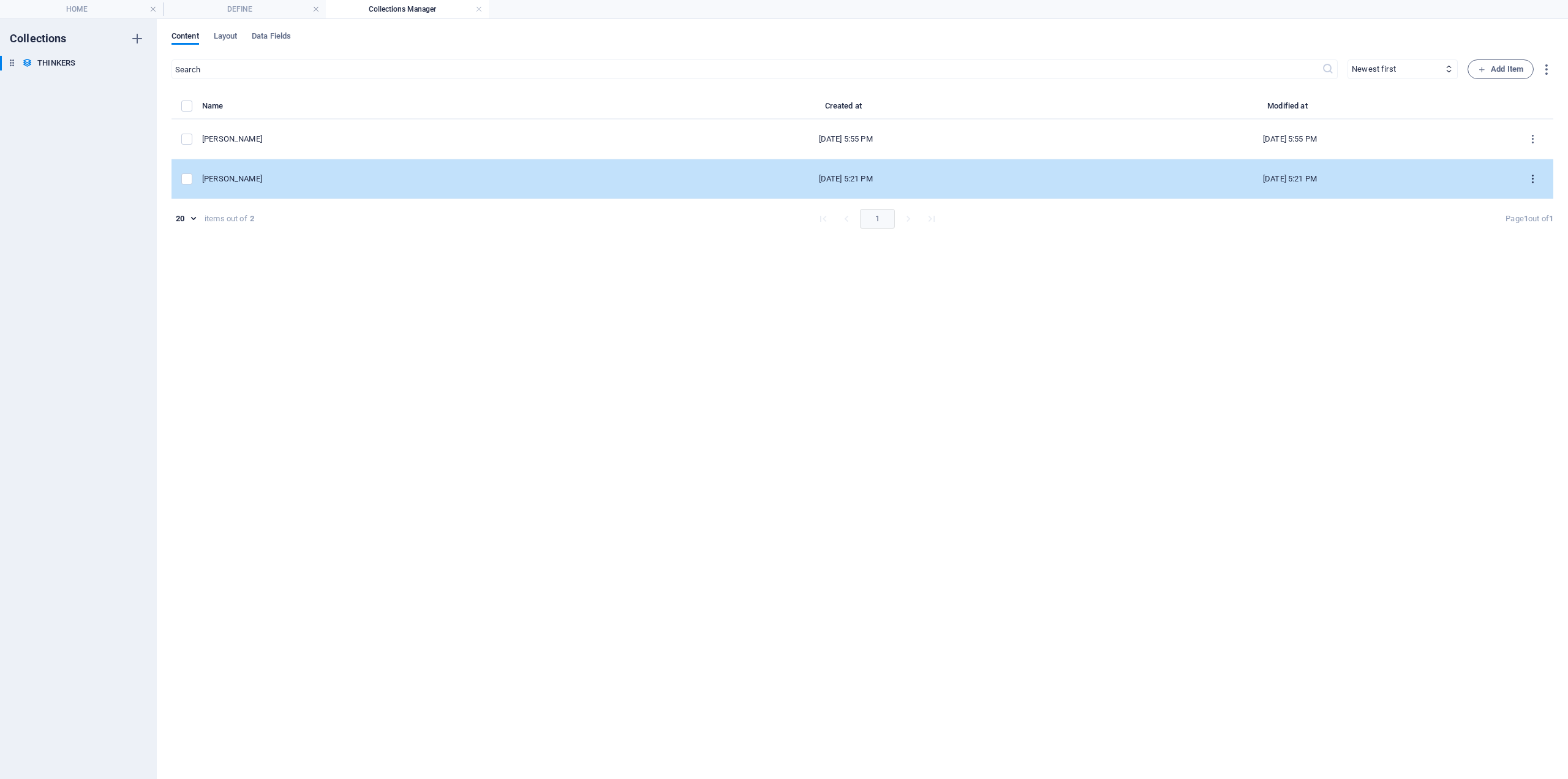
click at [1535, 176] on icon "items list" at bounding box center [1533, 179] width 12 height 12
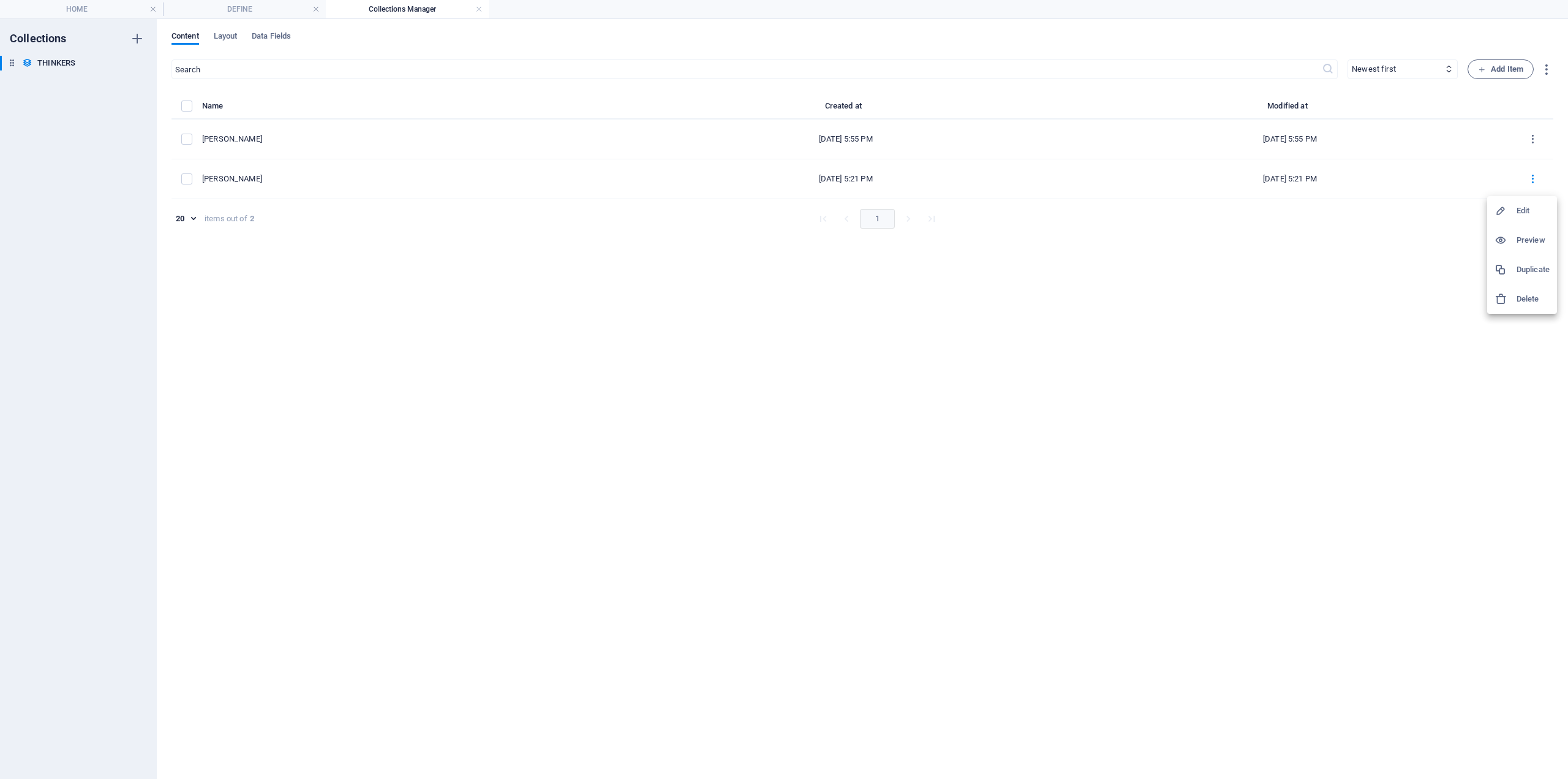
click at [1525, 299] on h6 "Delete" at bounding box center [1534, 299] width 33 height 15
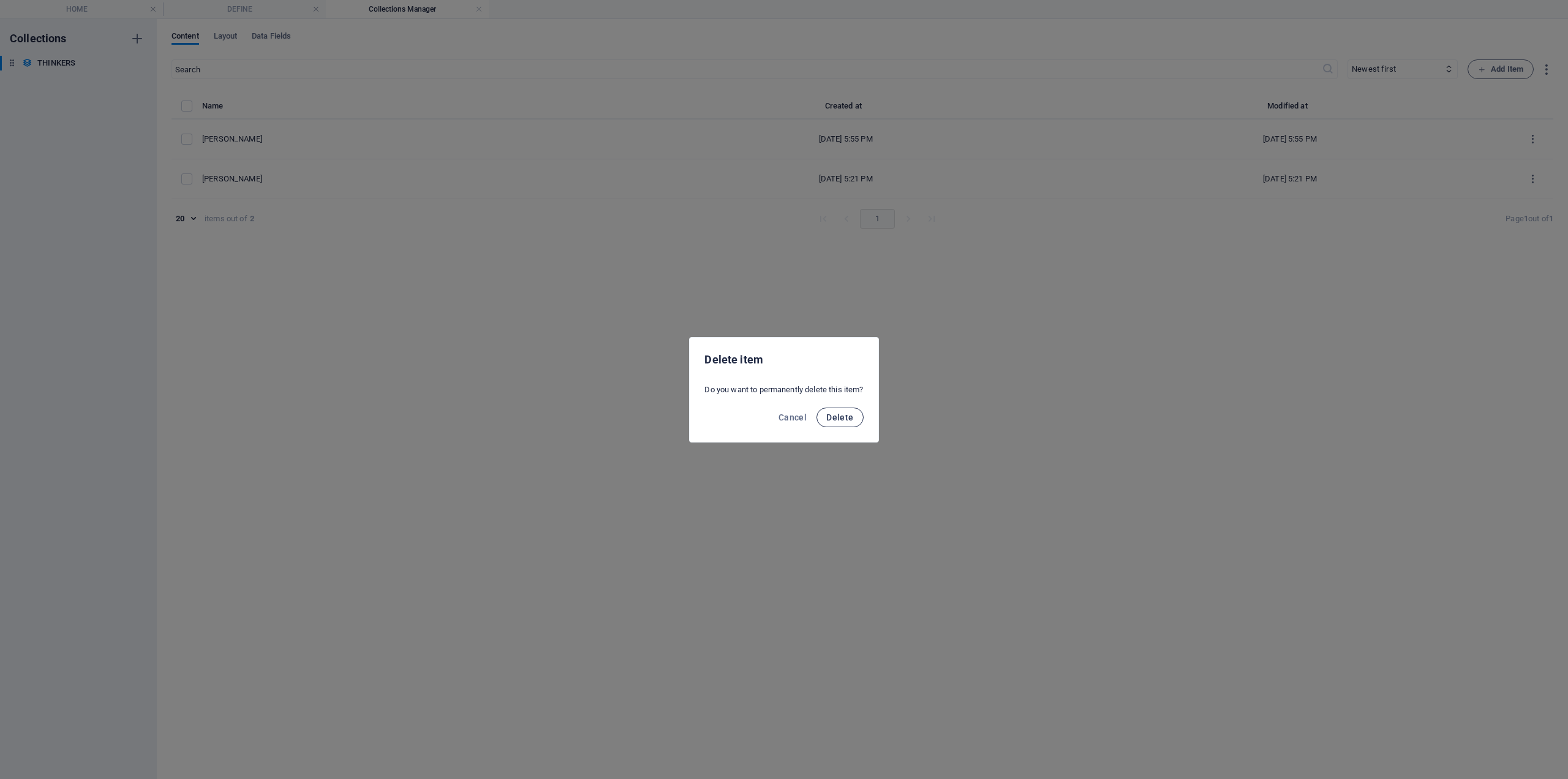
click at [860, 425] on button "Delete" at bounding box center [840, 417] width 47 height 20
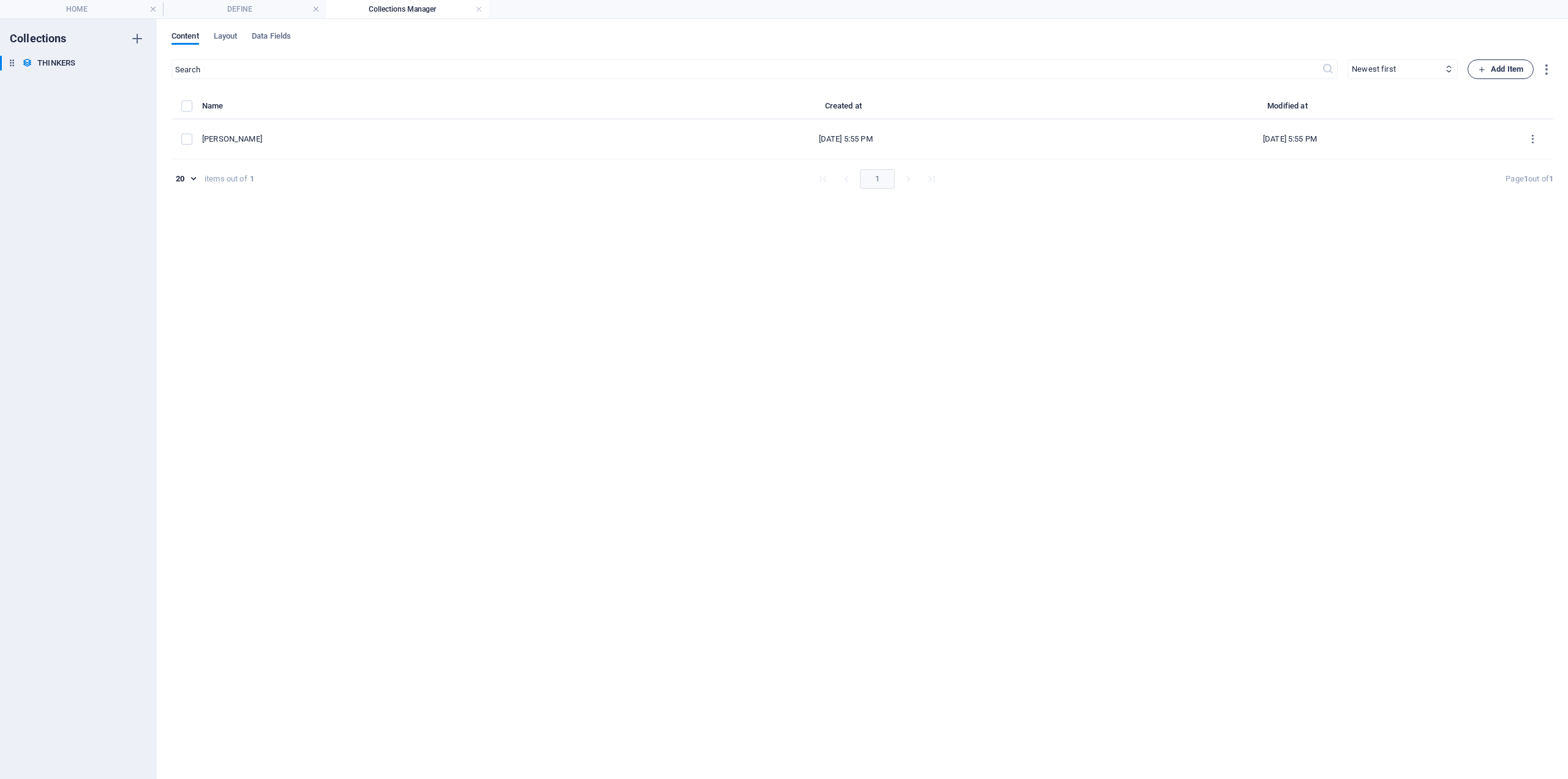
click at [1507, 69] on span "Add Item" at bounding box center [1501, 69] width 45 height 15
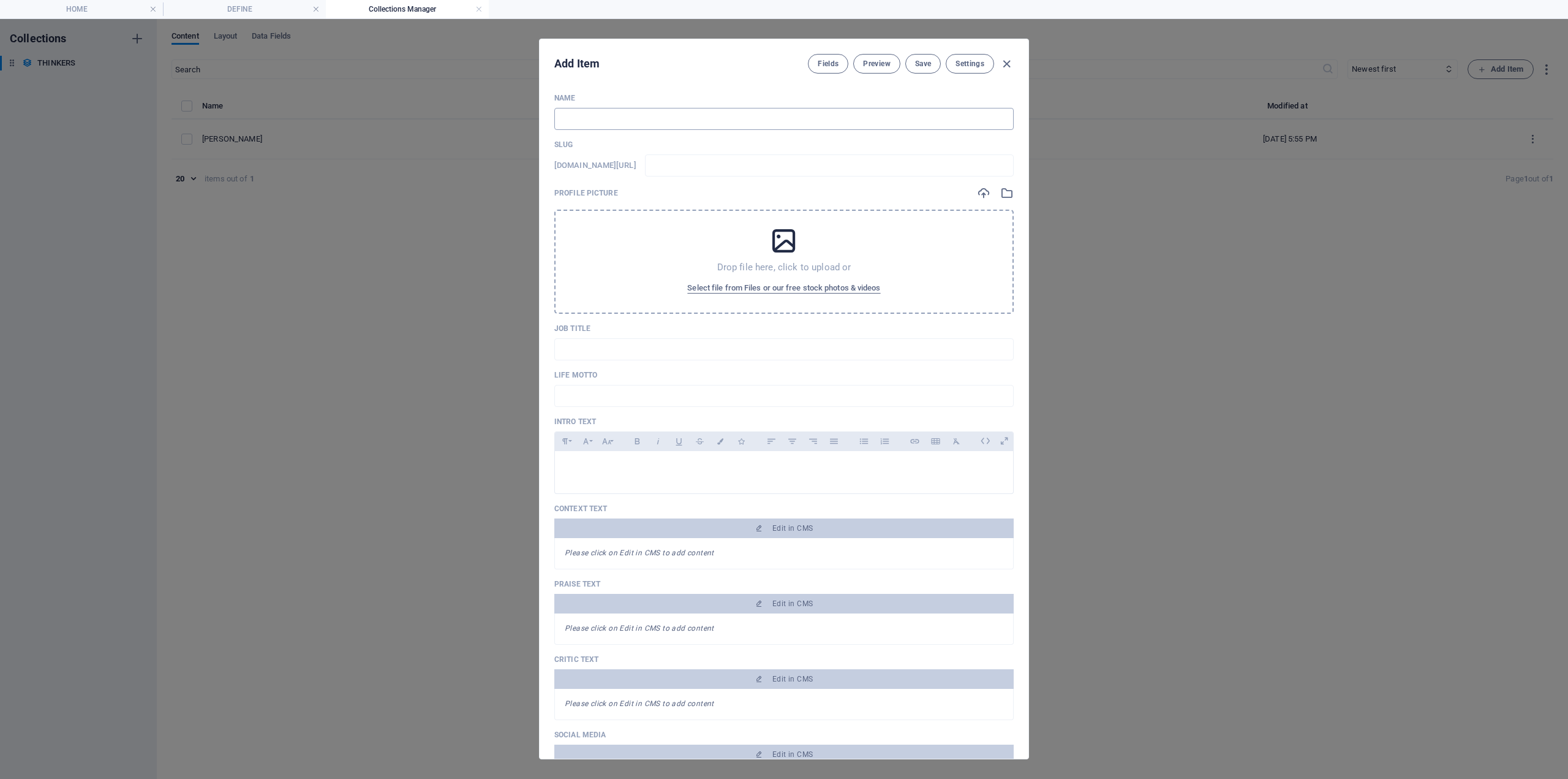
drag, startPoint x: 569, startPoint y: 111, endPoint x: 607, endPoint y: 114, distance: 38.1
click at [571, 110] on input "text" at bounding box center [784, 119] width 460 height 22
paste input "[PERSON_NAME]"
type input "[PERSON_NAME]"
type input "raymond-williams"
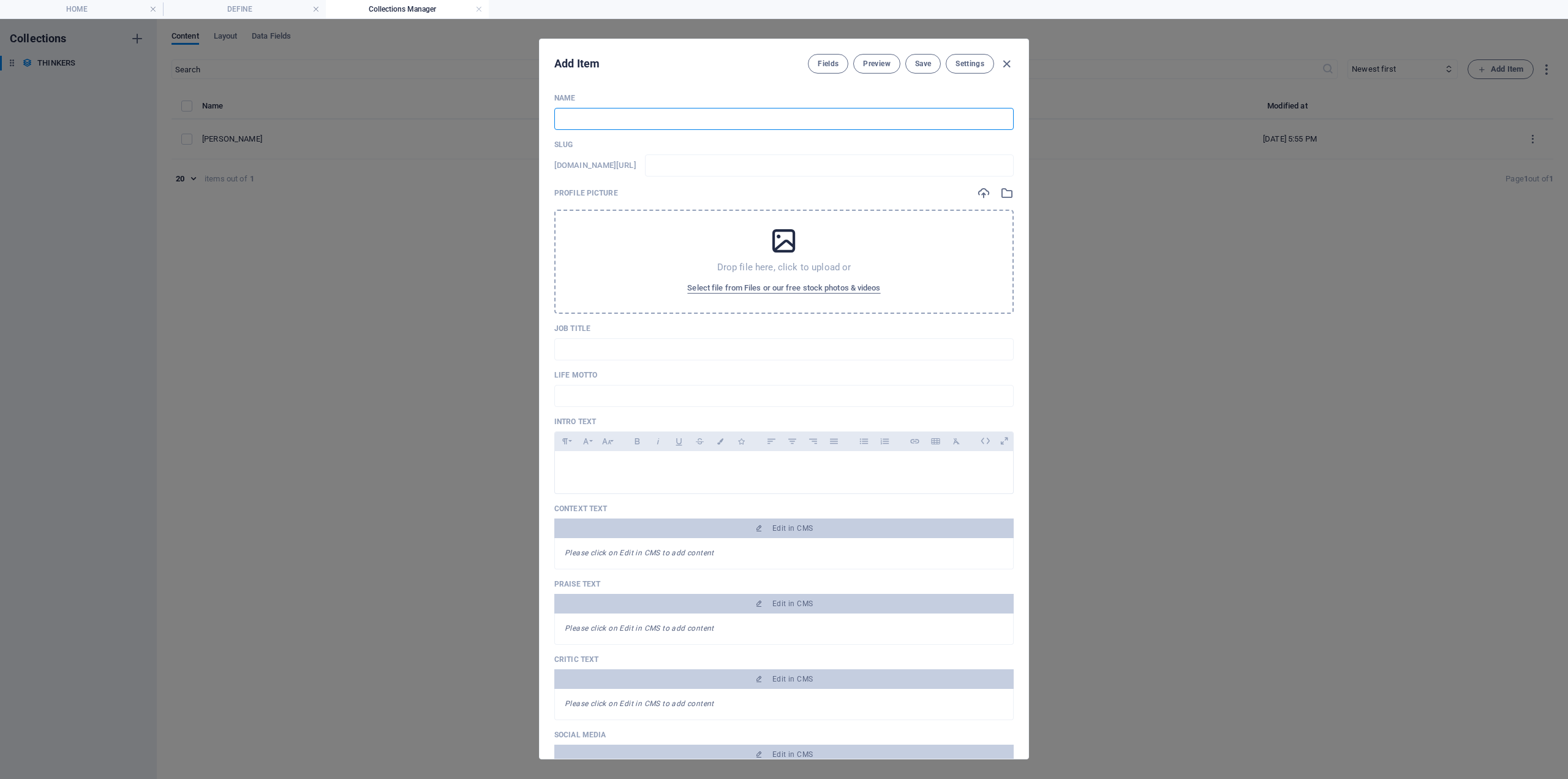
type input "raymond-williams"
type input "[PERSON_NAME]"
click at [918, 60] on span "Save" at bounding box center [923, 64] width 16 height 10
drag, startPoint x: 1005, startPoint y: 65, endPoint x: 1045, endPoint y: 63, distance: 40.0
click at [1005, 65] on icon "button" at bounding box center [1007, 64] width 14 height 14
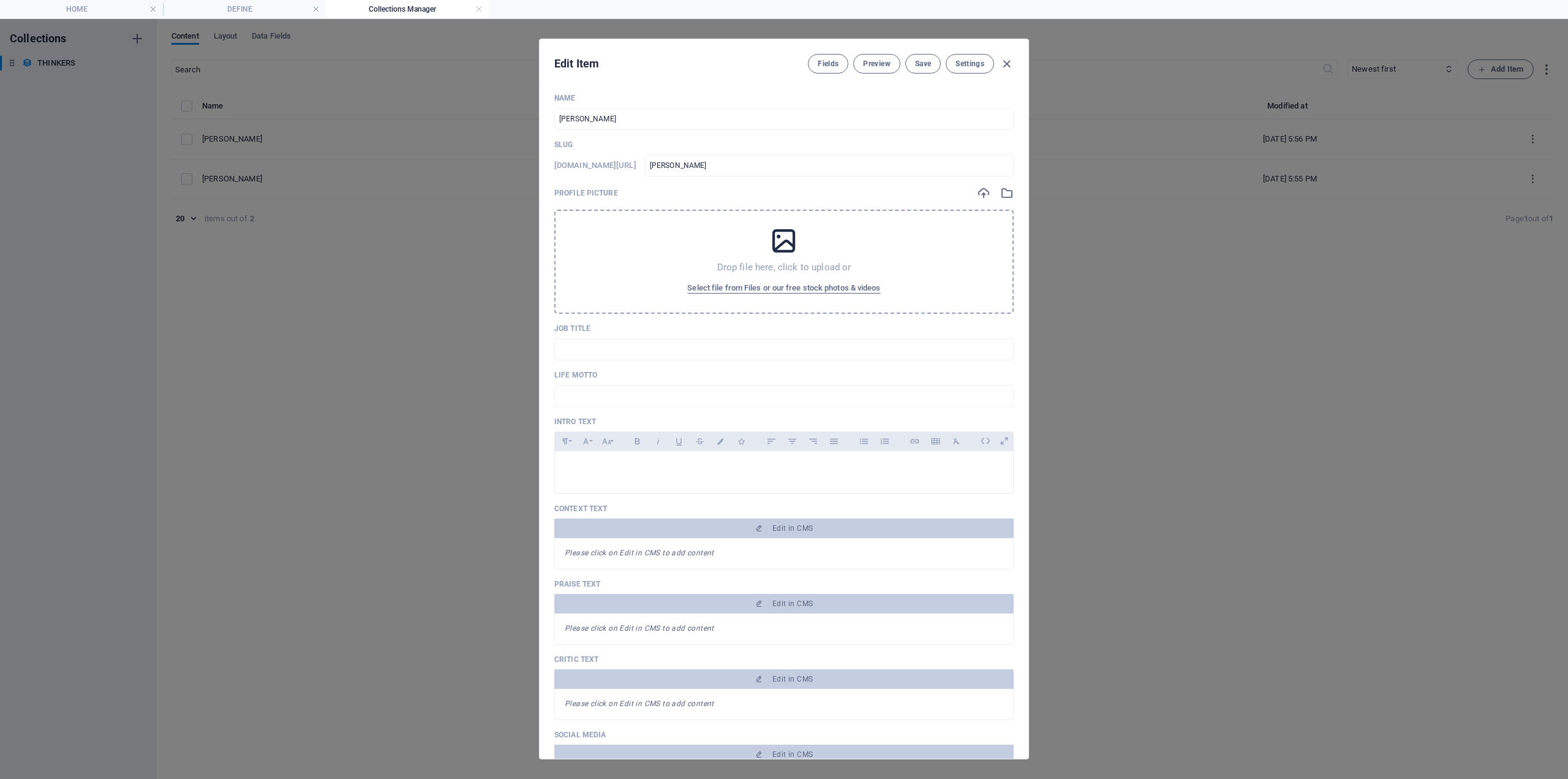
type input "raymond-williams"
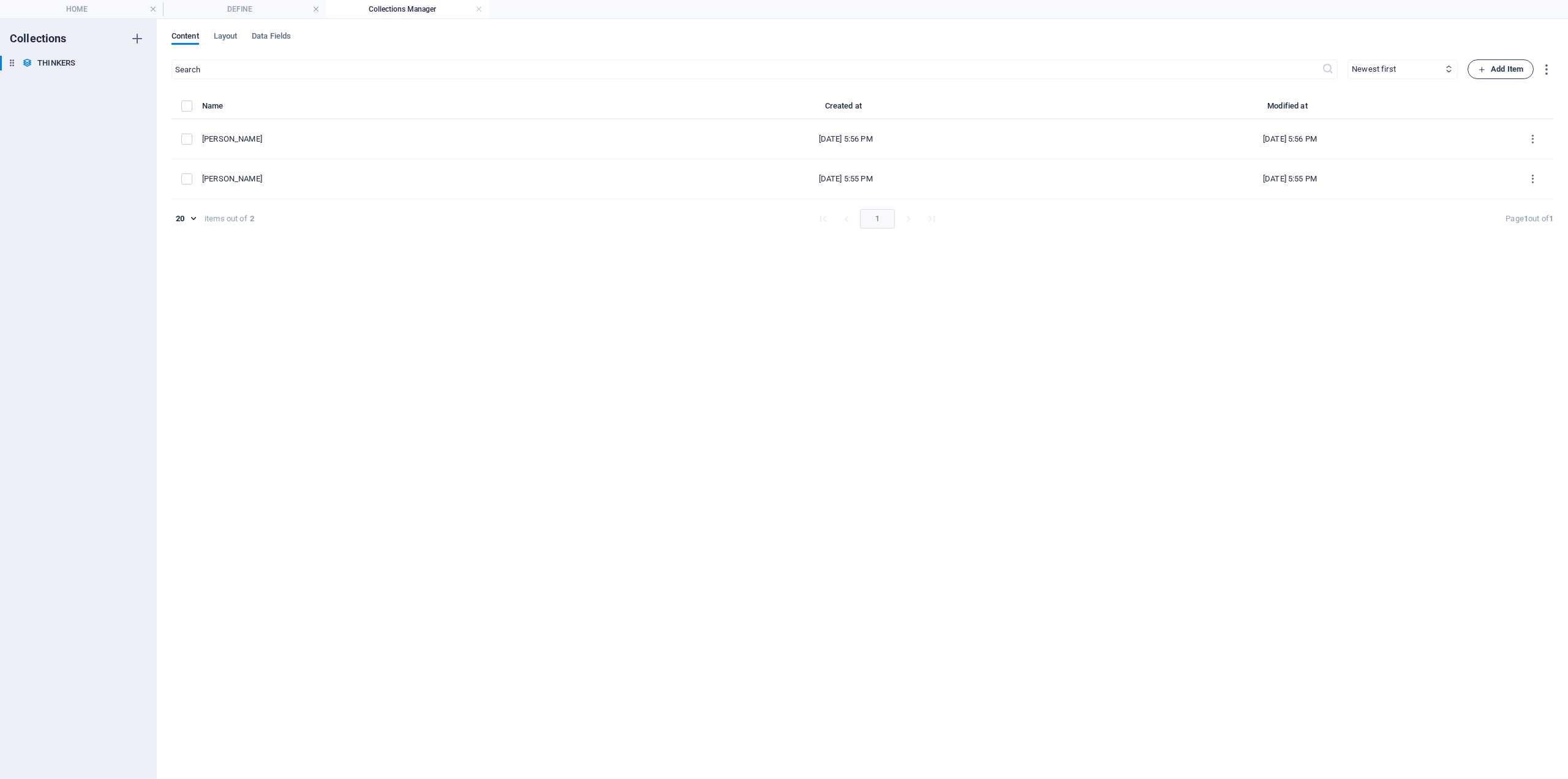
click at [1493, 71] on span "Add Item" at bounding box center [1501, 69] width 45 height 15
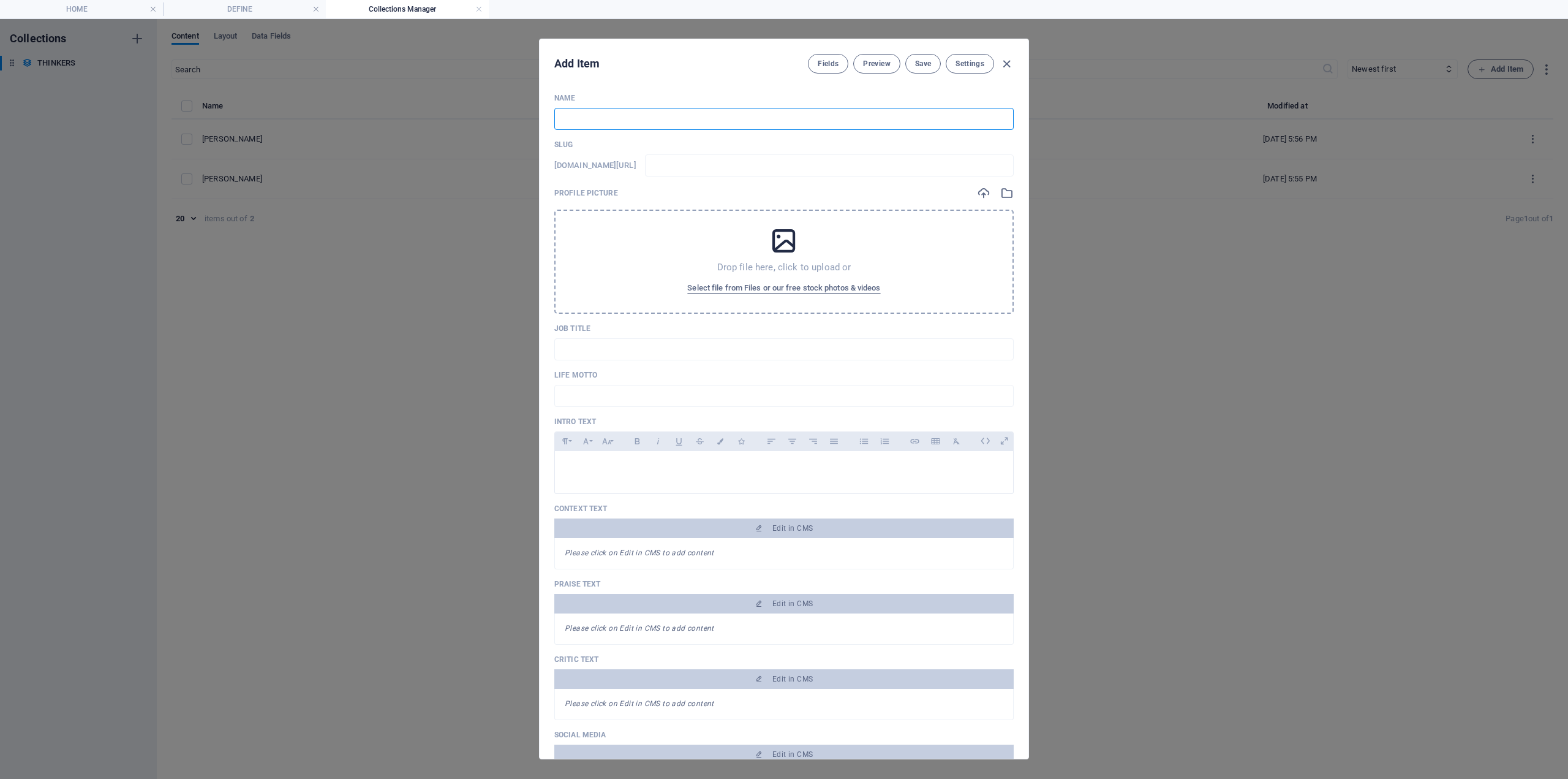
click at [570, 117] on input "text" at bounding box center [784, 119] width 460 height 22
paste input "[PERSON_NAME]"
type input "[PERSON_NAME]"
type input "stuart-hall"
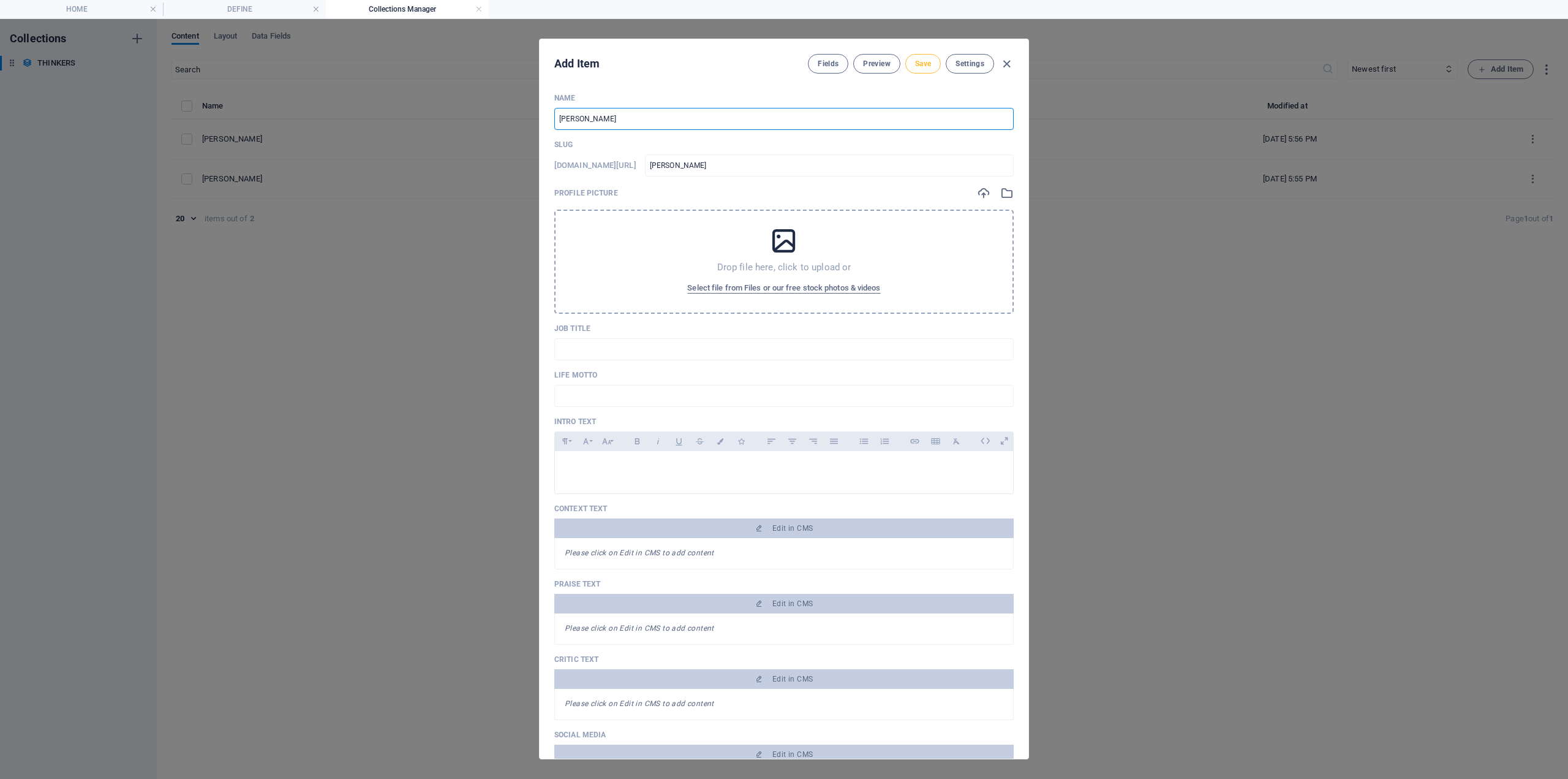
type input "[PERSON_NAME]"
click at [930, 65] on span "Save" at bounding box center [923, 64] width 16 height 10
click at [1006, 66] on icon "button" at bounding box center [1007, 64] width 14 height 14
type input "stuart-hall"
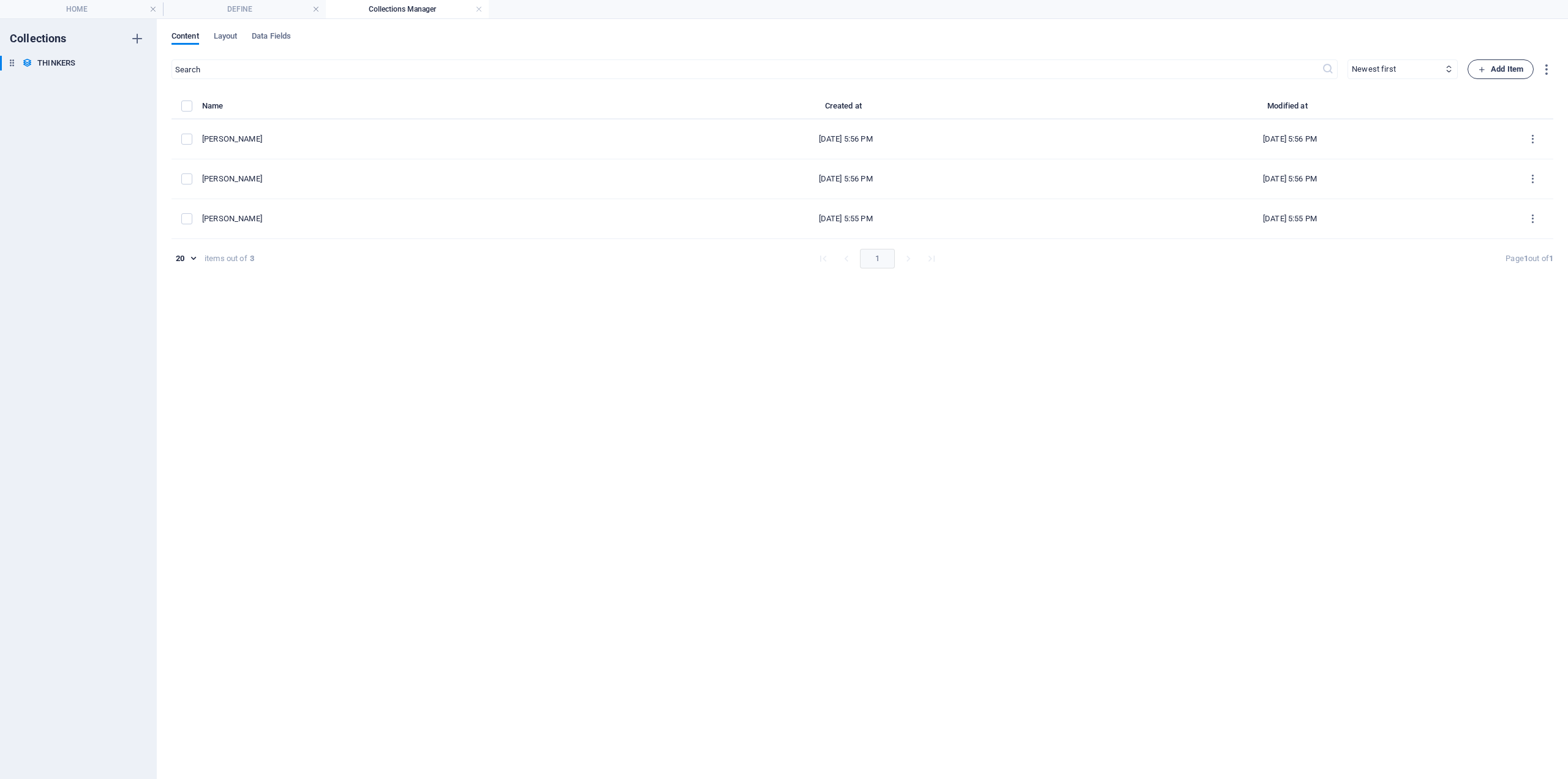
click at [1488, 75] on button "Add Item" at bounding box center [1501, 69] width 66 height 20
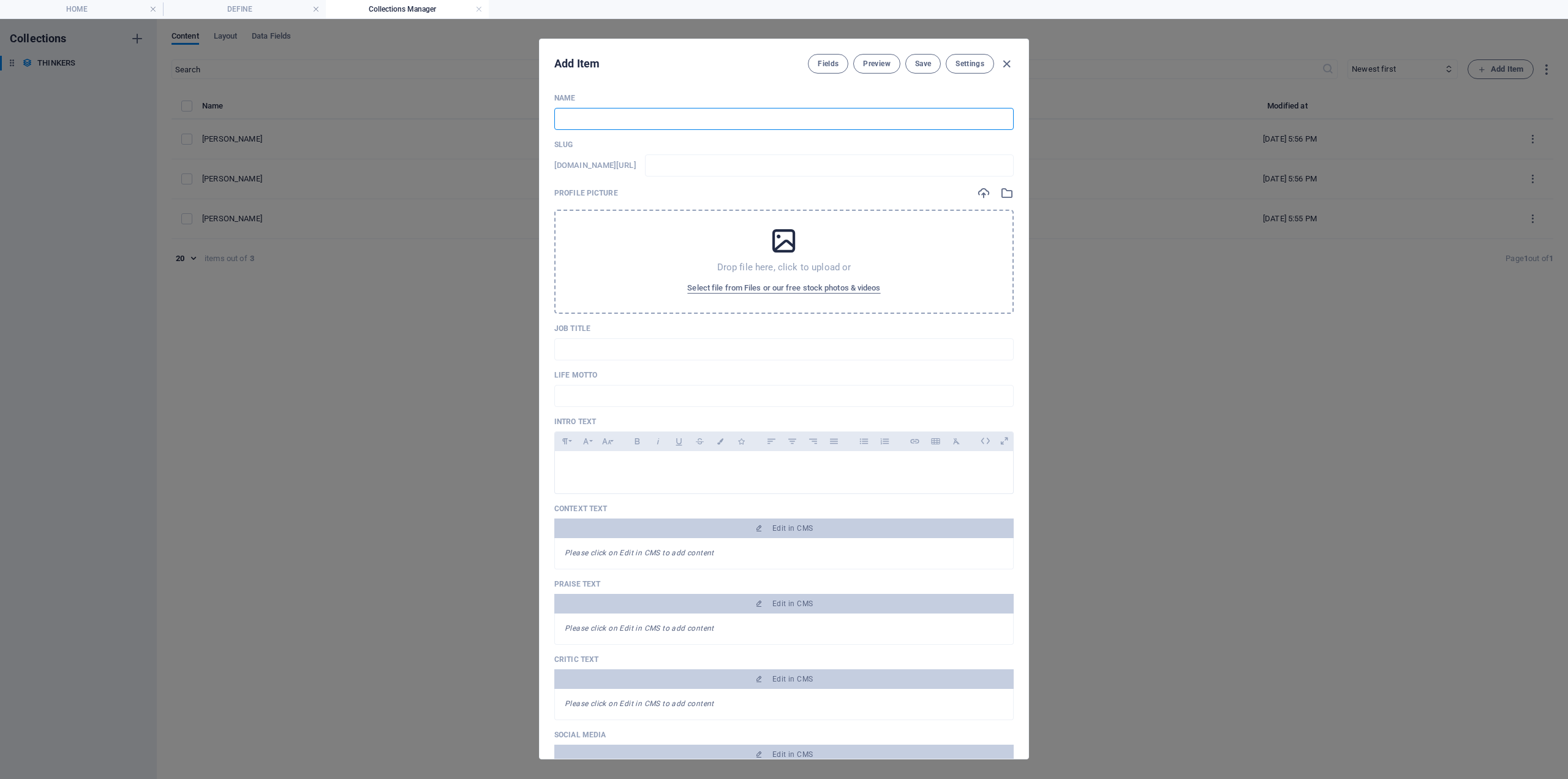
click at [600, 116] on input "text" at bounding box center [784, 119] width 460 height 22
paste input "[PERSON_NAME]"
type input "[PERSON_NAME]"
type input "richard-a-peterson"
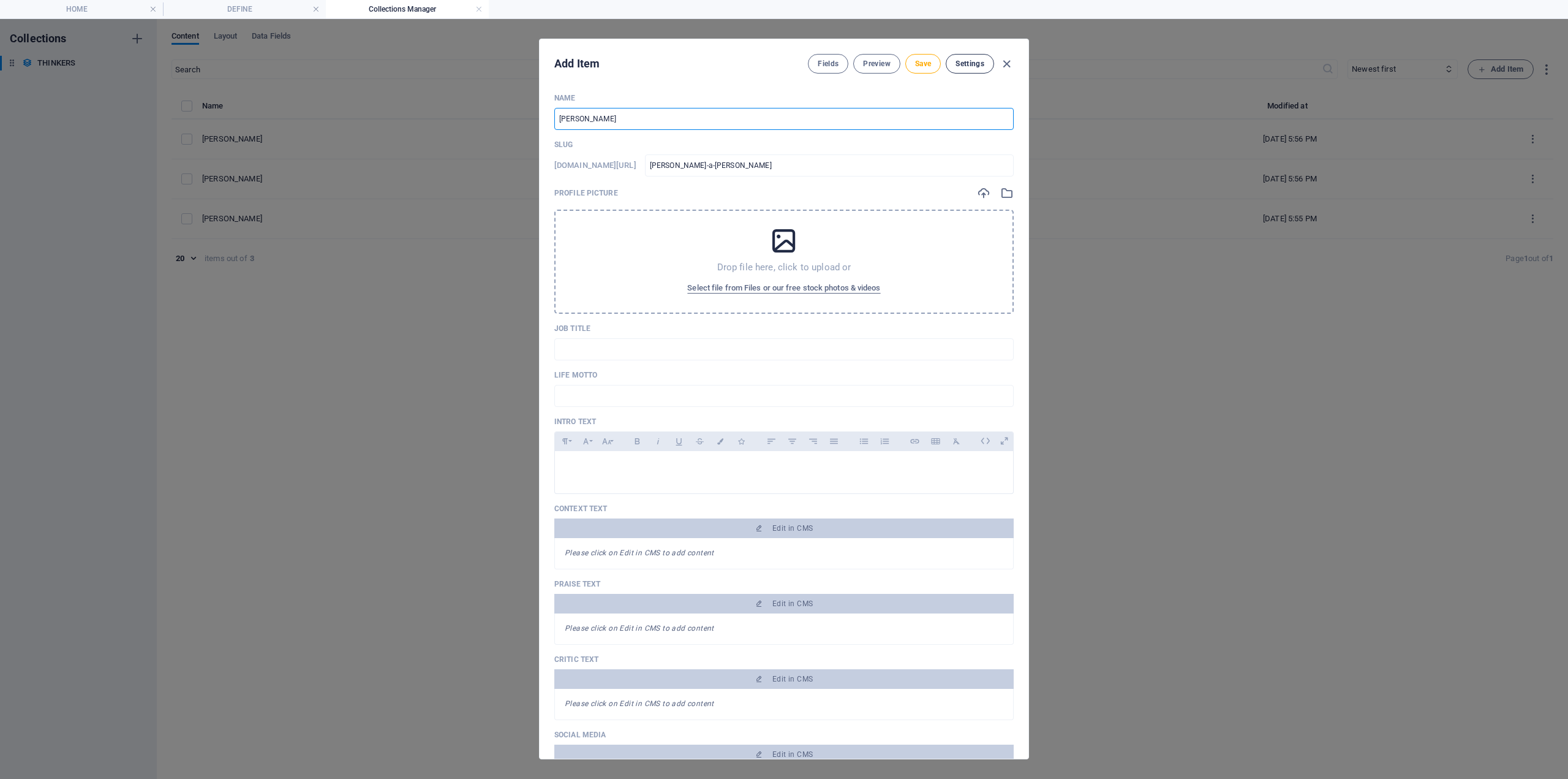
type input "[PERSON_NAME]"
drag, startPoint x: 976, startPoint y: 63, endPoint x: 922, endPoint y: 66, distance: 54.1
click at [937, 86] on div "Add Item Fields Preview Save Settings Name RICHARD A. PETERSON ​ Slug www.examp…" at bounding box center [784, 399] width 489 height 719
click at [916, 55] on button "Save" at bounding box center [923, 64] width 36 height 20
click at [1006, 63] on icon "button" at bounding box center [1007, 64] width 14 height 14
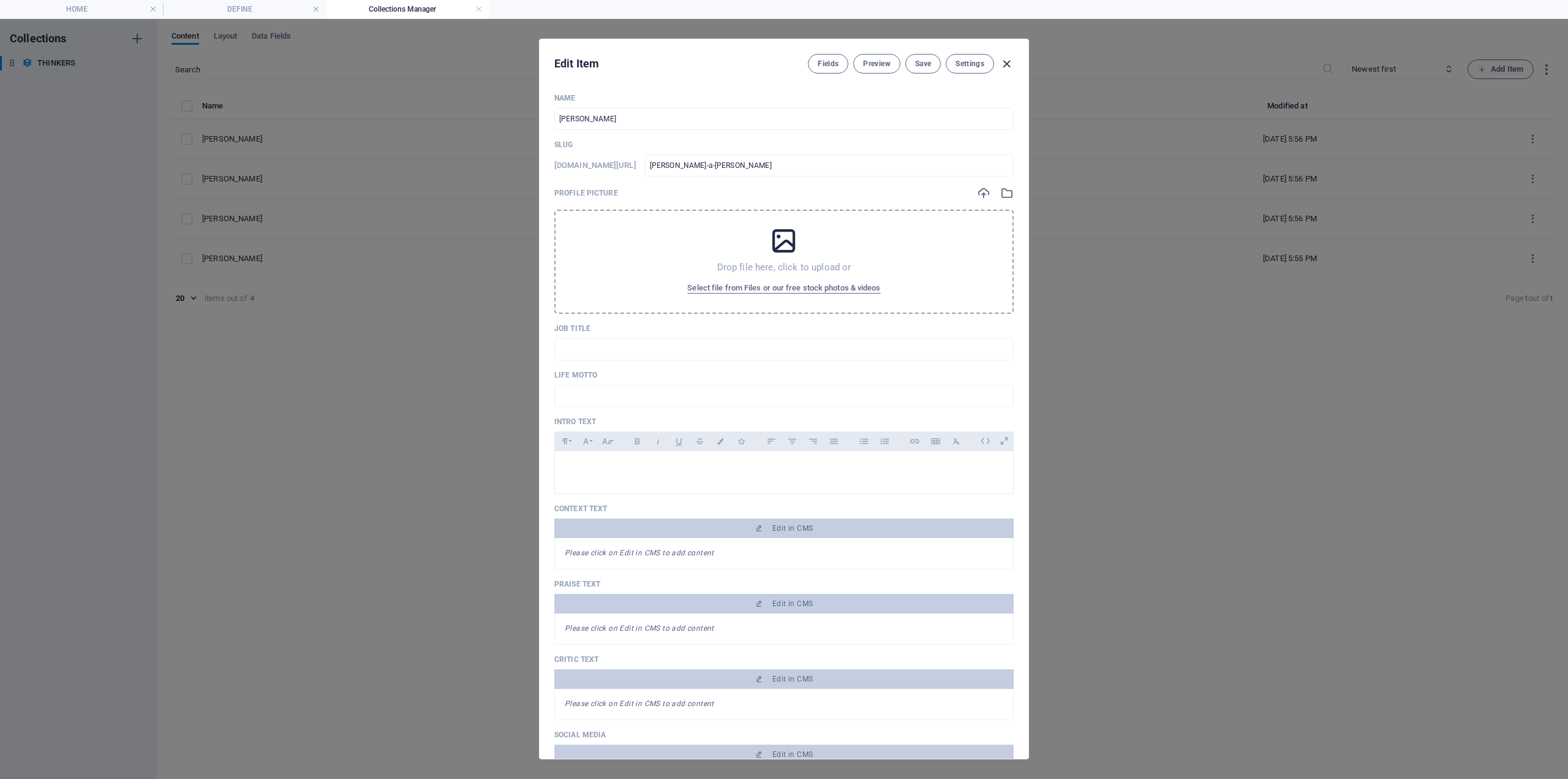
type input "richard-a-peterson"
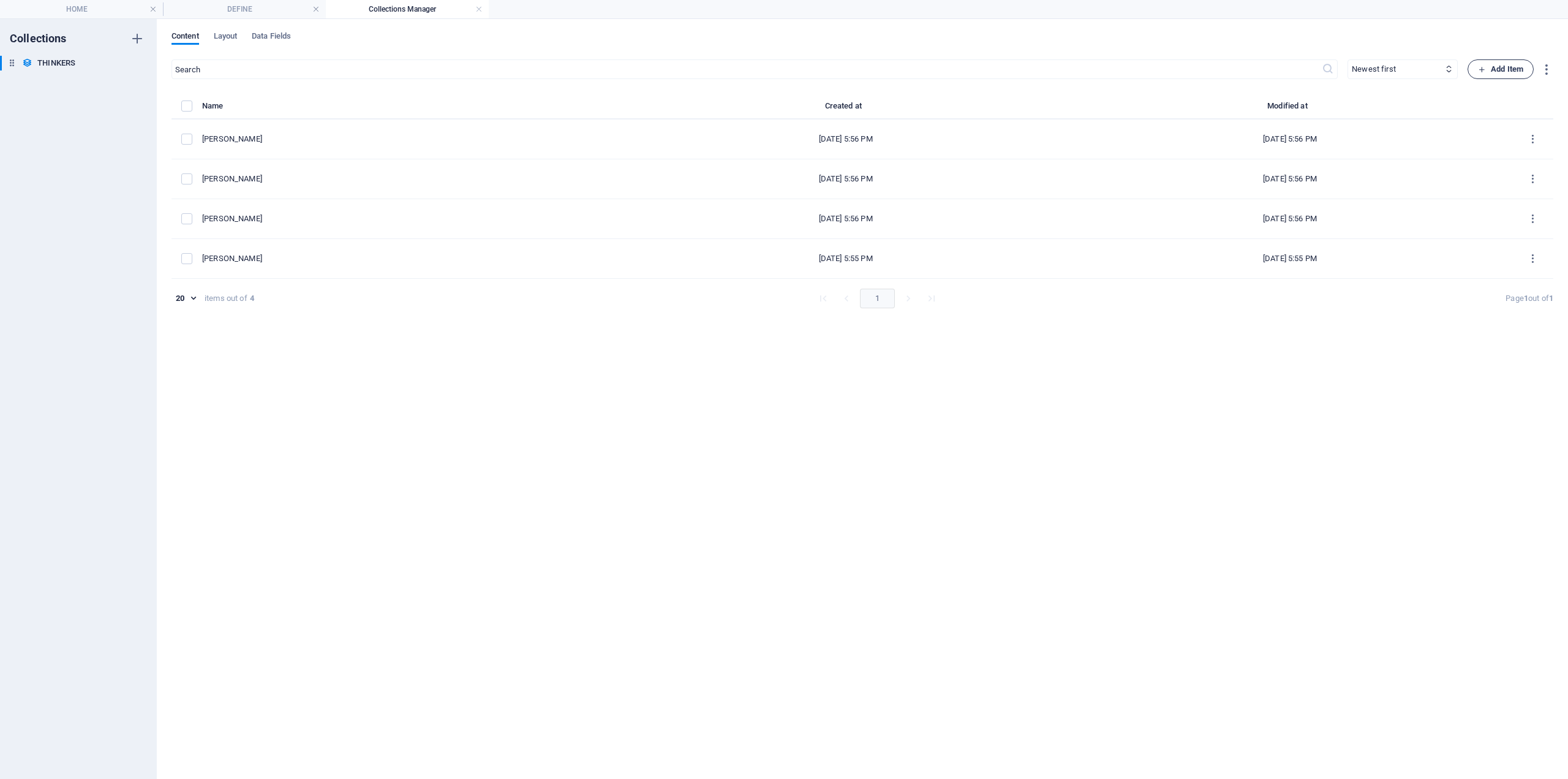
click at [1504, 70] on span "Add Item" at bounding box center [1501, 69] width 45 height 15
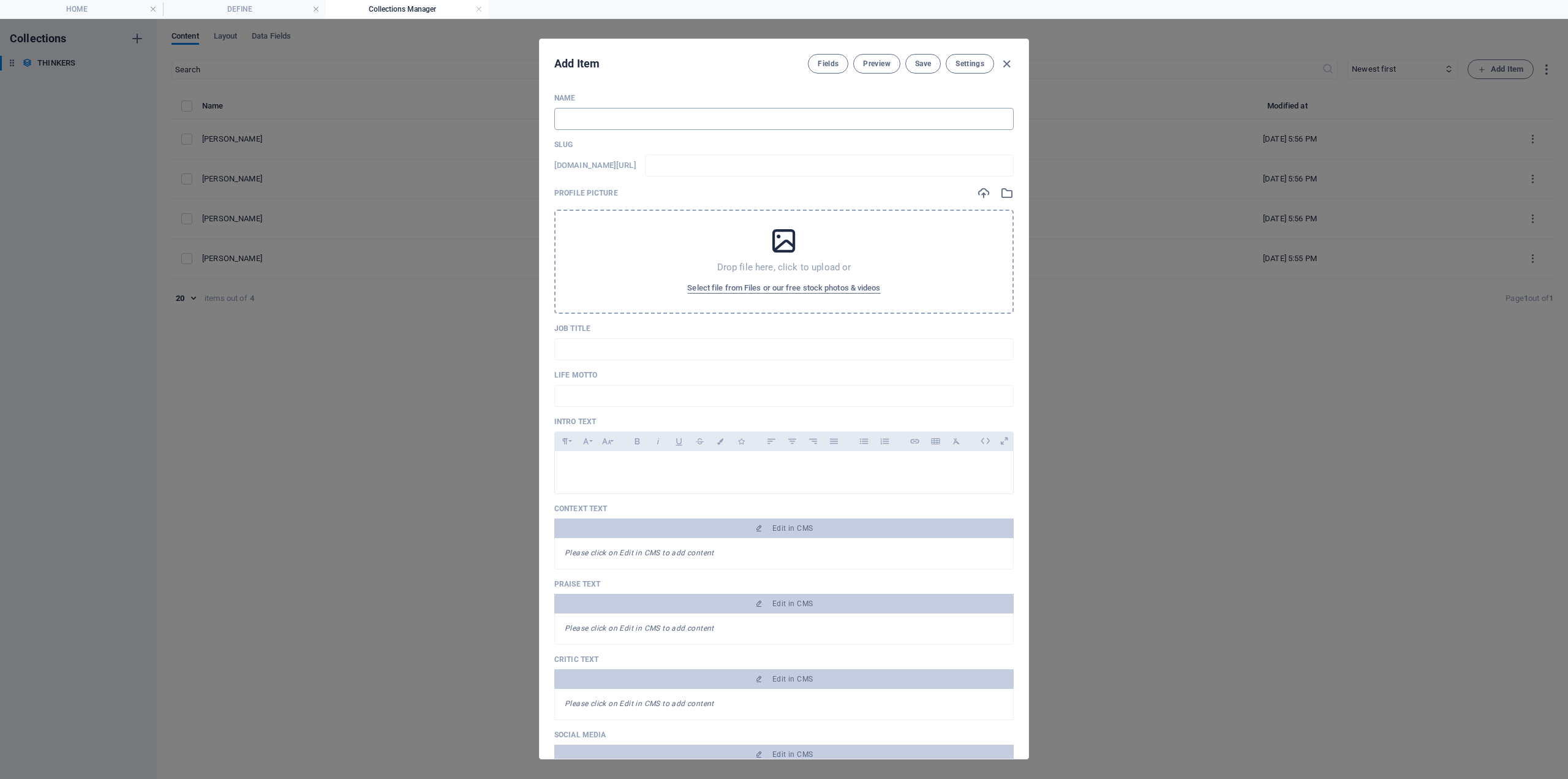
click at [618, 111] on input "text" at bounding box center [784, 119] width 460 height 22
paste input "[PERSON_NAME]"
type input "[PERSON_NAME]"
type input "tony-bennett"
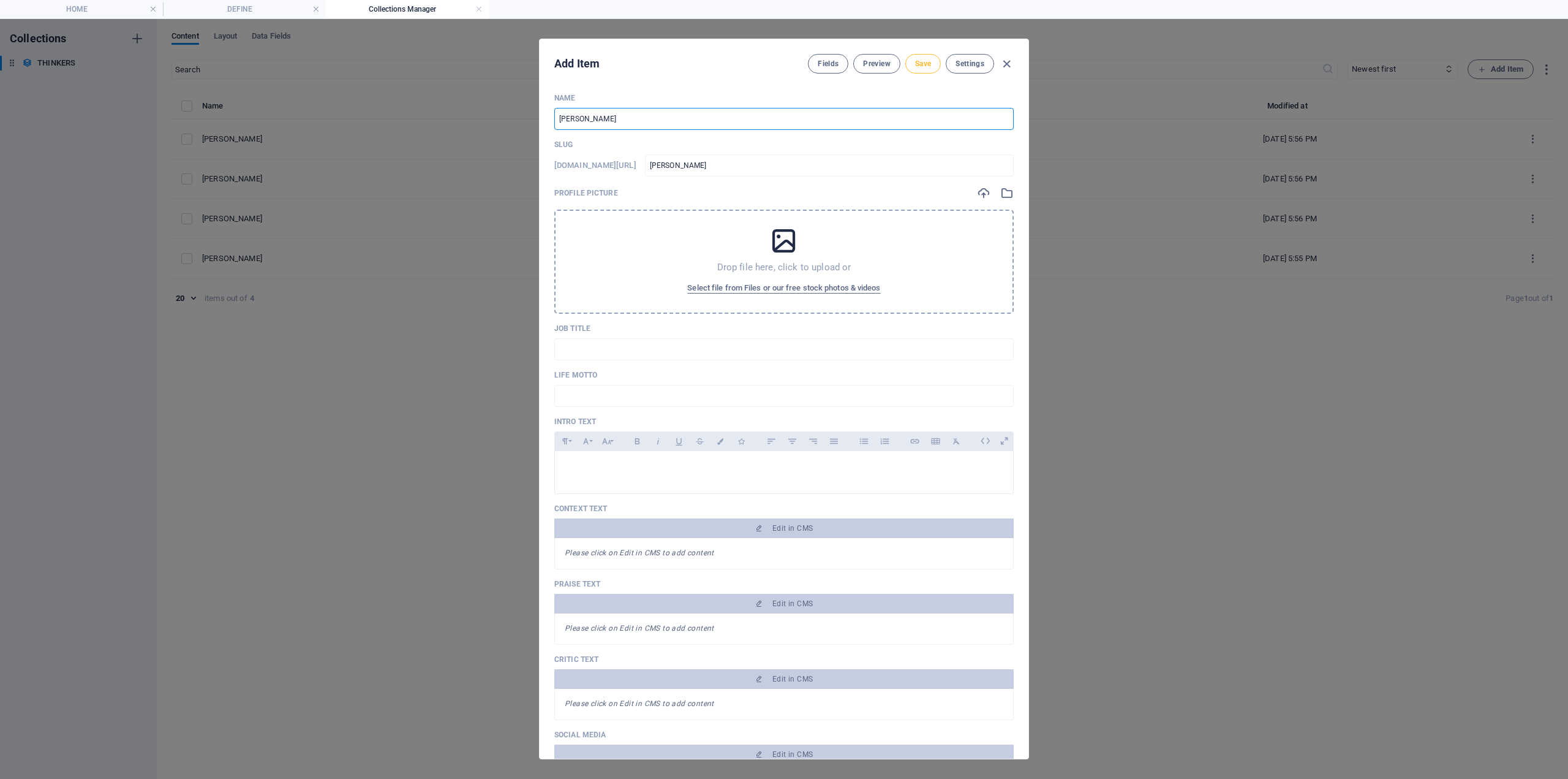
type input "[PERSON_NAME]"
click at [918, 60] on span "Save" at bounding box center [923, 64] width 16 height 10
click at [1007, 62] on icon "button" at bounding box center [1007, 64] width 14 height 14
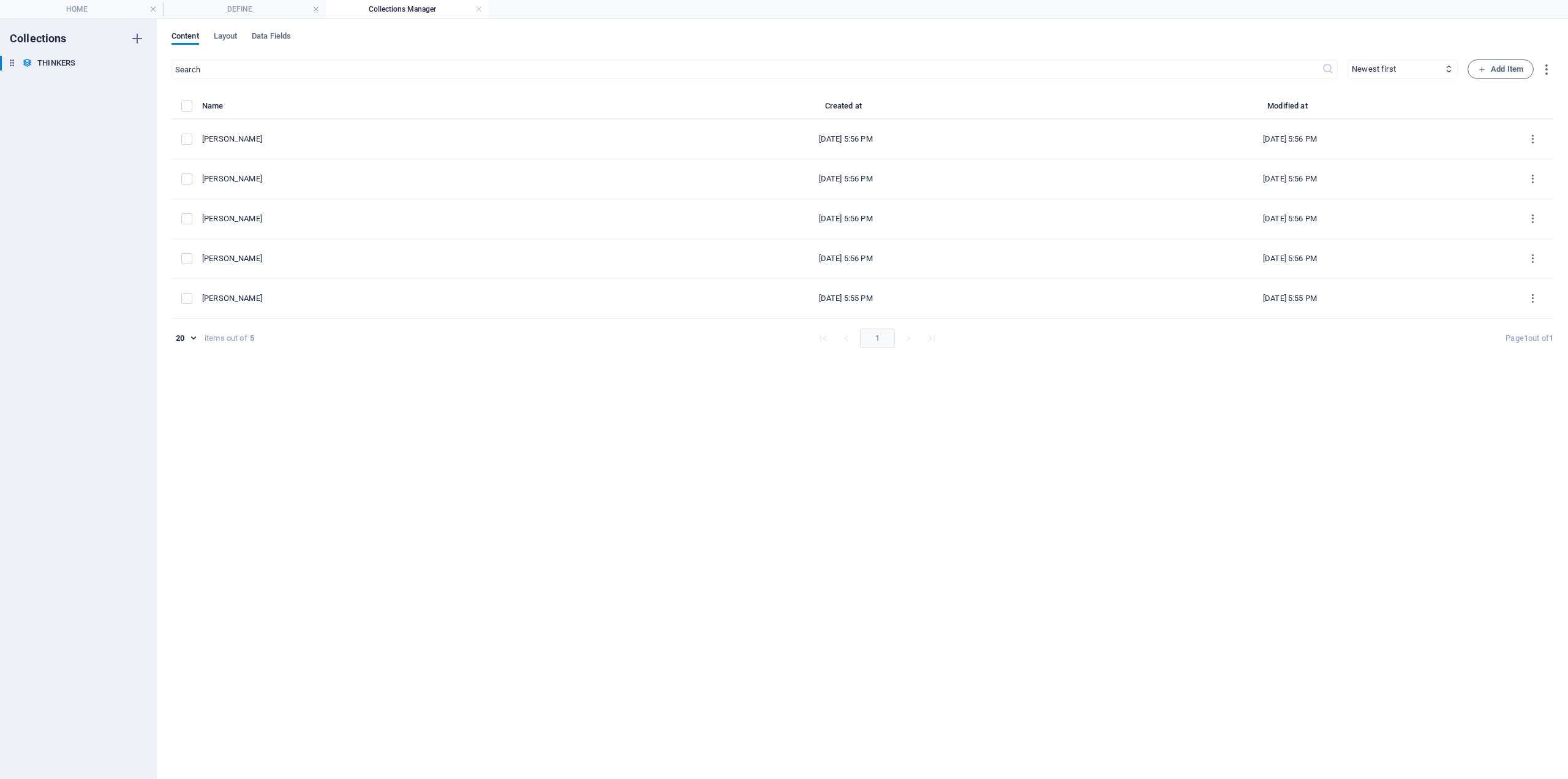
type input "tony-bennett"
click at [1490, 69] on span "Add Item" at bounding box center [1501, 69] width 45 height 15
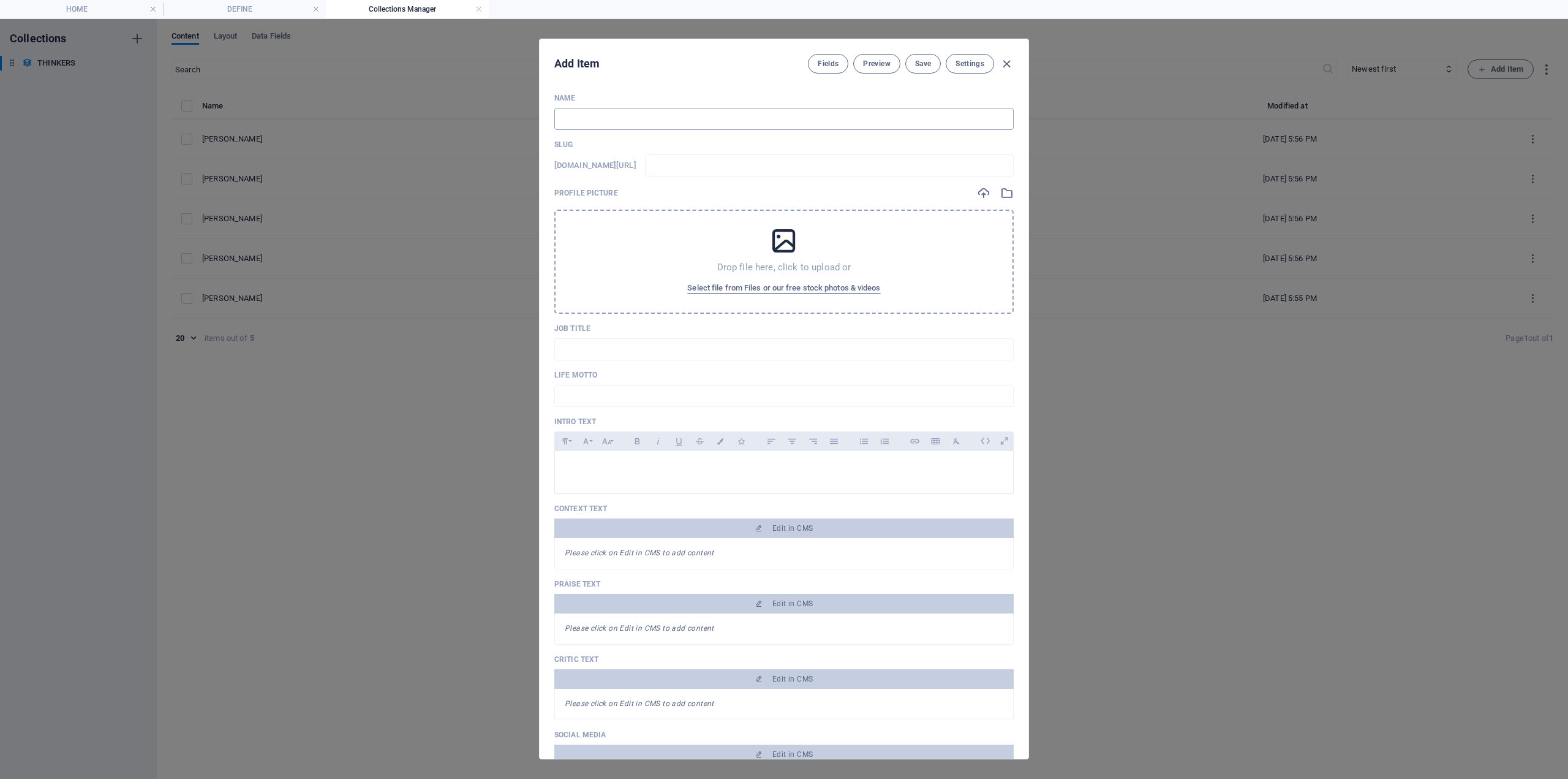
click at [578, 117] on input "text" at bounding box center [784, 119] width 460 height 22
paste input "[PERSON_NAME]"
type input "[PERSON_NAME]"
type input "bridget-fowler"
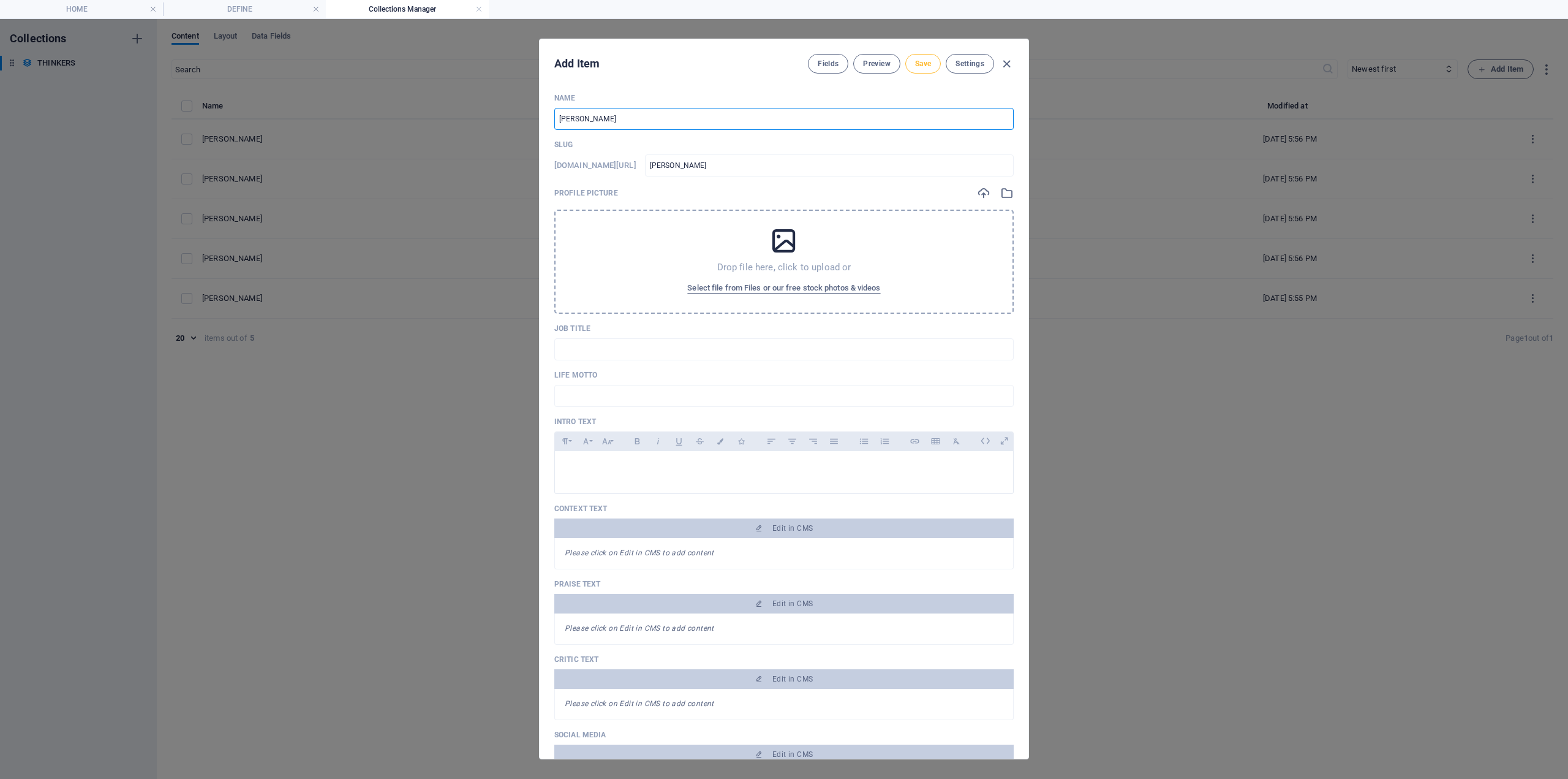
type input "[PERSON_NAME]"
click at [916, 63] on span "Save" at bounding box center [923, 64] width 16 height 10
click at [903, 60] on div "Fields Preview Save Settings" at bounding box center [911, 64] width 206 height 20
click at [921, 63] on span "Save" at bounding box center [923, 64] width 16 height 10
click at [1002, 63] on icon "button" at bounding box center [1007, 64] width 14 height 14
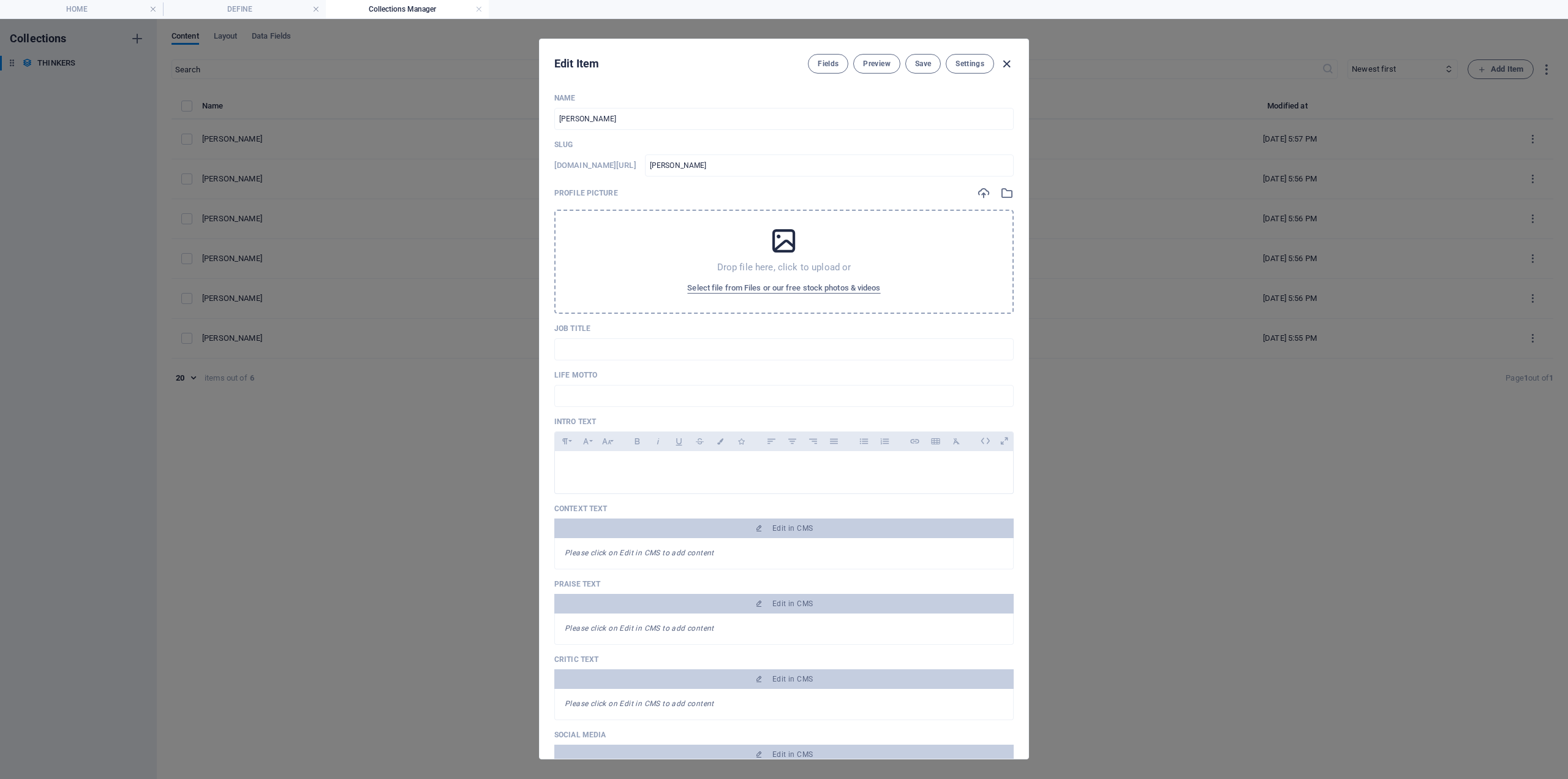
type input "bridget-fowler"
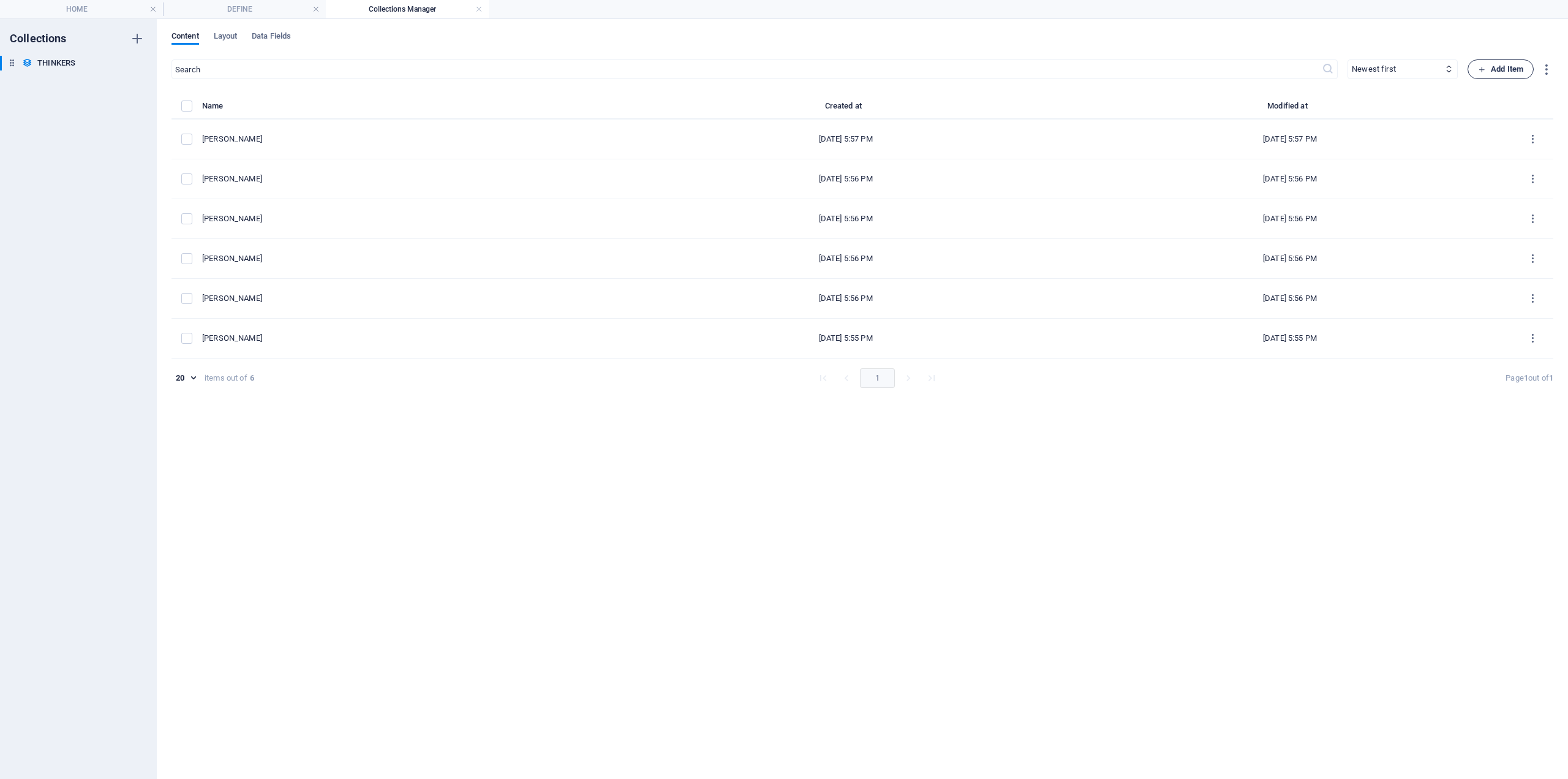
click at [1481, 69] on icon "button" at bounding box center [1482, 70] width 8 height 8
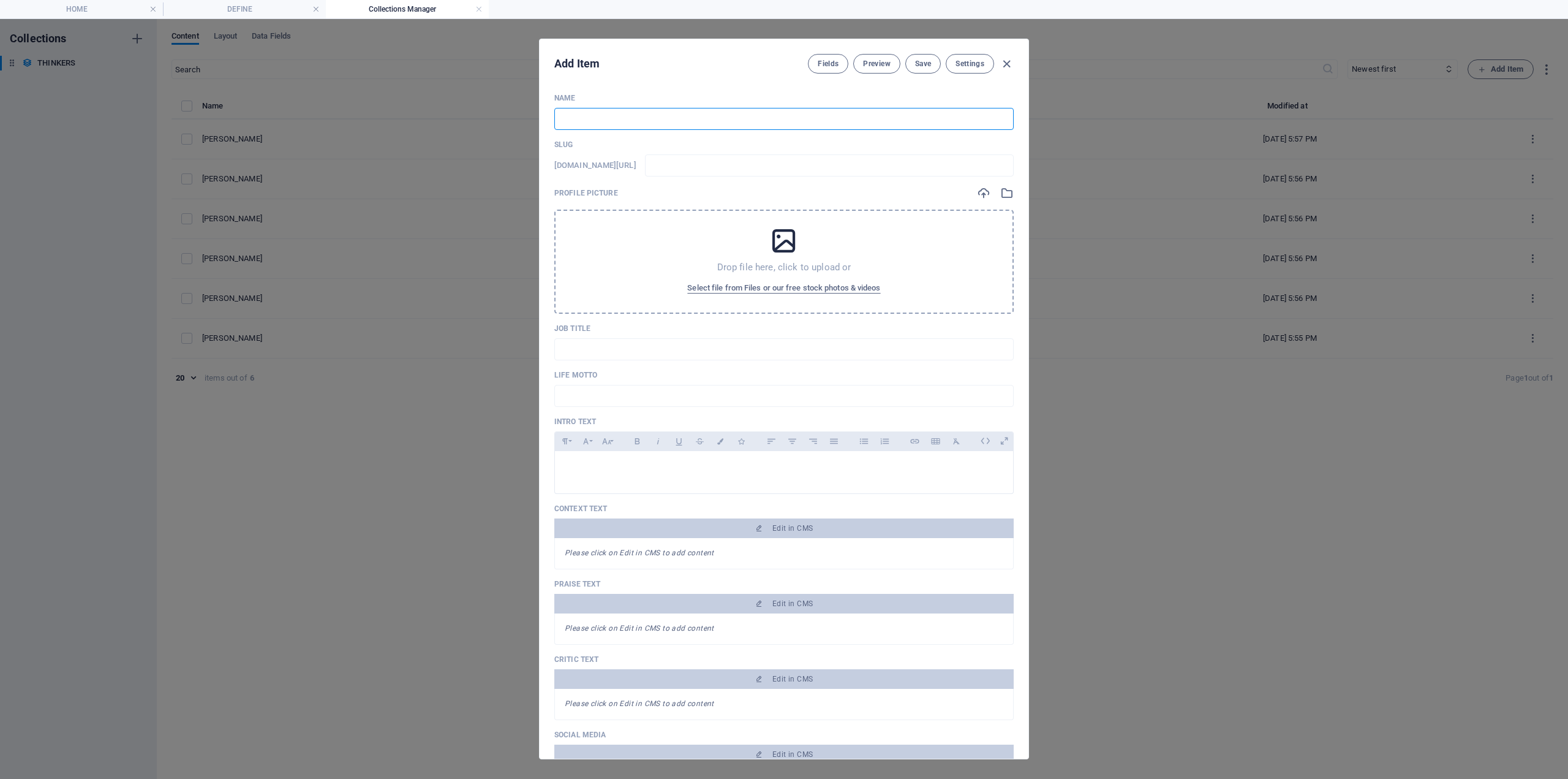
click at [585, 119] on input "text" at bounding box center [784, 119] width 460 height 22
paste input "[PERSON_NAME]"
type input "[PERSON_NAME]"
type input "david-swartz"
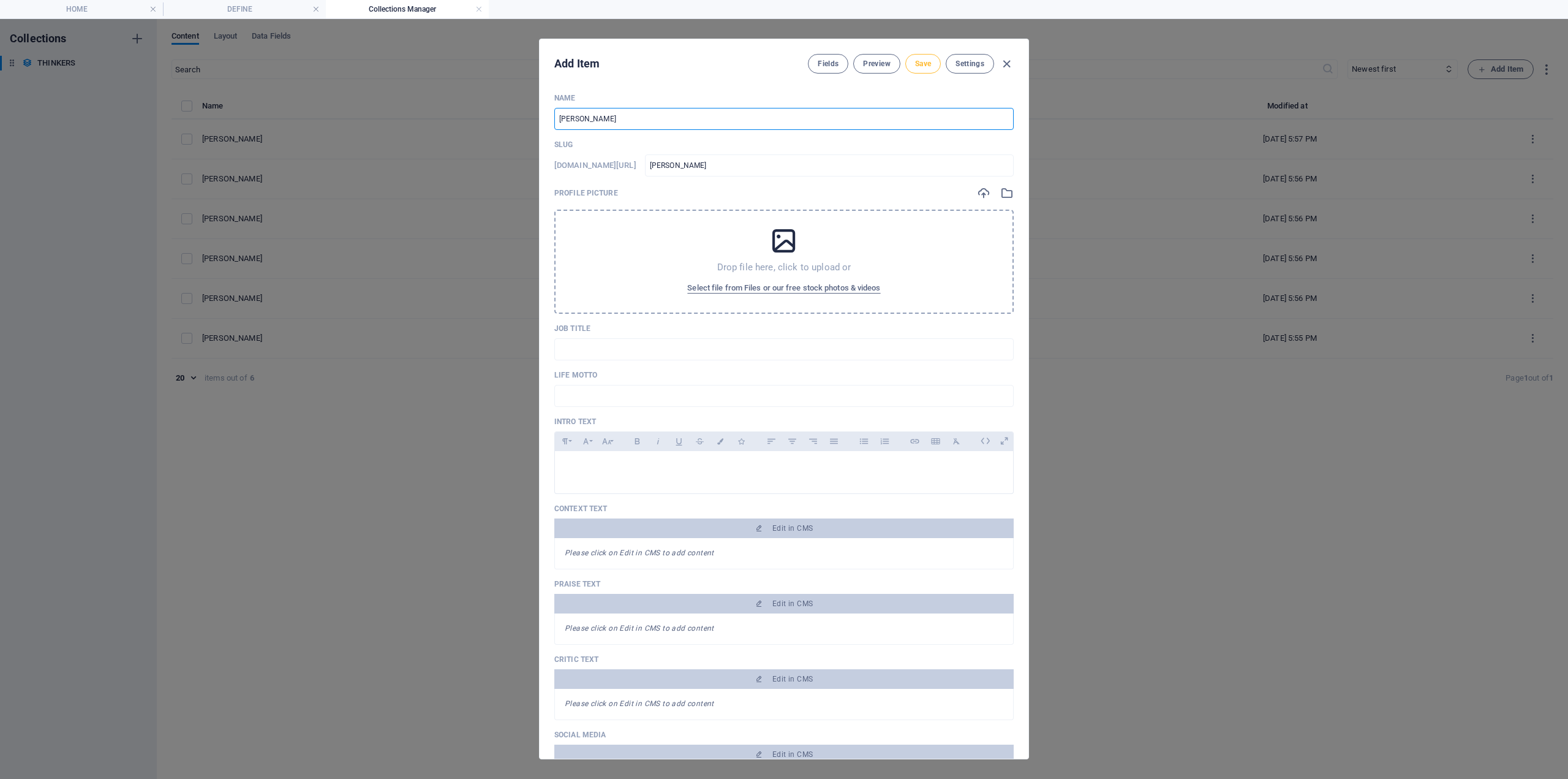
type input "[PERSON_NAME]"
click at [922, 66] on span "Save" at bounding box center [923, 64] width 16 height 10
click at [1003, 64] on icon "button" at bounding box center [1007, 64] width 14 height 14
type input "david-swartz"
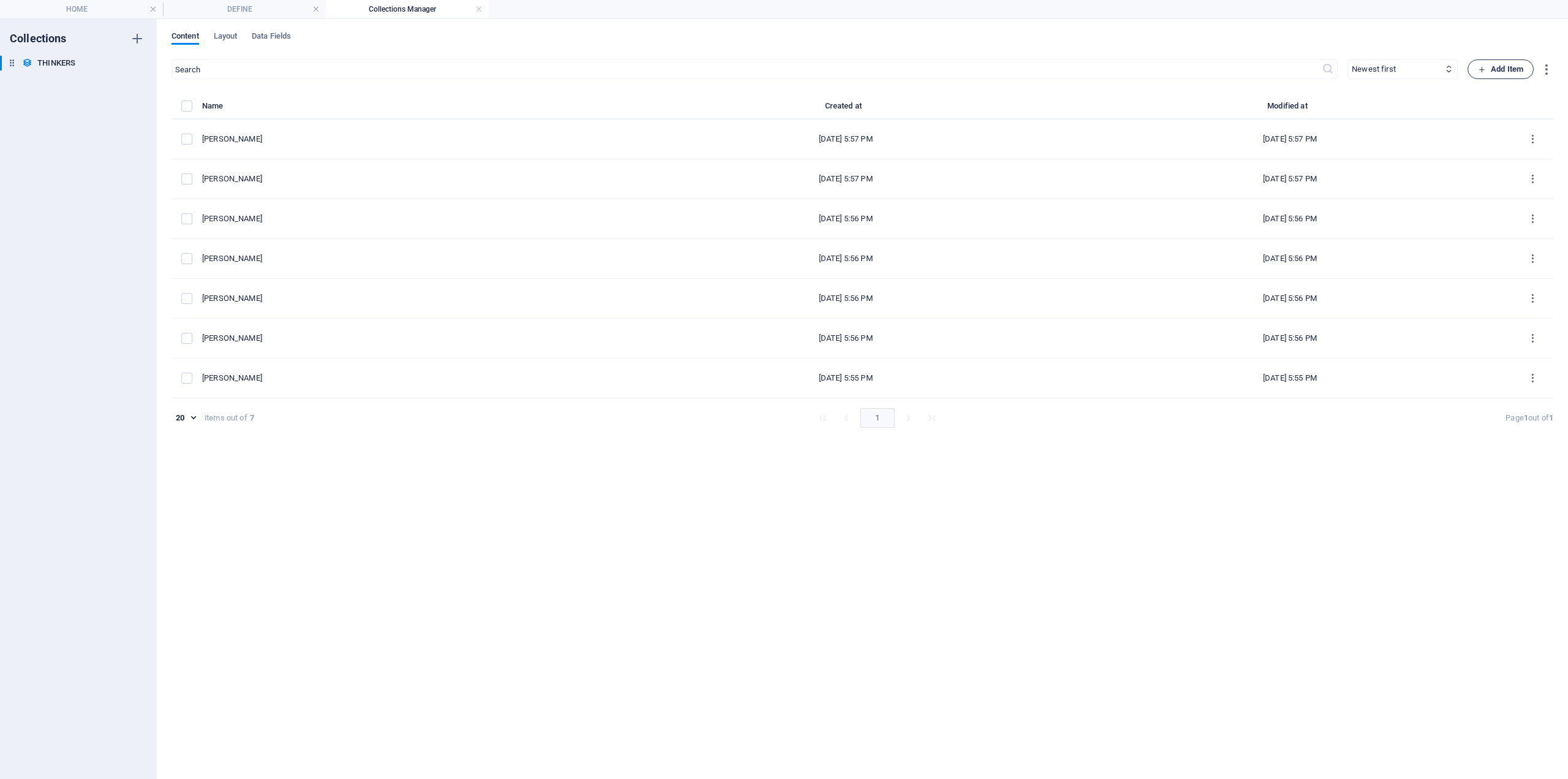
click at [1498, 63] on span "Add Item" at bounding box center [1501, 69] width 45 height 15
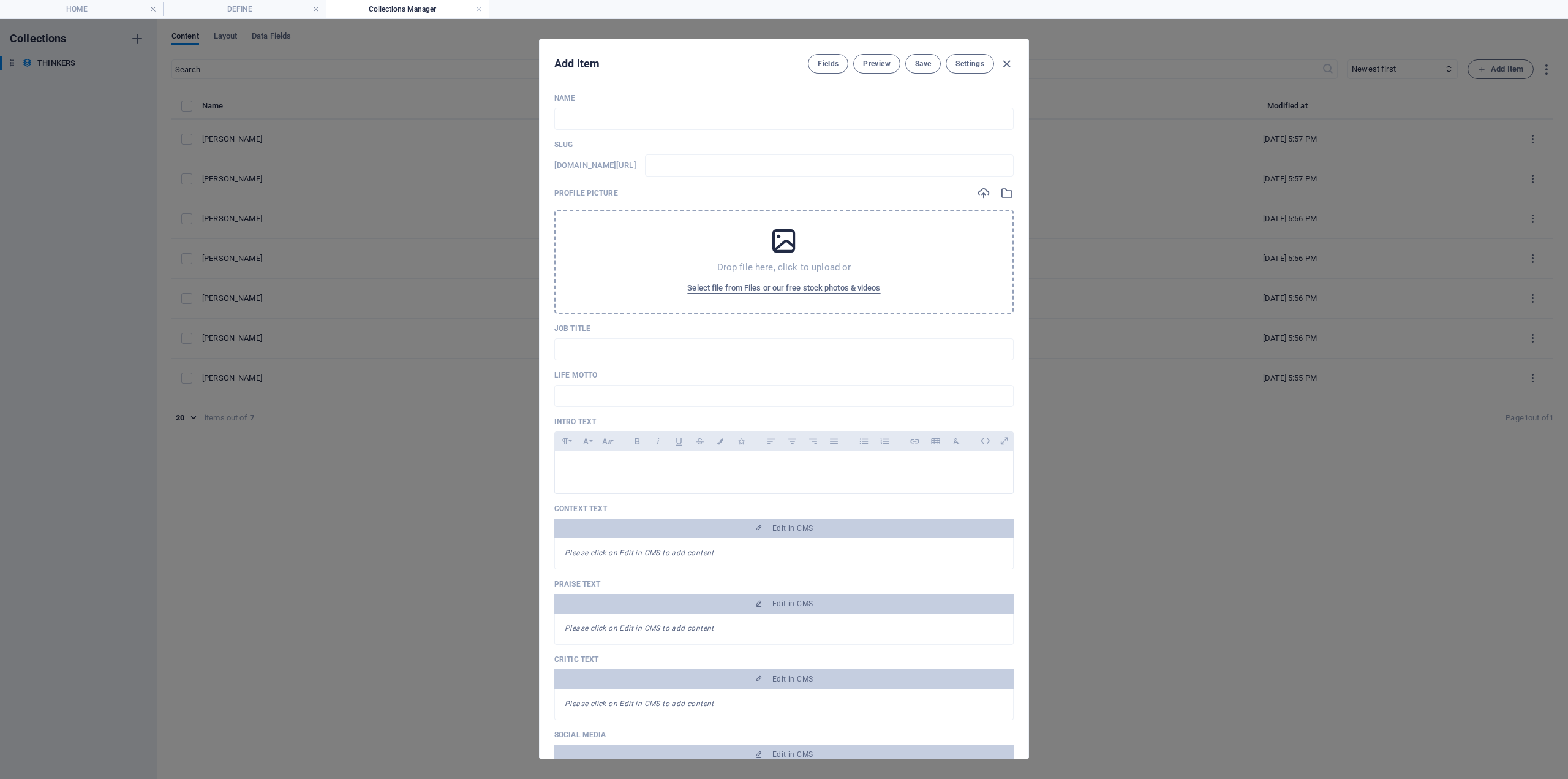
click at [571, 102] on div "Name ​" at bounding box center [784, 111] width 460 height 37
click at [580, 119] on input "text" at bounding box center [784, 119] width 460 height 22
paste input "[PERSON_NAME]"
type input "[PERSON_NAME]"
type input "diane-reay"
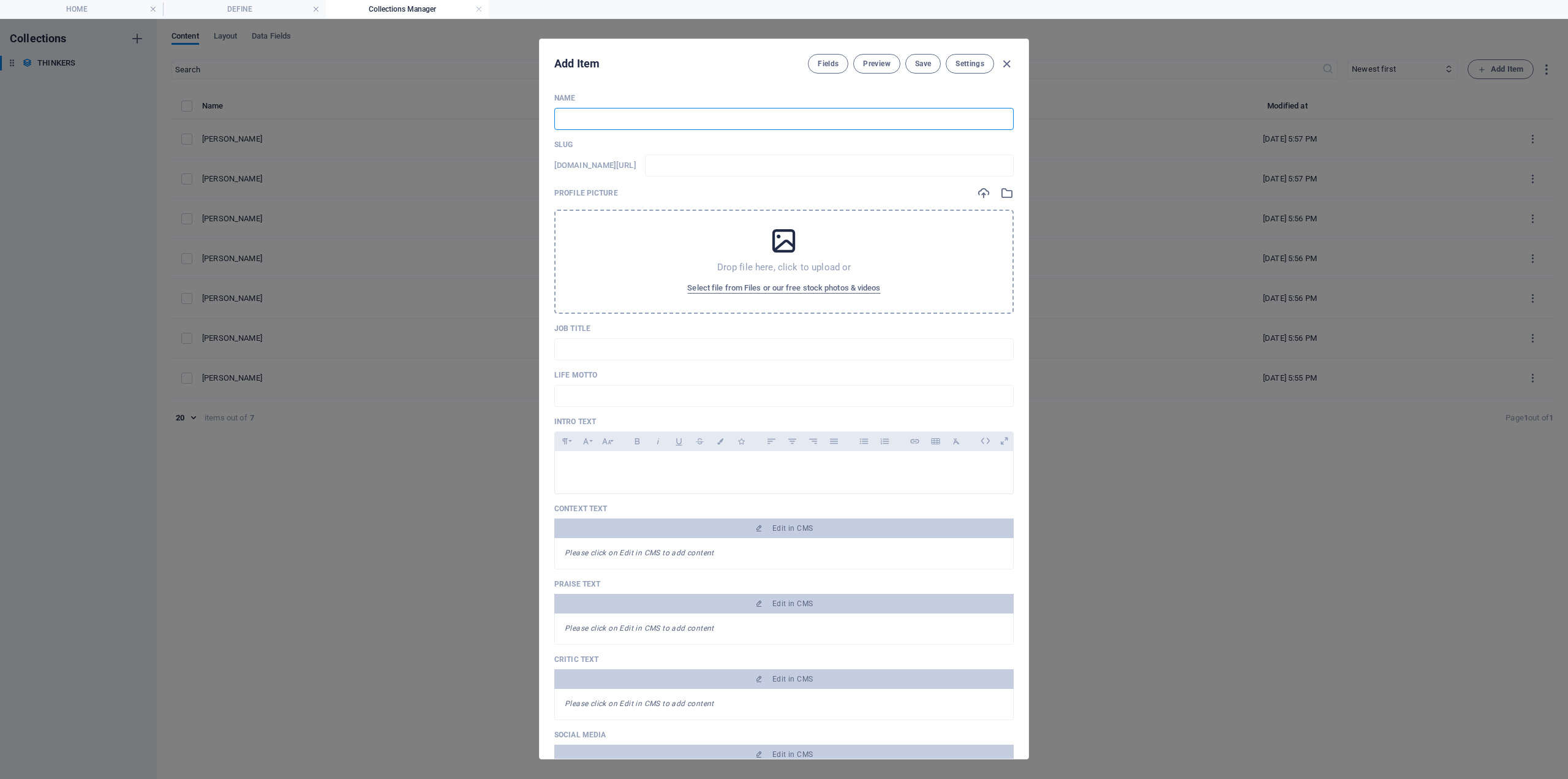
type input "diane-reay"
type input "[PERSON_NAME]"
click at [911, 65] on button "Save" at bounding box center [923, 64] width 36 height 20
drag, startPoint x: 1008, startPoint y: 60, endPoint x: 1058, endPoint y: 67, distance: 50.5
click at [1010, 63] on icon "button" at bounding box center [1007, 64] width 14 height 14
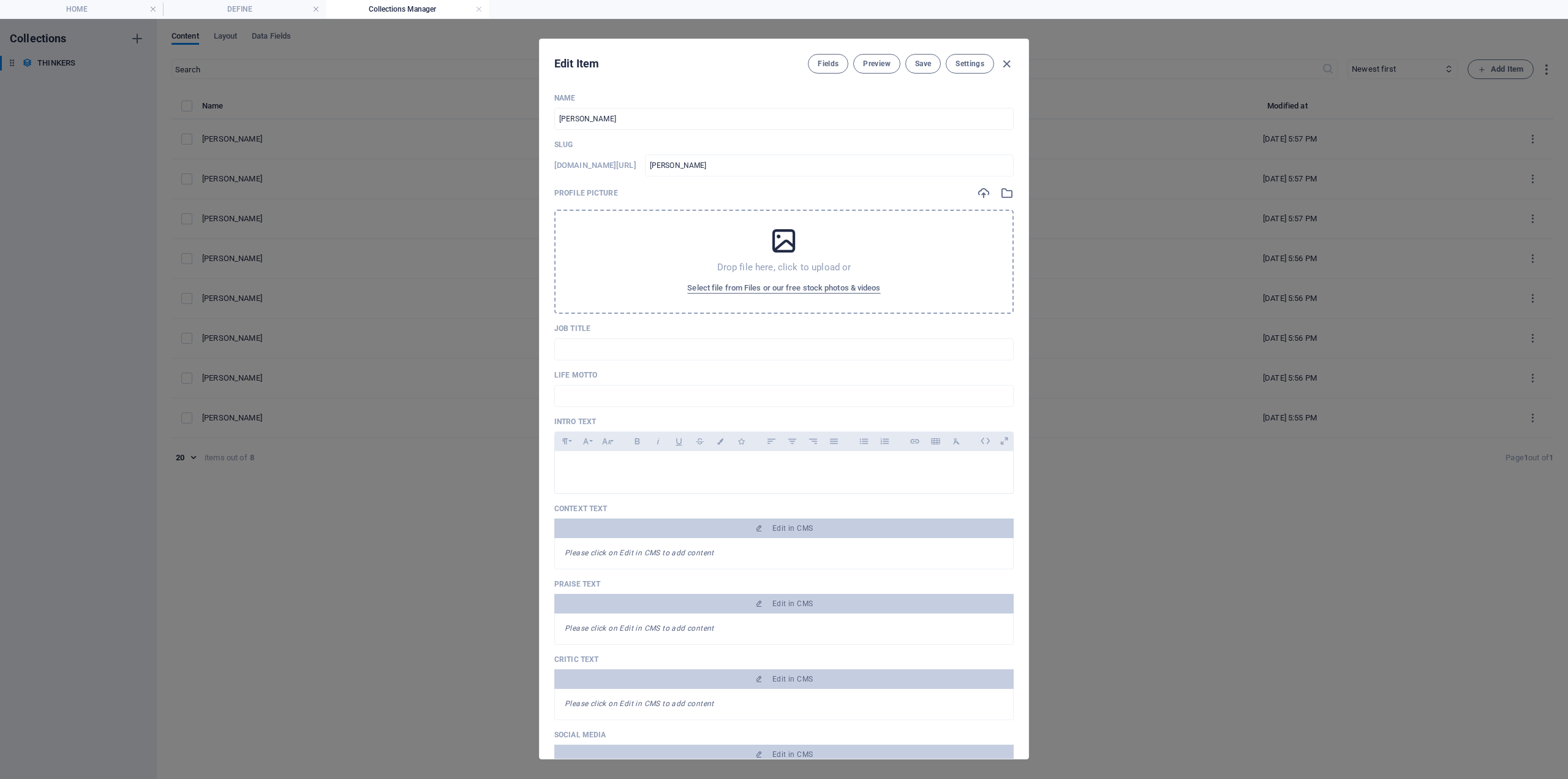
type input "diane-reay"
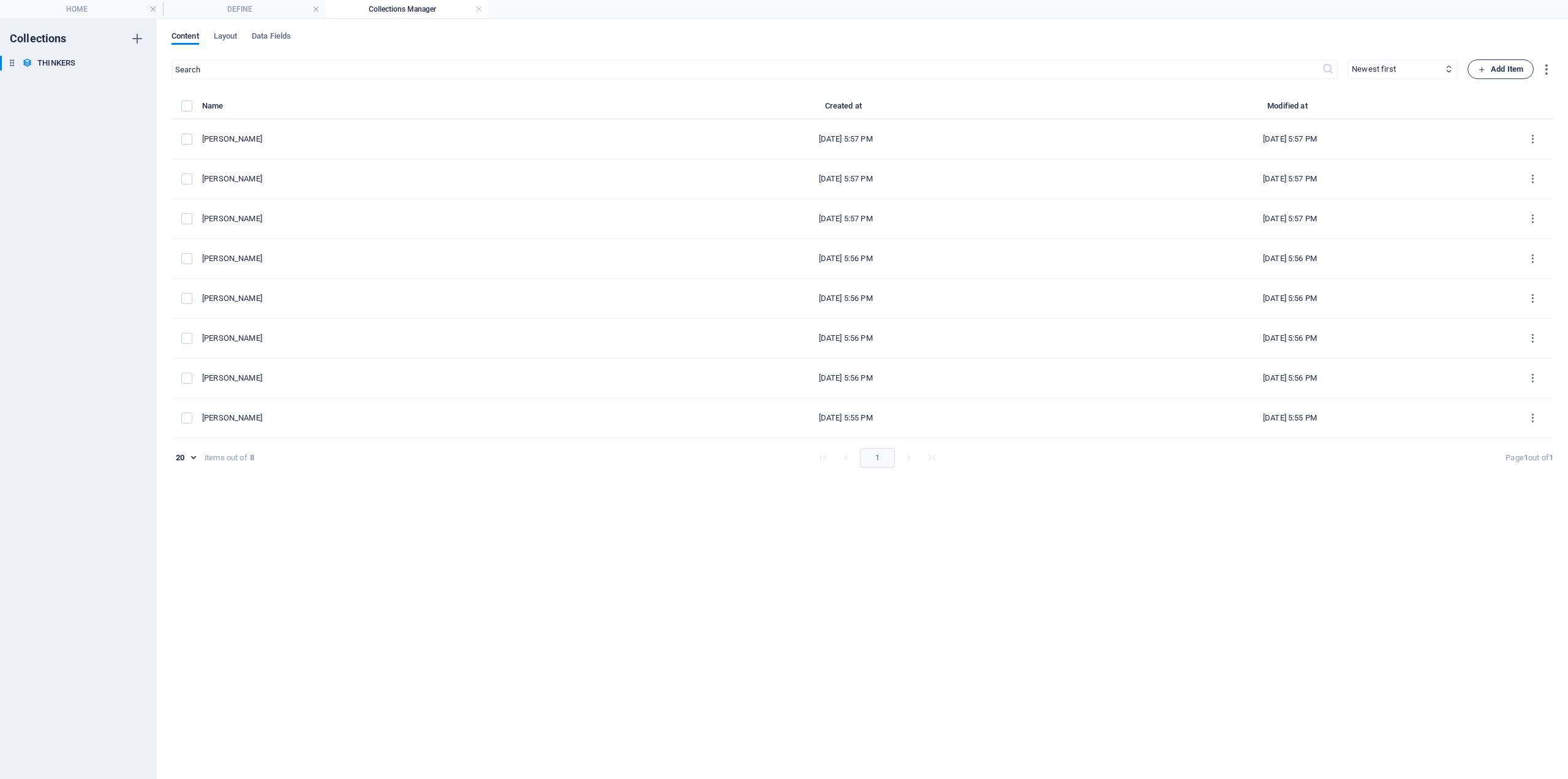
click at [1496, 73] on span "Add Item" at bounding box center [1501, 69] width 45 height 15
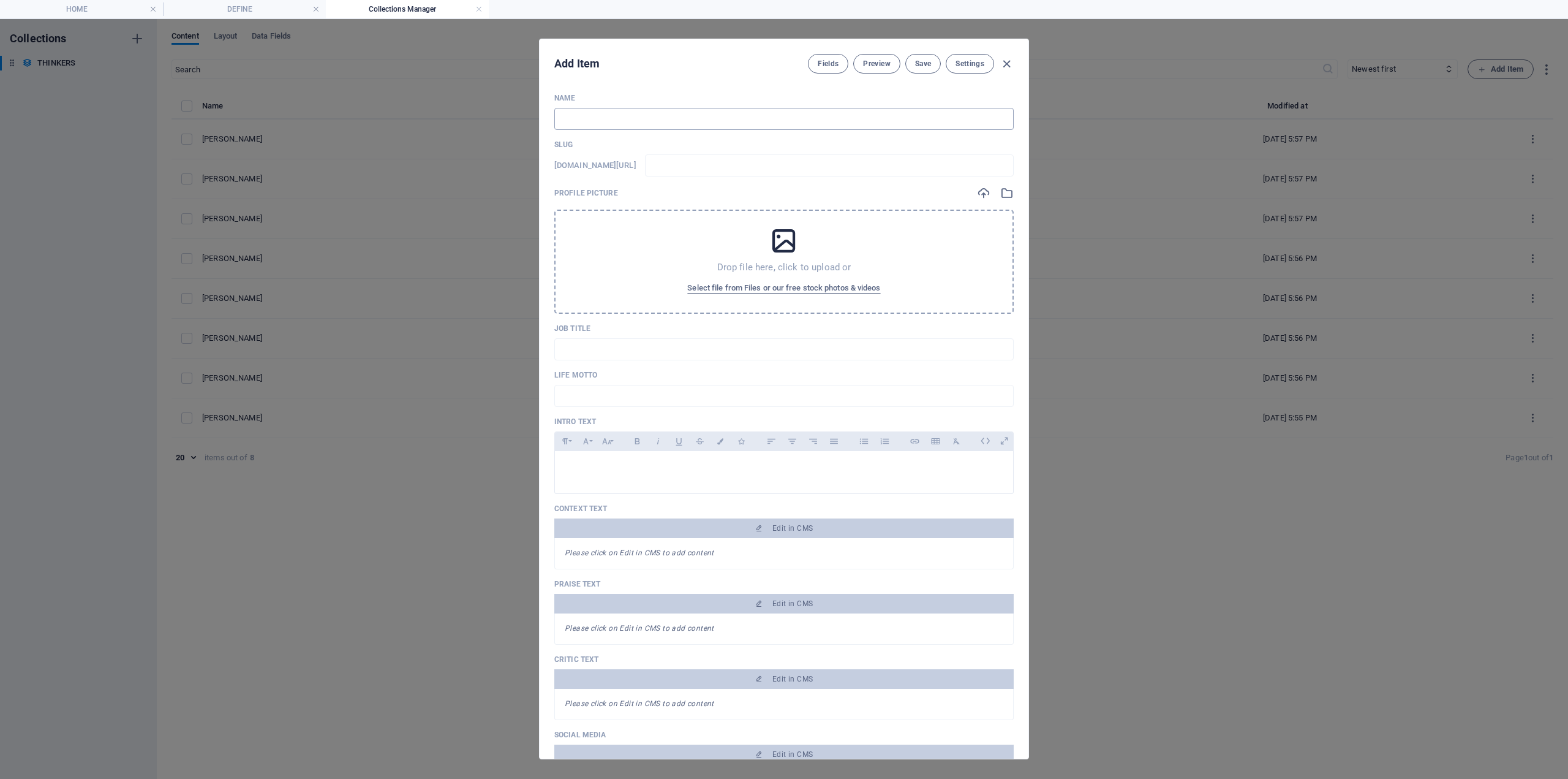
click at [588, 124] on input "text" at bounding box center [784, 119] width 460 height 22
paste input "[PERSON_NAME]"
type input "[PERSON_NAME]"
type input "mike-savage"
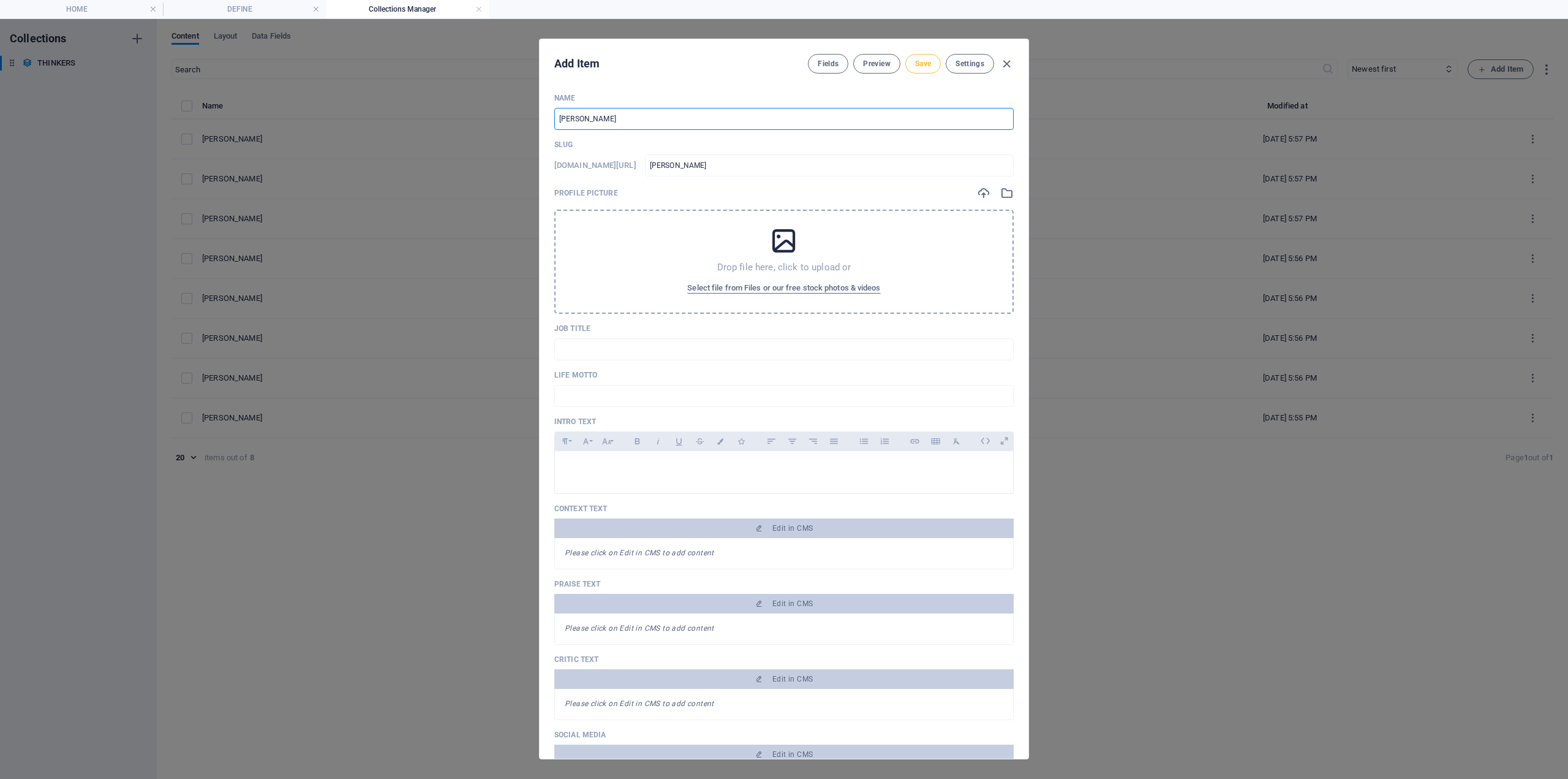
type input "[PERSON_NAME]"
click at [921, 60] on span "Save" at bounding box center [923, 64] width 16 height 10
click at [1005, 68] on icon "button" at bounding box center [1007, 64] width 14 height 14
type input "mike-savage"
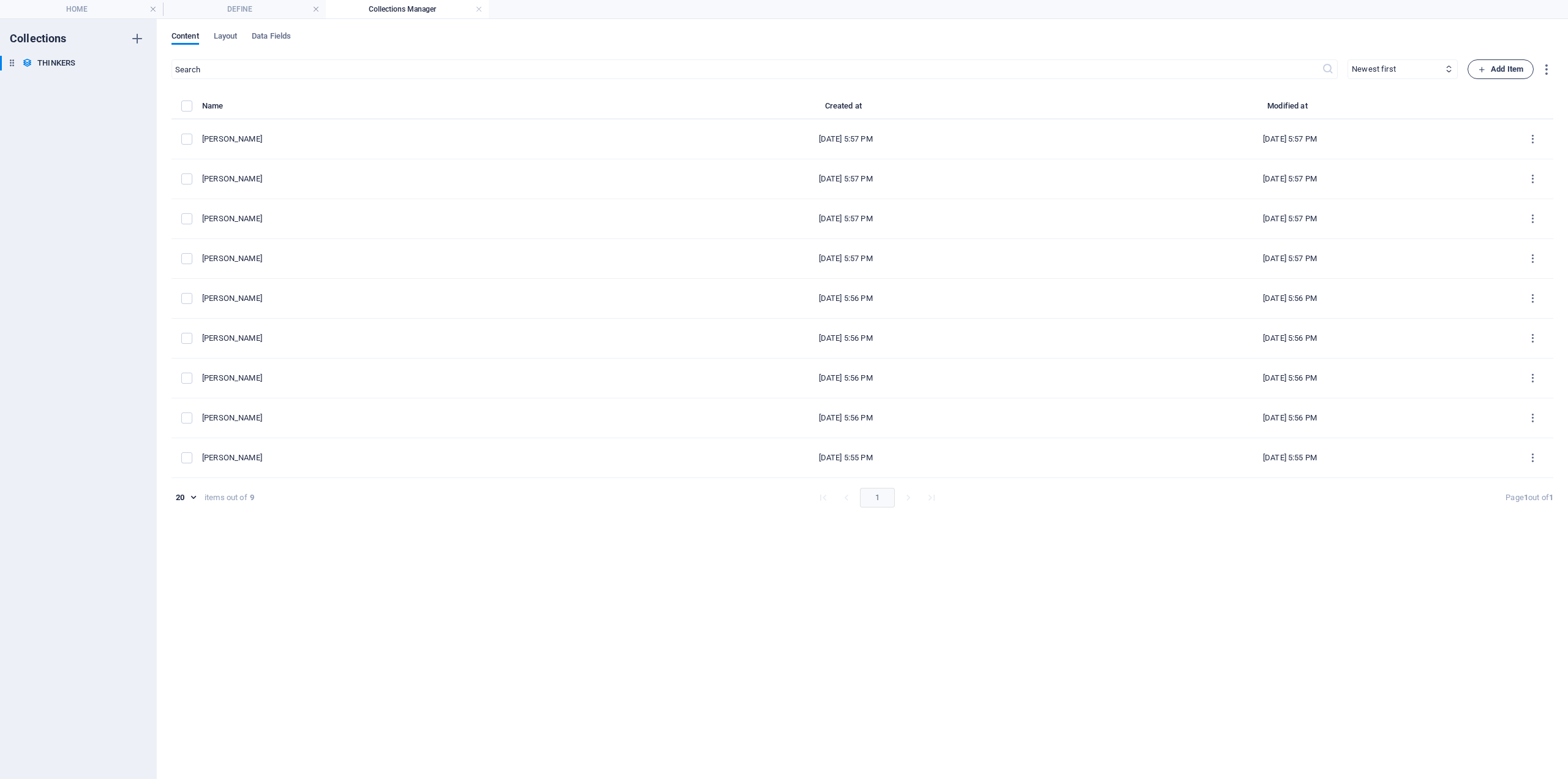
click at [1482, 67] on icon "button" at bounding box center [1482, 70] width 8 height 8
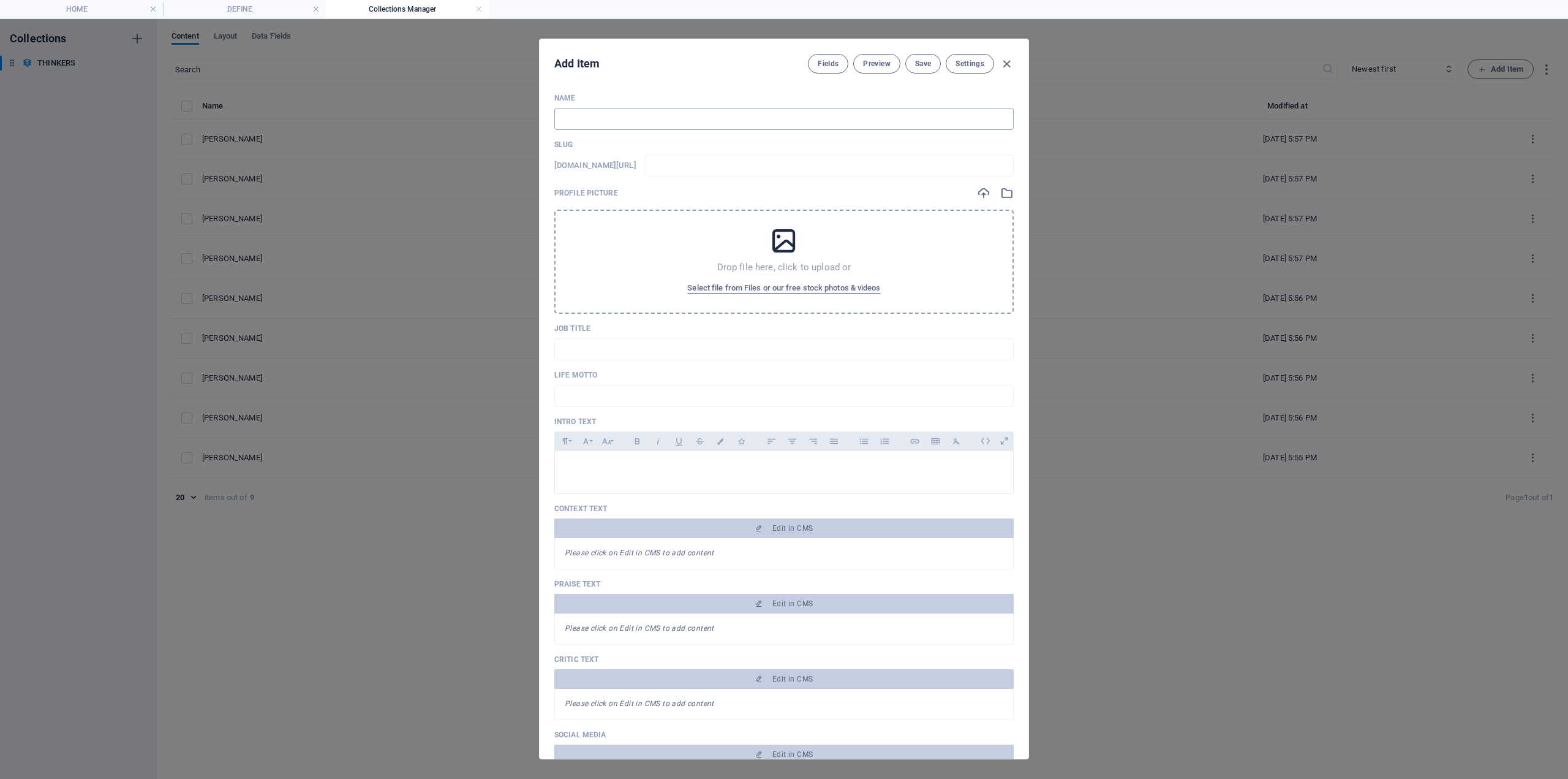
click at [646, 121] on input "text" at bounding box center [784, 119] width 460 height 22
paste input "LOÃC WACQUANT"
type input "LOÃC WACQUANT"
type input "loa-c-wacquant"
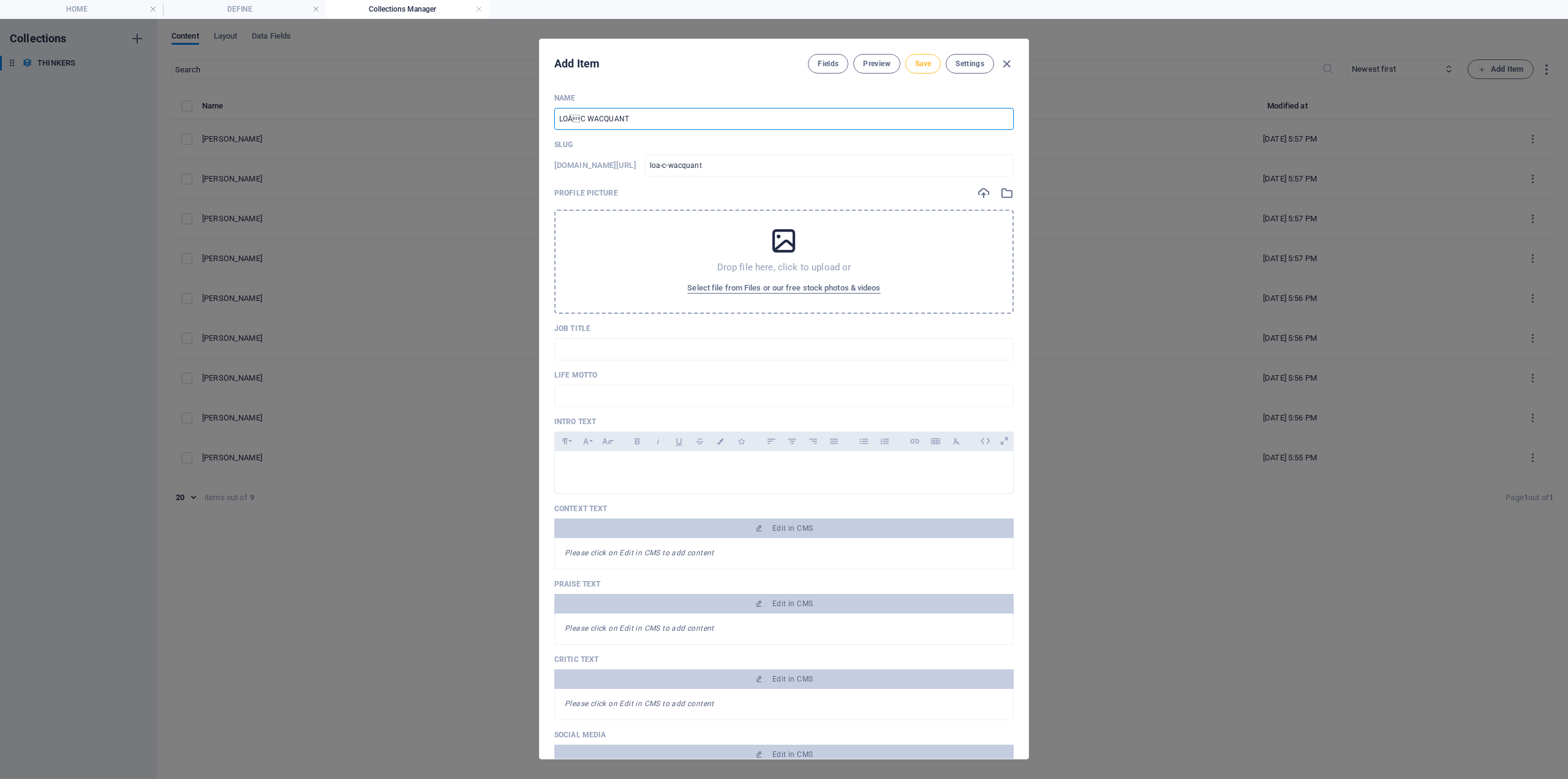
type input "LOÃC WACQUANT"
click at [910, 60] on button "Save" at bounding box center [923, 64] width 36 height 20
click at [1005, 60] on icon "button" at bounding box center [1007, 64] width 14 height 14
type input "loa-c-wacquant"
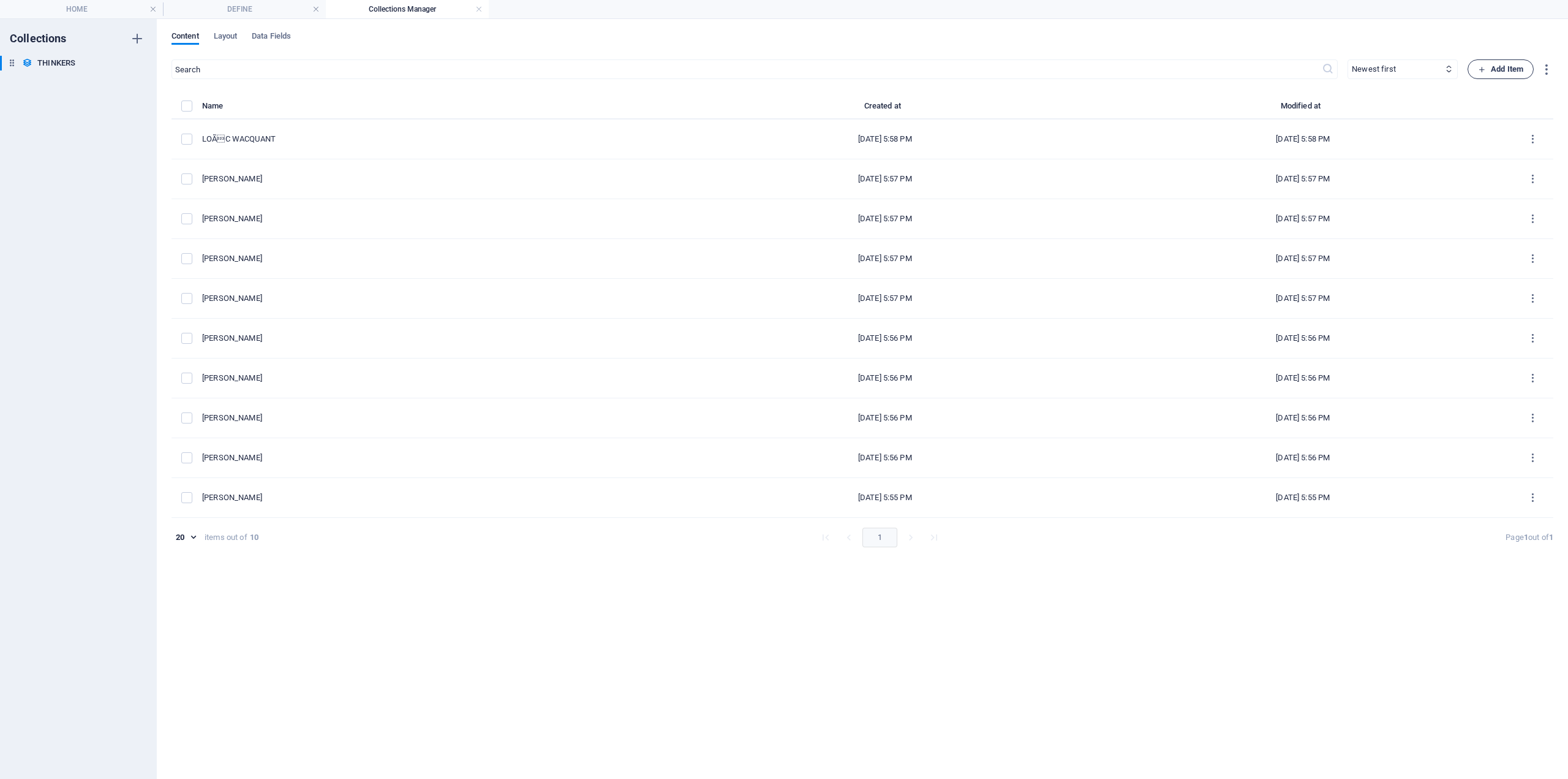
click at [1512, 68] on span "Add Item" at bounding box center [1501, 69] width 45 height 15
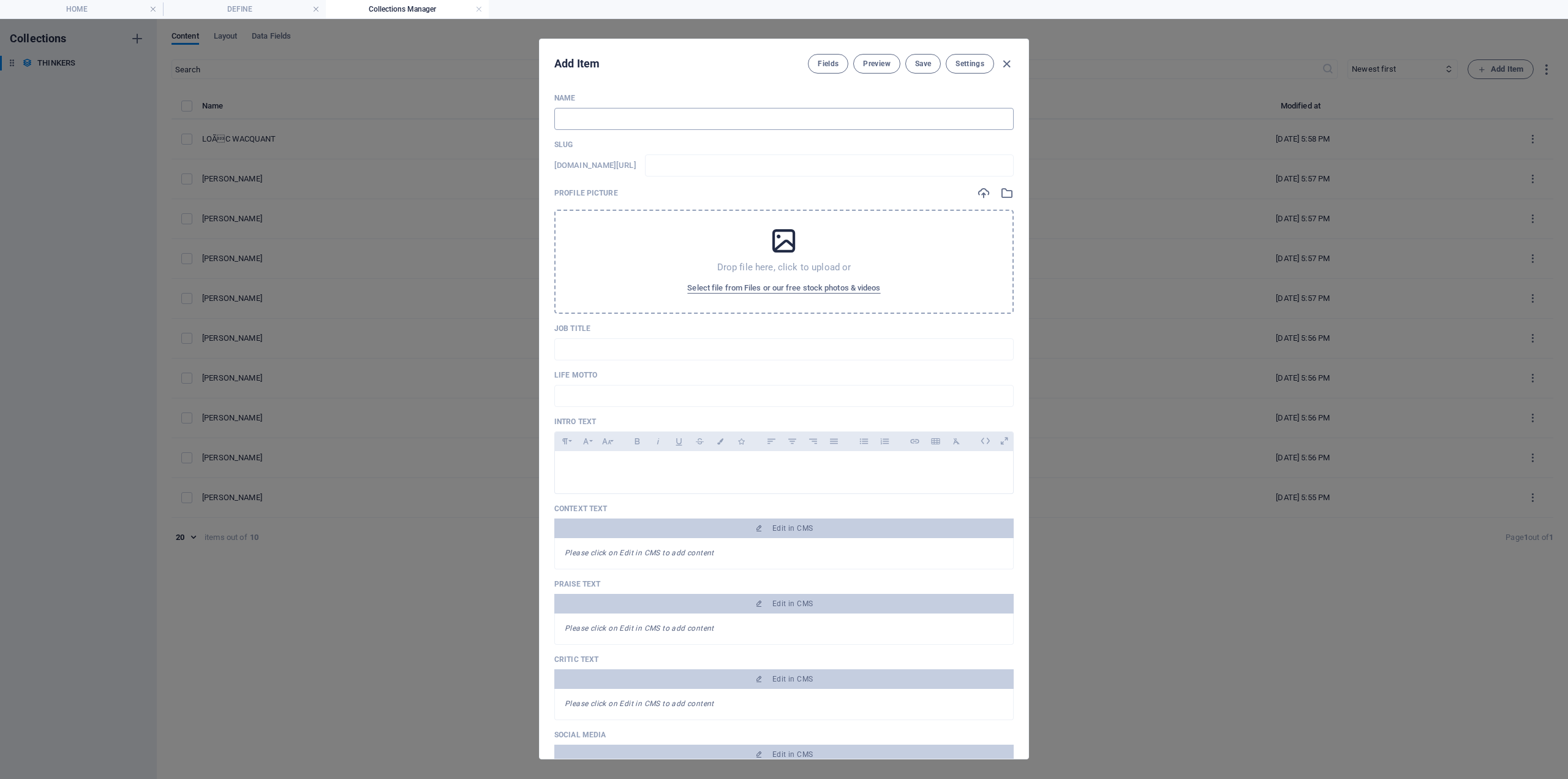
click at [614, 117] on input "text" at bounding box center [784, 119] width 460 height 22
paste input "[PERSON_NAME]"
type input "[PERSON_NAME]"
type input "elizabeth-silva"
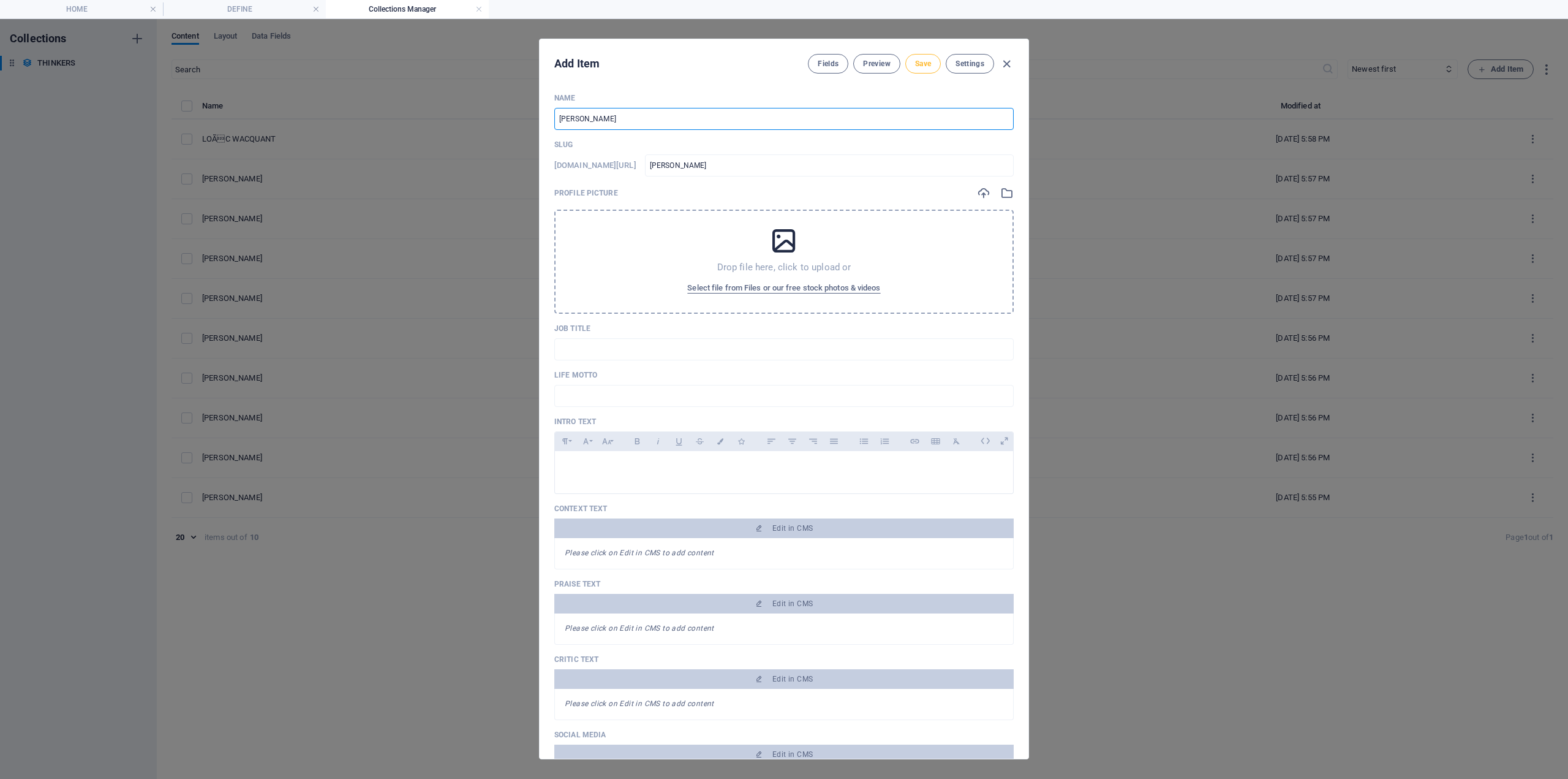
type input "[PERSON_NAME]"
click at [923, 60] on span "Save" at bounding box center [923, 64] width 16 height 10
click at [1006, 64] on icon "button" at bounding box center [1007, 64] width 14 height 14
type input "elizabeth-silva"
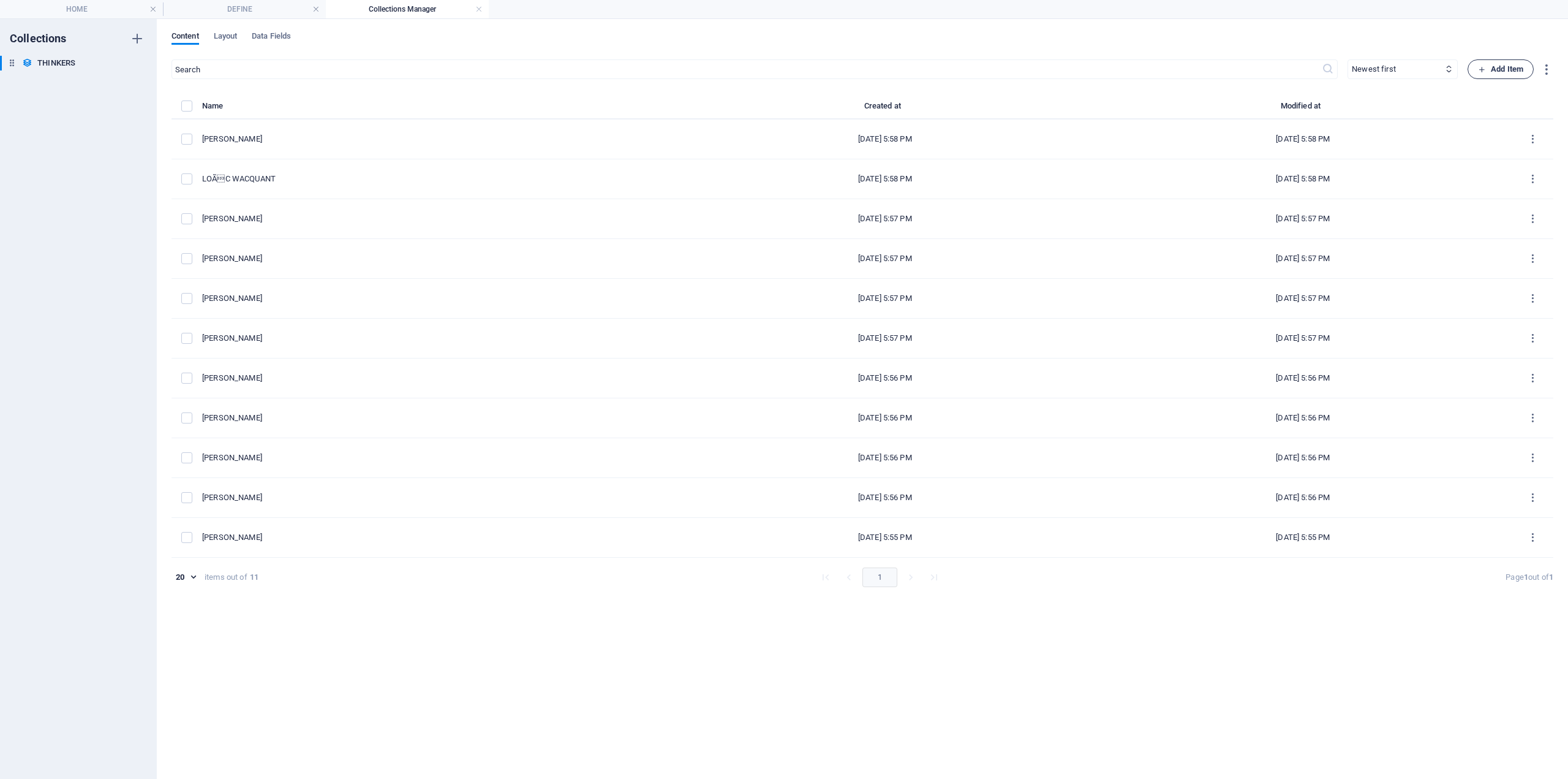
click at [1507, 67] on span "Add Item" at bounding box center [1501, 69] width 45 height 15
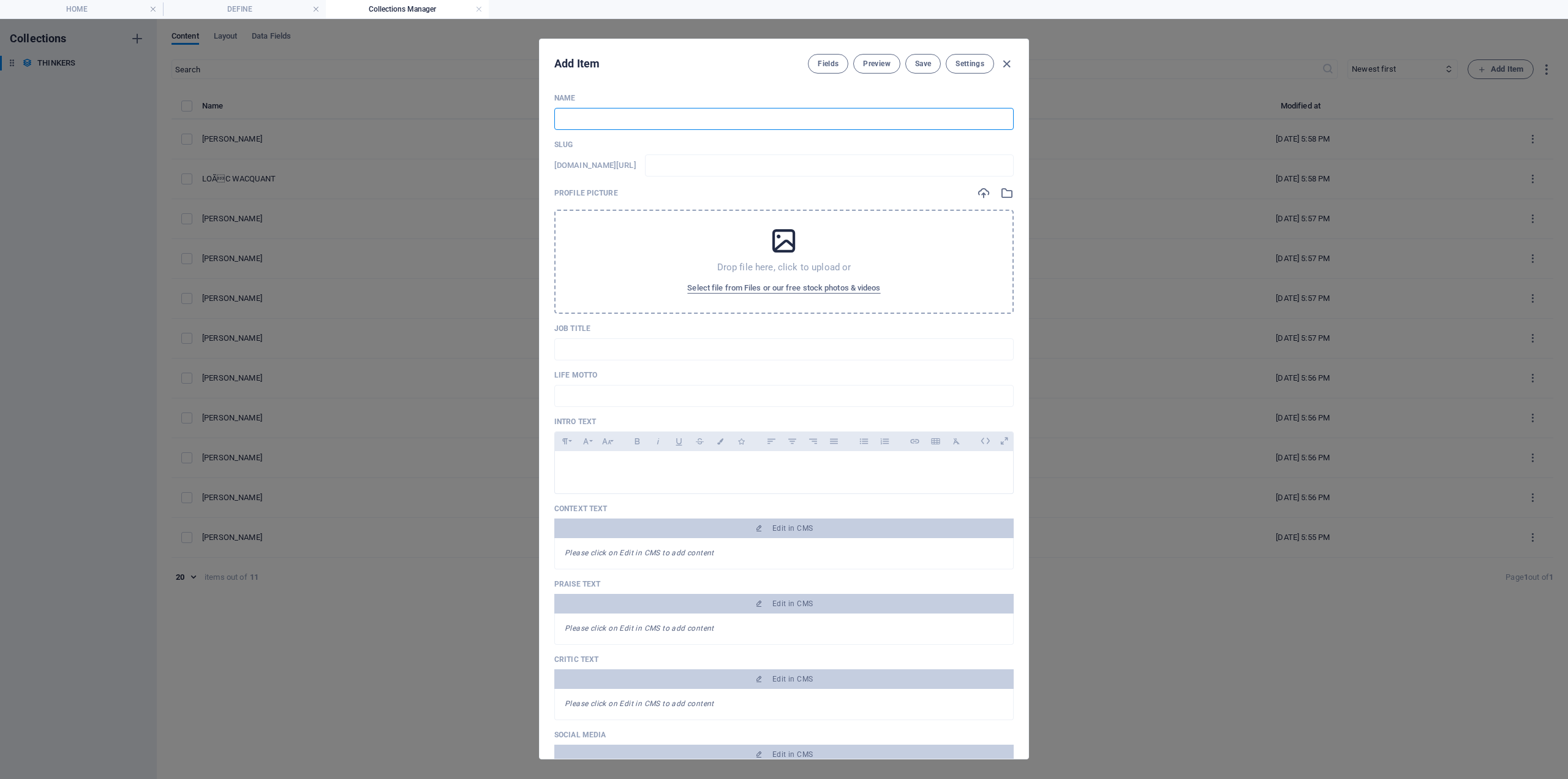
click at [580, 114] on input "text" at bounding box center [784, 119] width 460 height 22
paste input "[PERSON_NAME]"
type input "[PERSON_NAME]"
type input "beverley-skeggs"
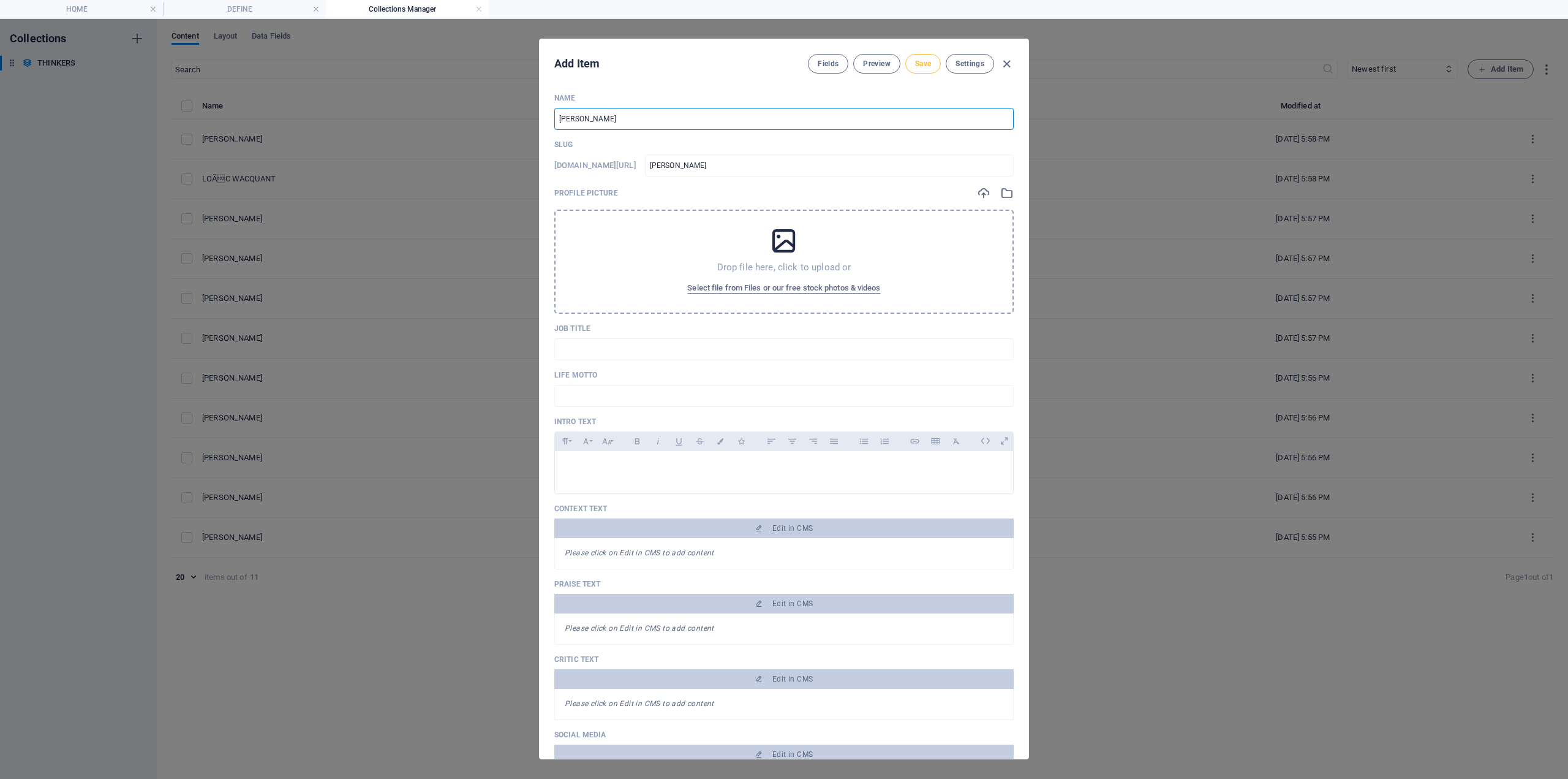
type input "[PERSON_NAME]"
click at [919, 64] on span "Save" at bounding box center [923, 64] width 16 height 10
click at [1500, 68] on div "Edit Item Fields Preview Save Settings Name BEVERLEY SKEGGS ​ Slug www.example.…" at bounding box center [784, 399] width 1568 height 760
type input "beverley-skeggs"
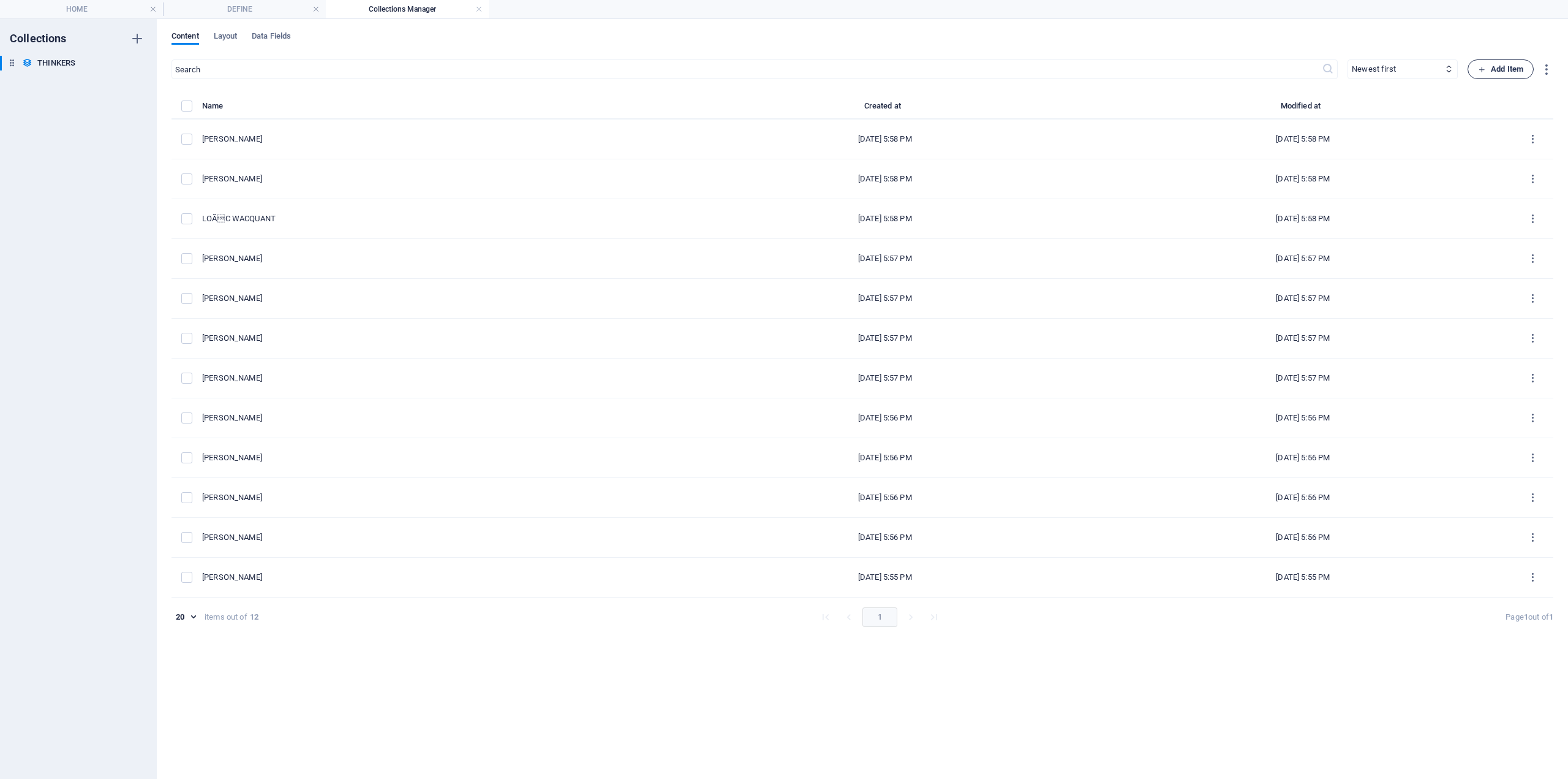
click at [1489, 62] on span "Add Item" at bounding box center [1501, 69] width 45 height 15
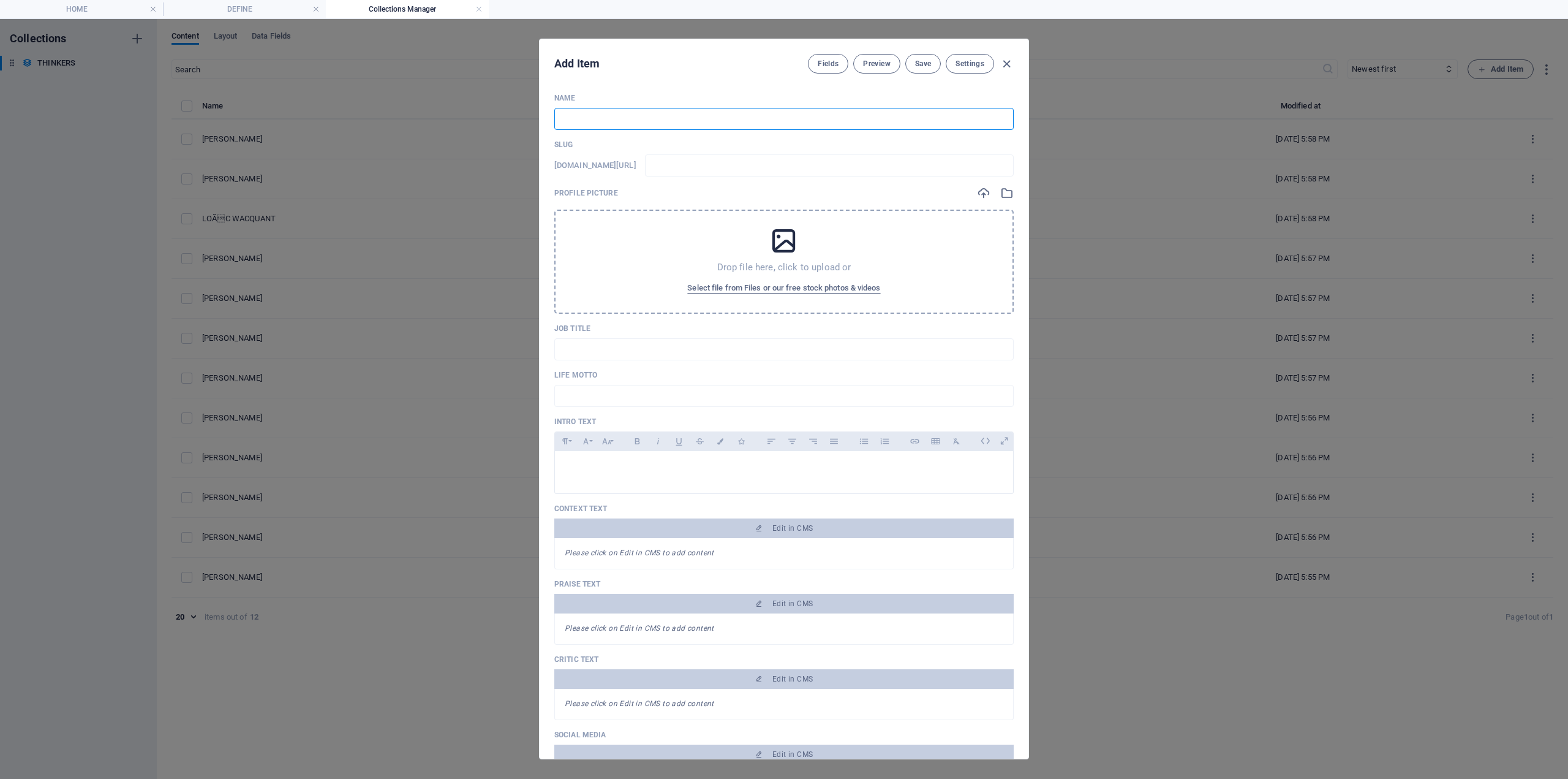
click at [729, 118] on input "text" at bounding box center [784, 119] width 460 height 22
paste input "[PERSON_NAME]"
type input "[PERSON_NAME]"
type input "paul-dimaggio"
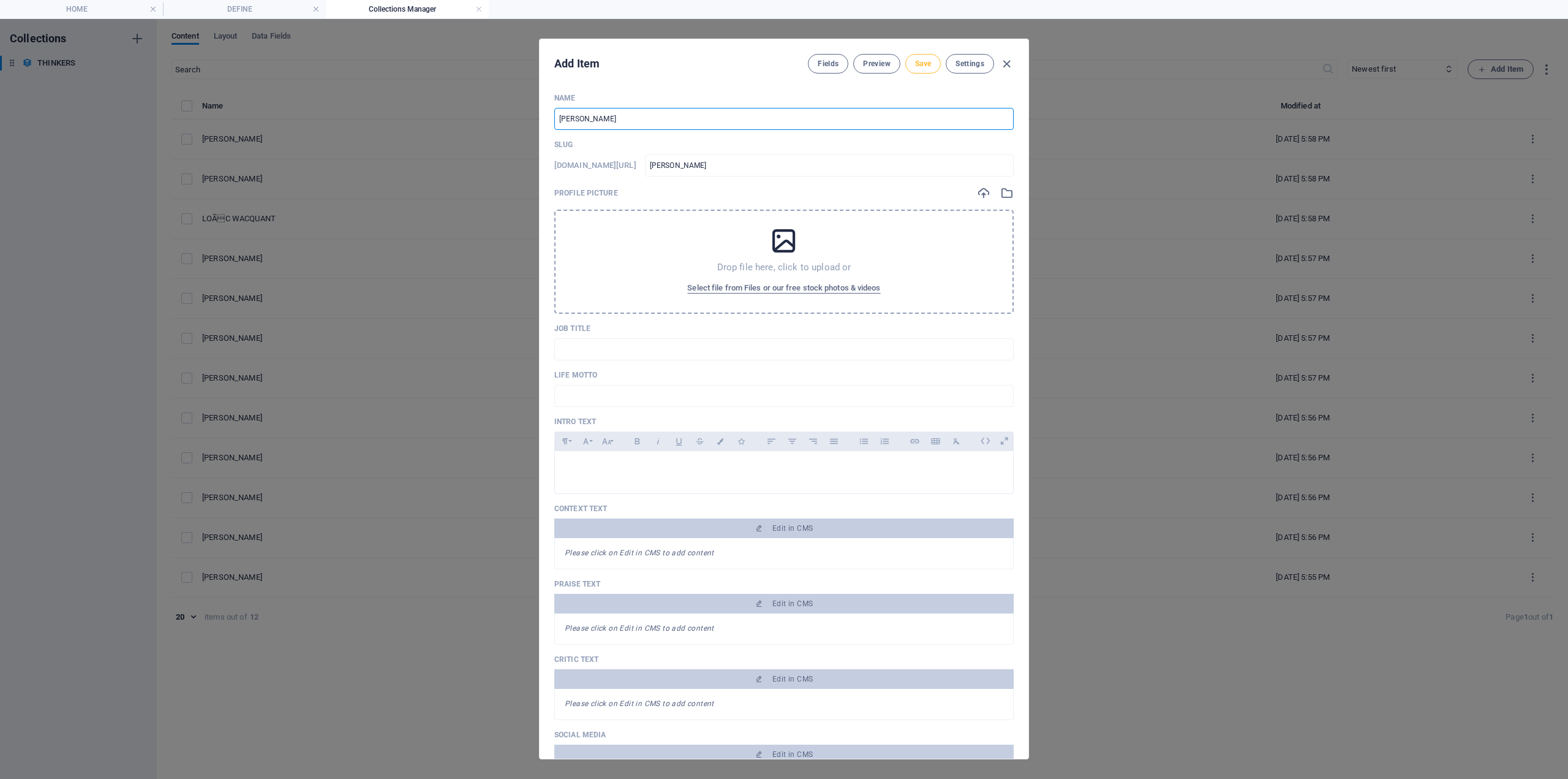
type input "[PERSON_NAME]"
click at [930, 58] on button "Save" at bounding box center [923, 64] width 36 height 20
click at [1007, 64] on icon "button" at bounding box center [1007, 64] width 14 height 14
type input "paul-dimaggio"
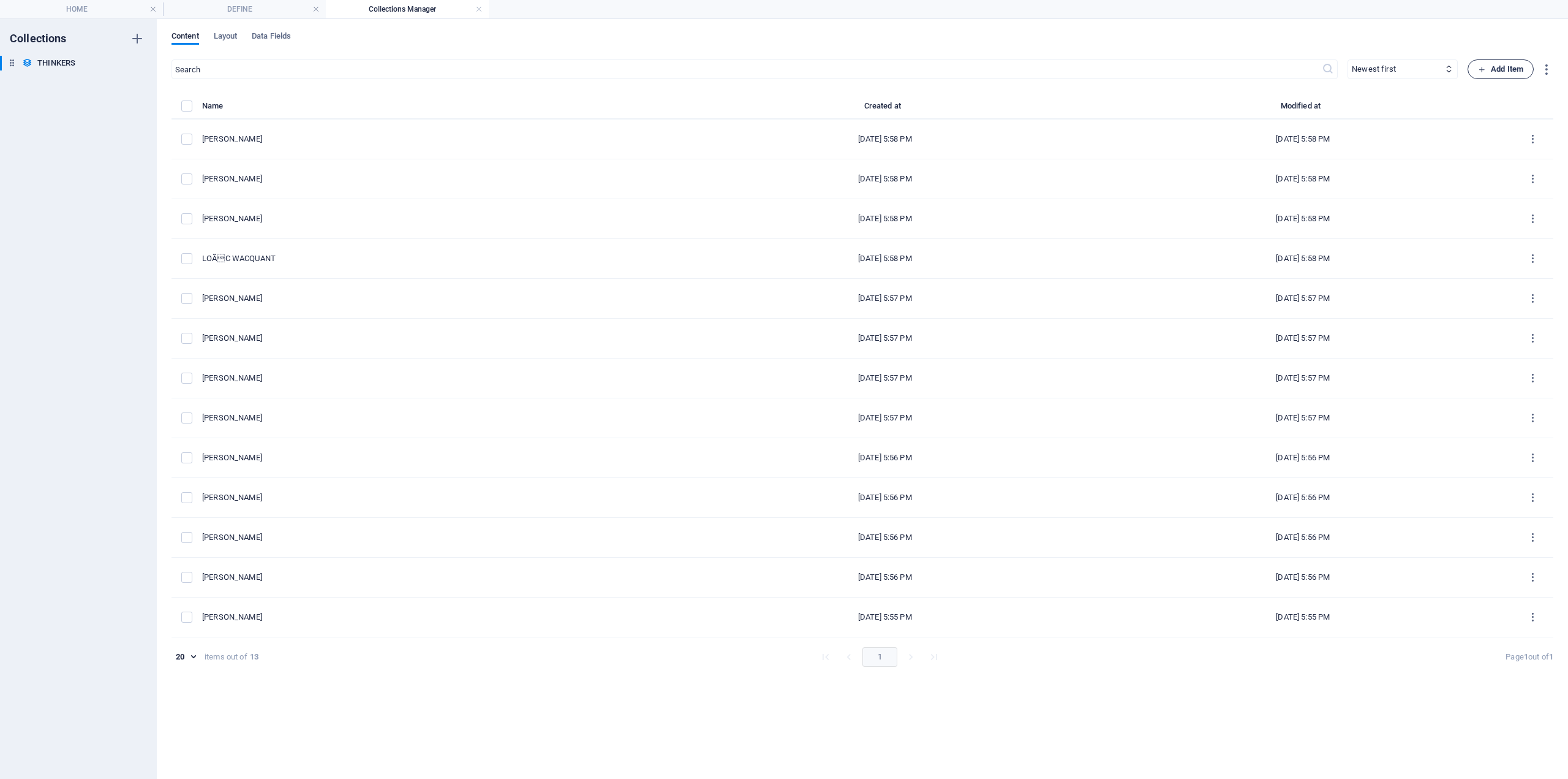
click at [1496, 71] on span "Add Item" at bounding box center [1501, 69] width 45 height 15
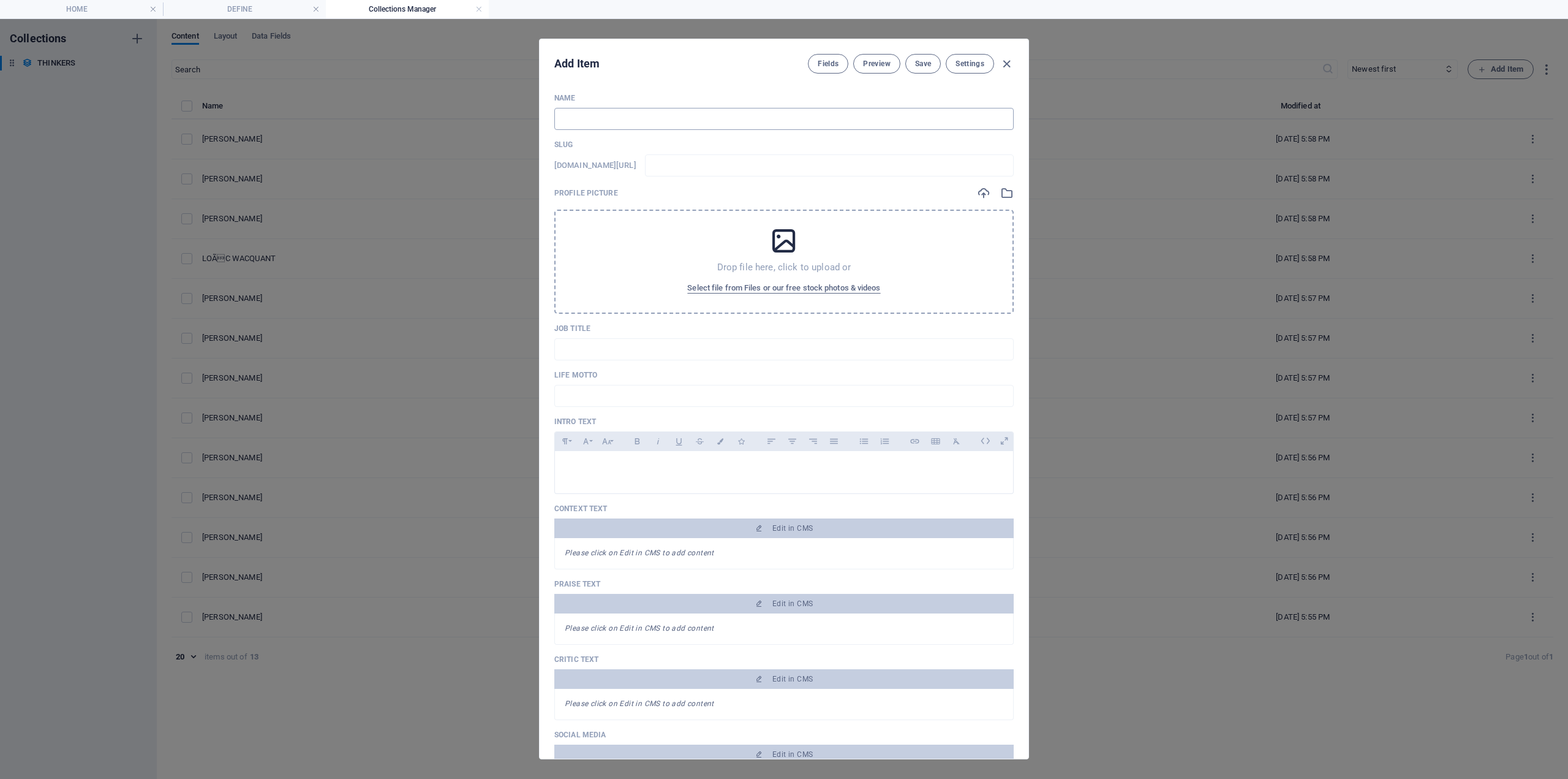
click at [569, 117] on input "text" at bounding box center [784, 119] width 460 height 22
paste input "[PERSON_NAME]"
type input "[PERSON_NAME]"
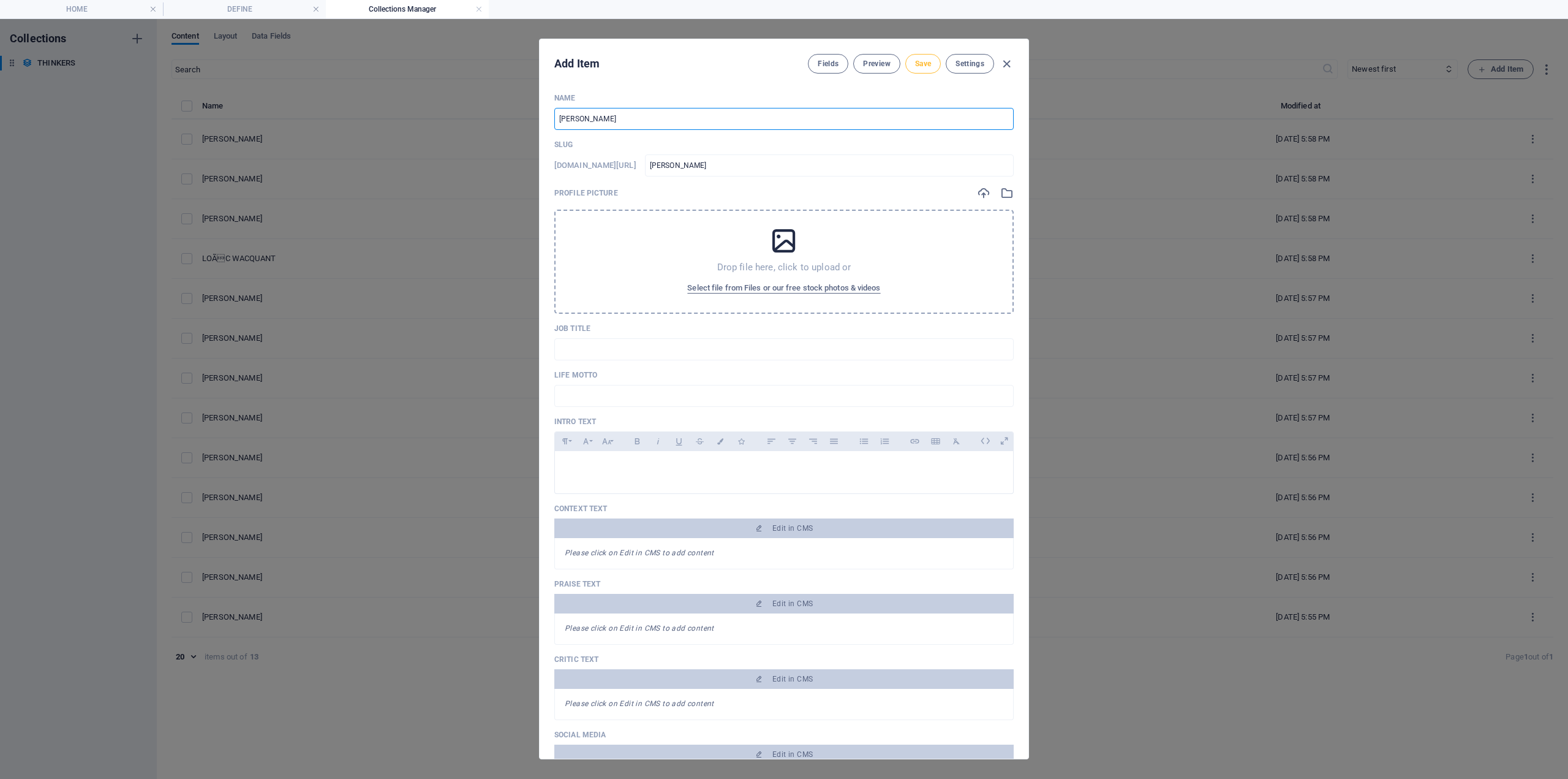
type input "[PERSON_NAME]"
click at [927, 64] on span "Save" at bounding box center [923, 64] width 16 height 10
drag, startPoint x: 1002, startPoint y: 64, endPoint x: 1129, endPoint y: 67, distance: 127.0
click at [1002, 64] on icon "button" at bounding box center [1007, 64] width 14 height 14
type input "[PERSON_NAME]"
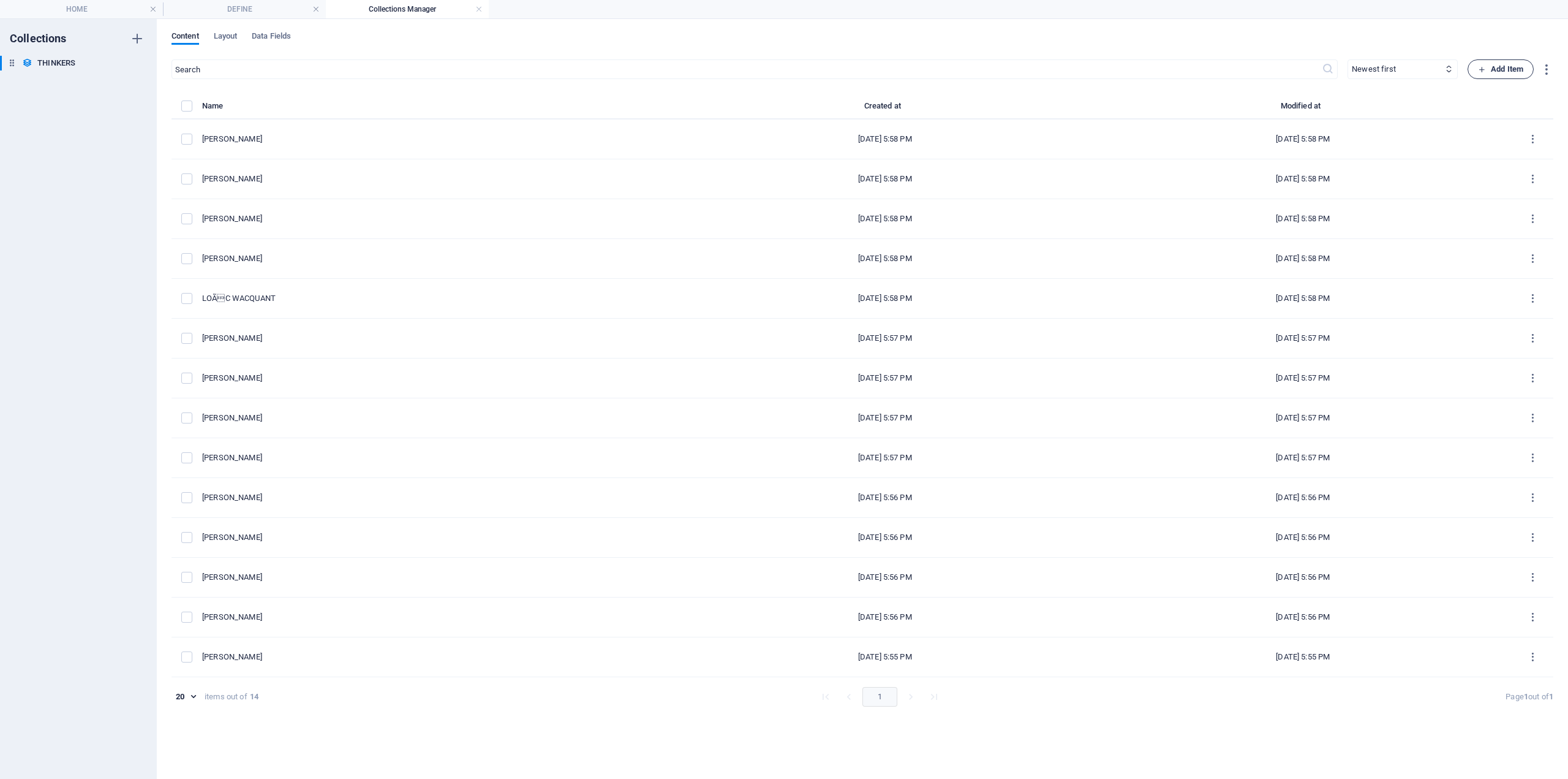
click at [1520, 72] on span "Add Item" at bounding box center [1501, 69] width 45 height 15
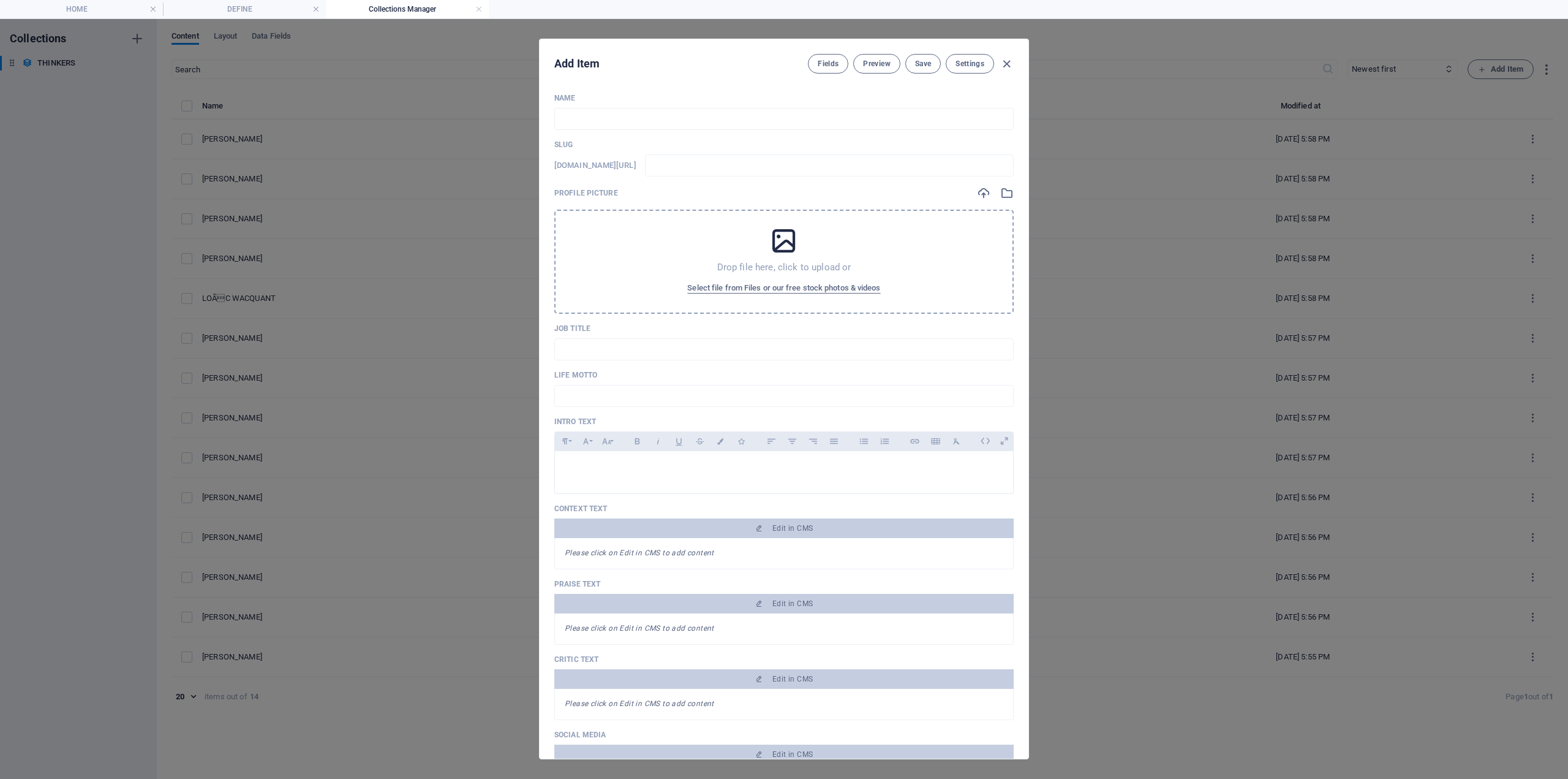
drag, startPoint x: 613, startPoint y: 119, endPoint x: 675, endPoint y: 88, distance: 69.3
click at [611, 117] on input "text" at bounding box center [784, 119] width 460 height 22
paste input "[PERSON_NAME]"
type input "[PERSON_NAME]"
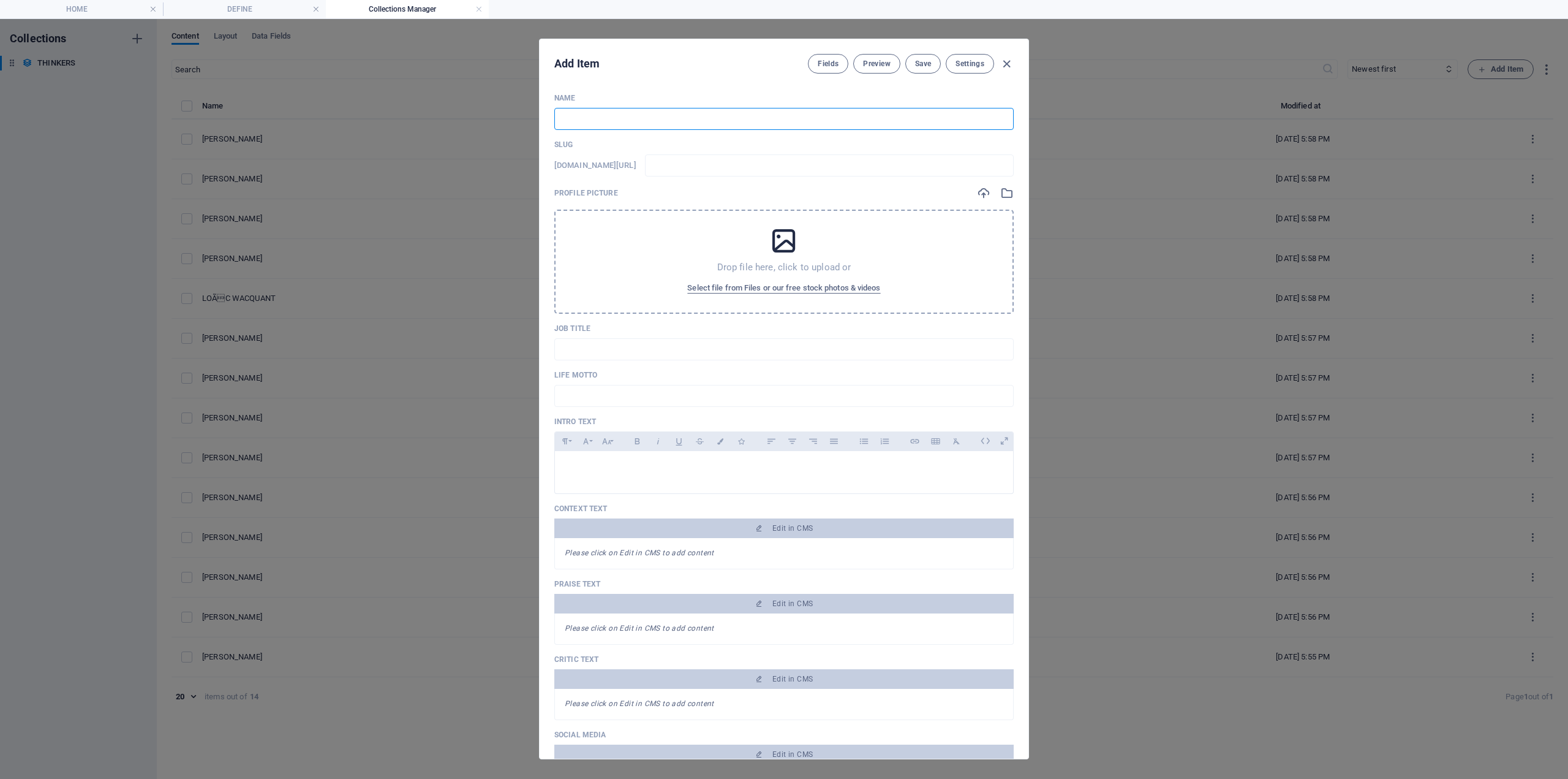
type input "[PERSON_NAME]"
click at [925, 65] on span "Save" at bounding box center [923, 64] width 16 height 10
click at [1005, 64] on icon "button" at bounding box center [1007, 64] width 14 height 14
type input "[PERSON_NAME]"
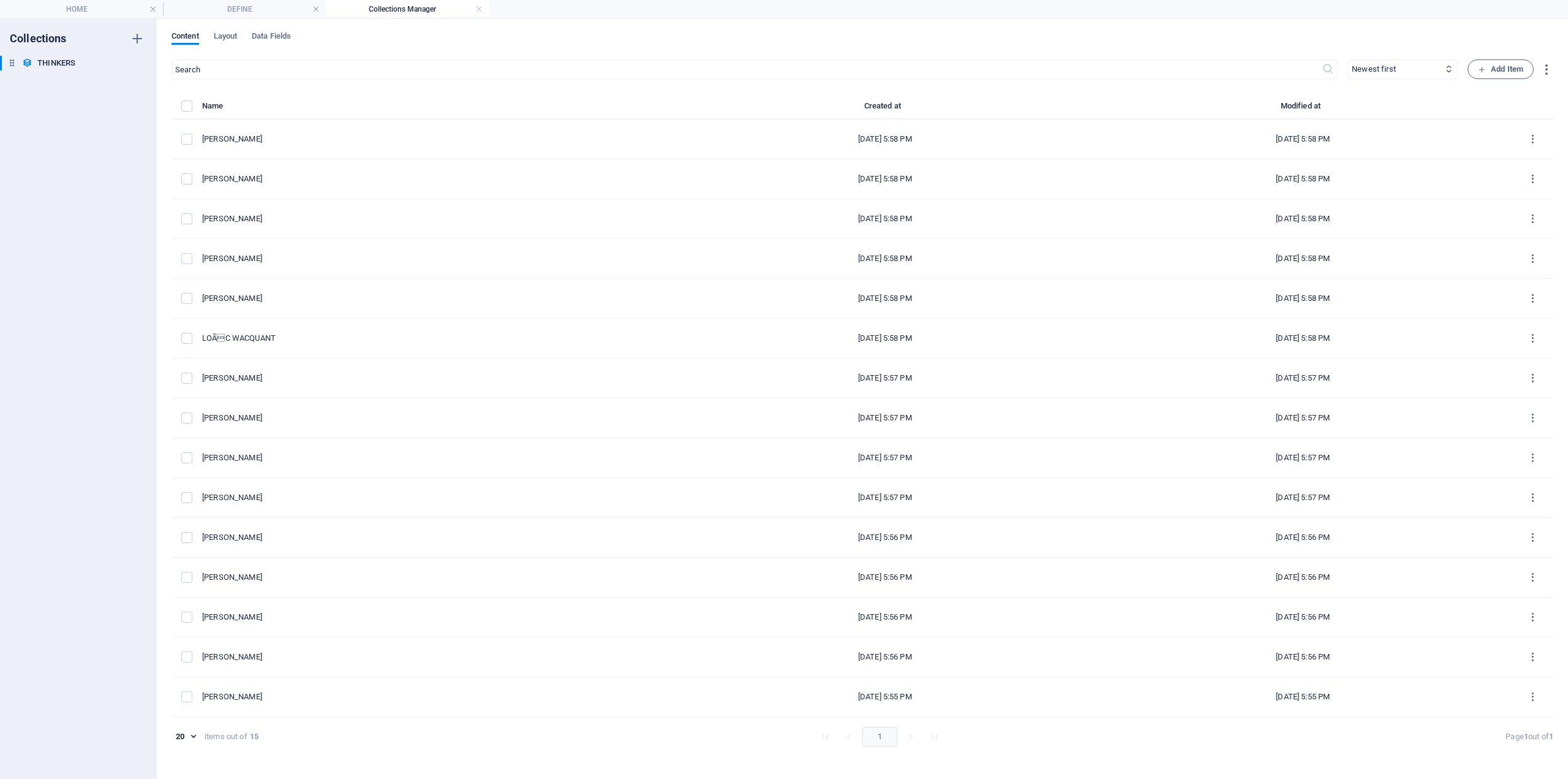
click at [248, 97] on div "​ Newest first Oldest first Last modified Name (ascending) Name (descending) Sl…" at bounding box center [862, 413] width 1382 height 707
click at [248, 101] on th "Name" at bounding box center [439, 109] width 474 height 21
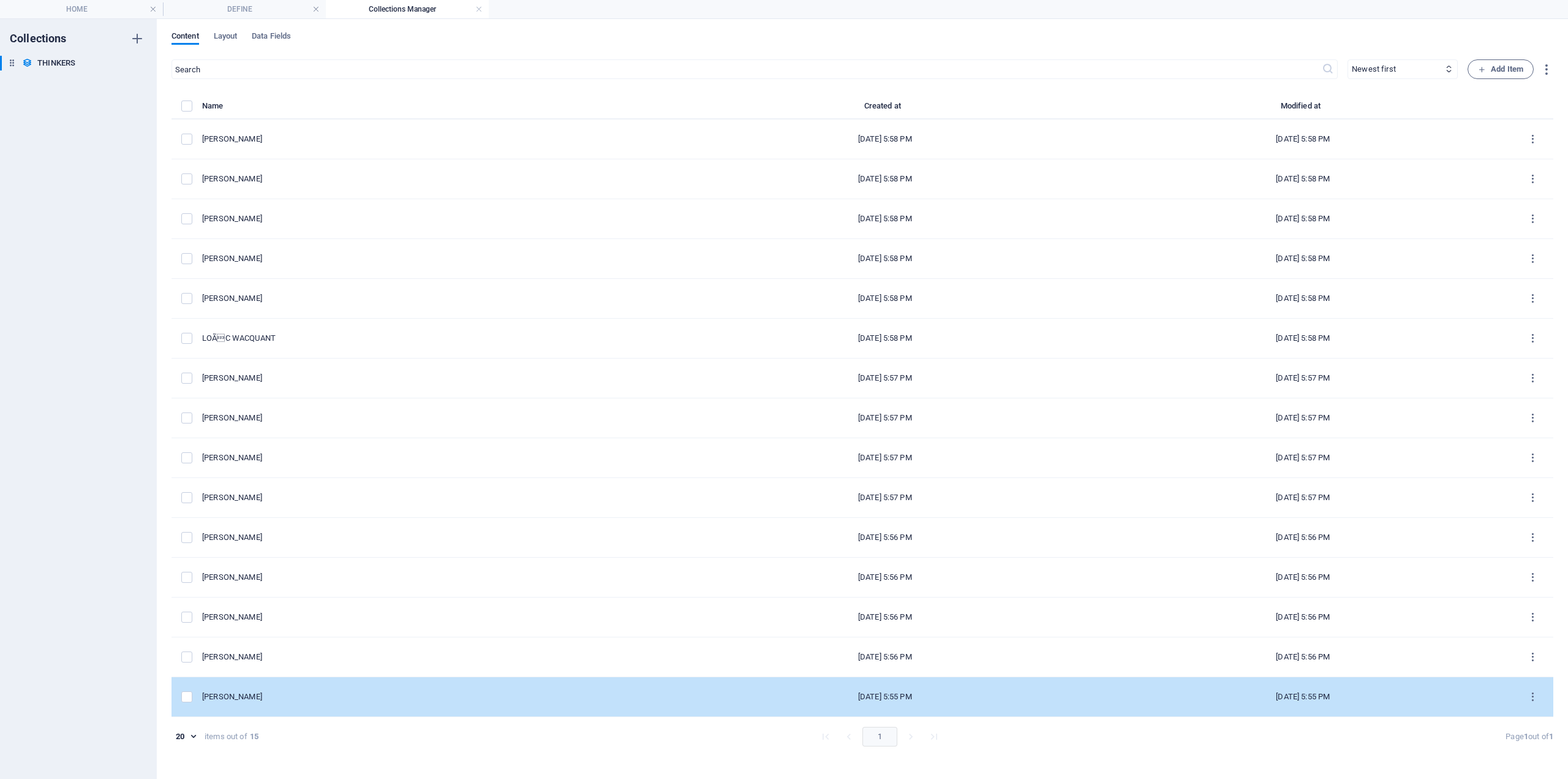
click at [275, 696] on div "[PERSON_NAME]" at bounding box center [434, 696] width 464 height 11
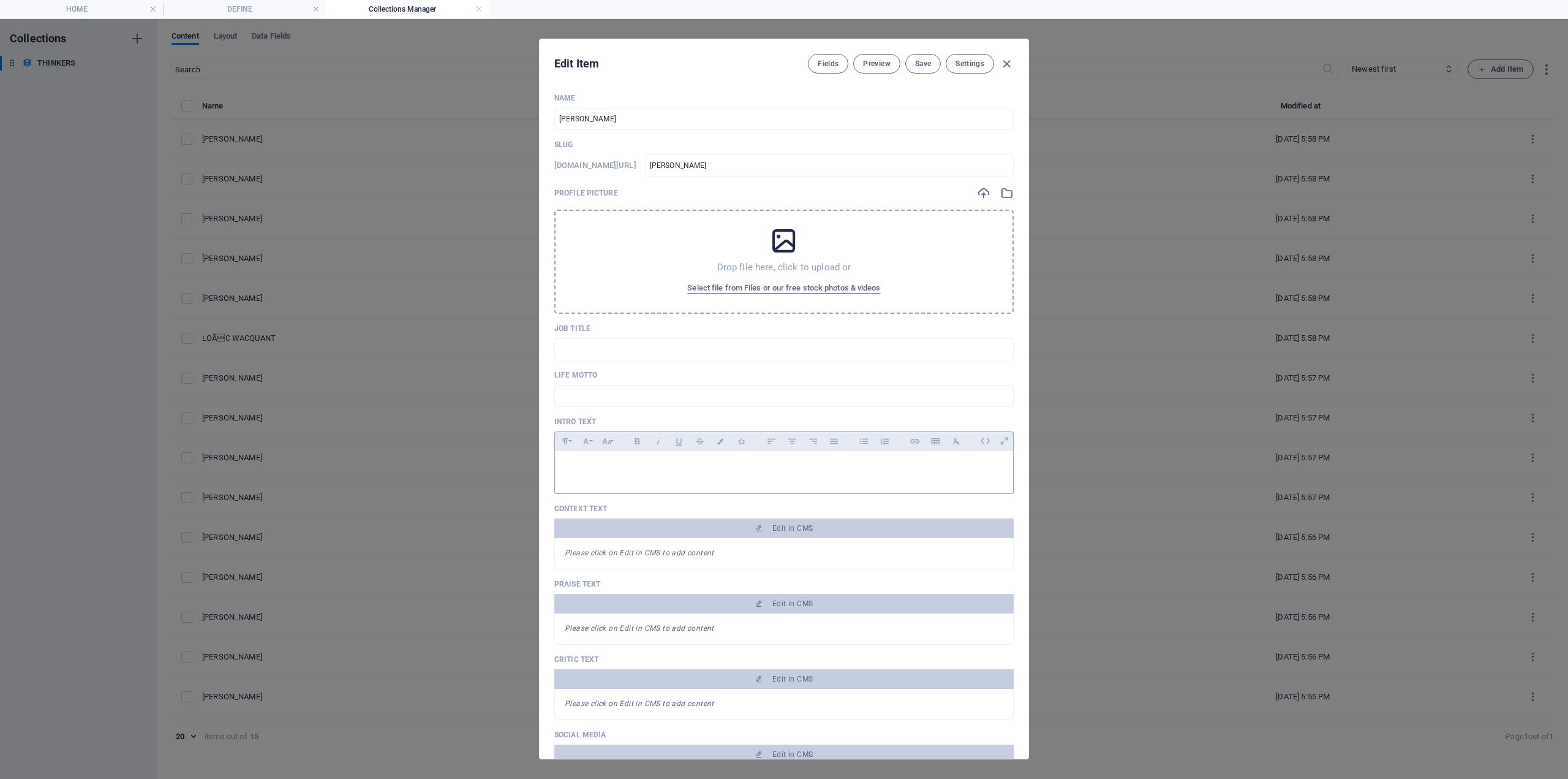
click at [596, 472] on p at bounding box center [784, 466] width 439 height 12
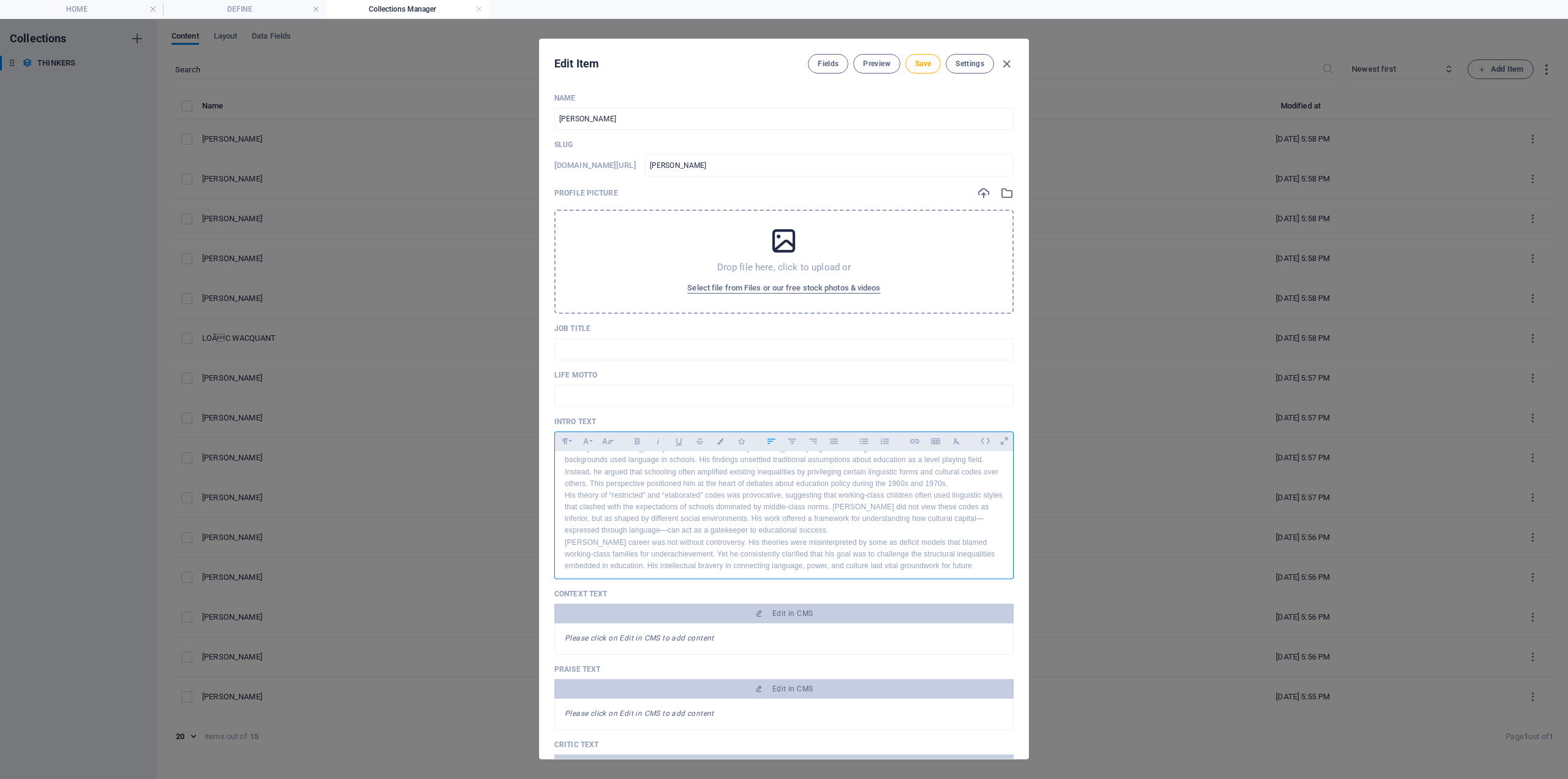
click at [603, 641] on em "Please click on Edit in CMS to add content" at bounding box center [639, 638] width 149 height 9
click at [609, 638] on em "Please click on Edit in CMS to add content" at bounding box center [639, 638] width 149 height 9
click at [609, 638] on em "Please click on Edit in CMS to add content" at bounding box center [639, 638] width 149 height 9
click at [789, 642] on div "Please click on Edit in CMS to add content" at bounding box center [784, 638] width 460 height 31
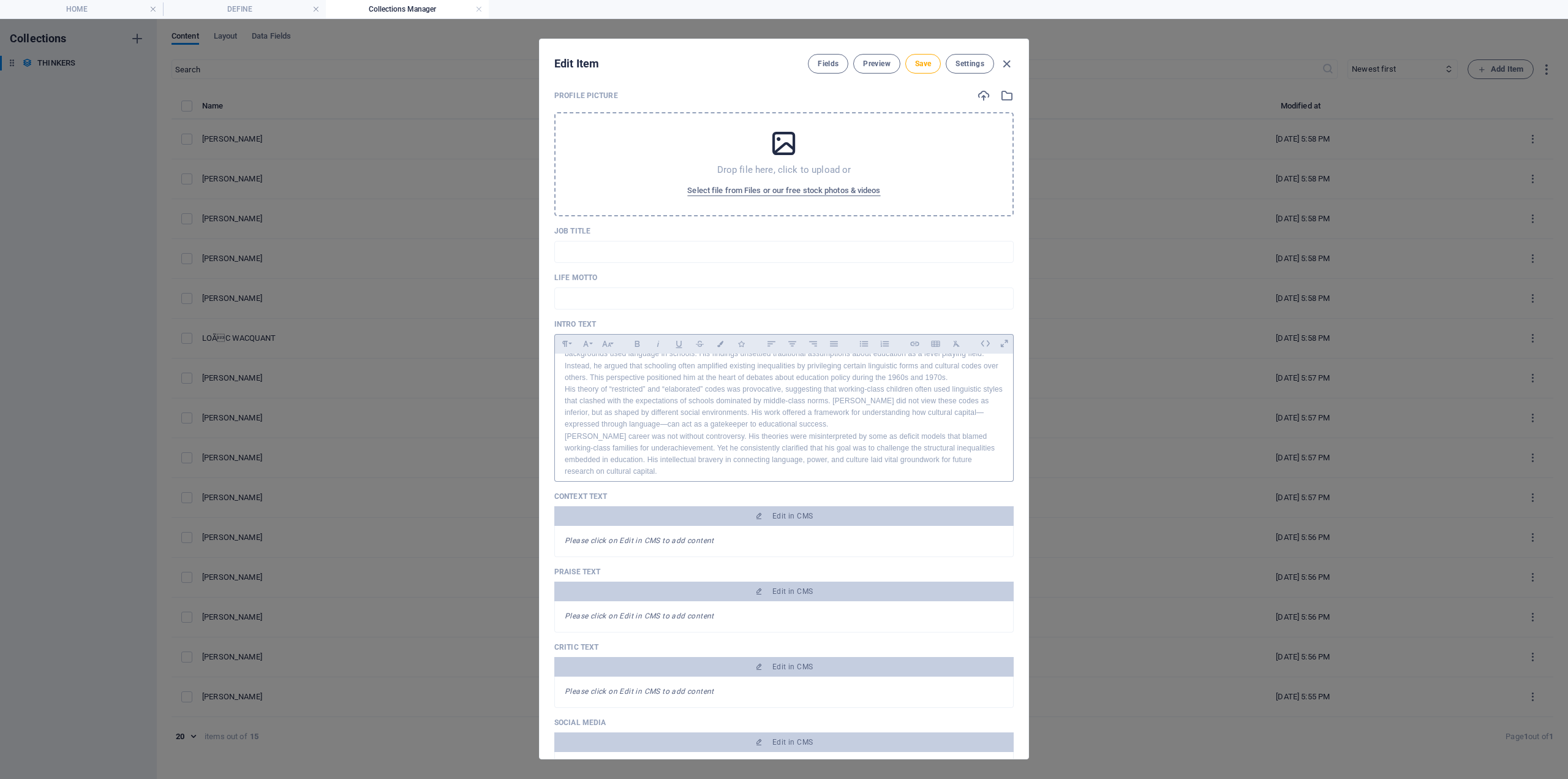
scroll to position [245, 0]
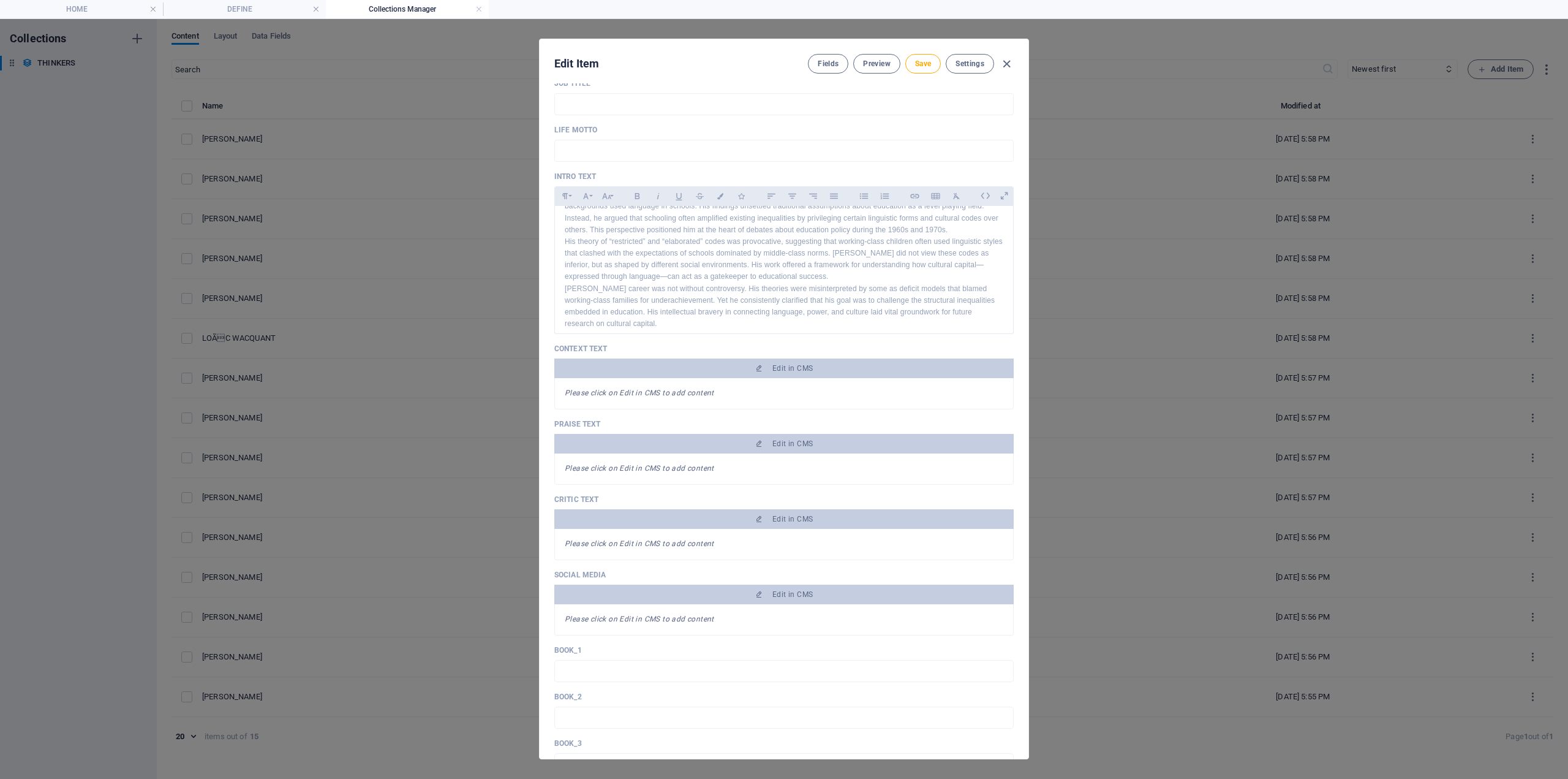
drag, startPoint x: 648, startPoint y: 393, endPoint x: 683, endPoint y: 387, distance: 35.5
click at [648, 392] on em "Please click on Edit in CMS to add content" at bounding box center [639, 392] width 149 height 9
click at [776, 370] on span "Edit in CMS" at bounding box center [792, 368] width 40 height 10
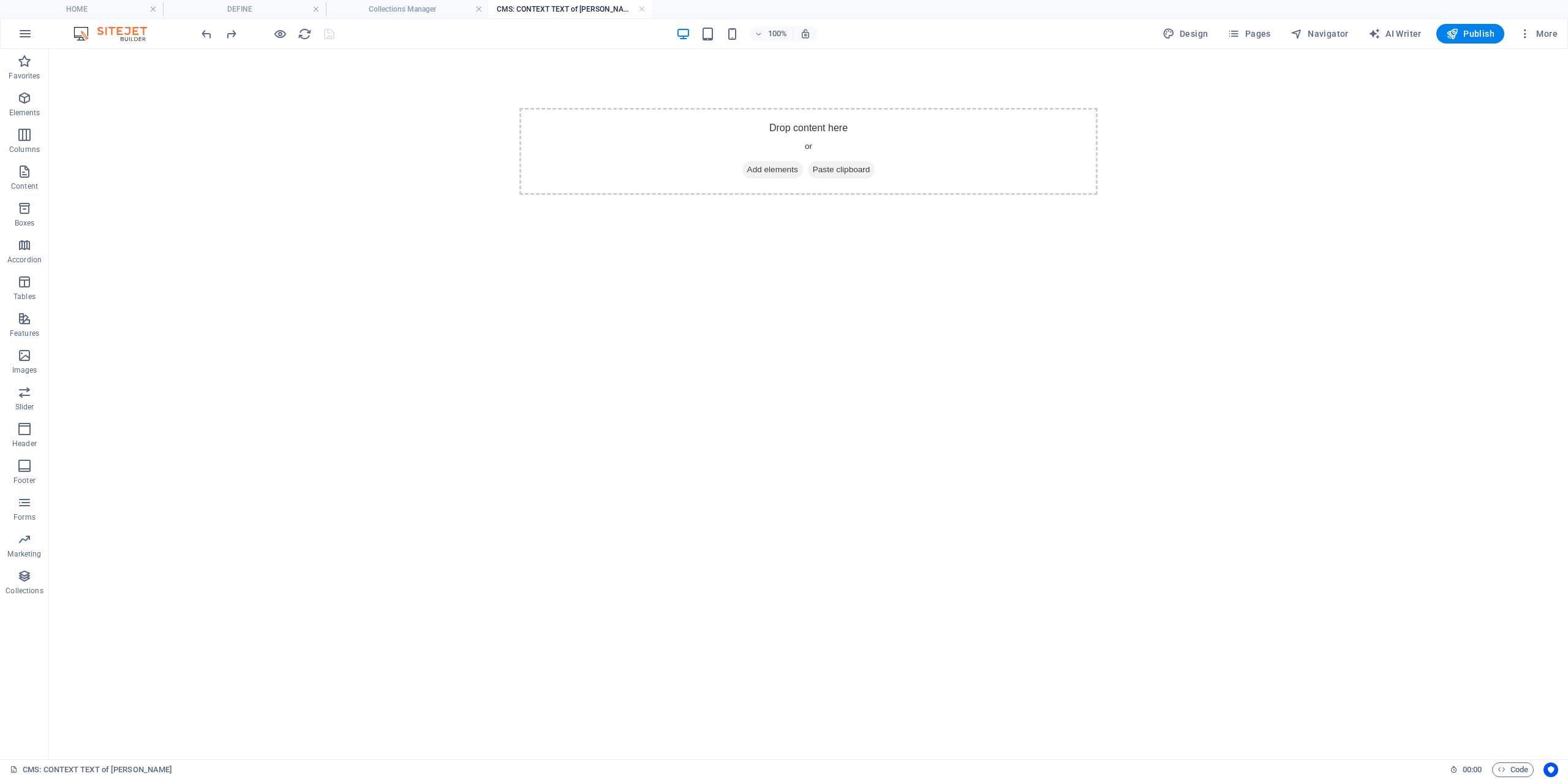
scroll to position [0, 0]
click at [641, 8] on link at bounding box center [641, 10] width 7 height 12
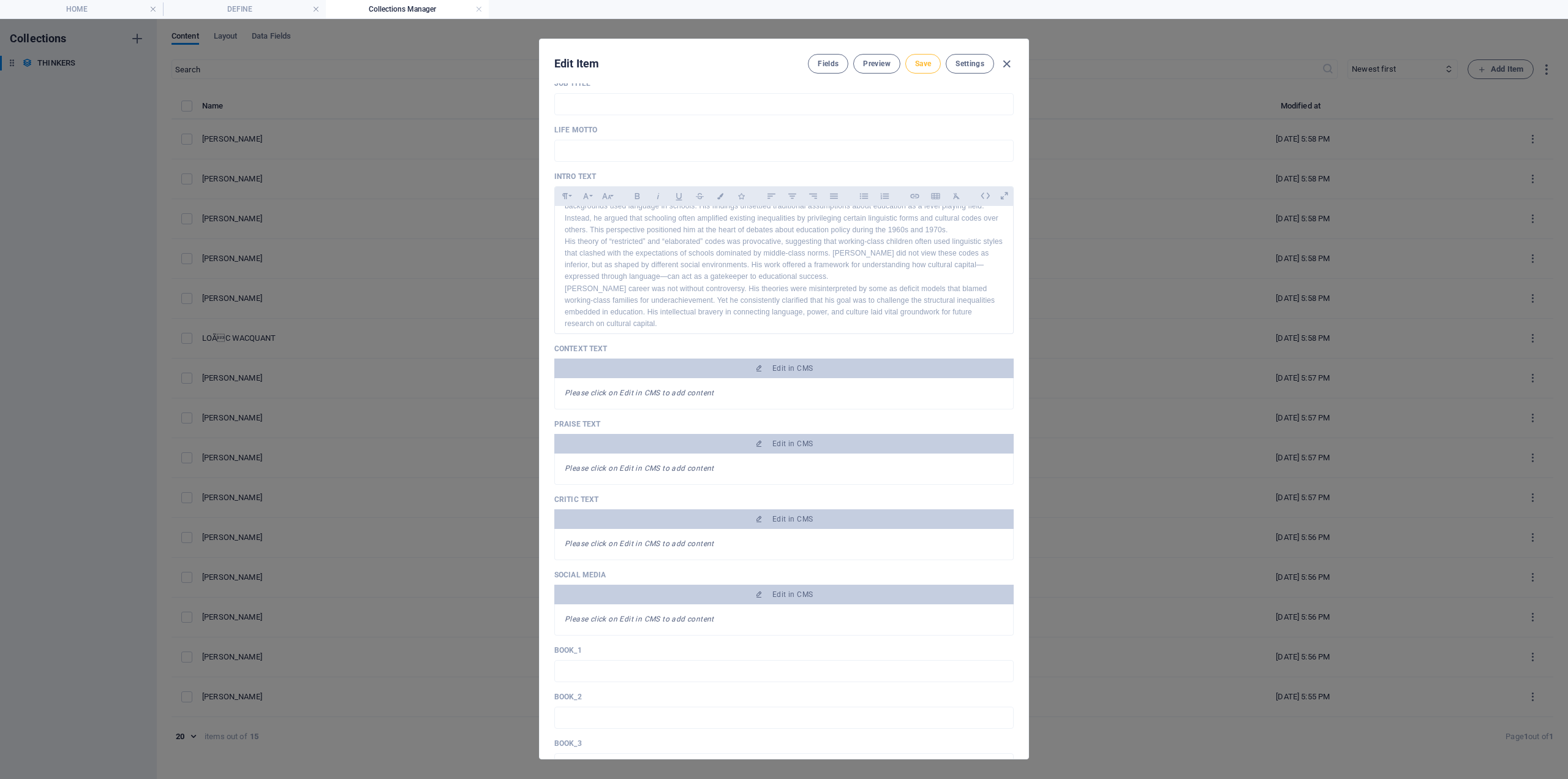
click at [927, 71] on button "Save" at bounding box center [923, 64] width 36 height 20
click at [965, 63] on span "Settings" at bounding box center [970, 64] width 29 height 10
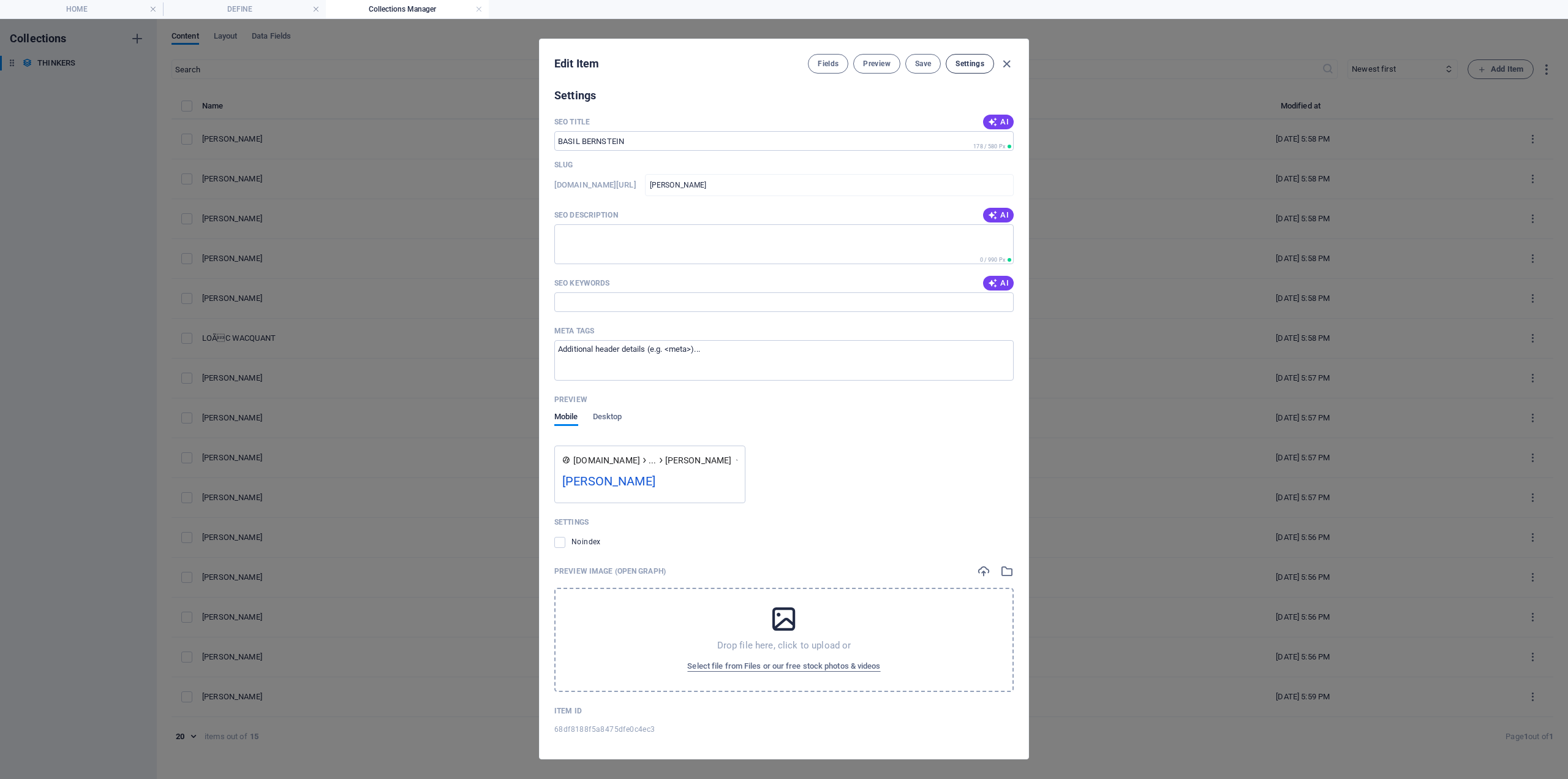
scroll to position [1105, 0]
click at [1008, 63] on icon "button" at bounding box center [1007, 64] width 14 height 14
type input "basil-bernstein"
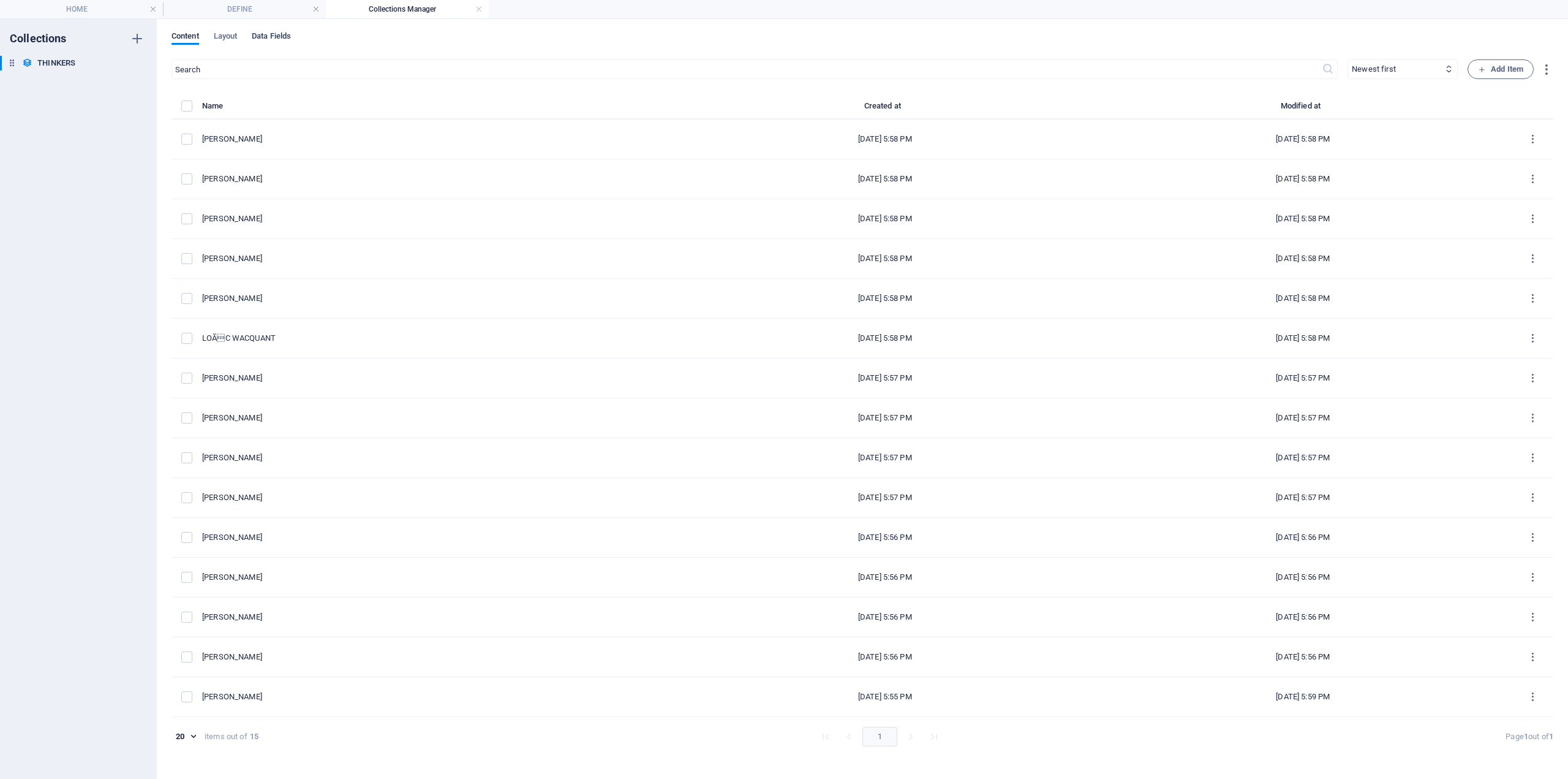
click at [274, 37] on span "Data Fields" at bounding box center [271, 37] width 39 height 17
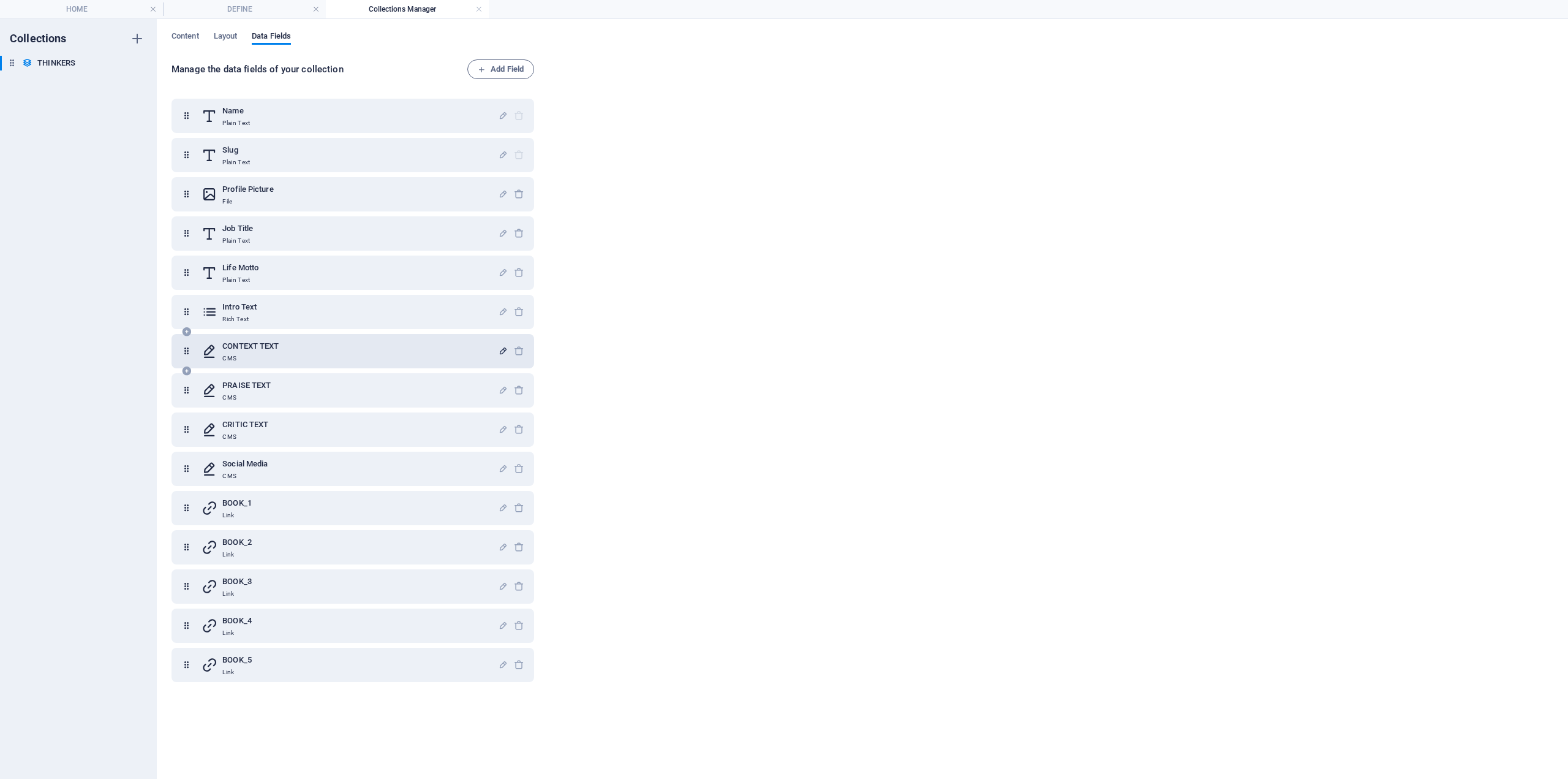
click at [502, 351] on icon "button" at bounding box center [503, 350] width 10 height 10
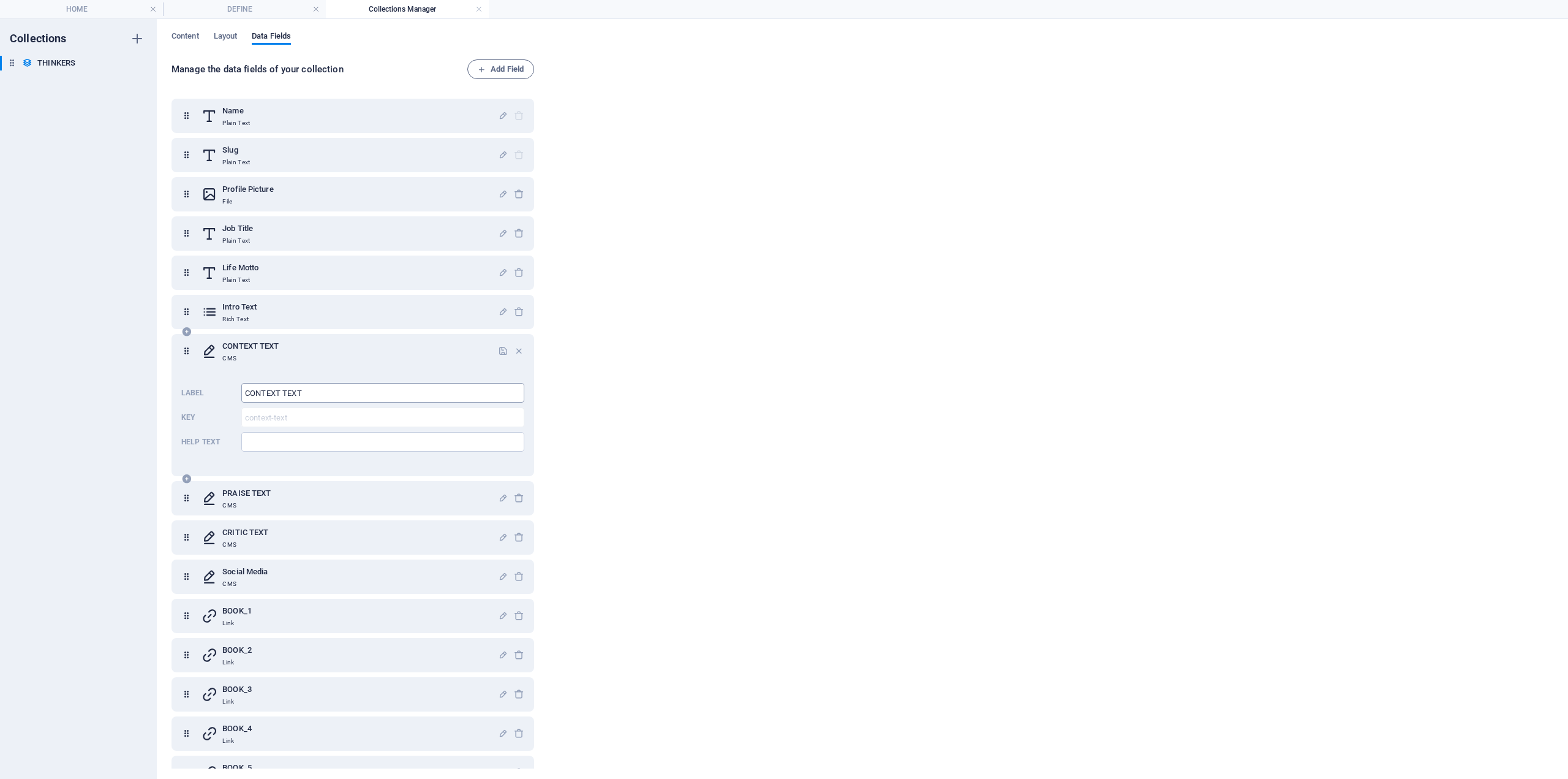
click at [419, 391] on input "CONTEXT TEXT" at bounding box center [383, 392] width 283 height 20
click at [517, 349] on icon "button" at bounding box center [518, 350] width 10 height 10
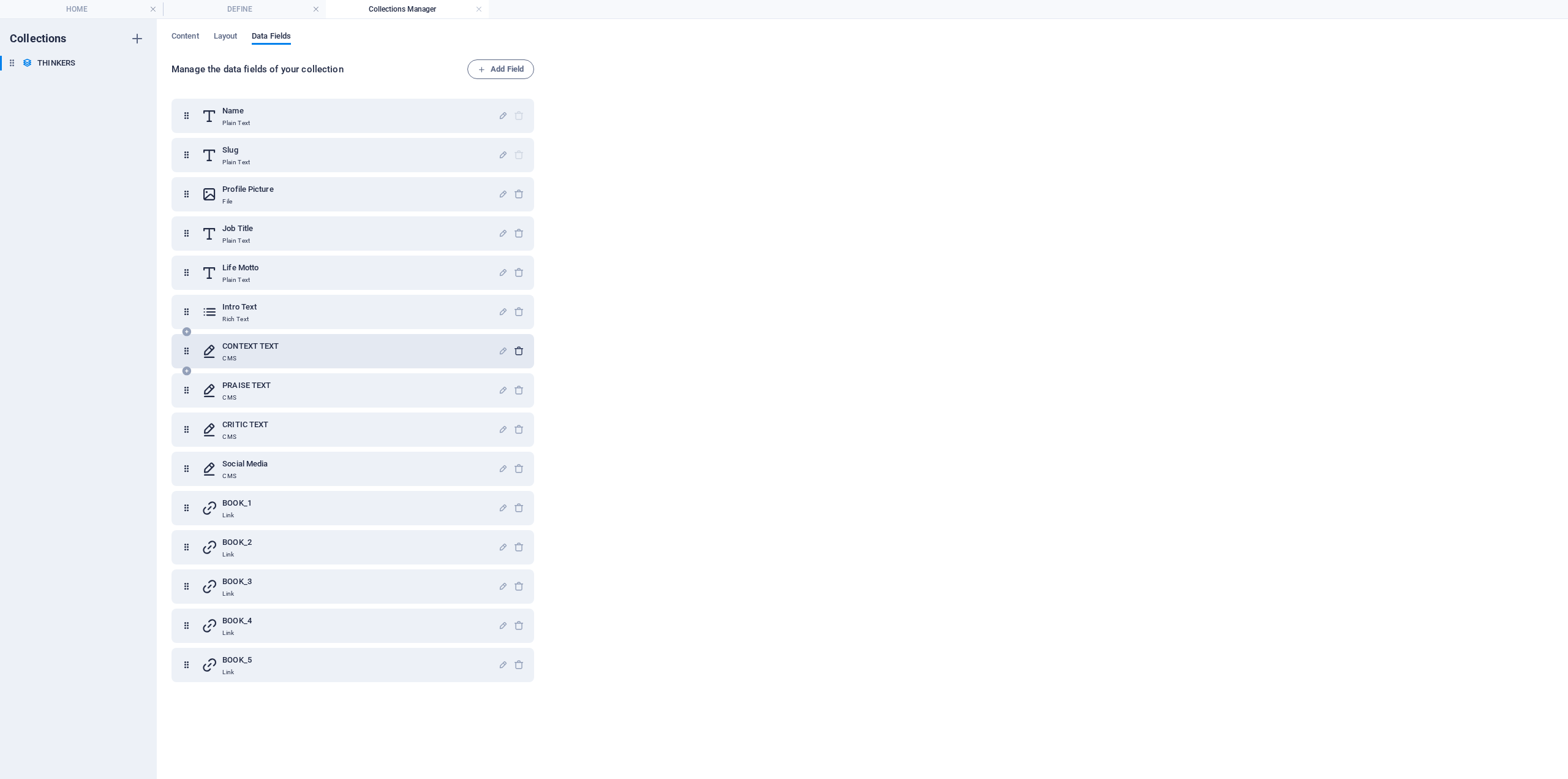
click at [517, 348] on icon "button" at bounding box center [518, 350] width 10 height 10
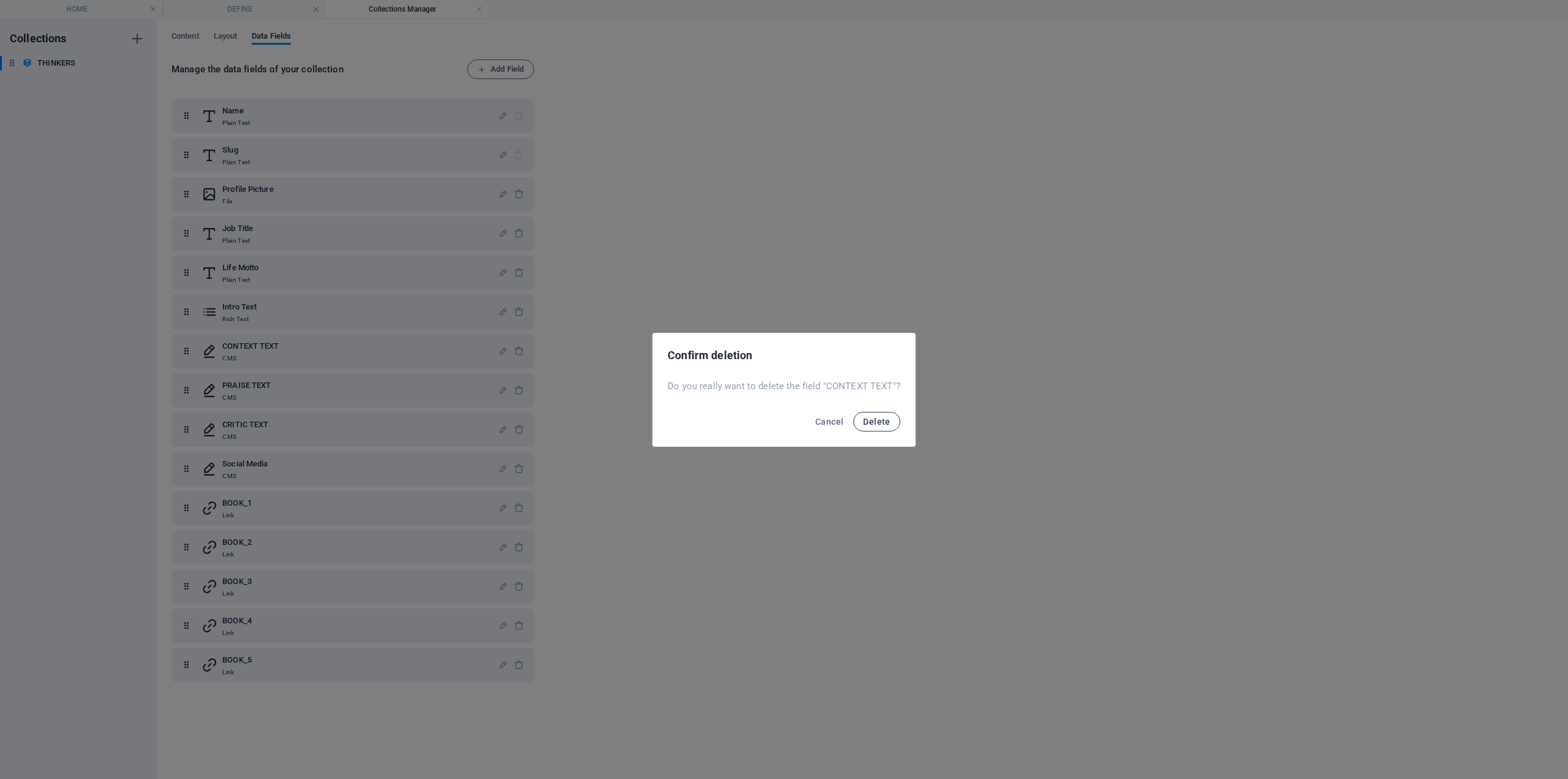
click at [876, 428] on button "Delete" at bounding box center [876, 422] width 47 height 20
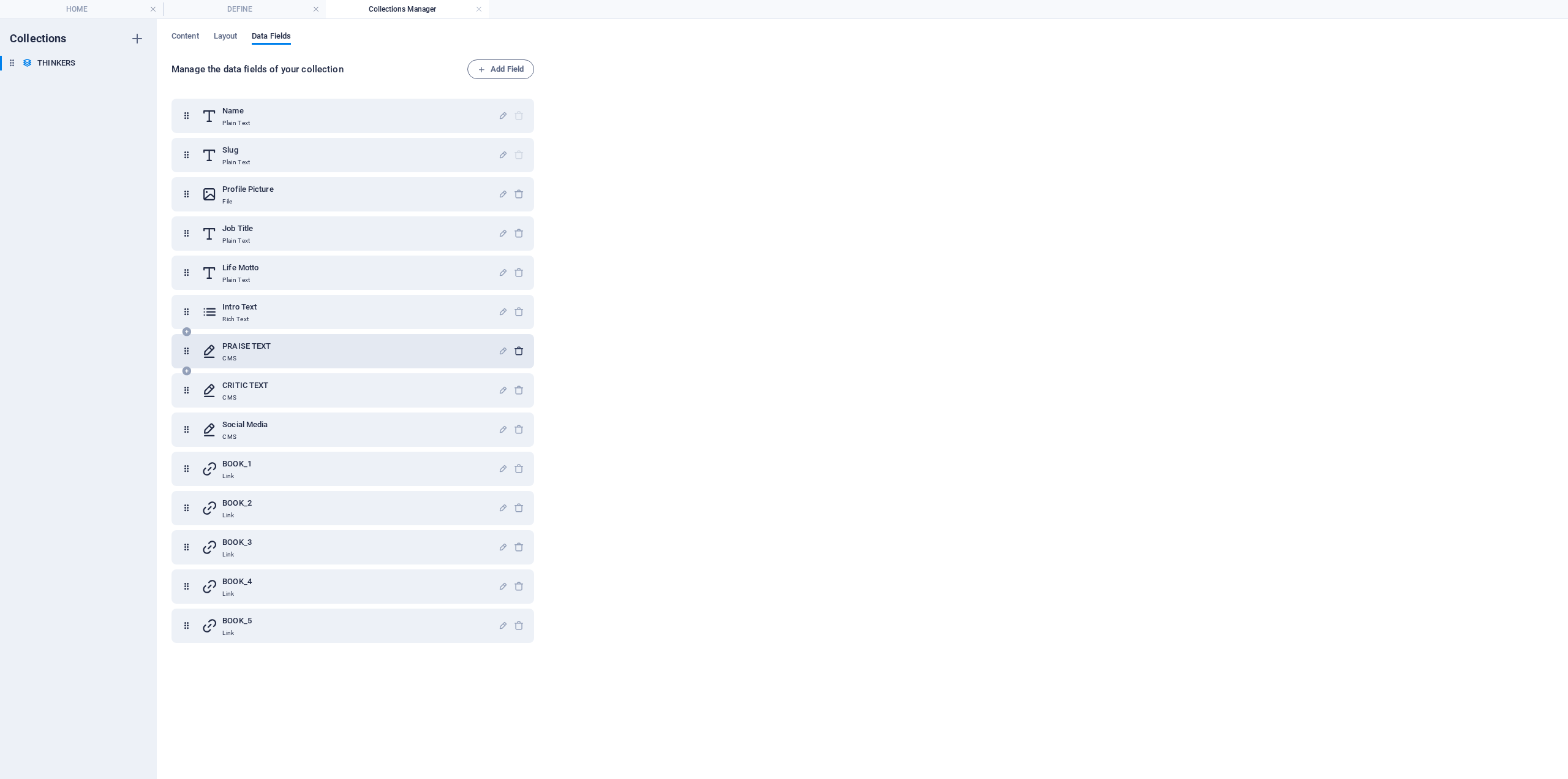
click at [518, 349] on icon "button" at bounding box center [518, 350] width 10 height 10
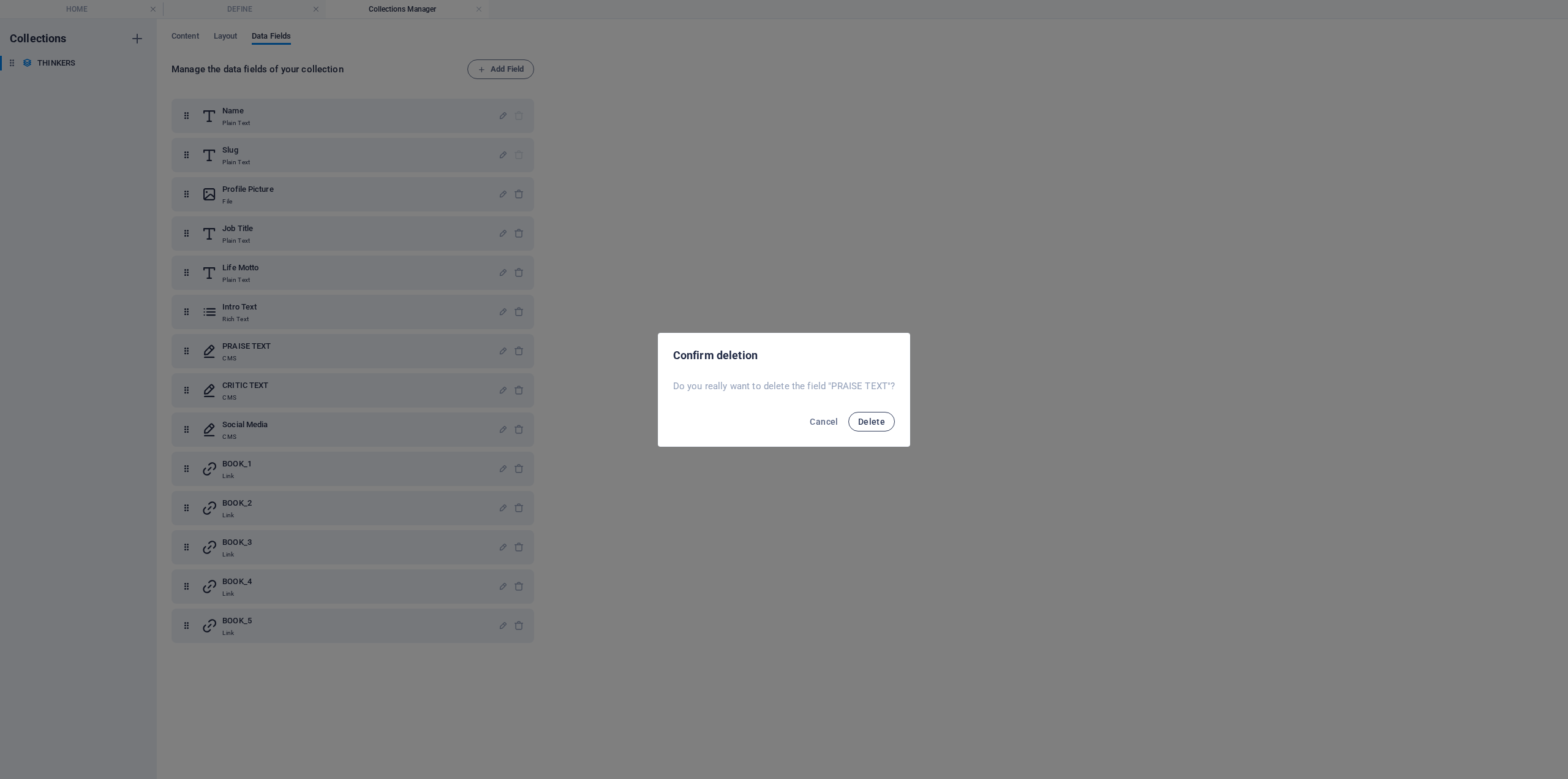
click at [877, 426] on button "Delete" at bounding box center [872, 422] width 47 height 20
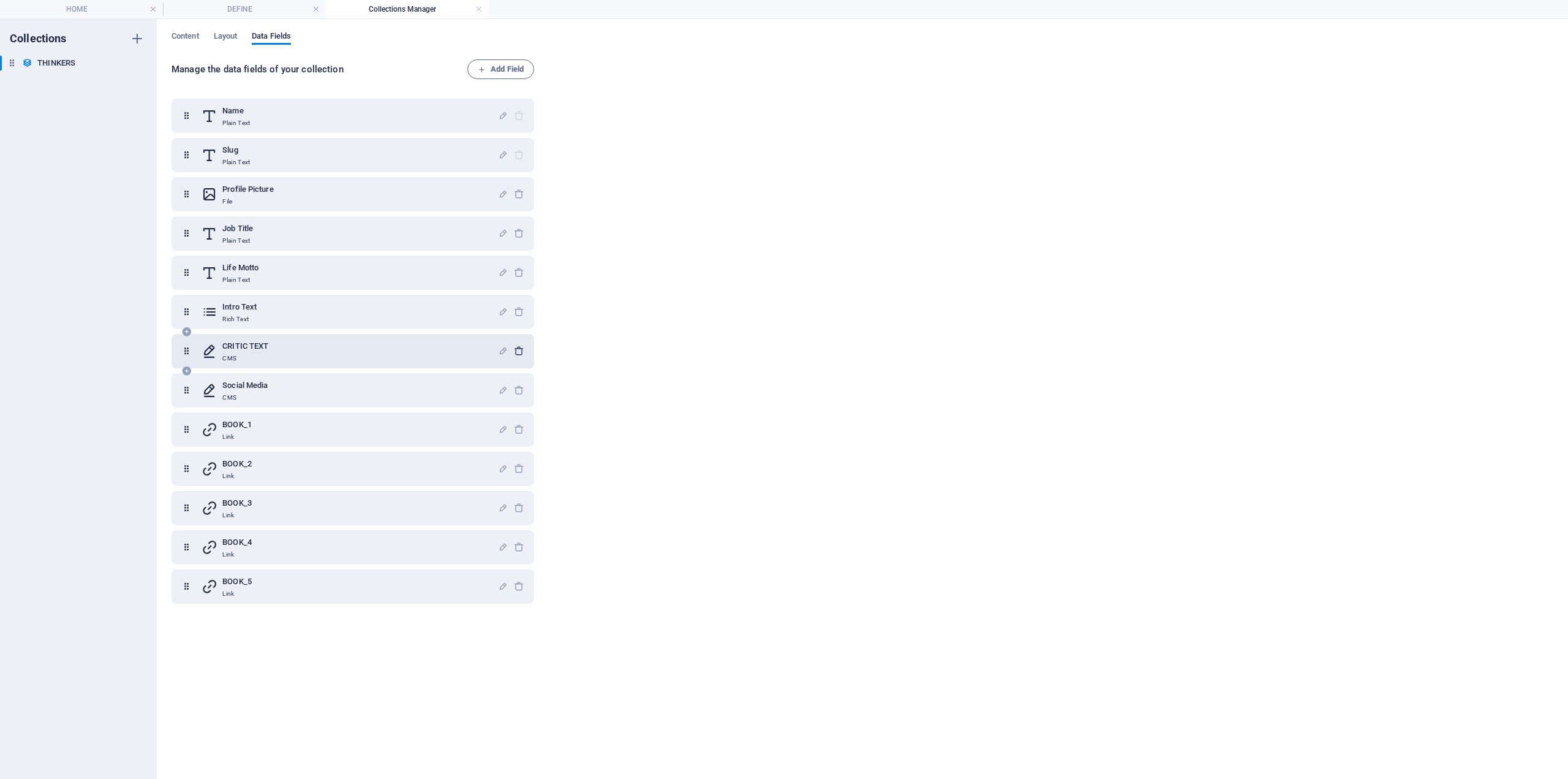
click at [517, 348] on icon "button" at bounding box center [518, 350] width 10 height 10
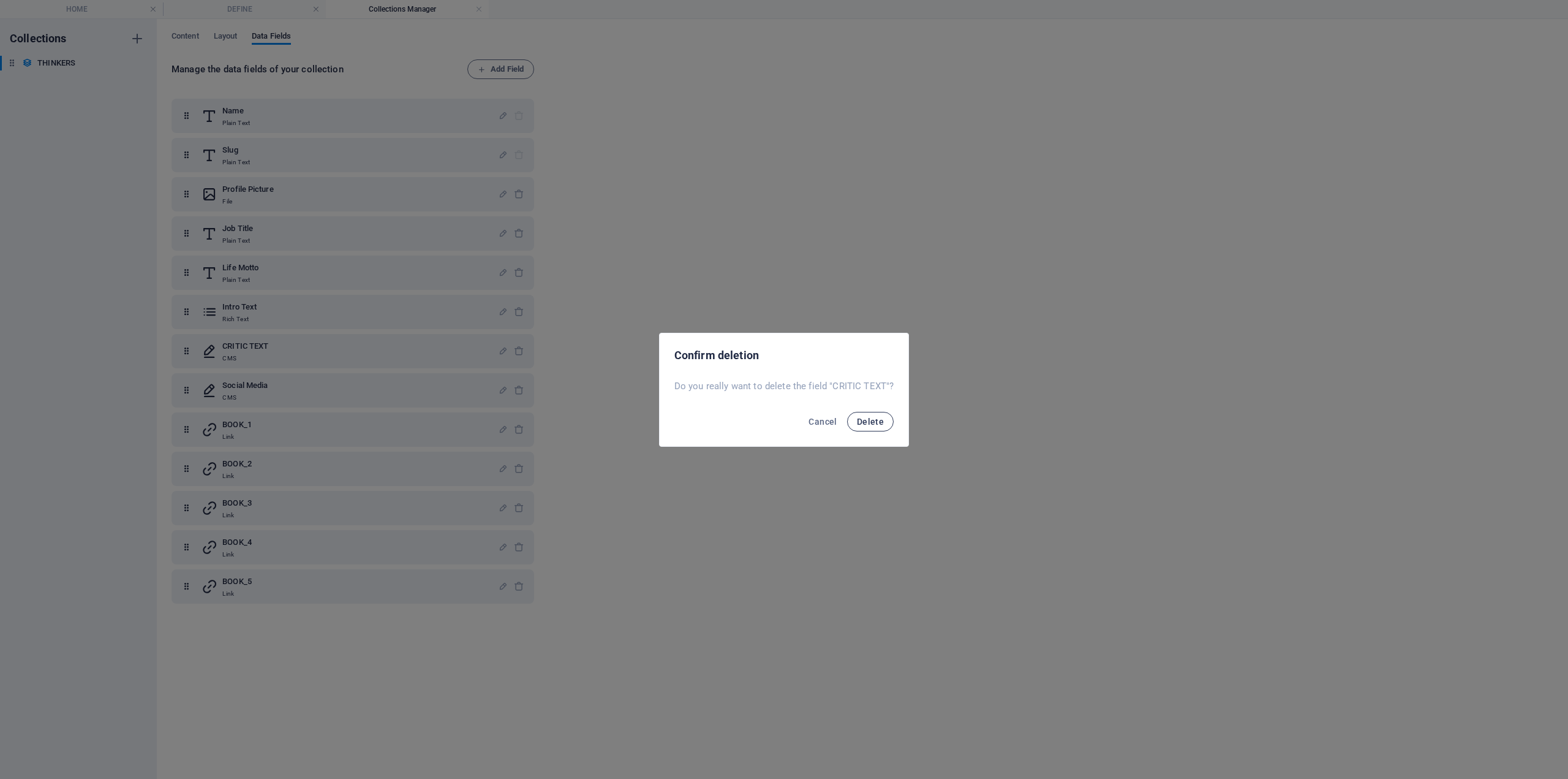
click at [881, 420] on span "Delete" at bounding box center [871, 422] width 27 height 10
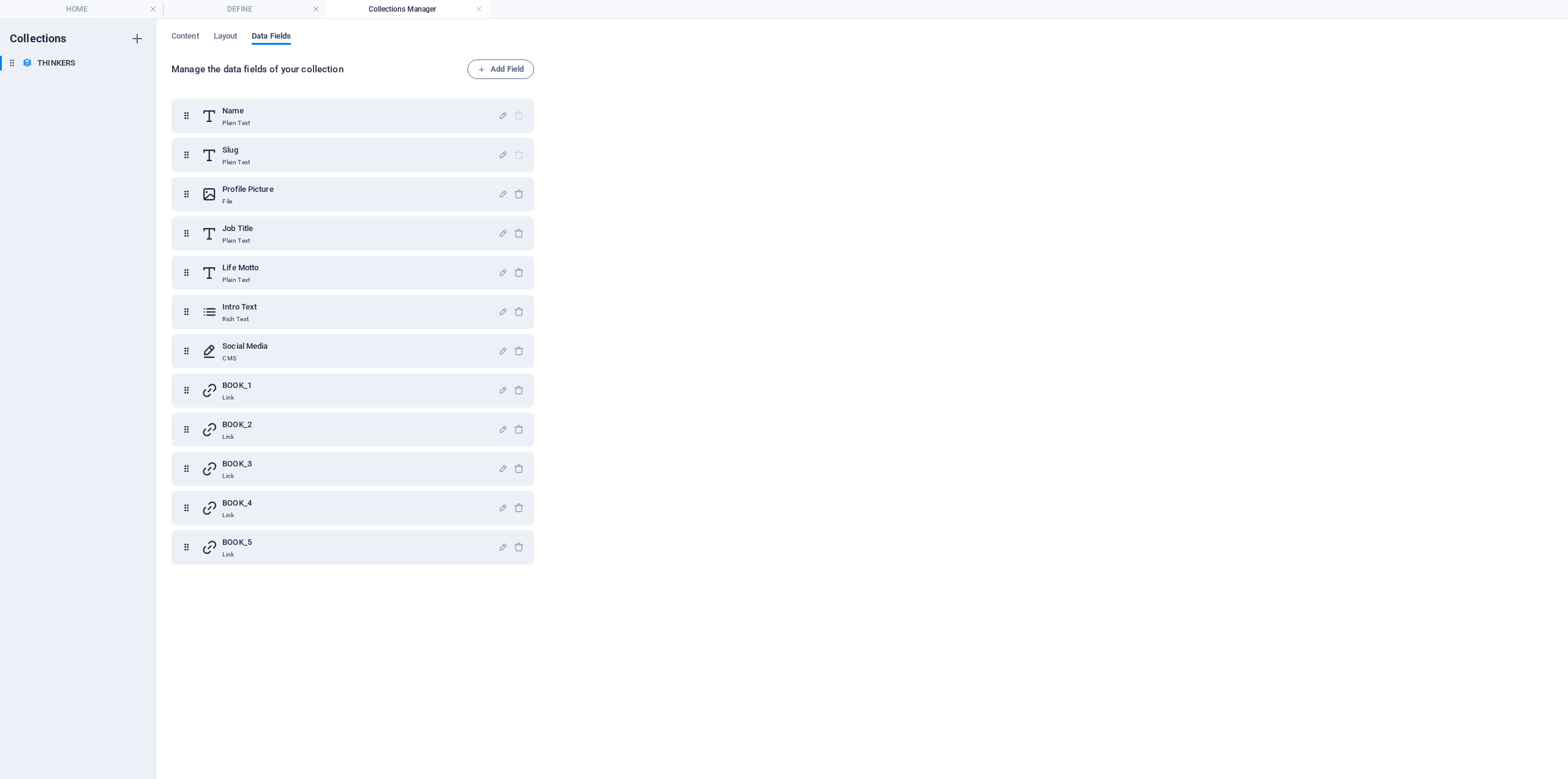
click at [481, 58] on div "Content Layout Data Fields Manage the data fields of your collection Add Field …" at bounding box center [863, 399] width 1412 height 760
click at [484, 64] on span "Add Field" at bounding box center [501, 69] width 46 height 15
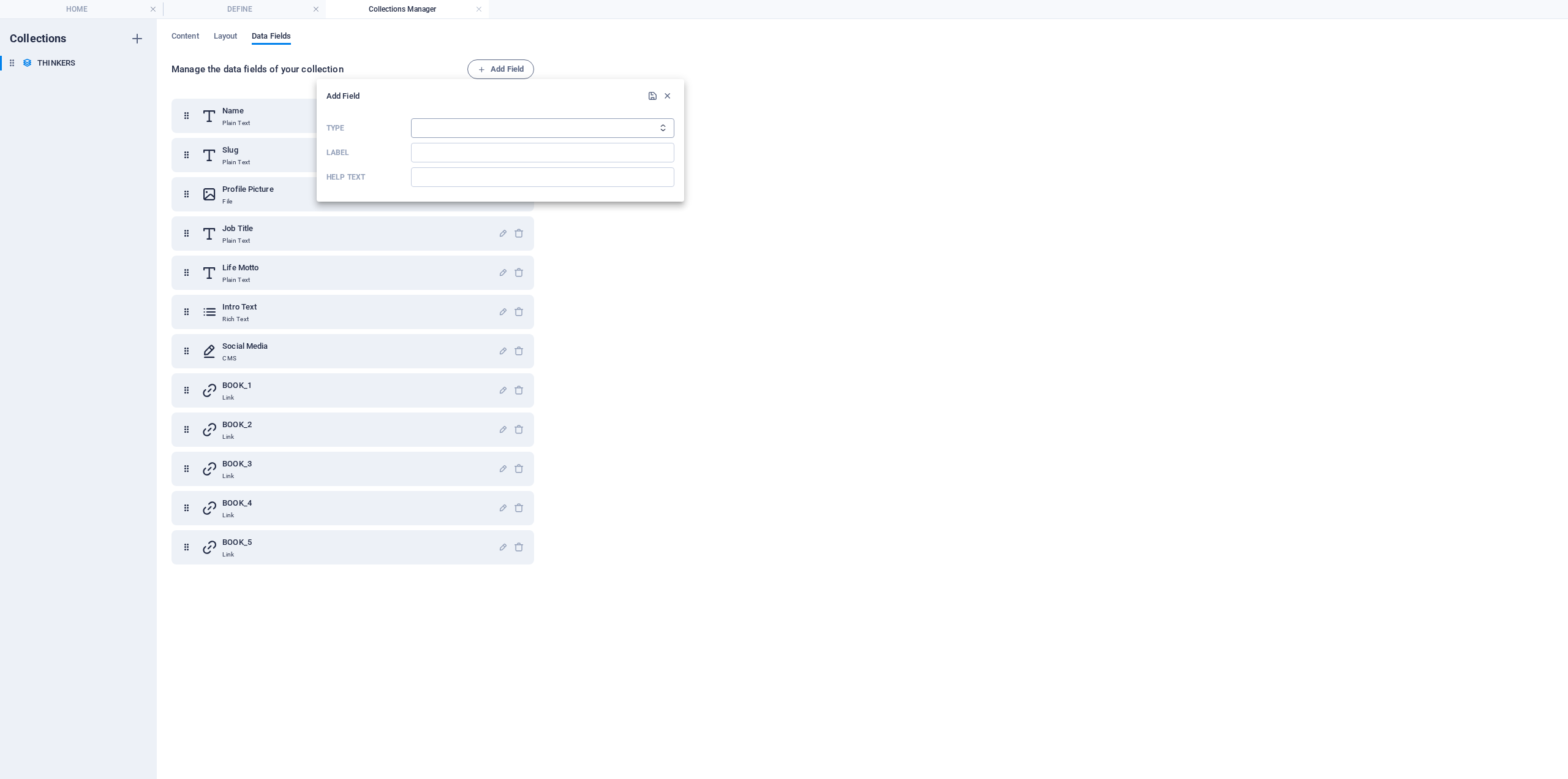
click at [499, 130] on select "Plain Text Link CMS Rich Text File Multiple Files Checkbox Choice Date Number" at bounding box center [543, 128] width 264 height 20
select select "editor"
click at [411, 118] on select "Plain Text Link CMS Rich Text File Multiple Files Checkbox Choice Date Number" at bounding box center [543, 128] width 264 height 20
click at [464, 152] on input "Label" at bounding box center [543, 152] width 264 height 20
type input "CONTEXT TEXT"
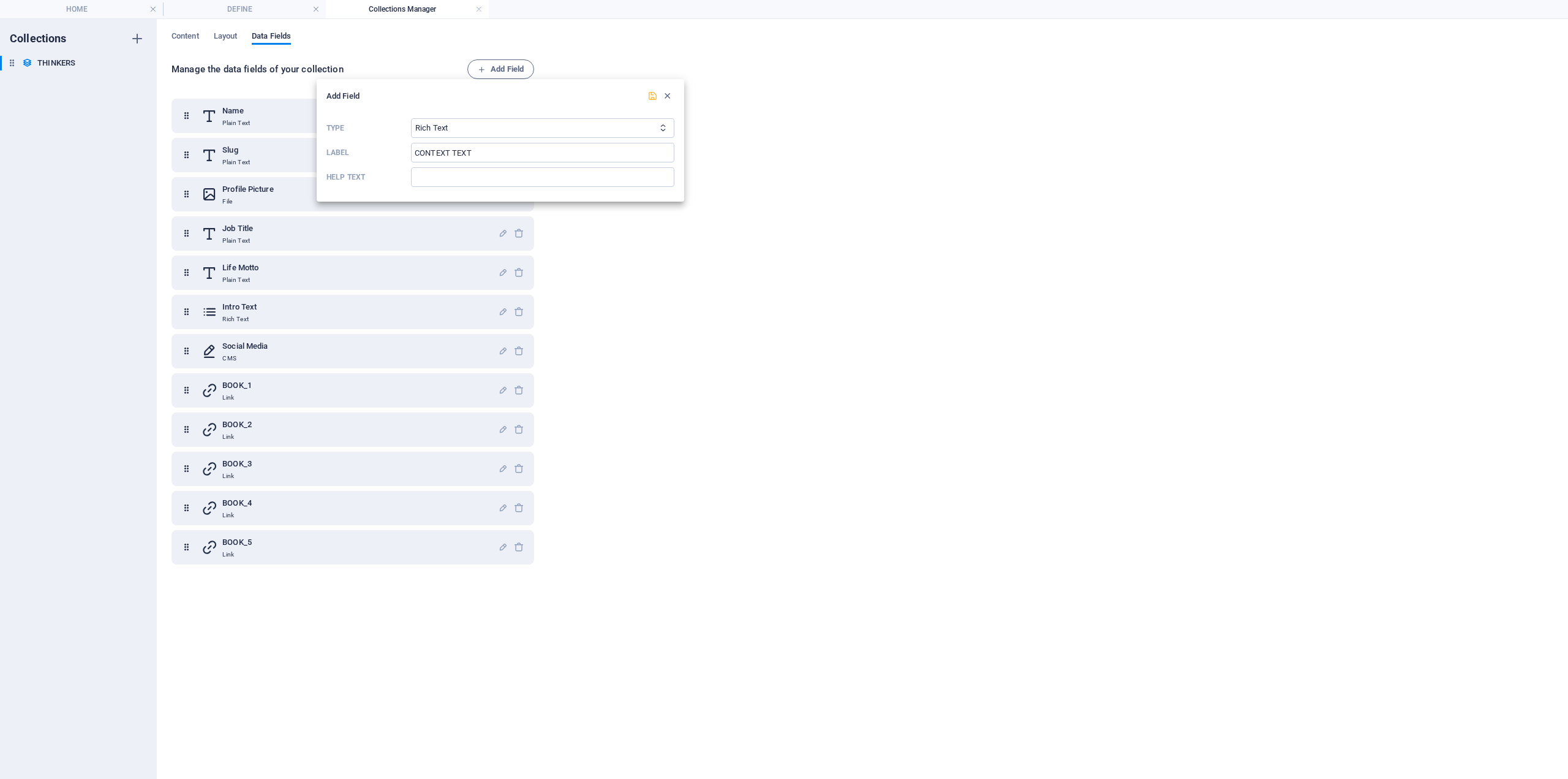
click at [650, 98] on icon "submit" at bounding box center [653, 95] width 10 height 10
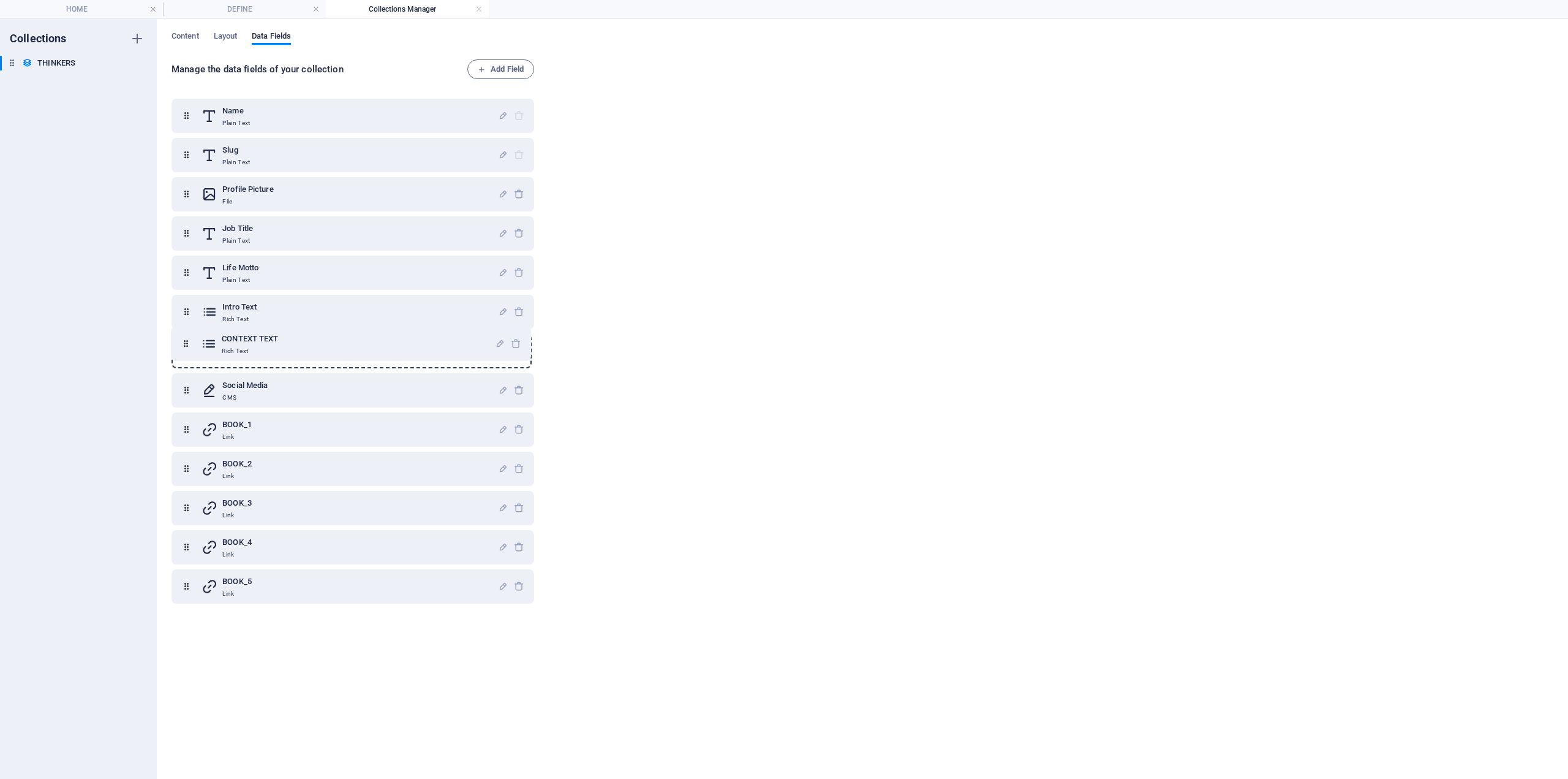
drag, startPoint x: 183, startPoint y: 589, endPoint x: 179, endPoint y: 344, distance: 245.0
click at [179, 344] on div "Name Plain Text Slug Plain Text Profile Picture File Job Title Plain Text Life …" at bounding box center [353, 351] width 363 height 505
click at [522, 68] on span "Add Field" at bounding box center [501, 69] width 46 height 15
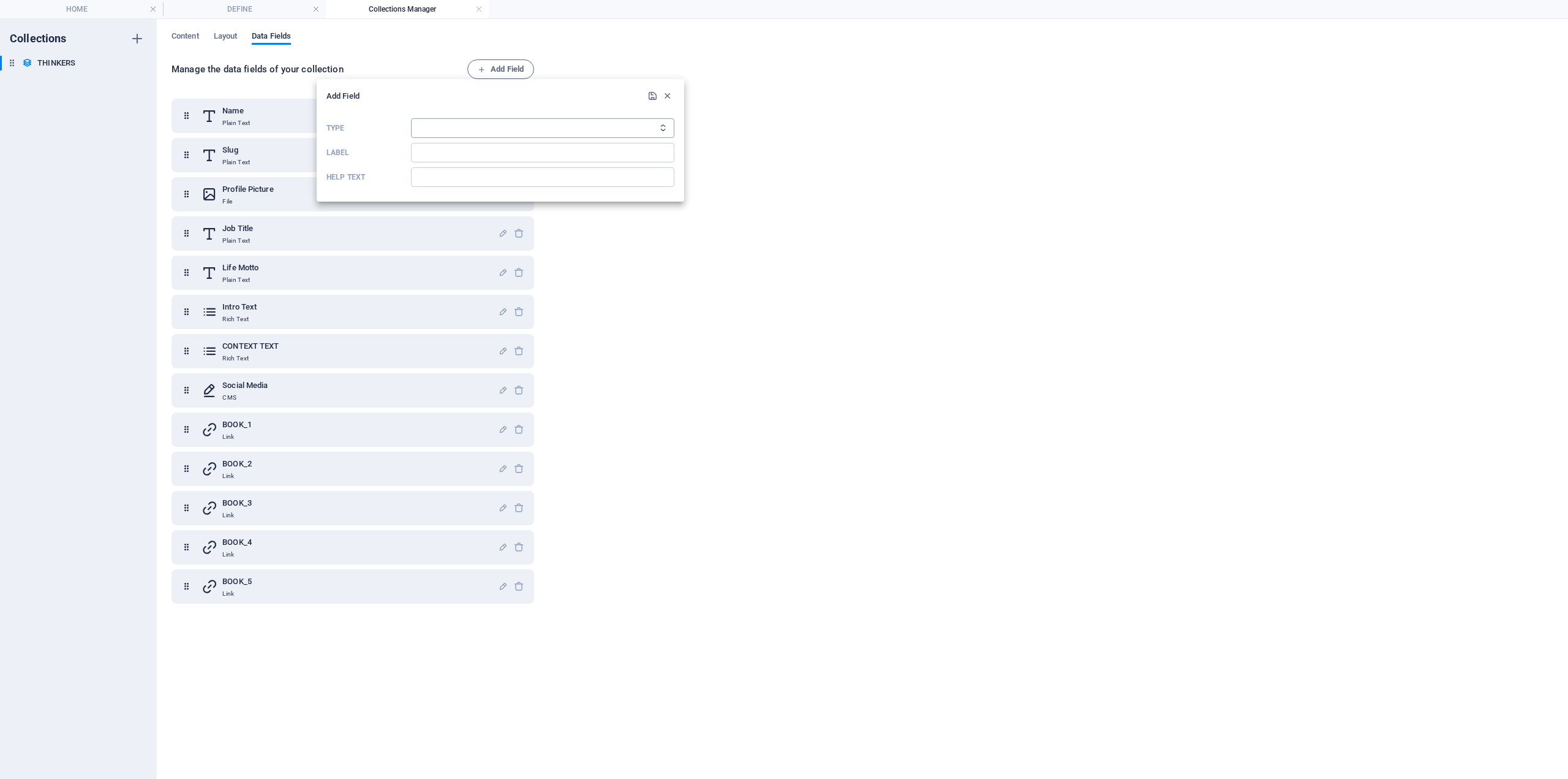
click at [487, 122] on select "Plain Text Link CMS Rich Text File Multiple Files Checkbox Choice Date Number" at bounding box center [543, 128] width 264 height 20
select select "editor"
click at [411, 118] on select "Plain Text Link CMS Rich Text File Multiple Files Checkbox Choice Date Number" at bounding box center [543, 128] width 264 height 20
click at [435, 152] on input "Label" at bounding box center [543, 152] width 264 height 20
type input "PRAISE TEXT"
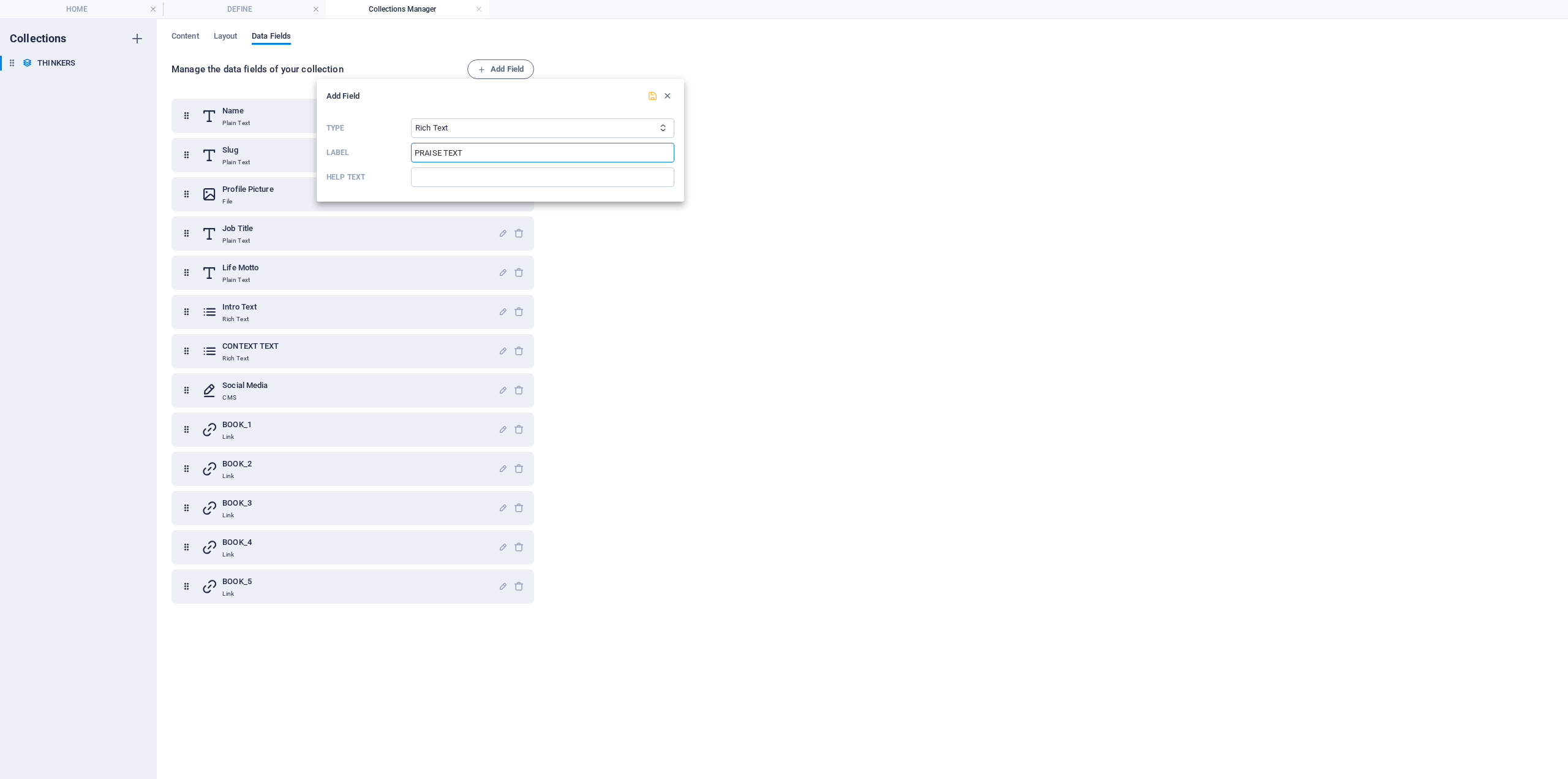
click at [654, 98] on icon "submit" at bounding box center [653, 95] width 10 height 10
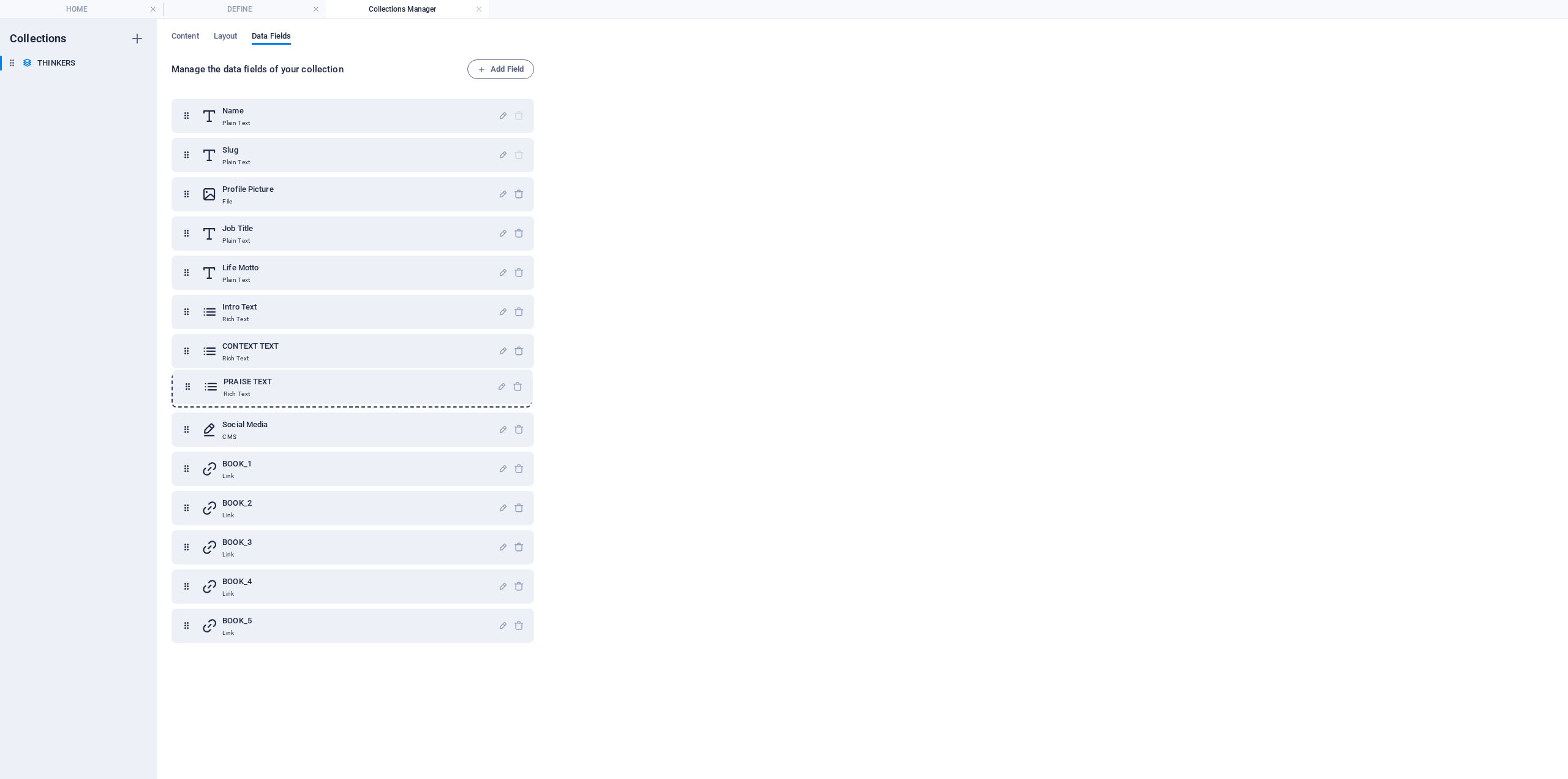
drag, startPoint x: 183, startPoint y: 628, endPoint x: 185, endPoint y: 384, distance: 244.0
click at [185, 384] on div "Name Plain Text Slug Plain Text Profile Picture File Job Title Plain Text Life …" at bounding box center [353, 370] width 363 height 544
click at [499, 62] on span "Add Field" at bounding box center [501, 69] width 46 height 15
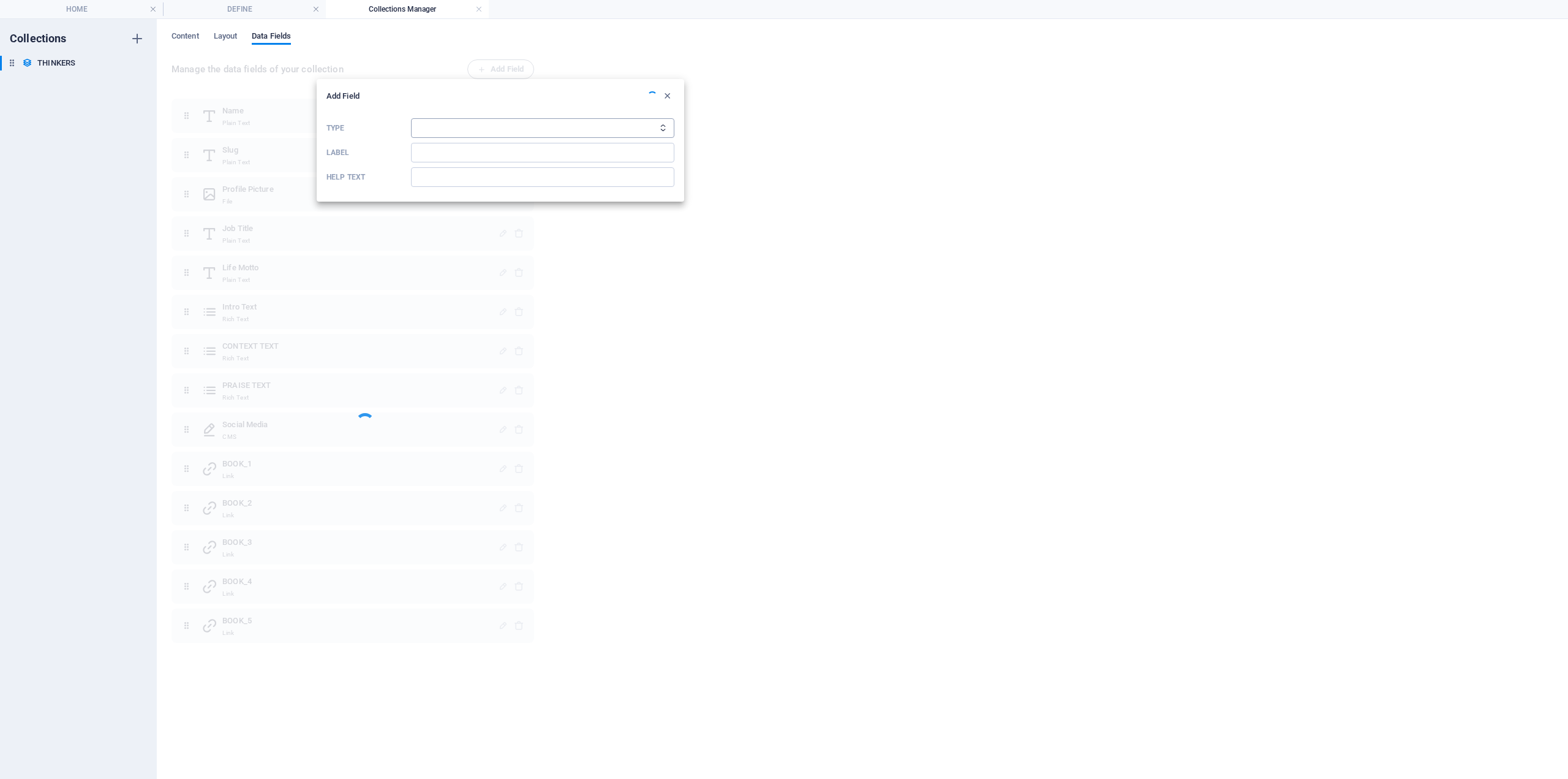
click at [481, 124] on select "Plain Text Link CMS Rich Text File Multiple Files Checkbox Choice Date Number" at bounding box center [543, 128] width 264 height 20
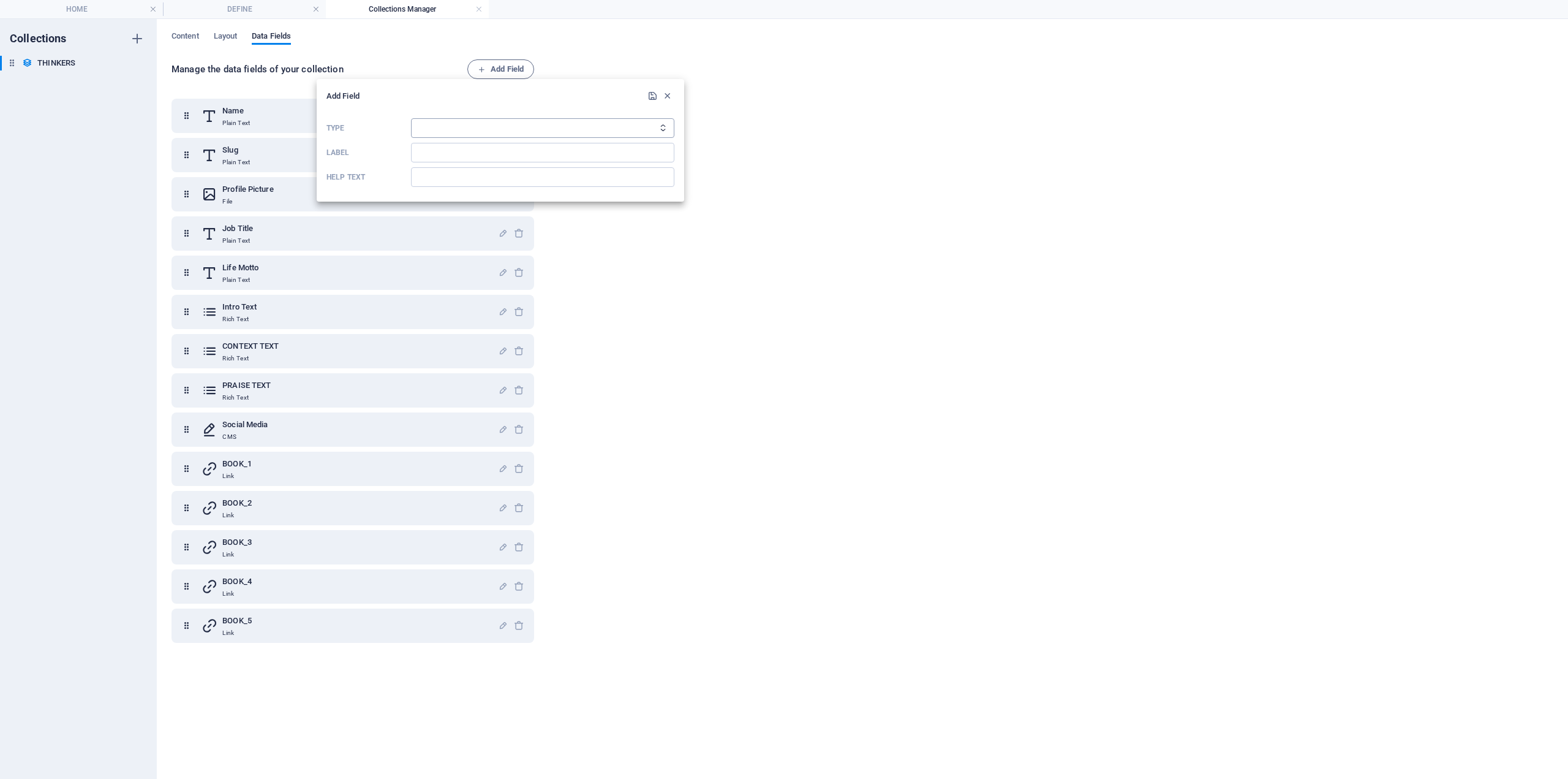
select select "editor"
click at [411, 118] on select "Plain Text Link CMS Rich Text File Multiple Files Checkbox Choice Date Number" at bounding box center [543, 128] width 264 height 20
click at [452, 157] on input "Label" at bounding box center [543, 152] width 264 height 20
type input "CRITIC TEXT"
click at [654, 95] on icon "submit" at bounding box center [653, 95] width 10 height 10
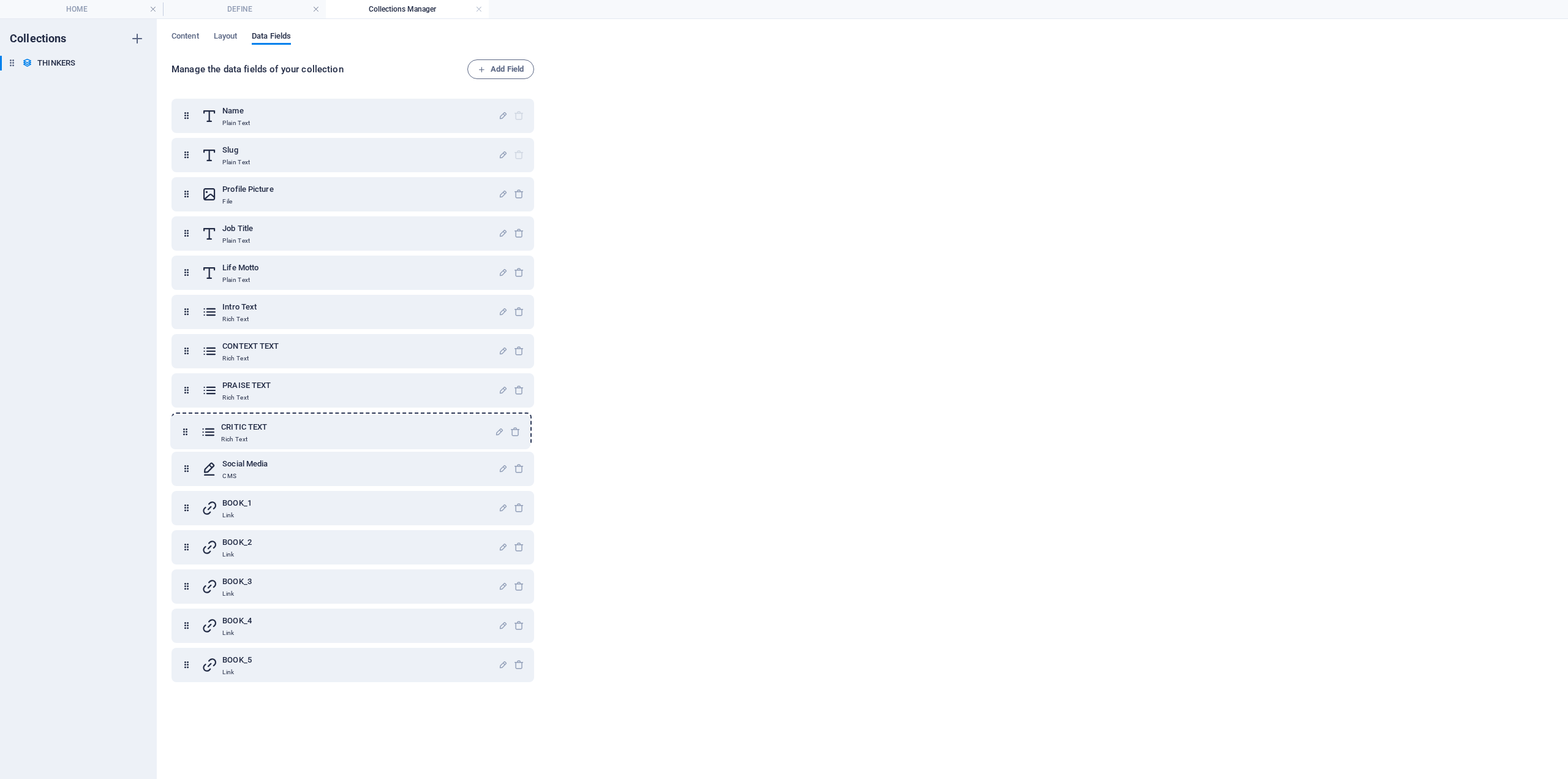
drag, startPoint x: 183, startPoint y: 665, endPoint x: 183, endPoint y: 429, distance: 236.0
click at [183, 429] on div "Name Plain Text Slug Plain Text Profile Picture File Job Title Plain Text Life …" at bounding box center [353, 390] width 363 height 584
click at [187, 36] on span "Content" at bounding box center [185, 37] width 28 height 17
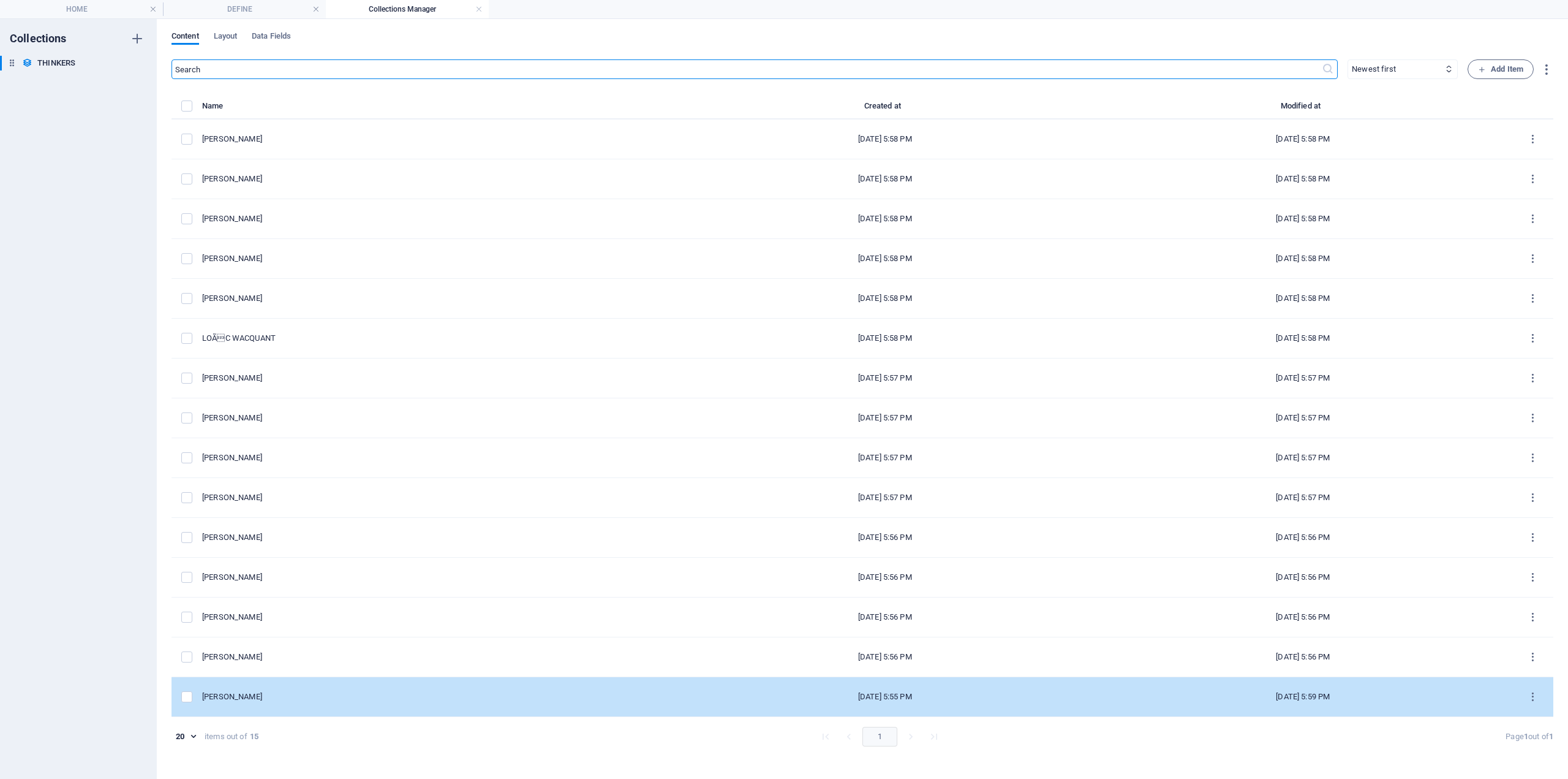
click at [262, 694] on div "[PERSON_NAME]" at bounding box center [434, 696] width 464 height 11
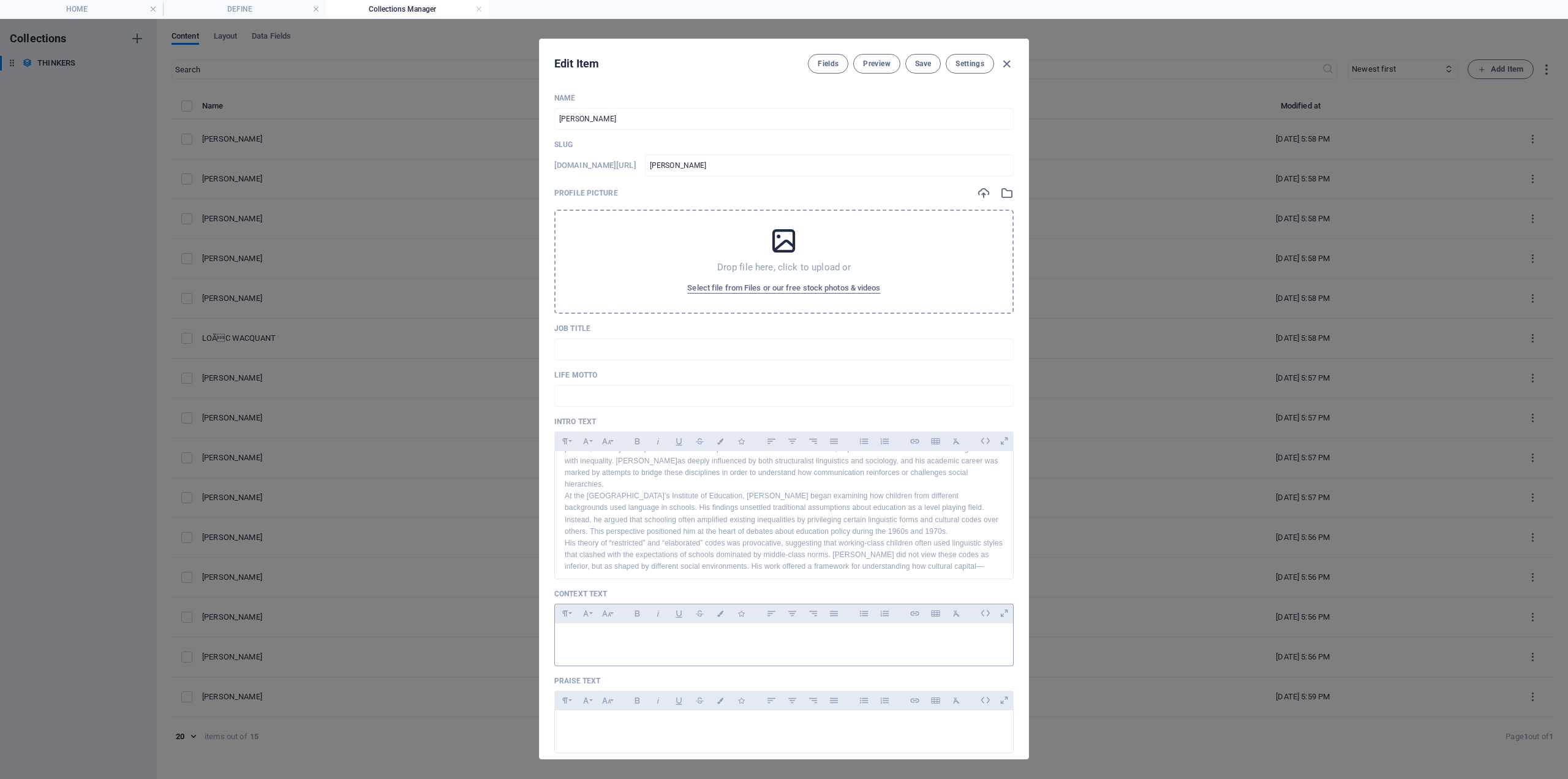
scroll to position [37, 0]
click at [614, 631] on div at bounding box center [784, 642] width 458 height 37
click at [584, 642] on p at bounding box center [784, 638] width 439 height 12
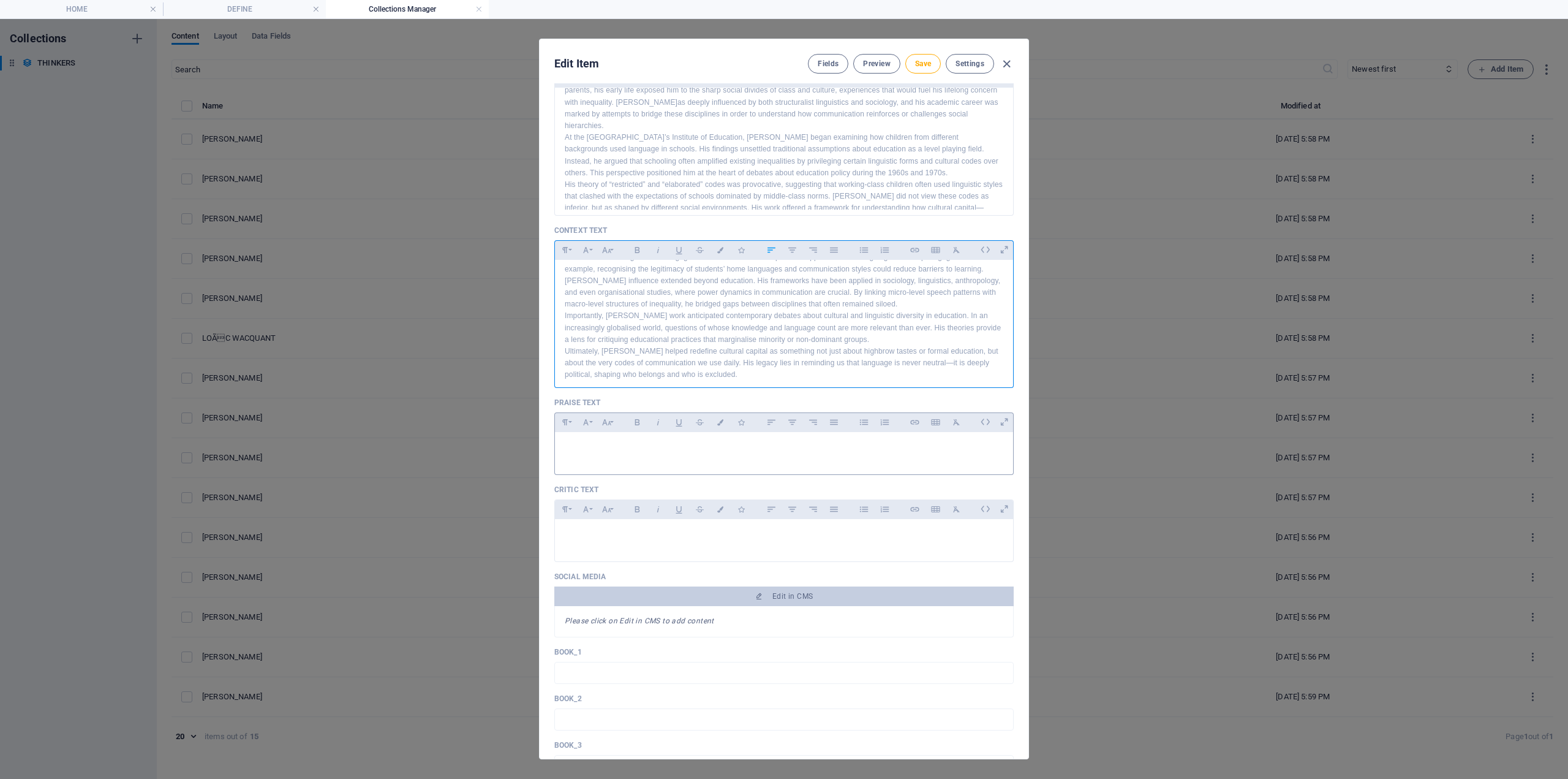
scroll to position [368, 0]
click at [599, 449] on div at bounding box center [784, 446] width 458 height 37
click at [609, 449] on p at bounding box center [784, 443] width 439 height 12
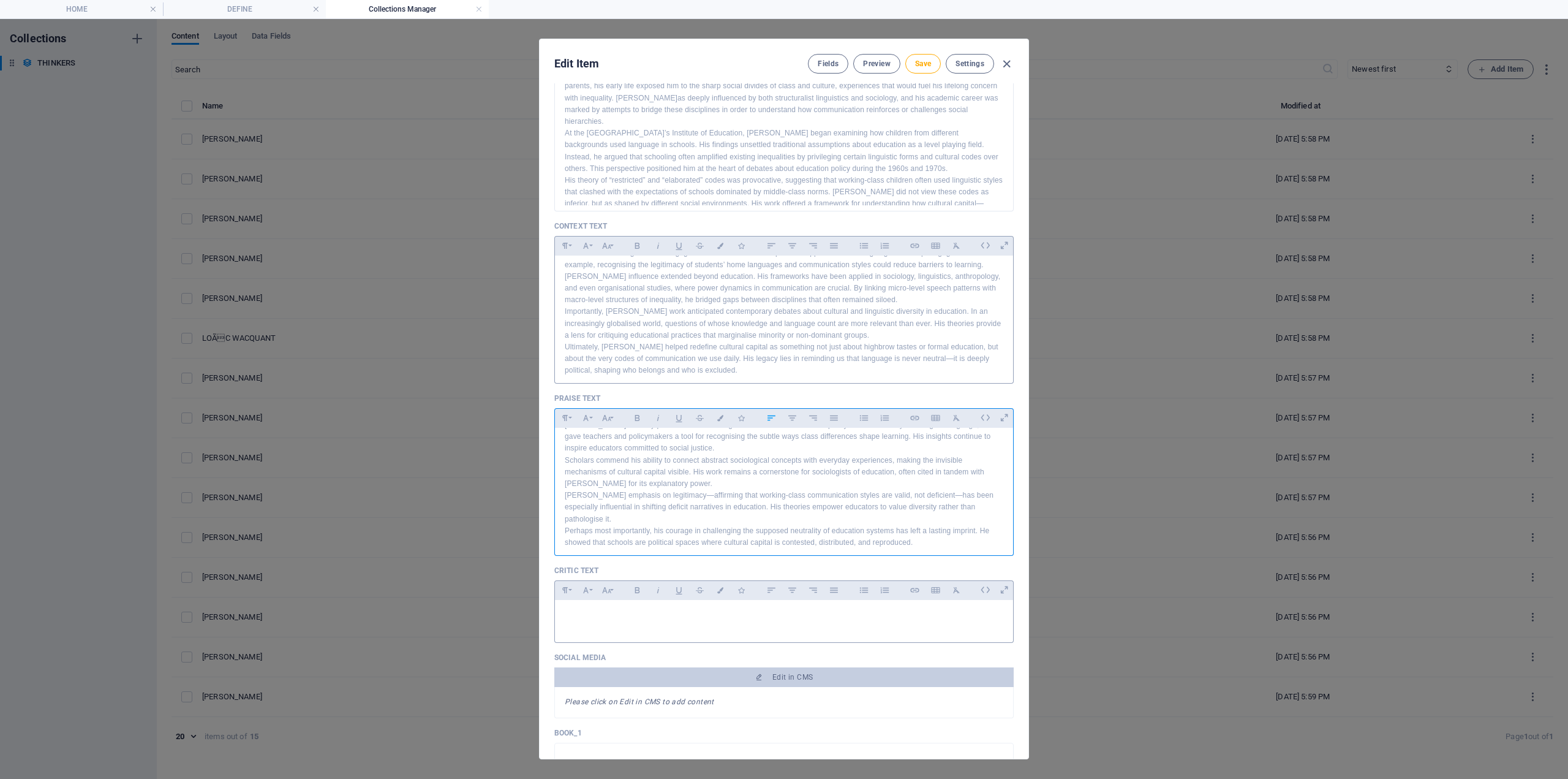
click at [588, 624] on div at bounding box center [784, 618] width 458 height 37
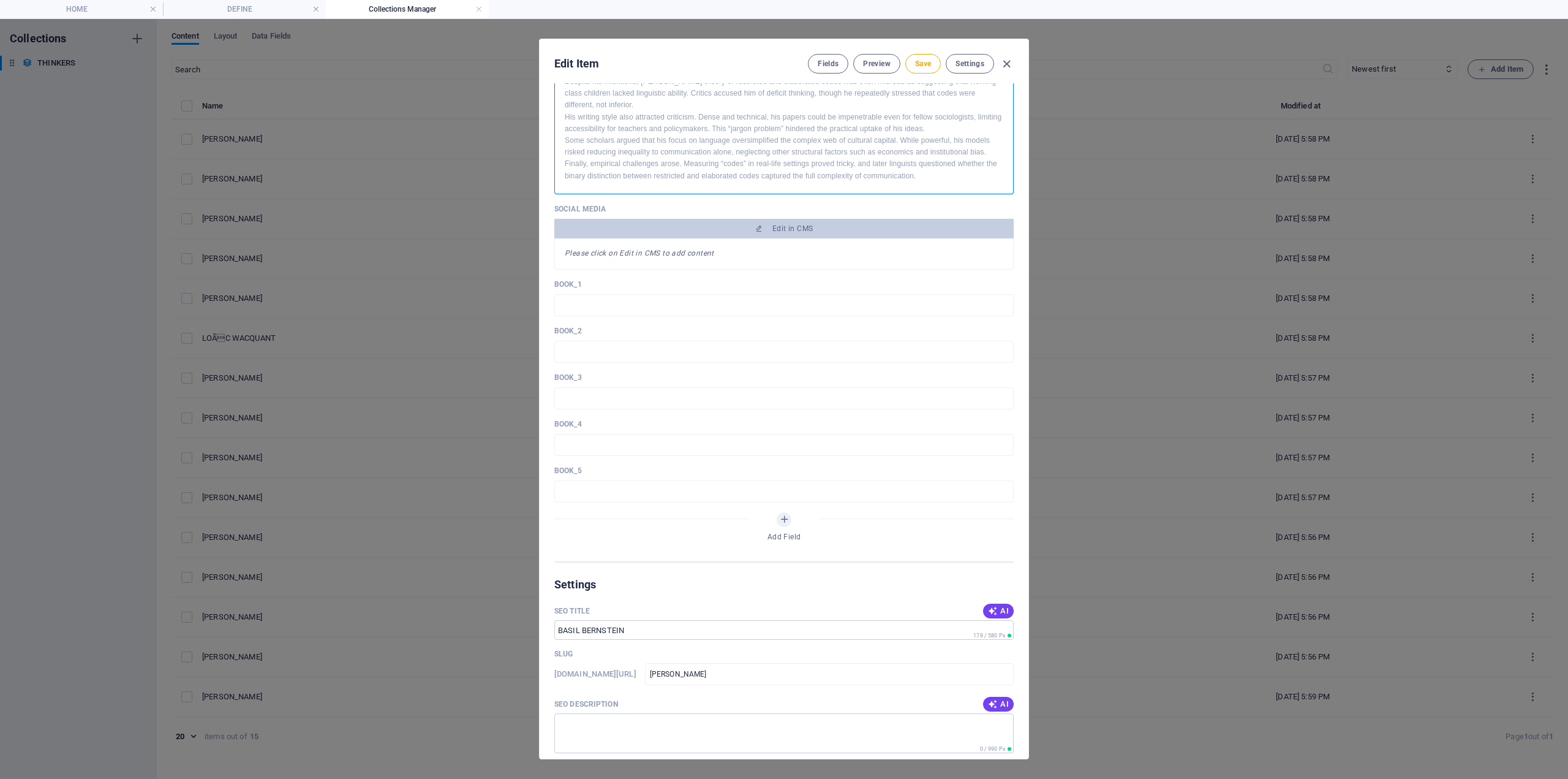
scroll to position [919, 0]
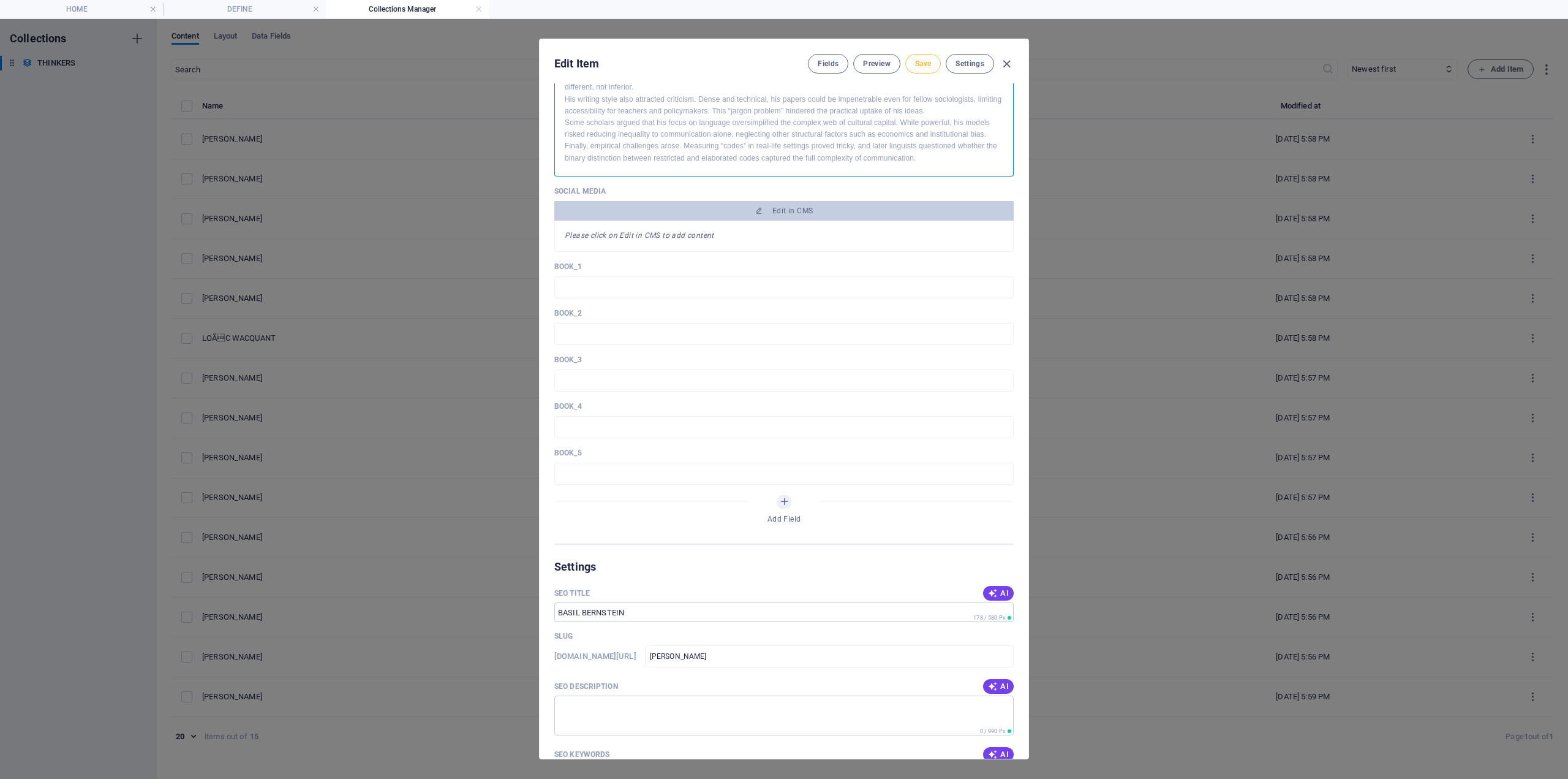
click at [919, 59] on span "Save" at bounding box center [923, 64] width 16 height 10
click at [1009, 64] on icon "button" at bounding box center [1007, 64] width 14 height 14
type input "basil-bernstein"
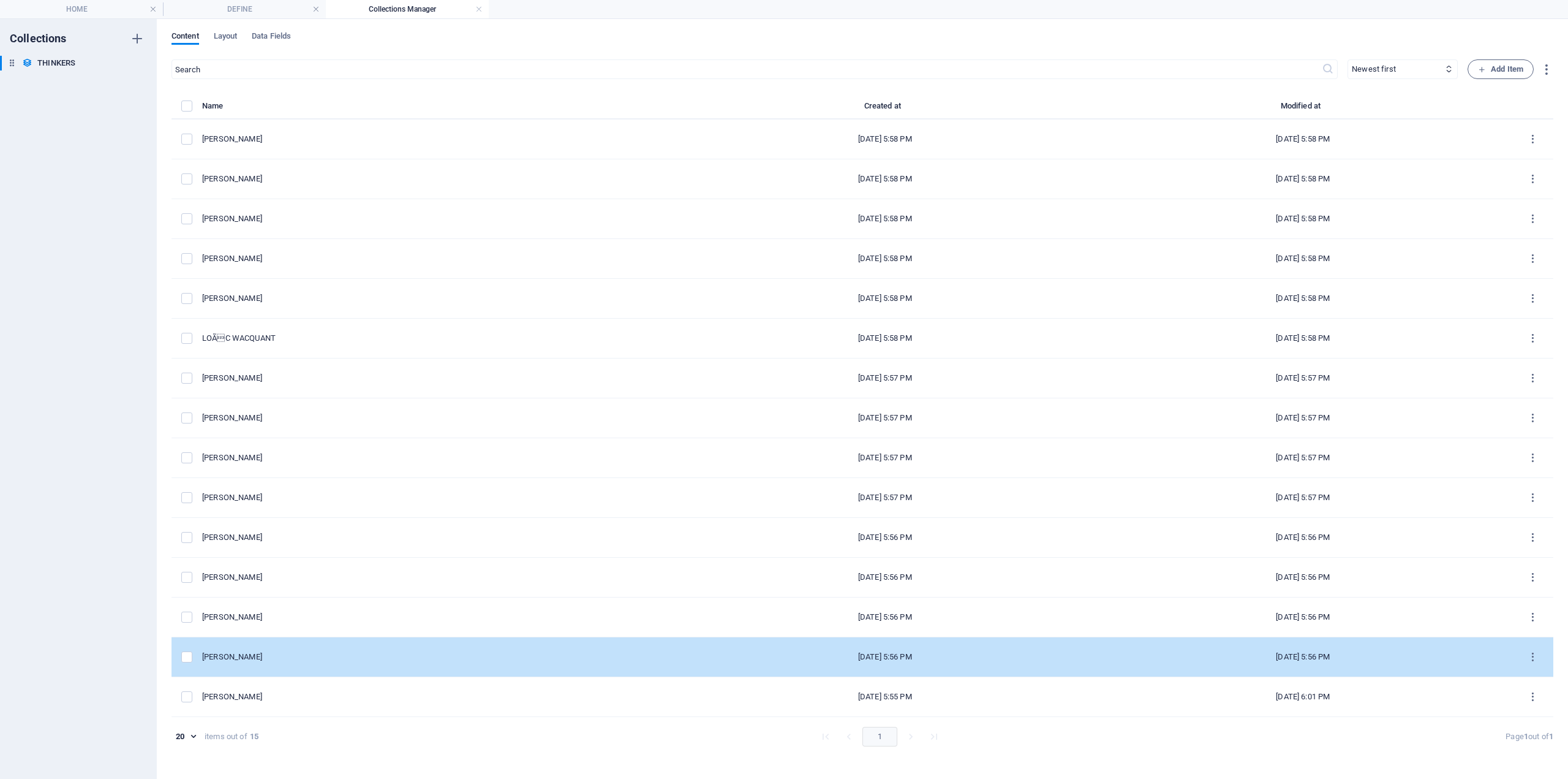
click at [302, 654] on div "[PERSON_NAME]" at bounding box center [434, 657] width 464 height 11
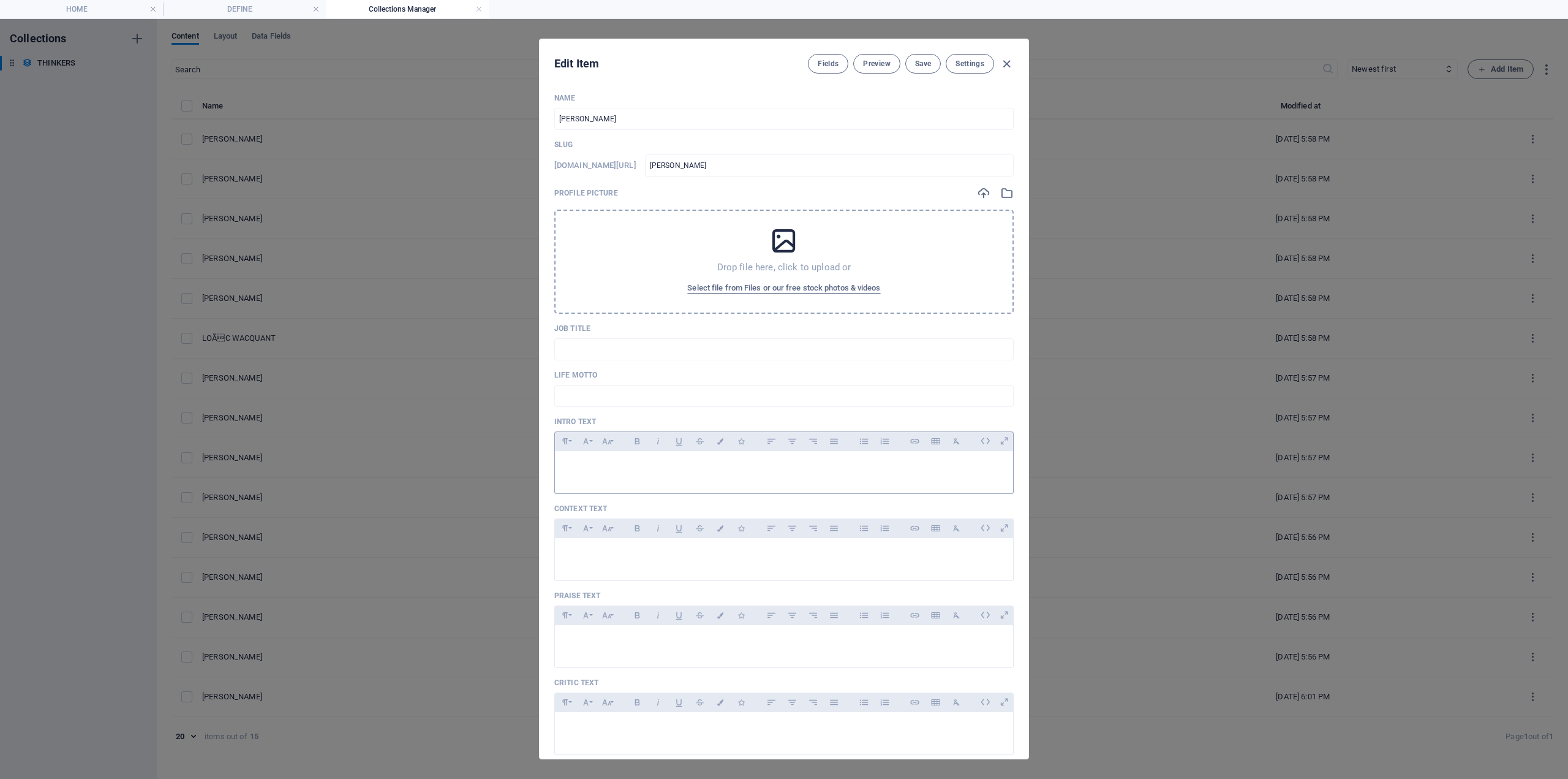
click at [576, 464] on p at bounding box center [784, 466] width 439 height 12
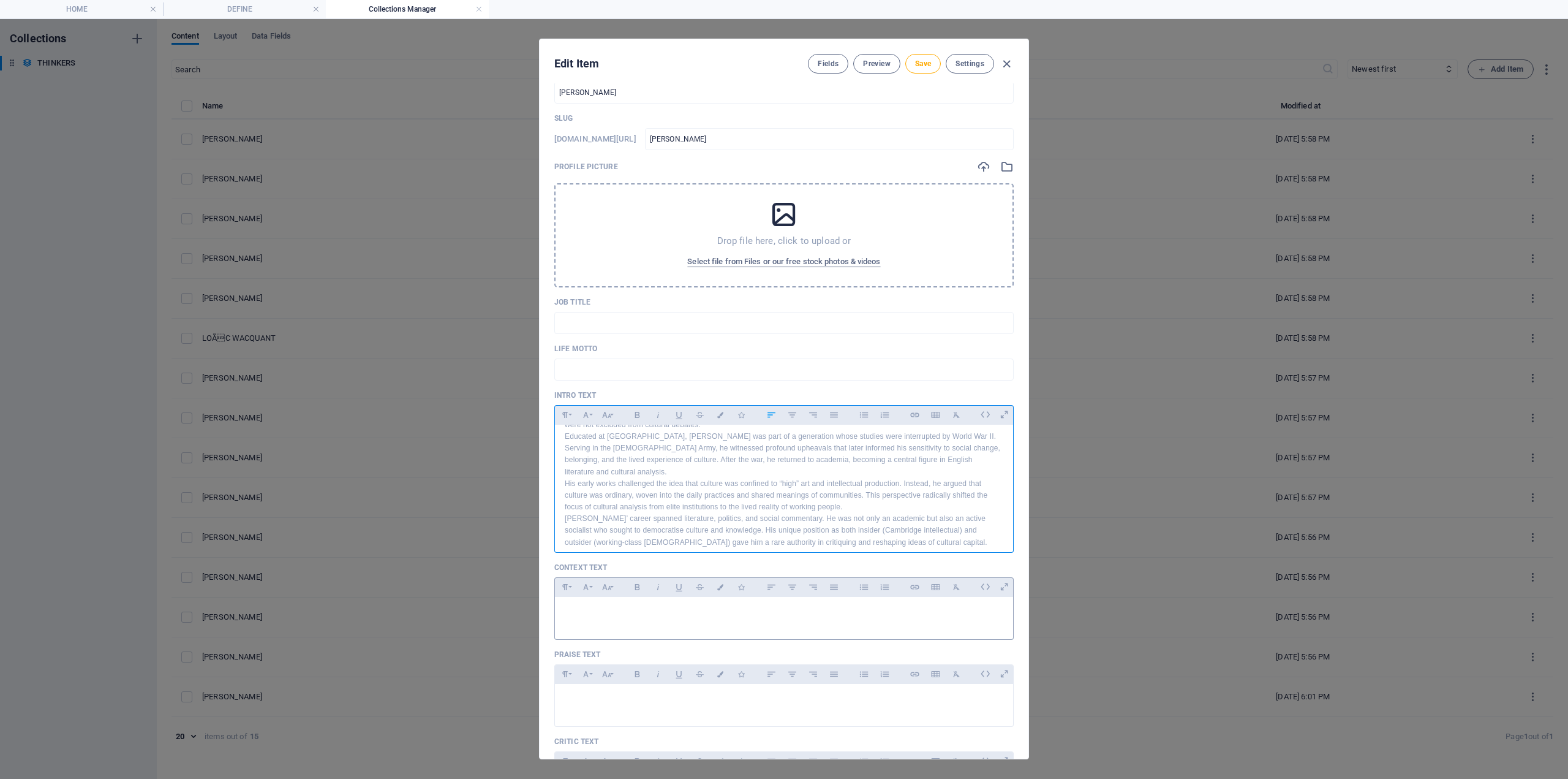
scroll to position [61, 0]
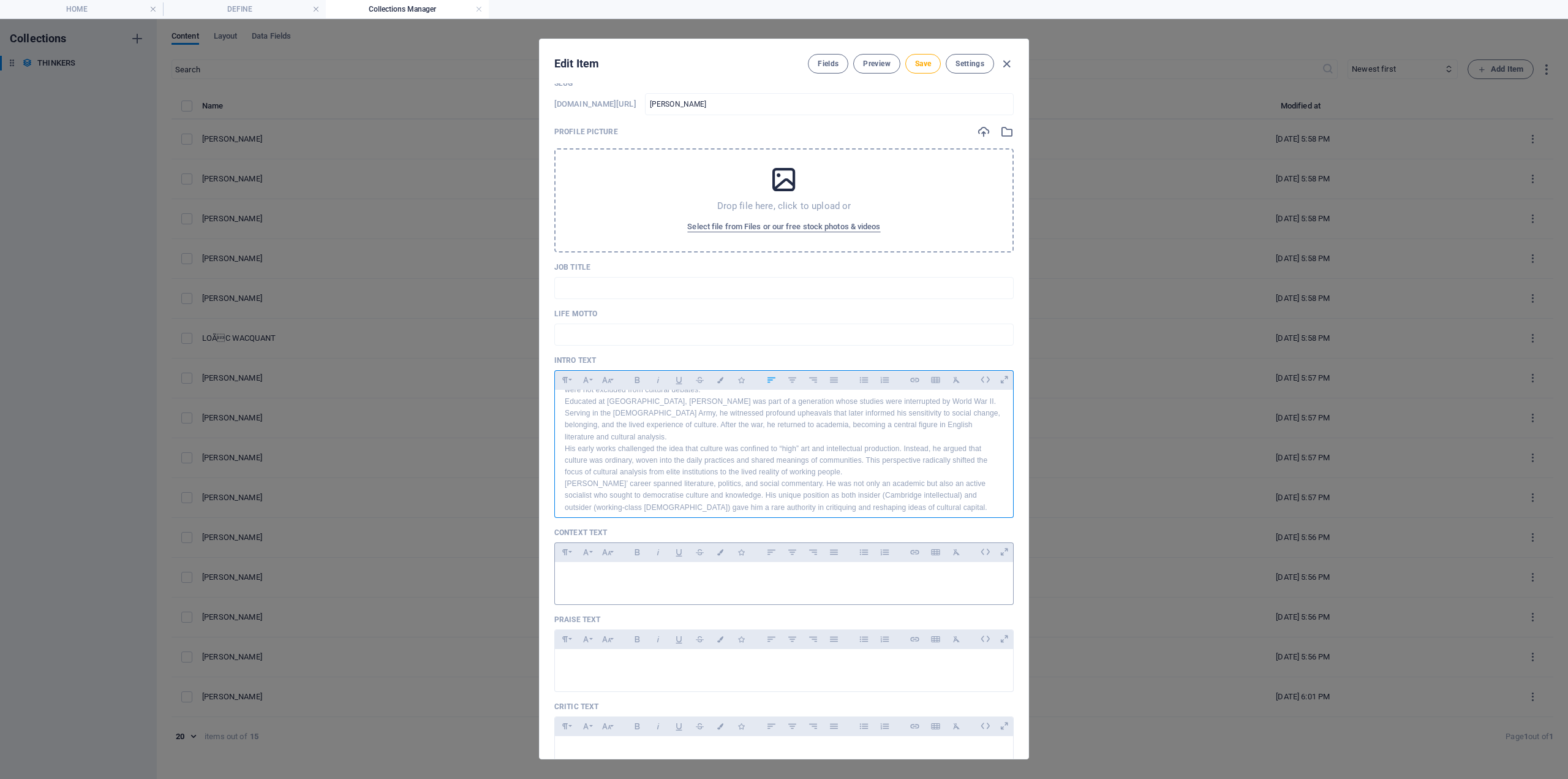
click at [564, 577] on div at bounding box center [784, 580] width 458 height 37
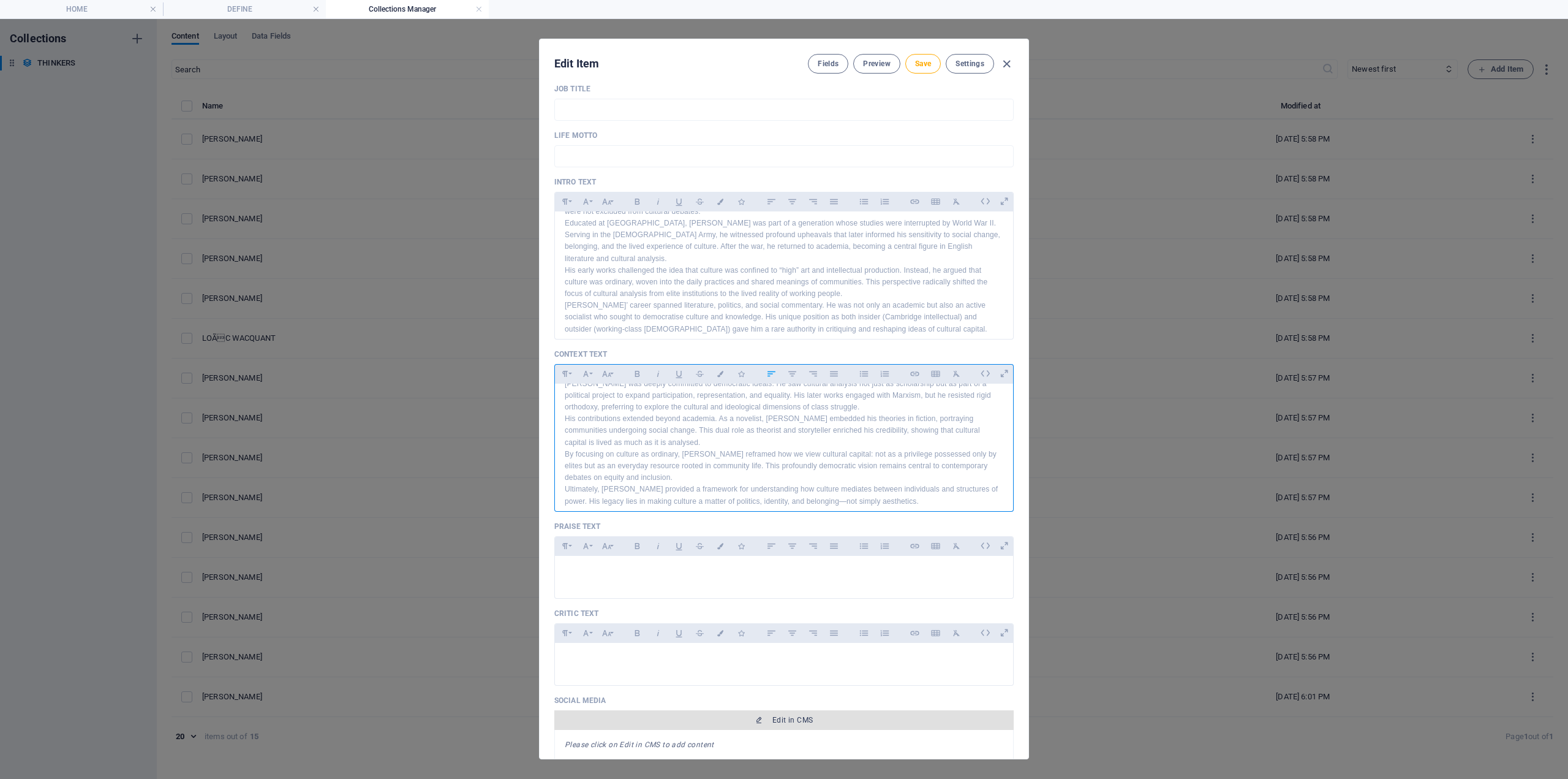
scroll to position [307, 0]
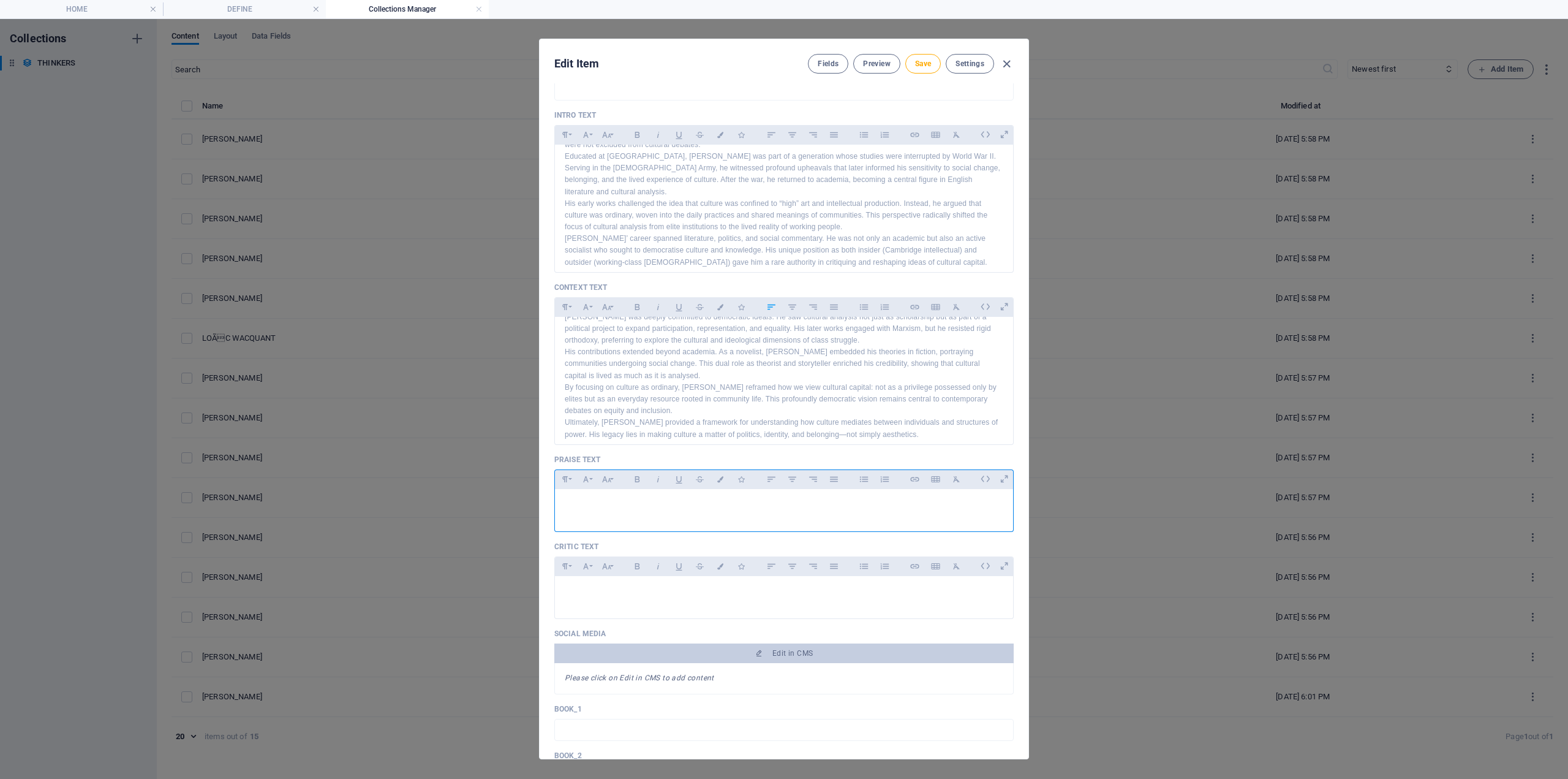
click at [568, 507] on p at bounding box center [784, 504] width 439 height 12
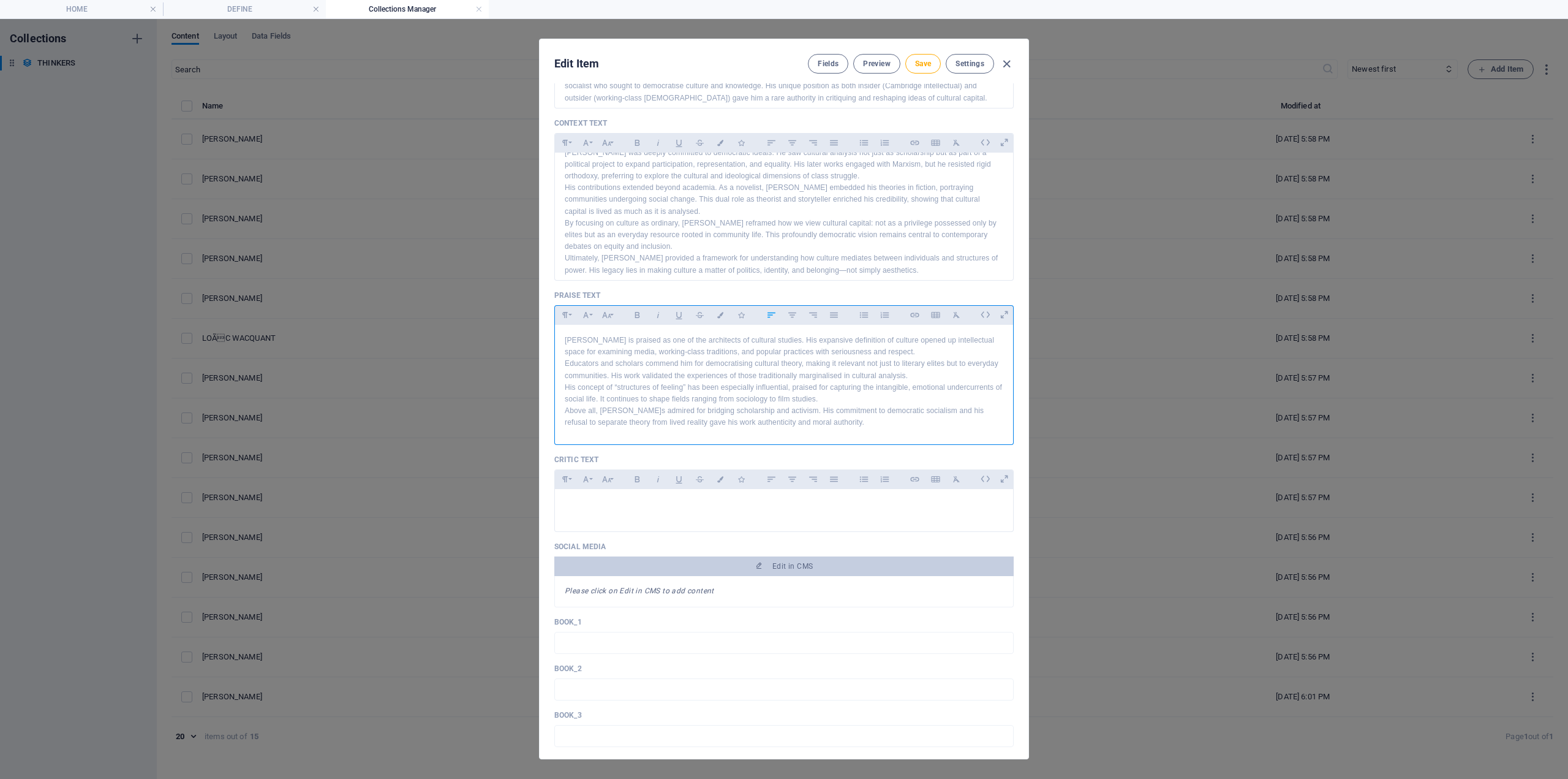
scroll to position [490, 0]
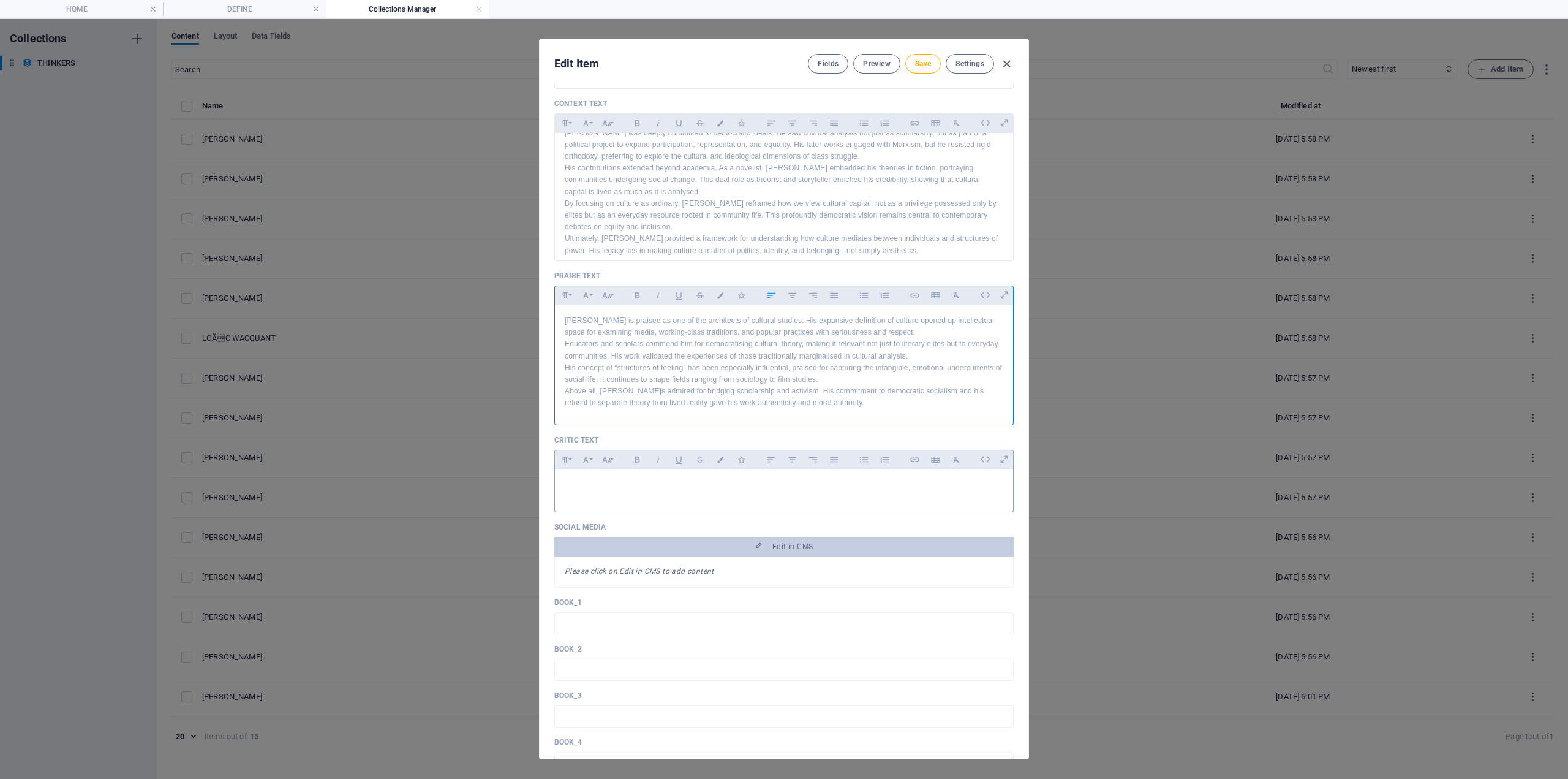
click at [599, 484] on p at bounding box center [784, 484] width 439 height 12
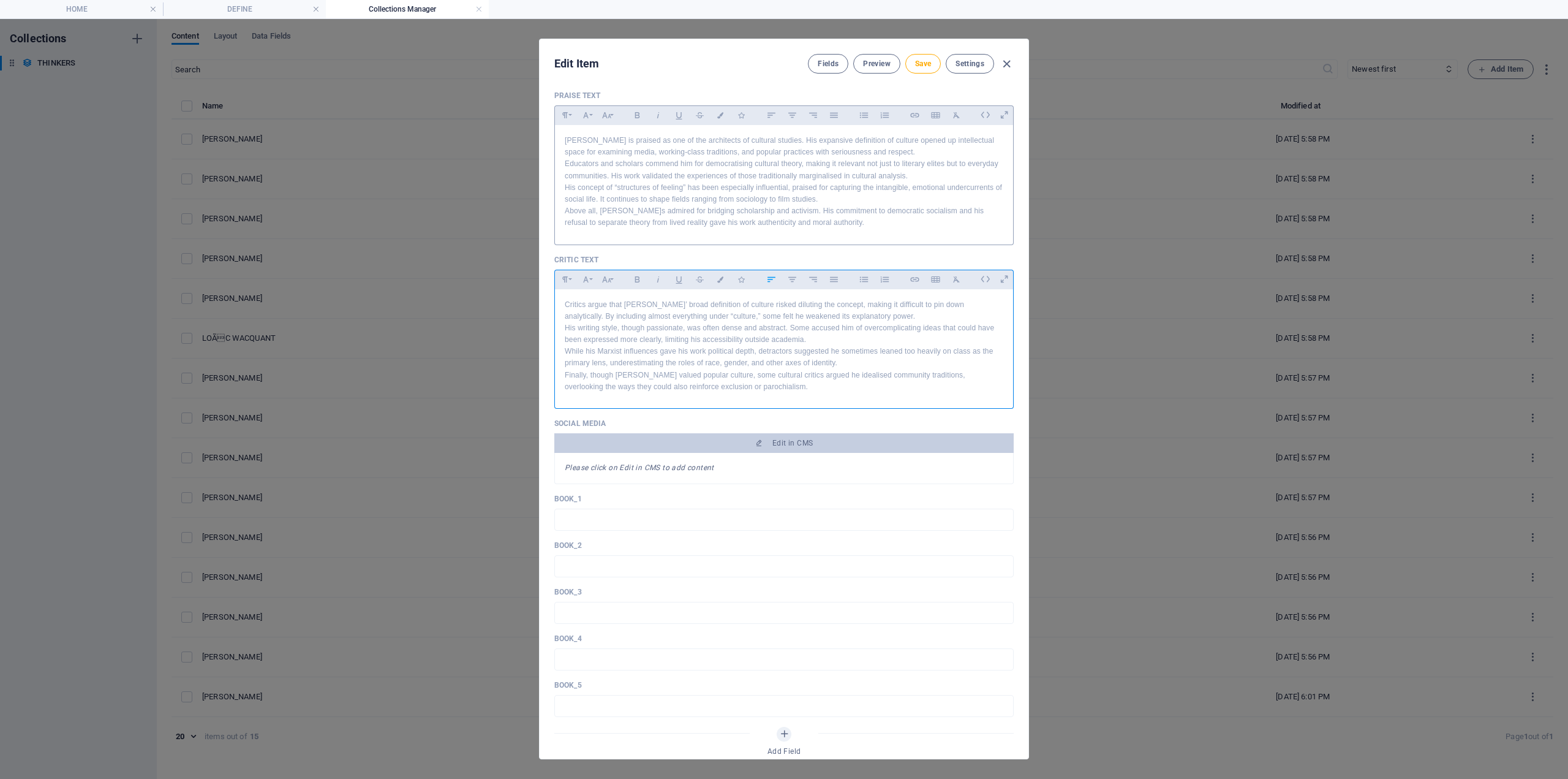
scroll to position [674, 0]
click at [938, 66] on button "Save" at bounding box center [923, 64] width 36 height 20
click at [1005, 60] on icon "button" at bounding box center [1007, 64] width 14 height 14
type input "raymond-williams"
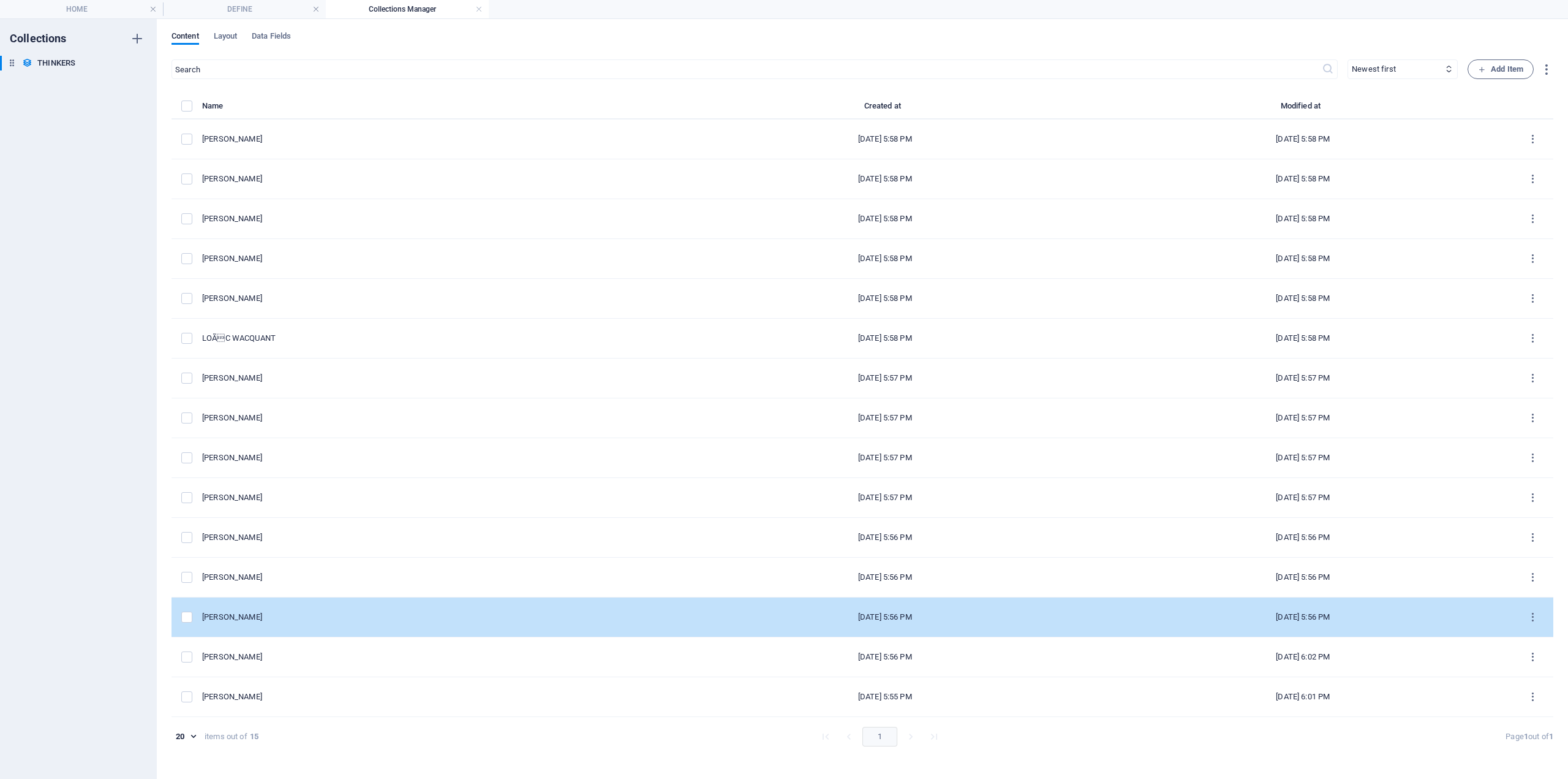
click at [259, 618] on div "[PERSON_NAME]" at bounding box center [434, 617] width 464 height 11
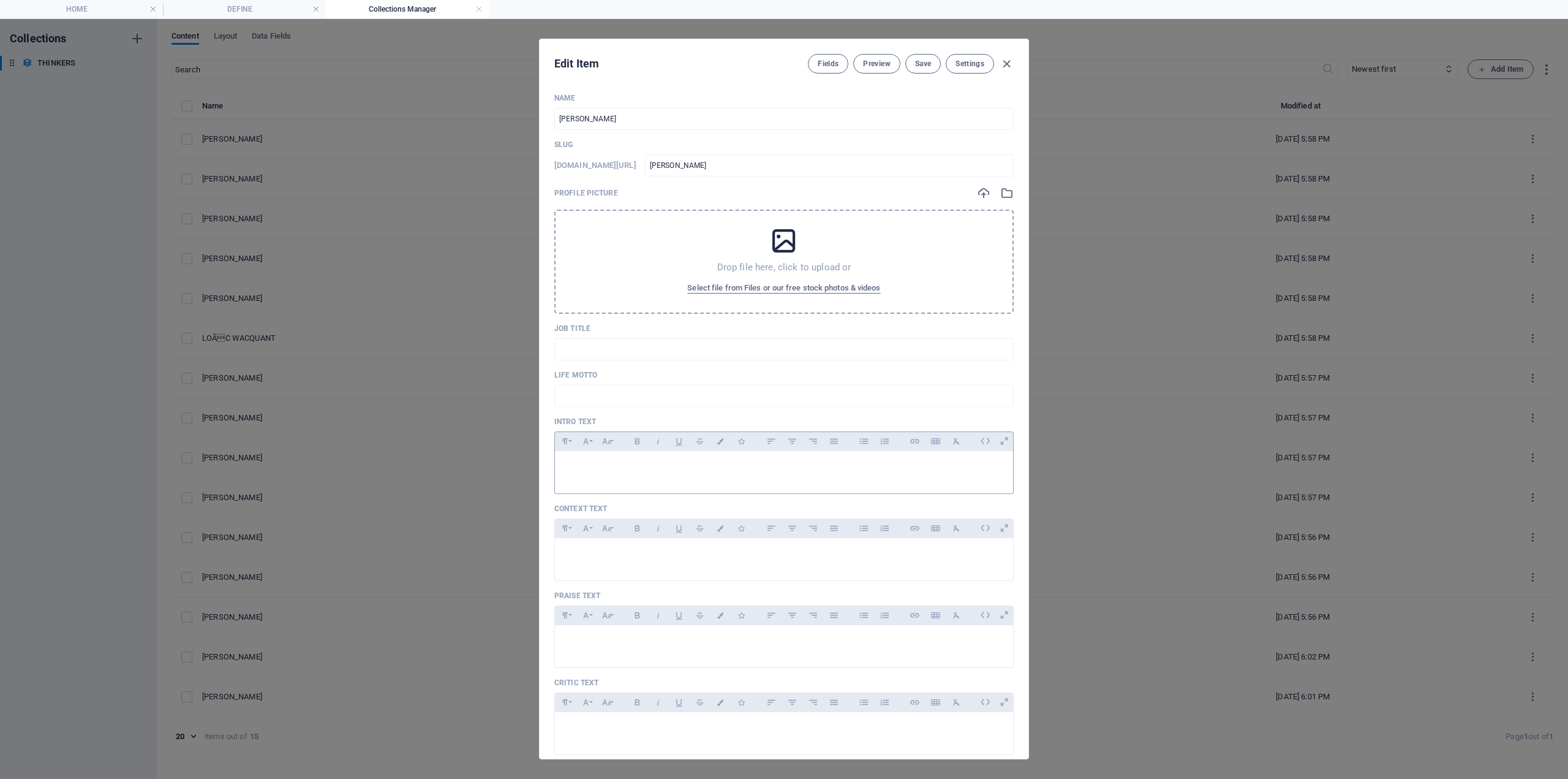
click at [610, 461] on p at bounding box center [784, 466] width 439 height 12
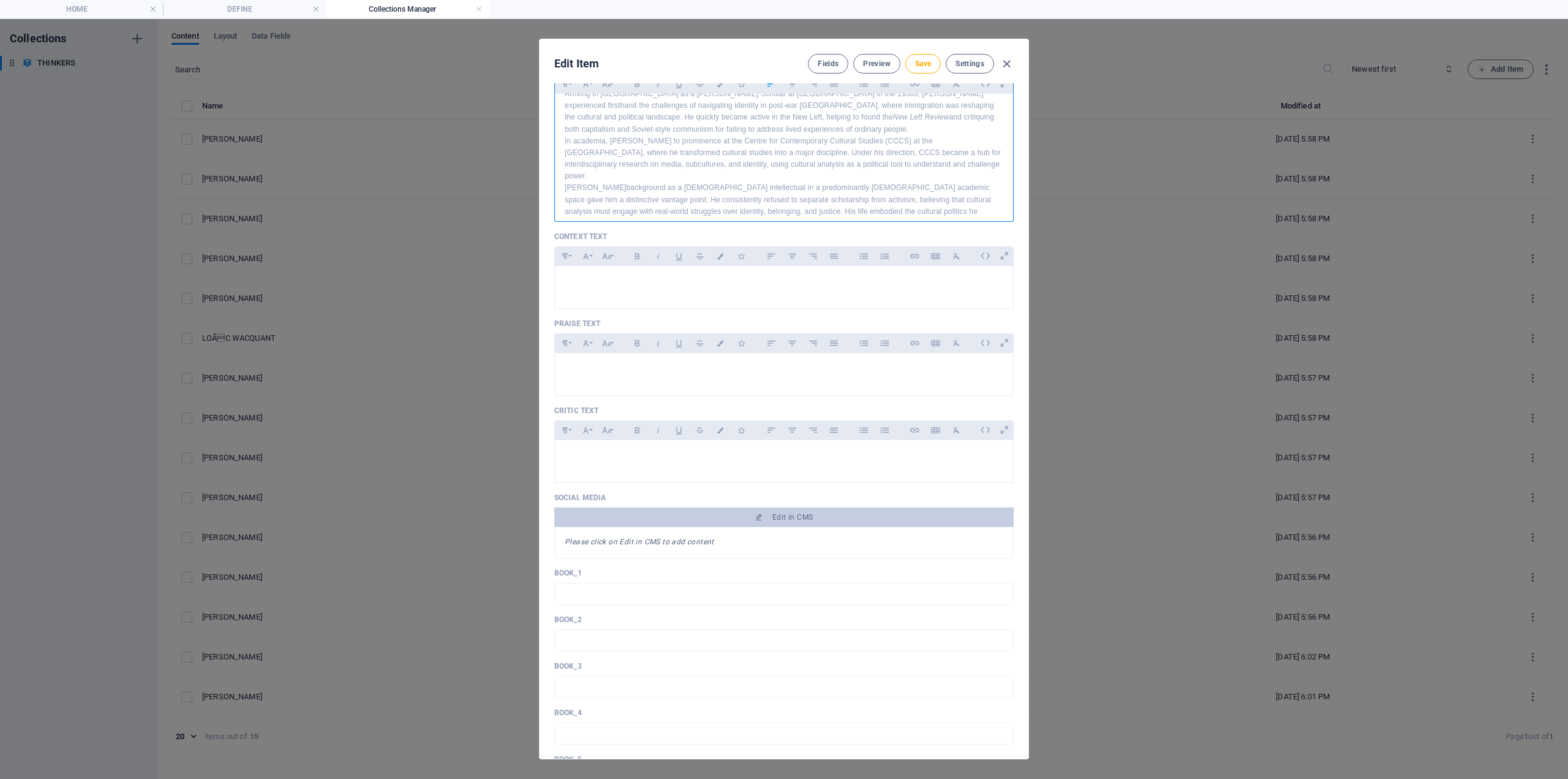
scroll to position [429, 0]
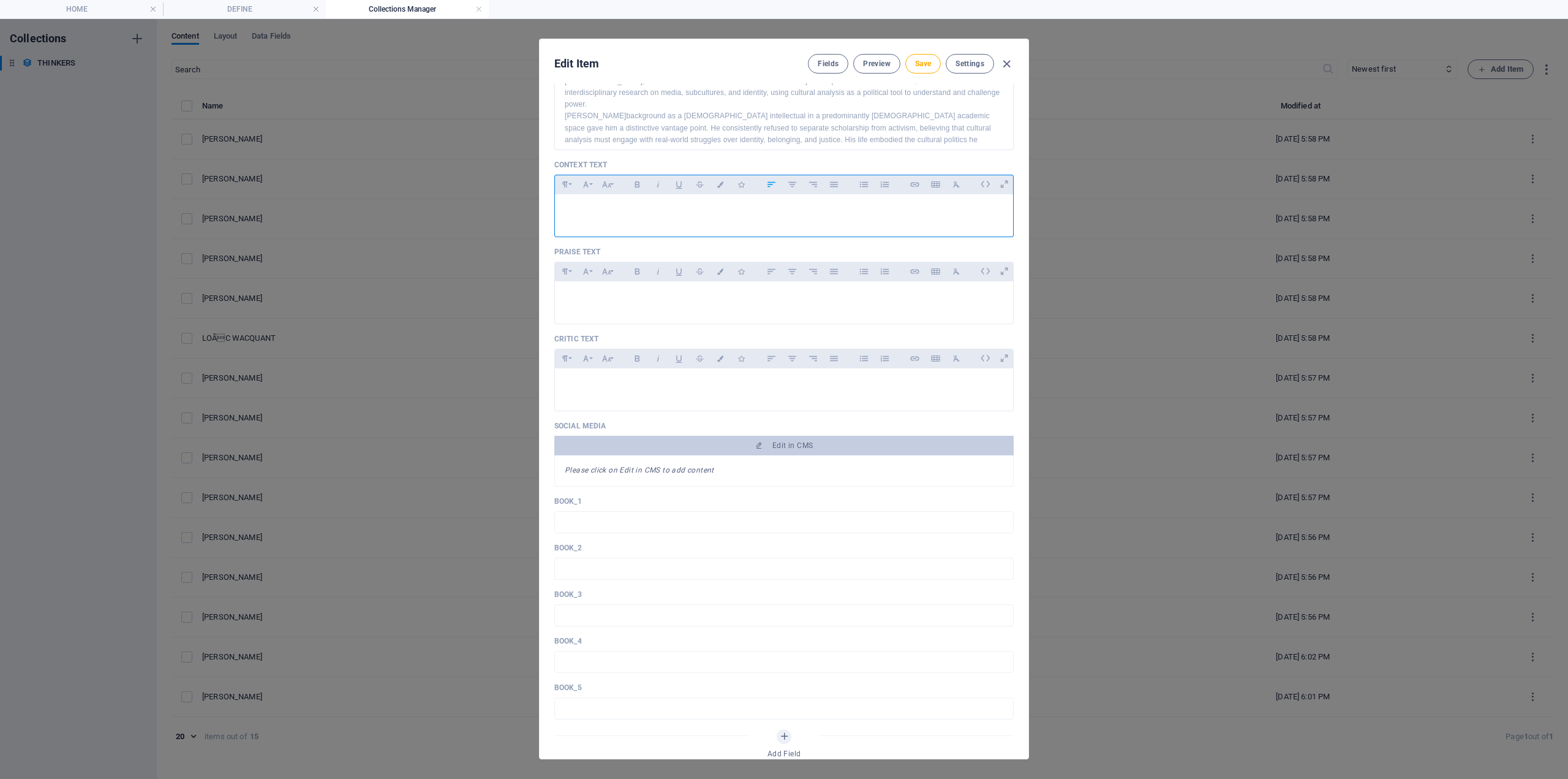
click at [618, 213] on p at bounding box center [784, 210] width 439 height 12
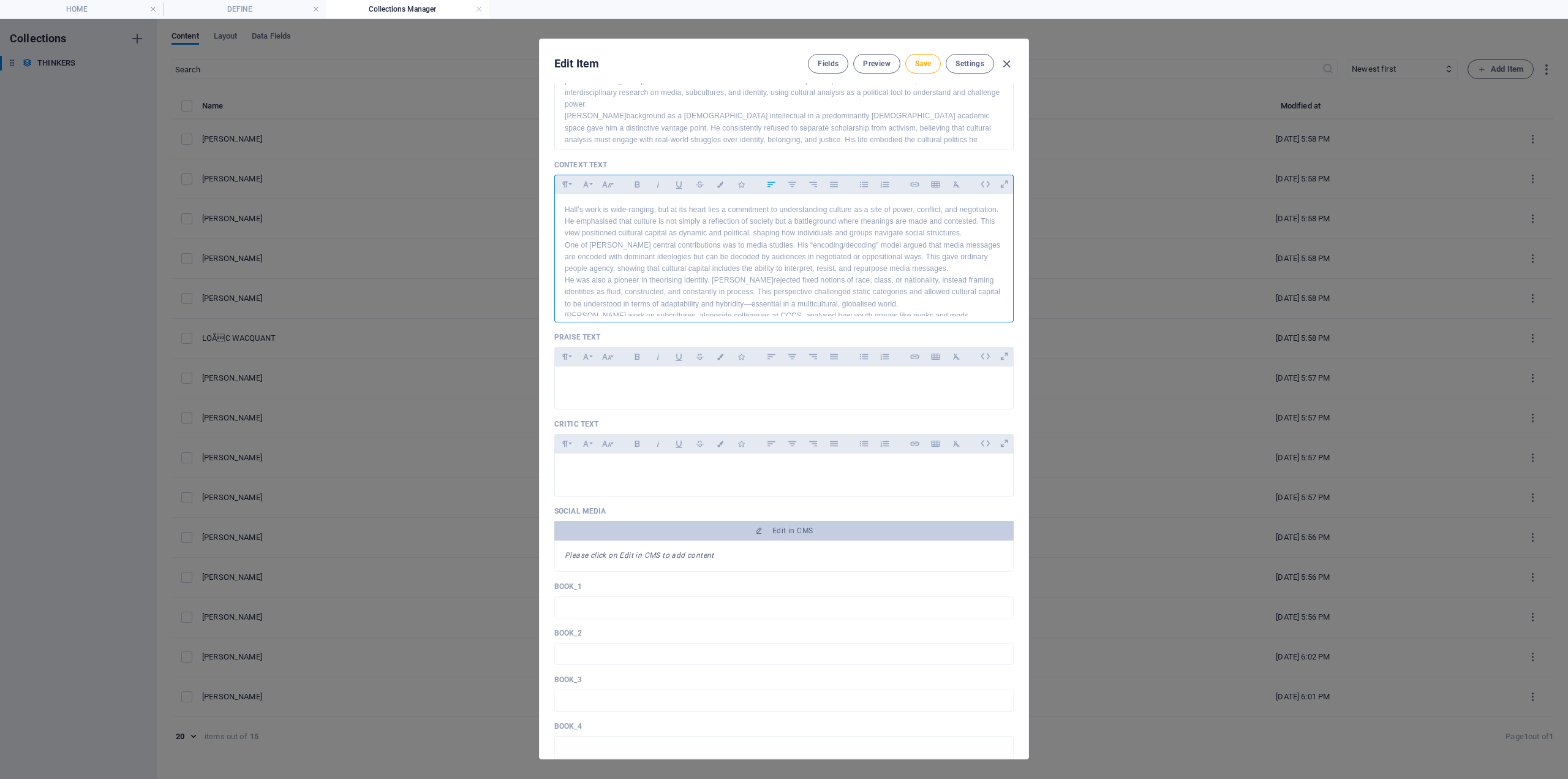
scroll to position [171, 0]
click at [624, 388] on div at bounding box center [784, 384] width 458 height 37
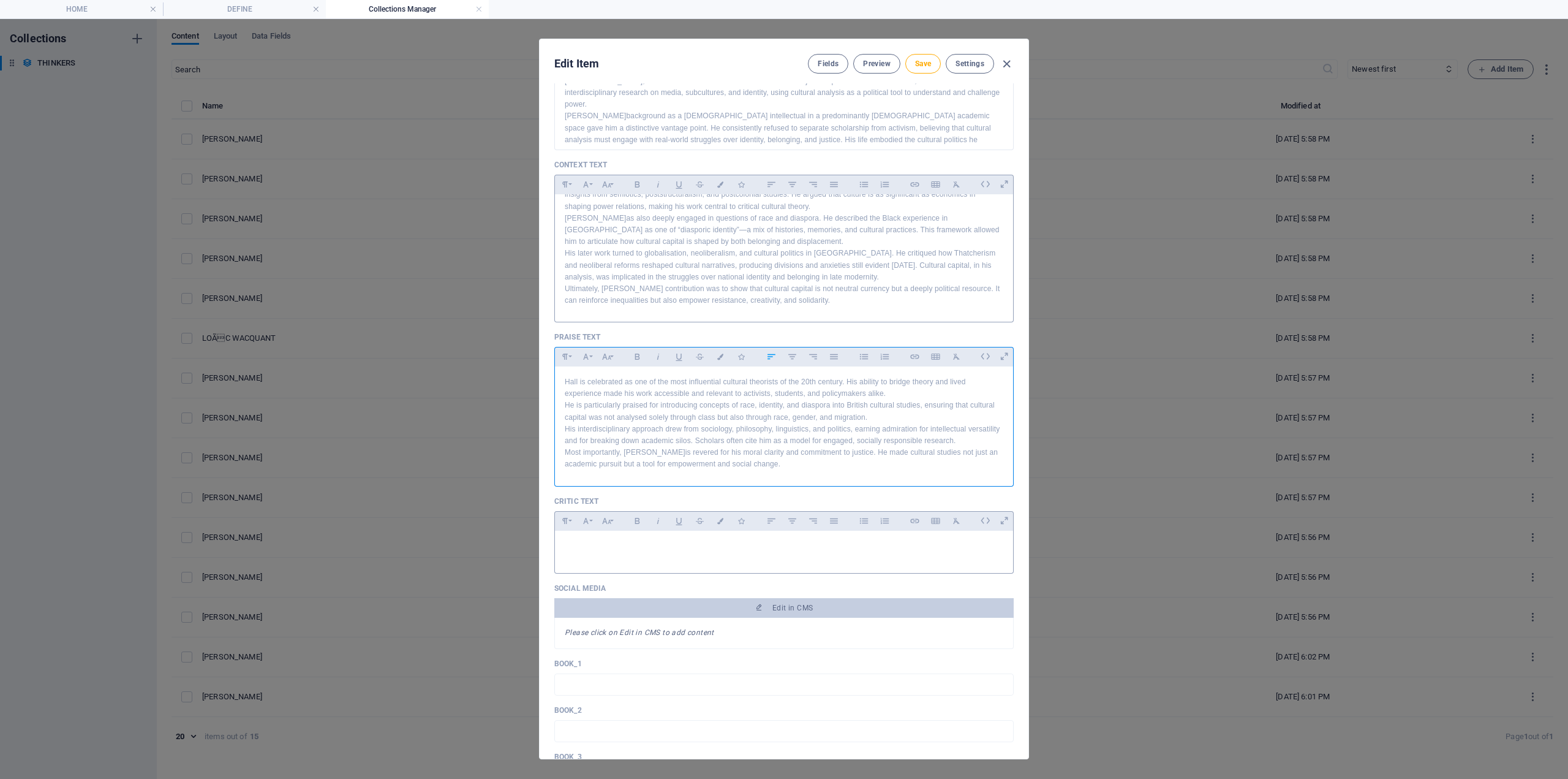
click at [625, 549] on p at bounding box center [784, 546] width 439 height 12
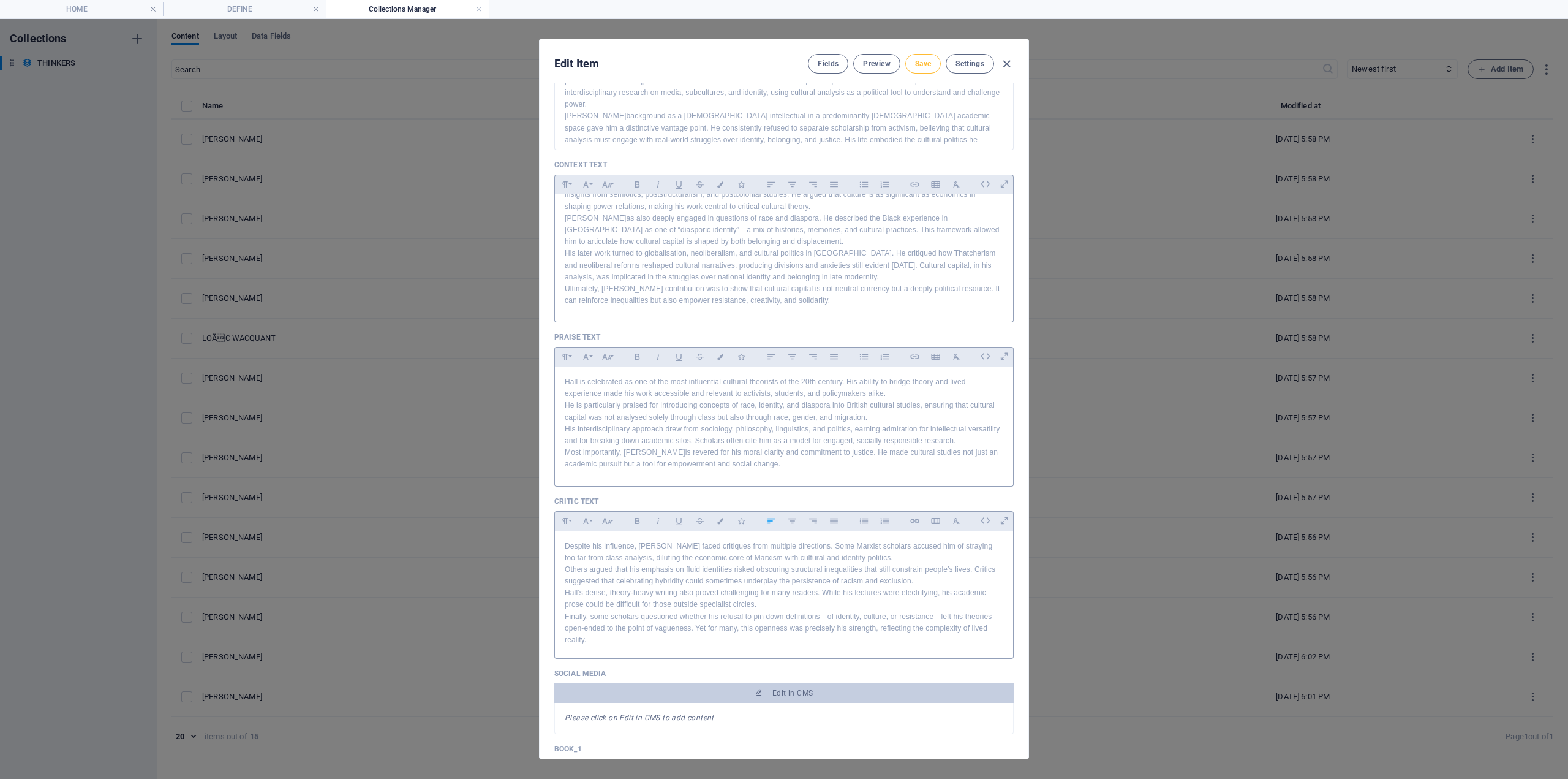
click at [927, 70] on button "Save" at bounding box center [923, 64] width 36 height 20
click at [921, 62] on span "Save" at bounding box center [923, 64] width 16 height 10
click at [1005, 66] on icon "button" at bounding box center [1007, 64] width 14 height 14
type input "stuart-hall"
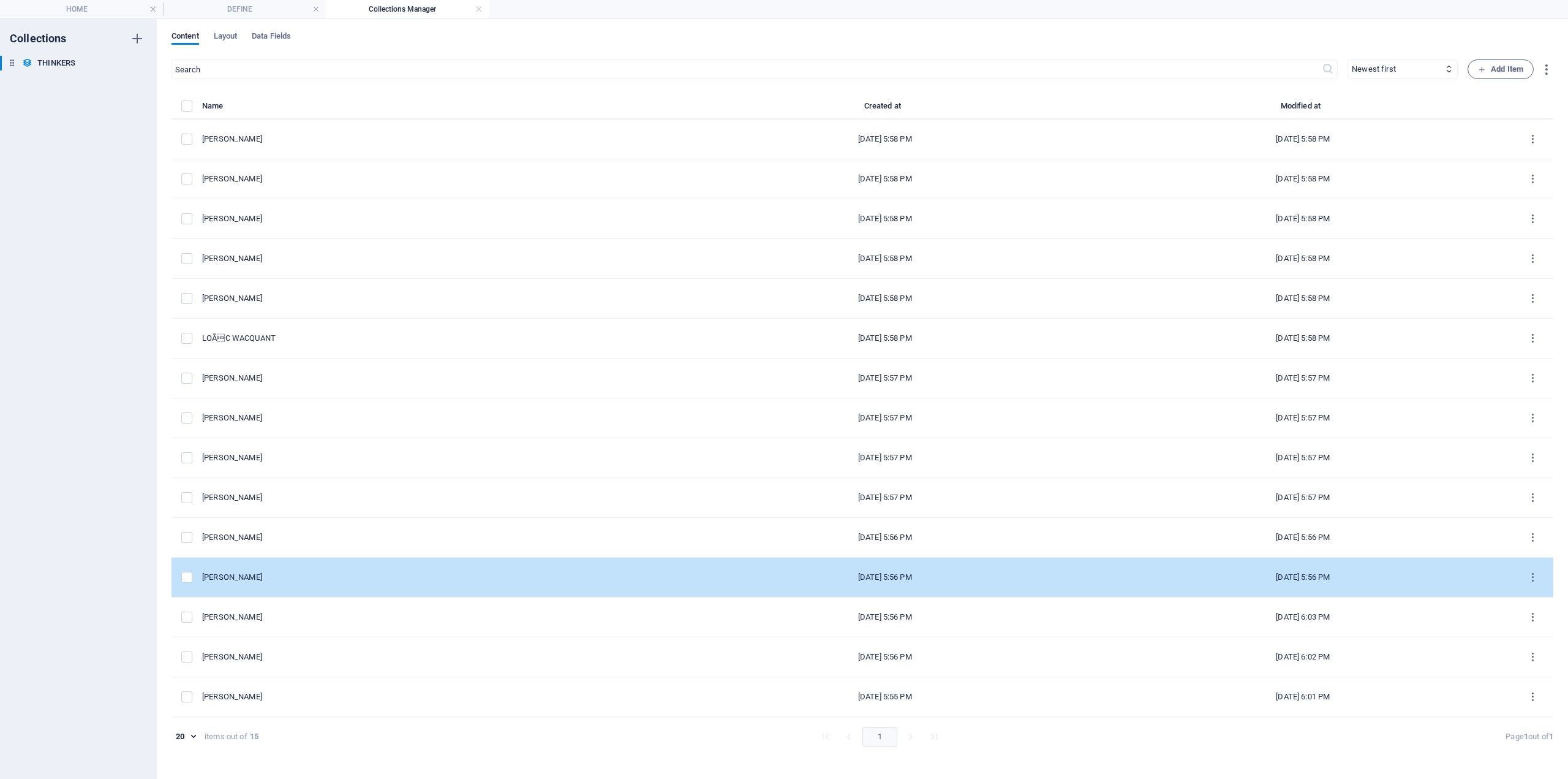
click at [275, 578] on div "[PERSON_NAME]" at bounding box center [434, 577] width 464 height 11
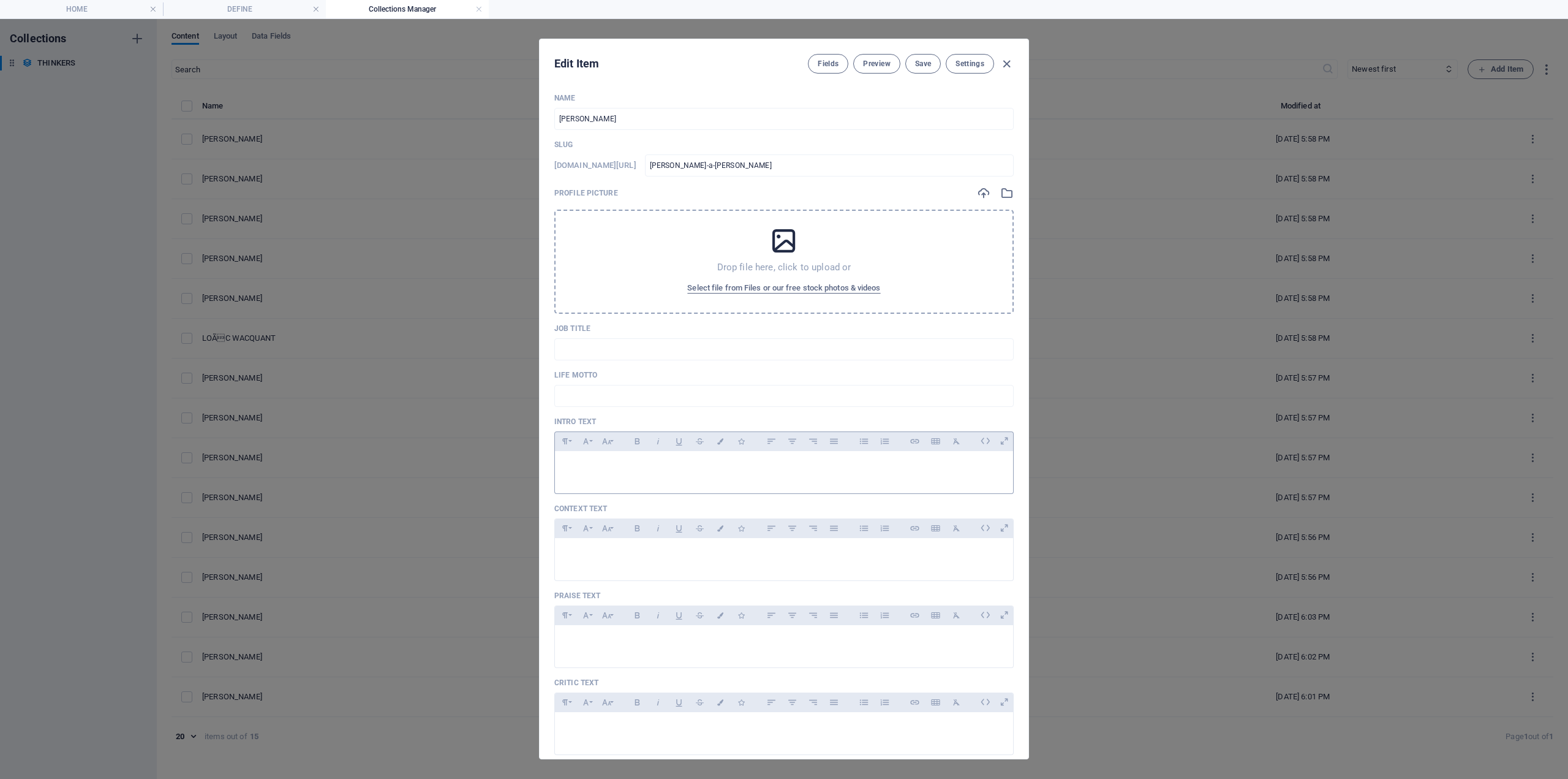
click at [607, 465] on p at bounding box center [784, 466] width 439 height 12
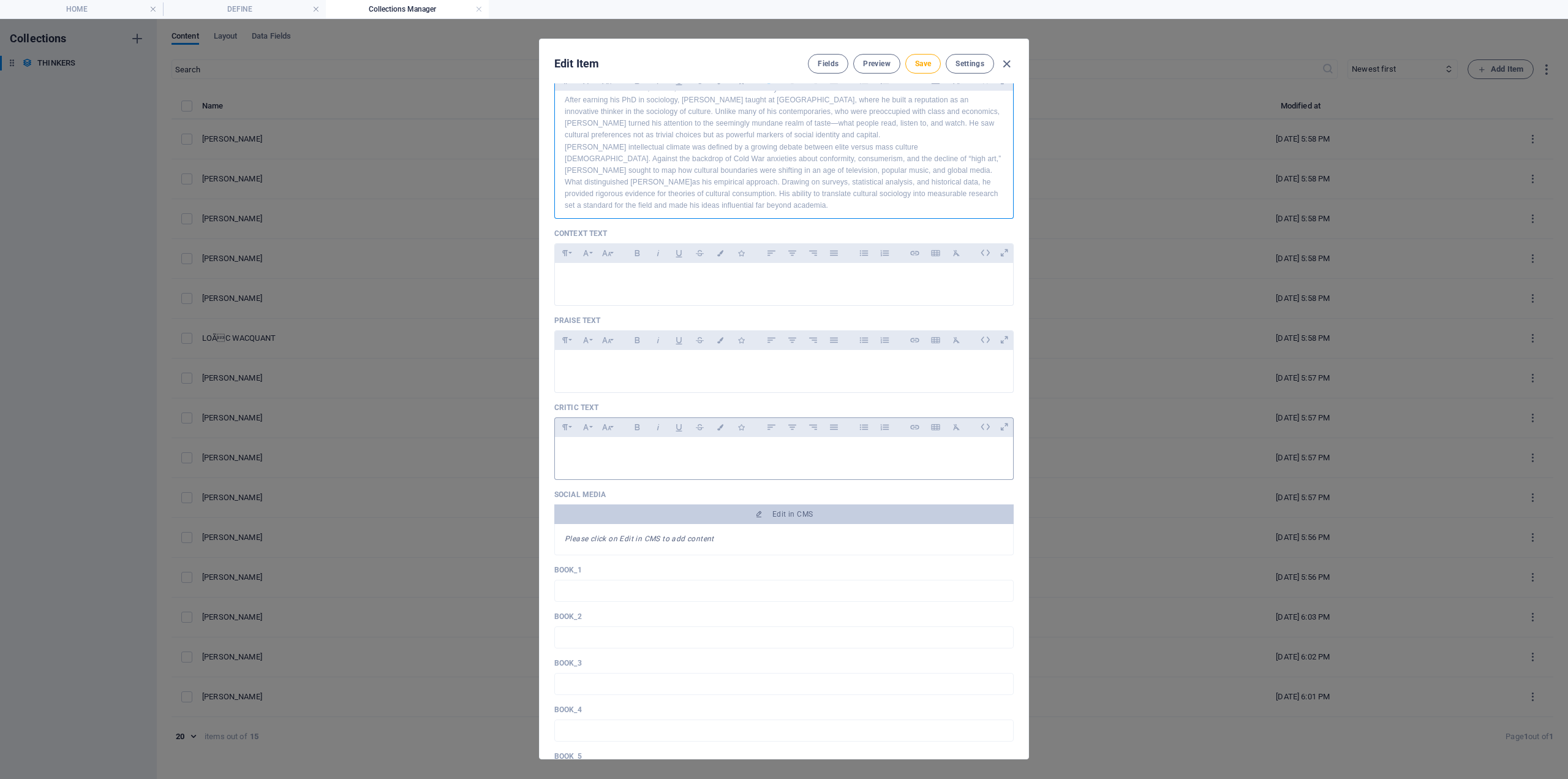
scroll to position [368, 0]
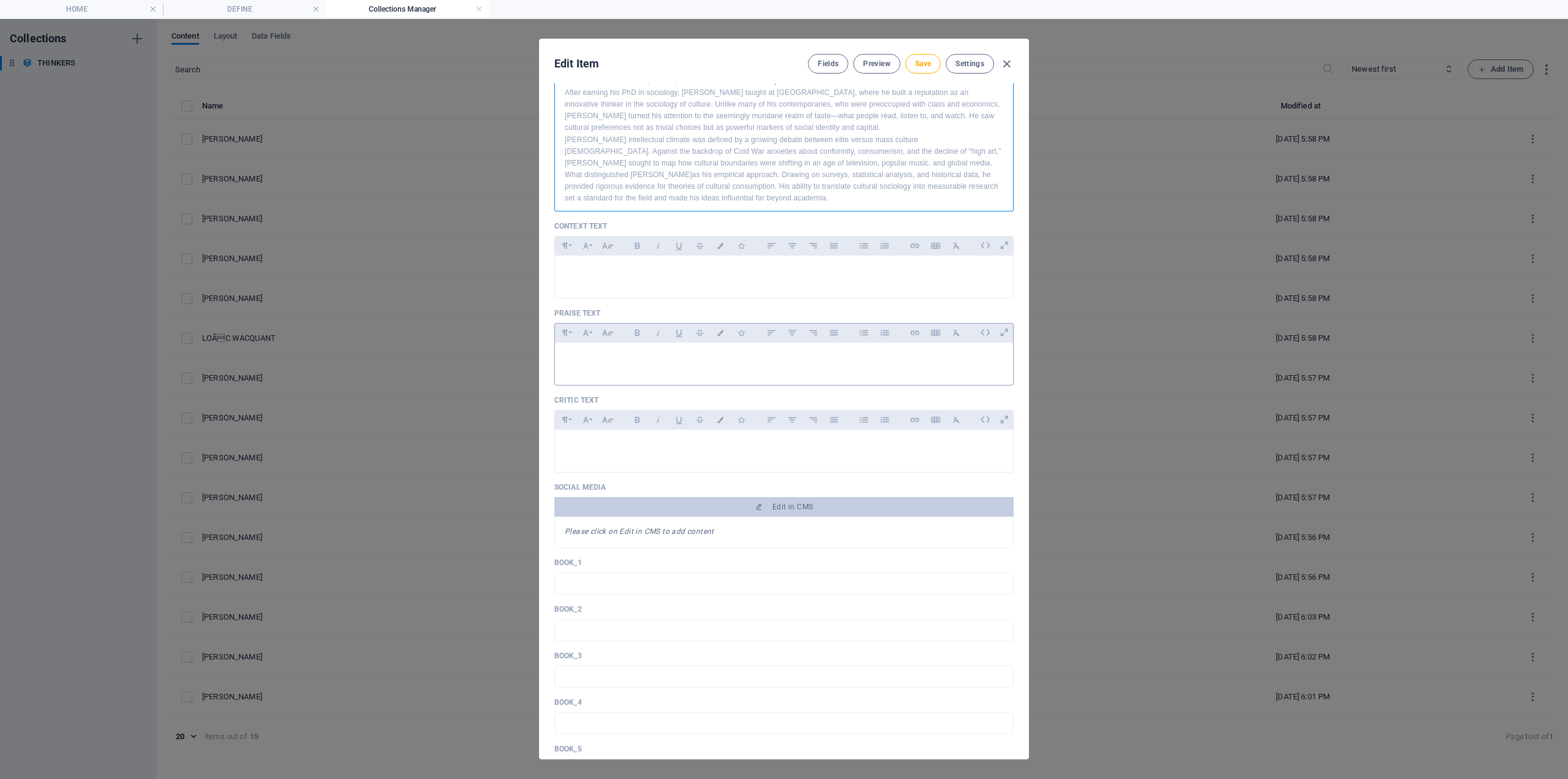
click at [570, 352] on div at bounding box center [784, 361] width 458 height 37
click at [571, 291] on div at bounding box center [784, 274] width 458 height 37
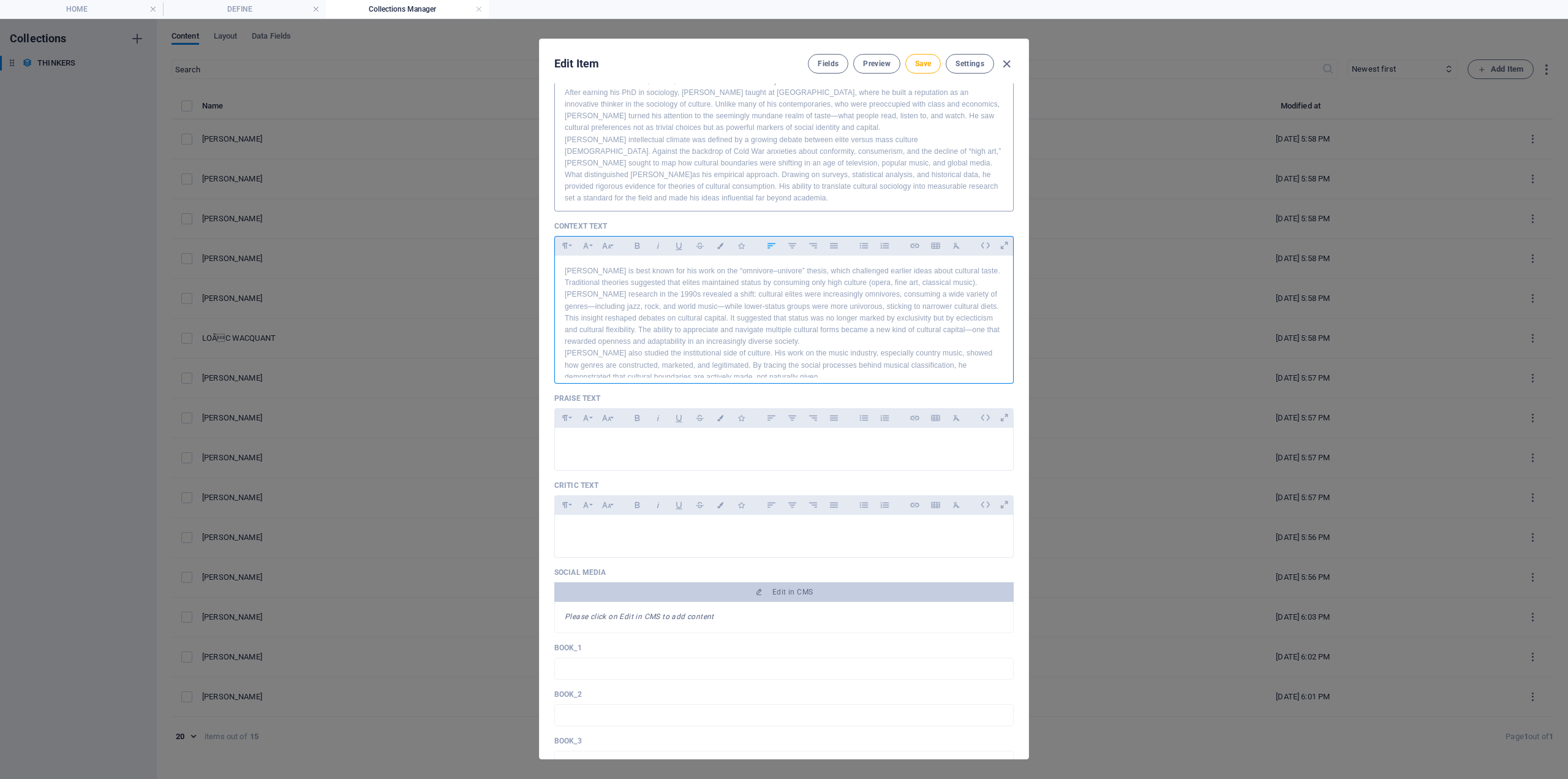
scroll to position [160, 0]
click at [676, 444] on p at bounding box center [784, 443] width 439 height 12
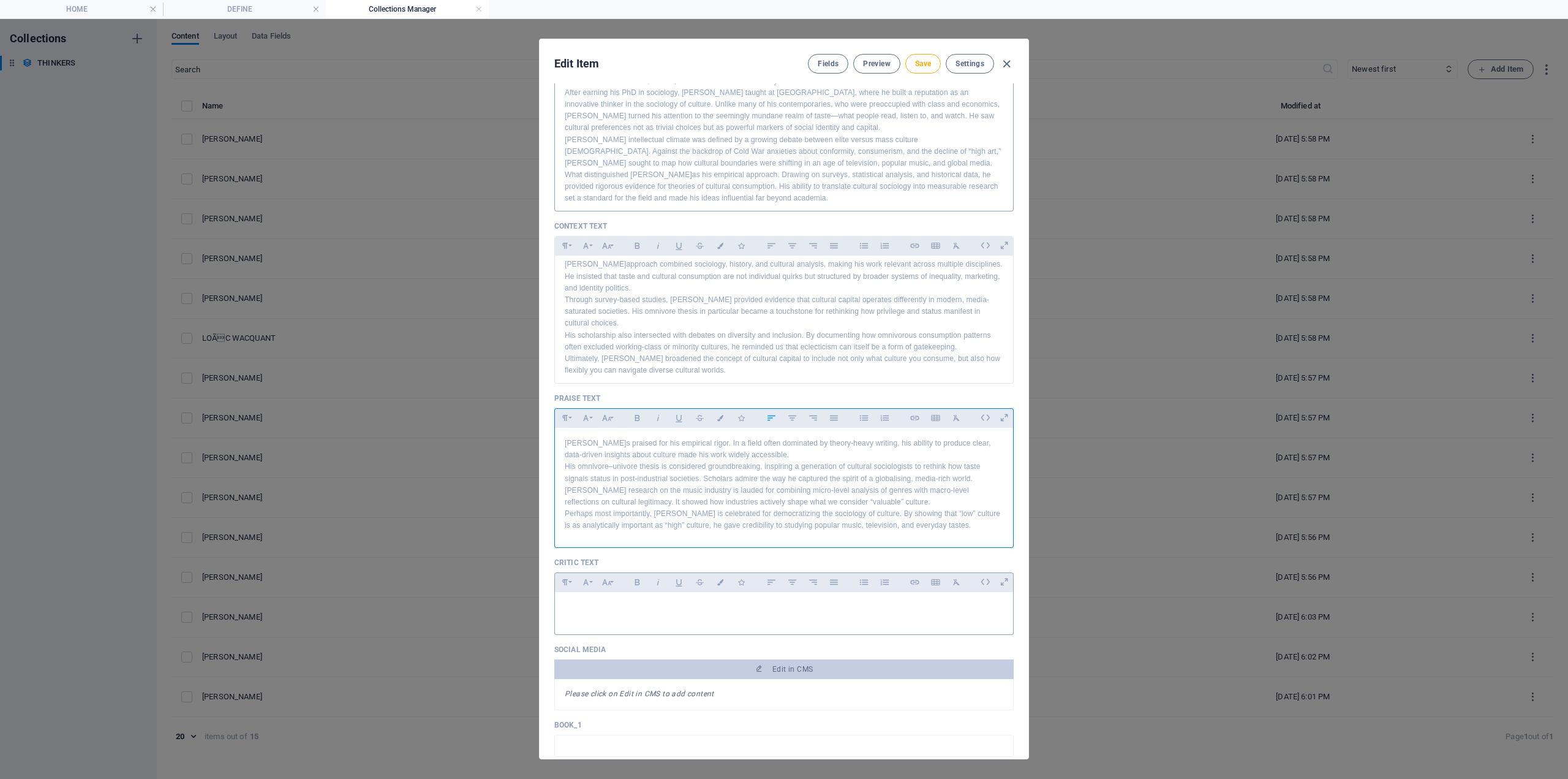
click at [635, 603] on p at bounding box center [784, 607] width 439 height 12
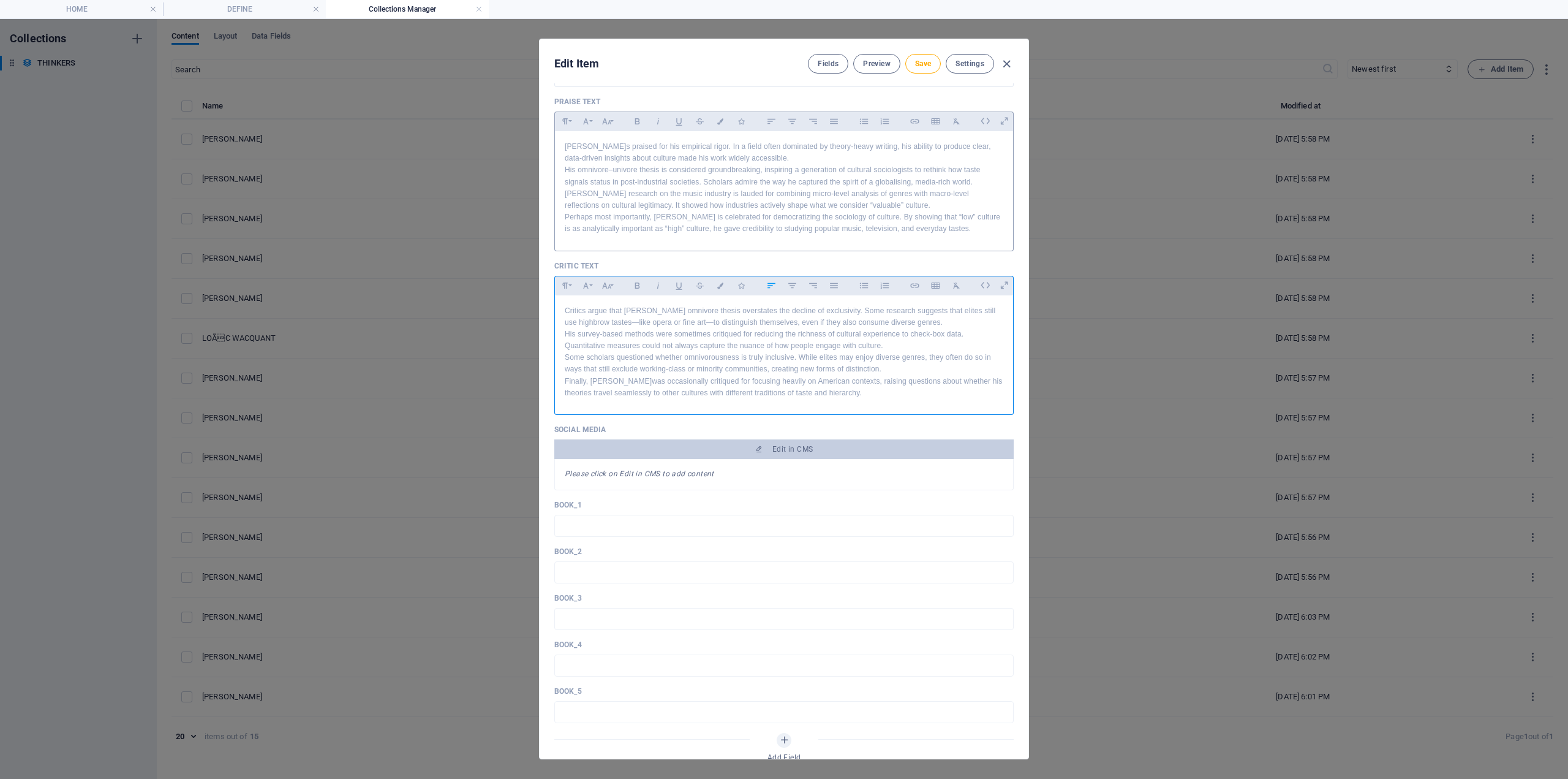
scroll to position [796, 0]
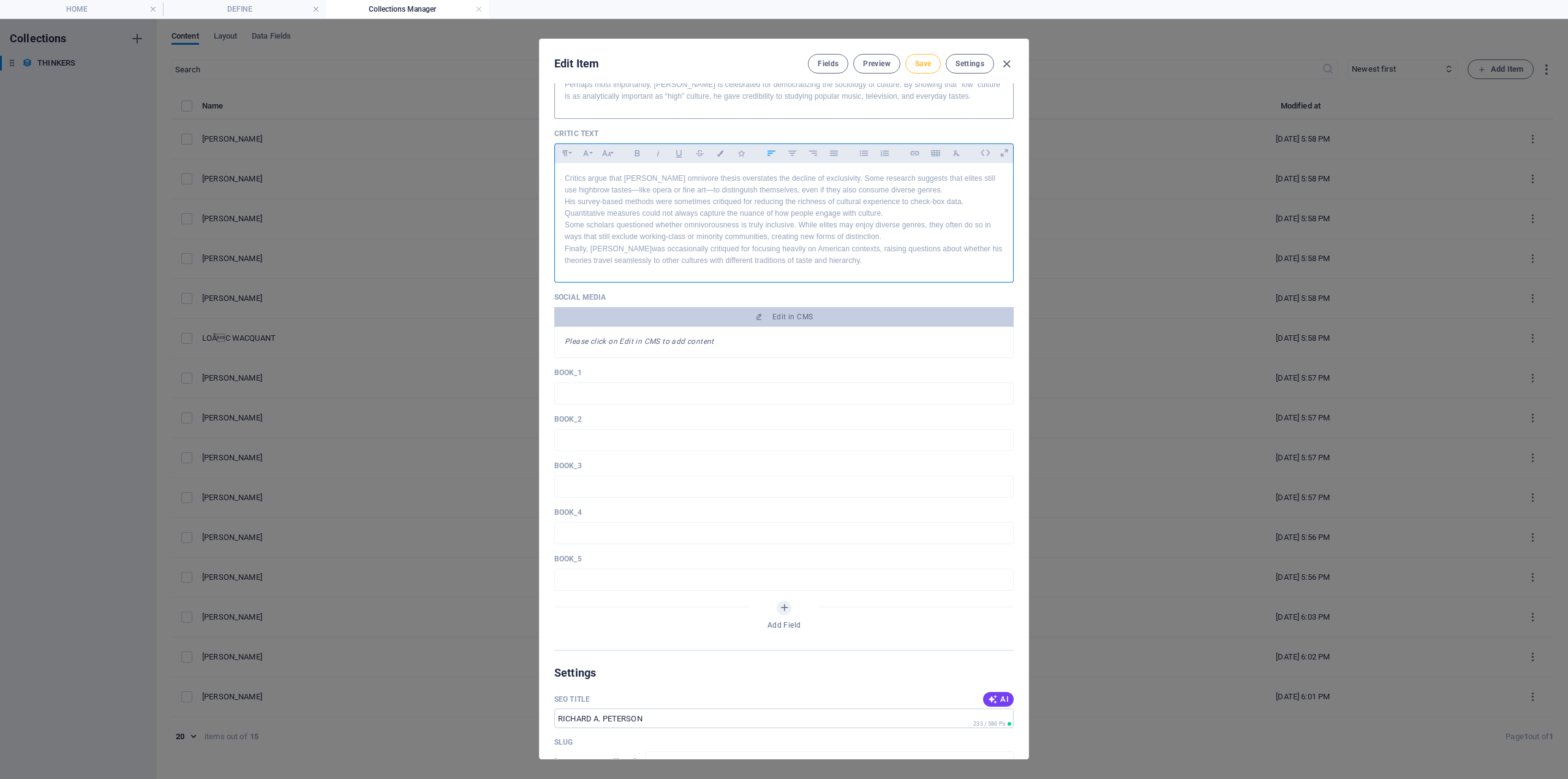
click at [927, 62] on span "Save" at bounding box center [923, 64] width 16 height 10
click at [932, 60] on button "Save" at bounding box center [923, 64] width 36 height 20
click at [1002, 64] on icon "button" at bounding box center [1007, 64] width 14 height 14
type input "richard-a-peterson"
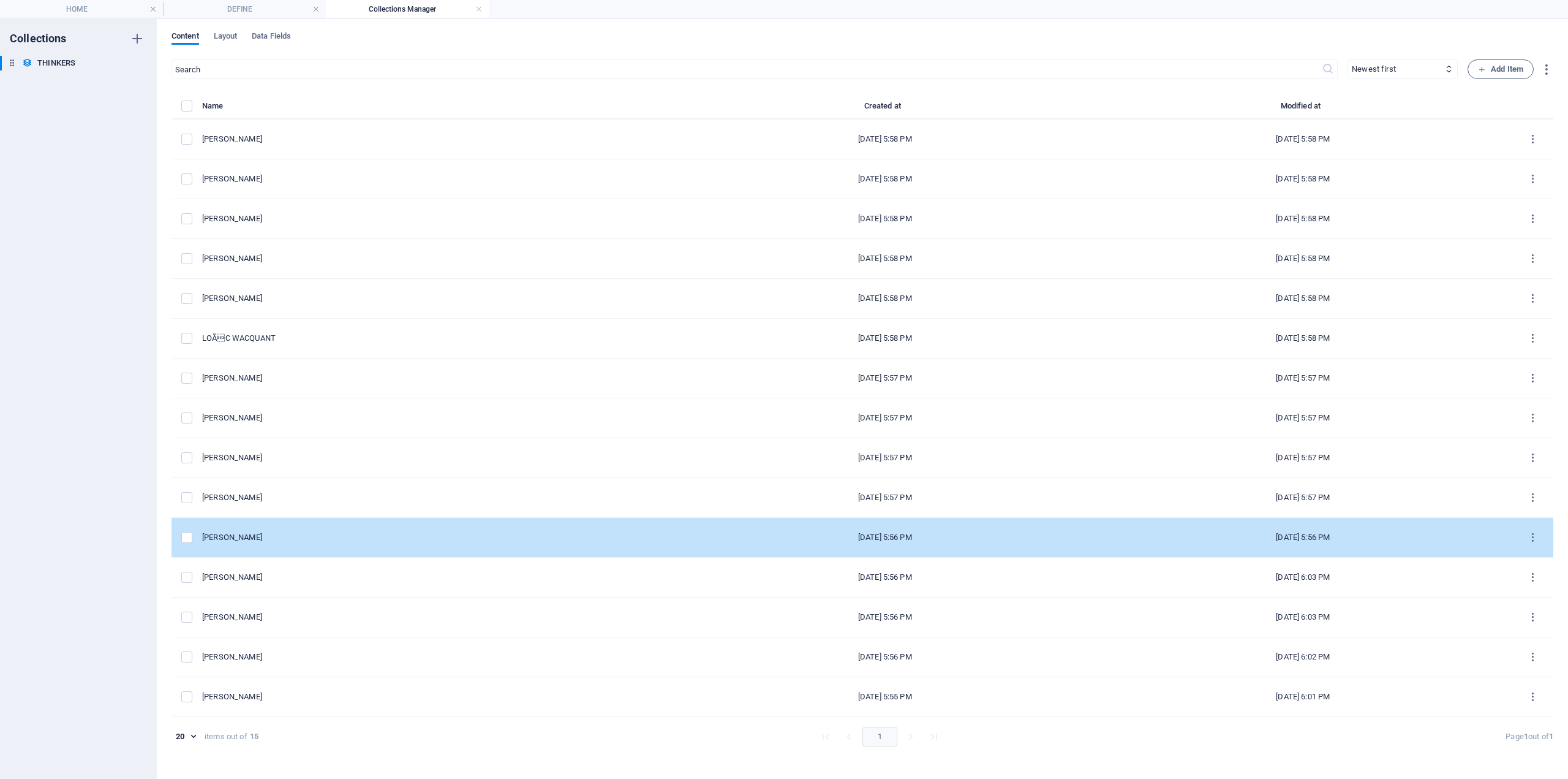
click at [275, 538] on div "[PERSON_NAME]" at bounding box center [434, 538] width 464 height 11
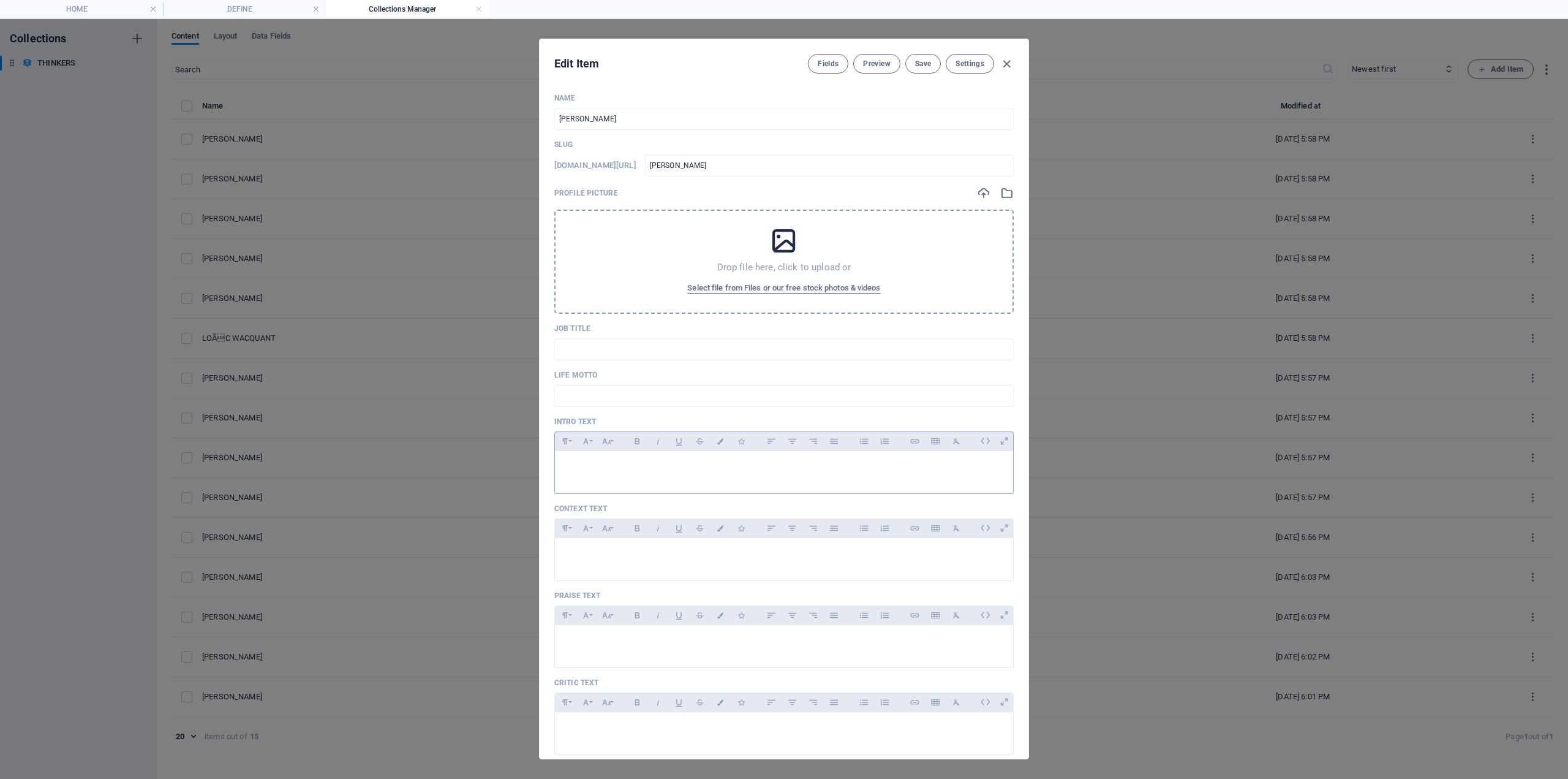
click at [634, 471] on p at bounding box center [784, 466] width 439 height 12
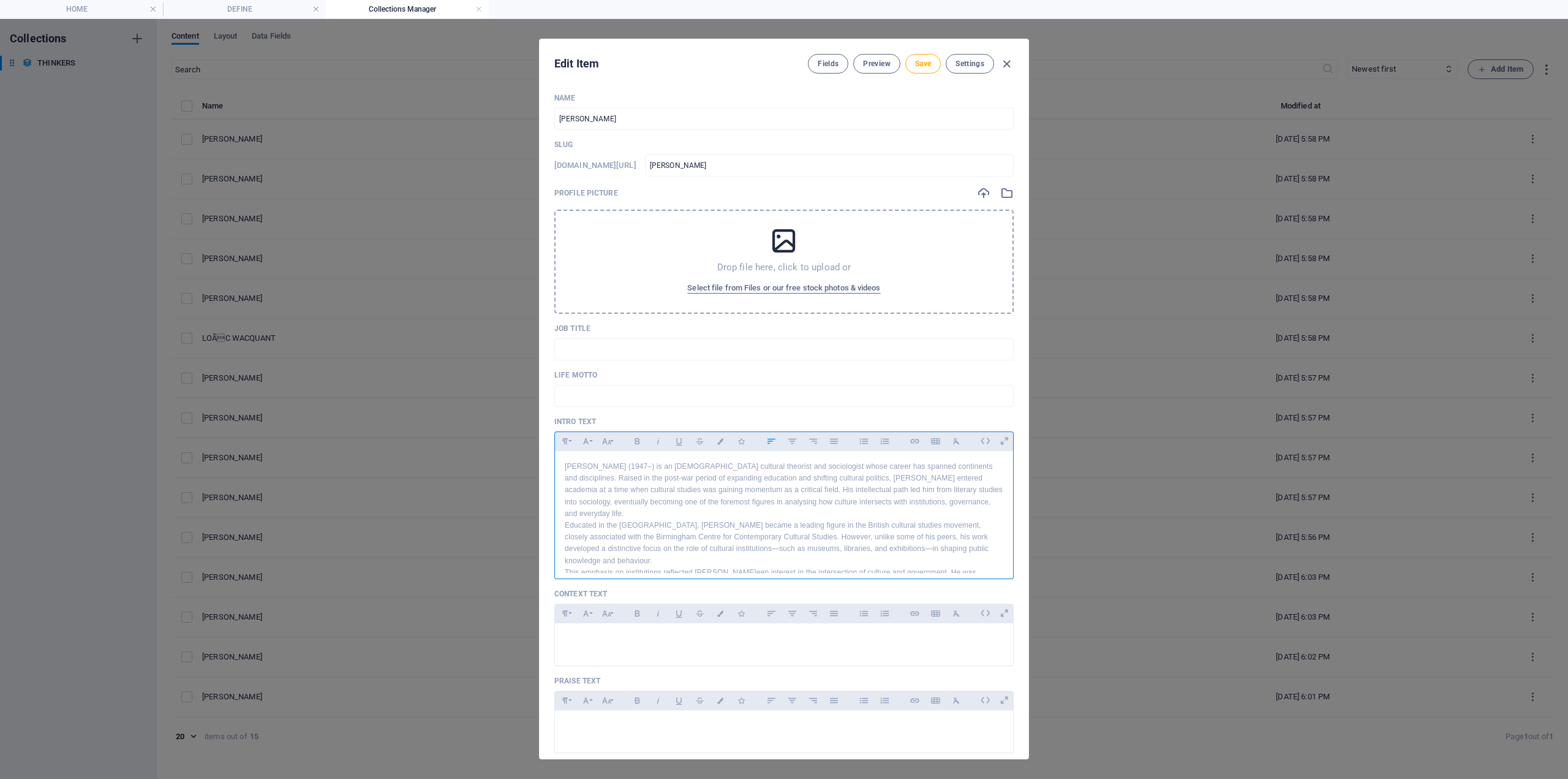
scroll to position [77, 0]
click at [595, 641] on p at bounding box center [784, 638] width 439 height 12
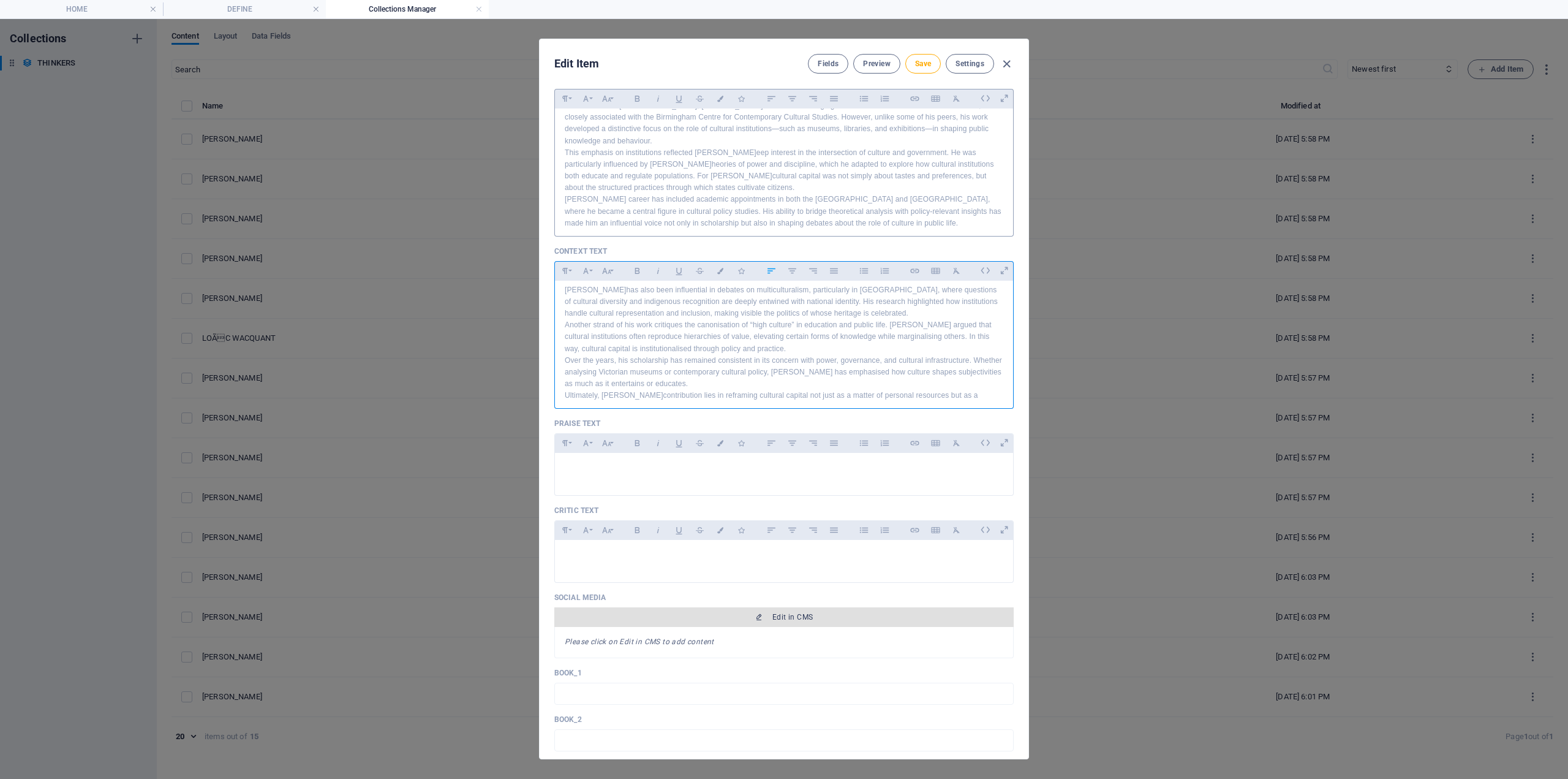
scroll to position [368, 0]
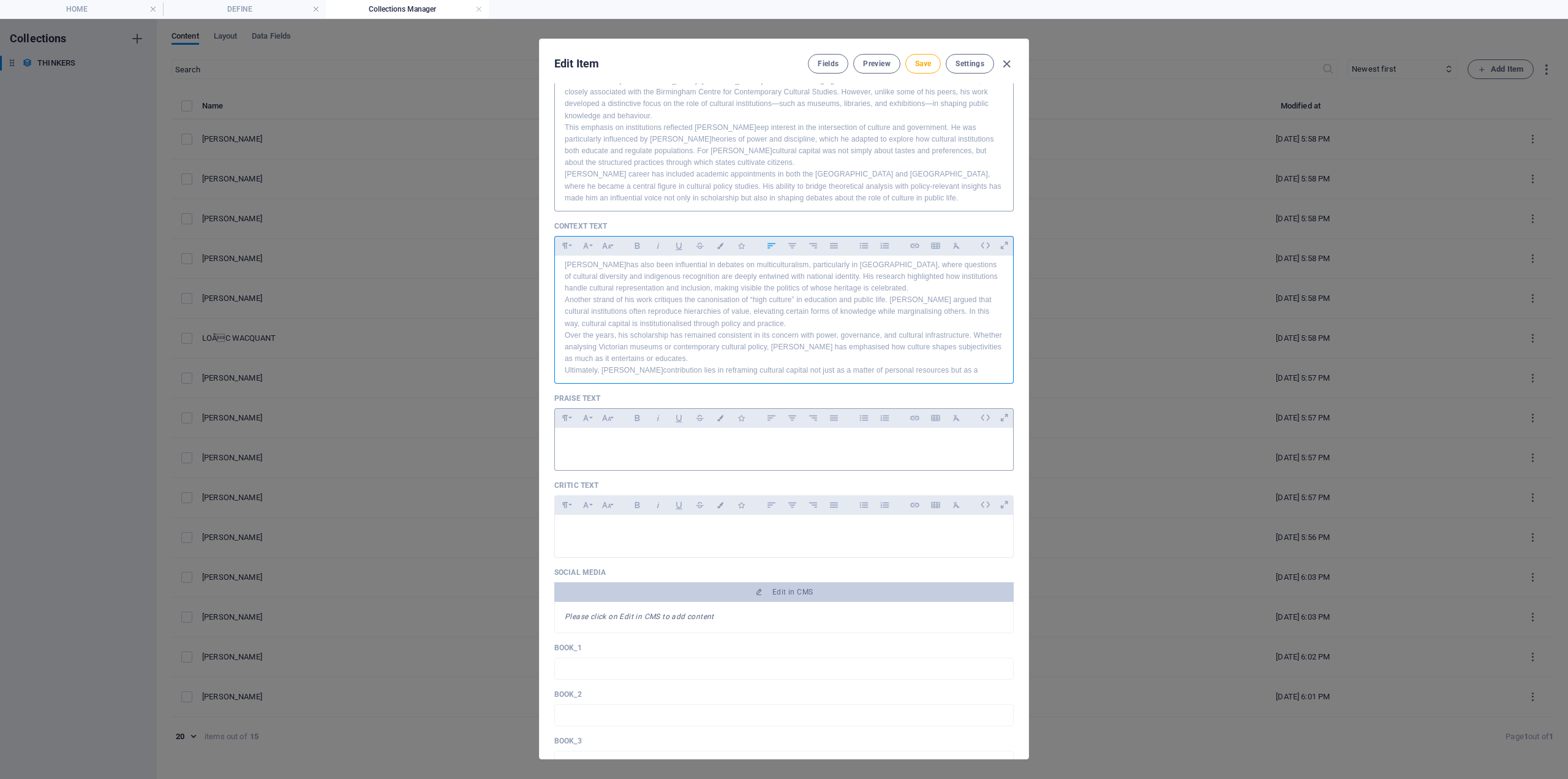
click at [632, 451] on div at bounding box center [784, 446] width 458 height 37
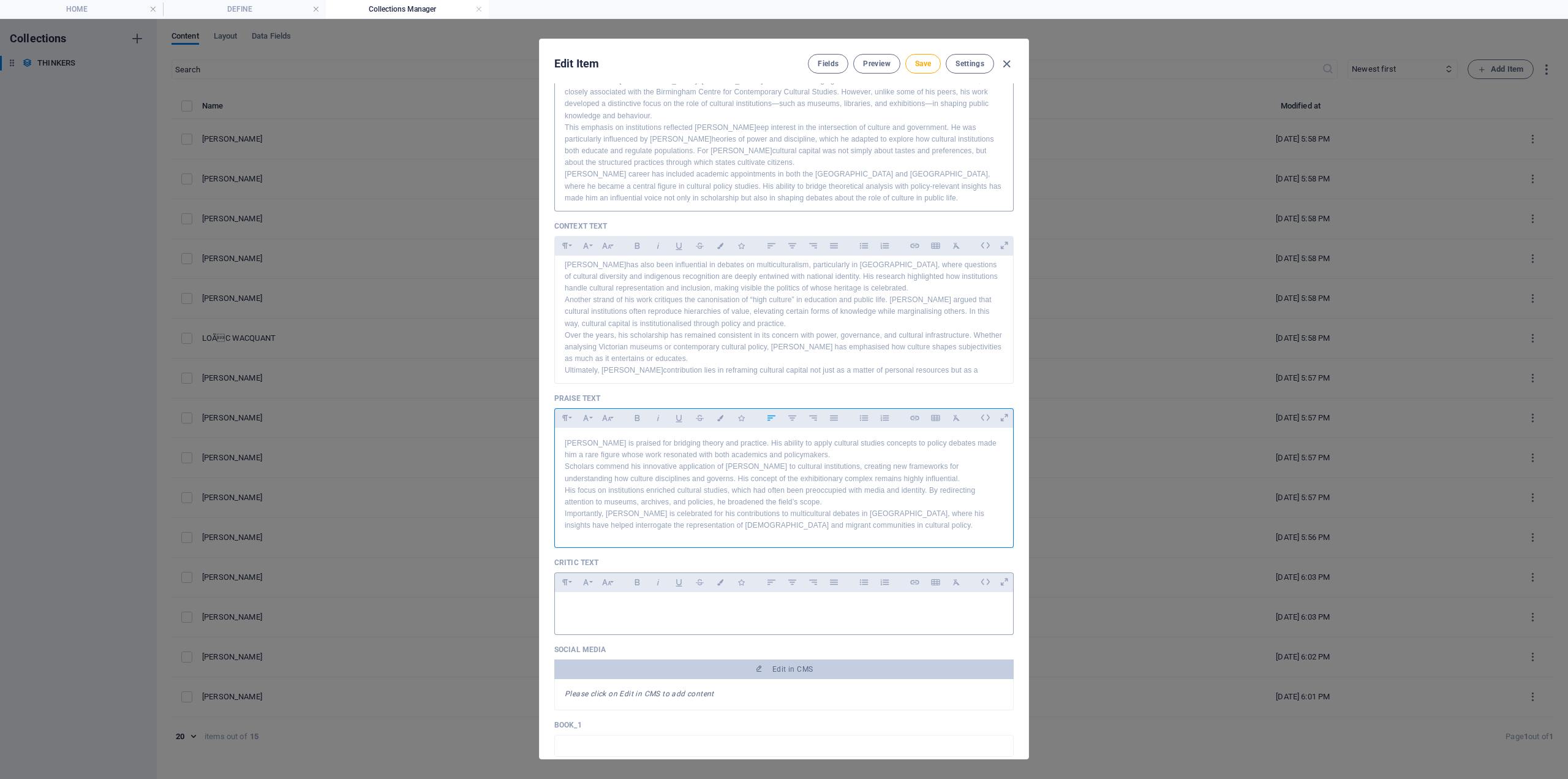
click at [633, 623] on div at bounding box center [784, 610] width 458 height 37
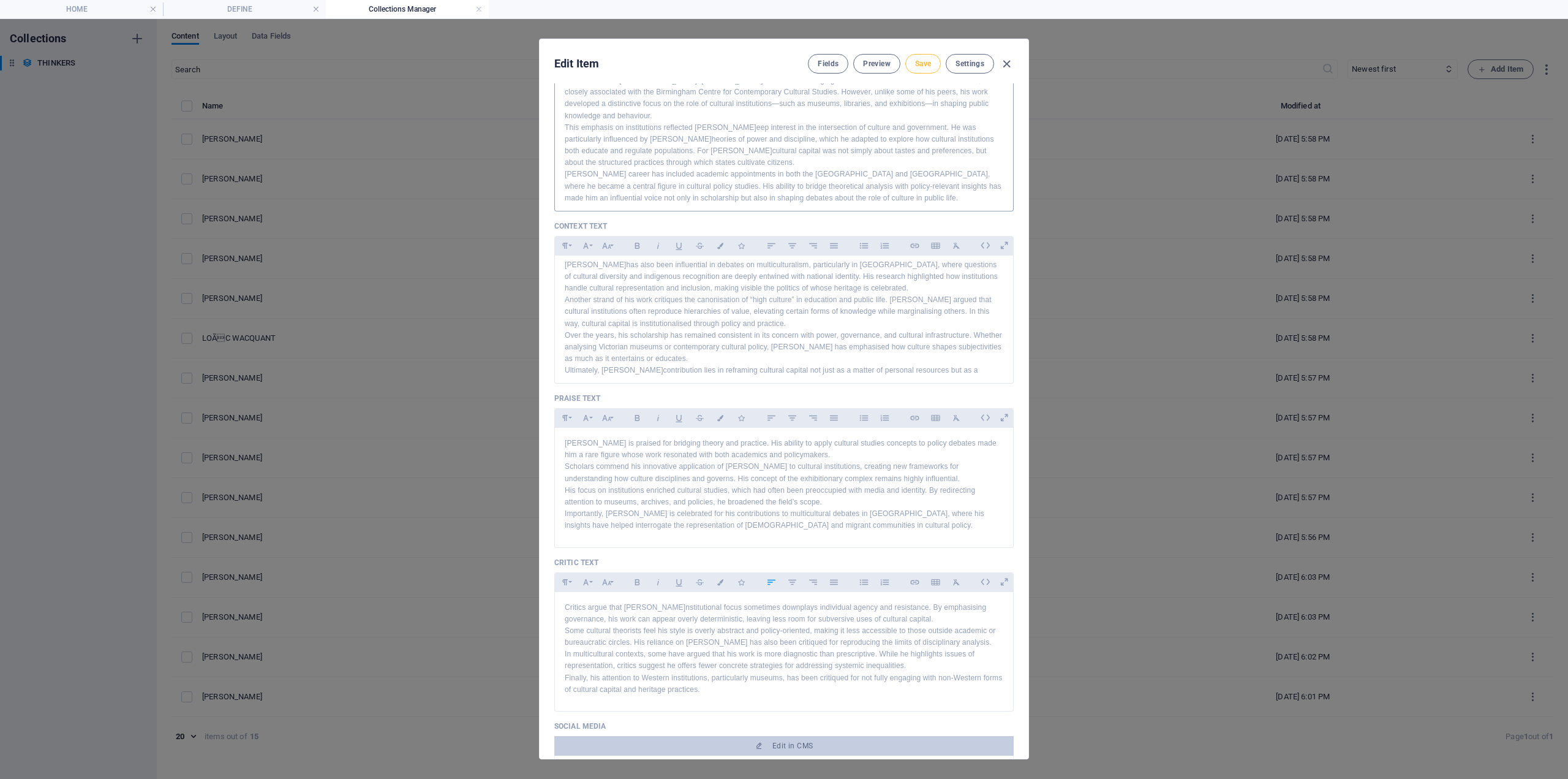
click at [924, 62] on span "Save" at bounding box center [923, 64] width 16 height 10
click at [1008, 64] on icon "button" at bounding box center [1007, 64] width 14 height 14
type input "tony-bennett"
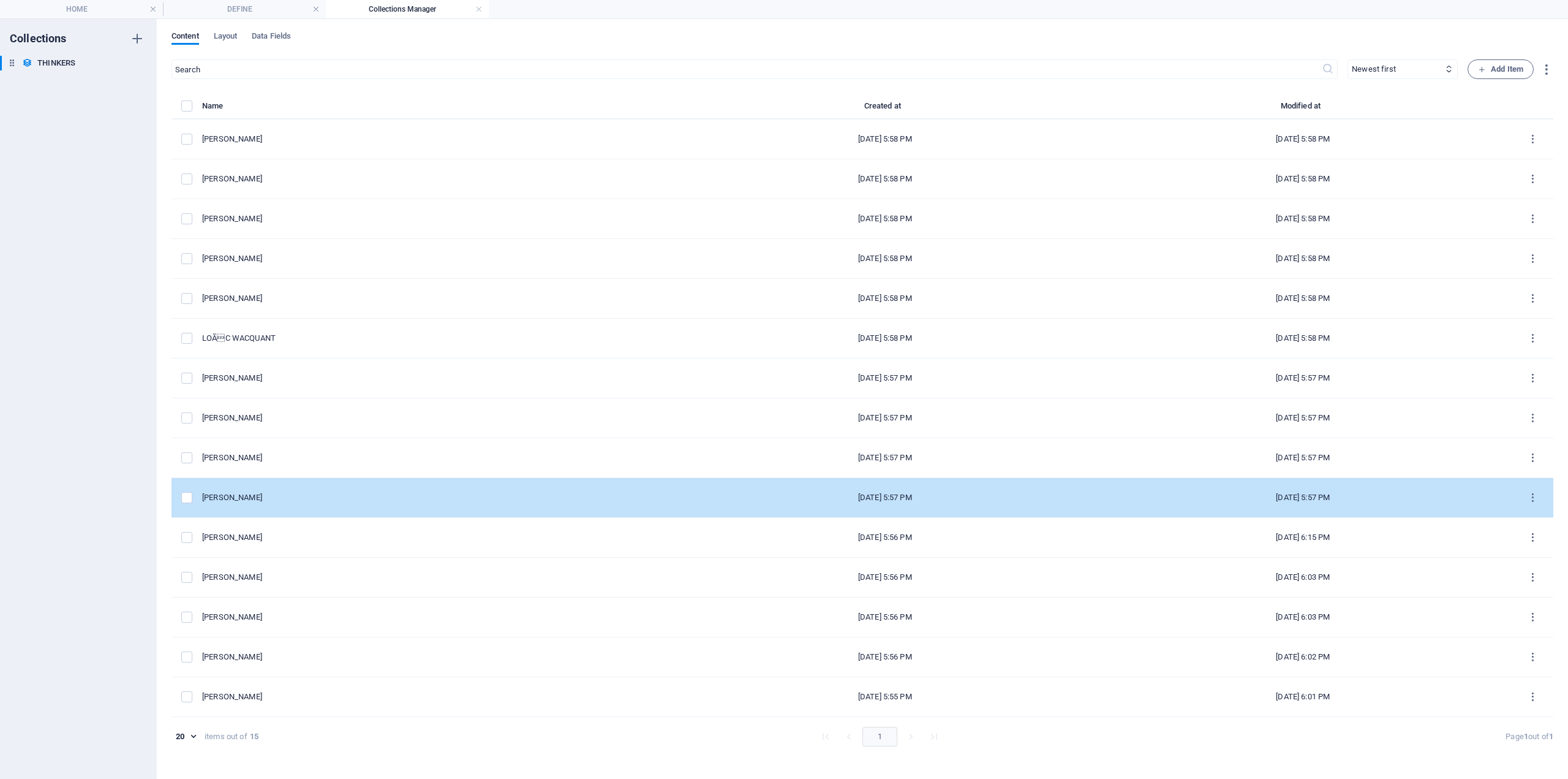
click at [277, 498] on div "[PERSON_NAME]" at bounding box center [434, 498] width 464 height 11
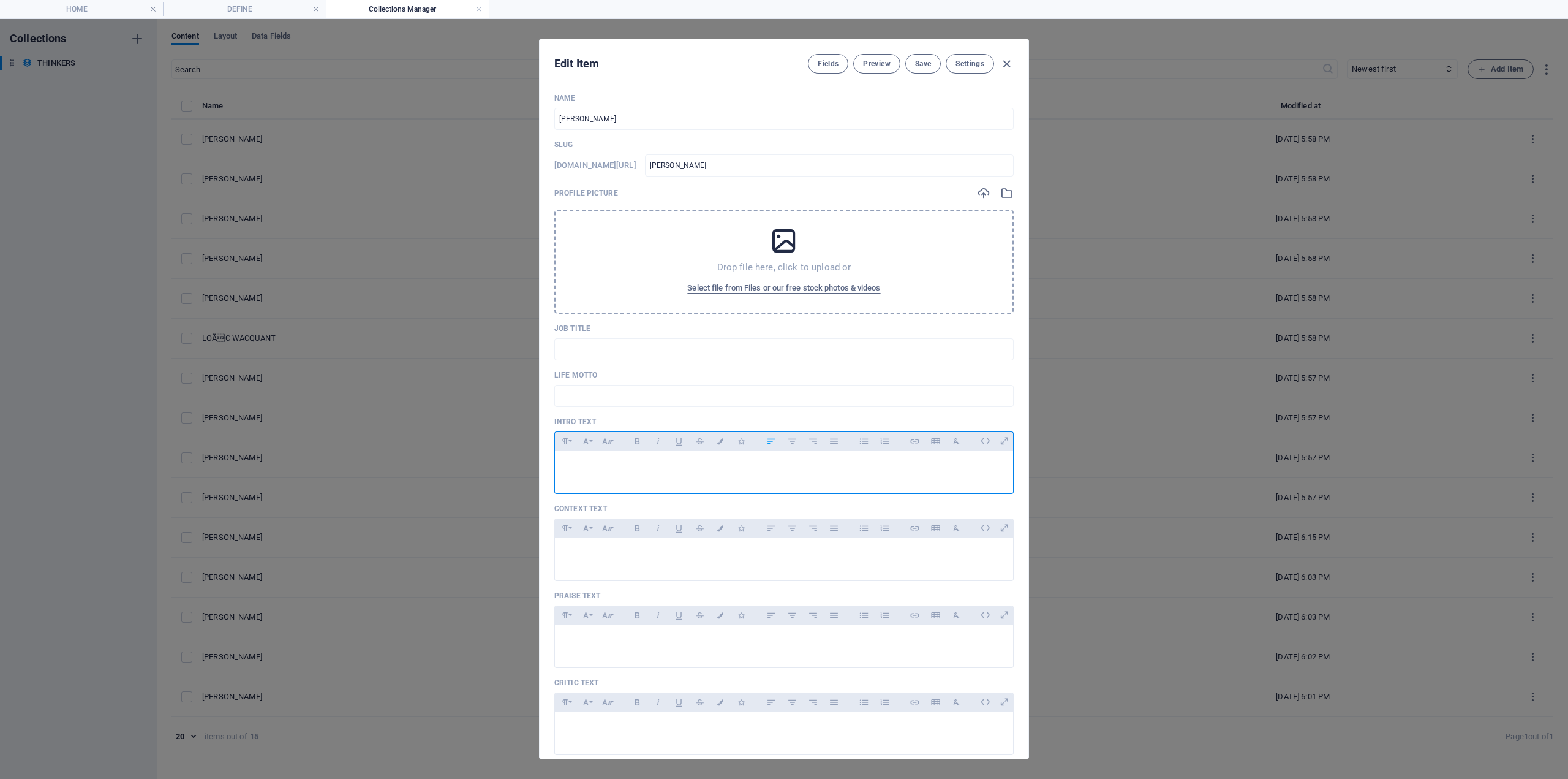
click at [589, 461] on p at bounding box center [784, 466] width 439 height 12
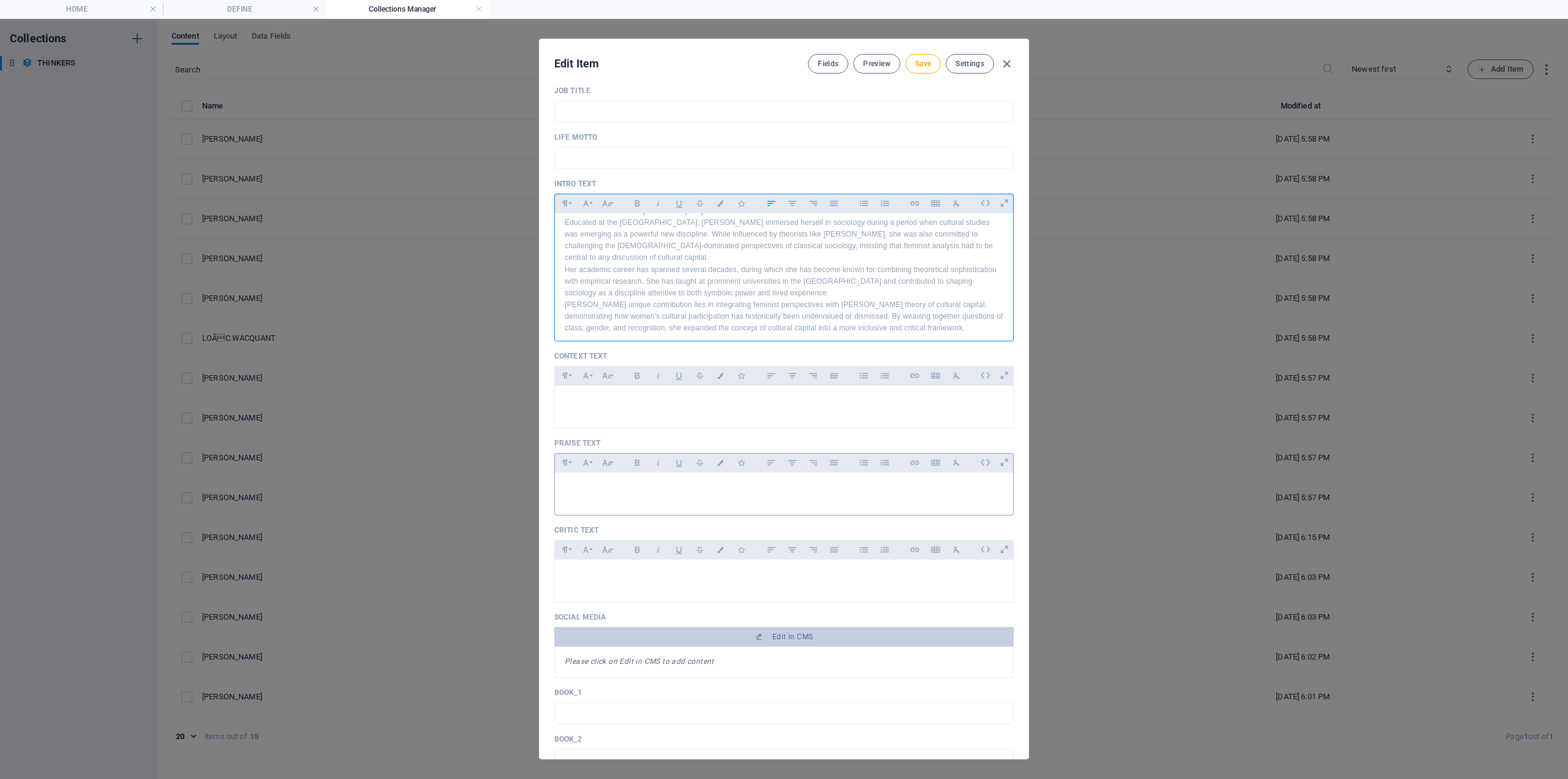
scroll to position [245, 0]
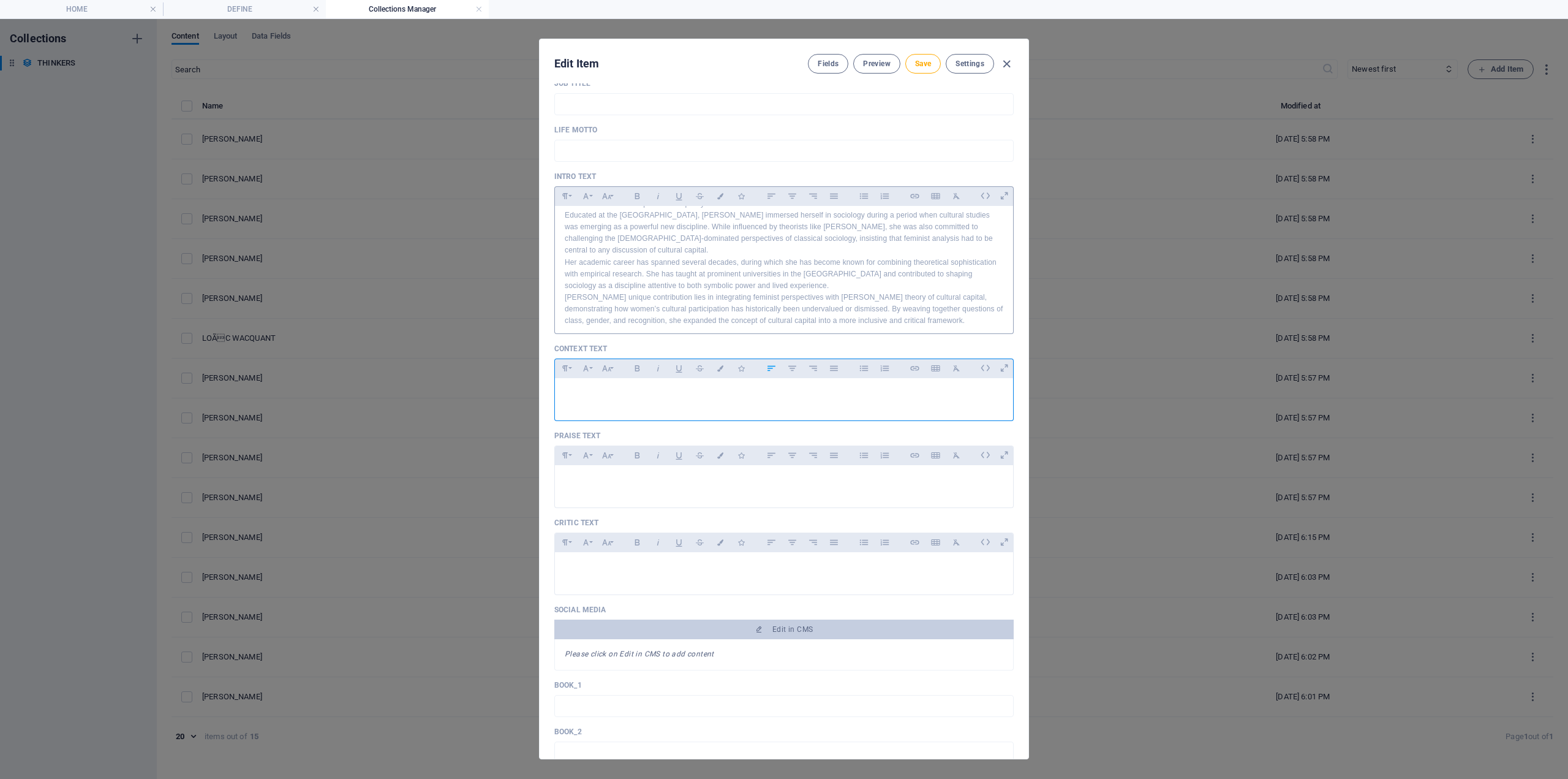
click at [599, 401] on div at bounding box center [784, 396] width 458 height 37
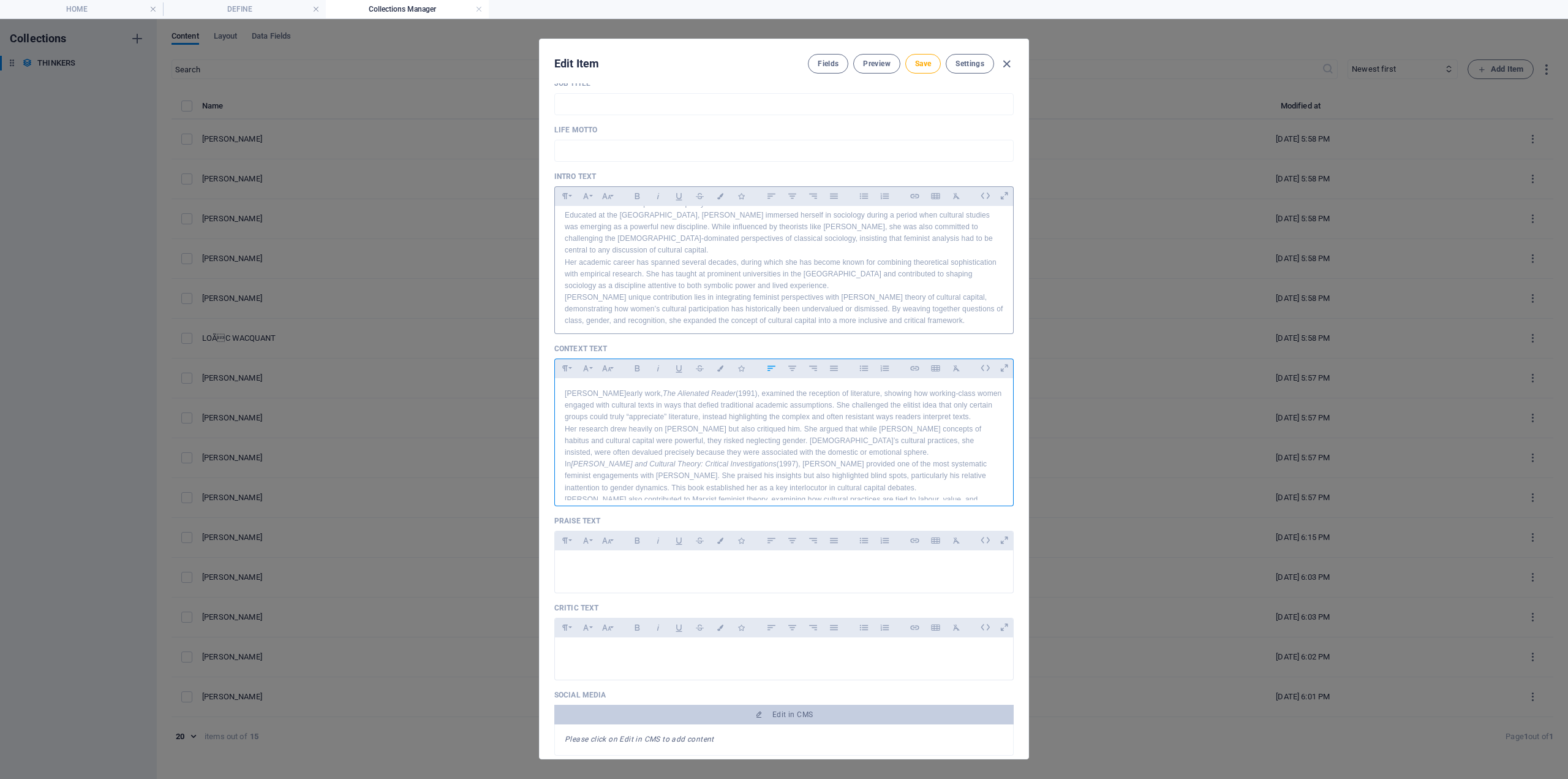
scroll to position [148, 0]
click at [621, 567] on p at bounding box center [784, 565] width 439 height 12
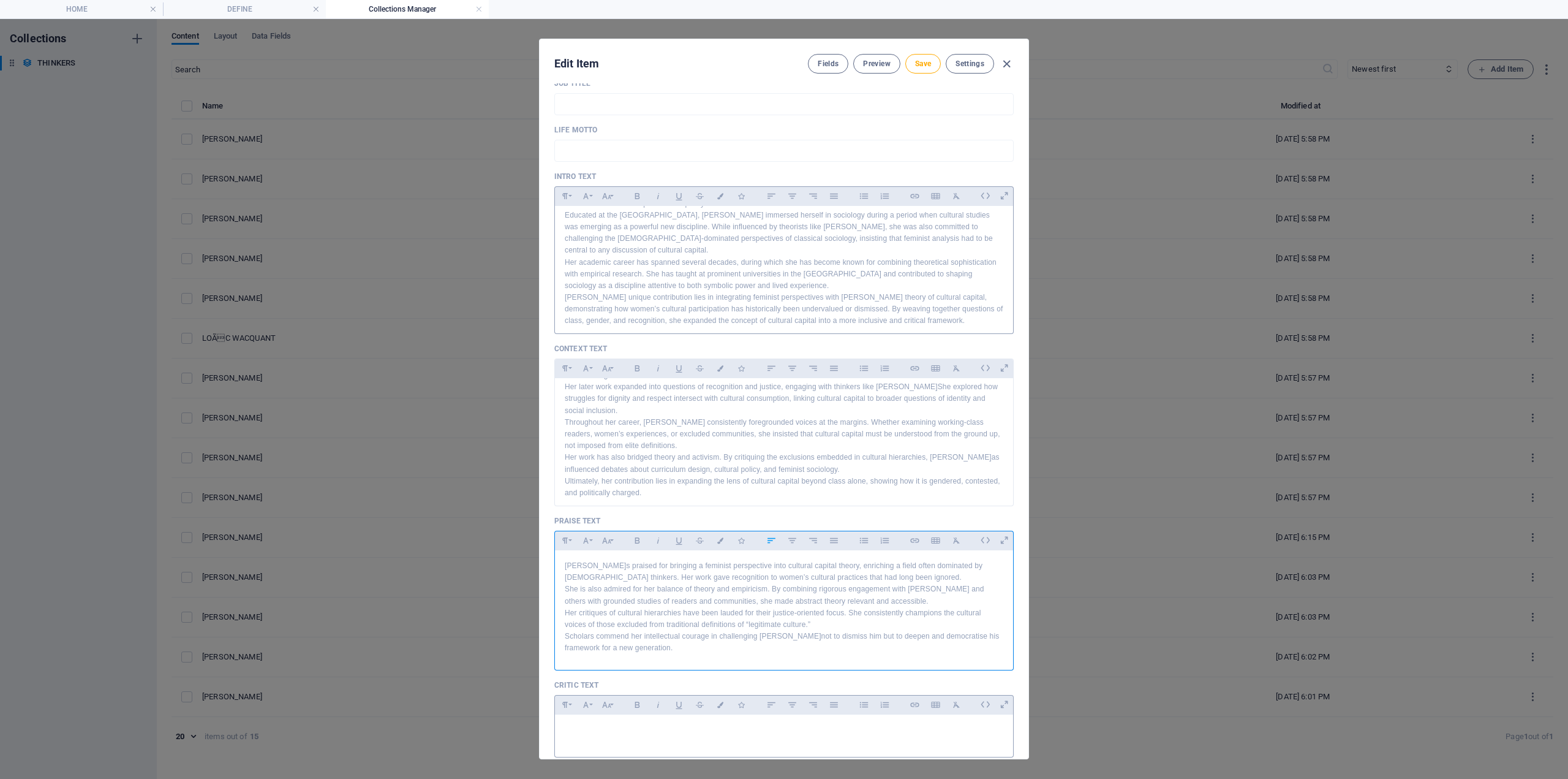
click at [668, 735] on p at bounding box center [784, 730] width 439 height 12
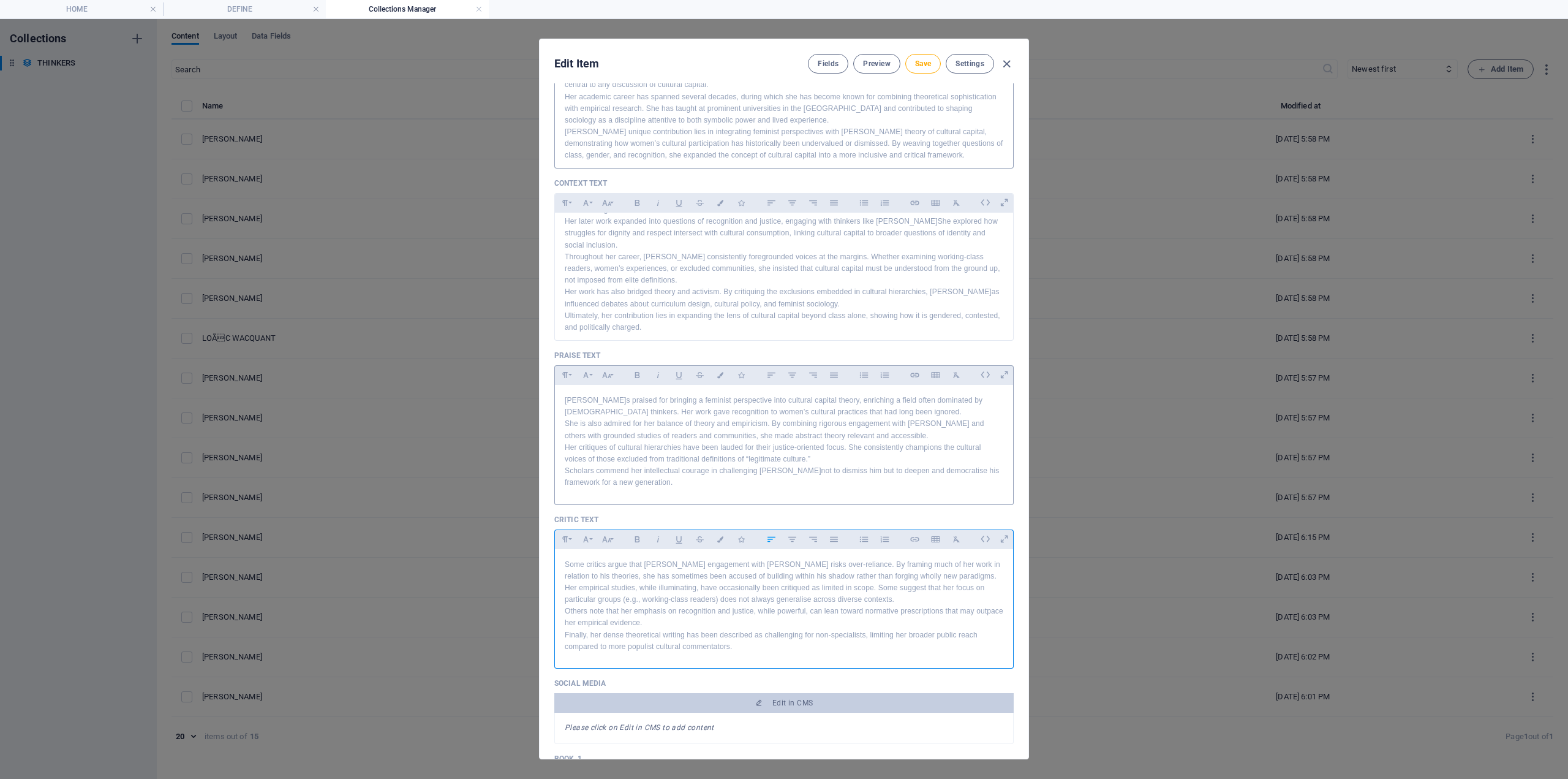
scroll to position [613, 0]
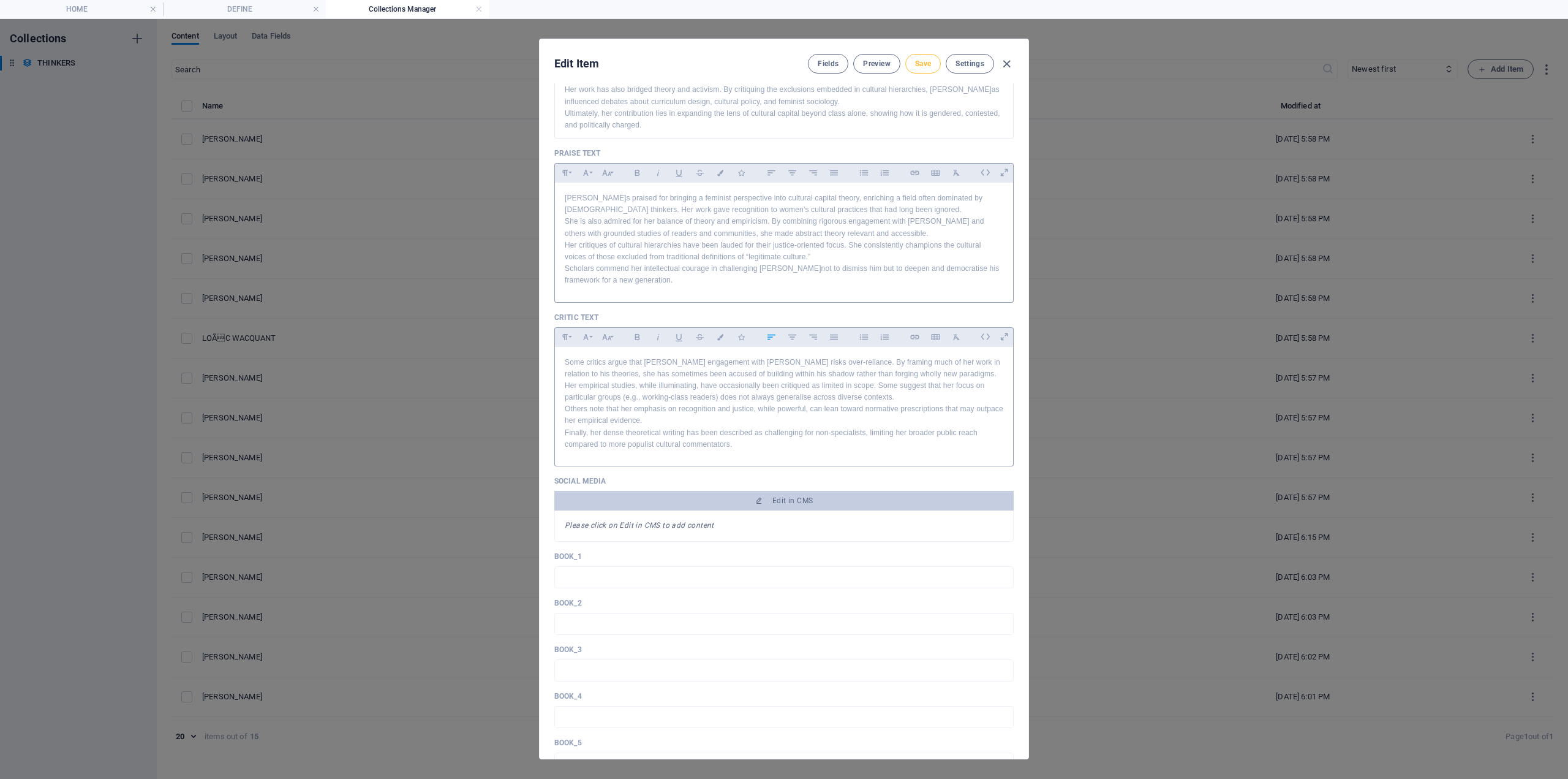
click at [921, 63] on span "Save" at bounding box center [923, 64] width 16 height 10
click at [1009, 68] on icon "button" at bounding box center [1007, 64] width 14 height 14
type input "bridget-fowler"
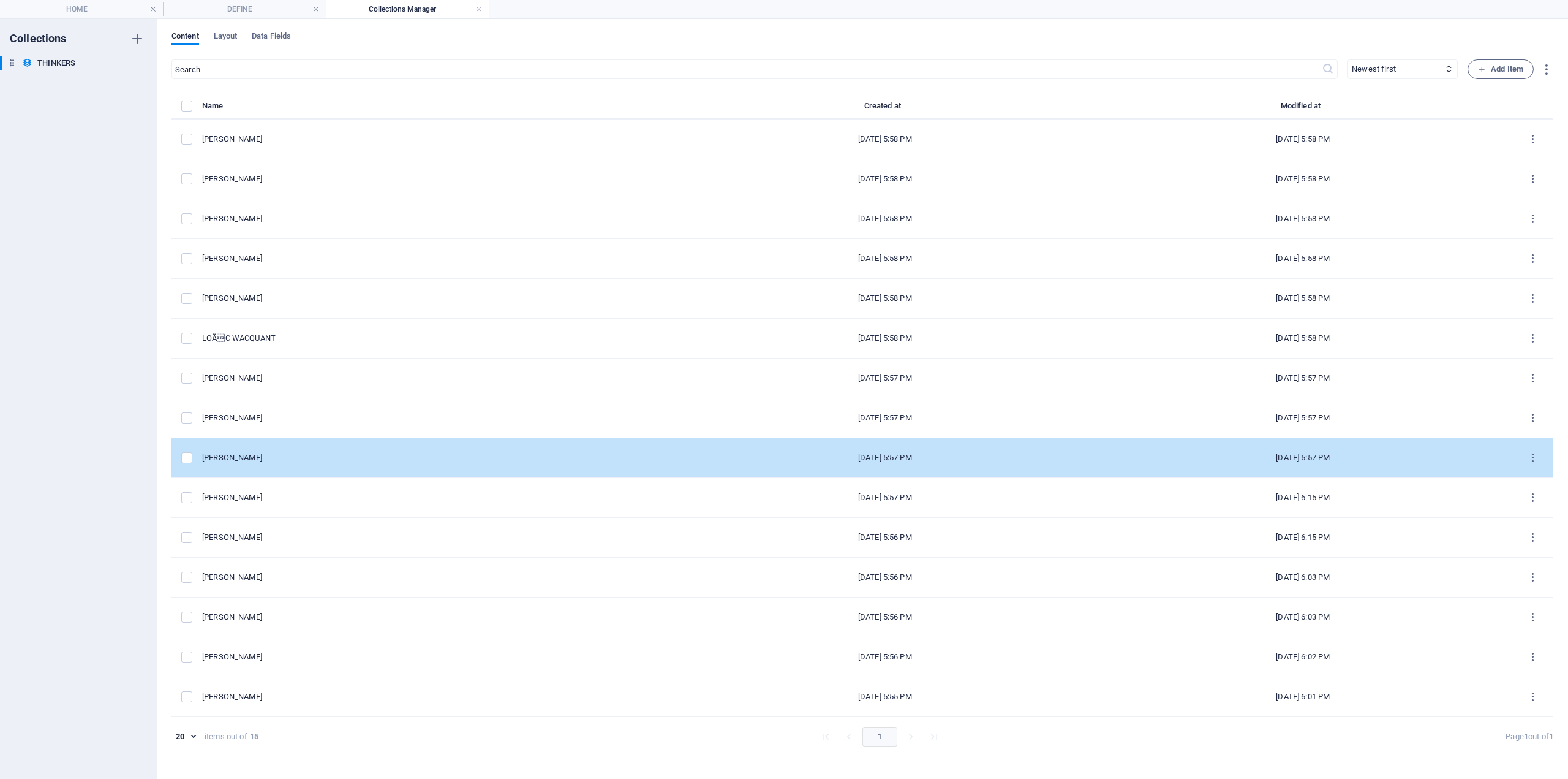
click at [254, 457] on div "[PERSON_NAME]" at bounding box center [434, 457] width 464 height 11
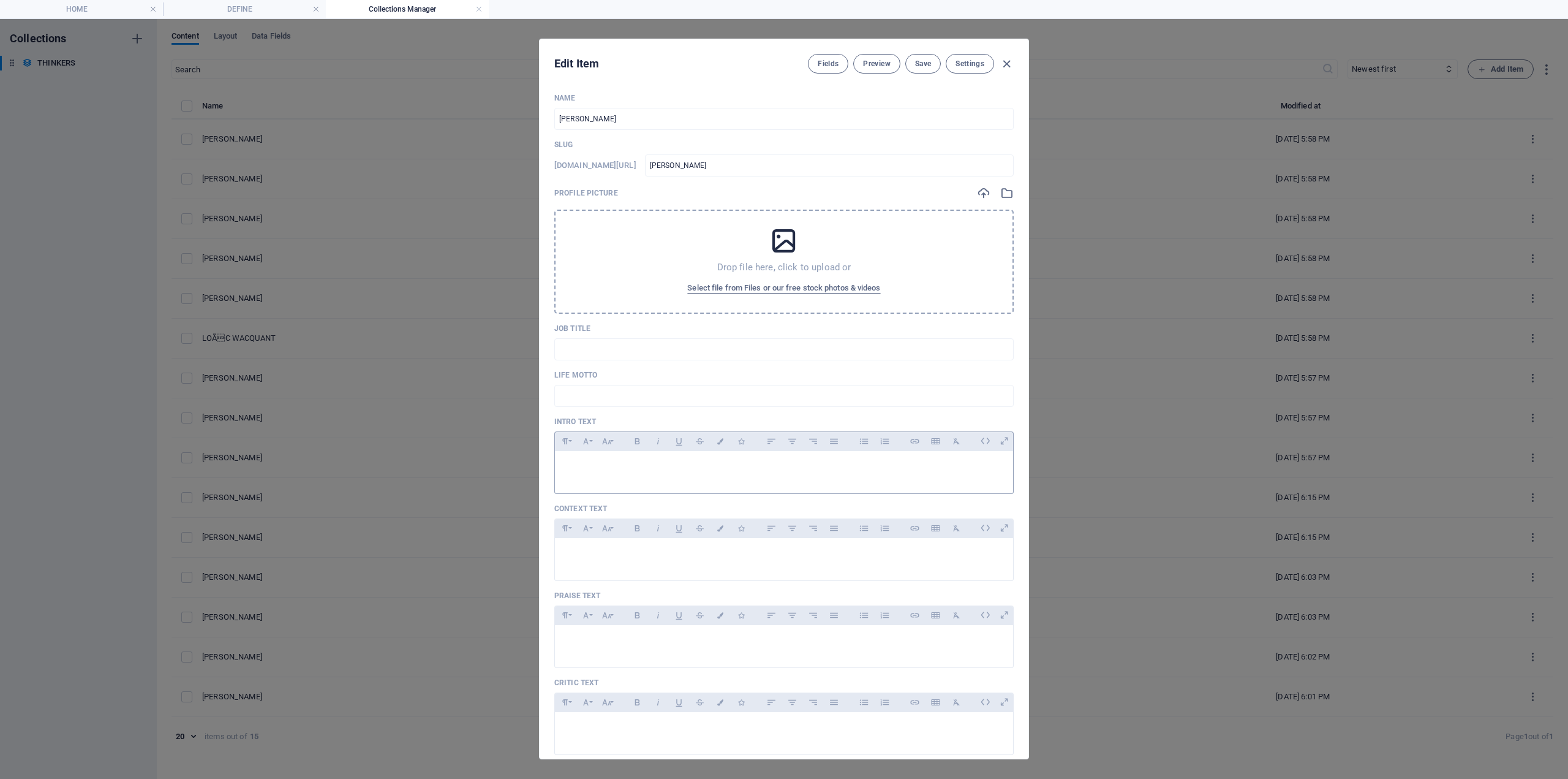
click at [591, 475] on div at bounding box center [784, 469] width 458 height 37
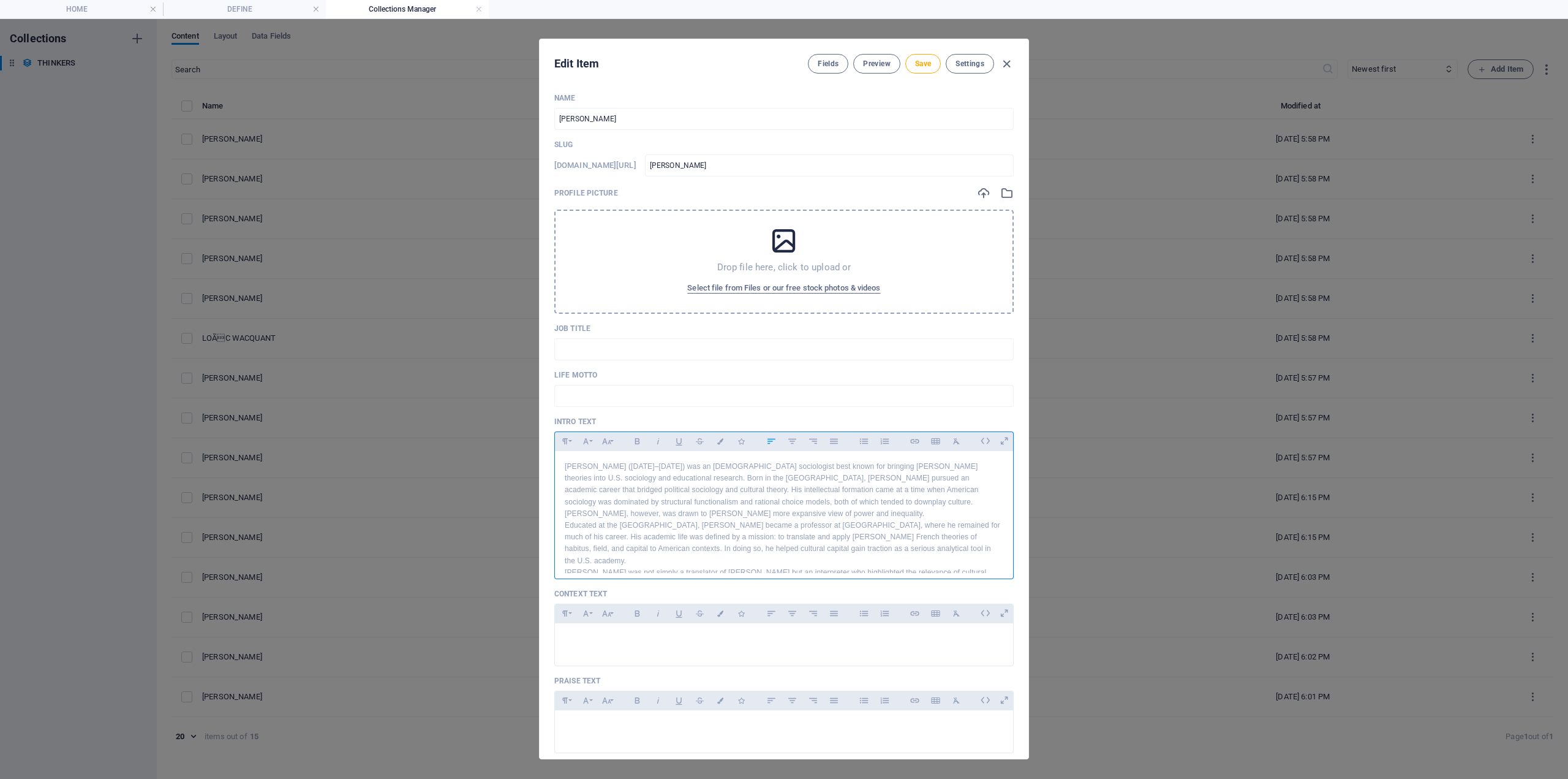
scroll to position [53, 0]
click at [643, 646] on div at bounding box center [784, 642] width 458 height 37
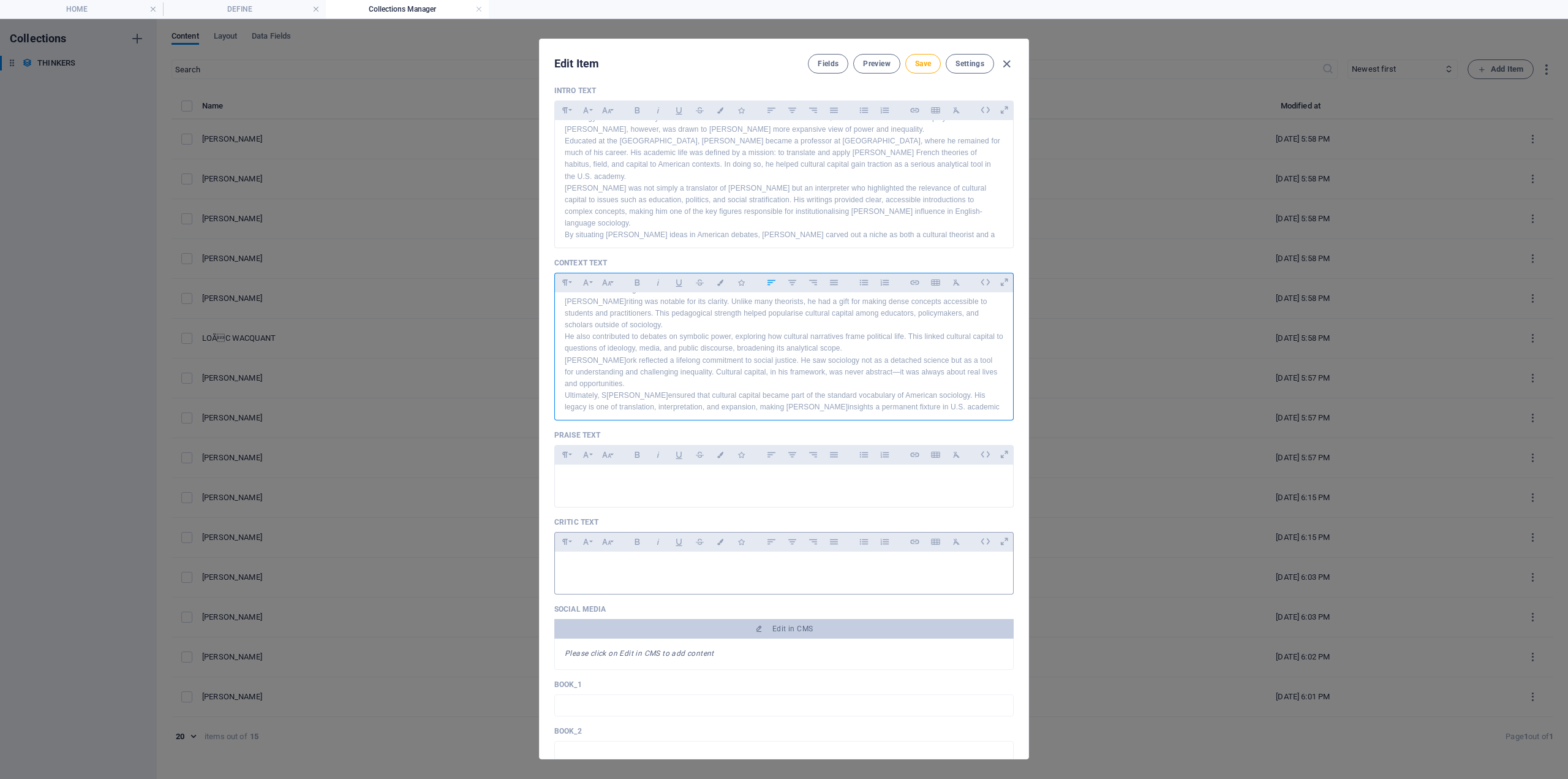
scroll to position [368, 0]
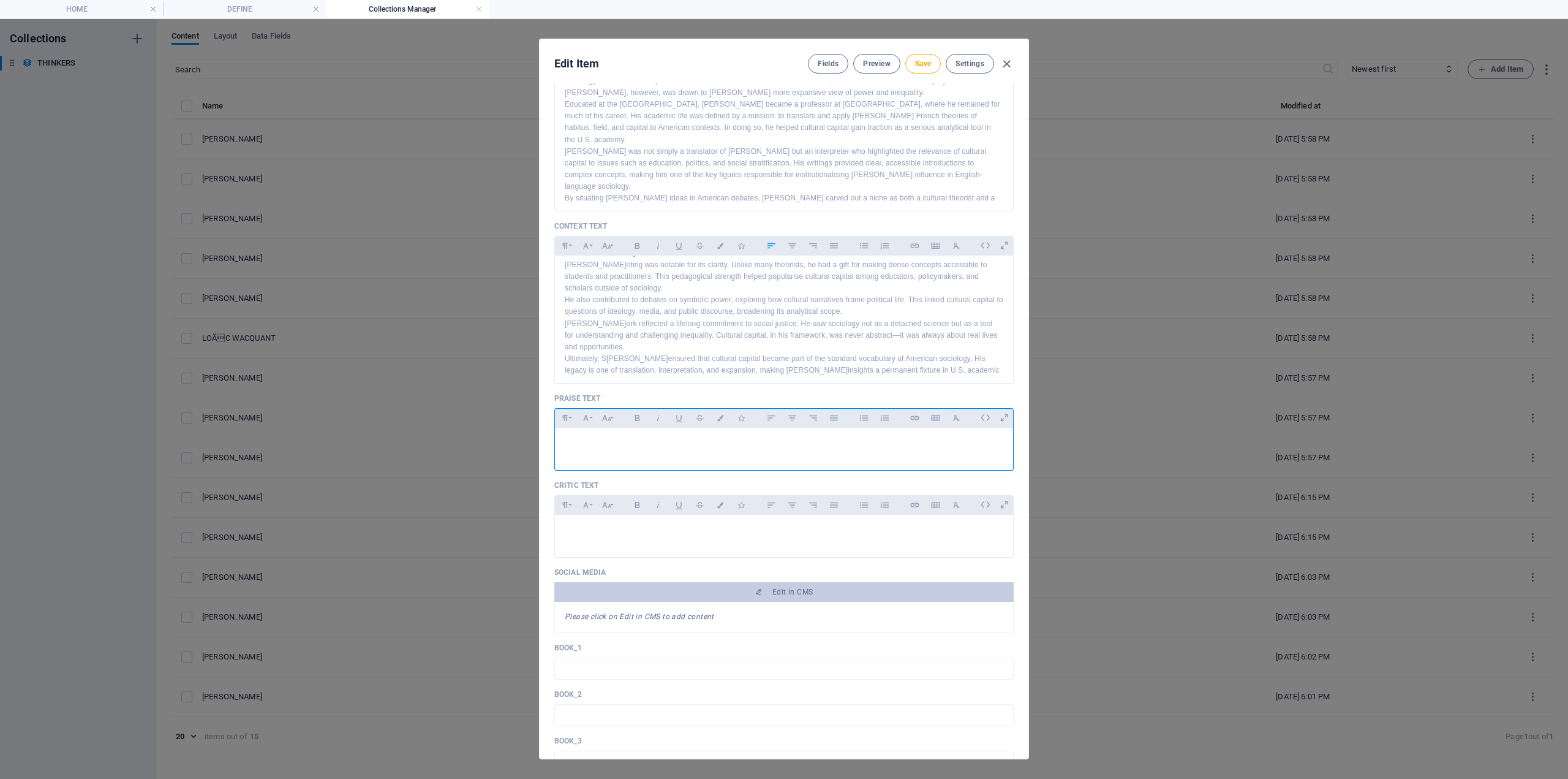
click at [581, 450] on div at bounding box center [784, 446] width 458 height 37
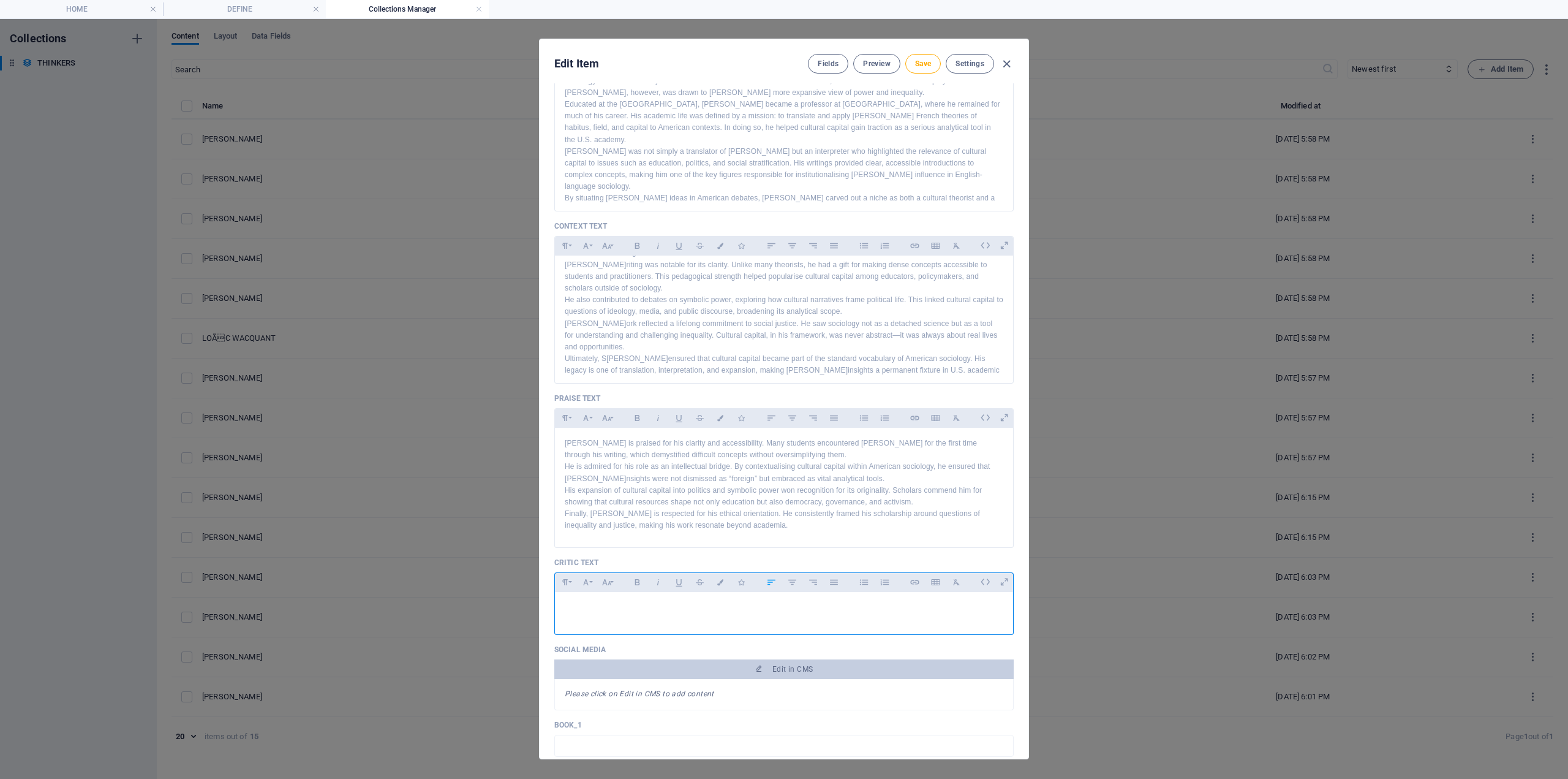
click at [638, 611] on p at bounding box center [784, 607] width 439 height 12
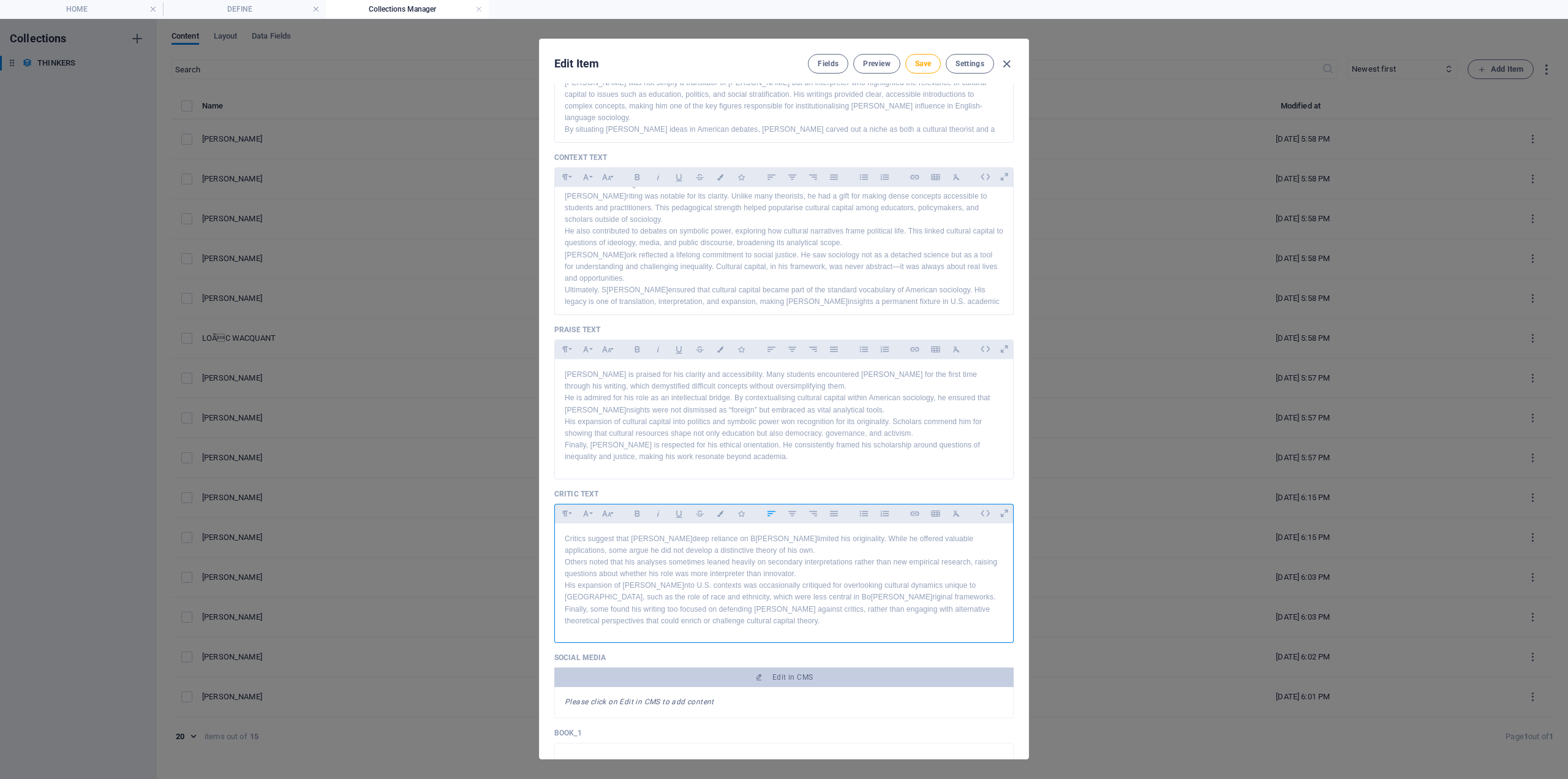
scroll to position [674, 0]
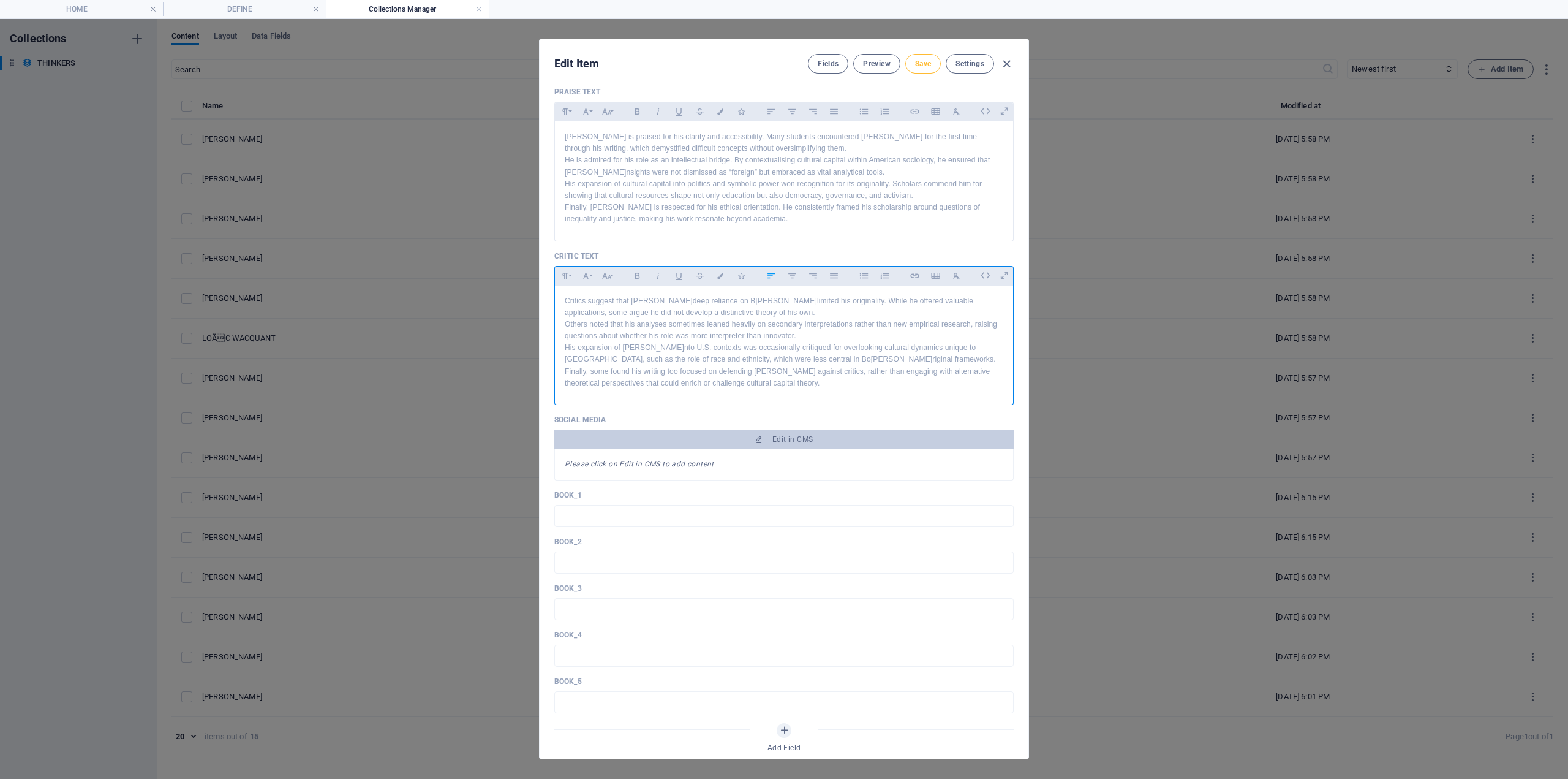
click at [923, 71] on button "Save" at bounding box center [923, 64] width 36 height 20
click at [1004, 67] on icon "button" at bounding box center [1007, 64] width 14 height 14
type input "david-swartz"
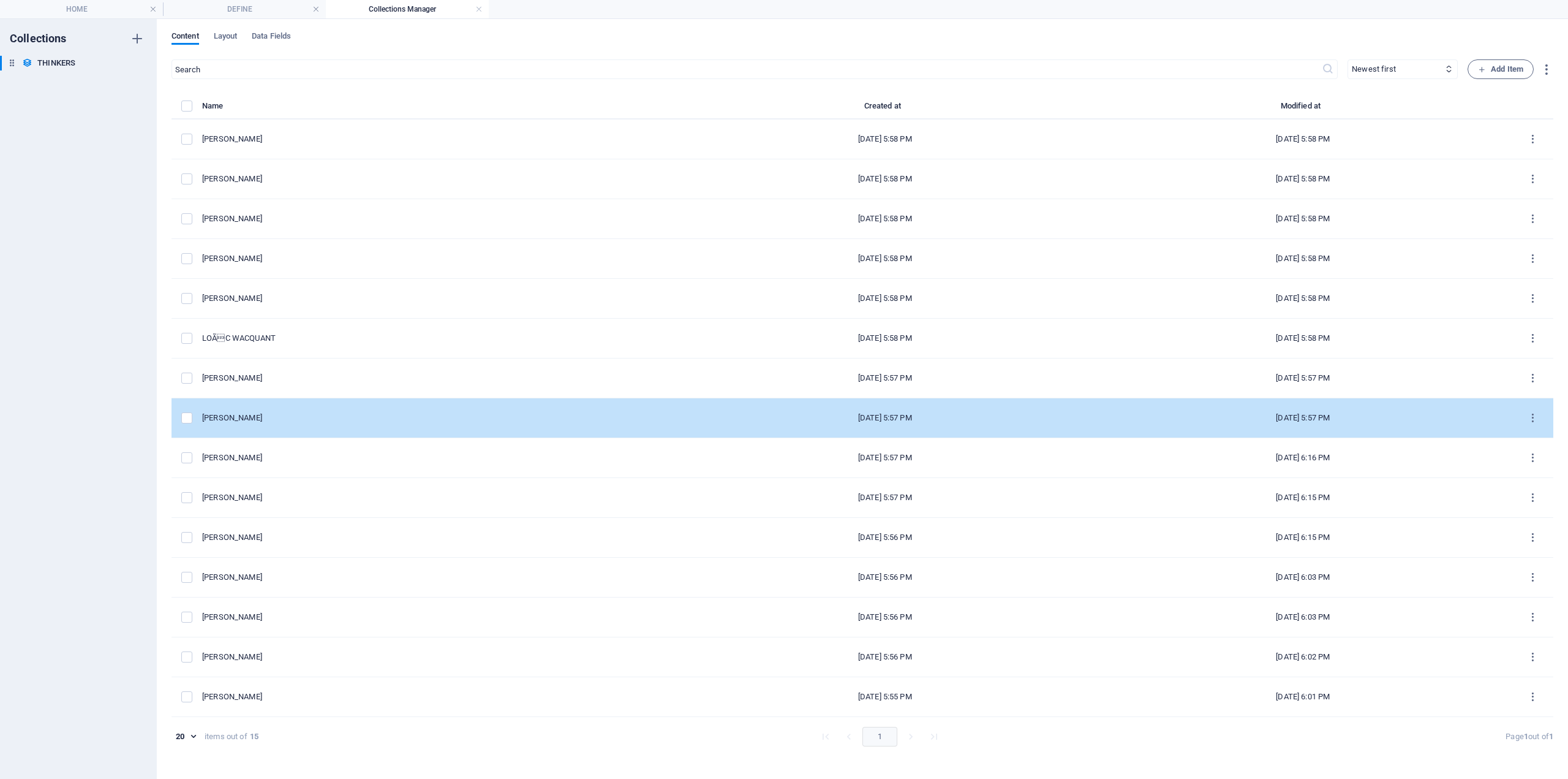
click at [278, 417] on div "[PERSON_NAME]" at bounding box center [434, 418] width 464 height 11
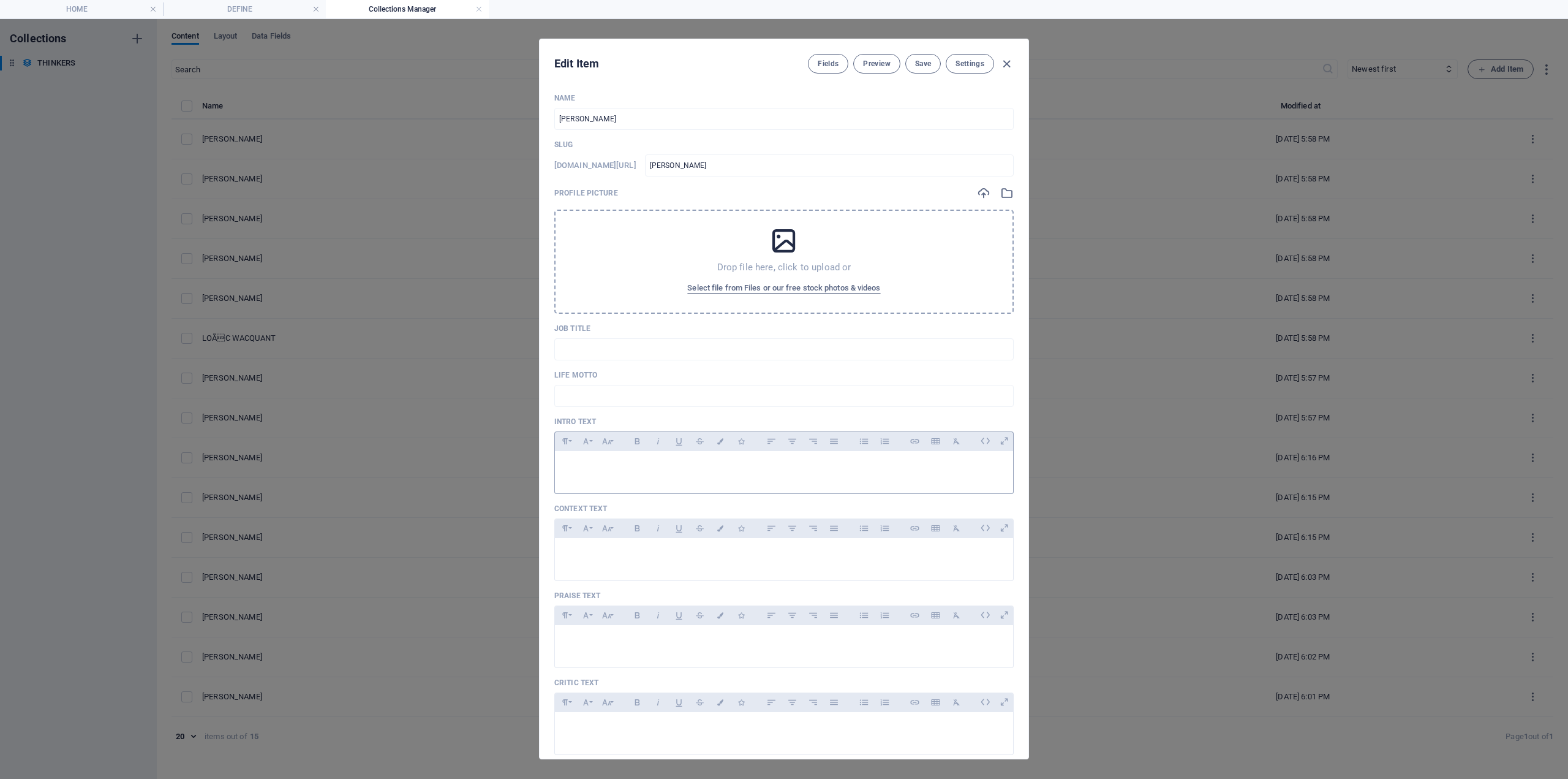
click at [605, 469] on p at bounding box center [784, 466] width 439 height 12
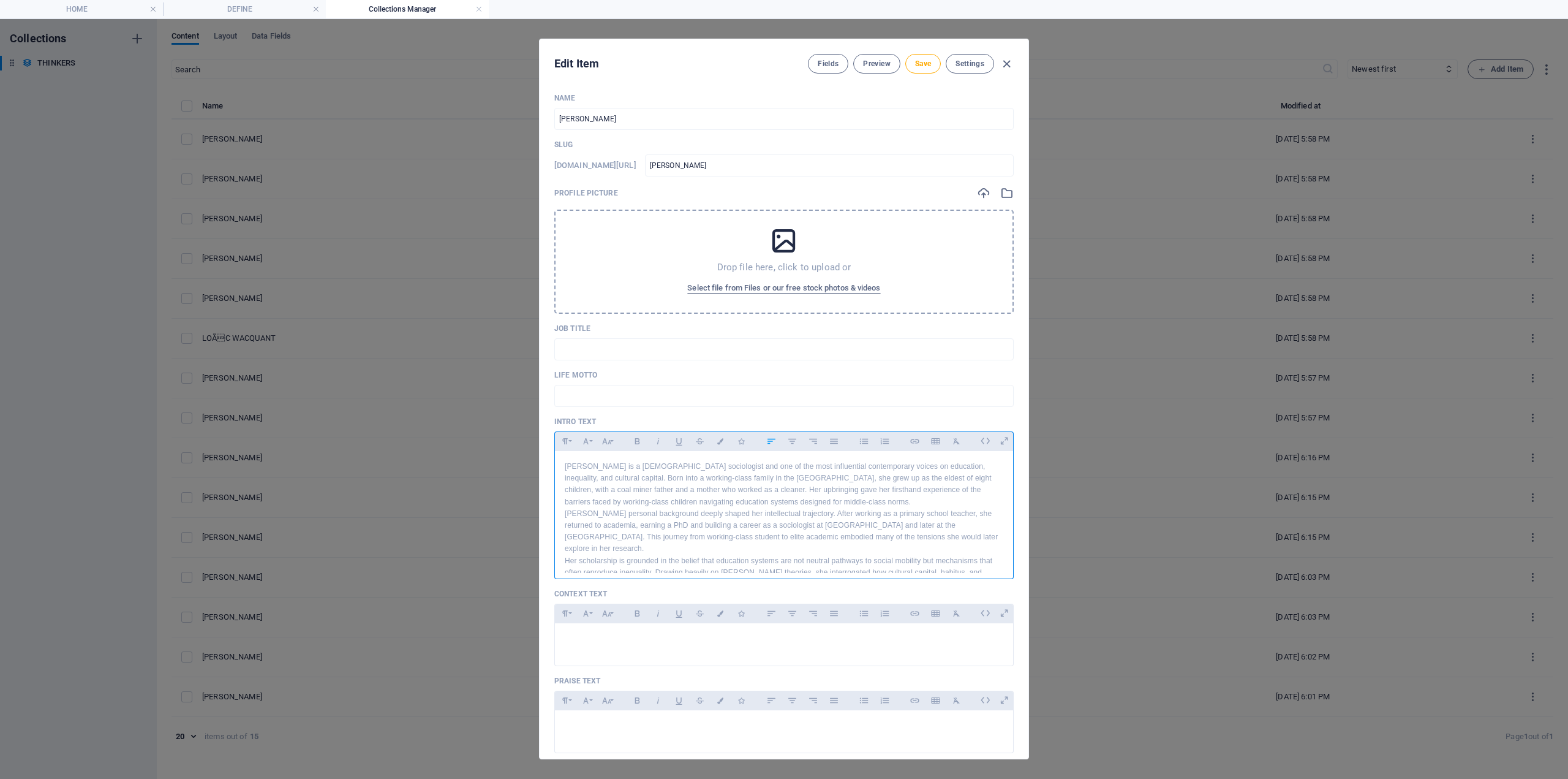
scroll to position [41, 0]
click at [651, 625] on div at bounding box center [784, 642] width 458 height 37
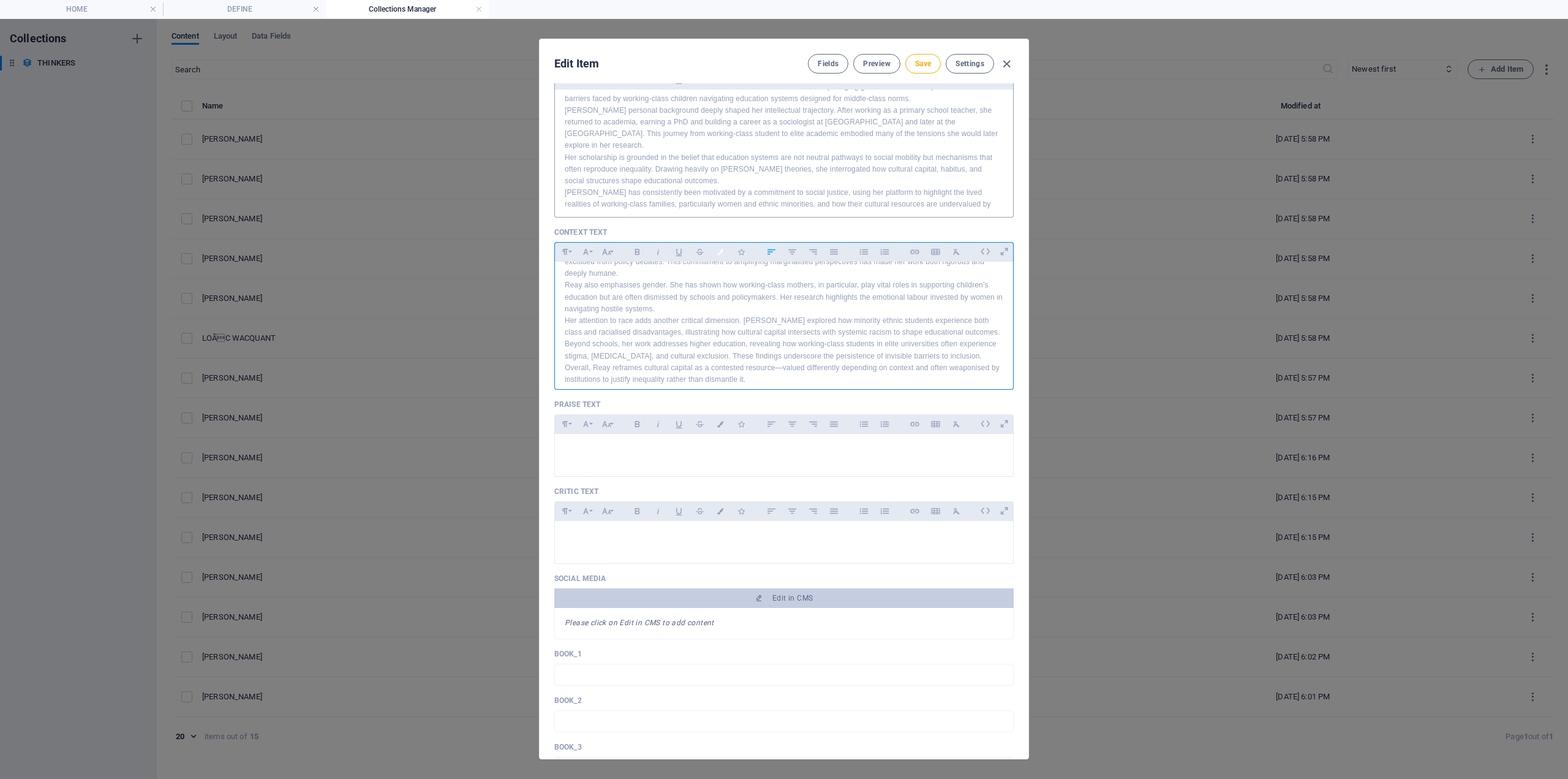
scroll to position [368, 0]
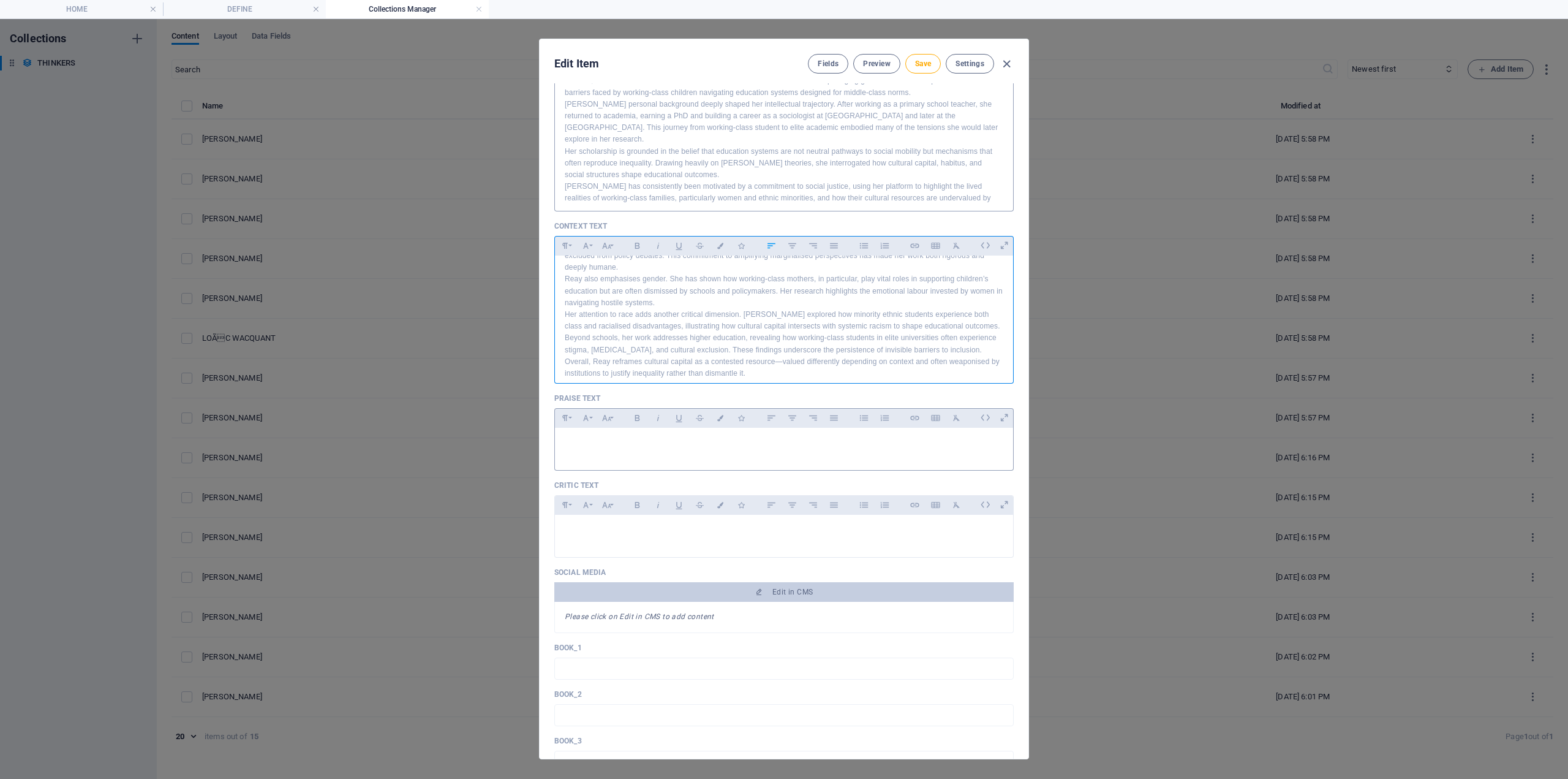
click at [622, 437] on div at bounding box center [784, 446] width 458 height 37
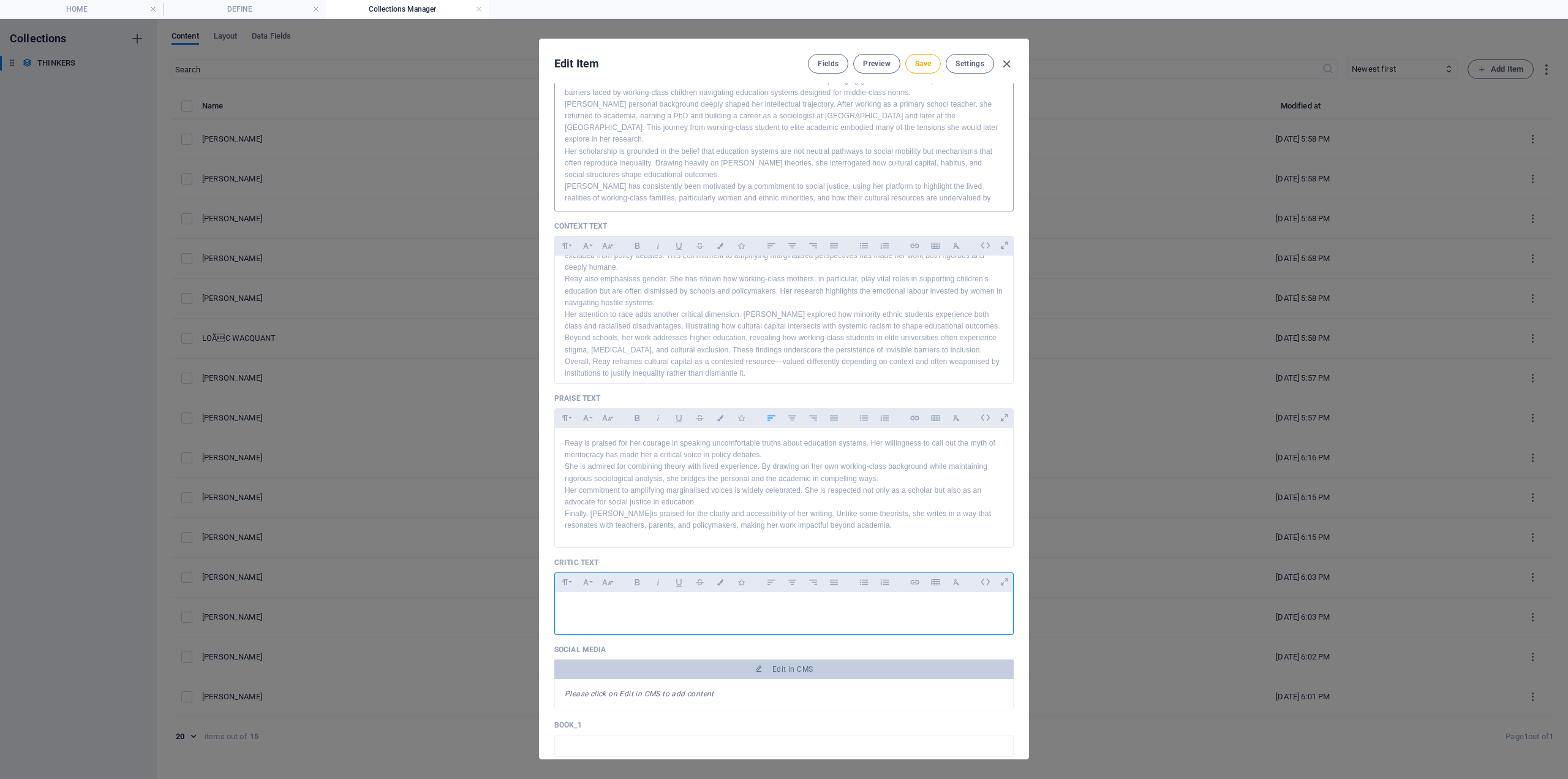
click at [674, 619] on div at bounding box center [784, 610] width 458 height 37
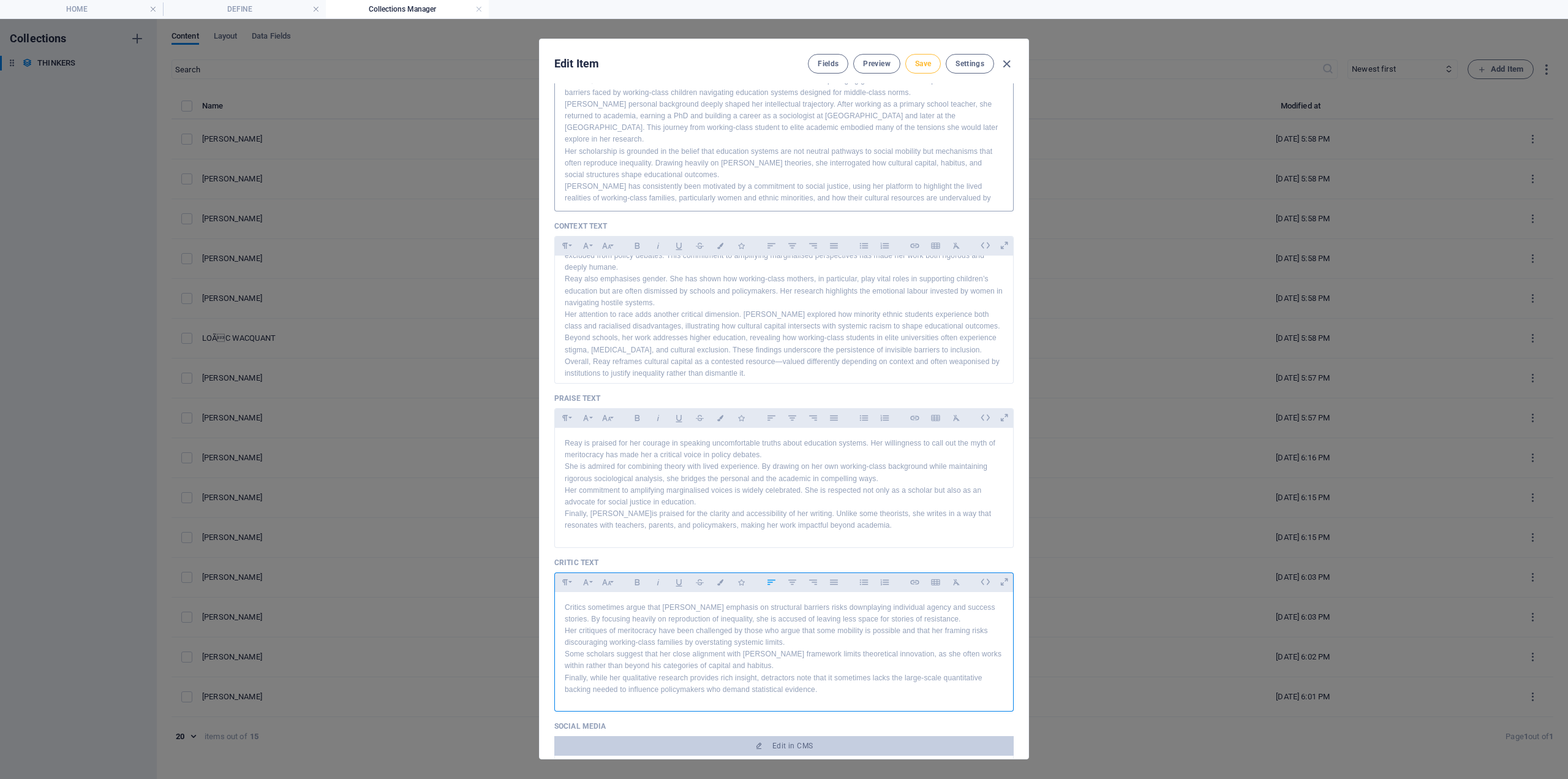
click at [921, 58] on button "Save" at bounding box center [923, 64] width 36 height 20
click at [1007, 60] on icon "button" at bounding box center [1007, 64] width 14 height 14
type input "diane-reay"
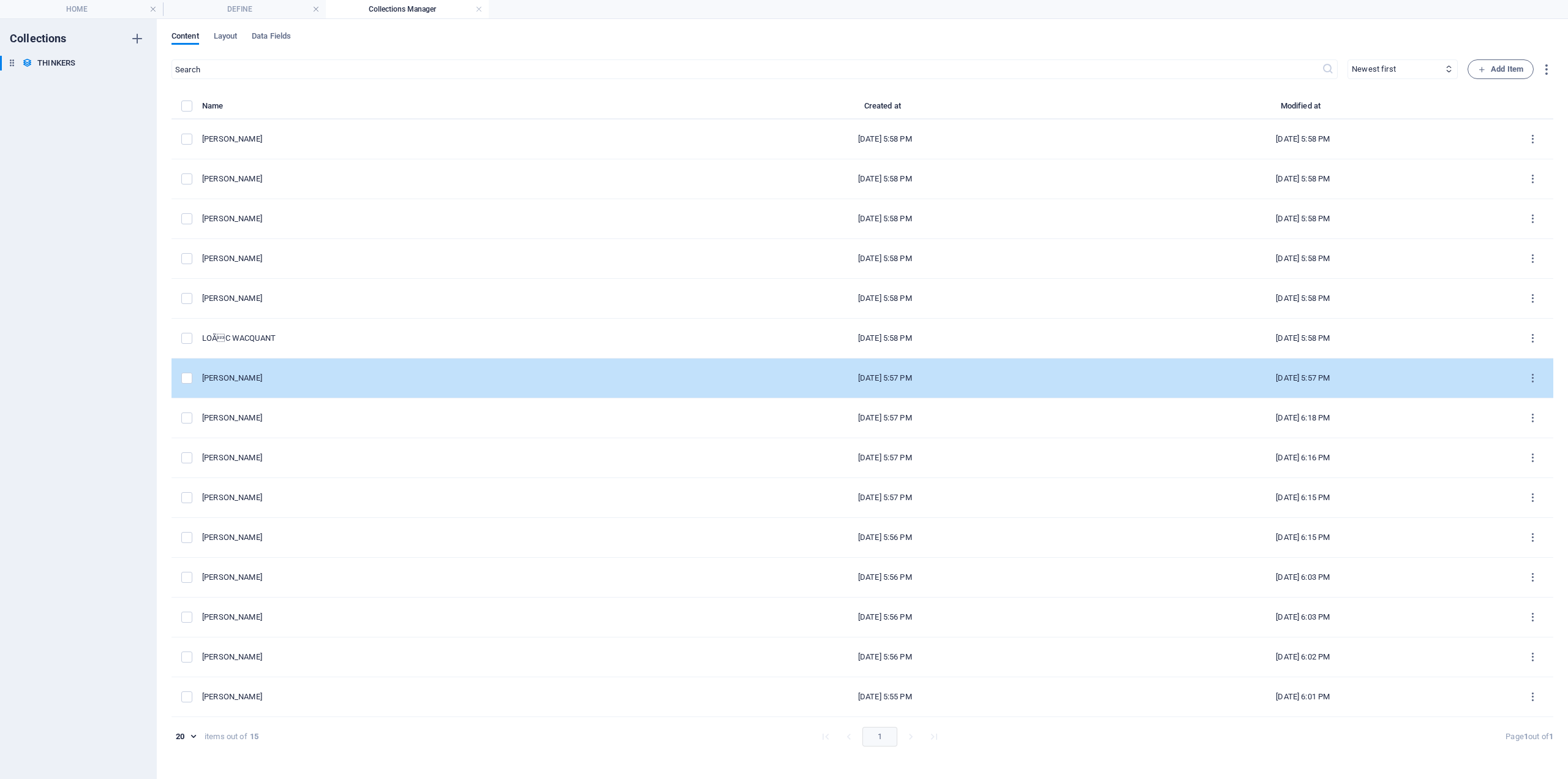
click at [274, 373] on div "[PERSON_NAME]" at bounding box center [434, 378] width 464 height 11
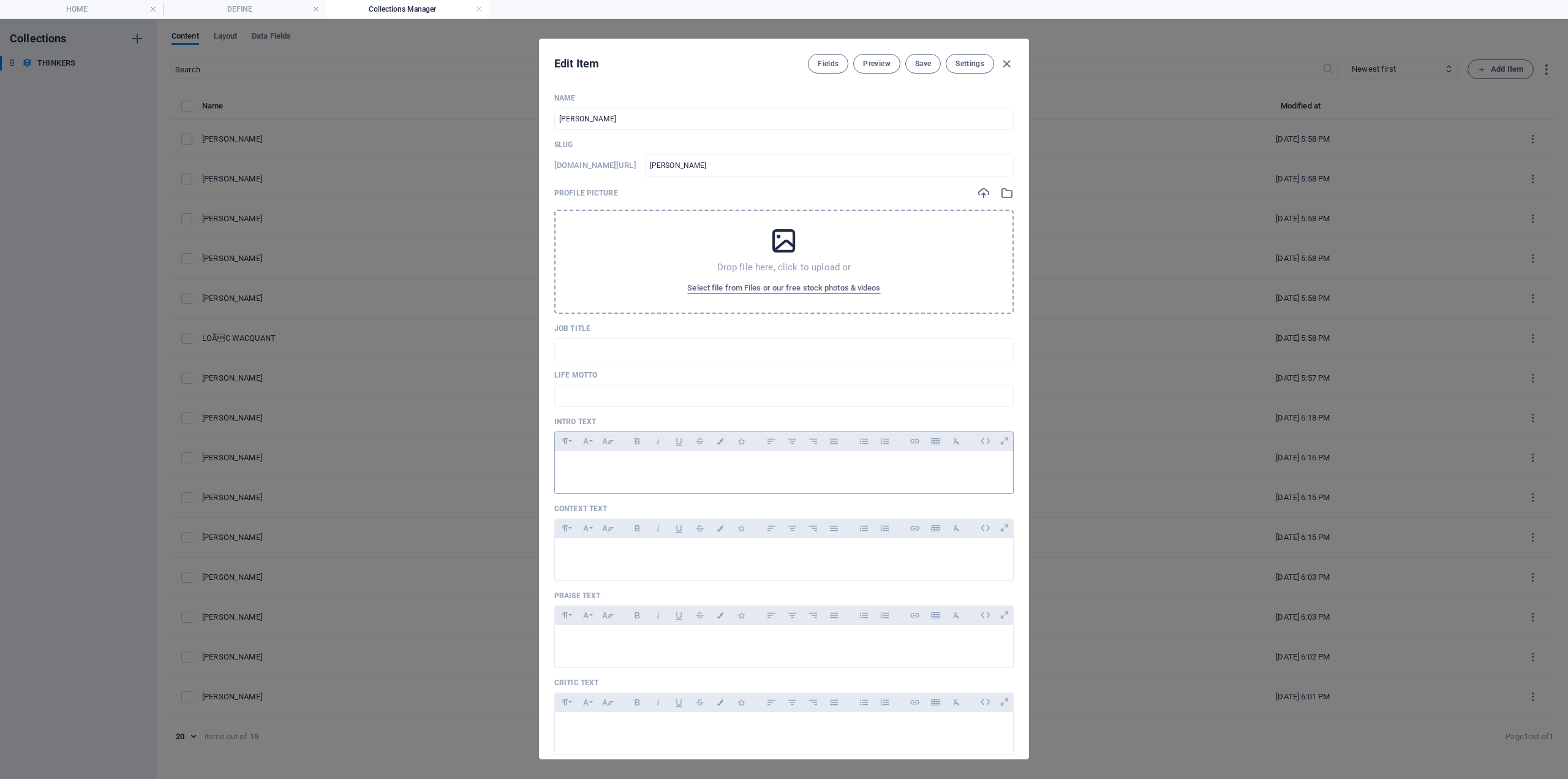
click at [593, 464] on p at bounding box center [784, 466] width 439 height 12
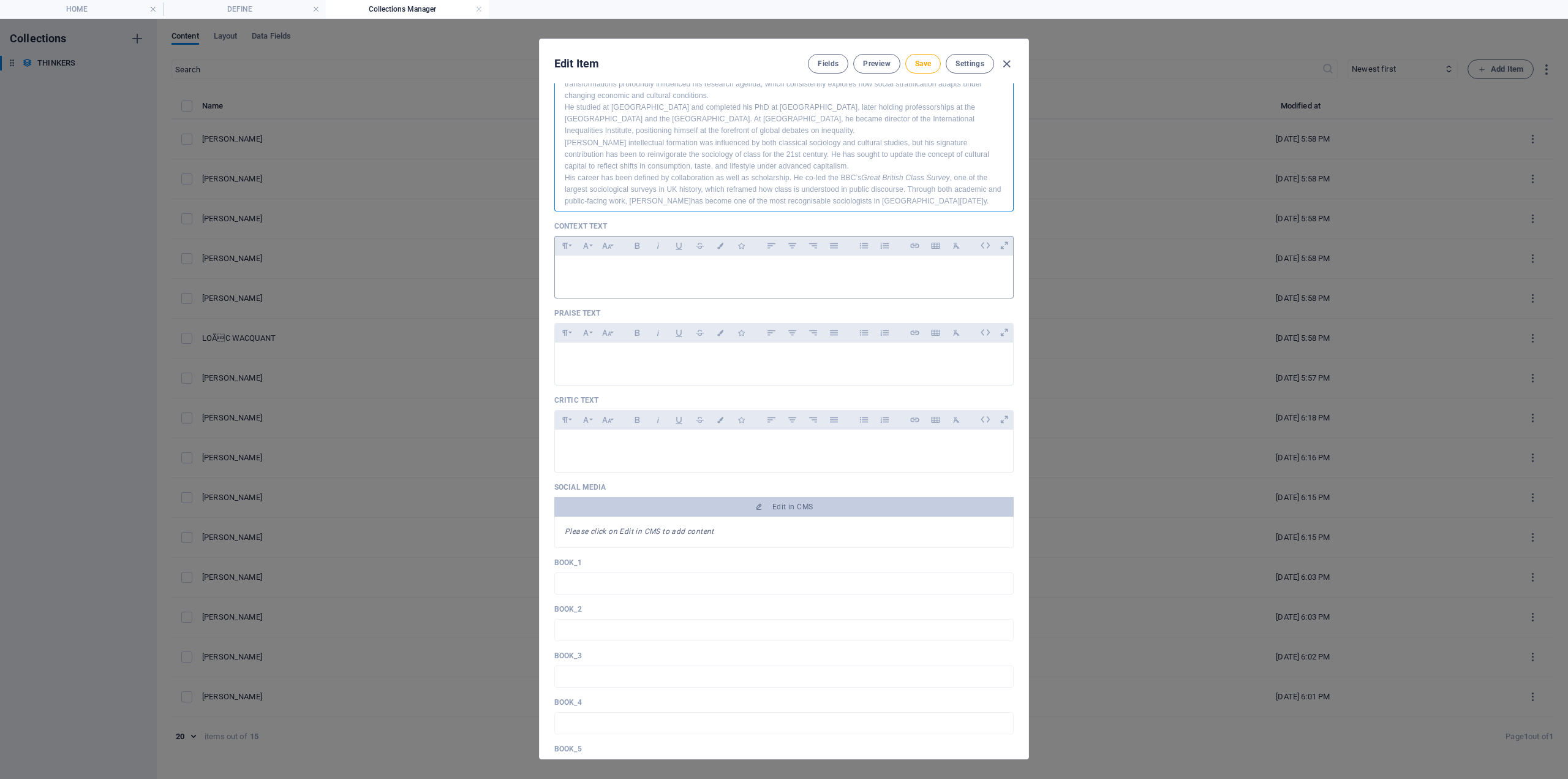
click at [634, 276] on p at bounding box center [784, 271] width 439 height 12
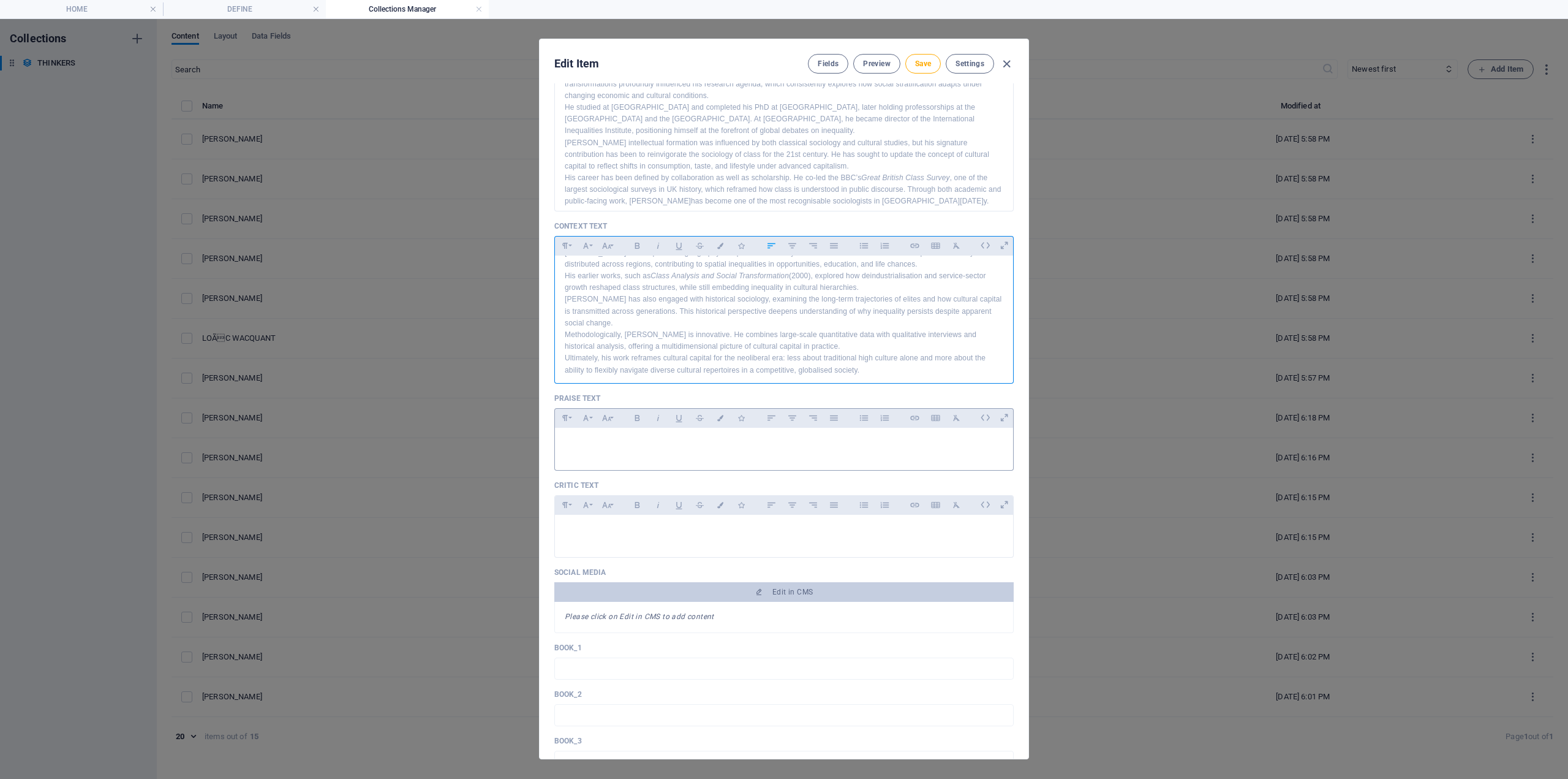
drag, startPoint x: 664, startPoint y: 445, endPoint x: 657, endPoint y: 441, distance: 8.1
click at [664, 445] on p at bounding box center [784, 443] width 439 height 12
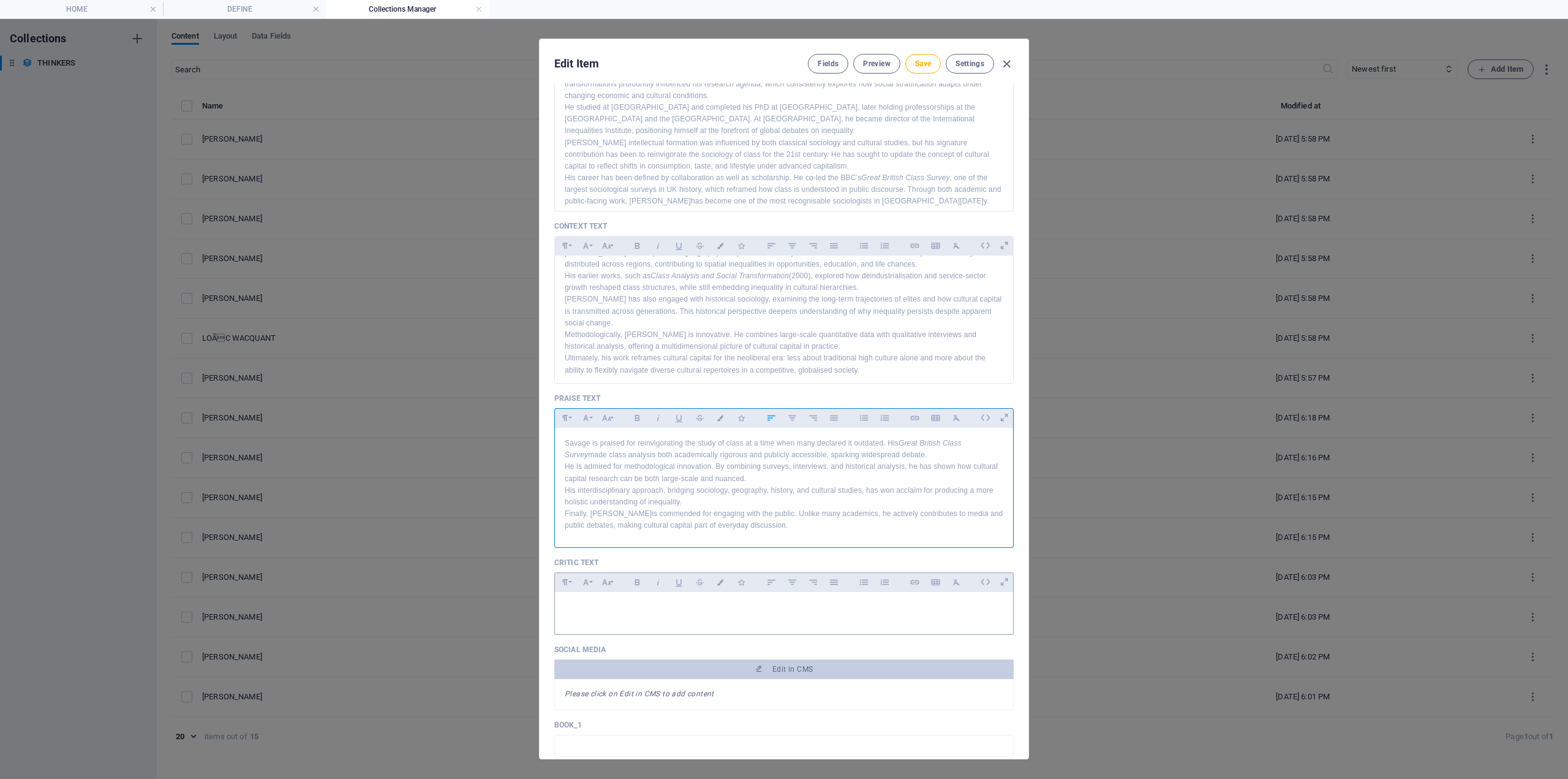
click at [669, 606] on p at bounding box center [784, 607] width 439 height 12
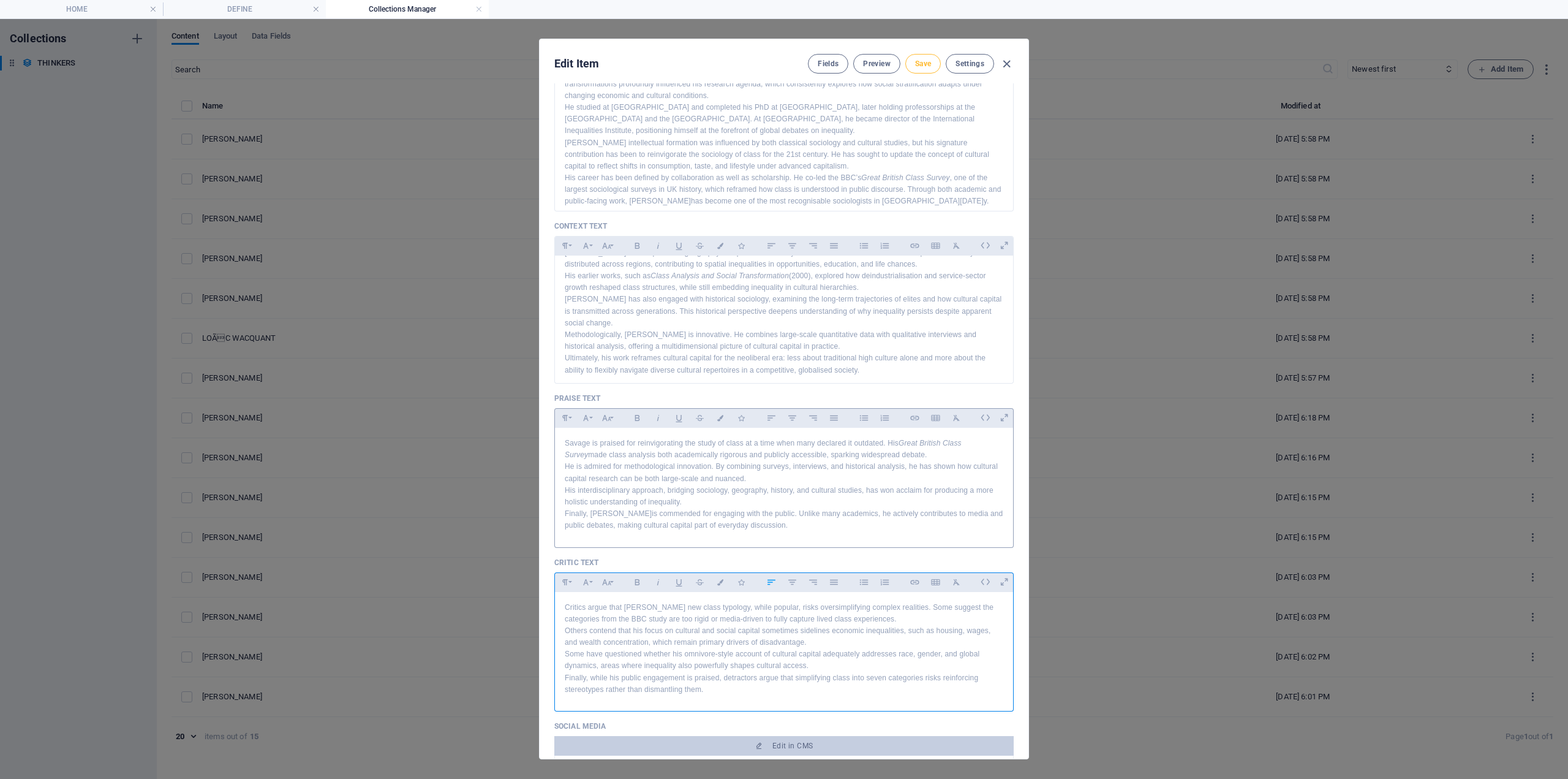
click at [916, 63] on span "Save" at bounding box center [923, 64] width 16 height 10
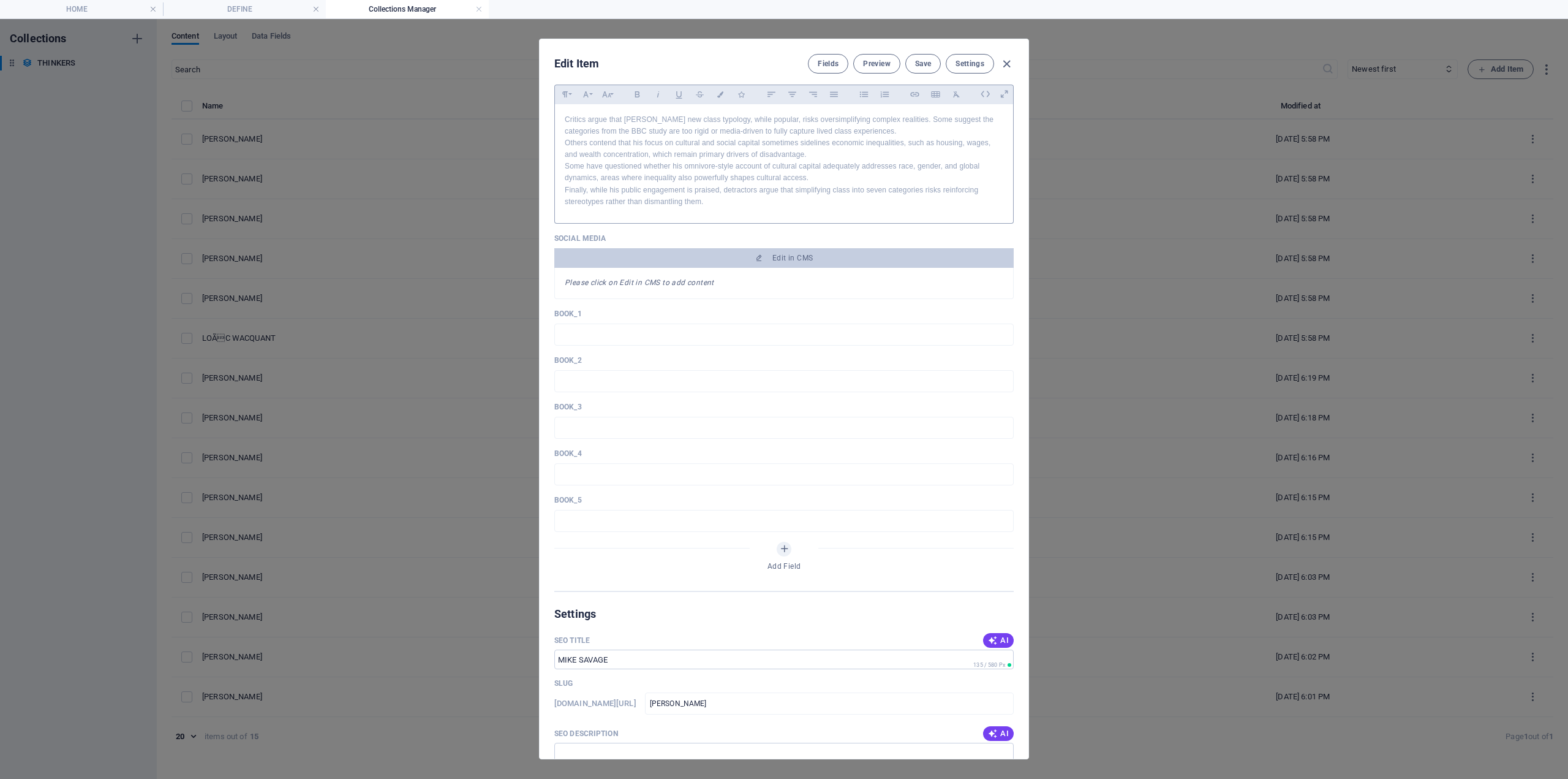
scroll to position [858, 0]
click at [919, 64] on span "Save" at bounding box center [923, 64] width 16 height 10
click at [1002, 64] on icon "button" at bounding box center [1007, 64] width 14 height 14
type input "mike-savage"
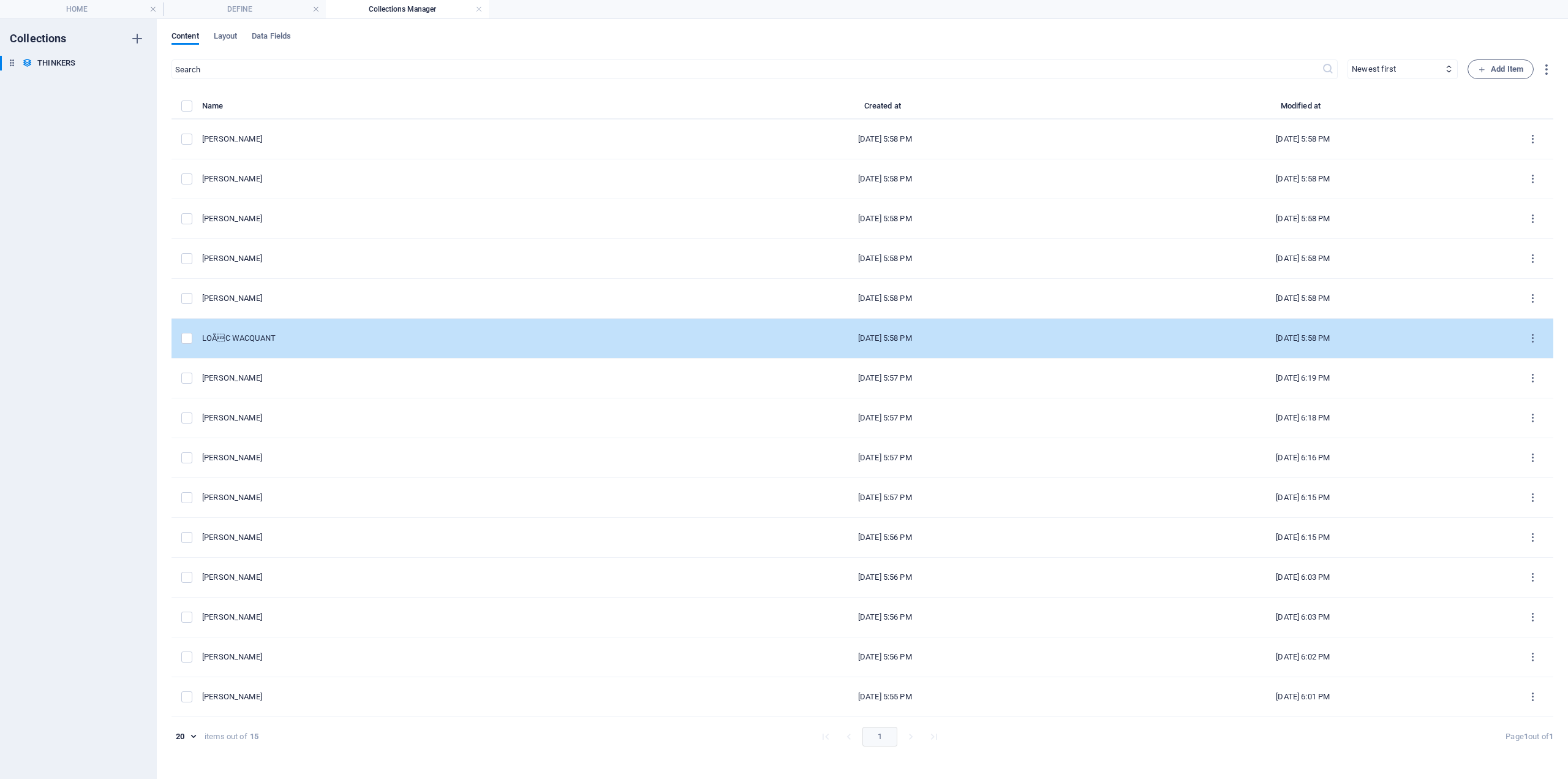
click at [291, 334] on div "LOÃC WACQUANT" at bounding box center [434, 338] width 464 height 11
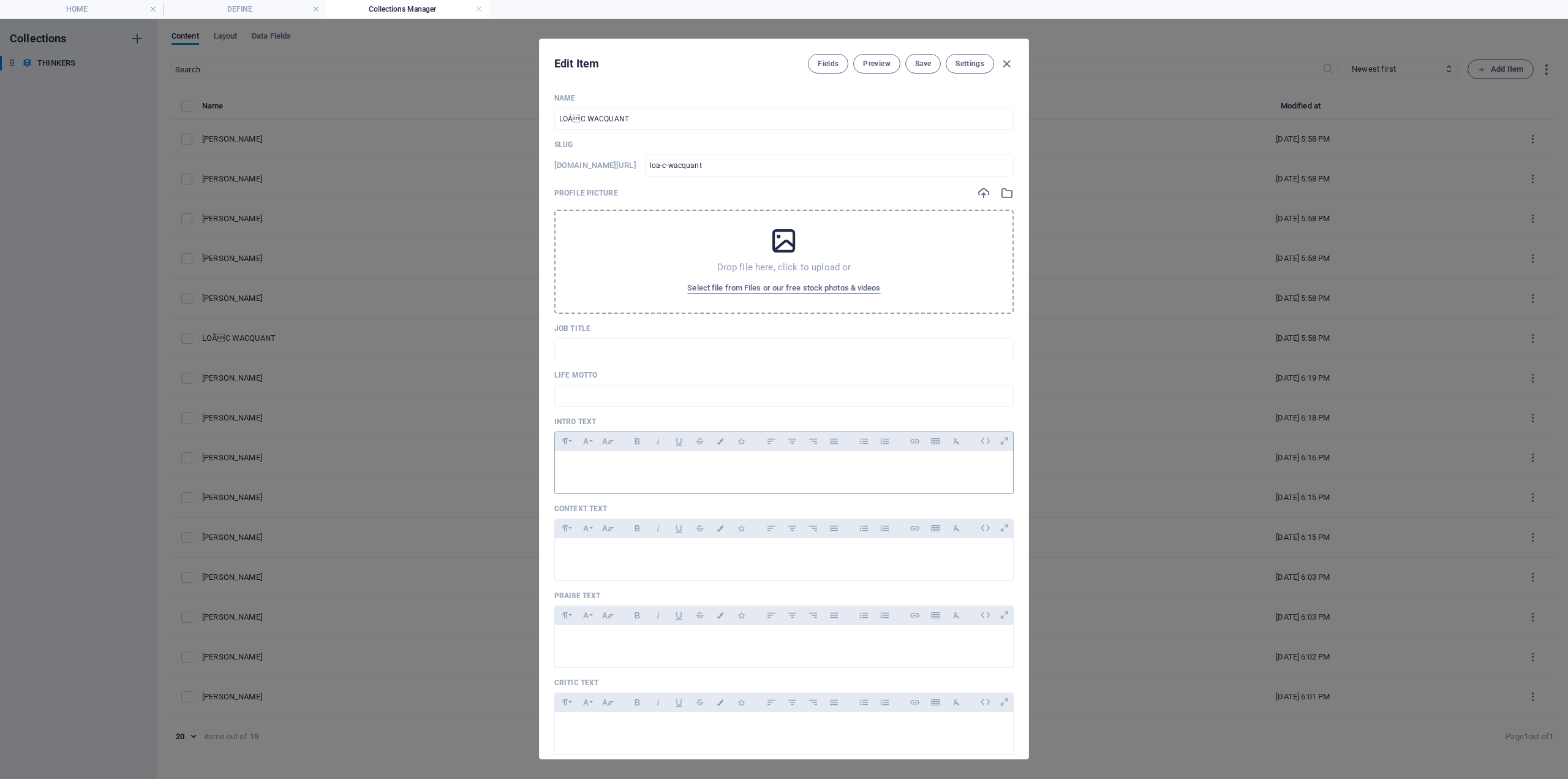
click at [588, 471] on p at bounding box center [784, 466] width 439 height 12
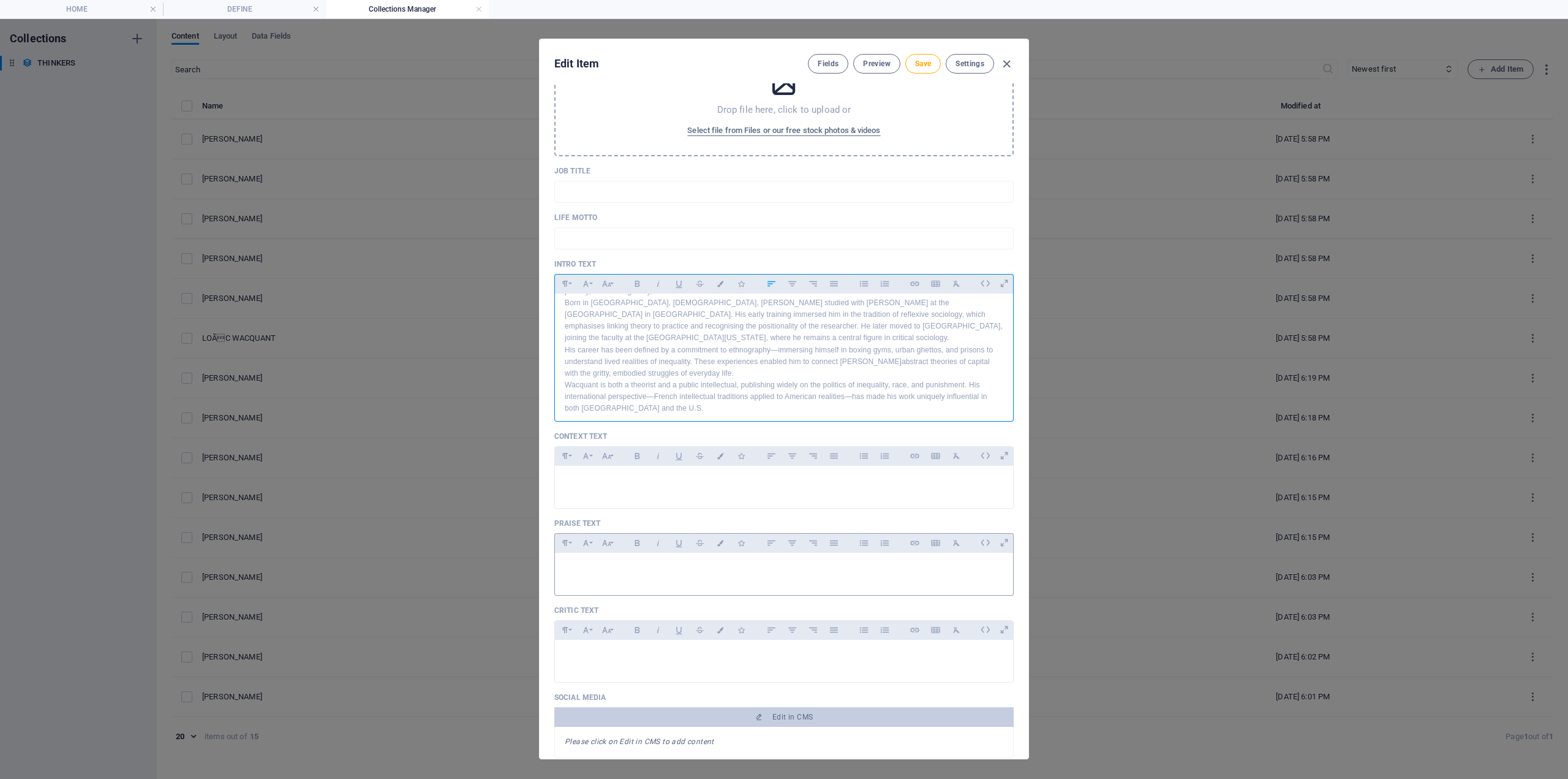
scroll to position [245, 0]
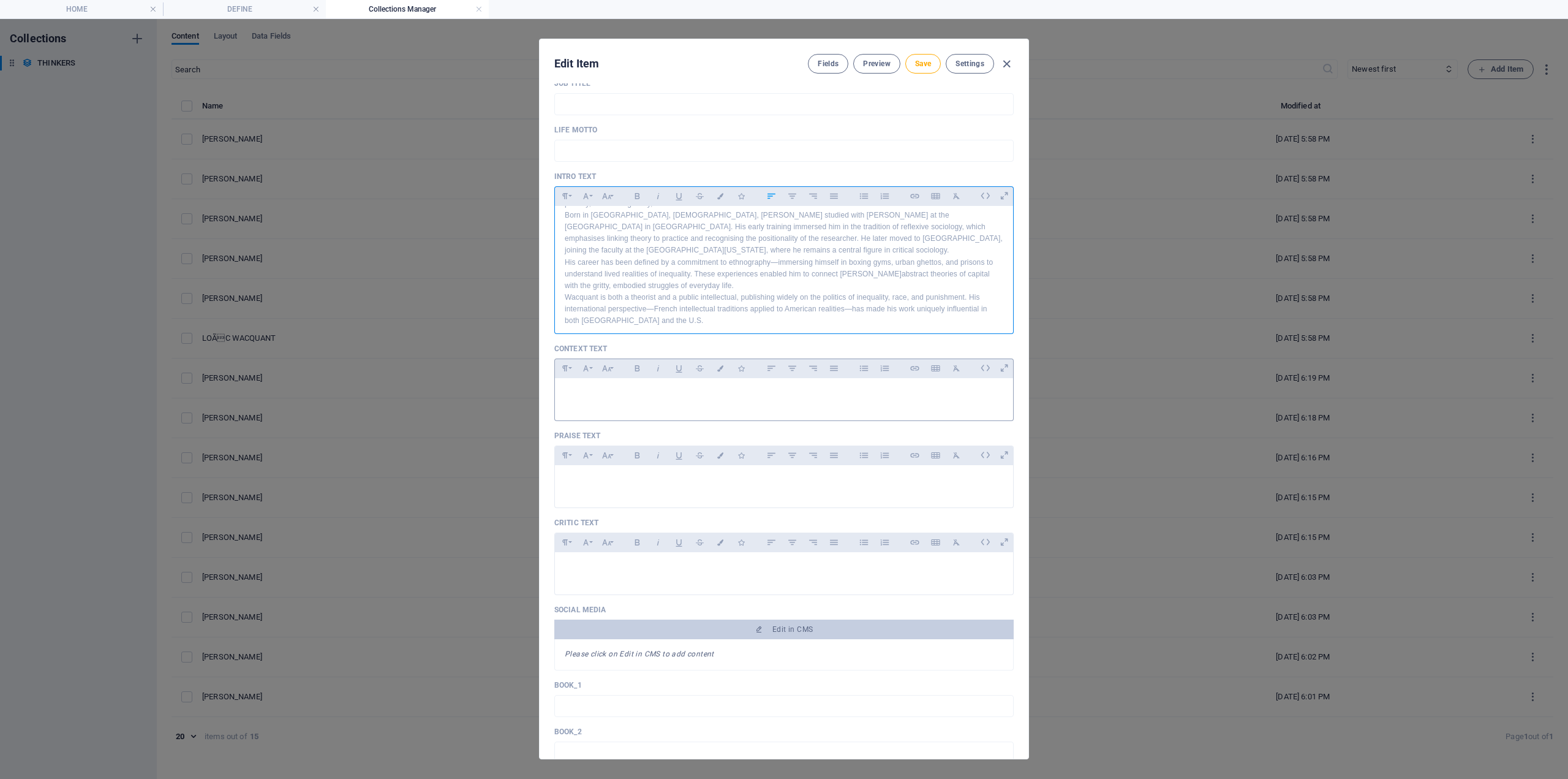
click at [649, 401] on div at bounding box center [784, 396] width 458 height 37
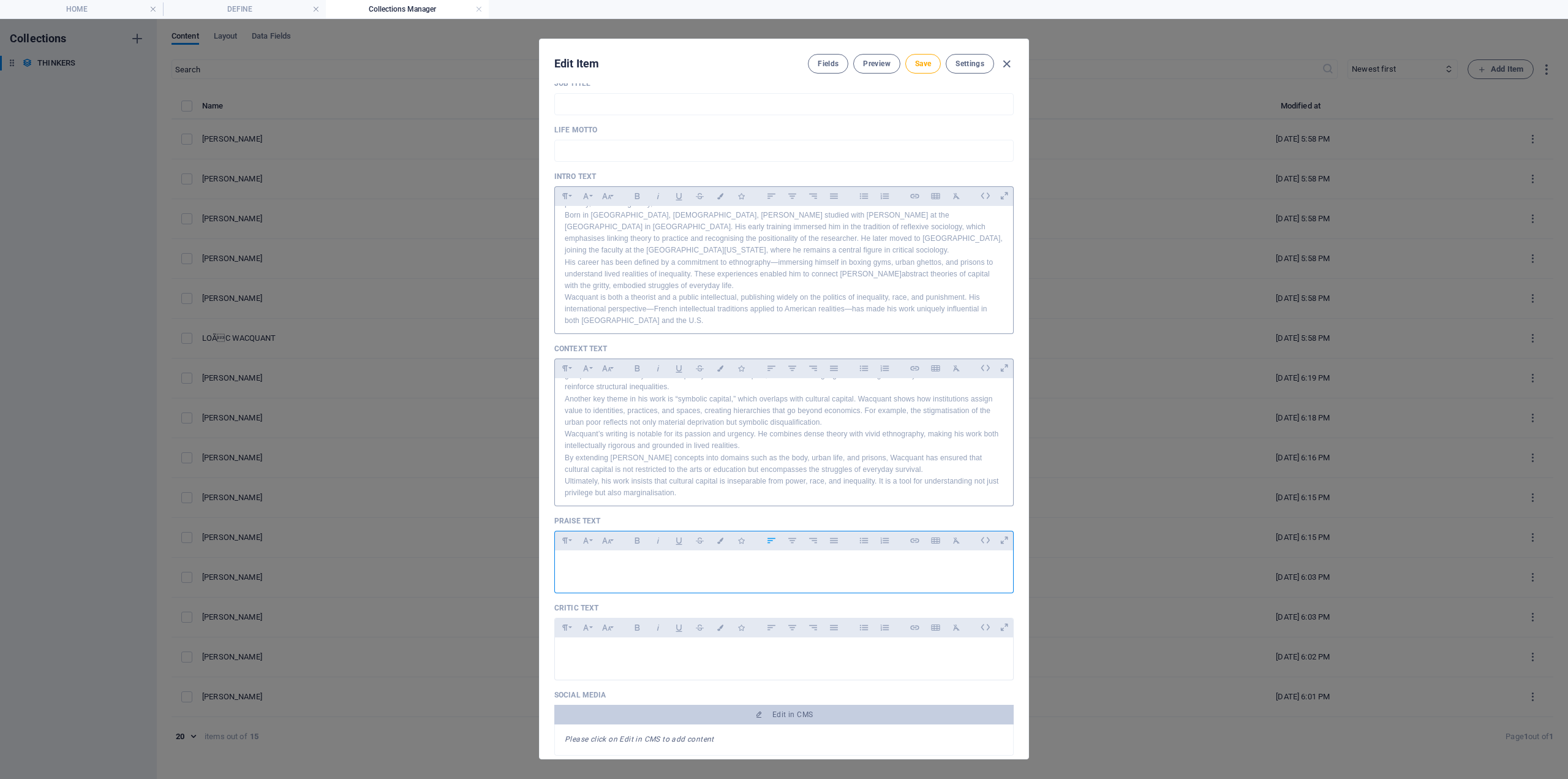
click at [613, 573] on div at bounding box center [784, 569] width 458 height 37
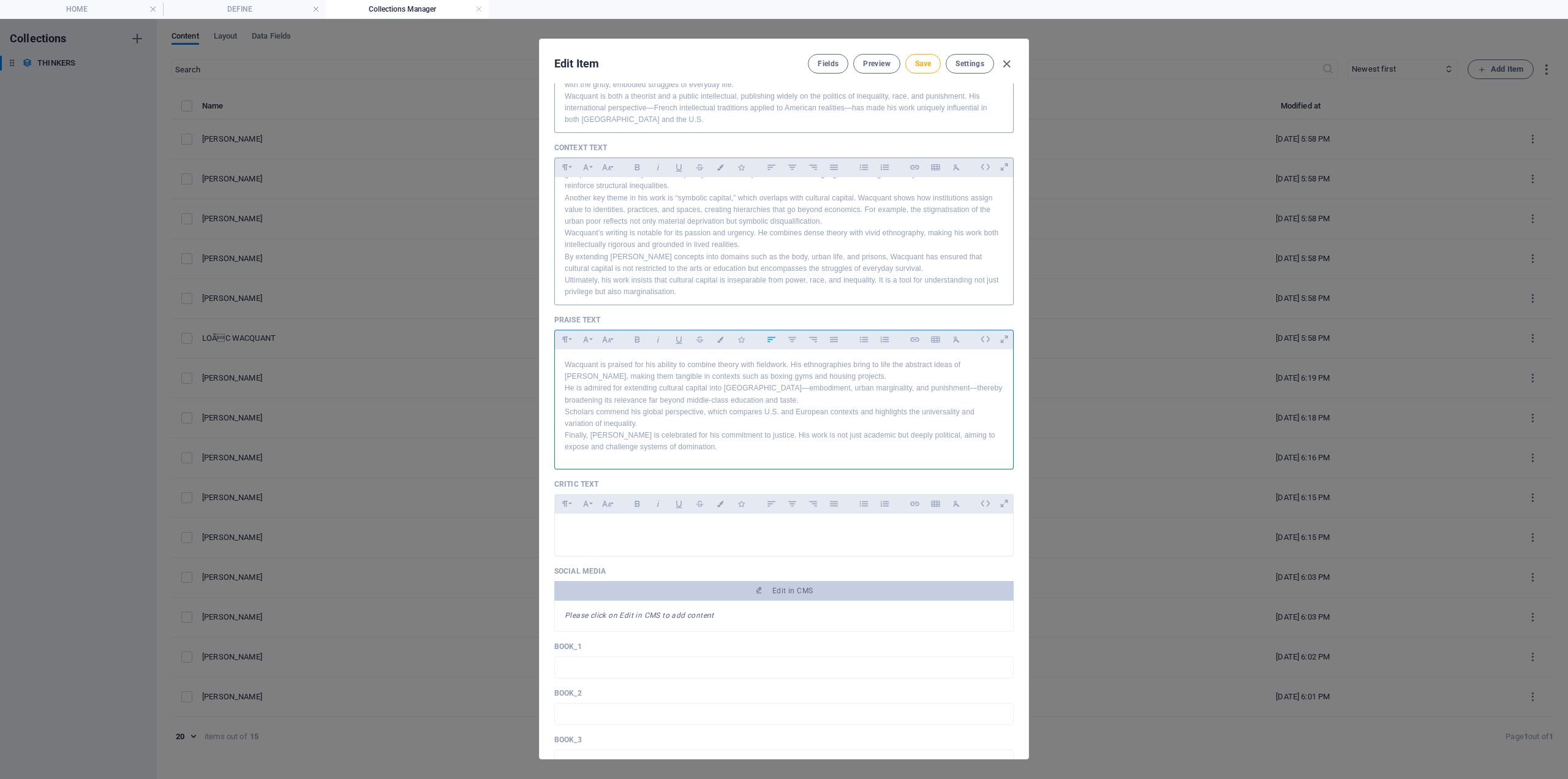
scroll to position [490, 0]
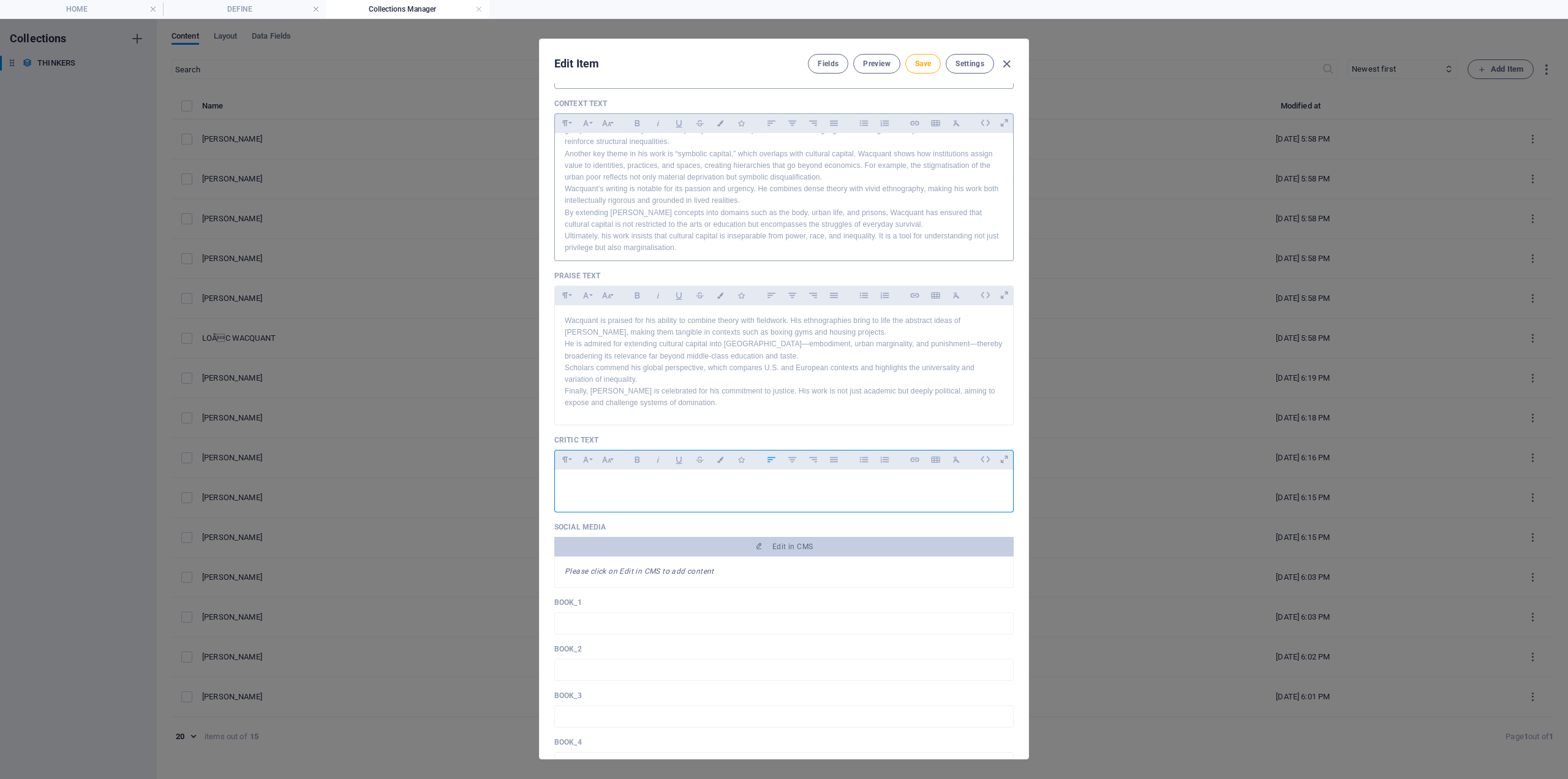
click at [624, 492] on div at bounding box center [784, 488] width 458 height 37
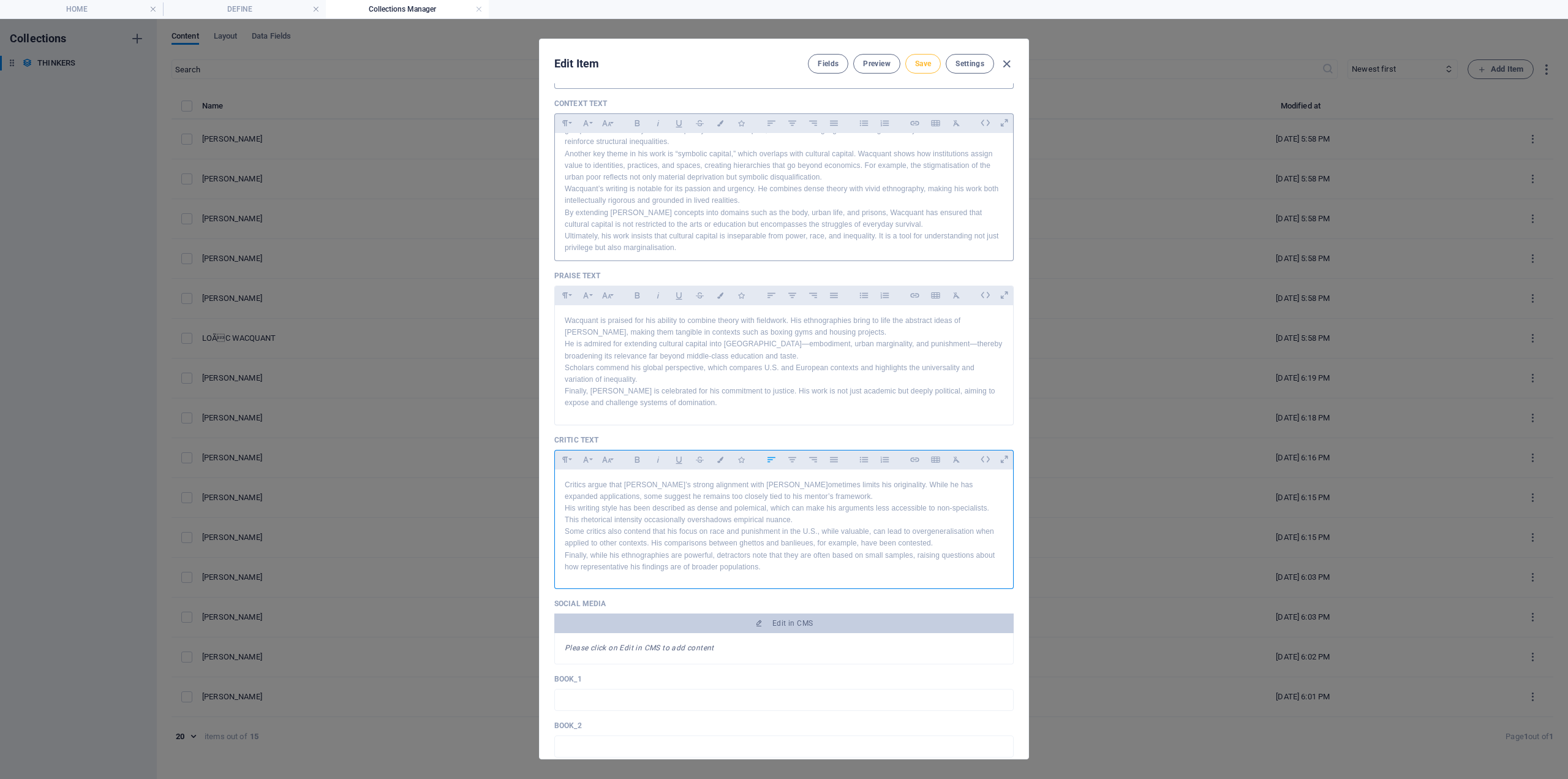
click at [920, 68] on button "Save" at bounding box center [923, 64] width 36 height 20
click at [1014, 65] on div "Edit Item Fields Preview Save Settings" at bounding box center [784, 61] width 489 height 44
click at [1003, 63] on icon "button" at bounding box center [1007, 64] width 14 height 14
type input "loa-c-wacquant"
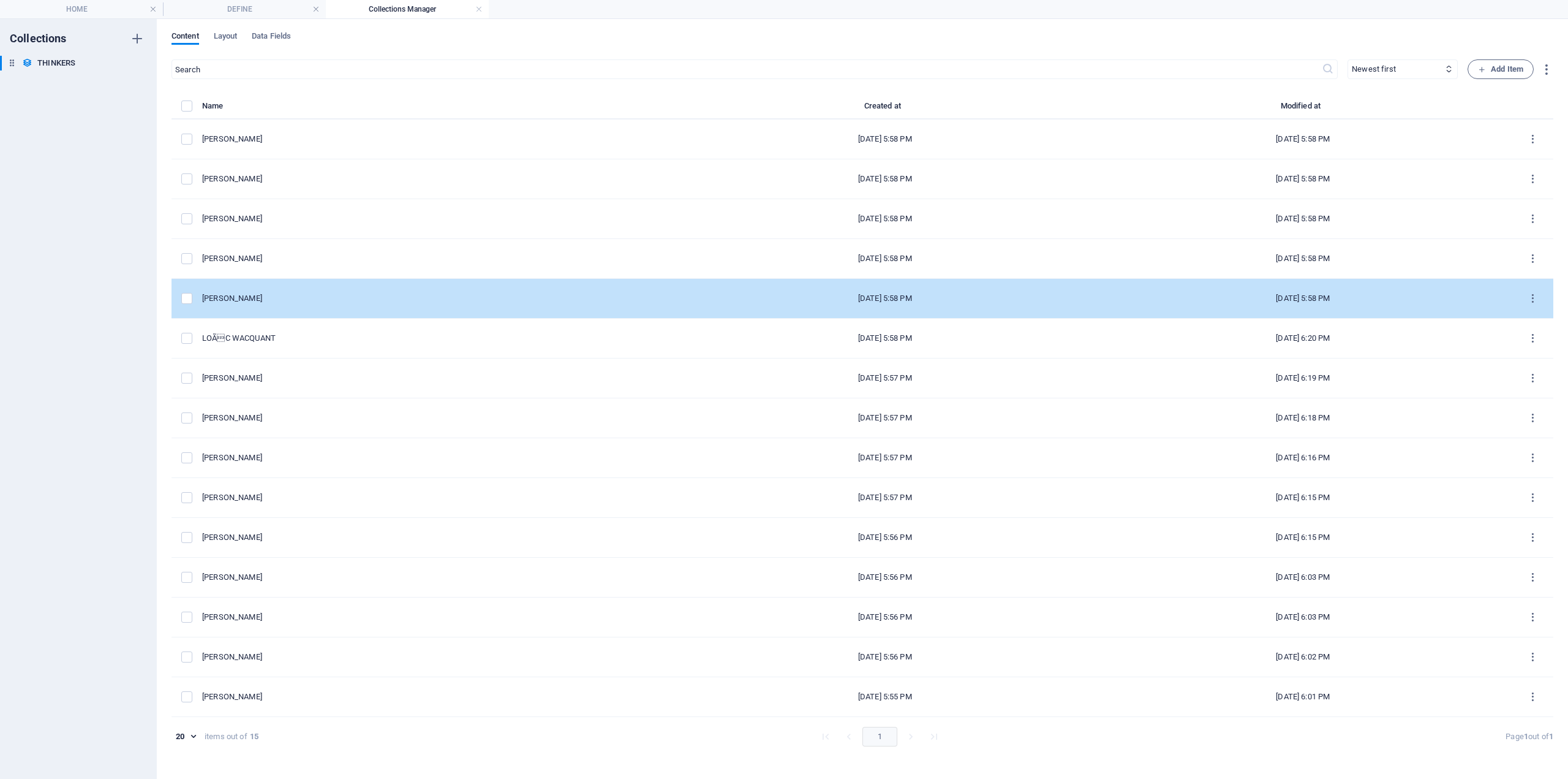
click at [275, 302] on div "[PERSON_NAME]" at bounding box center [434, 299] width 464 height 11
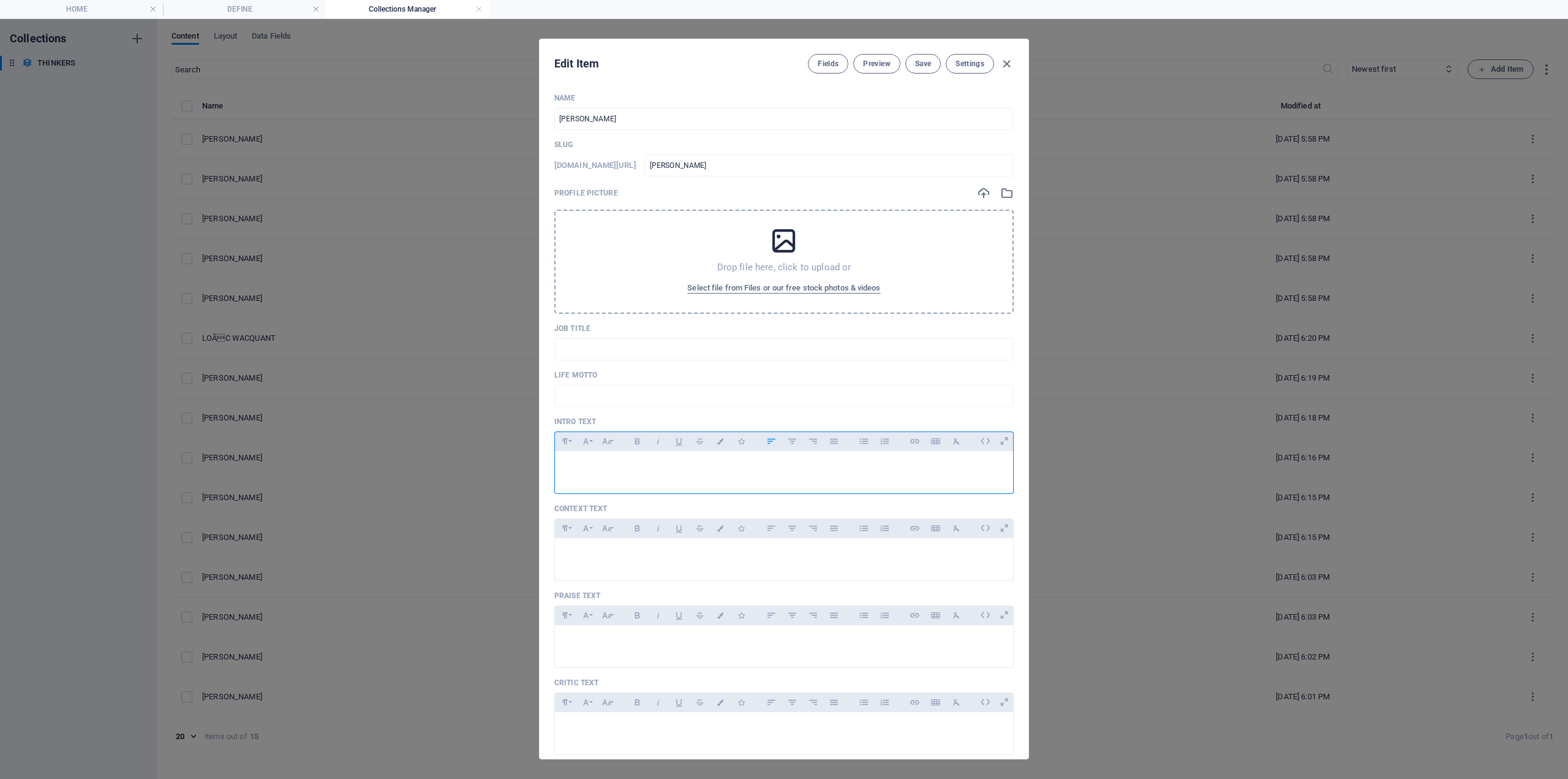
click at [604, 453] on div at bounding box center [784, 469] width 458 height 37
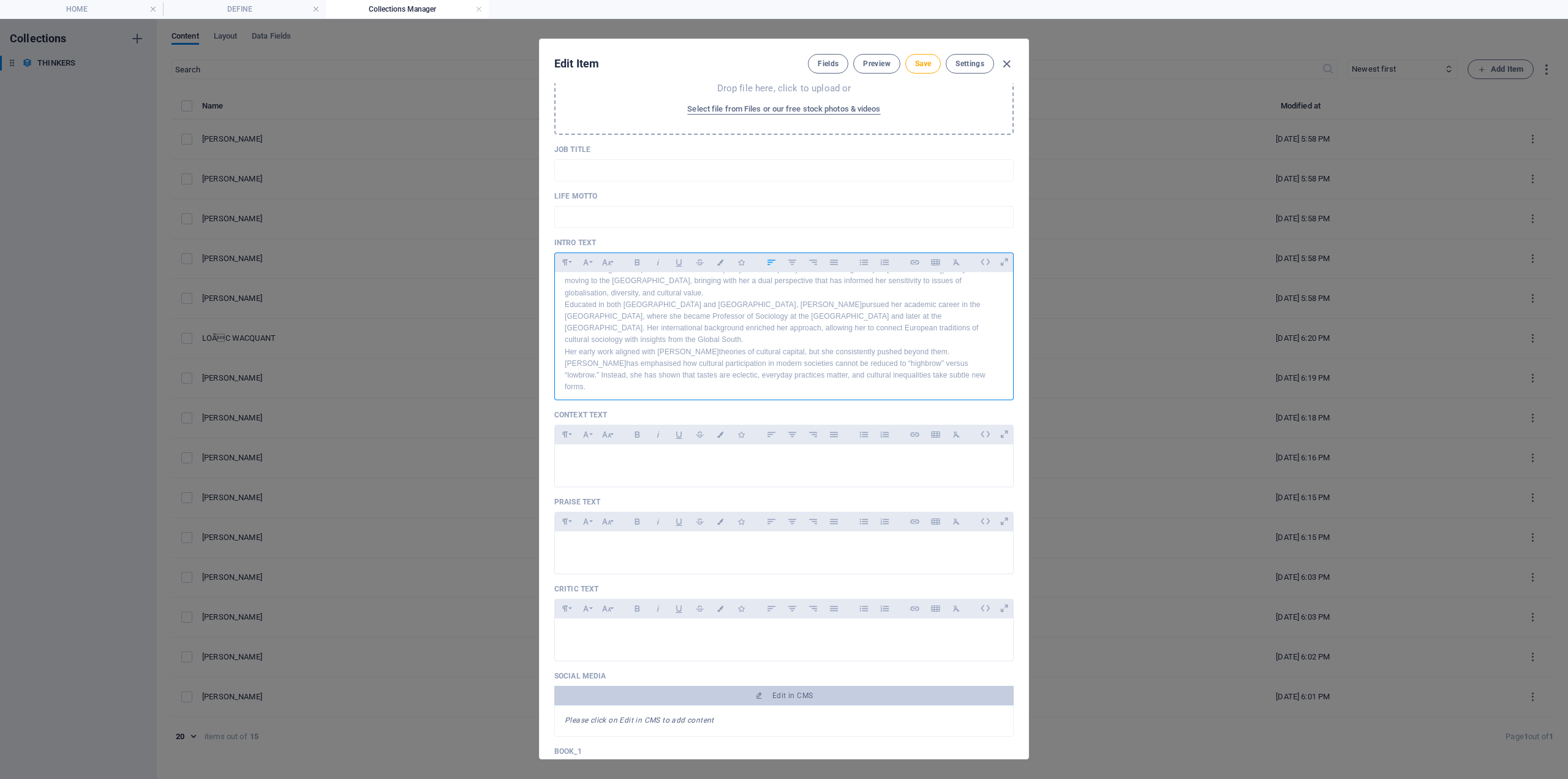
scroll to position [183, 0]
click at [607, 434] on icon "button" at bounding box center [607, 430] width 10 height 15
click at [568, 447] on div at bounding box center [784, 457] width 458 height 37
click at [581, 457] on p at bounding box center [784, 455] width 439 height 12
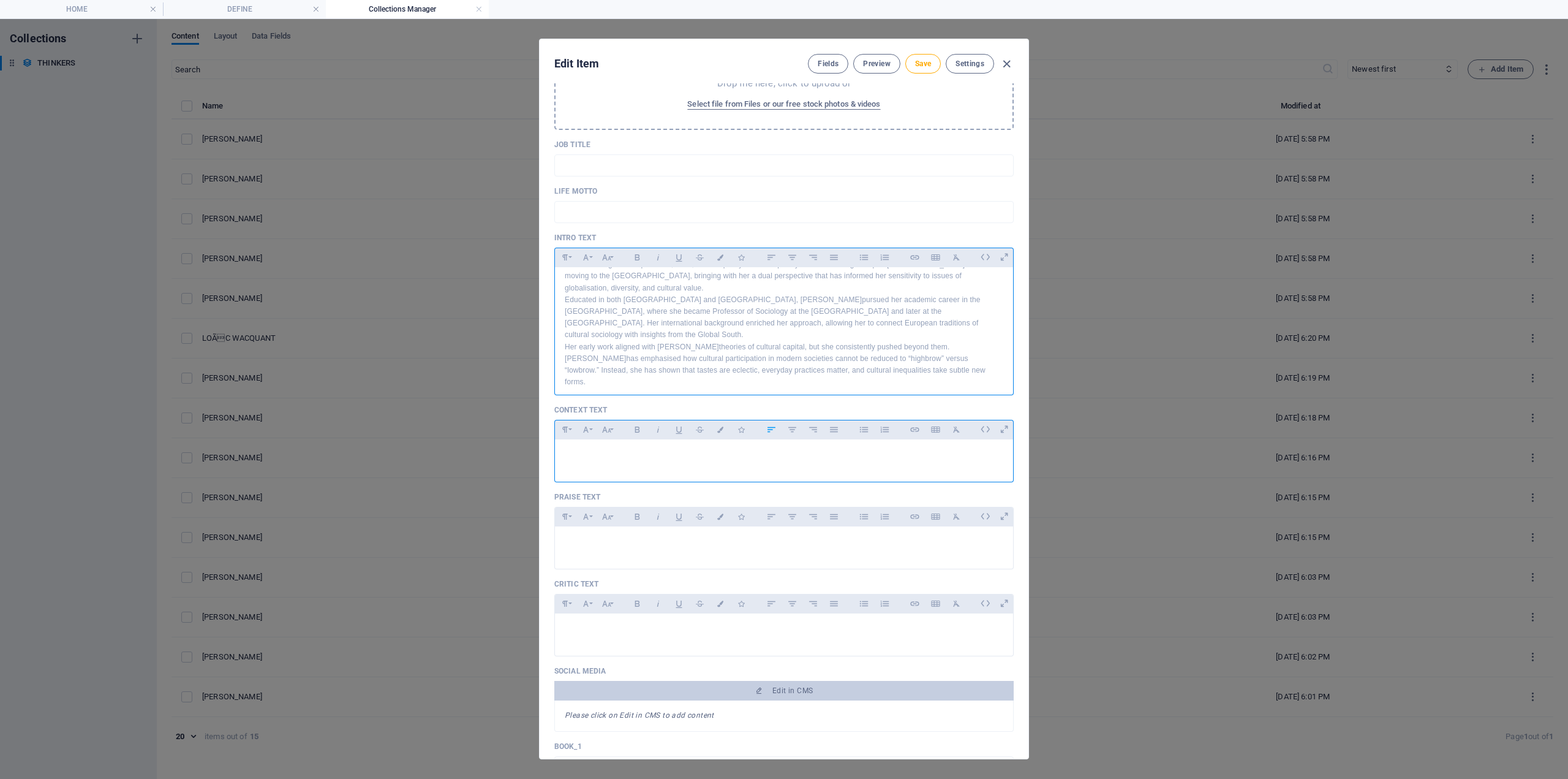
scroll to position [136, 0]
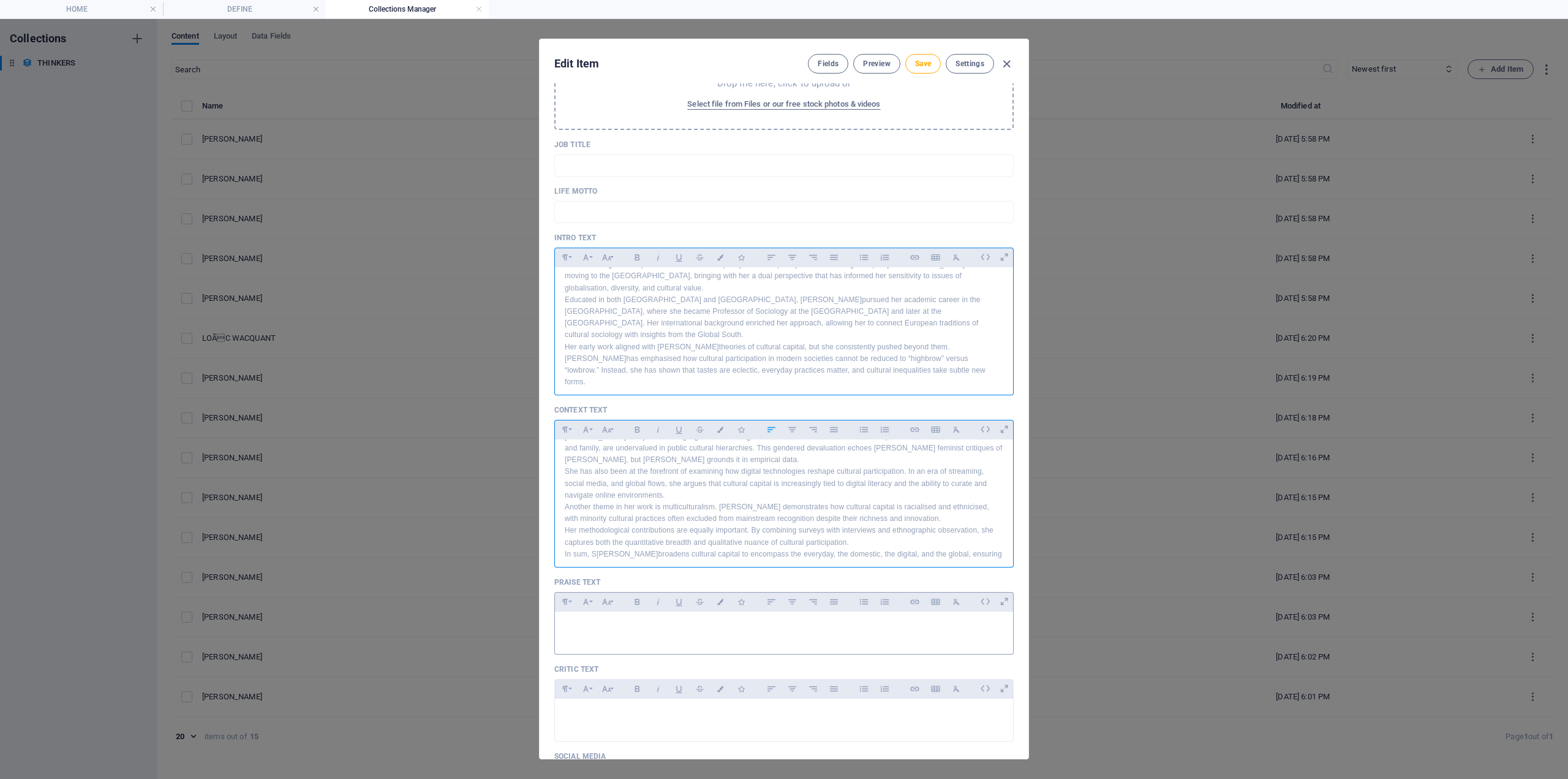
click at [609, 640] on div at bounding box center [784, 630] width 458 height 37
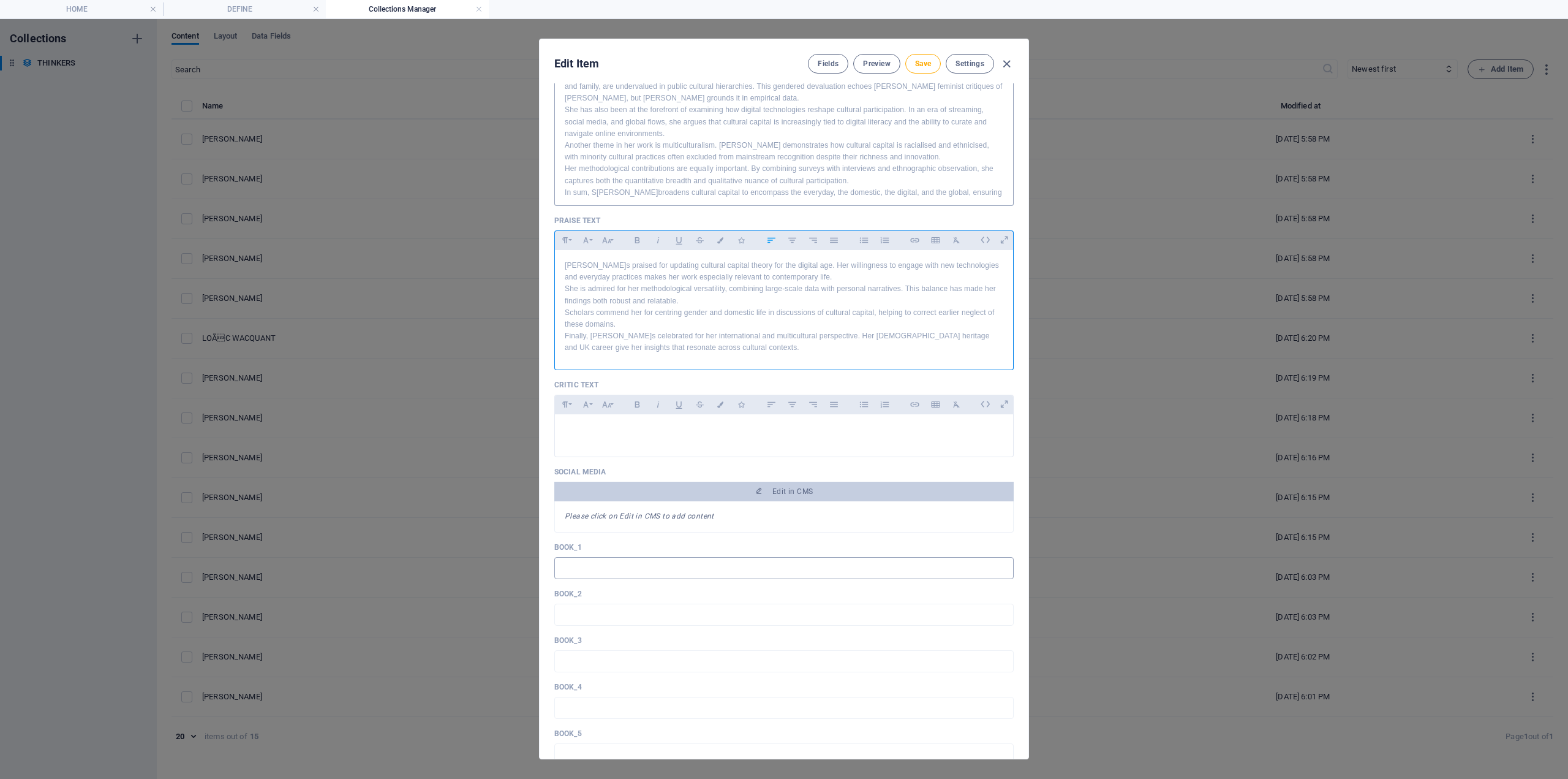
scroll to position [551, 0]
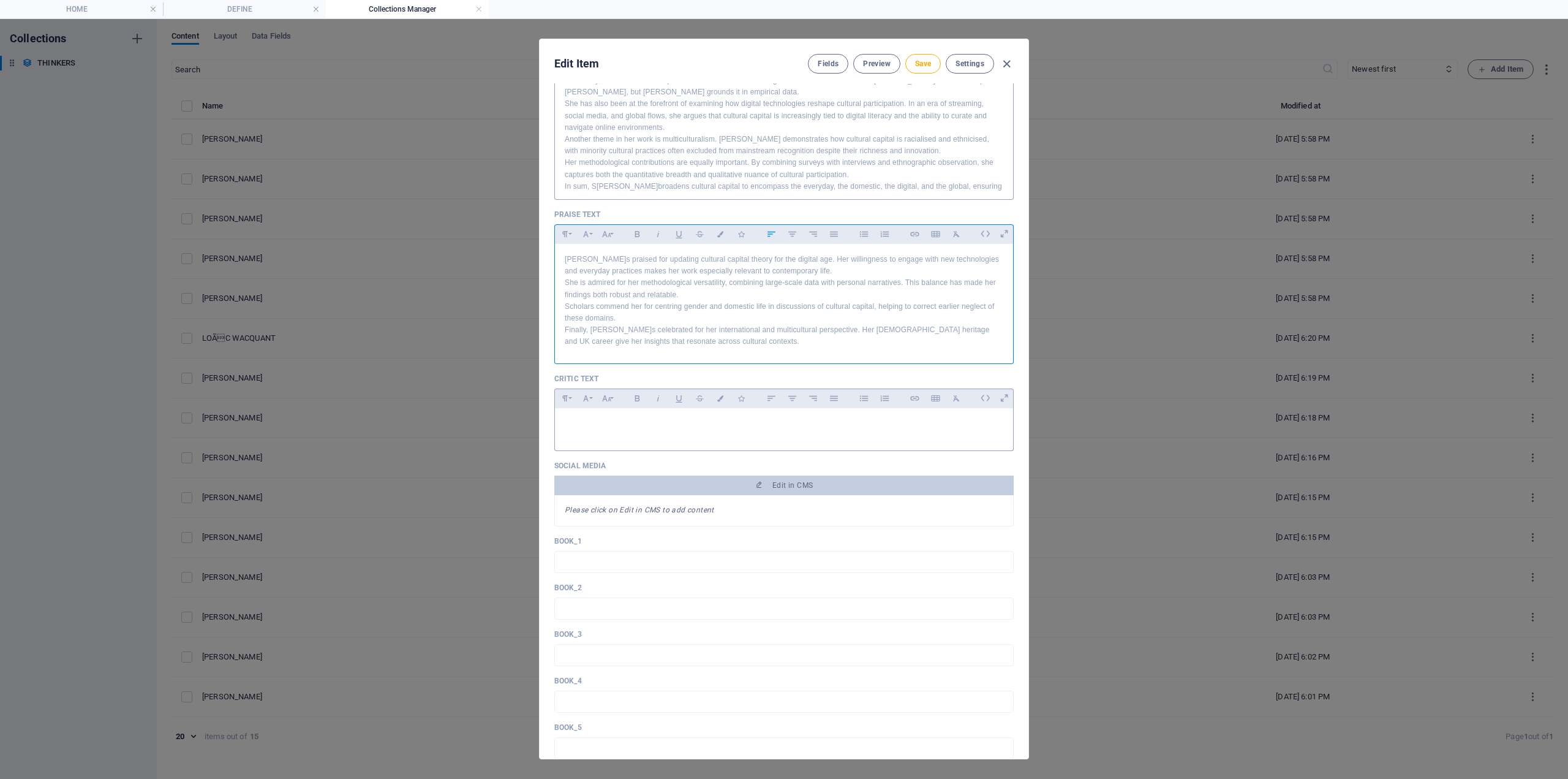
click at [564, 427] on div at bounding box center [784, 426] width 458 height 37
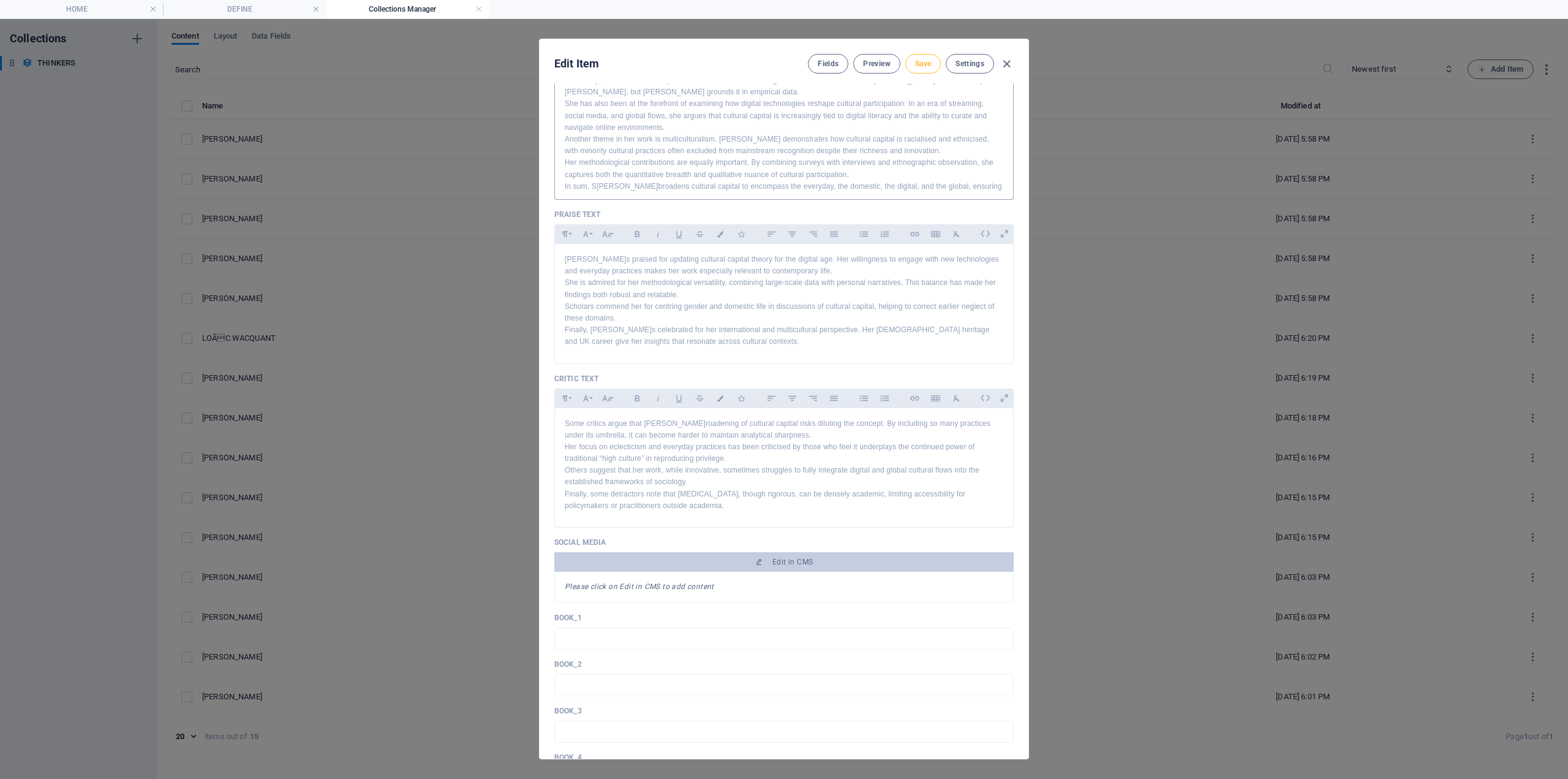
click at [922, 60] on span "Save" at bounding box center [923, 64] width 16 height 10
click at [1011, 66] on icon "button" at bounding box center [1007, 64] width 14 height 14
type input "elizabeth-silva"
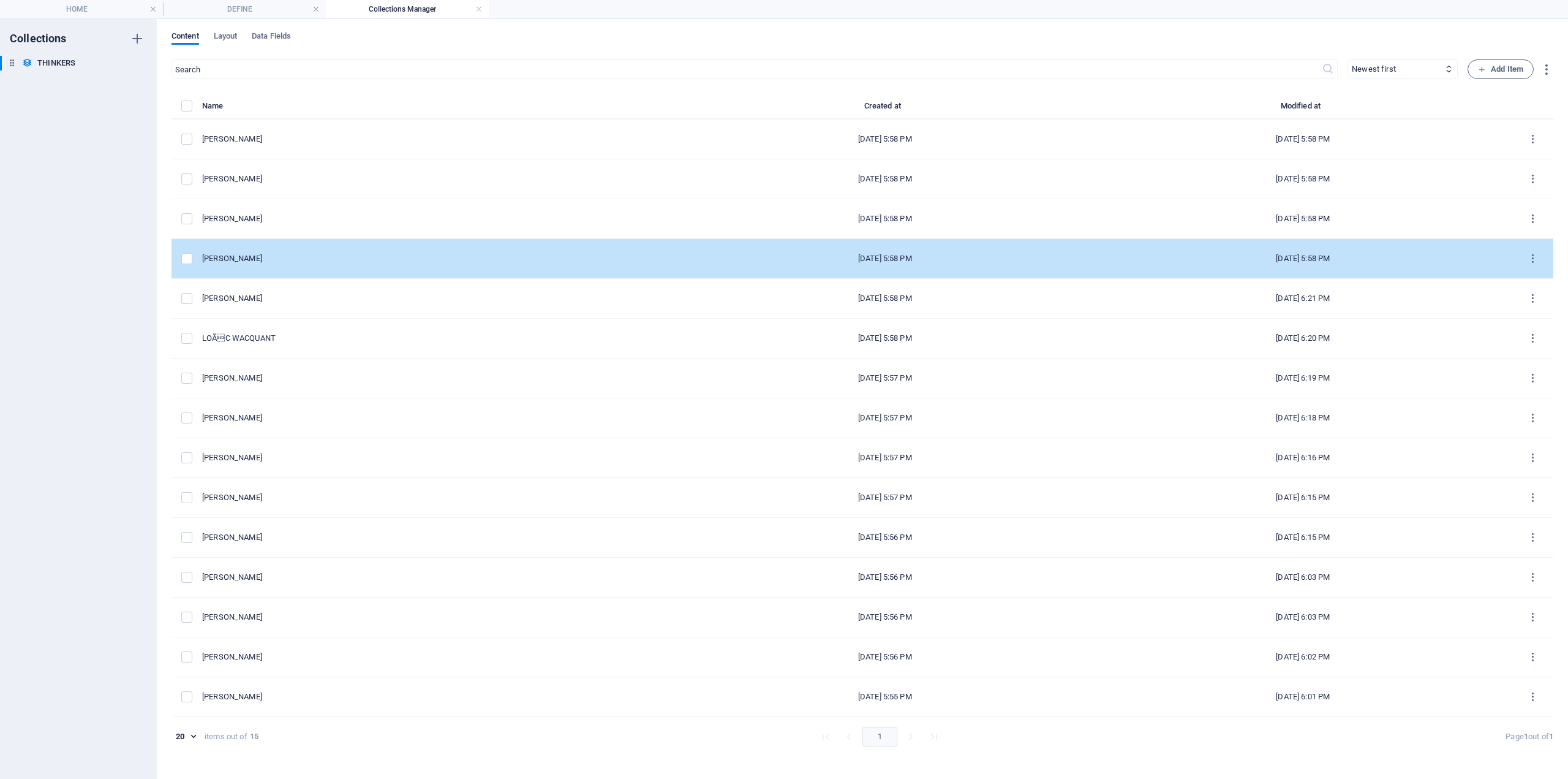
click at [280, 259] on div "[PERSON_NAME]" at bounding box center [434, 259] width 464 height 11
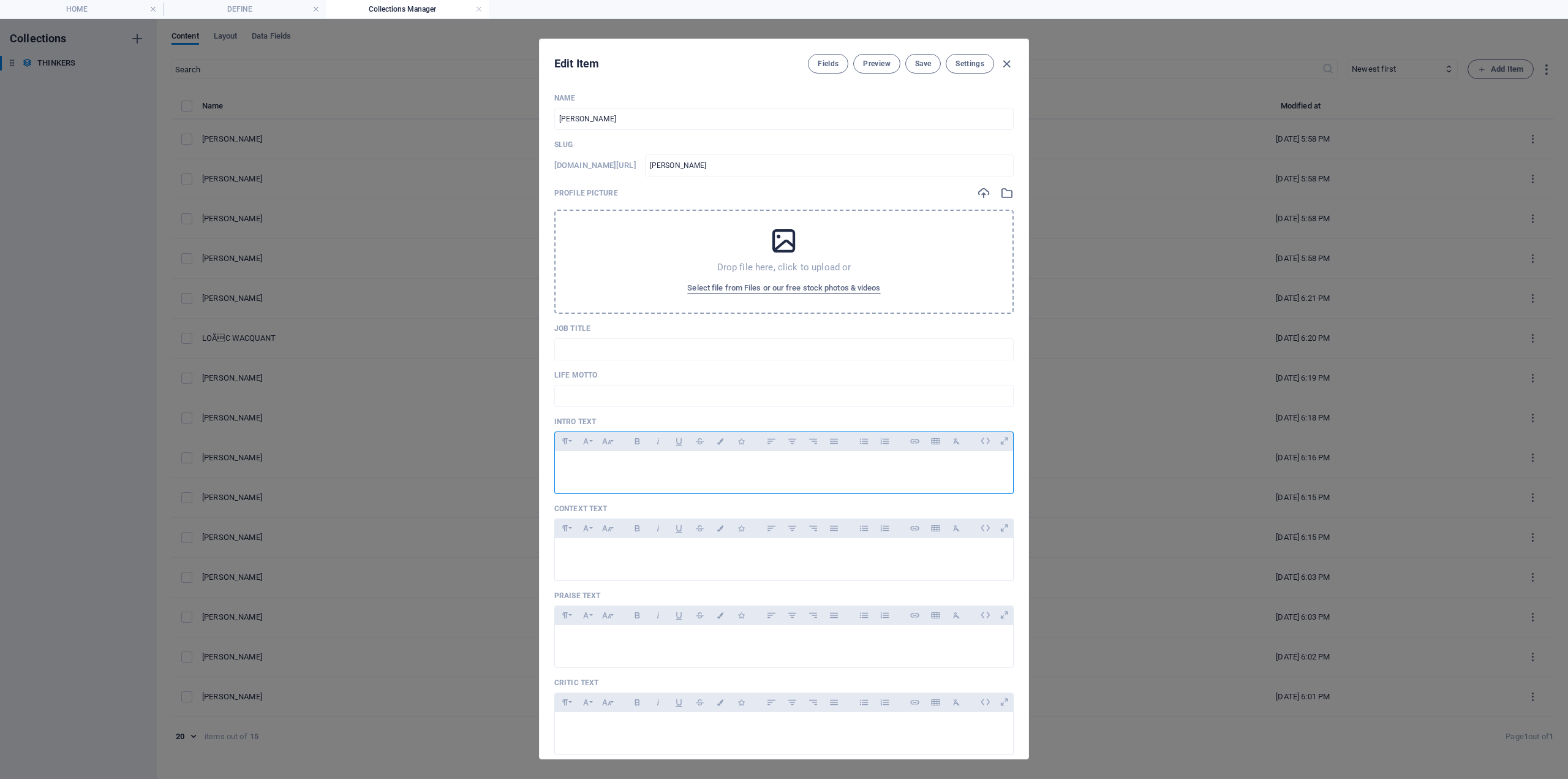
click at [589, 457] on div at bounding box center [784, 469] width 458 height 37
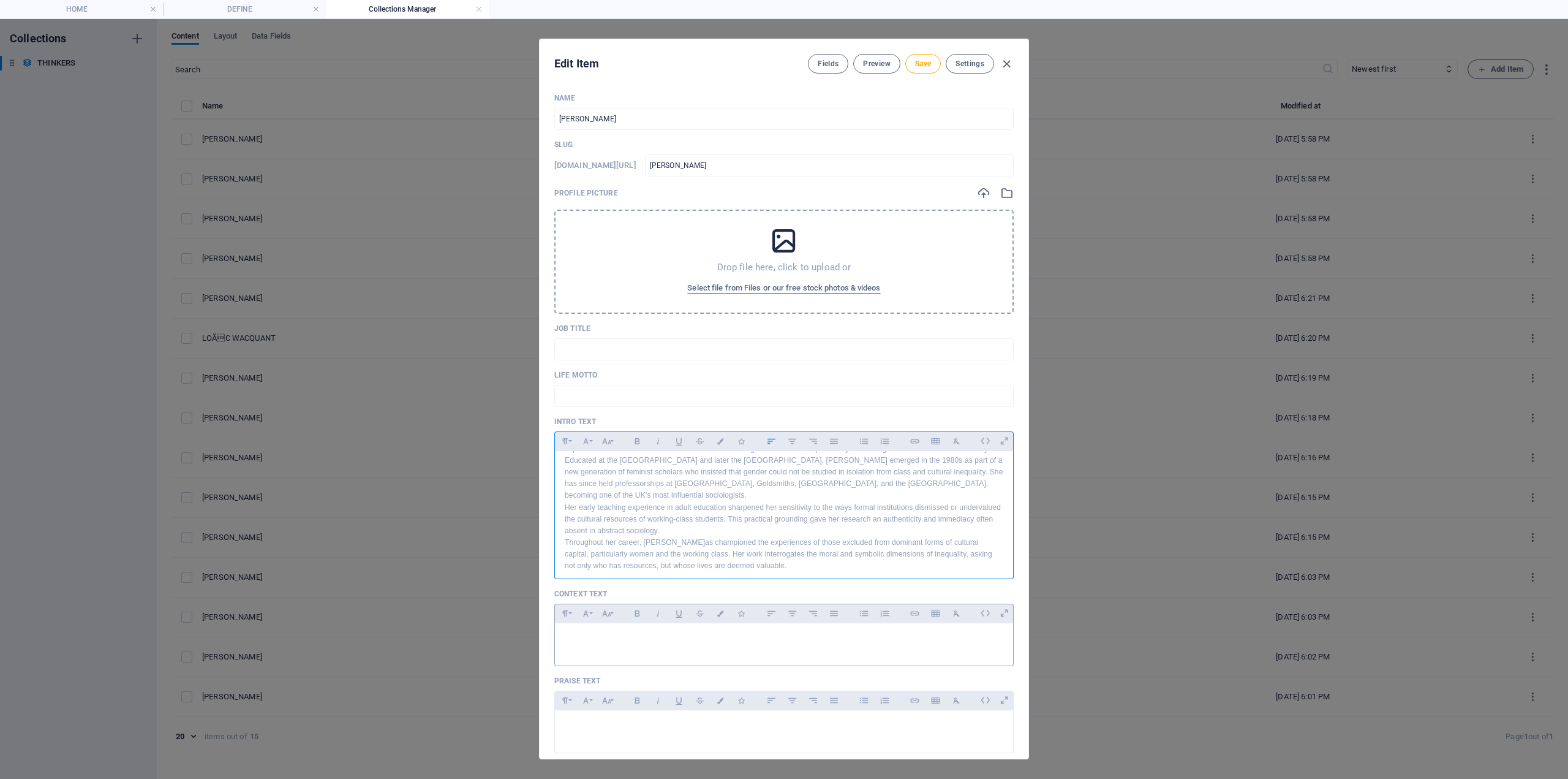
click at [606, 647] on div at bounding box center [784, 642] width 458 height 37
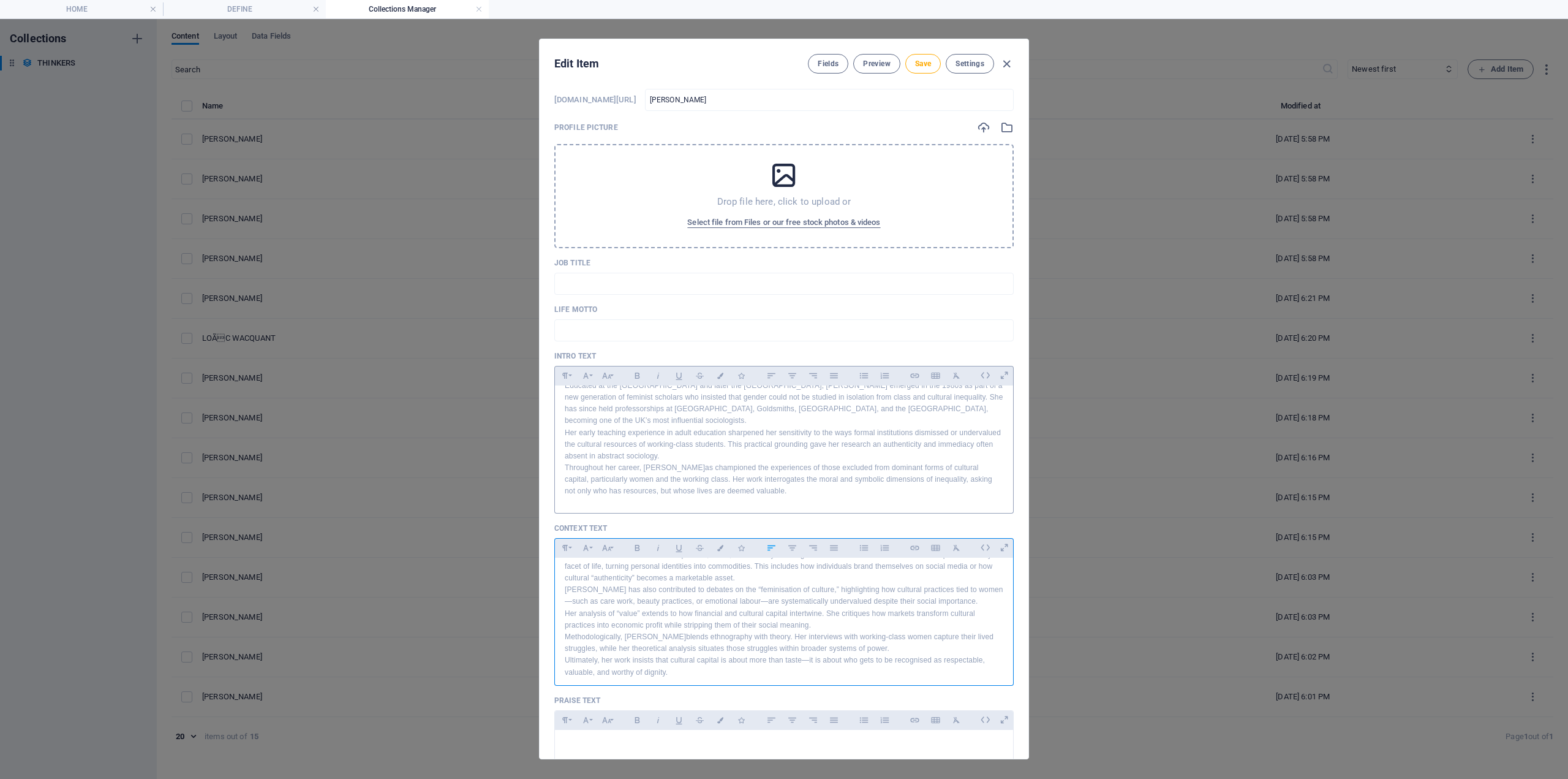
scroll to position [307, 0]
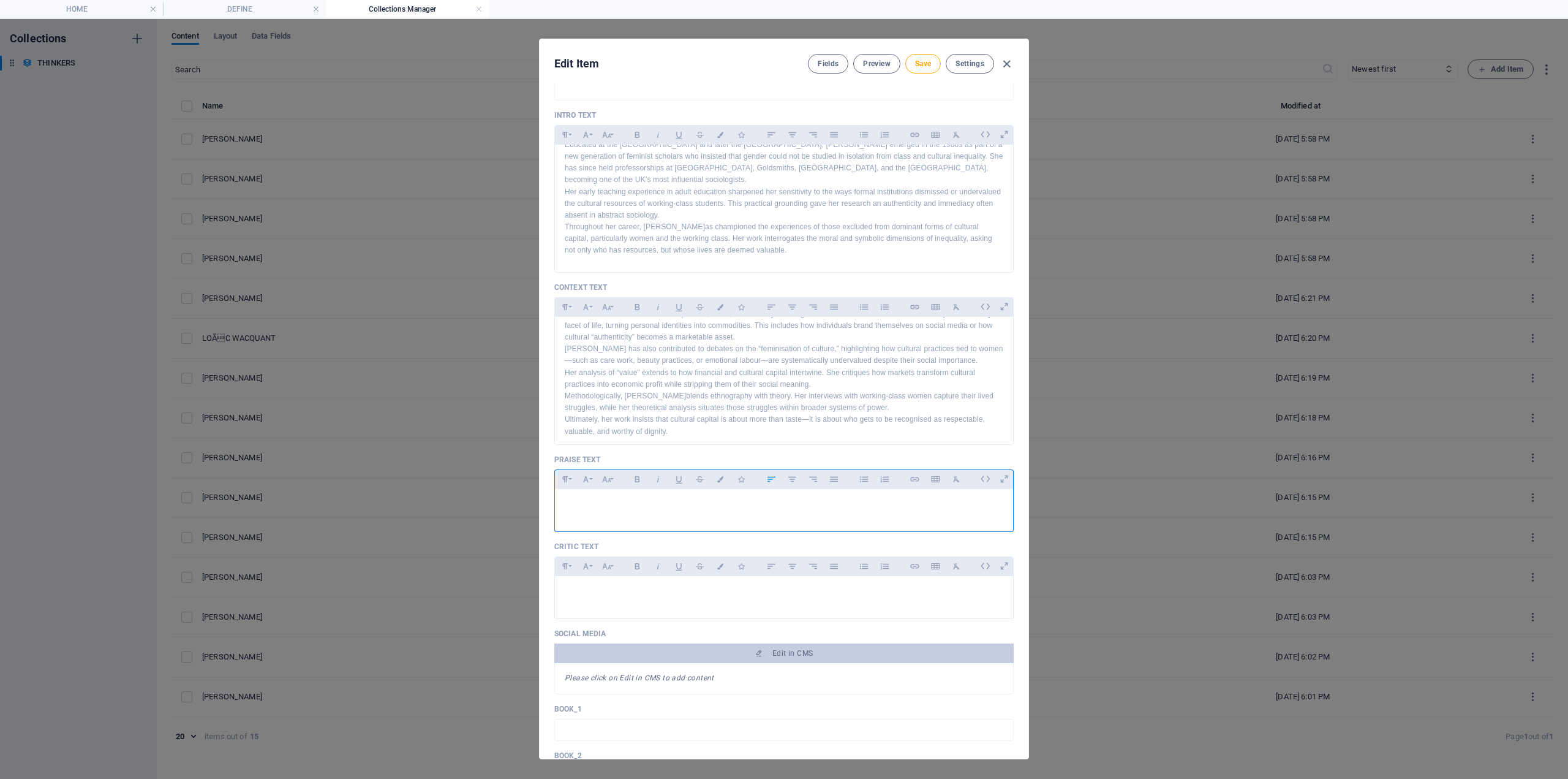
click at [591, 505] on p at bounding box center [784, 504] width 439 height 12
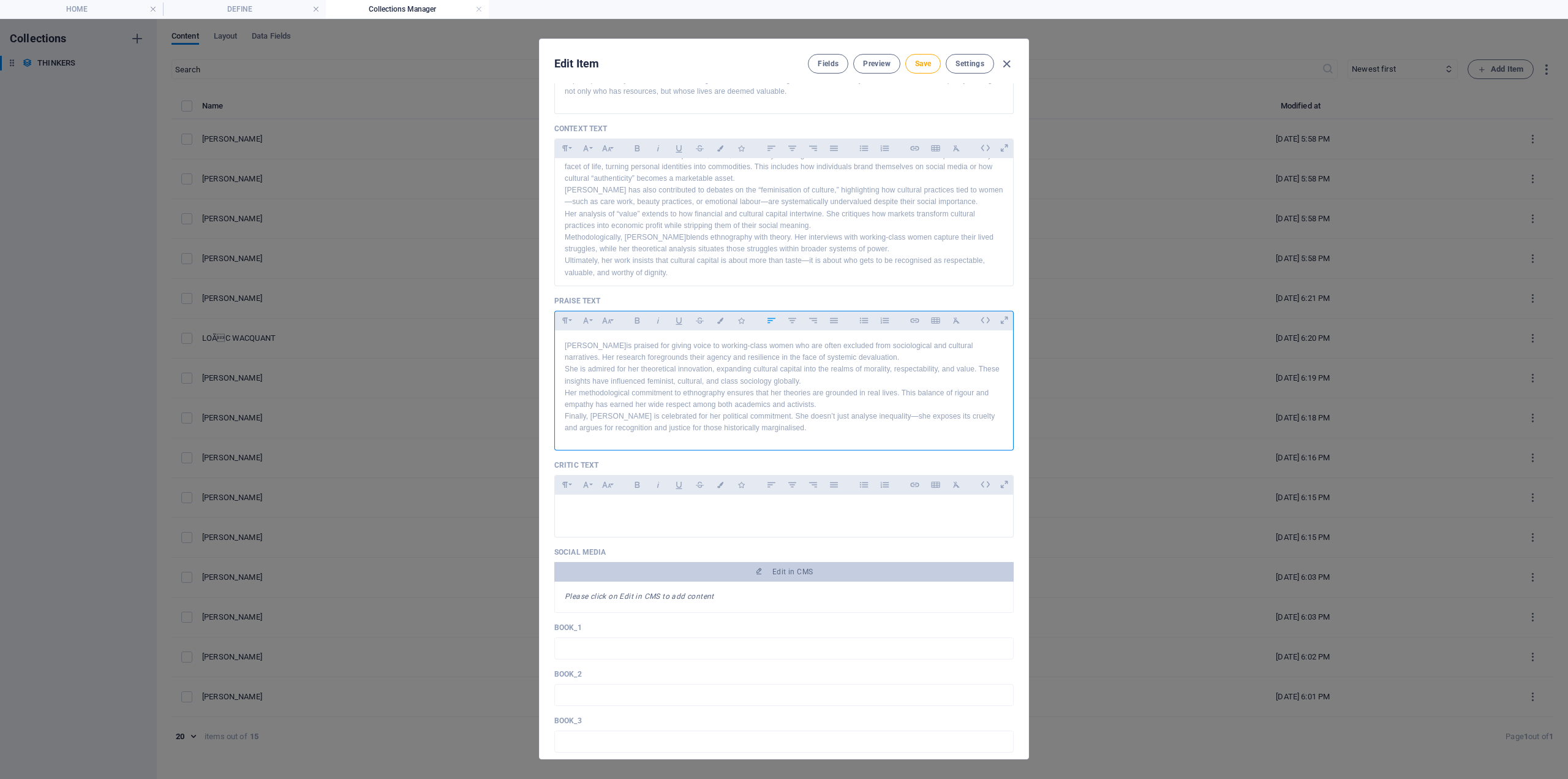
scroll to position [551, 0]
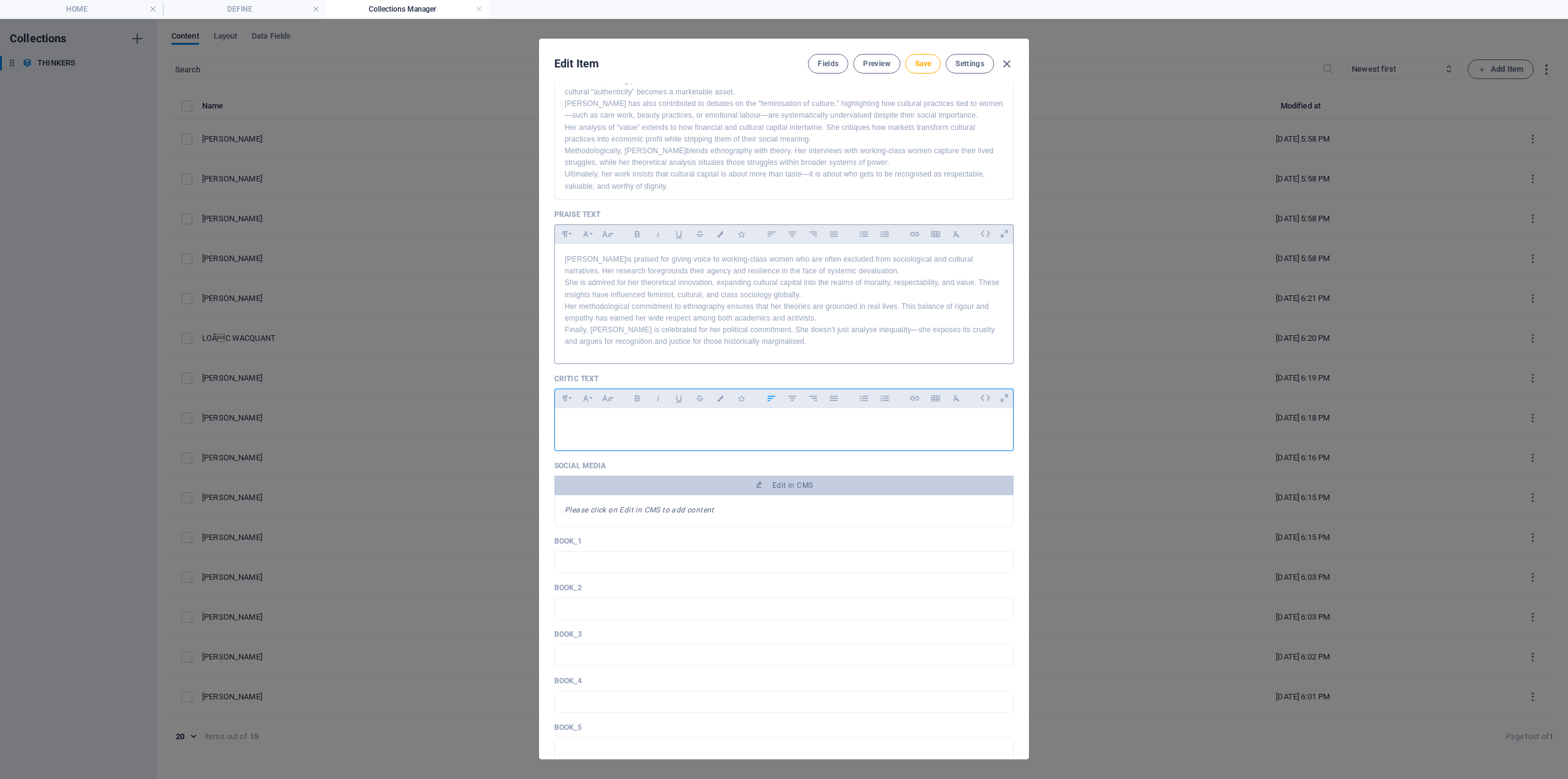
drag, startPoint x: 565, startPoint y: 422, endPoint x: 714, endPoint y: 423, distance: 149.0
click at [565, 425] on p at bounding box center [784, 423] width 439 height 12
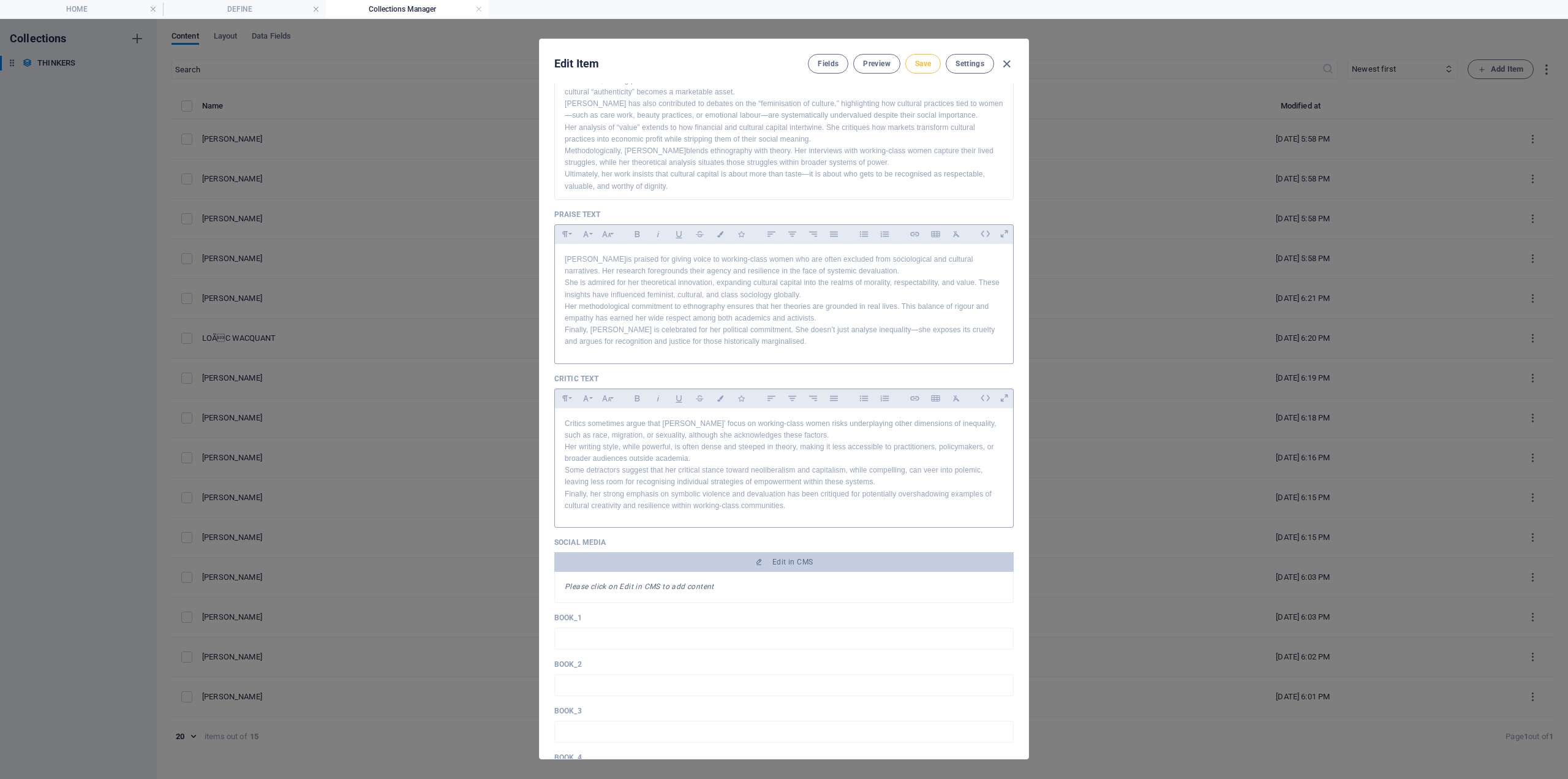
click at [929, 70] on button "Save" at bounding box center [923, 64] width 36 height 20
click at [1007, 58] on icon "button" at bounding box center [1007, 64] width 14 height 14
type input "beverley-skeggs"
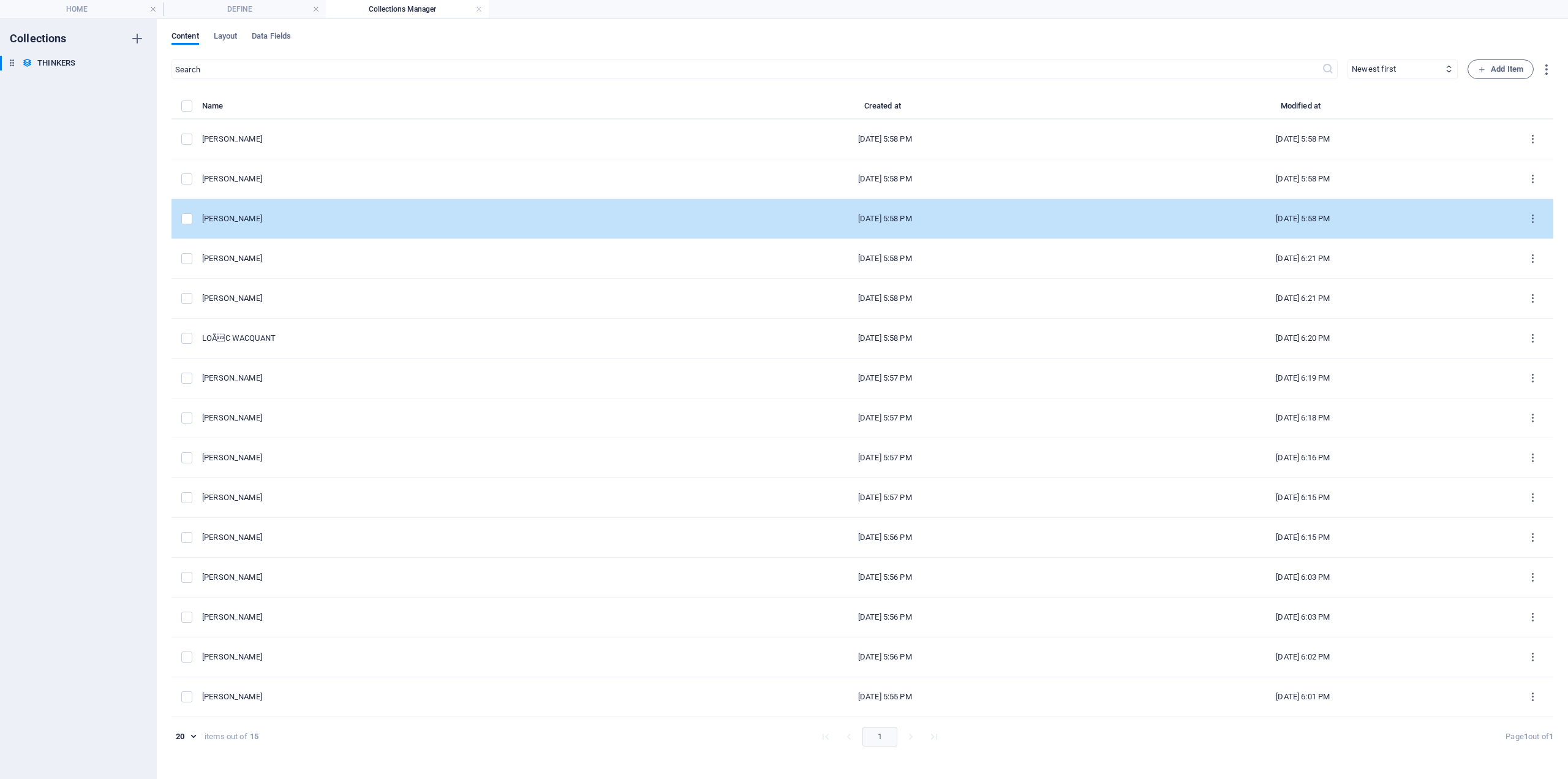
click at [278, 216] on div "[PERSON_NAME]" at bounding box center [434, 219] width 464 height 11
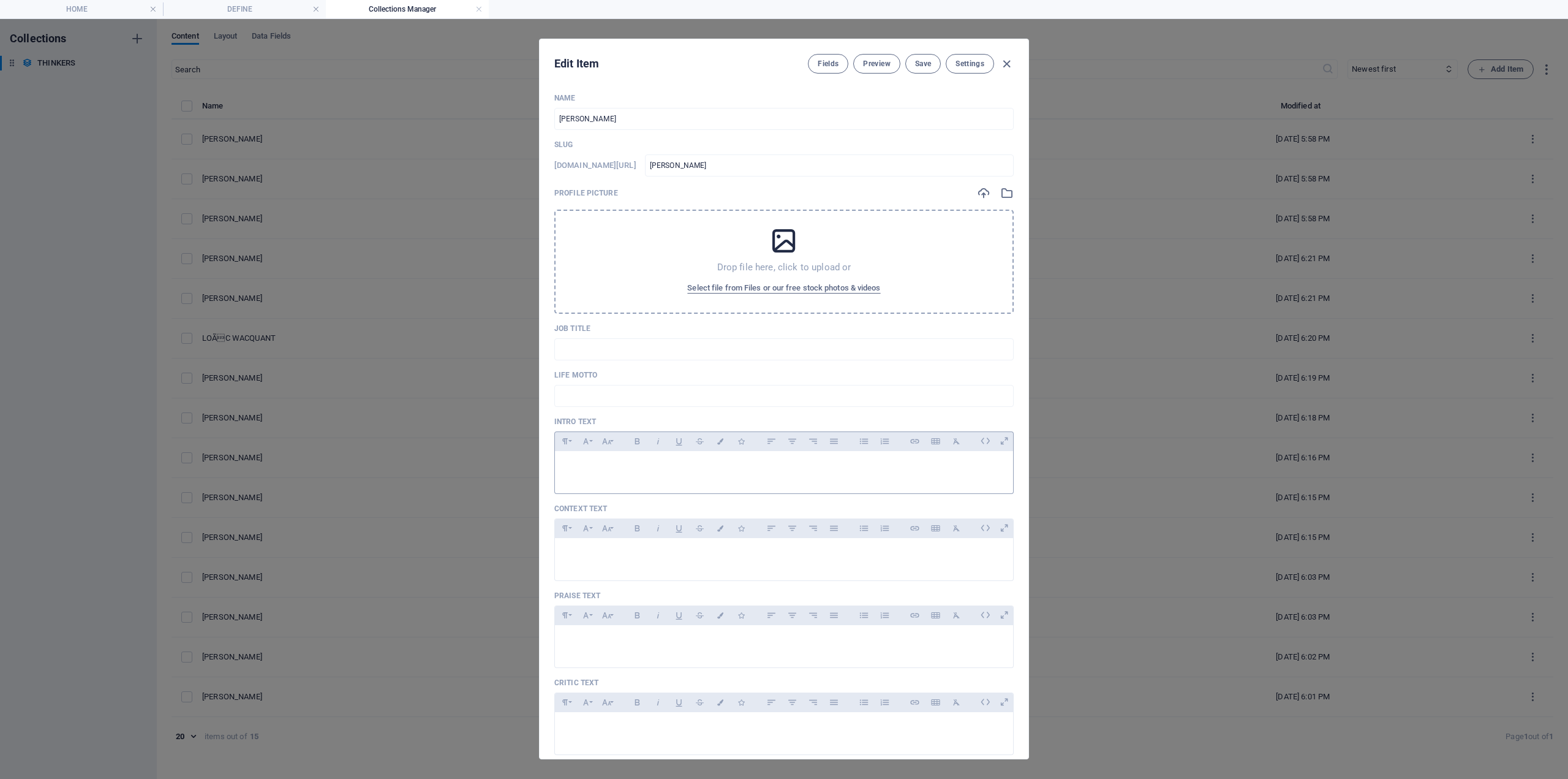
click at [600, 470] on p at bounding box center [784, 466] width 439 height 12
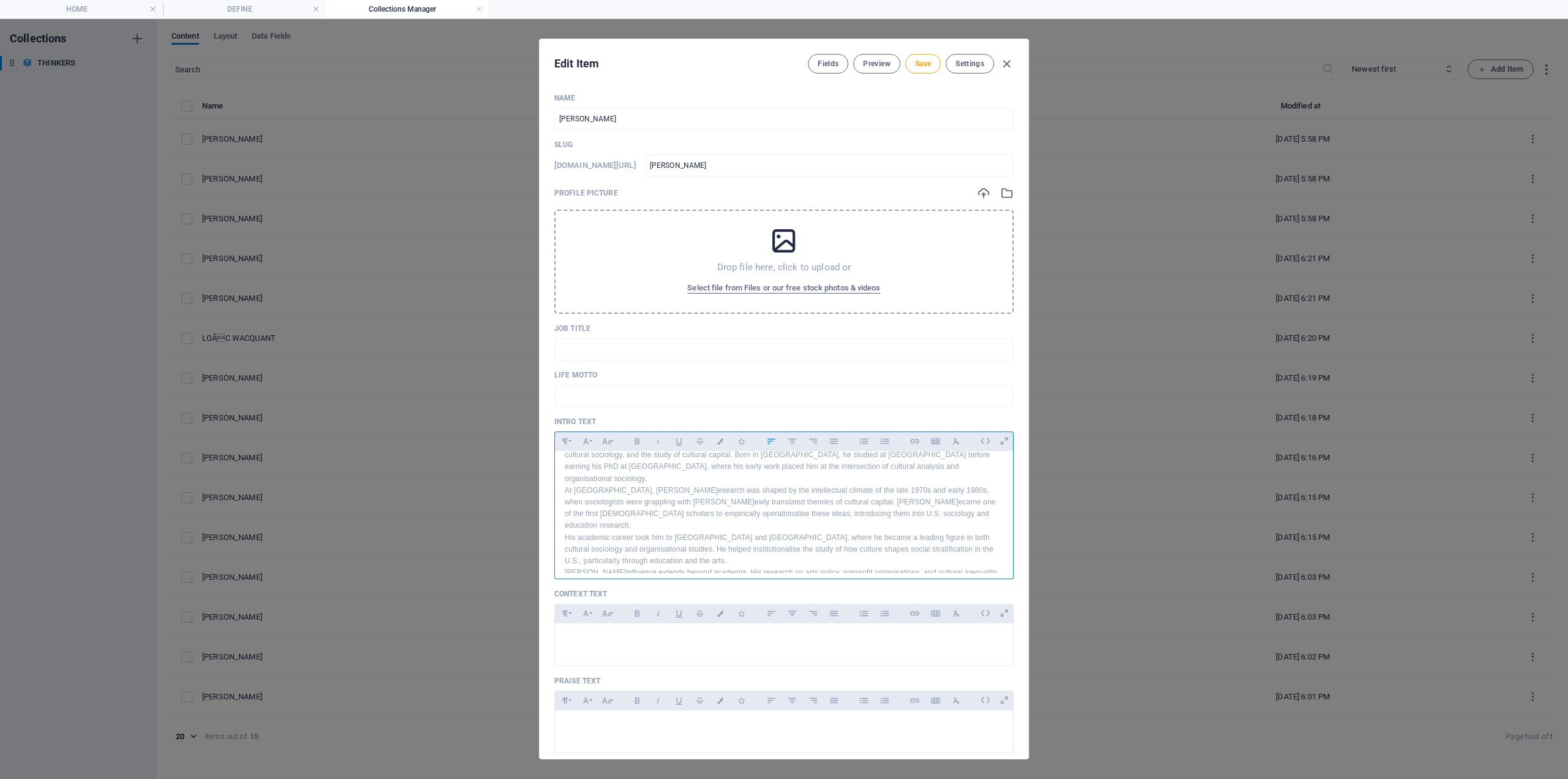
scroll to position [27, 0]
click at [642, 642] on p at bounding box center [784, 638] width 439 height 12
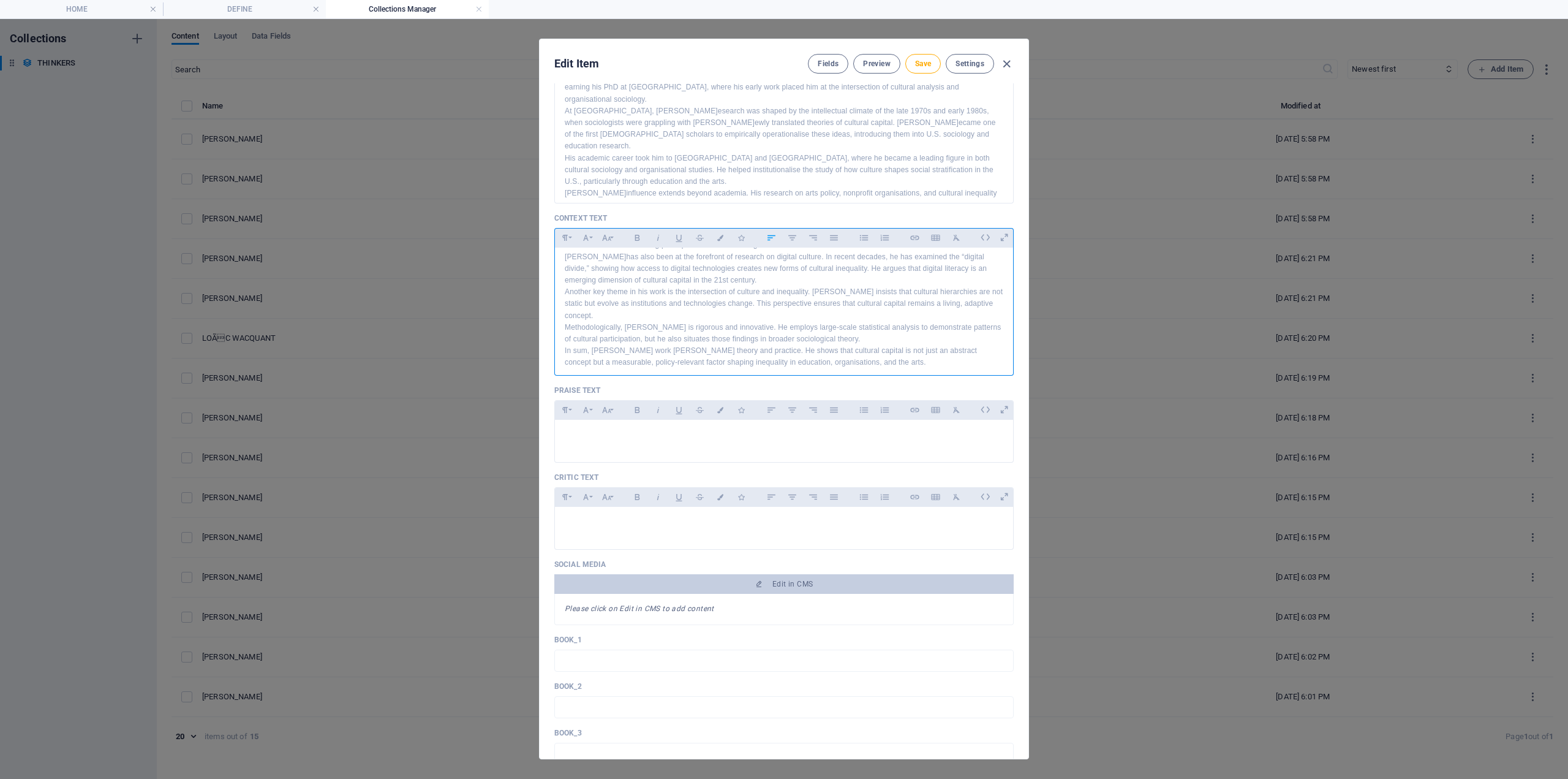
scroll to position [368, 0]
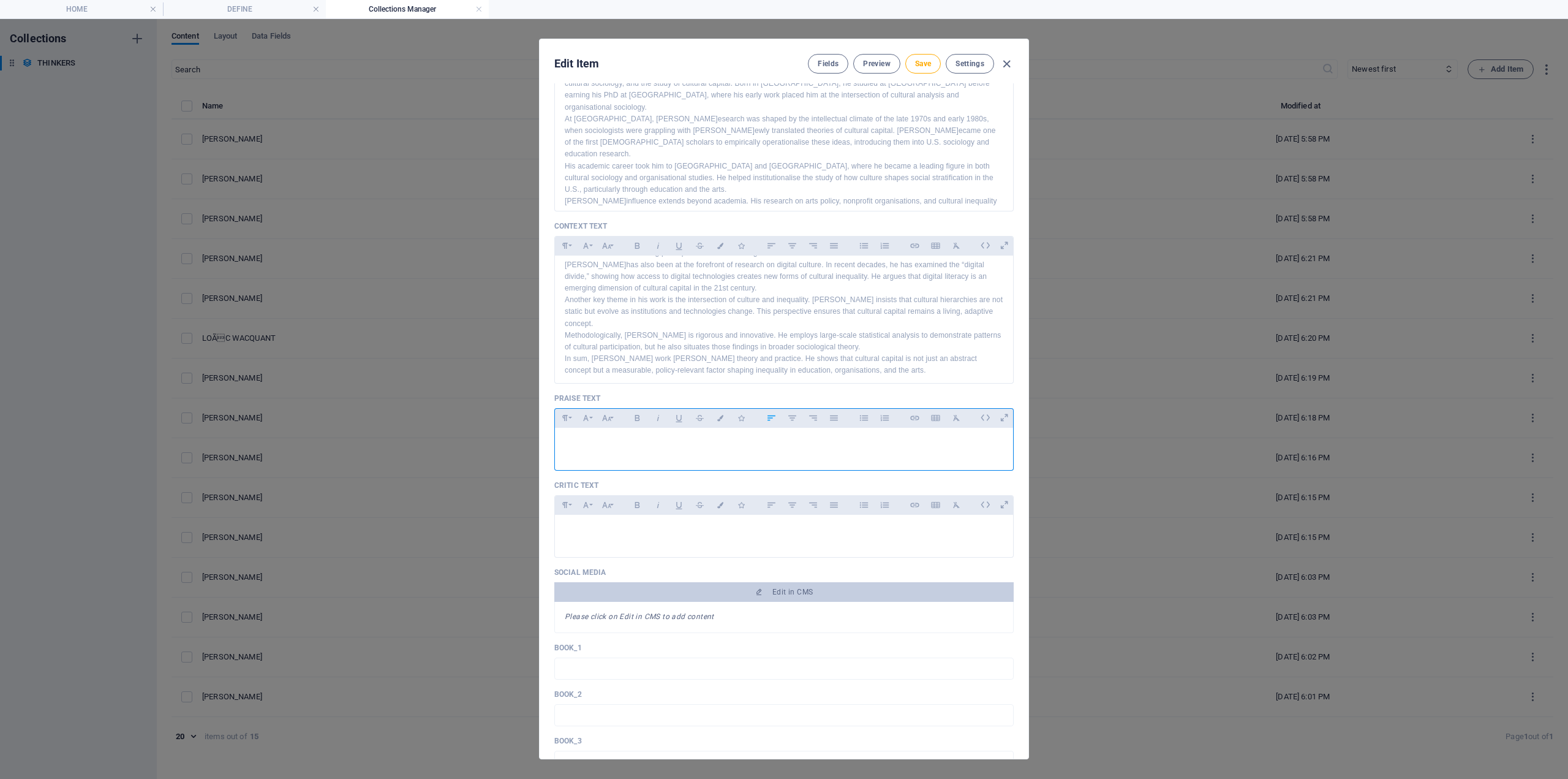
click at [584, 441] on p at bounding box center [784, 443] width 439 height 12
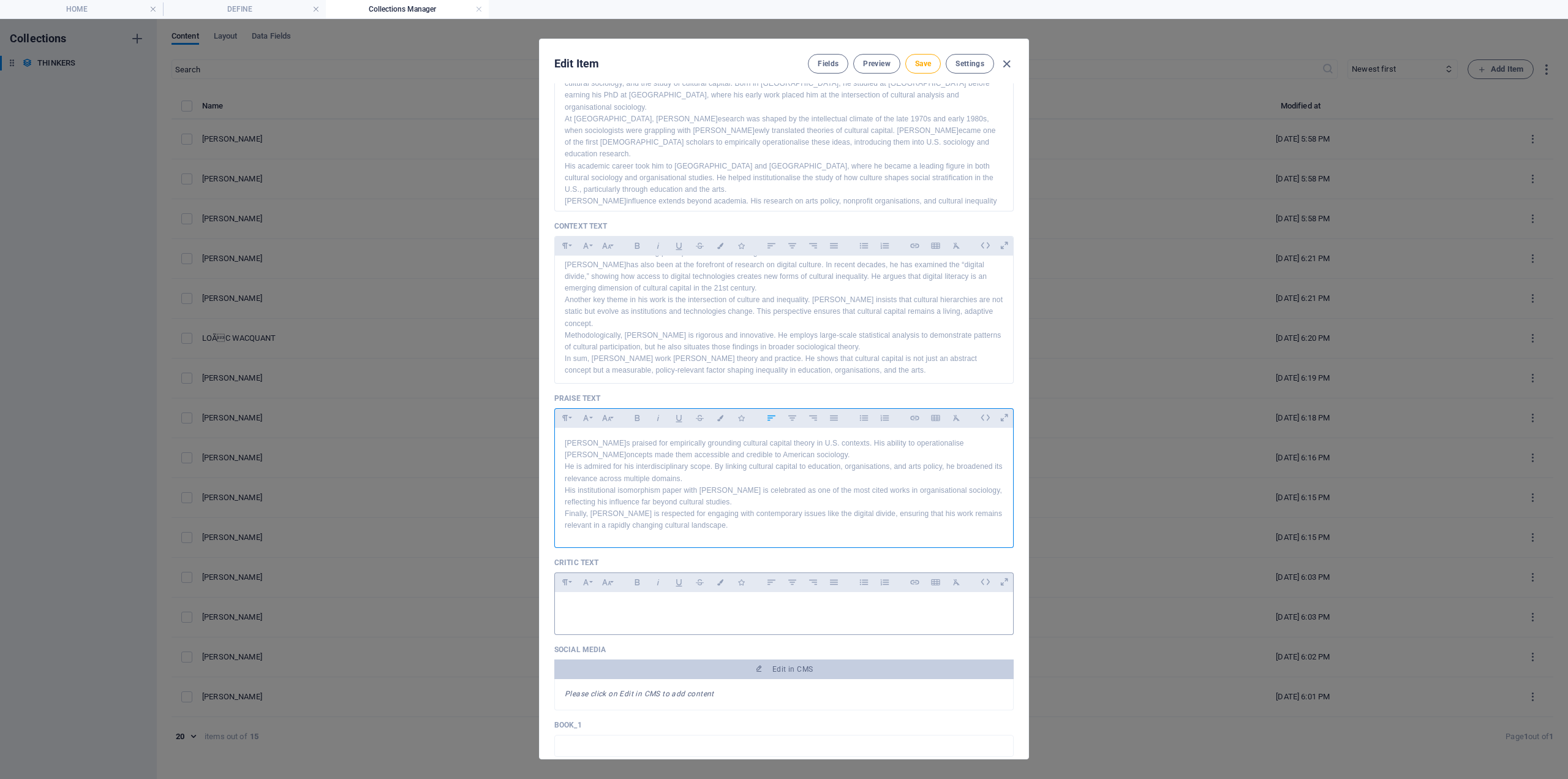
click at [568, 613] on p at bounding box center [784, 607] width 439 height 12
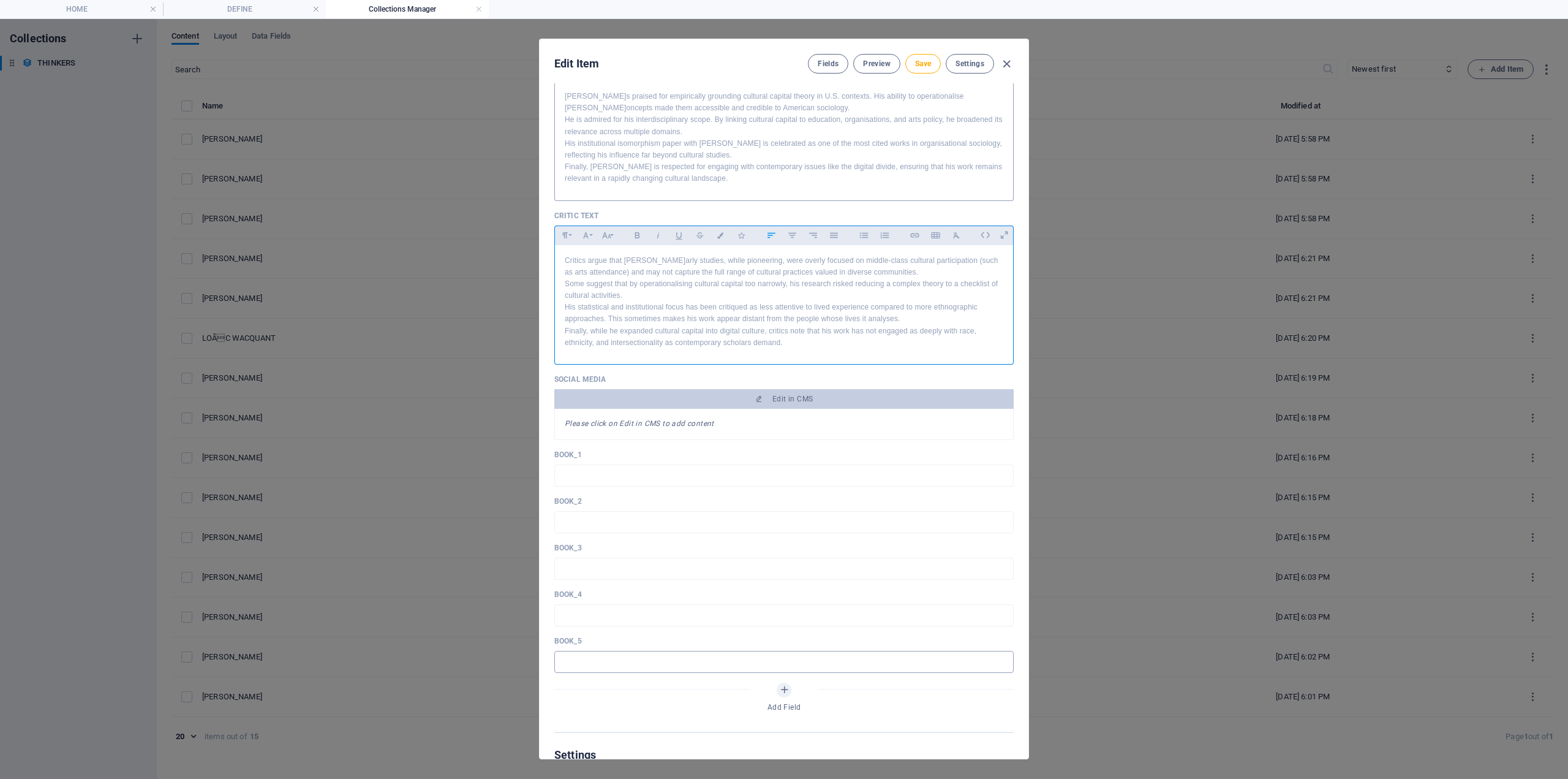
scroll to position [796, 0]
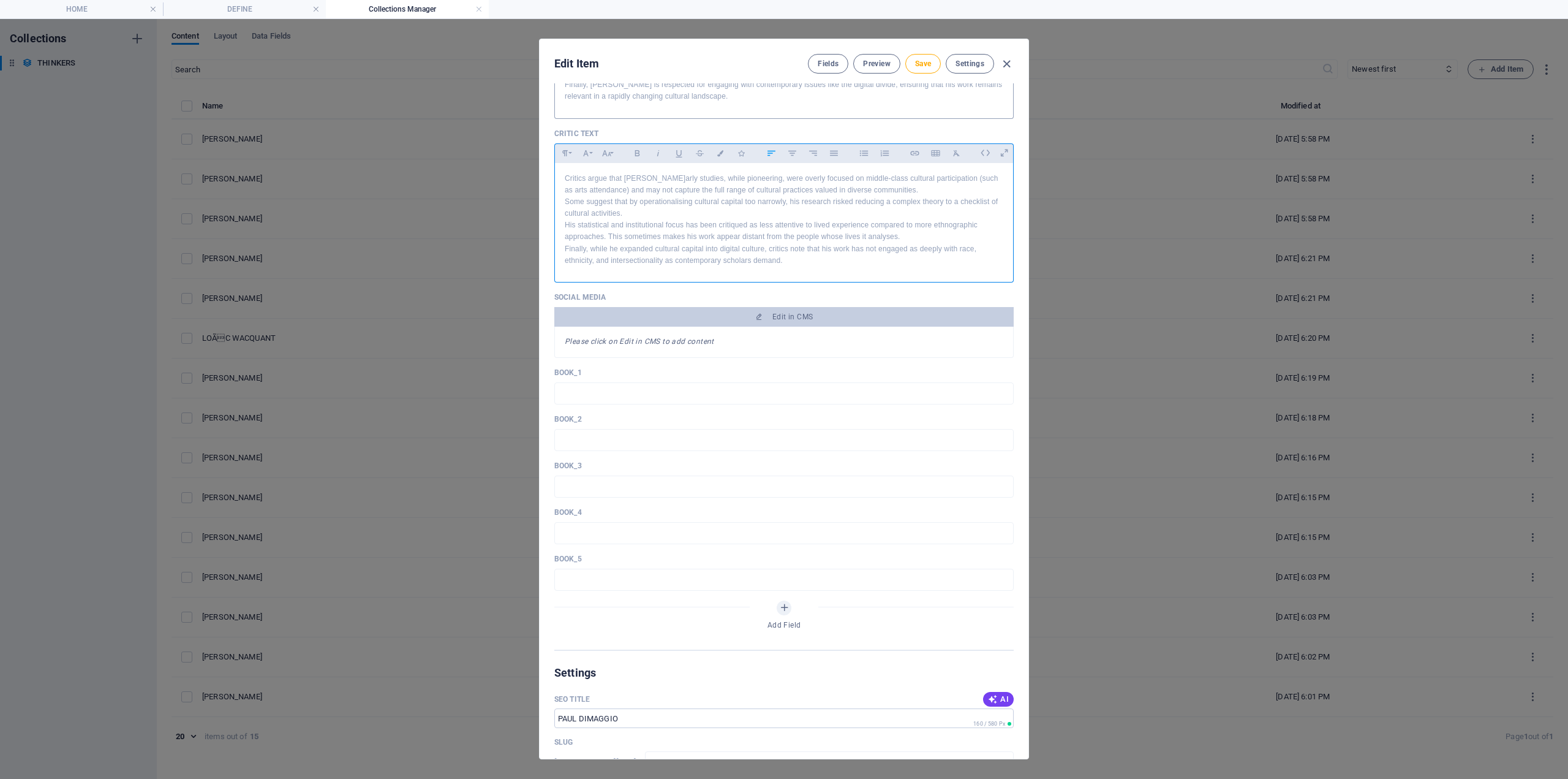
click at [916, 75] on div "Edit Item Fields Preview Save Settings" at bounding box center [784, 61] width 489 height 44
click at [924, 63] on span "Save" at bounding box center [923, 64] width 16 height 10
click at [1008, 59] on icon "button" at bounding box center [1007, 64] width 14 height 14
type input "paul-dimaggio"
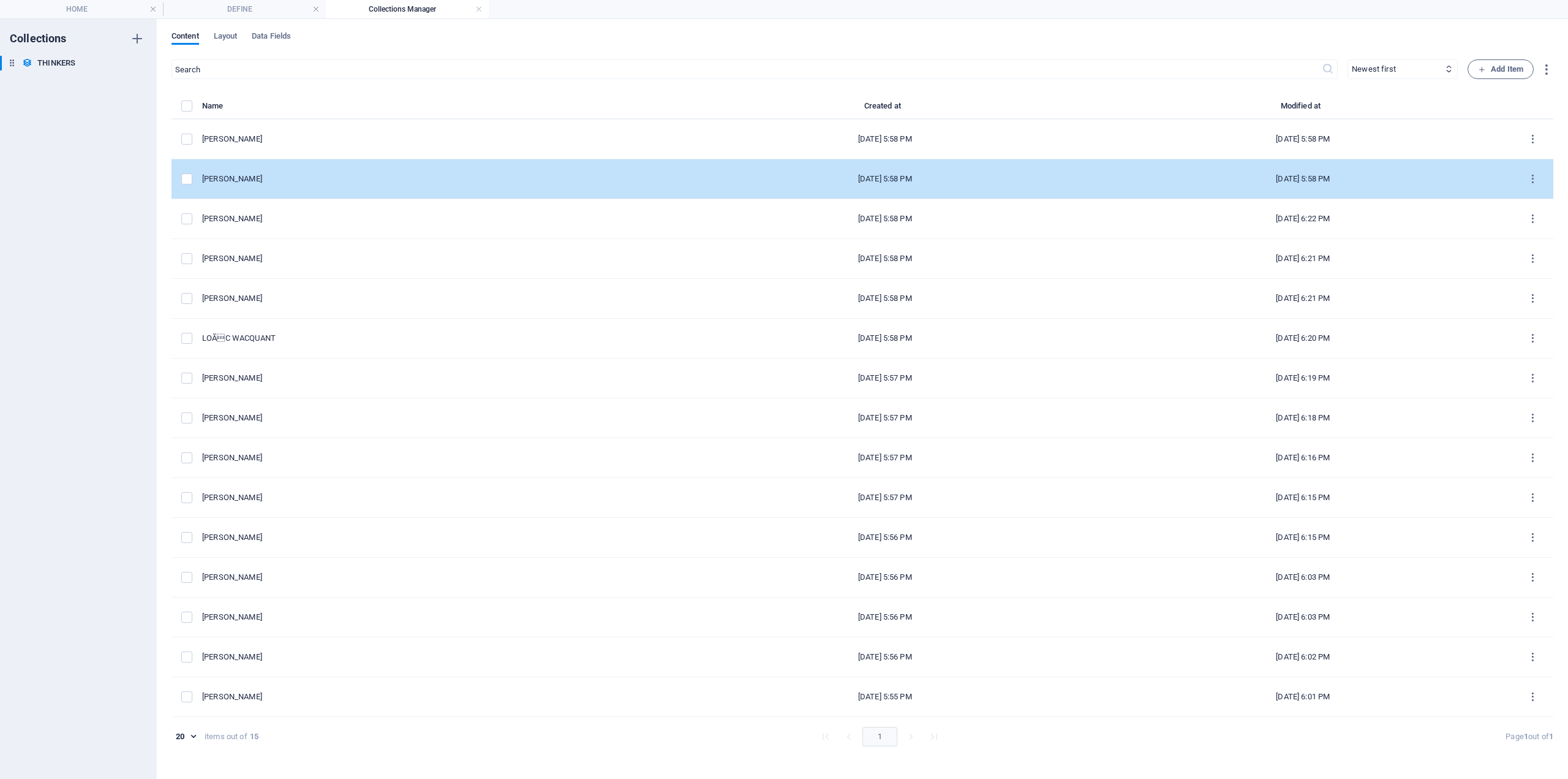
click at [285, 183] on div "[PERSON_NAME]" at bounding box center [434, 179] width 464 height 11
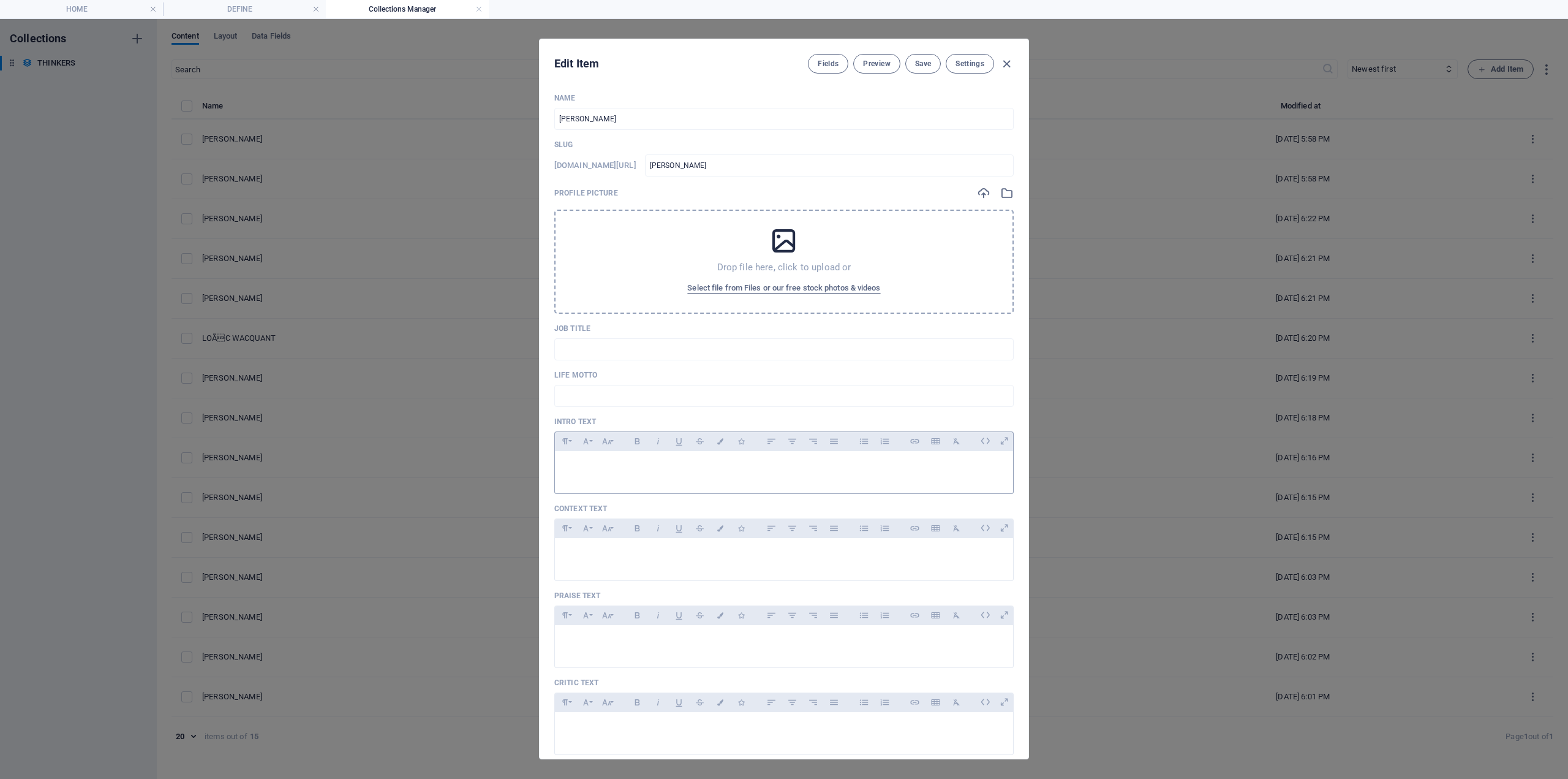
click at [621, 455] on div at bounding box center [784, 469] width 458 height 37
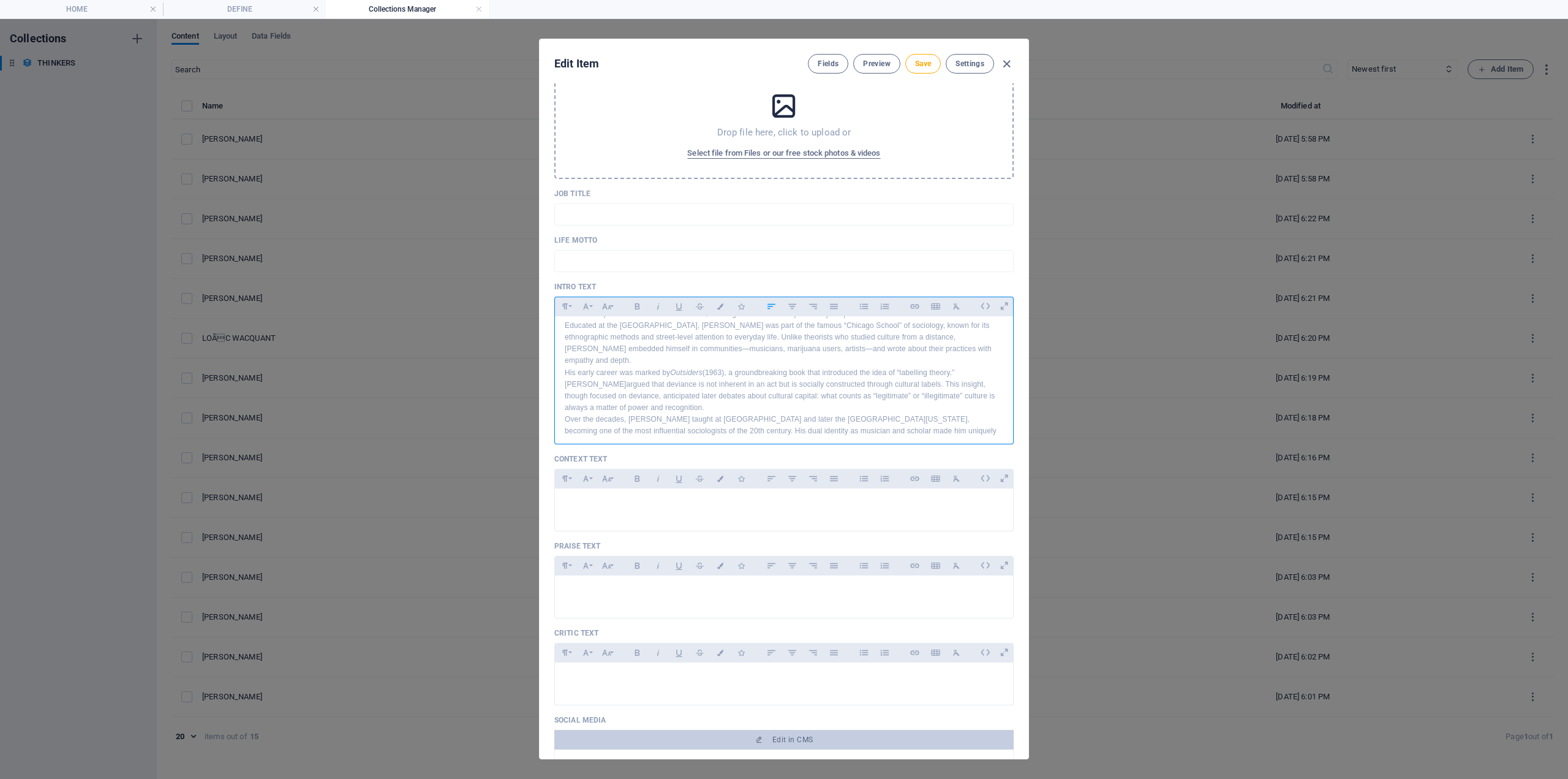
scroll to position [245, 0]
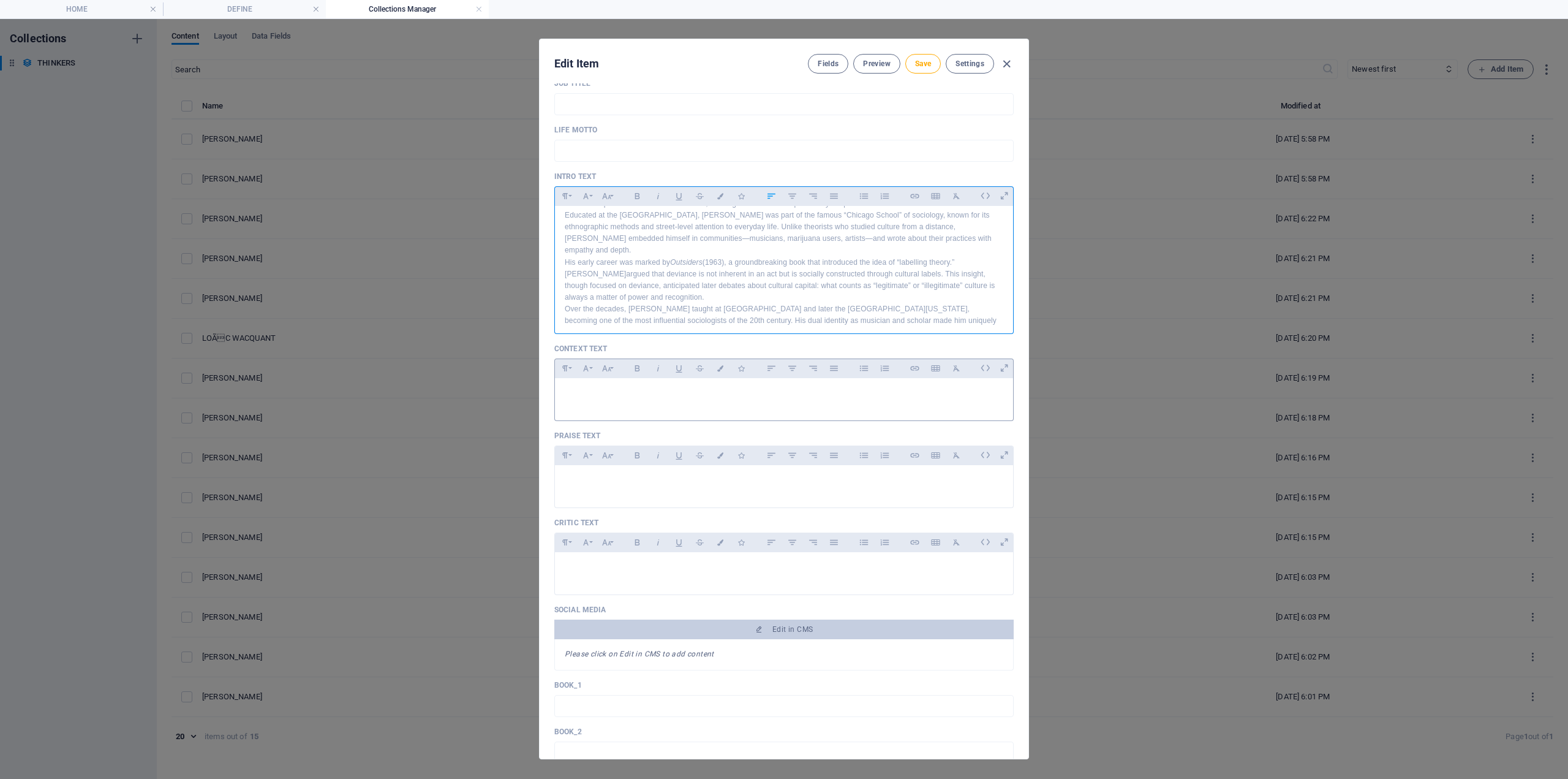
click at [586, 379] on div at bounding box center [784, 396] width 458 height 37
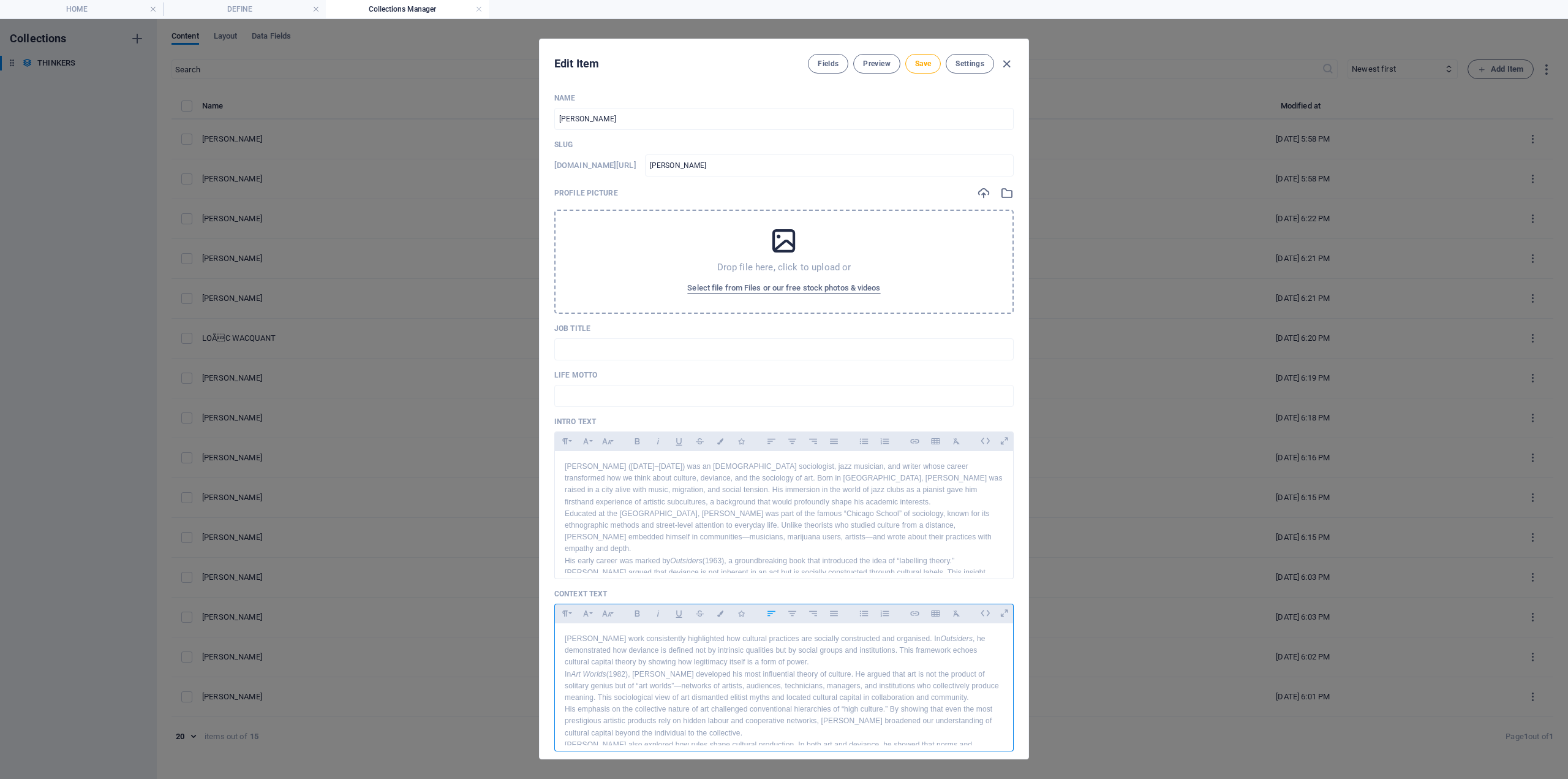
scroll to position [148, 0]
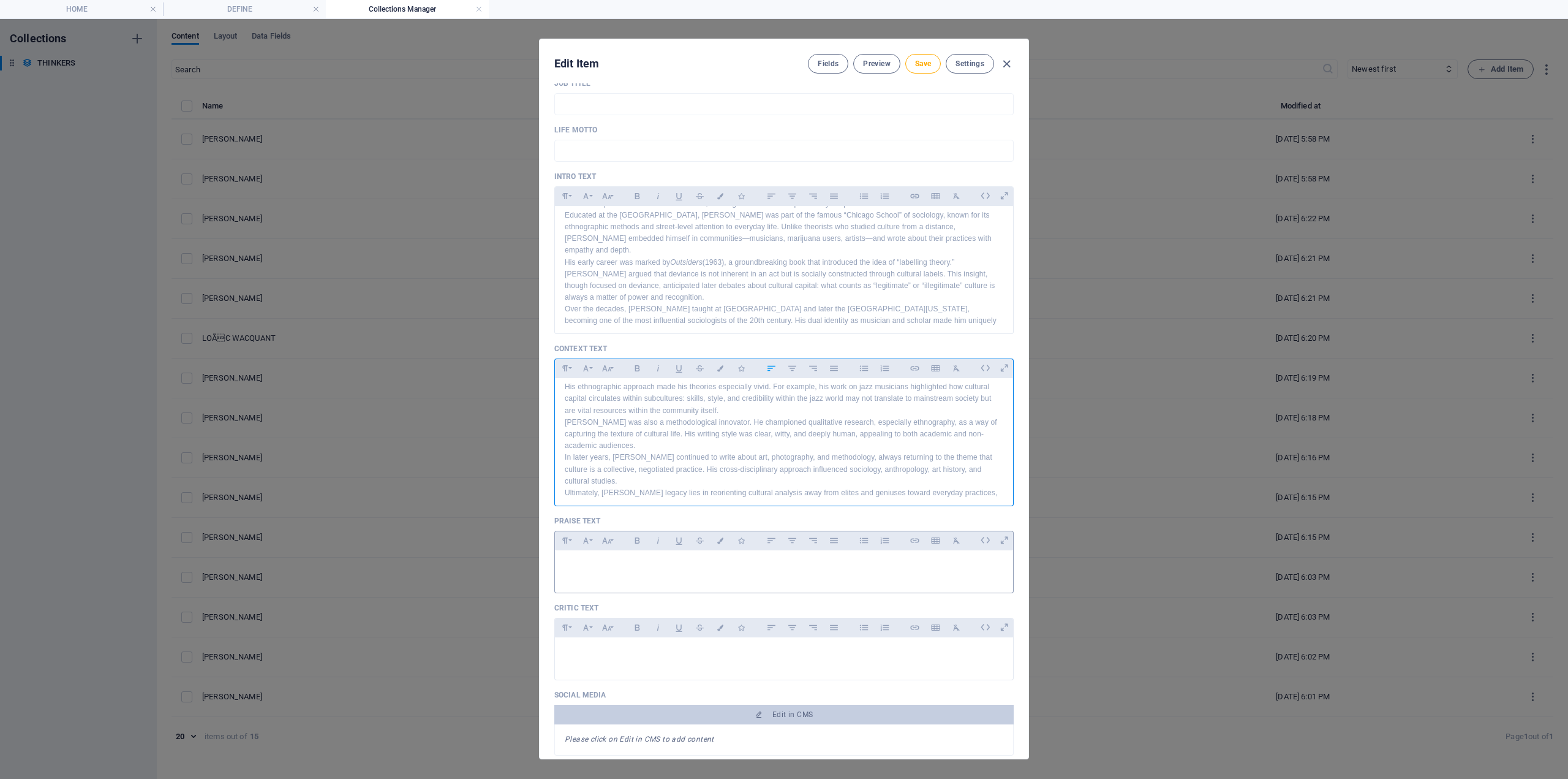
click at [616, 564] on p at bounding box center [784, 565] width 439 height 12
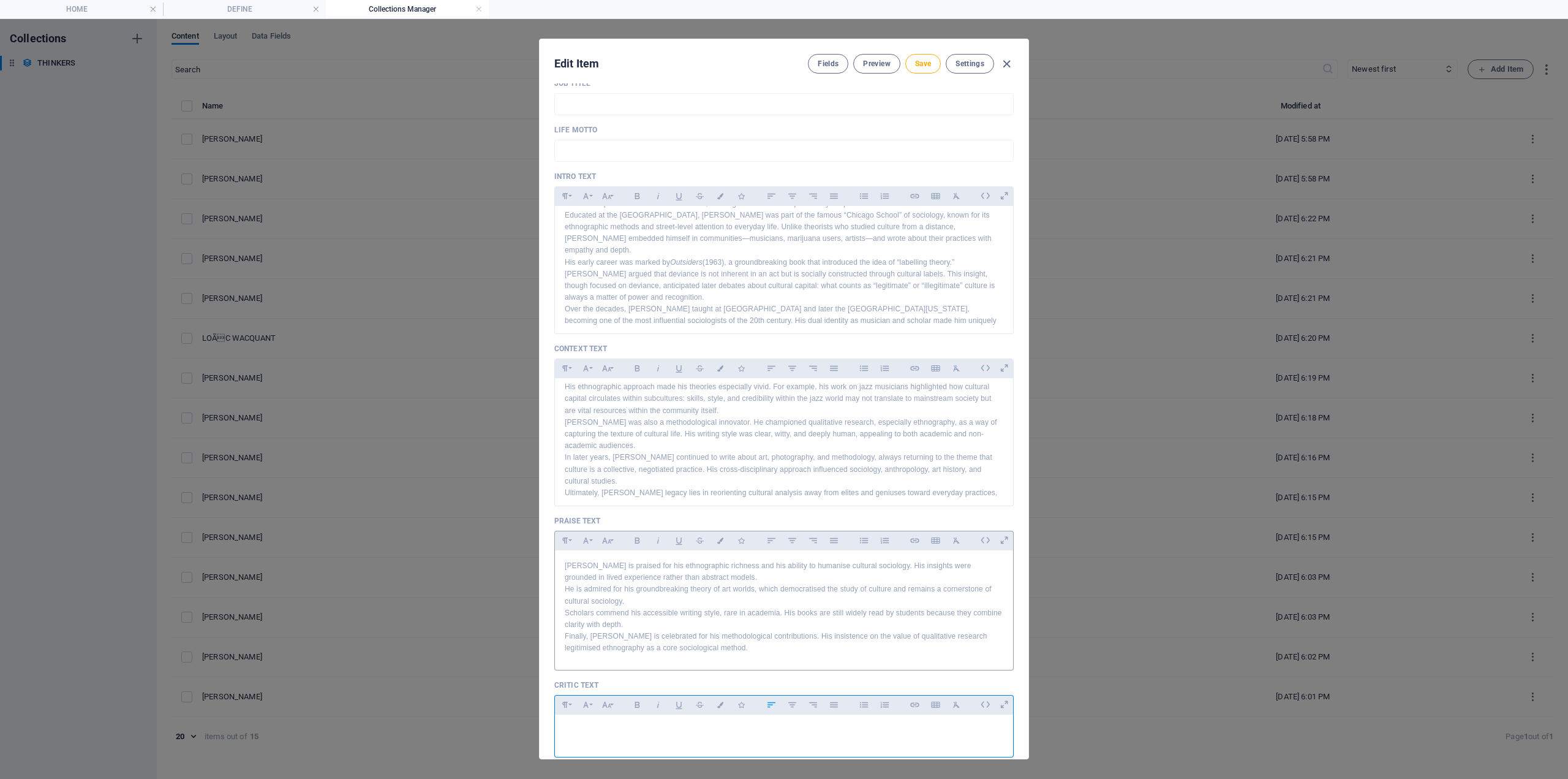
click at [599, 738] on div at bounding box center [784, 733] width 458 height 37
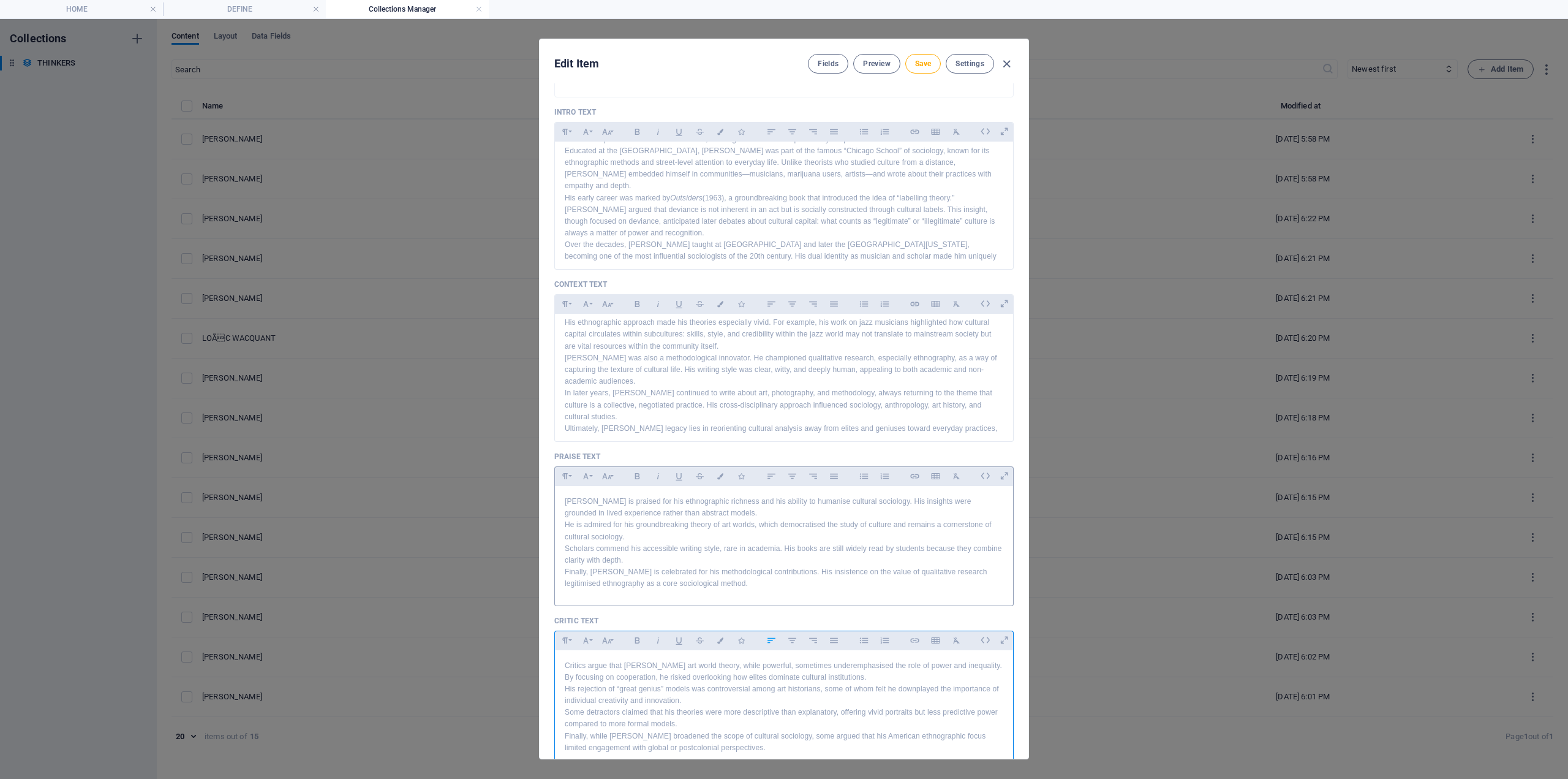
scroll to position [674, 0]
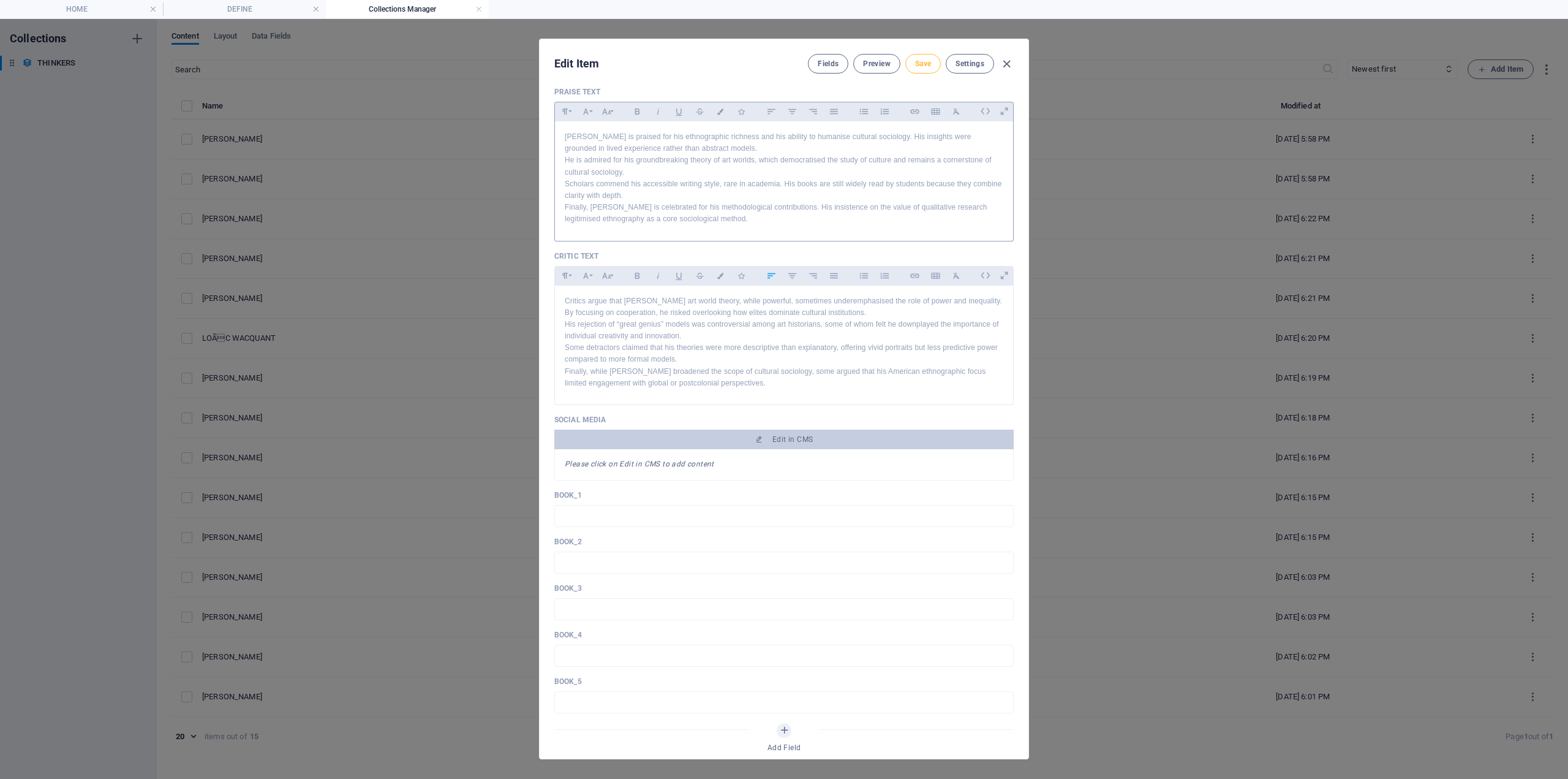
click at [930, 63] on span "Save" at bounding box center [923, 64] width 16 height 10
click at [1007, 66] on icon "button" at bounding box center [1007, 64] width 14 height 14
type input "[PERSON_NAME]"
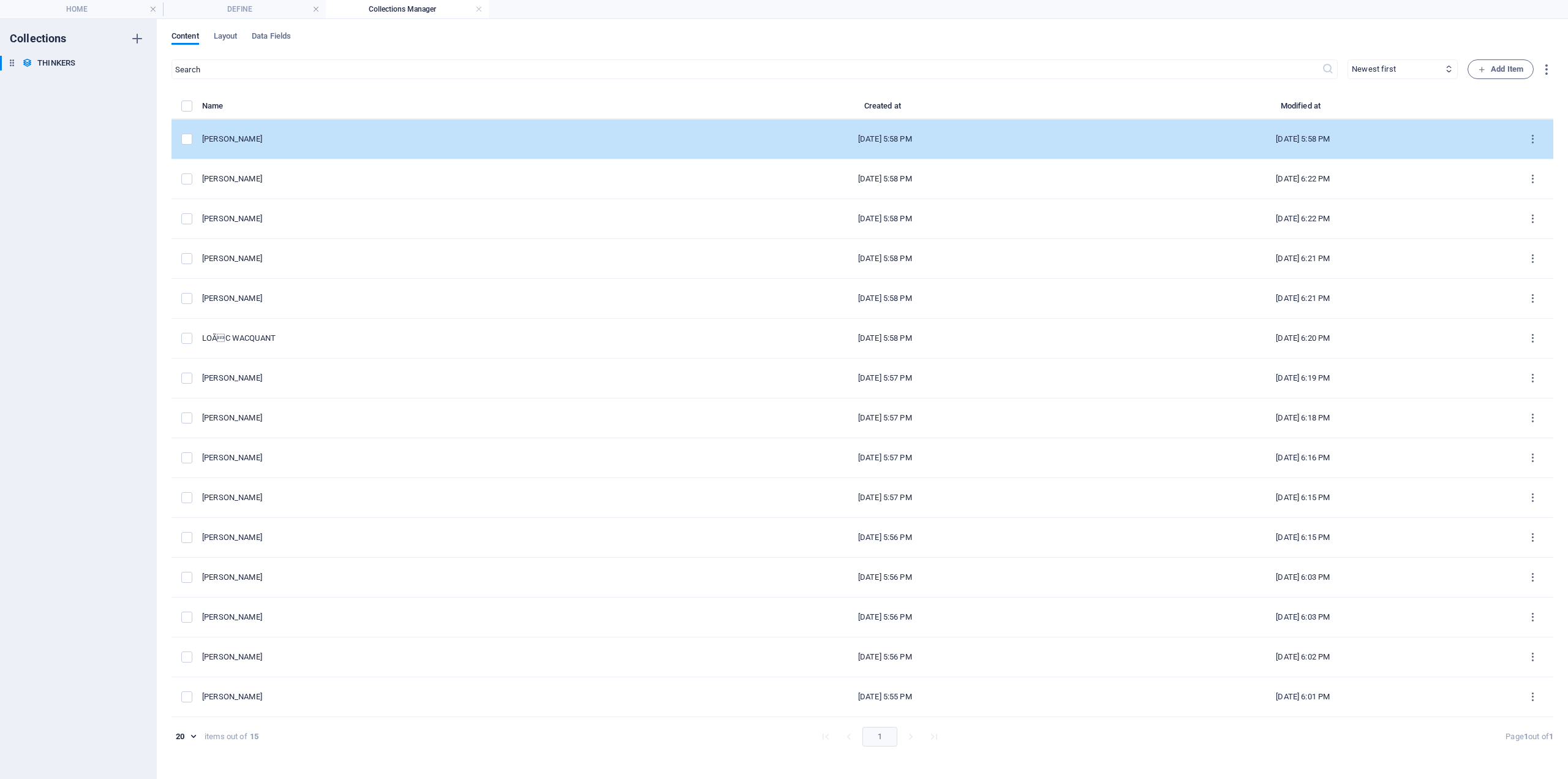
click at [275, 139] on div "[PERSON_NAME]" at bounding box center [434, 139] width 464 height 11
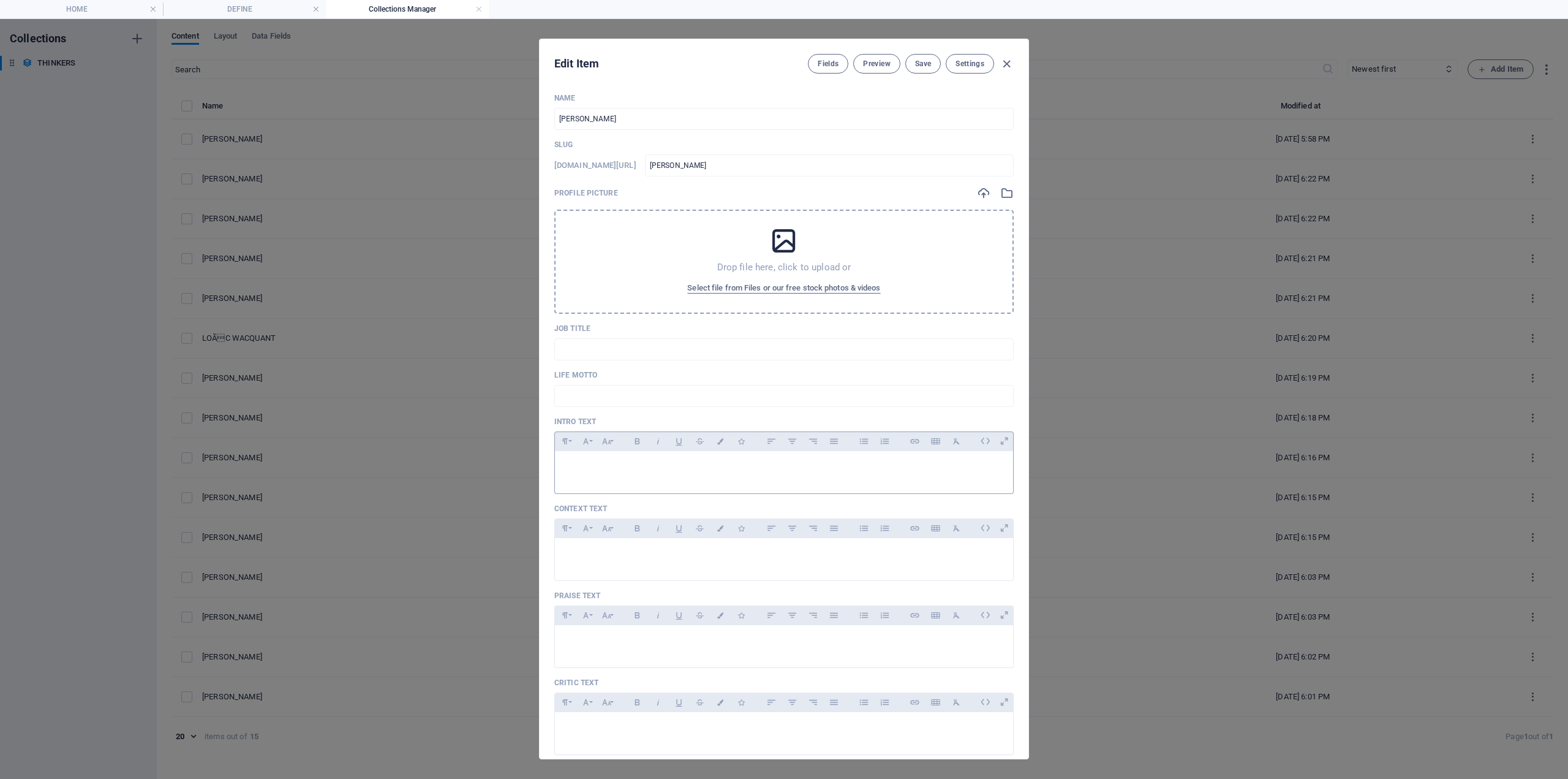
click at [600, 469] on p at bounding box center [784, 466] width 439 height 12
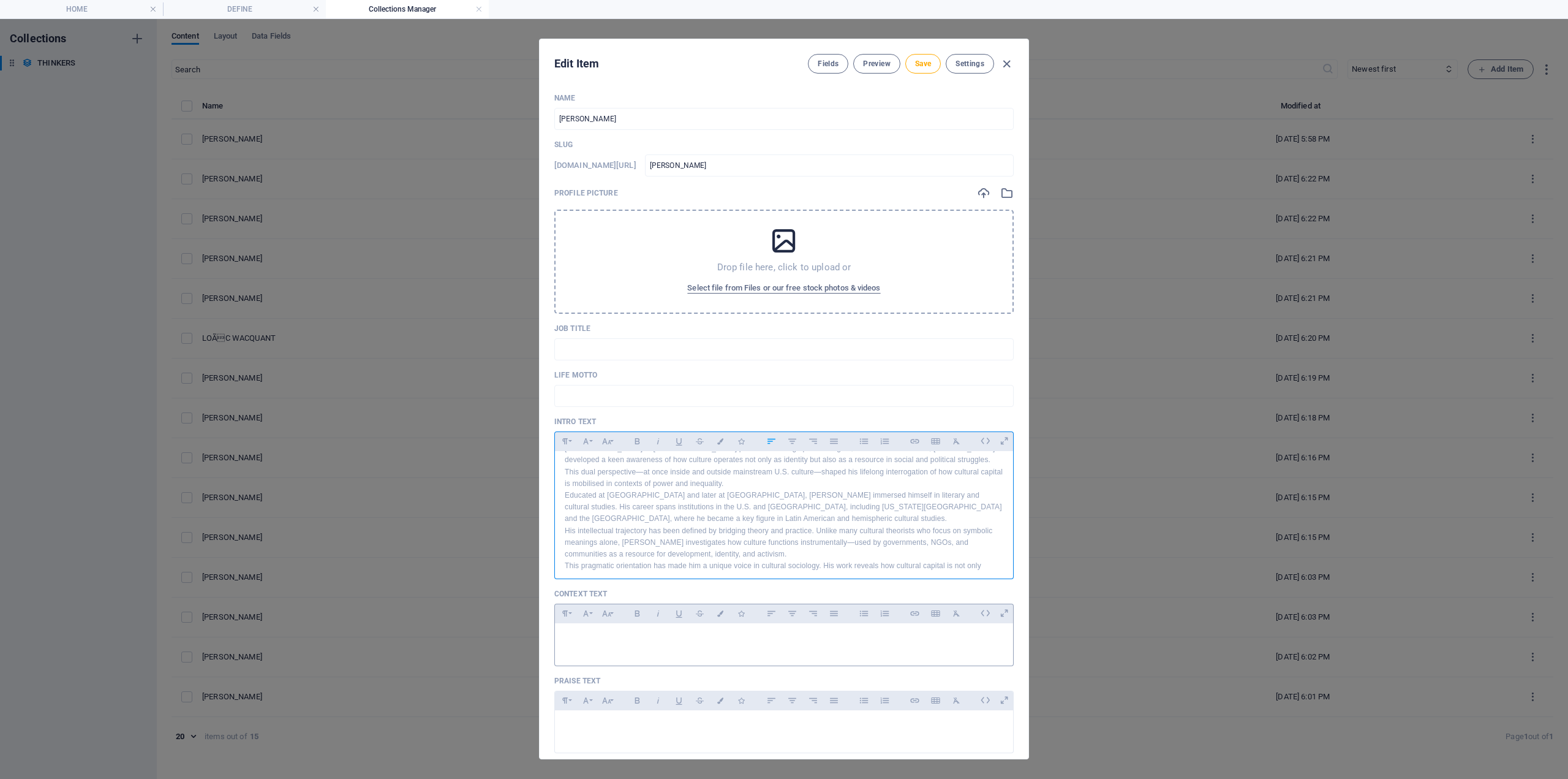
drag, startPoint x: 597, startPoint y: 654, endPoint x: 593, endPoint y: 646, distance: 8.9
click at [596, 654] on div at bounding box center [784, 642] width 458 height 37
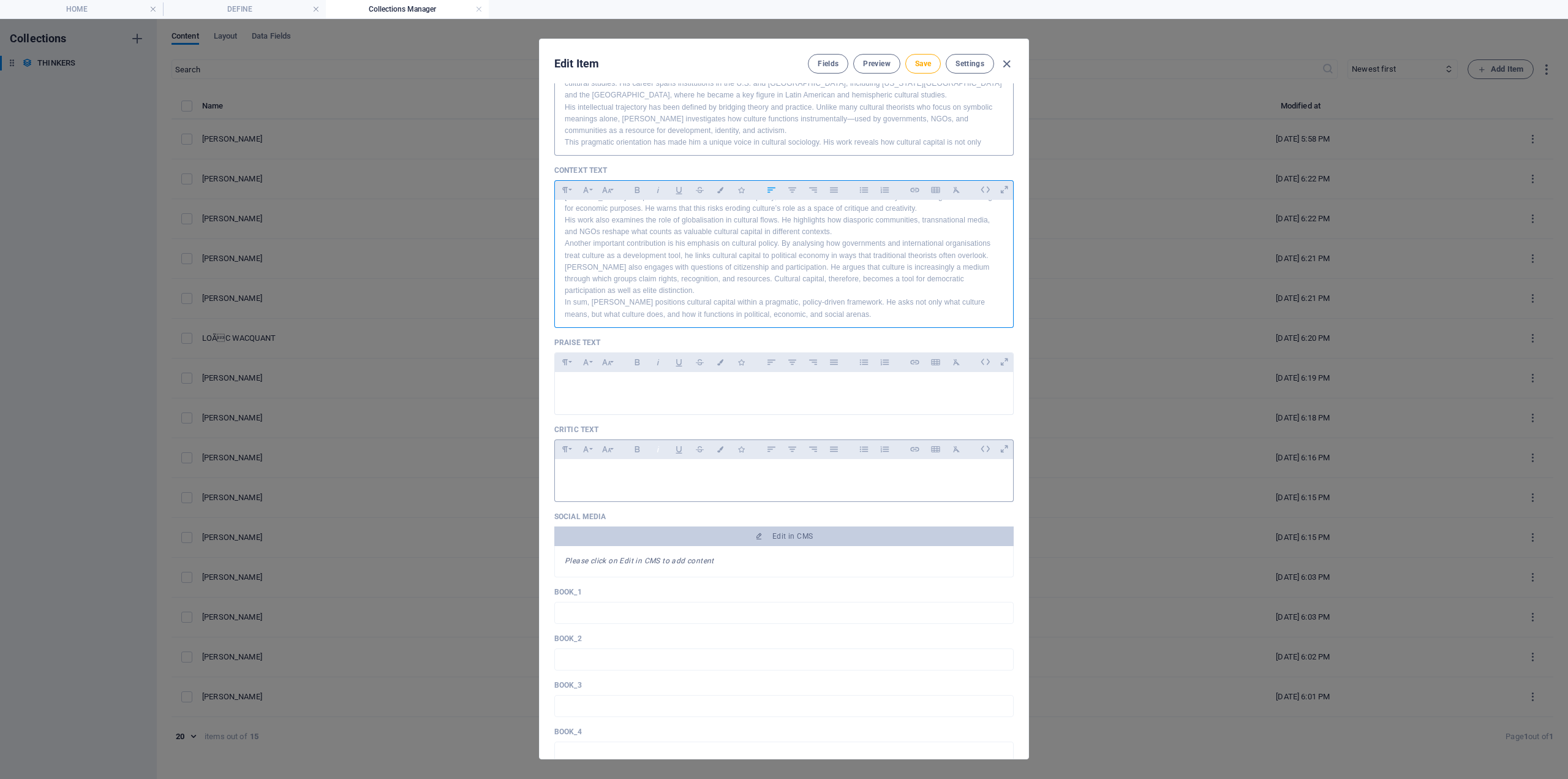
scroll to position [429, 0]
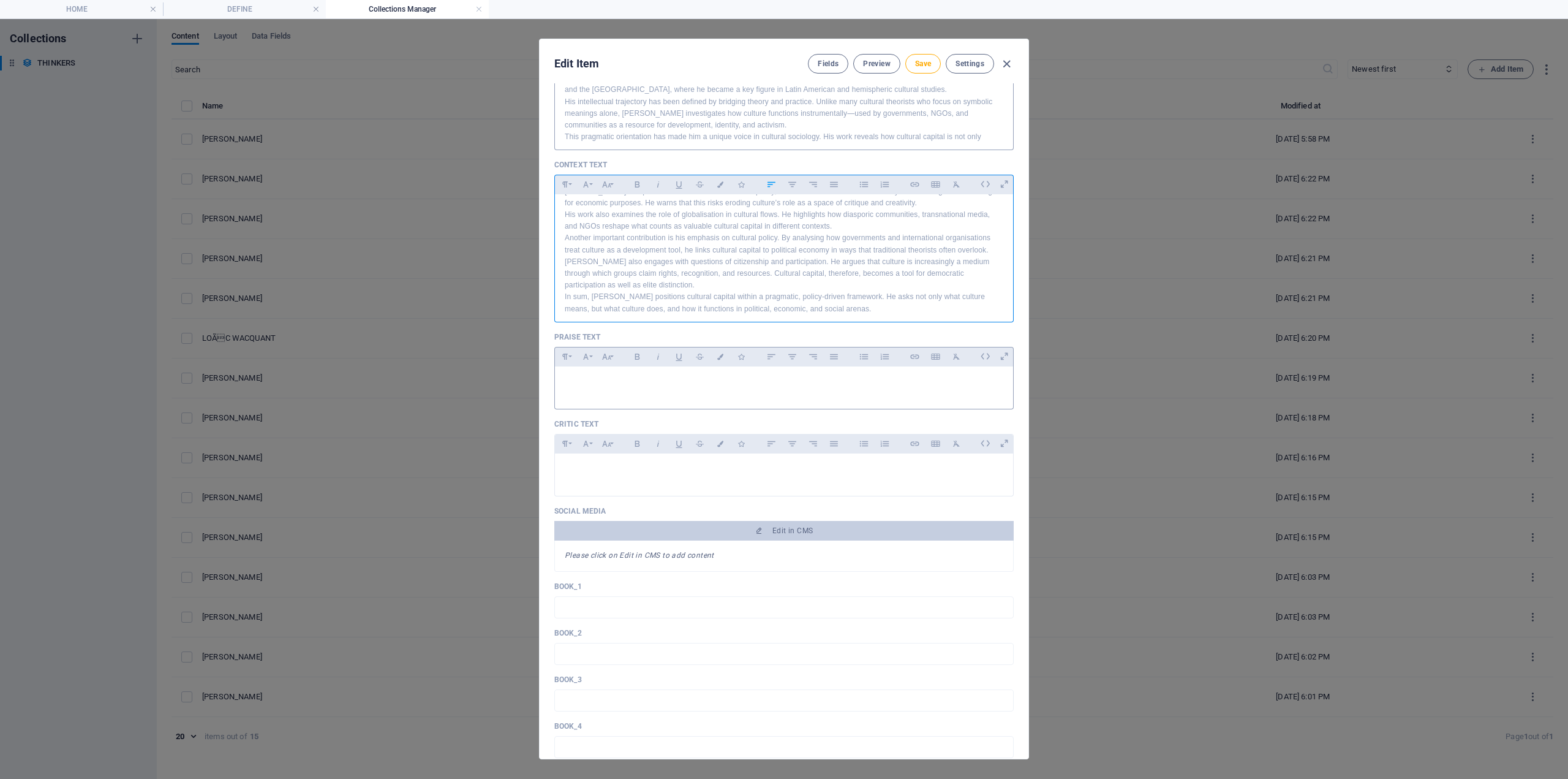
click at [591, 384] on p at bounding box center [784, 382] width 439 height 12
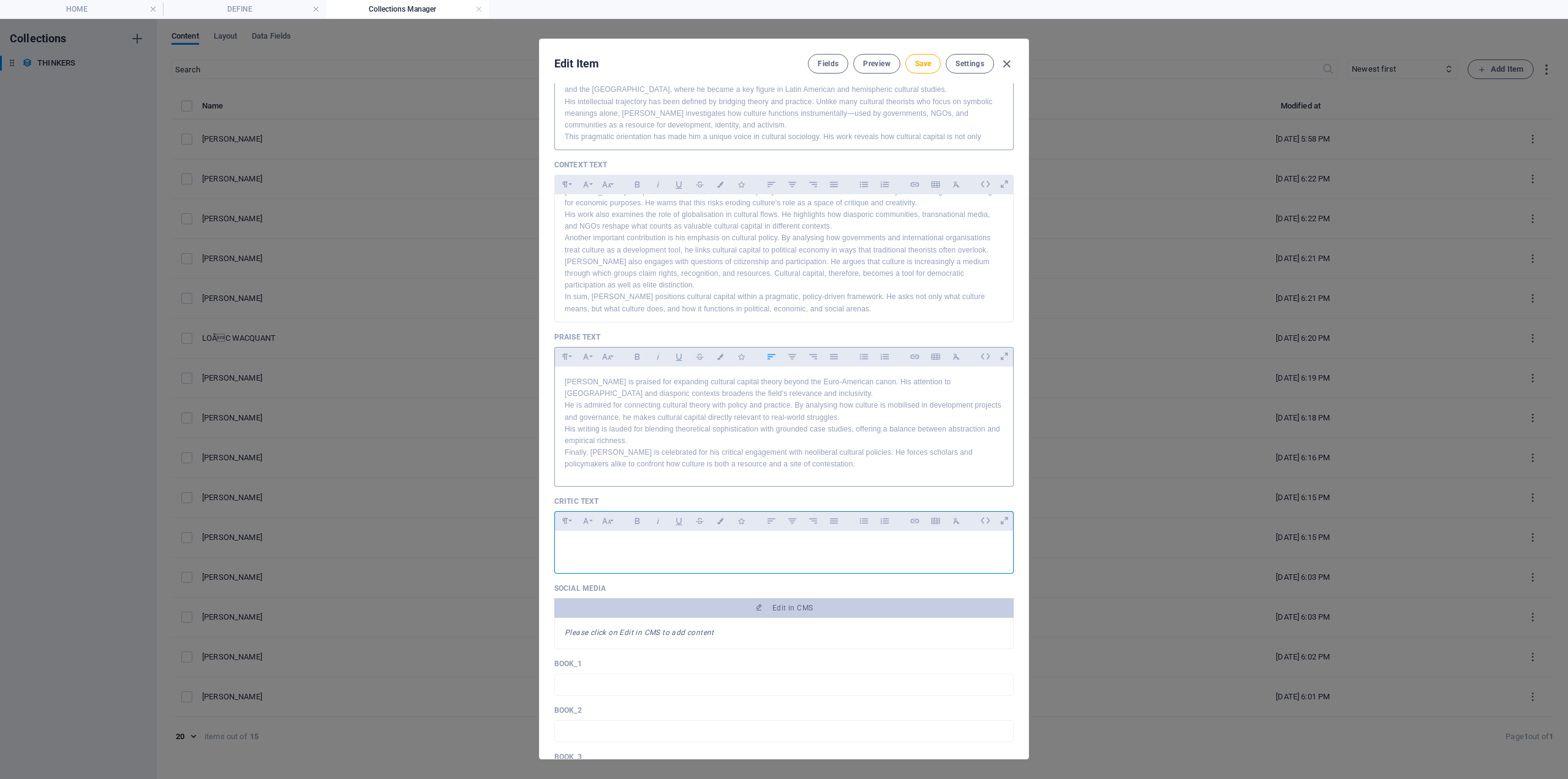
click at [625, 535] on div at bounding box center [784, 549] width 458 height 37
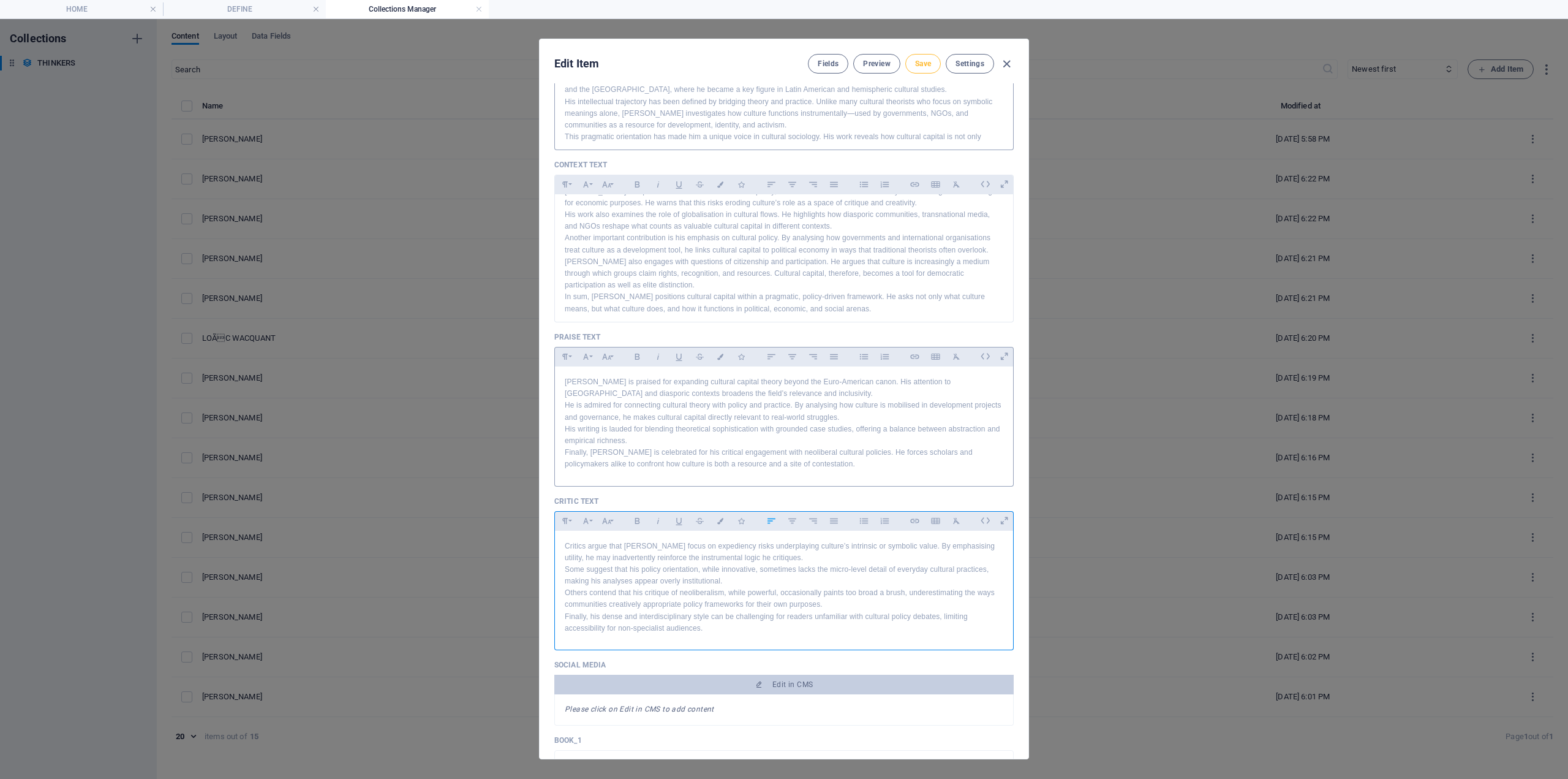
click at [922, 67] on span "Save" at bounding box center [923, 64] width 16 height 10
click at [923, 63] on span "Save" at bounding box center [923, 64] width 16 height 10
click at [1007, 63] on icon "button" at bounding box center [1007, 64] width 14 height 14
type input "[PERSON_NAME]"
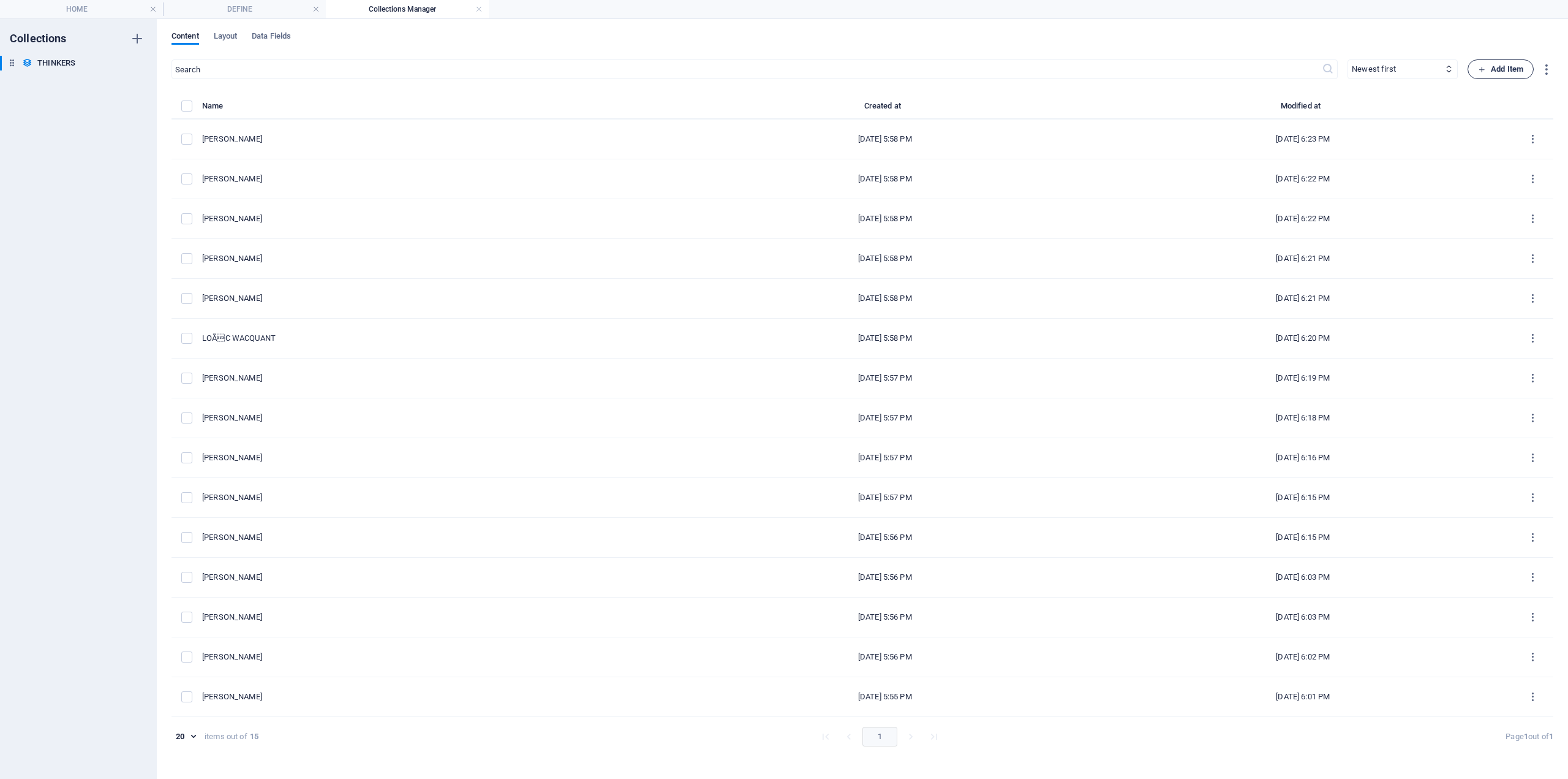
click at [1507, 70] on span "Add Item" at bounding box center [1501, 69] width 45 height 15
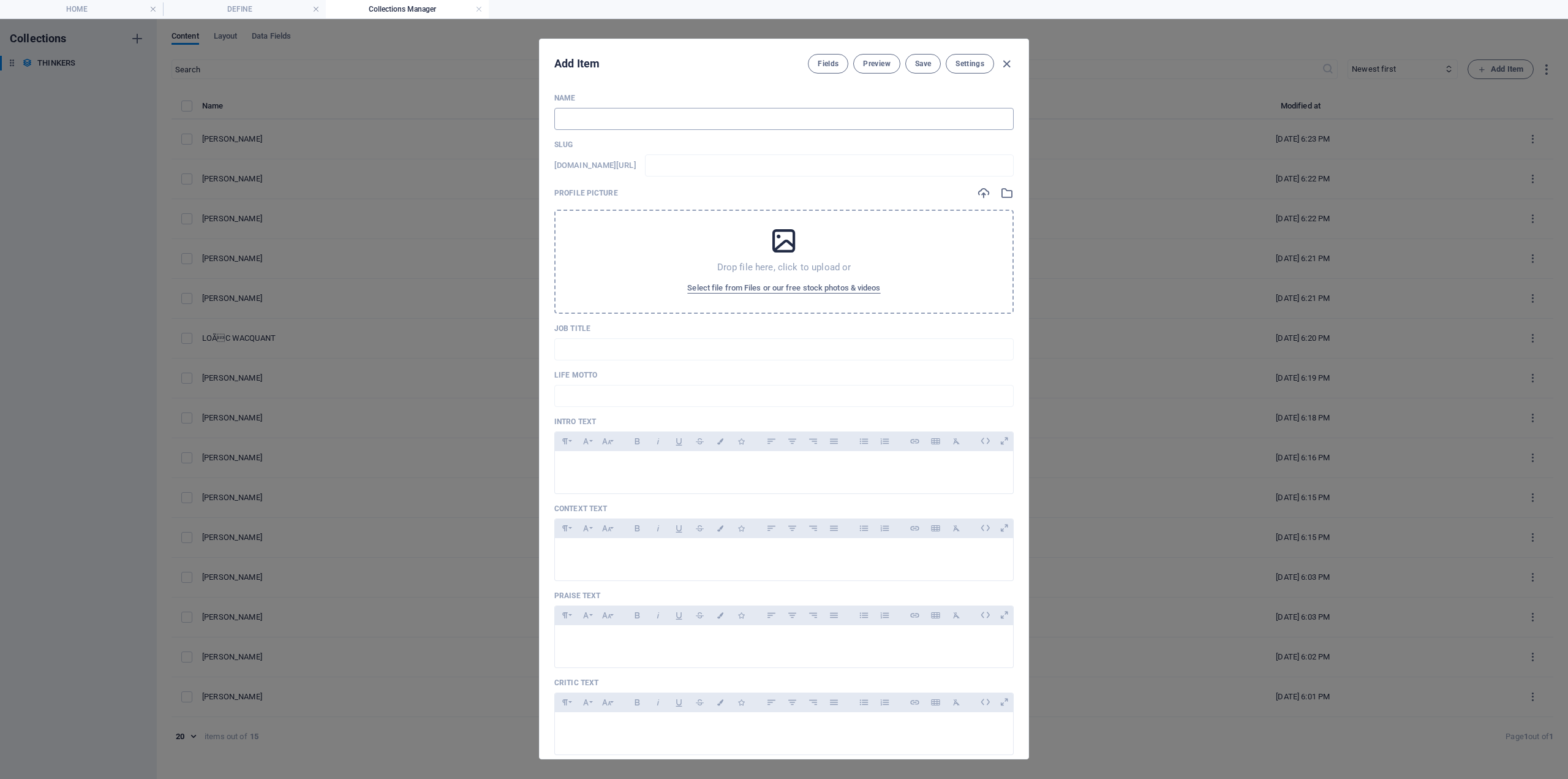
click at [609, 117] on input "text" at bounding box center [784, 119] width 460 height 22
type input "P"
type input "p"
type input "PI"
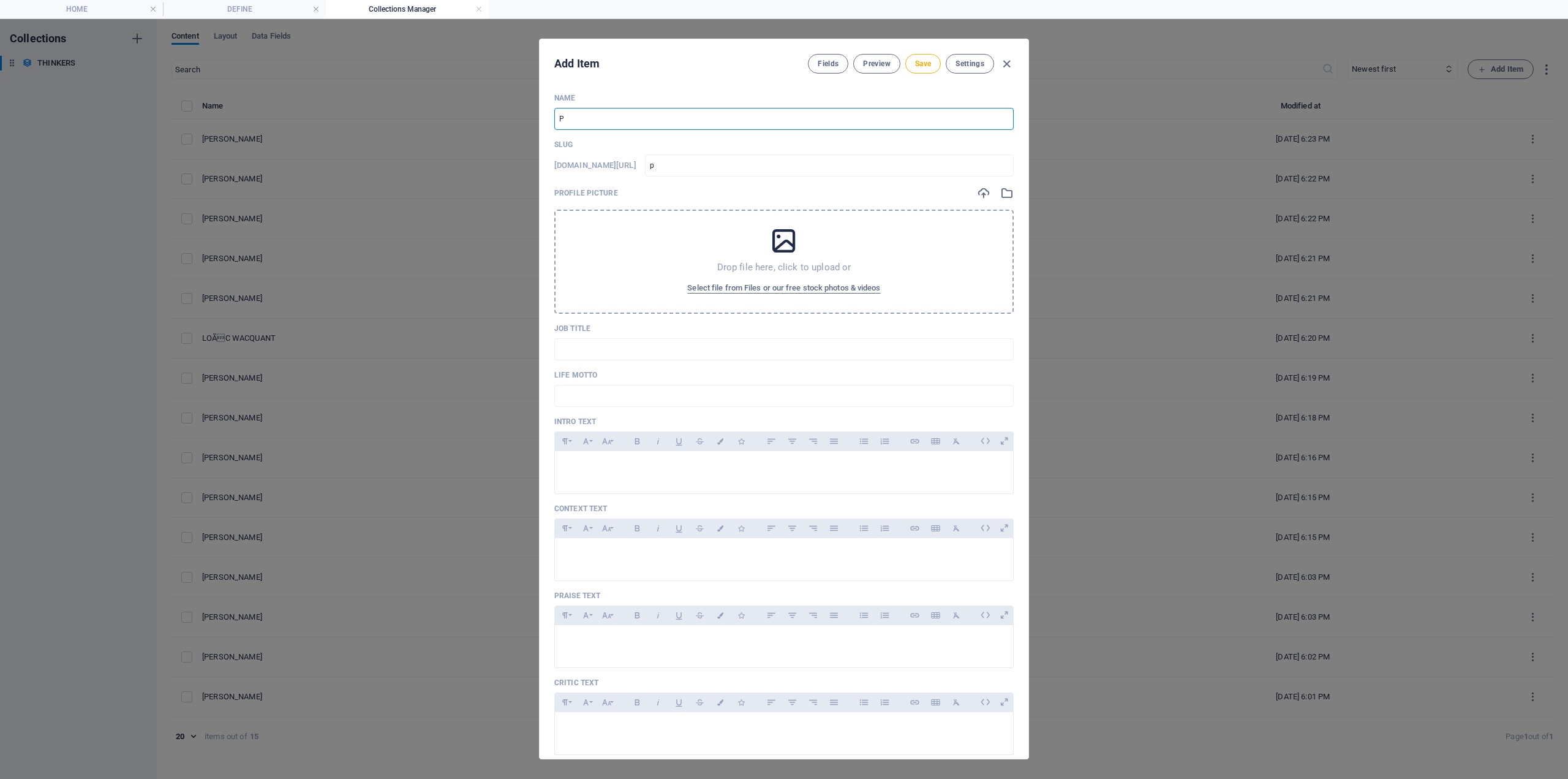
type input "pi"
type input "PIE"
type input "pie"
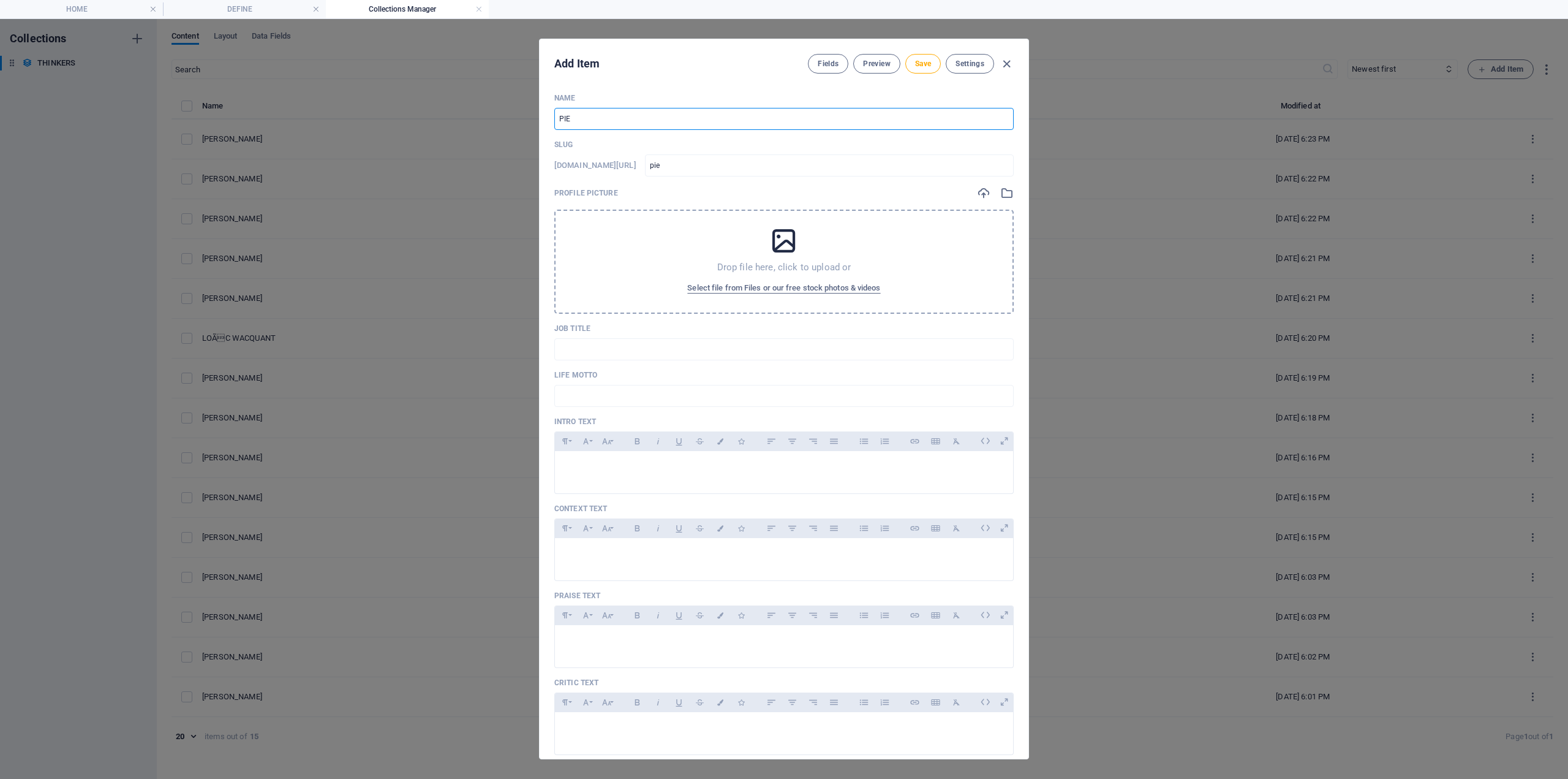
type input "PIER"
type input "pier"
type input "PIERR"
type input "pierr"
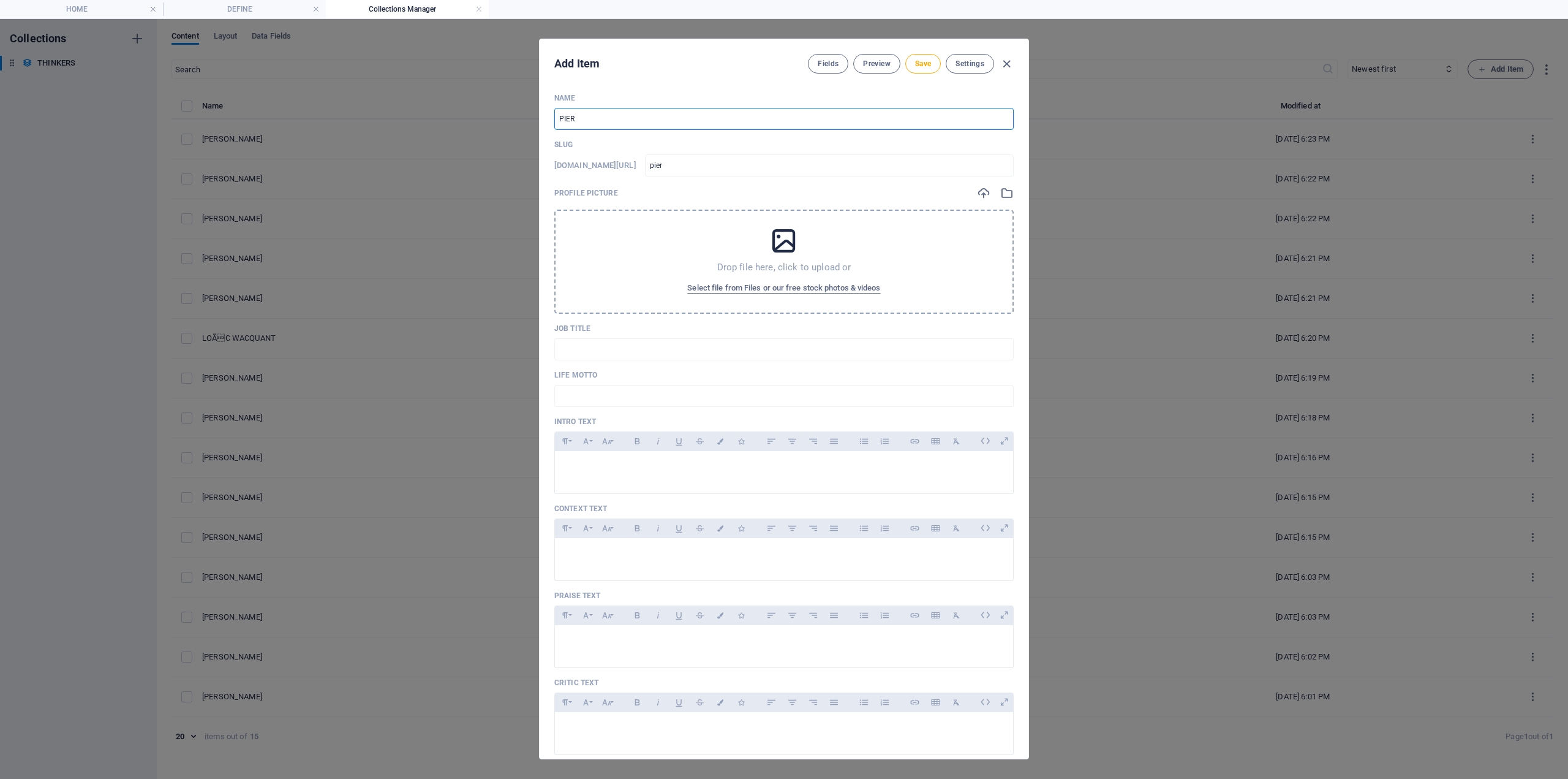
type input "pierr"
type input "PIERRE"
type input "pierre"
type input "[PERSON_NAME]"
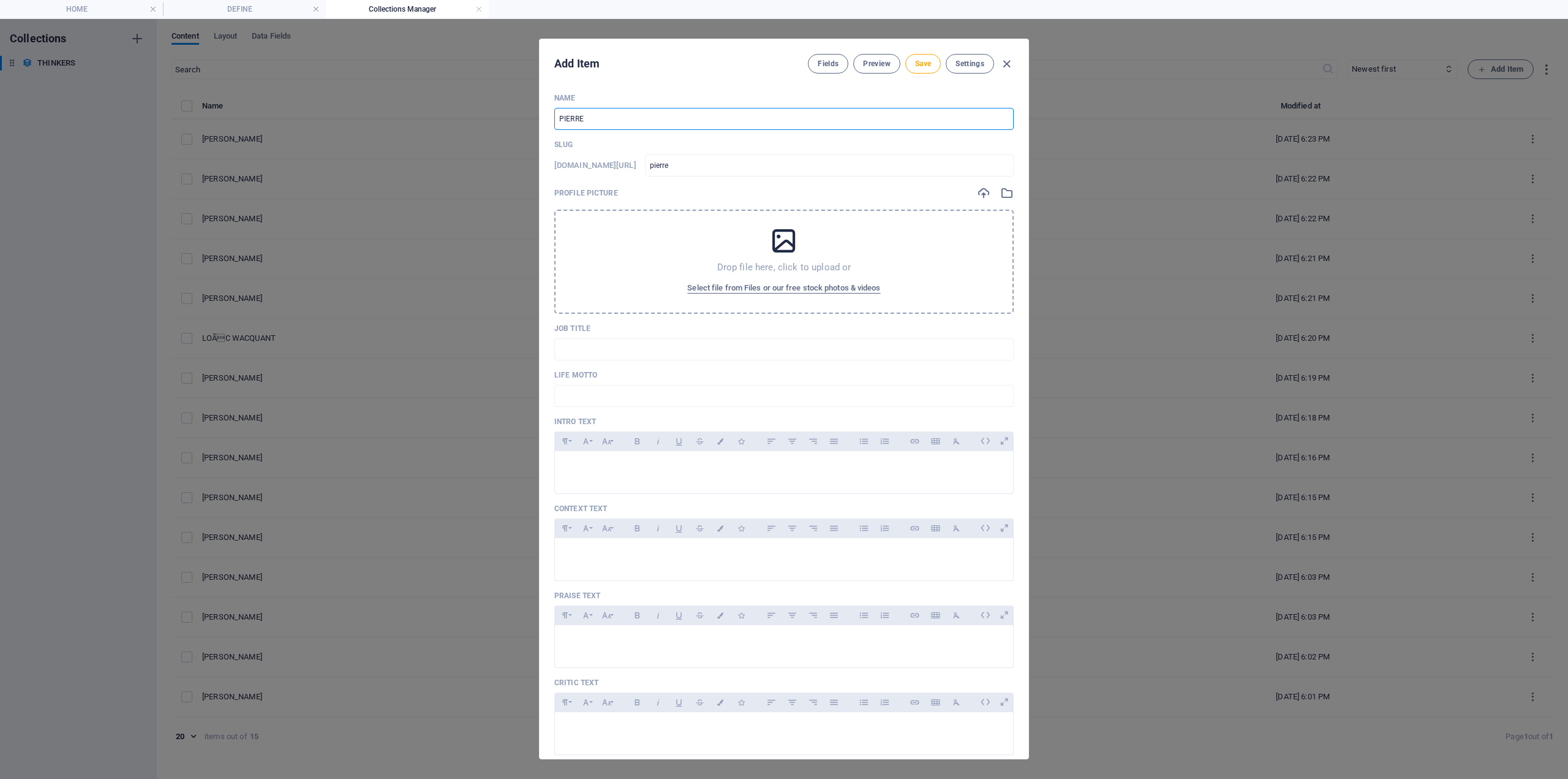
type input "[PERSON_NAME]"
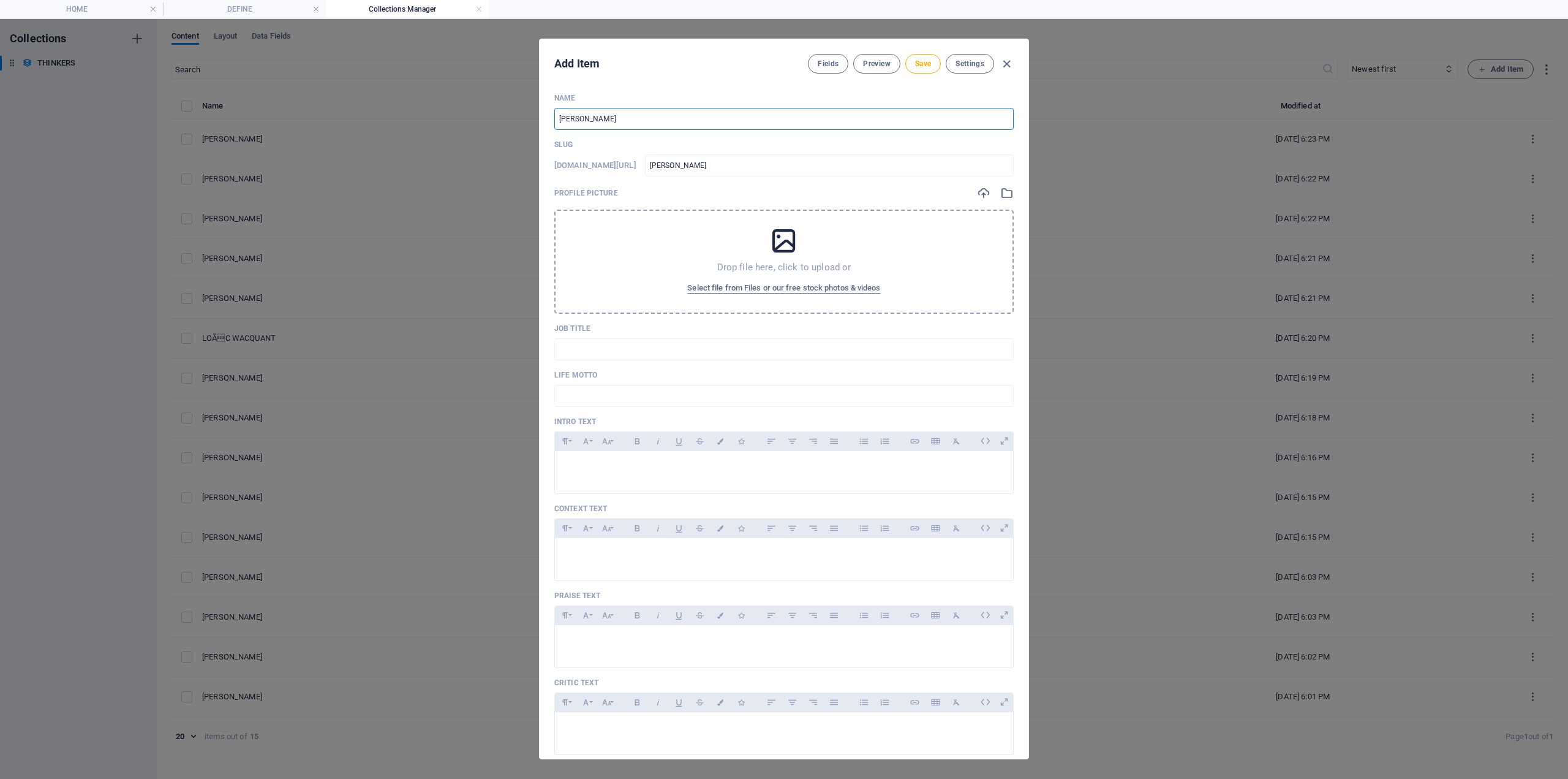
type input "[PERSON_NAME]"
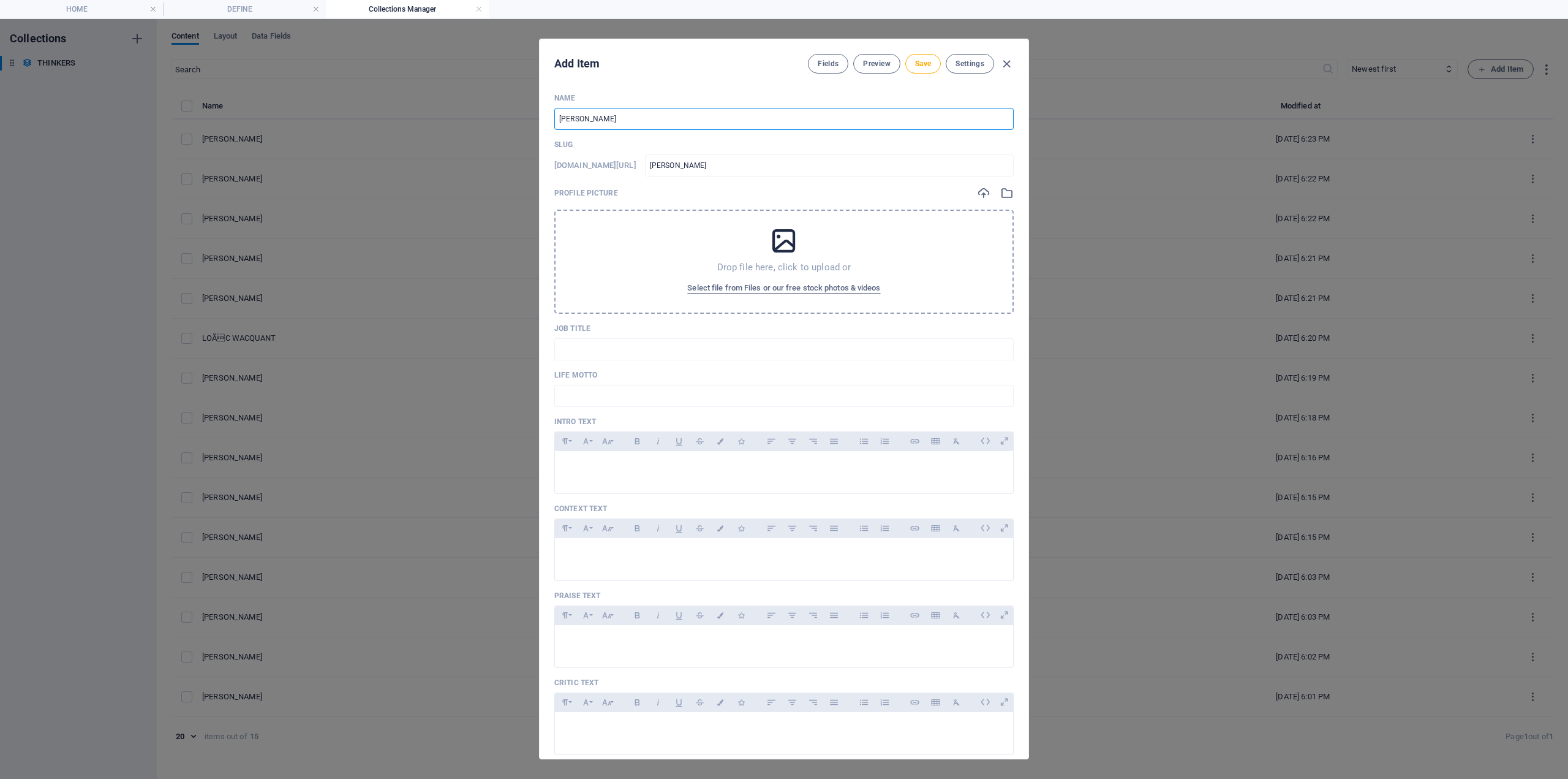
type input "[PERSON_NAME]"
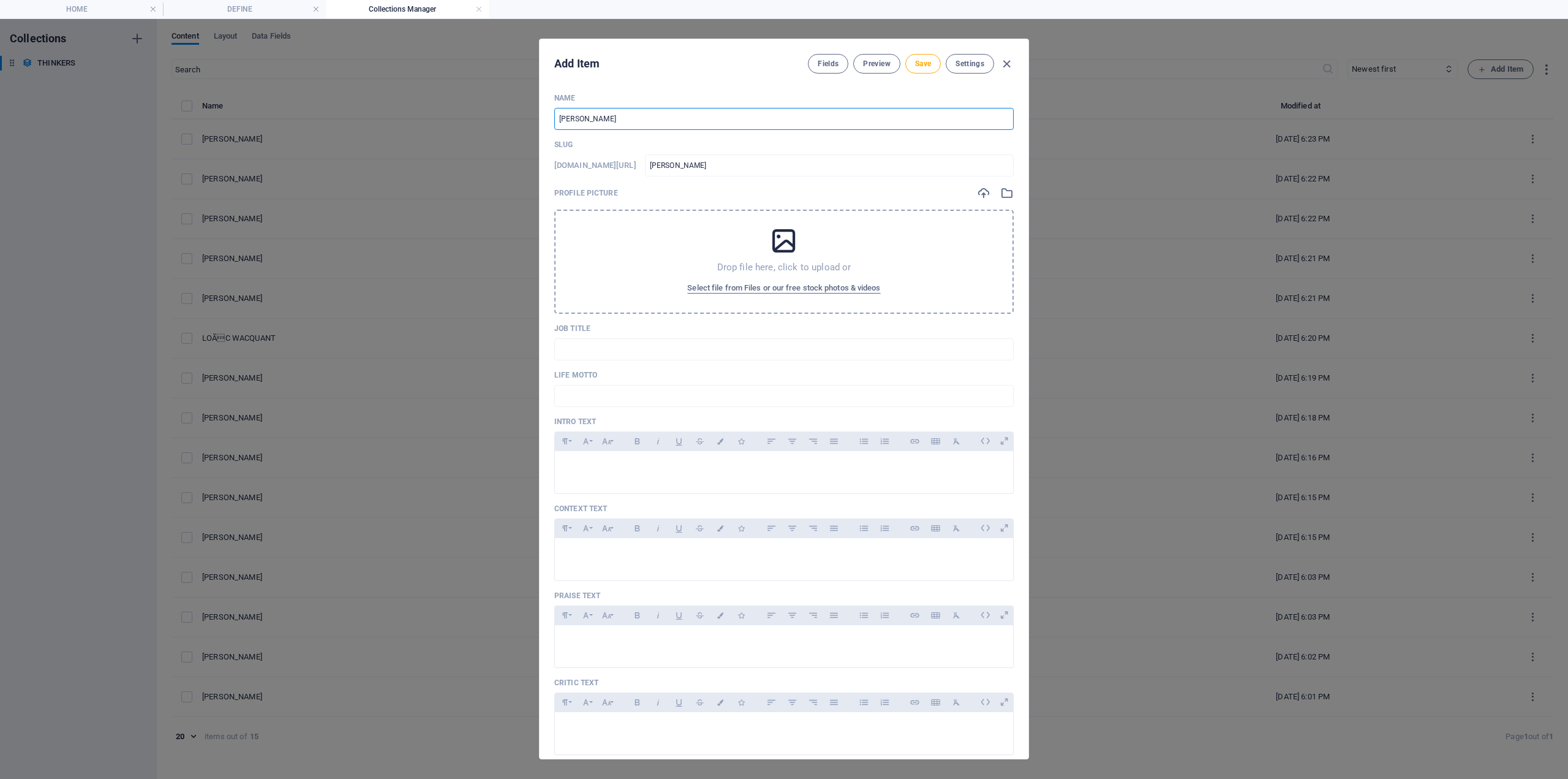
type input "[PERSON_NAME]"
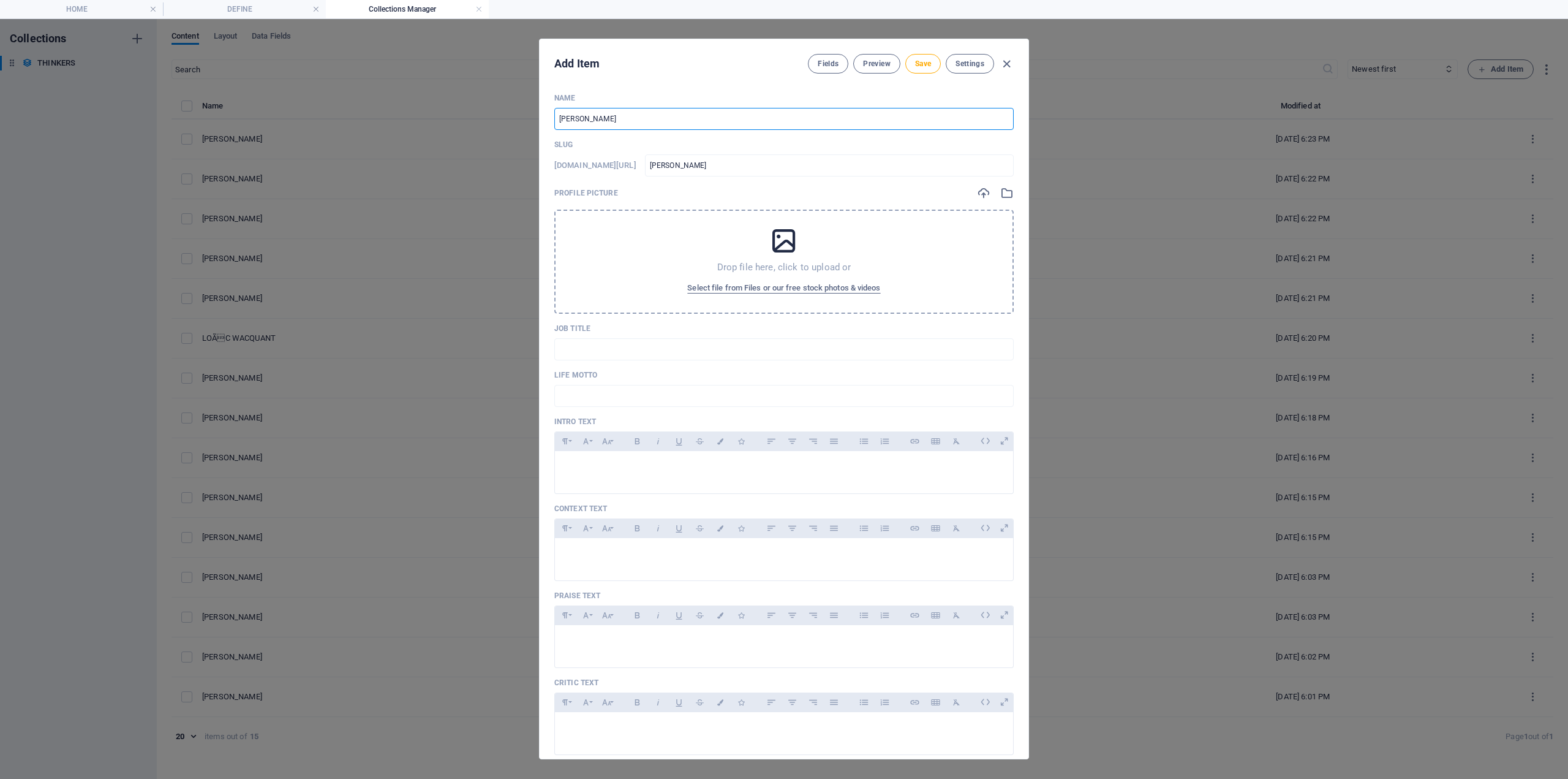
type input "[PERSON_NAME]"
click at [923, 60] on span "Save" at bounding box center [923, 64] width 16 height 10
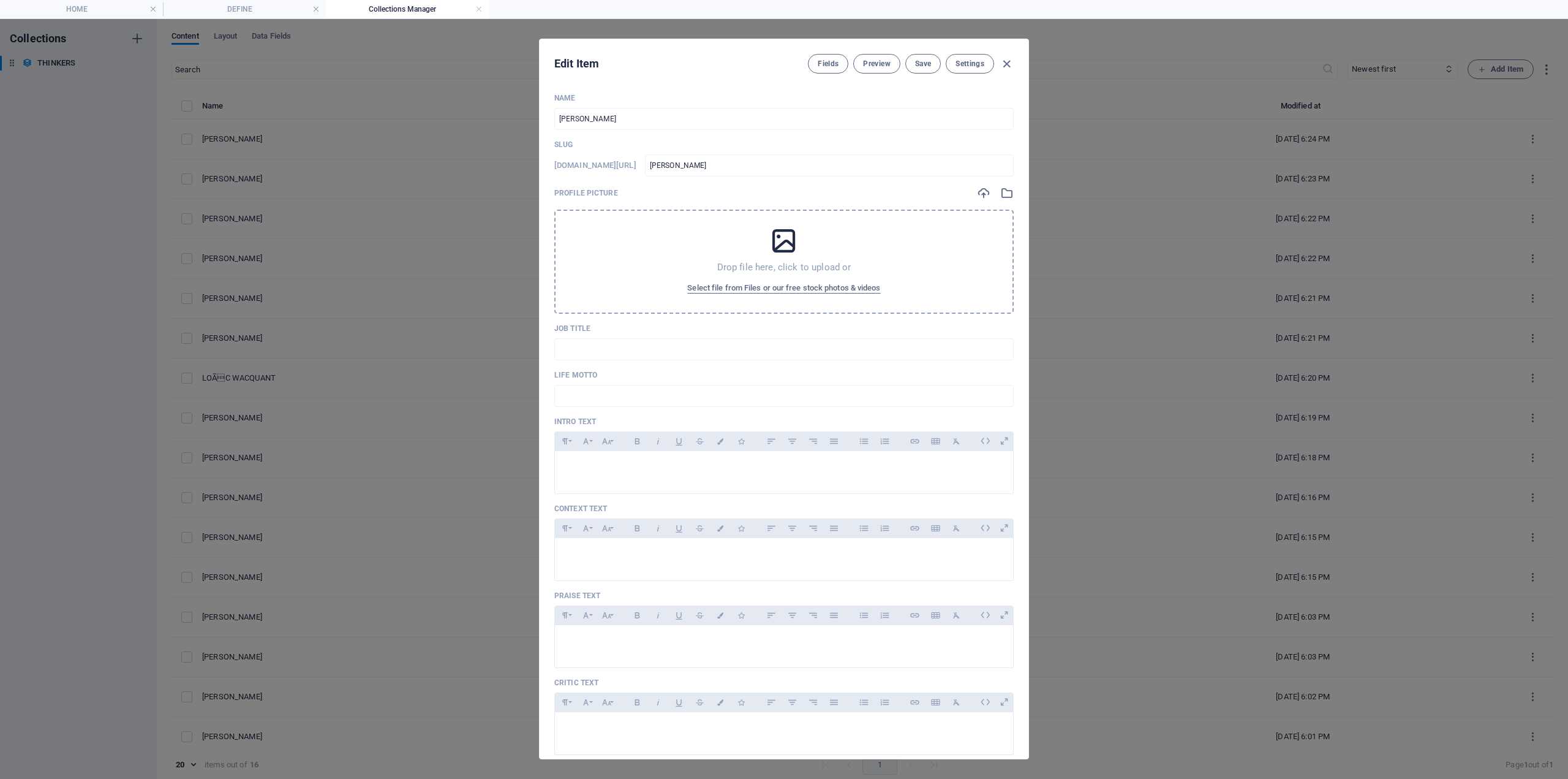
click at [1504, 71] on div "Edit Item Fields Preview Save Settings Name [PERSON_NAME] ​ Slug [DOMAIN_NAME][…" at bounding box center [784, 399] width 1568 height 760
type input "[PERSON_NAME]"
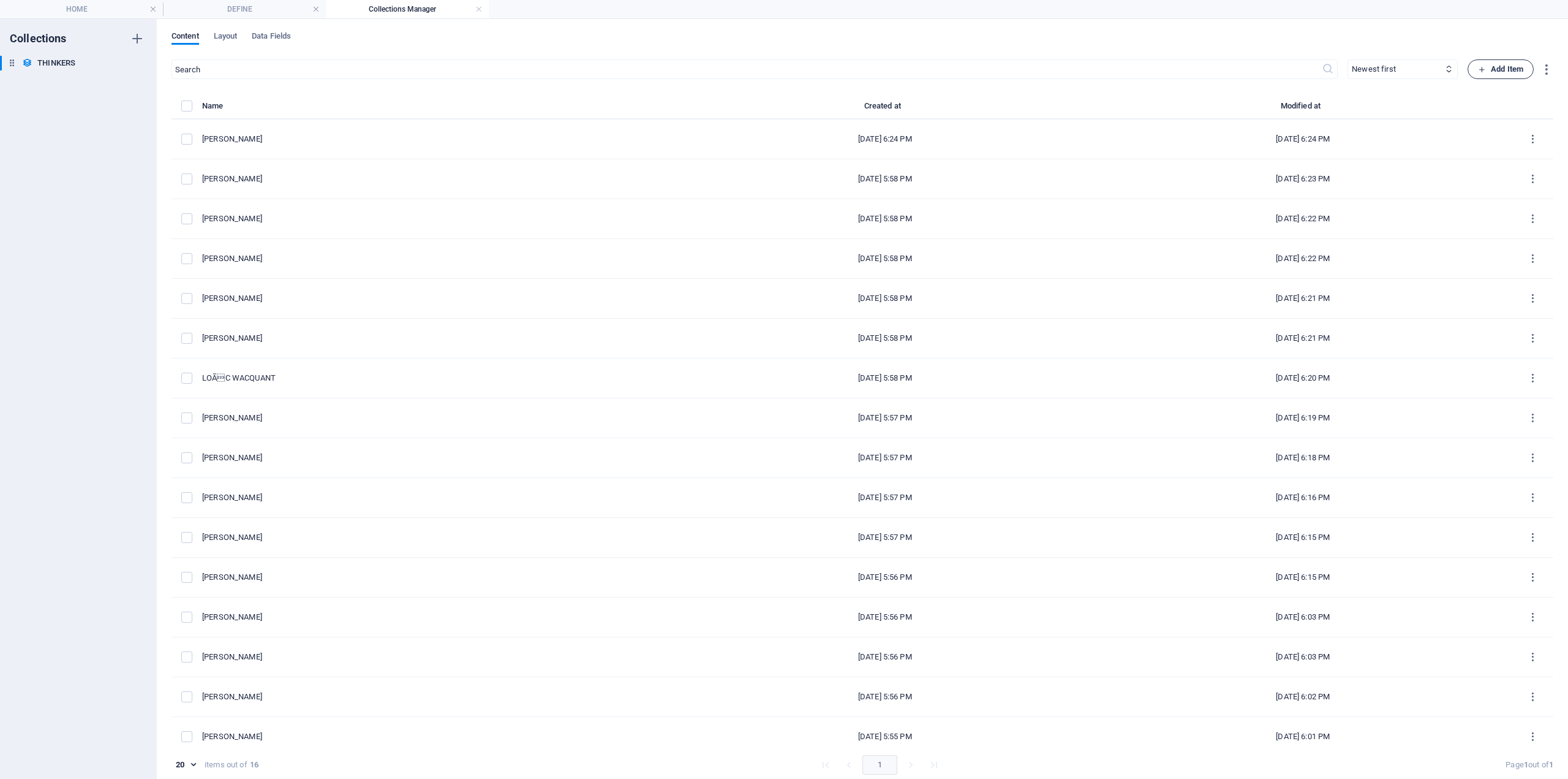
click at [1508, 69] on span "Add Item" at bounding box center [1501, 69] width 45 height 15
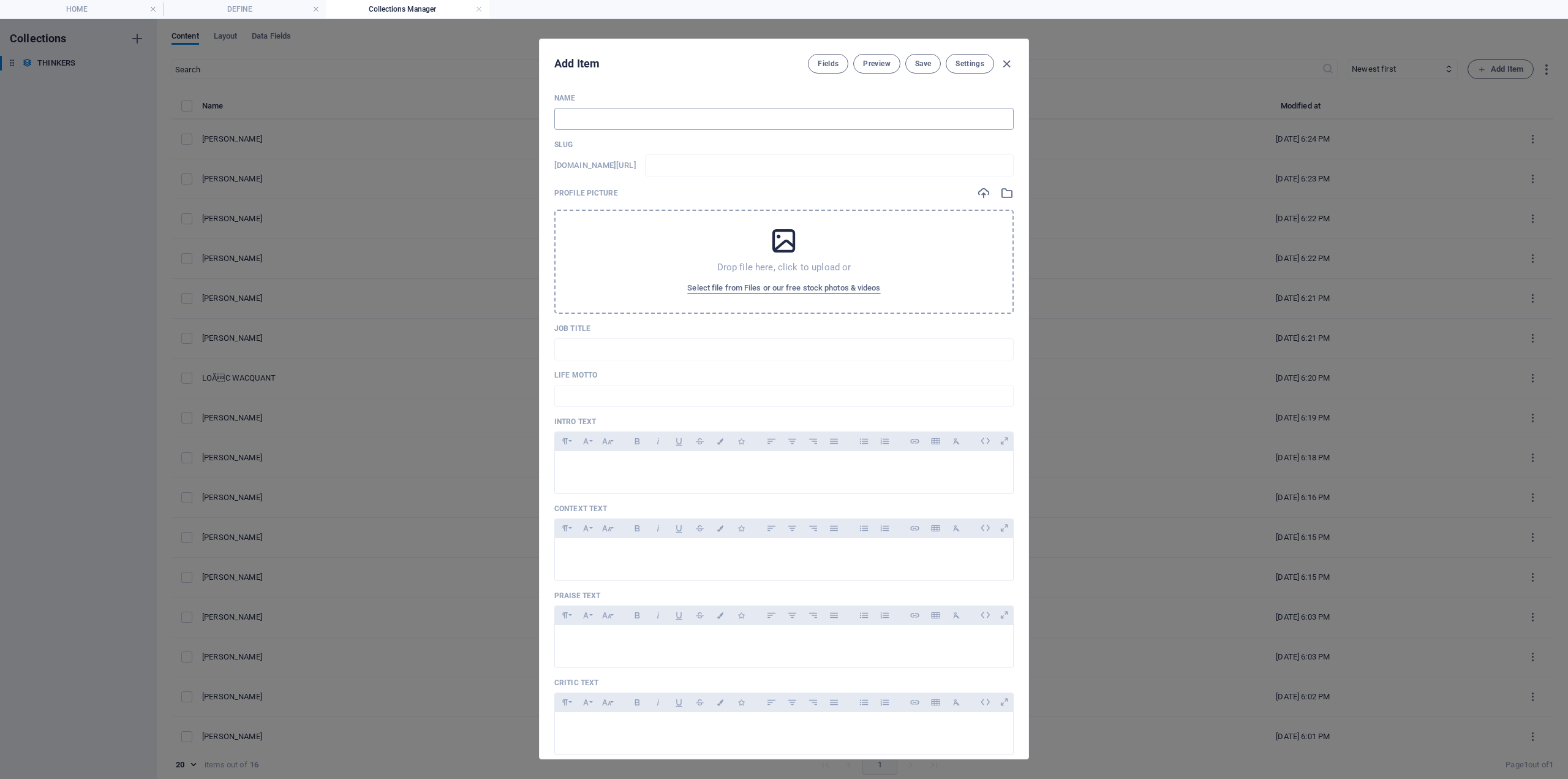
click at [574, 117] on input "text" at bounding box center [784, 119] width 460 height 22
type input "A"
type input "a"
type input "AN"
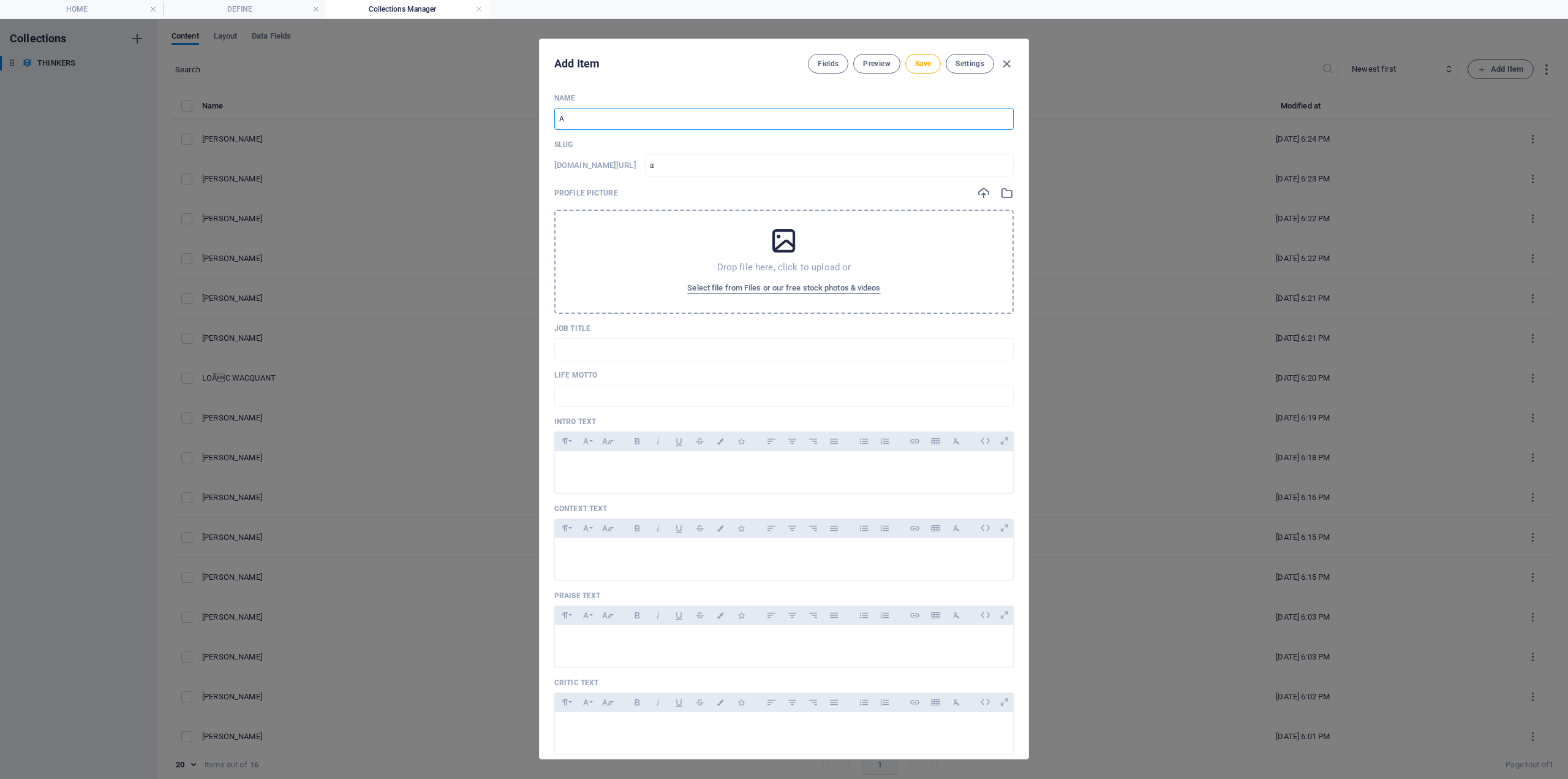
type input "an"
type input "ANN"
type input "ann"
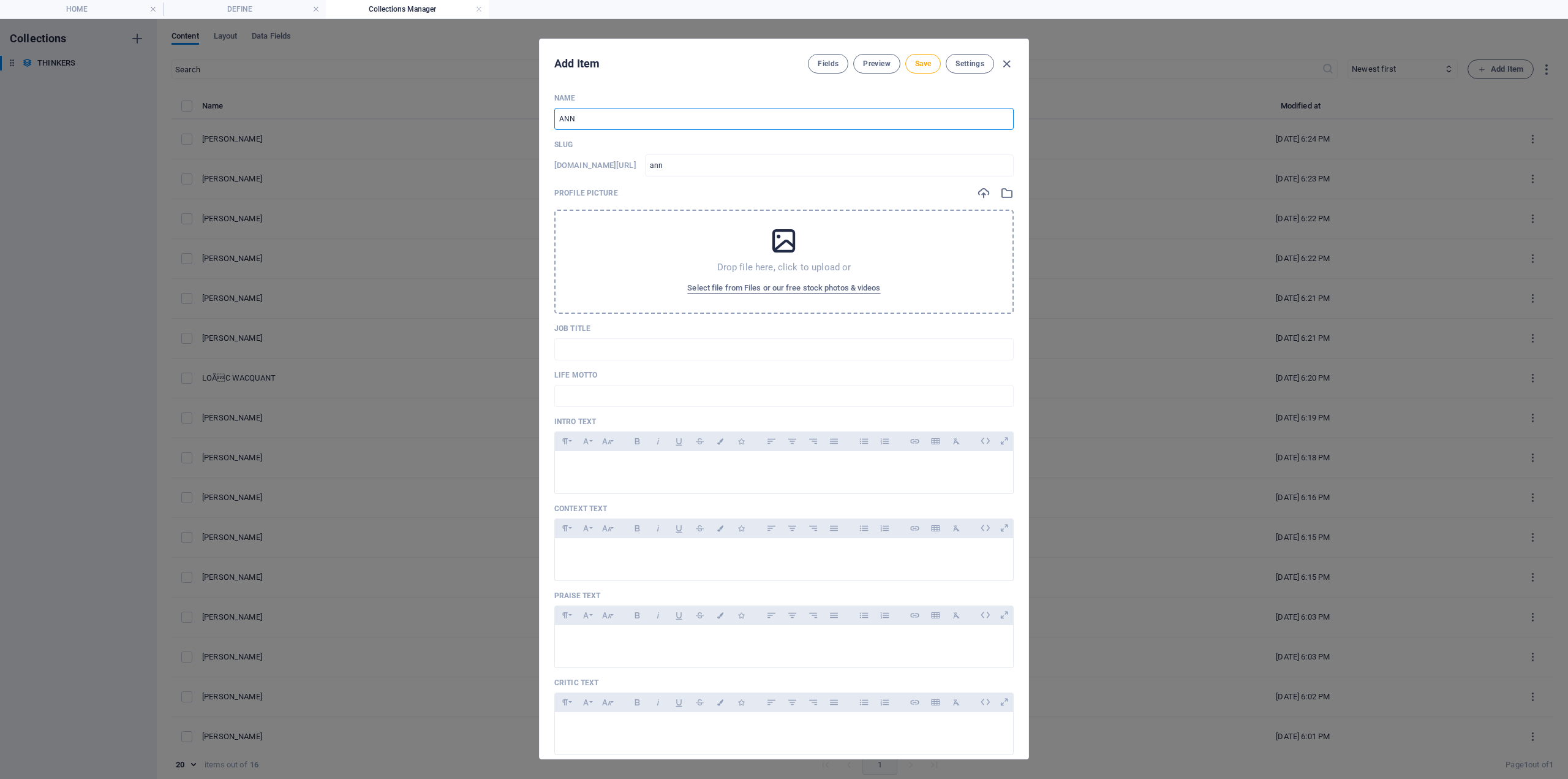
type input "[PERSON_NAME]"
type input "ANNET"
type input "annet"
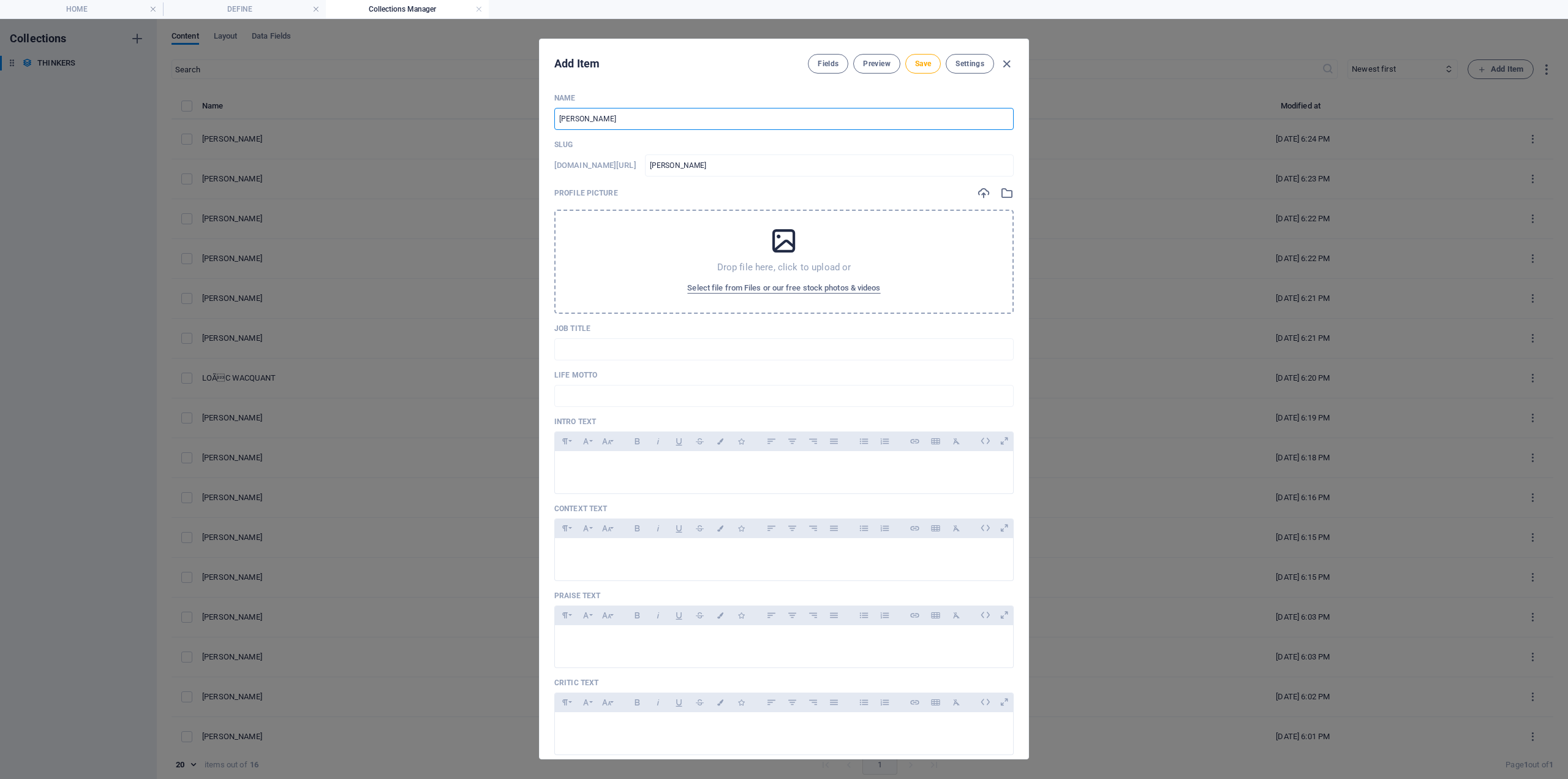
type input "annet"
type input "ANNETT"
type input "annett"
type input "[PERSON_NAME]"
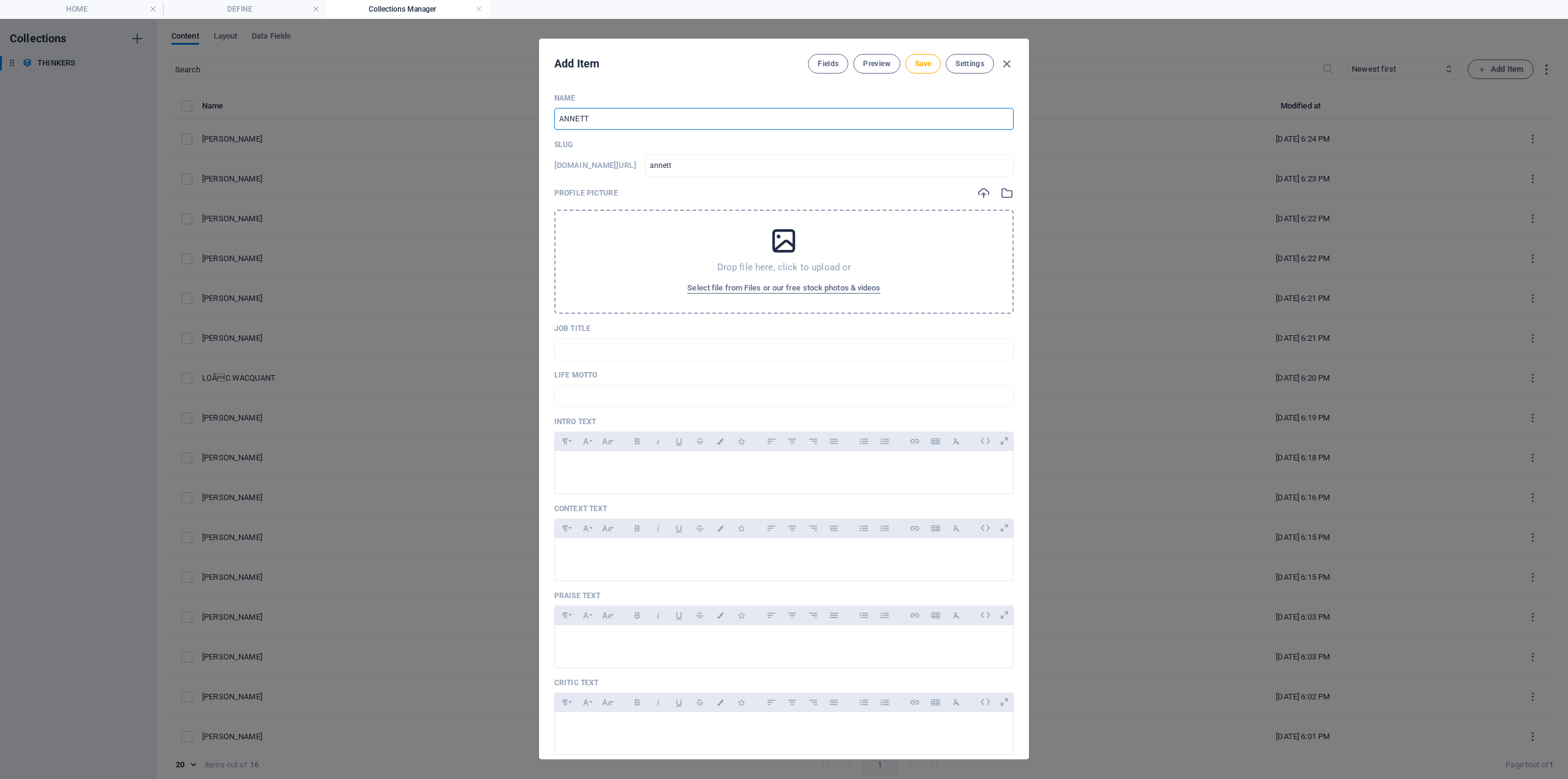
type input "[PERSON_NAME]"
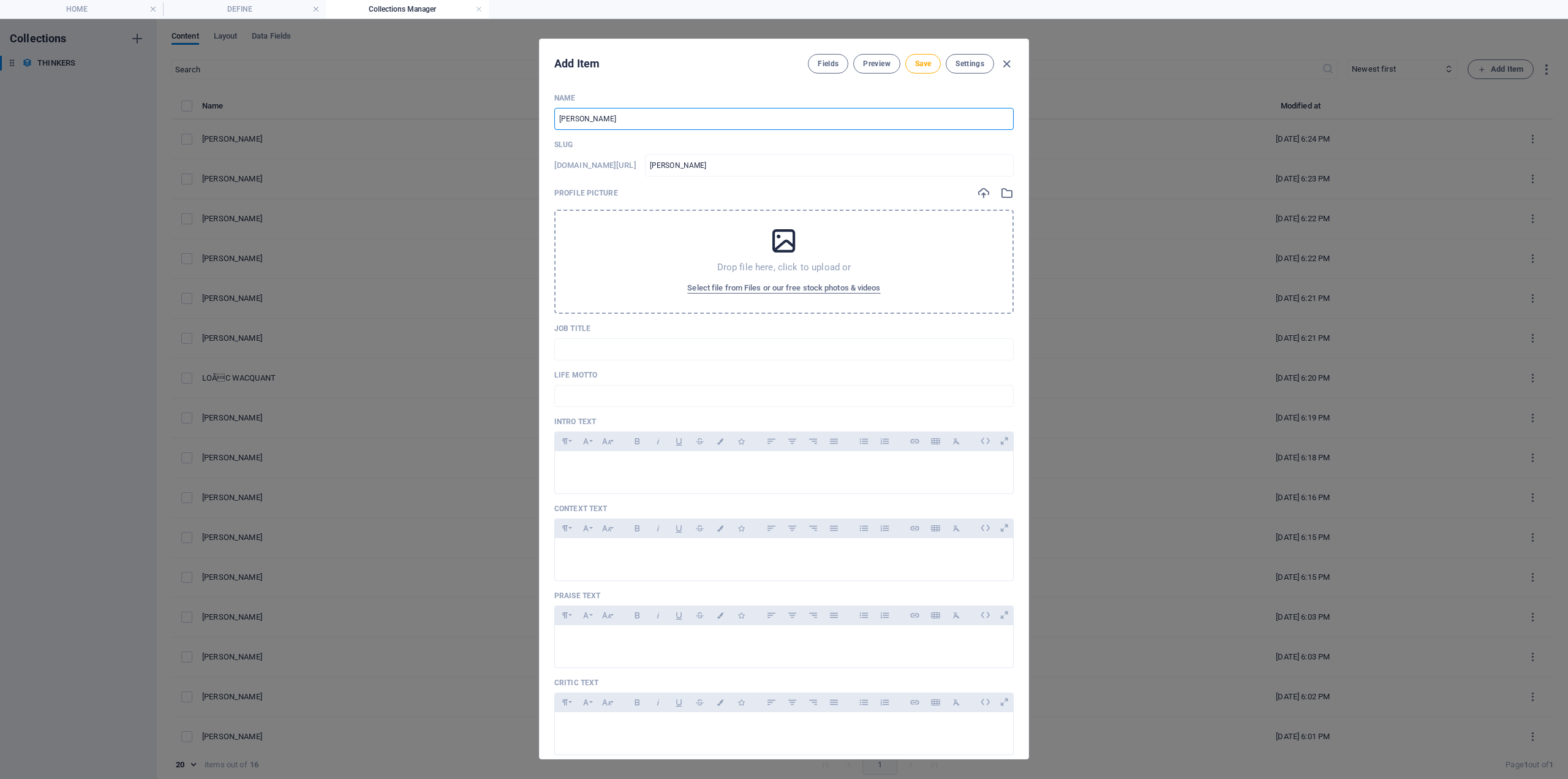
type input "[PERSON_NAME]"
type input "[PERSON_NAME]-la"
type input "[PERSON_NAME]"
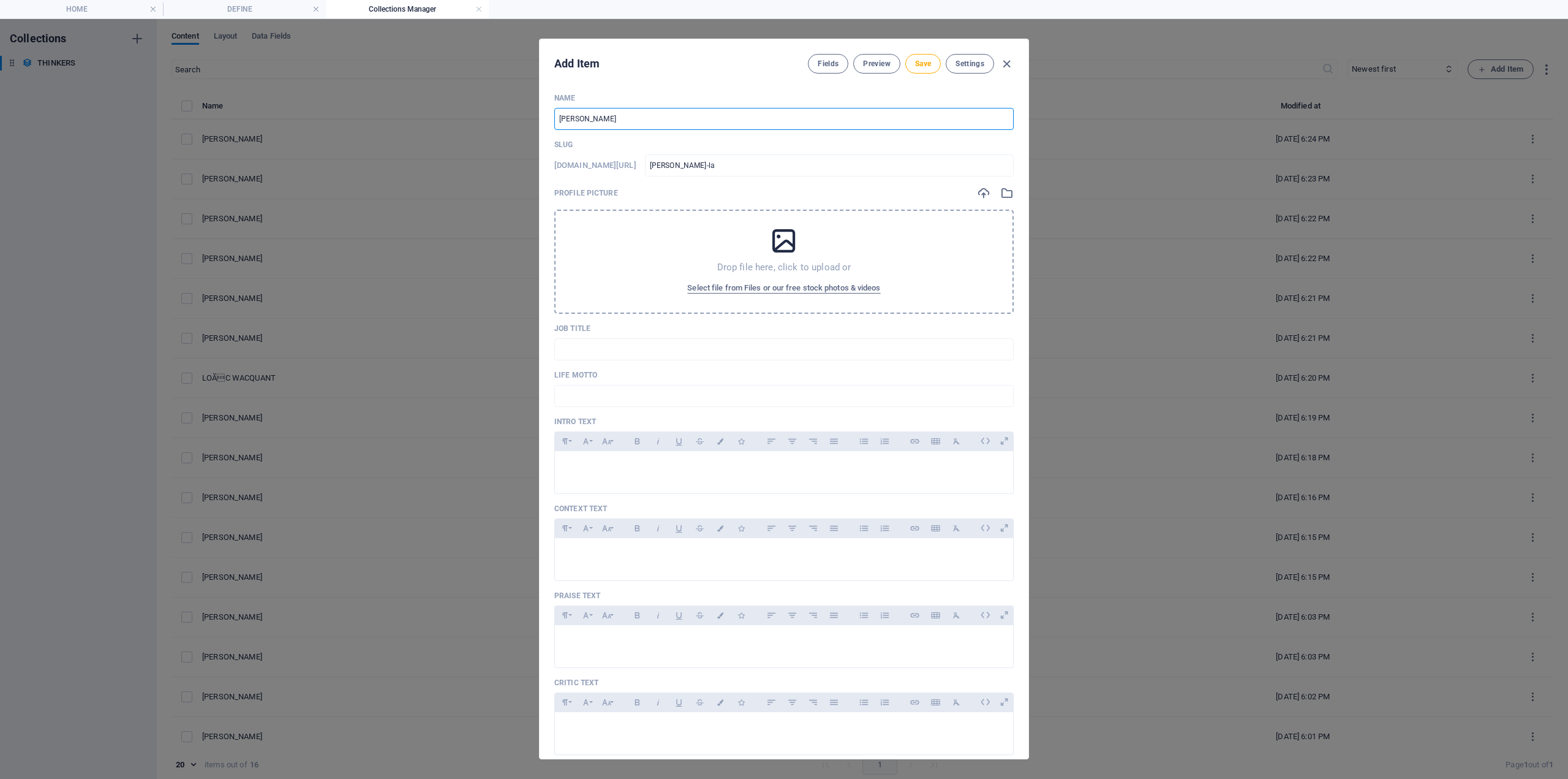
type input "[PERSON_NAME]"
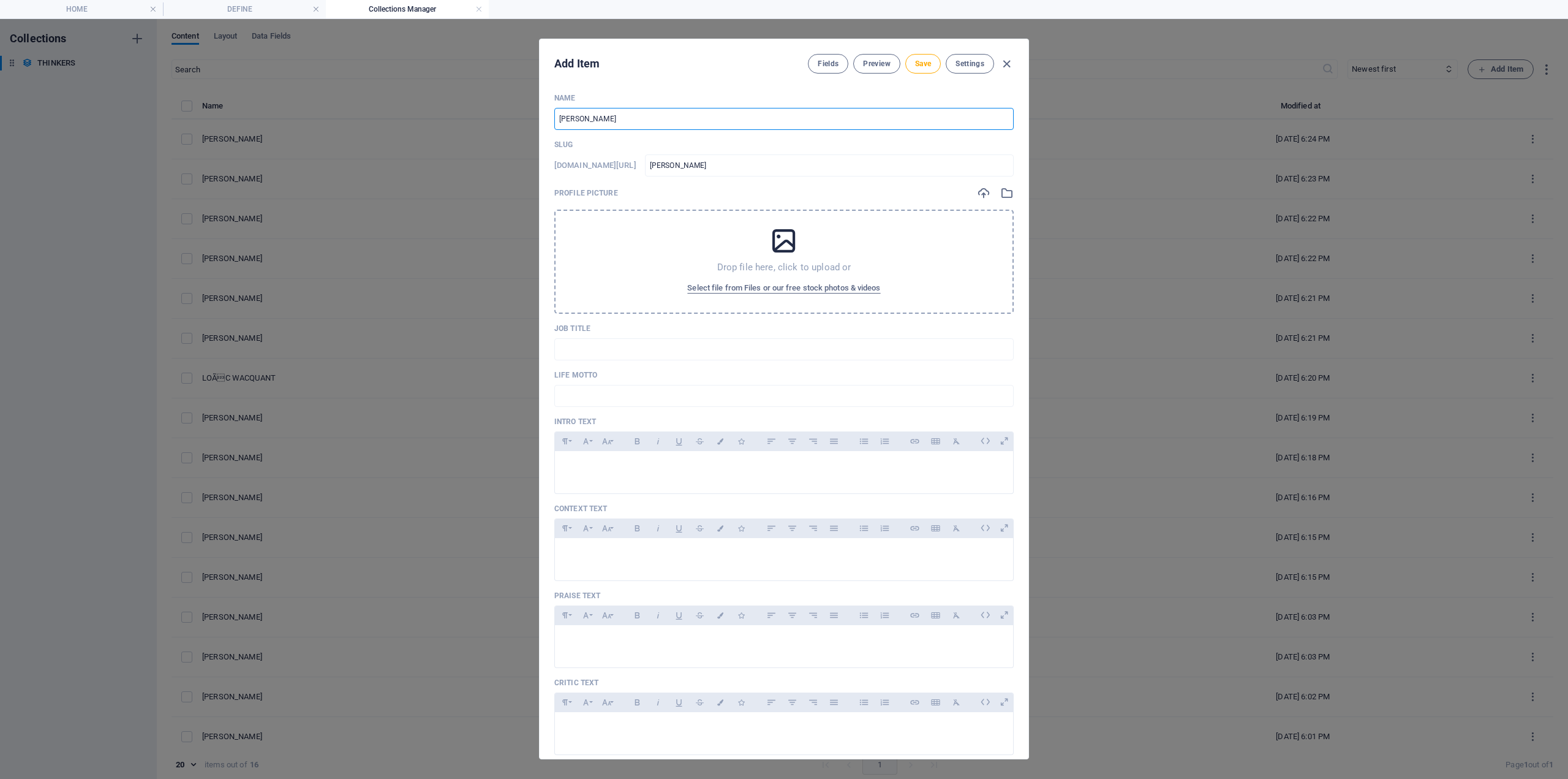
type input "[PERSON_NAME]"
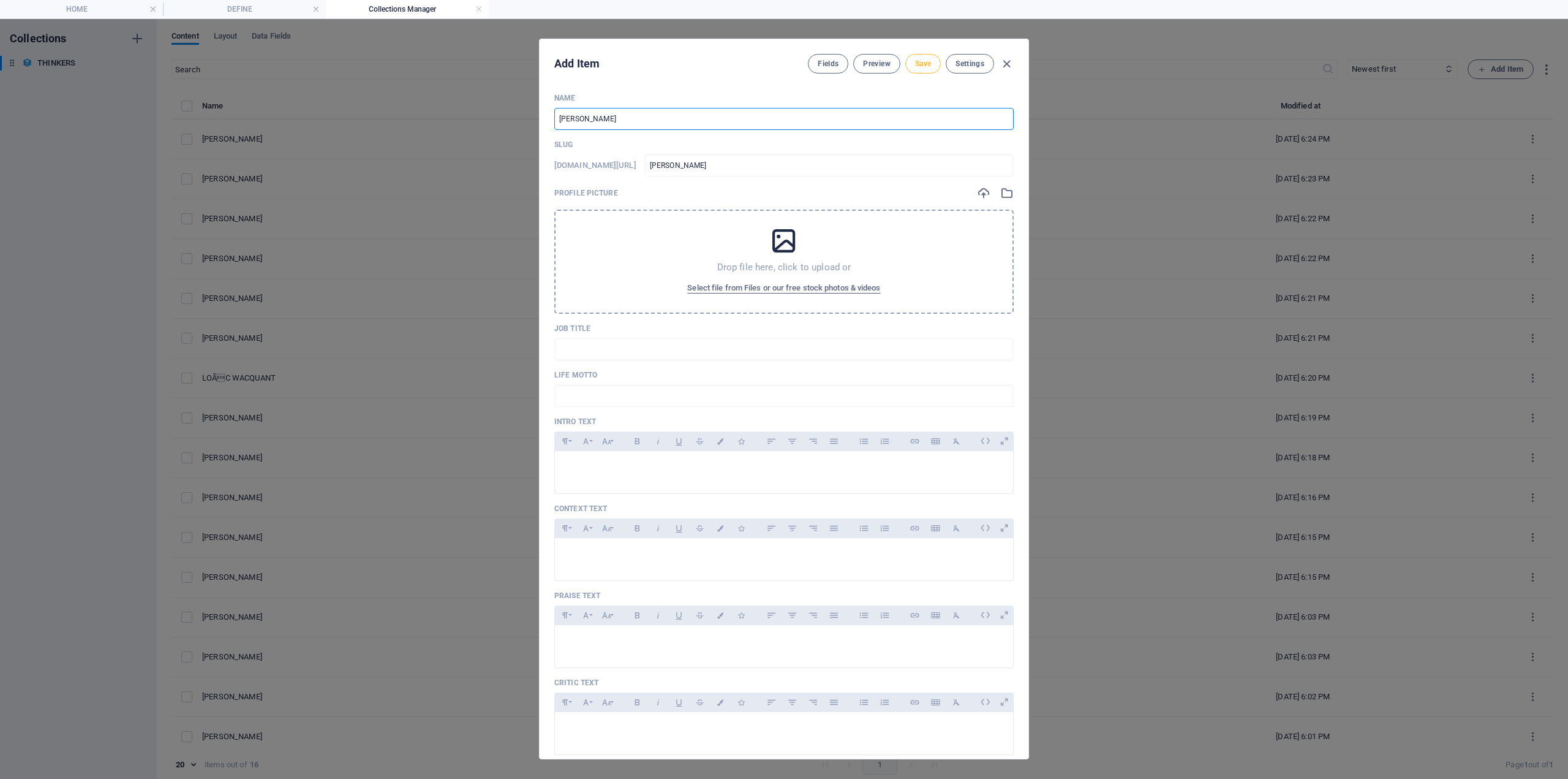
type input "[PERSON_NAME]"
click at [924, 68] on span "Save" at bounding box center [923, 64] width 16 height 10
click at [1501, 75] on div "Edit Item Fields Preview Save Settings Name [PERSON_NAME] ​ Slug [DOMAIN_NAME][…" at bounding box center [784, 399] width 1568 height 760
type input "[PERSON_NAME]"
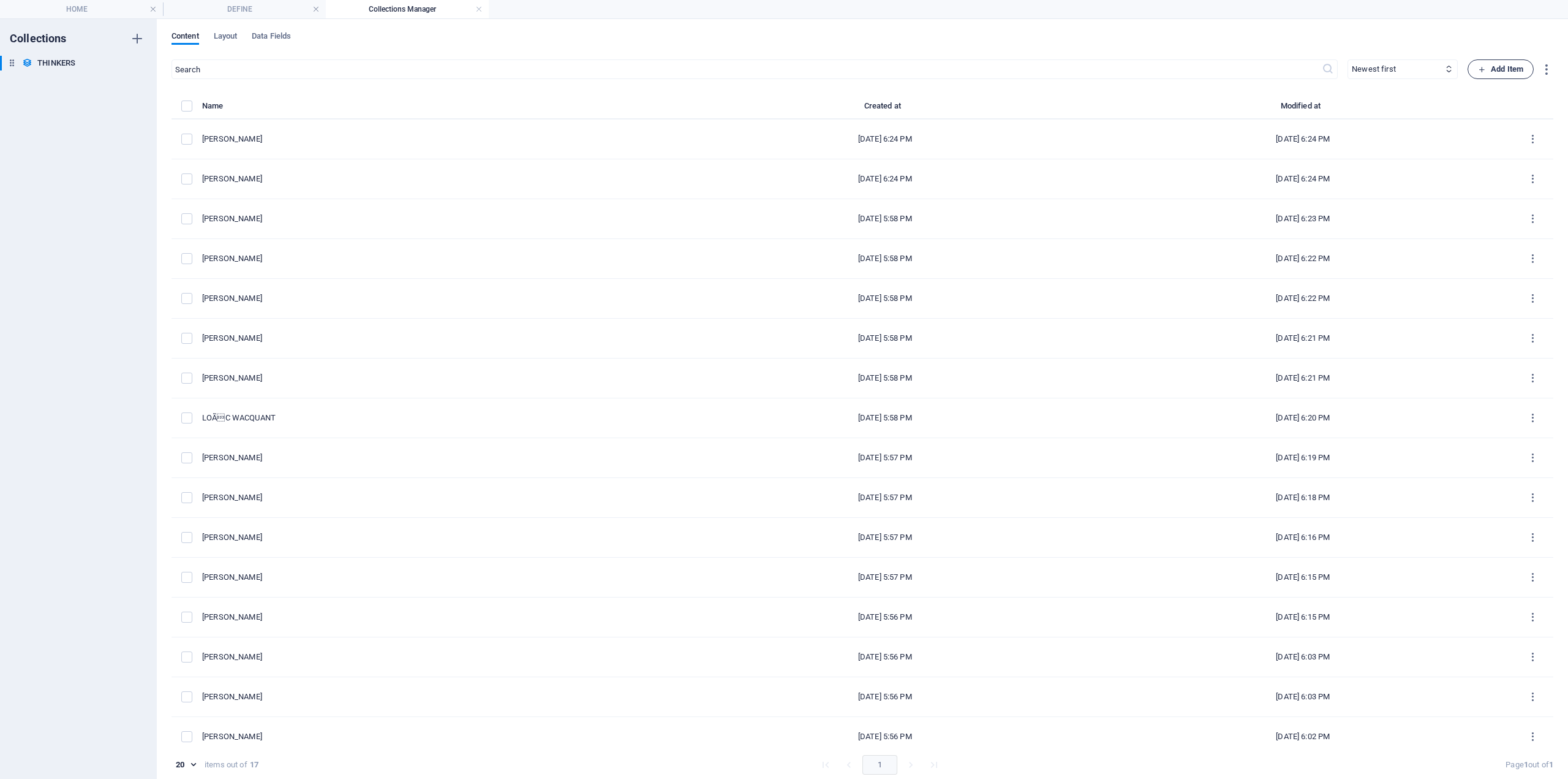
click at [1493, 69] on span "Add Item" at bounding box center [1501, 69] width 45 height 15
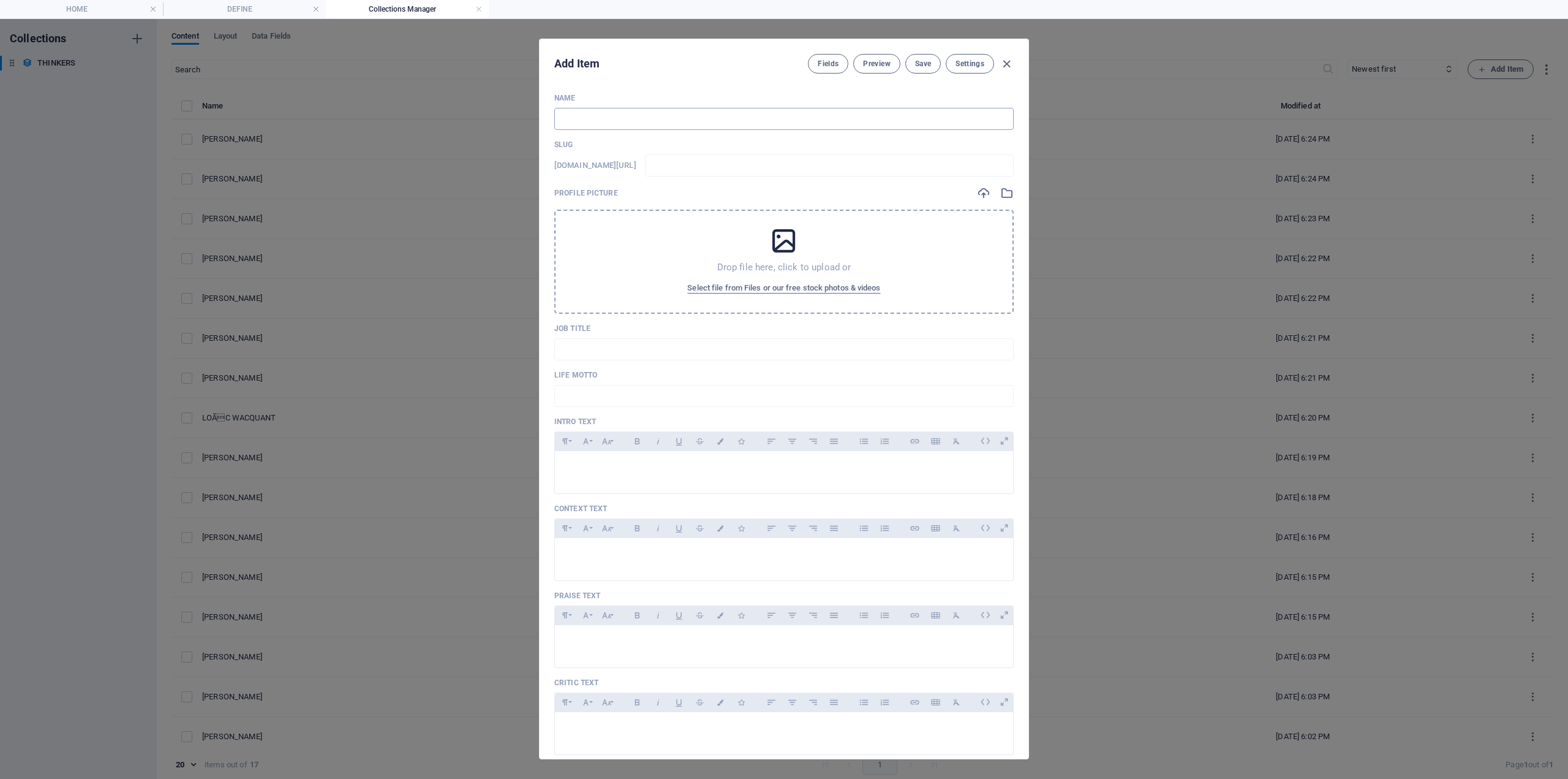
click at [642, 119] on input "text" at bounding box center [784, 119] width 460 height 22
type input "S"
type input "s"
type input "SH"
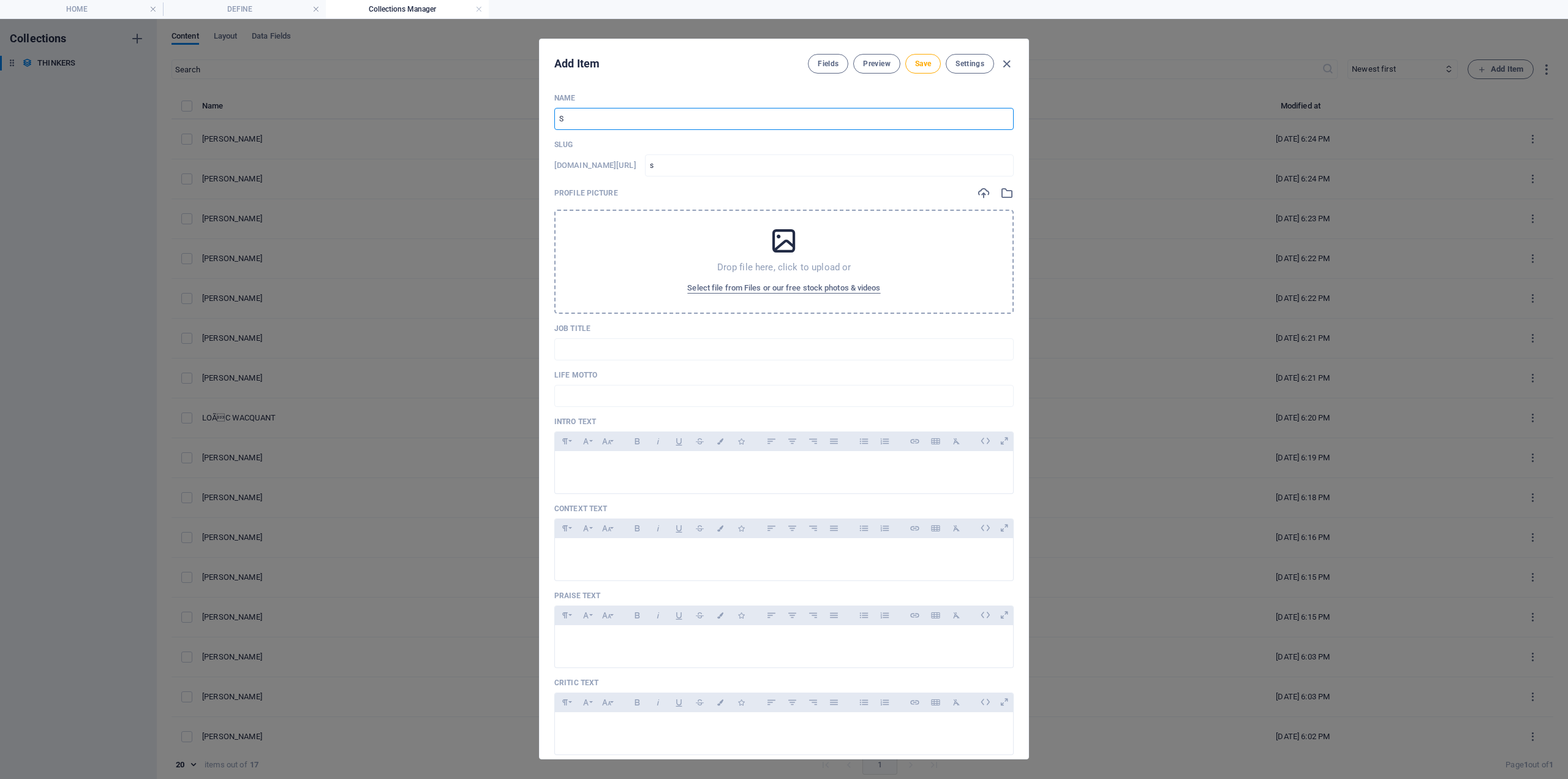
type input "sh"
type input "SHA"
type input "sha"
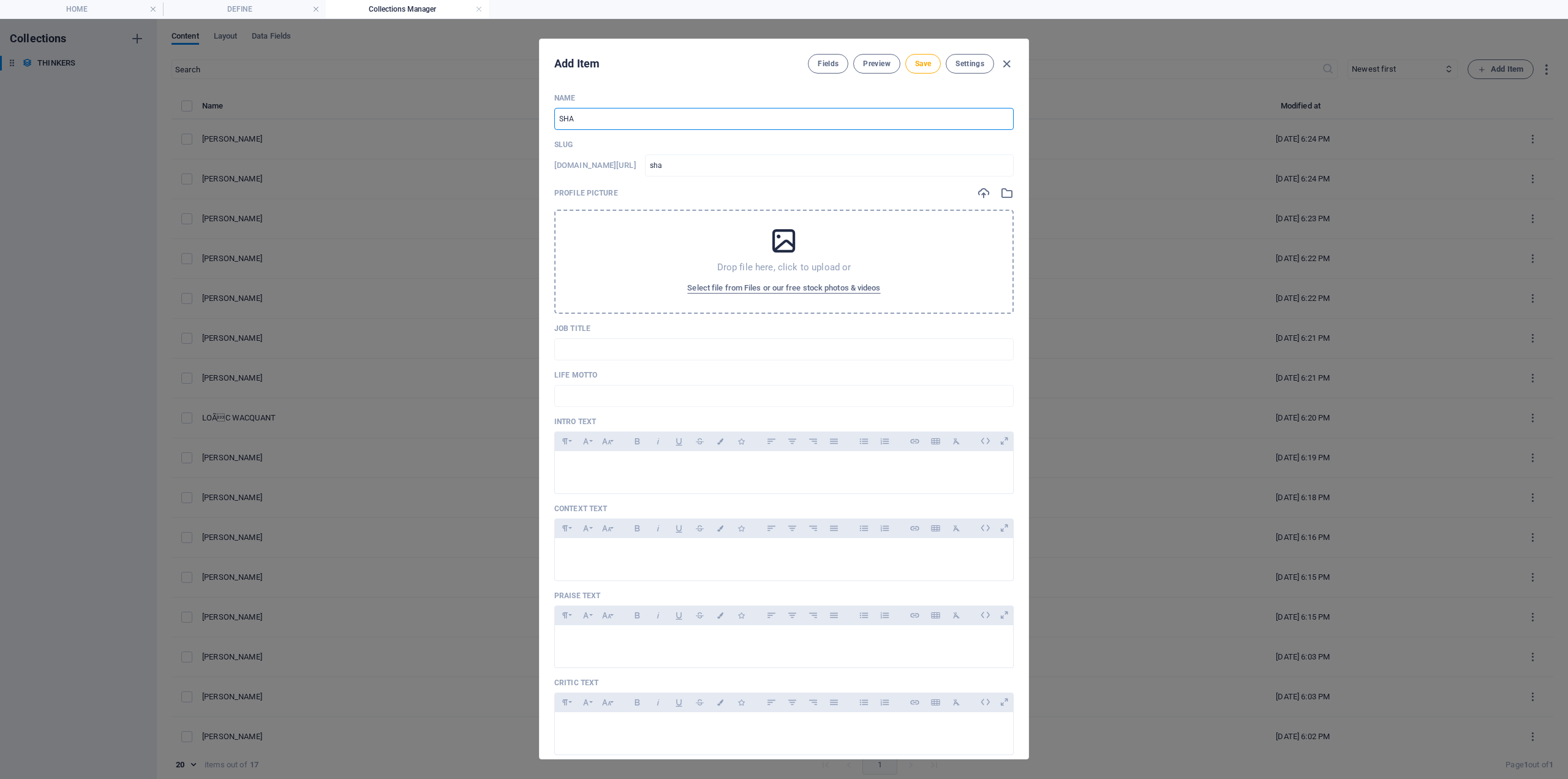
type input "SHAM"
type input "sham"
type input "SHAMU"
type input "shamu"
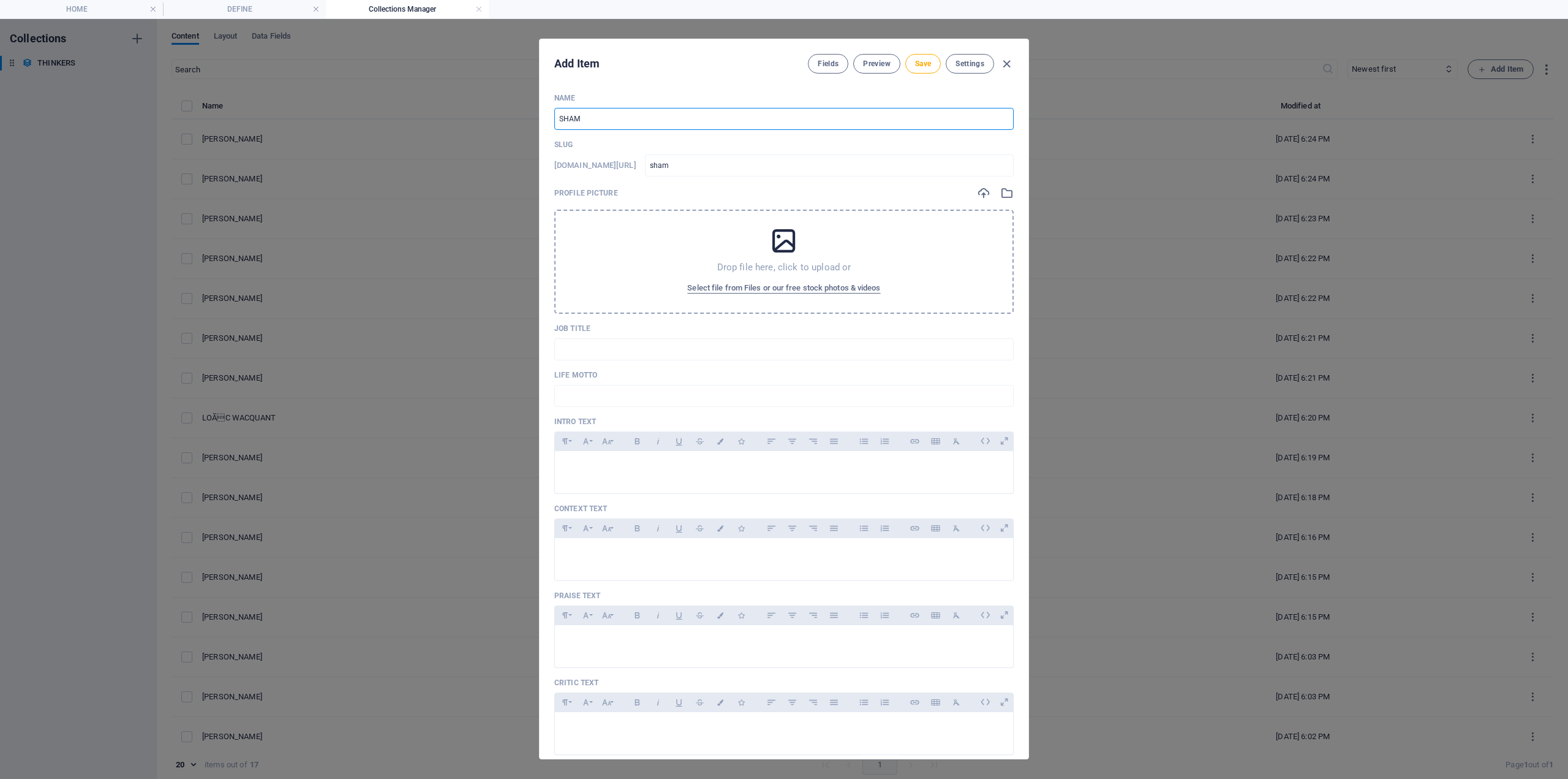
type input "shamu"
type input "[DEMOGRAPHIC_DATA]"
type input "SHAMUS K"
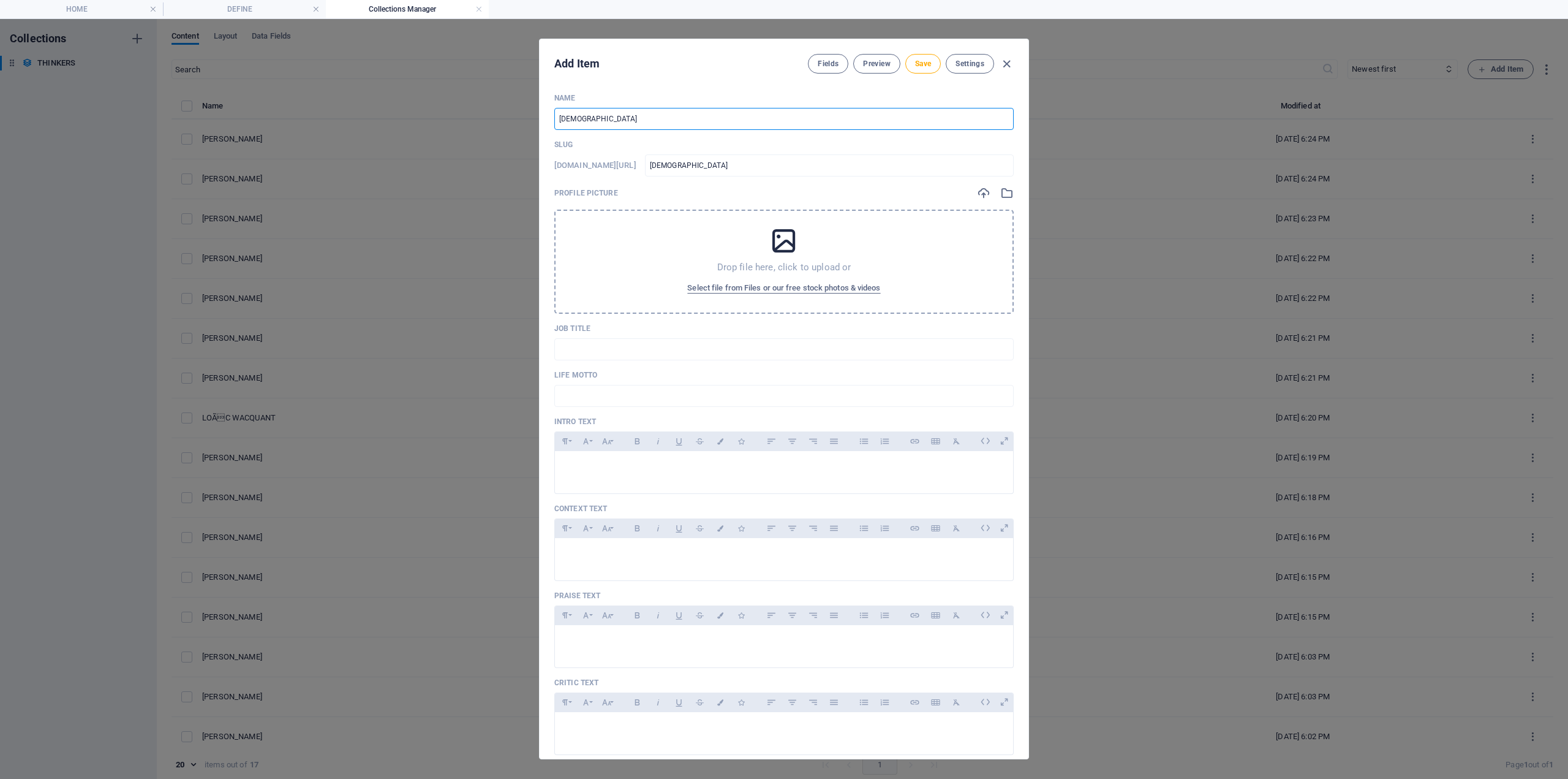
type input "shamus-k"
type input "SHAMUS KH"
type input "[PERSON_NAME]"
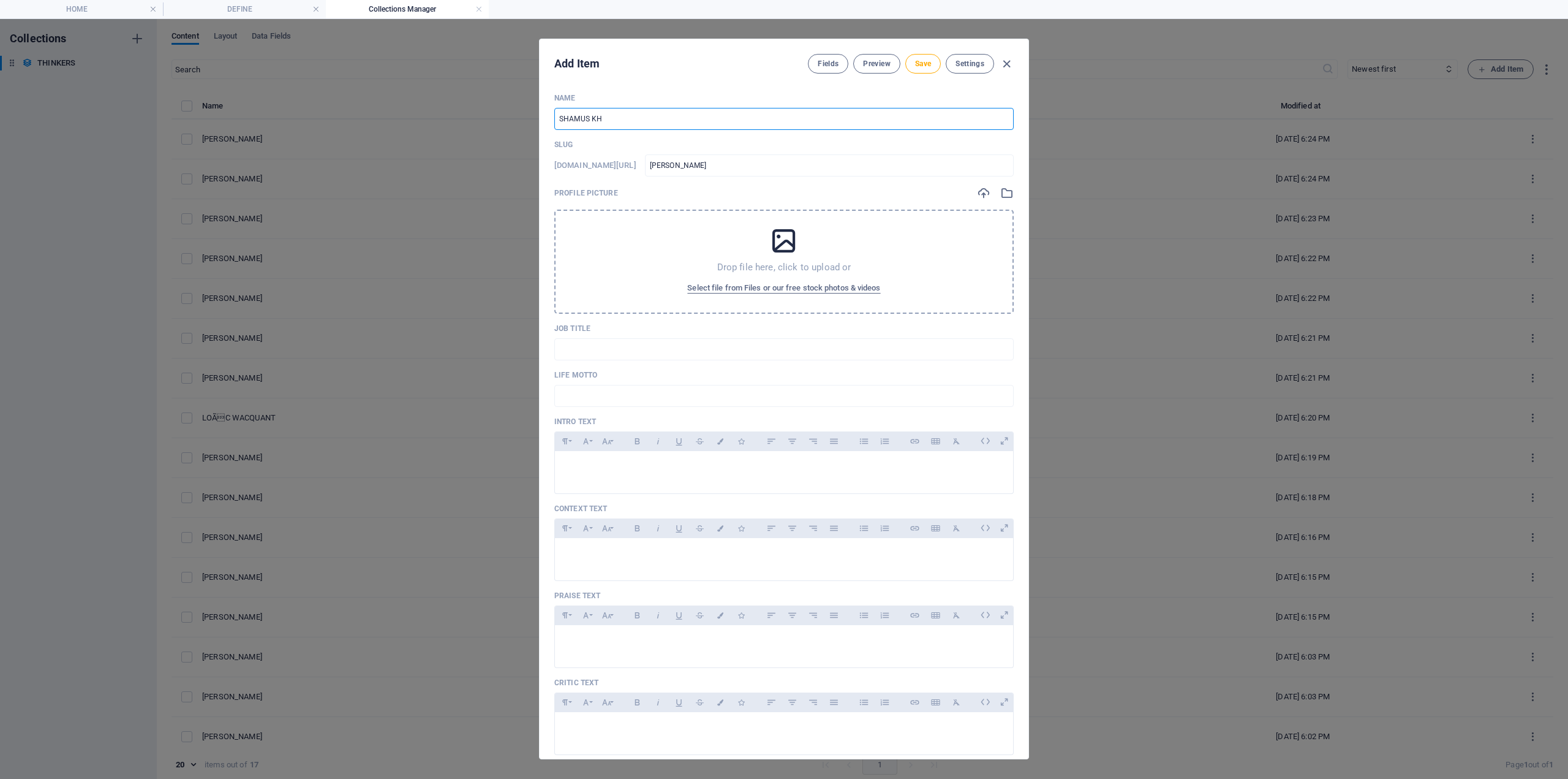
type input "[PERSON_NAME]"
type input "shamus-kha"
type input "[PERSON_NAME]"
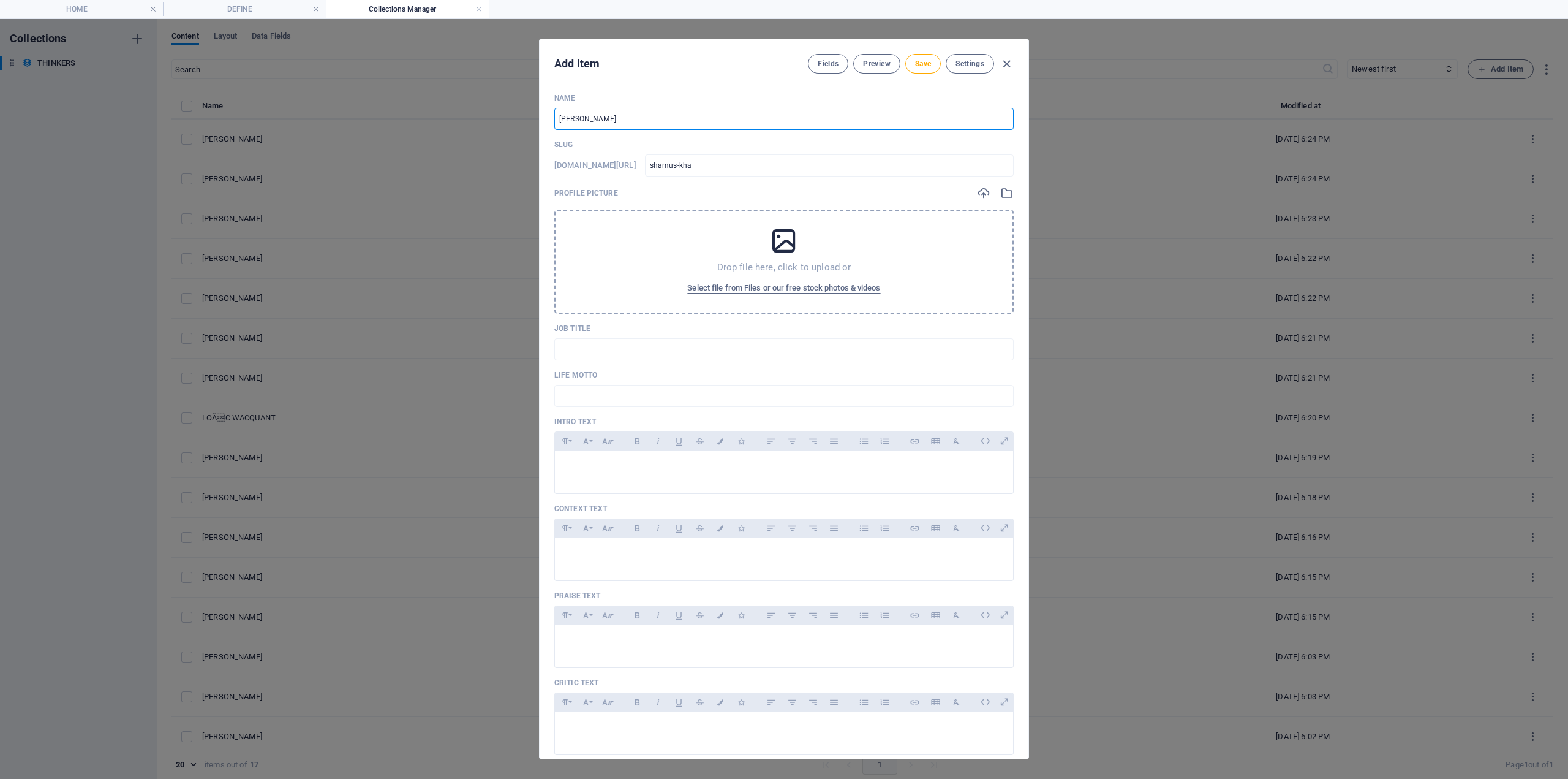
type input "[PERSON_NAME]"
click at [916, 60] on span "Save" at bounding box center [923, 64] width 16 height 10
click at [1008, 59] on icon "button" at bounding box center [1007, 64] width 14 height 14
type input "[PERSON_NAME]"
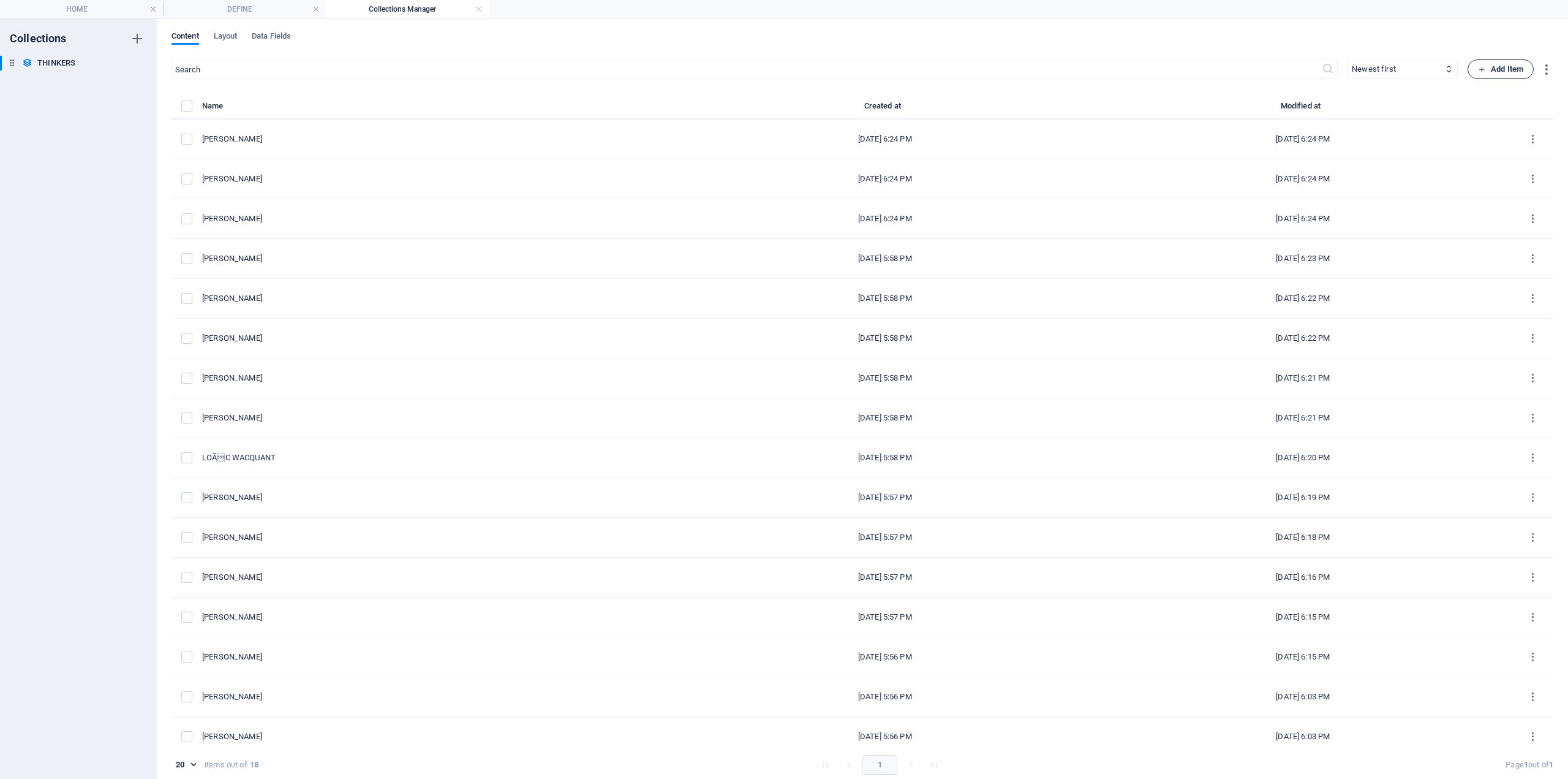
click at [1490, 69] on span "Add Item" at bounding box center [1501, 69] width 45 height 15
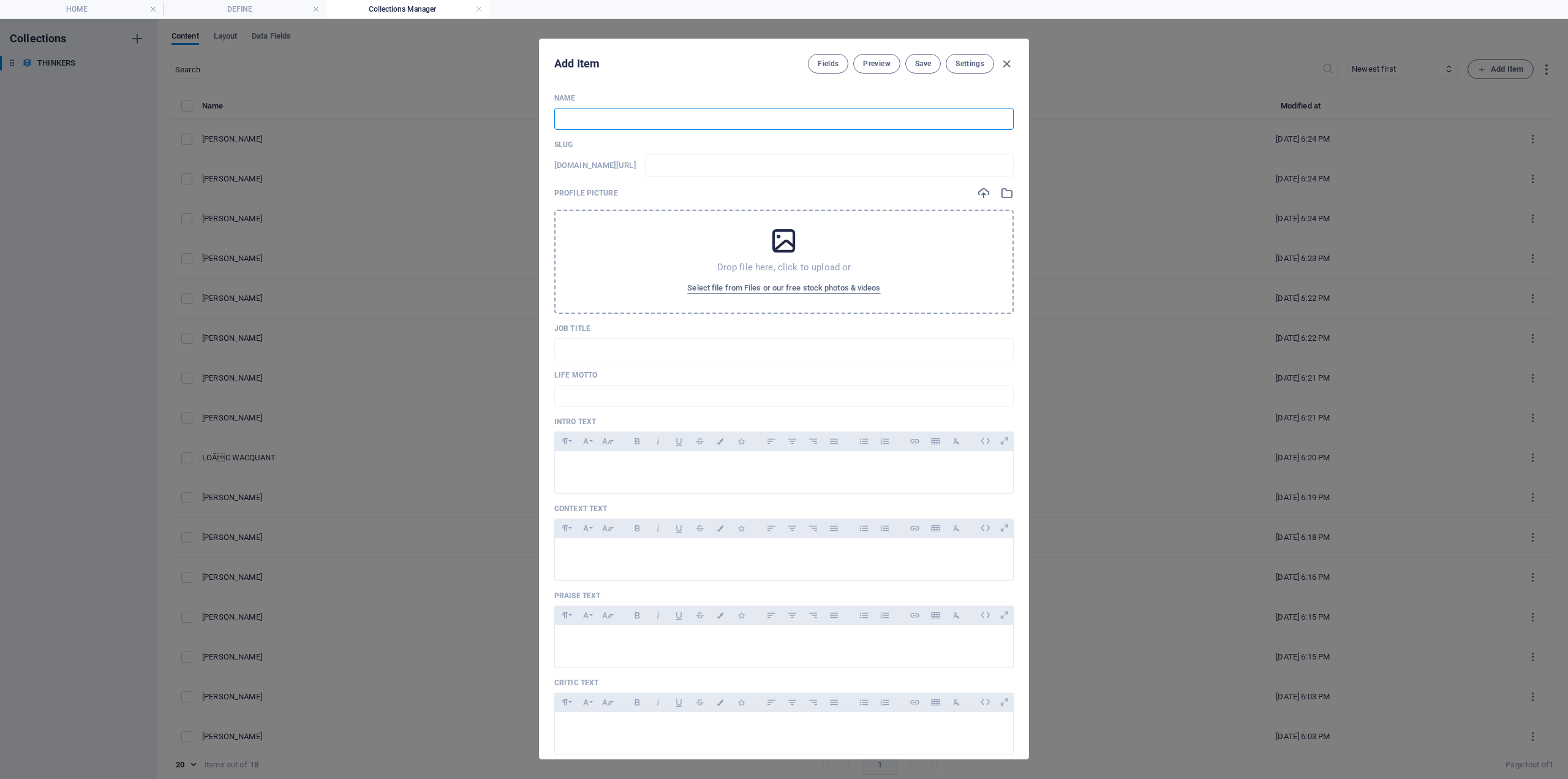
click at [624, 110] on input "text" at bounding box center [784, 119] width 460 height 22
type input "M"
type input "m"
type input "MI"
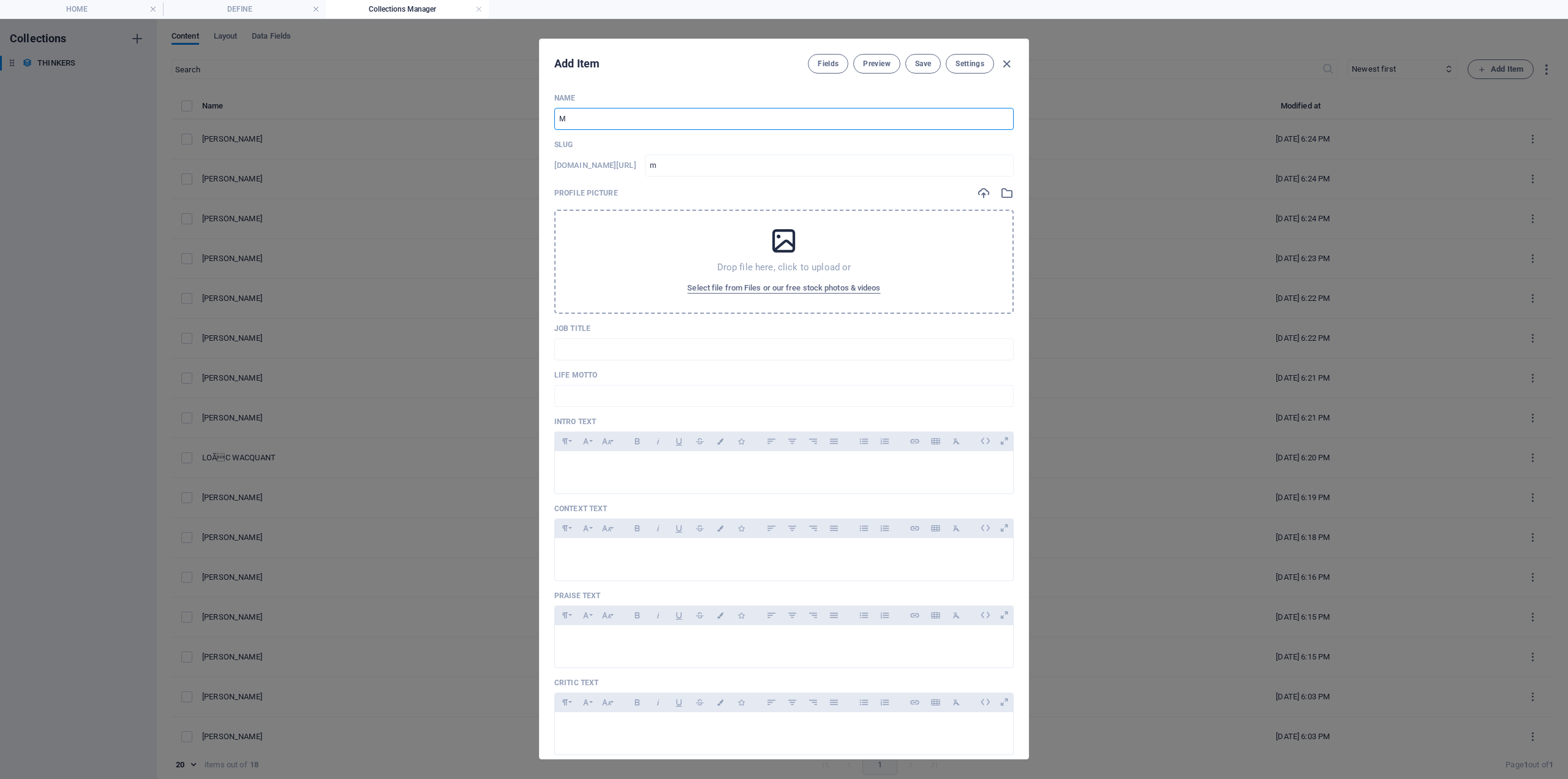
type input "mi"
type input "MIC"
type input "mic"
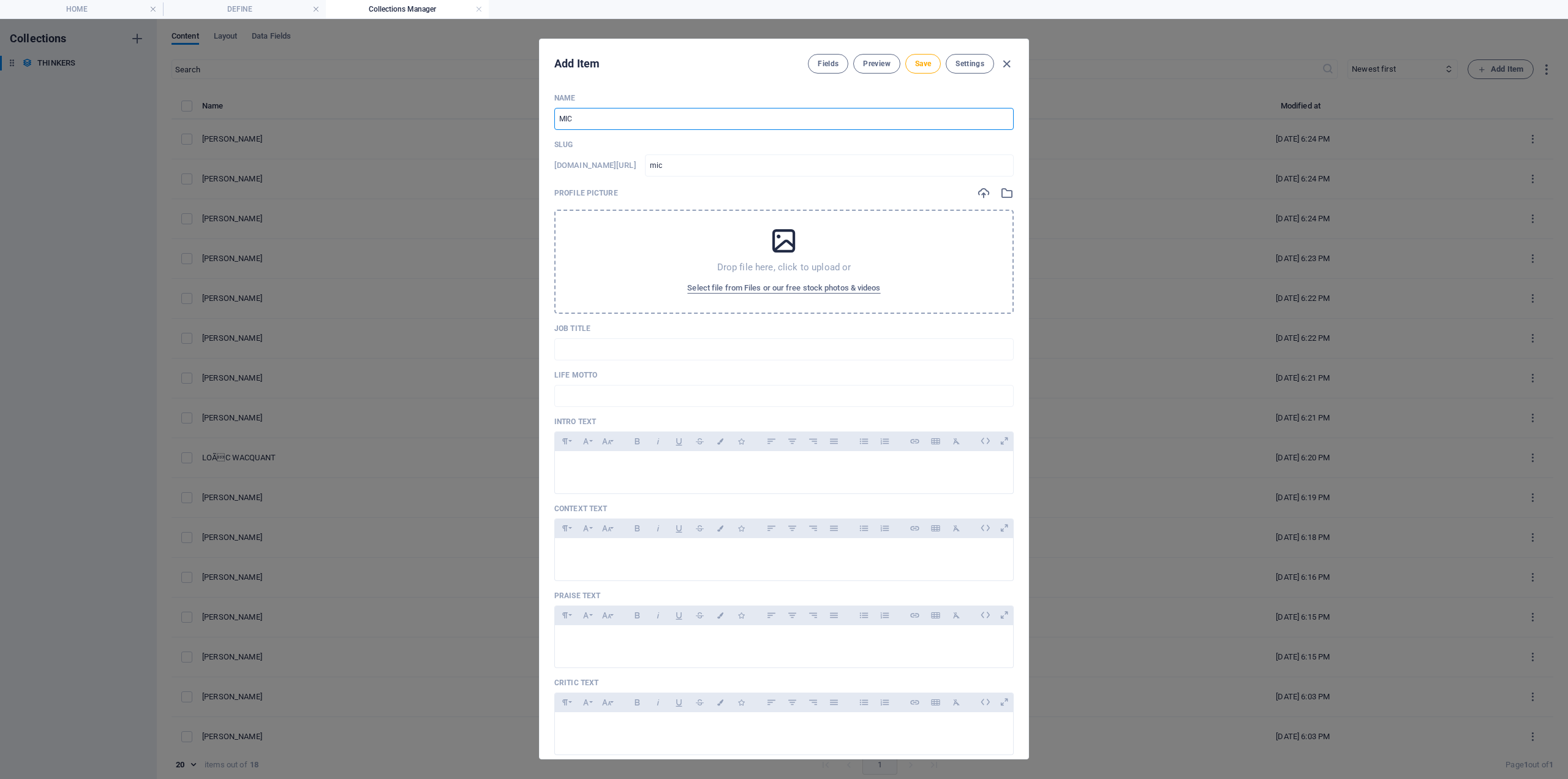
type input "MICH"
type input "mich"
type input "MICHE"
type input "miche"
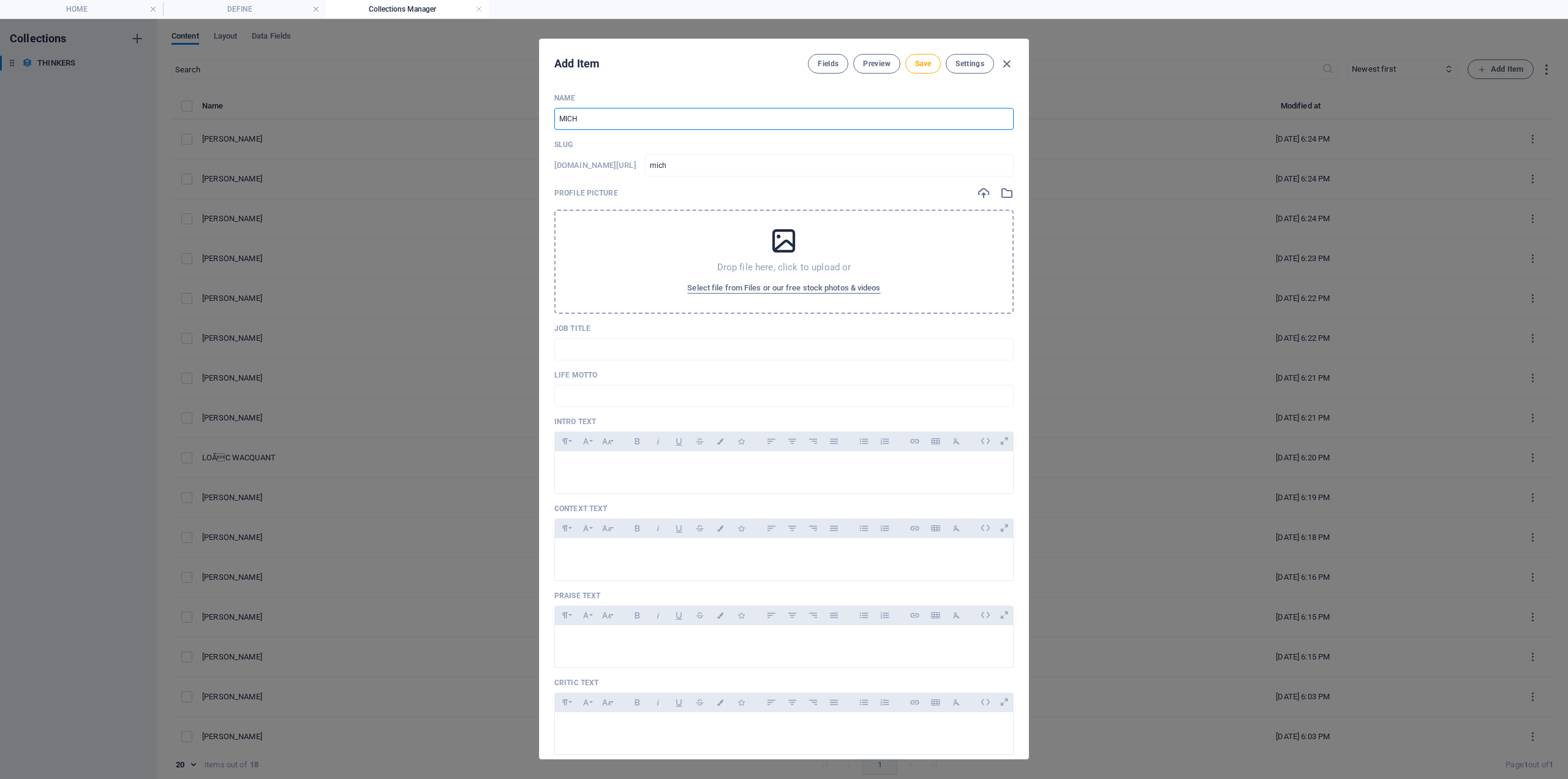
type input "miche"
type input "[PERSON_NAME]"
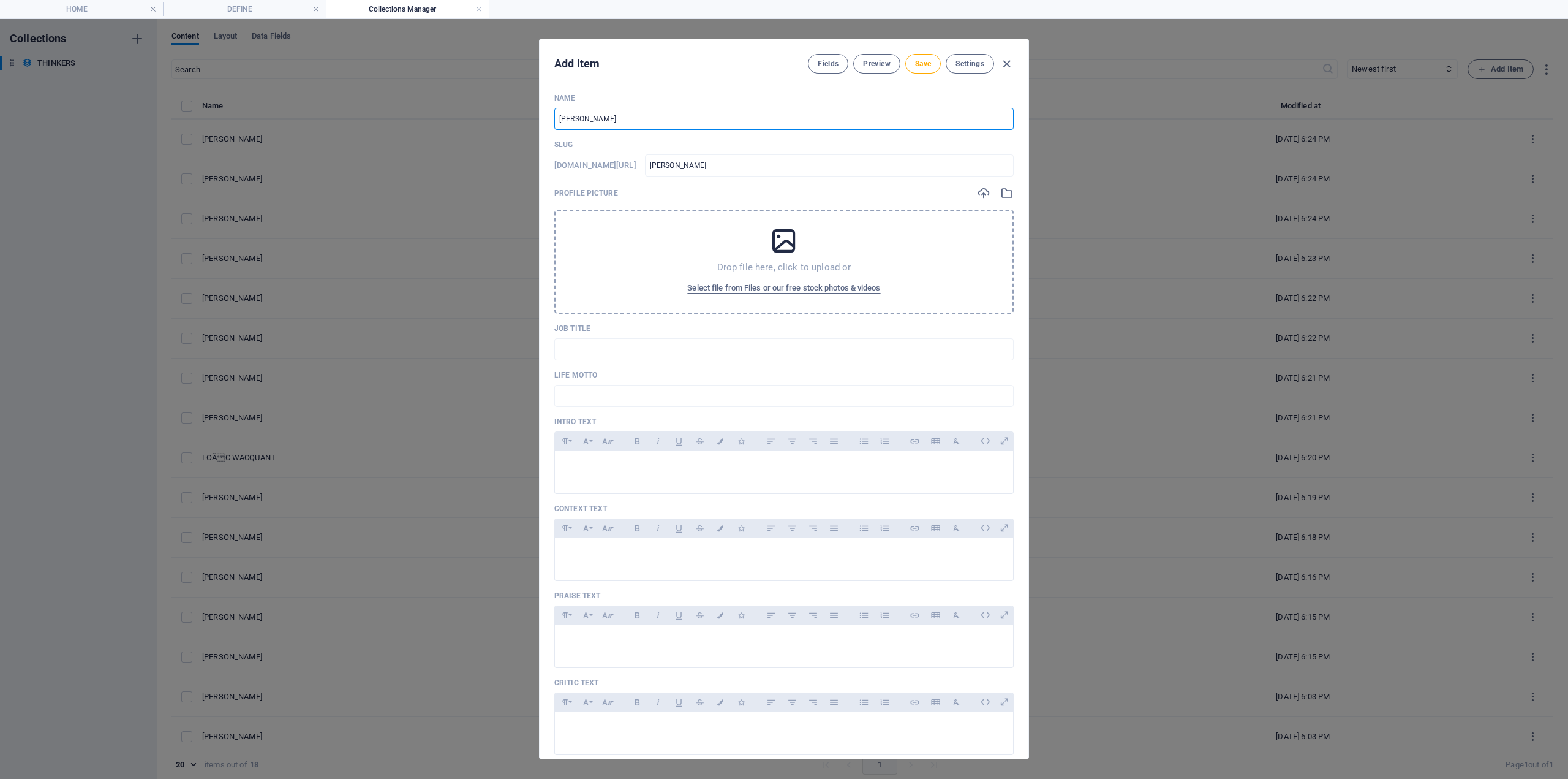
type input "[PERSON_NAME]"
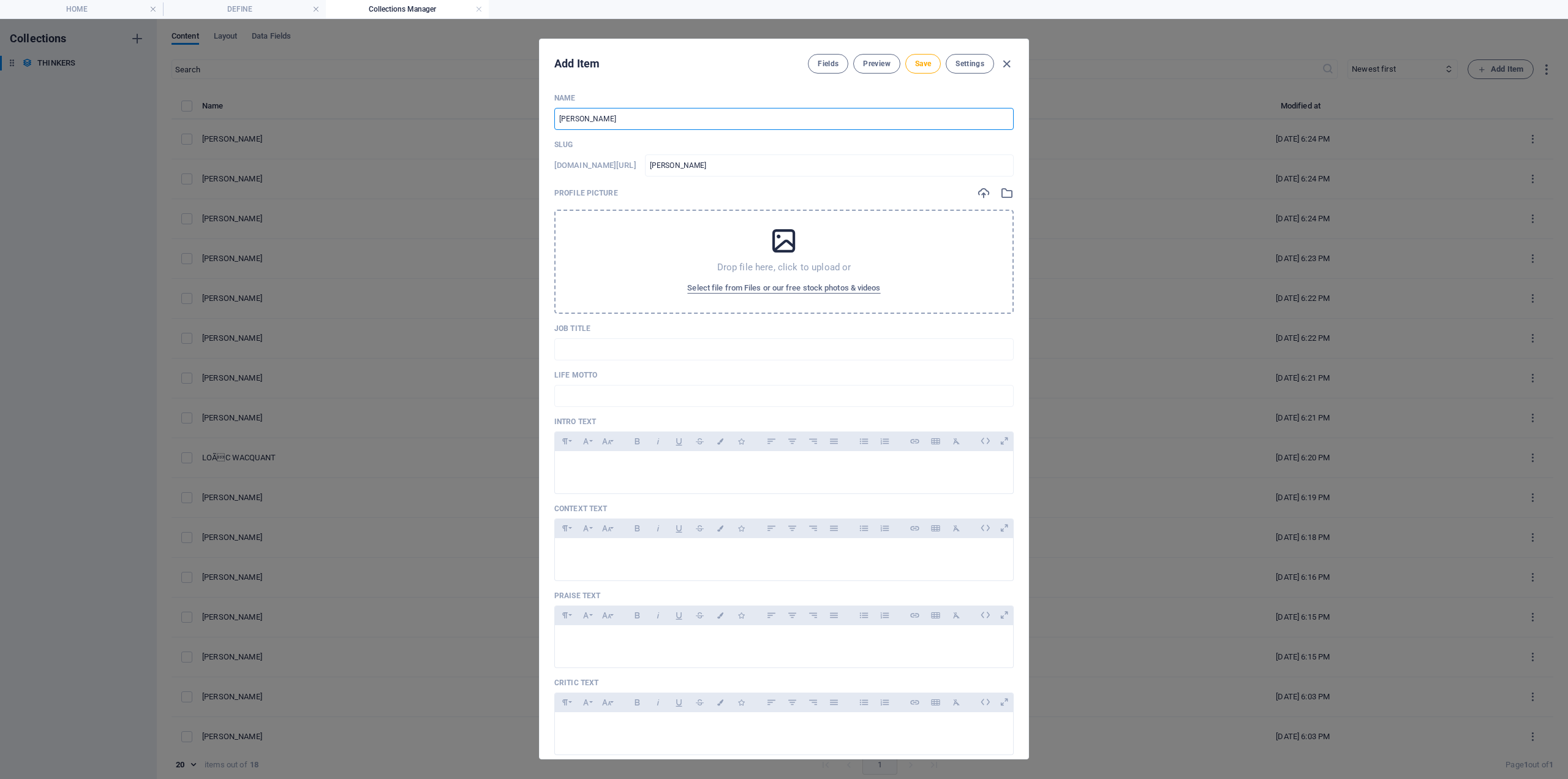
type input "[PERSON_NAME]"
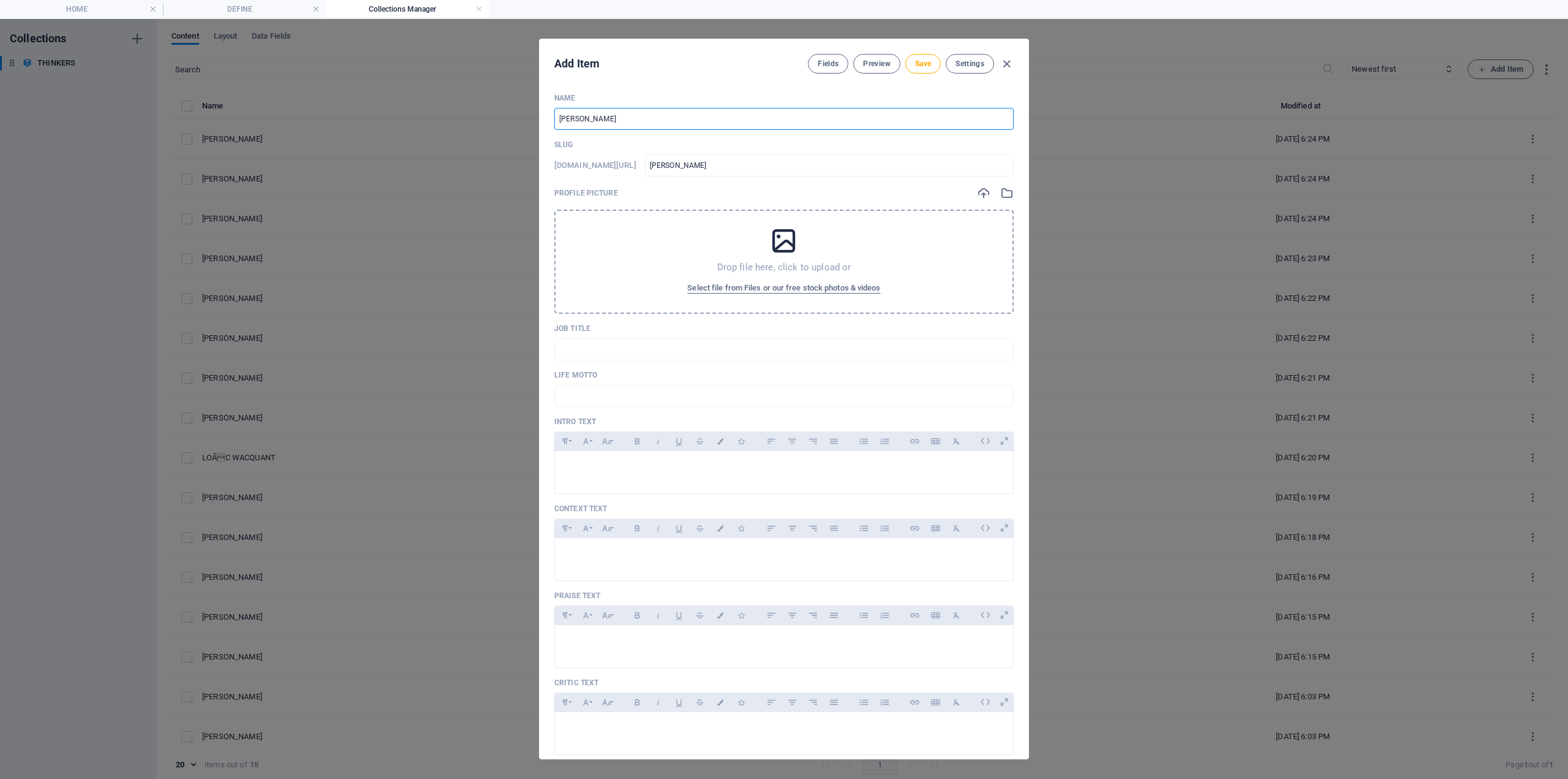
type input "[PERSON_NAME]"
type input "MICHE"
type input "miche"
type input "MICH"
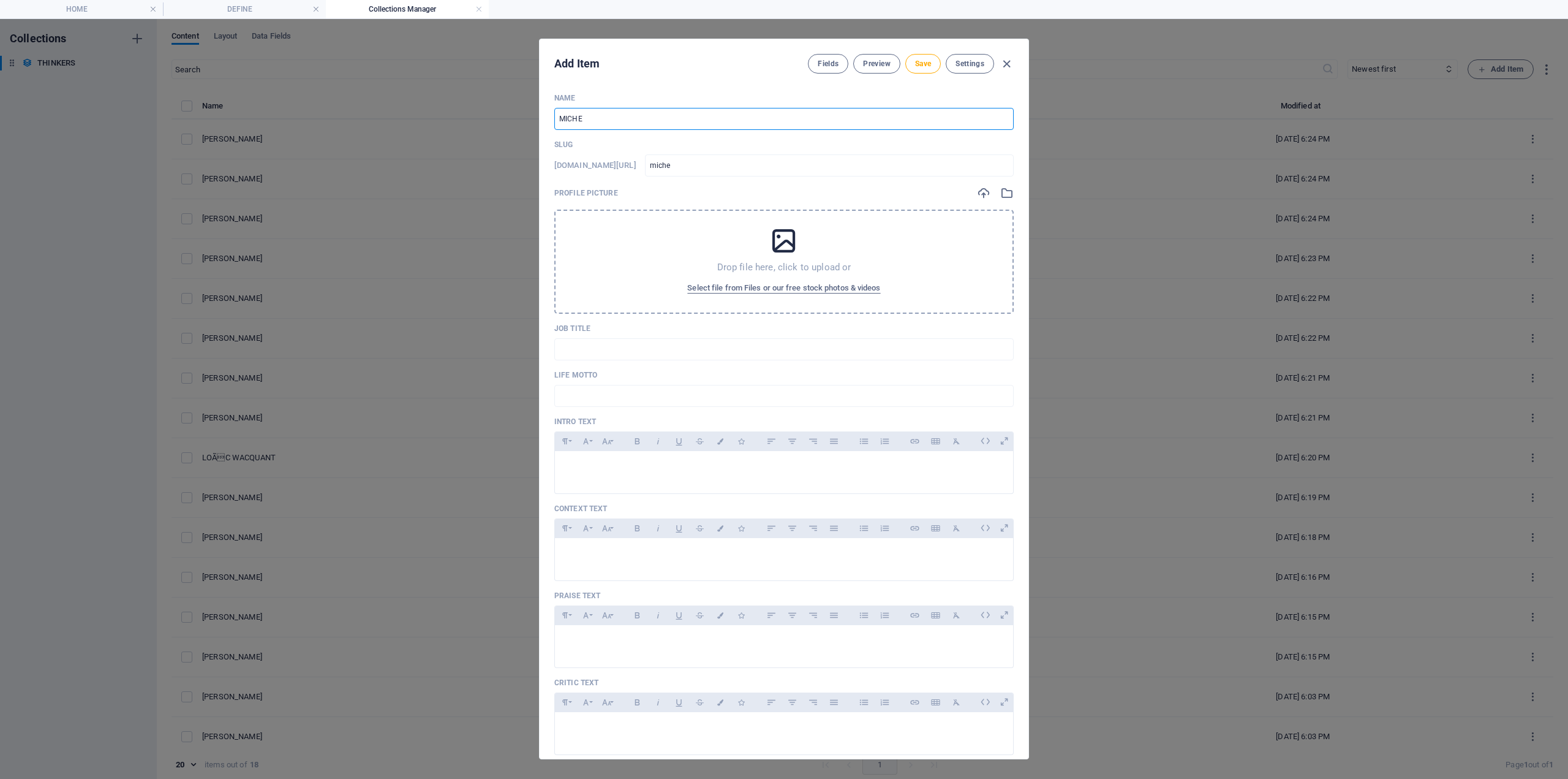
type input "mich"
type input "MICHe"
type input "miche"
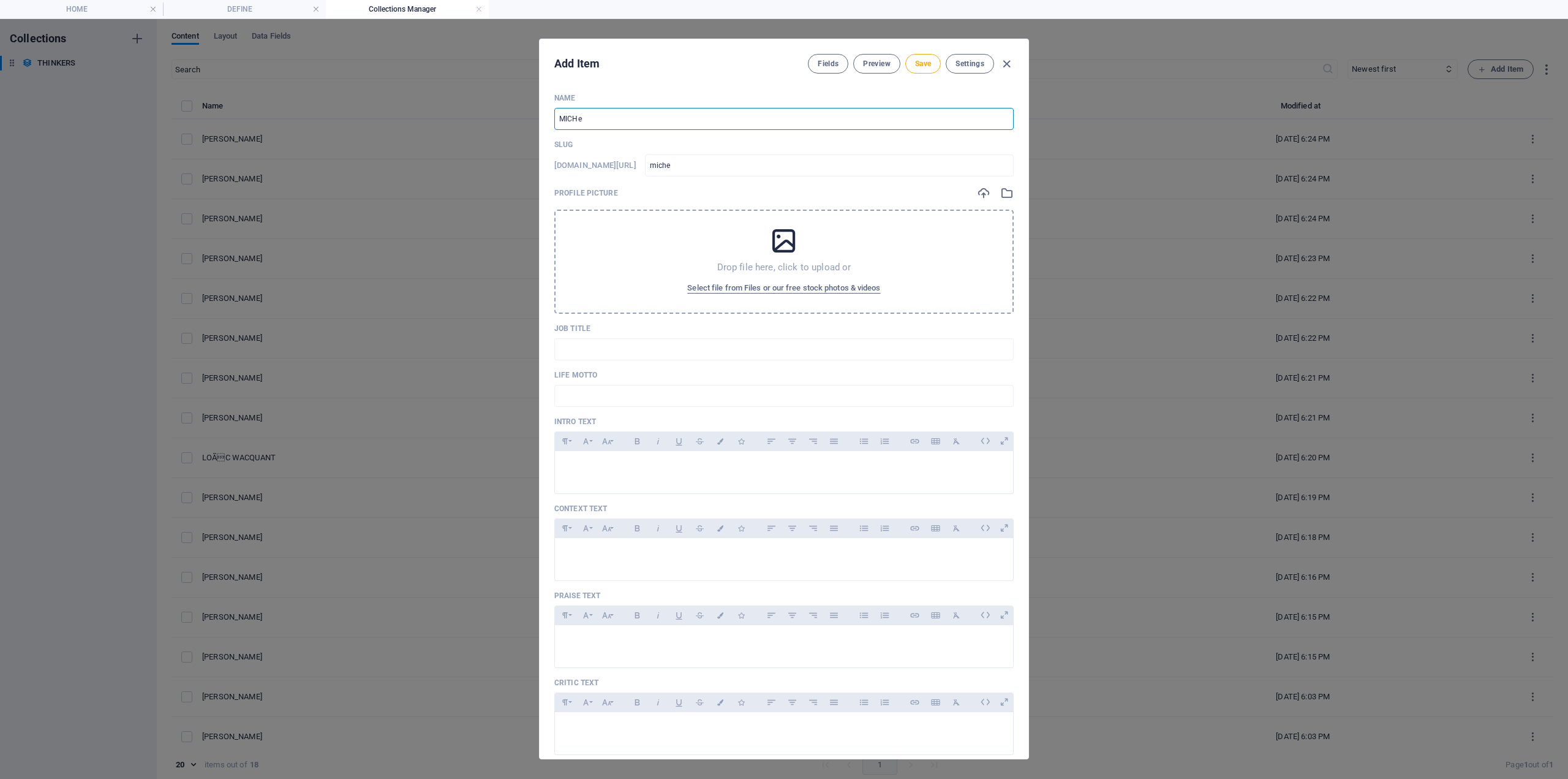
type input "MICHee"
type input "michee"
type input "MICHe"
type input "miche"
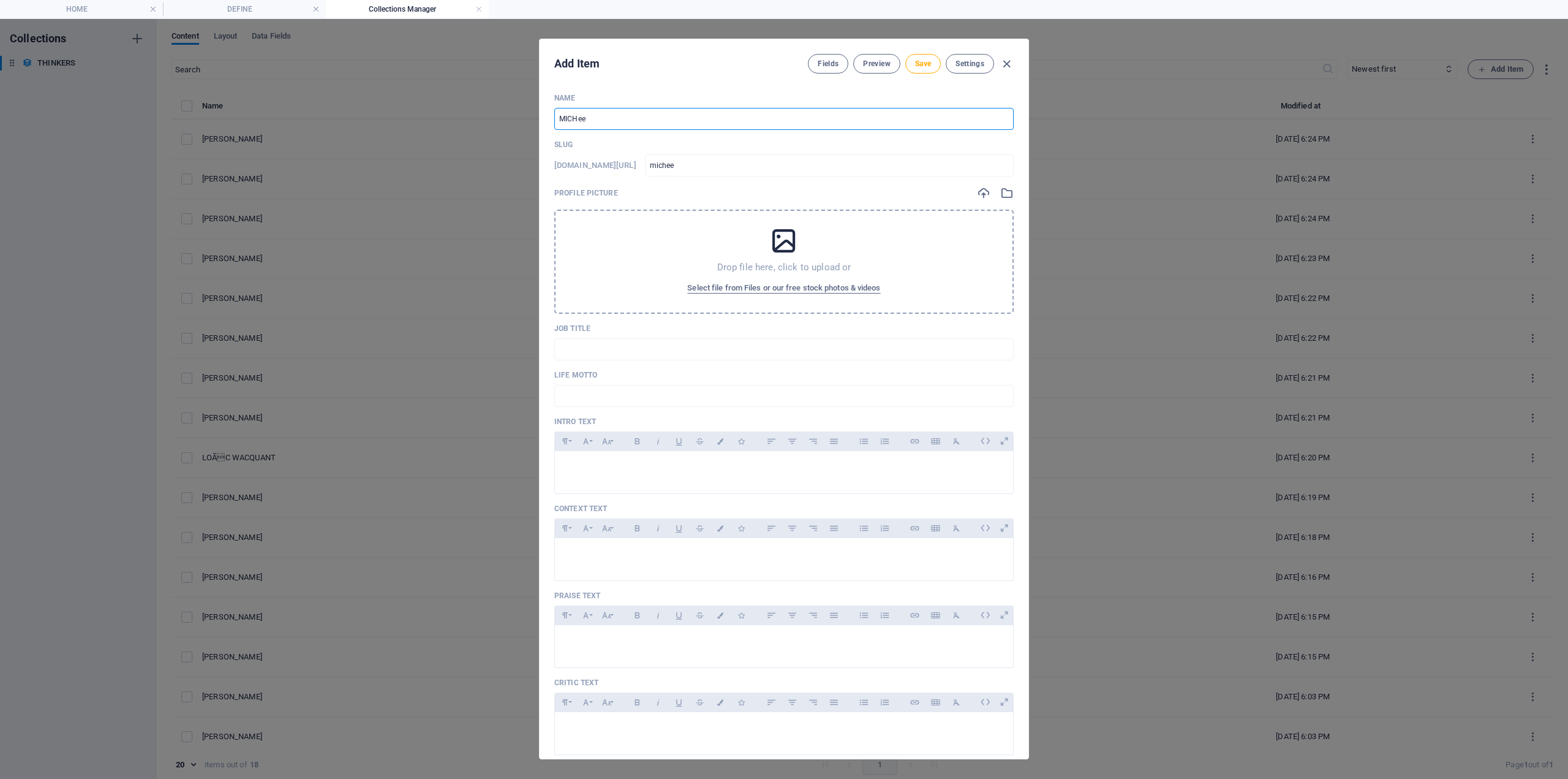
type input "miche"
type input "MICH"
type input "mich"
type input "MICHe"
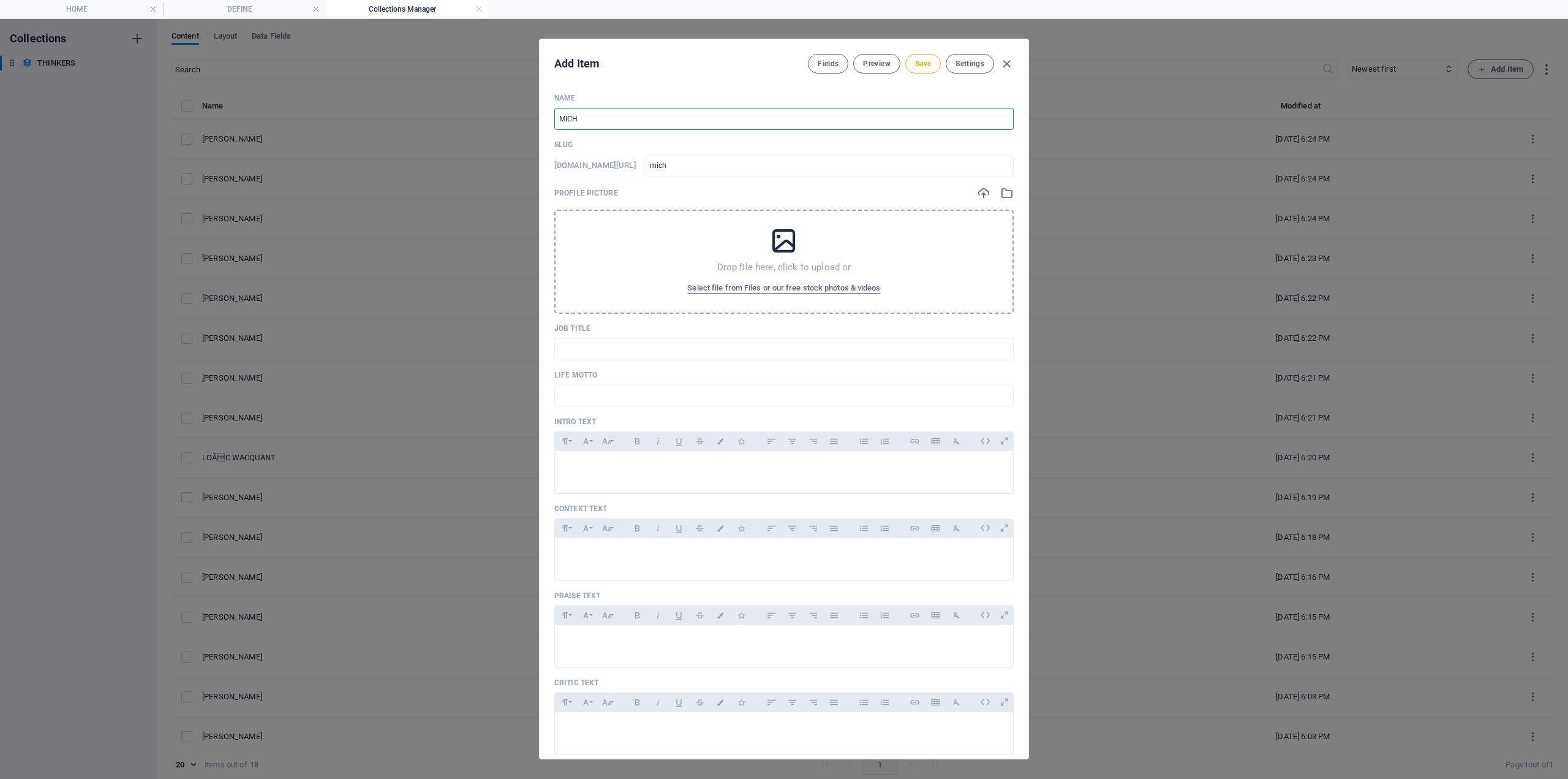
type input "miche"
type input "MICH"
type input "mich"
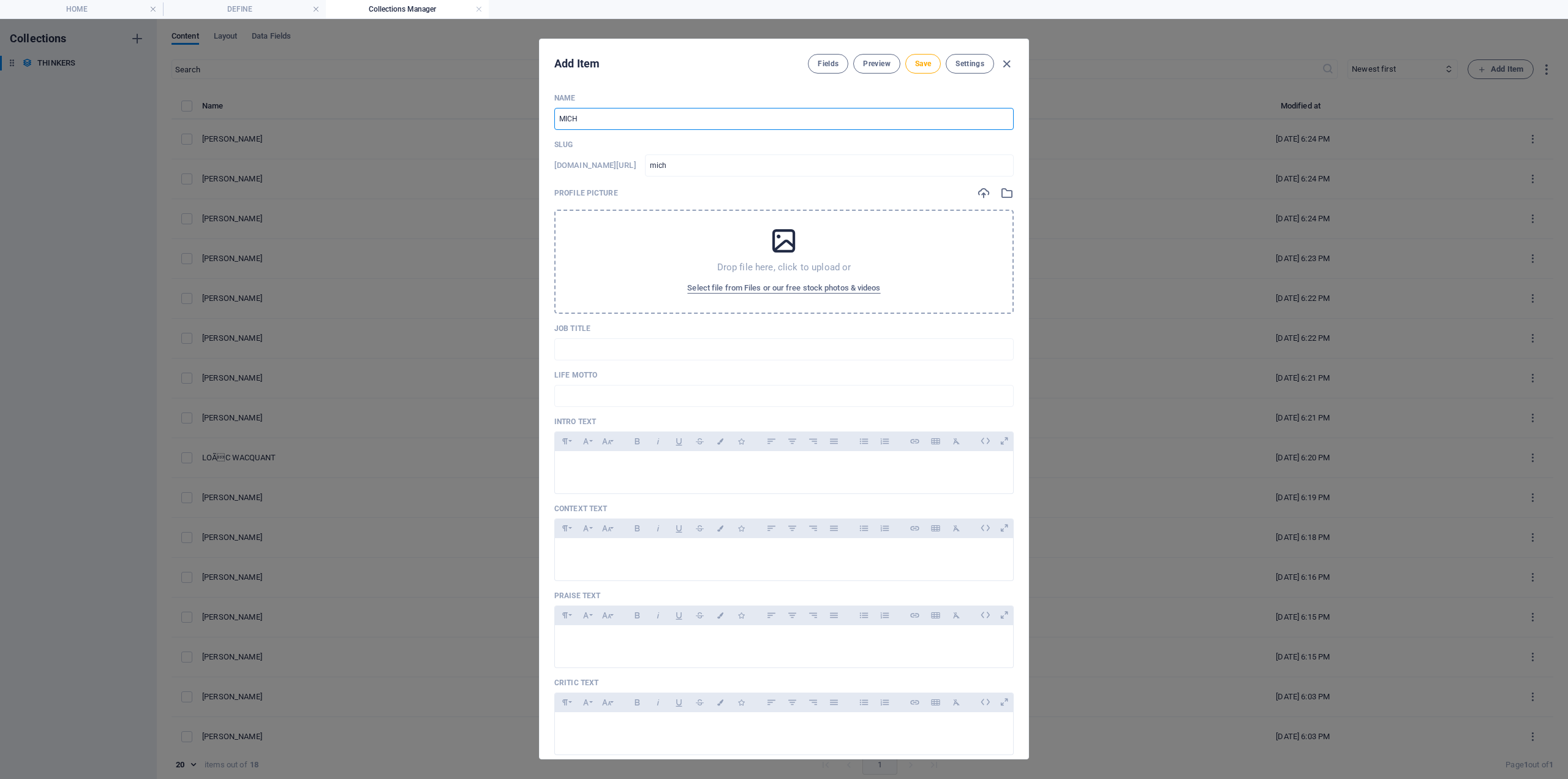
type input "MICHE"
type input "miche"
type input "[PERSON_NAME]"
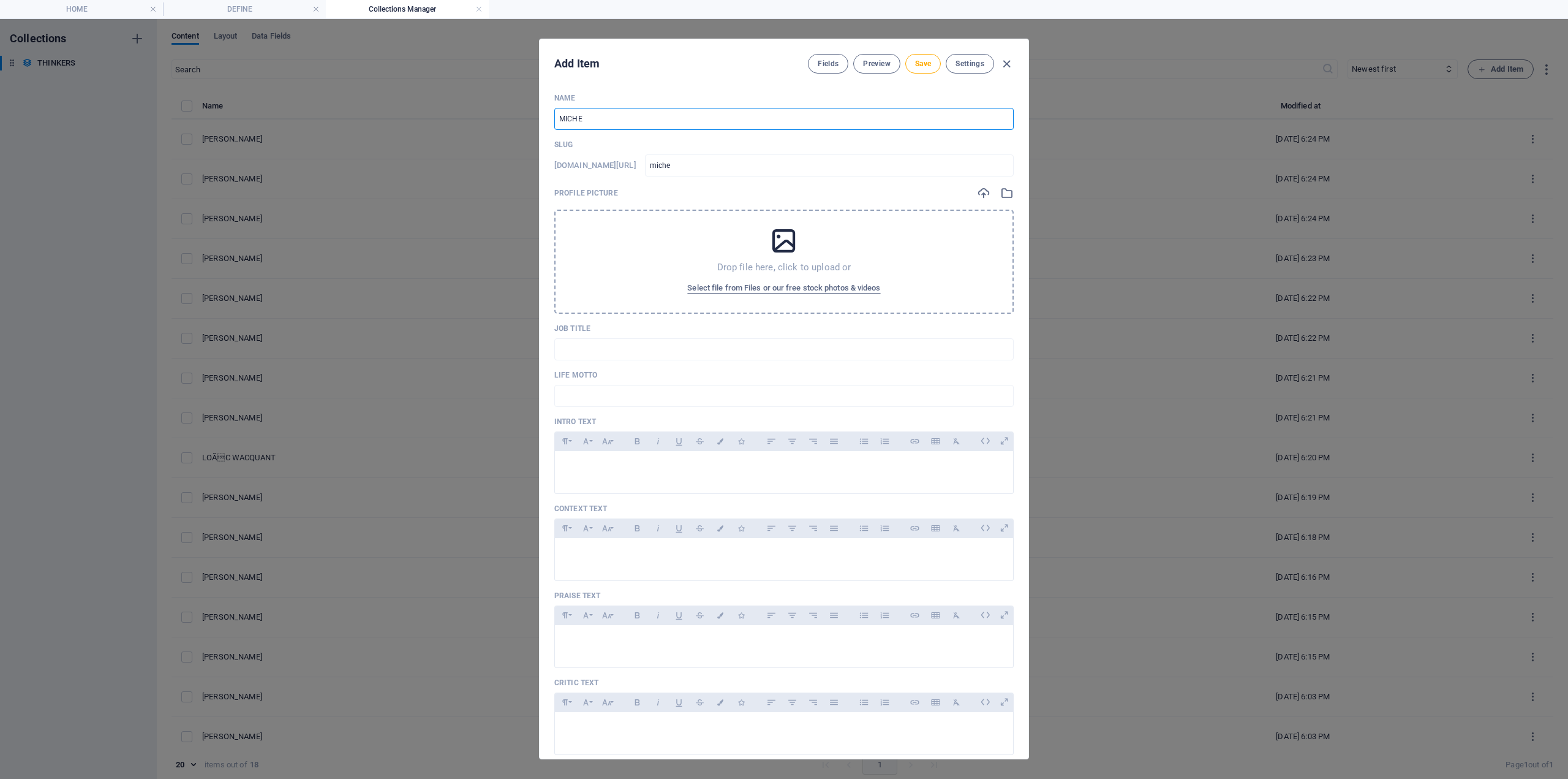
type input "[PERSON_NAME]"
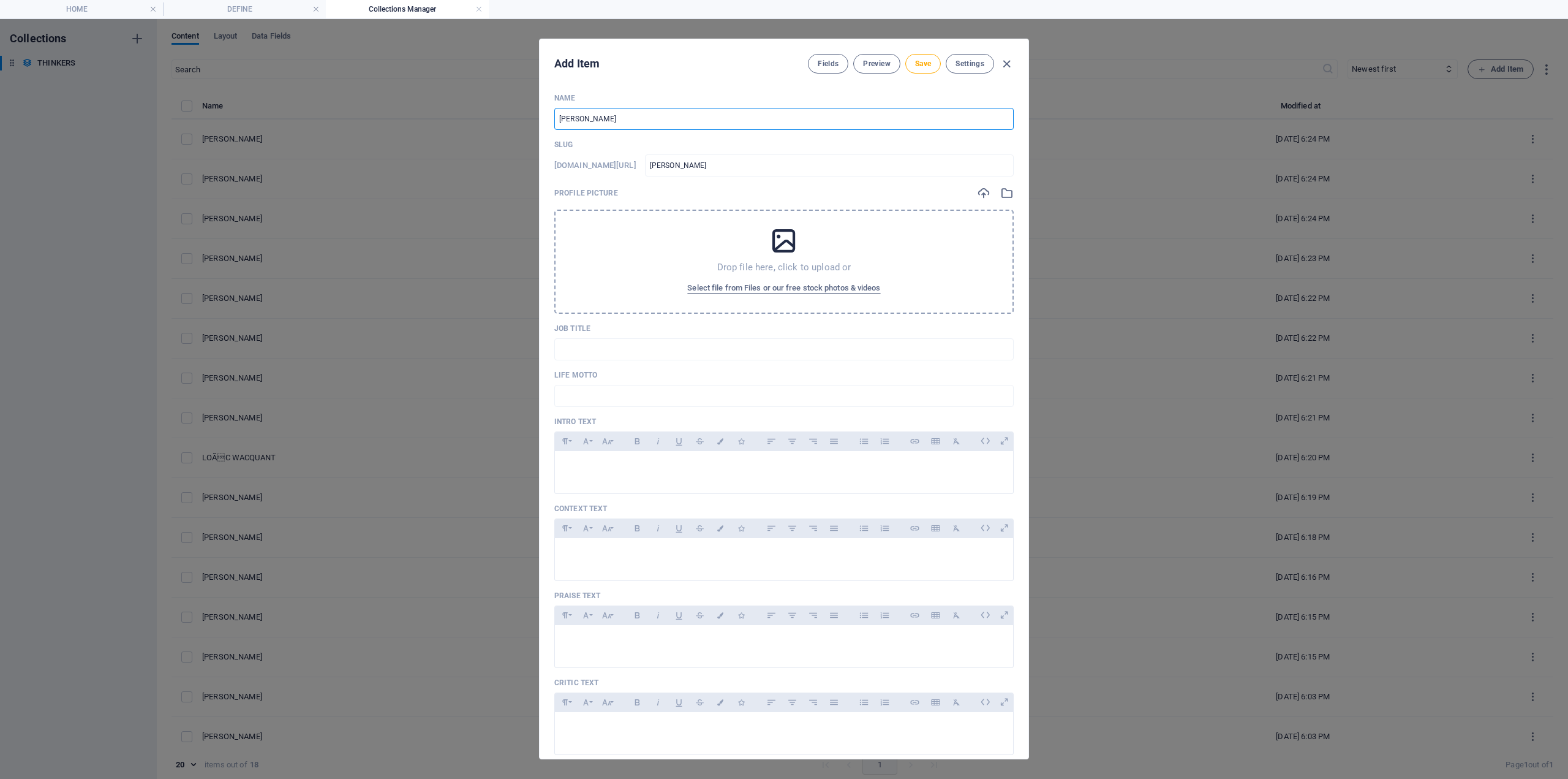
type input "[PERSON_NAME]"
type input "[PERSON_NAME] LA"
type input "[PERSON_NAME]-la"
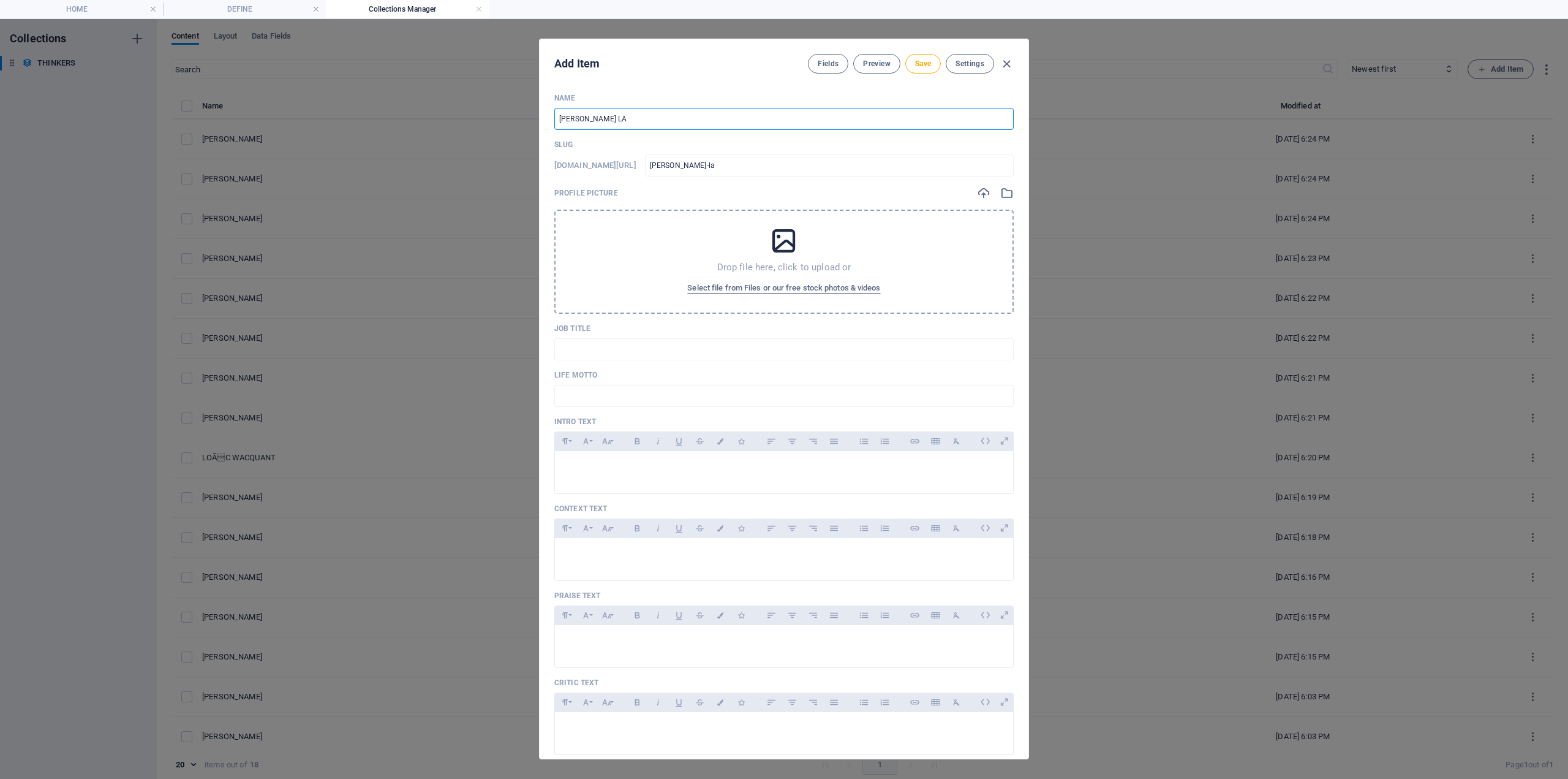
type input "[PERSON_NAME]"
type input "[PERSON_NAME] LAMO0"
type input "[PERSON_NAME]-lamo0"
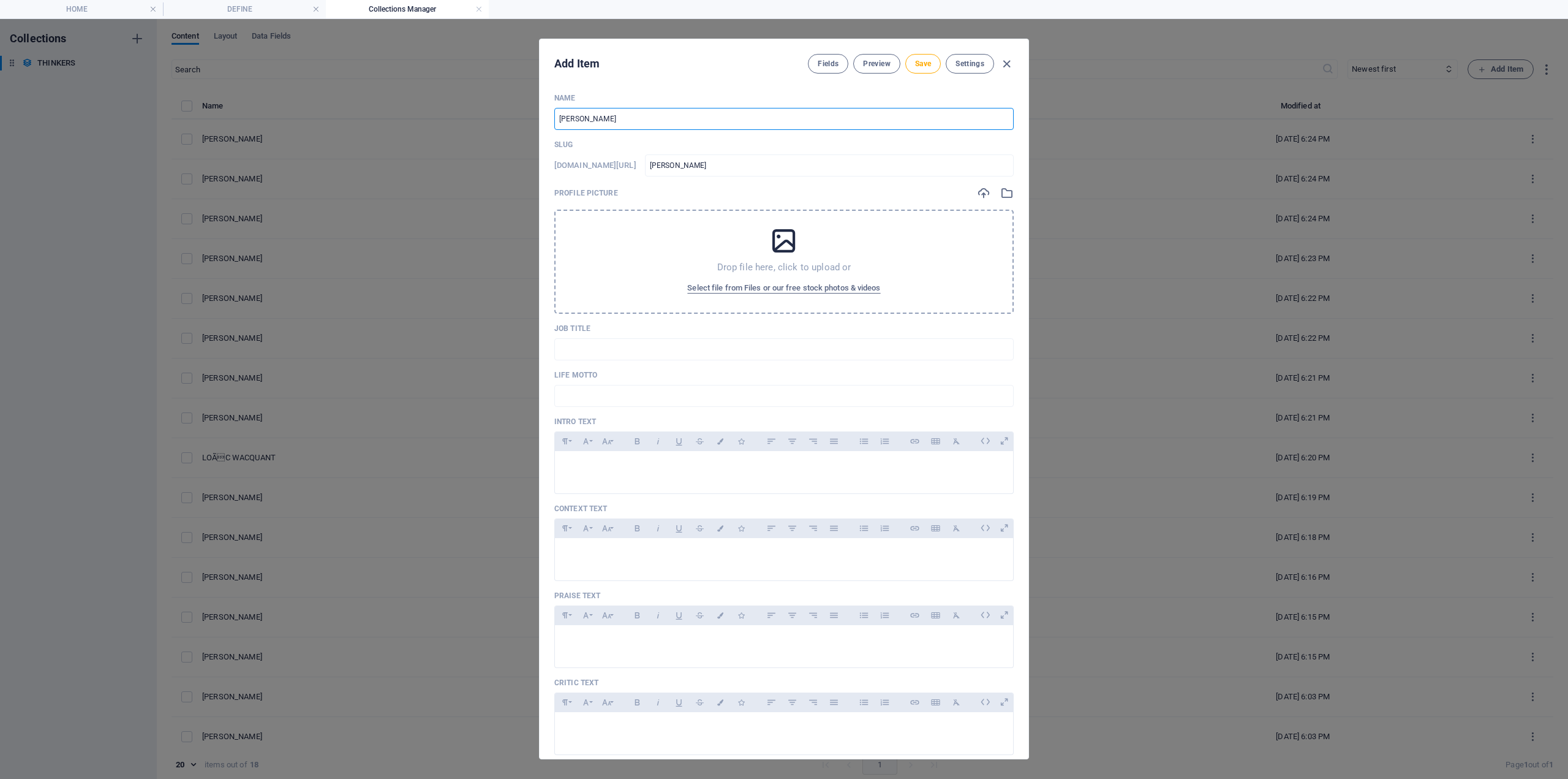
type input "[PERSON_NAME]-lamo0"
type input "[PERSON_NAME] LAMO0N"
type input "[PERSON_NAME]-lamo0n"
type input "[PERSON_NAME] LAMO0NT"
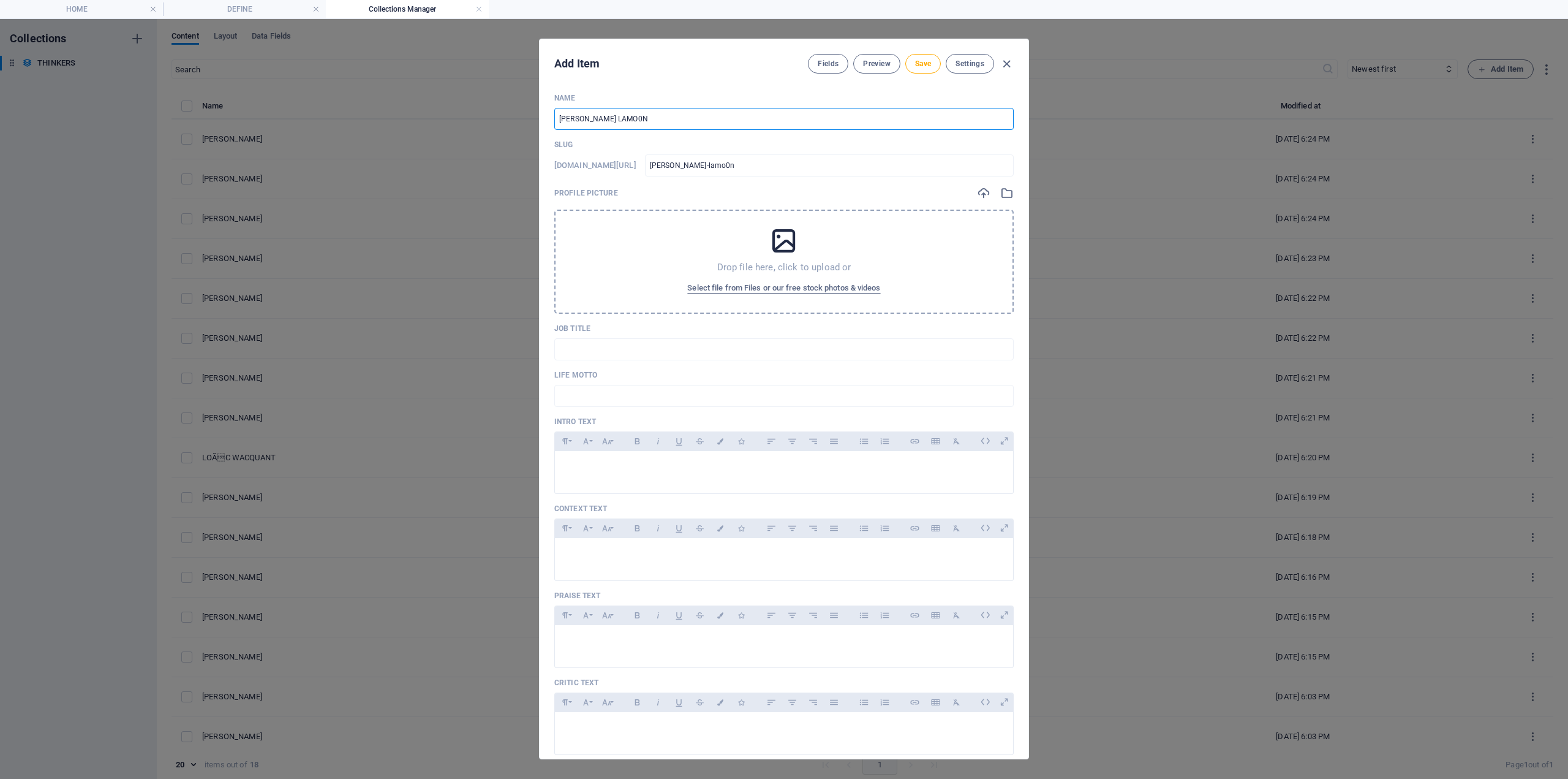
type input "[PERSON_NAME]-lamo0nt"
click at [930, 66] on span "Save" at bounding box center [923, 64] width 16 height 10
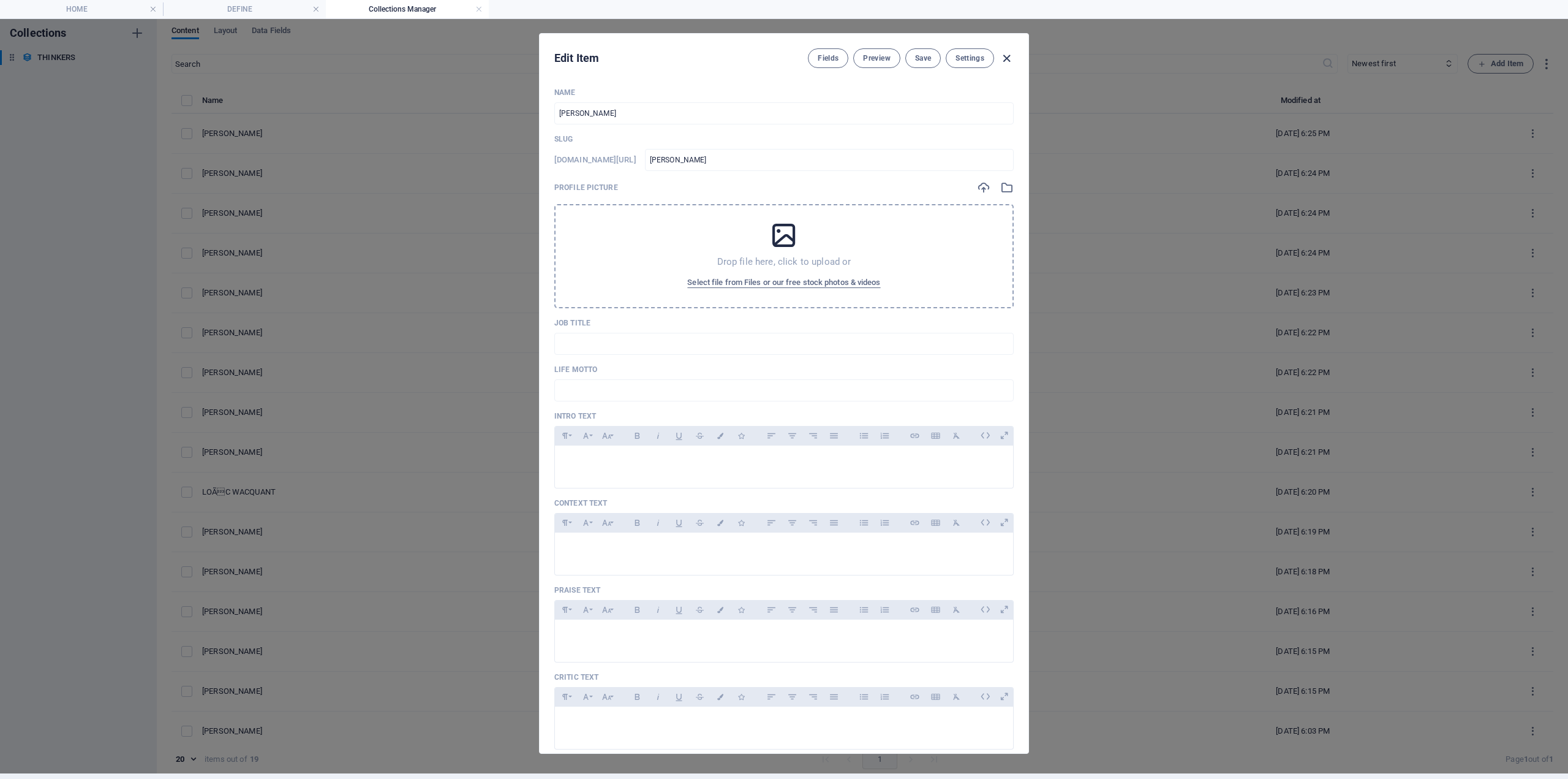
click at [1008, 58] on icon "button" at bounding box center [1007, 59] width 14 height 14
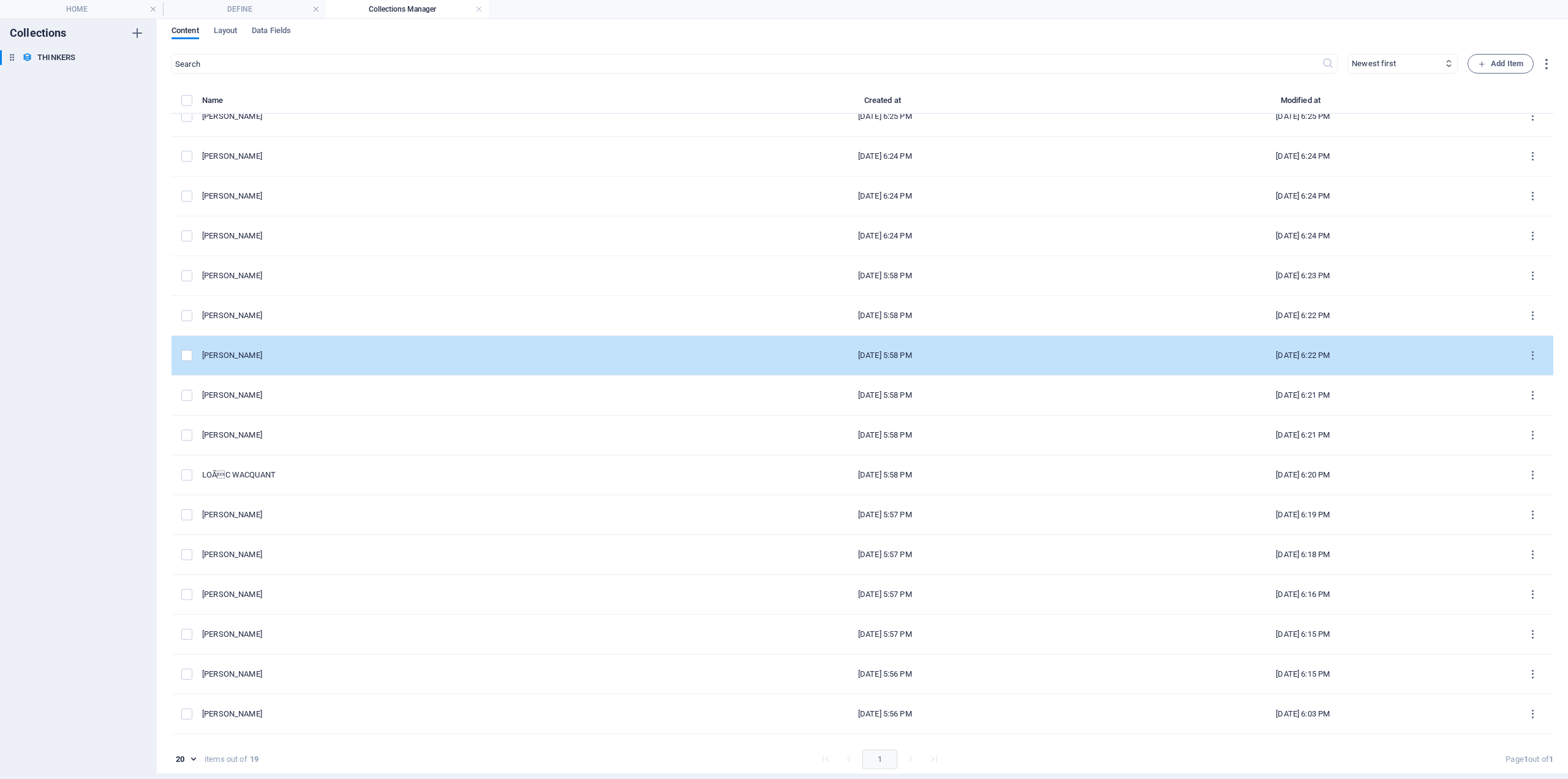
scroll to position [0, 0]
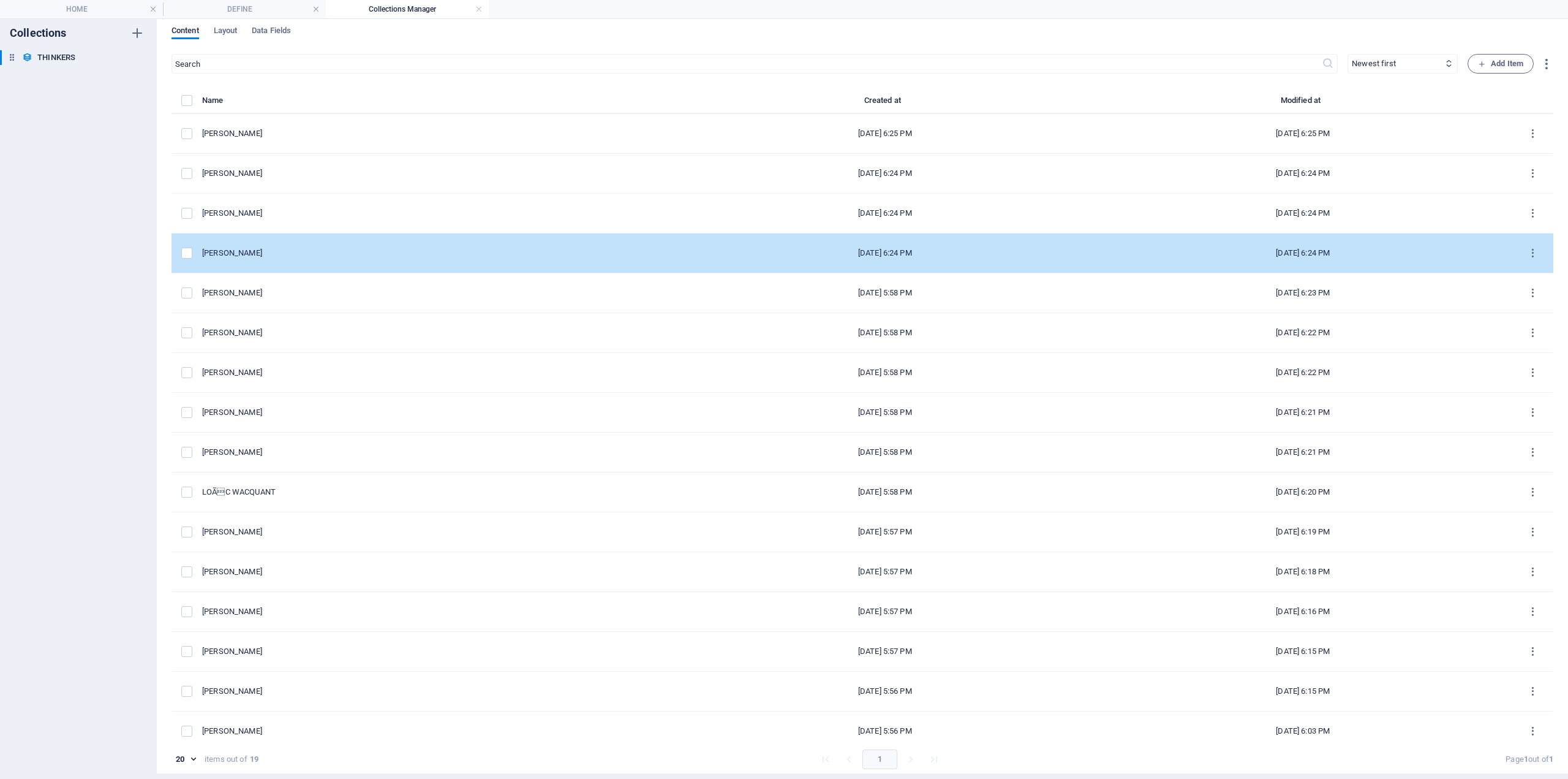
click at [267, 253] on div "[PERSON_NAME]" at bounding box center [434, 253] width 464 height 11
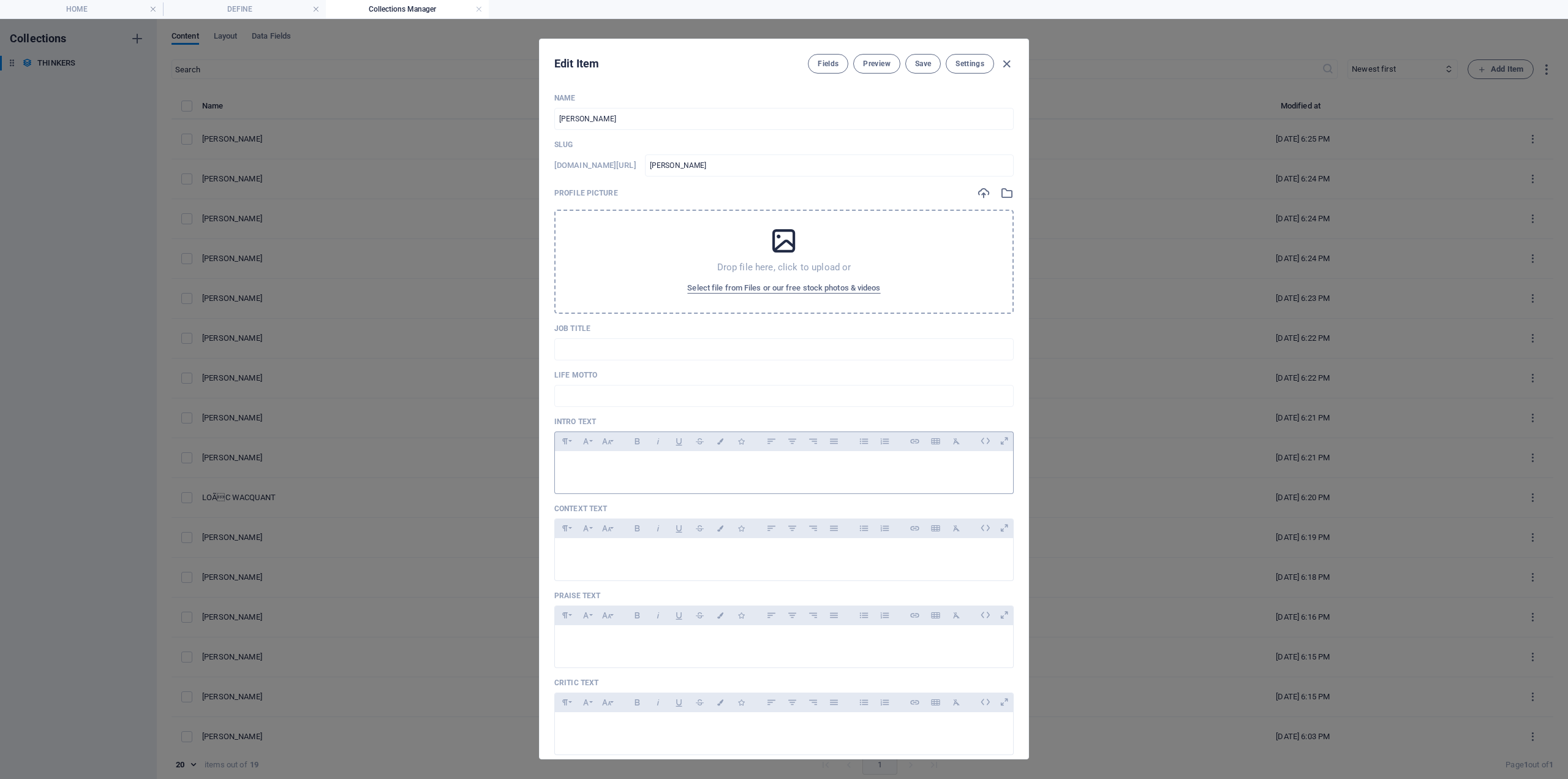
click at [614, 469] on p at bounding box center [784, 466] width 439 height 12
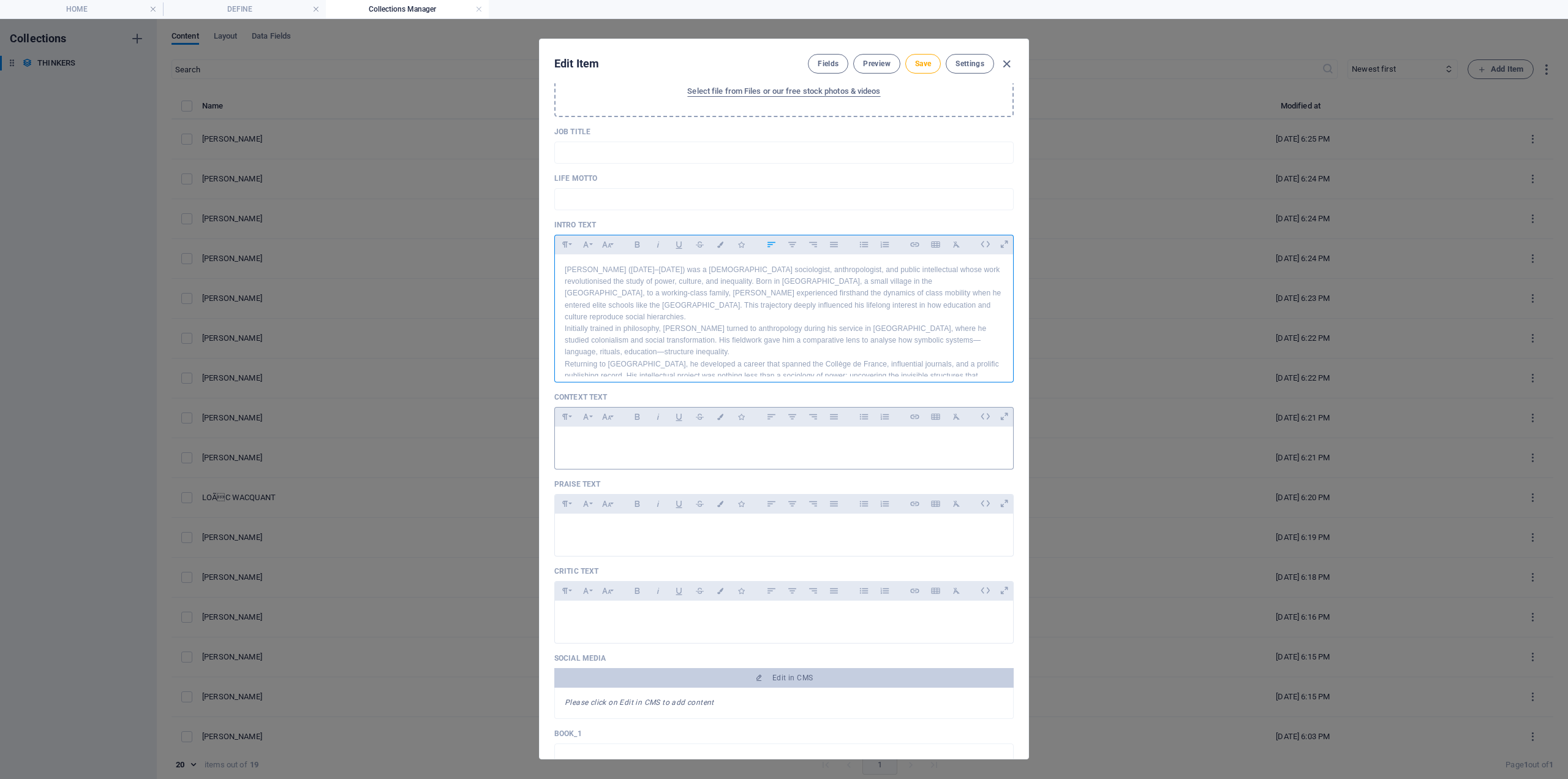
scroll to position [307, 0]
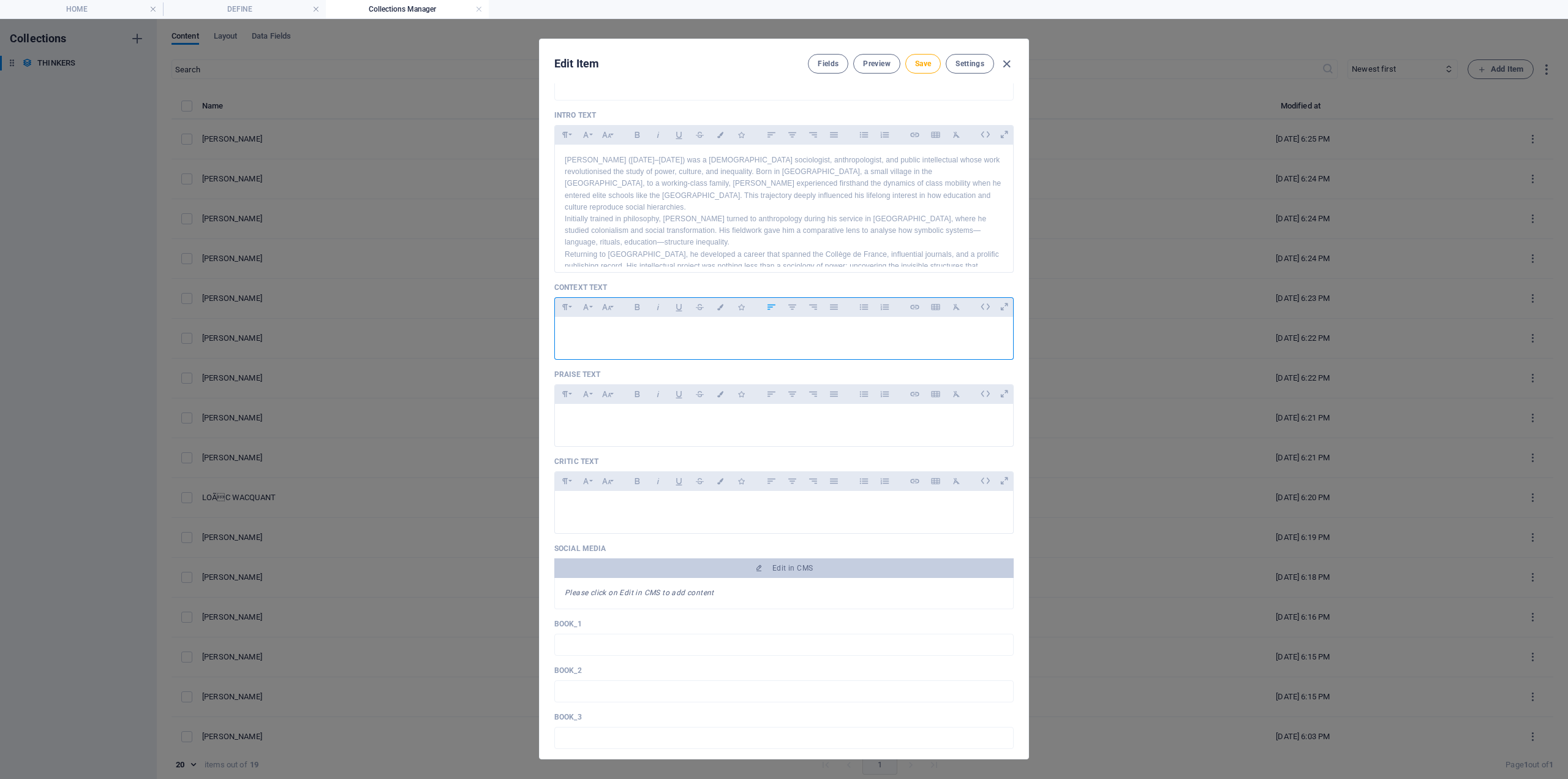
click at [589, 345] on div at bounding box center [784, 335] width 458 height 37
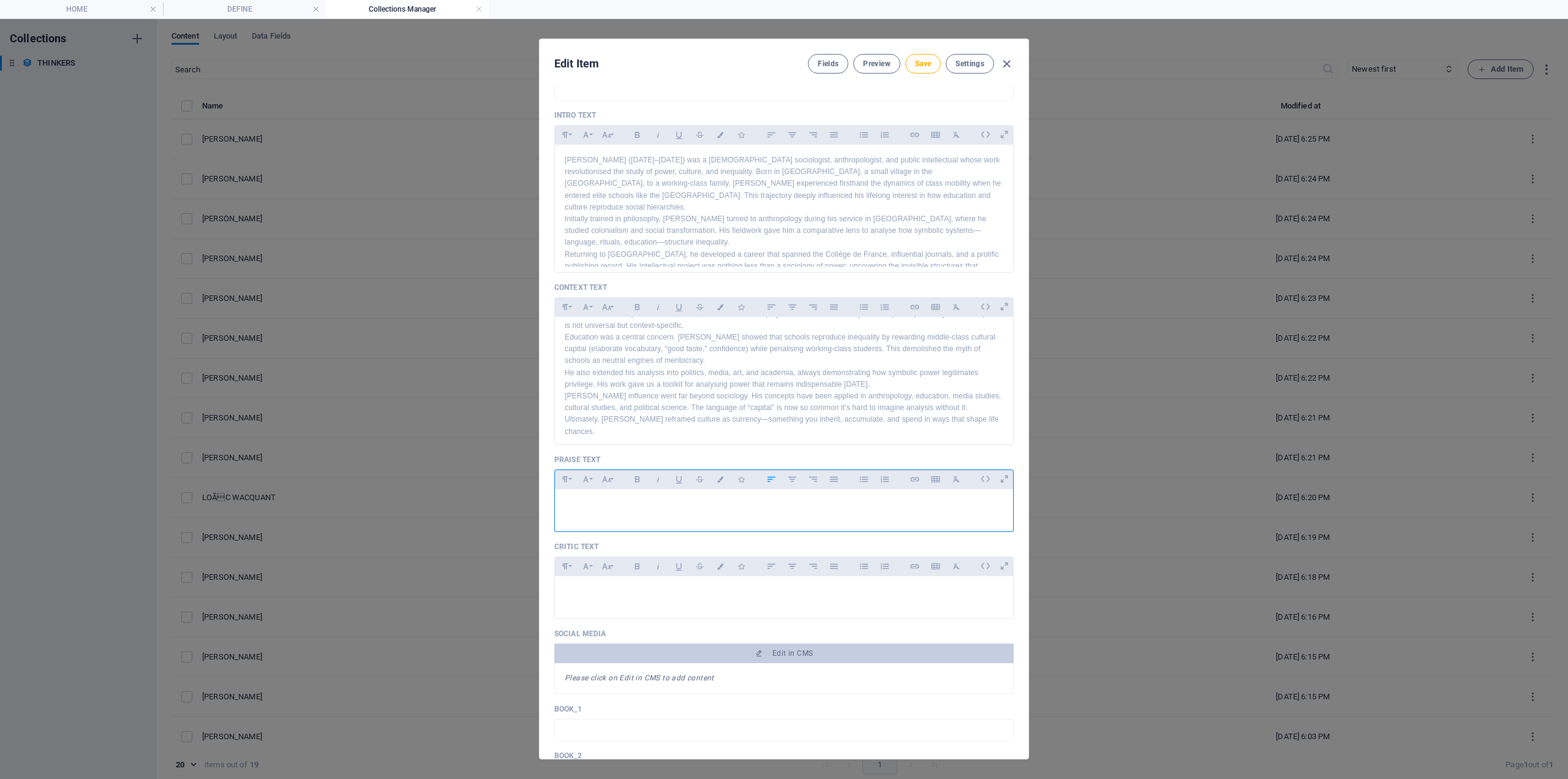
click at [691, 504] on p at bounding box center [784, 504] width 439 height 12
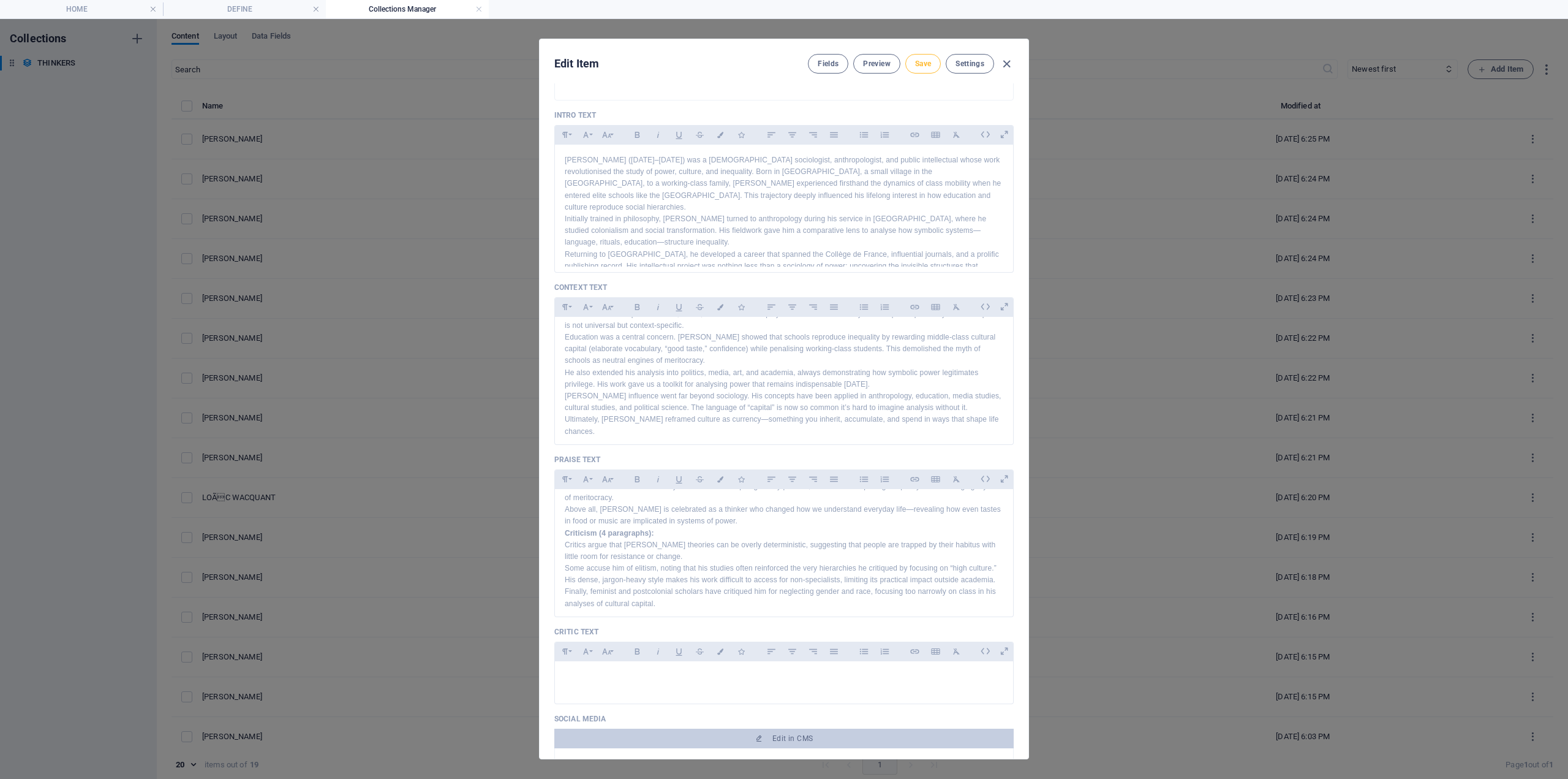
click at [911, 63] on button "Save" at bounding box center [923, 64] width 36 height 20
click at [1015, 61] on div "Edit Item Fields Preview Save Settings" at bounding box center [784, 61] width 489 height 44
click at [1007, 62] on icon "button" at bounding box center [1007, 64] width 14 height 14
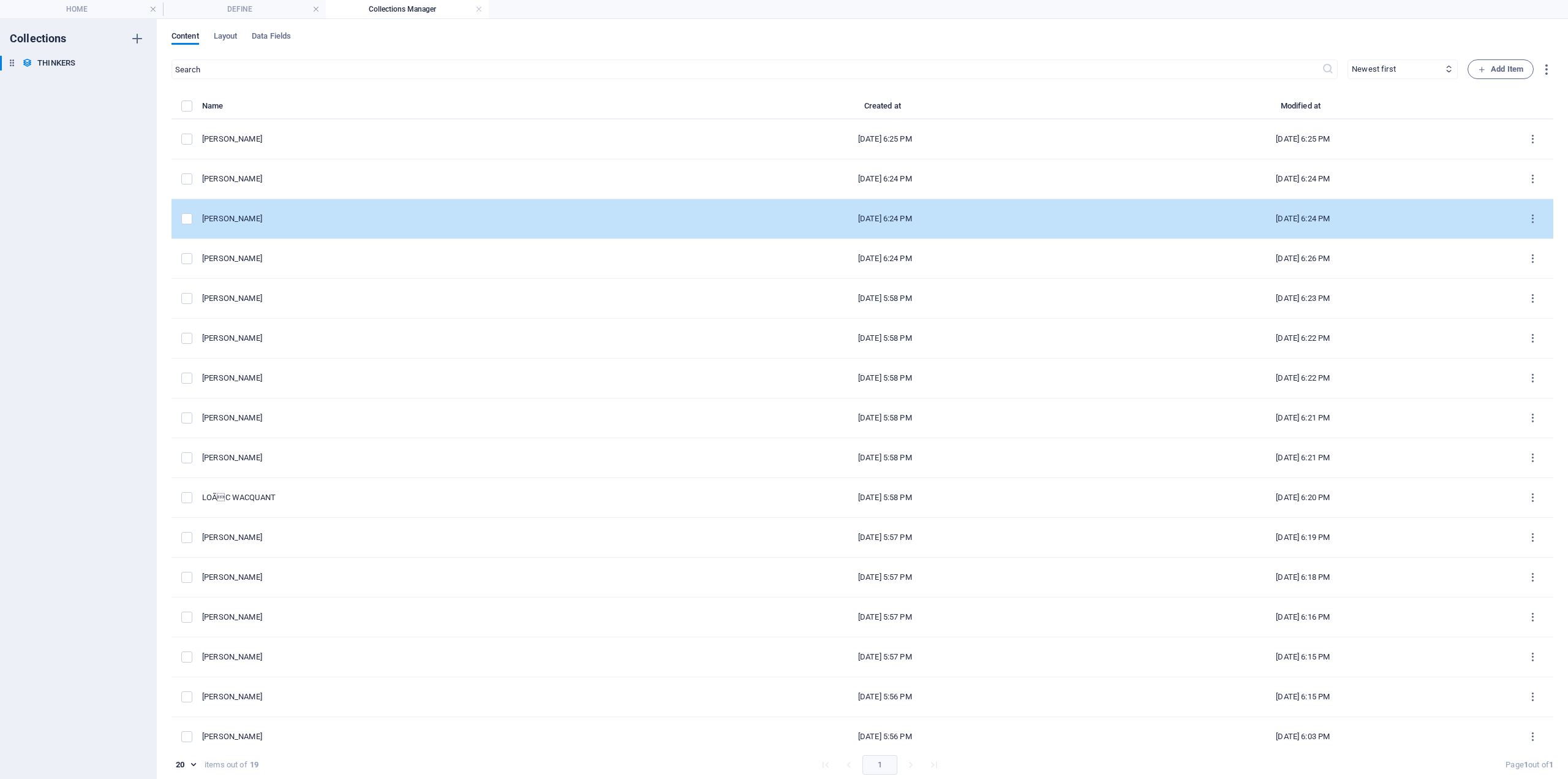
click at [291, 225] on td "[PERSON_NAME]" at bounding box center [439, 219] width 474 height 40
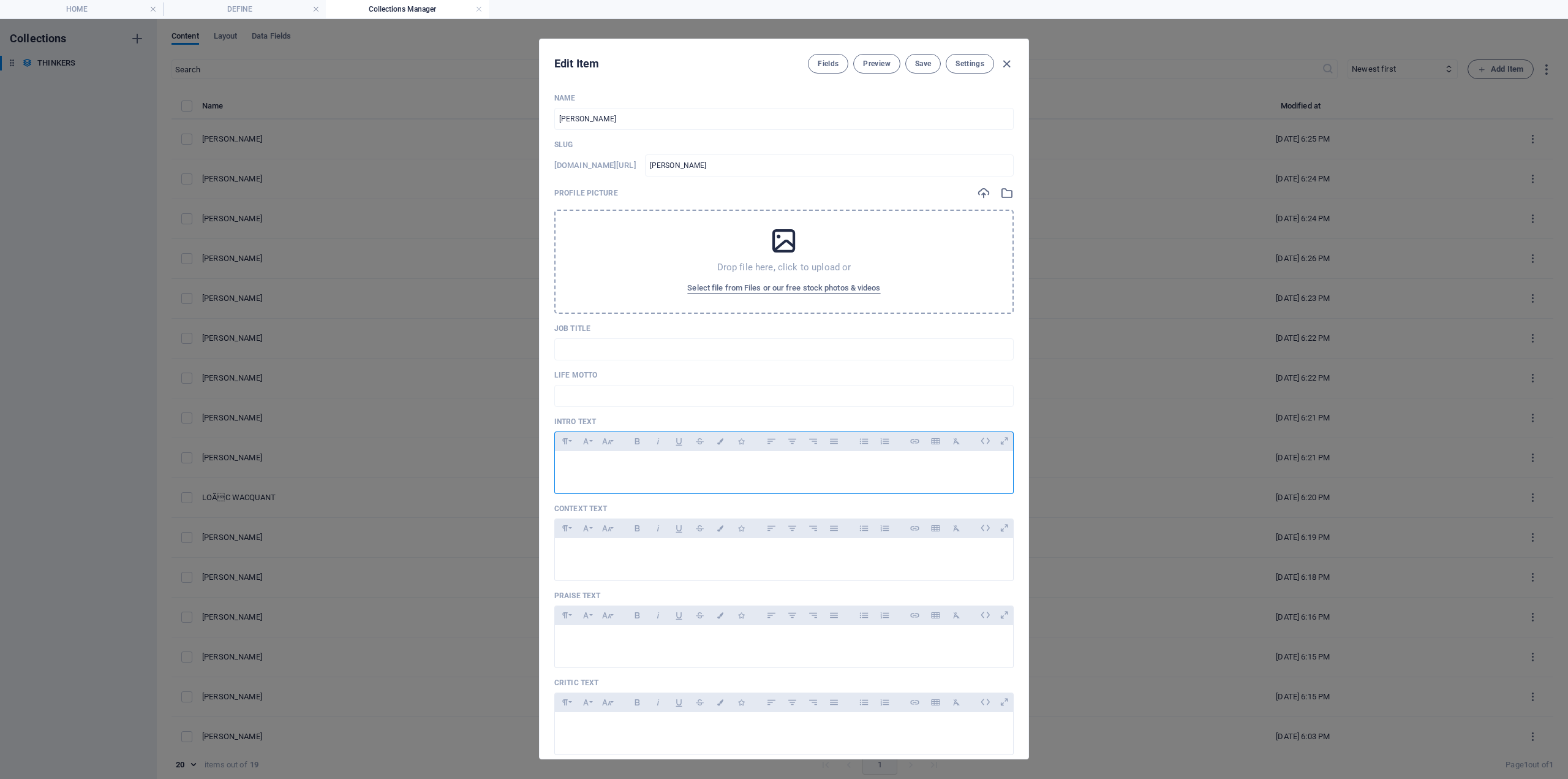
click at [582, 461] on p at bounding box center [784, 466] width 439 height 12
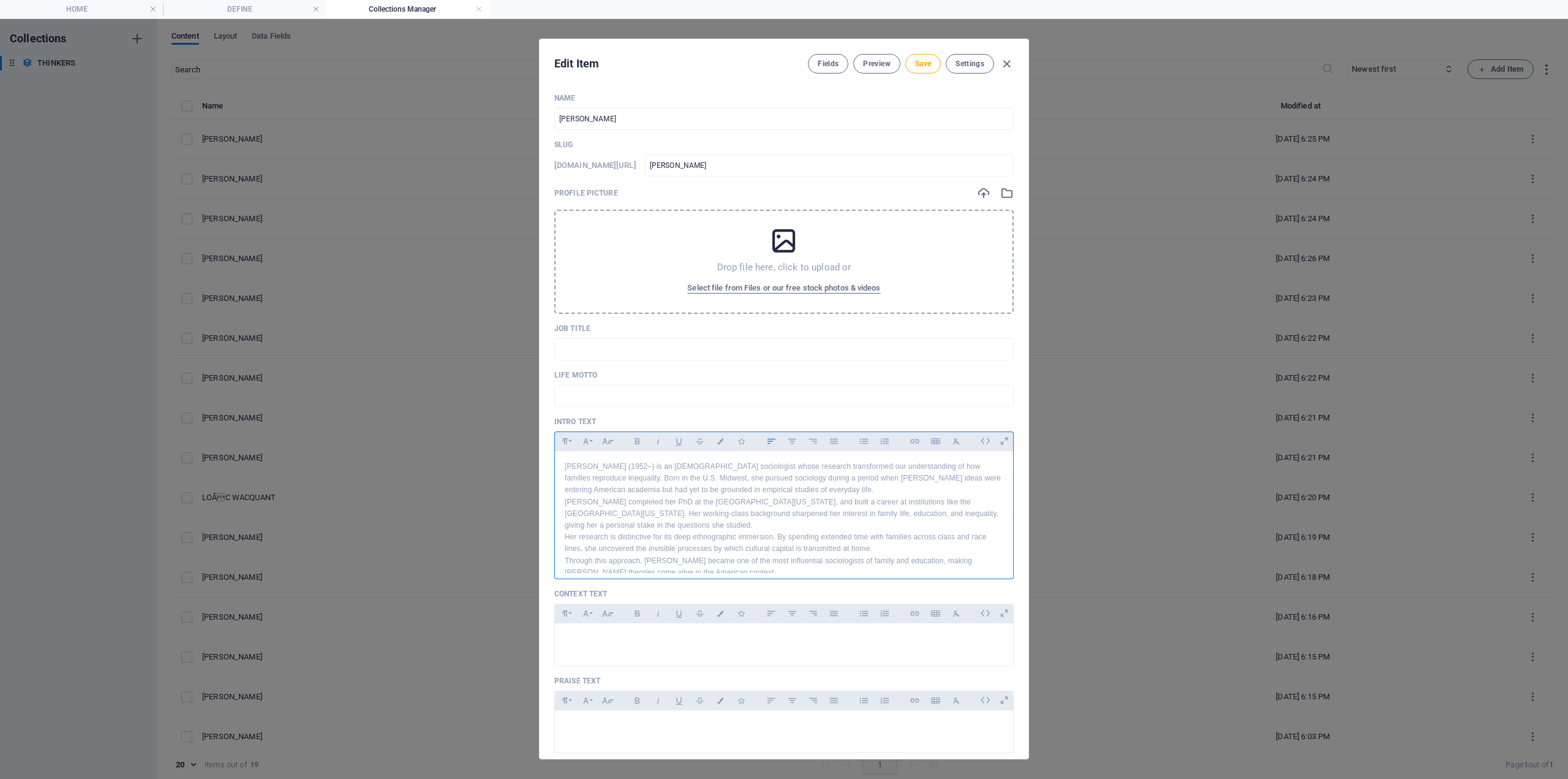
scroll to position [6, 0]
click at [616, 641] on p at bounding box center [784, 638] width 439 height 12
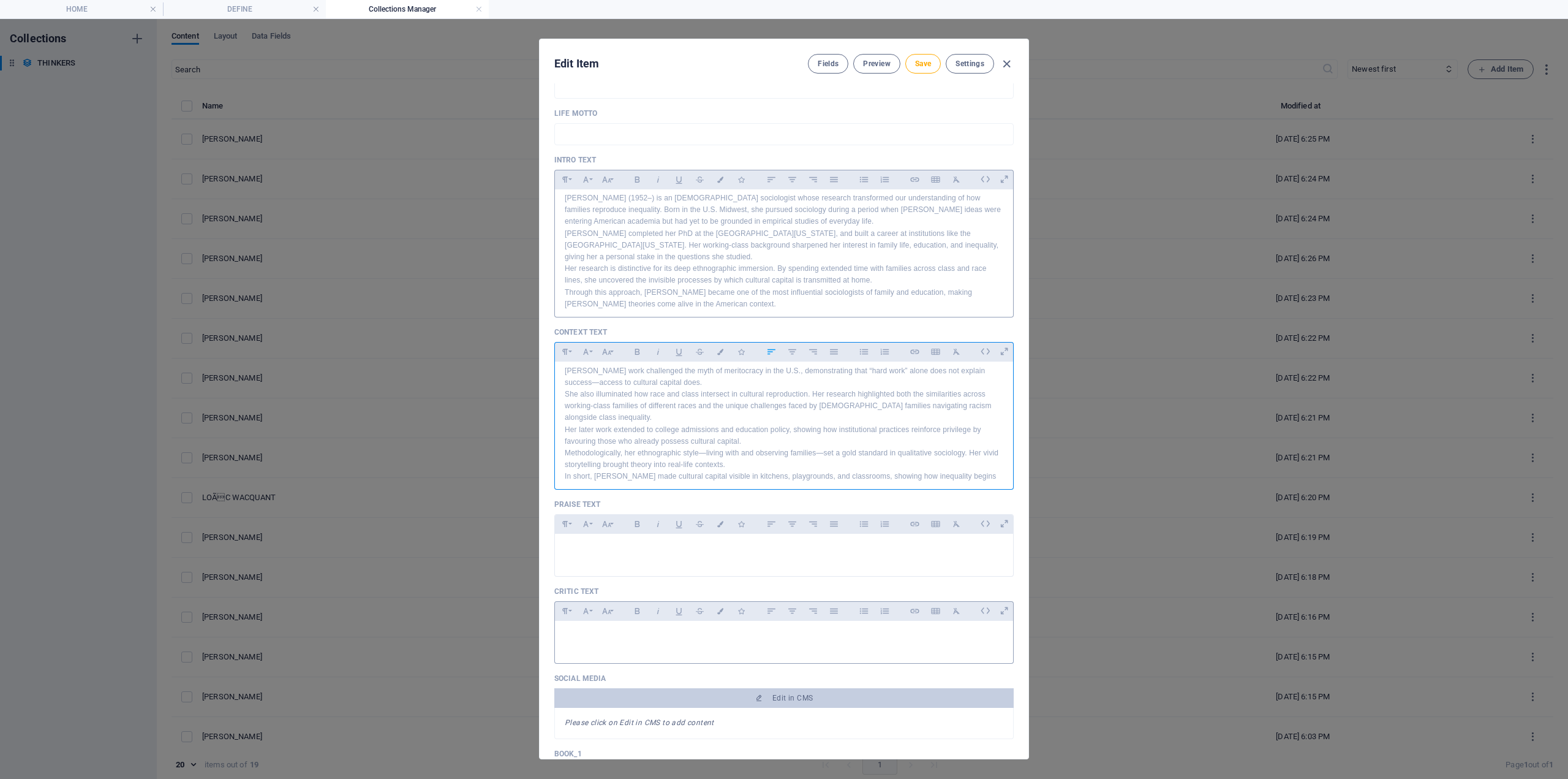
scroll to position [368, 0]
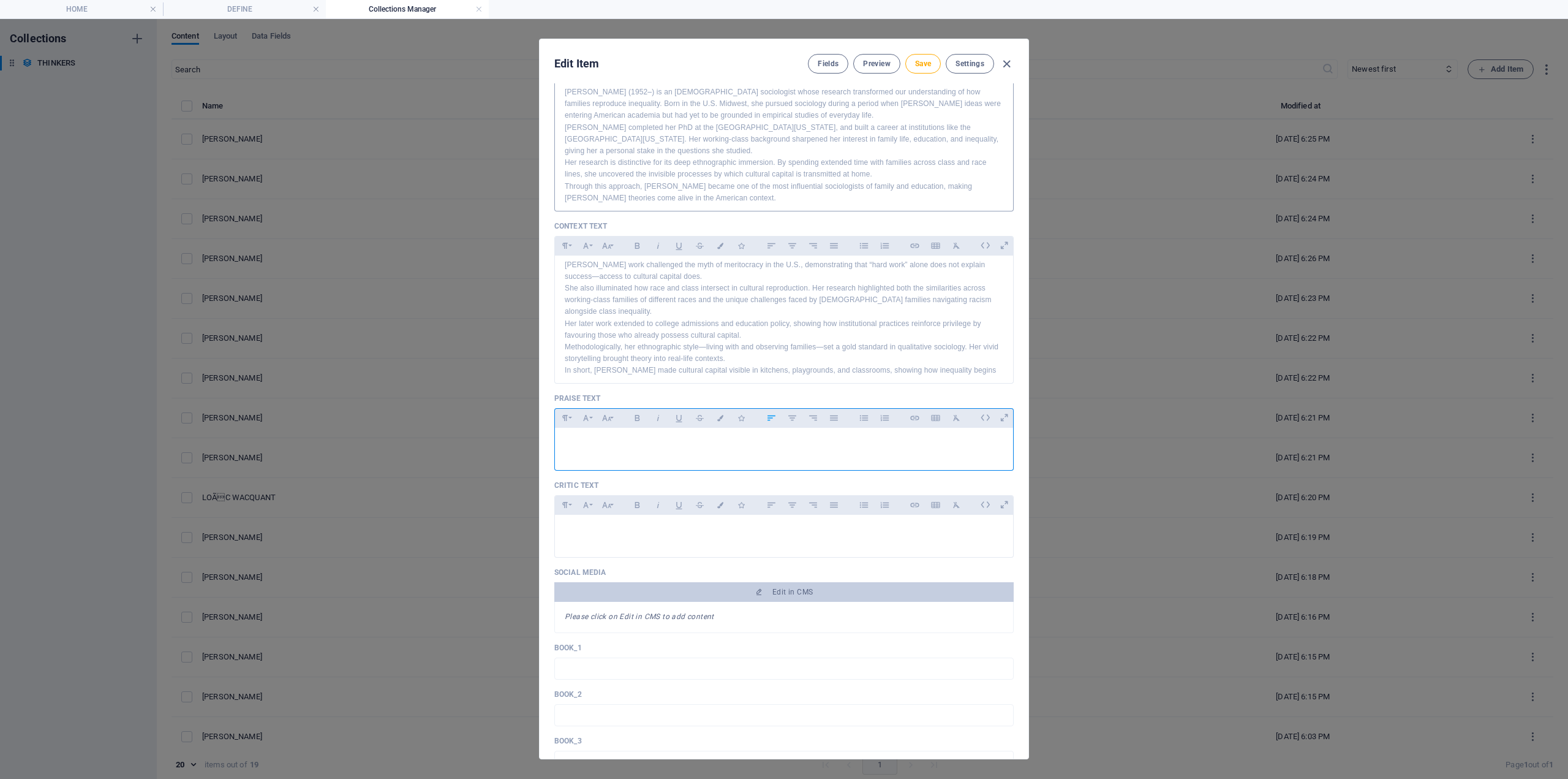
drag, startPoint x: 618, startPoint y: 449, endPoint x: 536, endPoint y: 453, distance: 82.1
click at [618, 449] on div at bounding box center [784, 446] width 458 height 37
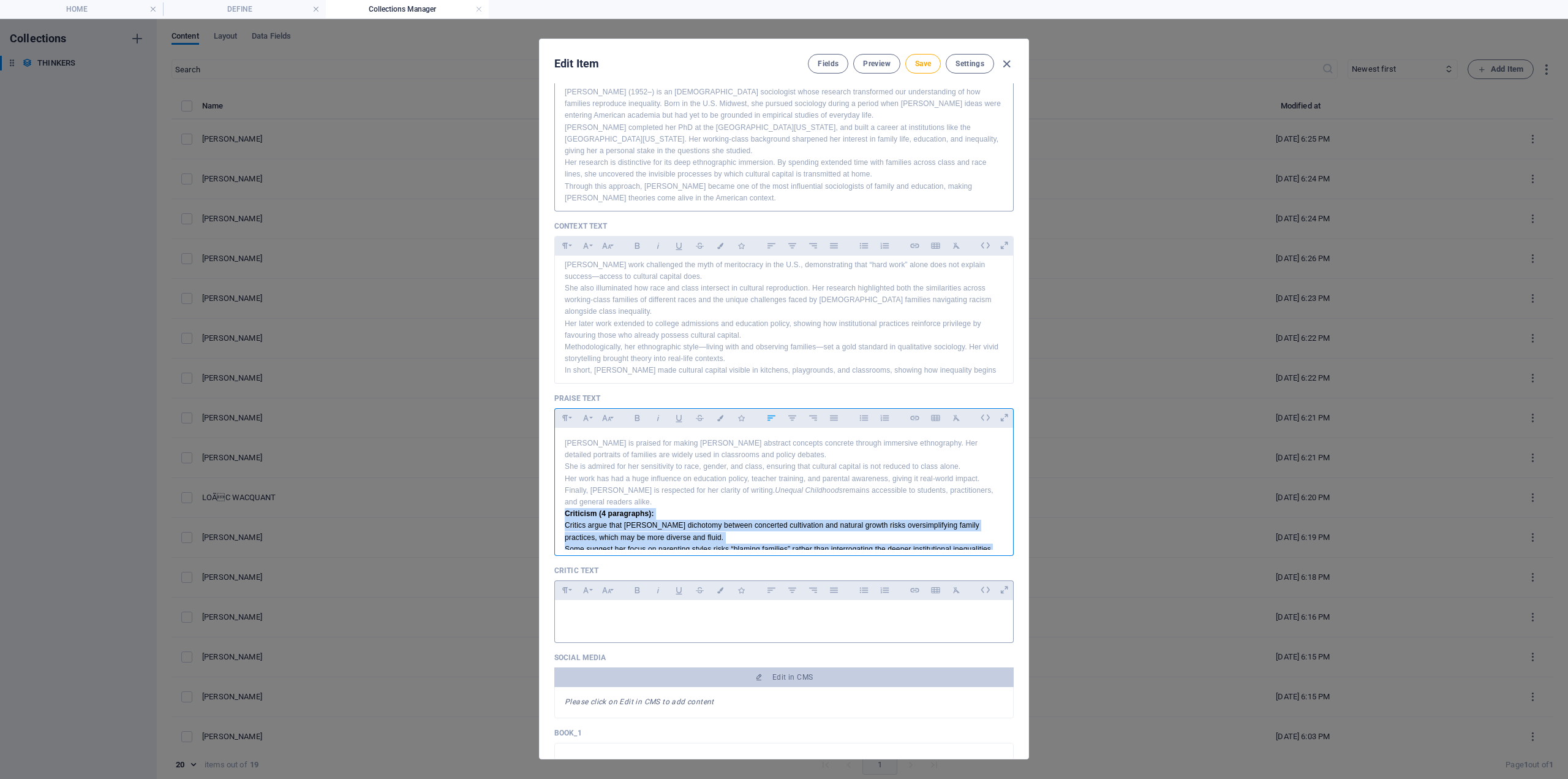
scroll to position [63, 0]
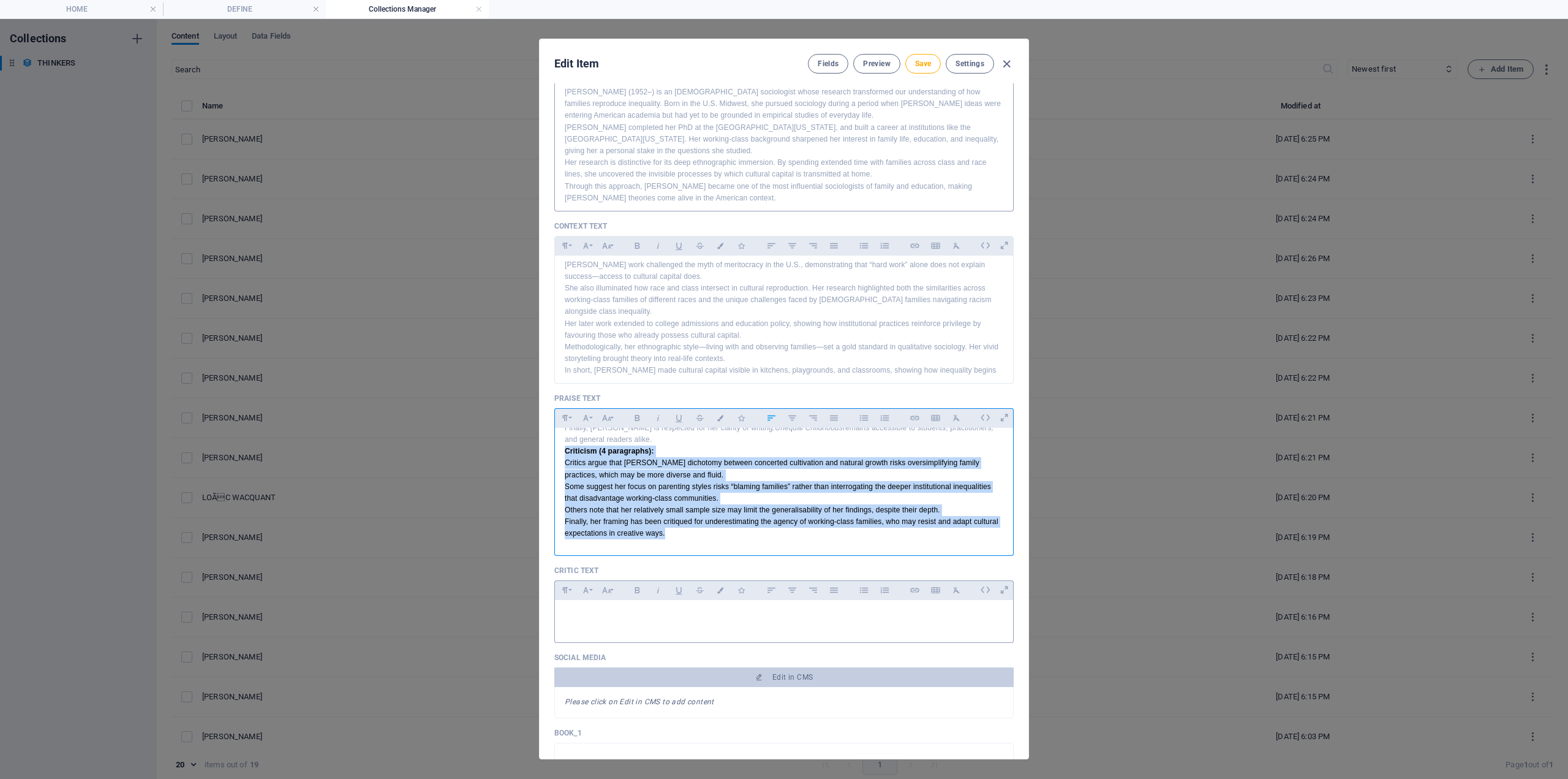
drag, startPoint x: 564, startPoint y: 511, endPoint x: 887, endPoint y: 580, distance: 330.3
click at [887, 580] on div "Name [PERSON_NAME] ​ Slug [DOMAIN_NAME][URL] [PERSON_NAME] ​ Profile Picture Dr…" at bounding box center [784, 367] width 460 height 1284
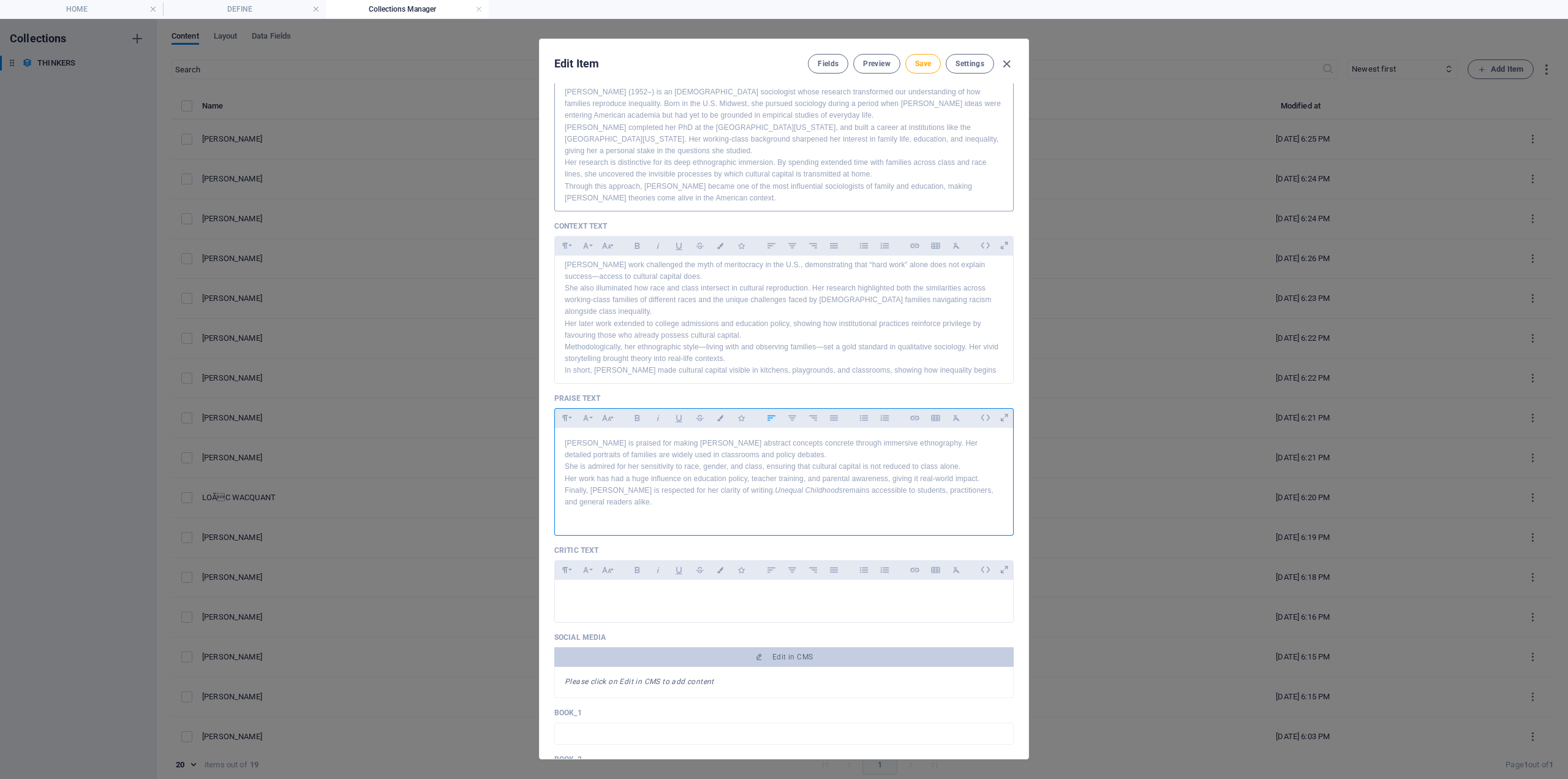
scroll to position [430, 0]
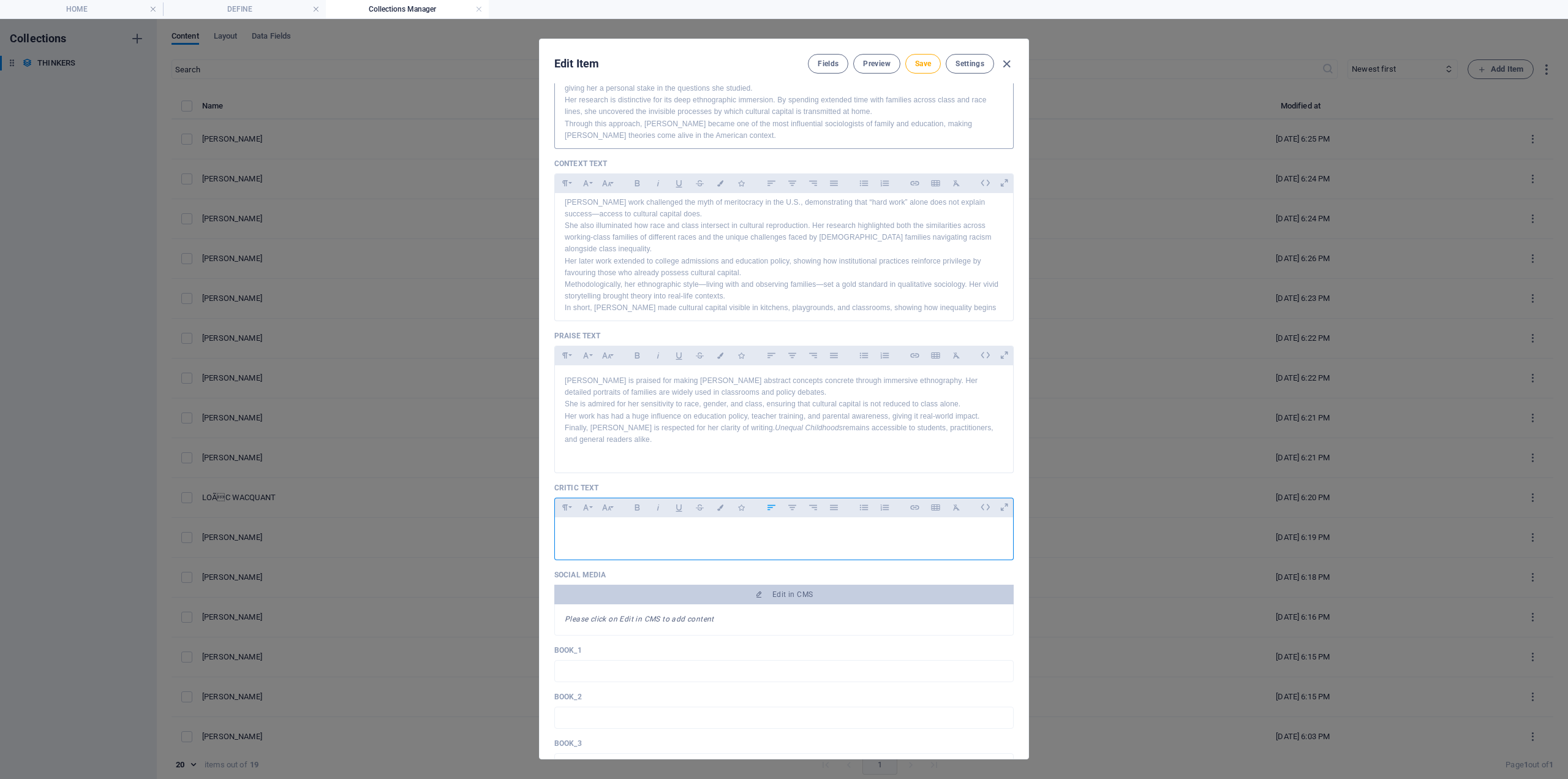
click at [583, 533] on p at bounding box center [784, 533] width 439 height 12
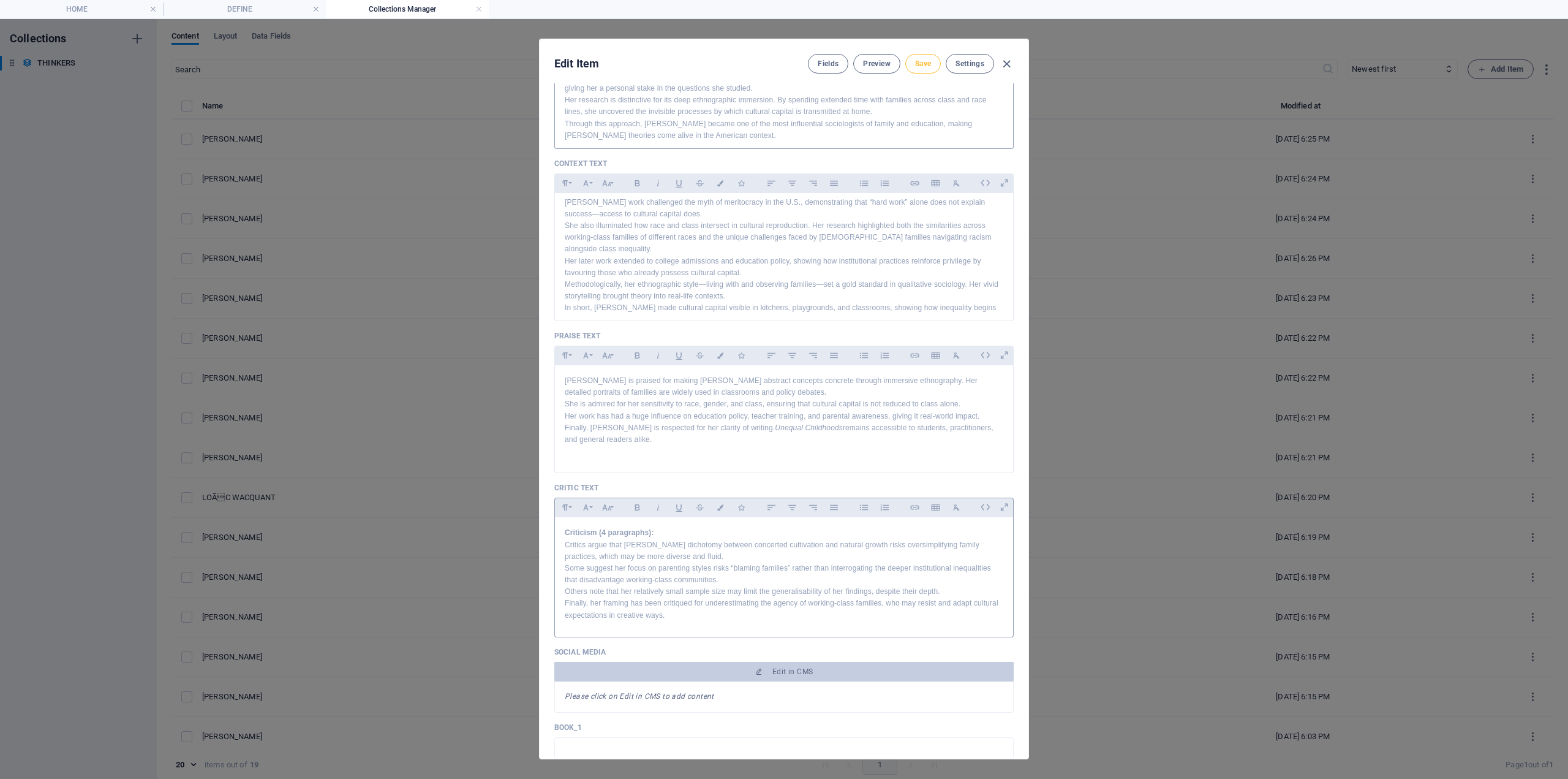
click at [917, 54] on button "Save" at bounding box center [923, 64] width 36 height 20
click at [1003, 64] on icon "button" at bounding box center [1007, 64] width 14 height 14
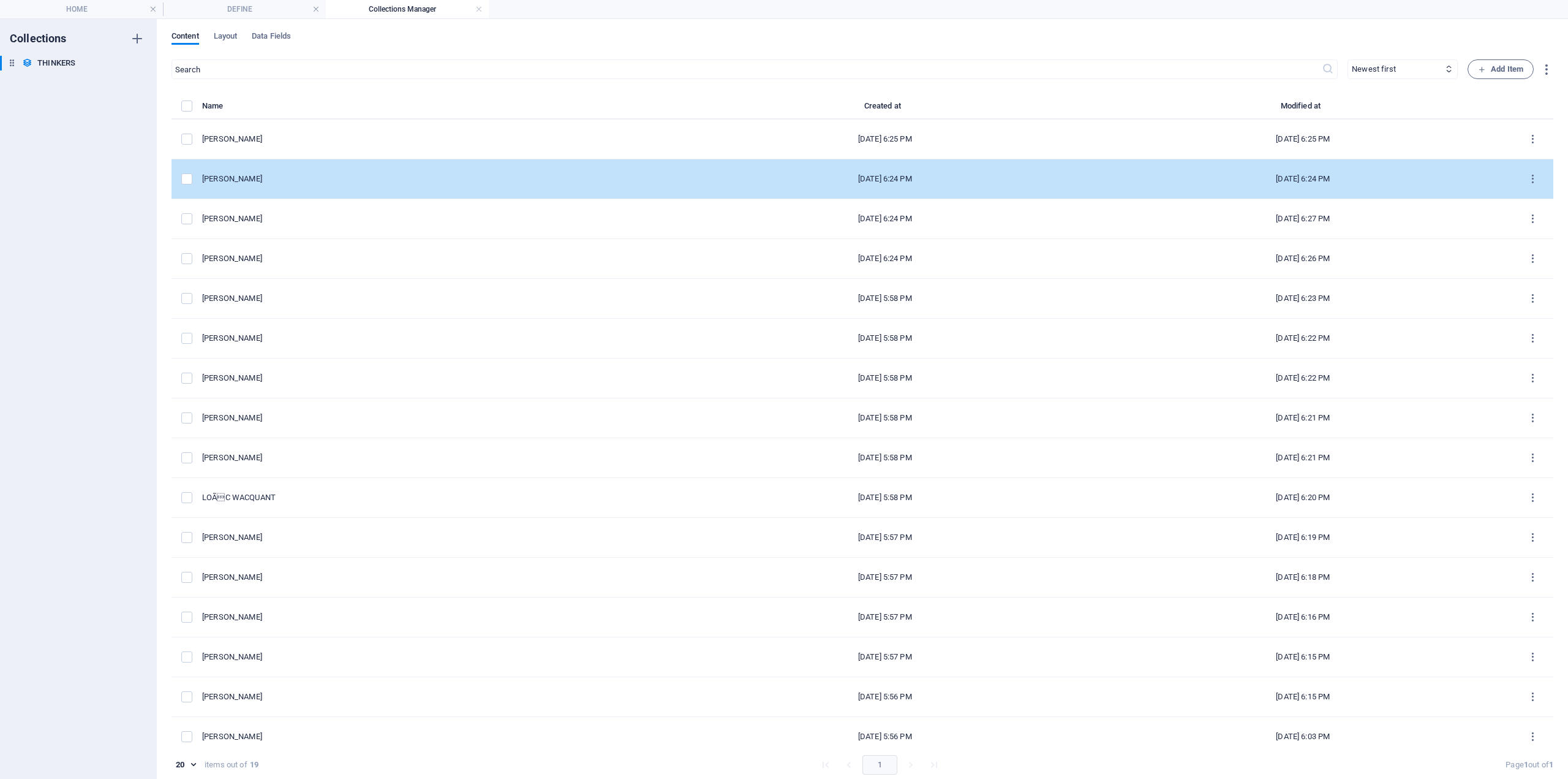
click at [274, 175] on div "[PERSON_NAME]" at bounding box center [434, 179] width 464 height 11
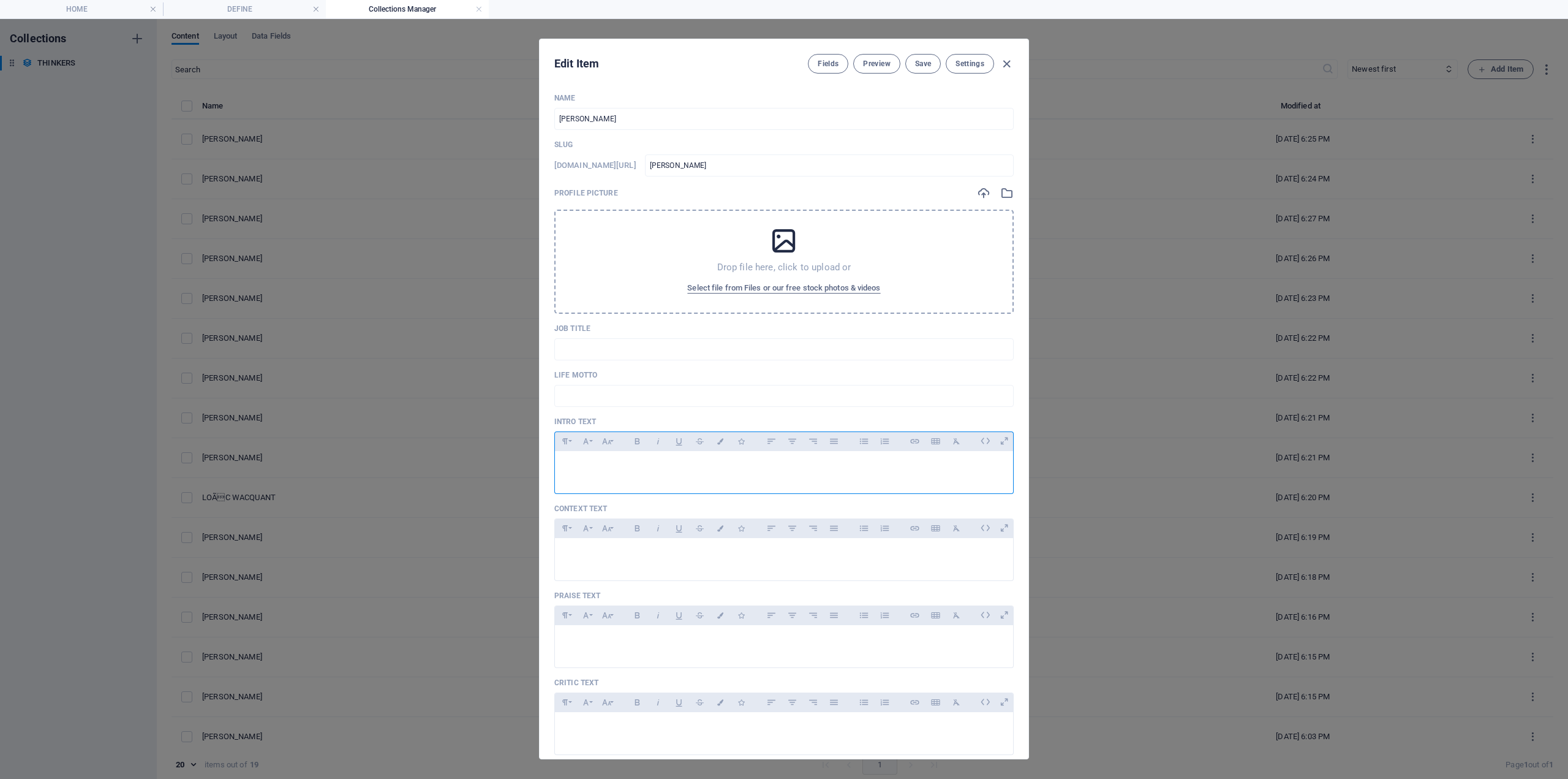
click at [588, 461] on p at bounding box center [784, 466] width 439 height 12
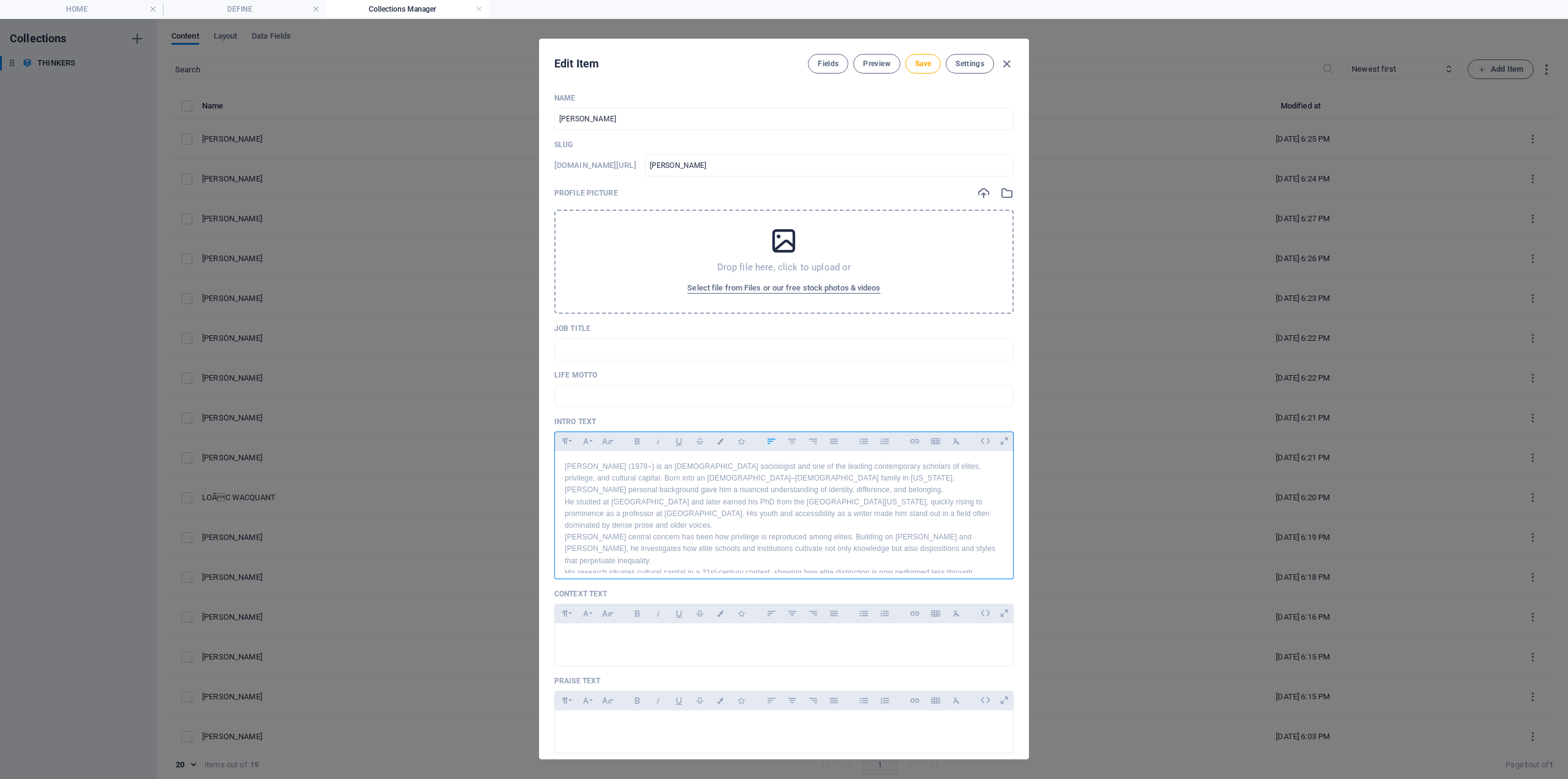
scroll to position [6, 0]
click at [591, 651] on div at bounding box center [784, 642] width 458 height 37
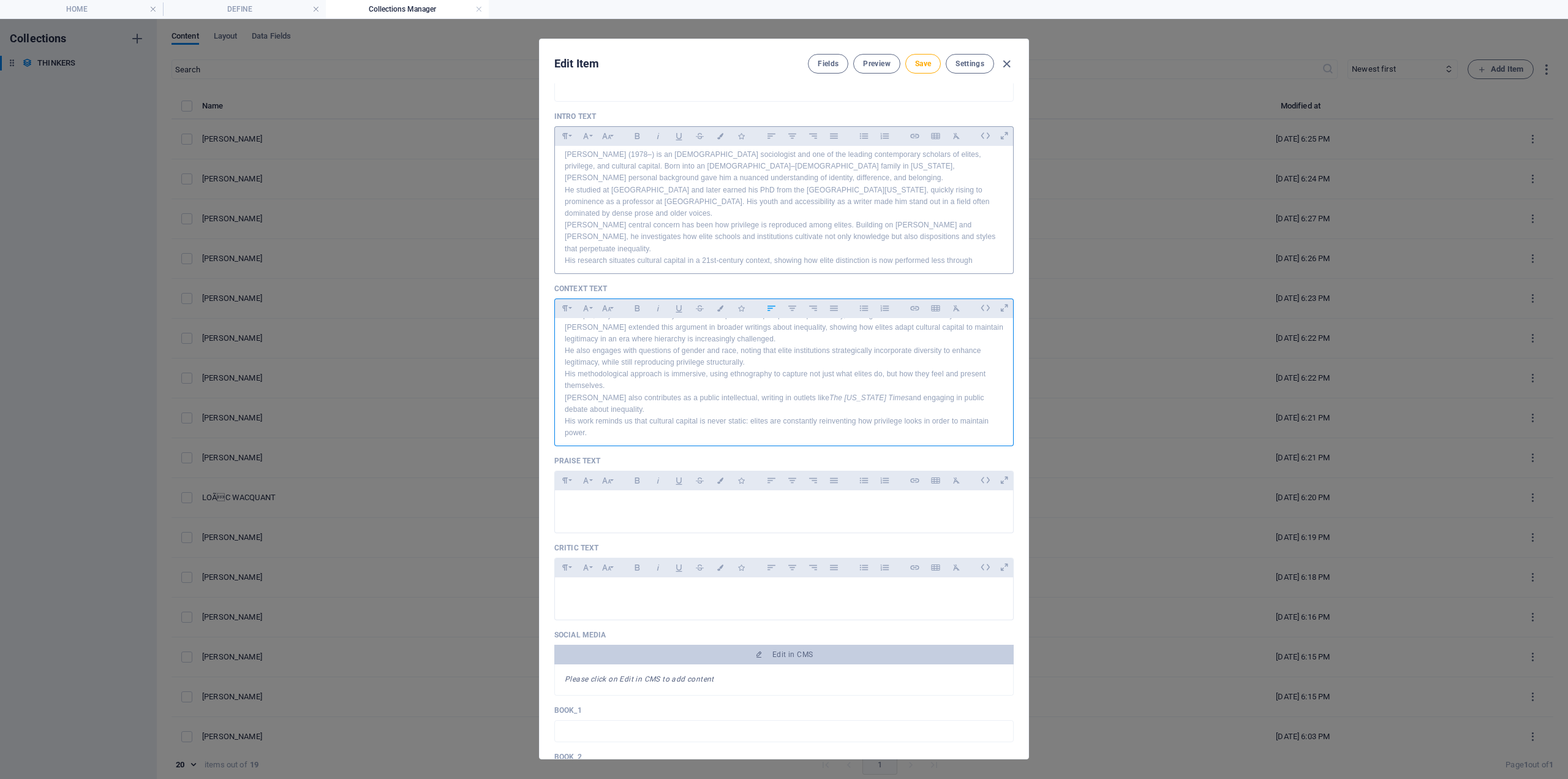
scroll to position [307, 0]
click at [597, 519] on div at bounding box center [784, 507] width 458 height 37
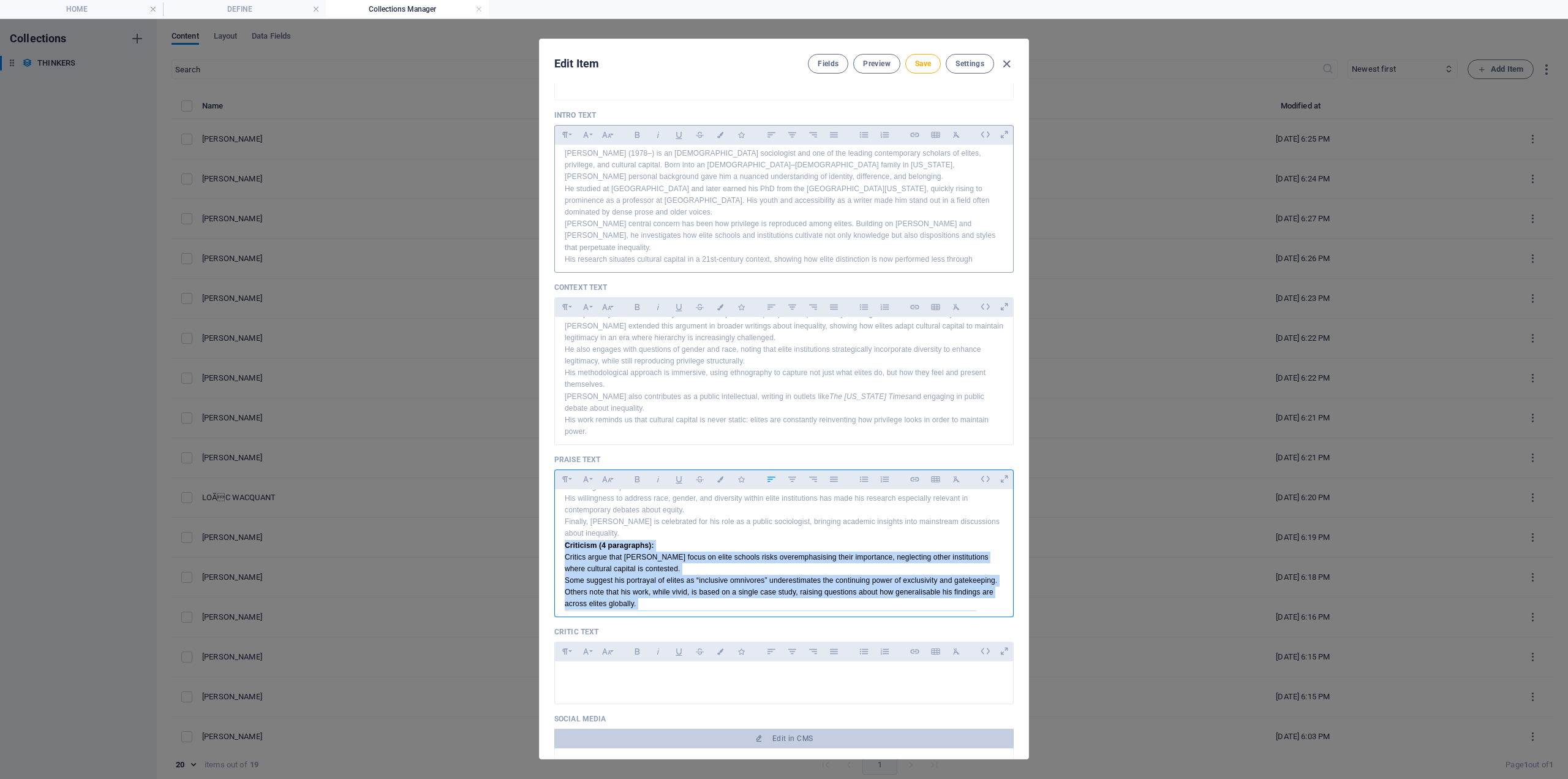
scroll to position [63, 0]
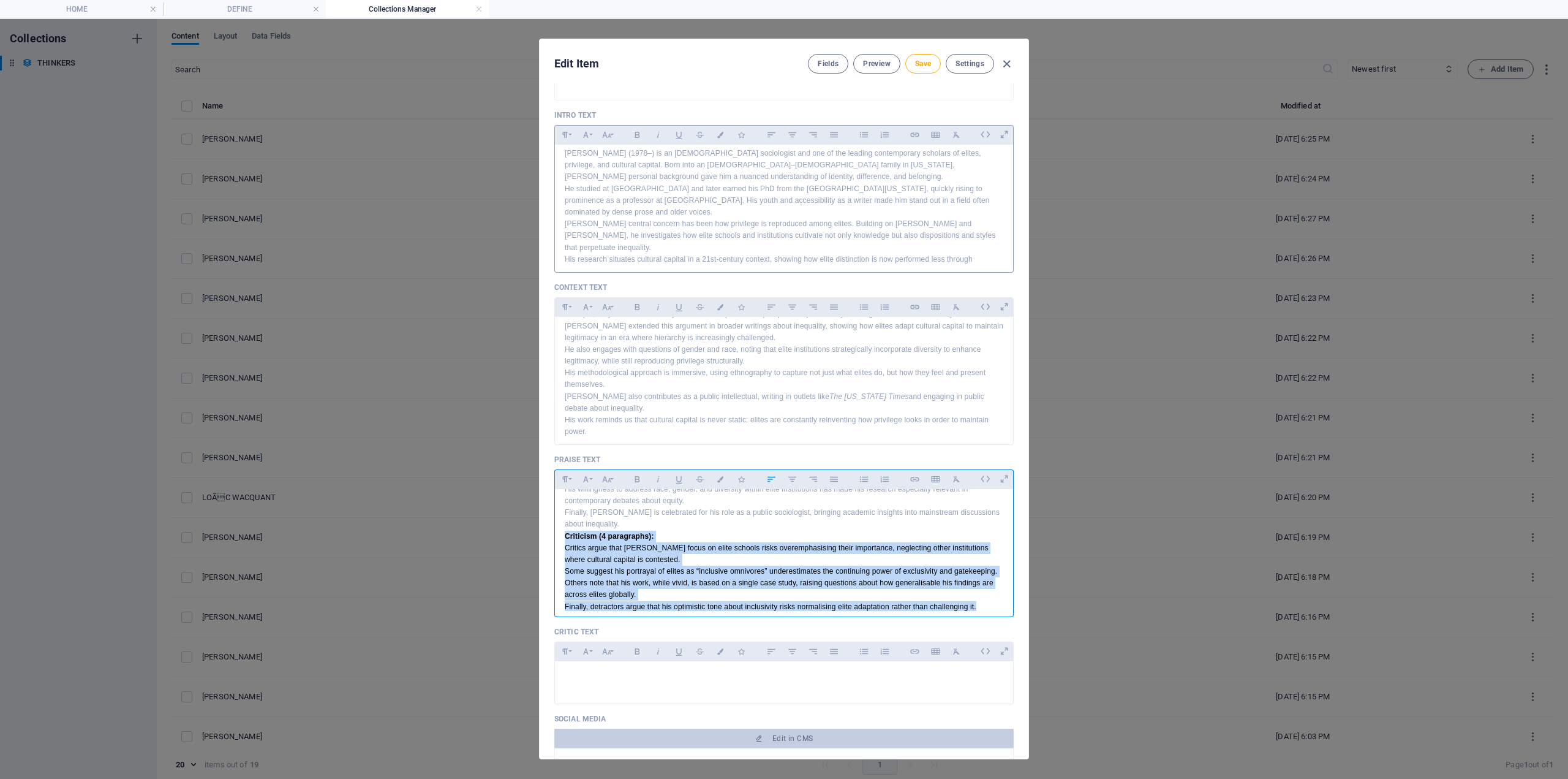
drag, startPoint x: 560, startPoint y: 533, endPoint x: 1093, endPoint y: 646, distance: 544.8
click at [1094, 646] on div "Edit Item Fields Preview Save Settings Name [PERSON_NAME] ​ Slug [DOMAIN_NAME][…" at bounding box center [784, 399] width 1568 height 760
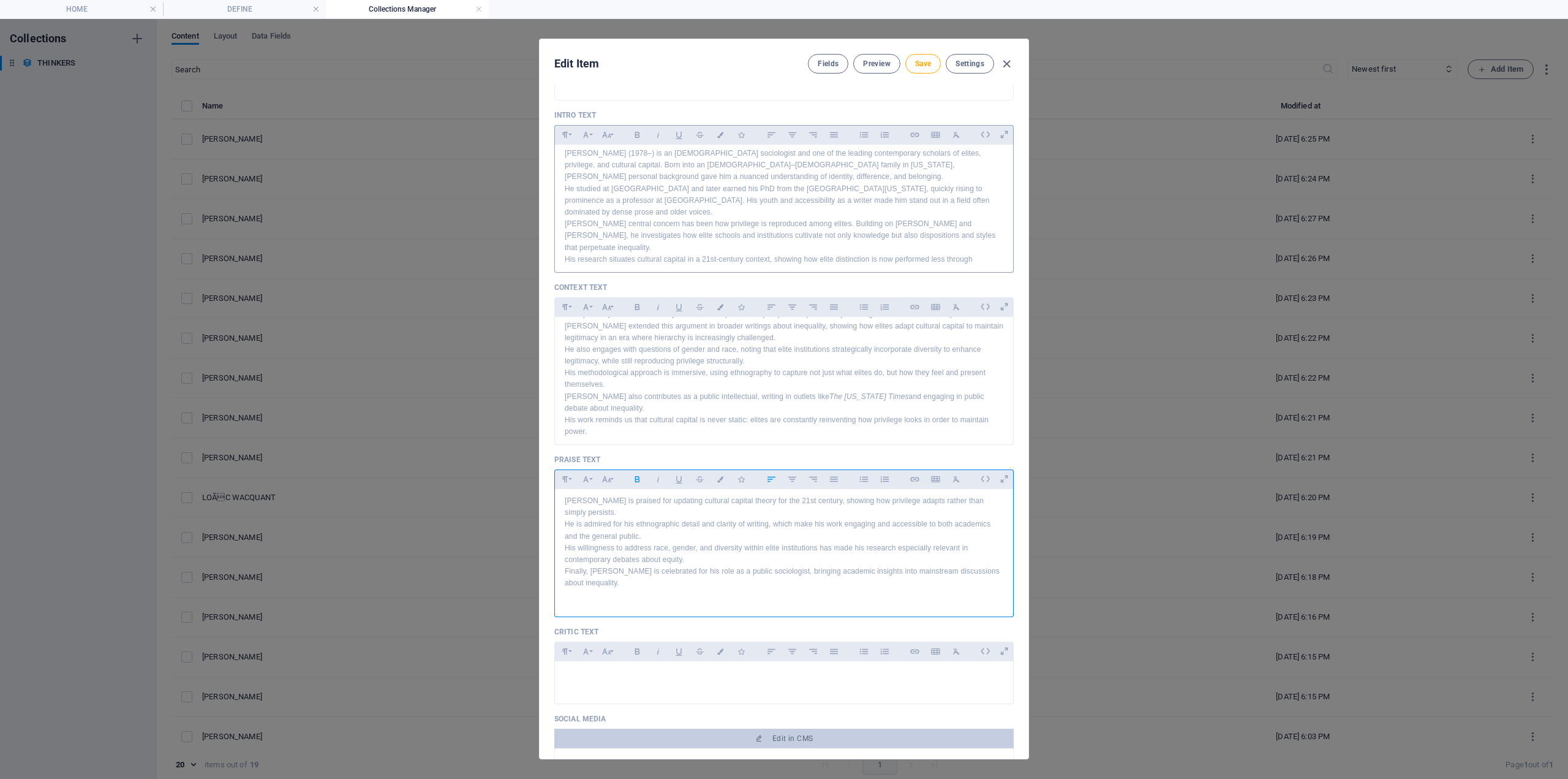
scroll to position [369, 0]
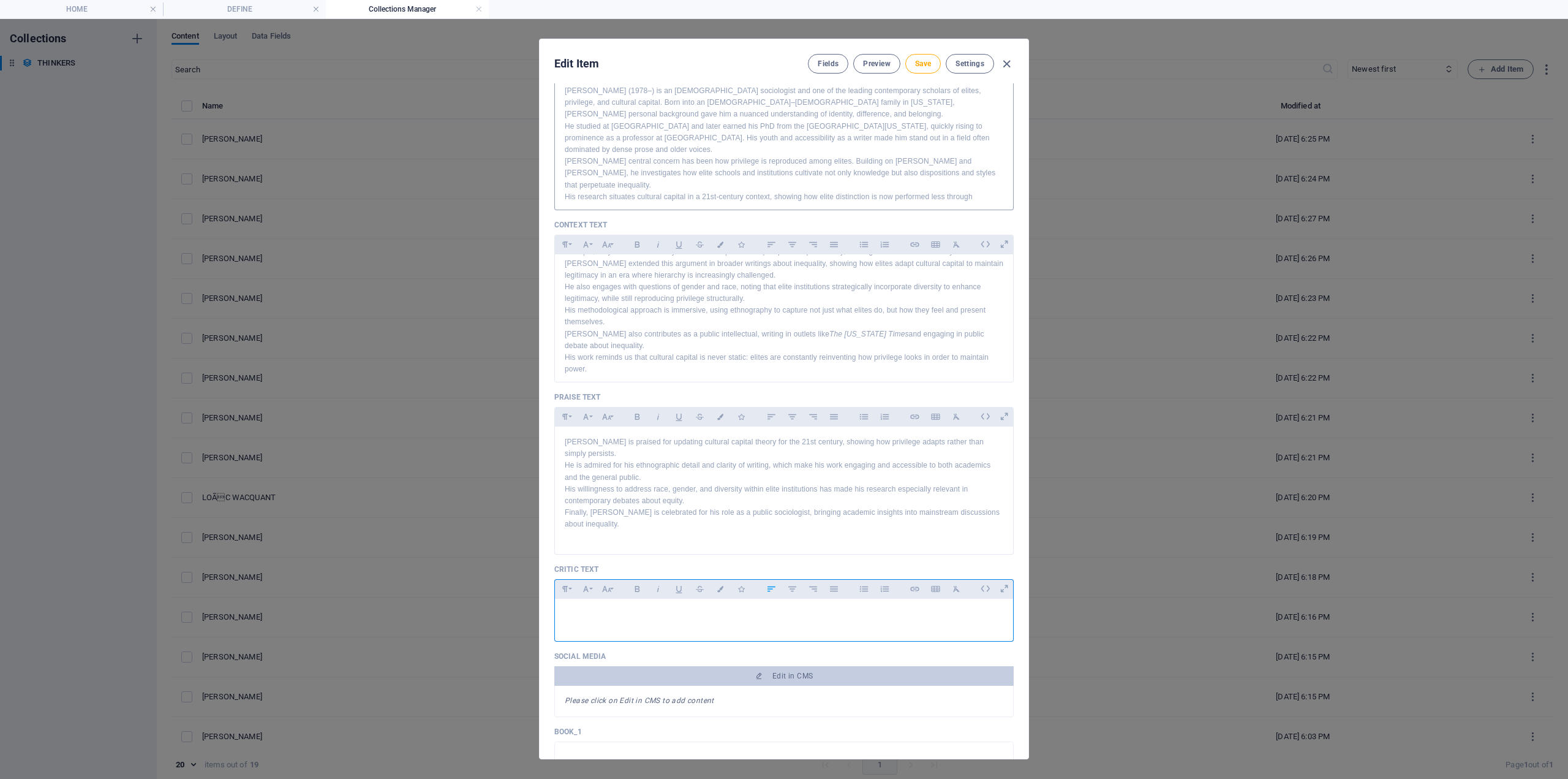
click at [603, 616] on div at bounding box center [784, 617] width 458 height 37
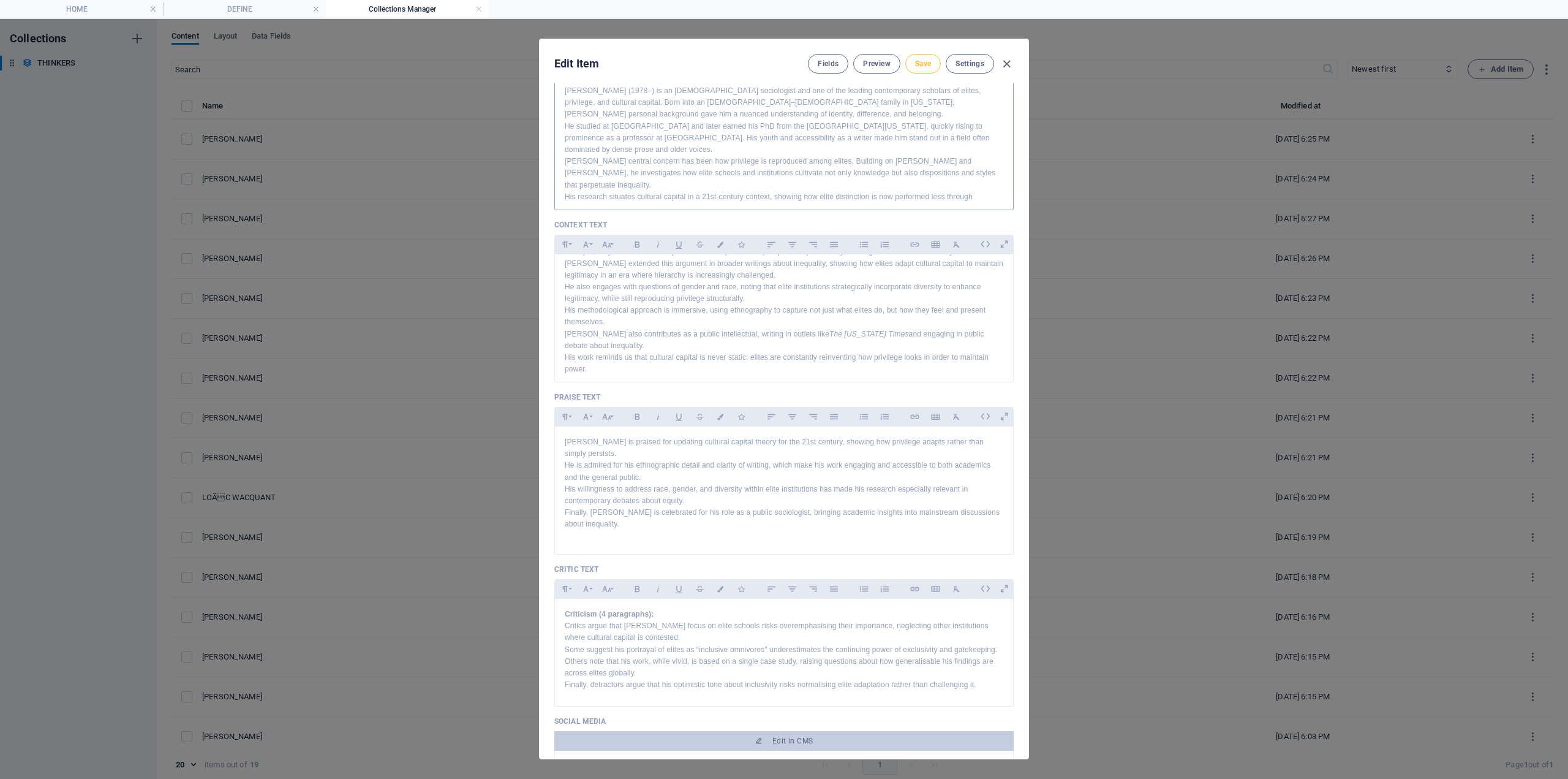
drag, startPoint x: 900, startPoint y: 63, endPoint x: 910, endPoint y: 63, distance: 10.0
click at [906, 64] on div "Fields Preview Save Settings" at bounding box center [911, 64] width 206 height 20
click at [912, 62] on button "Save" at bounding box center [923, 64] width 36 height 20
click at [1000, 60] on icon "button" at bounding box center [1007, 64] width 14 height 14
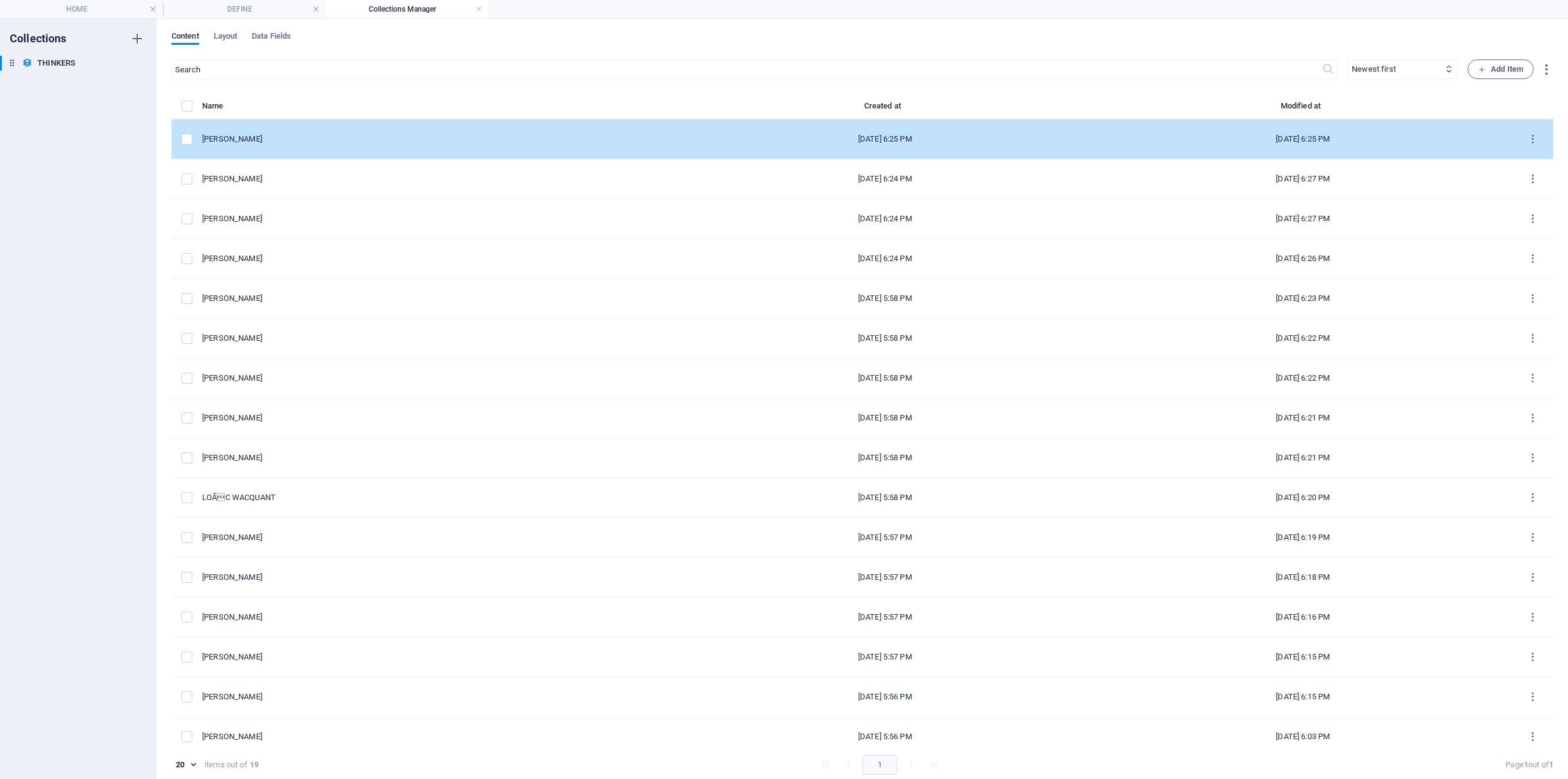
click at [264, 138] on div "[PERSON_NAME]" at bounding box center [434, 139] width 464 height 11
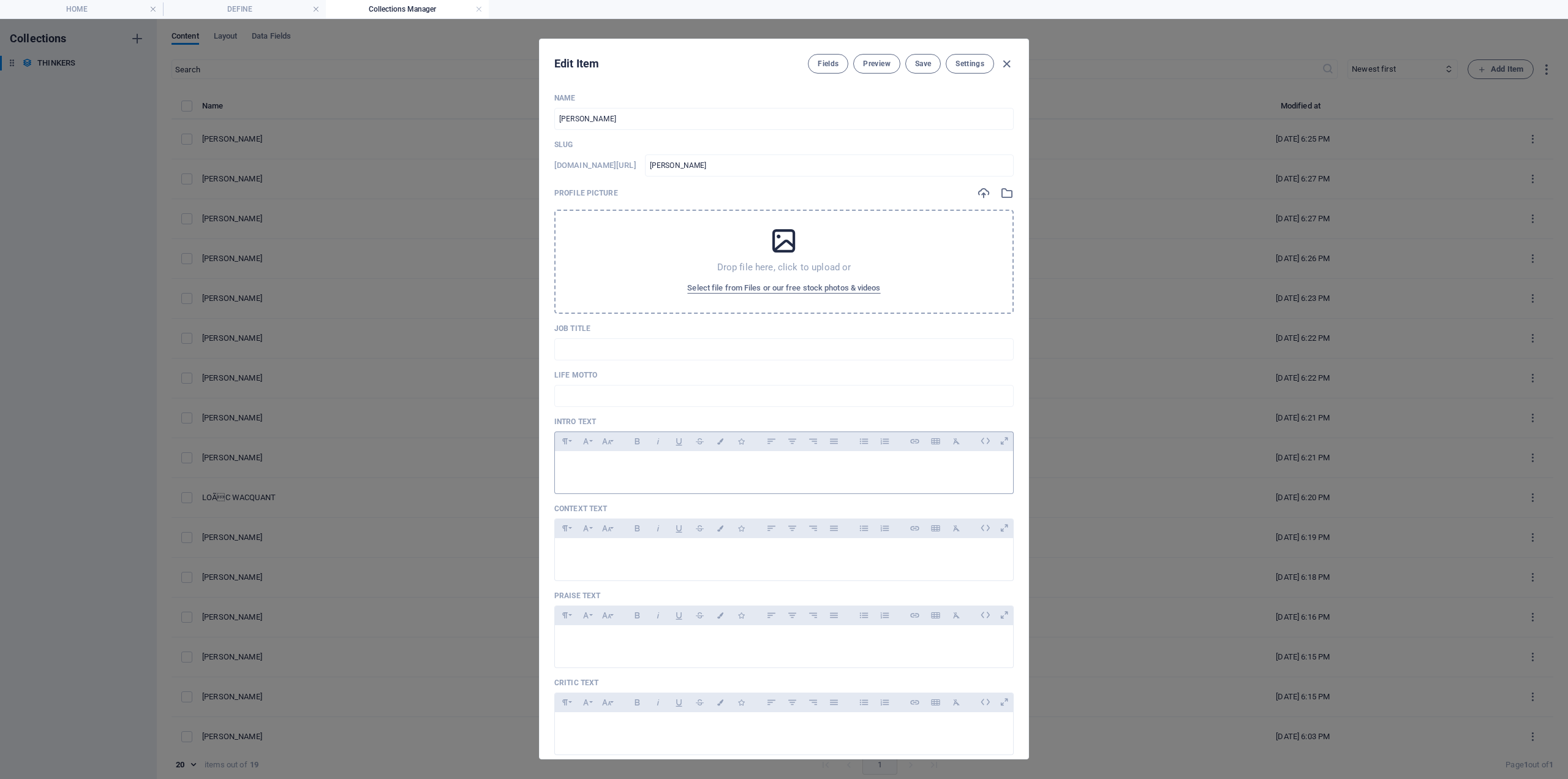
click at [596, 467] on p at bounding box center [784, 466] width 439 height 12
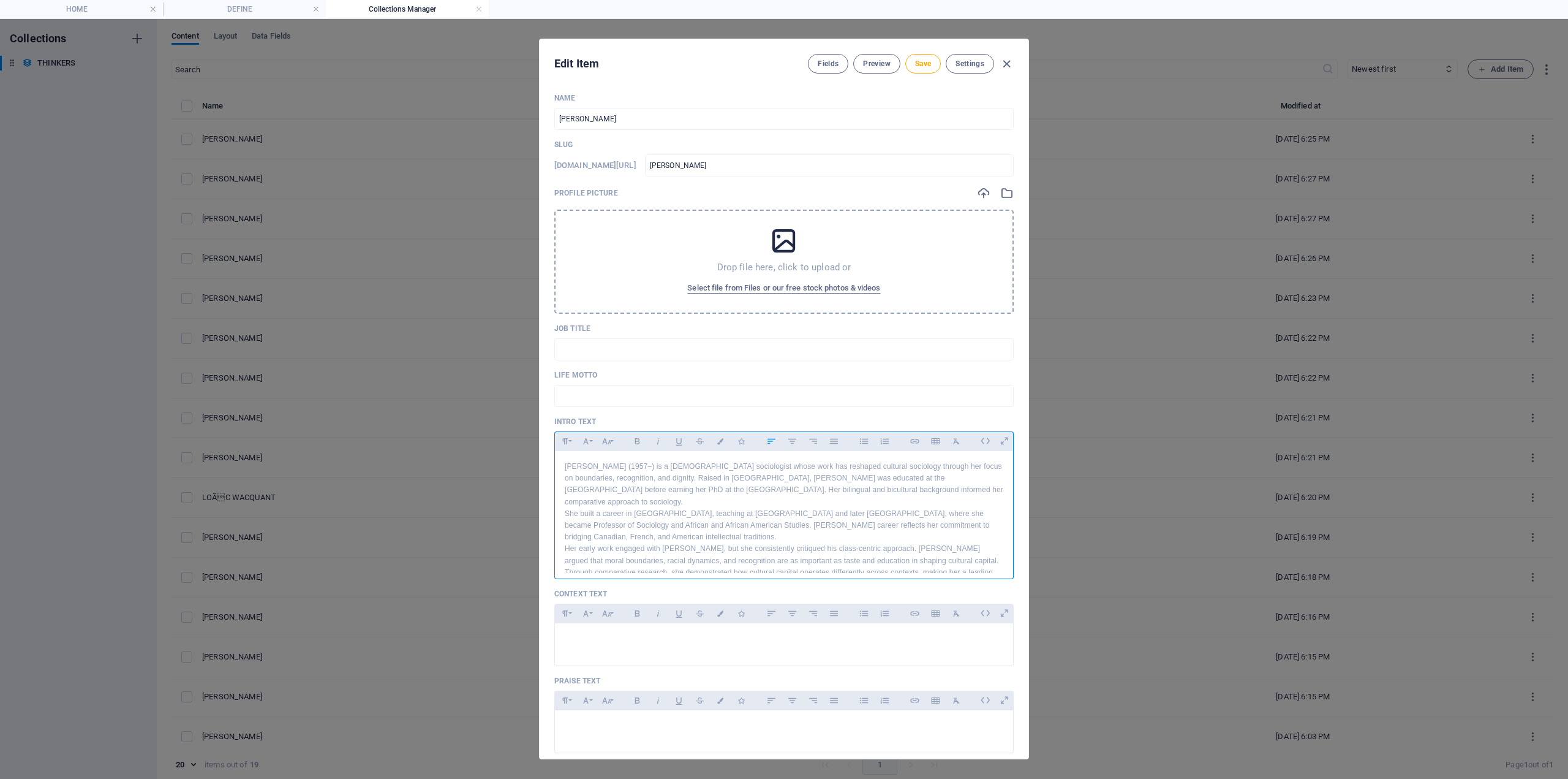
scroll to position [6, 0]
click at [589, 647] on div at bounding box center [784, 642] width 458 height 37
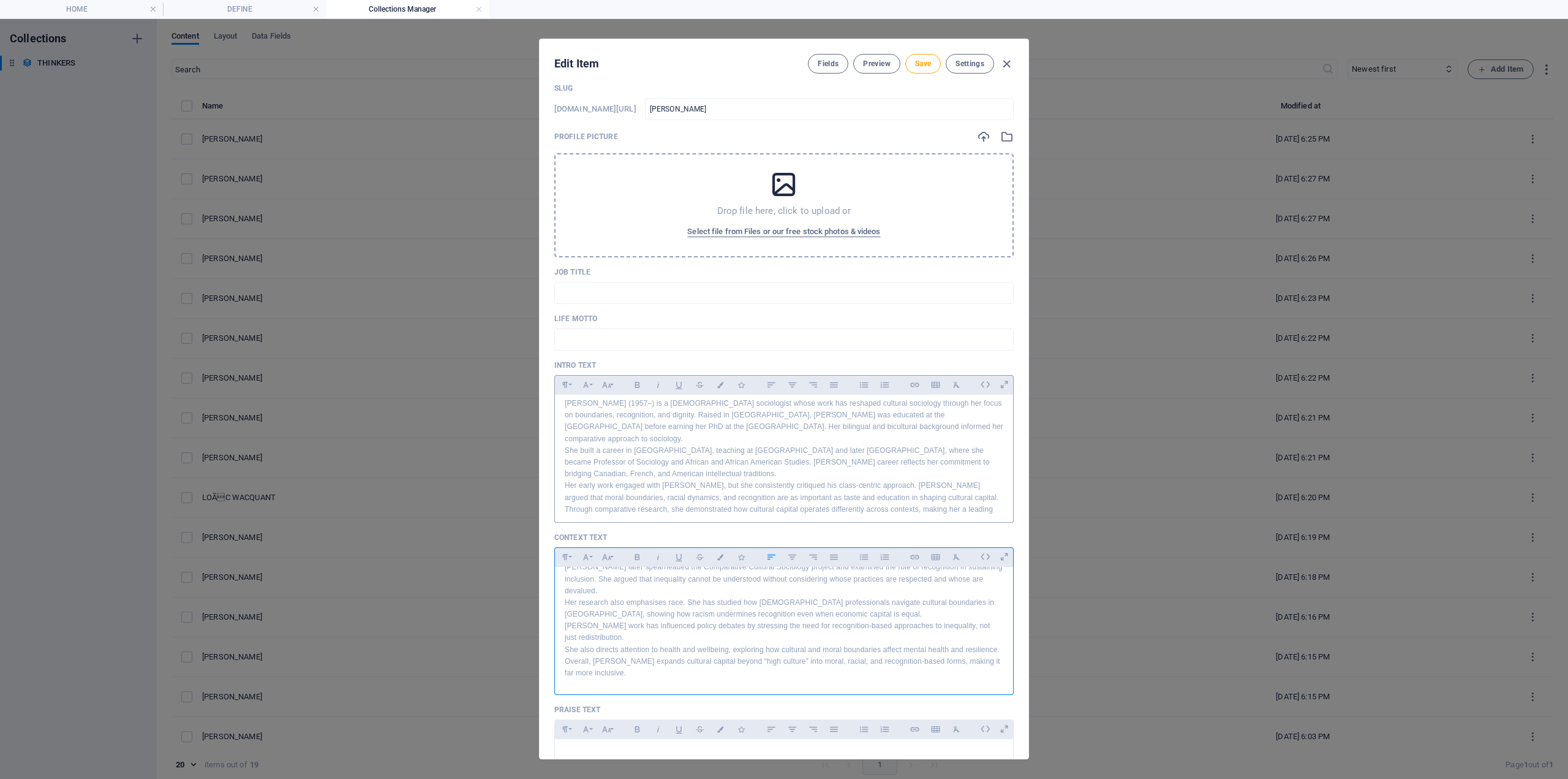
scroll to position [307, 0]
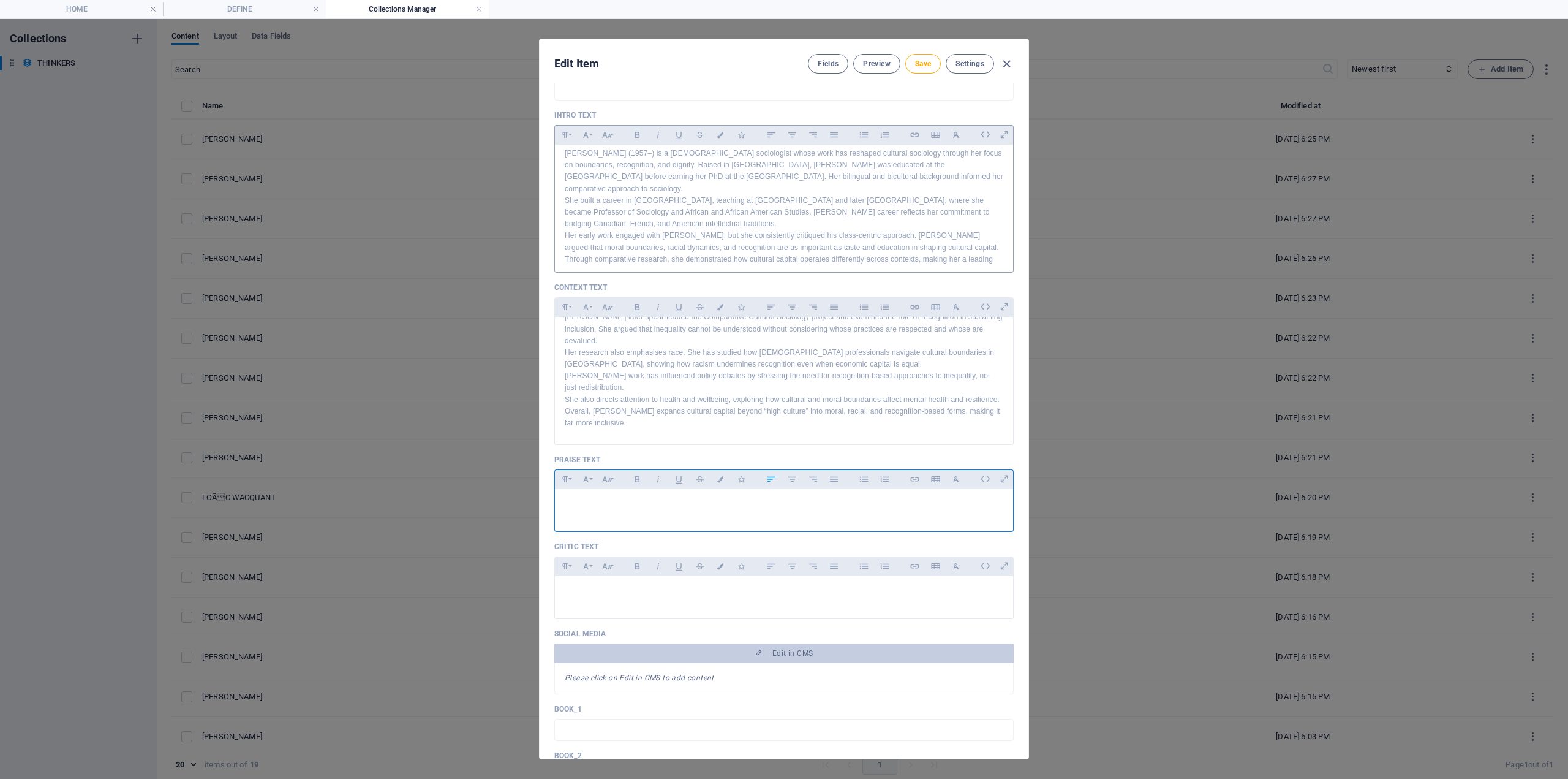
click at [626, 507] on p at bounding box center [784, 504] width 439 height 12
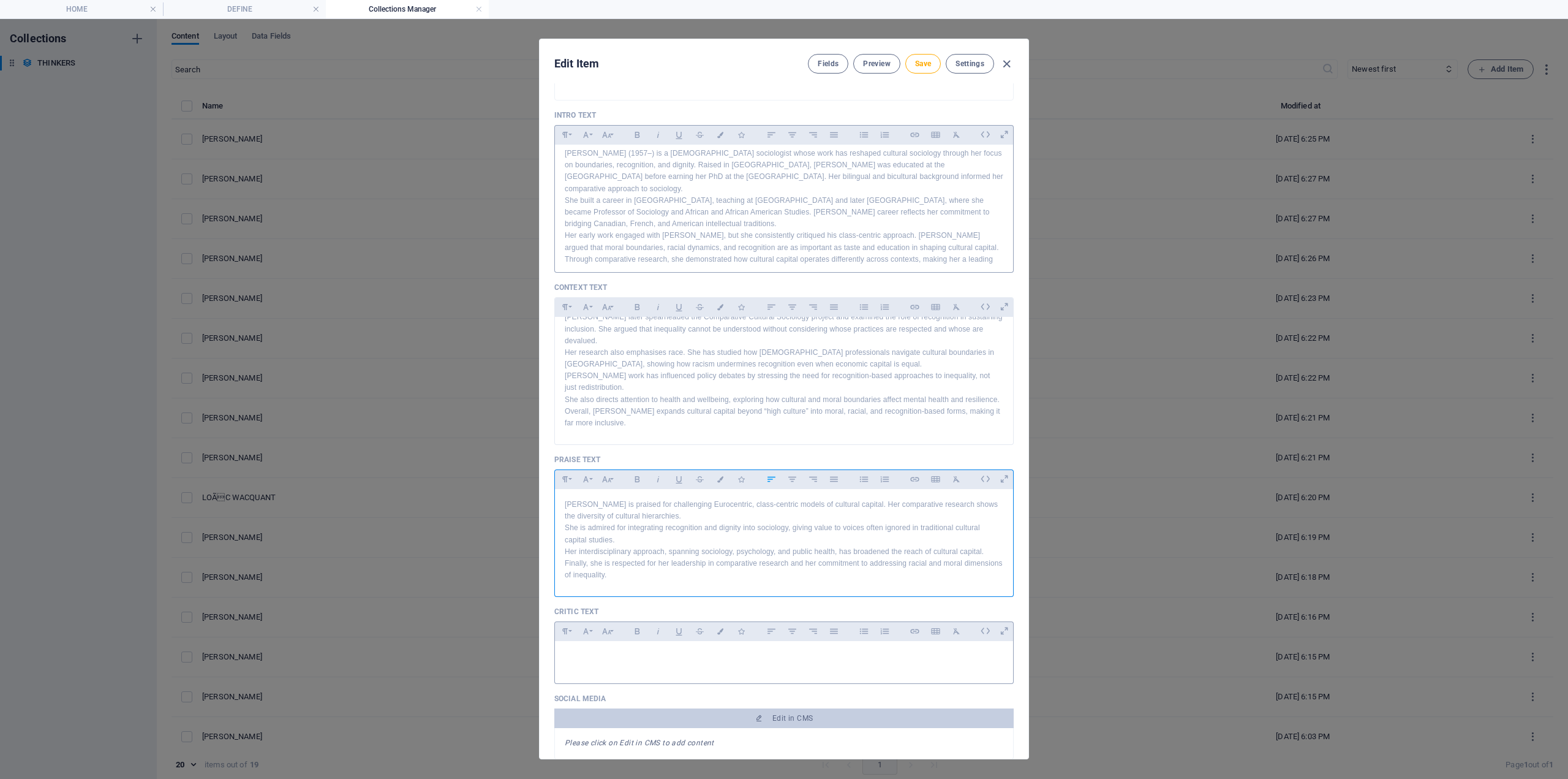
click at [634, 659] on p at bounding box center [784, 657] width 439 height 12
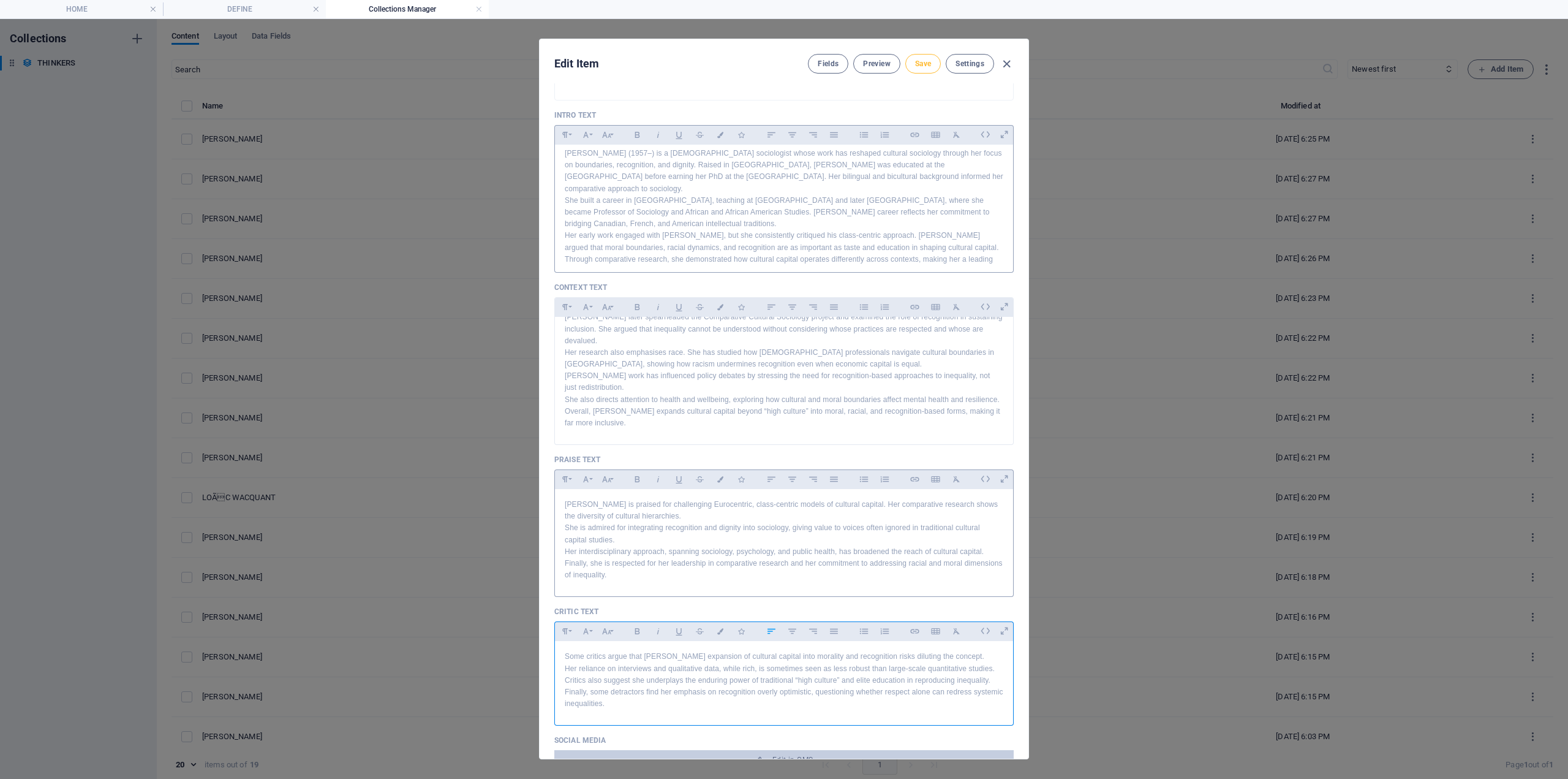
click at [927, 68] on span "Save" at bounding box center [923, 64] width 16 height 10
click at [1005, 66] on icon "button" at bounding box center [1007, 64] width 14 height 14
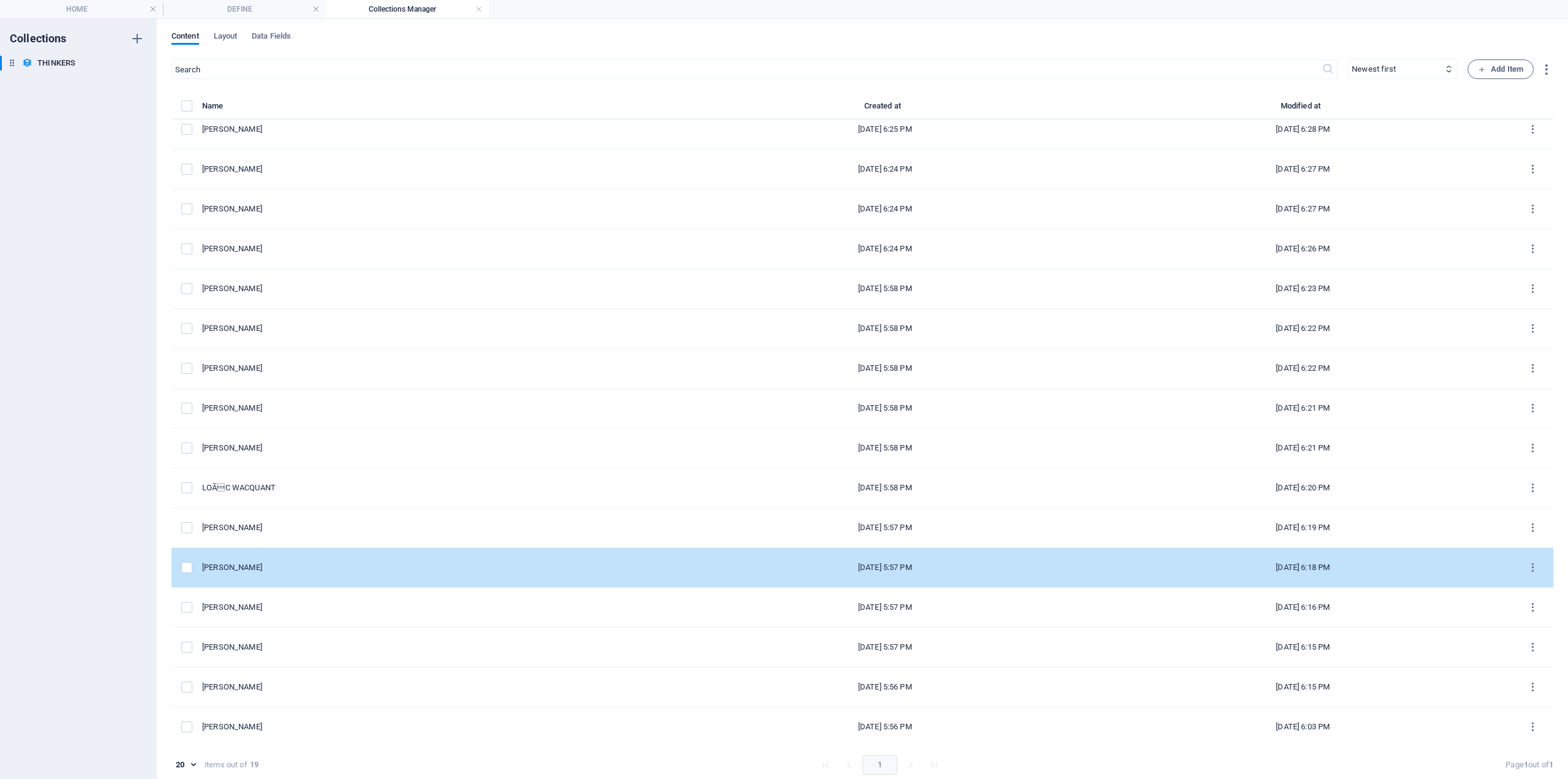
scroll to position [0, 0]
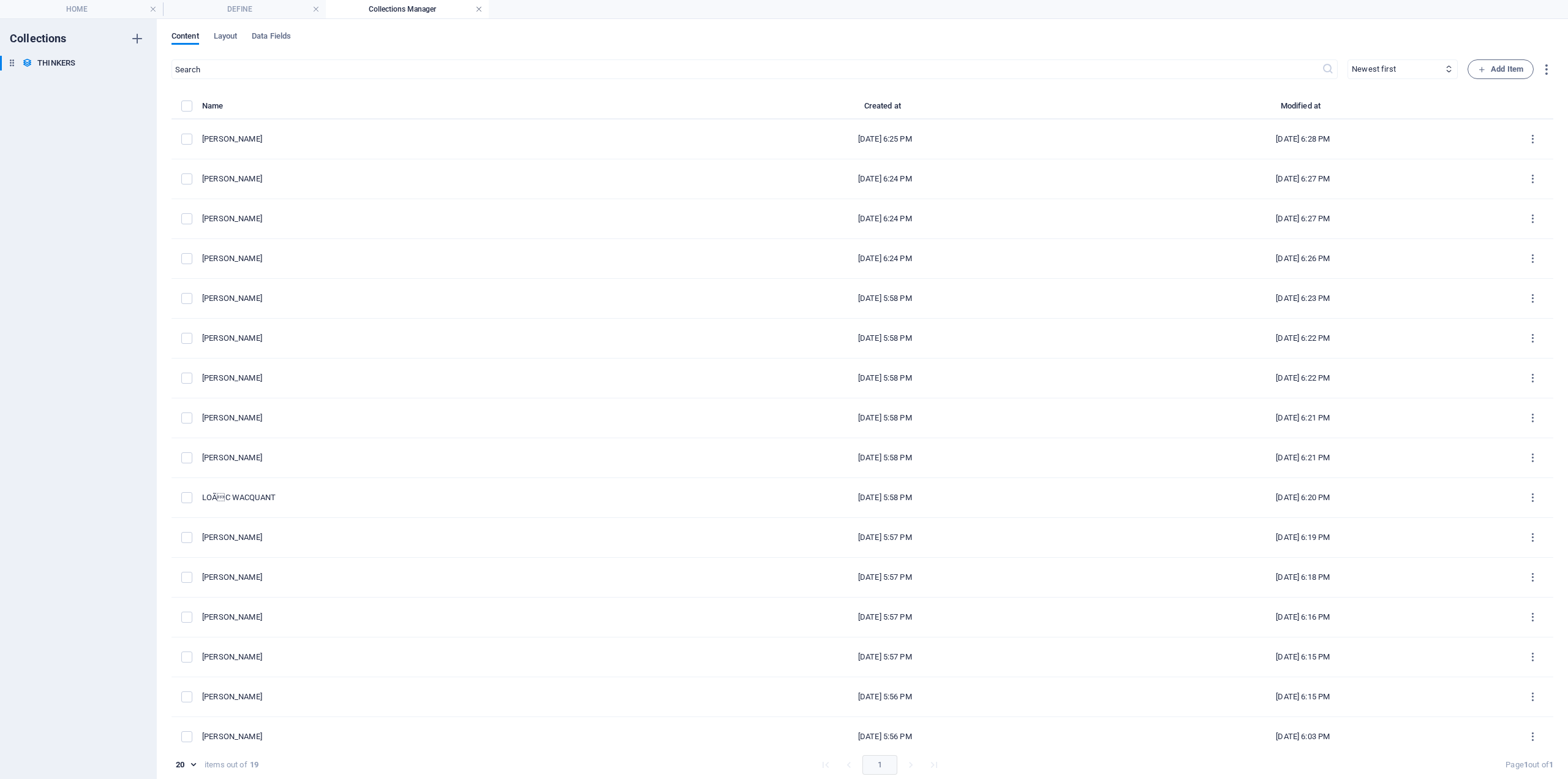
click at [476, 6] on link at bounding box center [479, 10] width 7 height 12
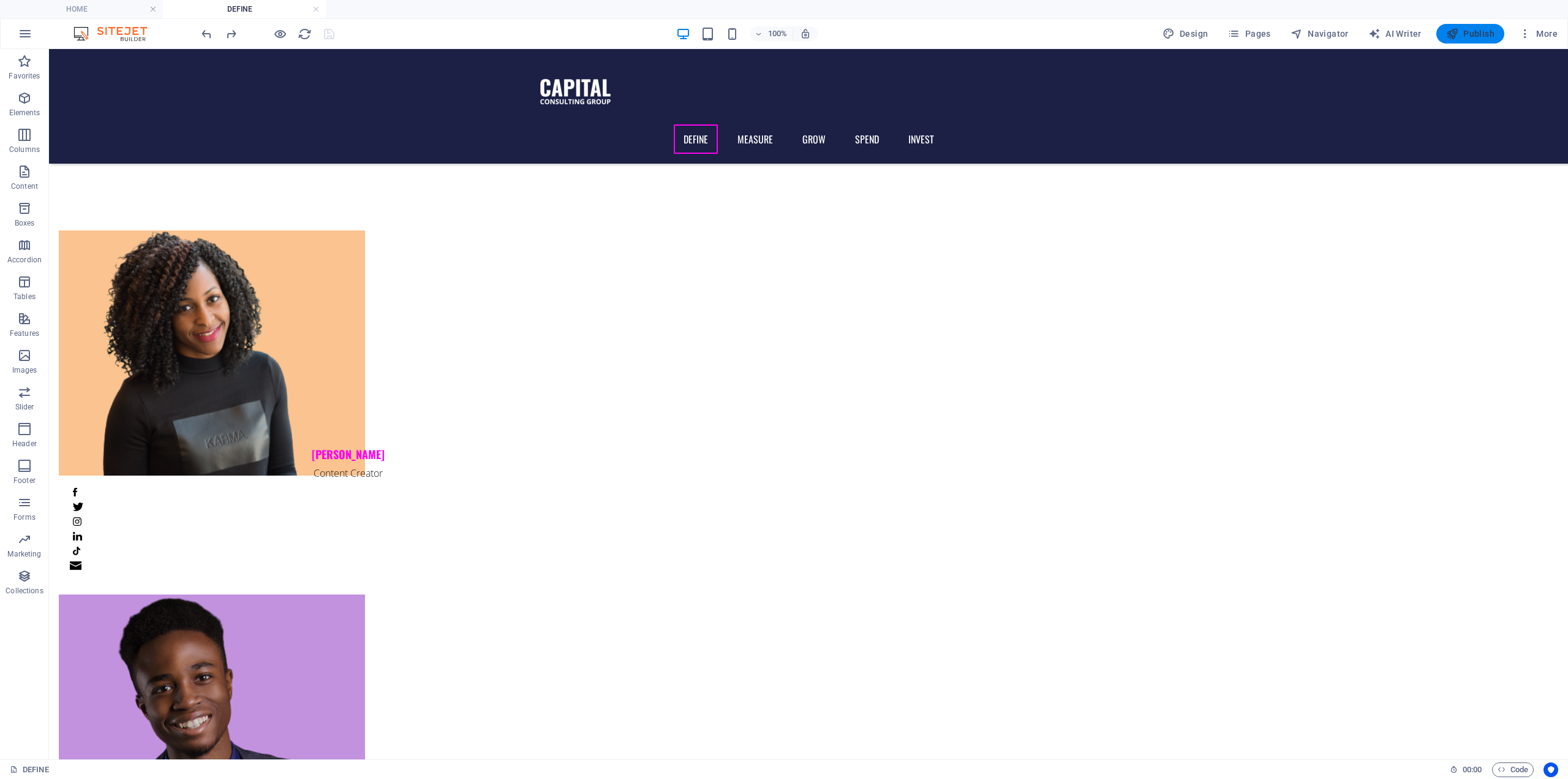
click at [1475, 30] on span "Publish" at bounding box center [1470, 33] width 48 height 12
click at [1483, 35] on span "Publish" at bounding box center [1470, 33] width 48 height 12
click at [319, 8] on link at bounding box center [316, 10] width 7 height 12
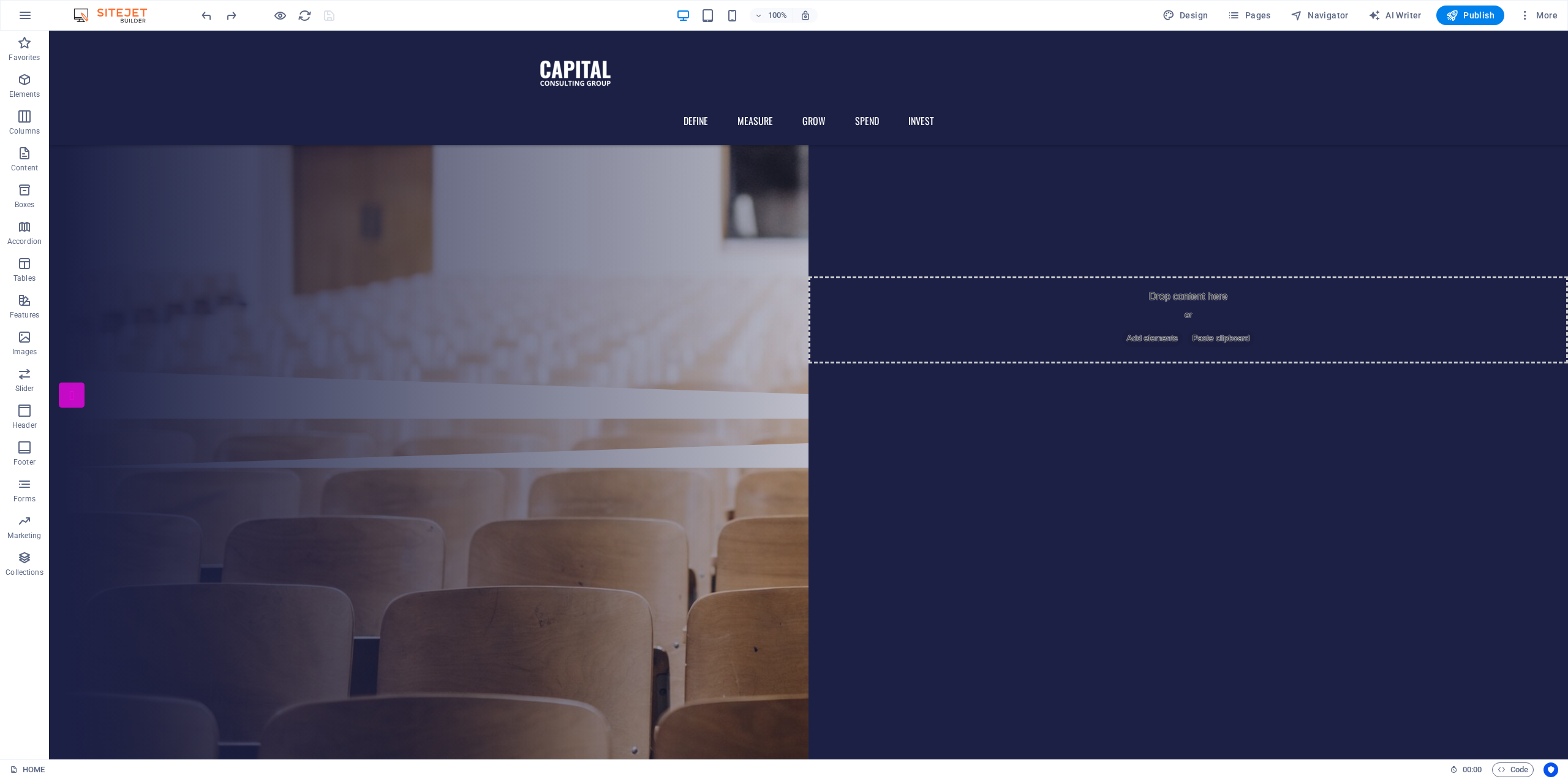
scroll to position [368, 0]
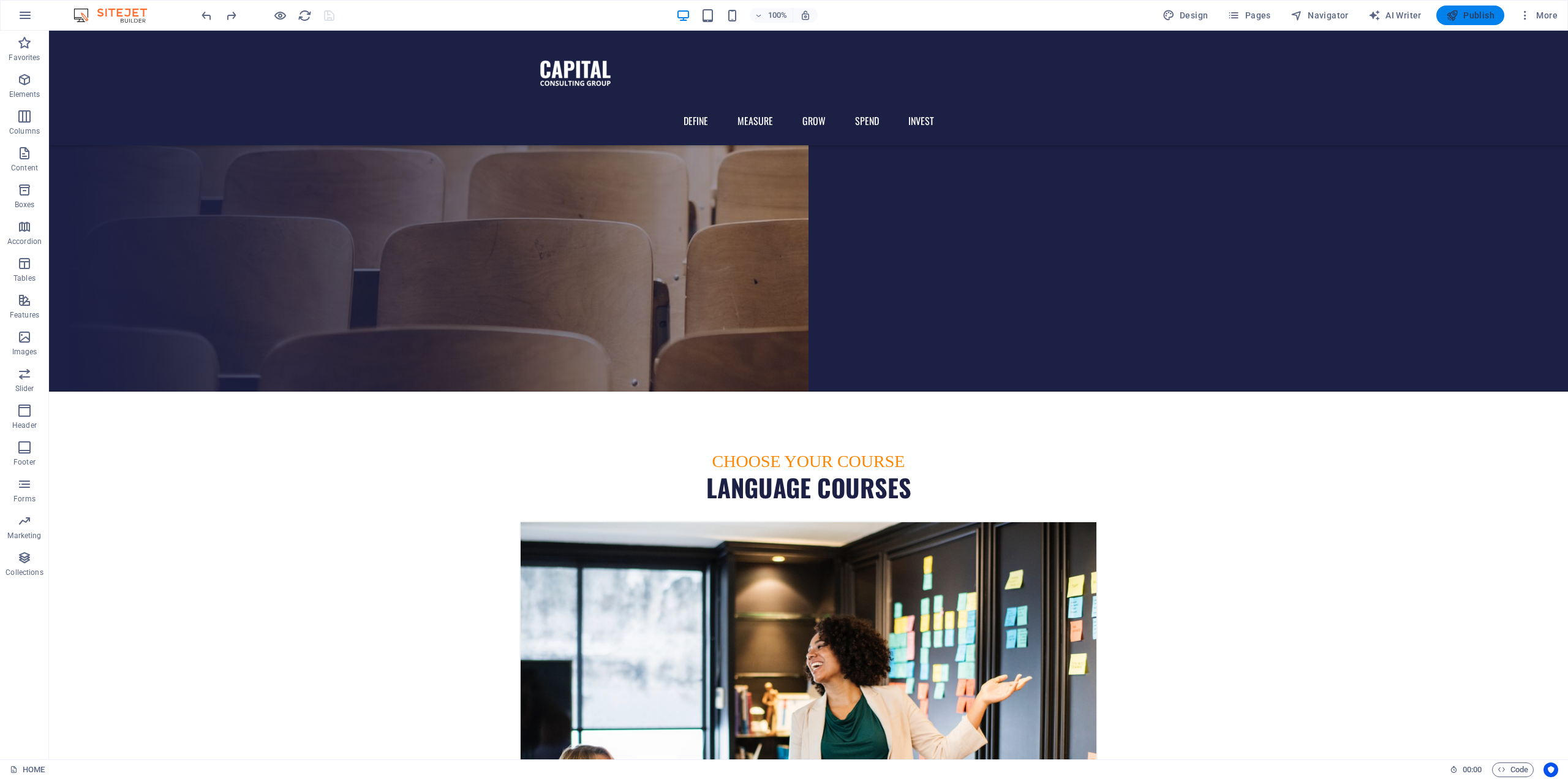
click at [1478, 13] on span "Publish" at bounding box center [1470, 15] width 48 height 12
